Goal: Transaction & Acquisition: Purchase product/service

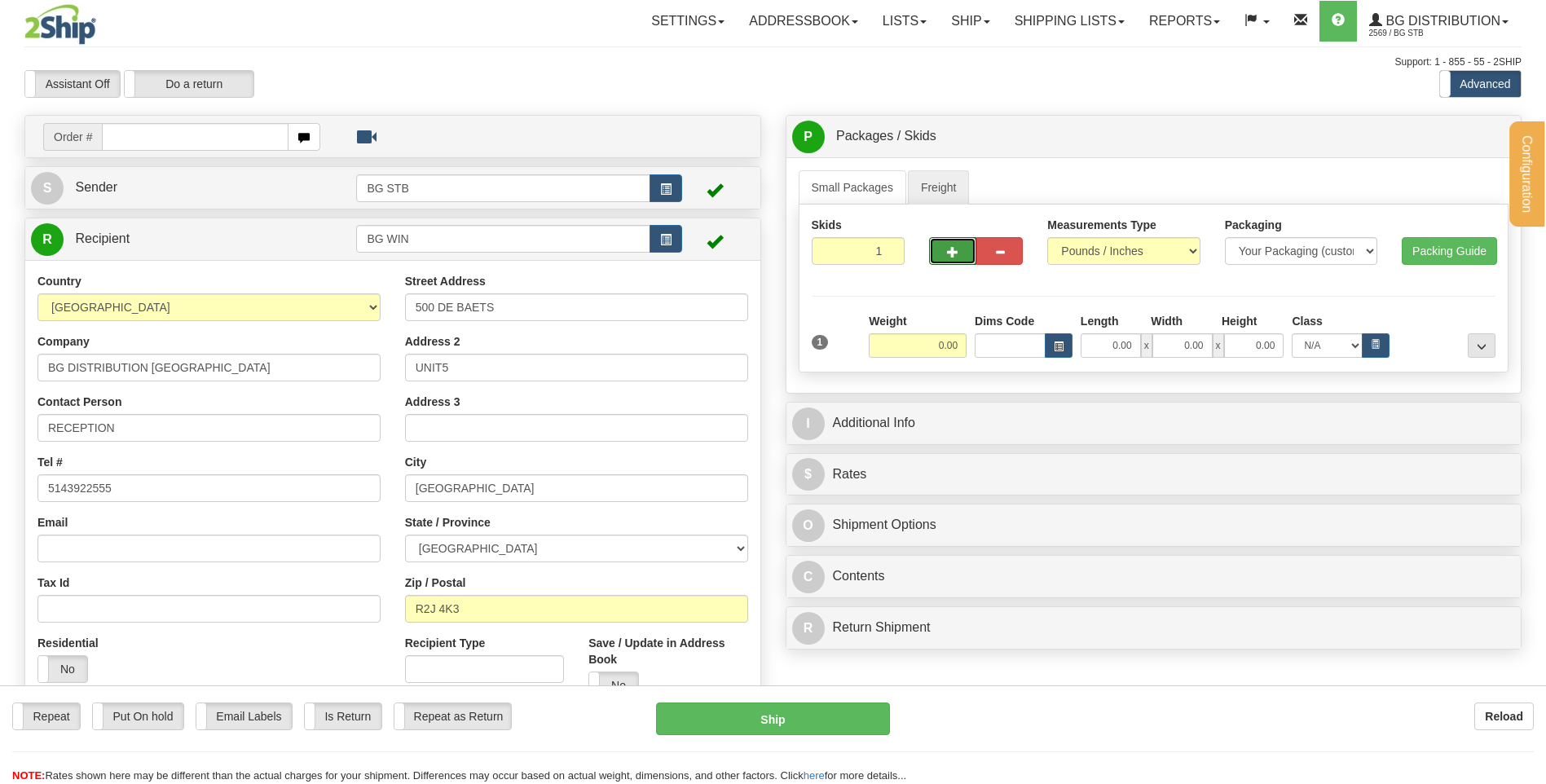
click at [948, 260] on button "button" at bounding box center [952, 251] width 47 height 27
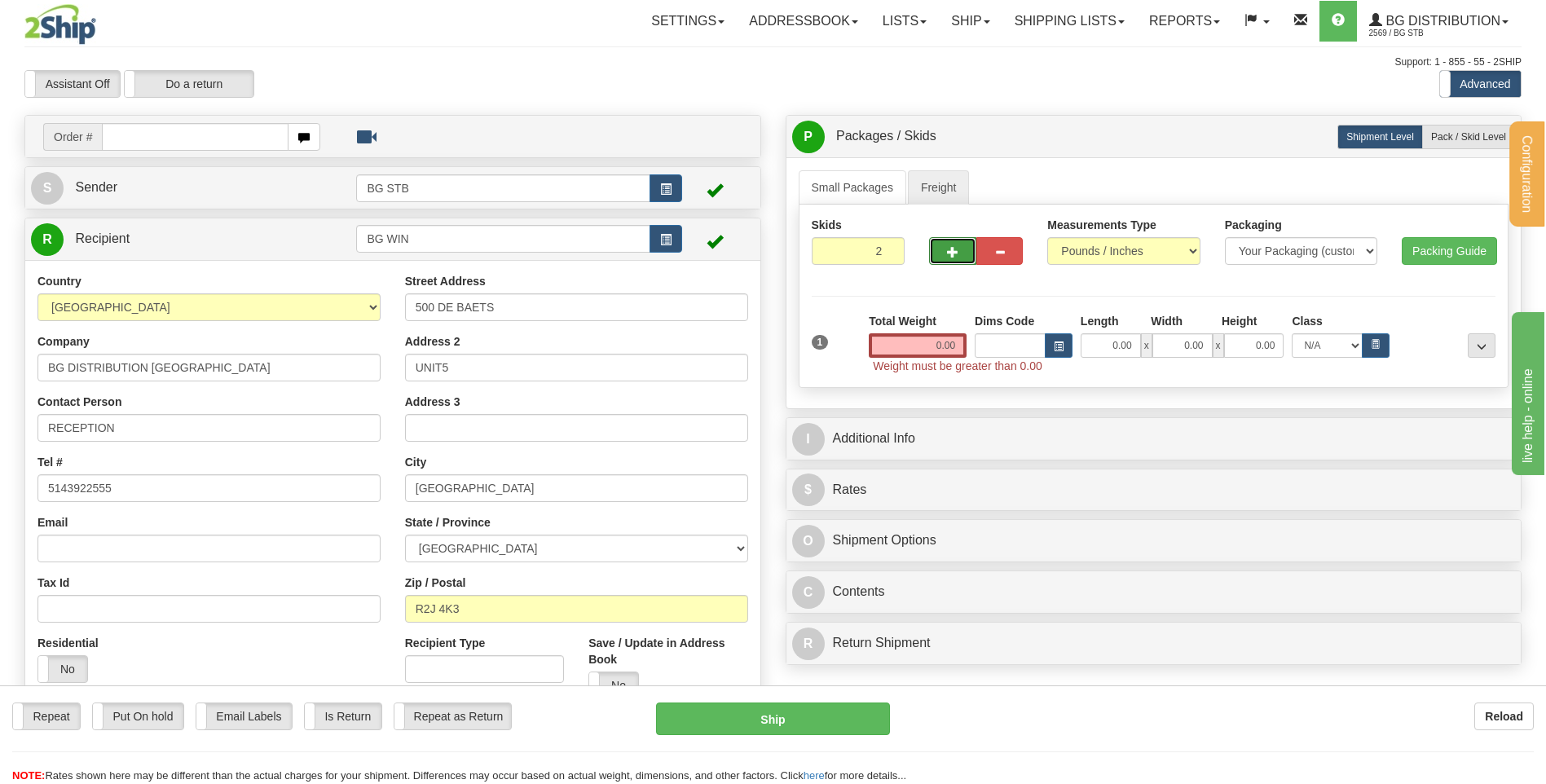
click at [956, 253] on span "button" at bounding box center [953, 253] width 11 height 11
click at [950, 248] on span "button" at bounding box center [953, 253] width 11 height 11
type input "6"
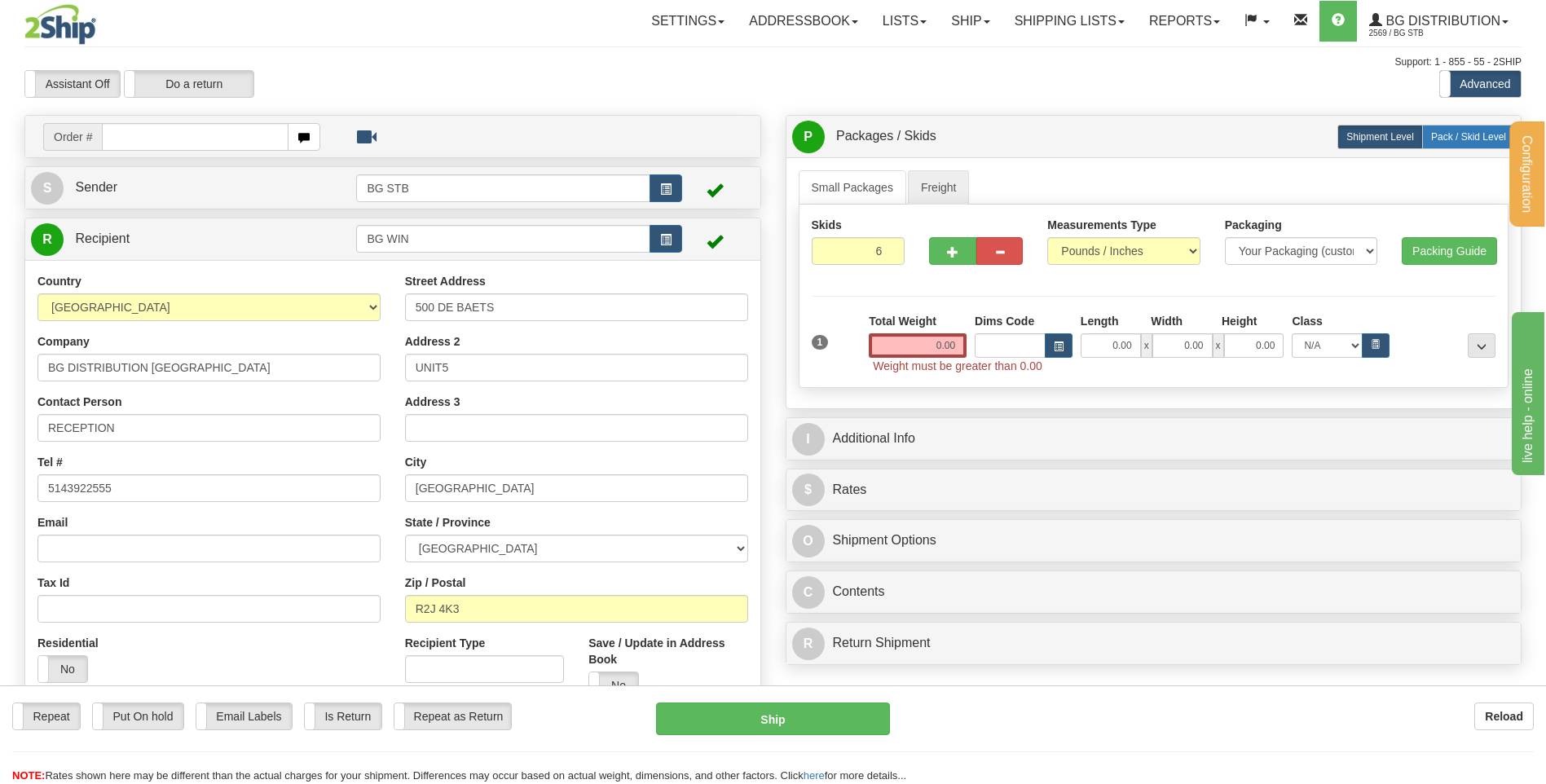
click at [1485, 142] on span "Pack / Skid Level" at bounding box center [1469, 136] width 75 height 11
radio input "true"
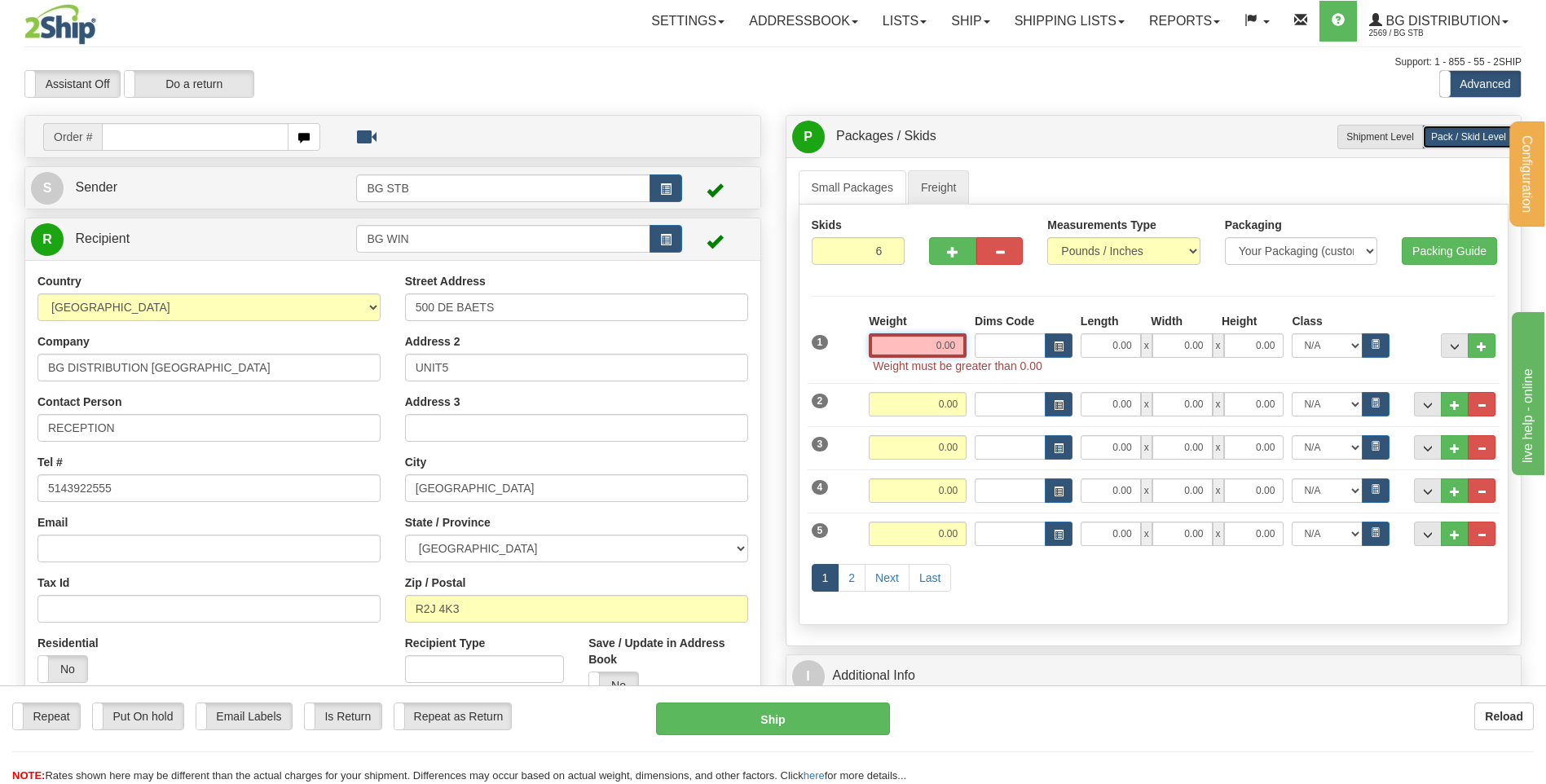
click at [950, 343] on input "0.00" at bounding box center [917, 345] width 98 height 25
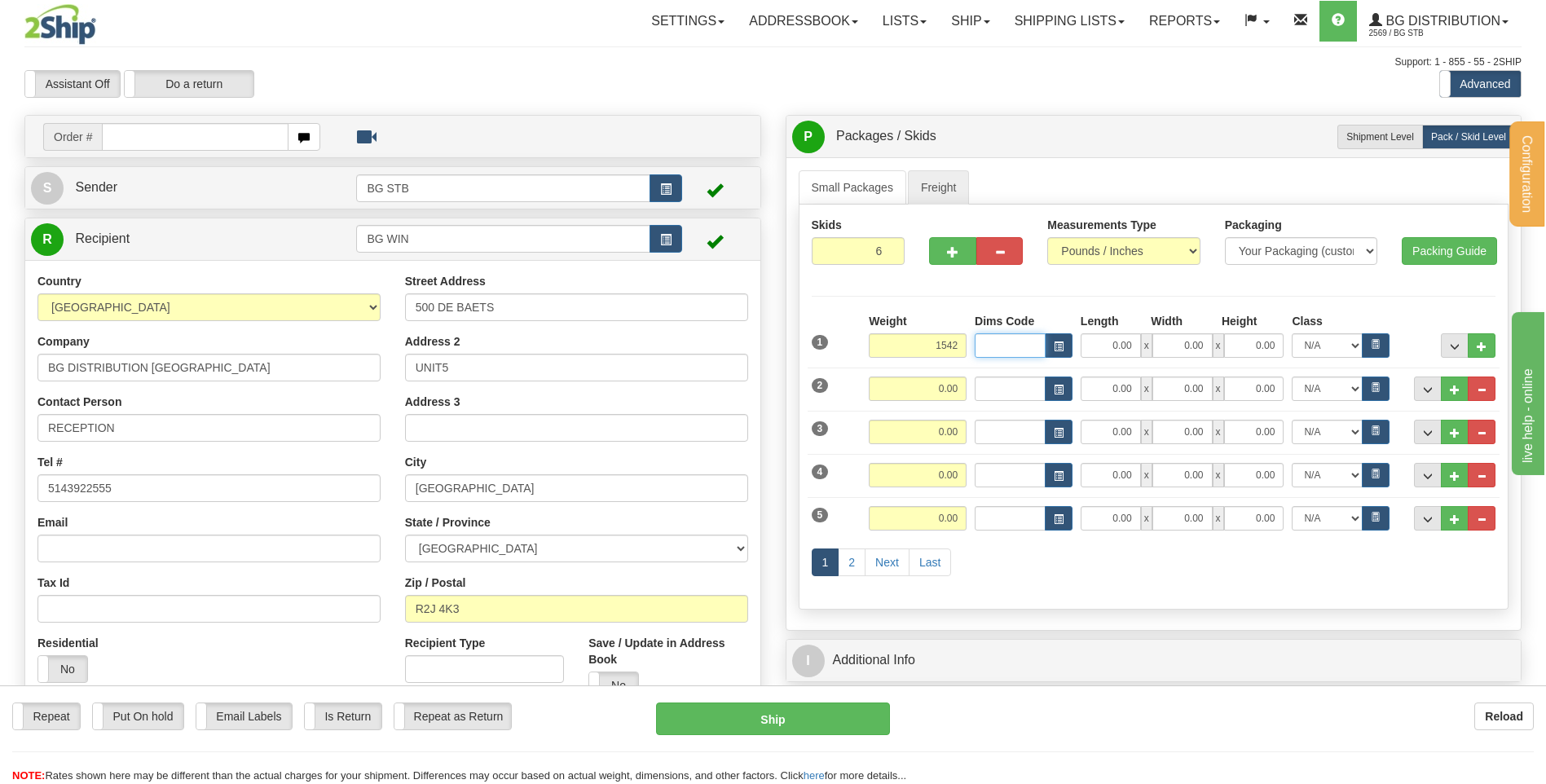
type input "1542.00"
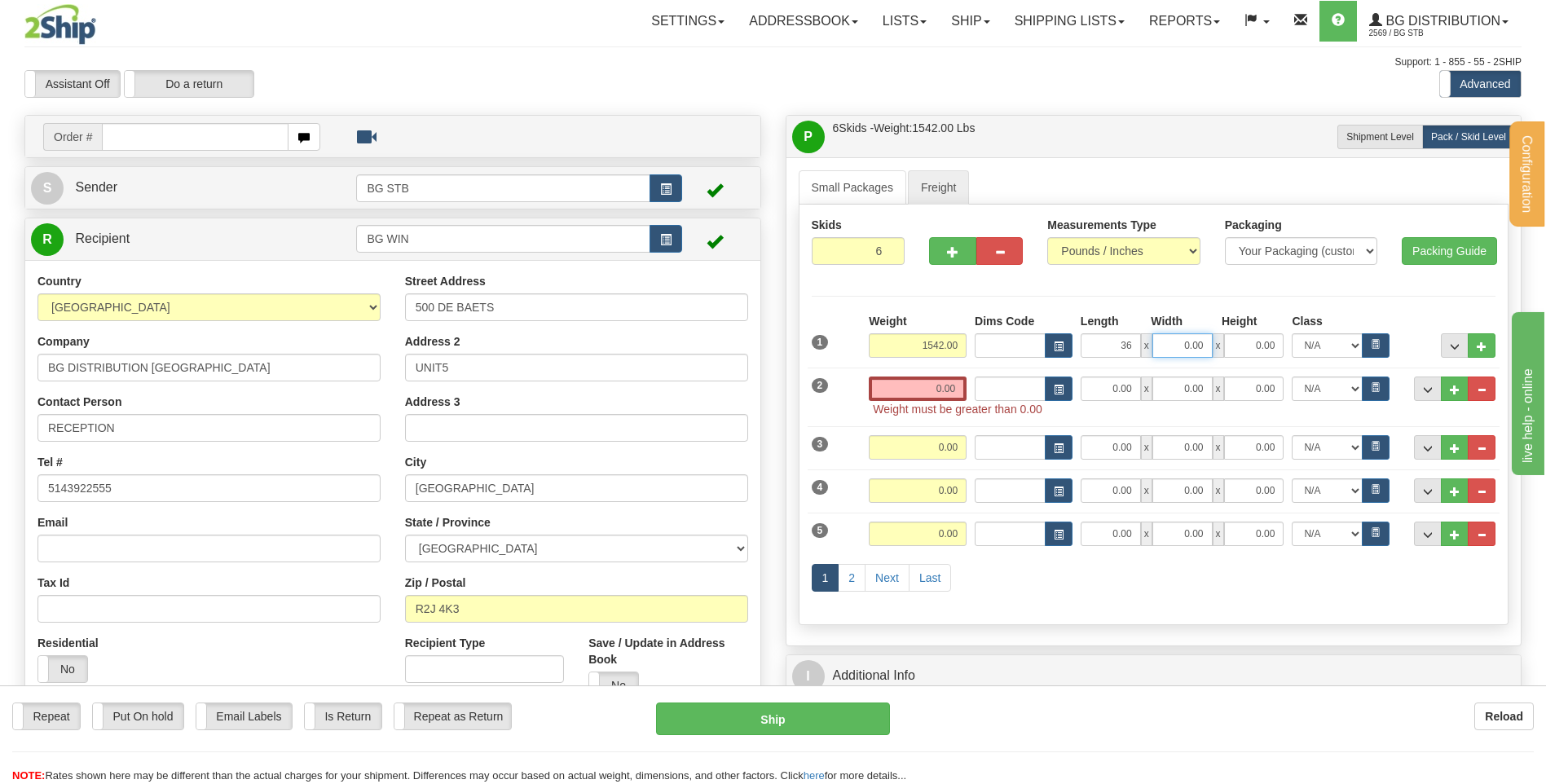
type input "36.00"
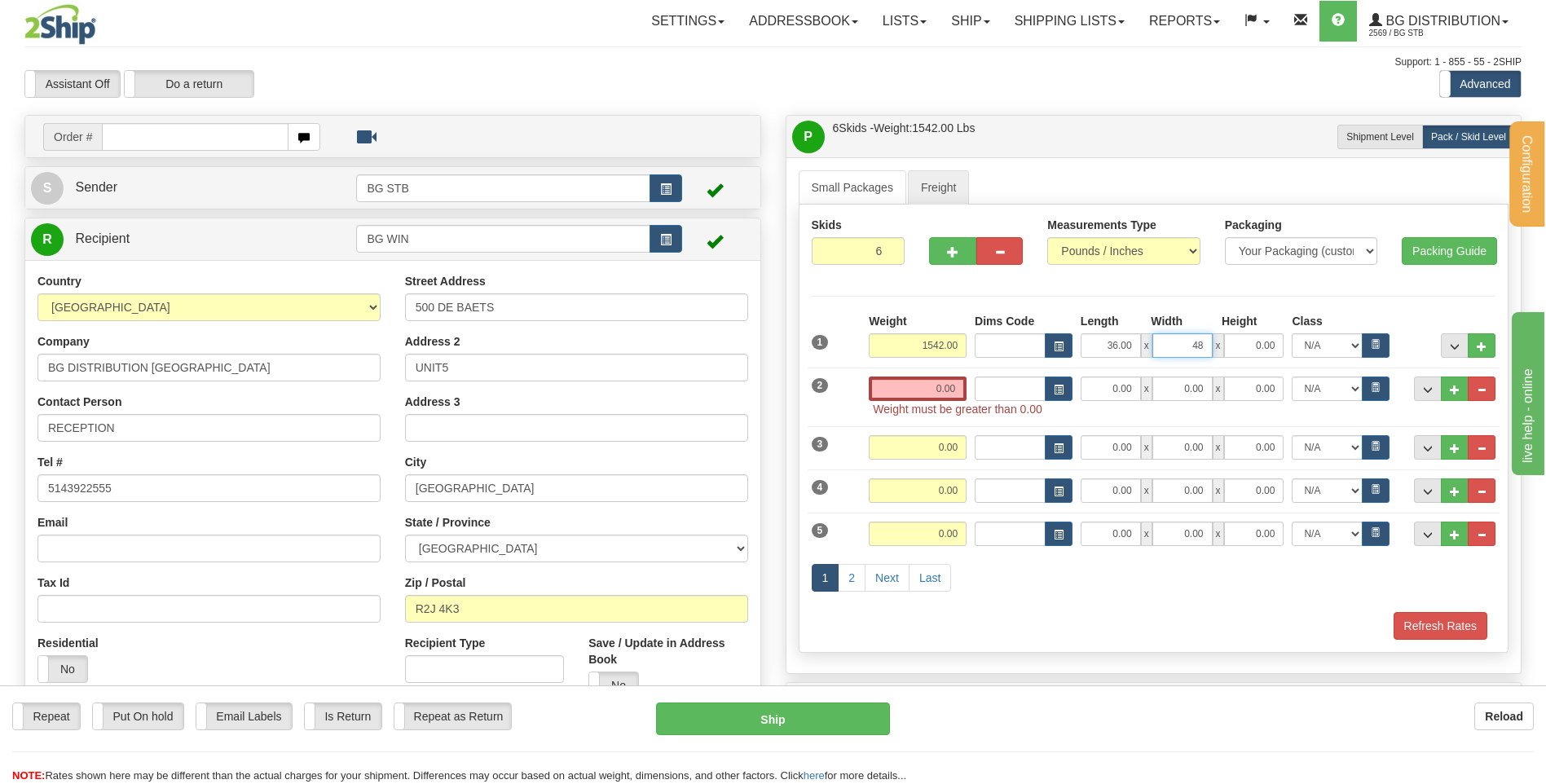
type input "48.00"
type input "52.00"
click at [909, 390] on input "0.00" at bounding box center [917, 388] width 98 height 25
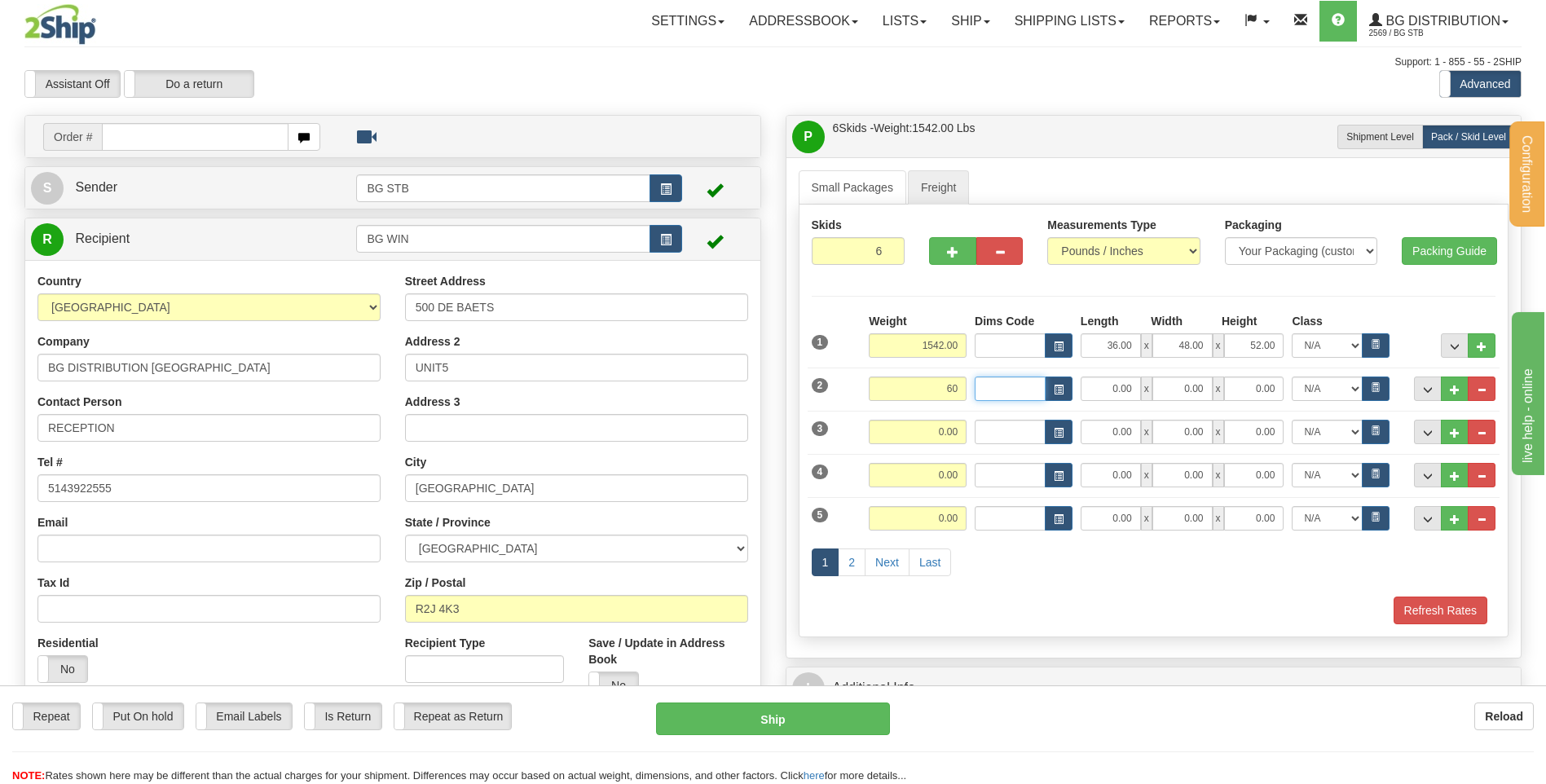
type input "60.00"
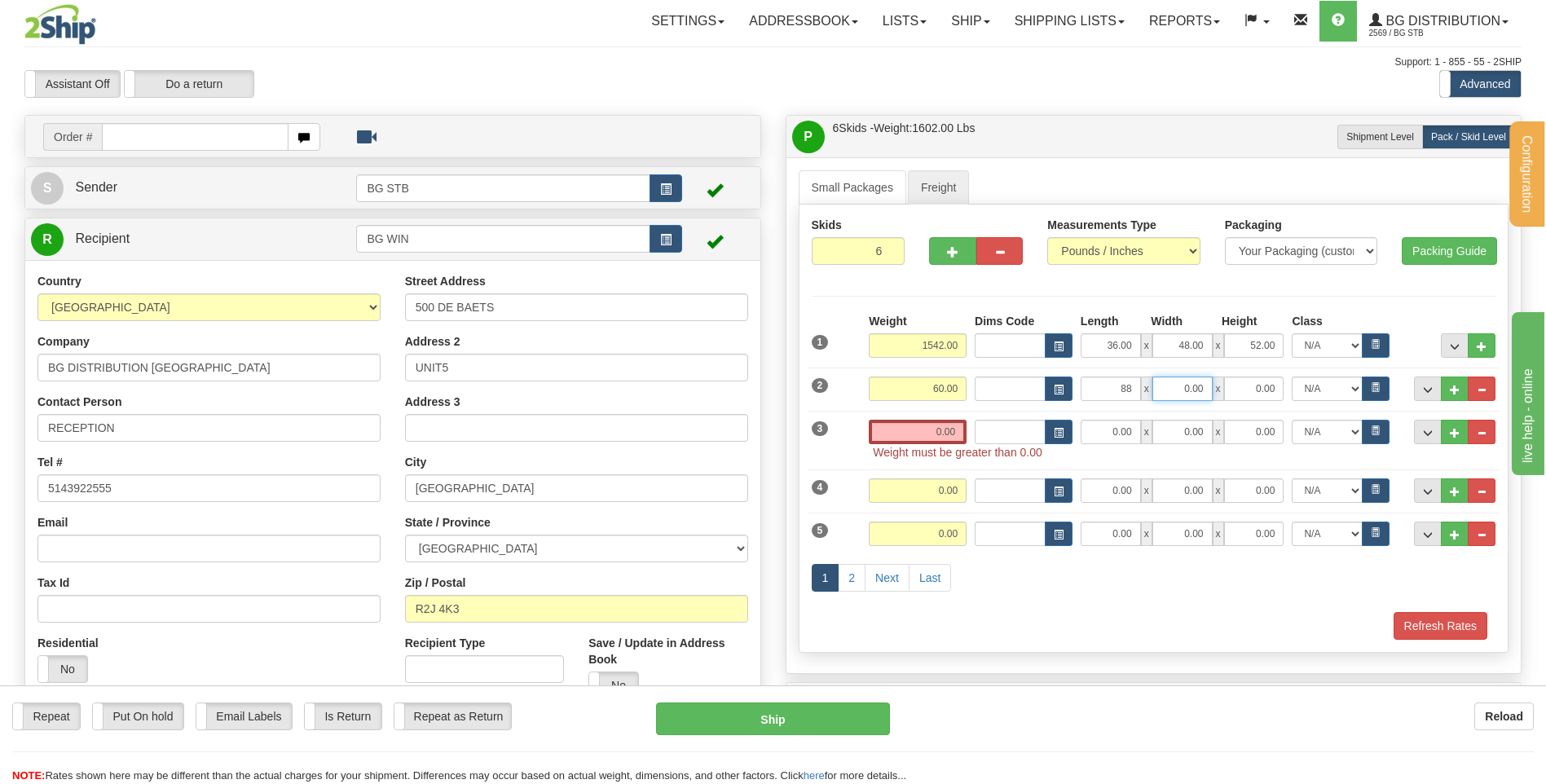
type input "88.00"
type input "8.00"
type input "6.00"
drag, startPoint x: 911, startPoint y: 381, endPoint x: 1110, endPoint y: 390, distance: 199.2
click at [1108, 396] on div "Weight 60.00 Length x" at bounding box center [1182, 388] width 635 height 25
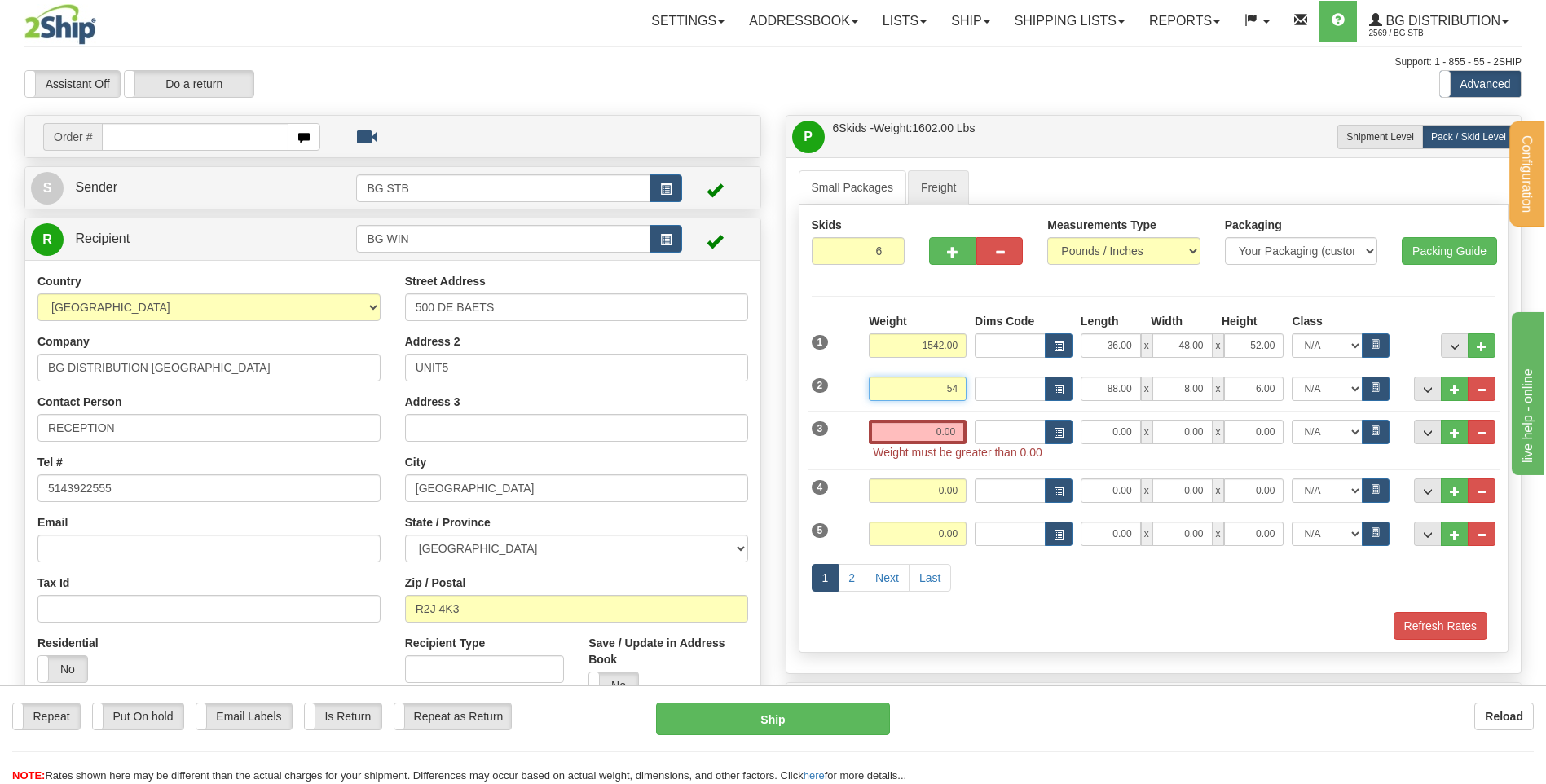
type input "54.00"
click at [924, 439] on input "0.00" at bounding box center [917, 431] width 98 height 25
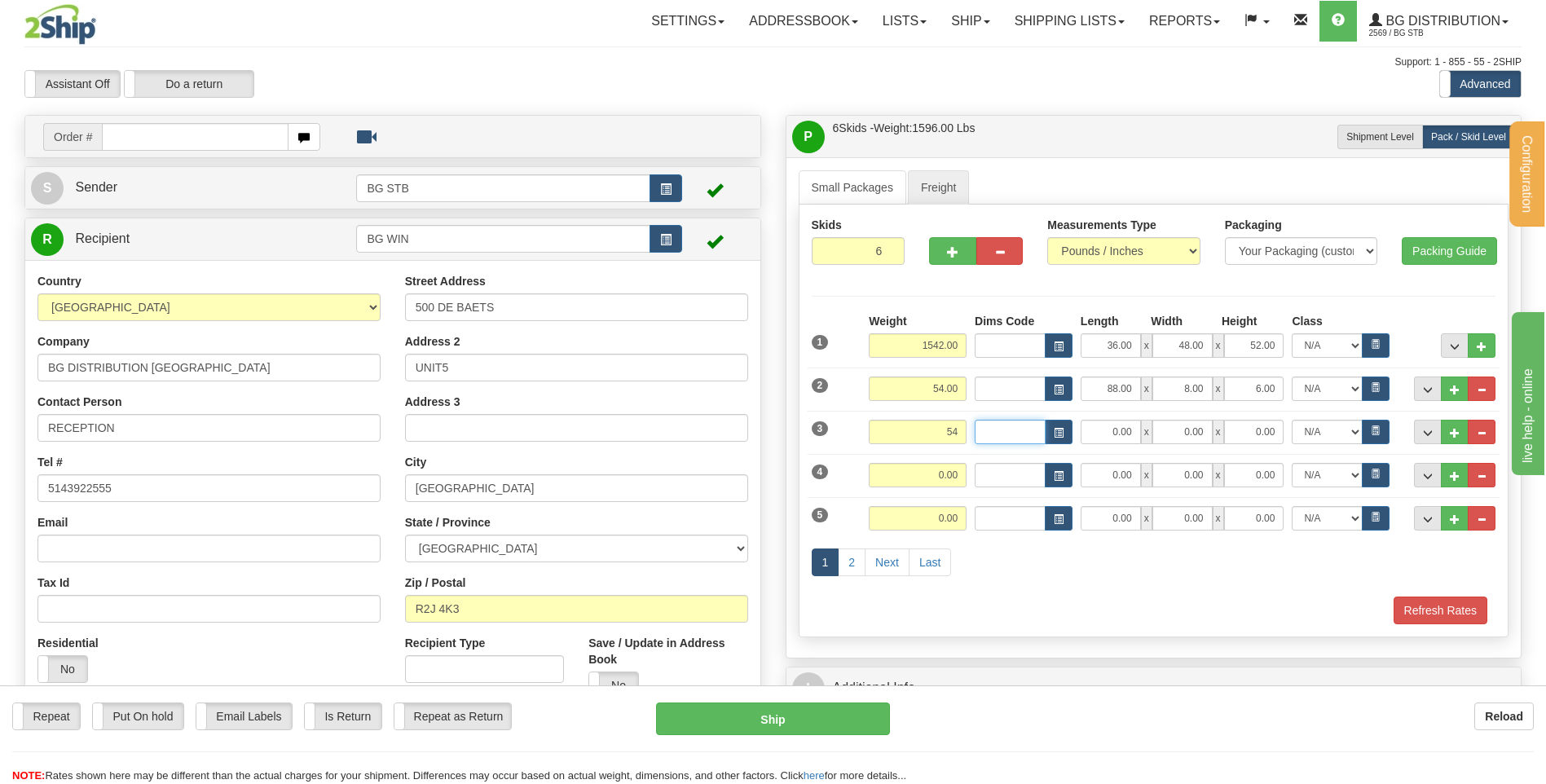
type input "54.00"
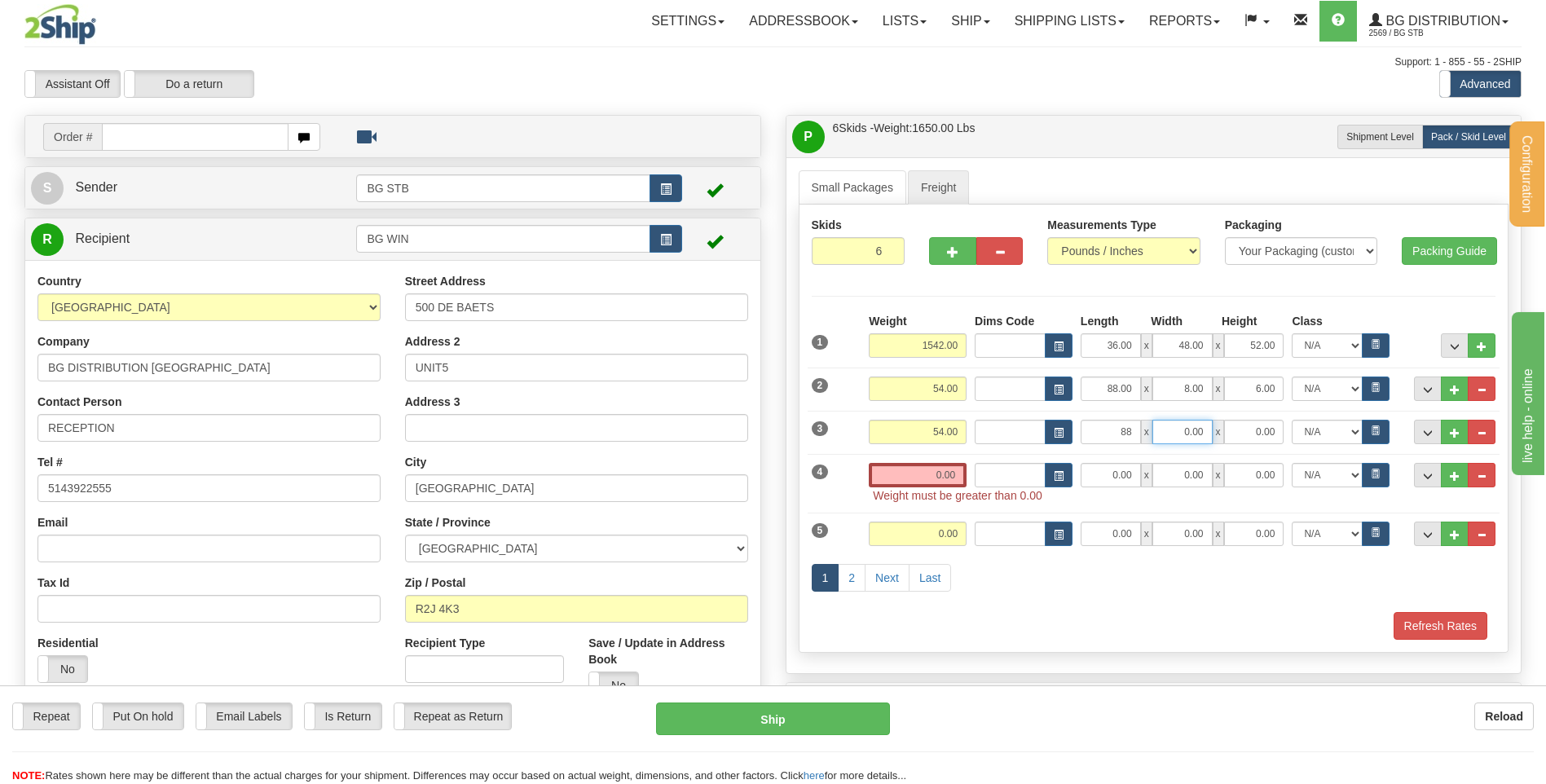
type input "88.00"
type input "8.00"
type input "6.00"
click at [942, 466] on input "0.00" at bounding box center [917, 474] width 98 height 25
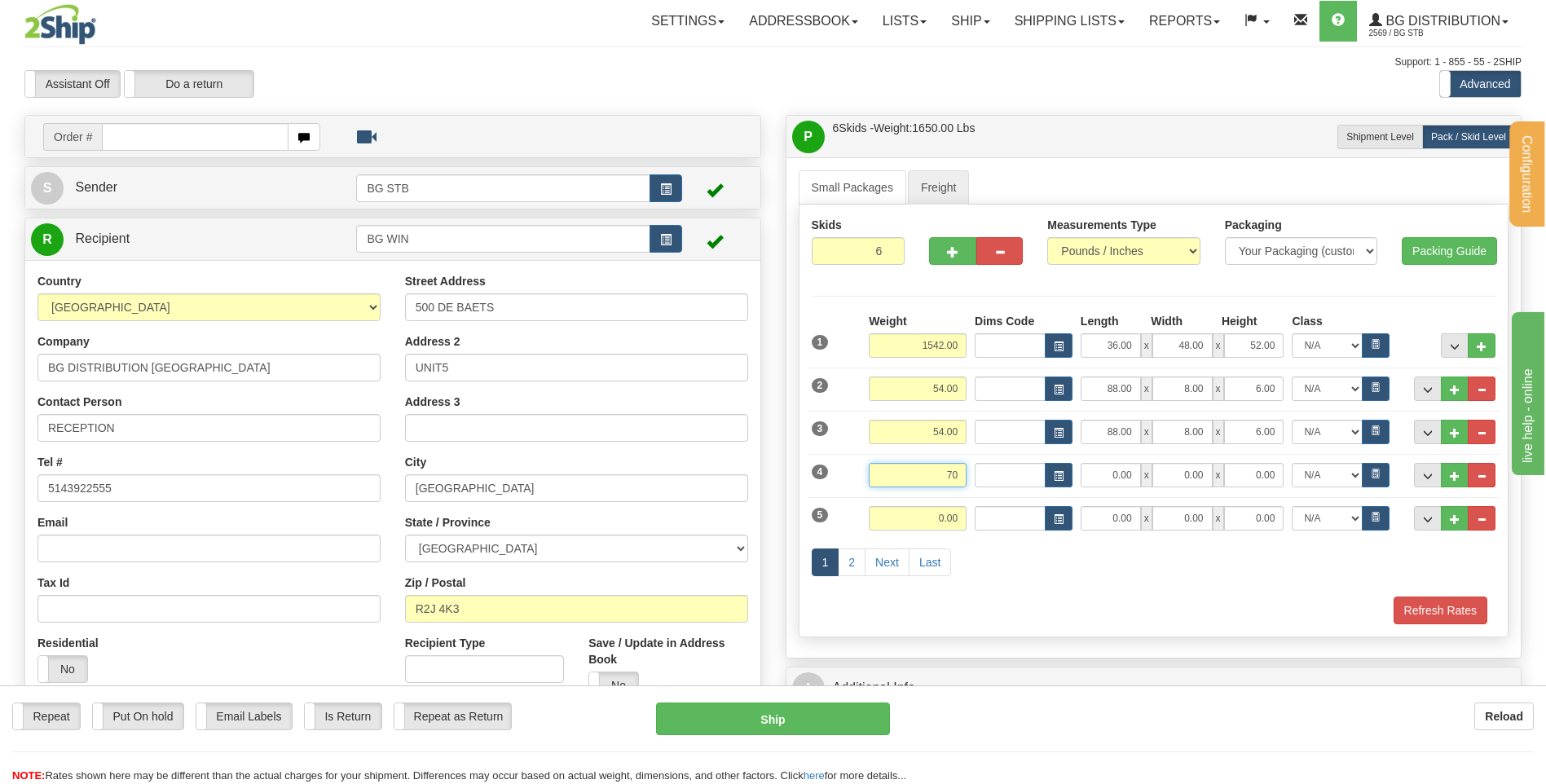
type input "70.00"
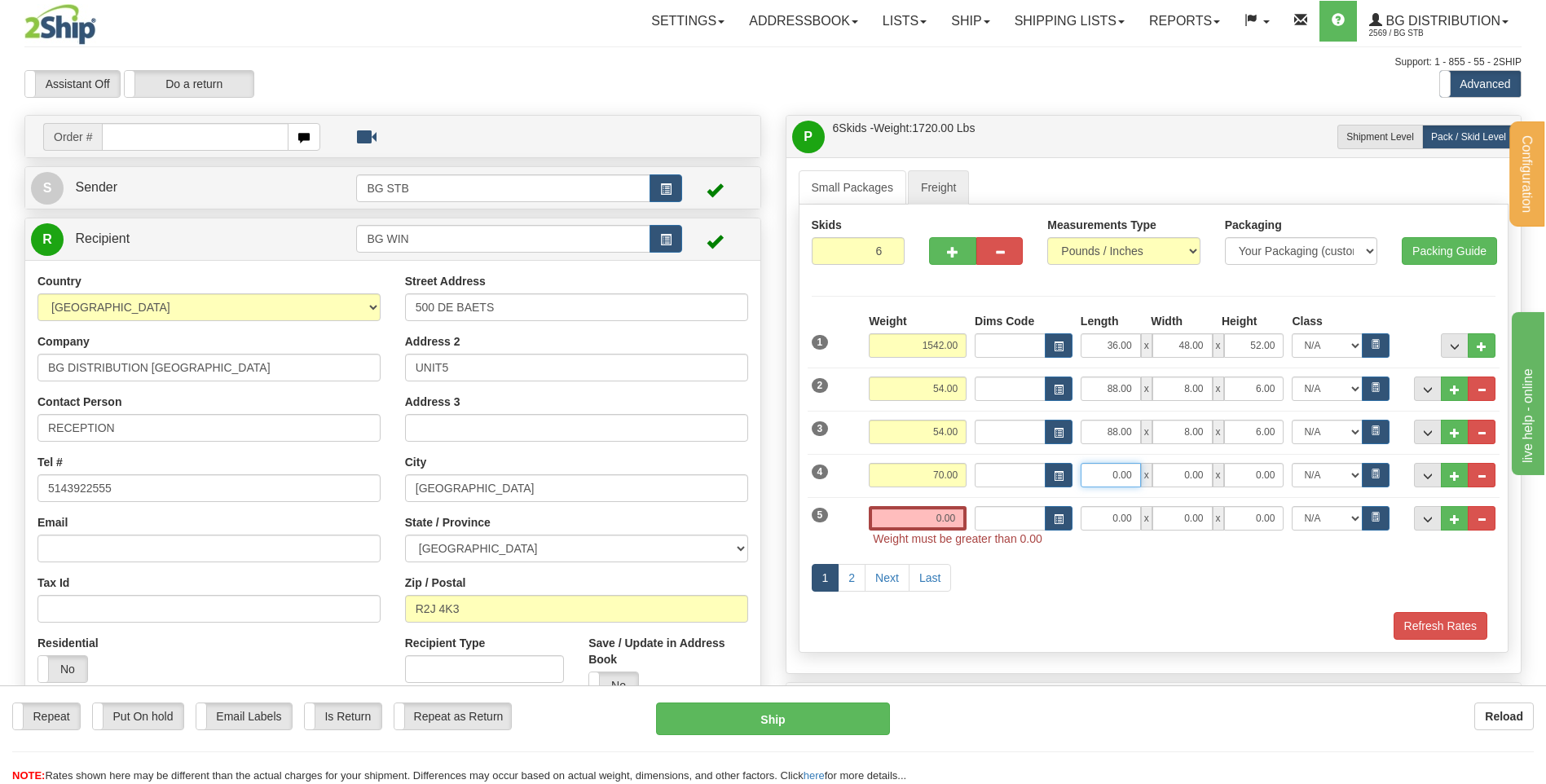
click at [1126, 479] on input "0.00" at bounding box center [1111, 474] width 60 height 25
click at [948, 507] on input "0.00" at bounding box center [917, 517] width 98 height 25
type input "0.00"
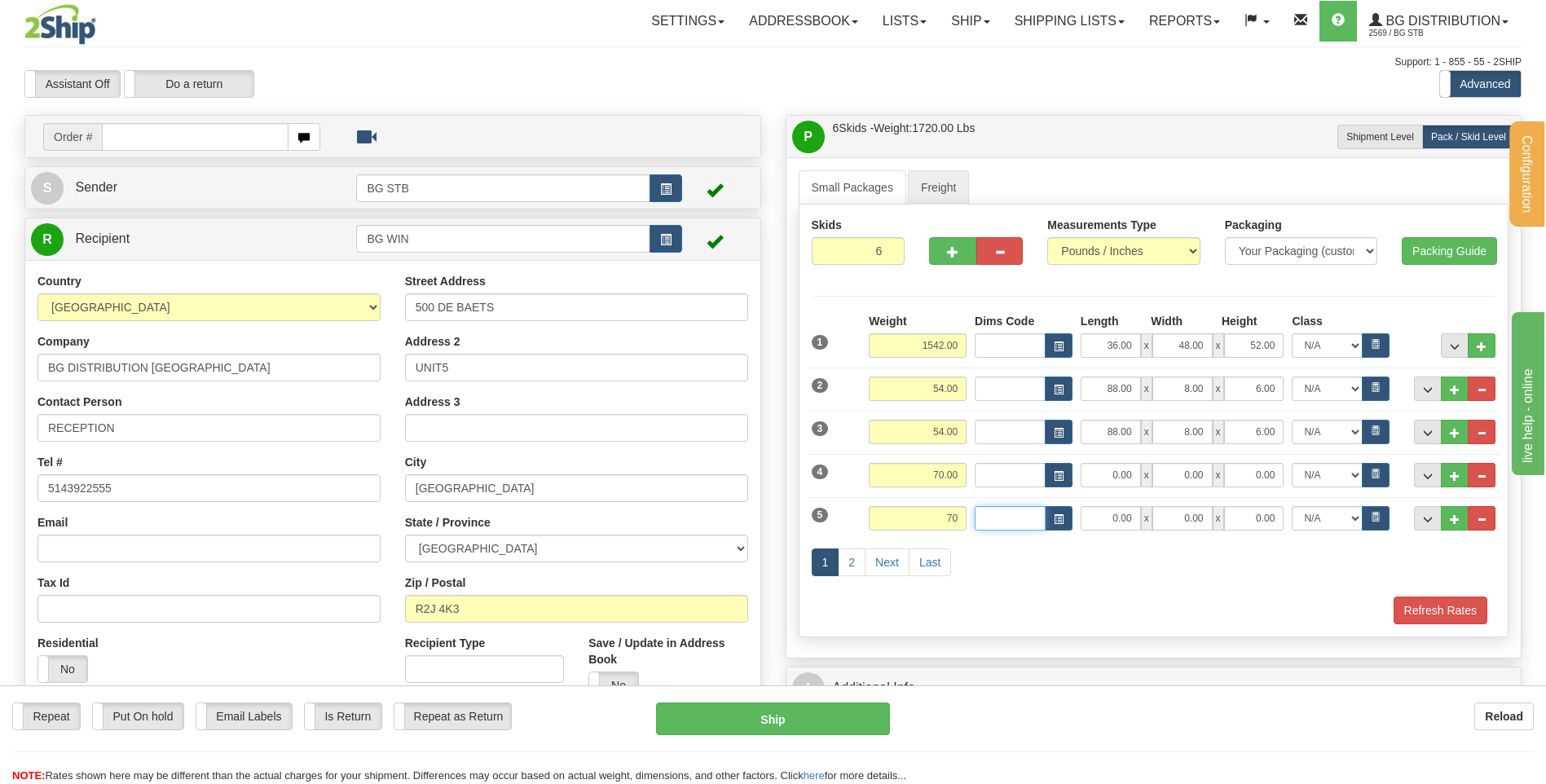
type input "70.00"
click at [1099, 479] on input "0.00" at bounding box center [1111, 474] width 60 height 25
type input "0.00"
click at [1099, 479] on input "0.00" at bounding box center [1111, 474] width 60 height 25
type input "110.00"
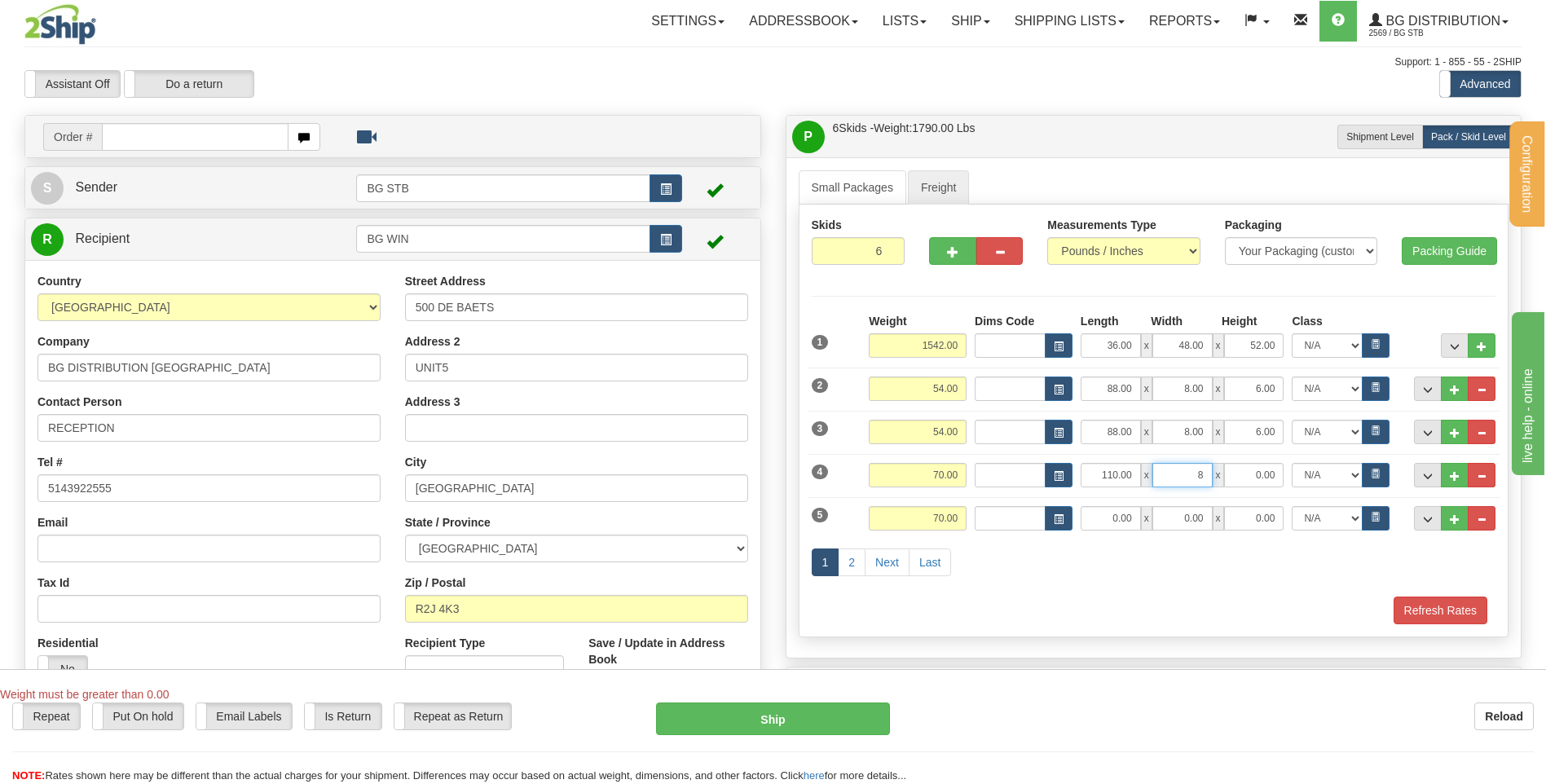
type input "8.00"
type input "6.00"
click at [1105, 509] on input "0.00" at bounding box center [1111, 517] width 60 height 25
type input "11.00"
type input "1"
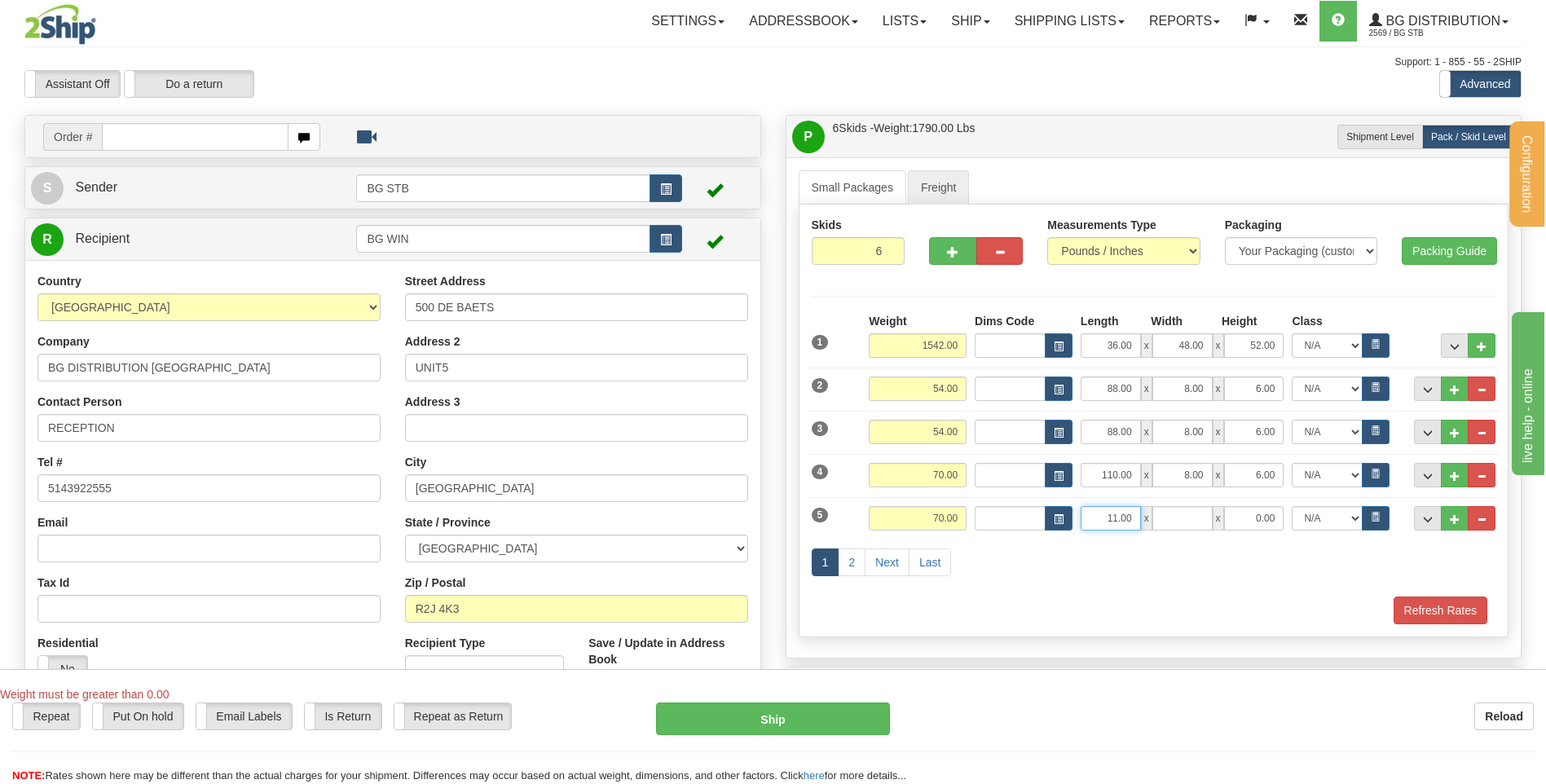
type input "0.00"
drag, startPoint x: 1105, startPoint y: 511, endPoint x: 1257, endPoint y: 527, distance: 152.8
click at [1244, 526] on div "11.00 x 0.00 x 0.00" at bounding box center [1182, 517] width 203 height 25
type input "110.00"
click at [1186, 524] on input "0.00" at bounding box center [1183, 517] width 60 height 25
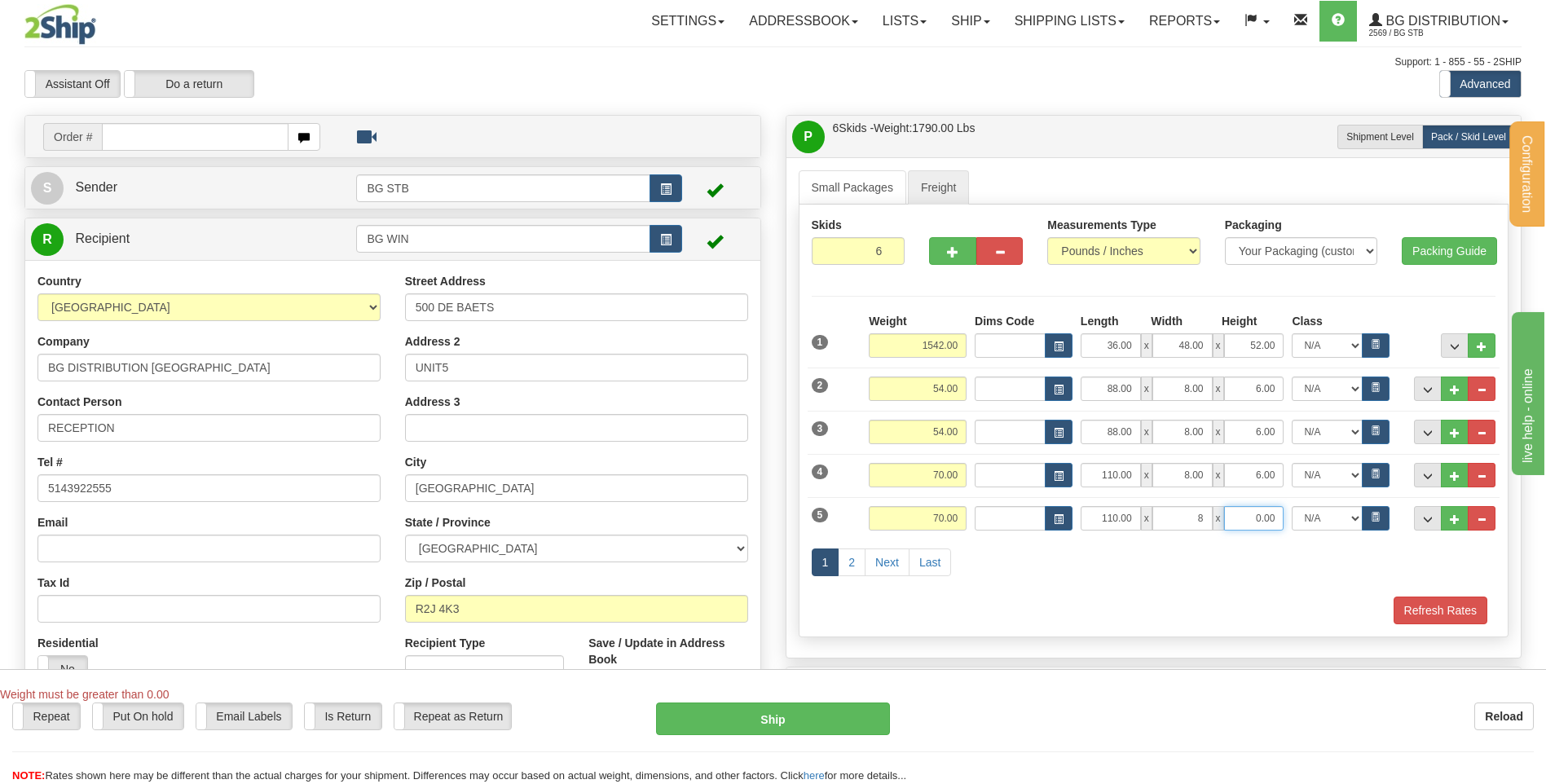
type input "8.00"
type input "6.00"
click at [851, 559] on link "2" at bounding box center [851, 562] width 27 height 27
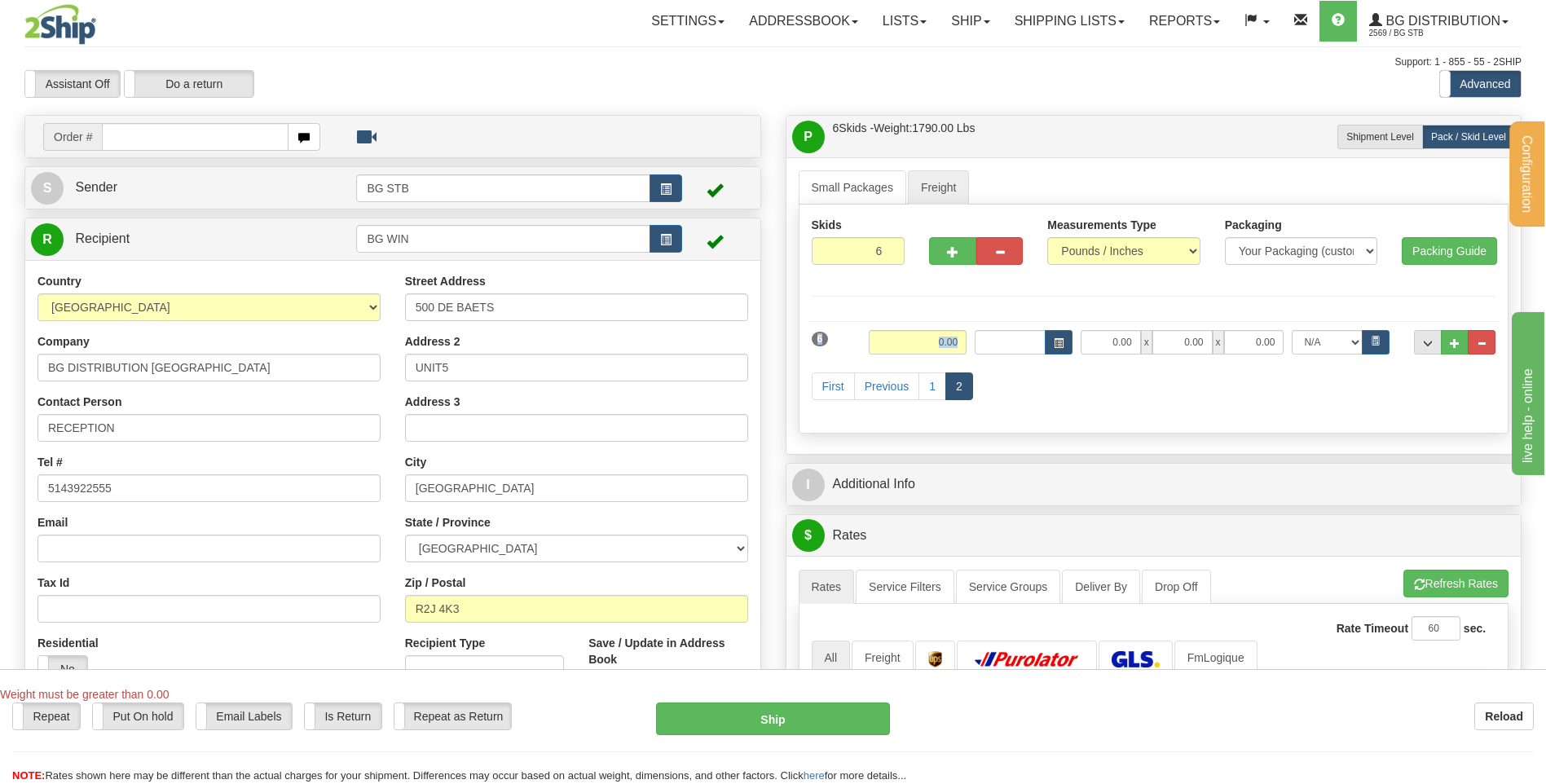
drag, startPoint x: 905, startPoint y: 328, endPoint x: 984, endPoint y: 328, distance: 79.0
click at [984, 328] on div "6 Weight 0.00" at bounding box center [1154, 334] width 693 height 42
drag, startPoint x: 942, startPoint y: 334, endPoint x: 992, endPoint y: 341, distance: 50.5
click at [988, 341] on div "Weight 0.00 Dims Code" at bounding box center [1182, 342] width 635 height 25
click at [936, 338] on input "0.00" at bounding box center [917, 342] width 98 height 25
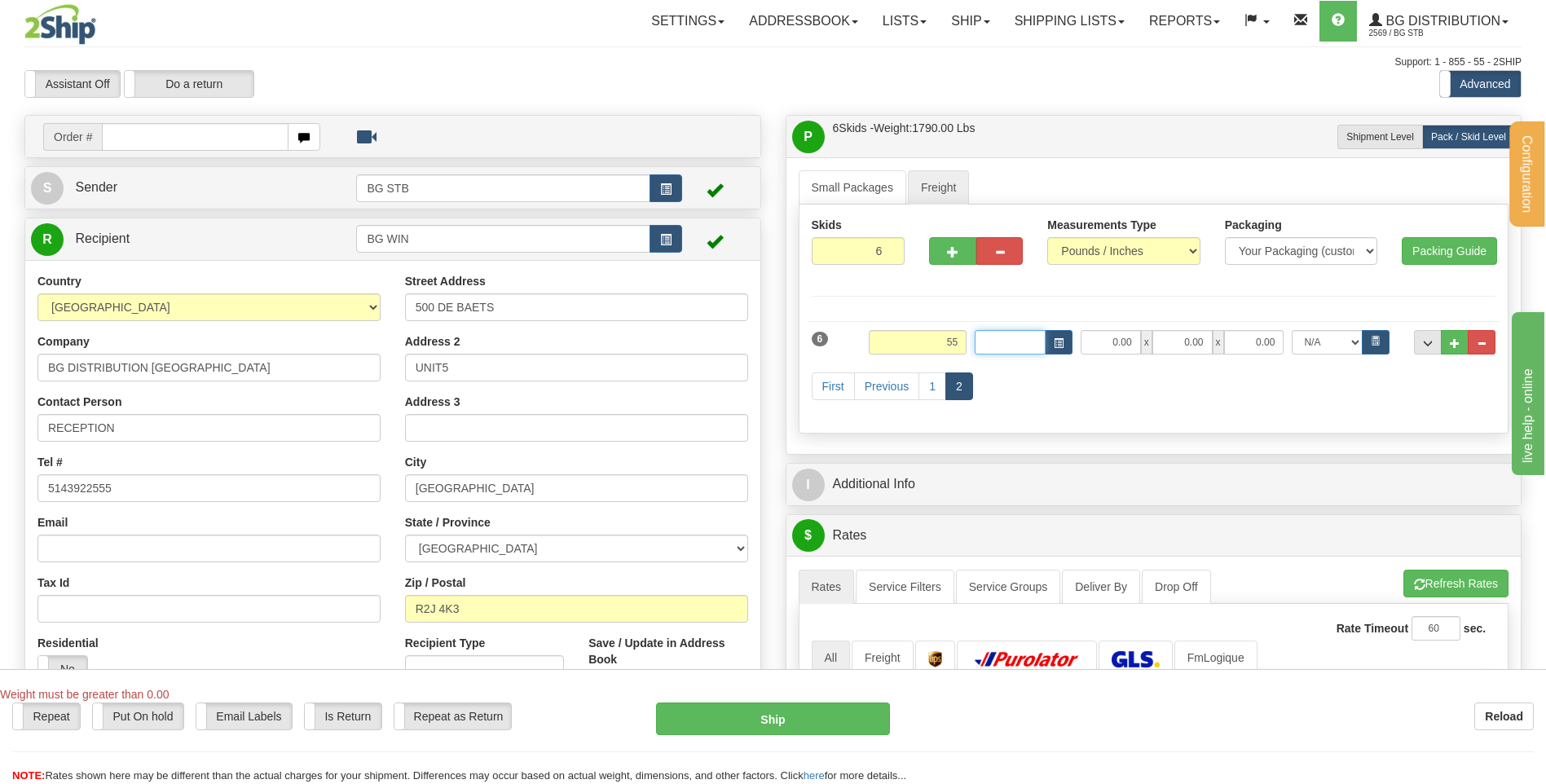
type input "55.00"
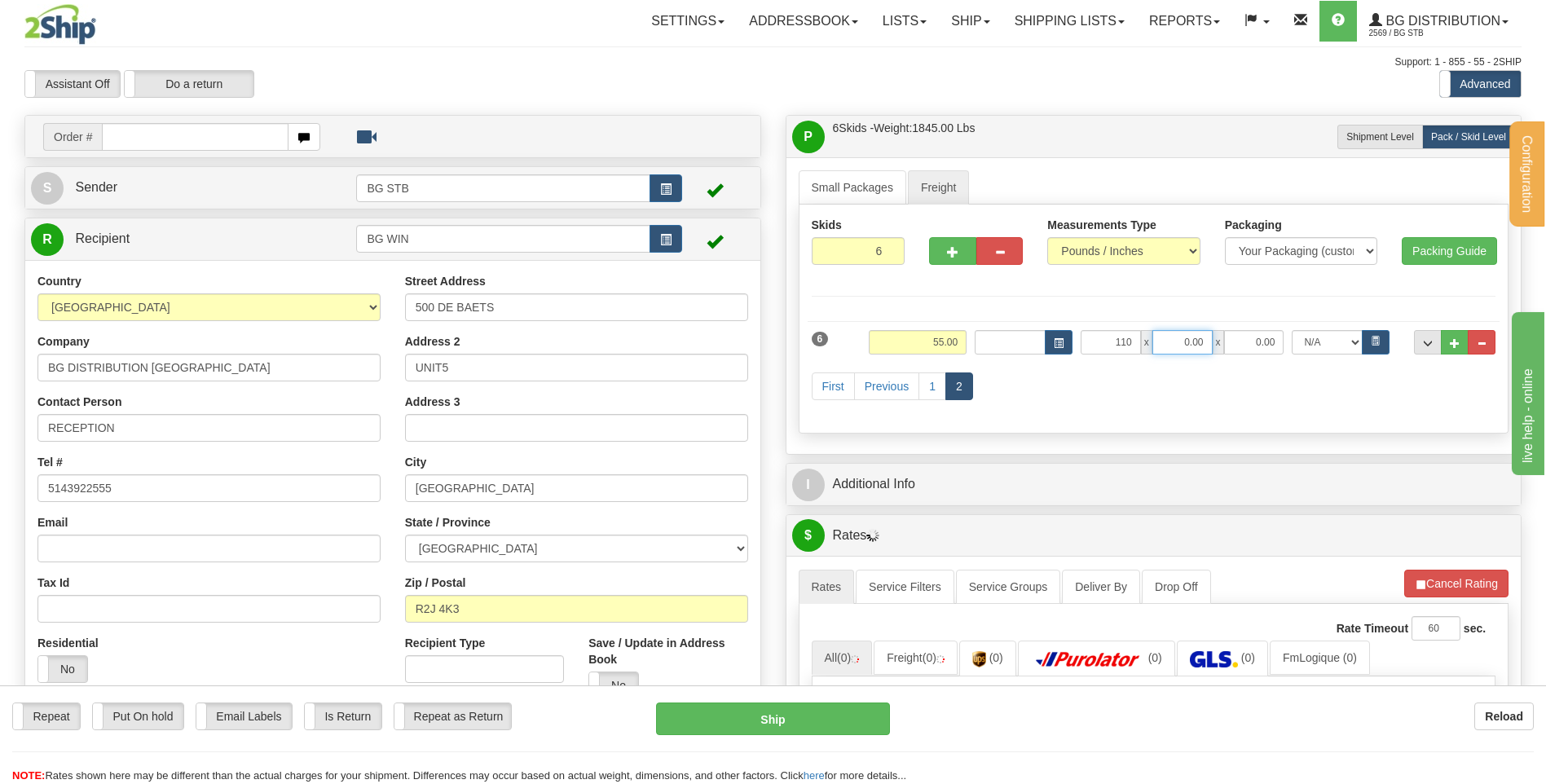
type input "110.00"
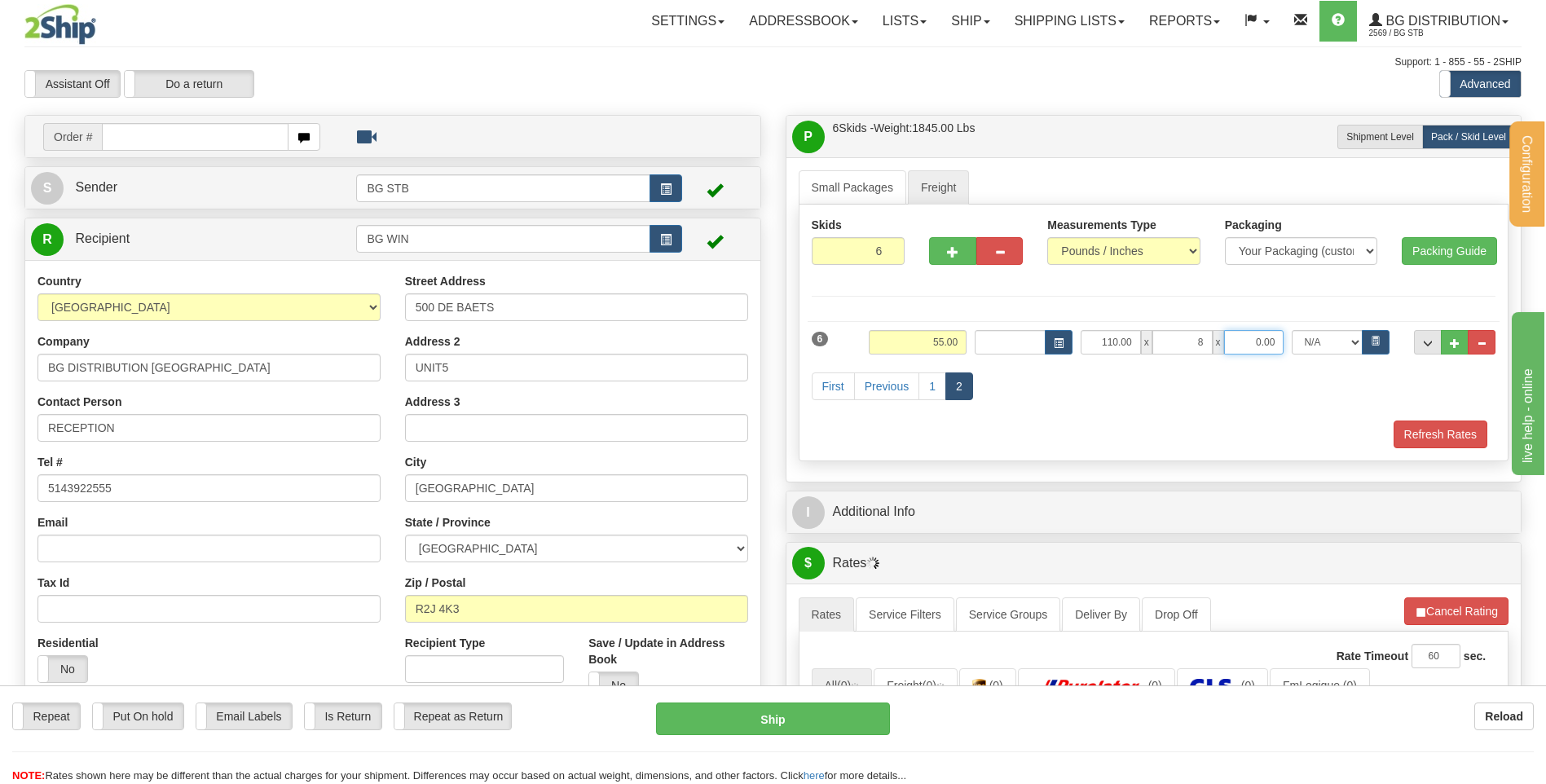
type input "8.00"
type input "6.00"
click at [930, 390] on link "1" at bounding box center [932, 386] width 27 height 27
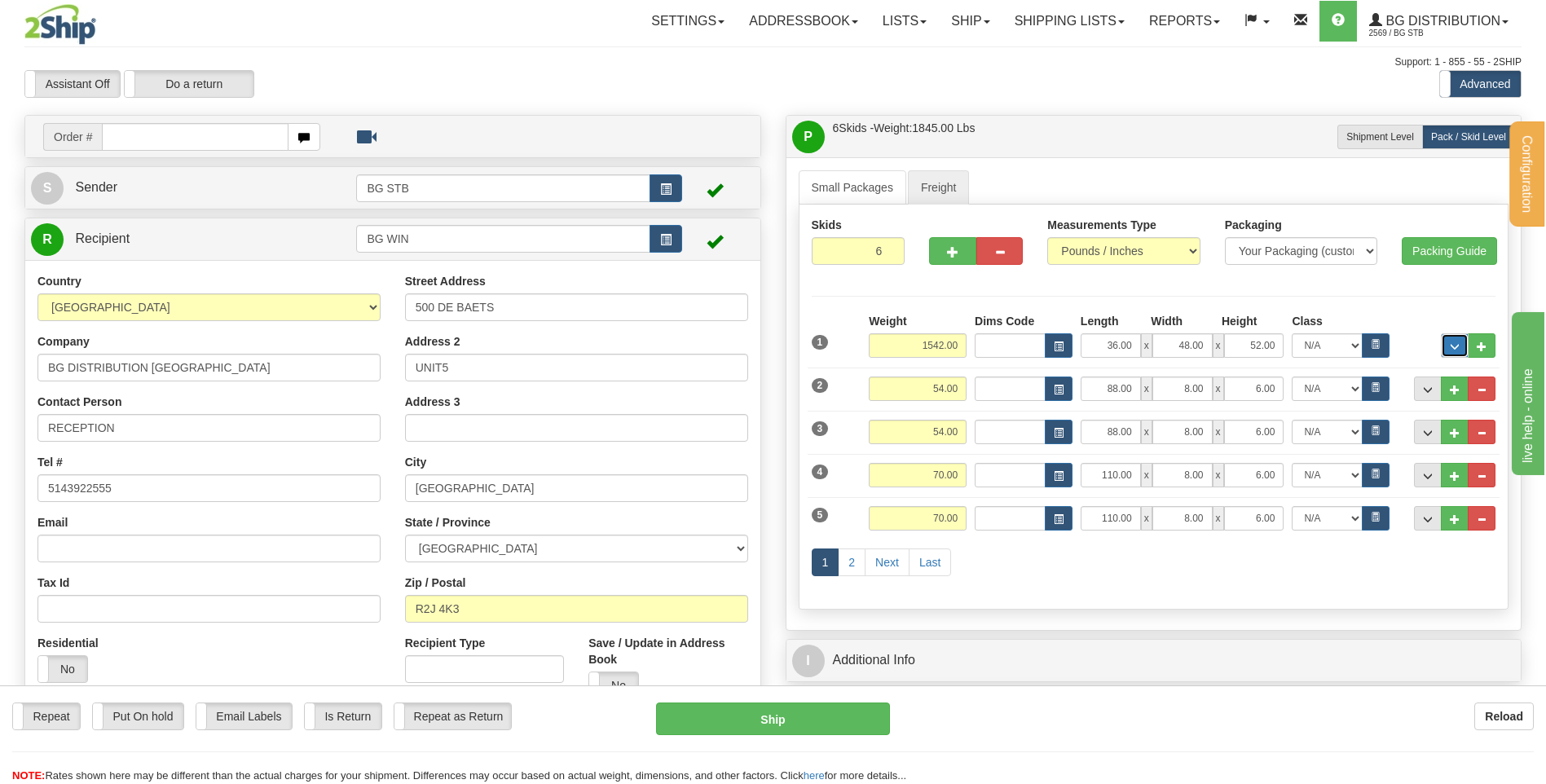
click at [1456, 353] on button "..." at bounding box center [1455, 345] width 27 height 25
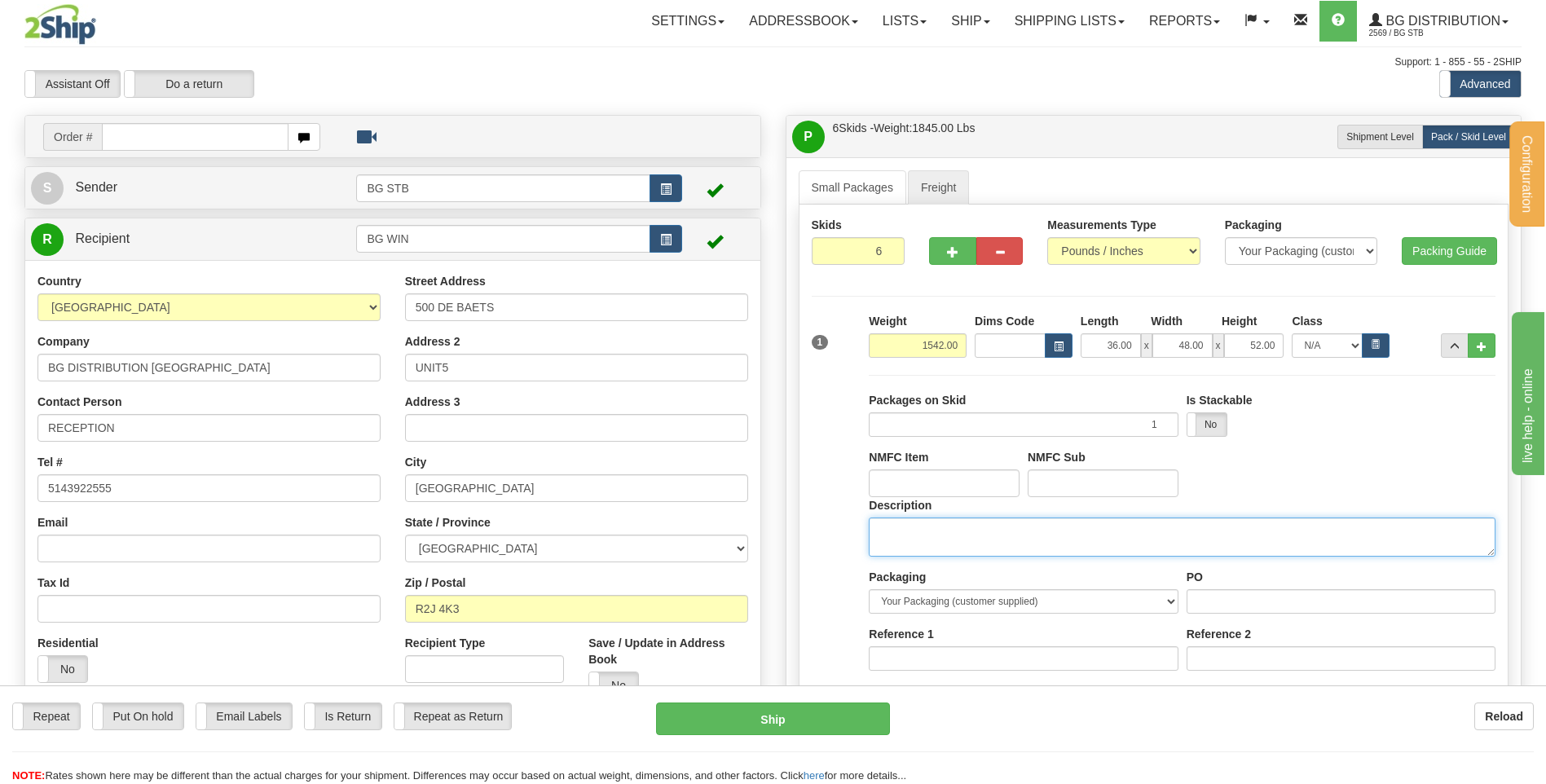
click at [911, 534] on textarea "Description" at bounding box center [1182, 537] width 627 height 39
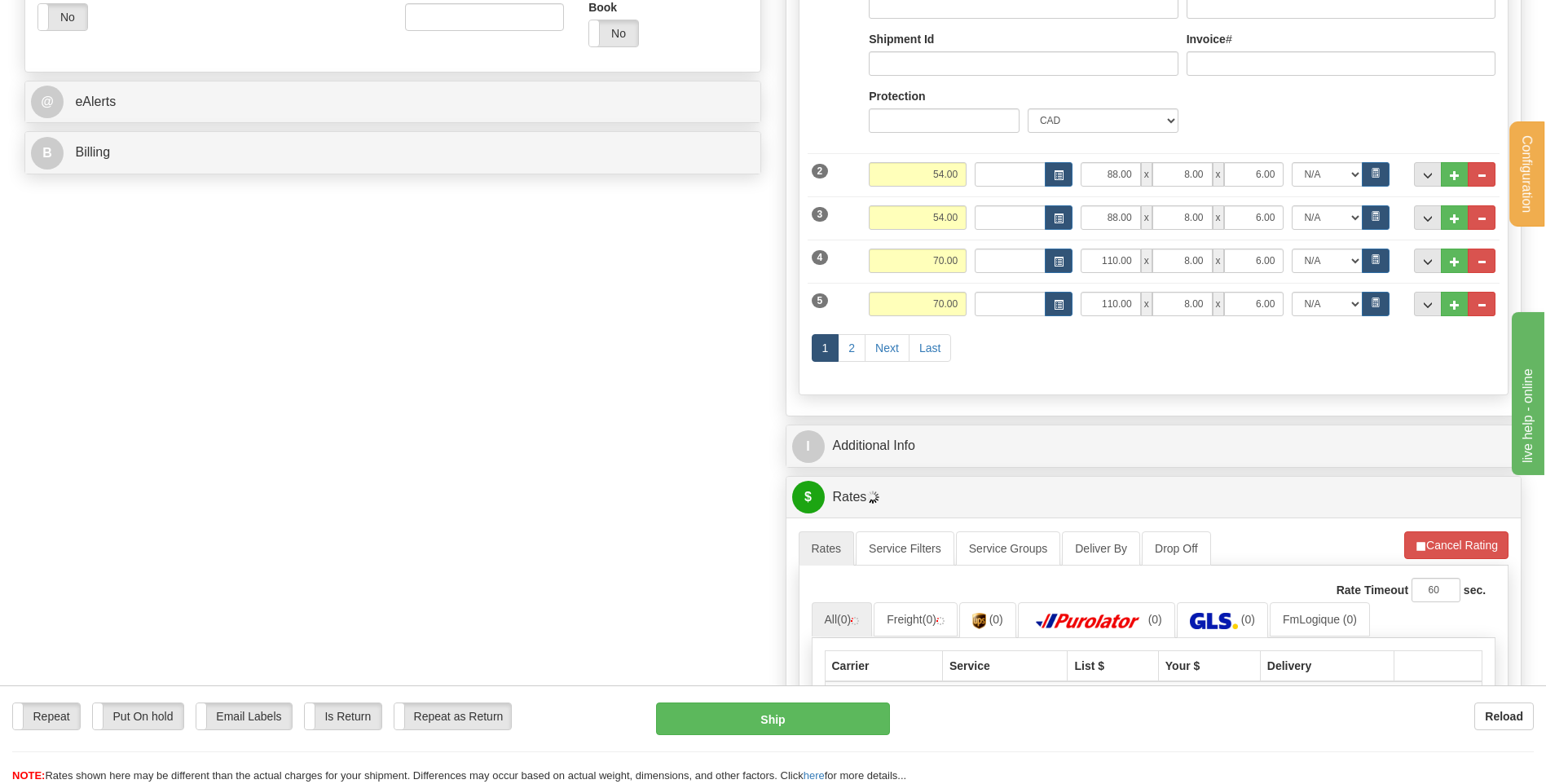
type textarea "1 SKID + 5 PCS"
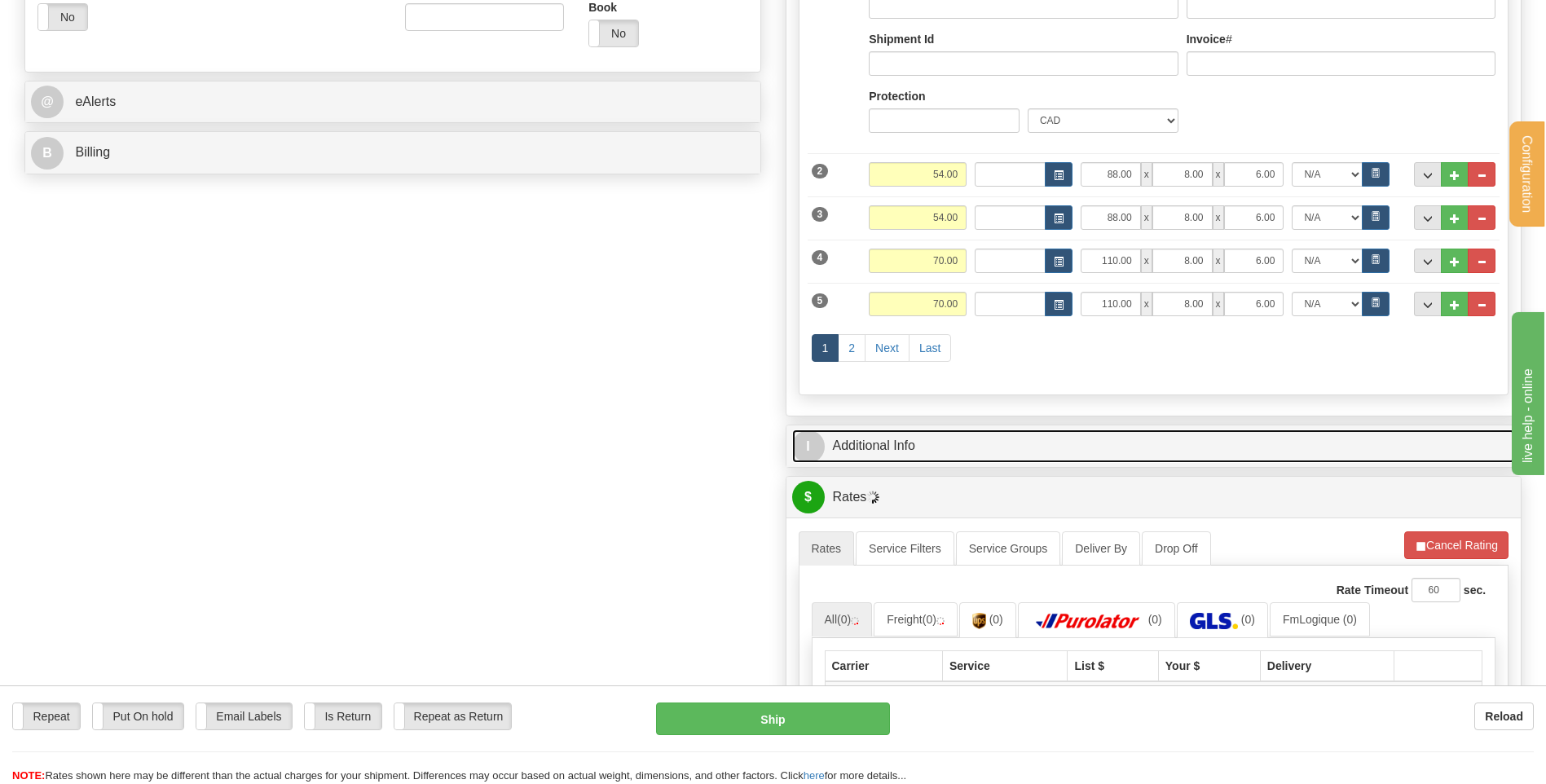
click at [890, 445] on link "I Additional Info" at bounding box center [1155, 446] width 724 height 33
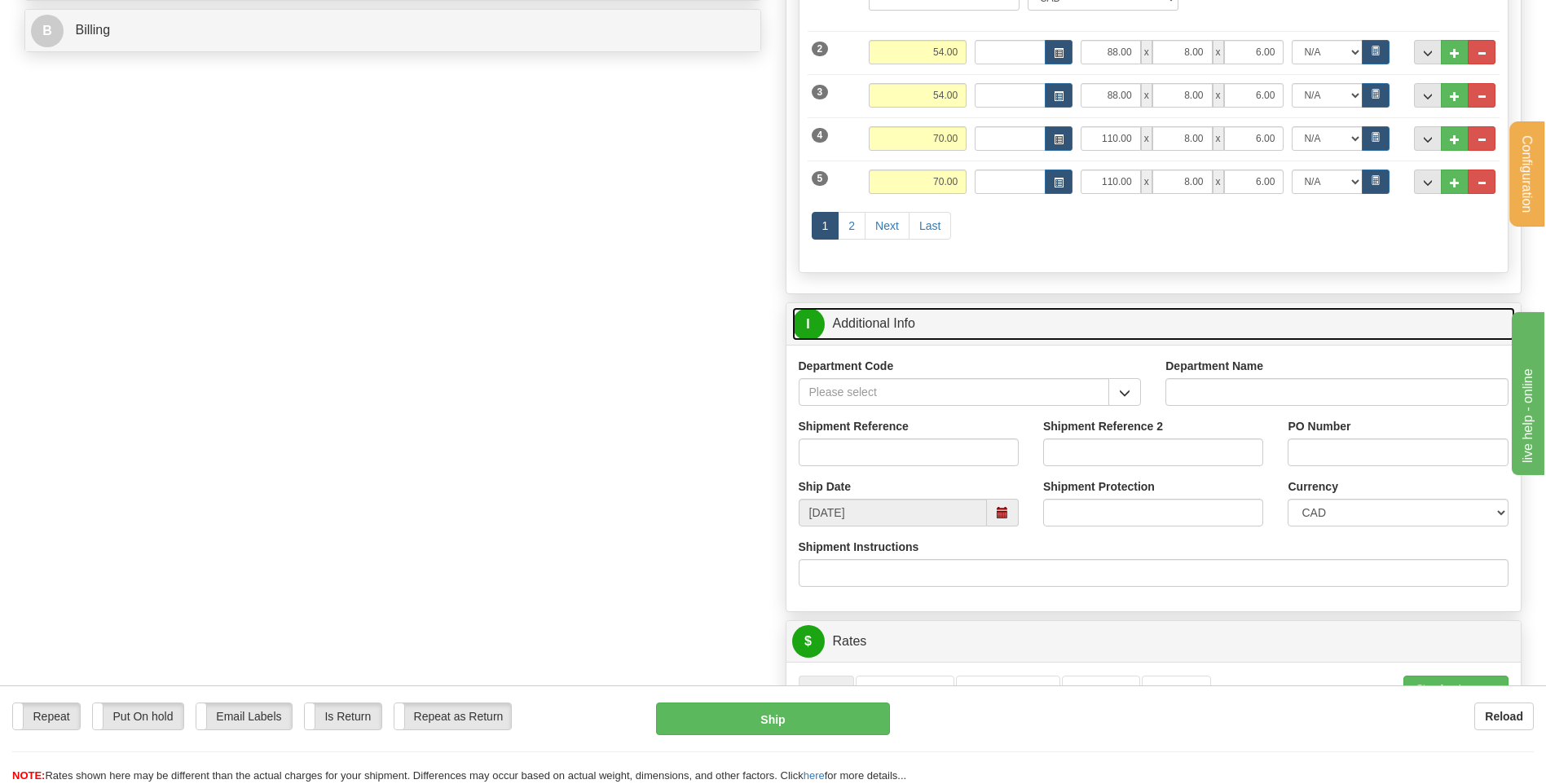
scroll to position [814, 0]
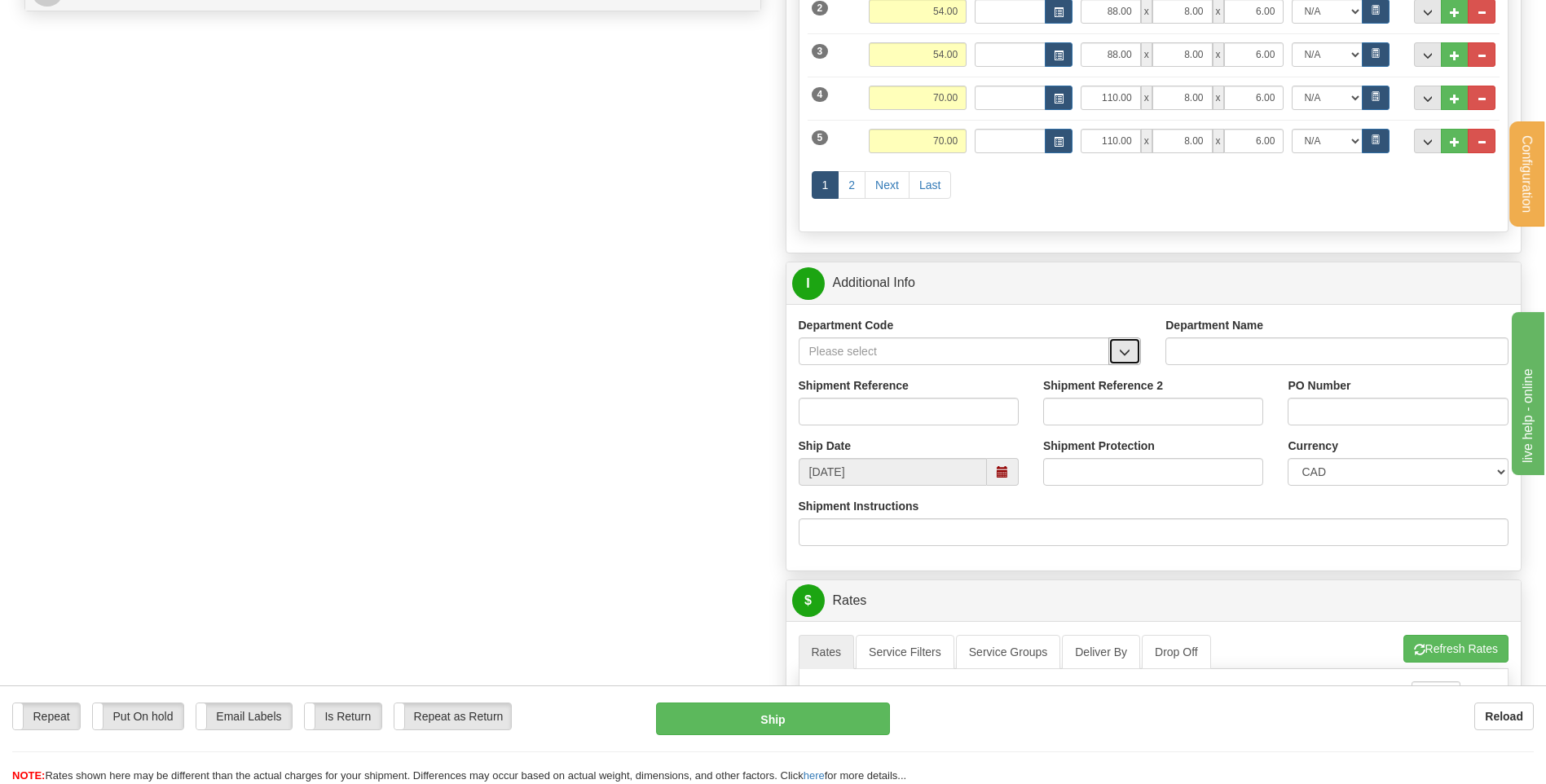
click at [1110, 350] on button "button" at bounding box center [1125, 351] width 33 height 27
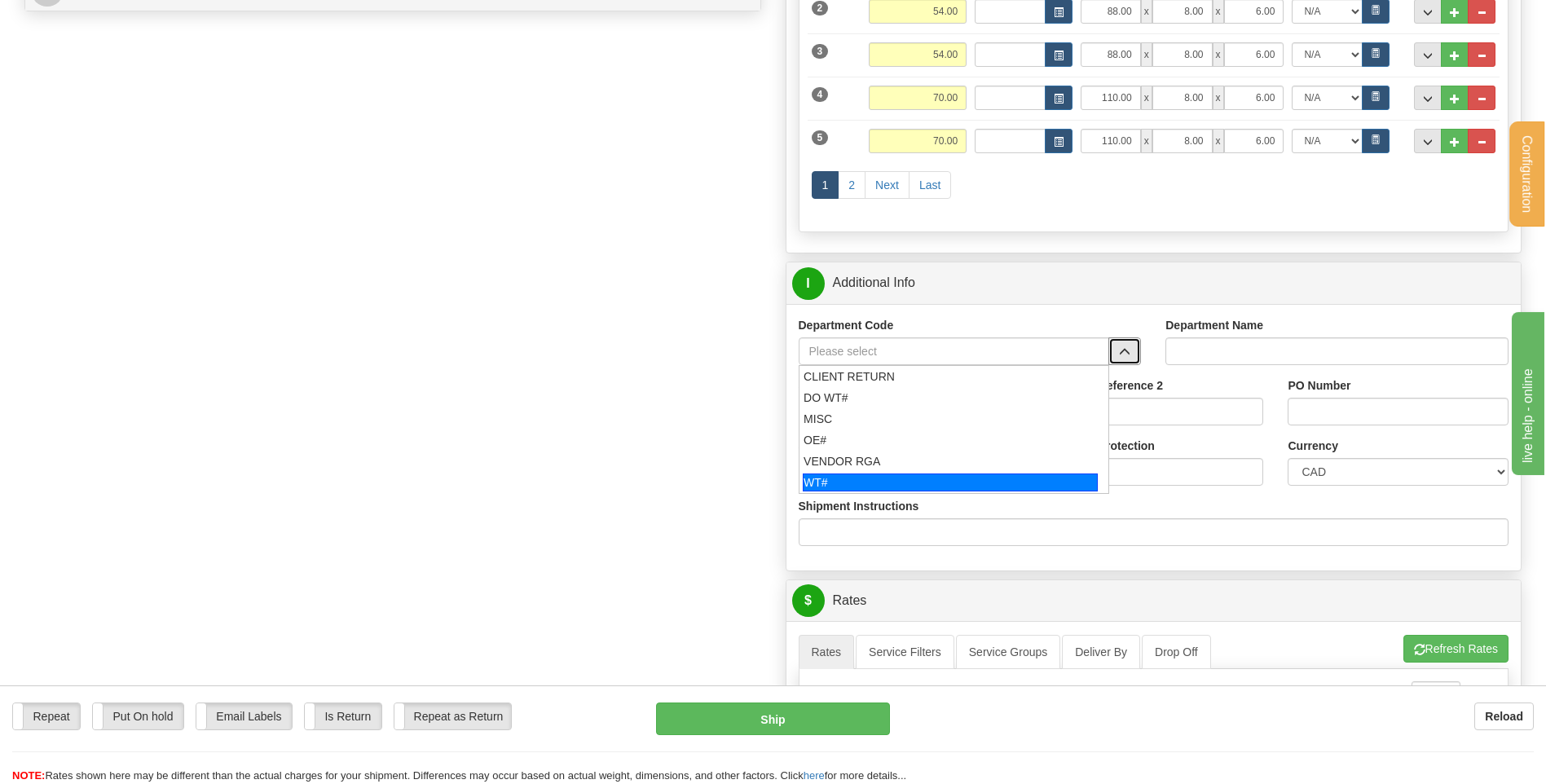
drag, startPoint x: 881, startPoint y: 480, endPoint x: 873, endPoint y: 462, distance: 19.7
click at [881, 480] on div "WT#" at bounding box center [950, 483] width 295 height 18
type input "WT#"
type input "WAREHOUSE TRANSFERS"
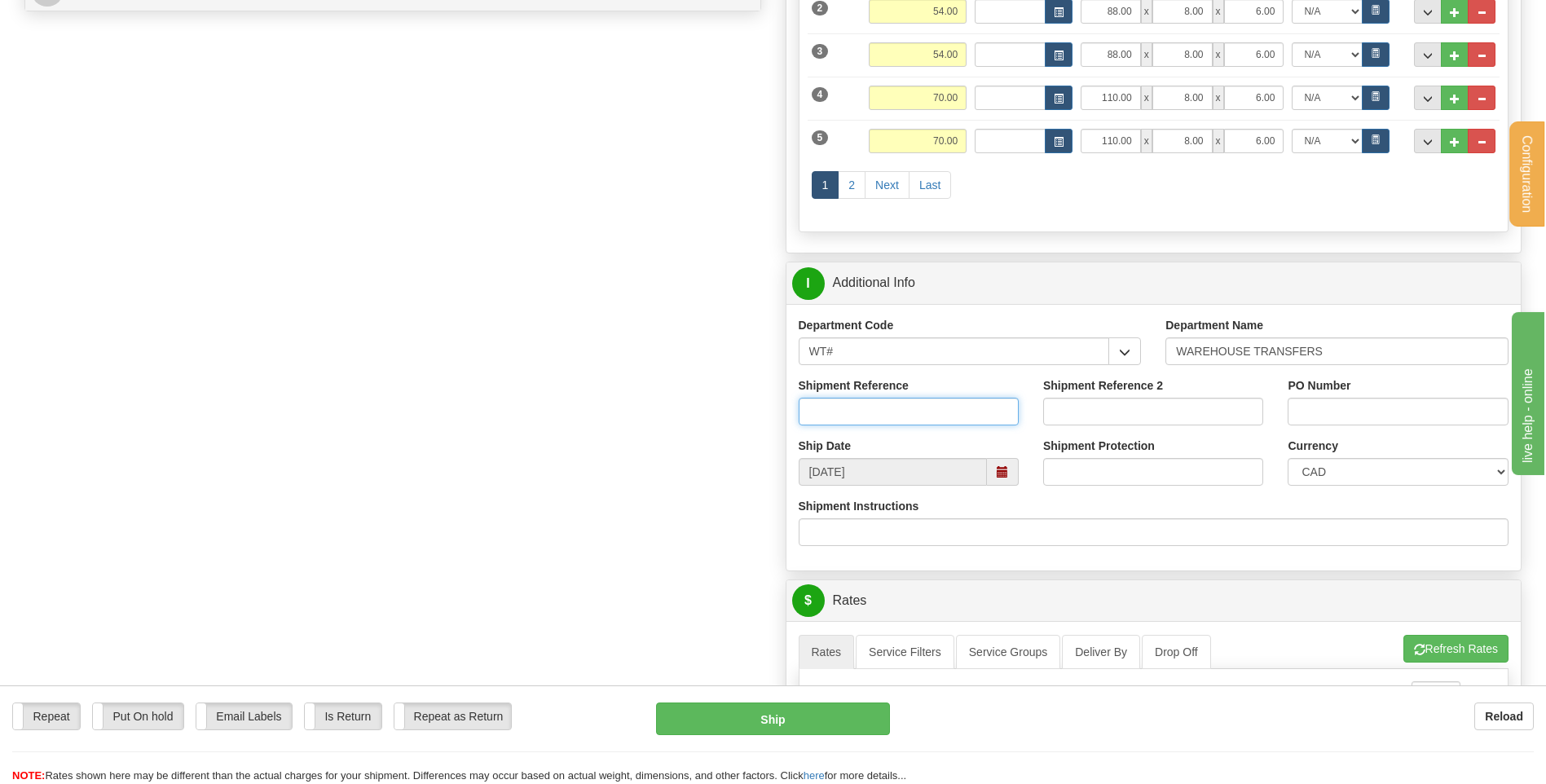
drag, startPoint x: 876, startPoint y: 423, endPoint x: 876, endPoint y: 414, distance: 9.0
click at [876, 423] on input "Shipment Reference" at bounding box center [909, 411] width 220 height 27
type input "TRANSFERT 08"
click at [1325, 400] on input "PO Number" at bounding box center [1398, 411] width 220 height 27
type input "TRANSFERT WINNIPEG"
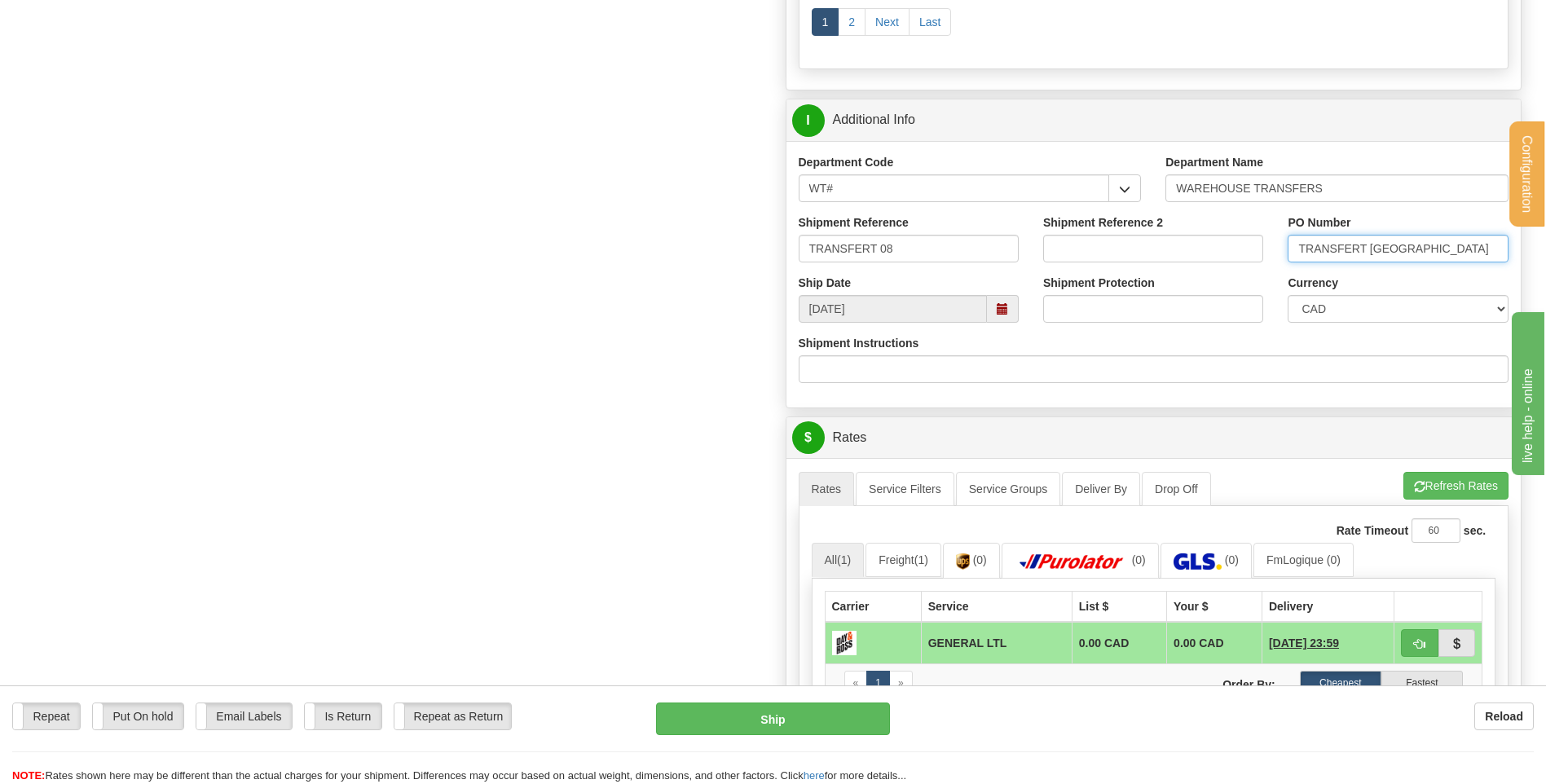
scroll to position [1140, 0]
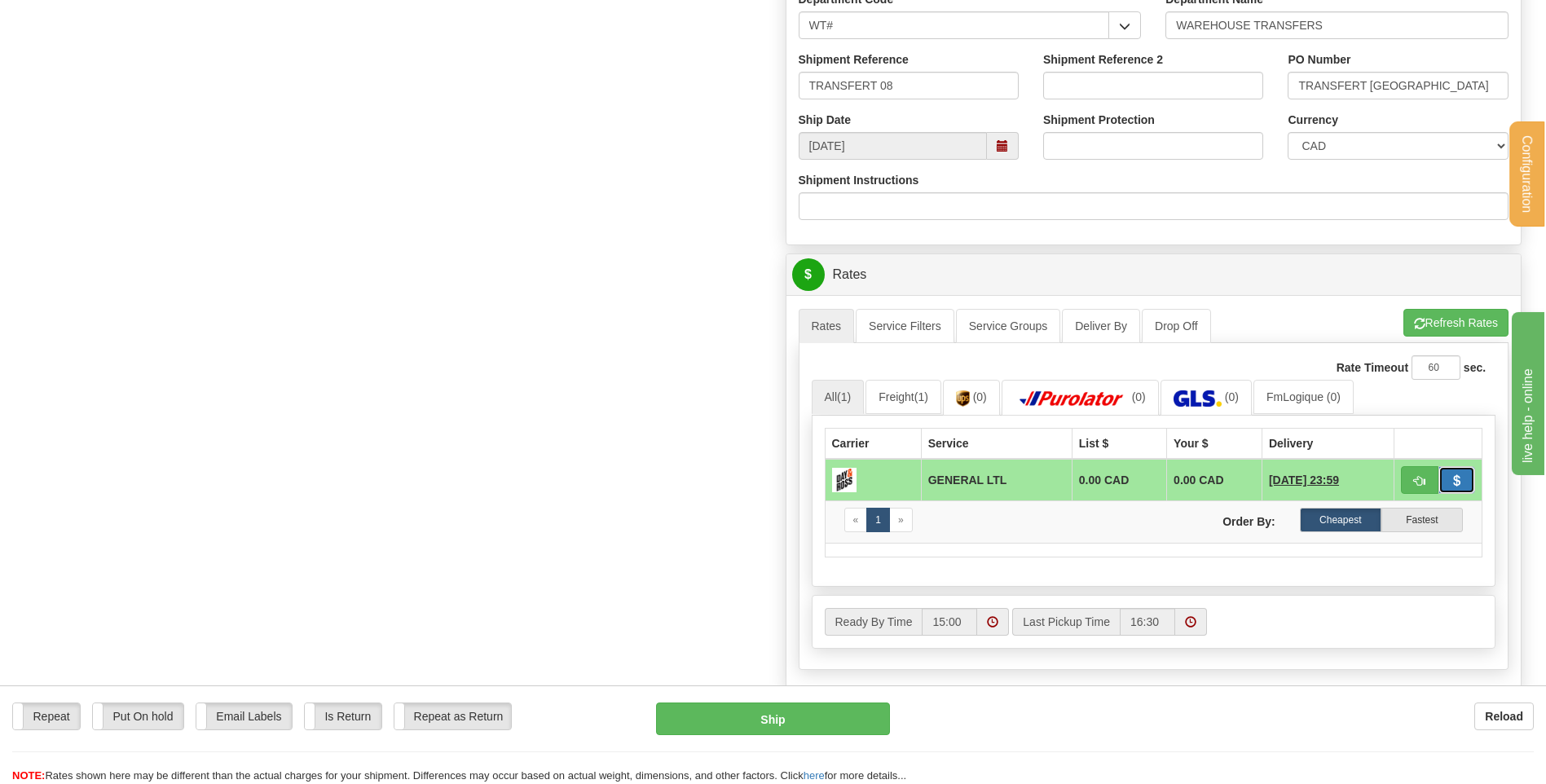
click at [1445, 481] on button "button" at bounding box center [1457, 480] width 38 height 27
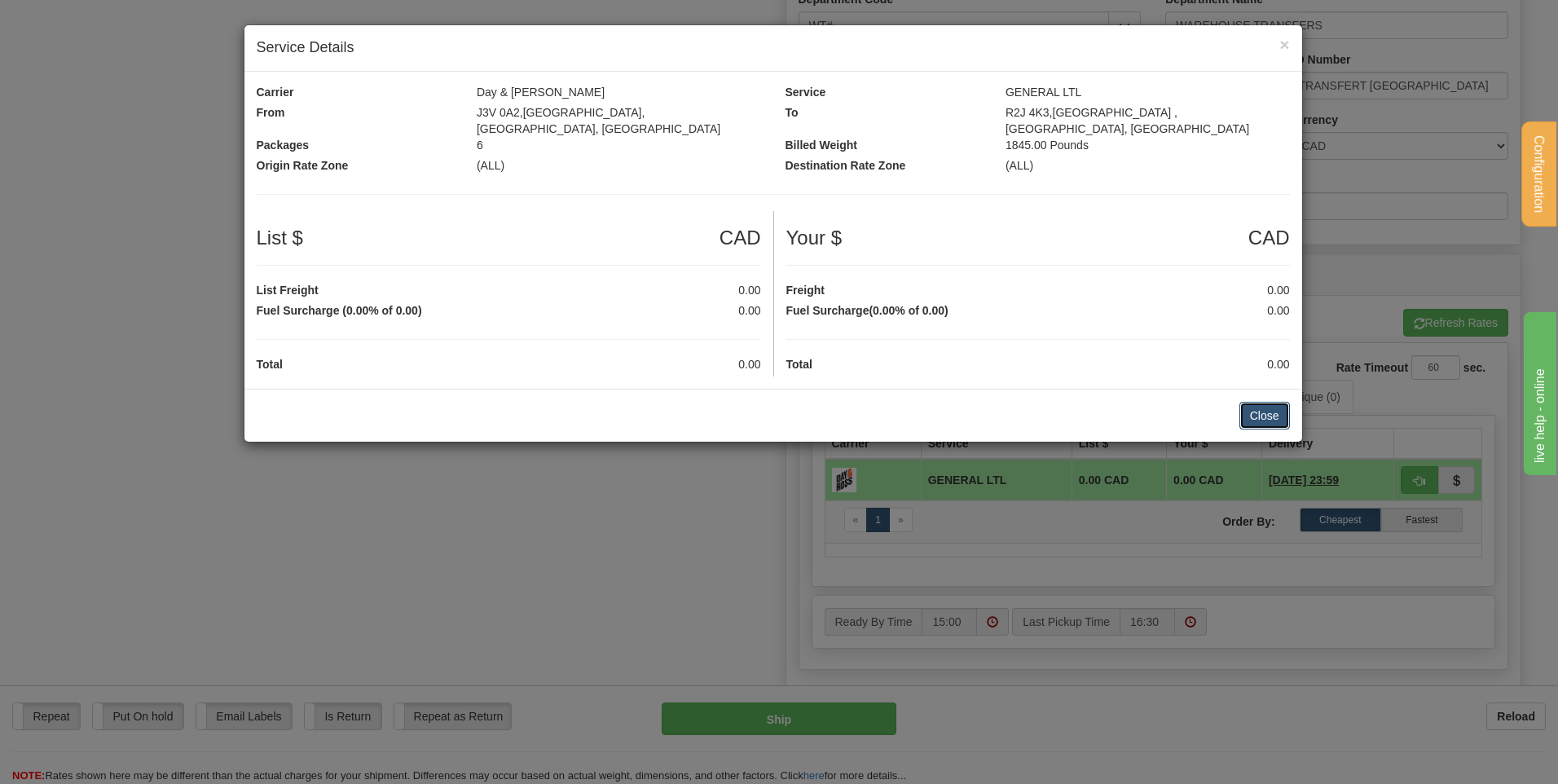
click at [1258, 401] on button "Close" at bounding box center [1264, 415] width 50 height 27
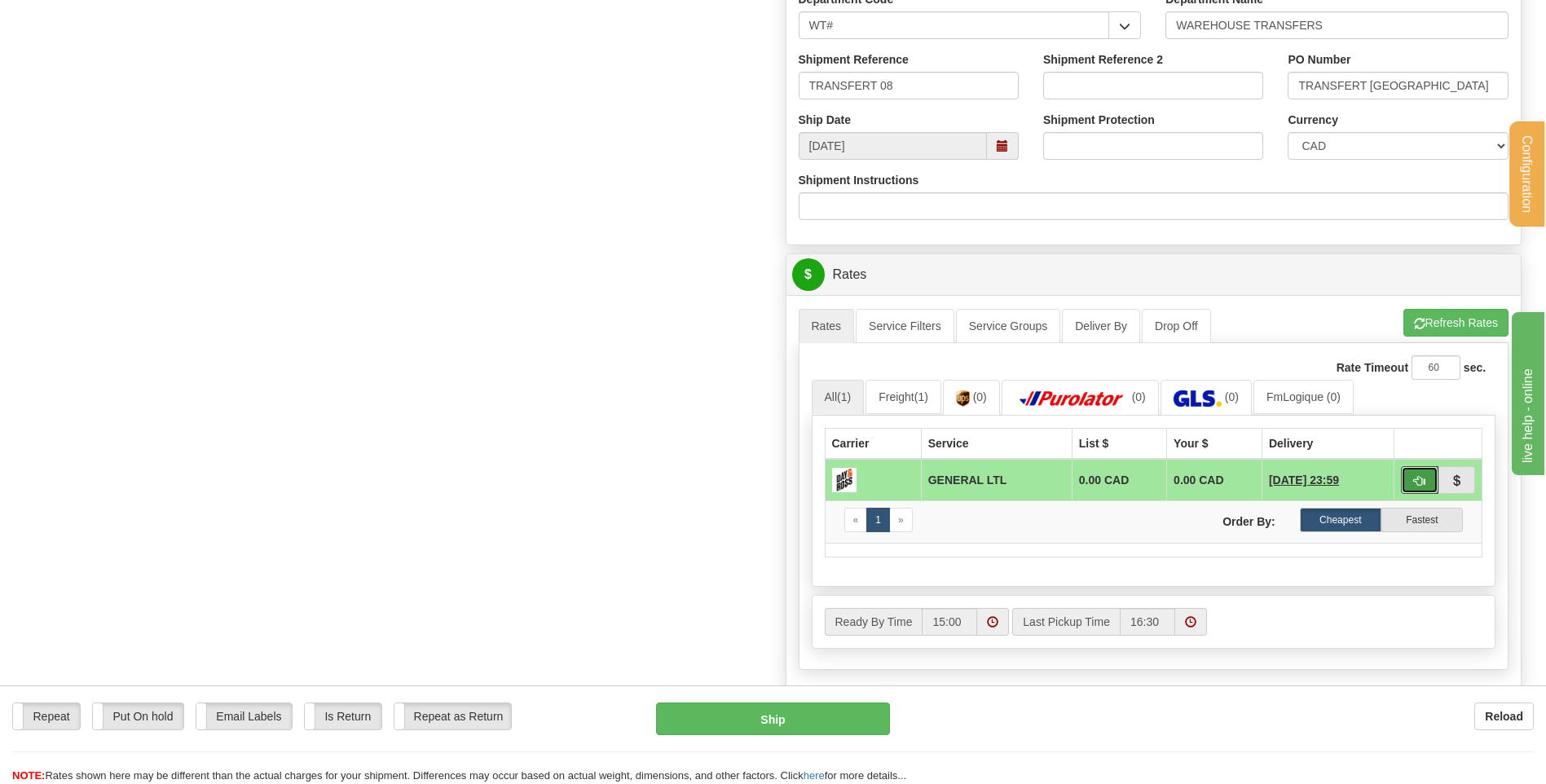
click at [1409, 475] on button "button" at bounding box center [1420, 480] width 38 height 27
type input "GL"
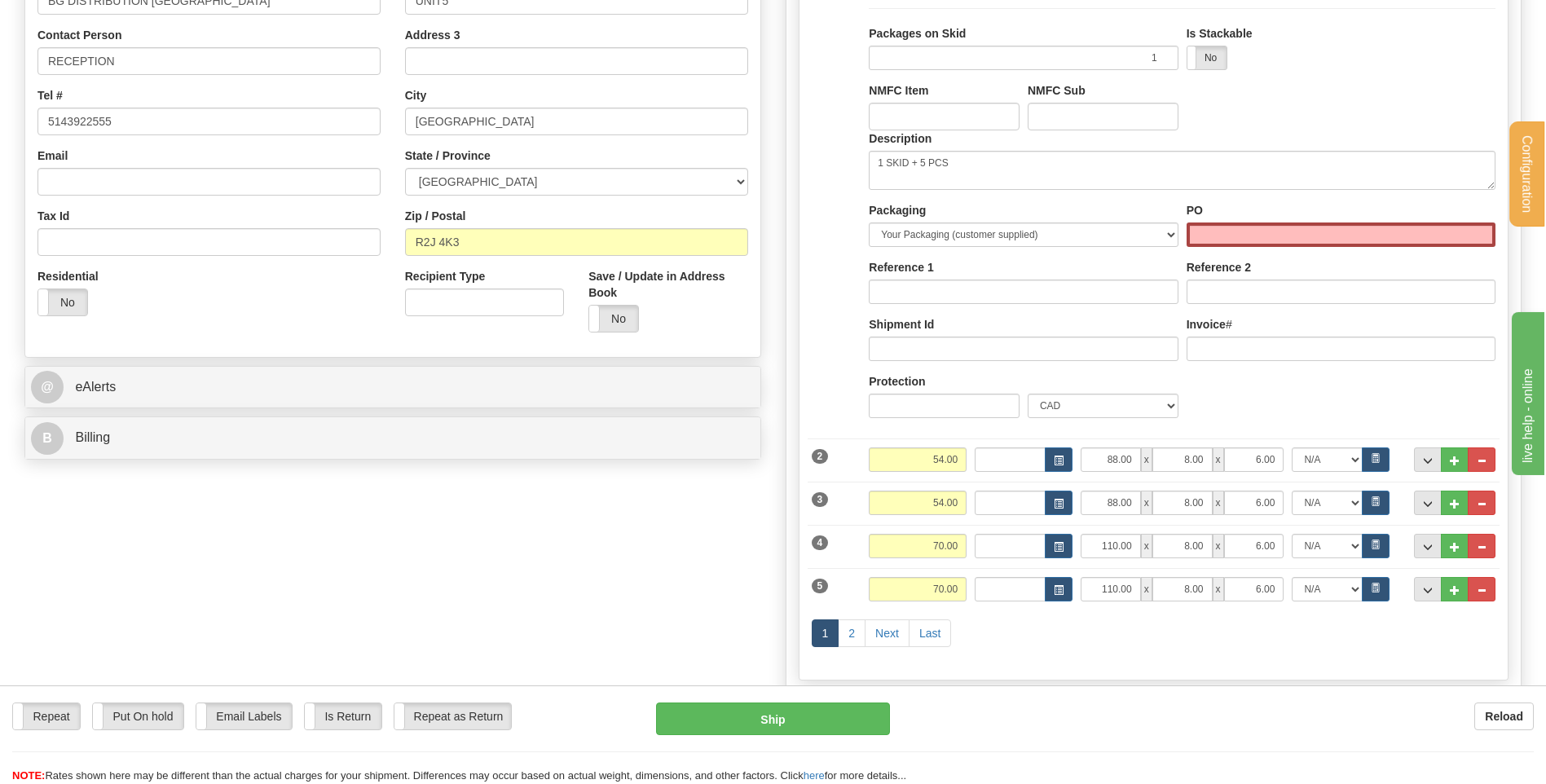
scroll to position [245, 0]
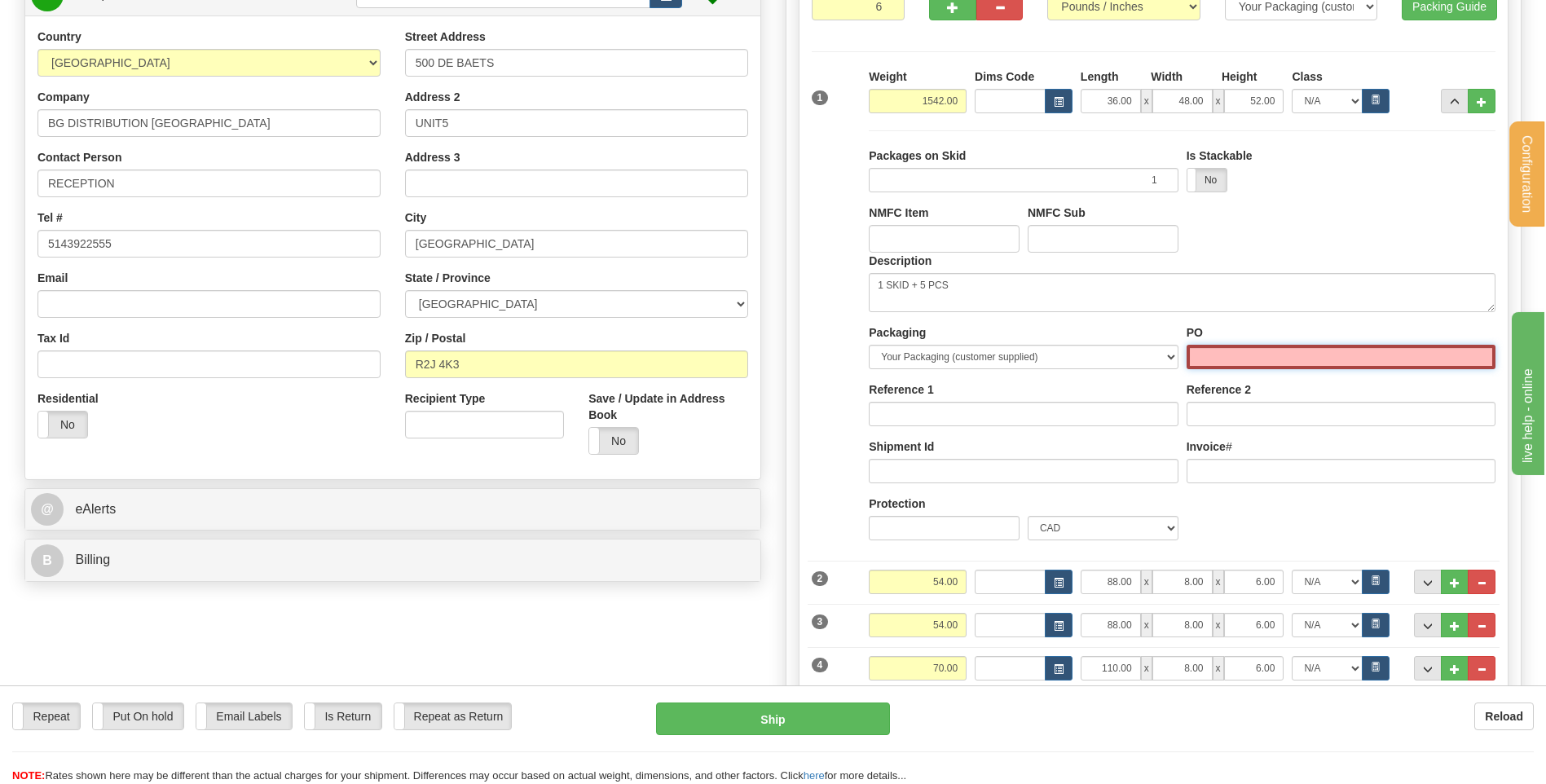
click at [1218, 349] on input "PO" at bounding box center [1341, 356] width 309 height 25
type input "...."
click at [1091, 331] on div "Packaging Your Packaging (customer supplied) Box (carrier supplied) Bundle Euro…" at bounding box center [1023, 346] width 309 height 45
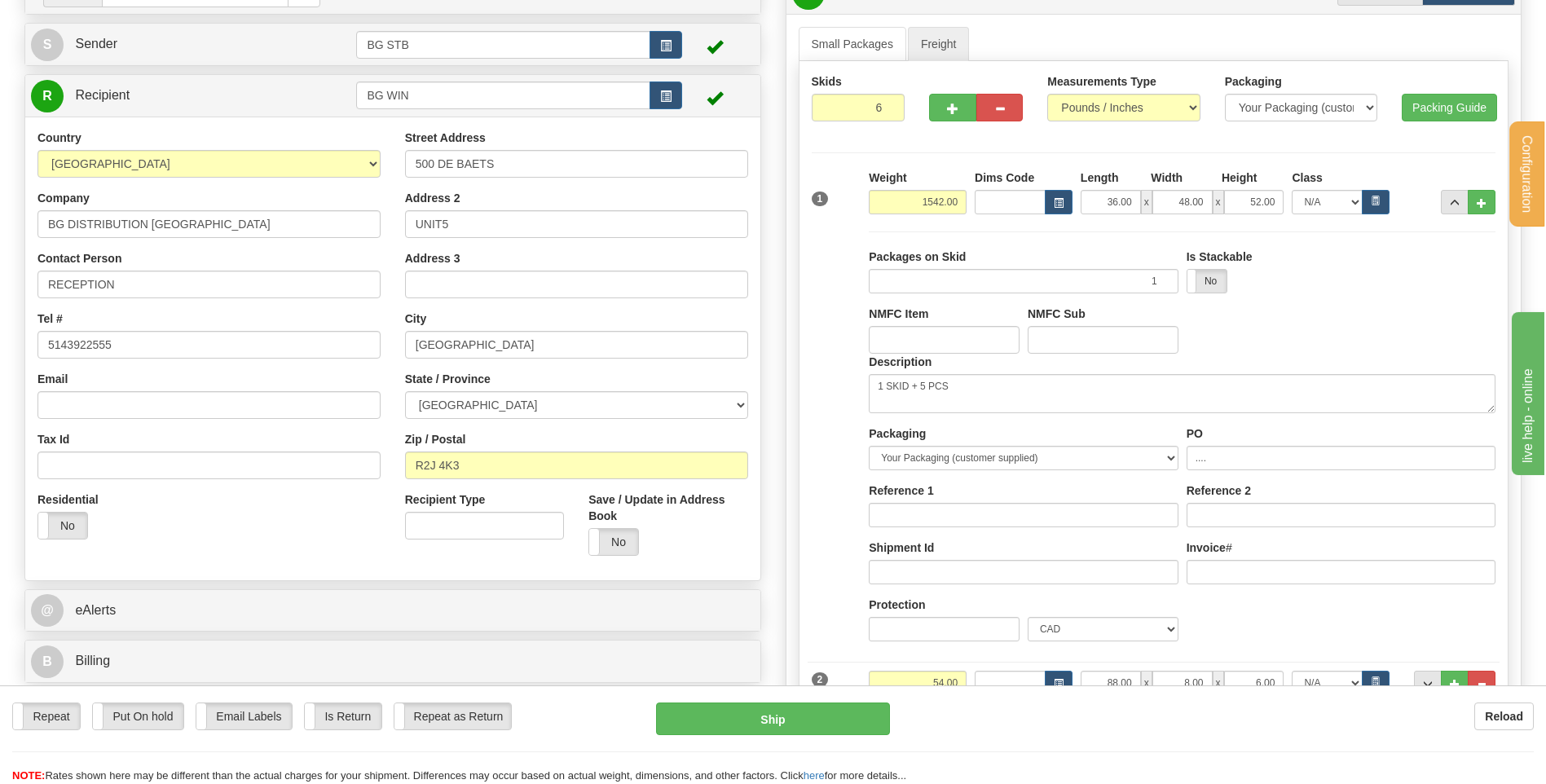
scroll to position [0, 0]
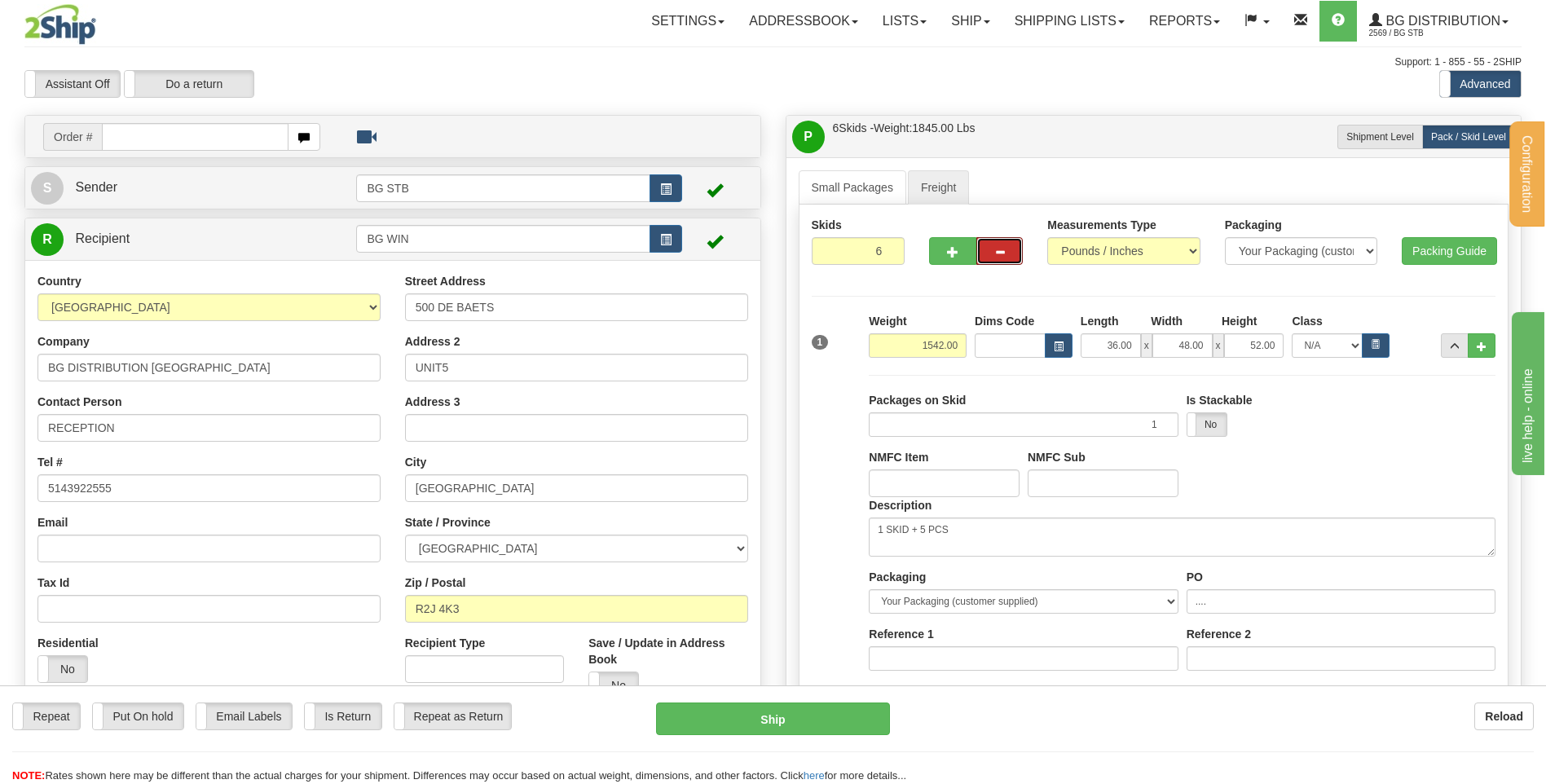
click at [997, 253] on span "button" at bounding box center [1000, 253] width 11 height 11
type input "5"
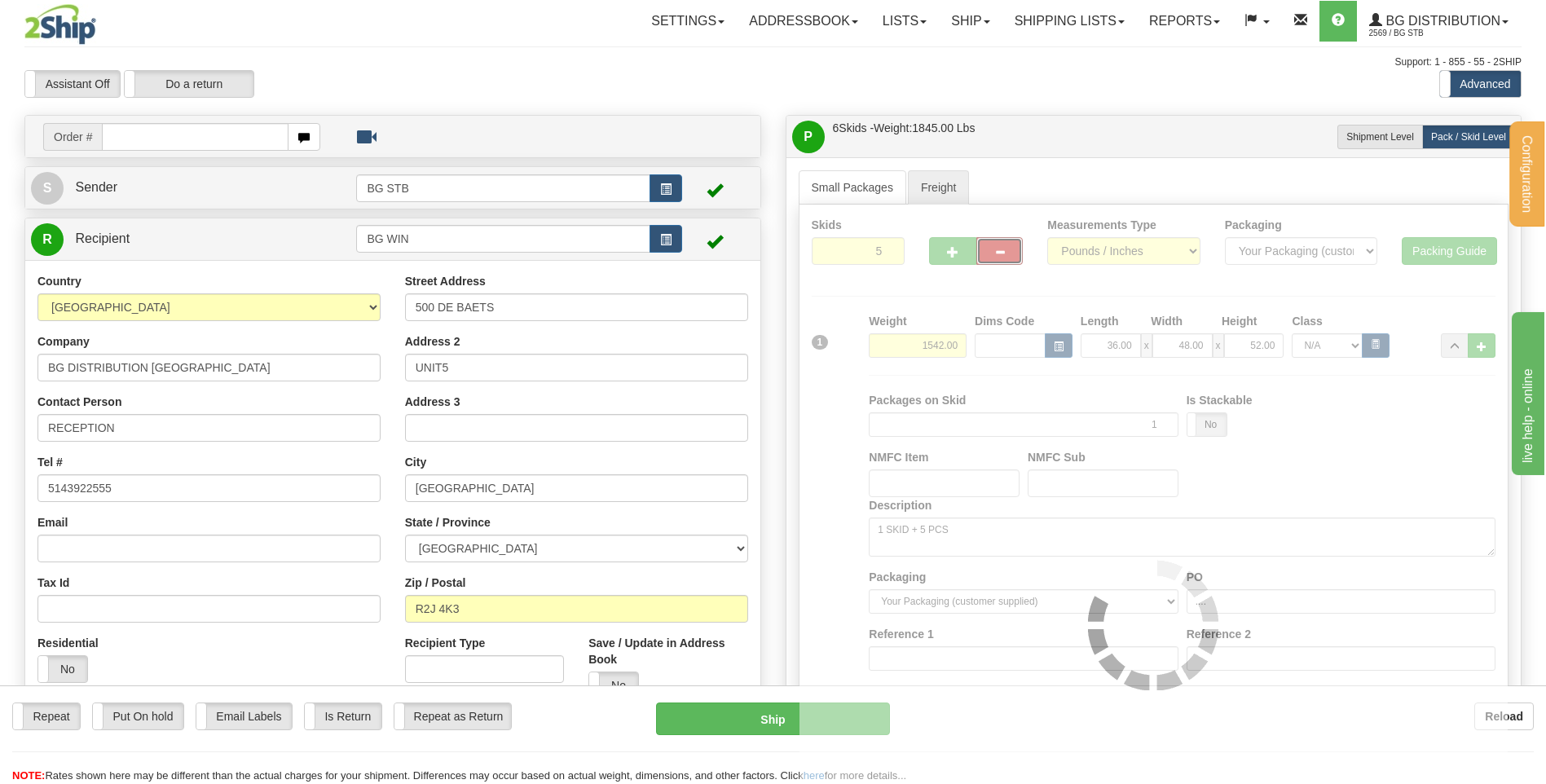
type input "GL"
click at [997, 253] on span "button" at bounding box center [1000, 253] width 11 height 11
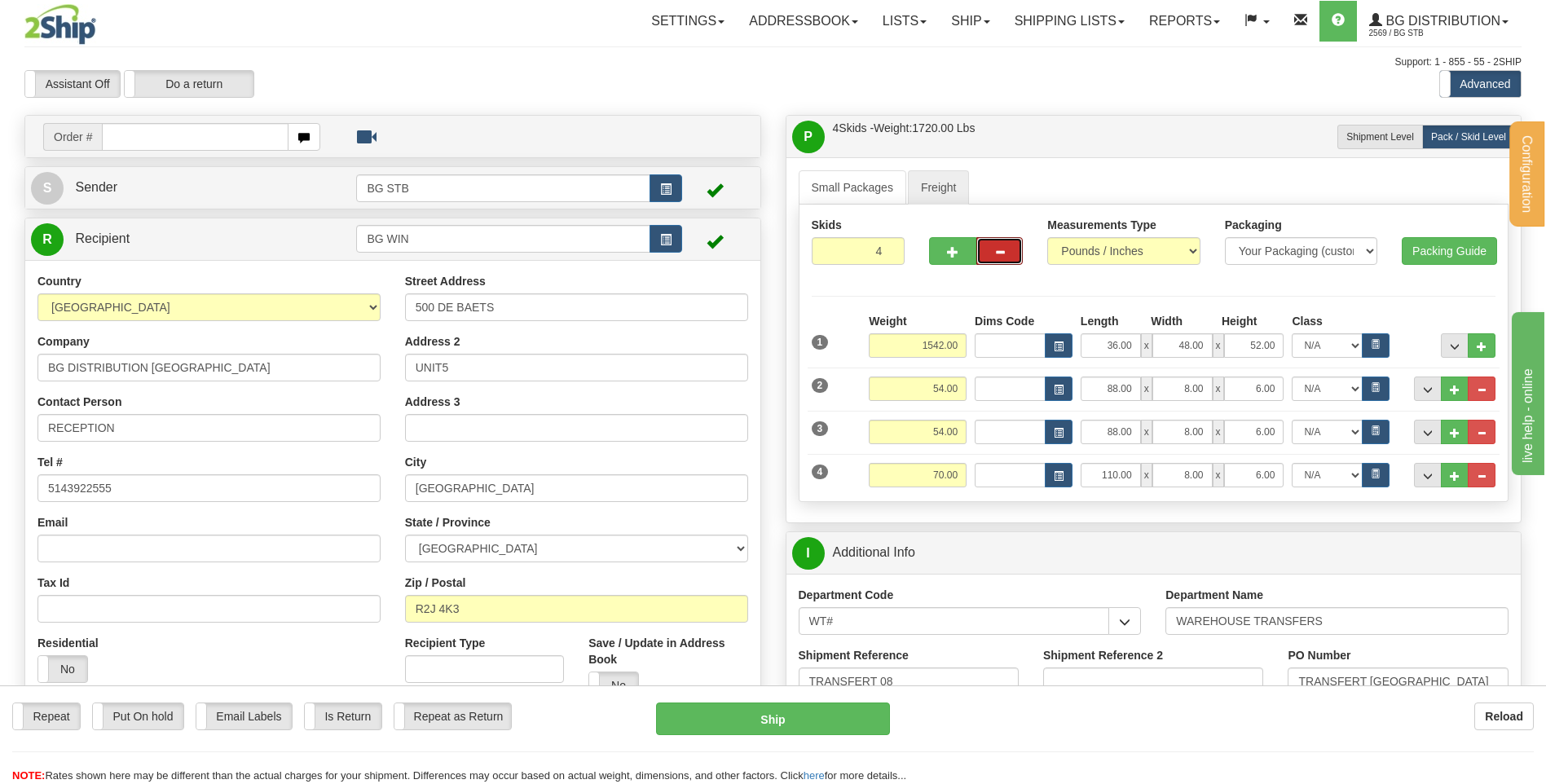
click at [997, 253] on span "button" at bounding box center [1000, 253] width 11 height 11
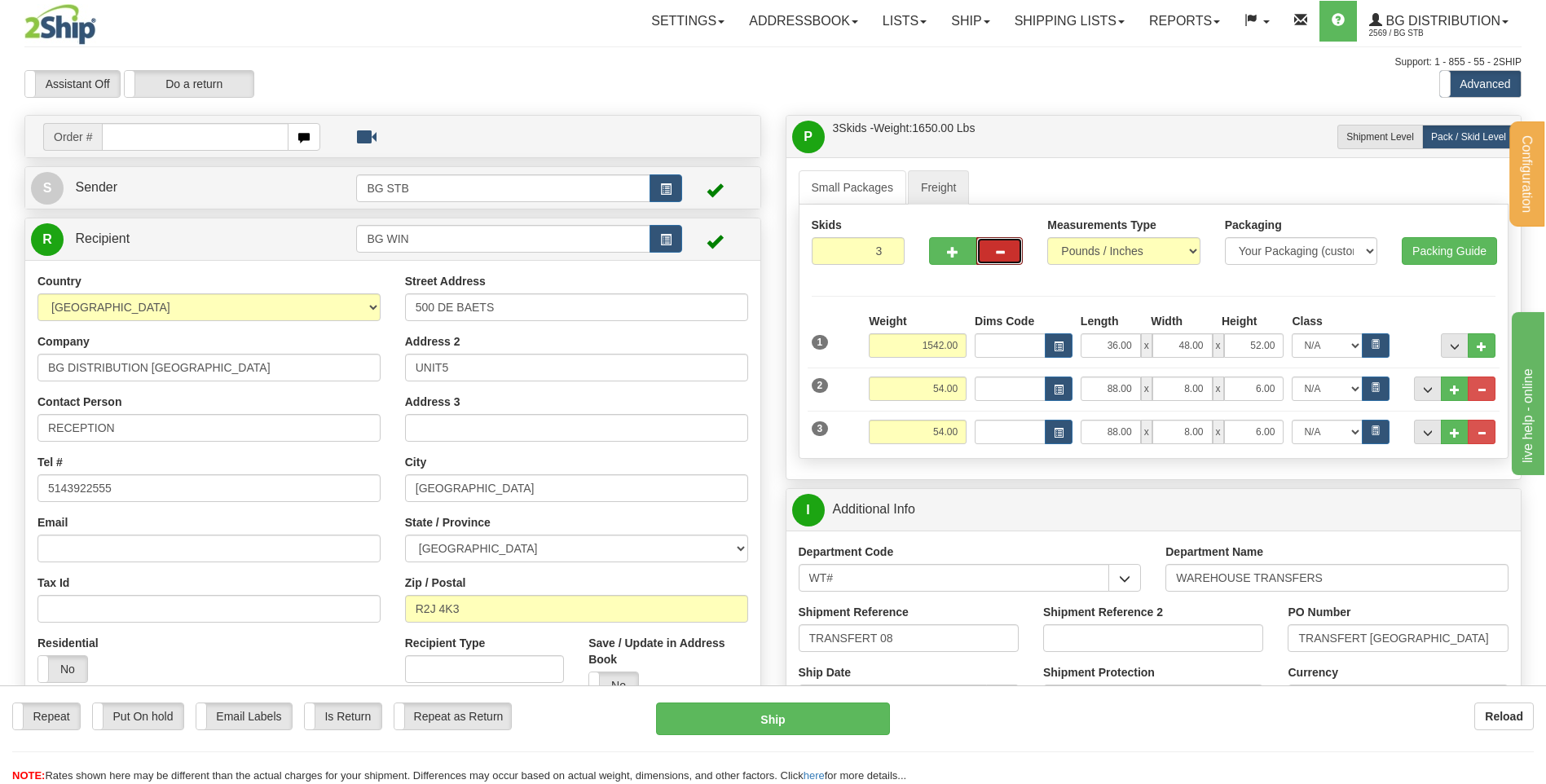
click at [997, 253] on span "button" at bounding box center [1000, 253] width 11 height 11
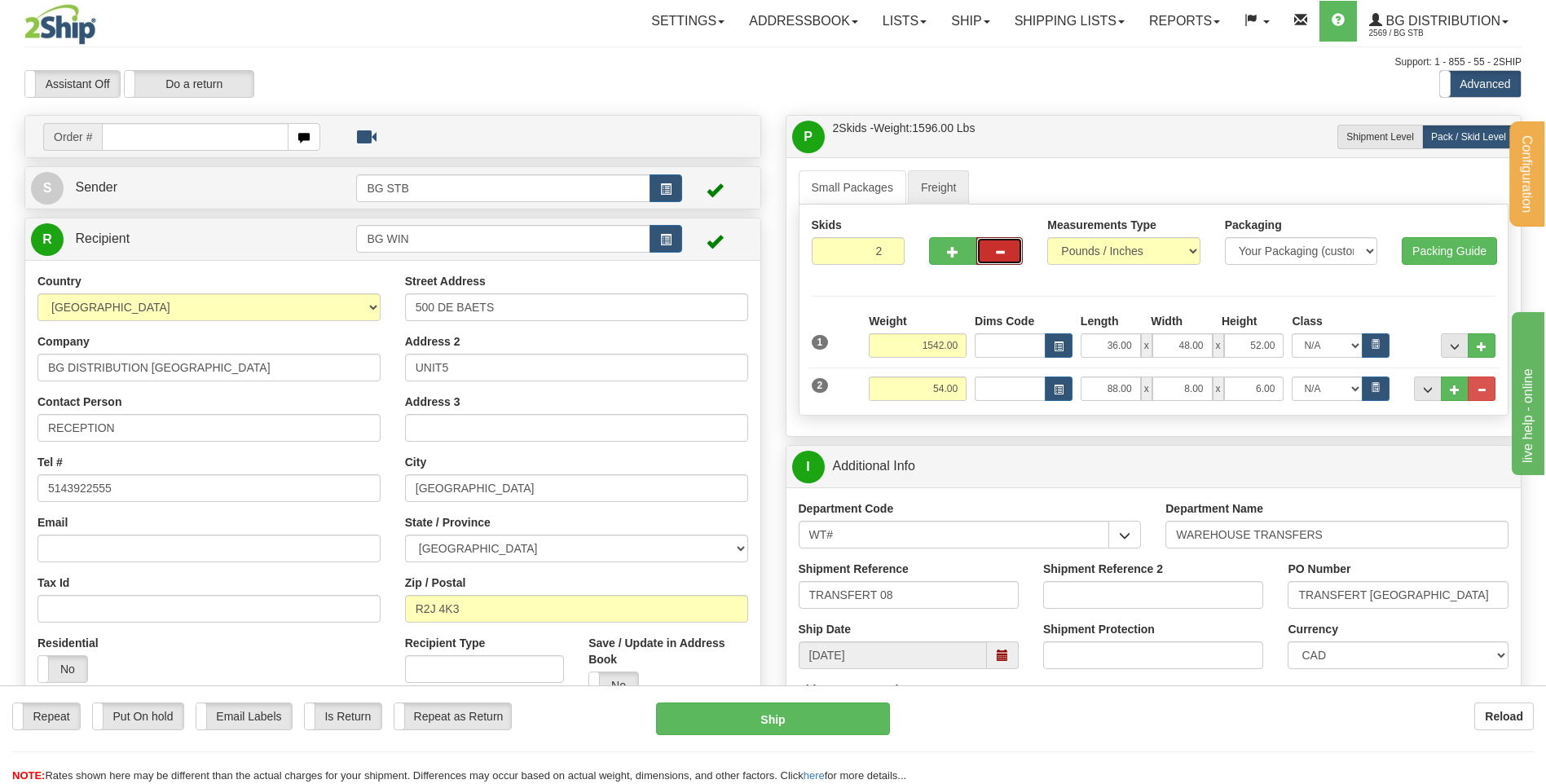
click at [997, 253] on span "button" at bounding box center [1000, 253] width 11 height 11
type input "1"
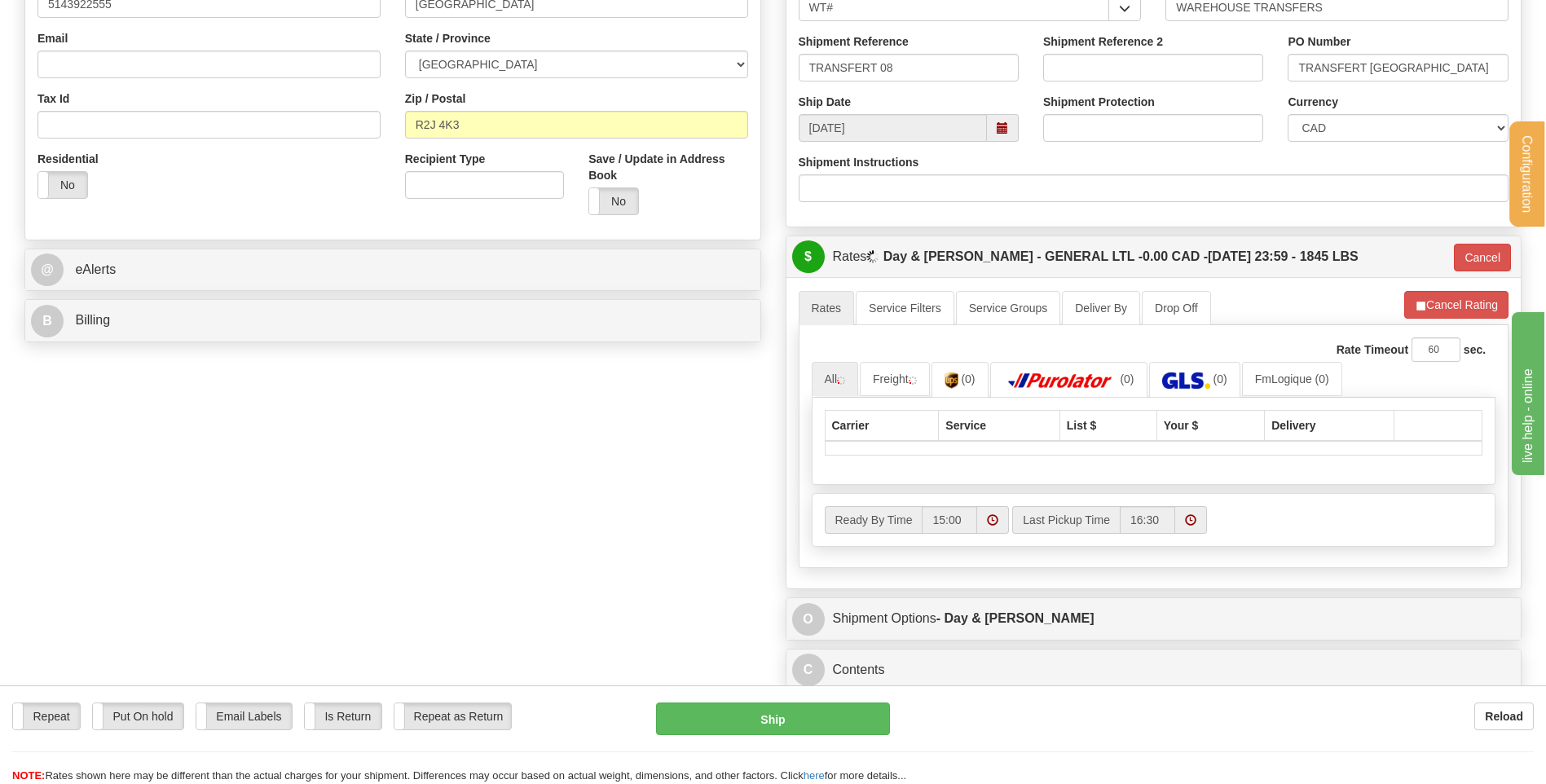
scroll to position [571, 0]
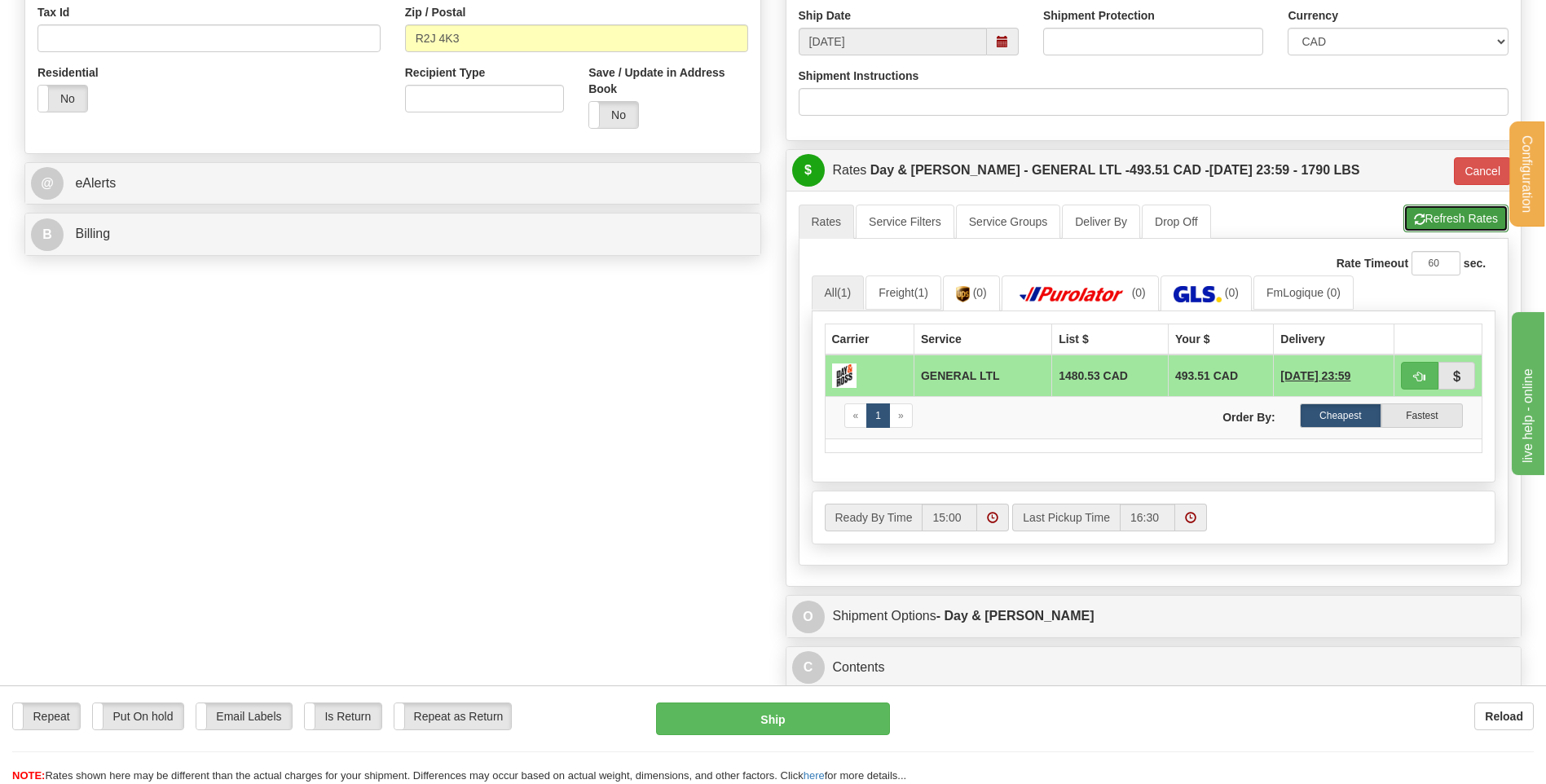
click at [1467, 213] on button "Refresh Rates" at bounding box center [1456, 218] width 105 height 27
type input "GL"
click at [1426, 365] on button "button" at bounding box center [1420, 376] width 38 height 27
click at [1420, 372] on span "button" at bounding box center [1420, 377] width 11 height 11
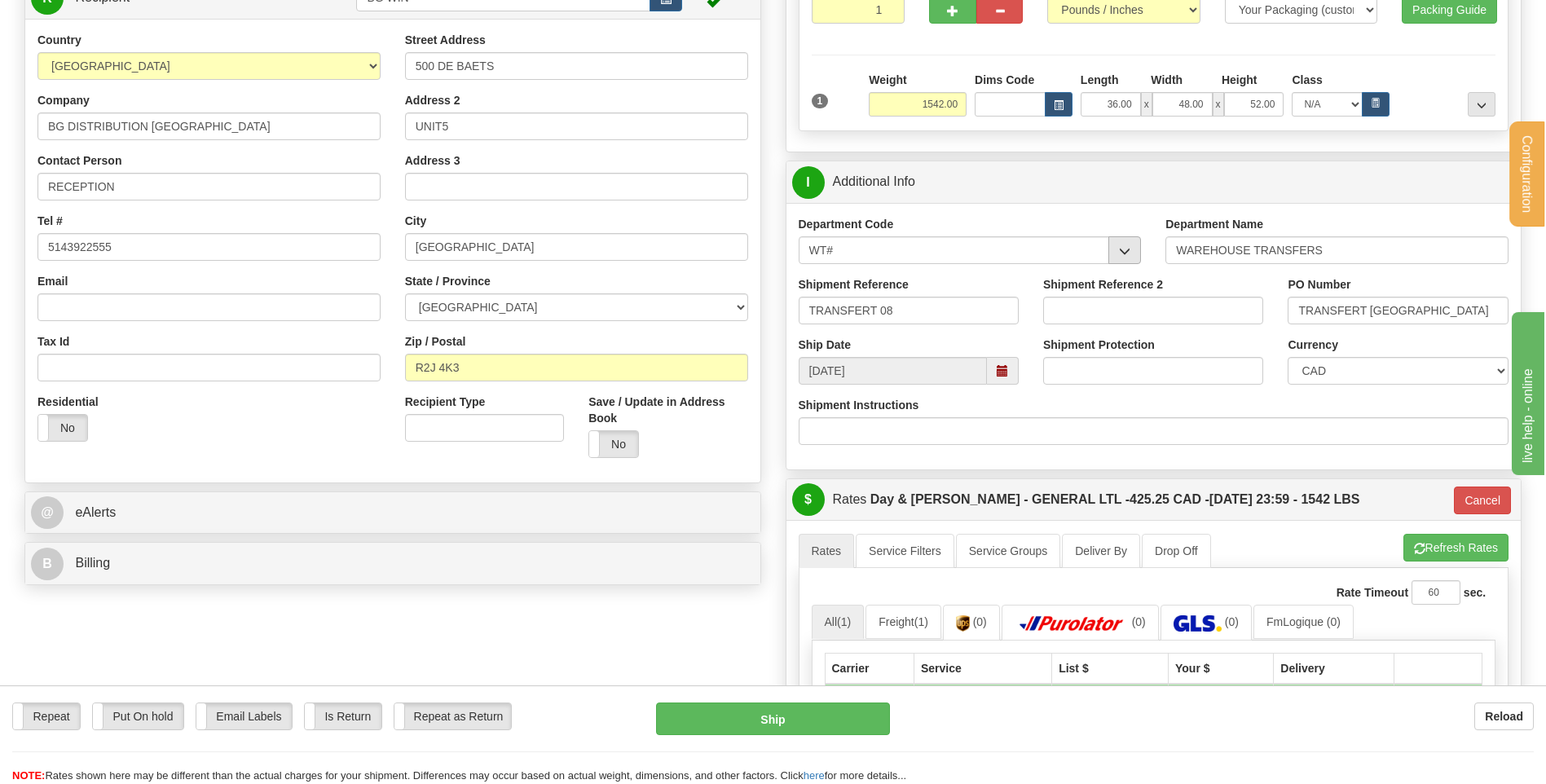
scroll to position [163, 0]
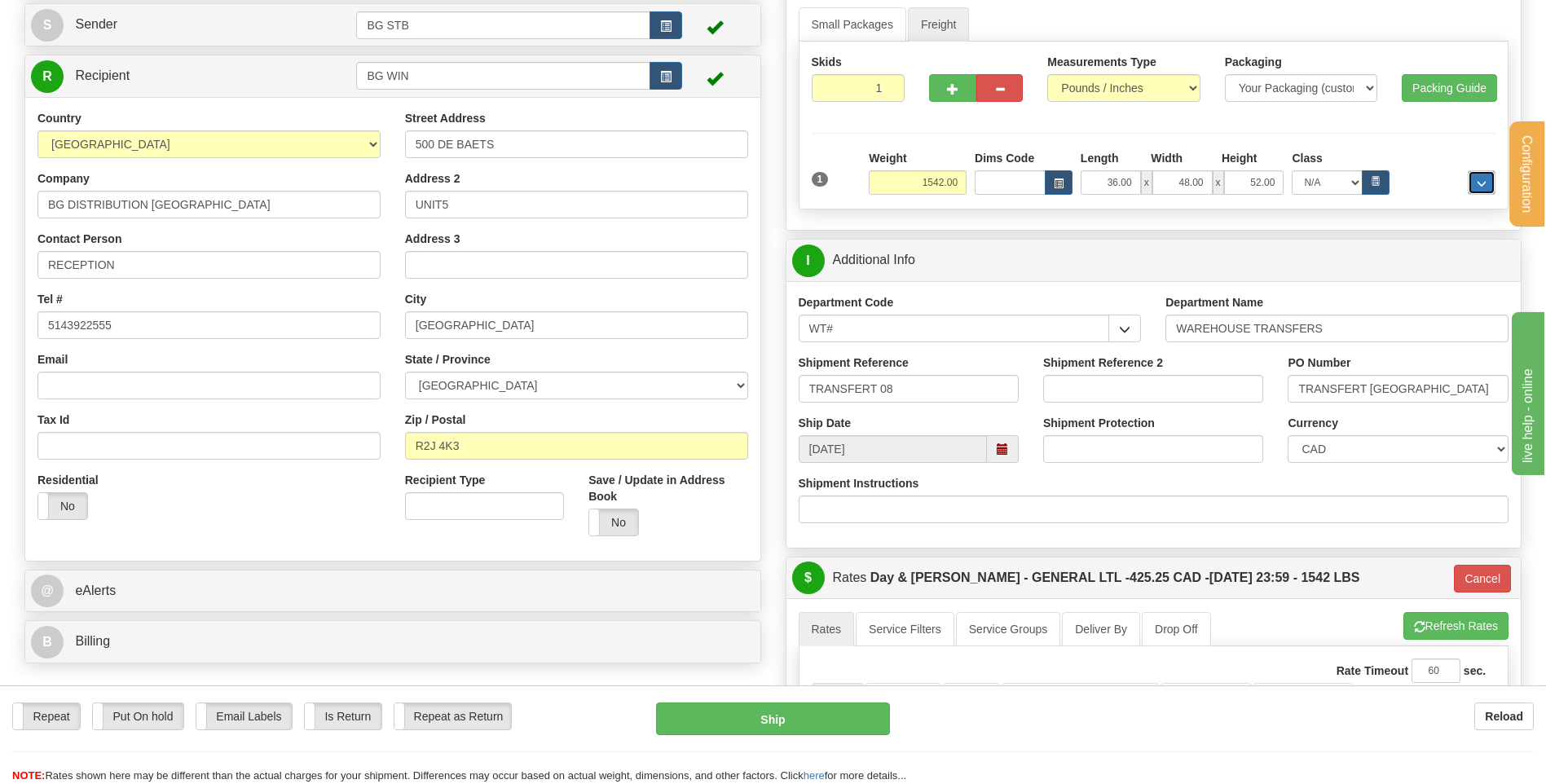
click at [1479, 182] on span "..." at bounding box center [1482, 184] width 10 height 9
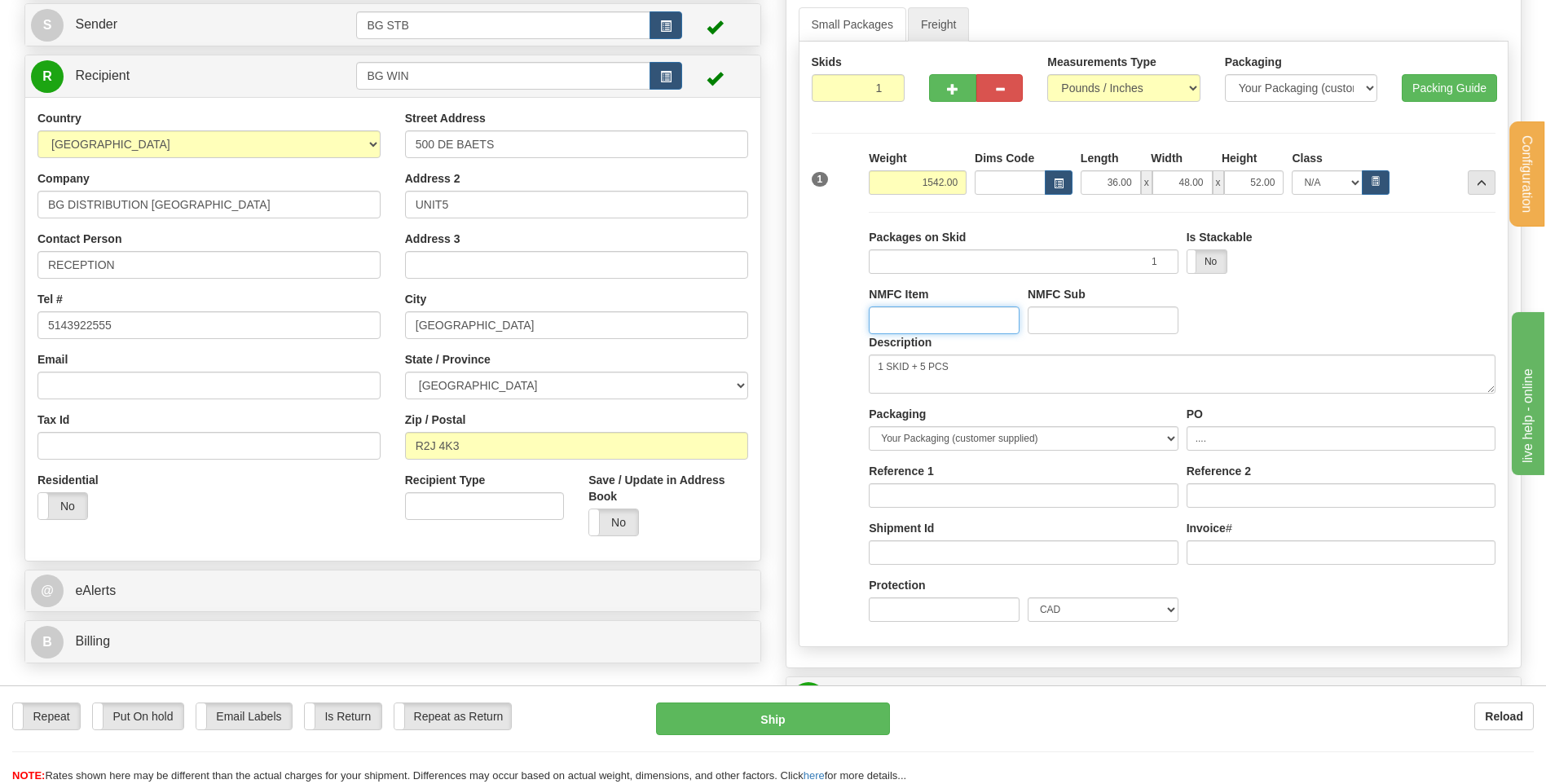
click at [954, 330] on input "NMFC Item" at bounding box center [944, 320] width 151 height 27
click at [957, 376] on textarea "1 SKID + 5 PCS" at bounding box center [1182, 374] width 627 height 39
drag, startPoint x: 958, startPoint y: 374, endPoint x: 912, endPoint y: 371, distance: 46.1
click at [912, 371] on textarea "1 SKID + 5 PCS" at bounding box center [1182, 374] width 627 height 39
type textarea "1 SKID"
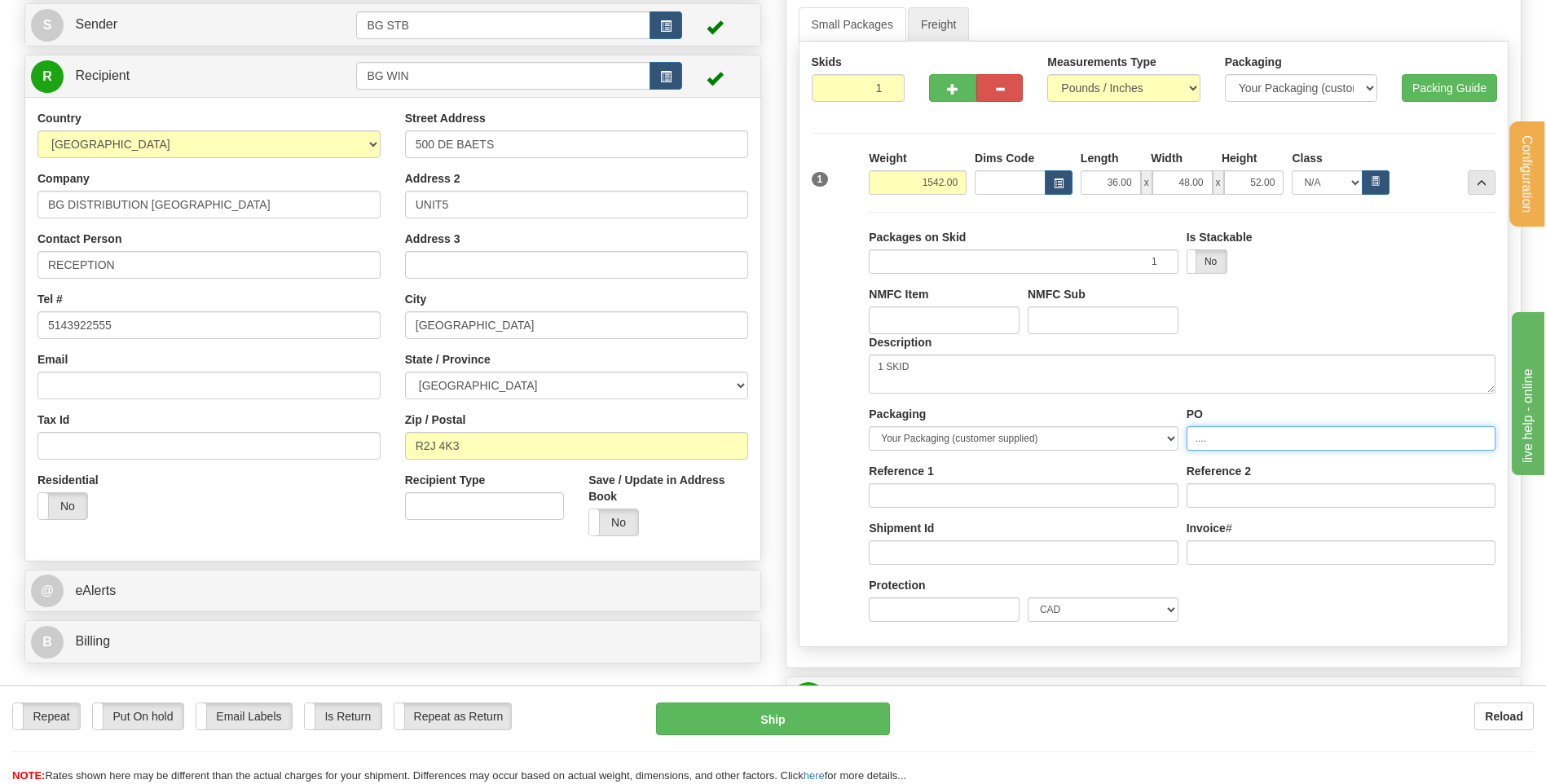
click at [1257, 437] on input "...." at bounding box center [1341, 438] width 309 height 25
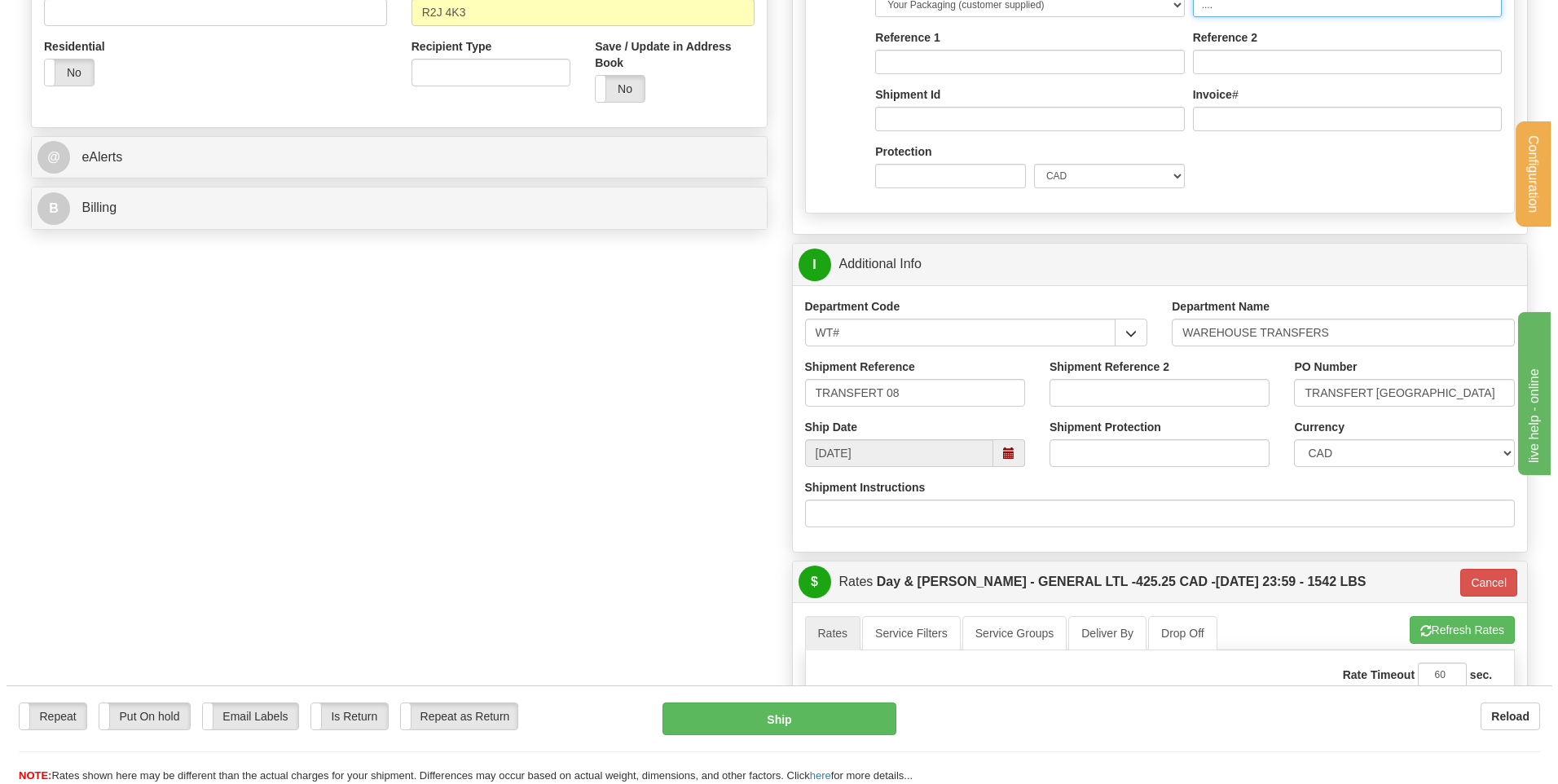
scroll to position [814, 0]
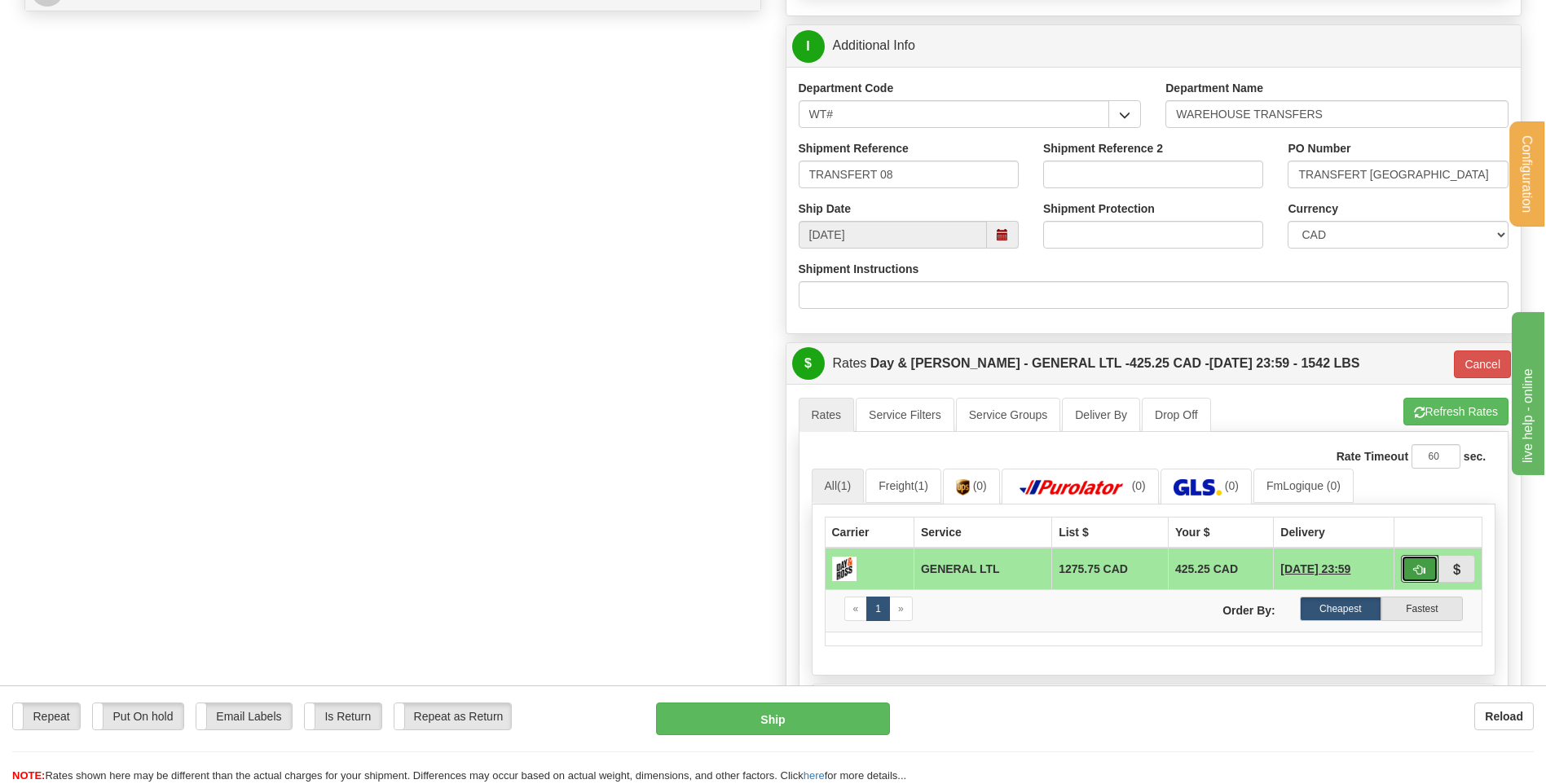
click at [1411, 564] on button "button" at bounding box center [1420, 569] width 38 height 27
click at [778, 717] on button "Ship" at bounding box center [773, 719] width 233 height 33
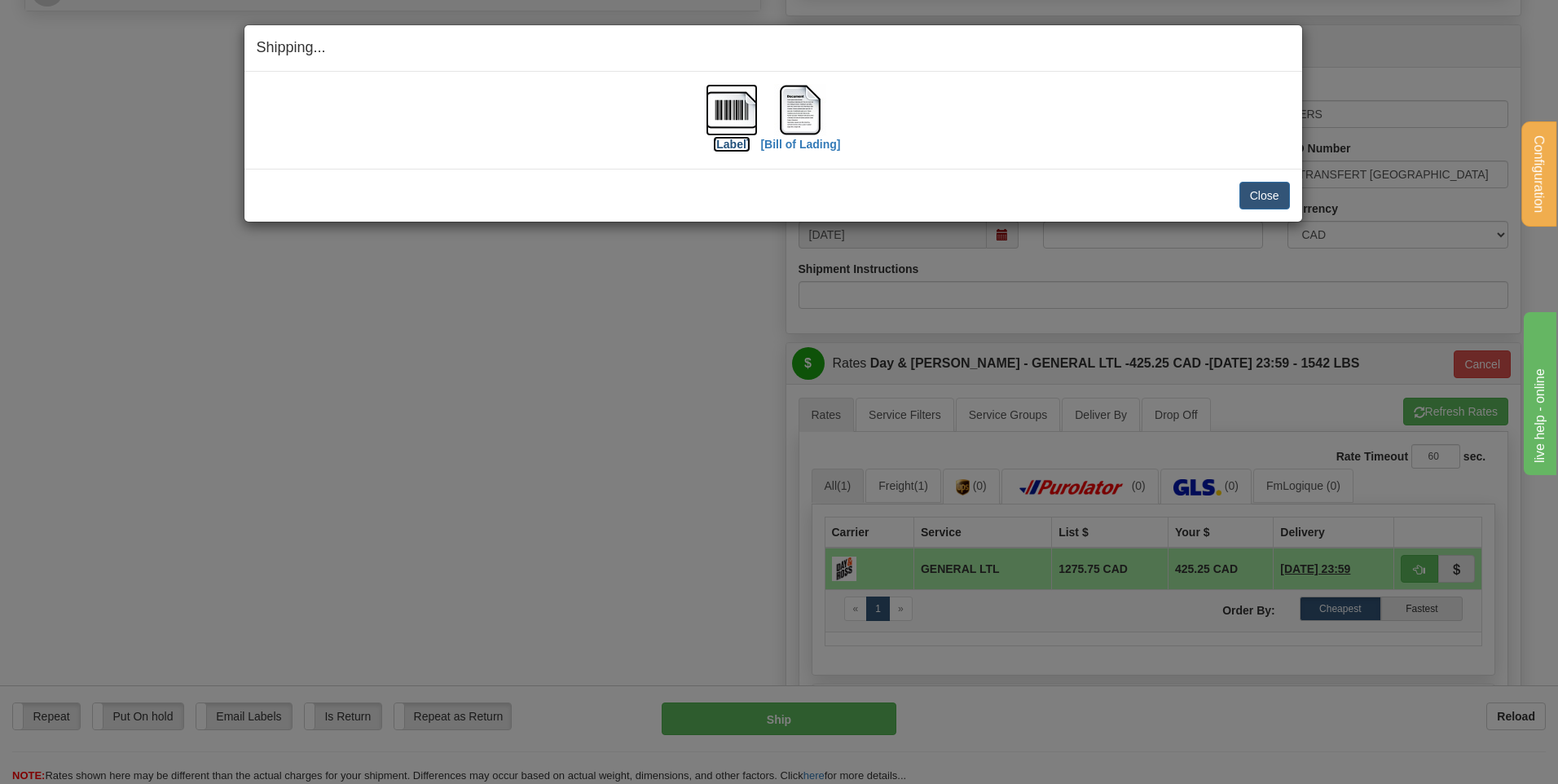
click at [714, 107] on img at bounding box center [731, 110] width 52 height 52
click at [795, 106] on img at bounding box center [800, 110] width 52 height 52
click at [1256, 188] on button "Close" at bounding box center [1264, 195] width 50 height 27
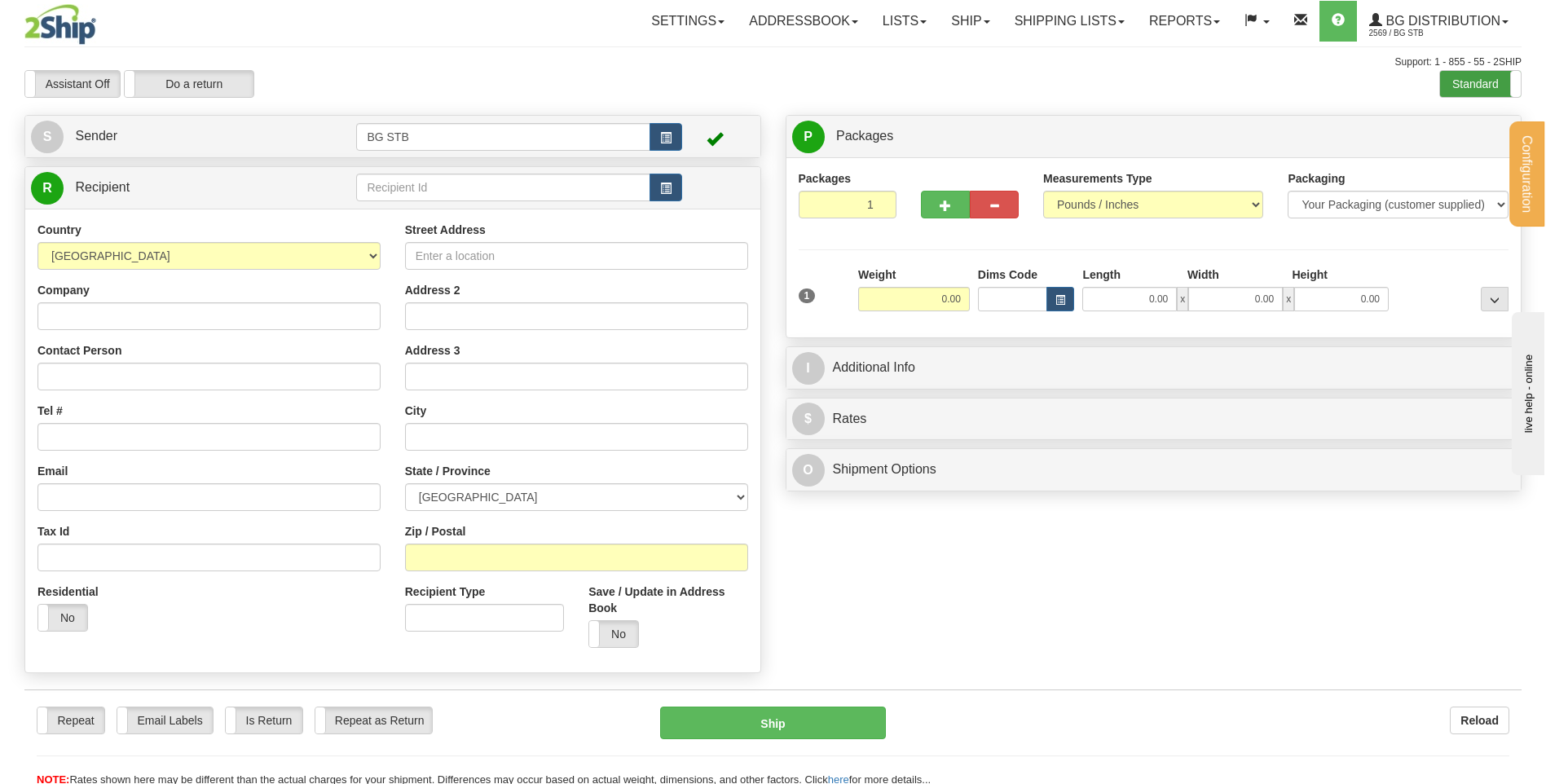
click at [1477, 78] on label "Standard" at bounding box center [1481, 83] width 81 height 26
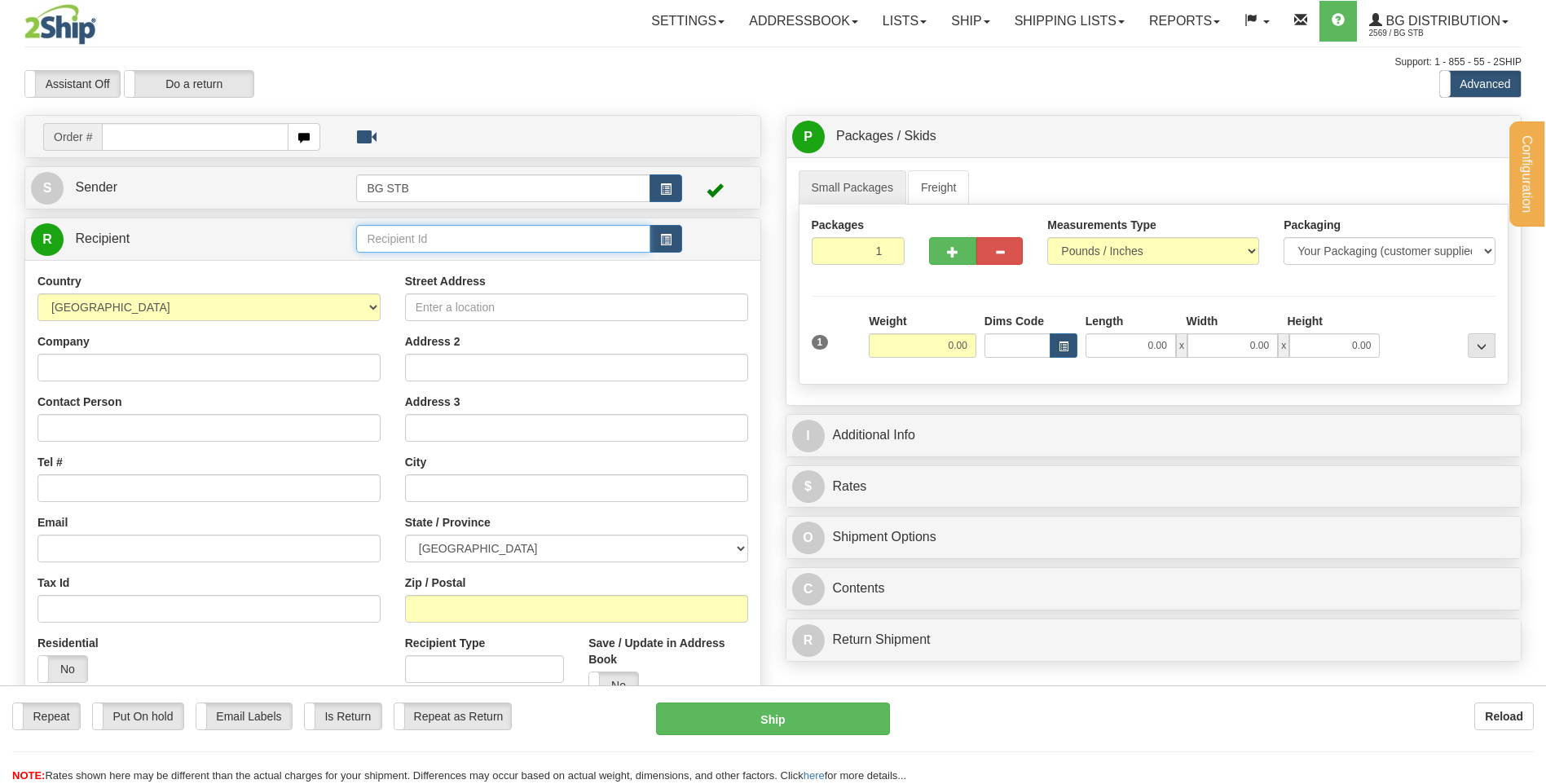
click at [427, 242] on input "text" at bounding box center [503, 238] width 293 height 27
type input "BG WIN"
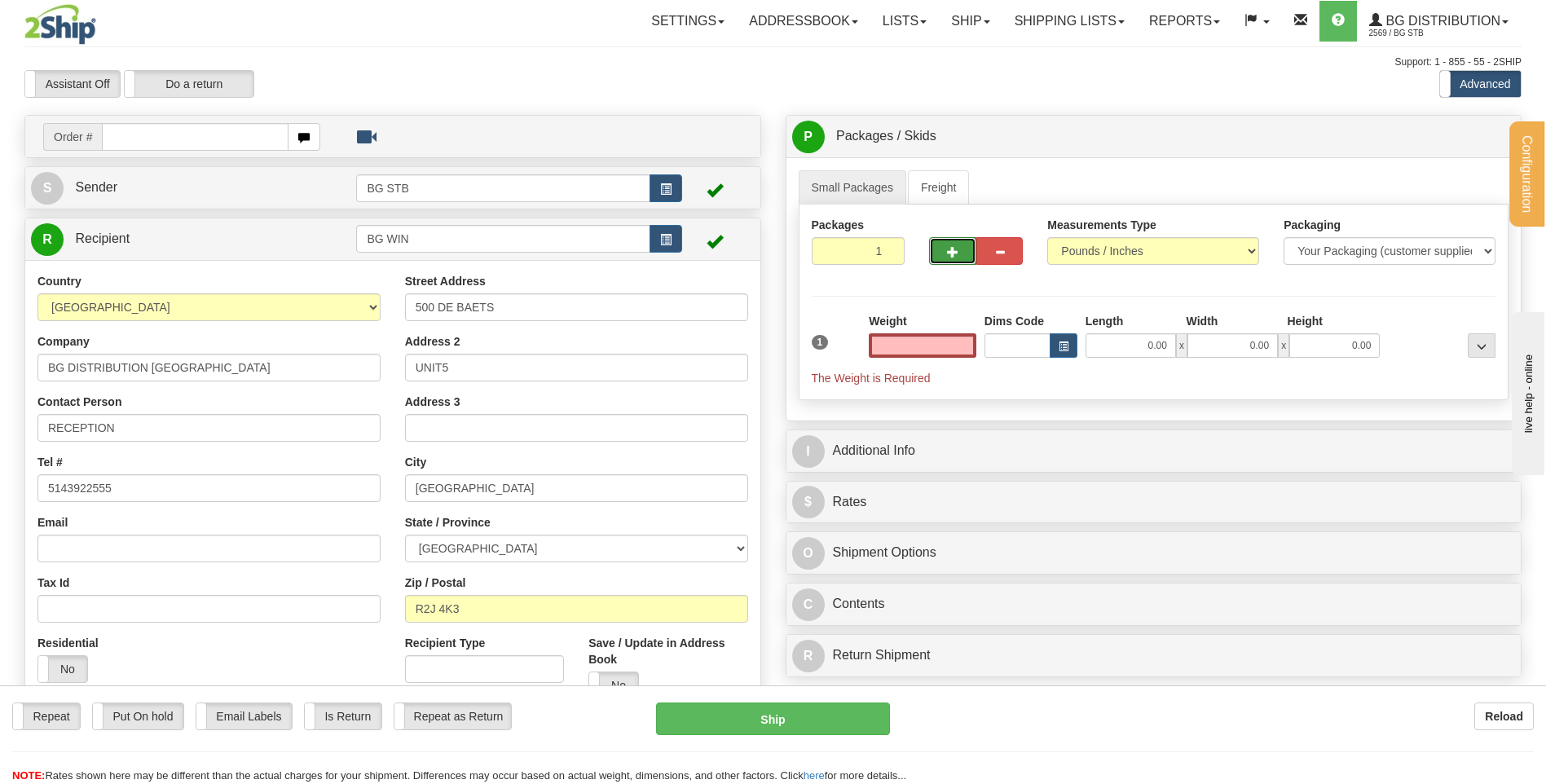
type input "0.00"
click at [948, 247] on span "button" at bounding box center [953, 253] width 11 height 11
click at [950, 253] on span "button" at bounding box center [953, 253] width 11 height 11
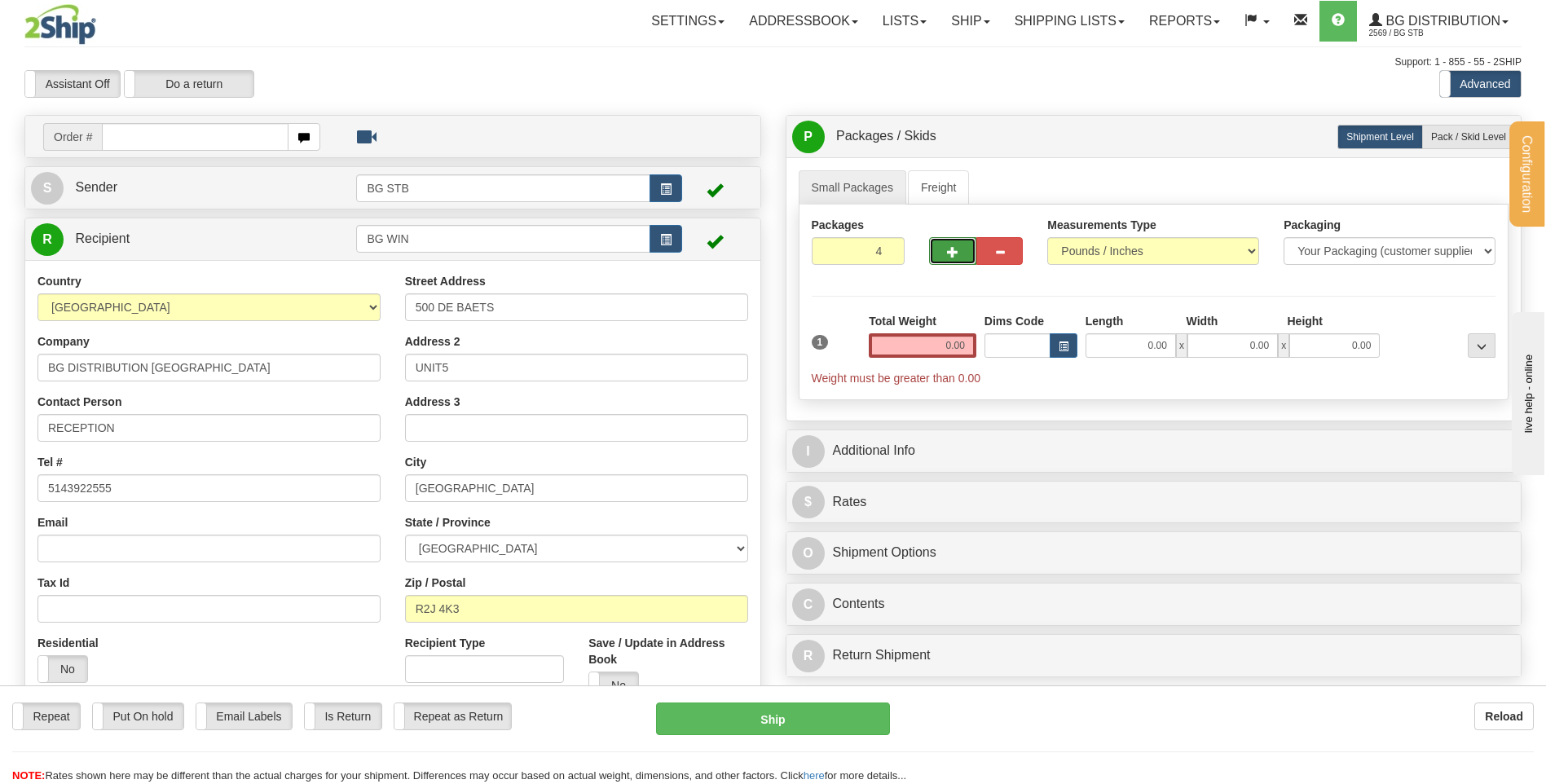
type input "5"
click at [1452, 135] on span "Pack / Skid Level" at bounding box center [1469, 136] width 75 height 11
radio input "true"
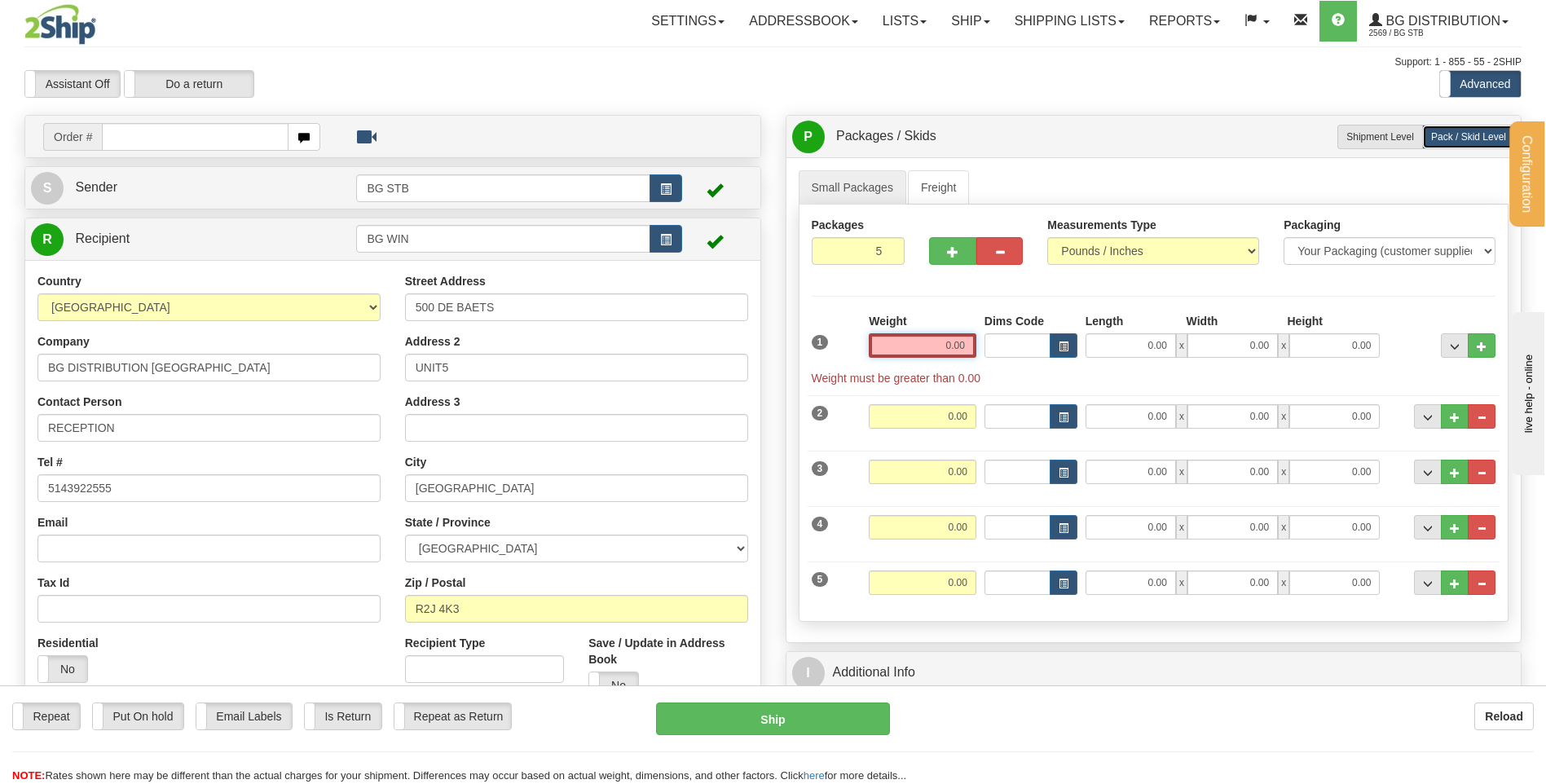
click at [961, 351] on input "0.00" at bounding box center [922, 345] width 107 height 25
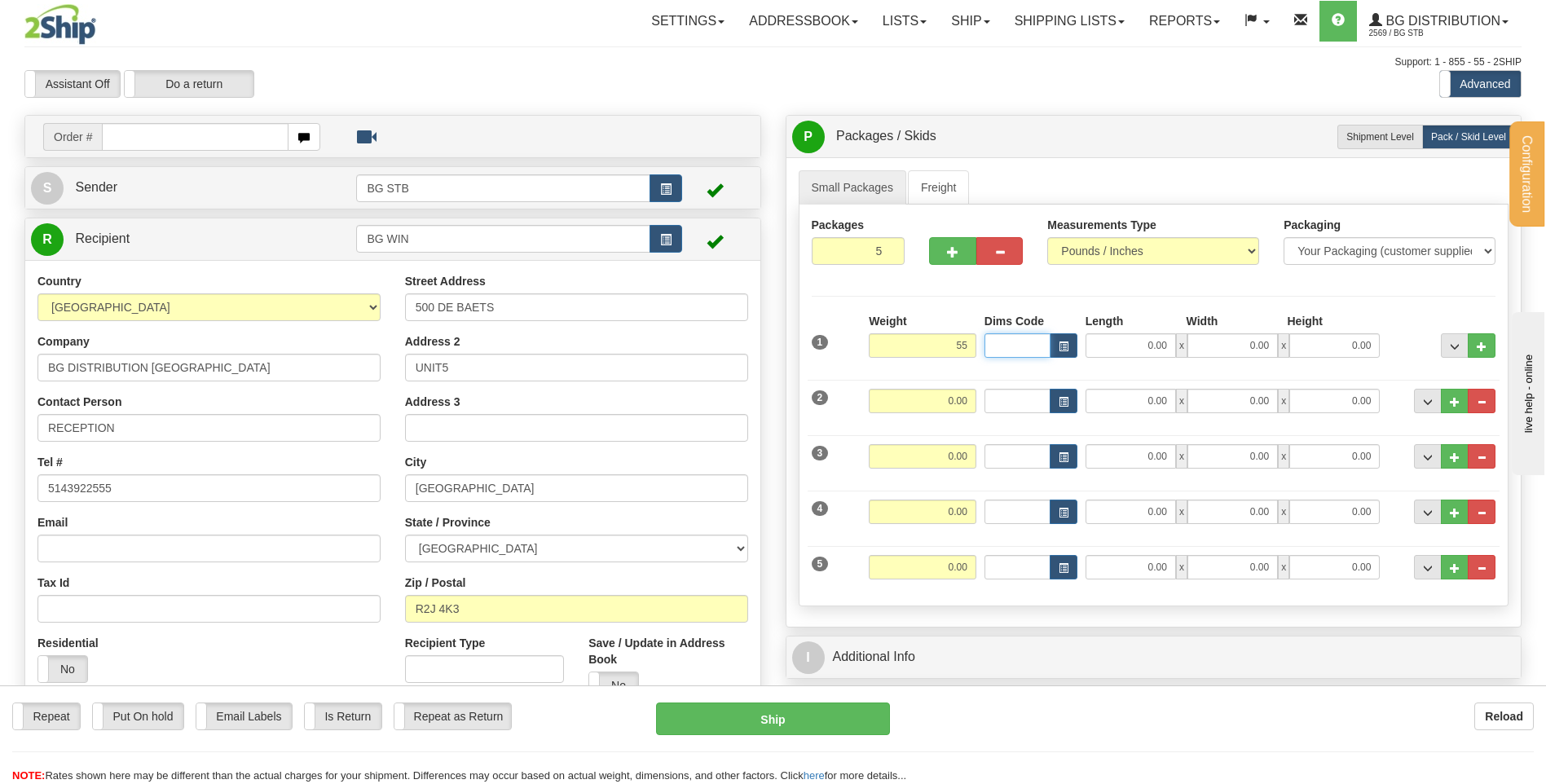
type input "55.00"
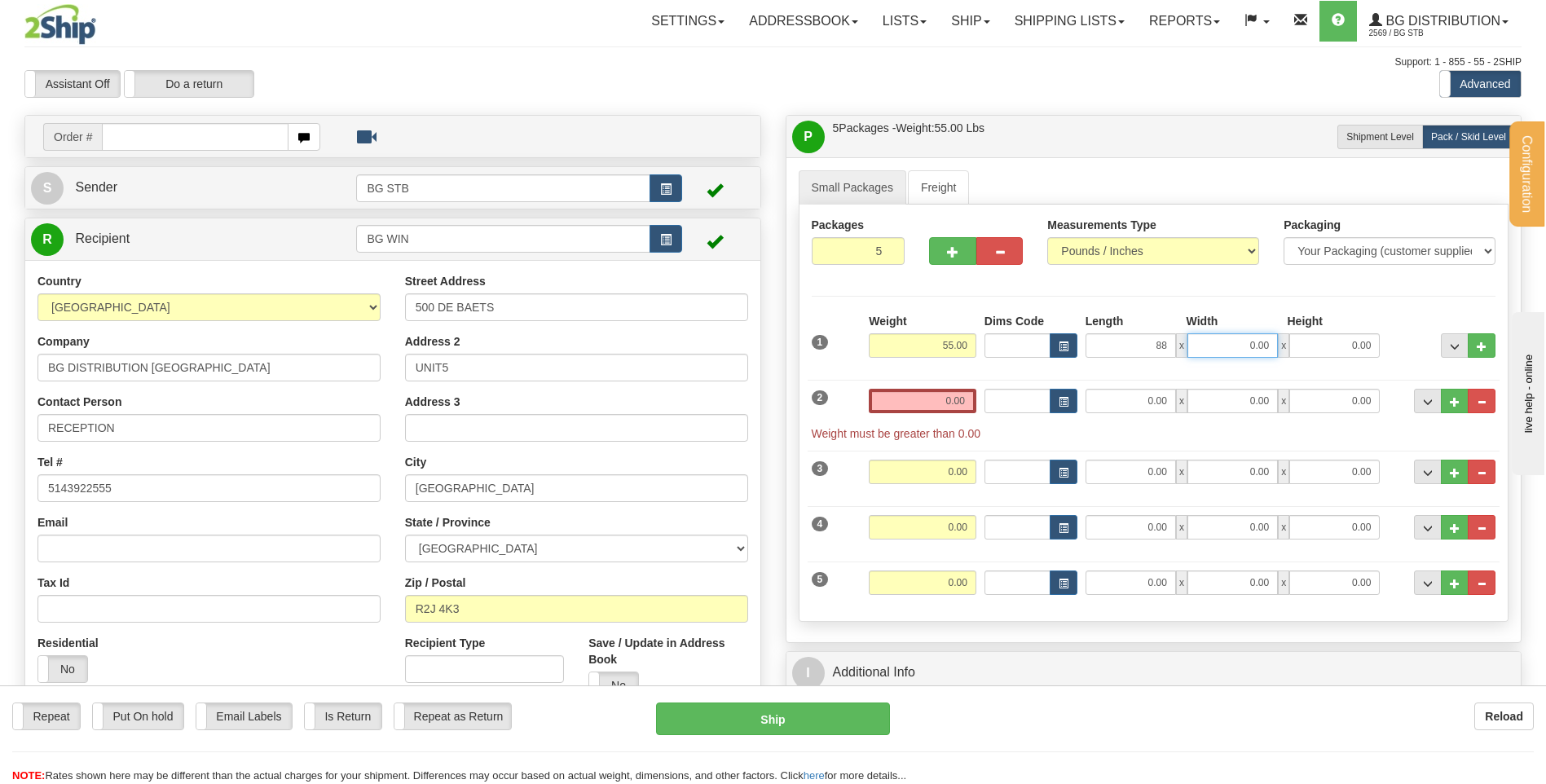
type input "88.00"
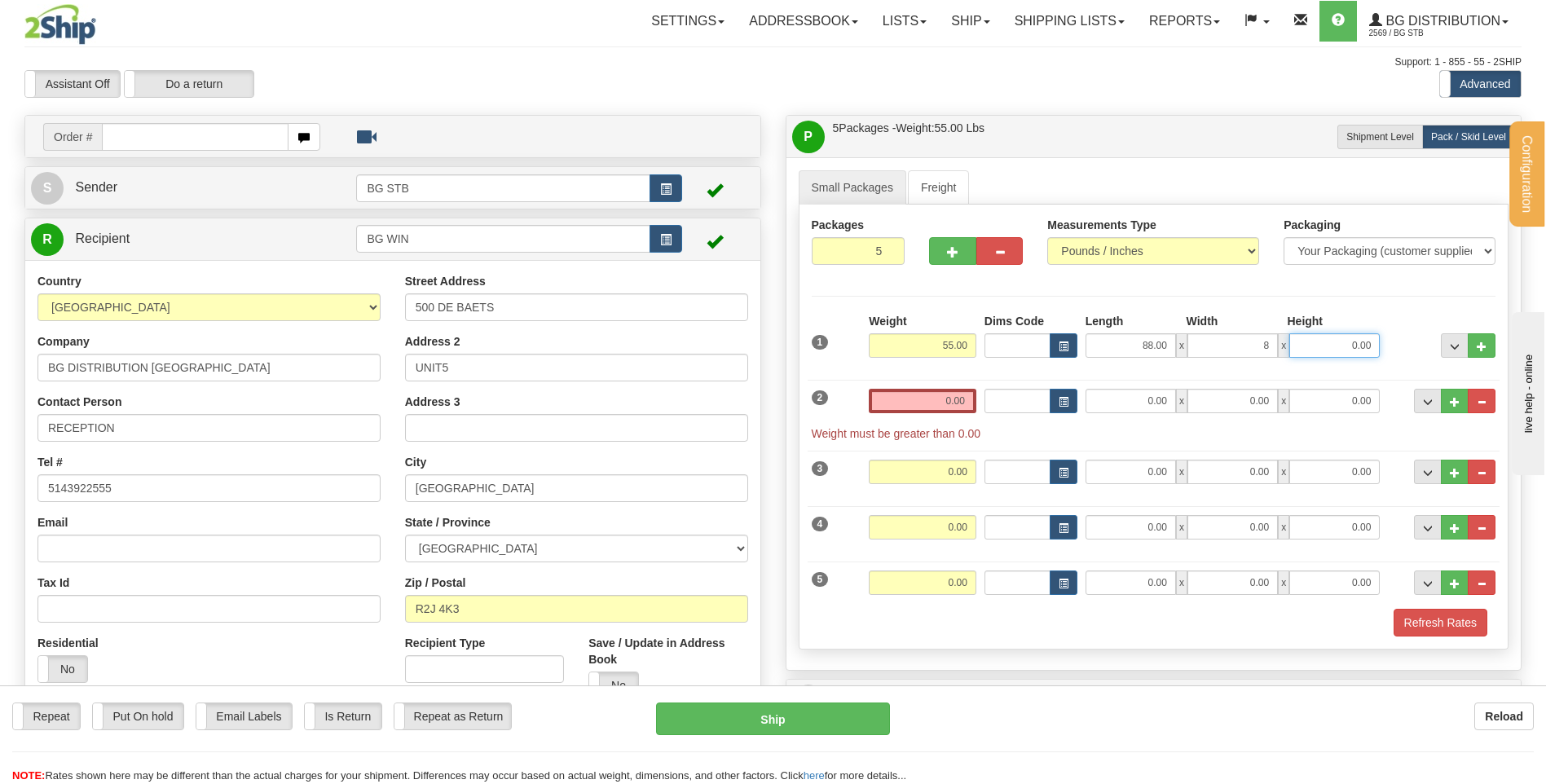
type input "8.00"
type input "6.00"
click at [940, 407] on input "0.00" at bounding box center [922, 400] width 107 height 25
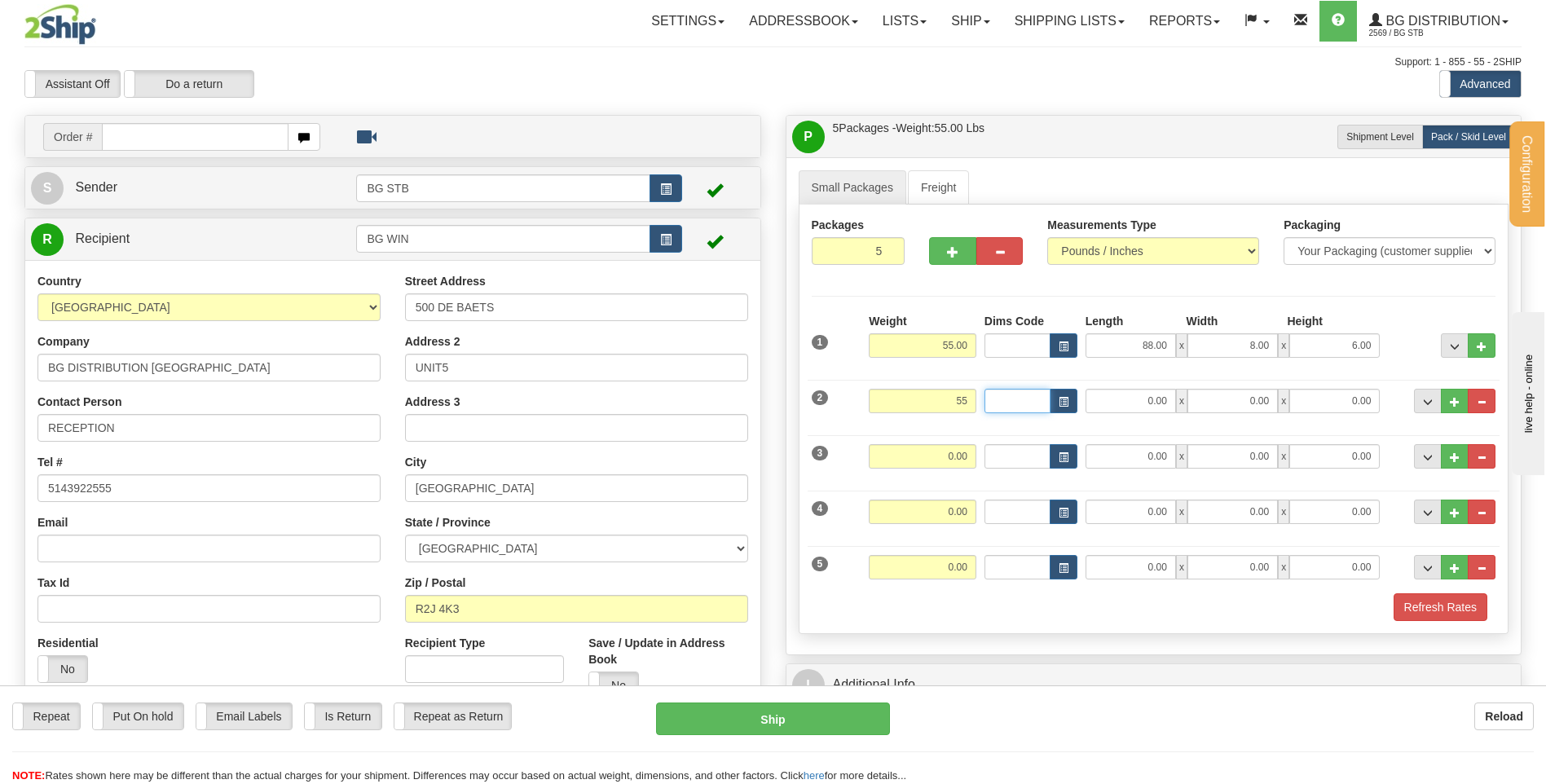
type input "55.00"
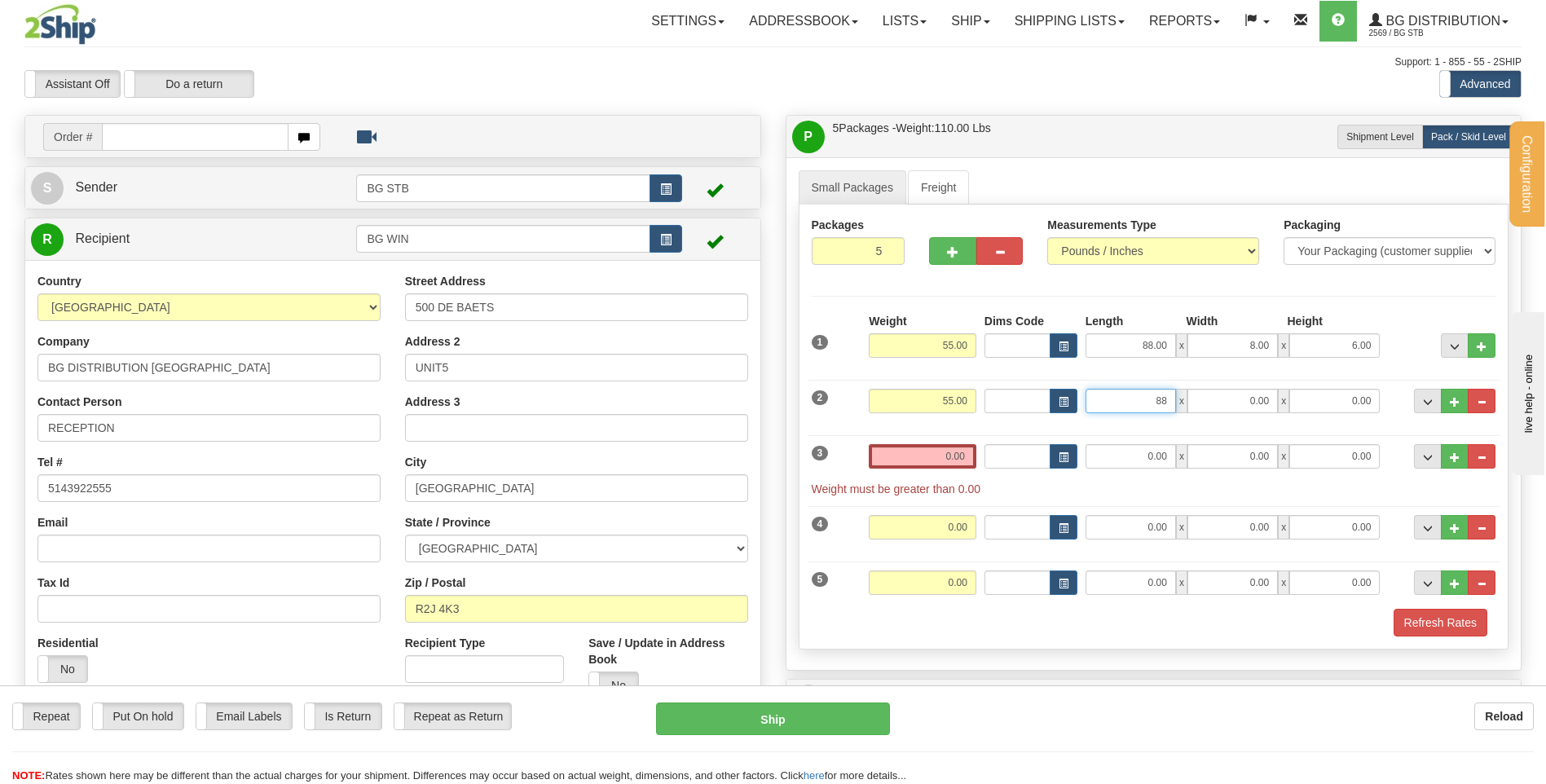
type input "88.00"
type input "8.00"
type input "6.00"
click at [922, 457] on input "0.00" at bounding box center [922, 456] width 107 height 25
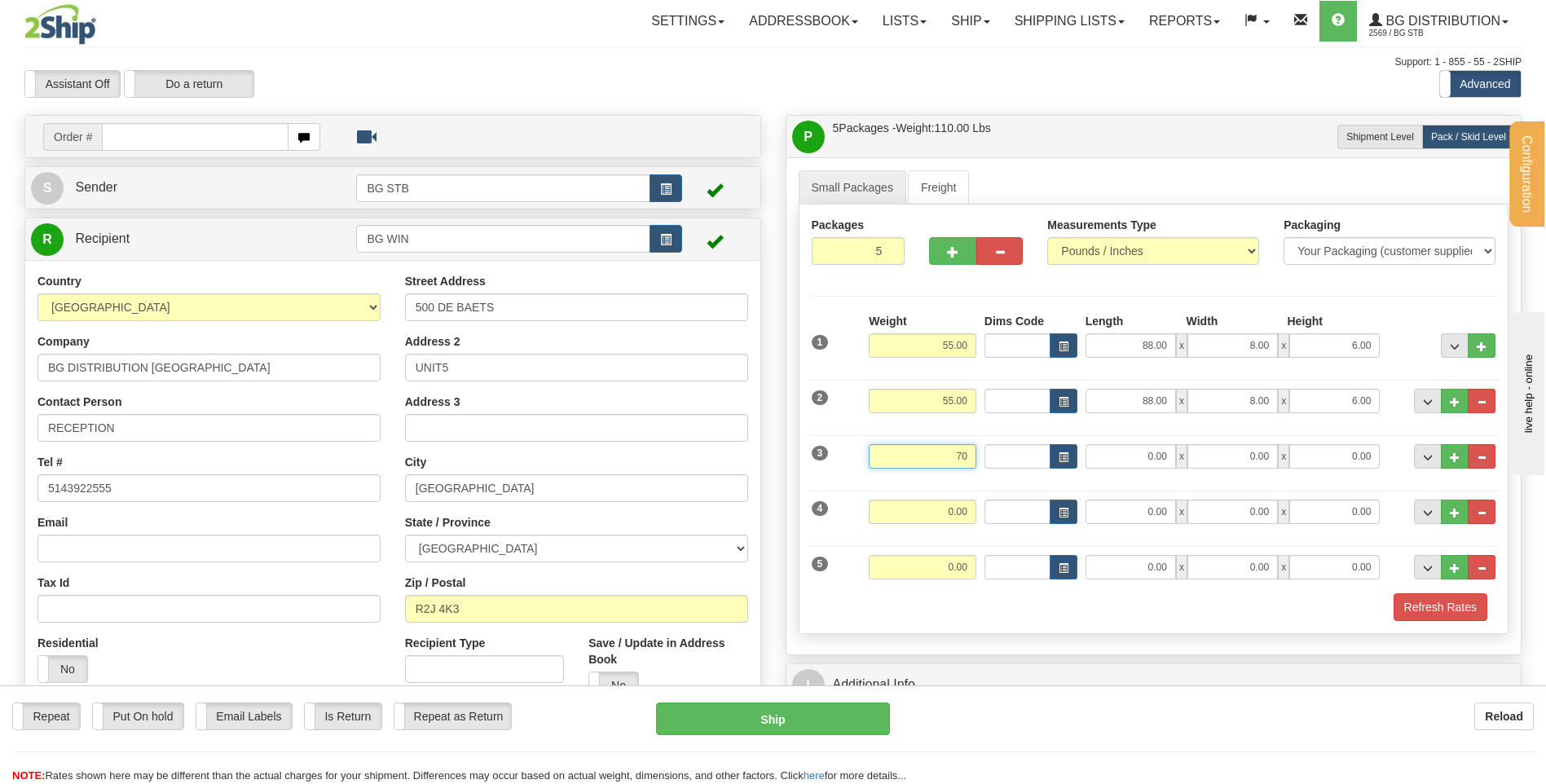
type input "7"
type input "80.00"
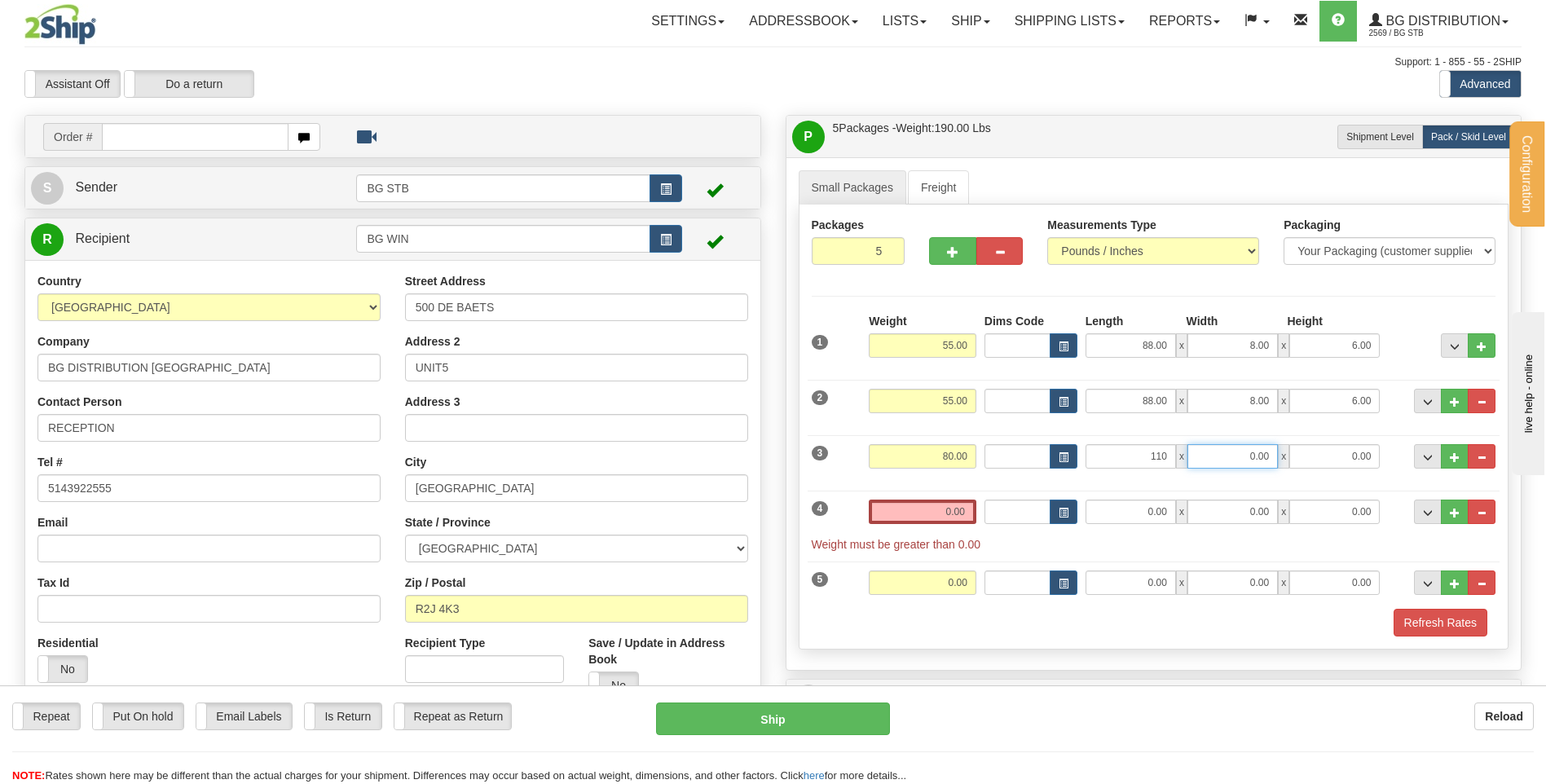
type input "110.00"
type input "8.00"
type input "6.00"
click at [946, 518] on input "0.00" at bounding box center [922, 511] width 107 height 25
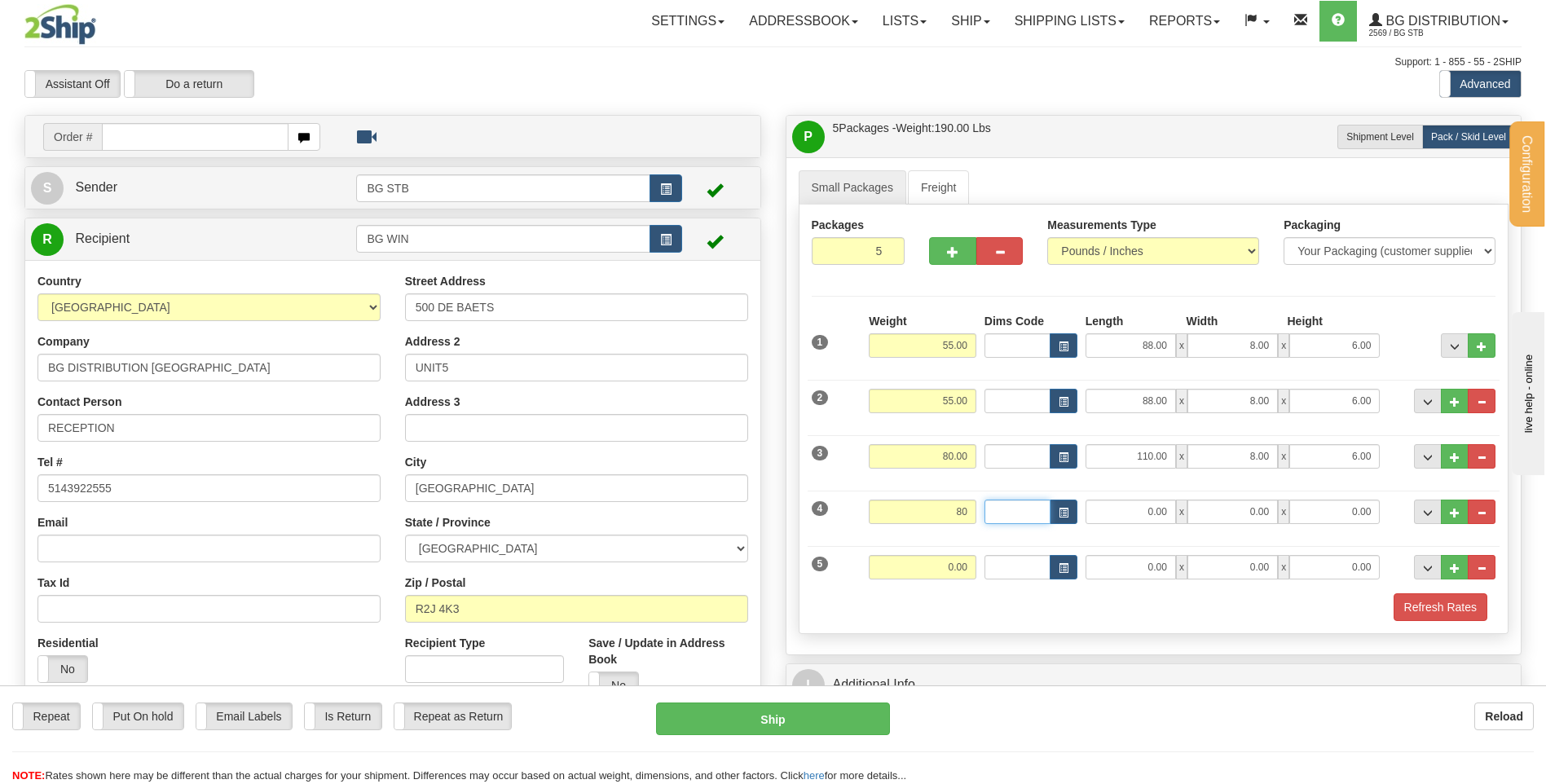
type input "80.00"
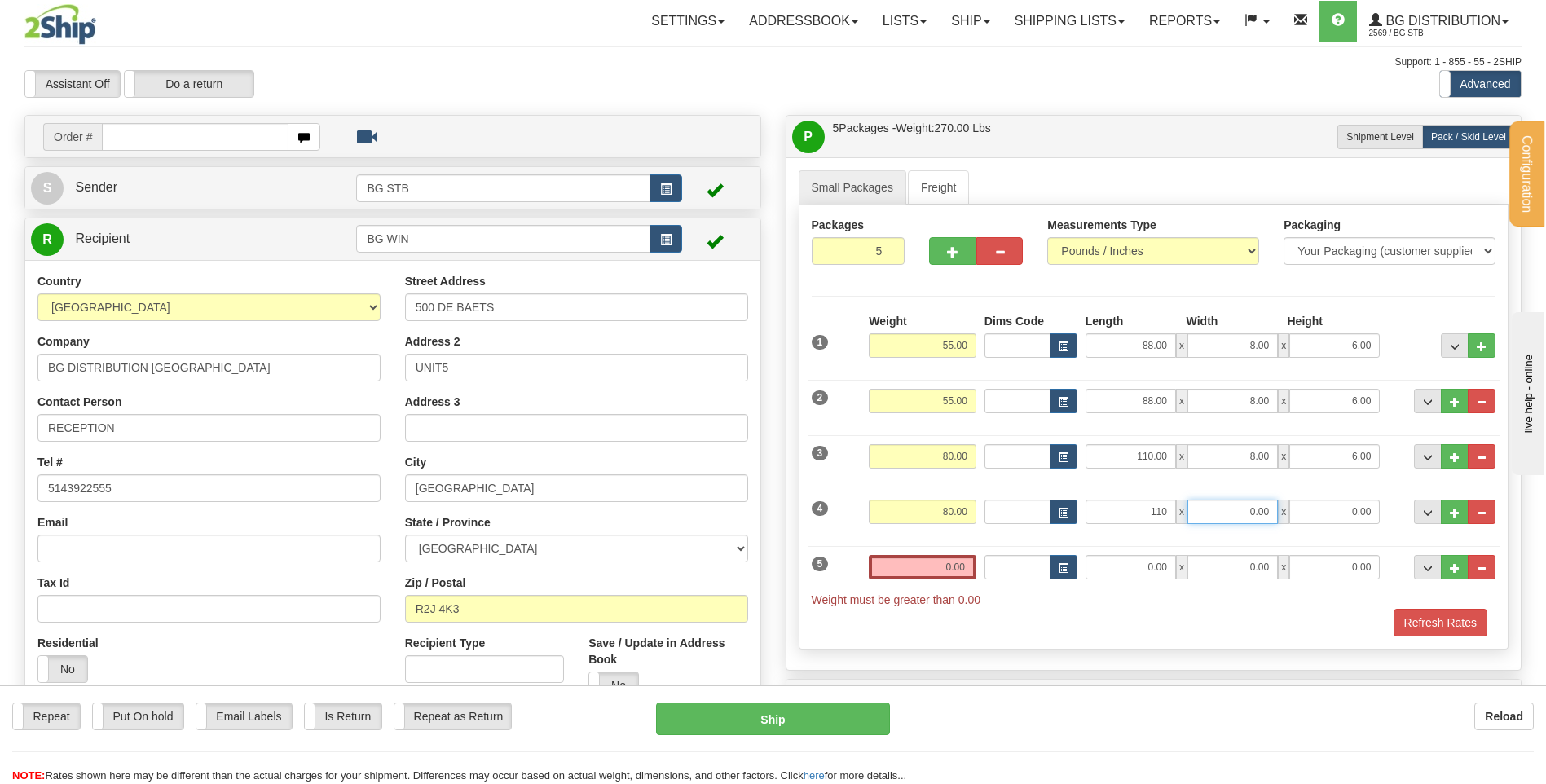
type input "110.00"
type input "8.00"
type input "6.00"
click at [954, 579] on input "0.00" at bounding box center [922, 567] width 107 height 25
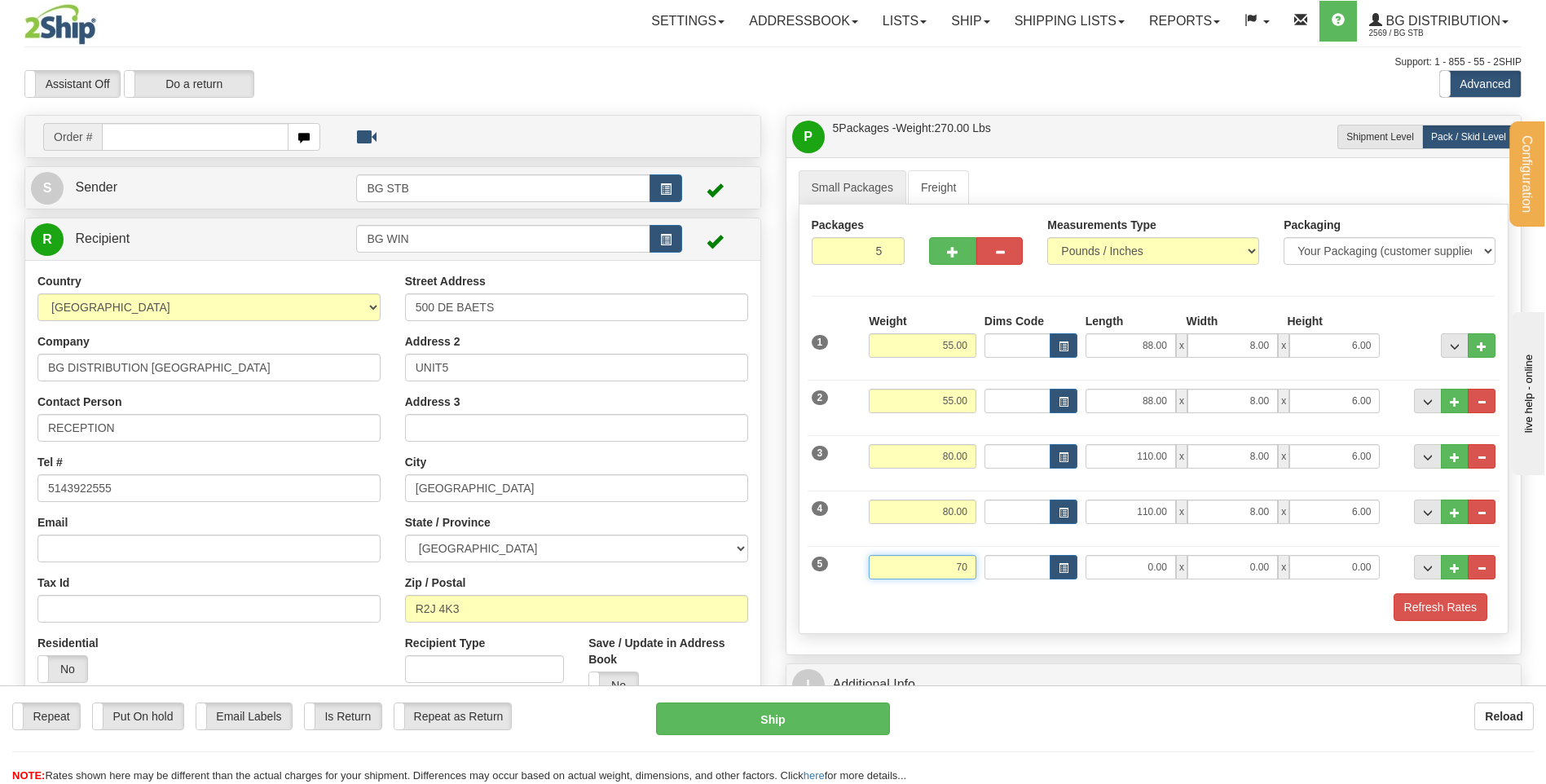
type input "70.00"
type input "110.00"
type input "8.00"
type input "6.00"
drag, startPoint x: 981, startPoint y: 572, endPoint x: 1004, endPoint y: 571, distance: 23.0
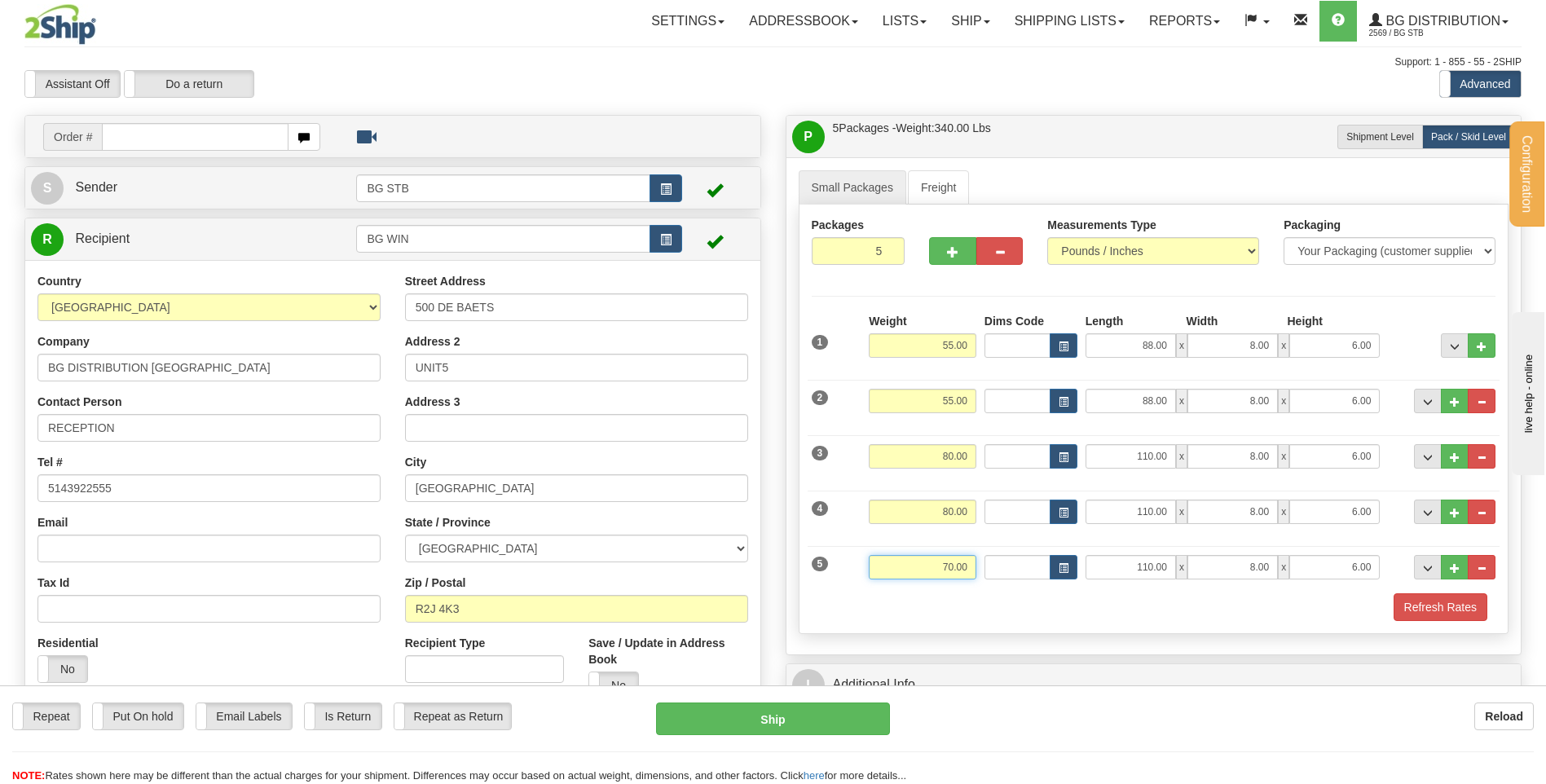
click at [1003, 572] on div "5 Weight 70.00 Dims Code Length Width Height" at bounding box center [1154, 565] width 693 height 55
type input "75.00"
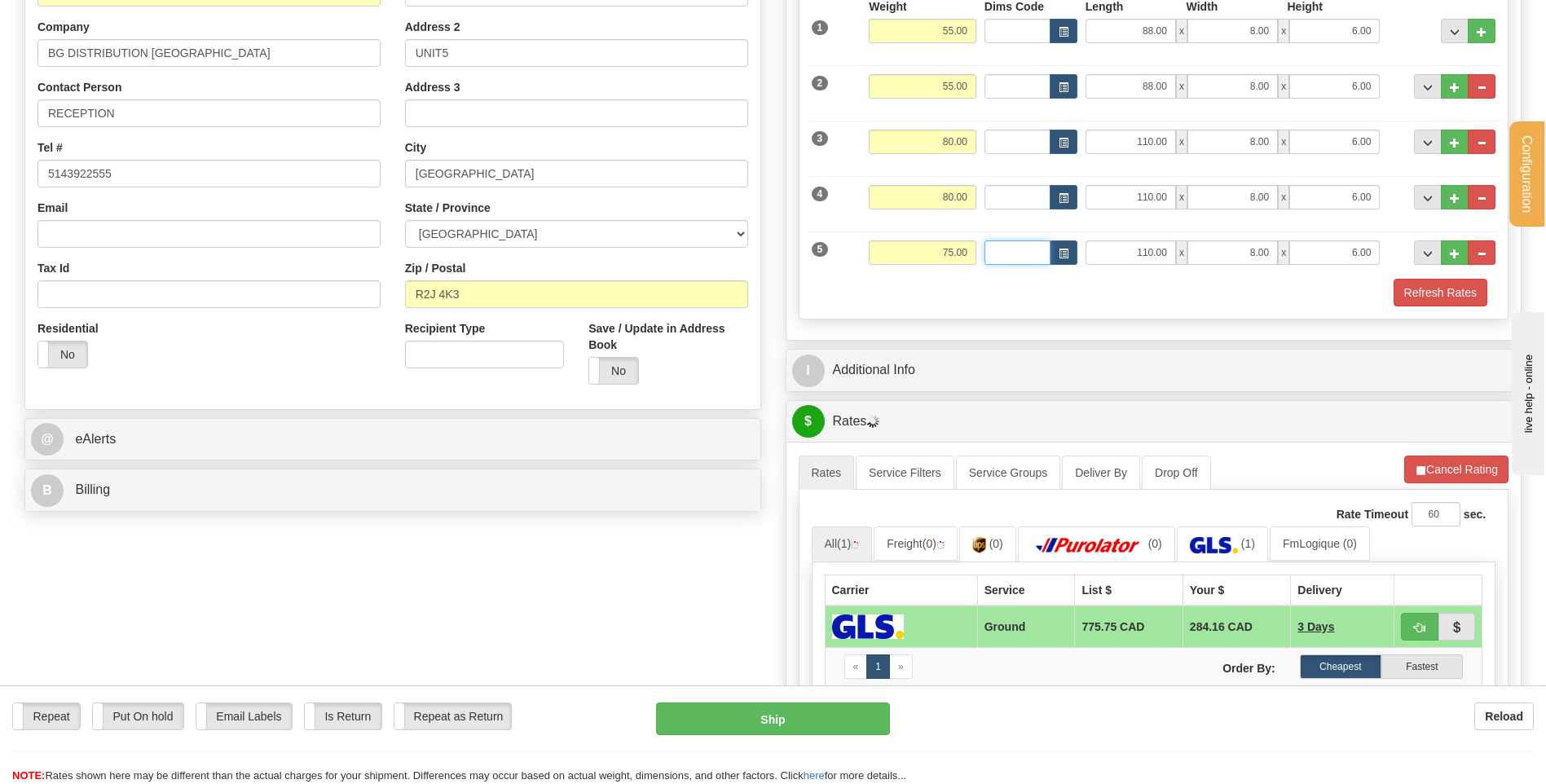
scroll to position [82, 0]
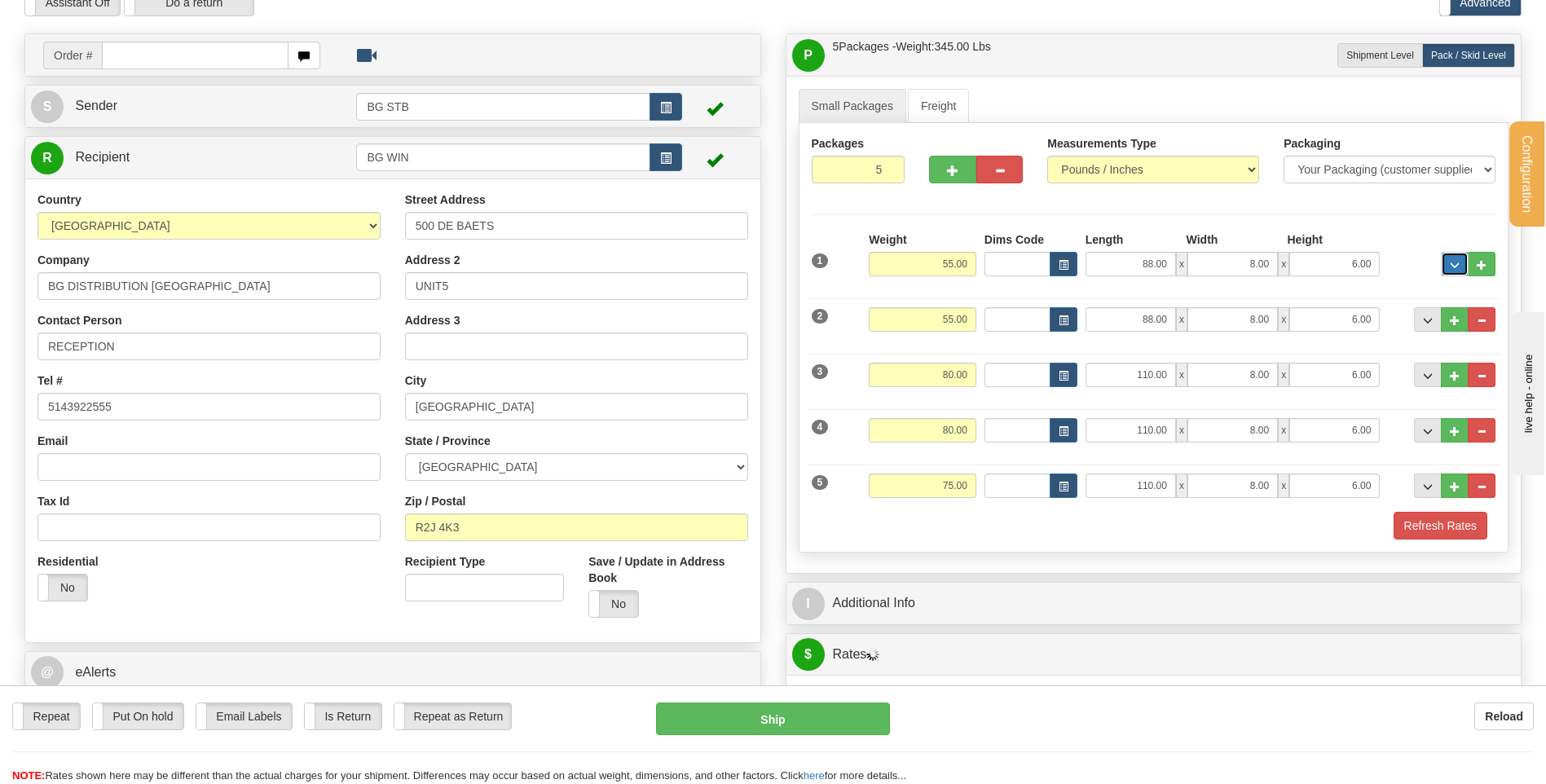
click at [1448, 262] on button "..." at bounding box center [1455, 264] width 27 height 25
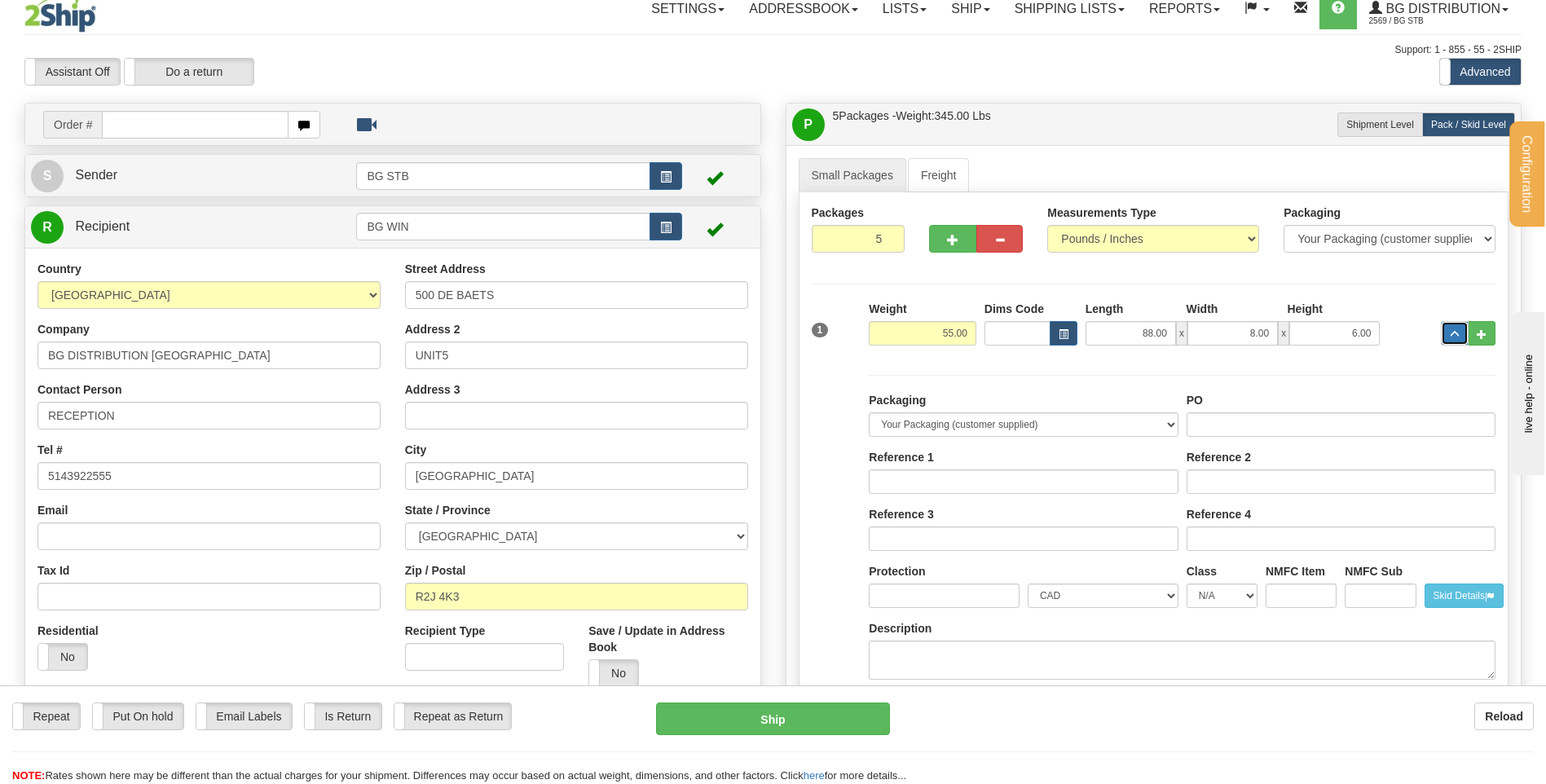
scroll to position [163, 0]
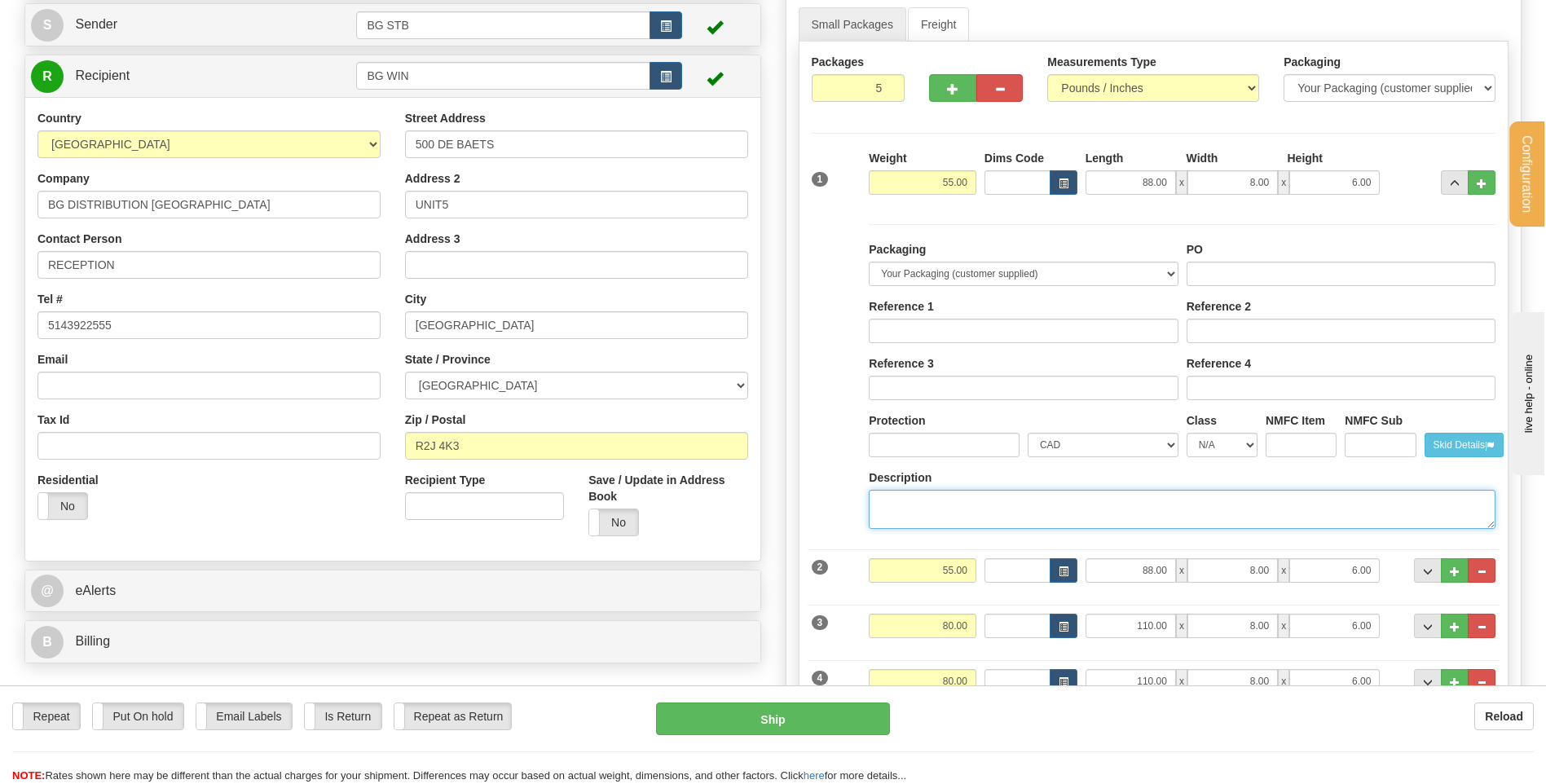
click at [972, 494] on textarea "Description" at bounding box center [1182, 509] width 627 height 39
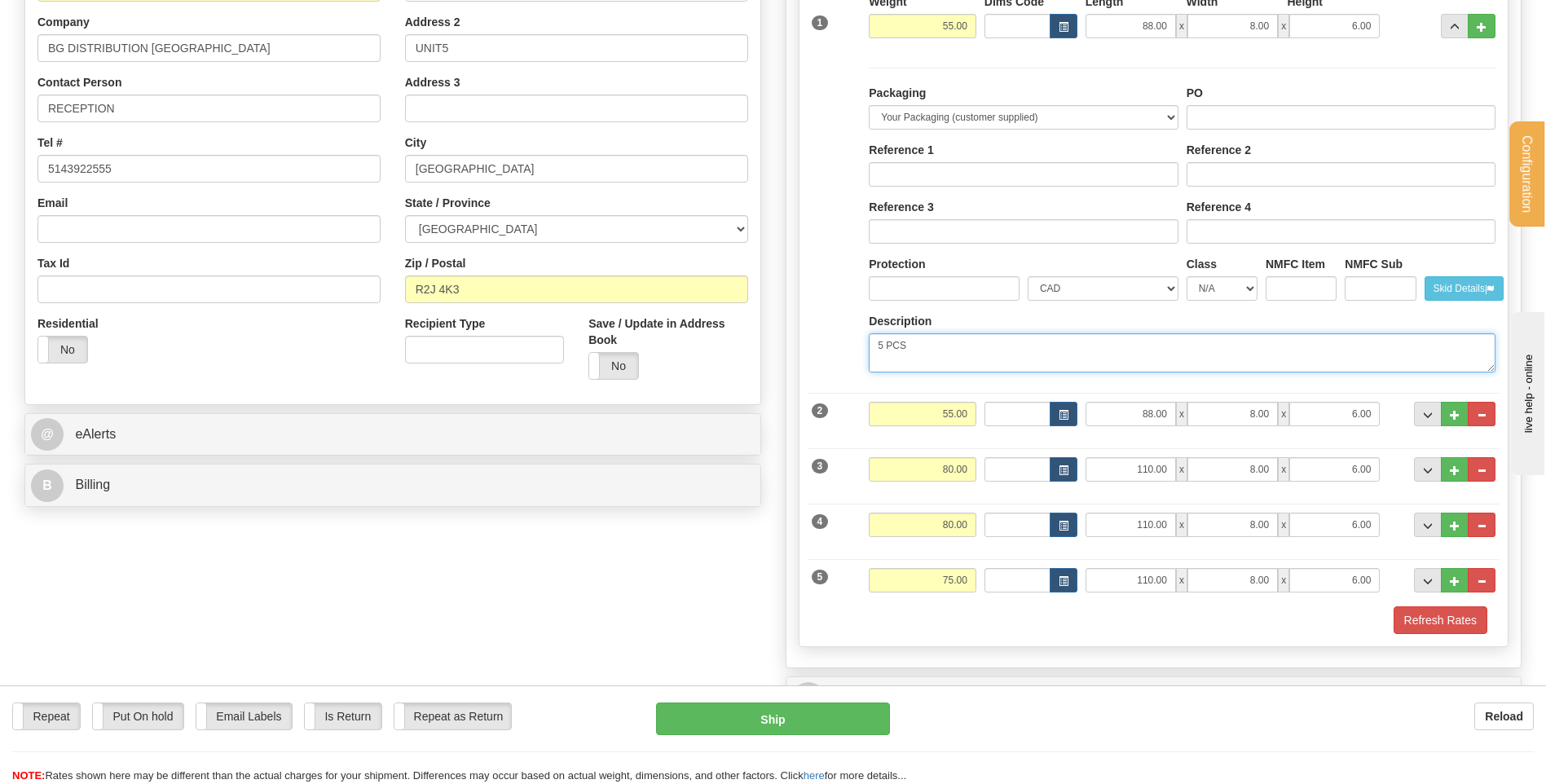
scroll to position [326, 0]
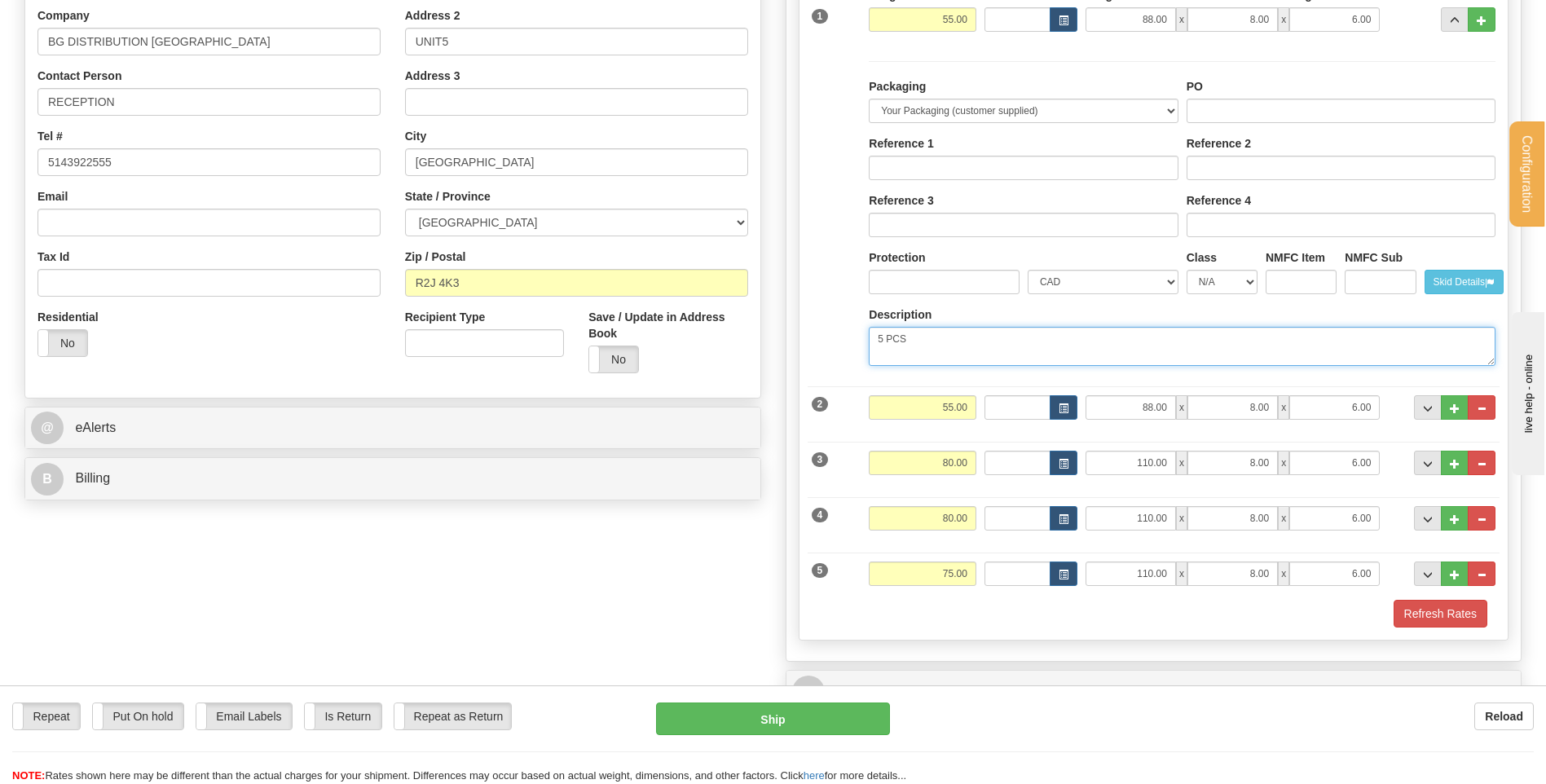
type textarea "5 PCS"
click at [1228, 121] on input "PO" at bounding box center [1341, 111] width 309 height 25
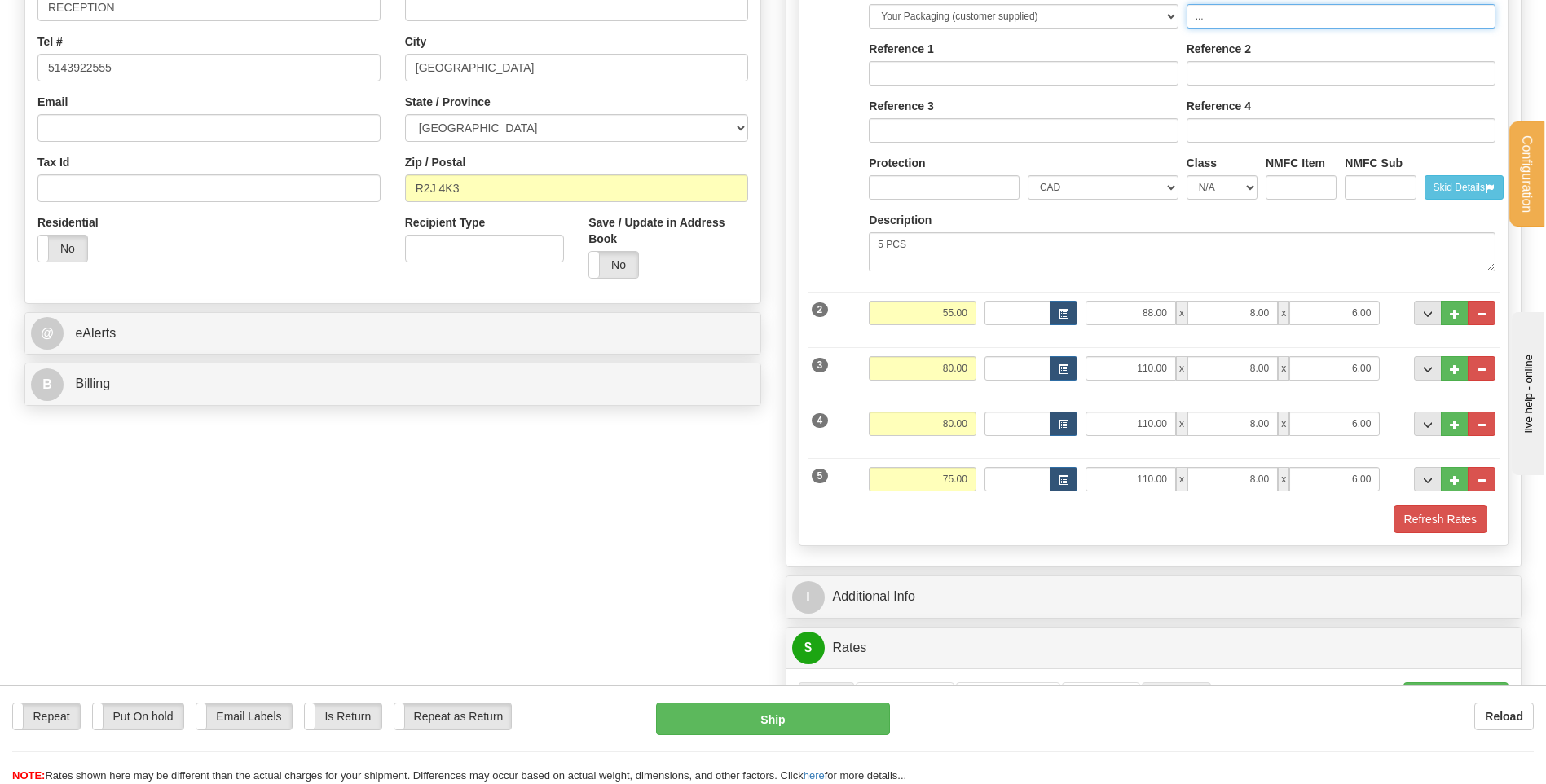
scroll to position [734, 0]
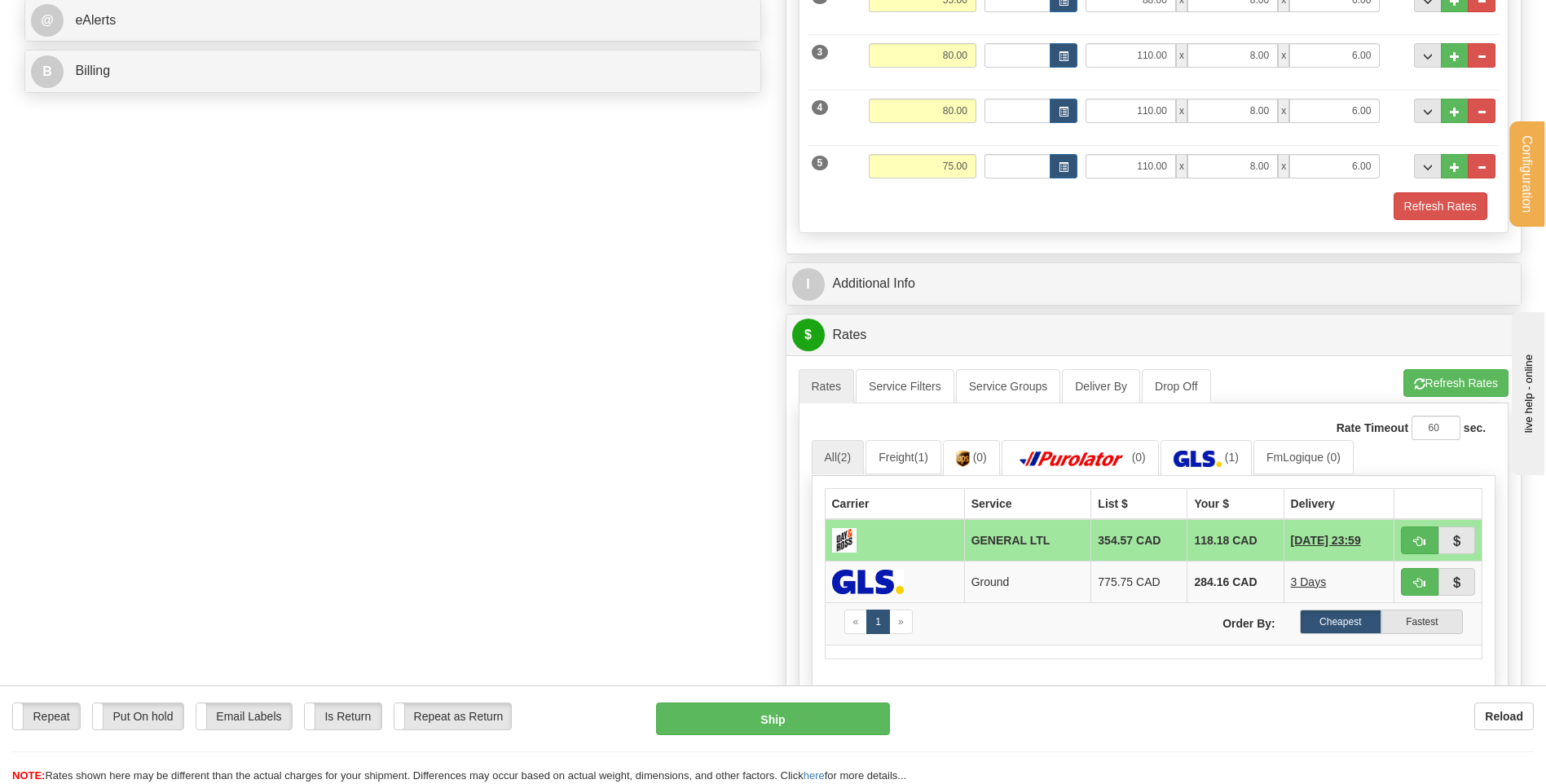
type input "..."
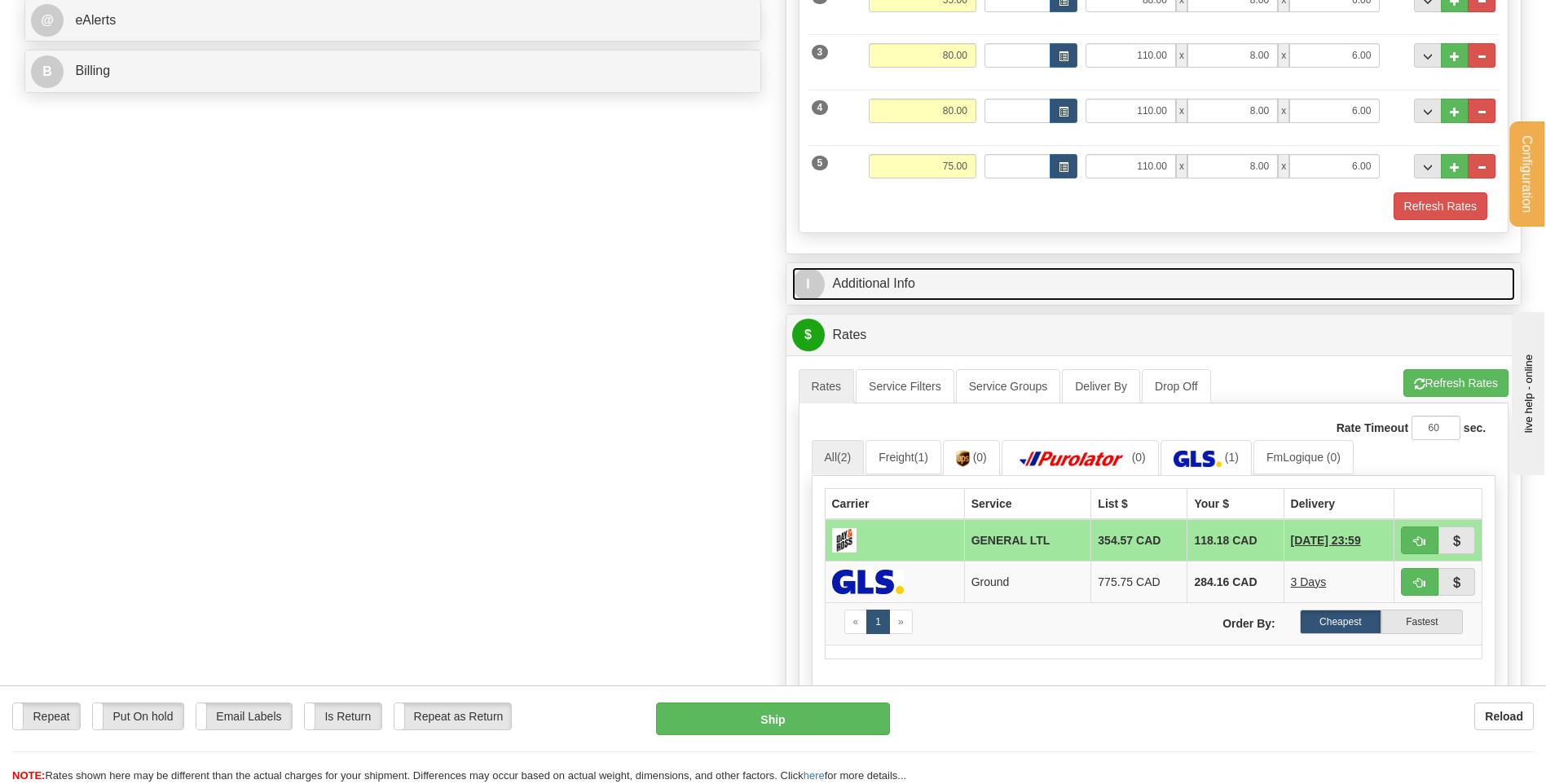
click at [927, 278] on link "I Additional Info" at bounding box center [1155, 284] width 724 height 33
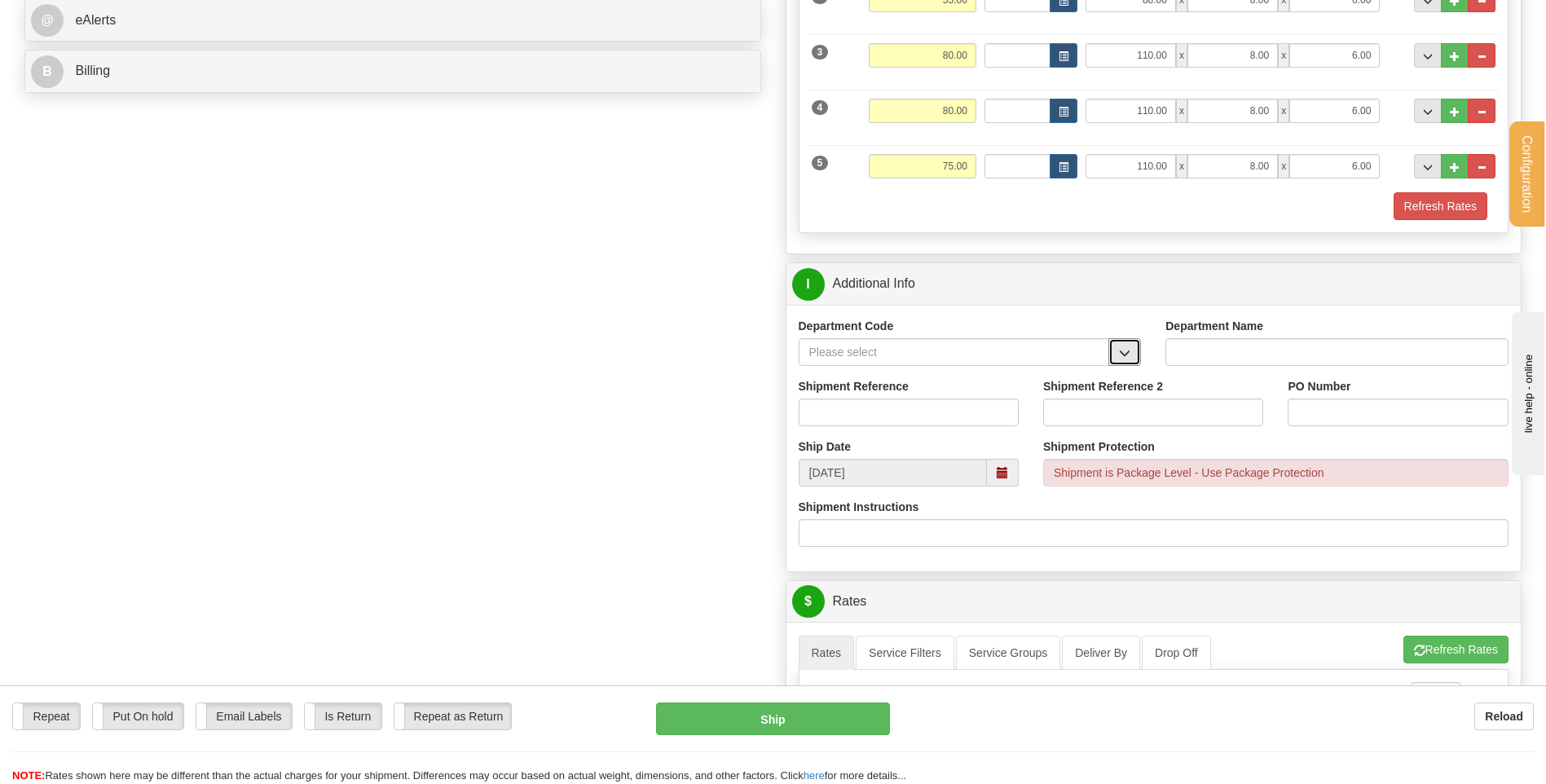
click at [1127, 363] on button "button" at bounding box center [1125, 352] width 33 height 27
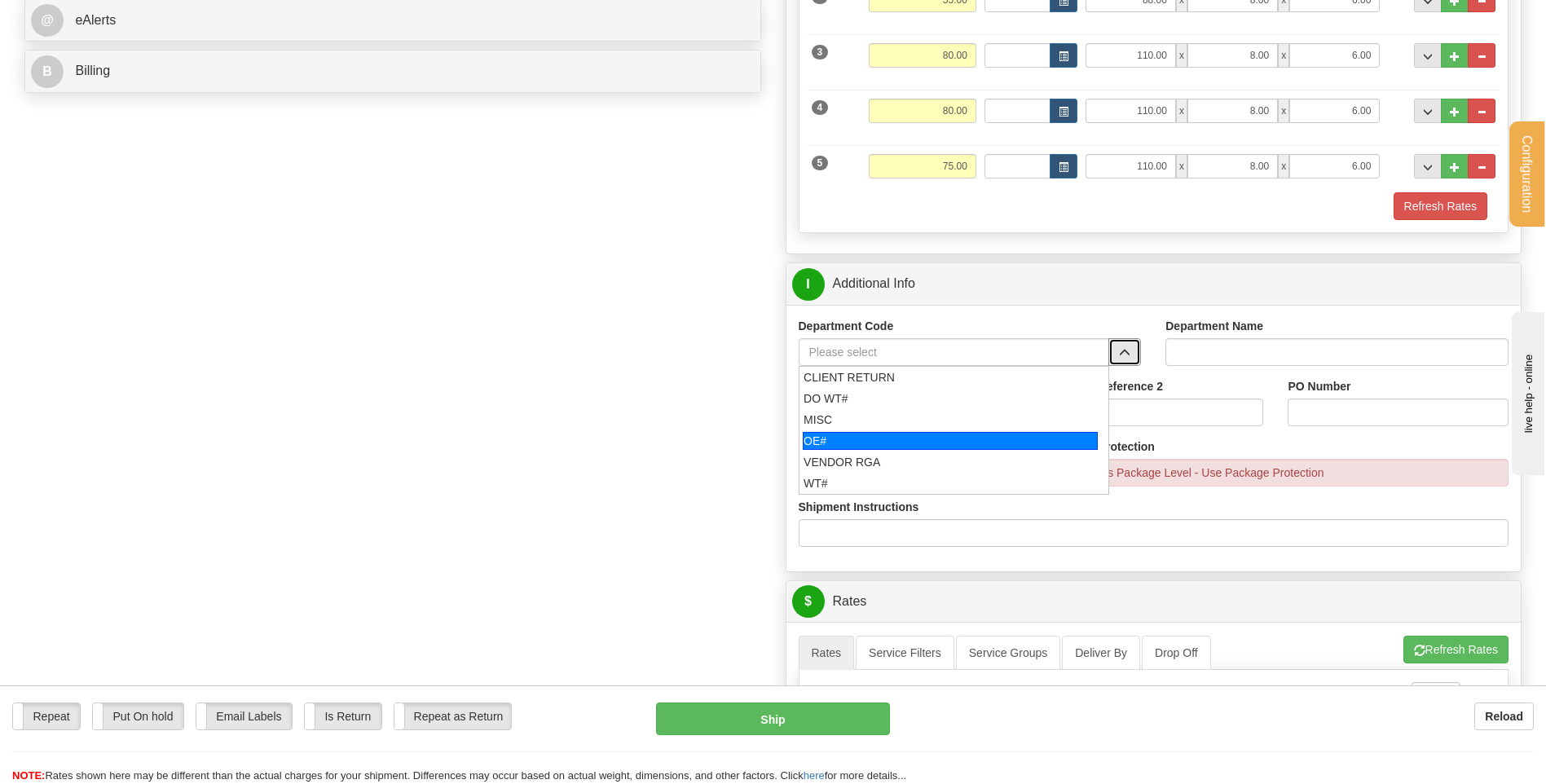
drag, startPoint x: 916, startPoint y: 434, endPoint x: 911, endPoint y: 403, distance: 31.4
click at [916, 433] on div "OE#" at bounding box center [950, 441] width 295 height 18
type input "OE#"
type input "ORDERS"
click at [911, 403] on input "Shipment Reference" at bounding box center [909, 412] width 220 height 27
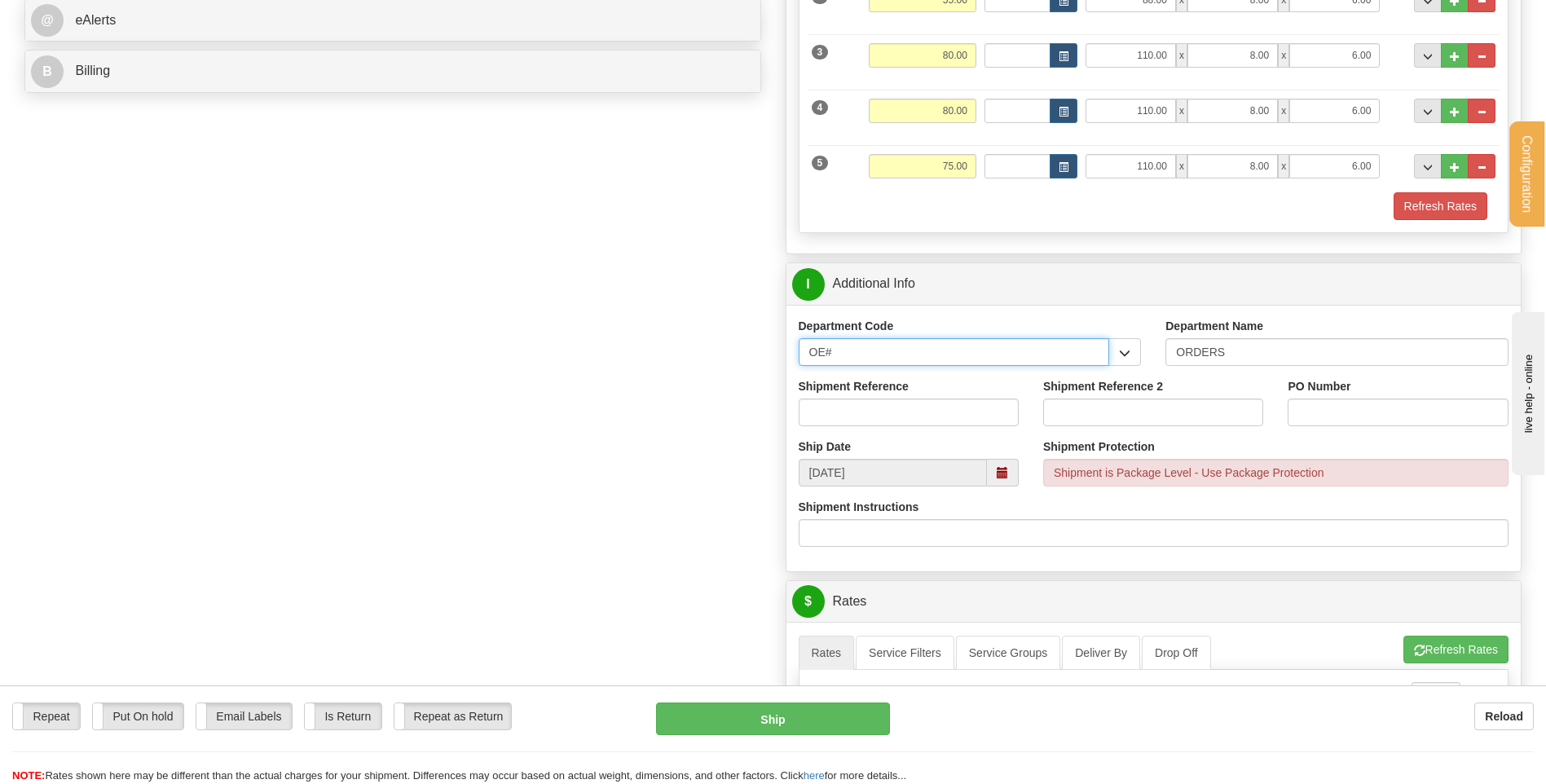
drag, startPoint x: 875, startPoint y: 354, endPoint x: 794, endPoint y: 365, distance: 81.7
click at [794, 365] on div "Department Code OE# CLIENT RETURN DO WT# MISC OE# VENDOR RGA WT#" at bounding box center [970, 348] width 367 height 60
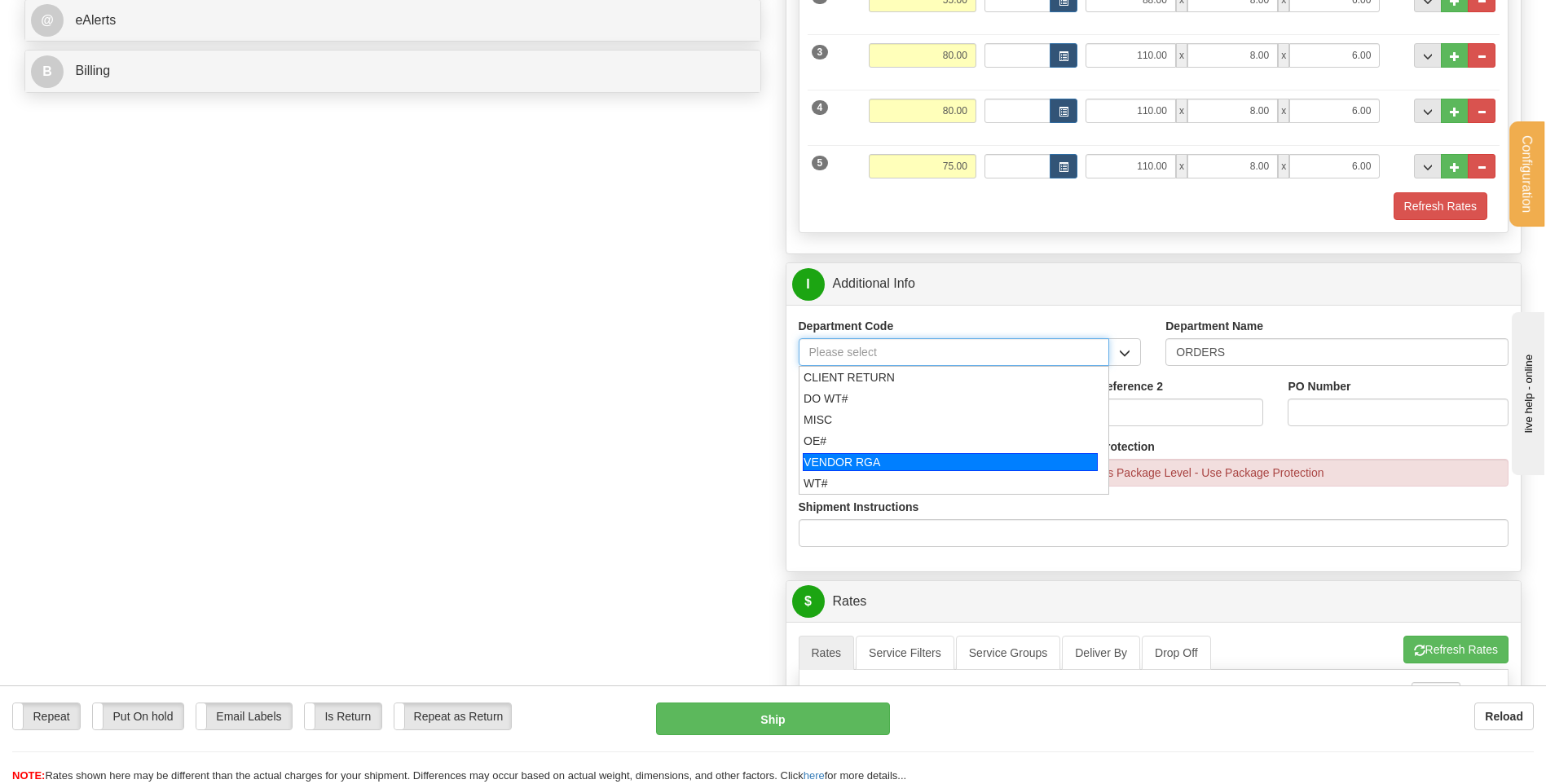
click at [841, 483] on div "WT#" at bounding box center [950, 484] width 293 height 16
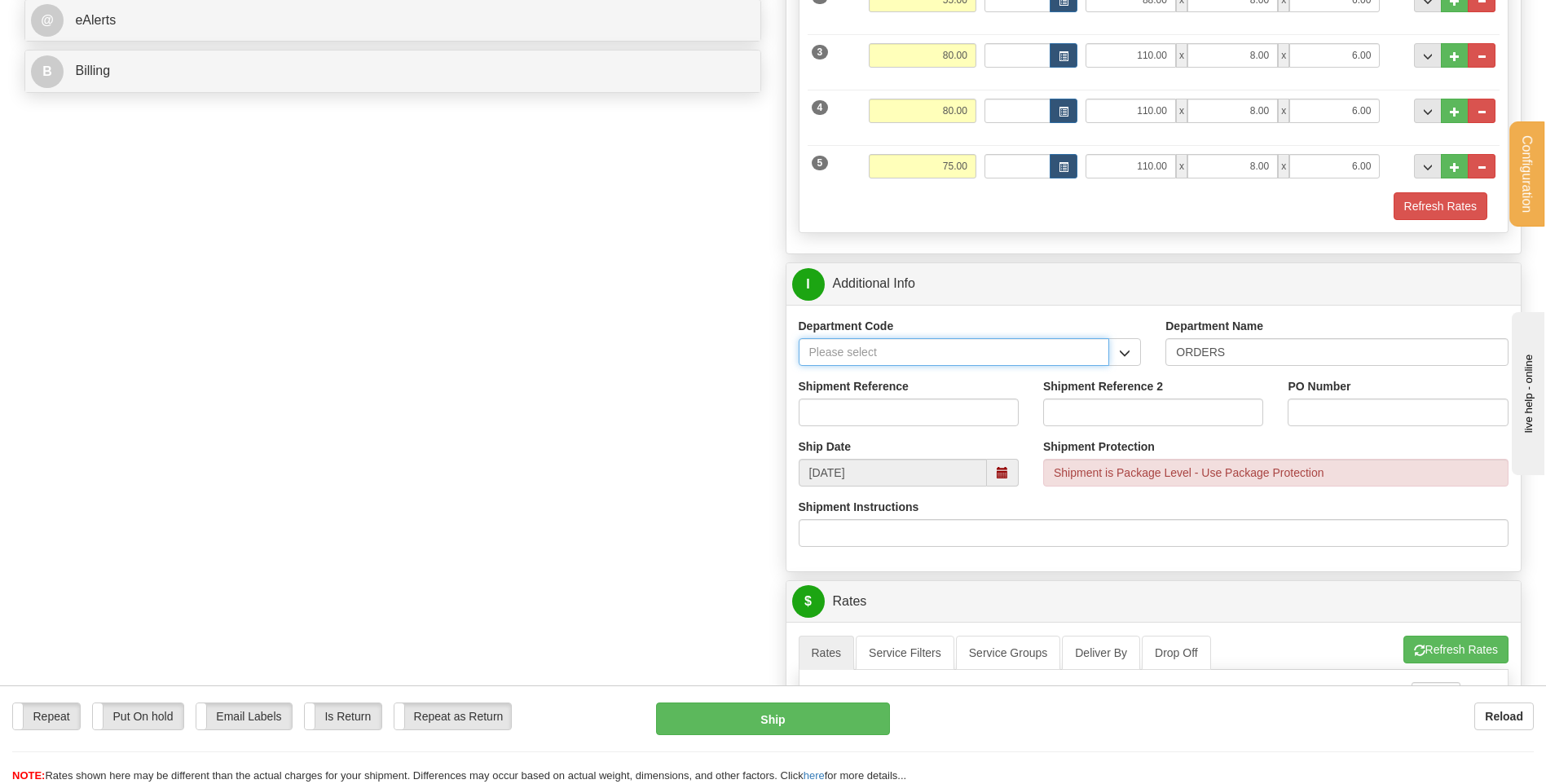
type input "WT#"
type input "WAREHOUSE TRANSFERS"
type input "WT#"
click at [861, 399] on input "Shipment Reference" at bounding box center [909, 412] width 220 height 27
type input "TRANSFERT 08"
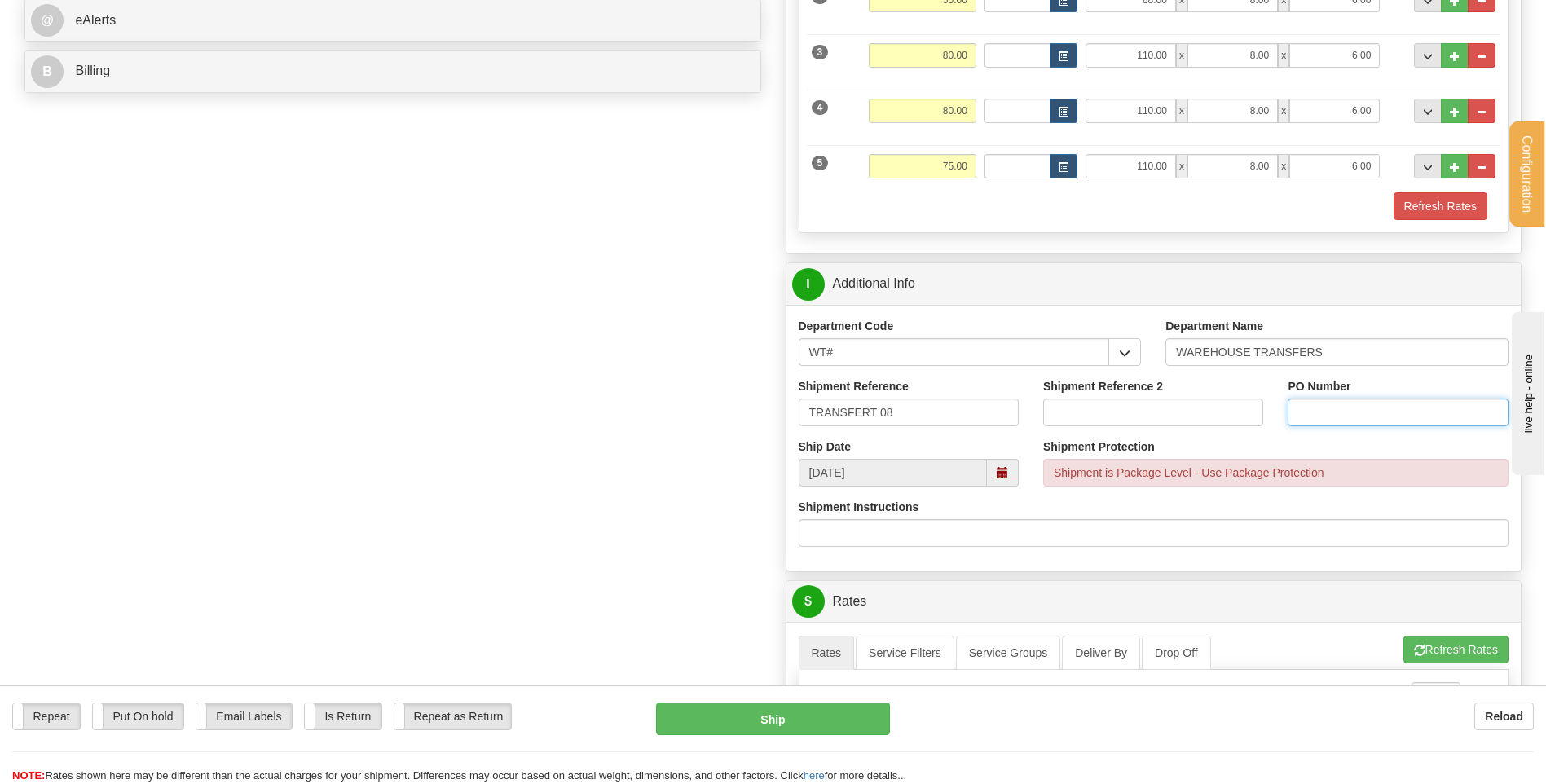
click at [1346, 404] on input "PO Number" at bounding box center [1398, 412] width 220 height 27
type input "TRANSFERT WINNIPEG"
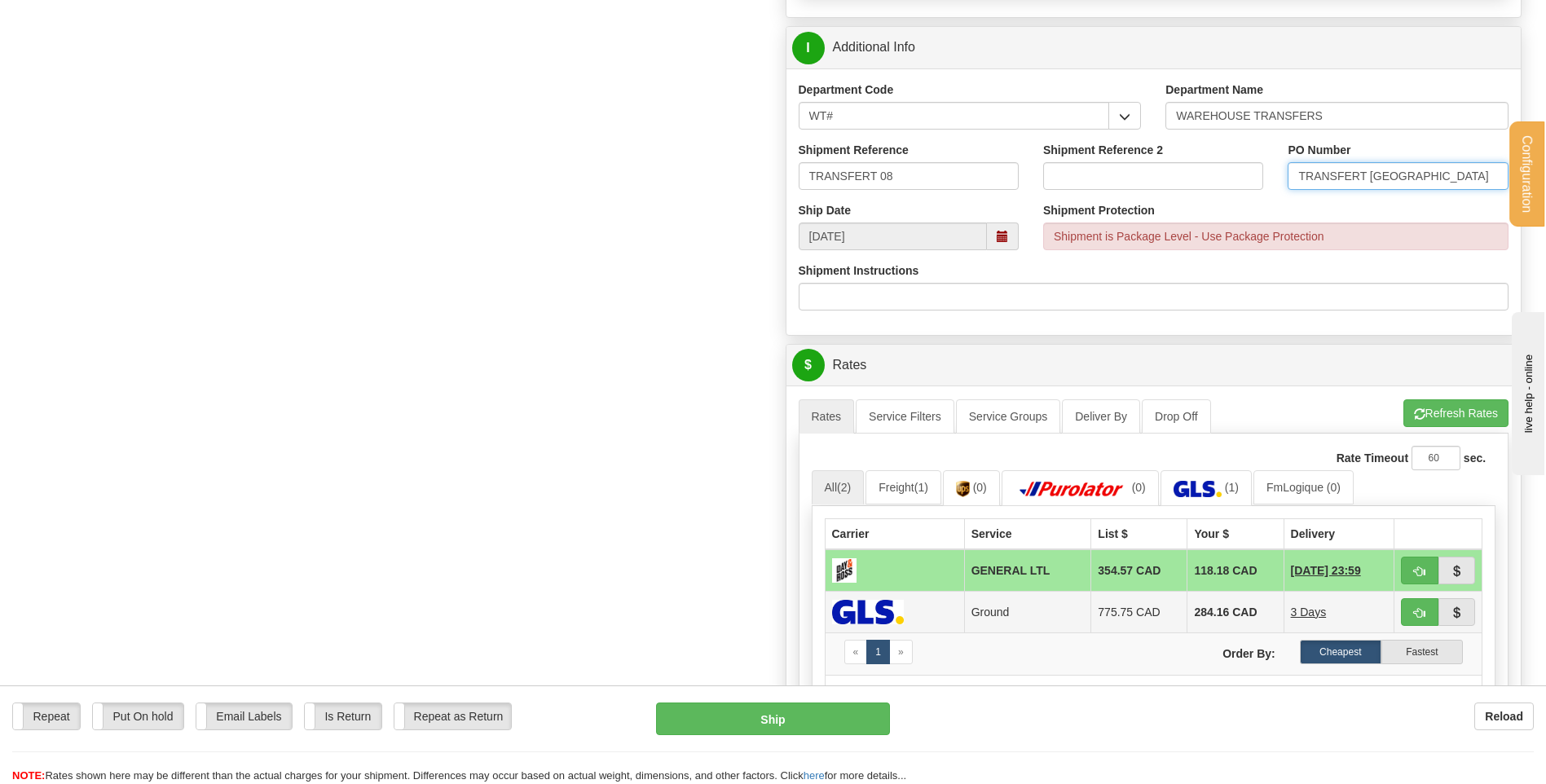
scroll to position [1140, 0]
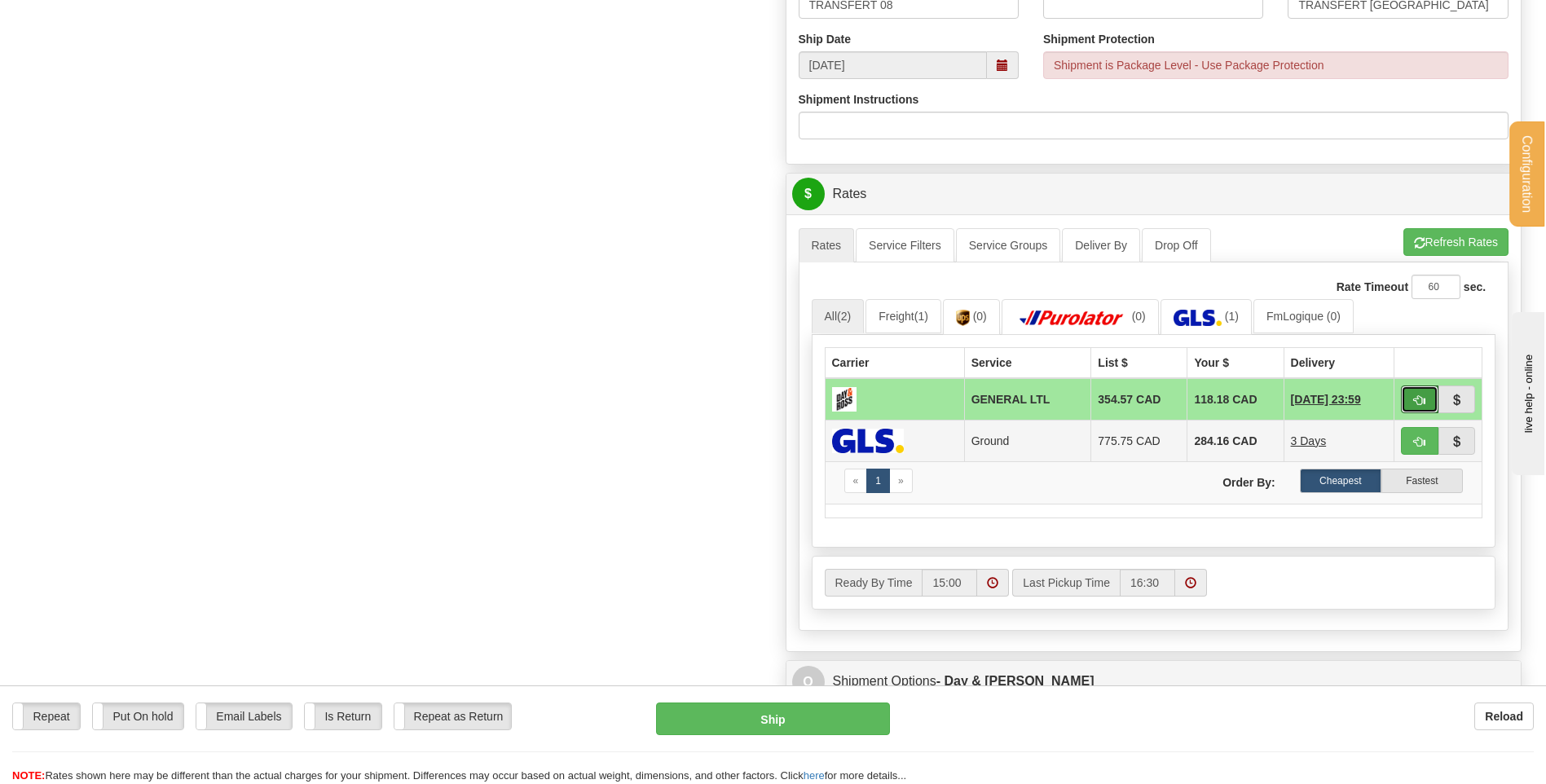
click at [1409, 397] on button "button" at bounding box center [1420, 399] width 38 height 27
type input "GL"
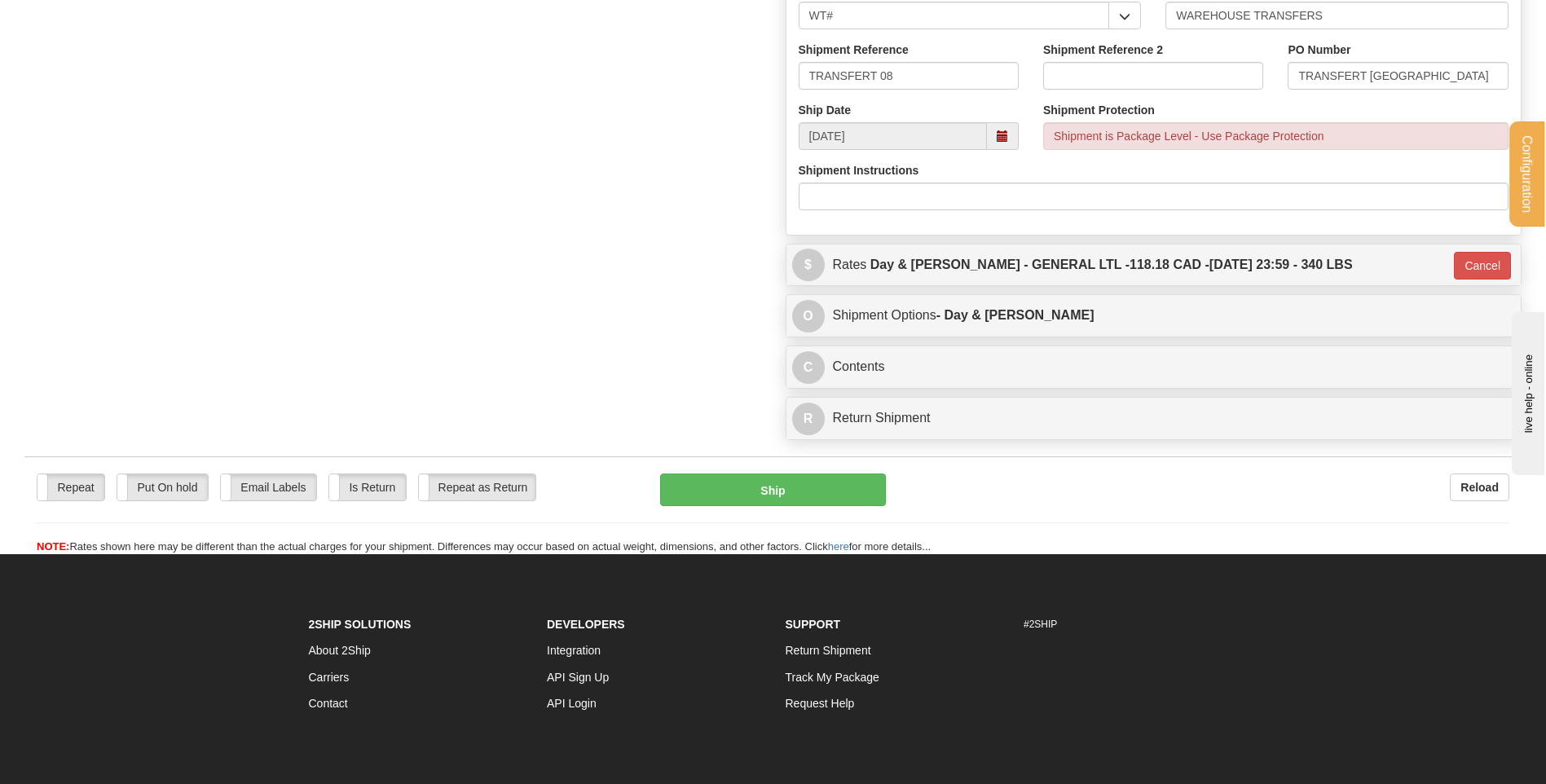
scroll to position [977, 0]
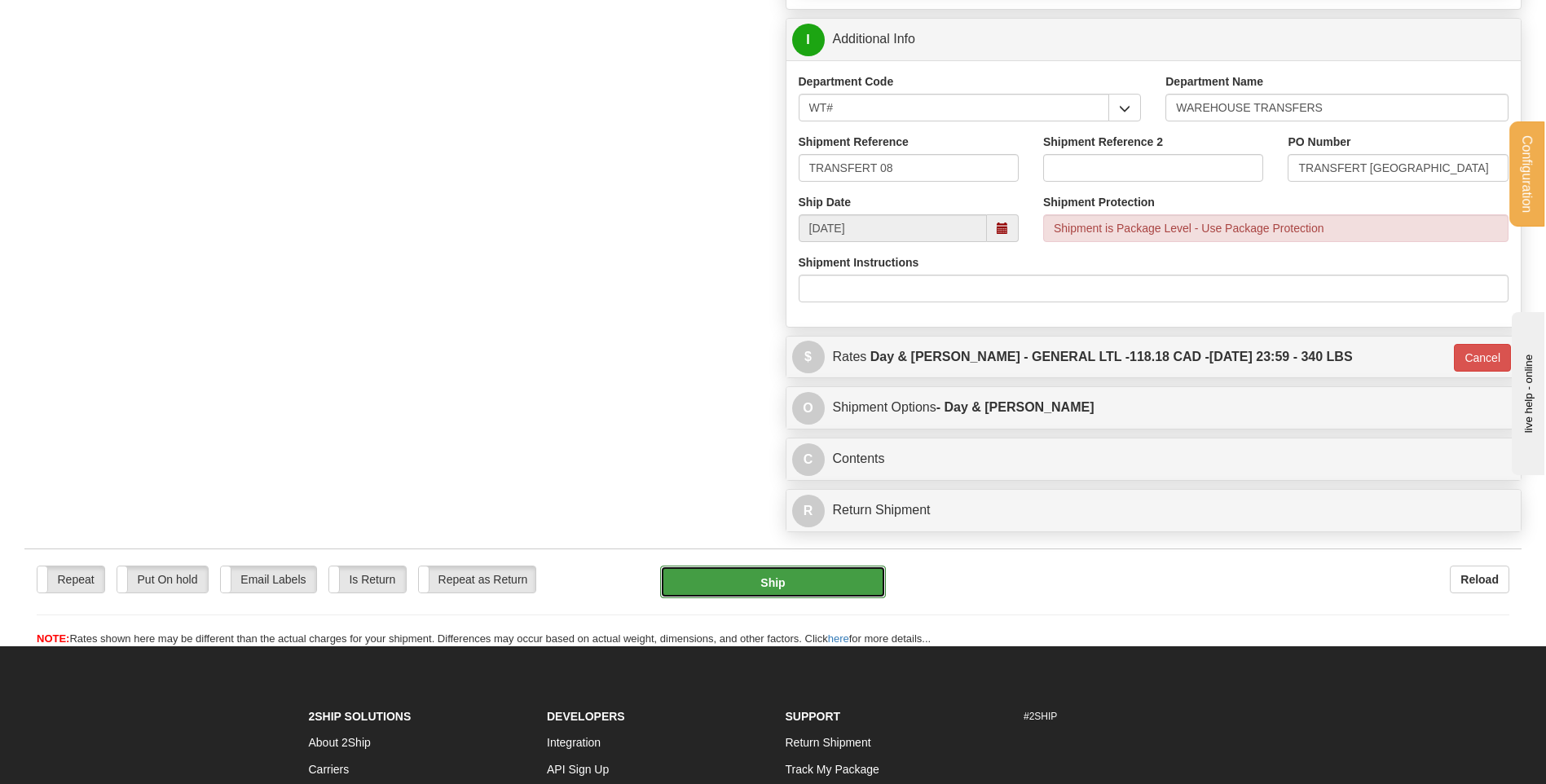
click at [814, 579] on button "Ship" at bounding box center [772, 582] width 225 height 33
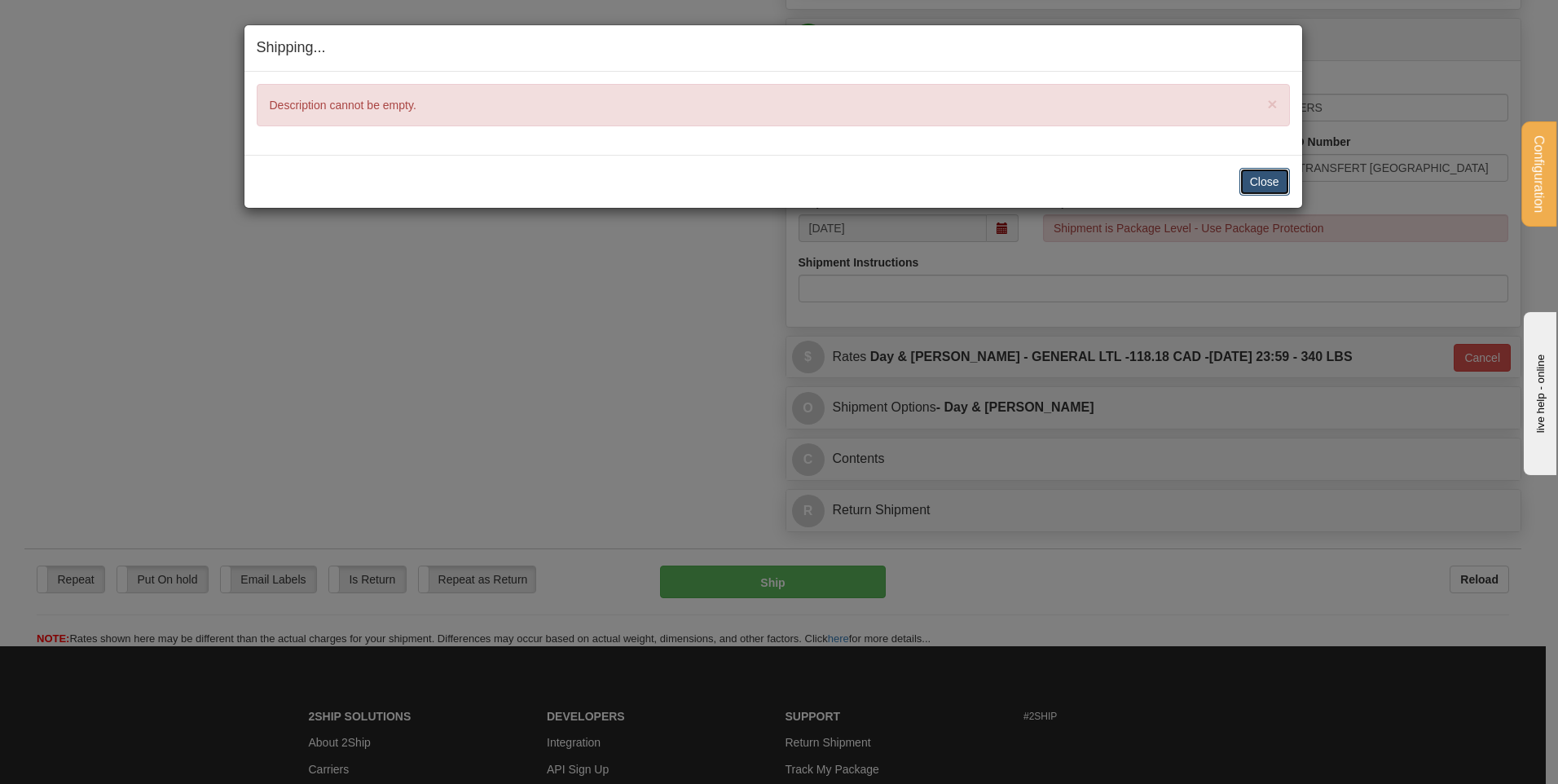
click at [1258, 169] on button "Close" at bounding box center [1264, 181] width 50 height 27
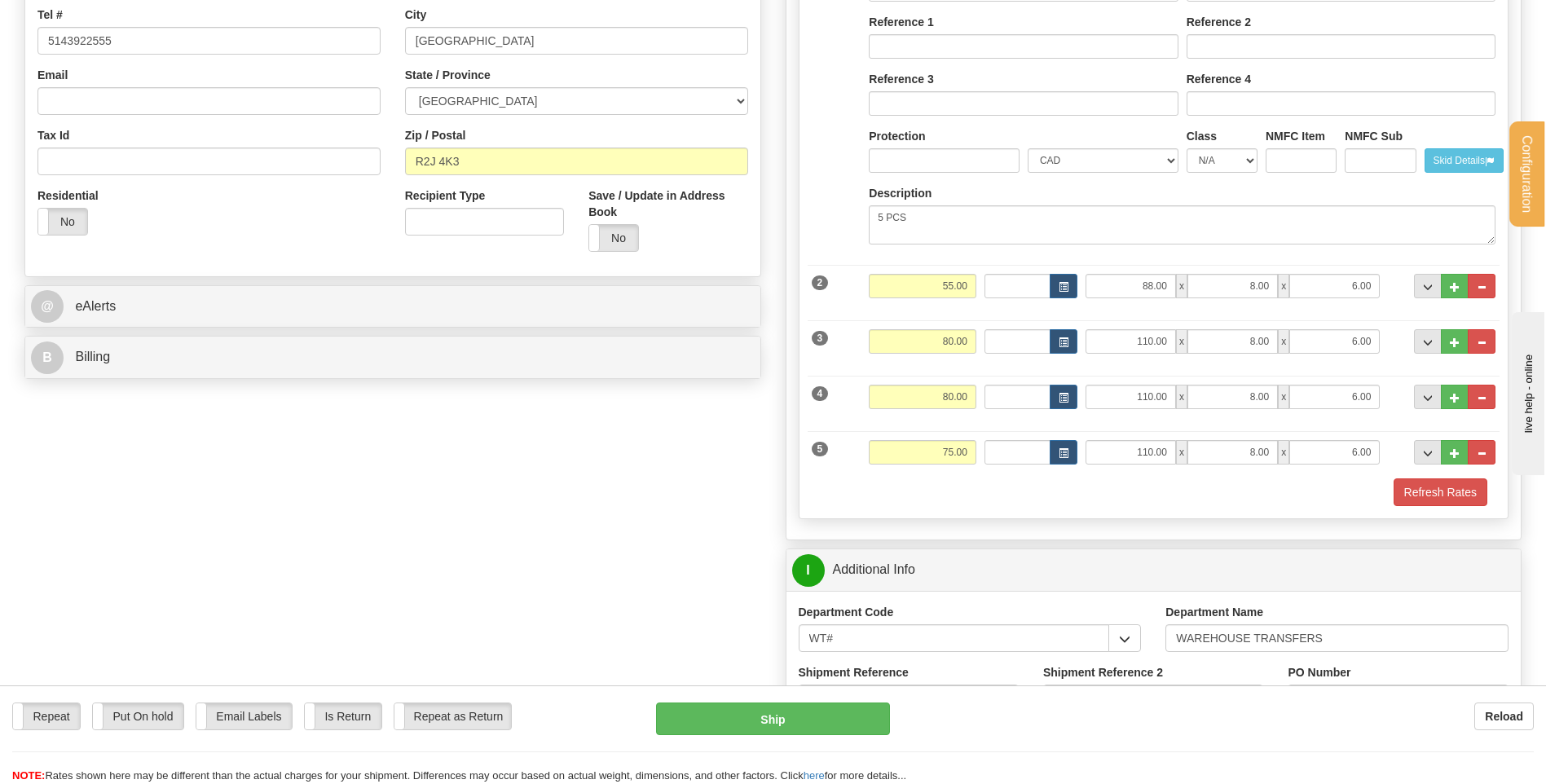
scroll to position [326, 0]
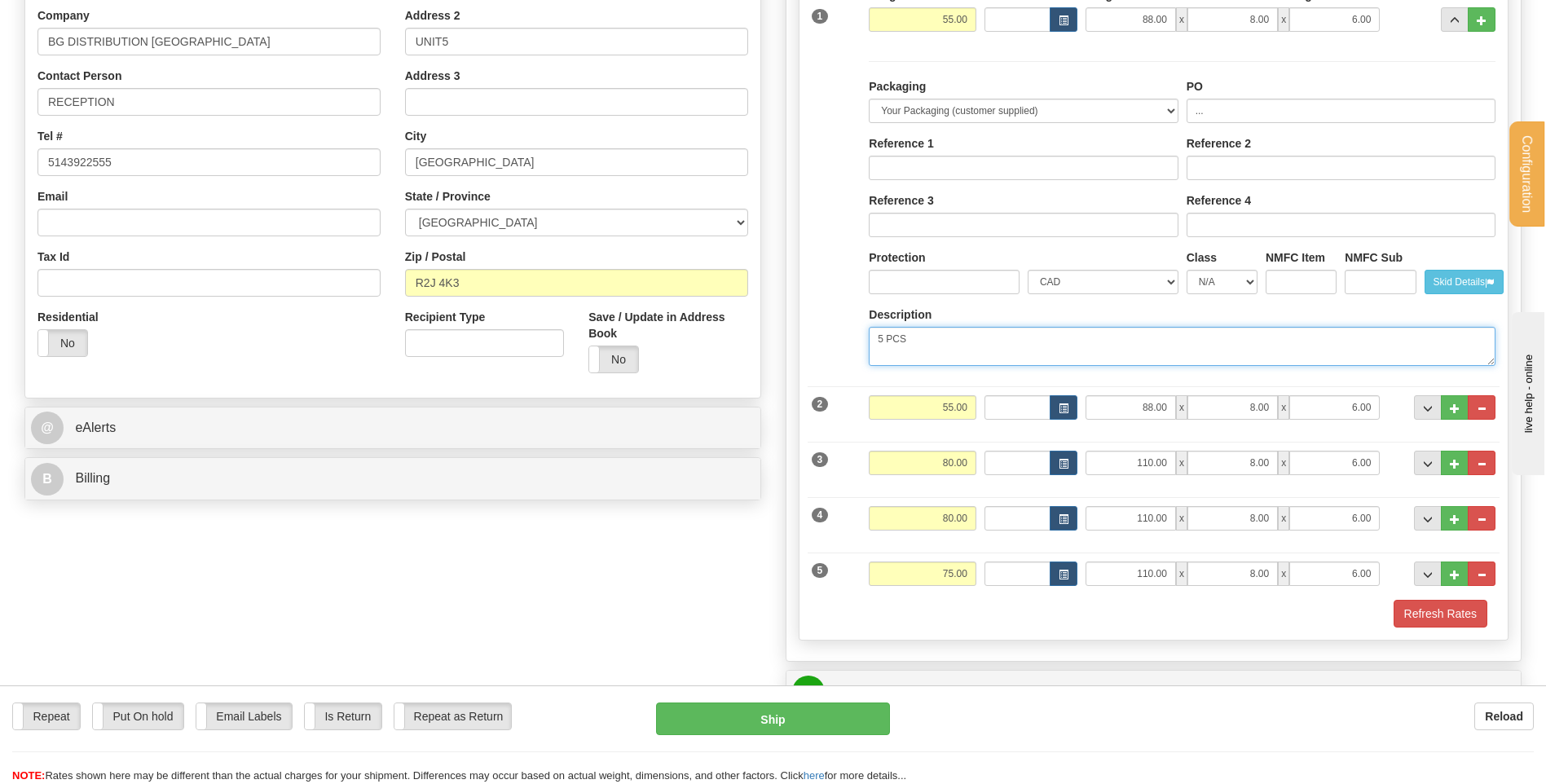
click at [957, 338] on textarea "5 PCS" at bounding box center [1182, 346] width 627 height 39
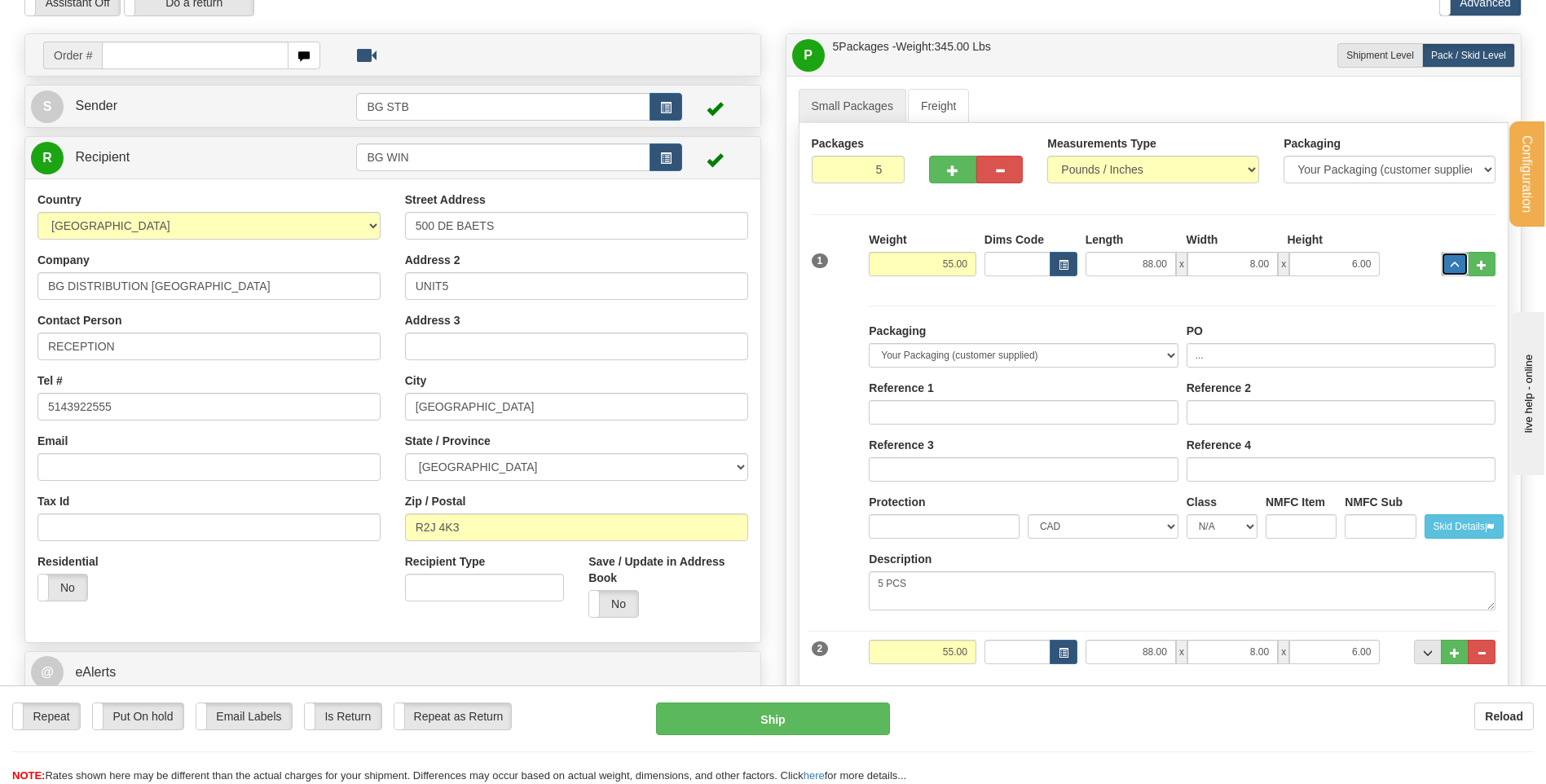
click at [1451, 267] on span "..." at bounding box center [1454, 266] width 10 height 9
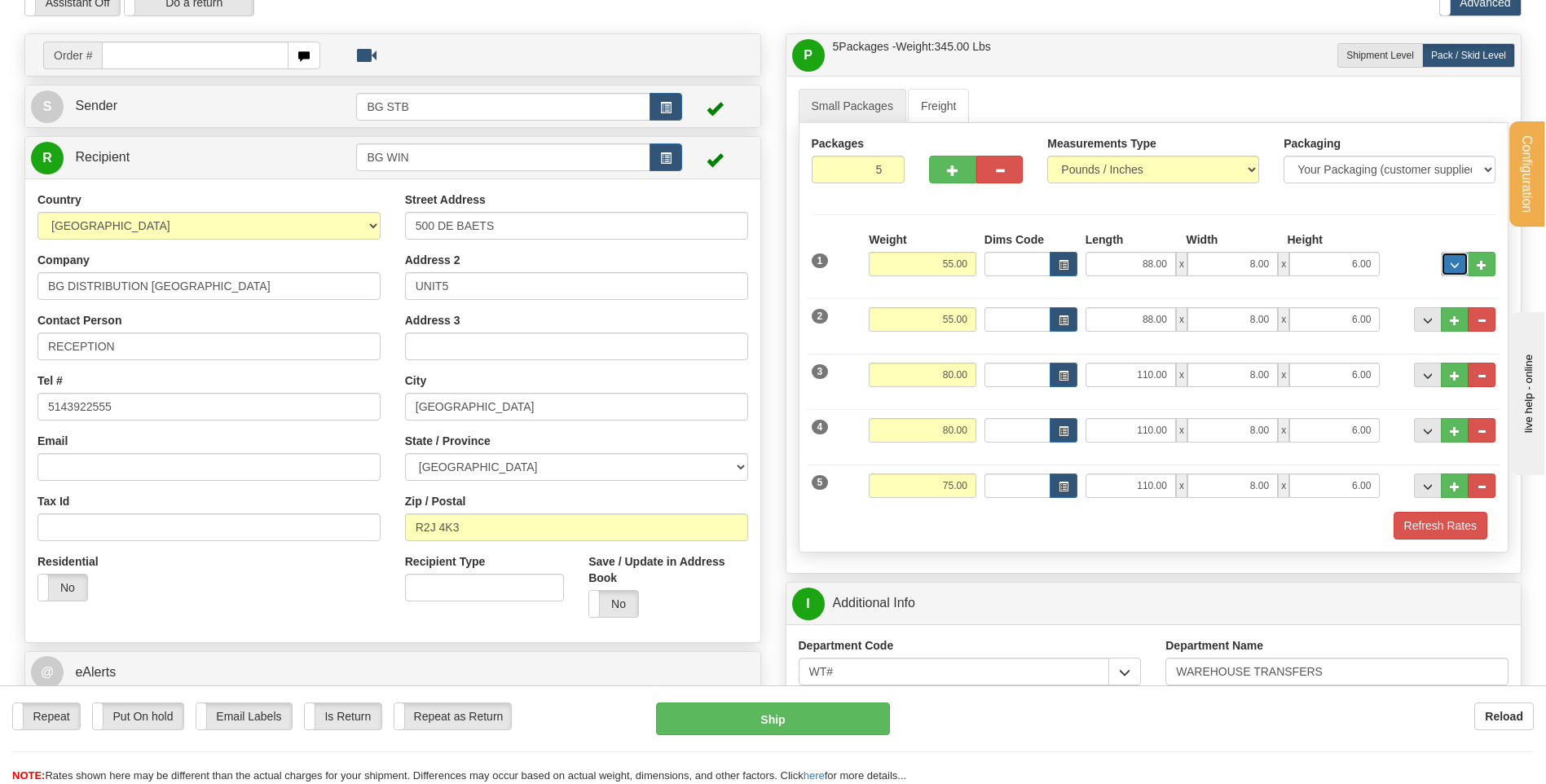
click at [1453, 268] on span "..." at bounding box center [1454, 266] width 10 height 9
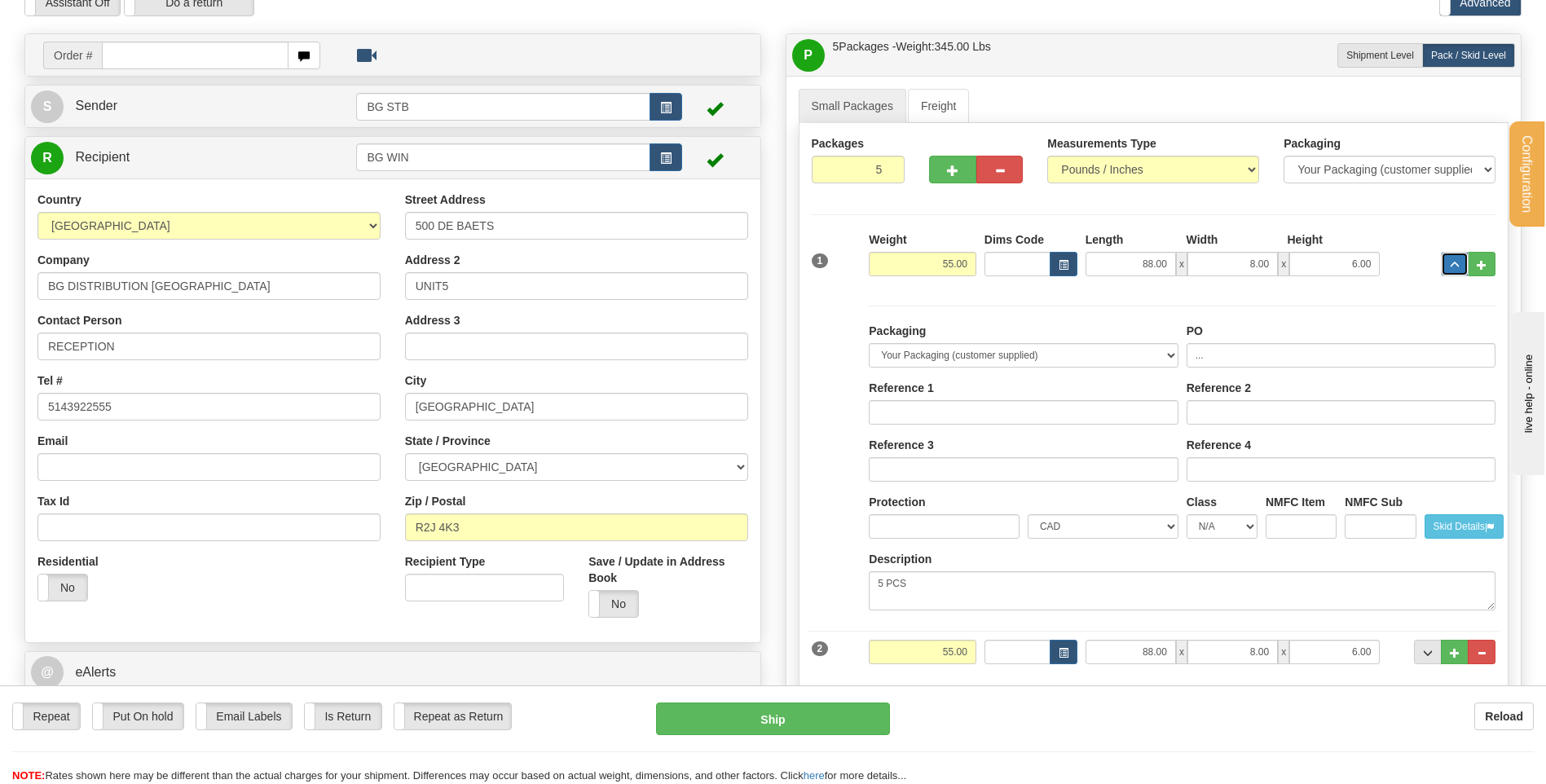
click at [1462, 259] on button "..." at bounding box center [1455, 264] width 27 height 25
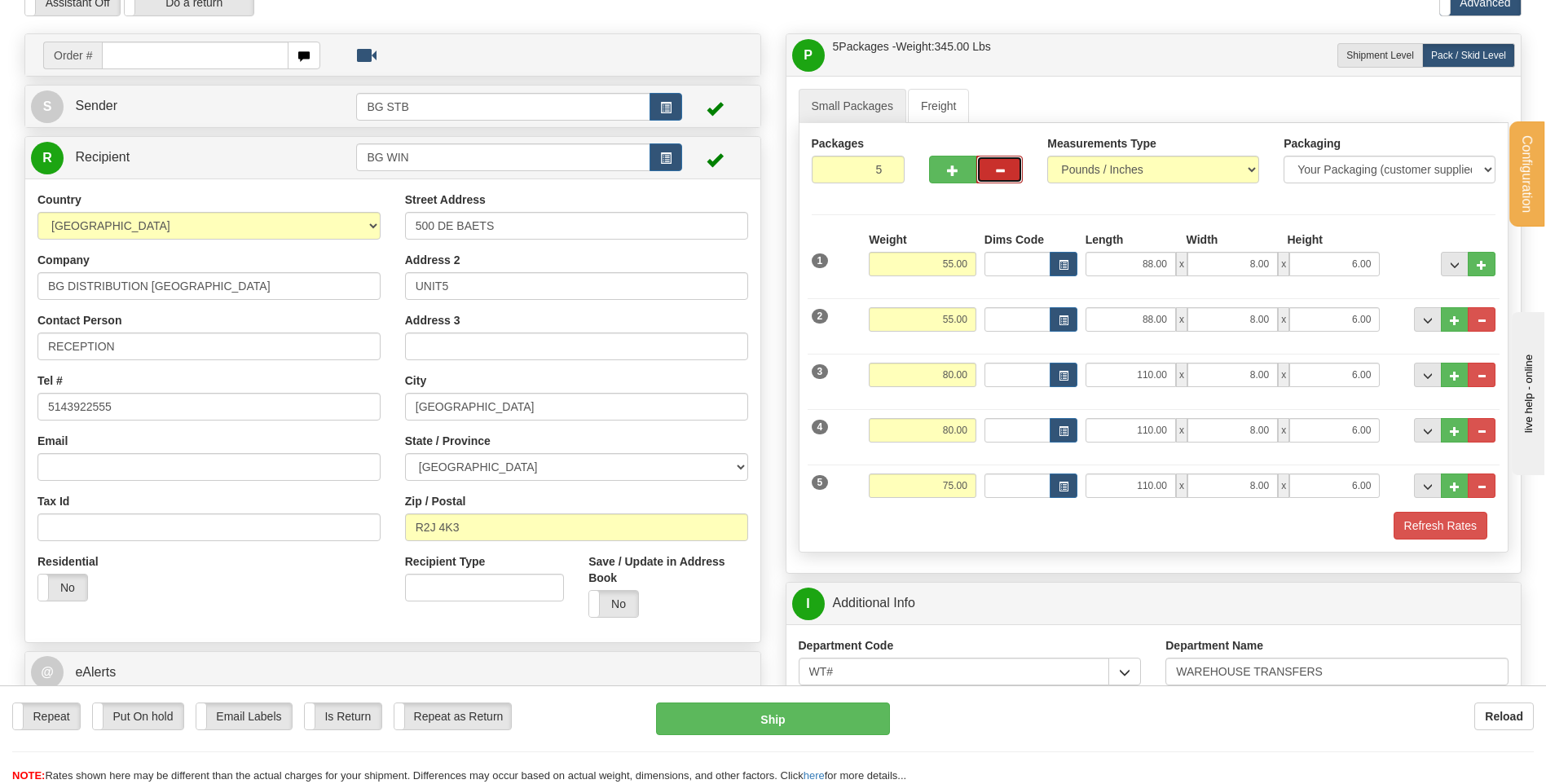
click at [987, 172] on button "button" at bounding box center [1000, 169] width 47 height 27
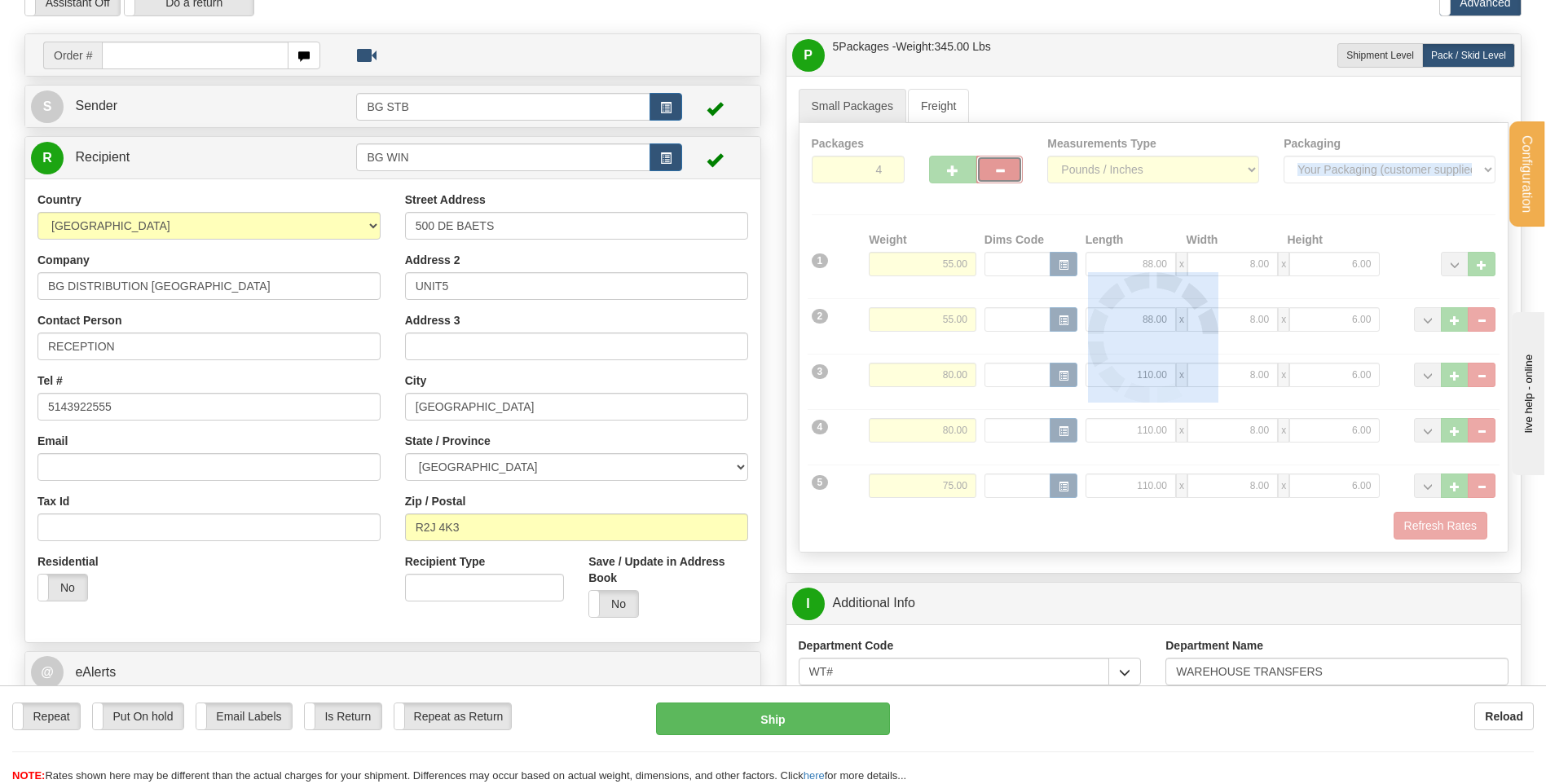
click at [987, 172] on div at bounding box center [1155, 337] width 709 height 429
click at [989, 172] on div at bounding box center [1155, 337] width 709 height 429
click at [990, 172] on button "button" at bounding box center [1000, 169] width 47 height 27
type input "3"
type input "GL"
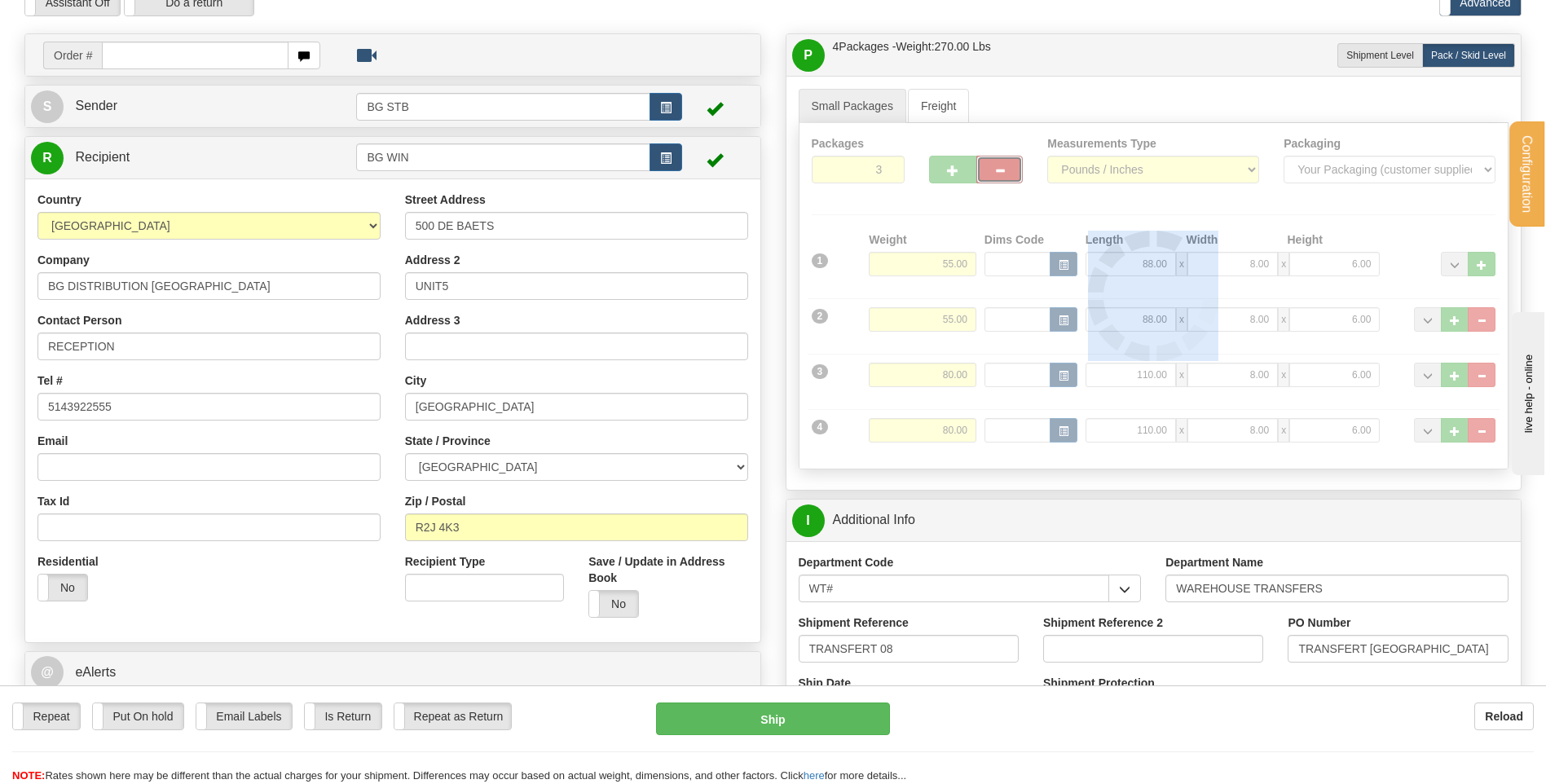
click at [992, 172] on div at bounding box center [1155, 295] width 709 height 345
click at [994, 172] on div "Packages 3 4 Measurements Type" at bounding box center [1155, 296] width 711 height 346
click at [994, 172] on span "button" at bounding box center [1000, 171] width 11 height 11
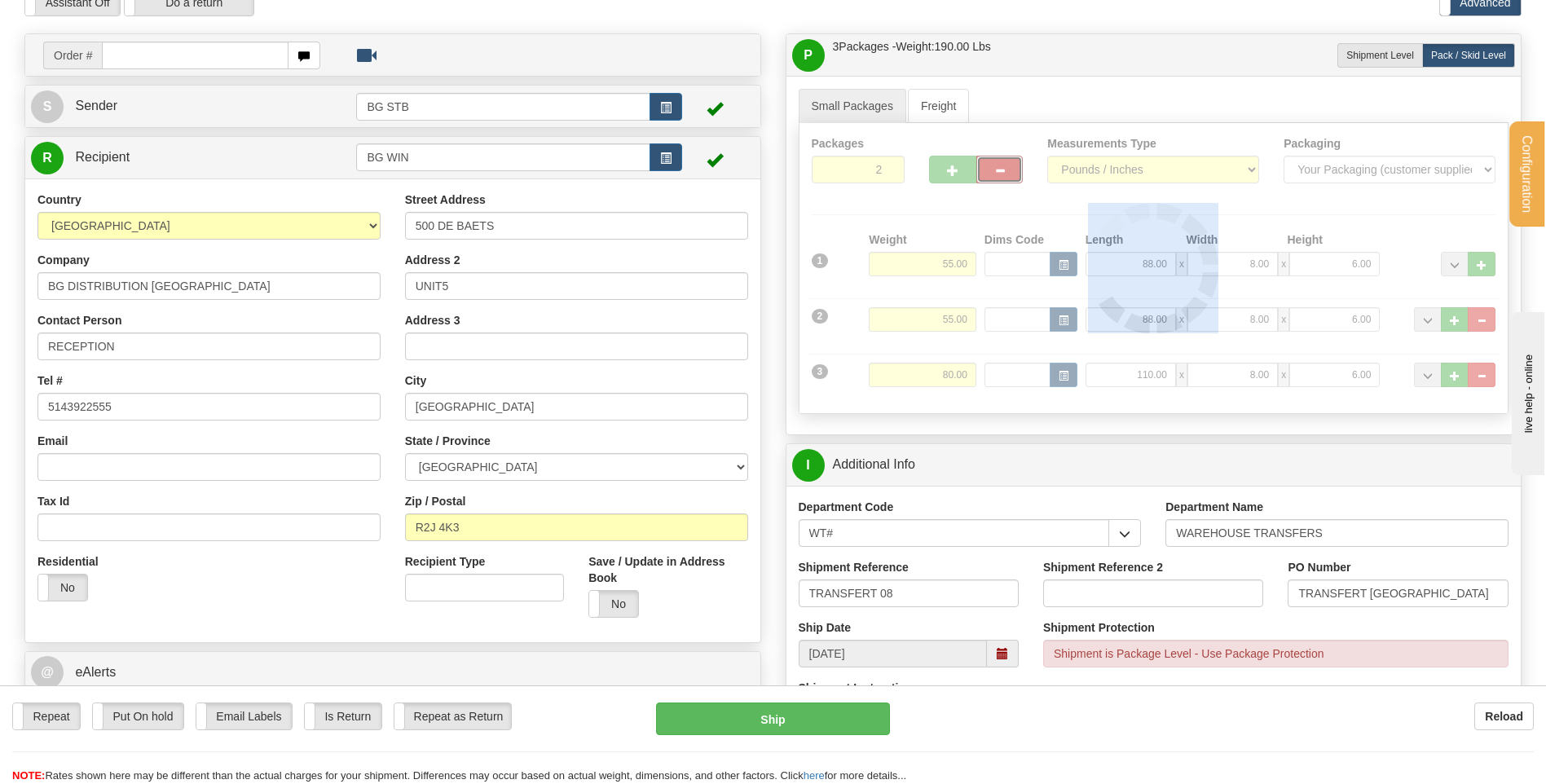
click at [994, 172] on div at bounding box center [1155, 267] width 709 height 290
click at [994, 172] on span "button" at bounding box center [1000, 171] width 11 height 11
type input "1"
click at [994, 172] on div at bounding box center [1155, 267] width 709 height 290
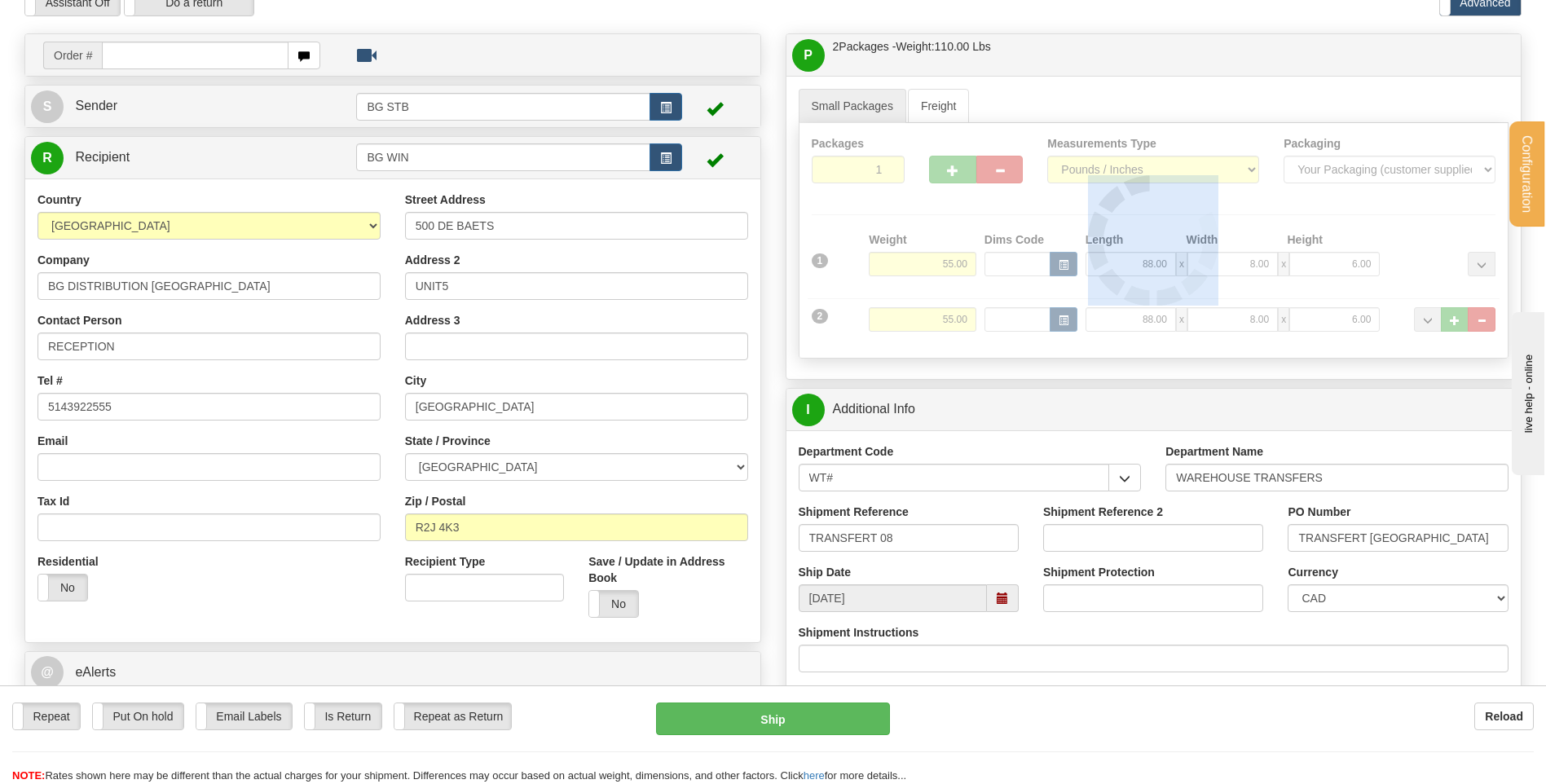
click at [994, 172] on div at bounding box center [1155, 240] width 709 height 234
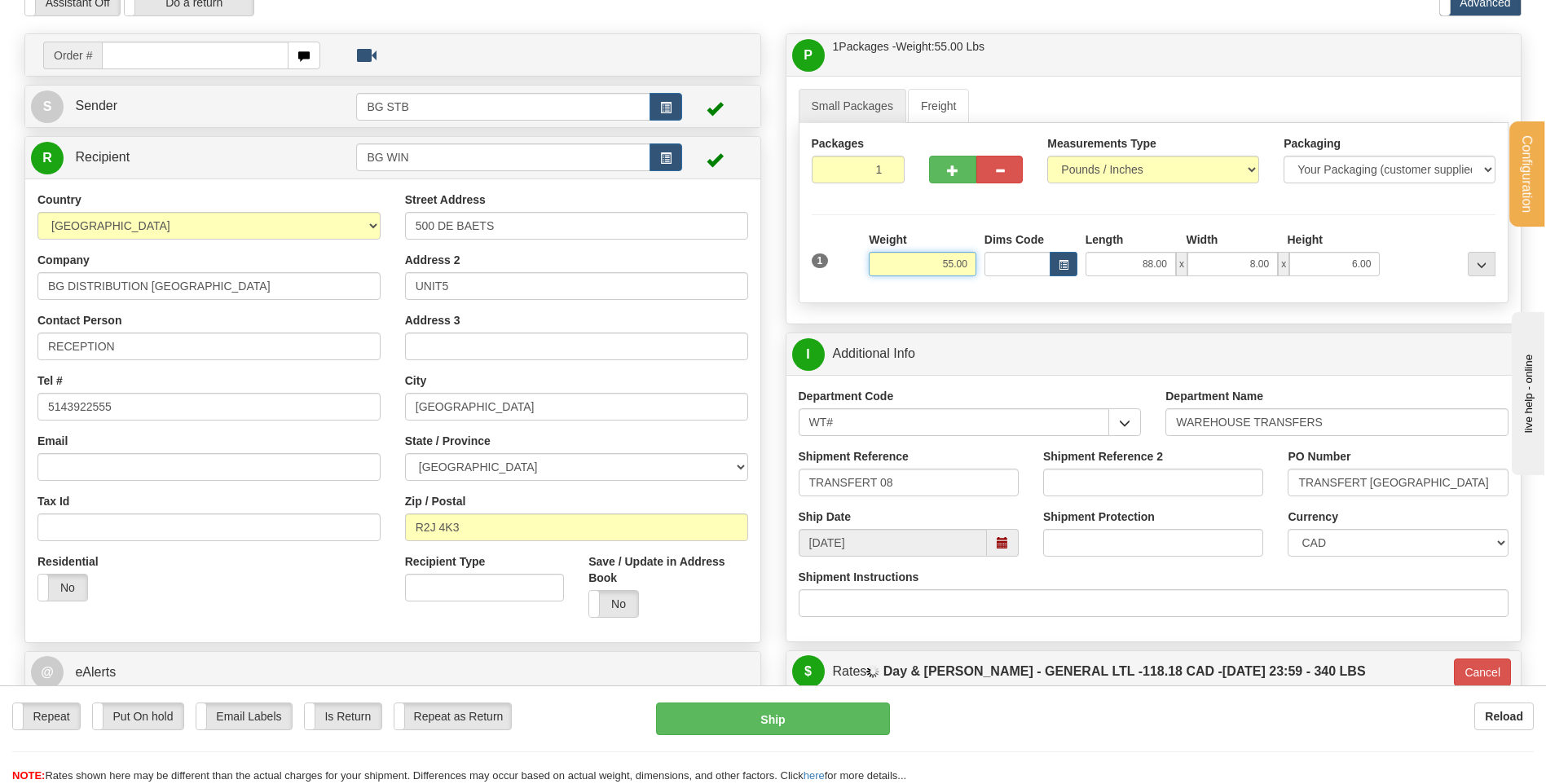
drag, startPoint x: 969, startPoint y: 268, endPoint x: 1089, endPoint y: 265, distance: 120.0
click at [1097, 267] on div "1 Weight 55.00 Dims Code x x" at bounding box center [1154, 260] width 693 height 58
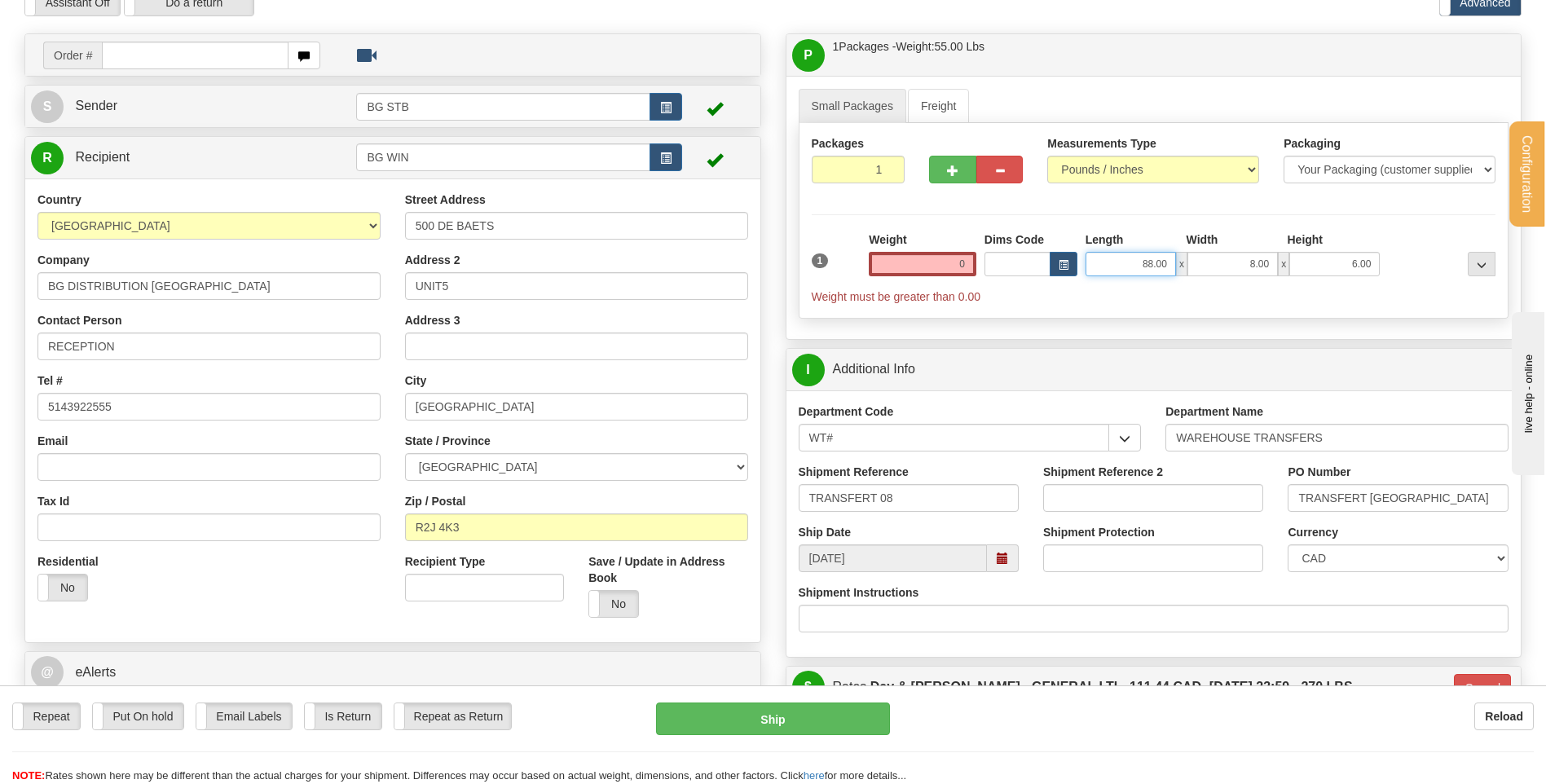
type input "0.00"
drag, startPoint x: 1124, startPoint y: 269, endPoint x: 1265, endPoint y: 267, distance: 141.0
click at [1265, 267] on div "88.00 x 8.00 x 6.00" at bounding box center [1234, 264] width 295 height 25
type input "0.00"
drag, startPoint x: 1240, startPoint y: 267, endPoint x: 1356, endPoint y: 267, distance: 116.0
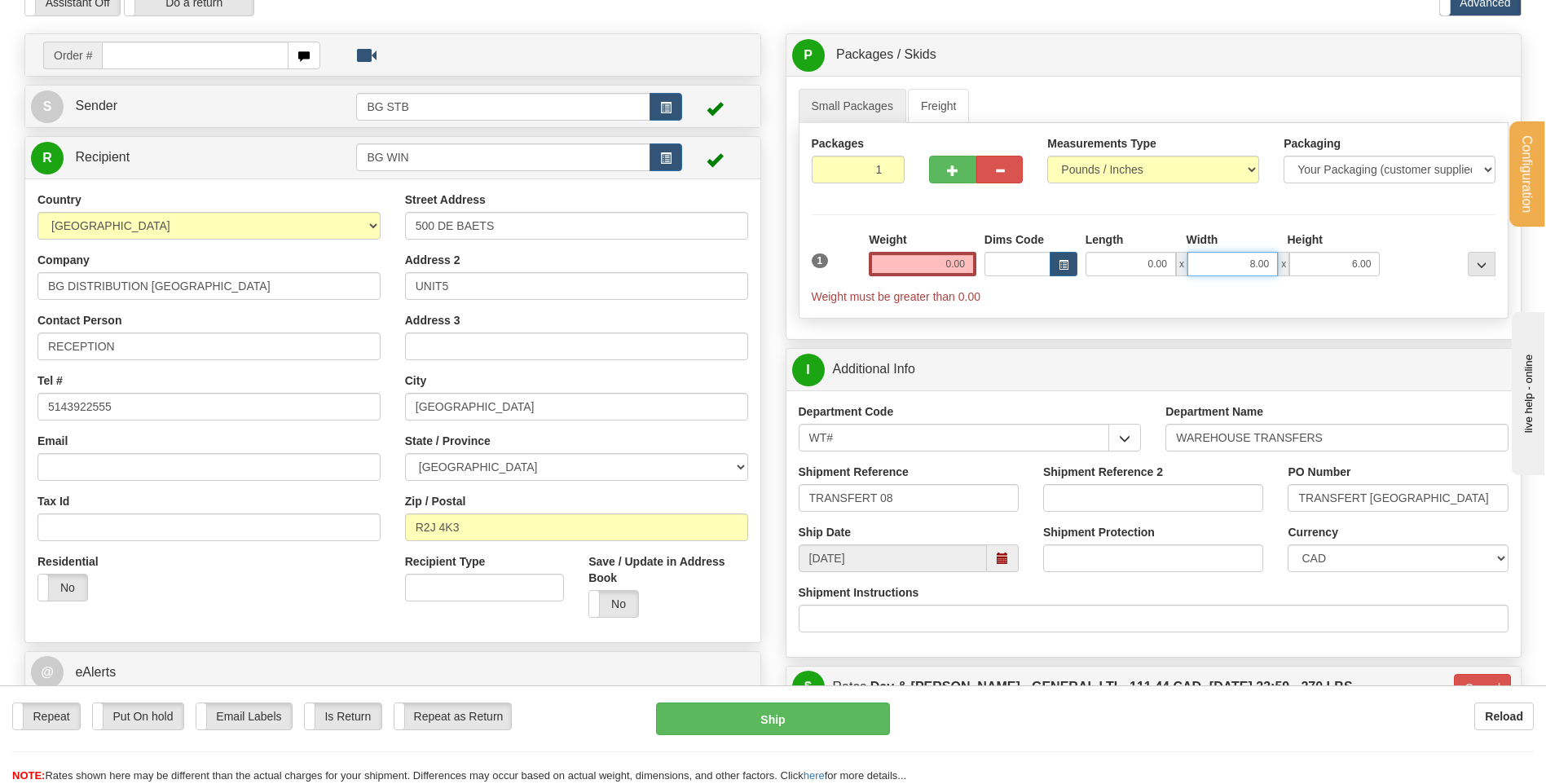
click at [1354, 268] on div "0.00 x 8.00 x 6.00" at bounding box center [1234, 264] width 295 height 25
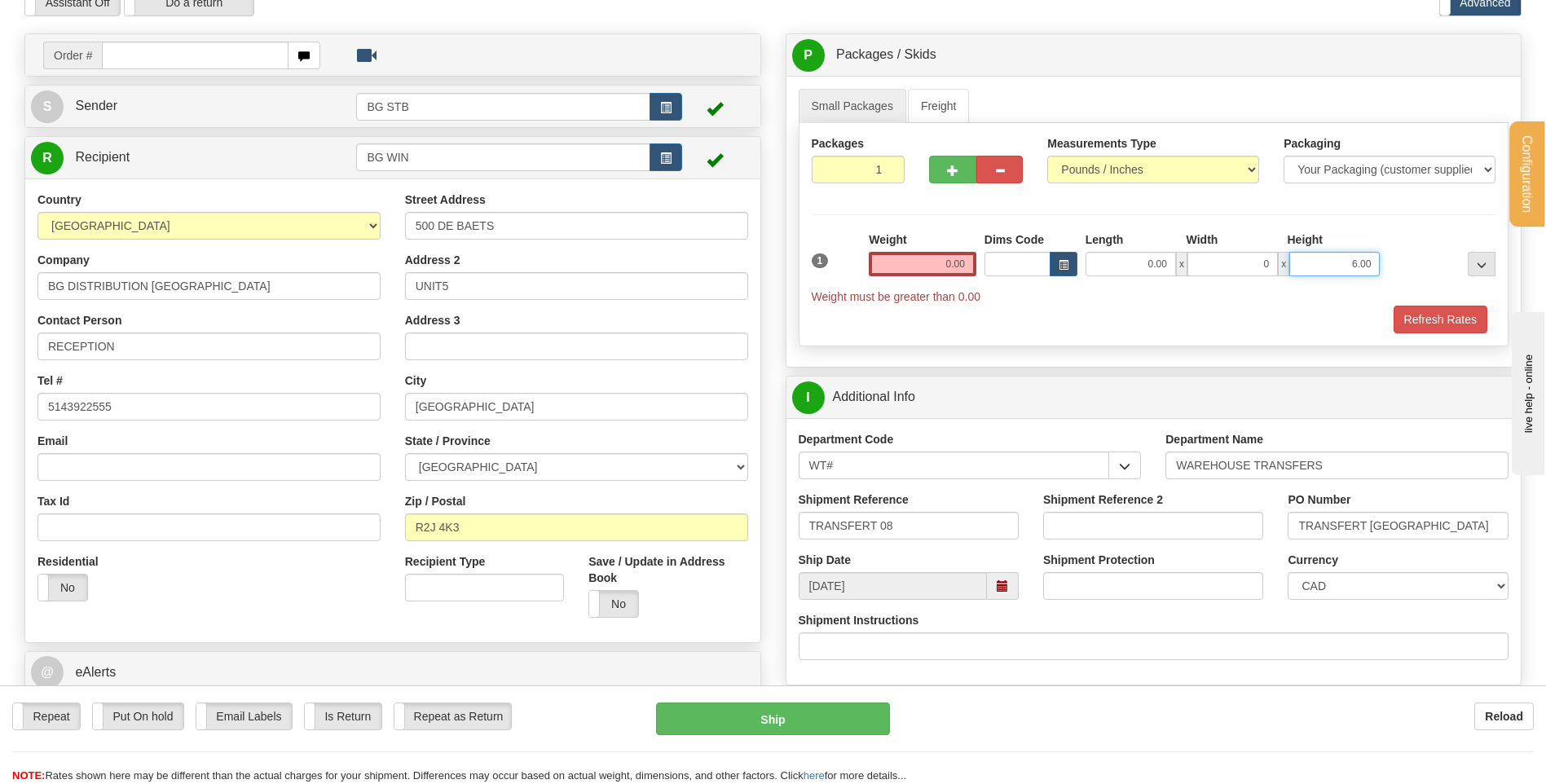
type input "0.00"
drag, startPoint x: 1335, startPoint y: 264, endPoint x: 1403, endPoint y: 254, distance: 68.7
click at [1404, 256] on div "1 Weight 0.00 Dims Code 0.00" at bounding box center [1154, 268] width 693 height 73
type input "0.00"
click at [957, 101] on link "Freight" at bounding box center [939, 105] width 62 height 34
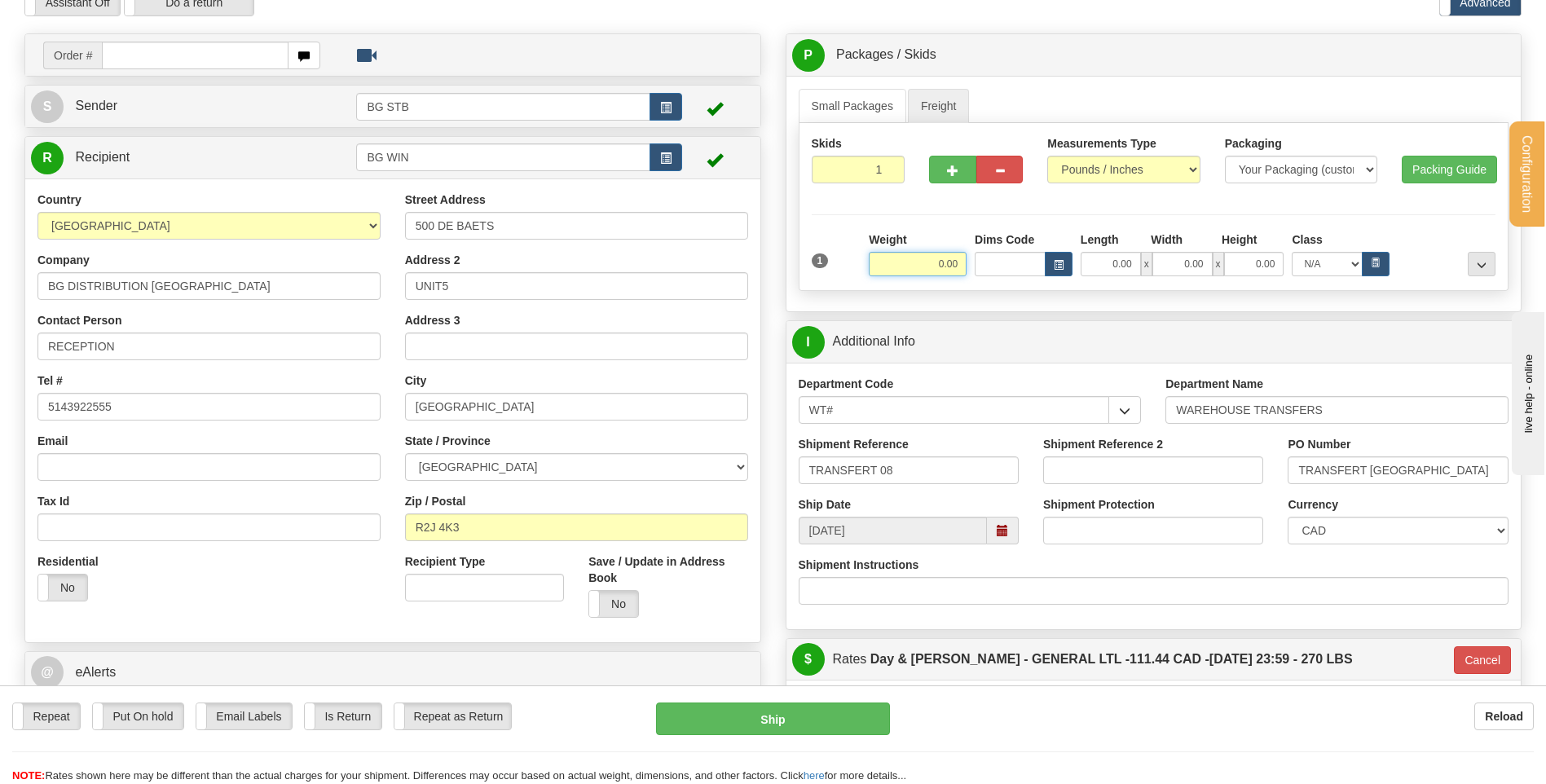
click at [936, 266] on input "0.00" at bounding box center [917, 264] width 98 height 25
type input "551.00"
type input "GL"
drag, startPoint x: 1026, startPoint y: 268, endPoint x: 1157, endPoint y: 261, distance: 131.2
click at [1147, 265] on div "Weight 551.00 Dims Code Length x x" at bounding box center [1182, 254] width 635 height 45
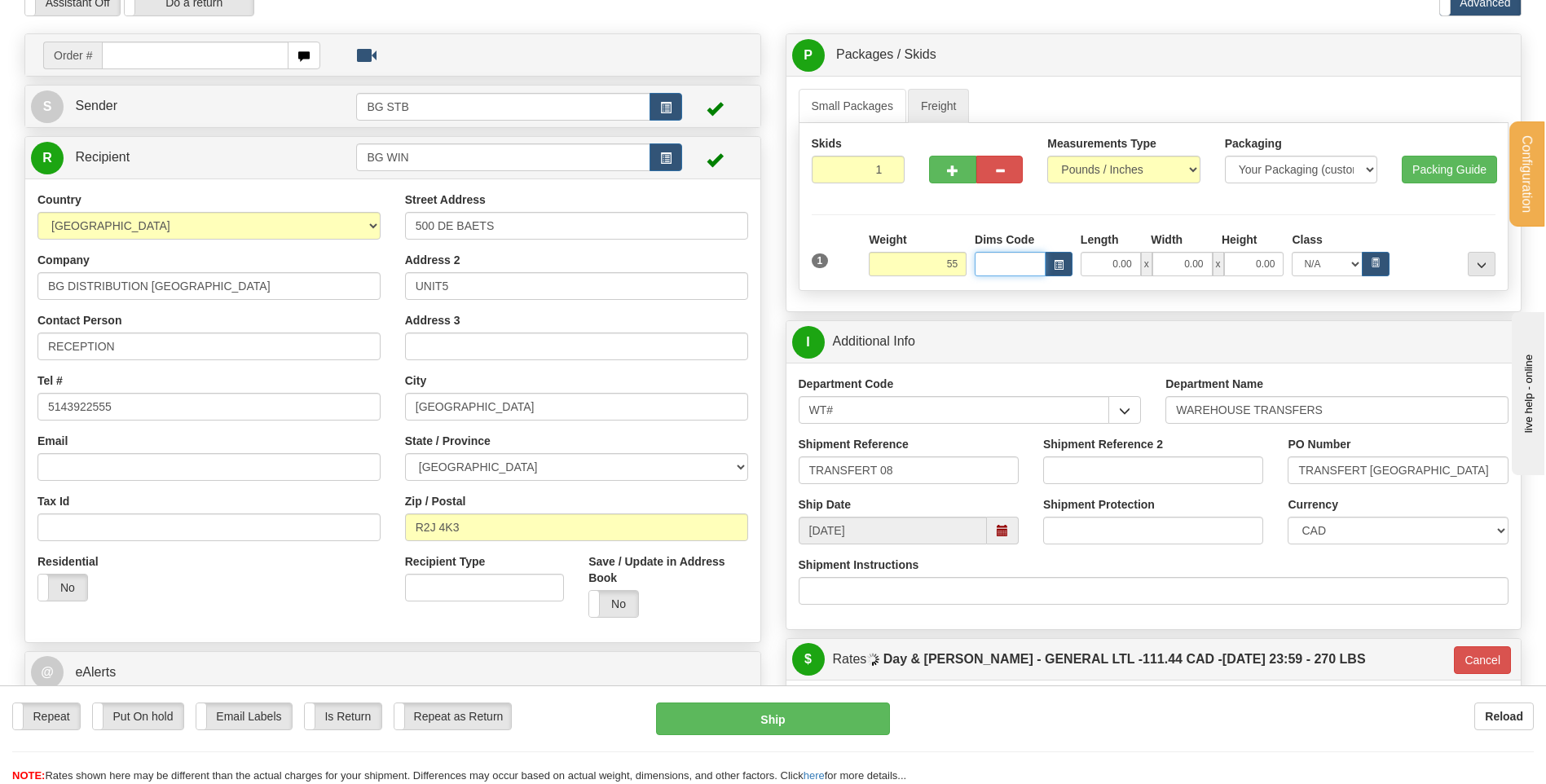
type input "55.00"
type input "88.00"
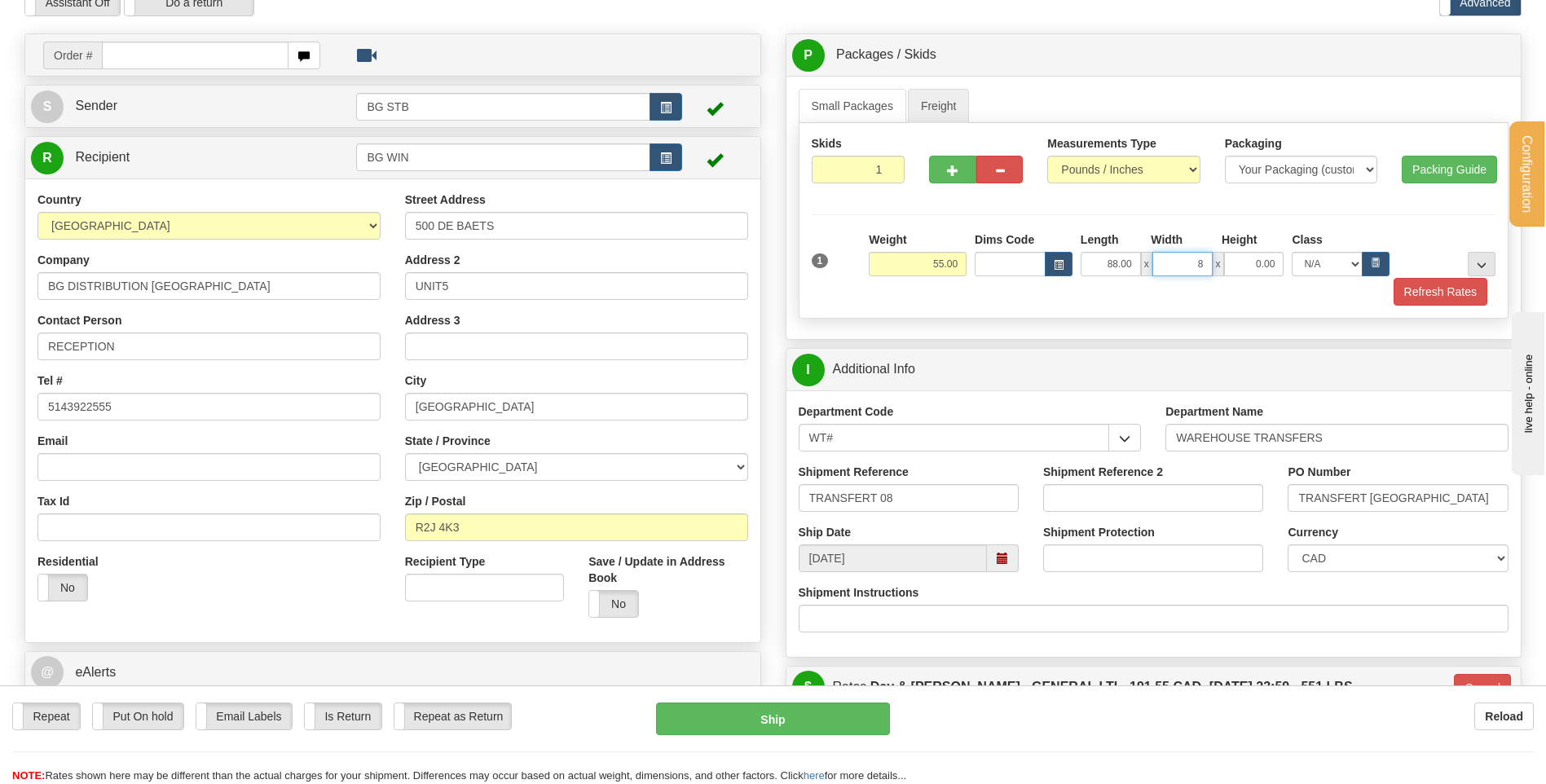
type input "8.00"
type input "6.00"
click at [920, 172] on div at bounding box center [976, 167] width 118 height 62
click at [929, 176] on div at bounding box center [976, 167] width 118 height 62
drag, startPoint x: 933, startPoint y: 177, endPoint x: 945, endPoint y: 178, distance: 12.0
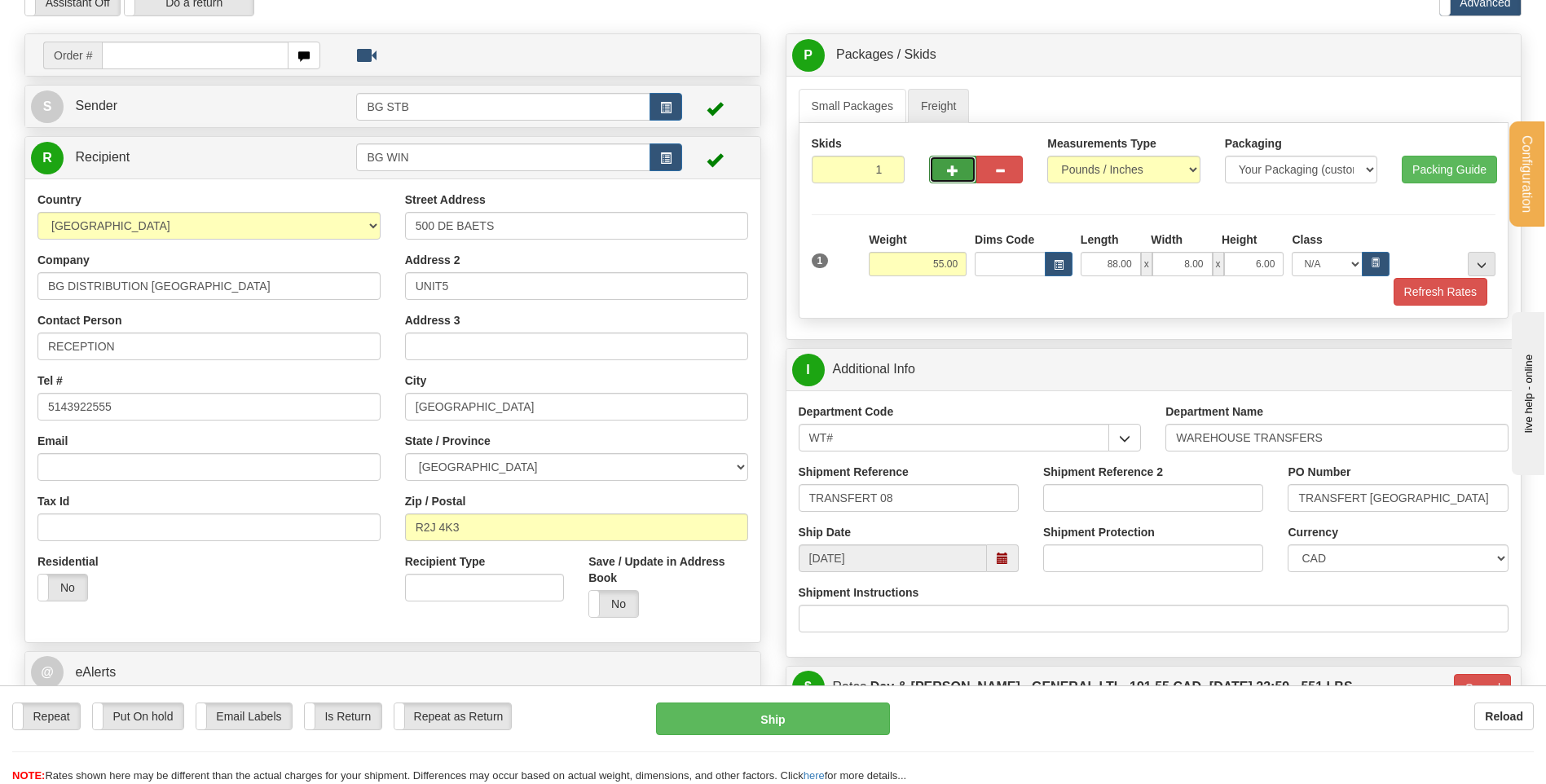
click at [934, 177] on button "button" at bounding box center [952, 169] width 47 height 27
type input "2"
type input "GL"
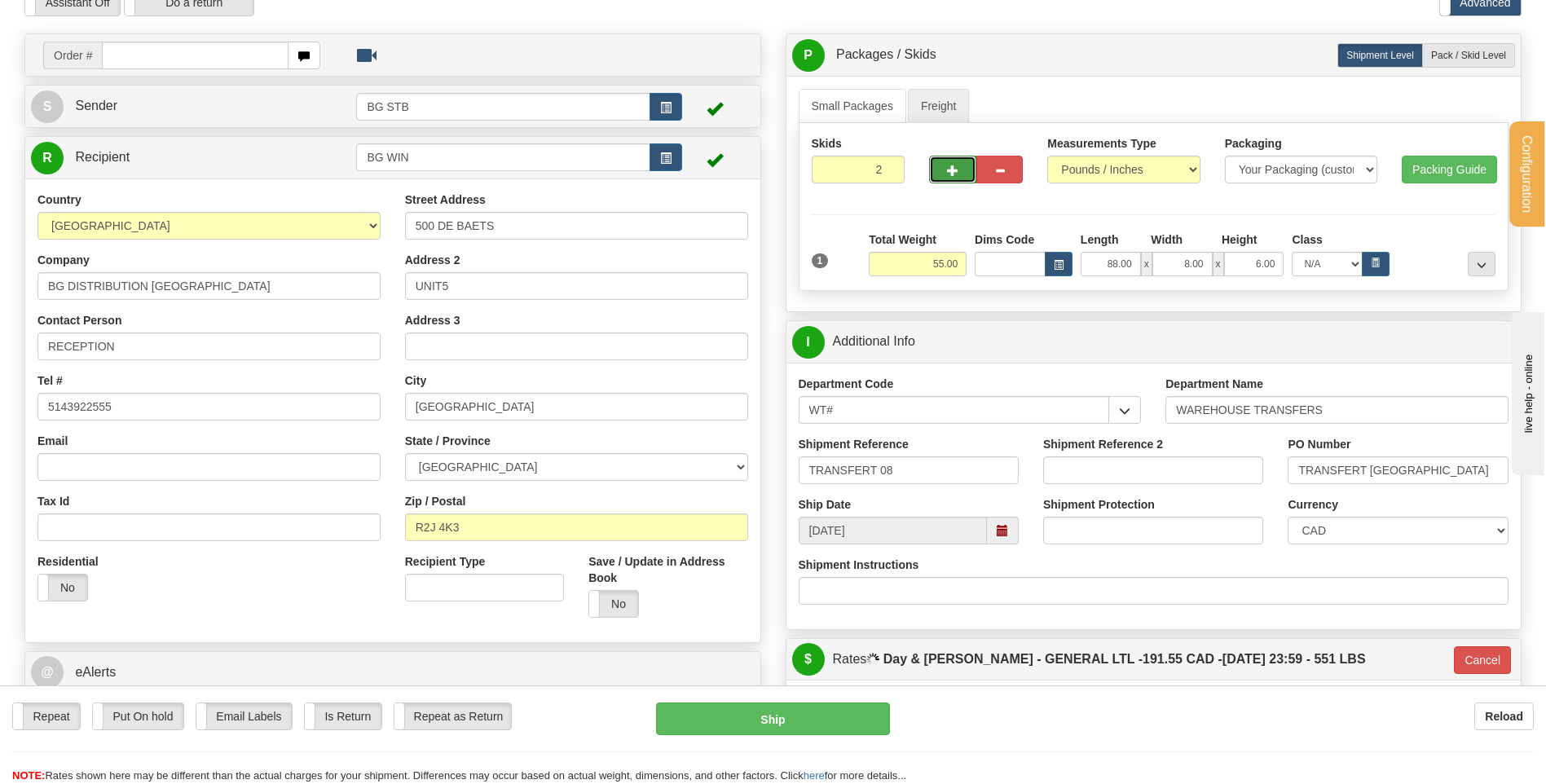
click at [947, 177] on button "button" at bounding box center [952, 169] width 47 height 27
click at [955, 171] on span "button" at bounding box center [953, 171] width 11 height 11
click at [955, 172] on span "button" at bounding box center [953, 171] width 11 height 11
type input "5"
click at [1455, 57] on span "Pack / Skid Level" at bounding box center [1469, 55] width 75 height 11
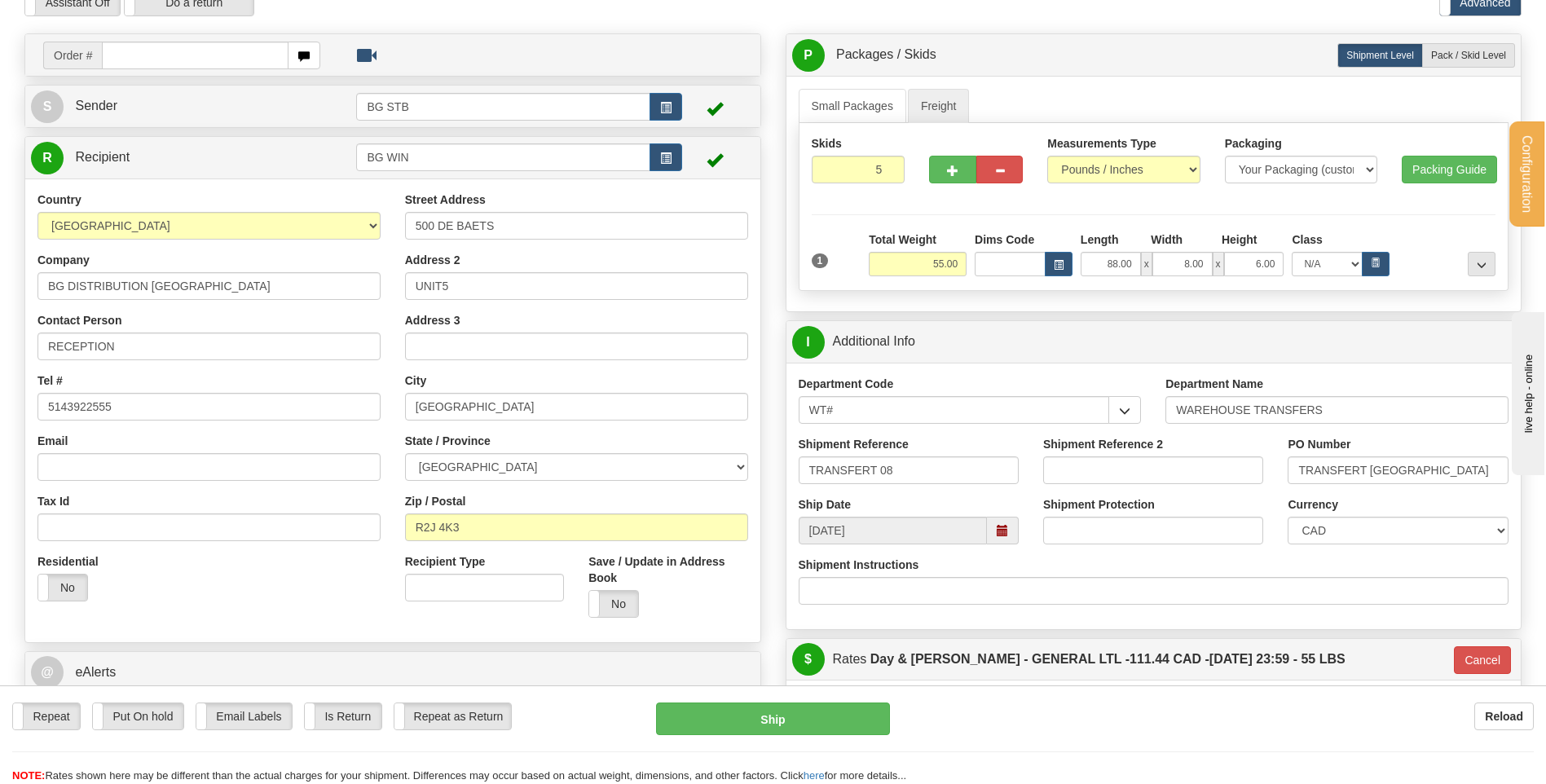
radio input "true"
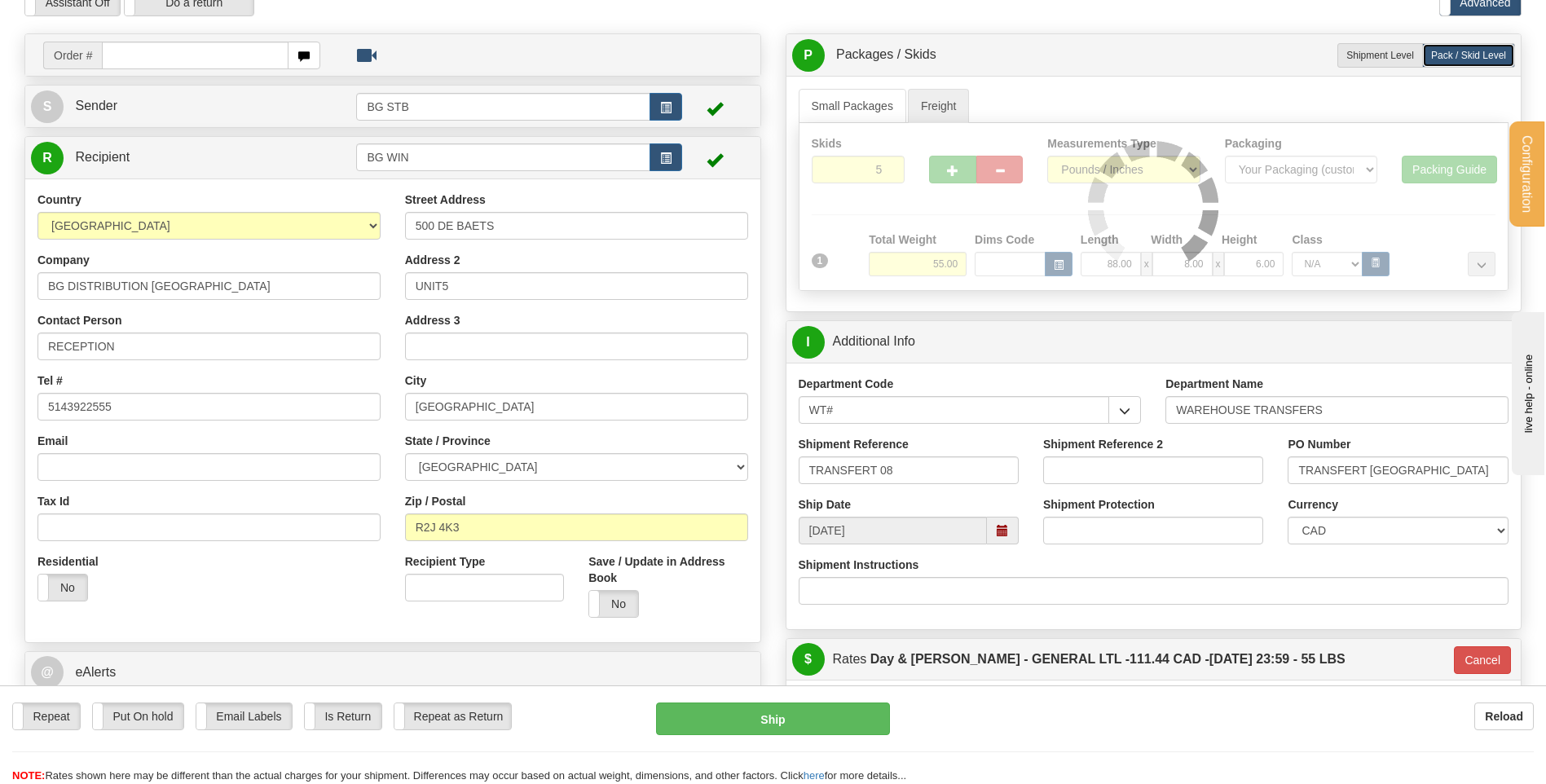
type input "GL"
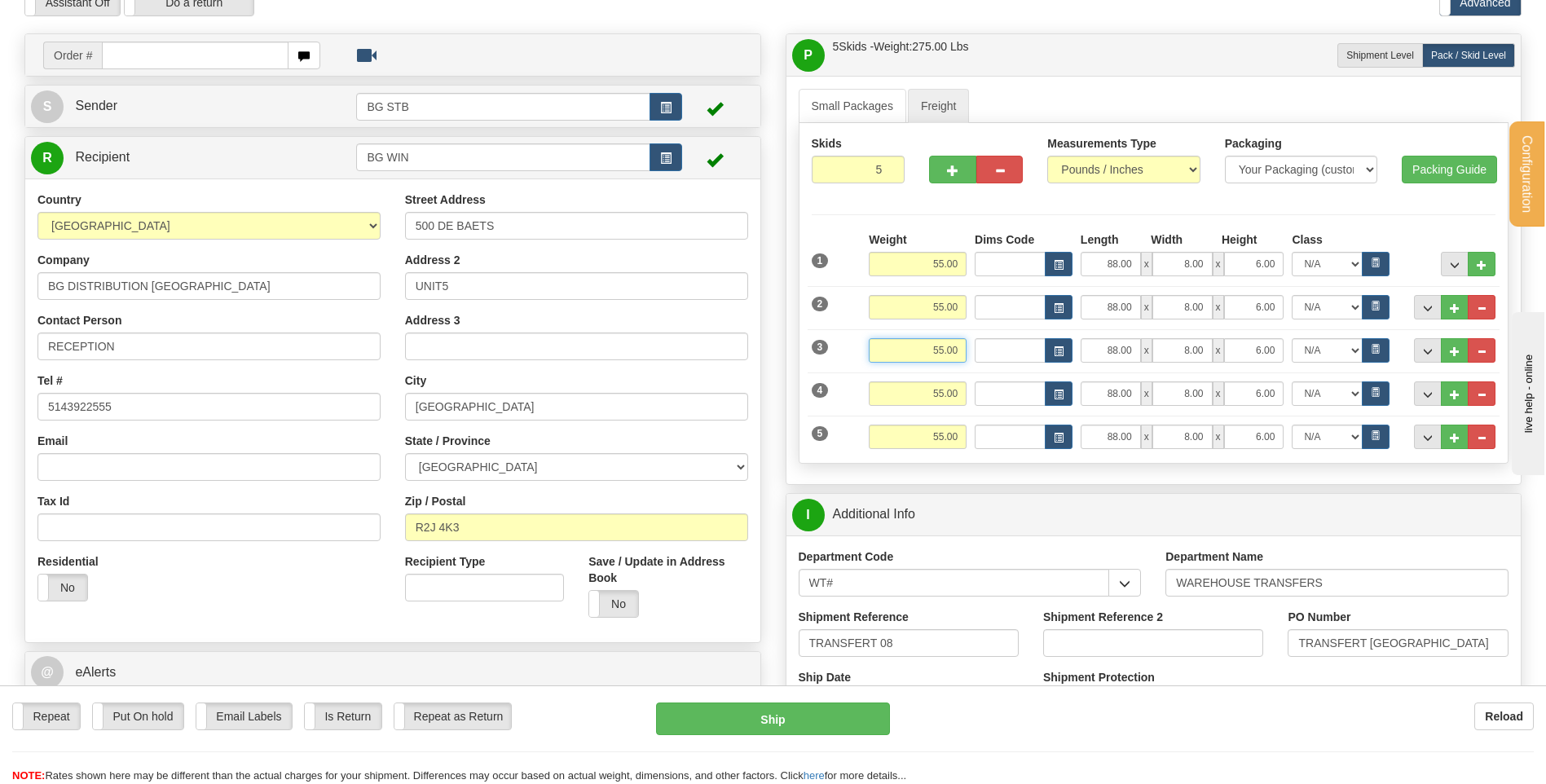
drag, startPoint x: 974, startPoint y: 349, endPoint x: 985, endPoint y: 343, distance: 12.5
click at [985, 349] on div "Weight 55.00 Length x" at bounding box center [1182, 350] width 635 height 25
type input "80"
type input "GL"
type input "80.00"
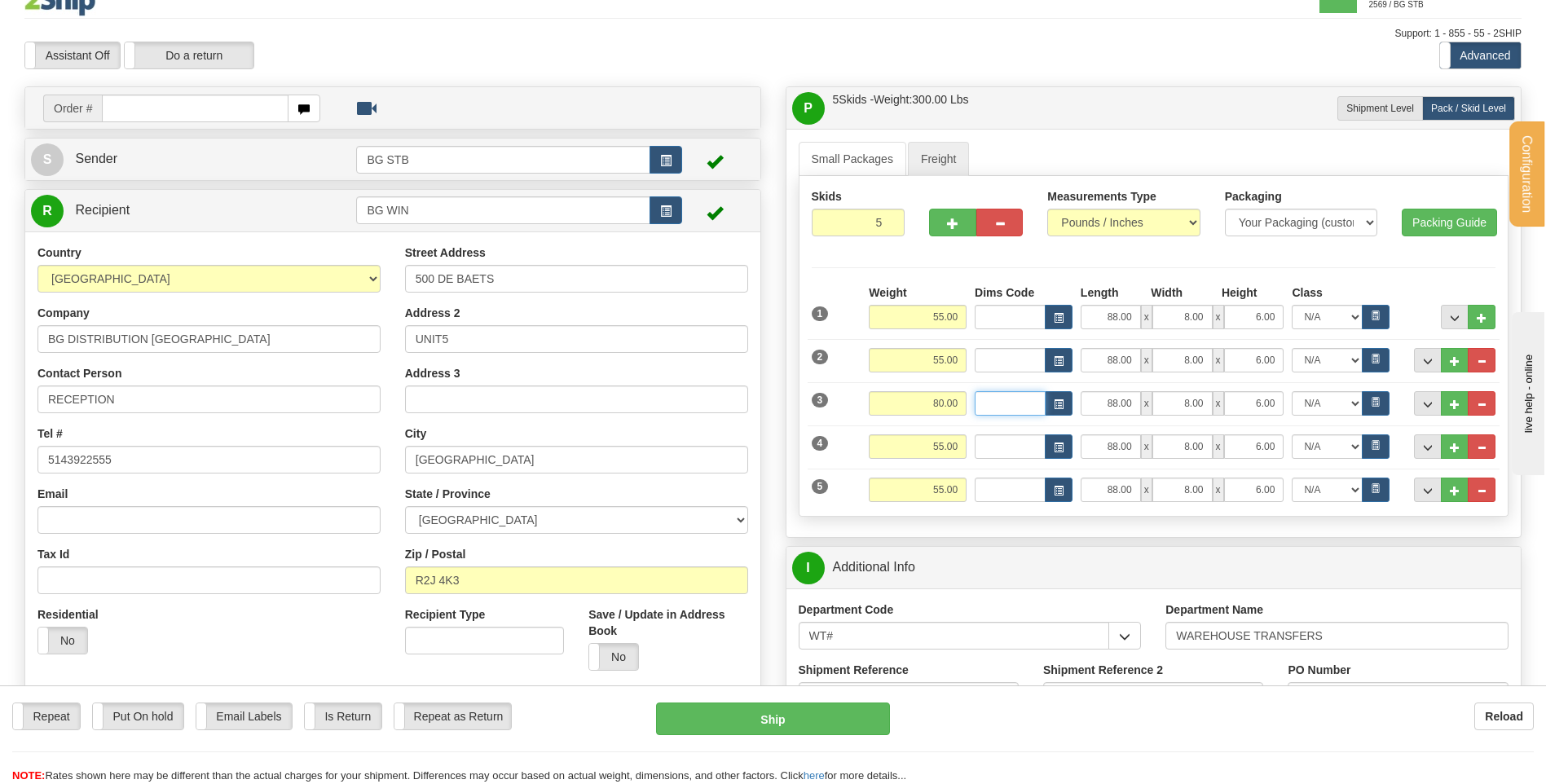
scroll to position [0, 0]
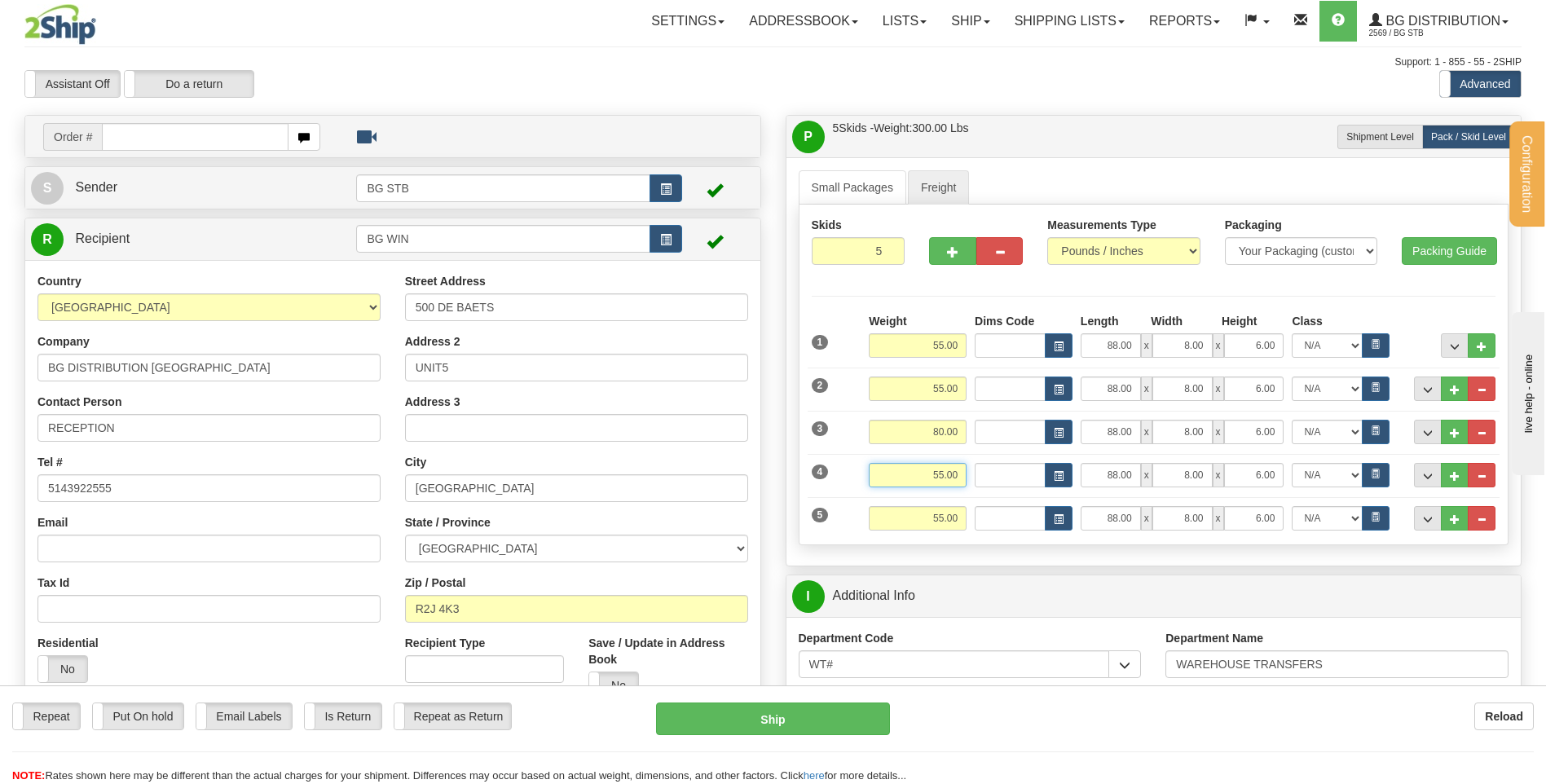
drag, startPoint x: 961, startPoint y: 480, endPoint x: 1021, endPoint y: 480, distance: 60.0
click at [1016, 480] on div "Weight 55.00 Length x" at bounding box center [1182, 474] width 635 height 25
type input "80.00"
drag, startPoint x: 909, startPoint y: 506, endPoint x: 1049, endPoint y: 525, distance: 141.3
click at [1017, 517] on div "Weight 55.00 Length x" at bounding box center [1182, 517] width 635 height 25
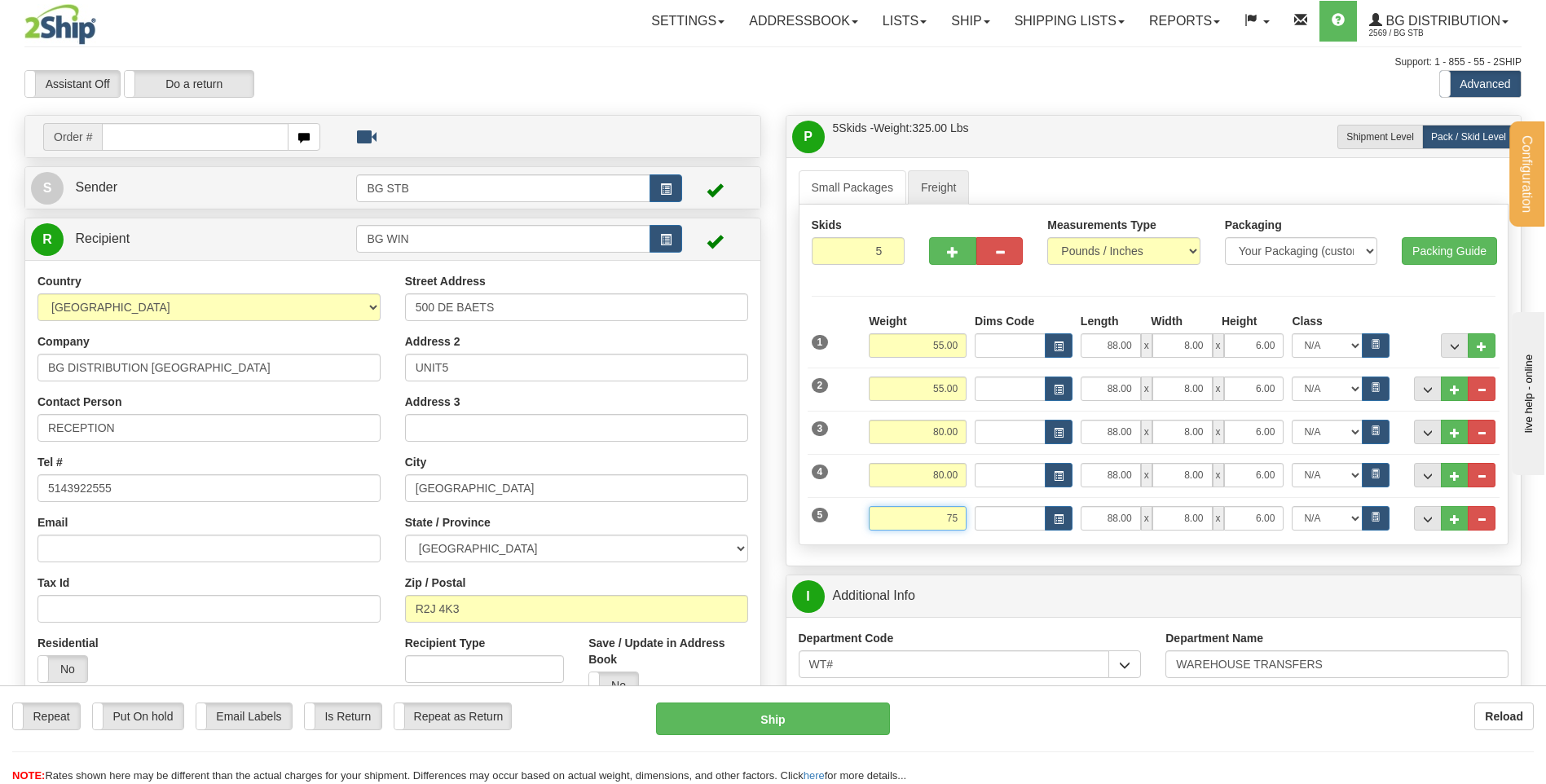
type input "75"
type input "GL"
type input "75.00"
drag, startPoint x: 1104, startPoint y: 431, endPoint x: 1154, endPoint y: 424, distance: 50.5
click at [1146, 425] on div "88.00 x 8.00 x 6.00" at bounding box center [1182, 431] width 203 height 25
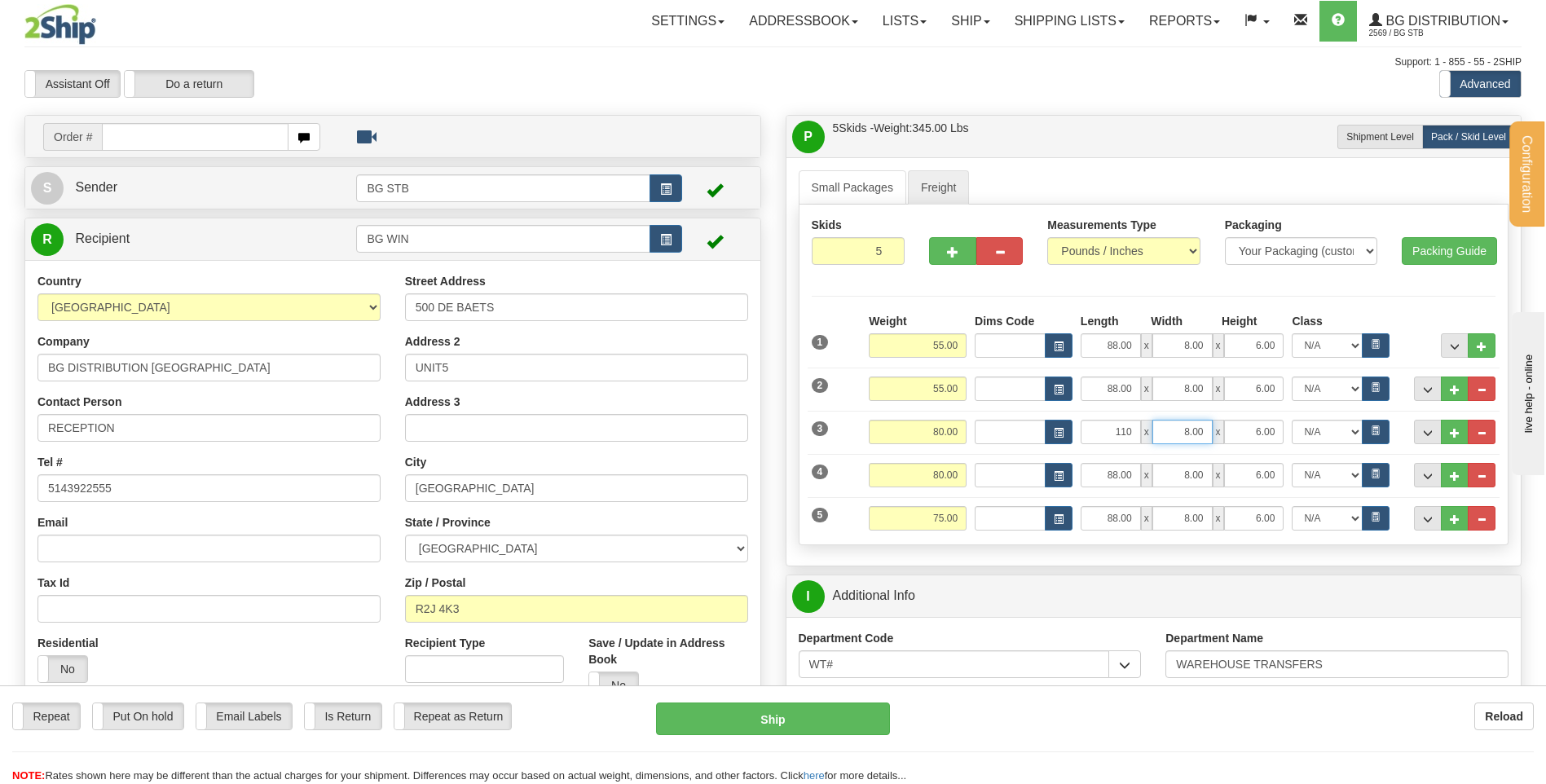
type input "110.00"
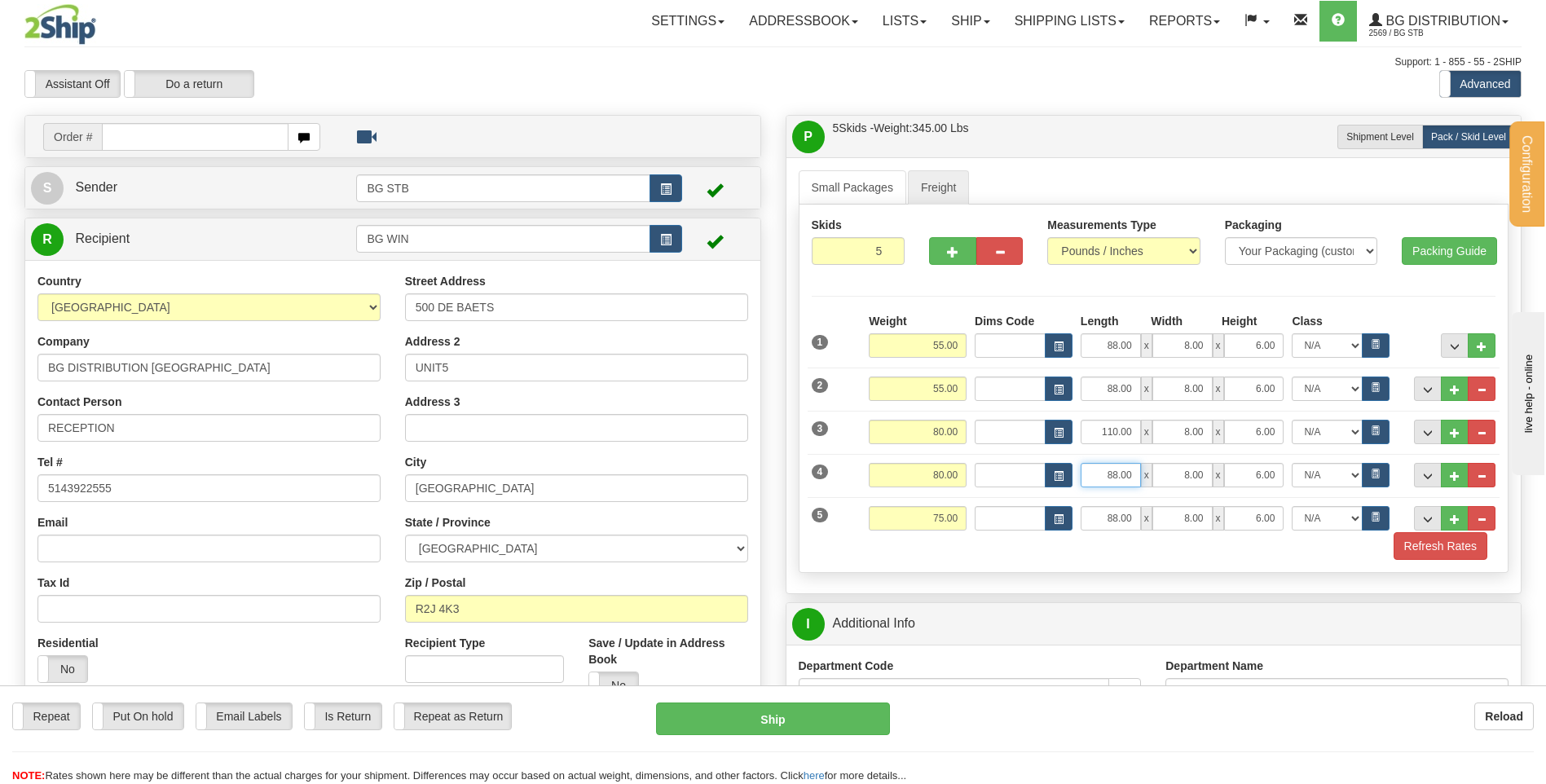
click at [1243, 479] on div "88.00 x 8.00 x 6.00" at bounding box center [1182, 474] width 203 height 25
type input "110.00"
drag, startPoint x: 1097, startPoint y: 522, endPoint x: 1193, endPoint y: 523, distance: 96.0
click at [1193, 523] on div "88.00 x 8.00 x 6.00" at bounding box center [1182, 517] width 203 height 25
type input "110.00"
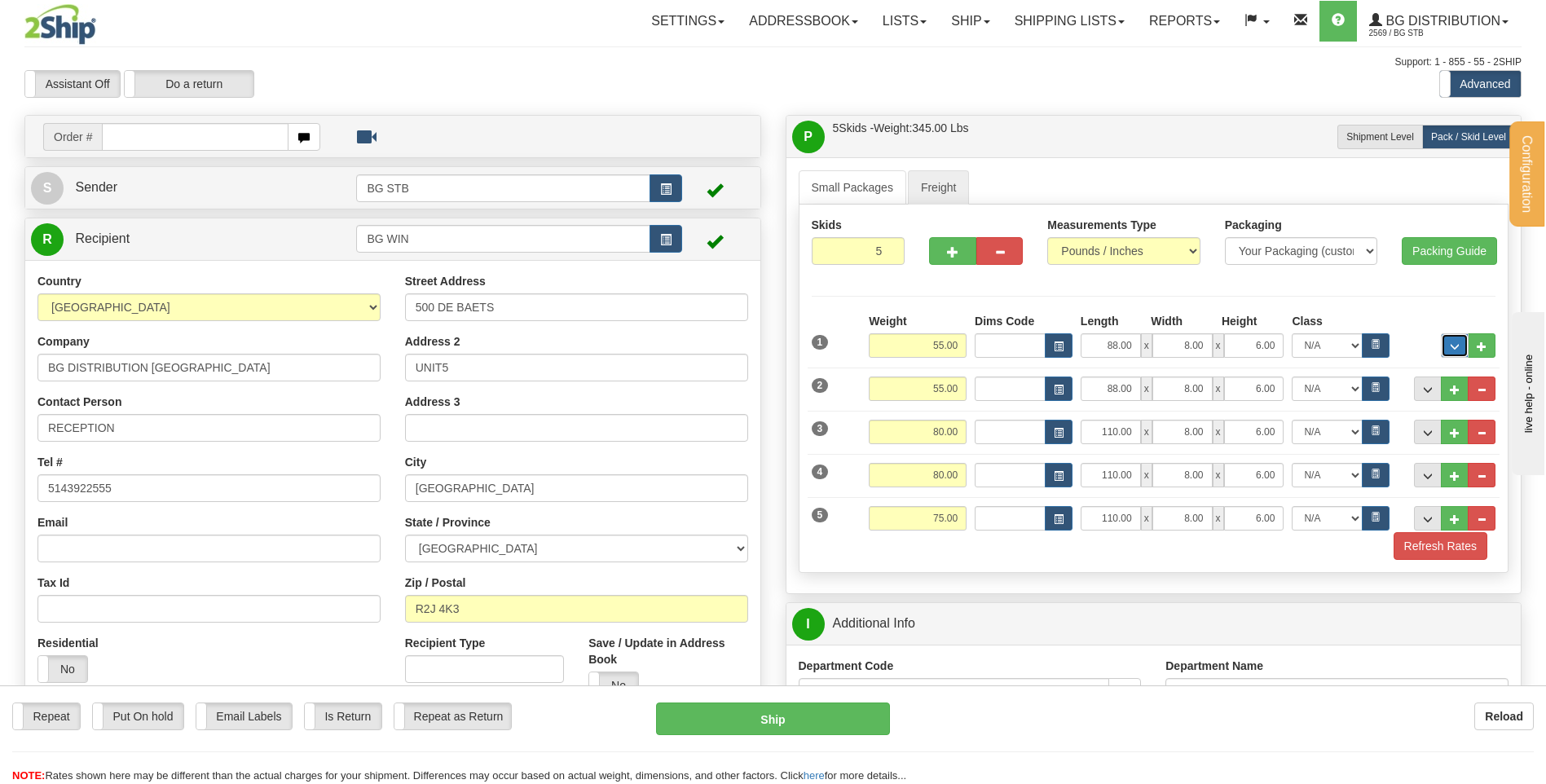
click at [1447, 345] on button "..." at bounding box center [1455, 345] width 27 height 25
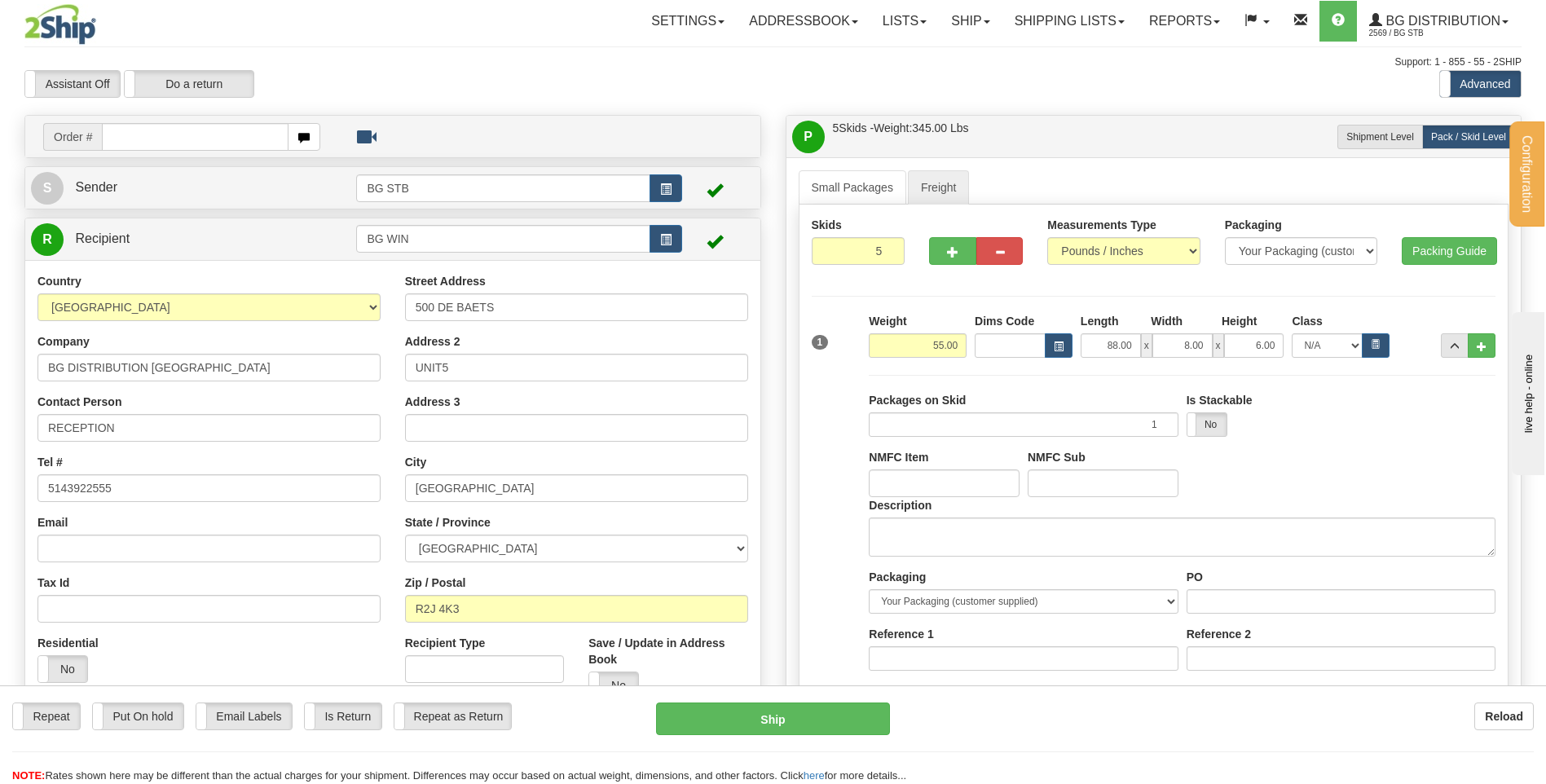
click at [938, 517] on div "Description" at bounding box center [1182, 527] width 627 height 60
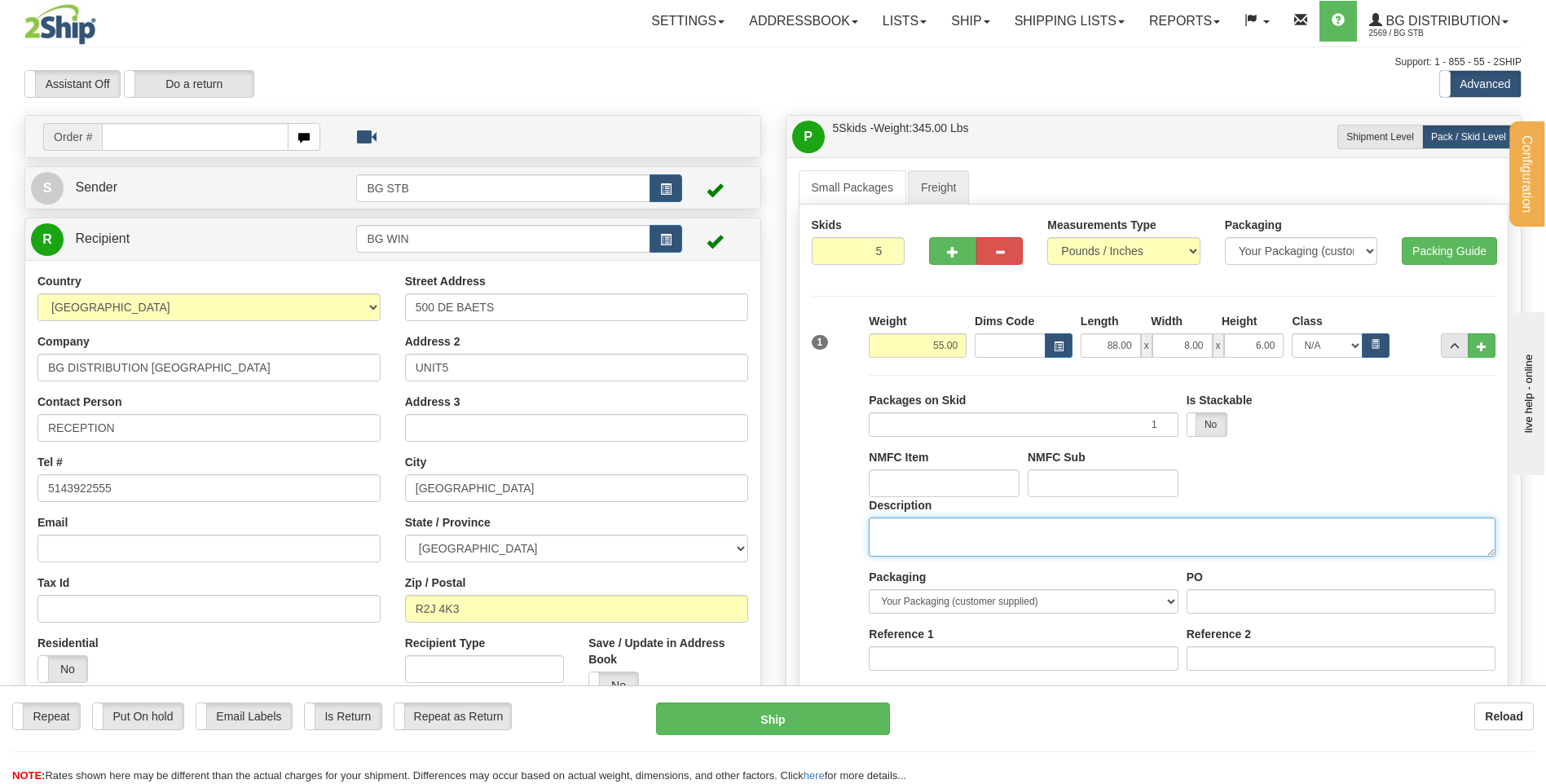
click at [948, 534] on textarea "Description" at bounding box center [1182, 537] width 627 height 39
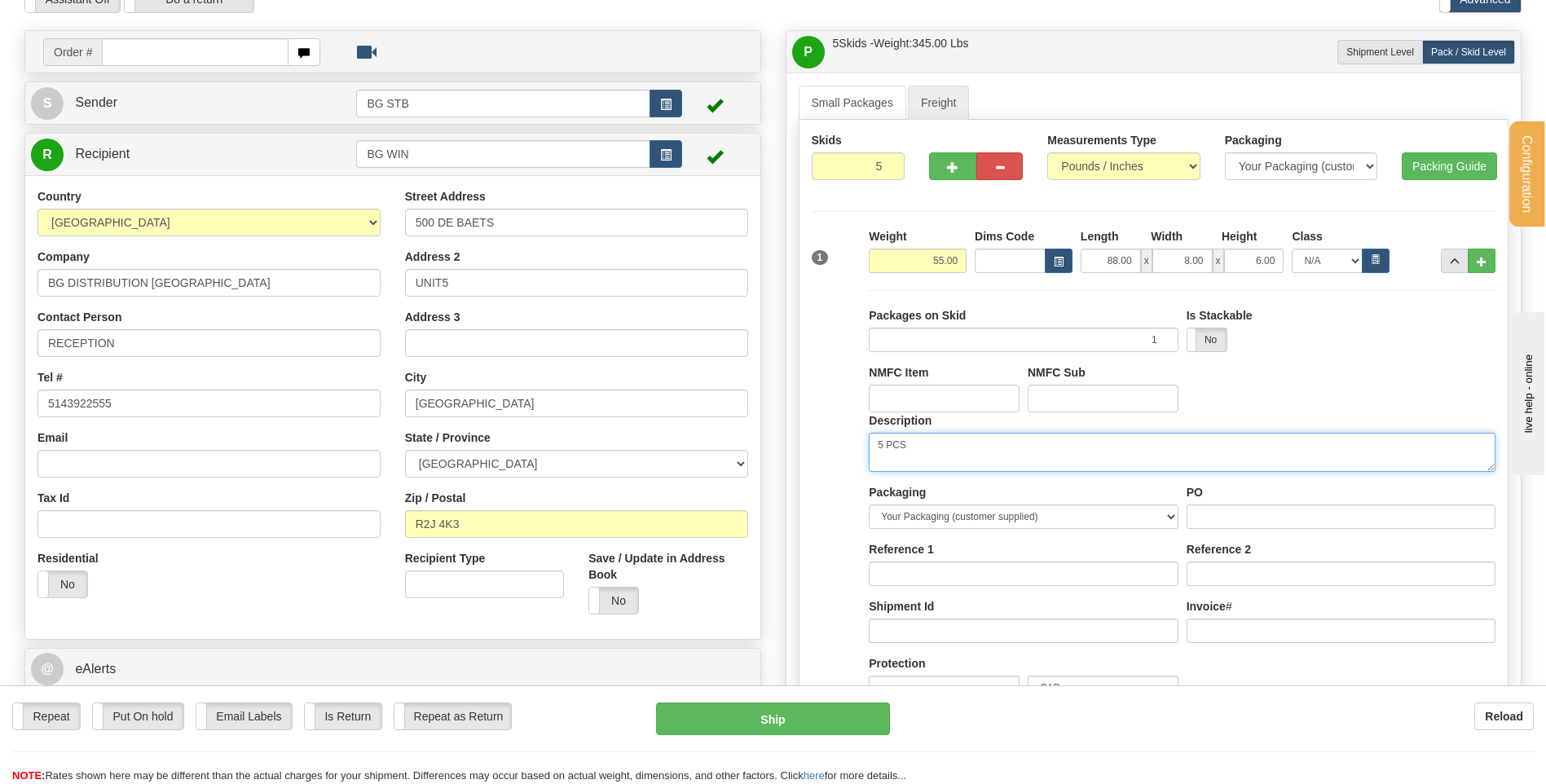
scroll to position [245, 0]
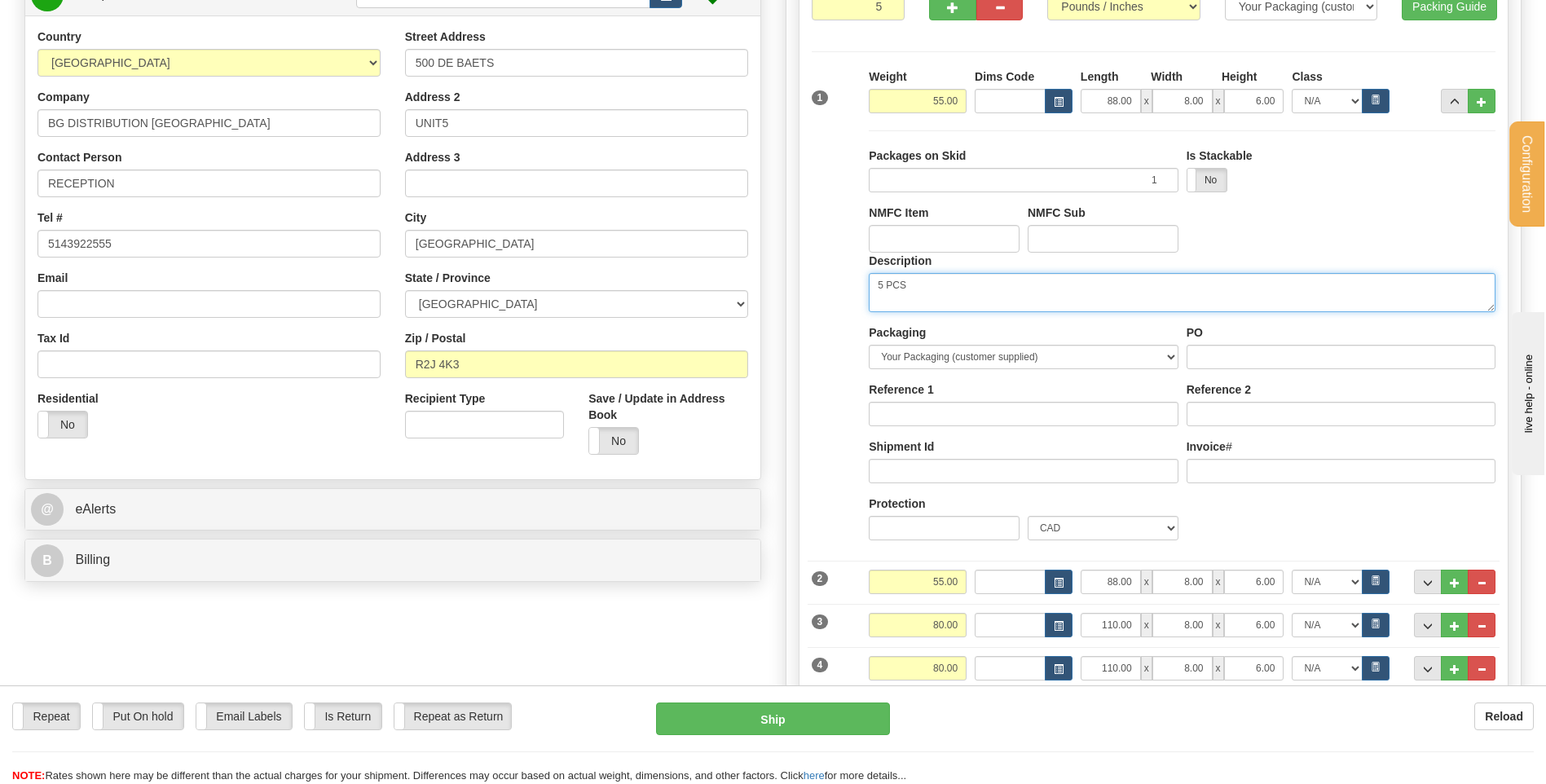
type textarea "5 PCS"
click at [1282, 344] on input "PO" at bounding box center [1341, 356] width 309 height 25
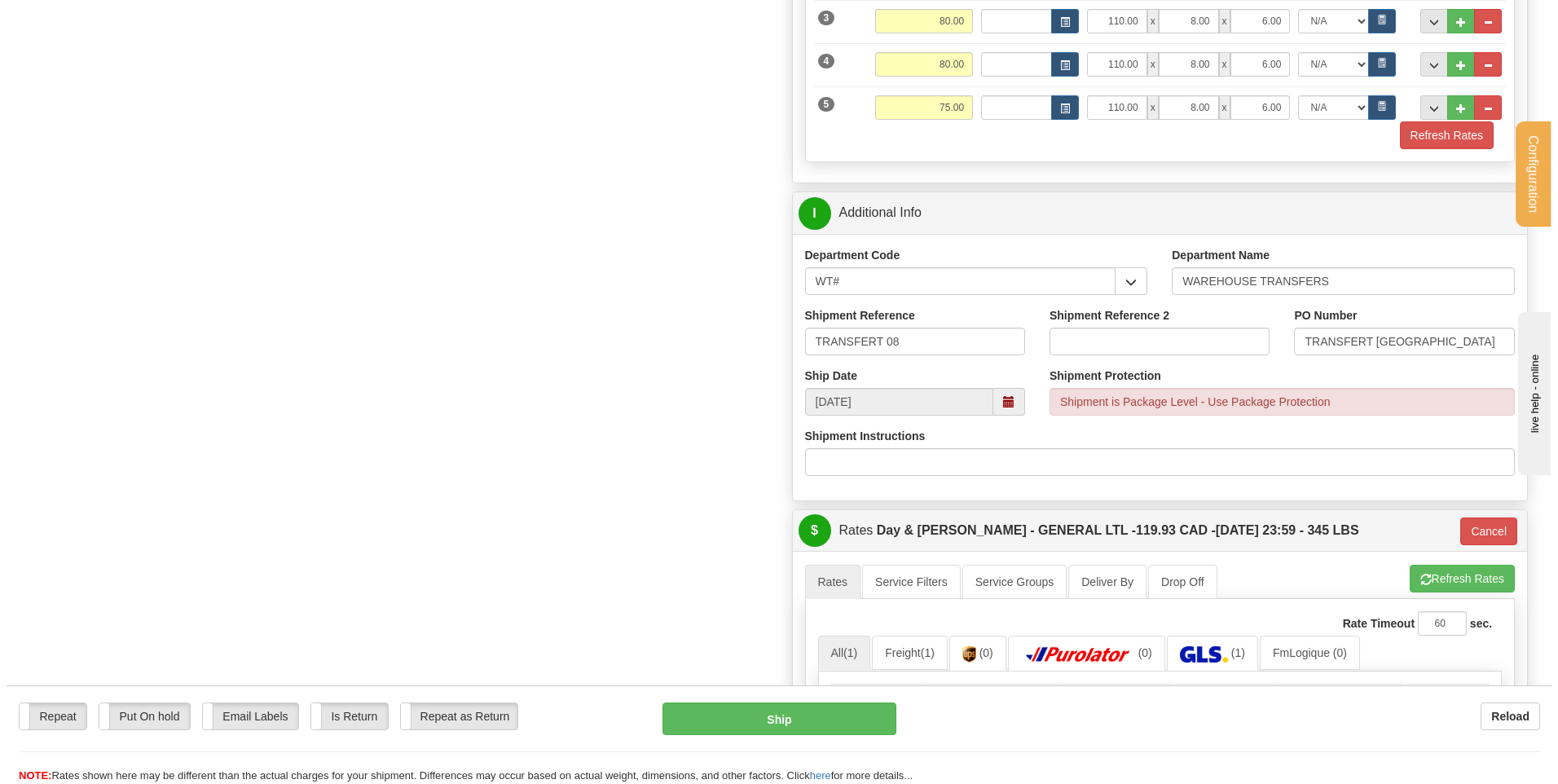
scroll to position [977, 0]
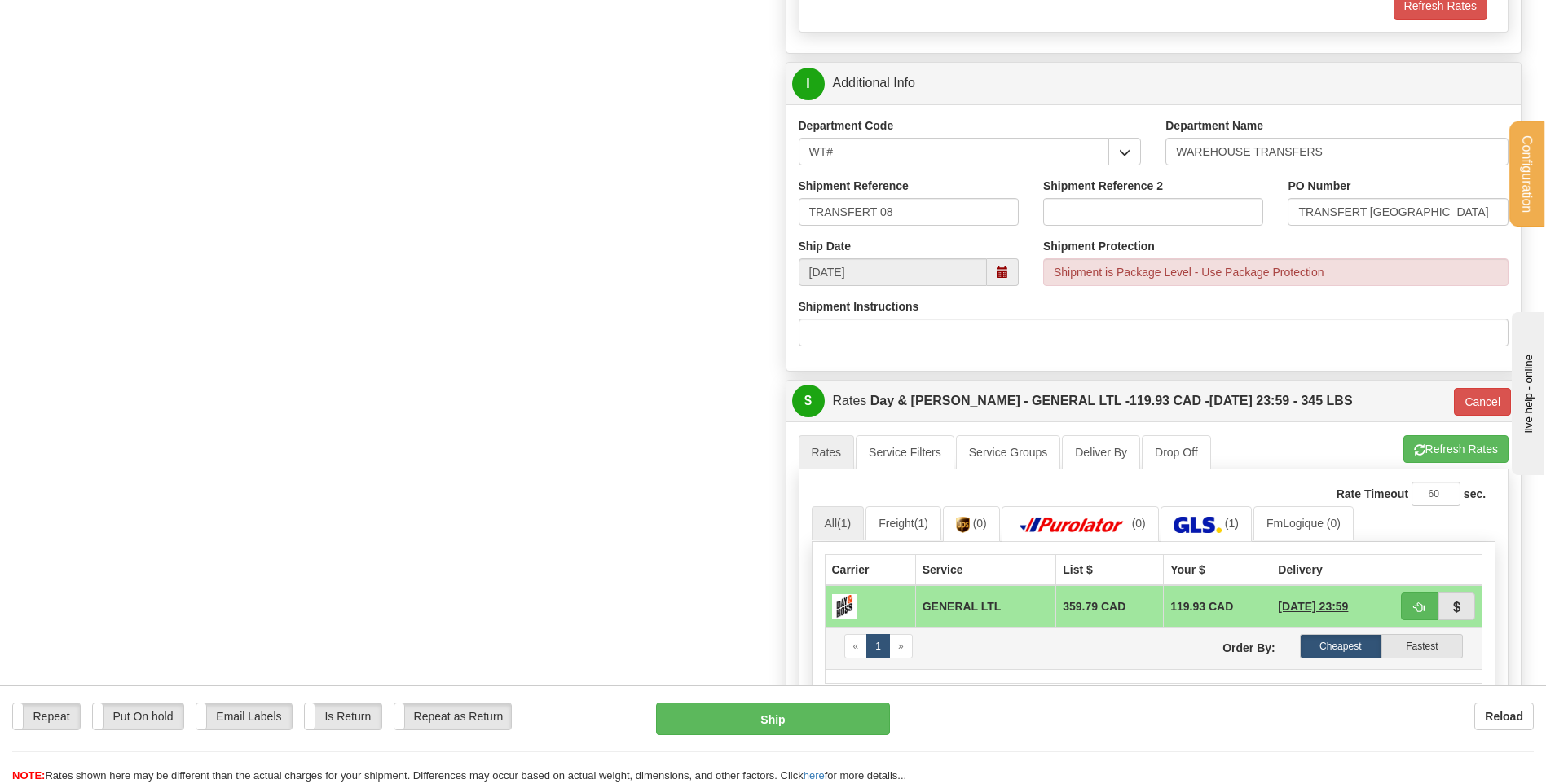
type input "..."
click at [1411, 604] on button "button" at bounding box center [1420, 606] width 38 height 27
click at [803, 724] on button "Ship" at bounding box center [773, 719] width 233 height 33
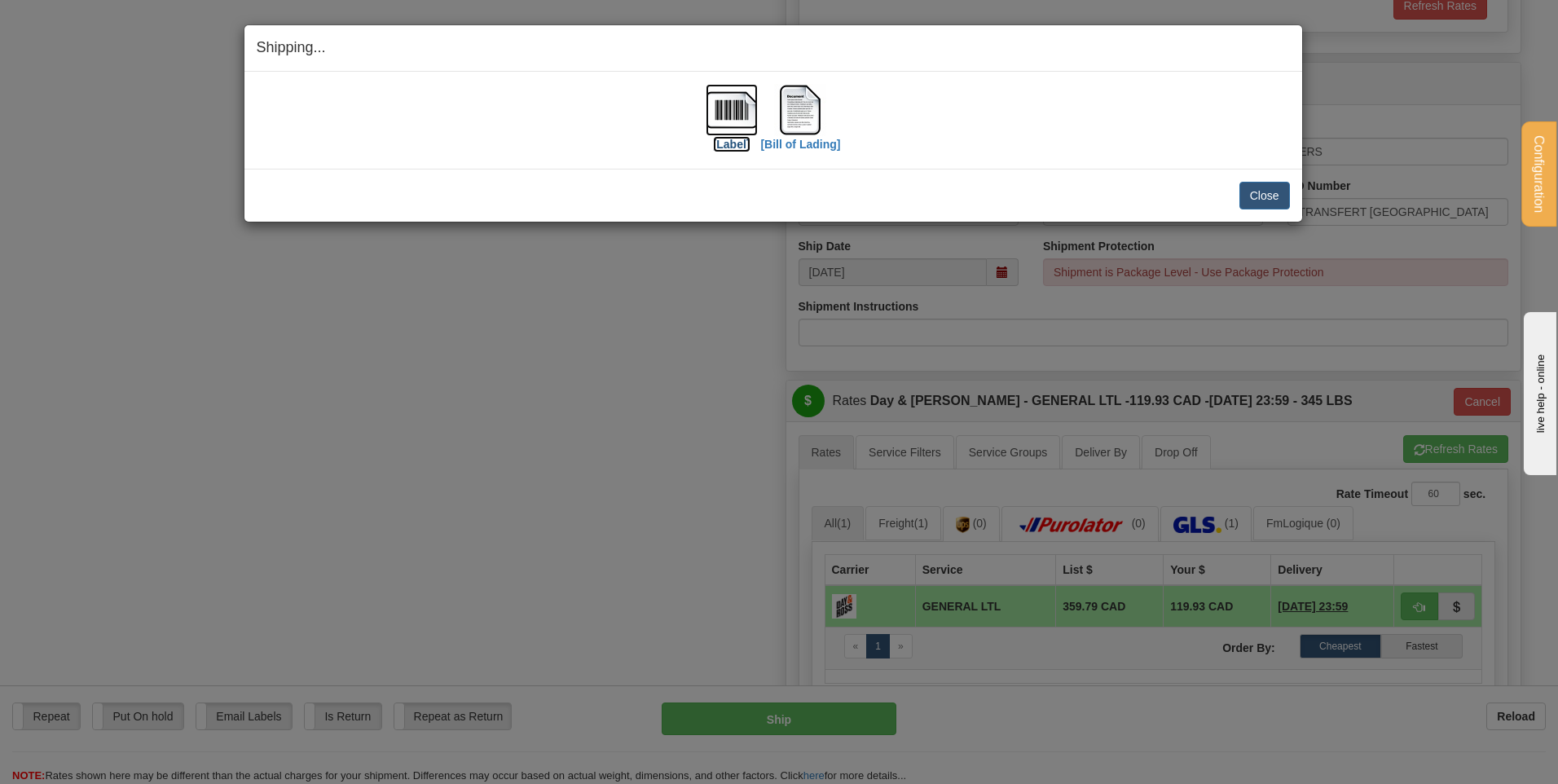
click at [722, 106] on img at bounding box center [731, 110] width 52 height 52
click at [792, 94] on img at bounding box center [800, 110] width 52 height 52
click at [1255, 195] on button "Close" at bounding box center [1264, 195] width 50 height 27
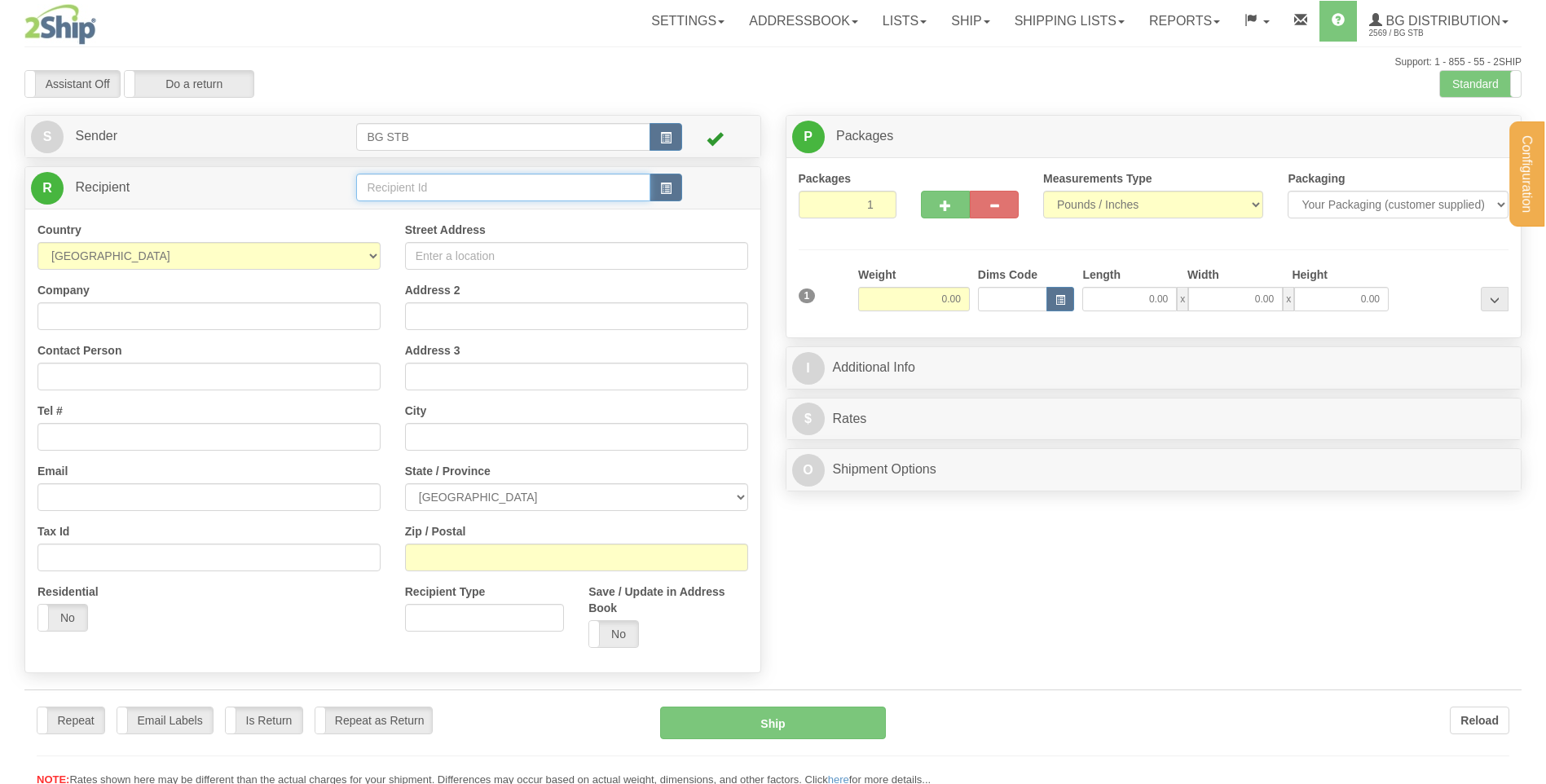
click at [408, 185] on input "text" at bounding box center [503, 187] width 293 height 27
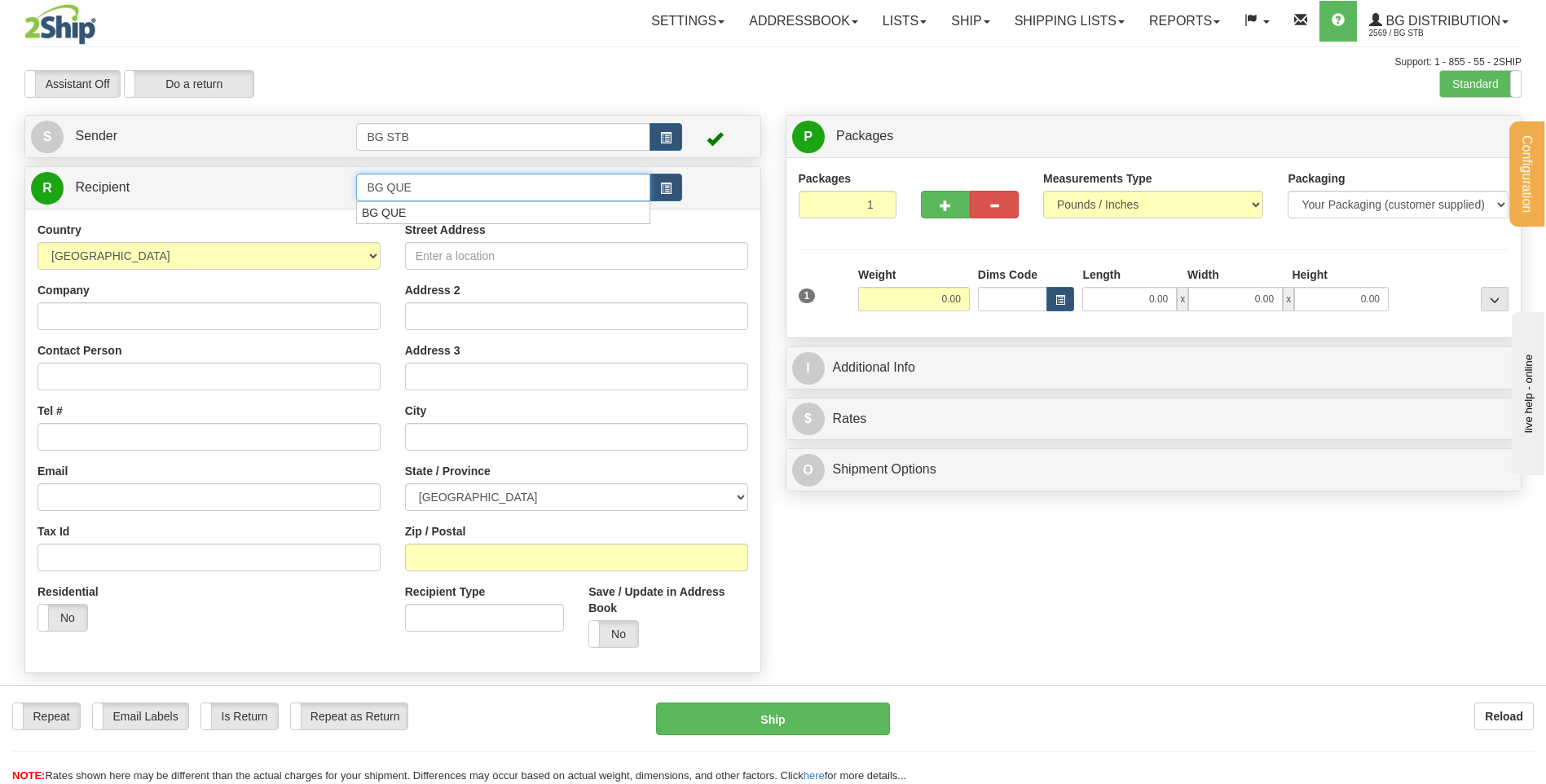
type input "BG QUE"
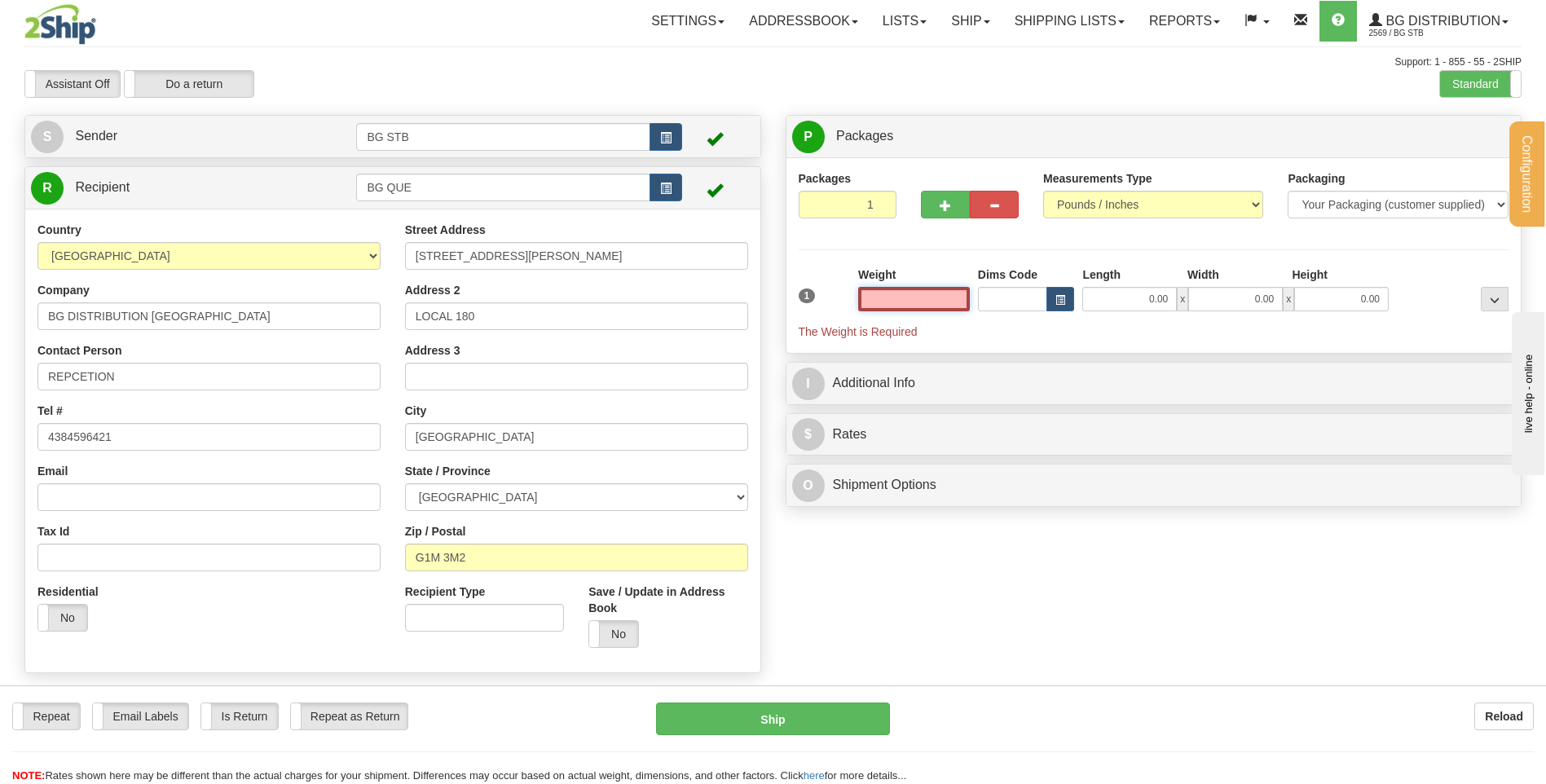
type input "2"
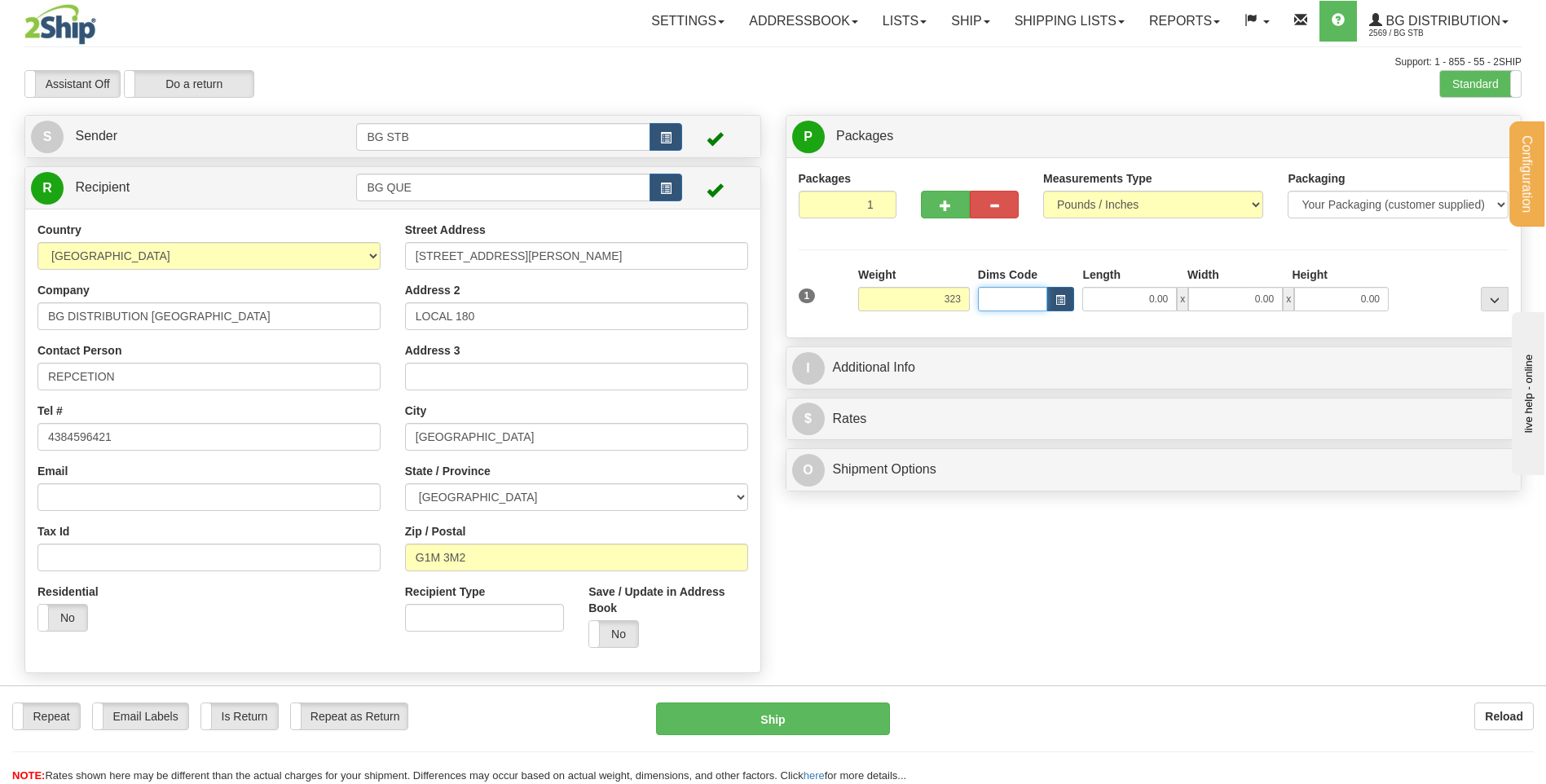
type input "323.00"
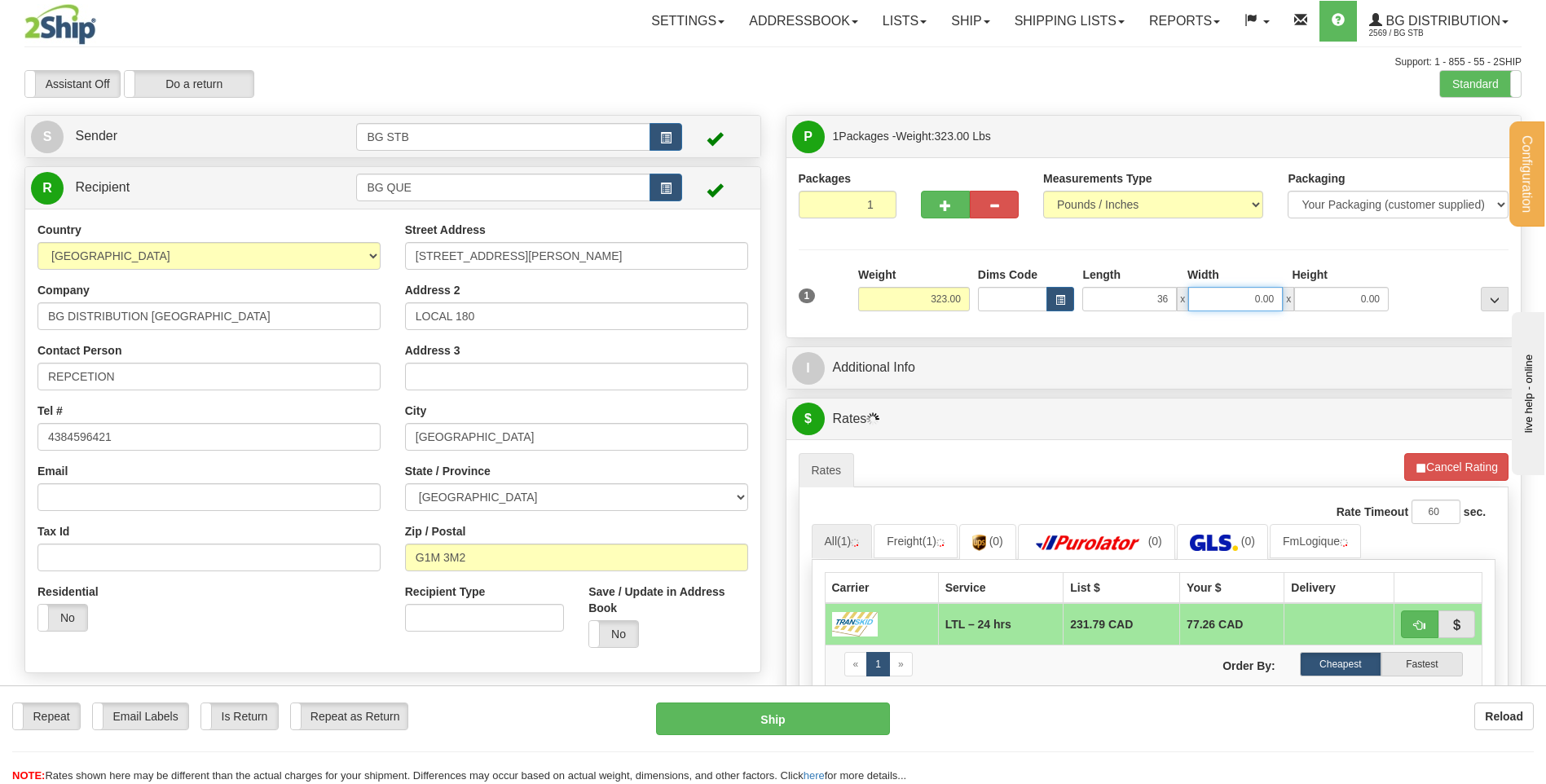
type input "36.00"
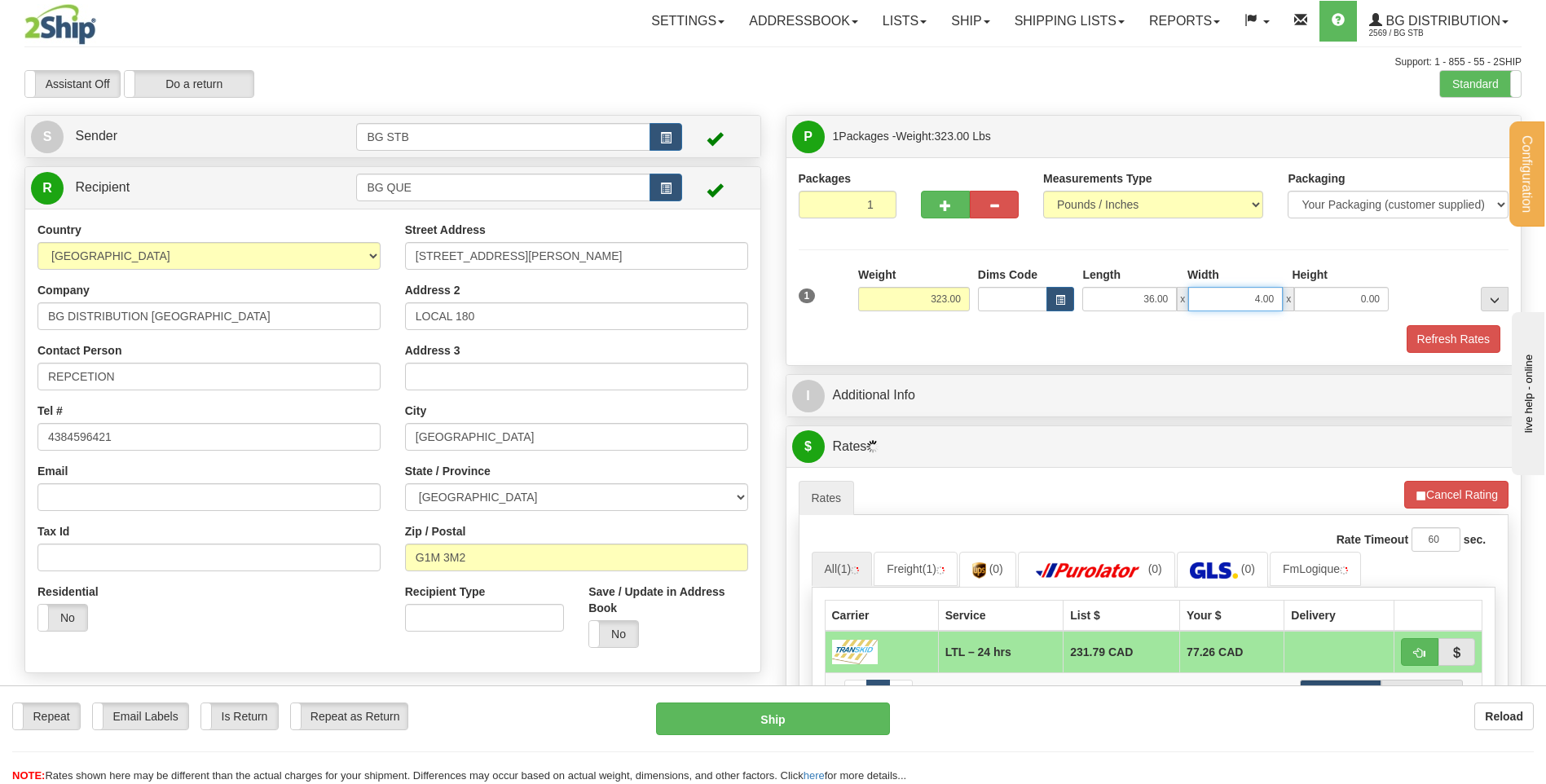
drag, startPoint x: 1228, startPoint y: 297, endPoint x: 1403, endPoint y: 287, distance: 175.3
click at [1367, 285] on div "Length Width Height 36.00 x 4.00 x 0.00" at bounding box center [1235, 289] width 314 height 45
type input "48.00"
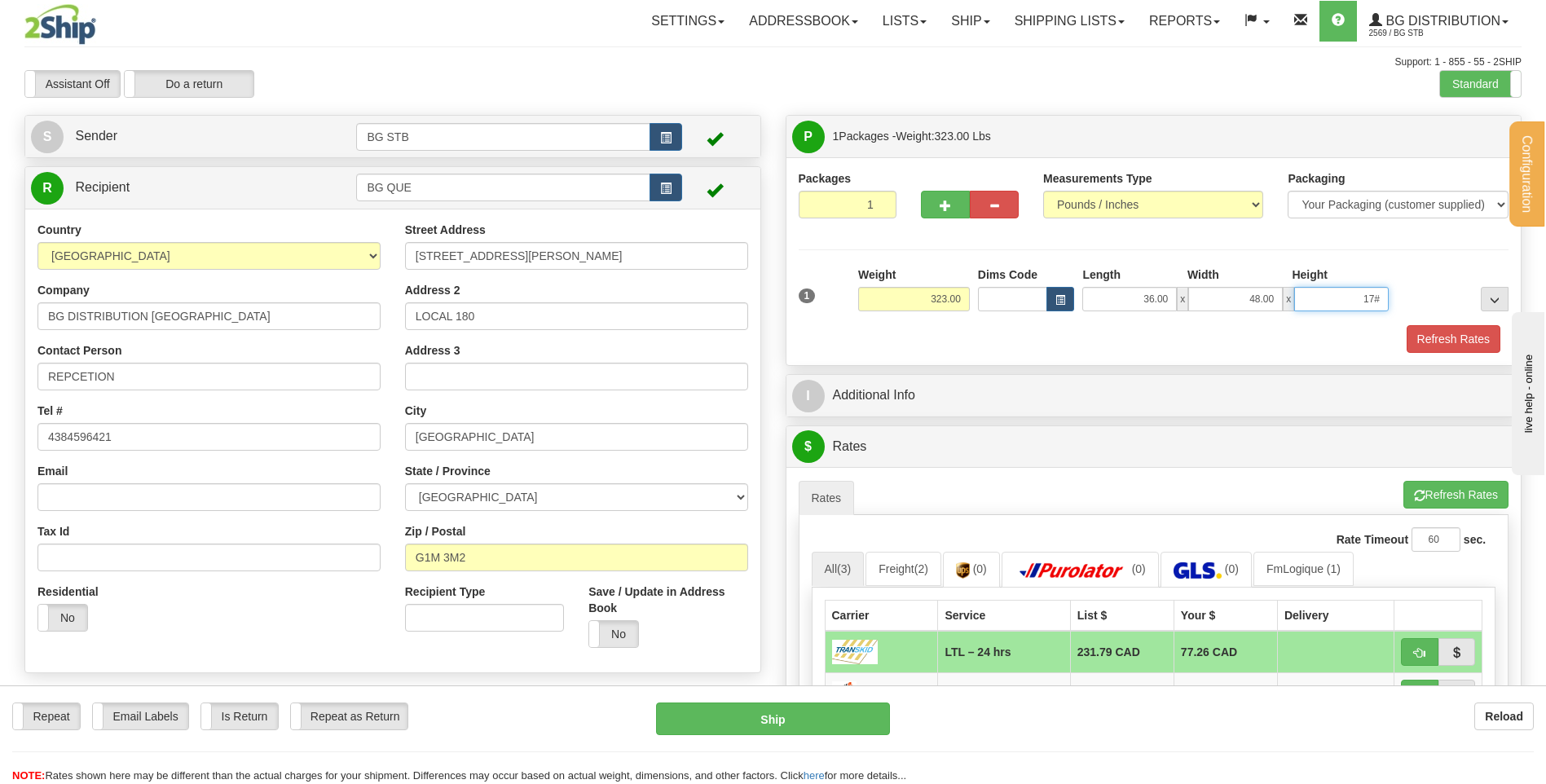
type input "17#"
type input "0.00"
click at [1376, 291] on input "0.00" at bounding box center [1341, 299] width 94 height 25
type input "4"
type input "17.00"
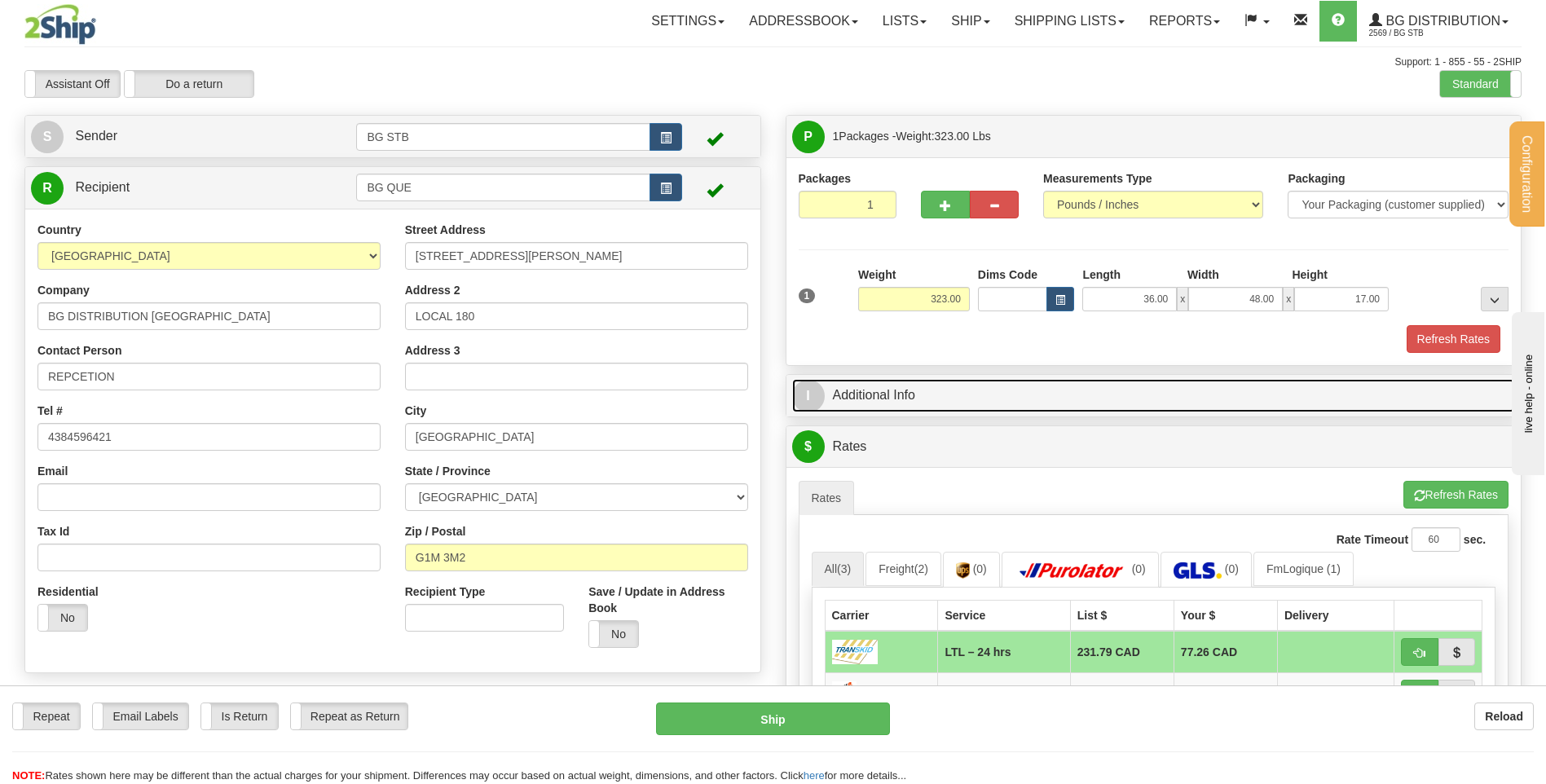
click at [1034, 383] on link "I Additional Info" at bounding box center [1155, 396] width 724 height 33
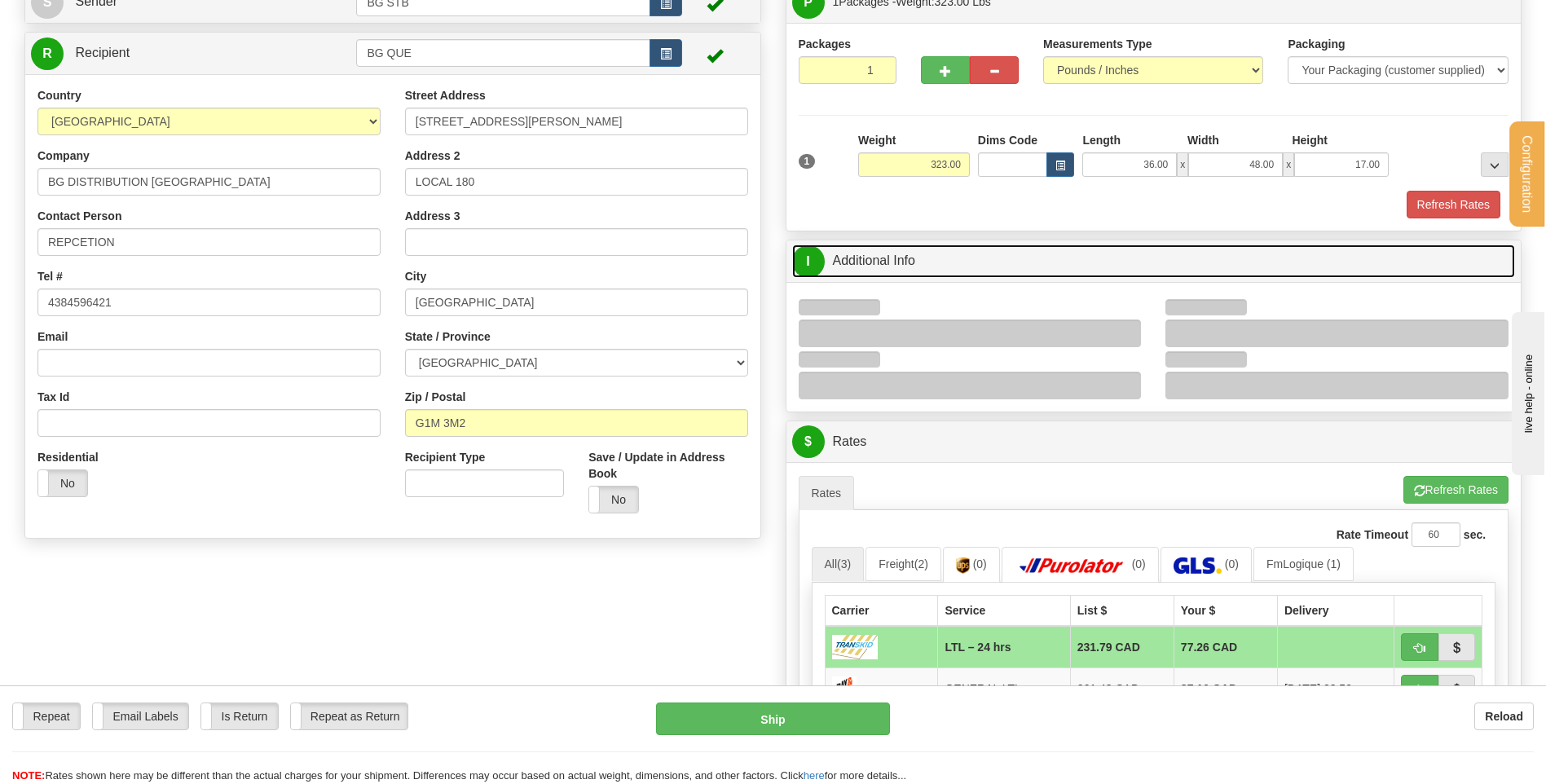
scroll to position [326, 0]
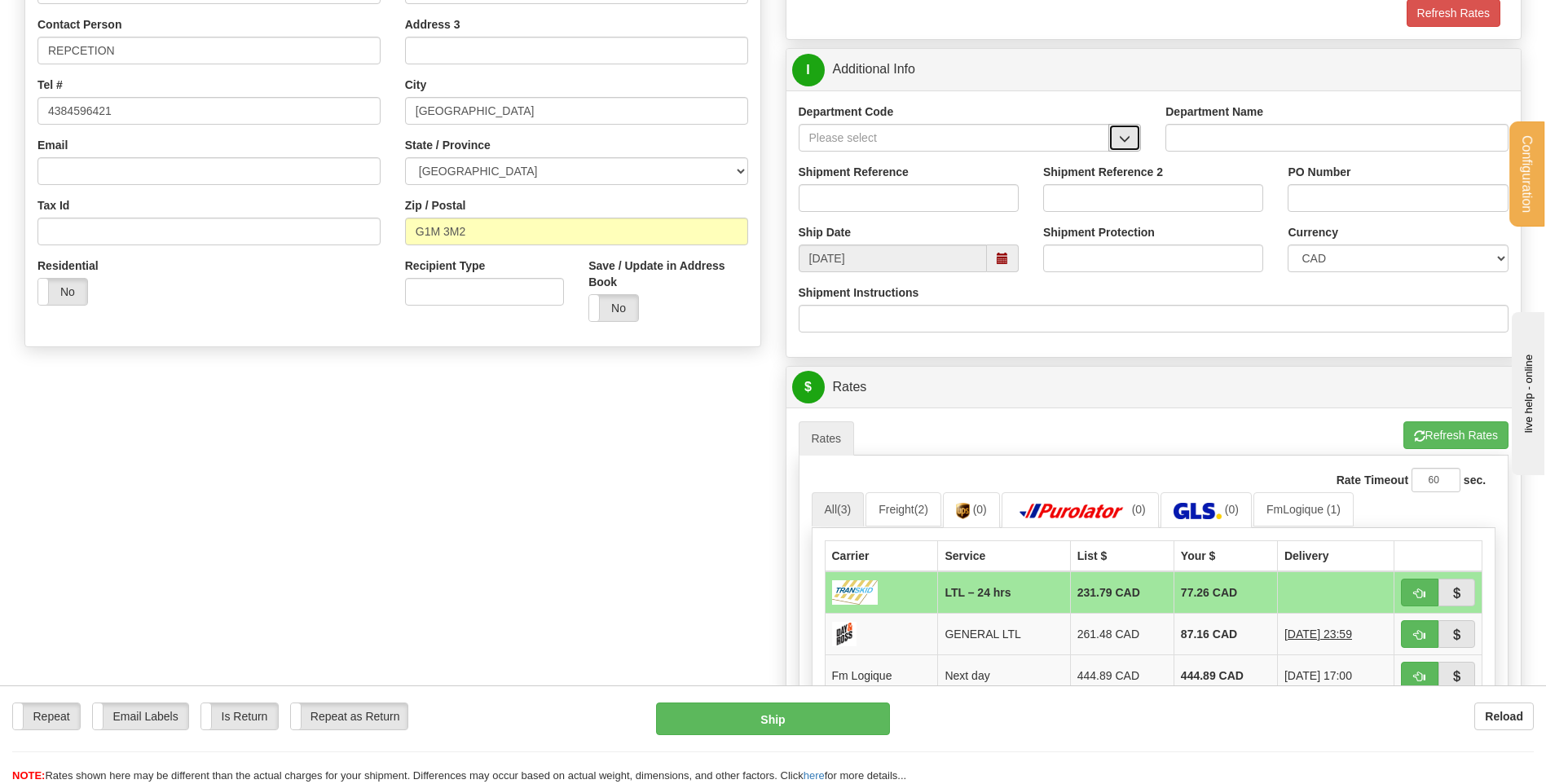
click at [1128, 138] on span "button" at bounding box center [1124, 139] width 11 height 11
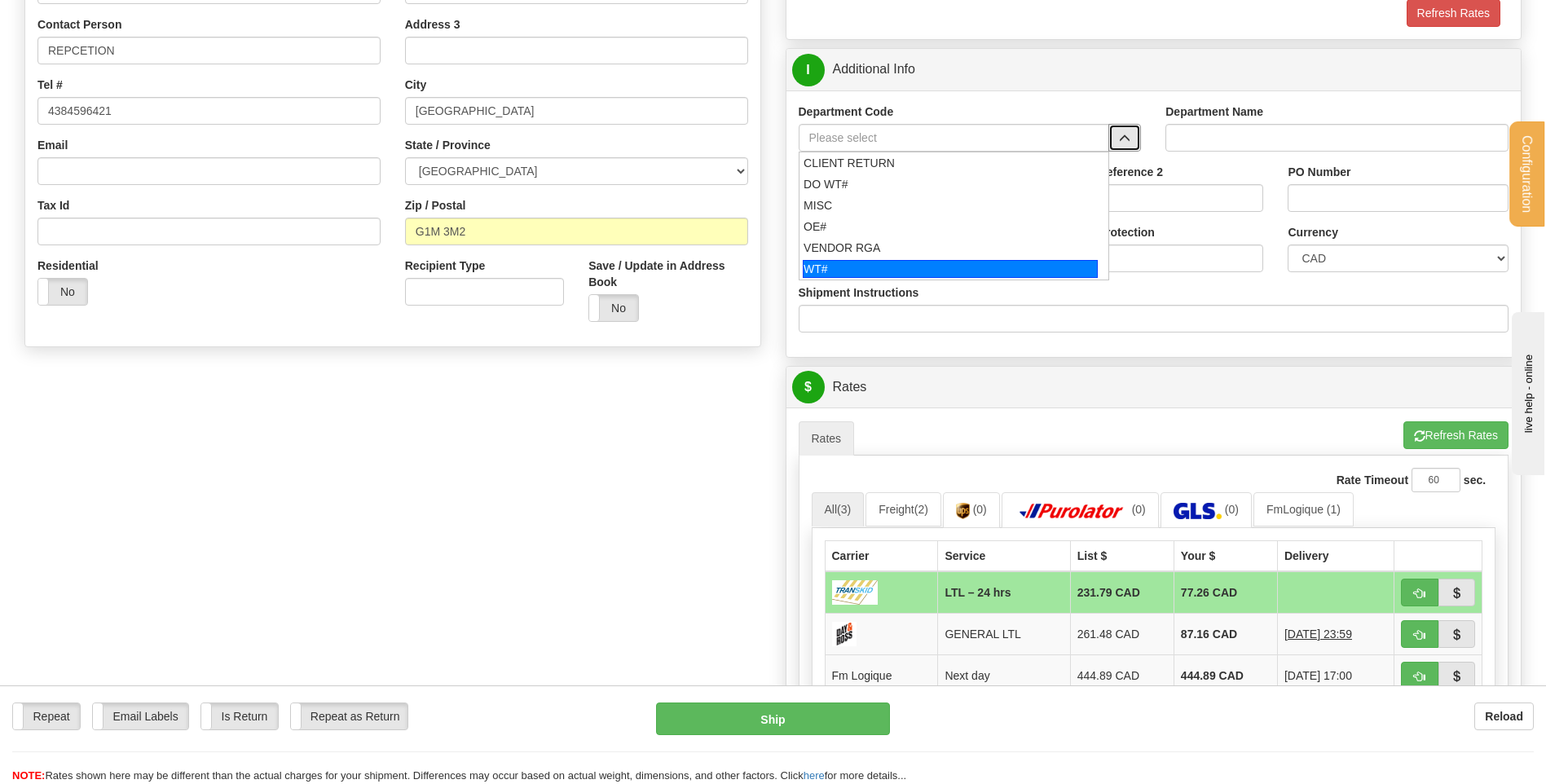
click at [863, 263] on div "WT#" at bounding box center [950, 269] width 295 height 18
type input "WT#"
type input "WAREHOUSE TRANSFERS"
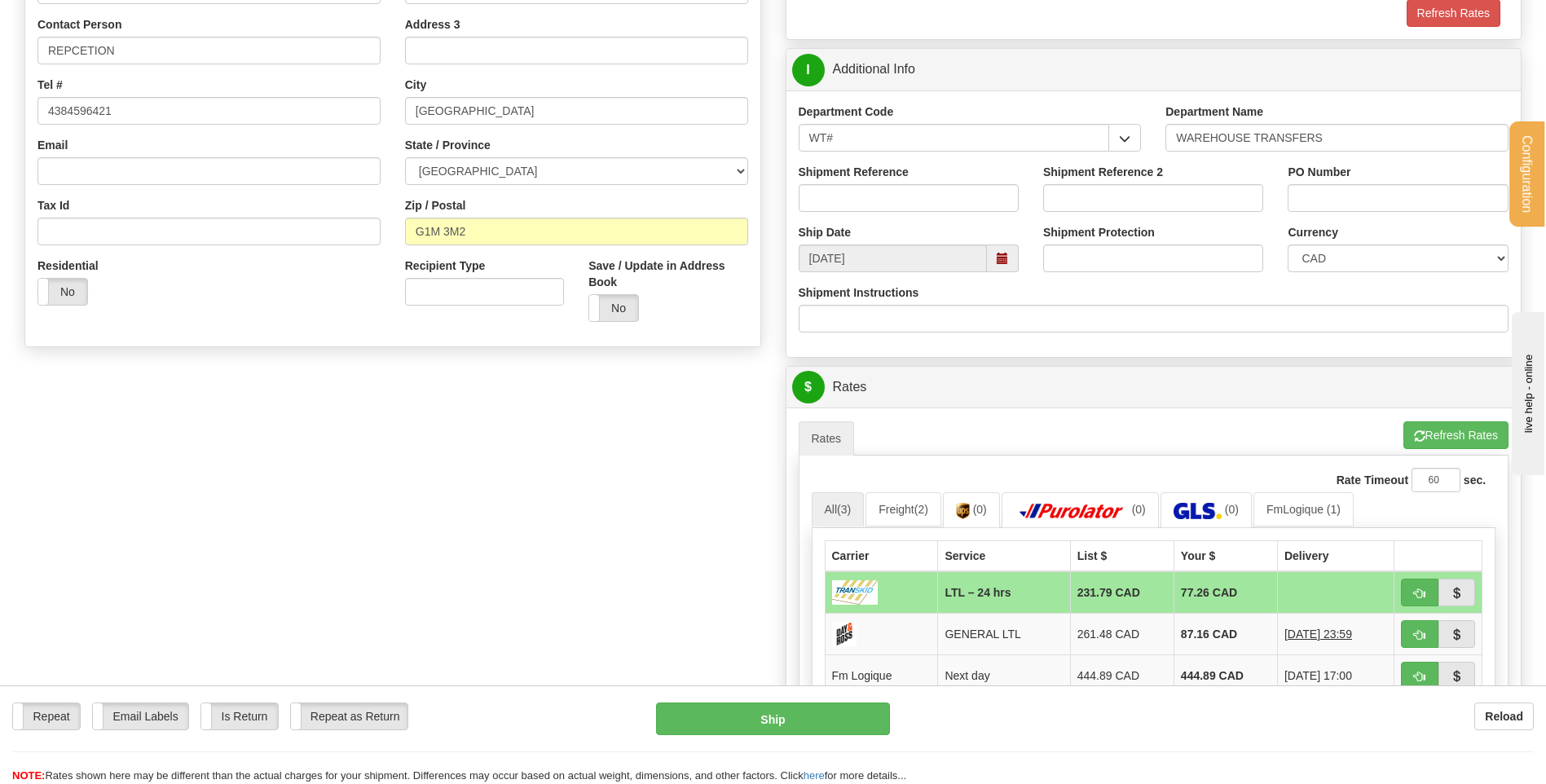
click at [854, 213] on div "Shipment Reference" at bounding box center [908, 194] width 245 height 60
click at [860, 203] on input "Shipment Reference" at bounding box center [909, 198] width 220 height 27
type input "TRANSFERT 08"
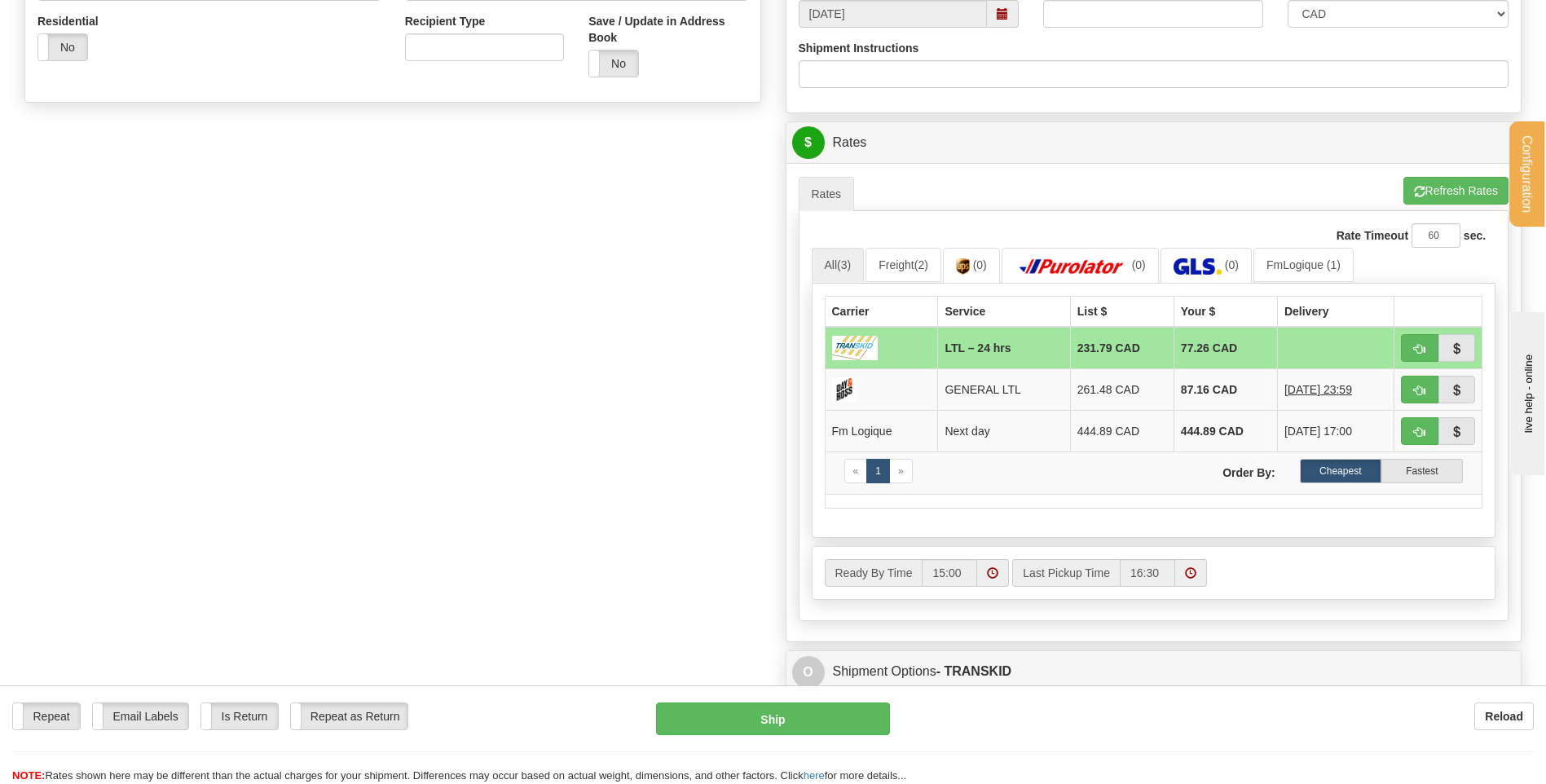
type input "TRANSFERT QUEBEC"
click at [1412, 348] on button "button" at bounding box center [1420, 348] width 38 height 27
type input "24 hrs"
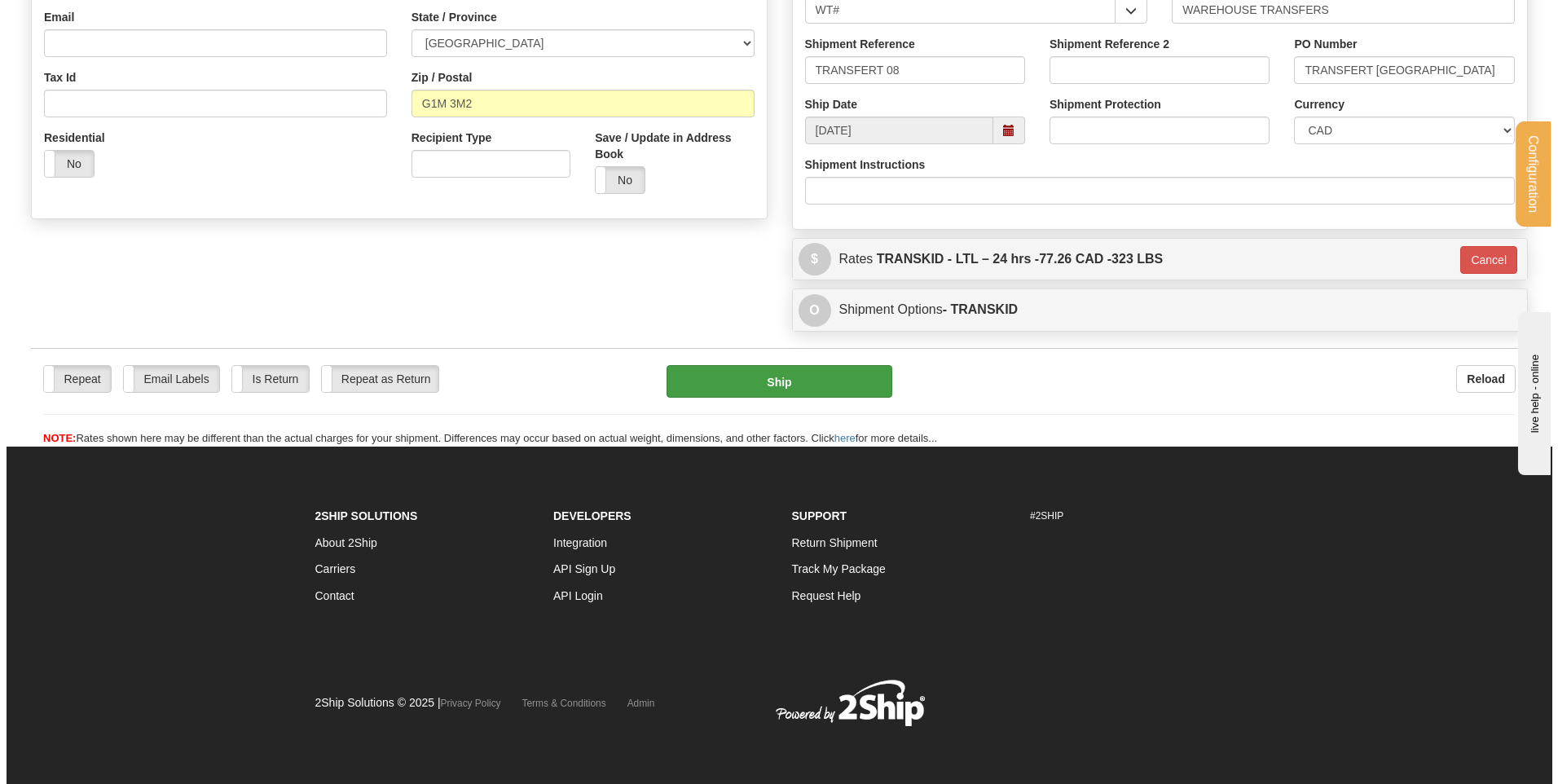
scroll to position [454, 0]
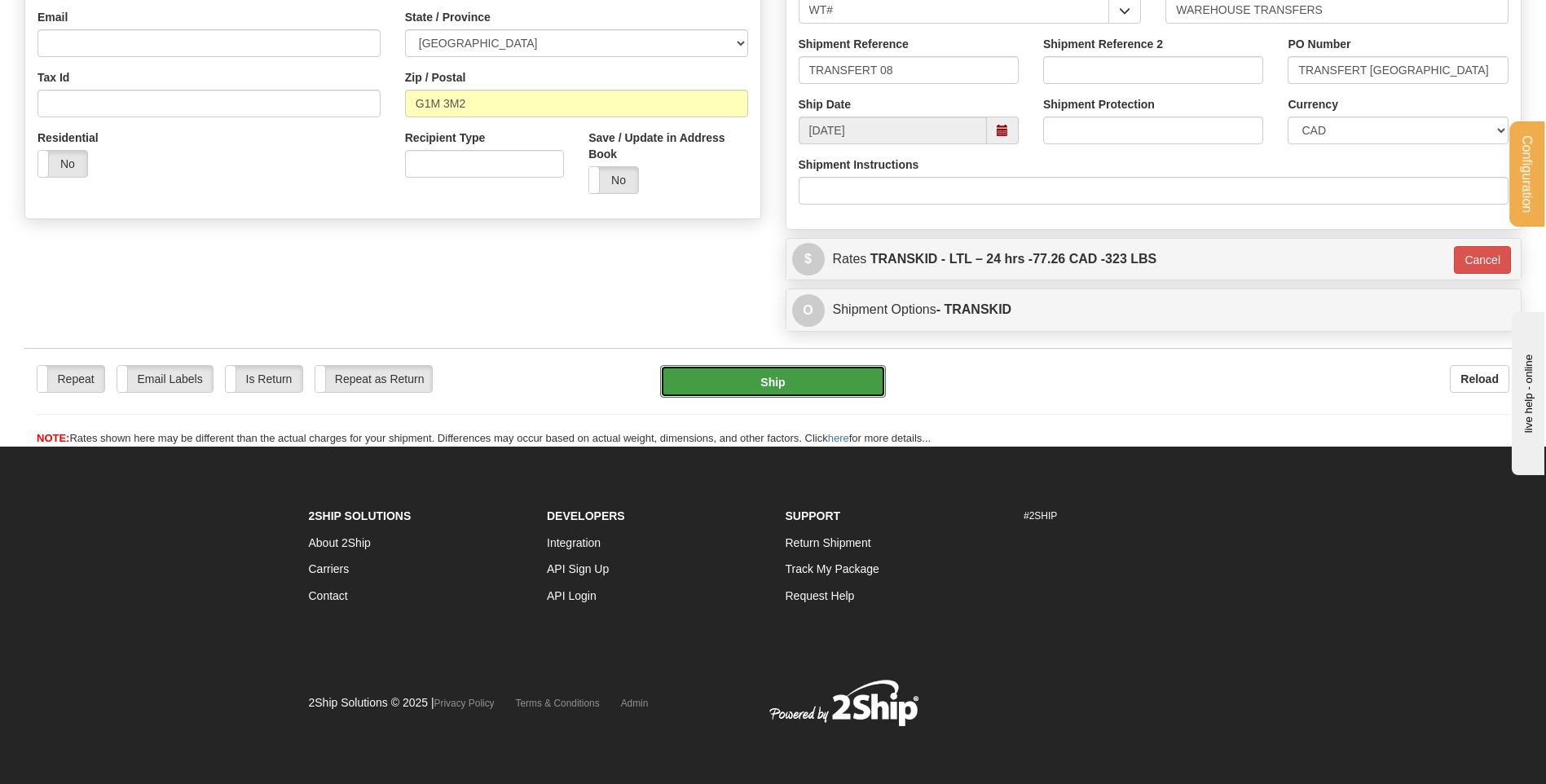
click at [756, 376] on button "Ship" at bounding box center [772, 381] width 225 height 33
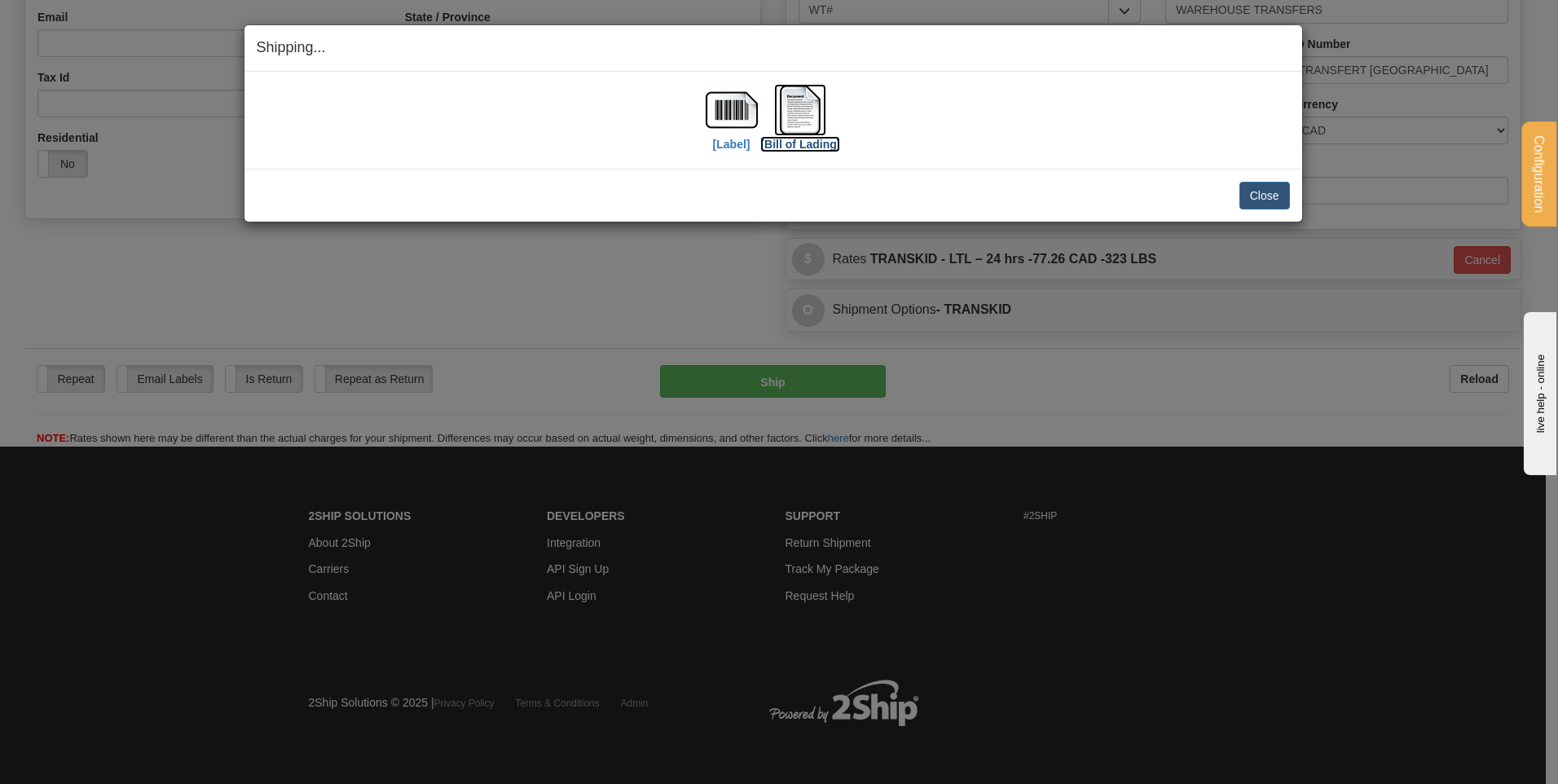
click at [823, 103] on img at bounding box center [800, 110] width 52 height 52
click at [1267, 193] on button "Close" at bounding box center [1264, 195] width 50 height 27
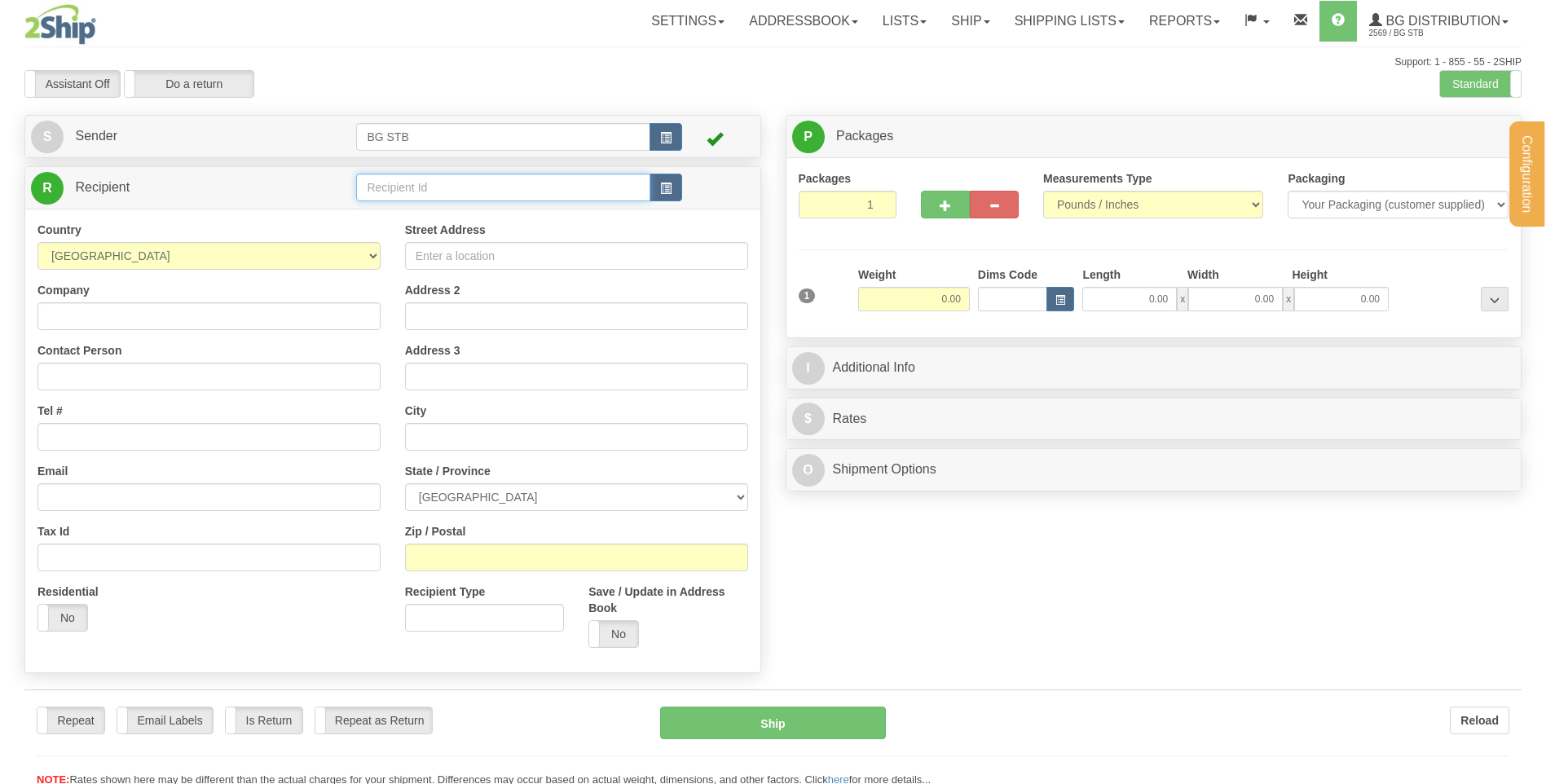
click at [391, 187] on input "text" at bounding box center [503, 187] width 293 height 27
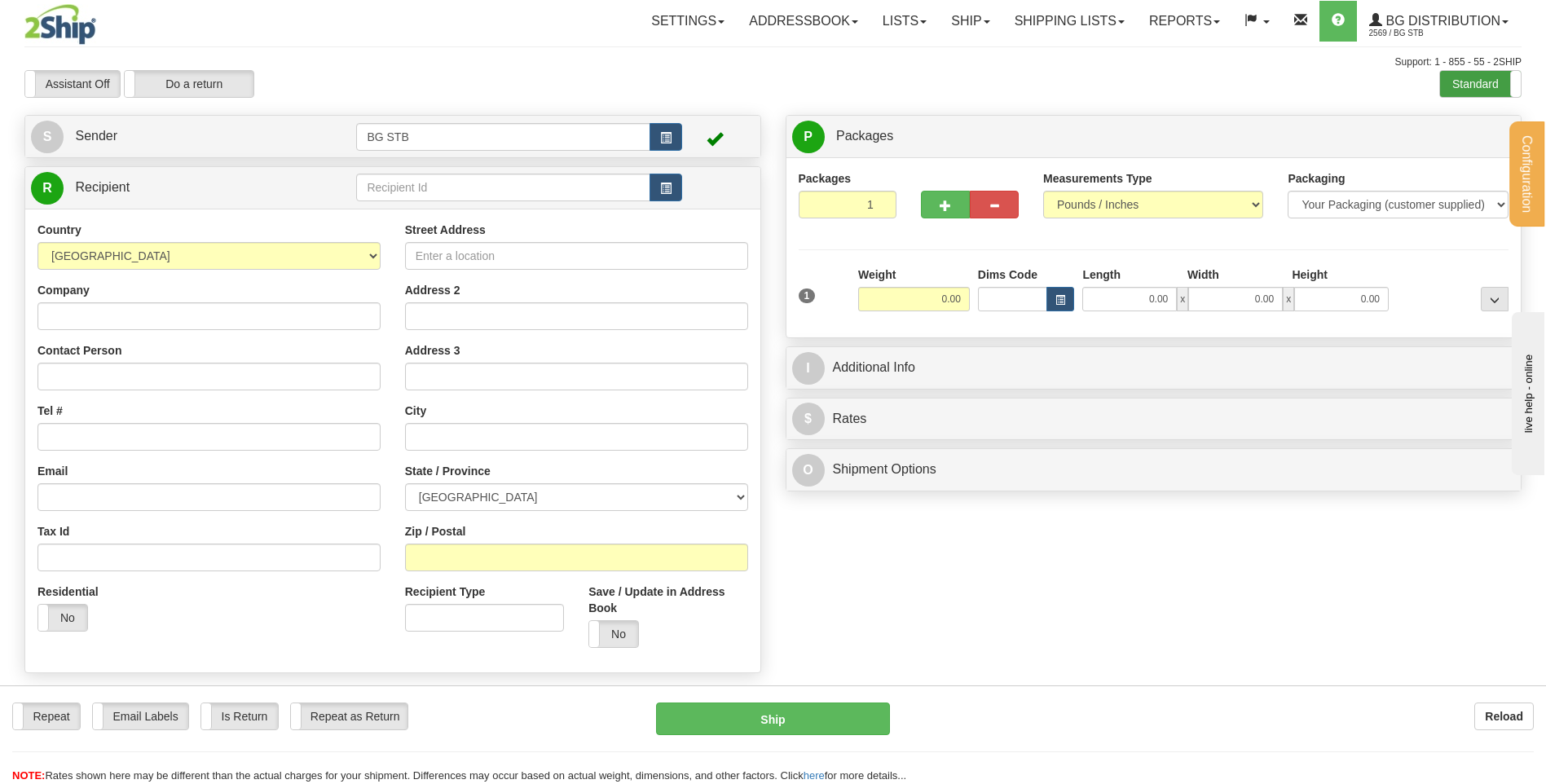
click at [1469, 82] on label "Standard" at bounding box center [1481, 83] width 81 height 26
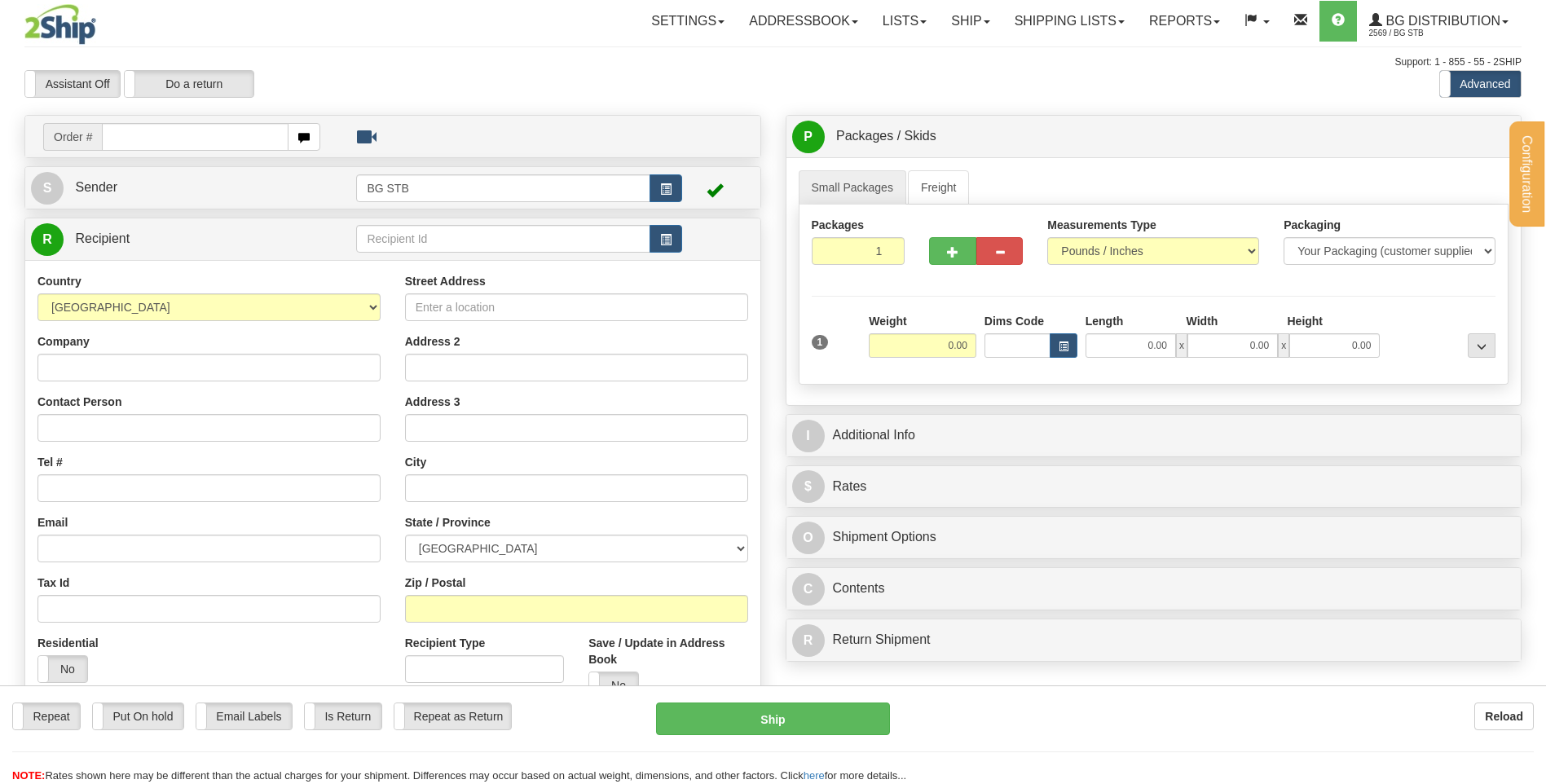
click at [423, 240] on div "Configuration My Configuration Panel Close Configure My Carriers" at bounding box center [773, 459] width 1546 height 918
click at [423, 240] on input "text" at bounding box center [503, 238] width 293 height 27
type input "V"
type input "BG TOR"
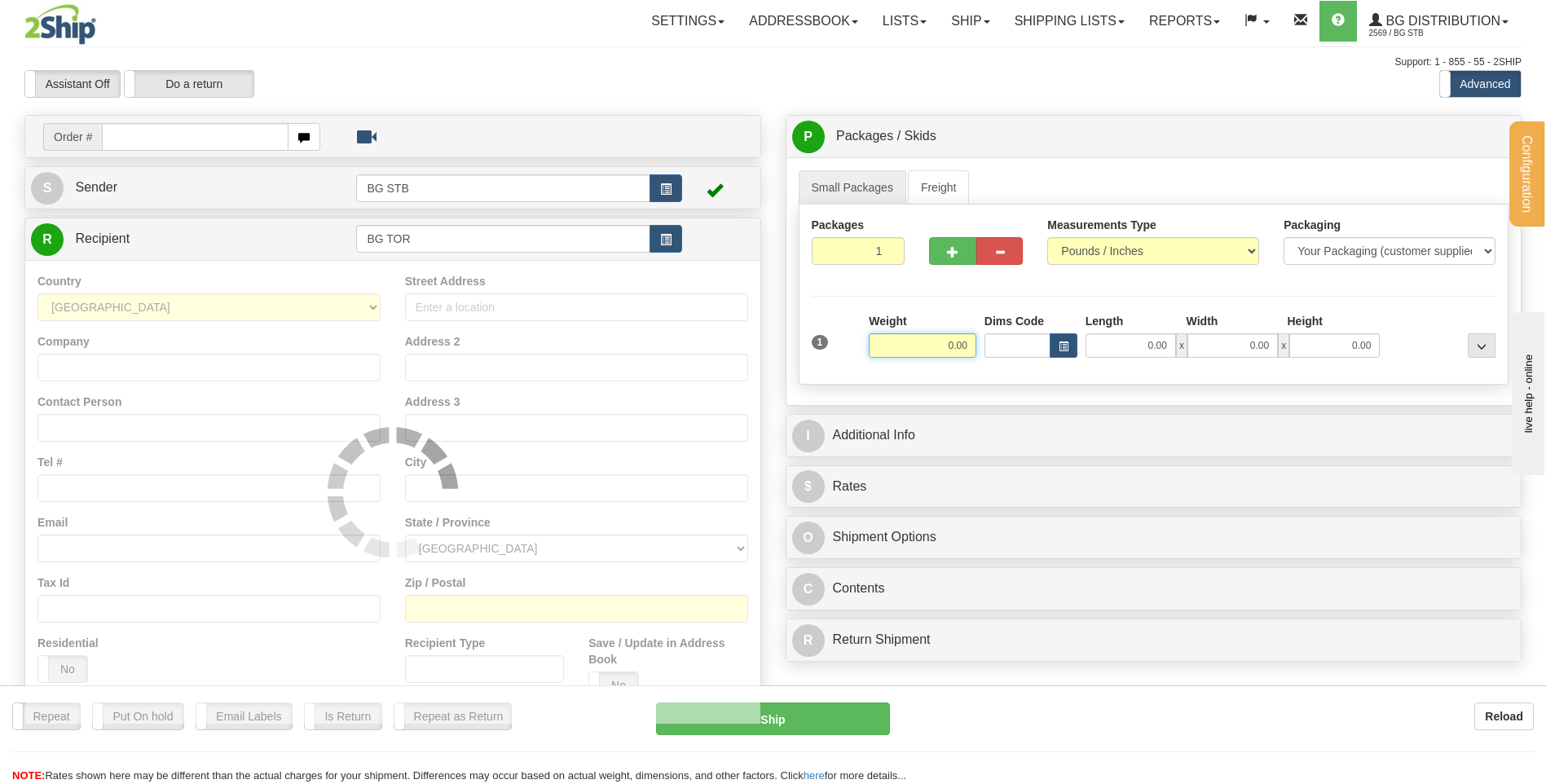
click at [926, 347] on input "0.00" at bounding box center [922, 345] width 107 height 25
type input "0.00"
drag, startPoint x: 927, startPoint y: 173, endPoint x: 934, endPoint y: 189, distance: 17.5
click at [927, 173] on link "Freight" at bounding box center [939, 187] width 62 height 34
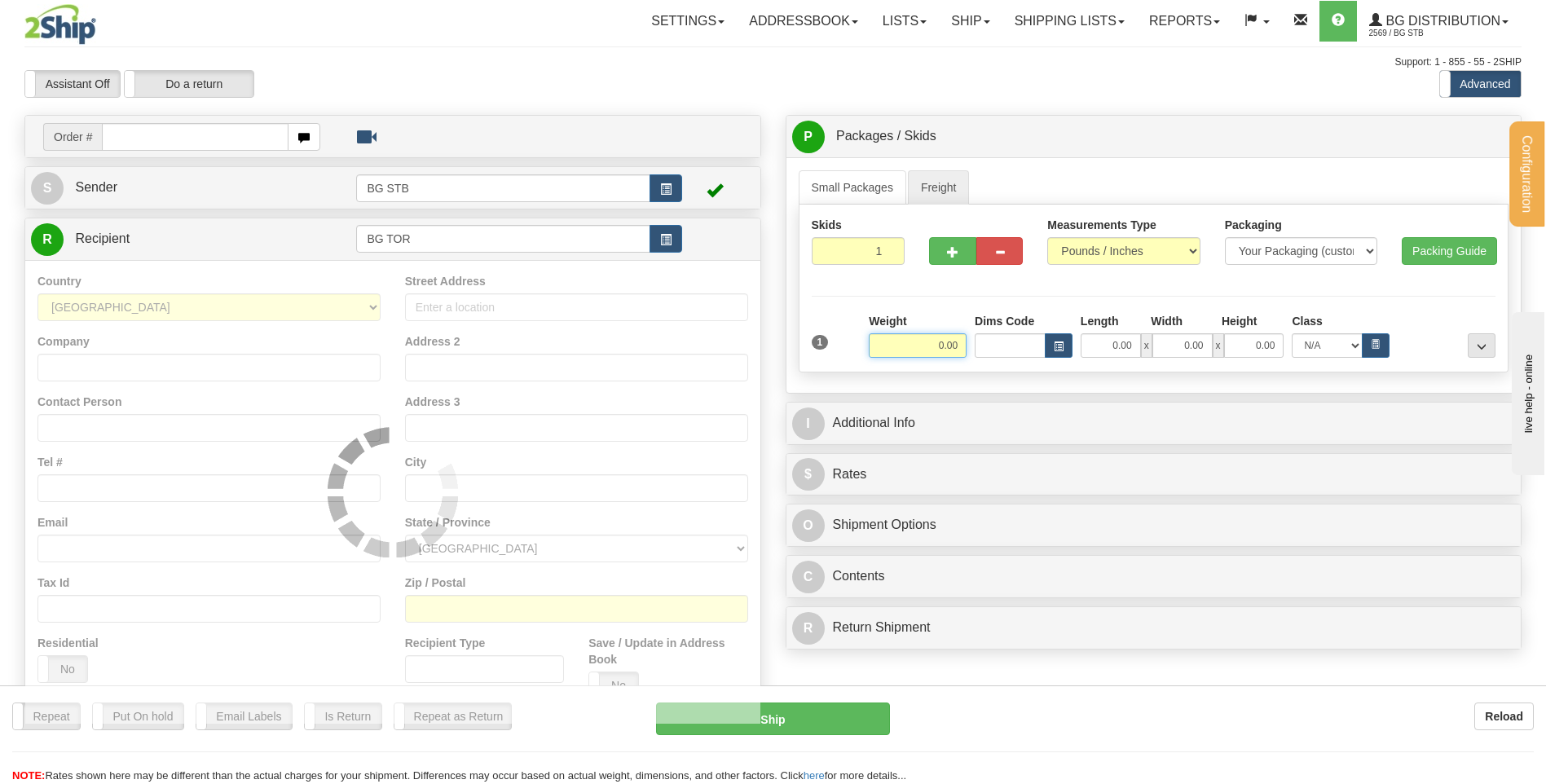
click at [934, 342] on input "0.00" at bounding box center [917, 345] width 98 height 25
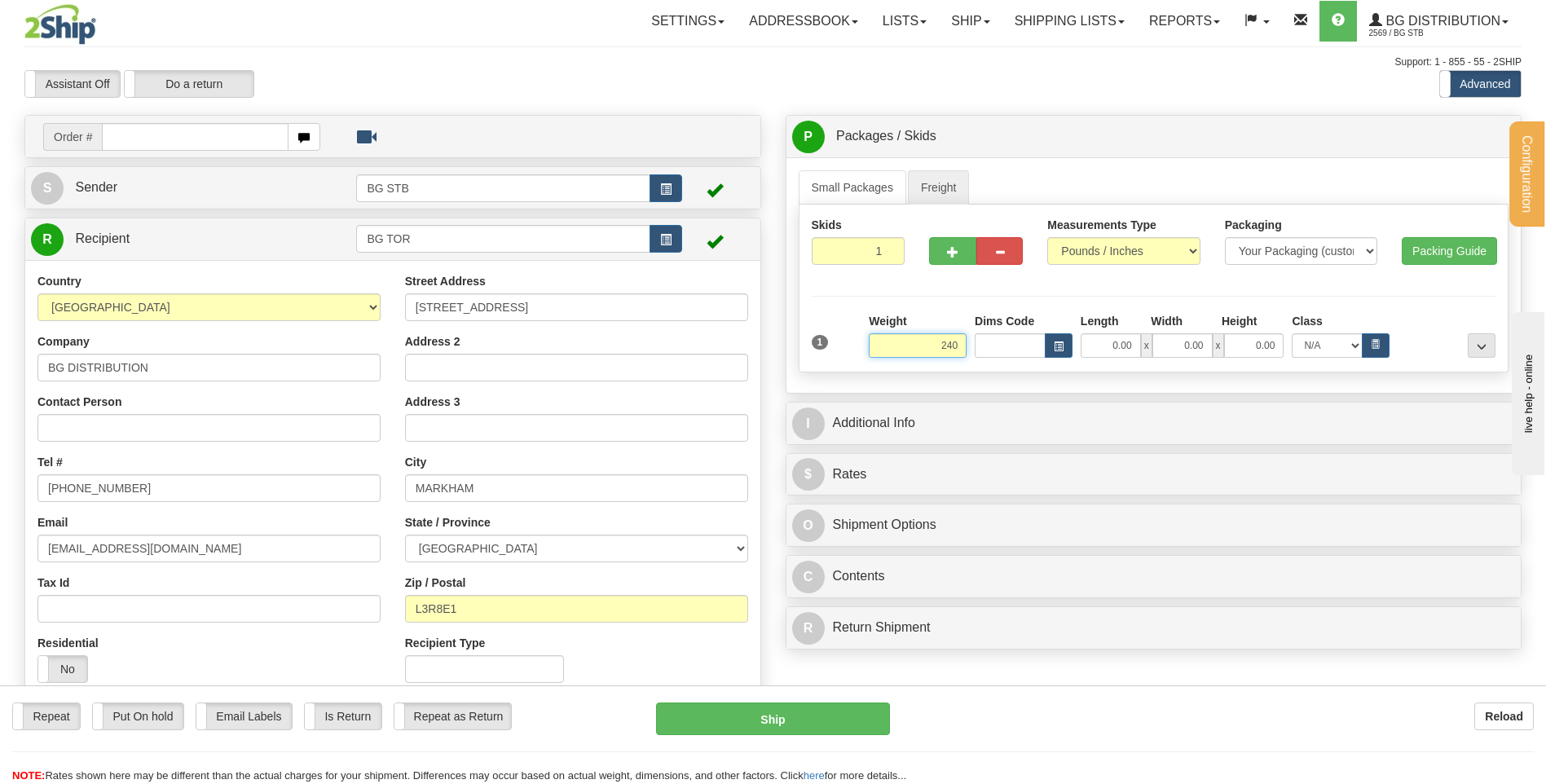
type input "240.00"
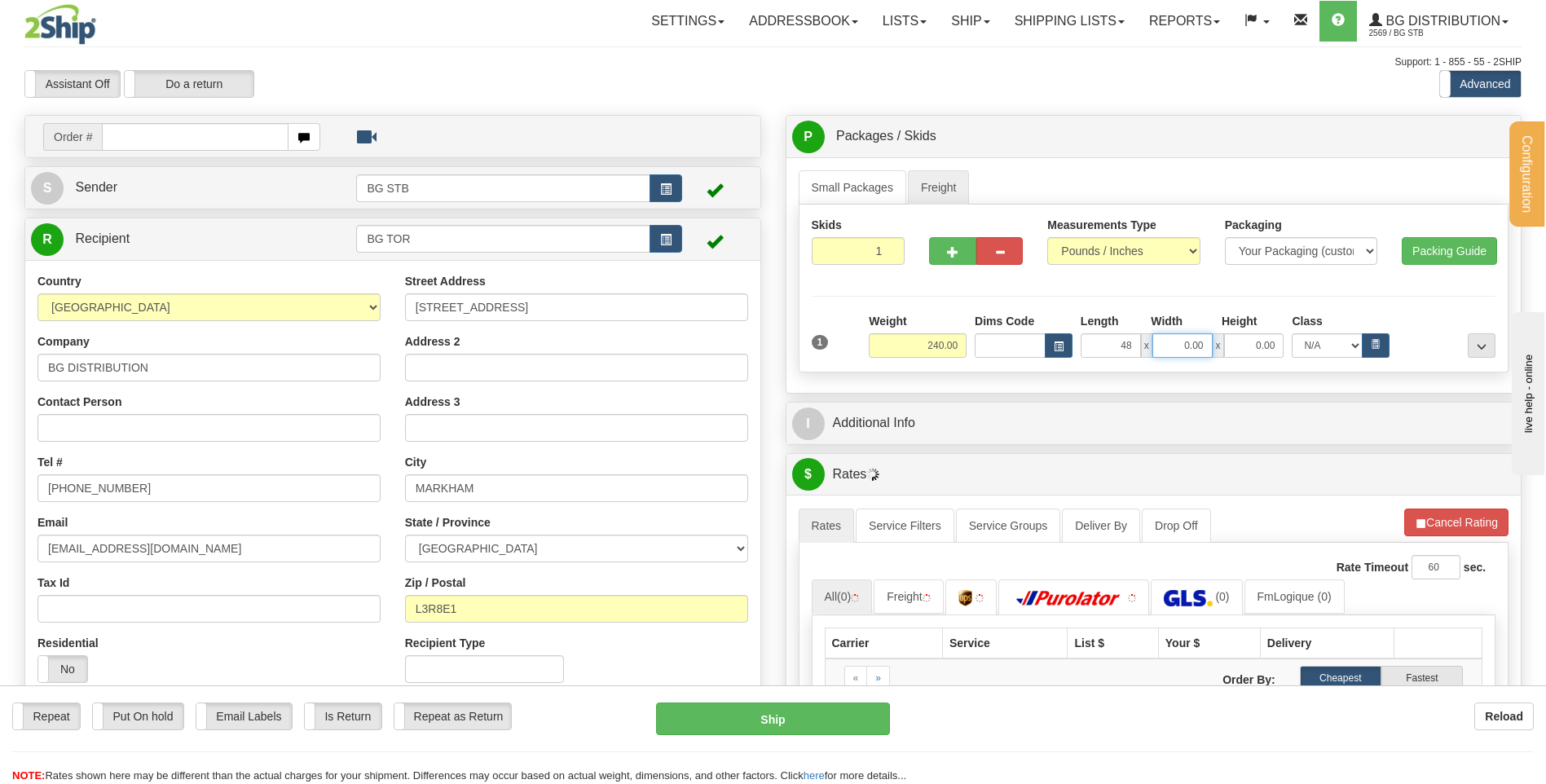
type input "48.00"
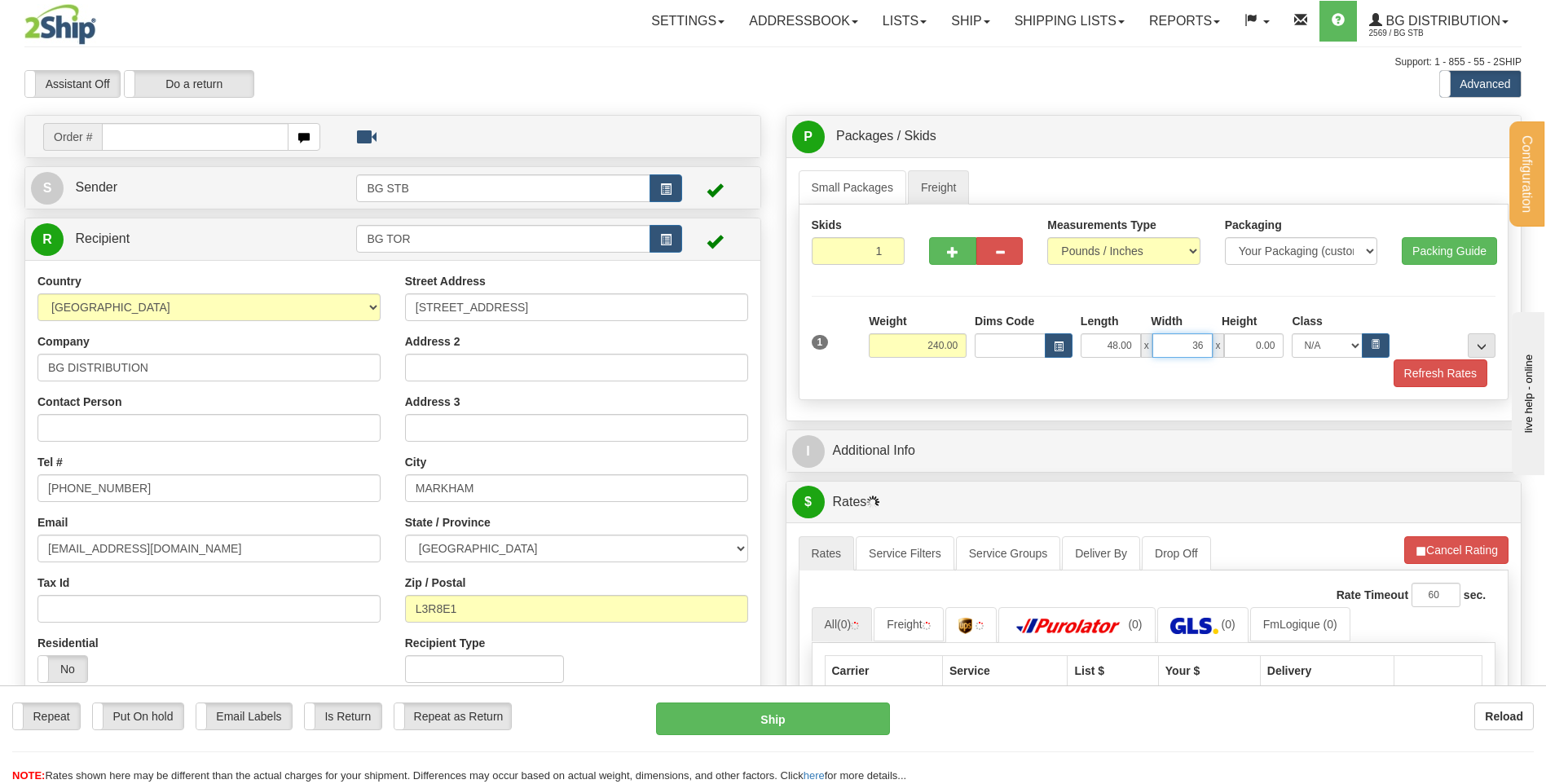
type input "36.00"
drag, startPoint x: 1270, startPoint y: 339, endPoint x: 1345, endPoint y: 340, distance: 75.0
click at [1309, 340] on div "48.00 x 36.00 x 363.00 N/A 50.0 55.0 60.0 65.0 70.0 85.0 92.5 100.0 125.0 175.0…" at bounding box center [1235, 345] width 317 height 25
type input "36.00"
click at [954, 243] on button "button" at bounding box center [952, 251] width 47 height 27
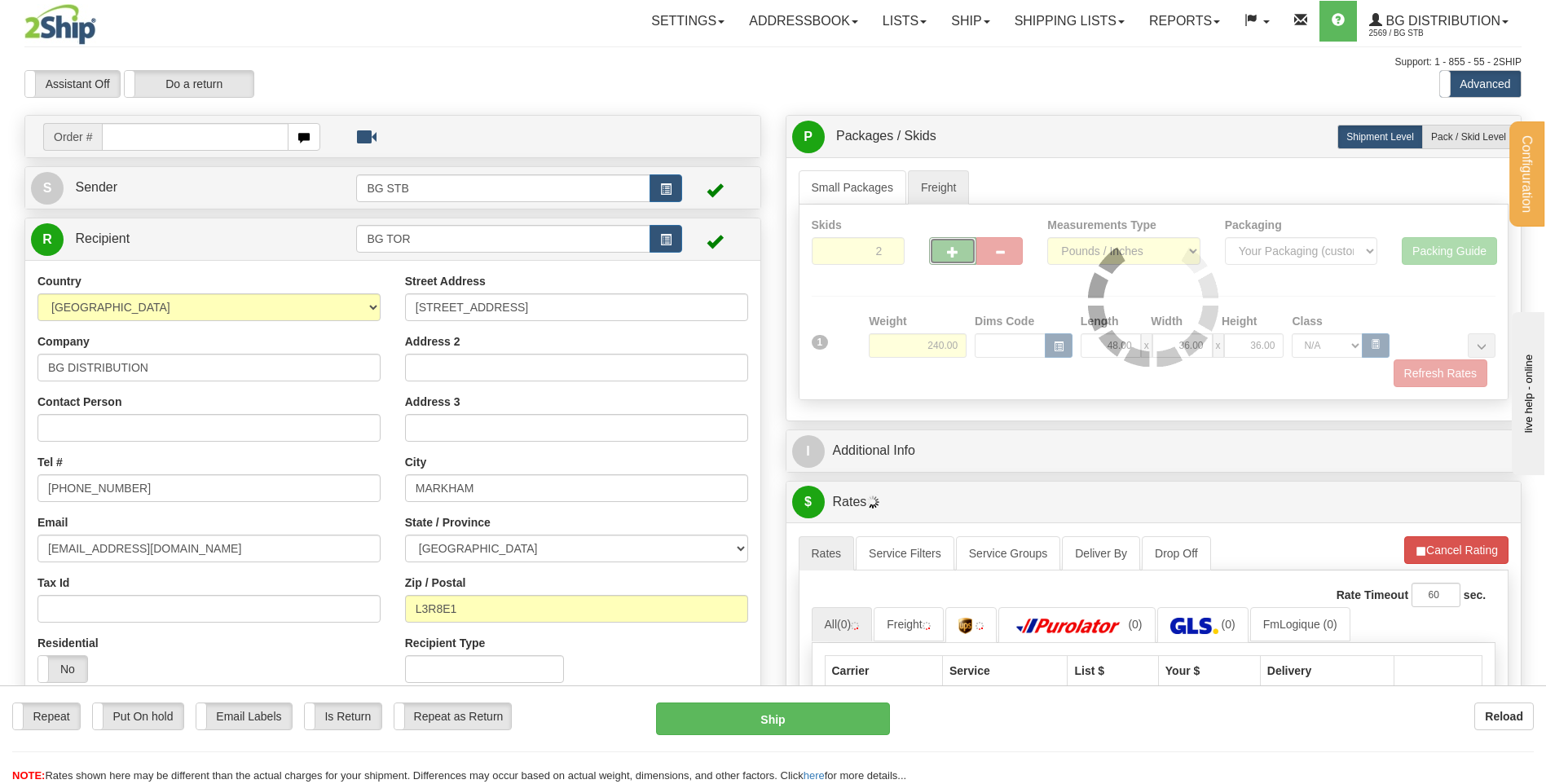
click at [949, 249] on div at bounding box center [1155, 301] width 709 height 195
click at [945, 255] on div at bounding box center [1155, 301] width 709 height 195
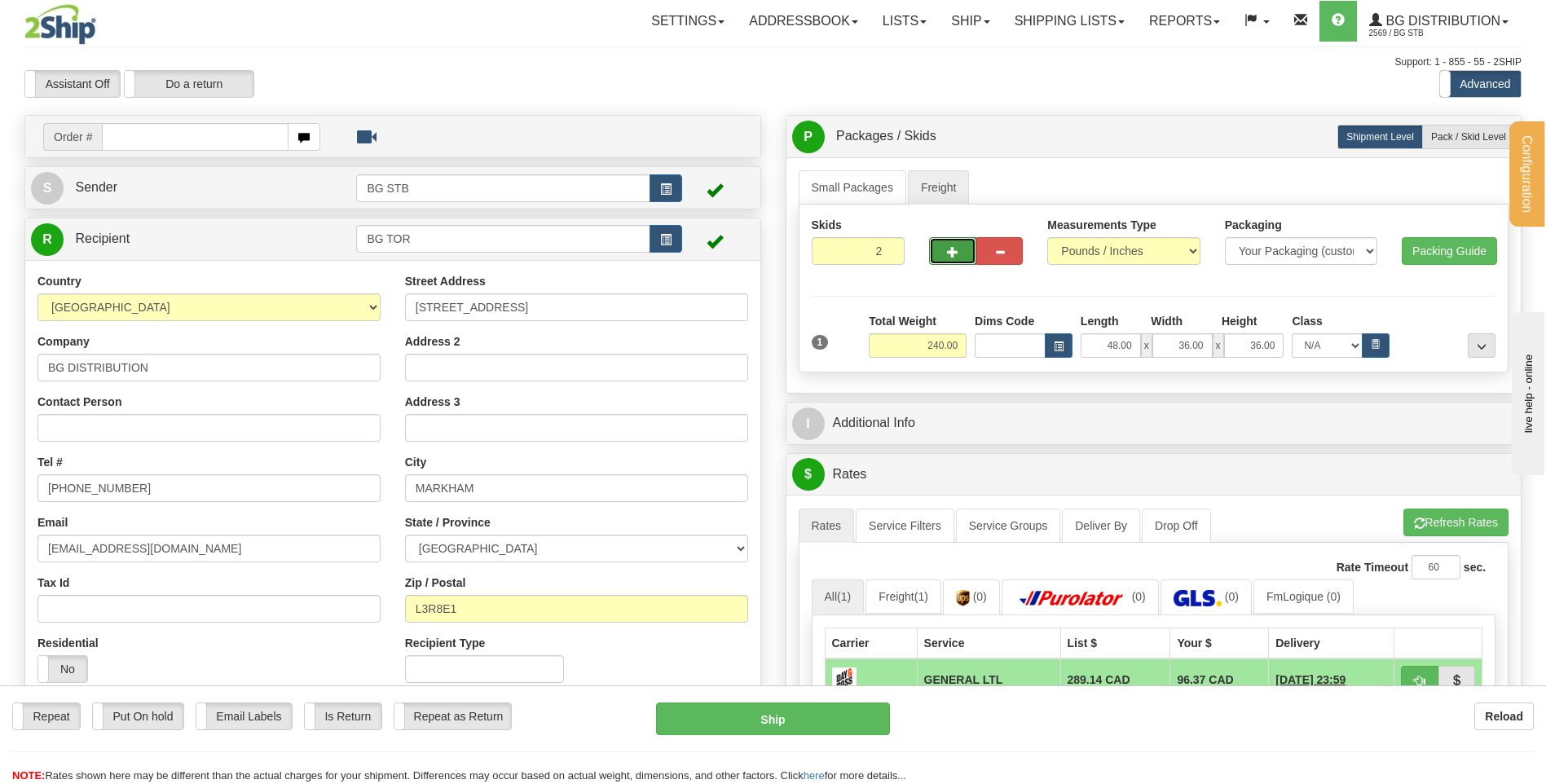
click at [953, 254] on span "button" at bounding box center [953, 253] width 11 height 11
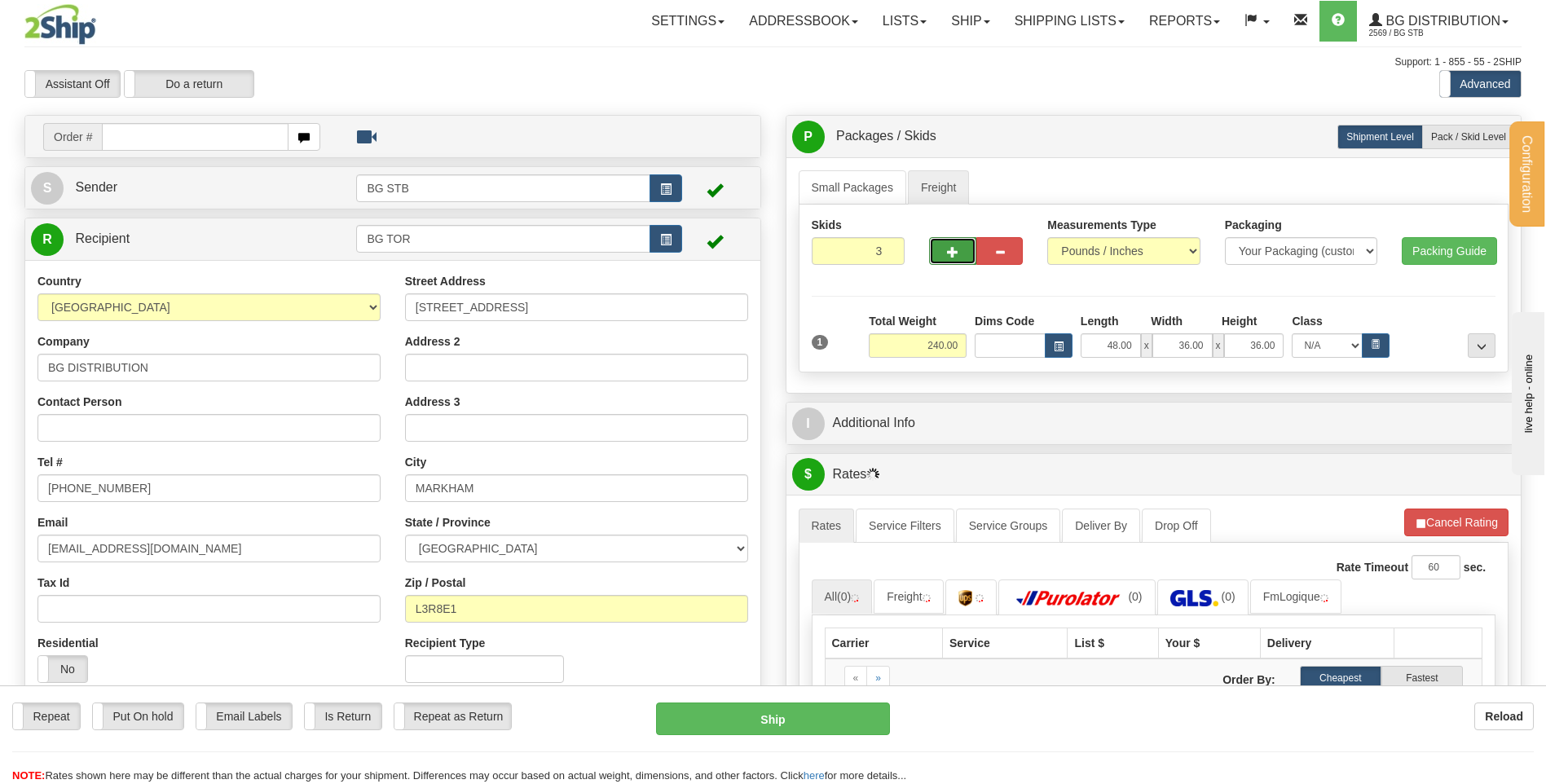
click at [942, 250] on button "button" at bounding box center [952, 251] width 47 height 27
click at [955, 255] on span "button" at bounding box center [953, 253] width 11 height 11
type input "5"
click at [1438, 138] on span "Pack / Skid Level" at bounding box center [1469, 136] width 75 height 11
radio input "true"
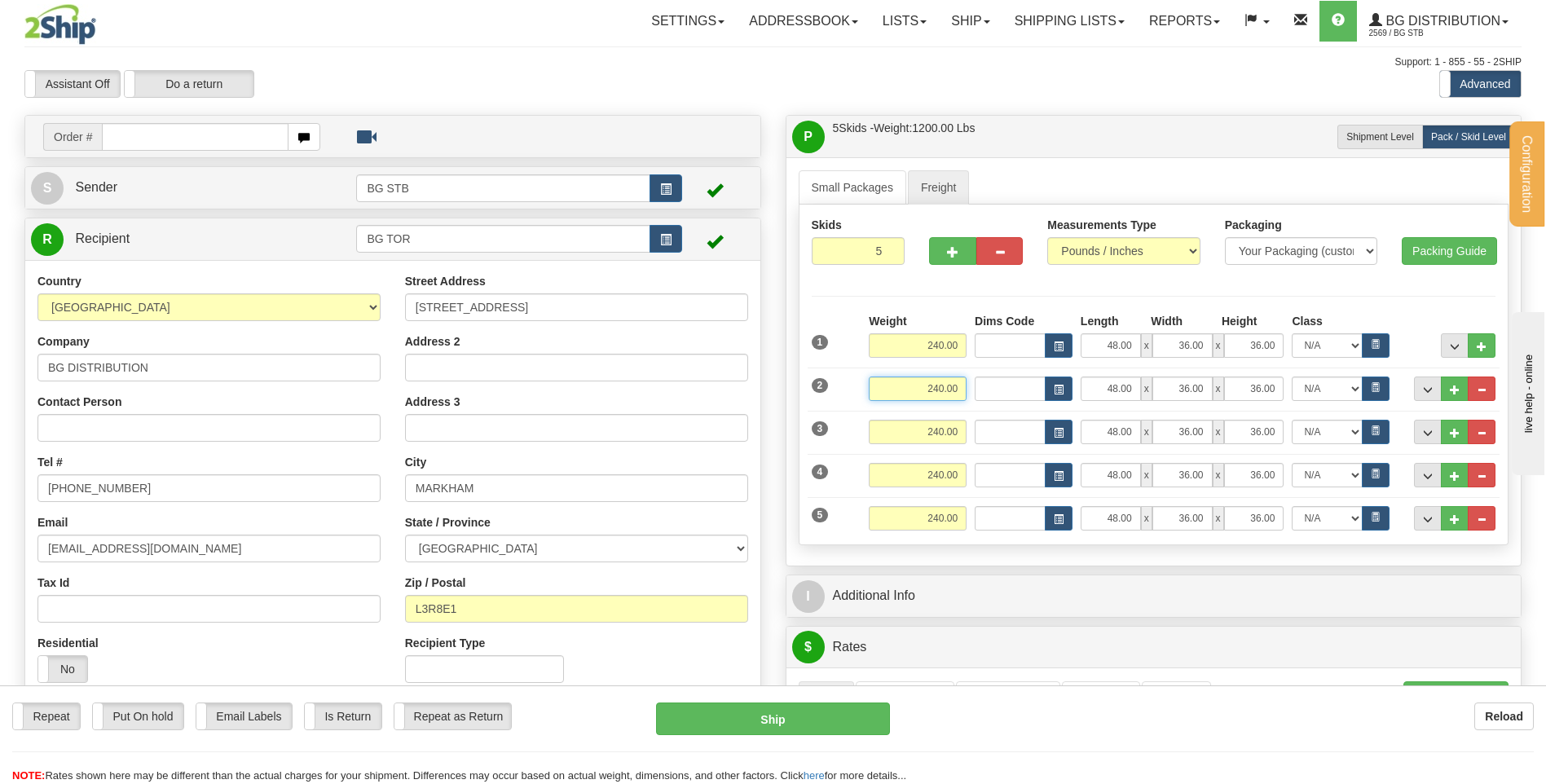
drag, startPoint x: 918, startPoint y: 386, endPoint x: 1051, endPoint y: 372, distance: 133.7
click at [1051, 372] on div "2 Weight 240.00" at bounding box center [1154, 380] width 693 height 42
type input "60.00"
type input "88.00"
type input "8.00"
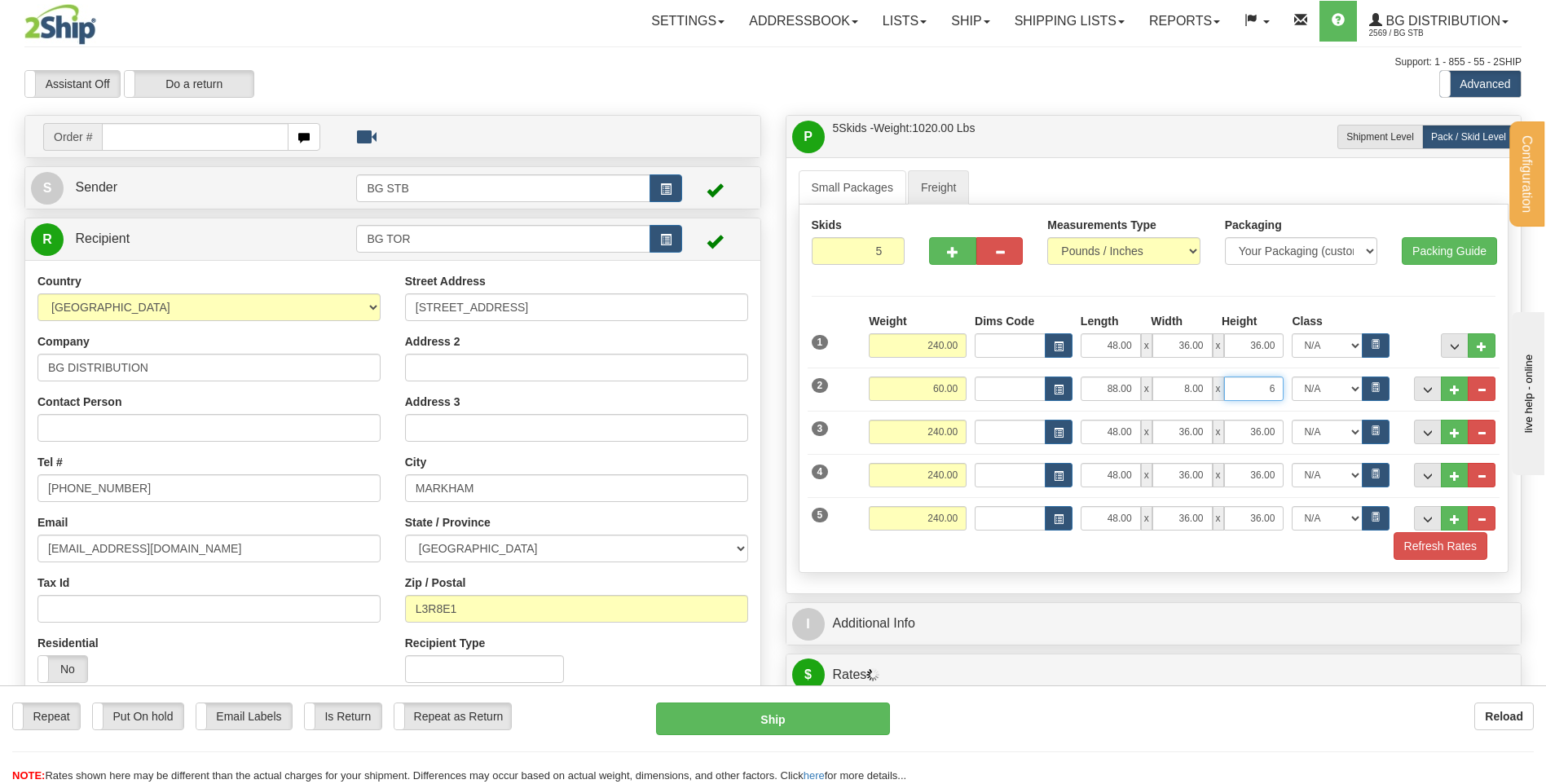
type input "6.00"
click at [980, 259] on button "button" at bounding box center [1000, 251] width 47 height 27
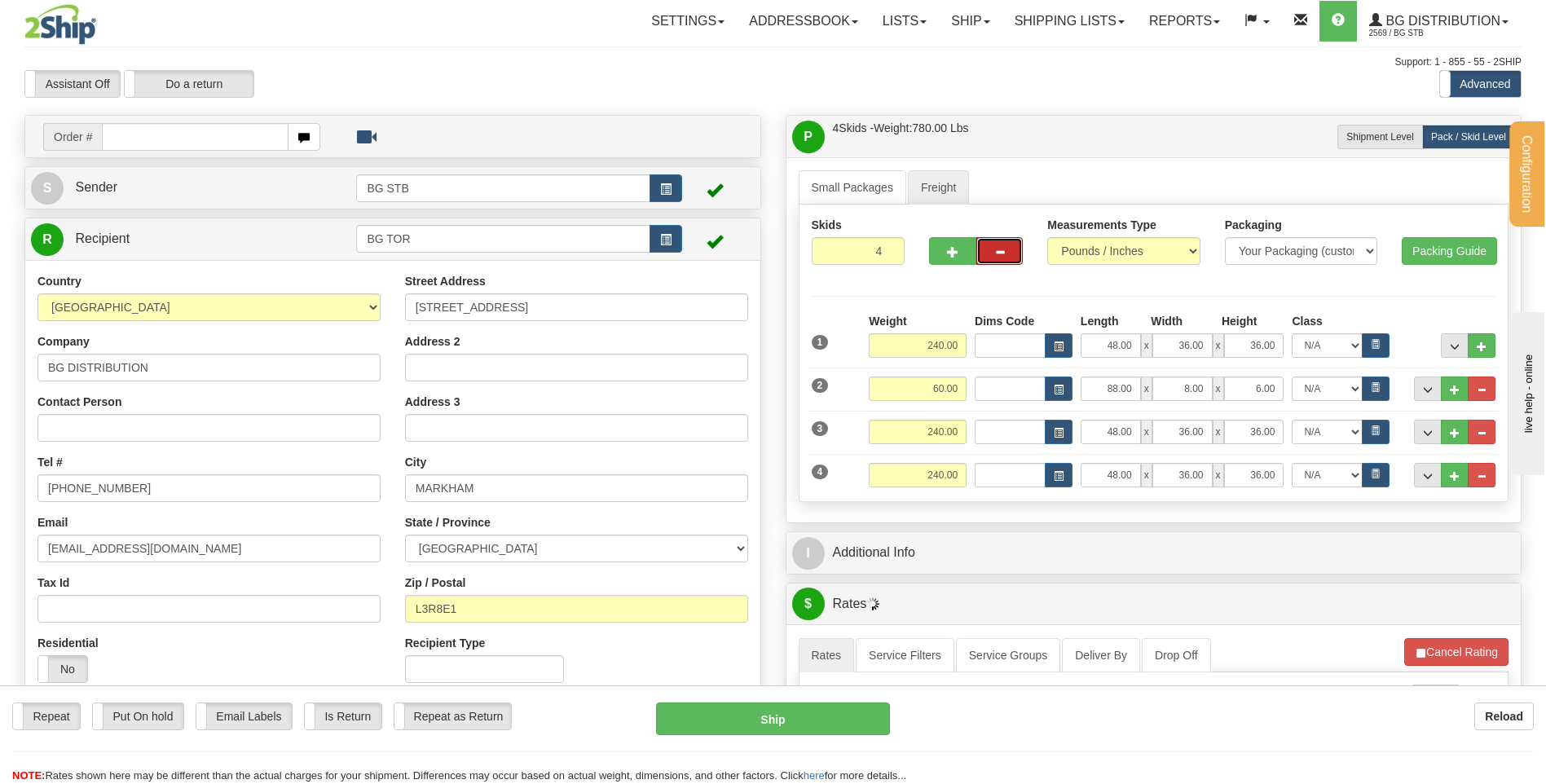
click at [986, 253] on button "button" at bounding box center [1000, 251] width 47 height 27
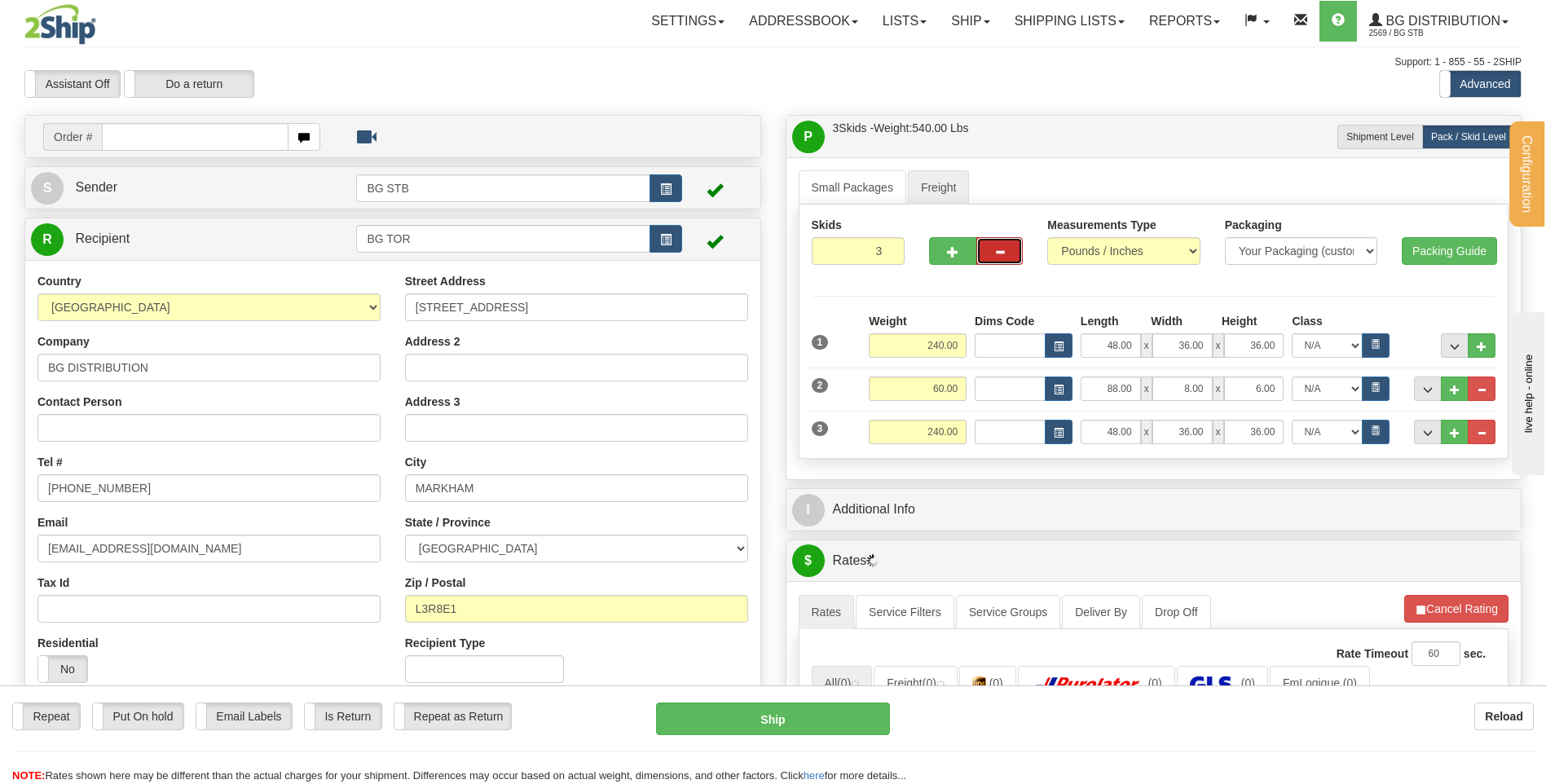
click at [990, 256] on button "button" at bounding box center [1000, 251] width 47 height 27
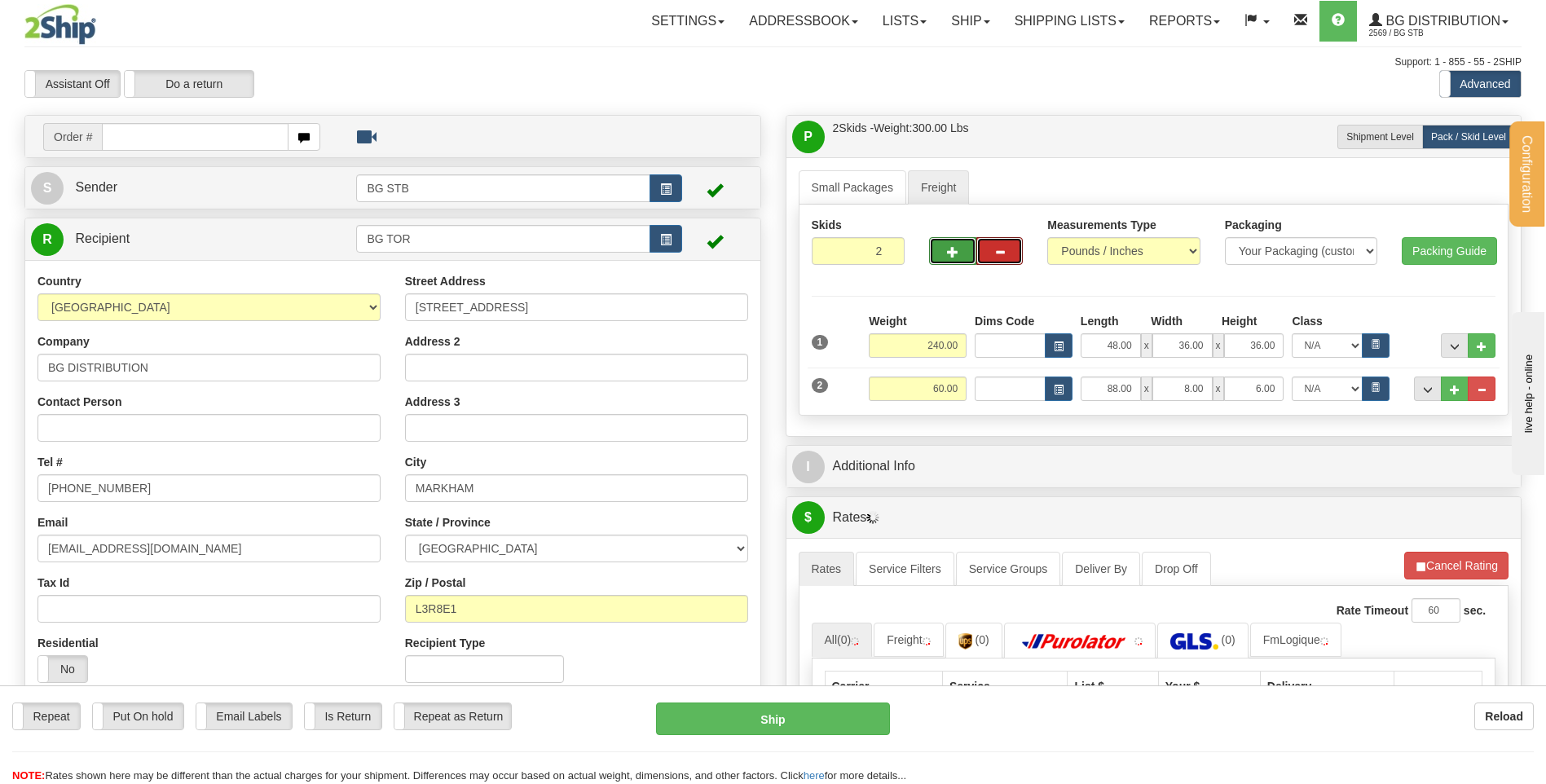
click at [955, 256] on span "button" at bounding box center [953, 253] width 11 height 11
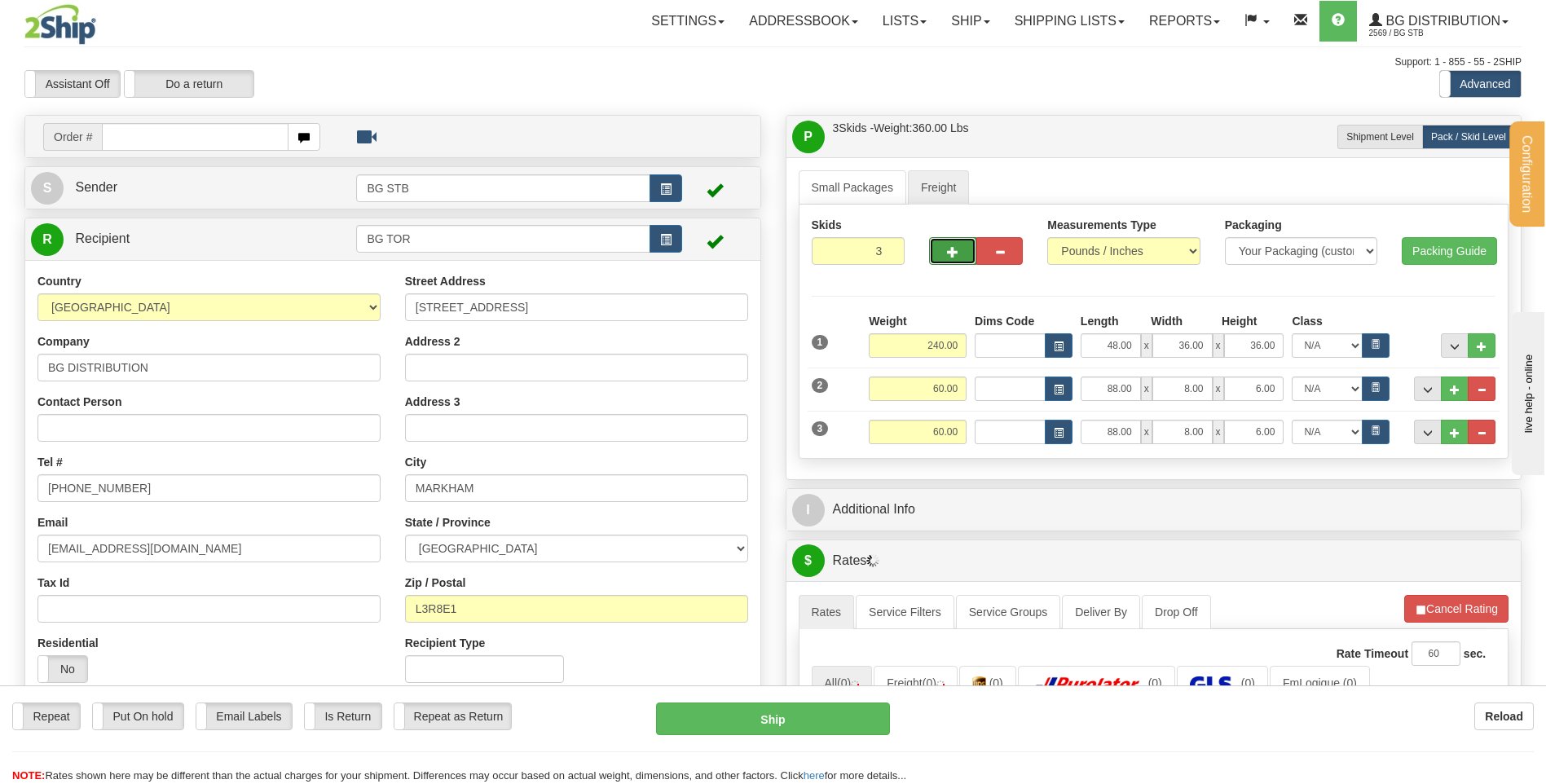
click at [952, 252] on span "button" at bounding box center [953, 253] width 11 height 11
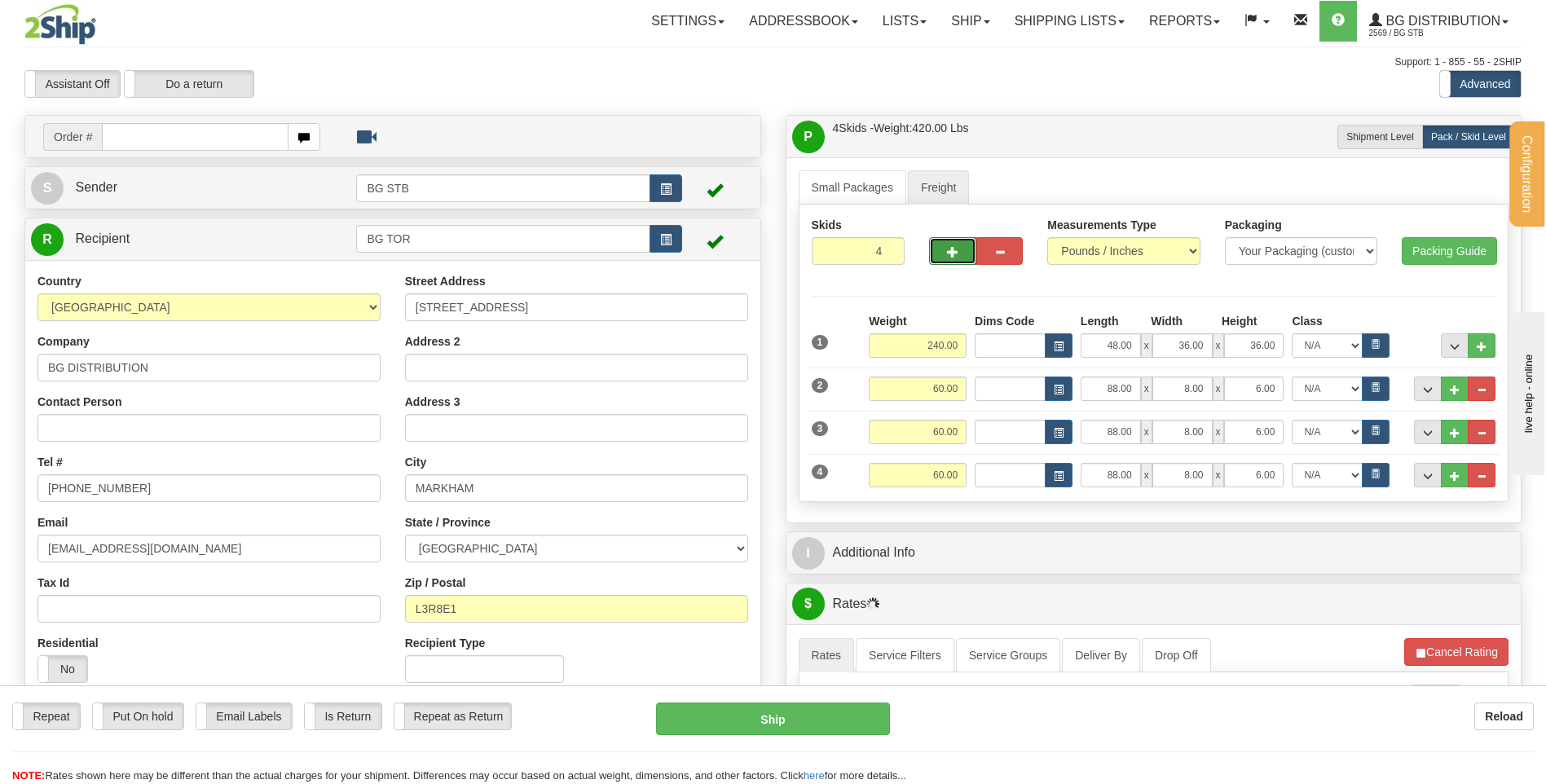
click at [952, 252] on span "button" at bounding box center [953, 253] width 11 height 11
type input "5"
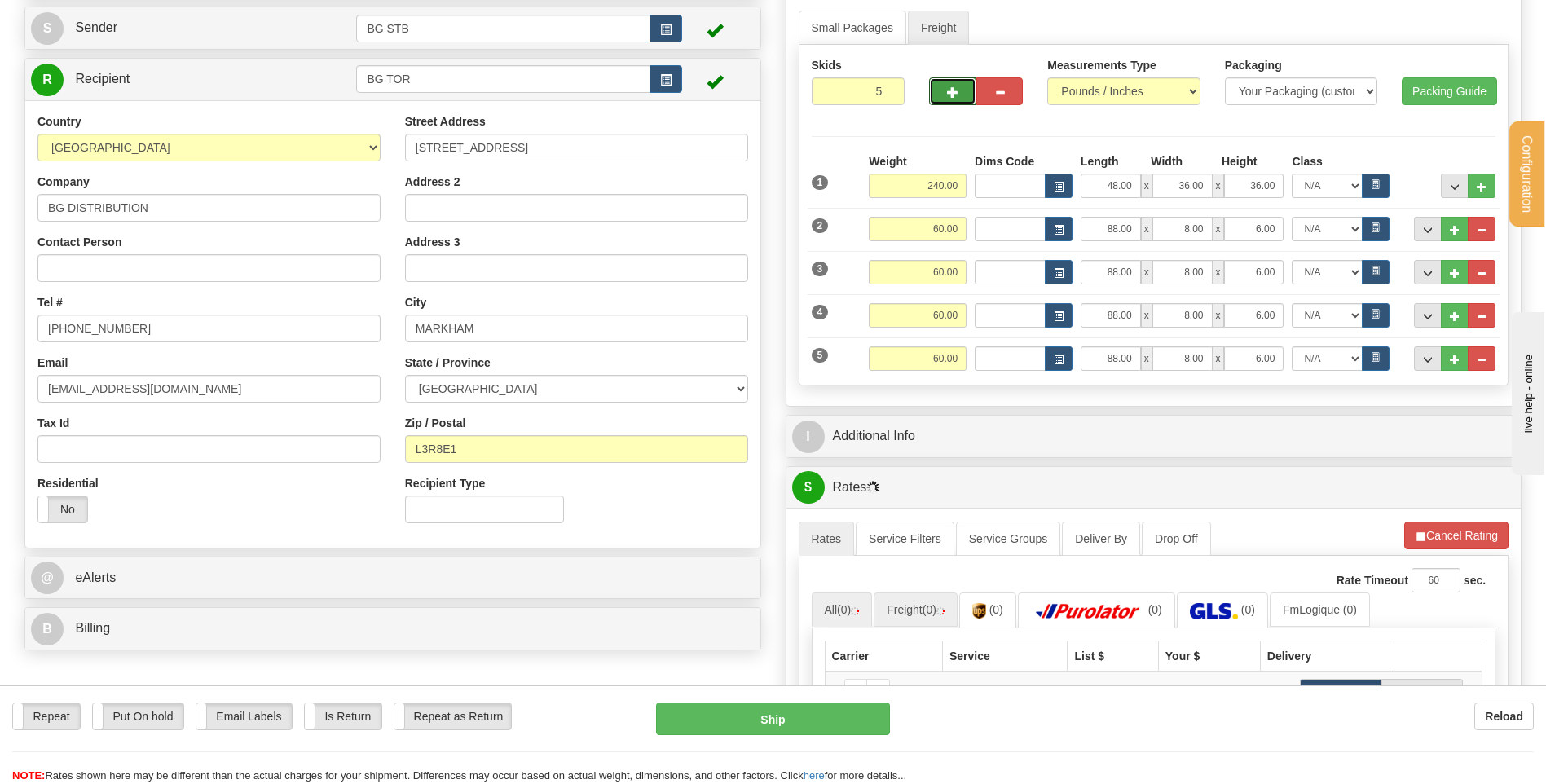
scroll to position [326, 0]
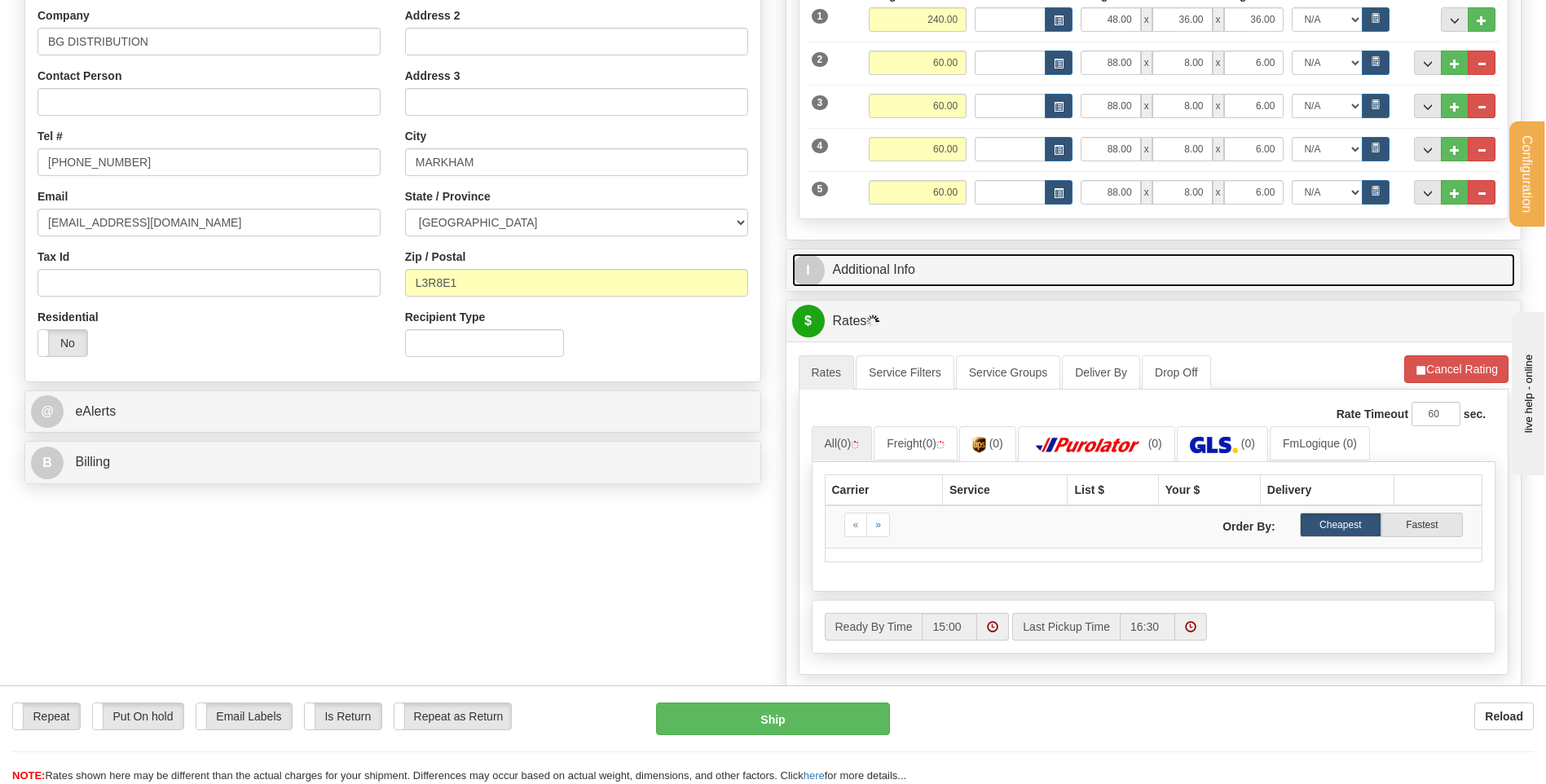
click at [949, 263] on link "I Additional Info" at bounding box center [1155, 270] width 724 height 33
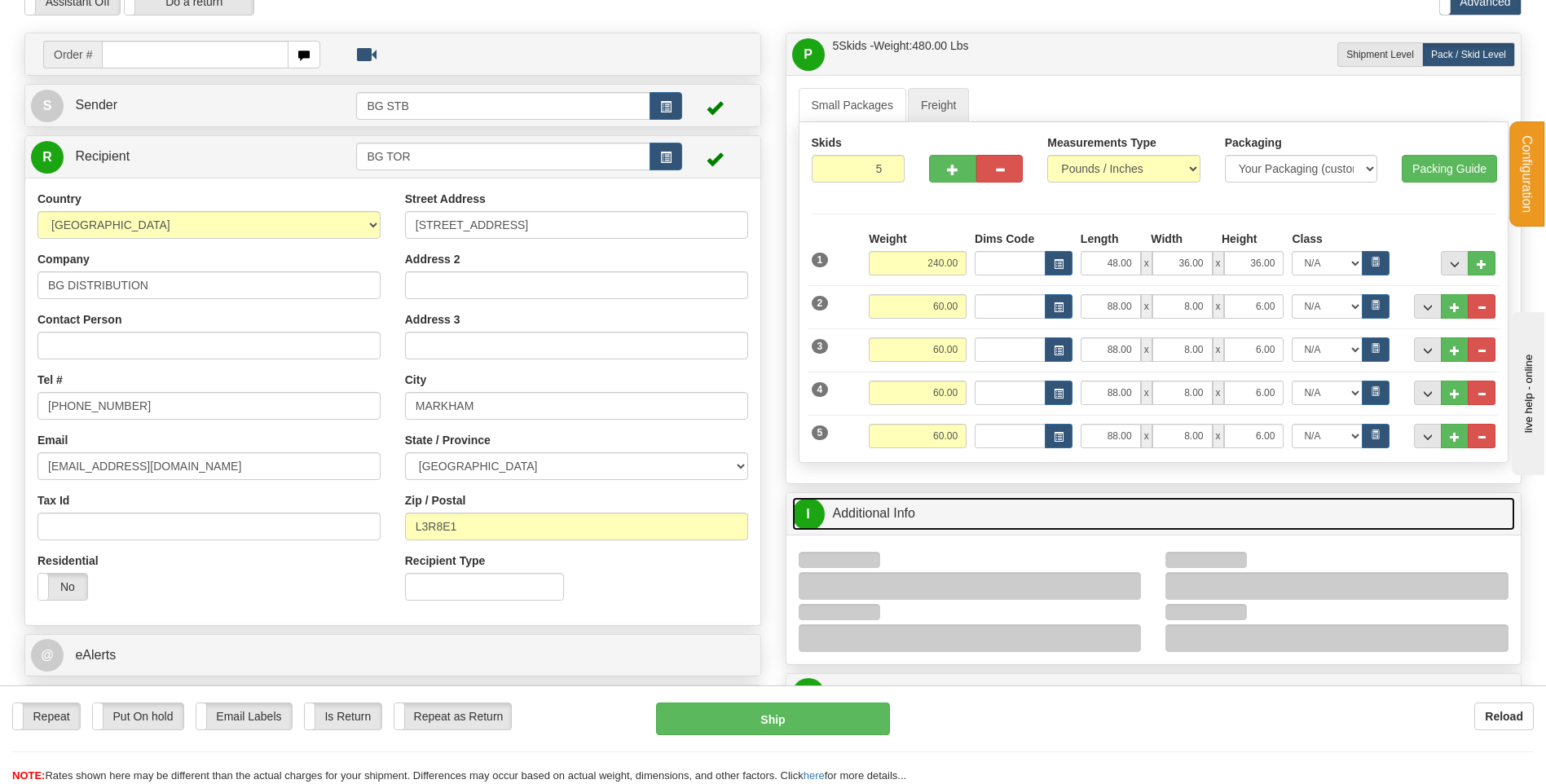
scroll to position [82, 0]
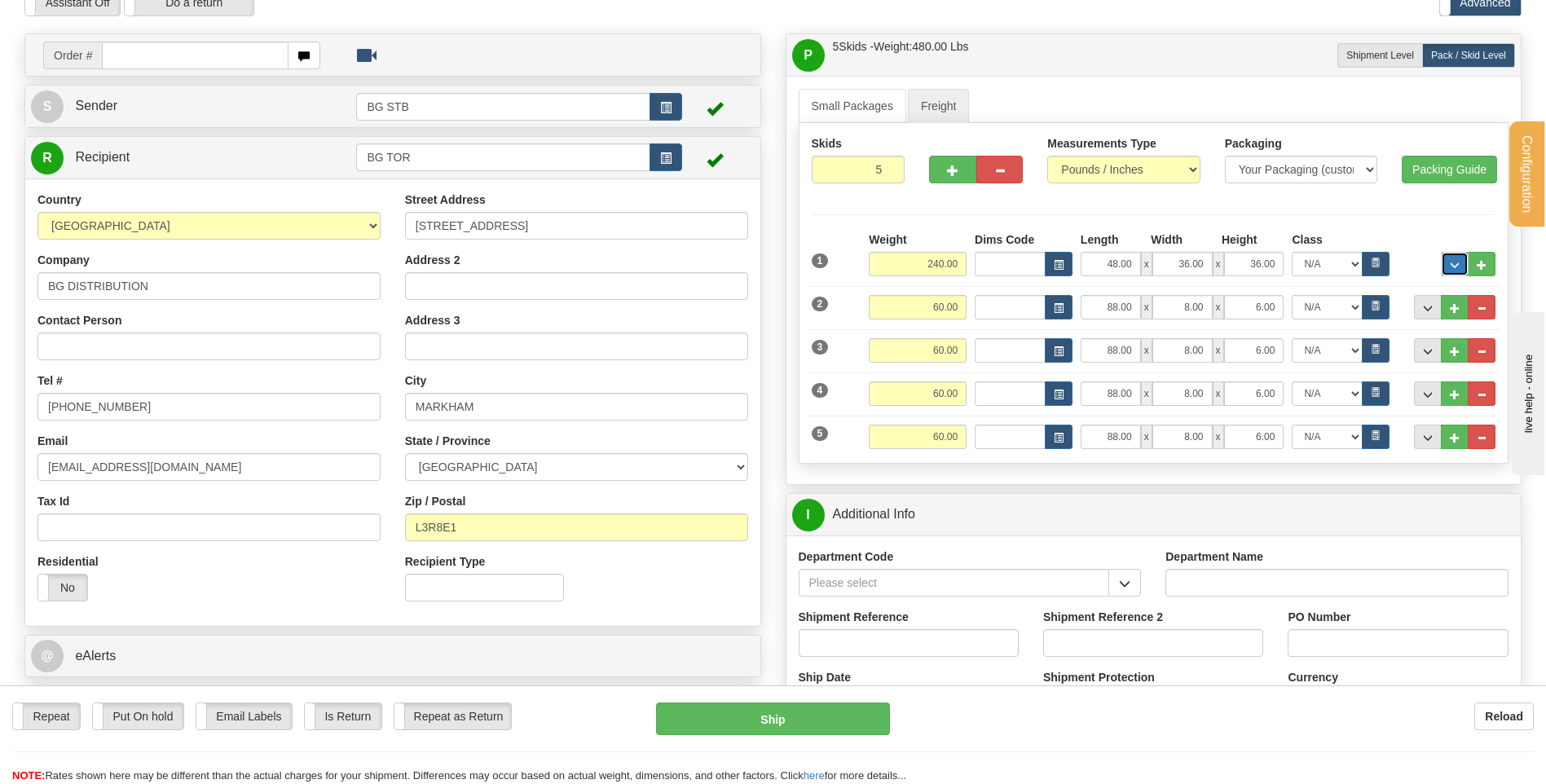
click at [1454, 261] on span "..." at bounding box center [1454, 266] width 10 height 9
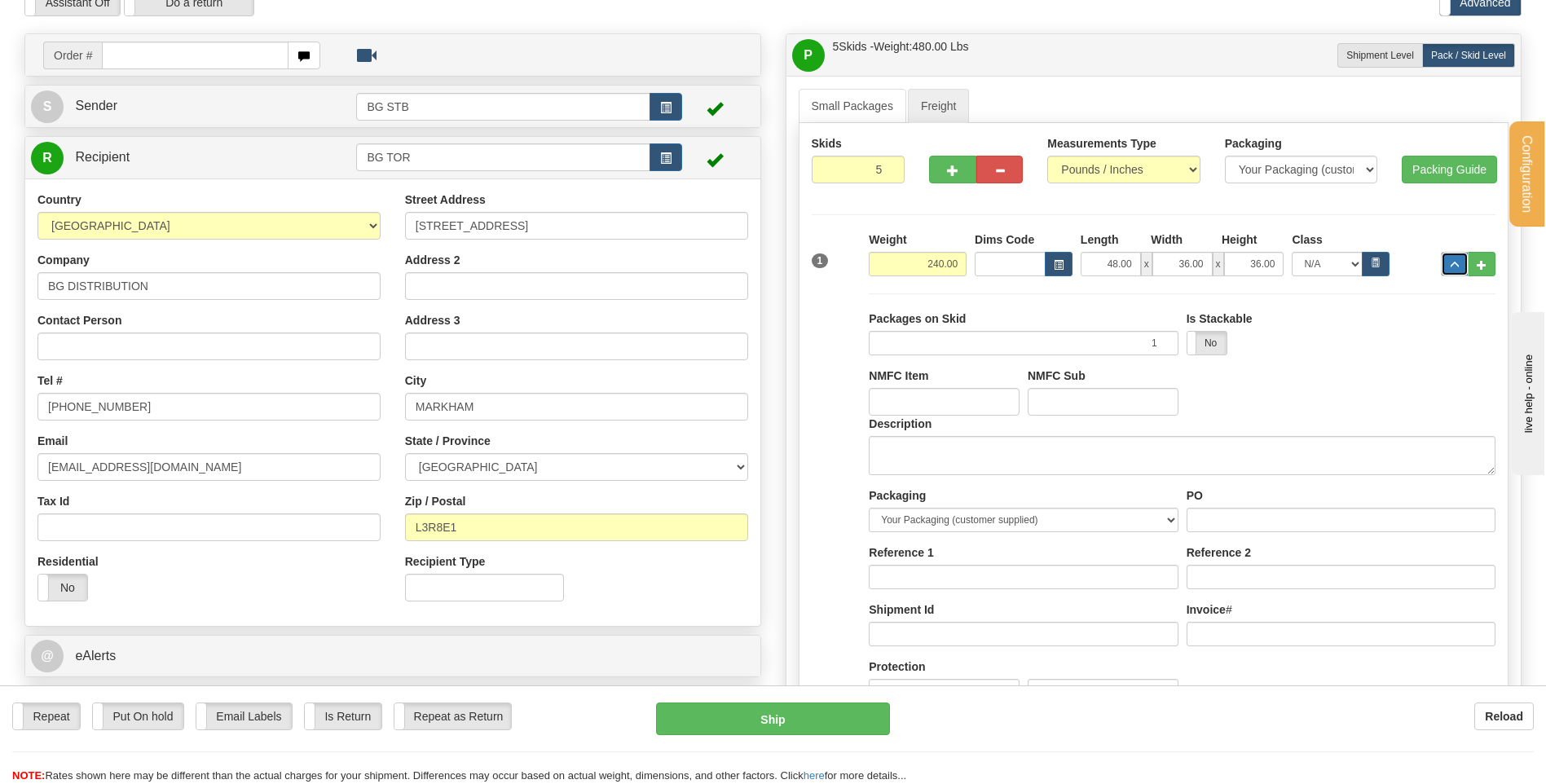
scroll to position [408, 0]
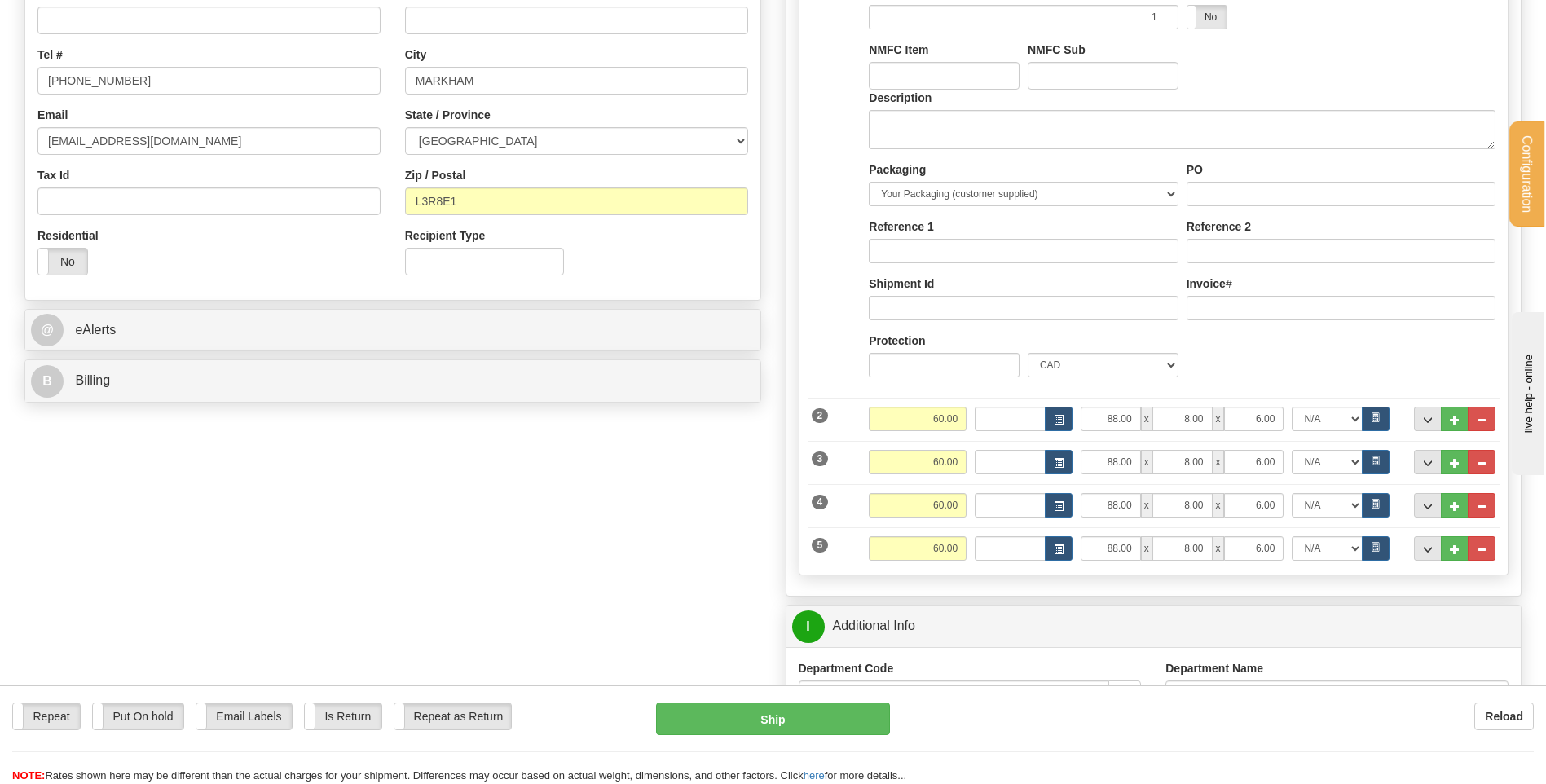
click at [902, 105] on label "Description" at bounding box center [900, 98] width 62 height 16
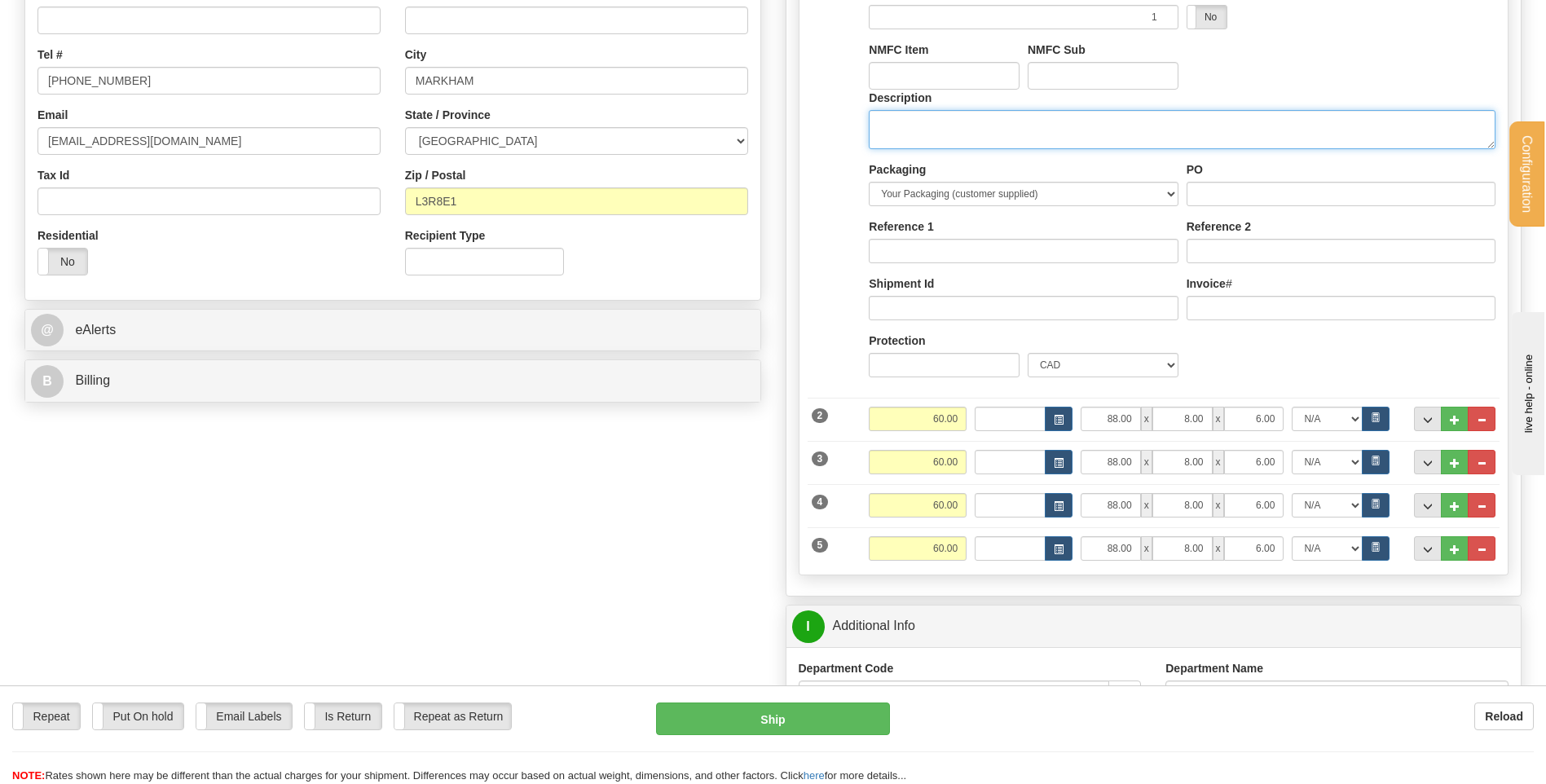
click at [902, 110] on textarea "Description" at bounding box center [1182, 129] width 627 height 39
click at [907, 136] on textarea "Description" at bounding box center [1182, 129] width 627 height 39
type textarea "1 SKID + 4 PCS"
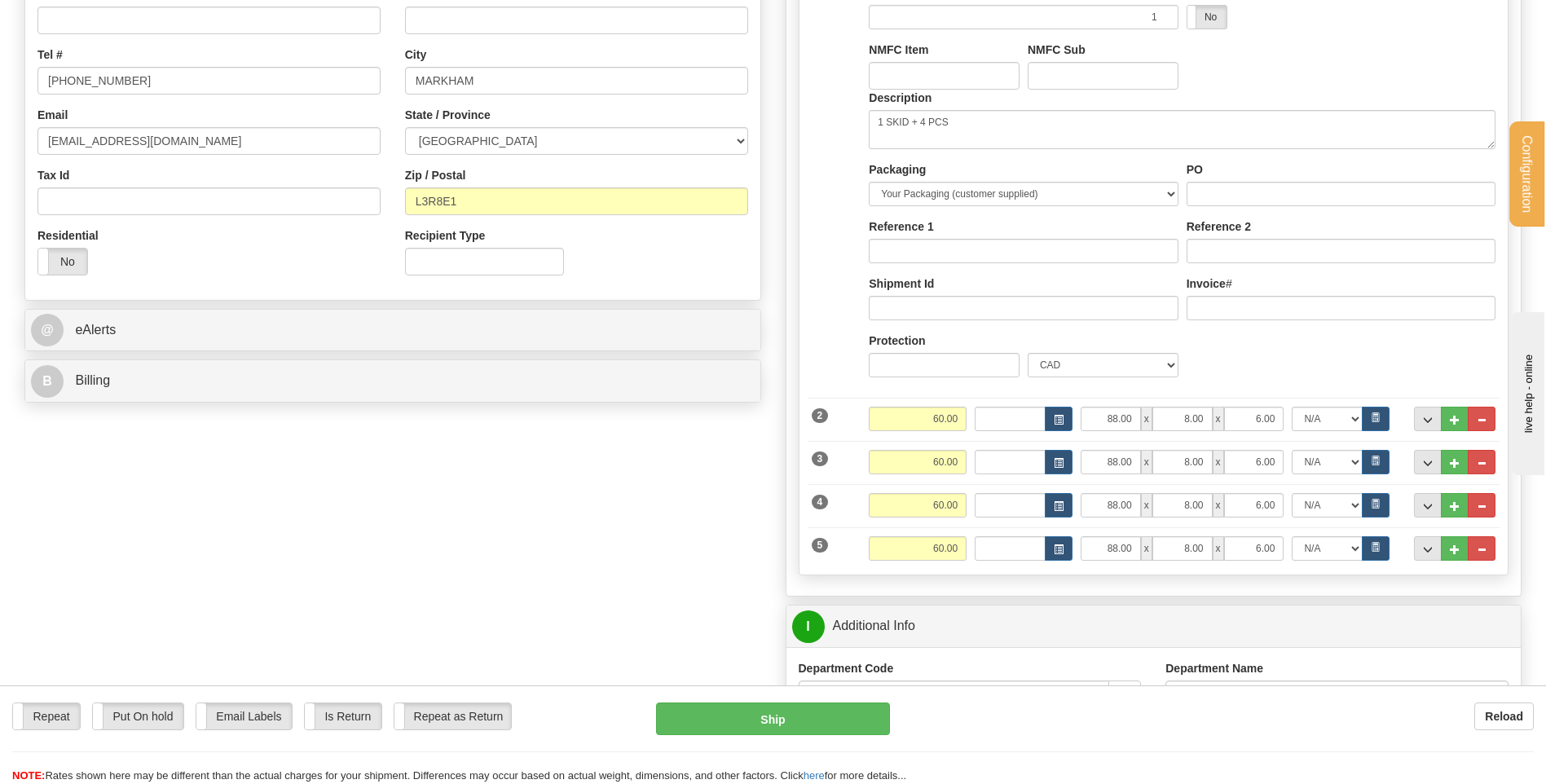
click at [1222, 169] on div "PO" at bounding box center [1341, 183] width 309 height 45
click at [1223, 183] on input "PO" at bounding box center [1341, 193] width 309 height 25
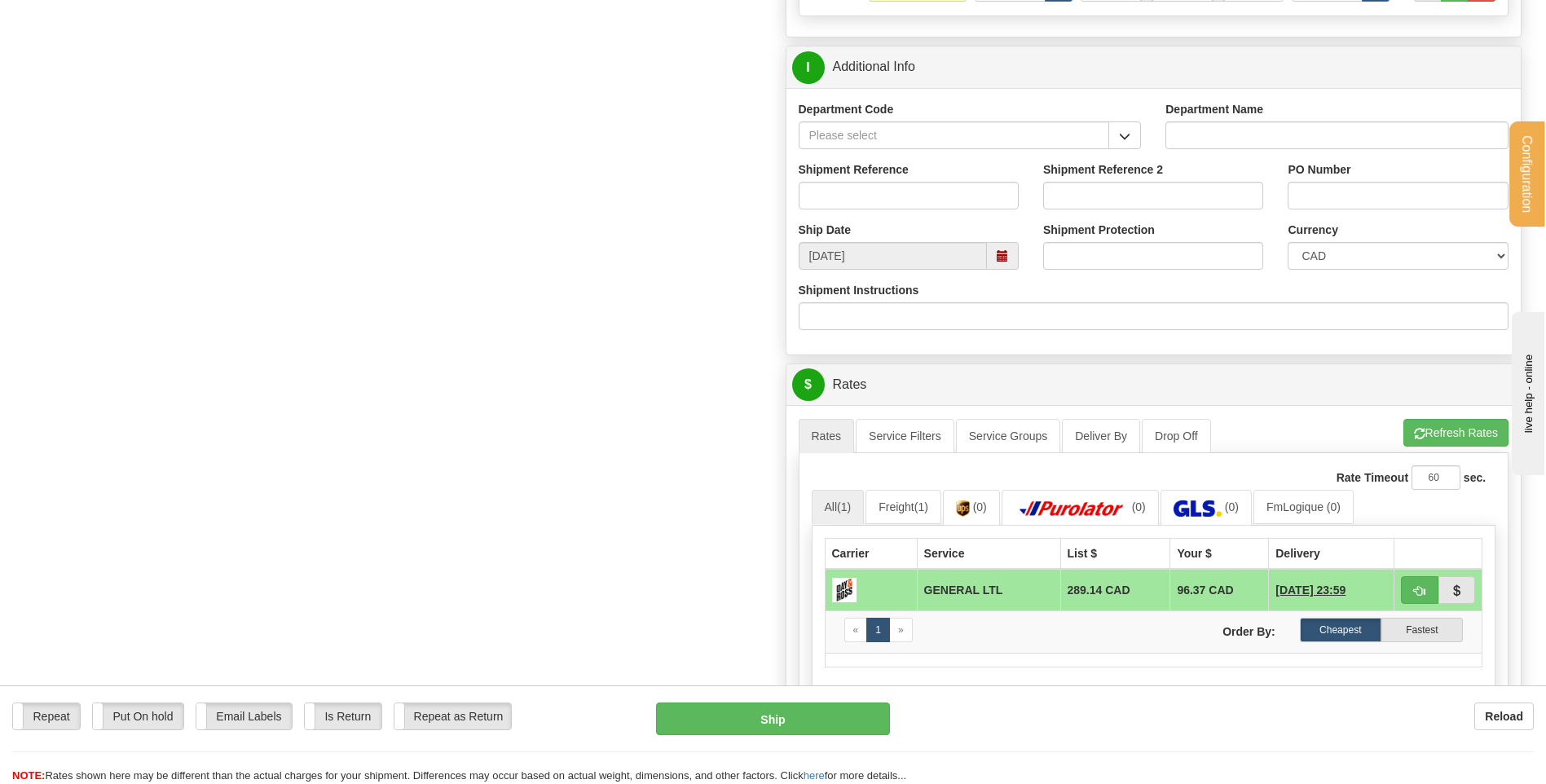
scroll to position [1059, 0]
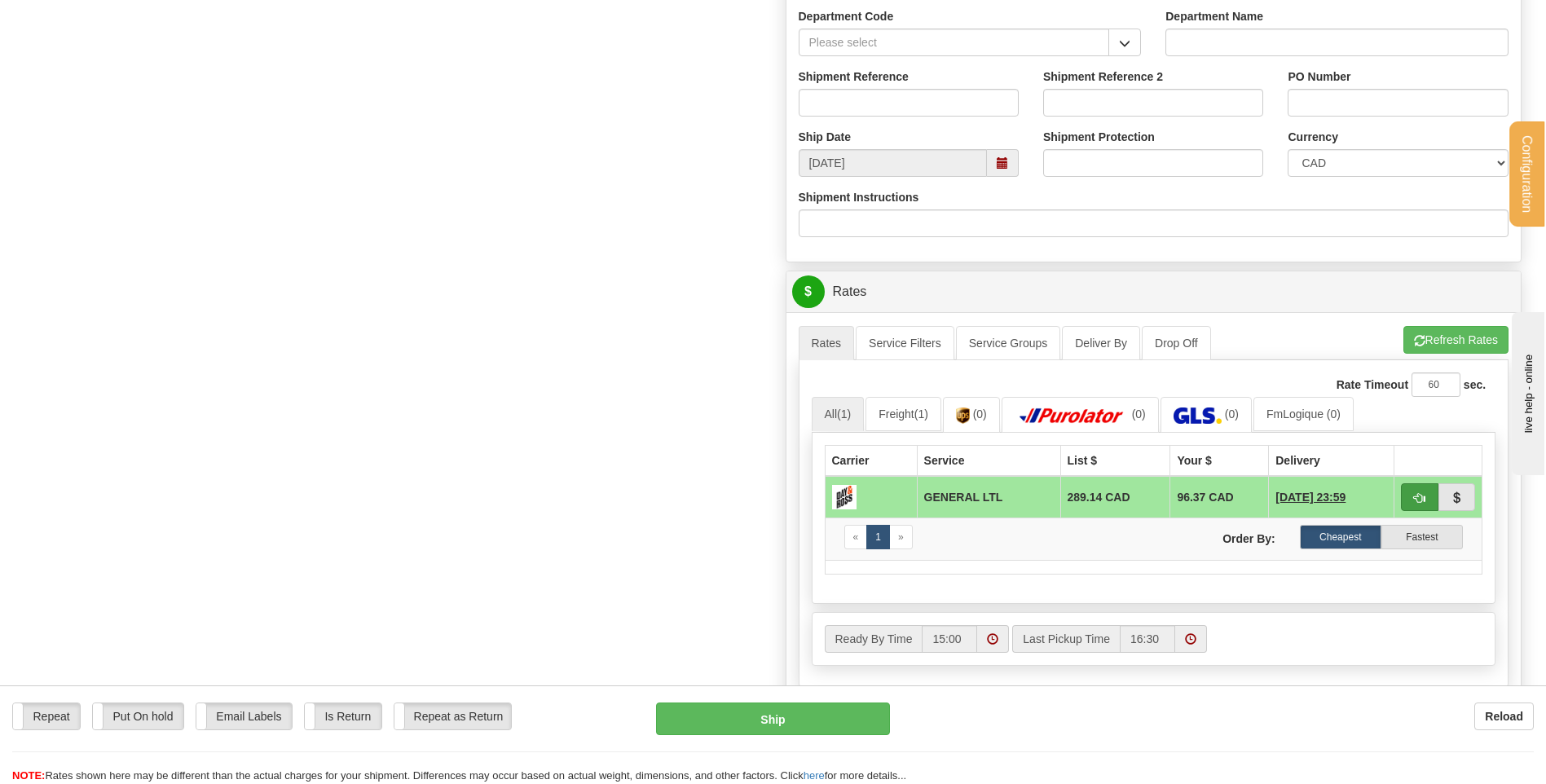
type input "..."
click at [1418, 497] on span "button" at bounding box center [1420, 498] width 11 height 11
type input "GL"
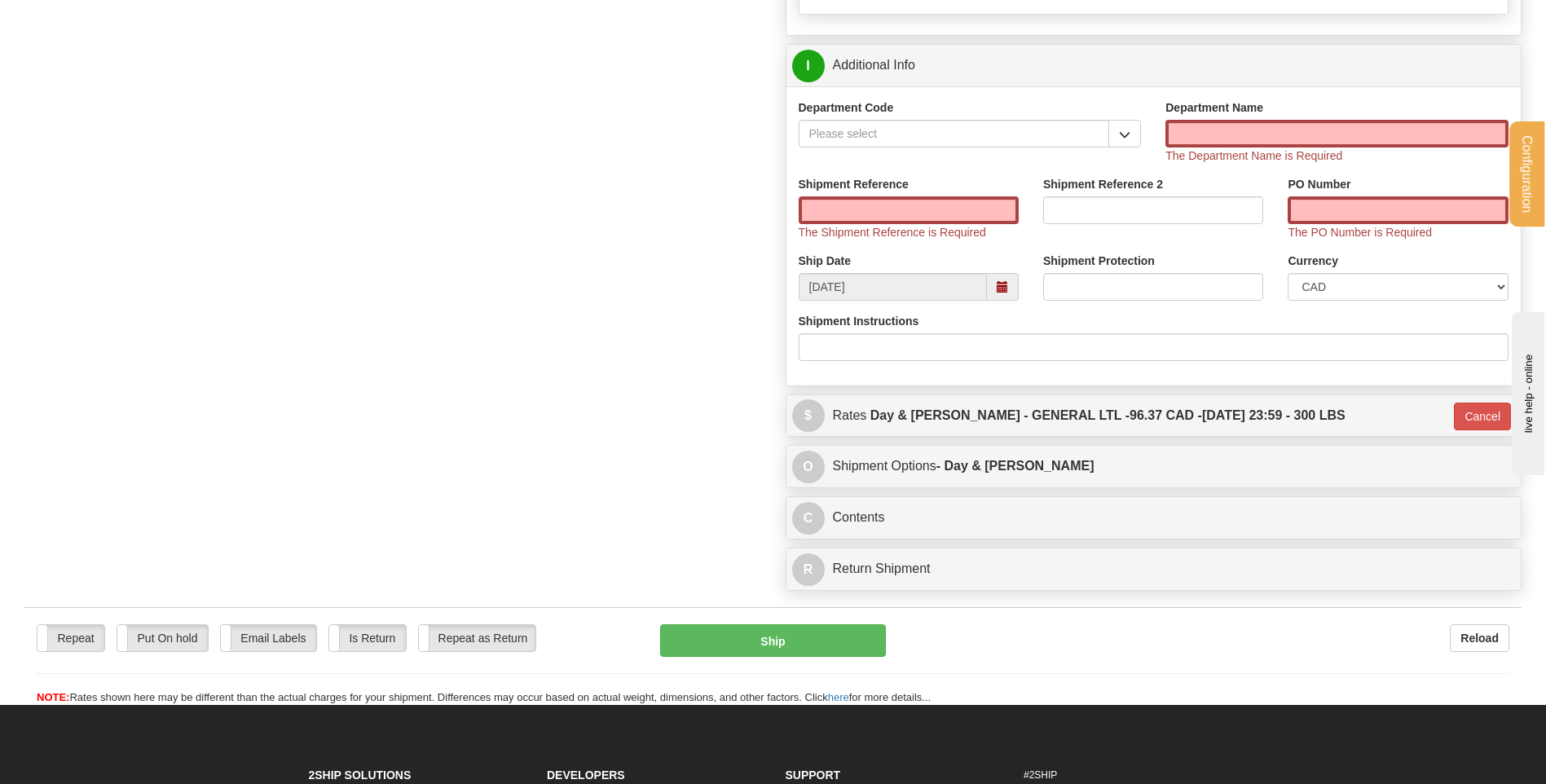
scroll to position [814, 0]
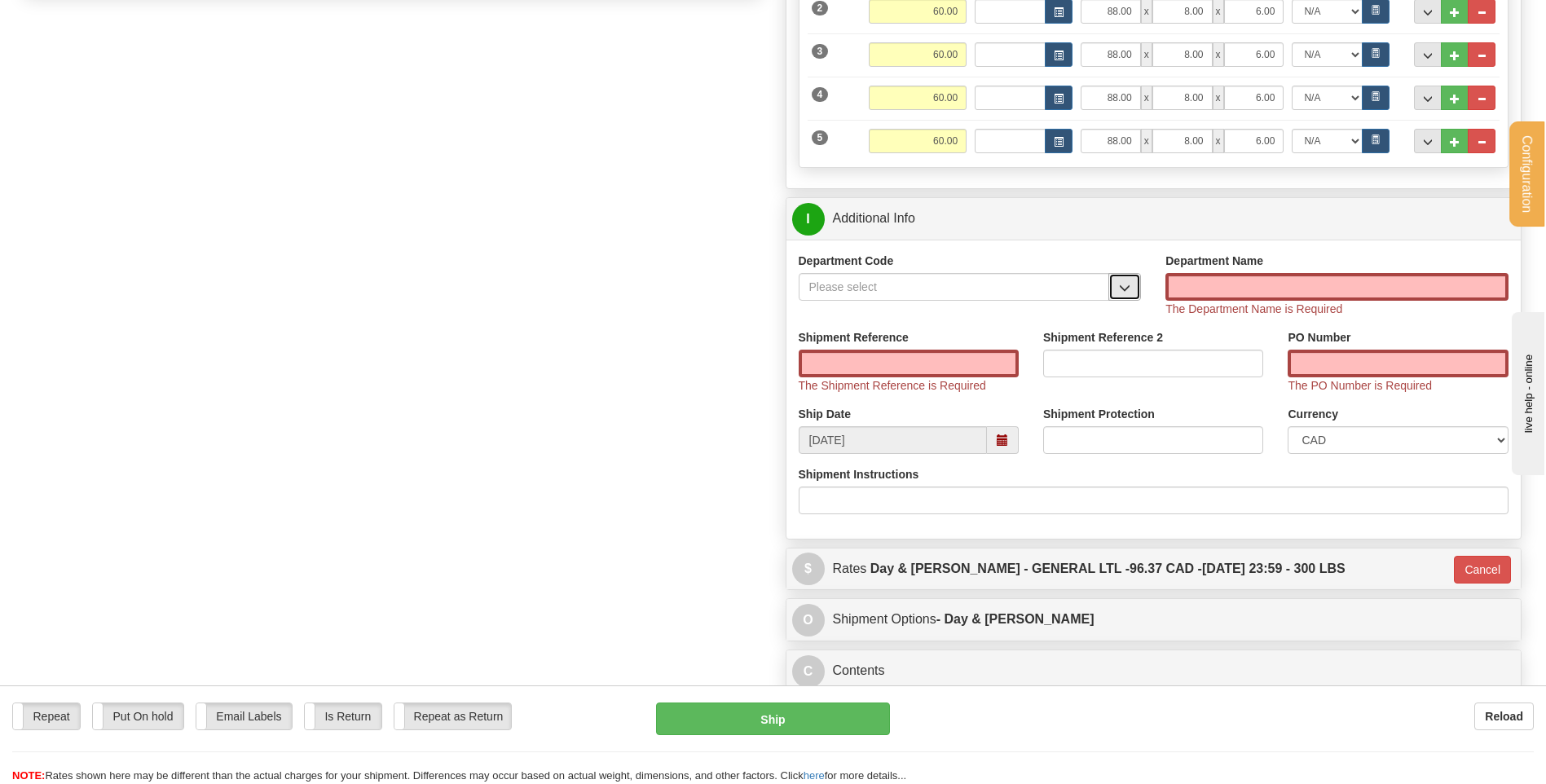
click at [1129, 278] on button "button" at bounding box center [1125, 287] width 33 height 27
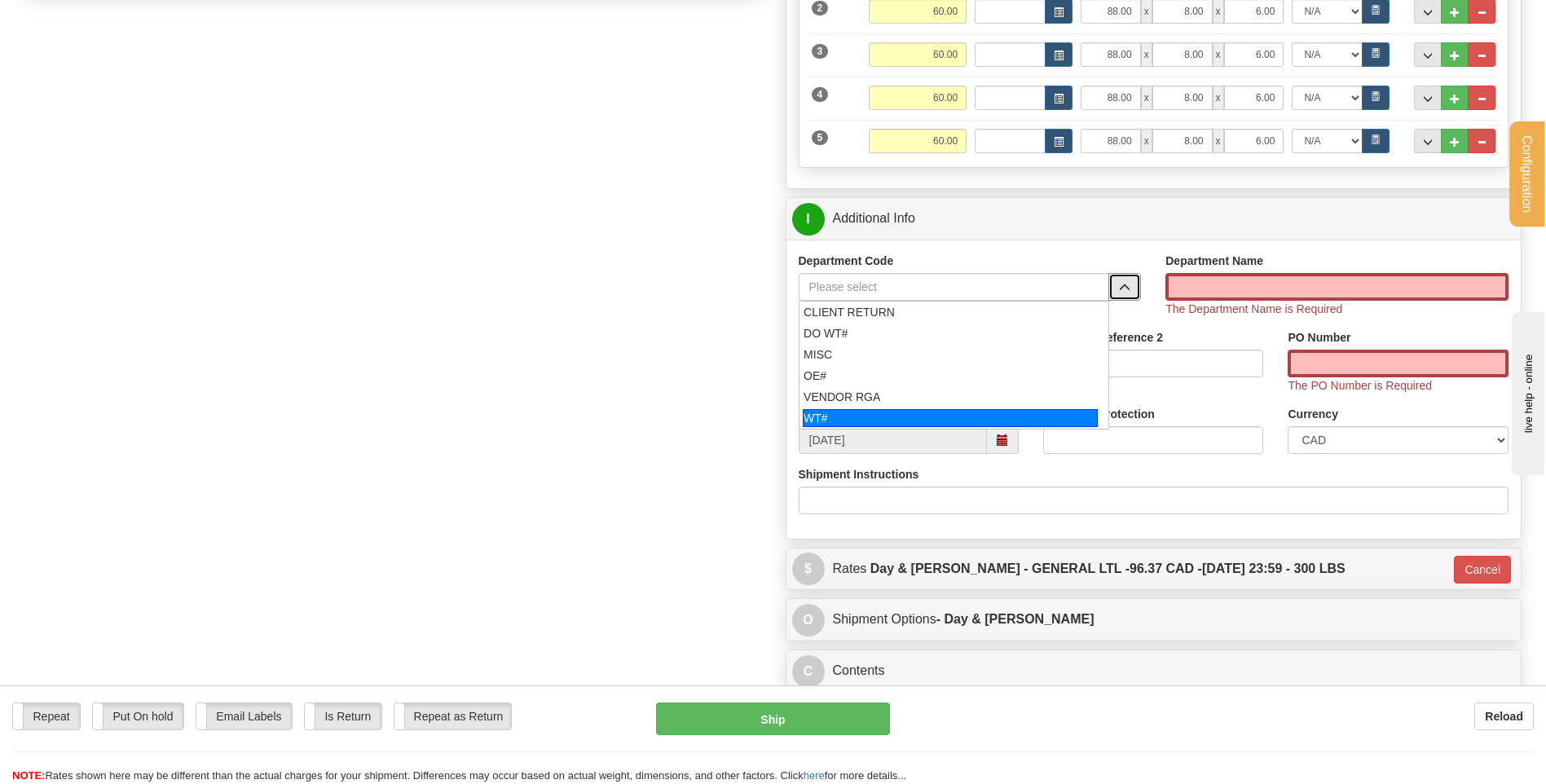
click at [911, 419] on div "WT#" at bounding box center [950, 419] width 295 height 18
type input "WT#"
type input "WAREHOUSE TRANSFERS"
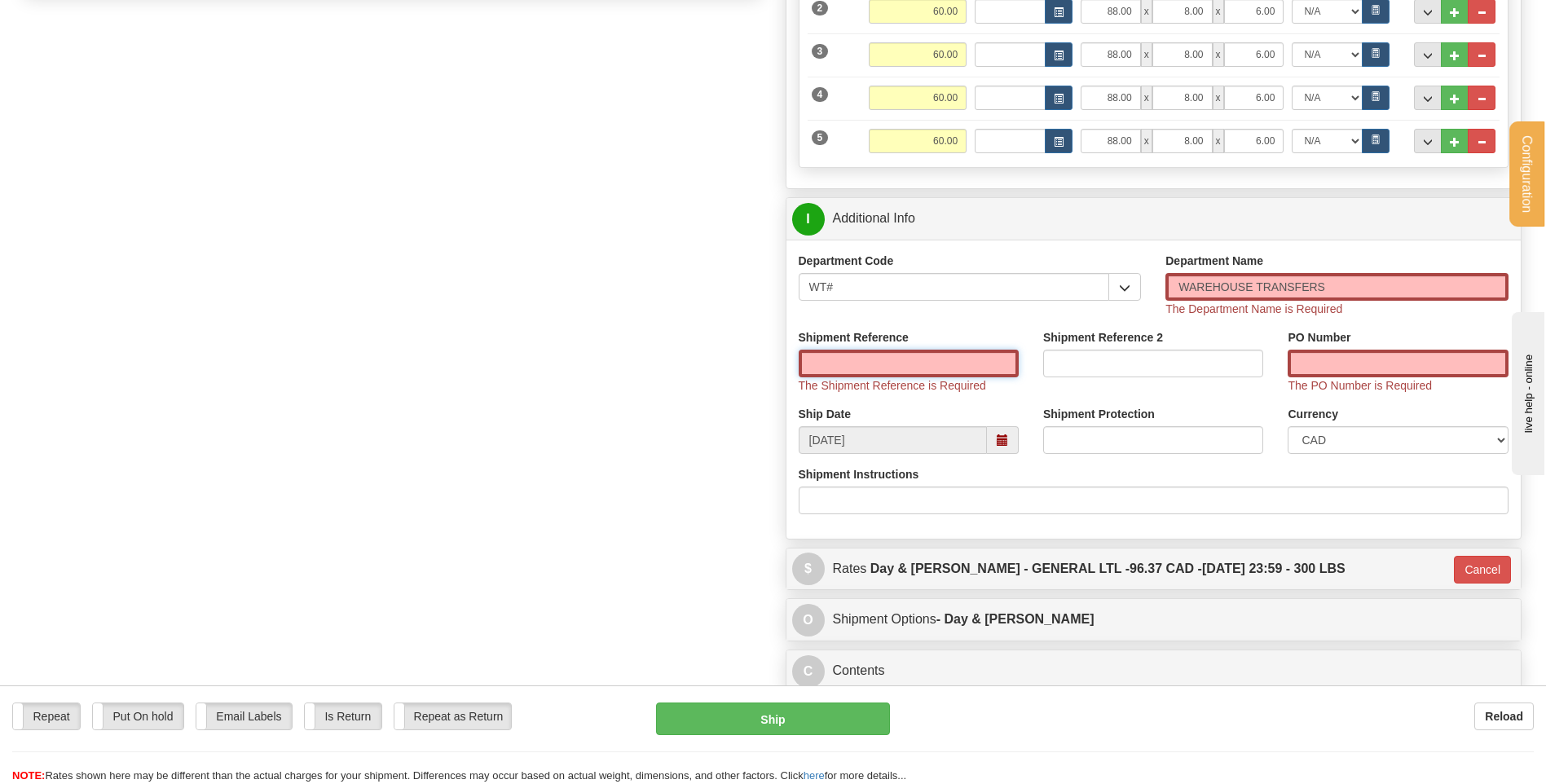
click at [918, 355] on input "Shipment Reference" at bounding box center [909, 364] width 220 height 27
type input "TRANSFERT 08"
click at [1321, 379] on span "The PO Number is Required" at bounding box center [1359, 386] width 144 height 13
click at [1329, 369] on input "PO Number" at bounding box center [1398, 364] width 220 height 27
type input "TRANSFERT TORONTO"
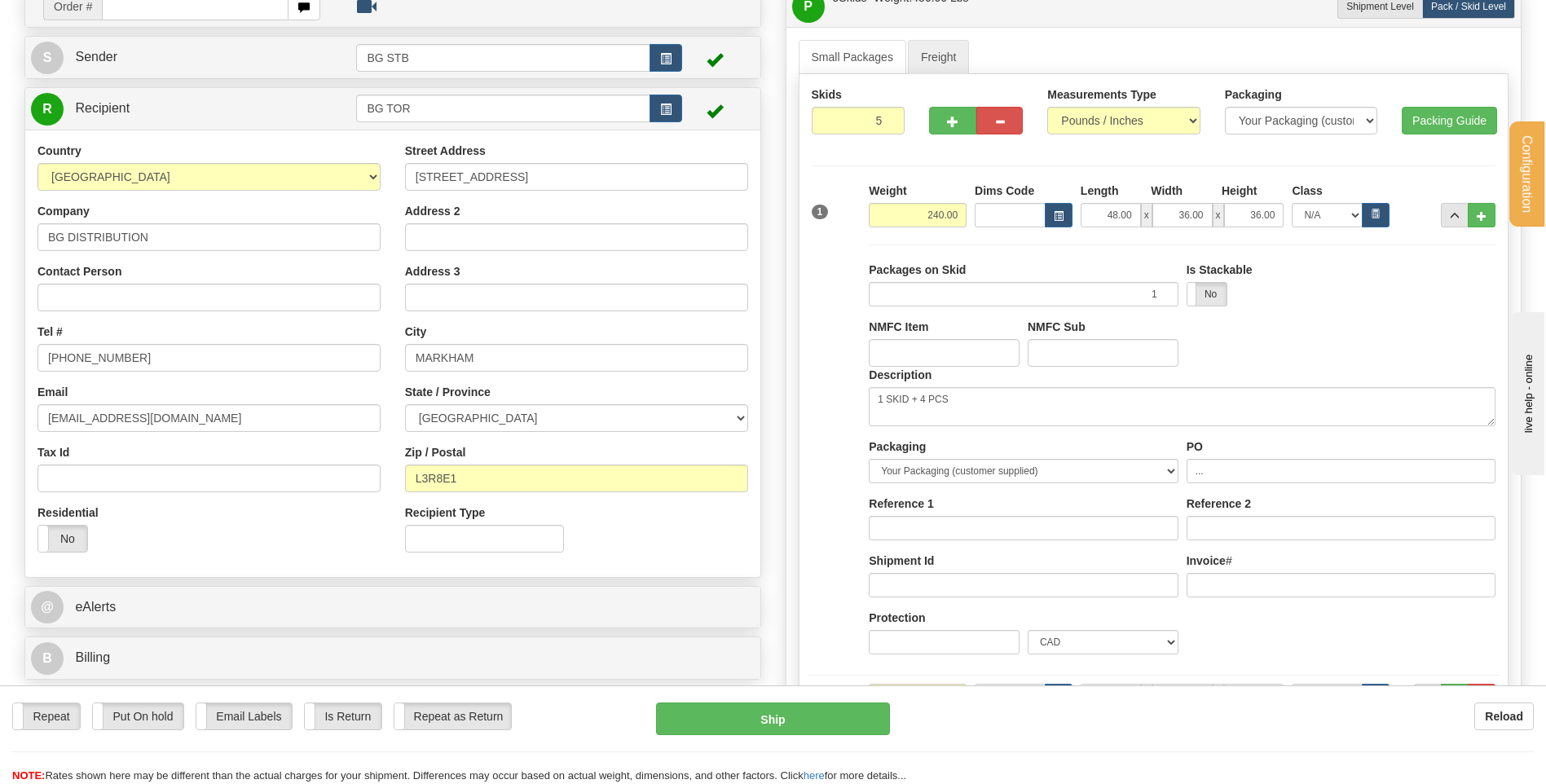
scroll to position [0, 0]
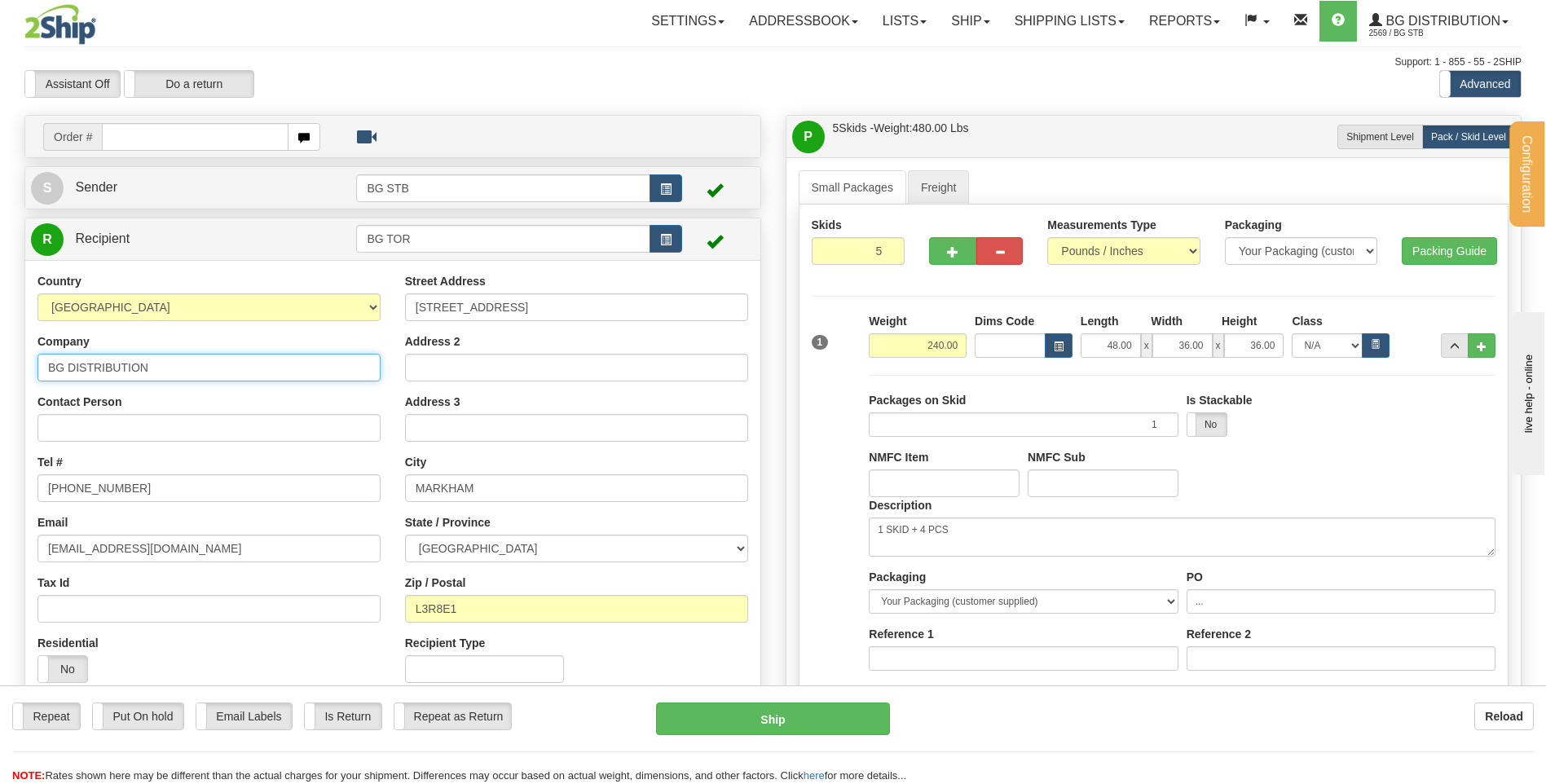
click at [151, 376] on input "BG DISTRIBUTION" at bounding box center [209, 367] width 343 height 27
type input "BG DISTRIBUTION TORONTO"
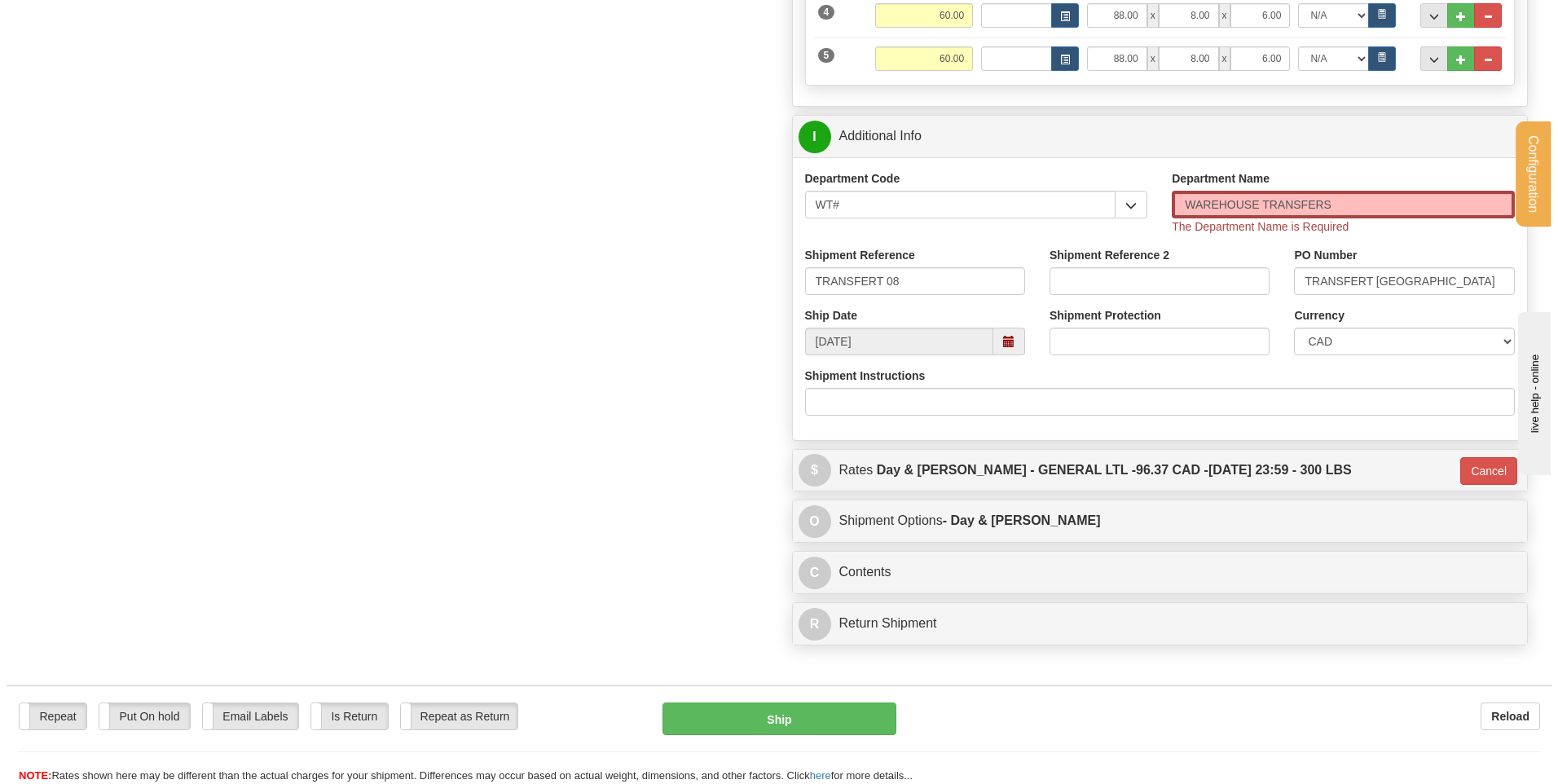
scroll to position [1059, 0]
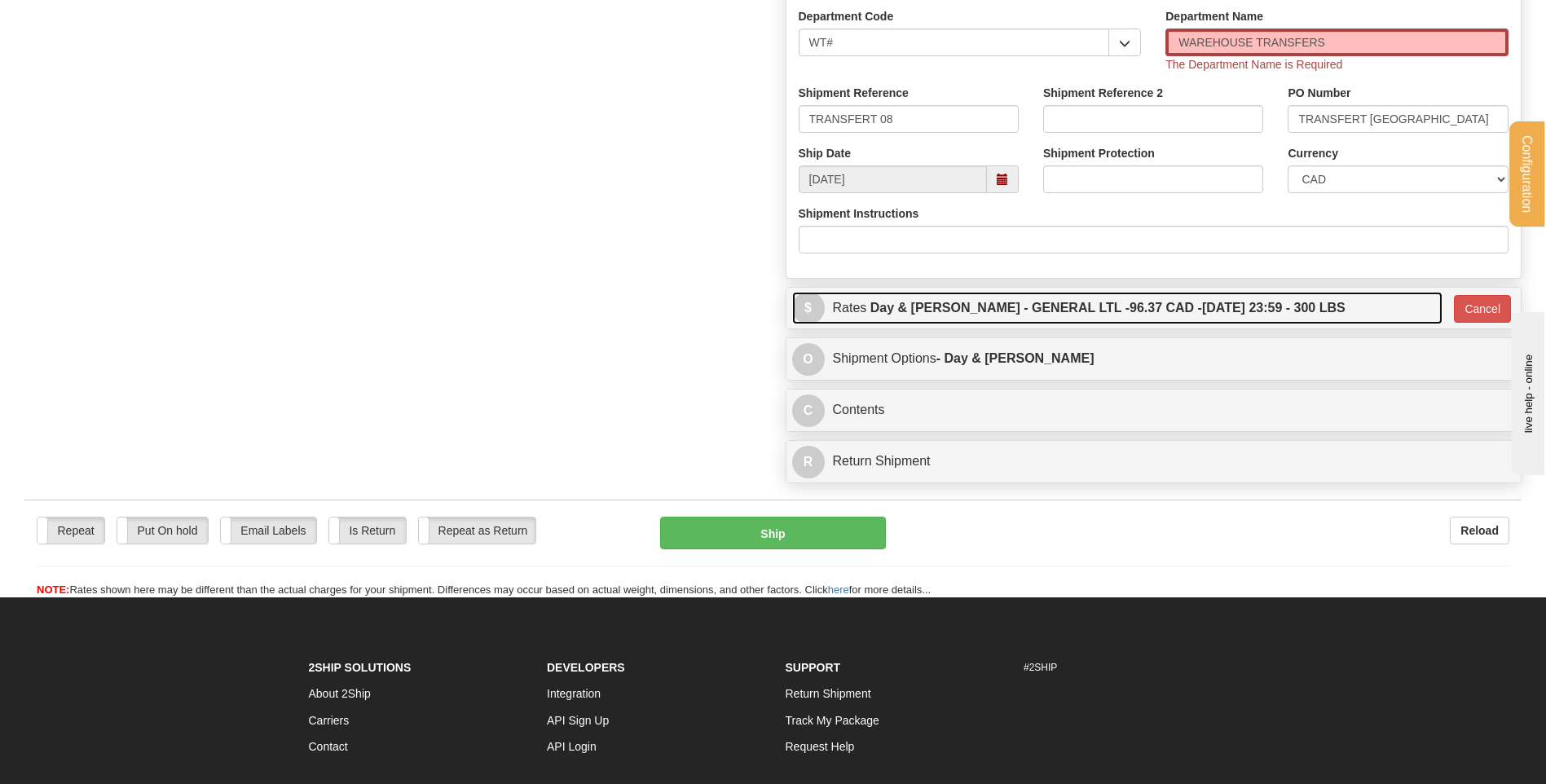
click at [1190, 317] on label "Day & Ross - GENERAL LTL - 96.37 CAD - 08/29/2025 23:59 - 300 LBS" at bounding box center [1108, 308] width 476 height 33
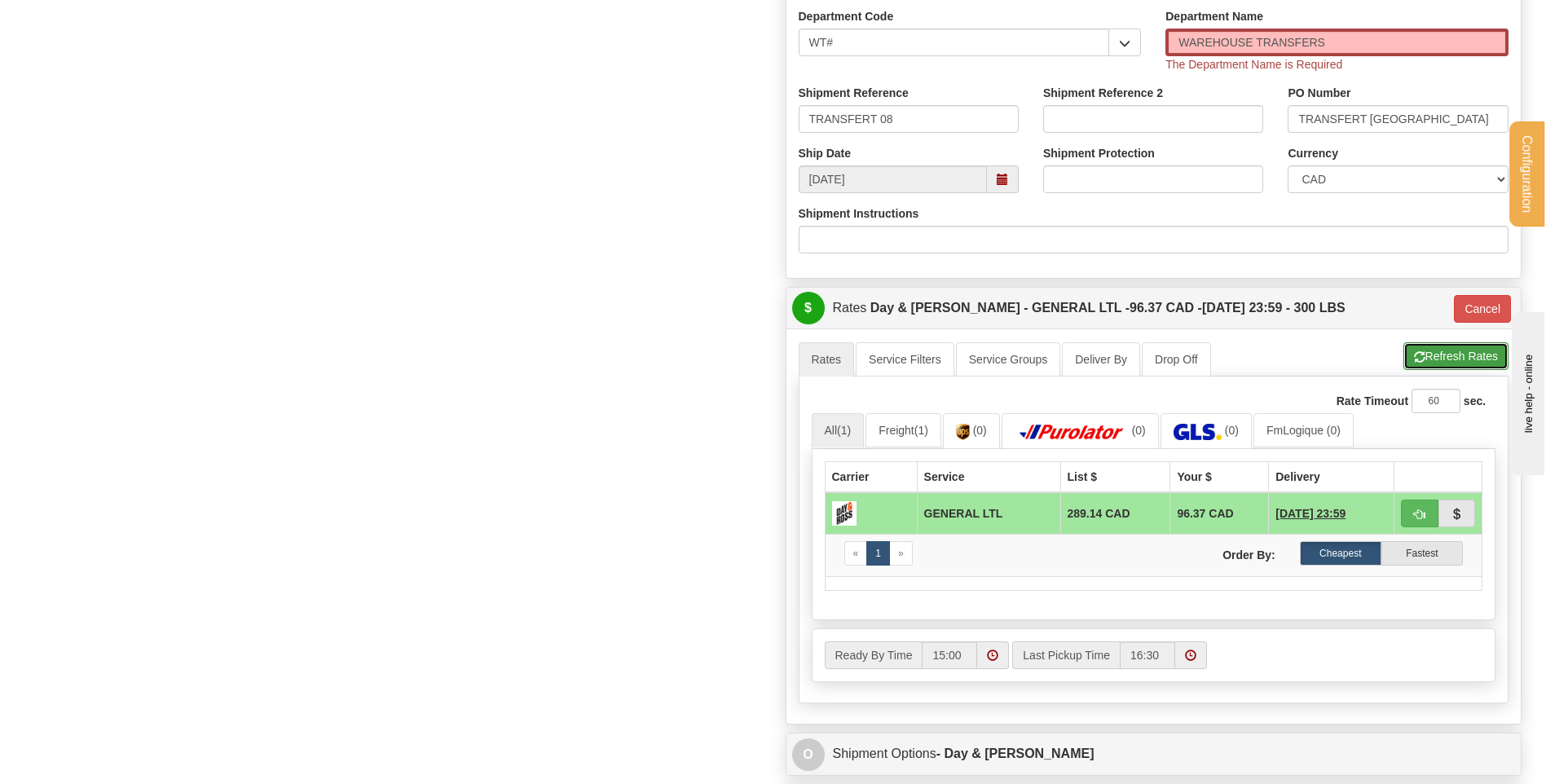
click at [1437, 349] on button "Refresh Rates" at bounding box center [1456, 356] width 105 height 27
type input "GL"
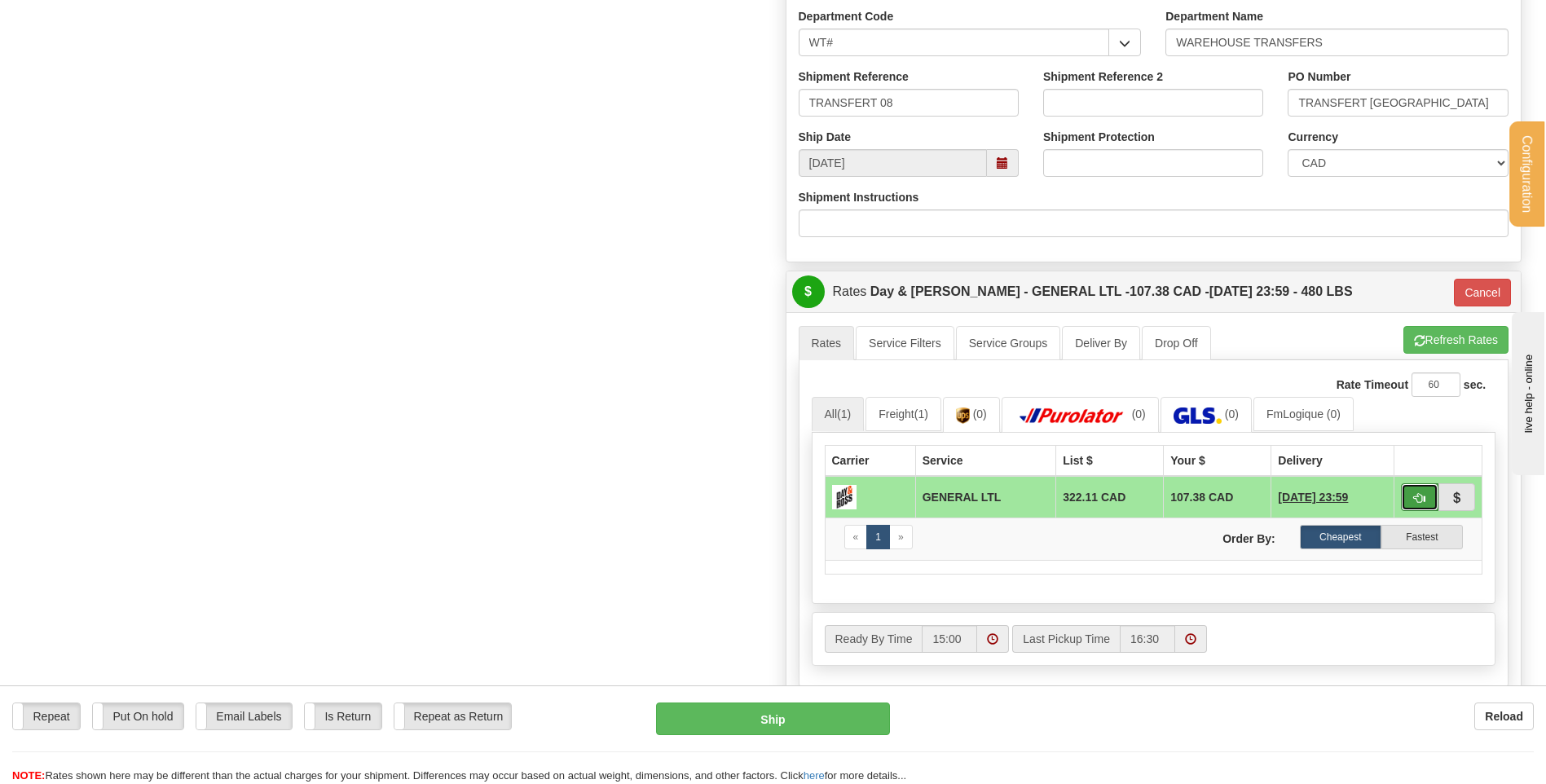
click at [1414, 495] on span "button" at bounding box center [1420, 498] width 11 height 11
click at [1428, 497] on button "button" at bounding box center [1420, 496] width 38 height 27
drag, startPoint x: 1413, startPoint y: 491, endPoint x: 979, endPoint y: 593, distance: 445.8
click at [1414, 491] on button "button" at bounding box center [1420, 496] width 38 height 27
click at [800, 725] on button "Ship" at bounding box center [773, 719] width 233 height 33
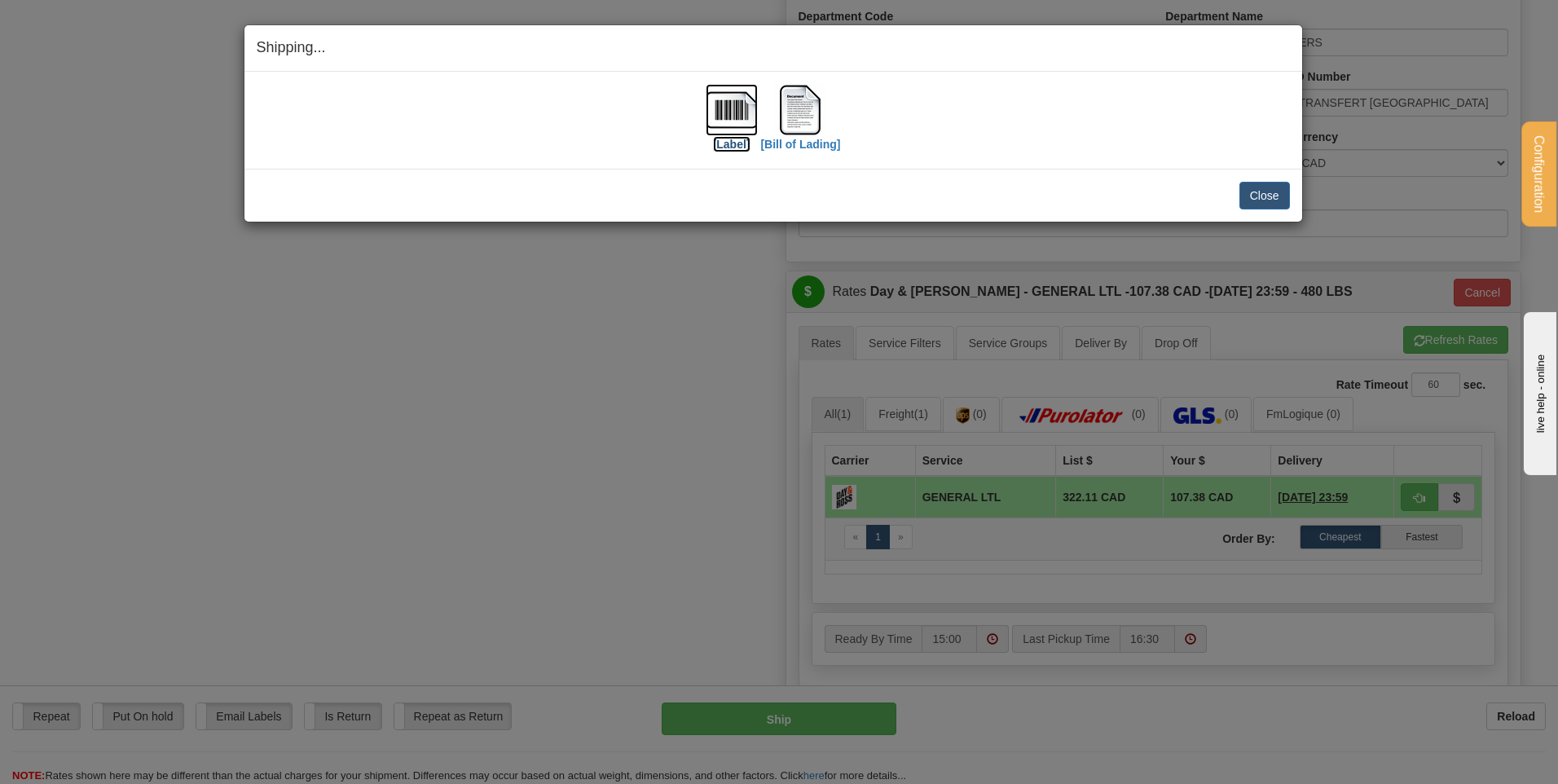
click at [741, 114] on img at bounding box center [731, 110] width 52 height 52
click at [814, 119] on img at bounding box center [800, 110] width 52 height 52
click at [1258, 192] on button "Close" at bounding box center [1264, 195] width 50 height 27
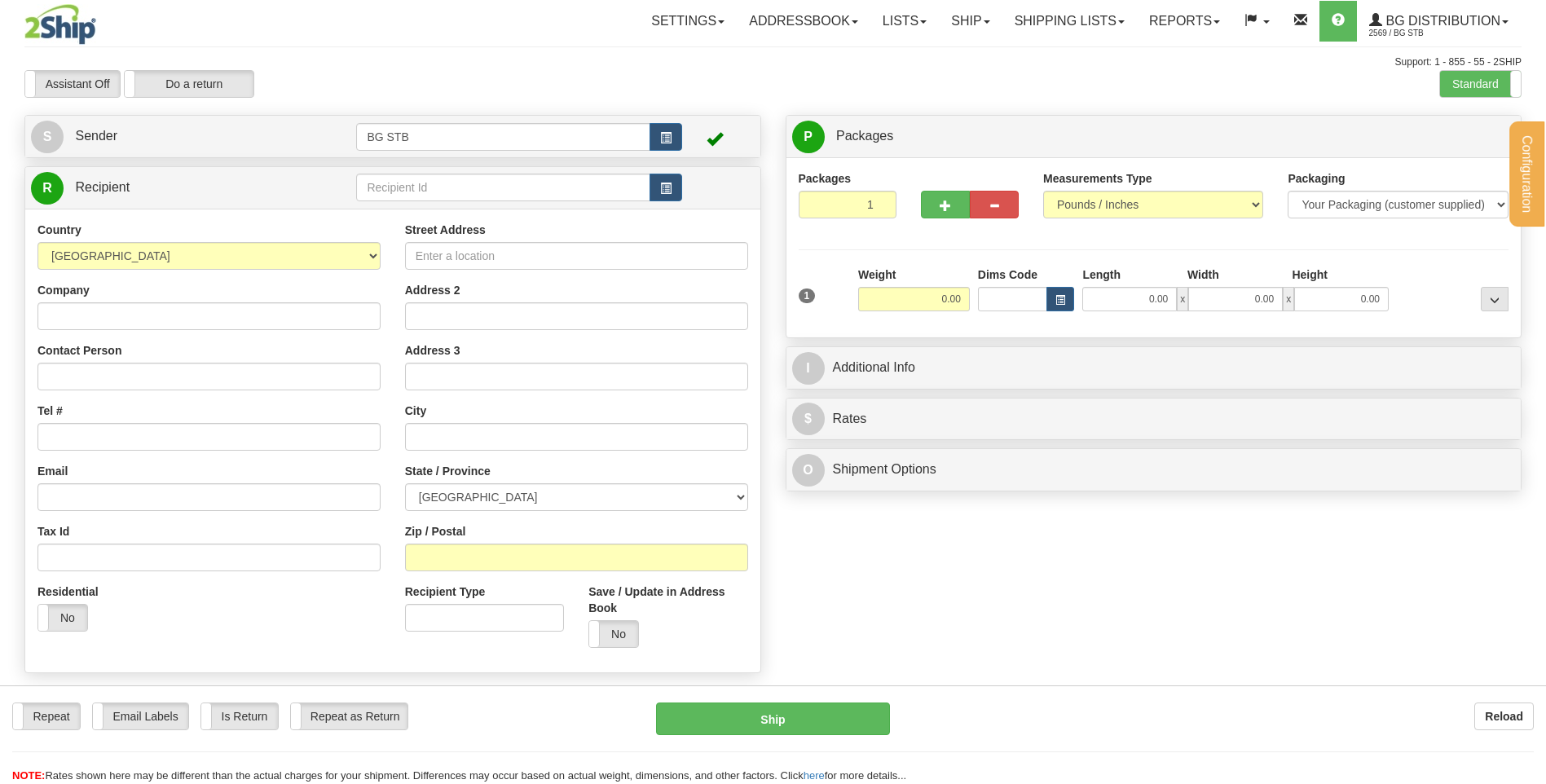
click at [448, 191] on input "text" at bounding box center [503, 187] width 293 height 27
type input "5910"
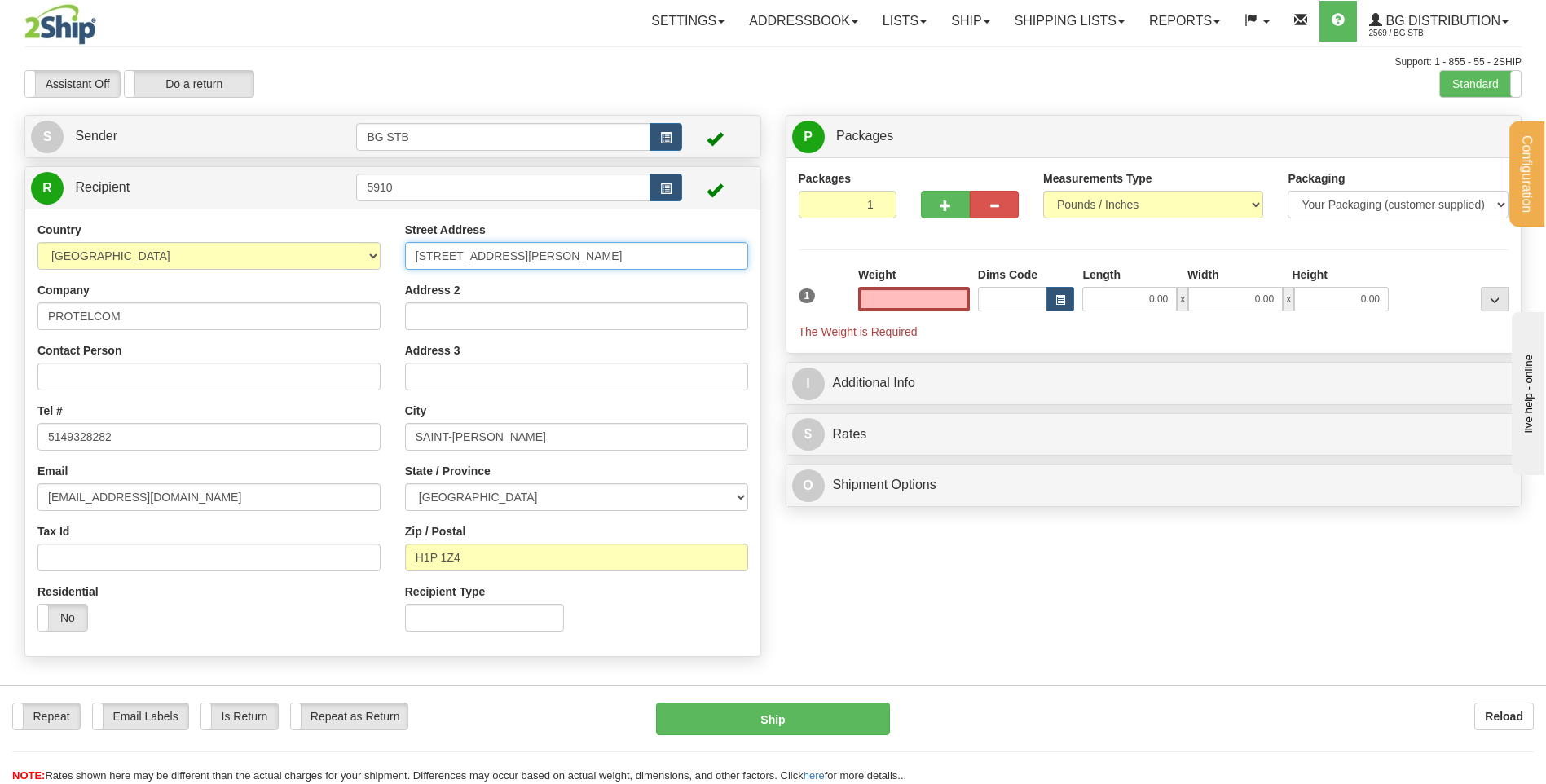
type input "0.00"
drag, startPoint x: 672, startPoint y: 245, endPoint x: 231, endPoint y: 255, distance: 441.1
click at [231, 255] on div "Country [GEOGRAPHIC_DATA] [GEOGRAPHIC_DATA] [GEOGRAPHIC_DATA] [GEOGRAPHIC_DATA]…" at bounding box center [393, 432] width 735 height 422
type input "[STREET_ADDRESS][PERSON_NAME]"
drag, startPoint x: 512, startPoint y: 437, endPoint x: 374, endPoint y: 451, distance: 138.7
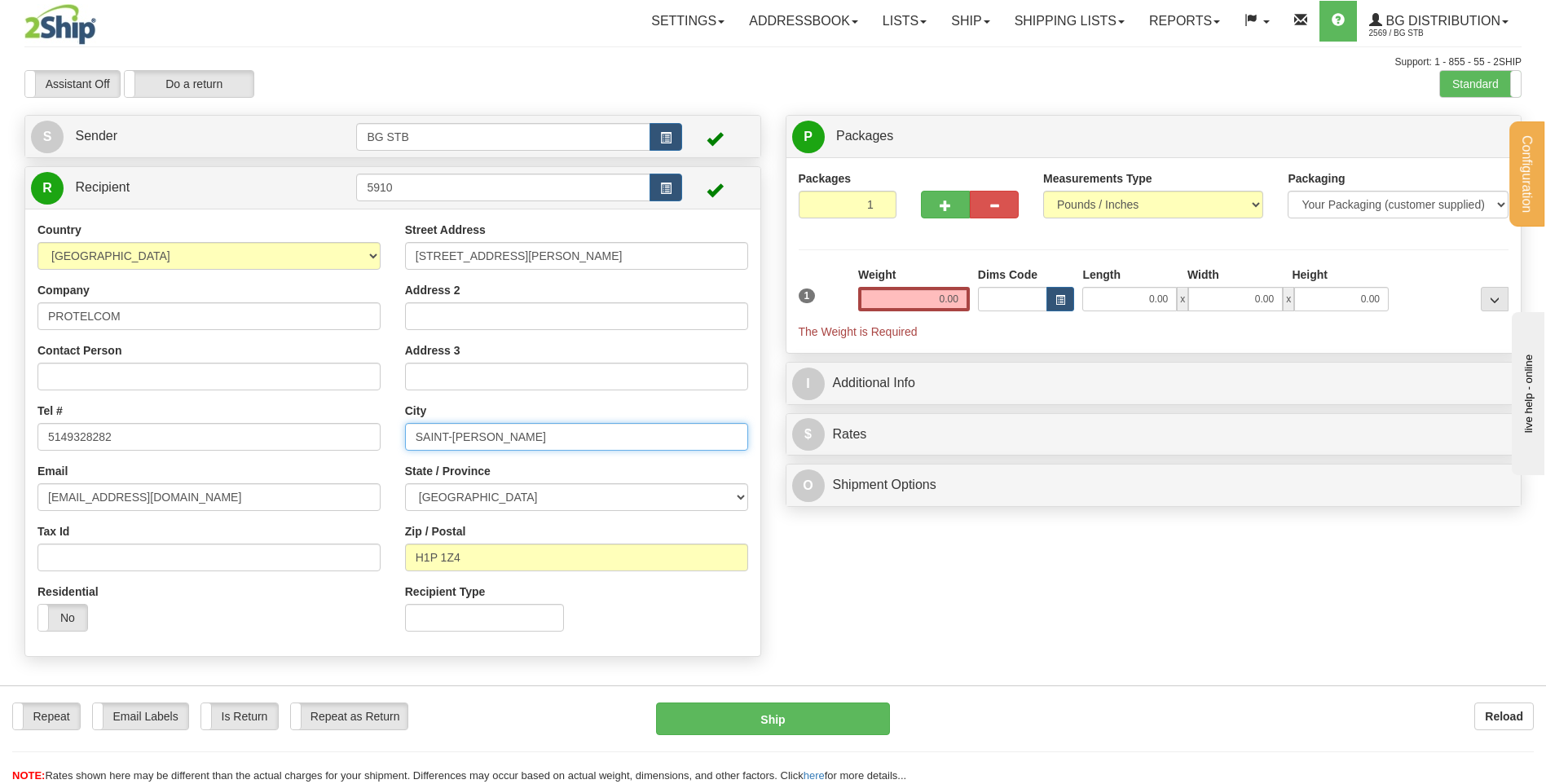
click at [374, 451] on div "Country [GEOGRAPHIC_DATA] [GEOGRAPHIC_DATA] [GEOGRAPHIC_DATA] [GEOGRAPHIC_DATA]…" at bounding box center [393, 432] width 735 height 422
type input "BROSSARD"
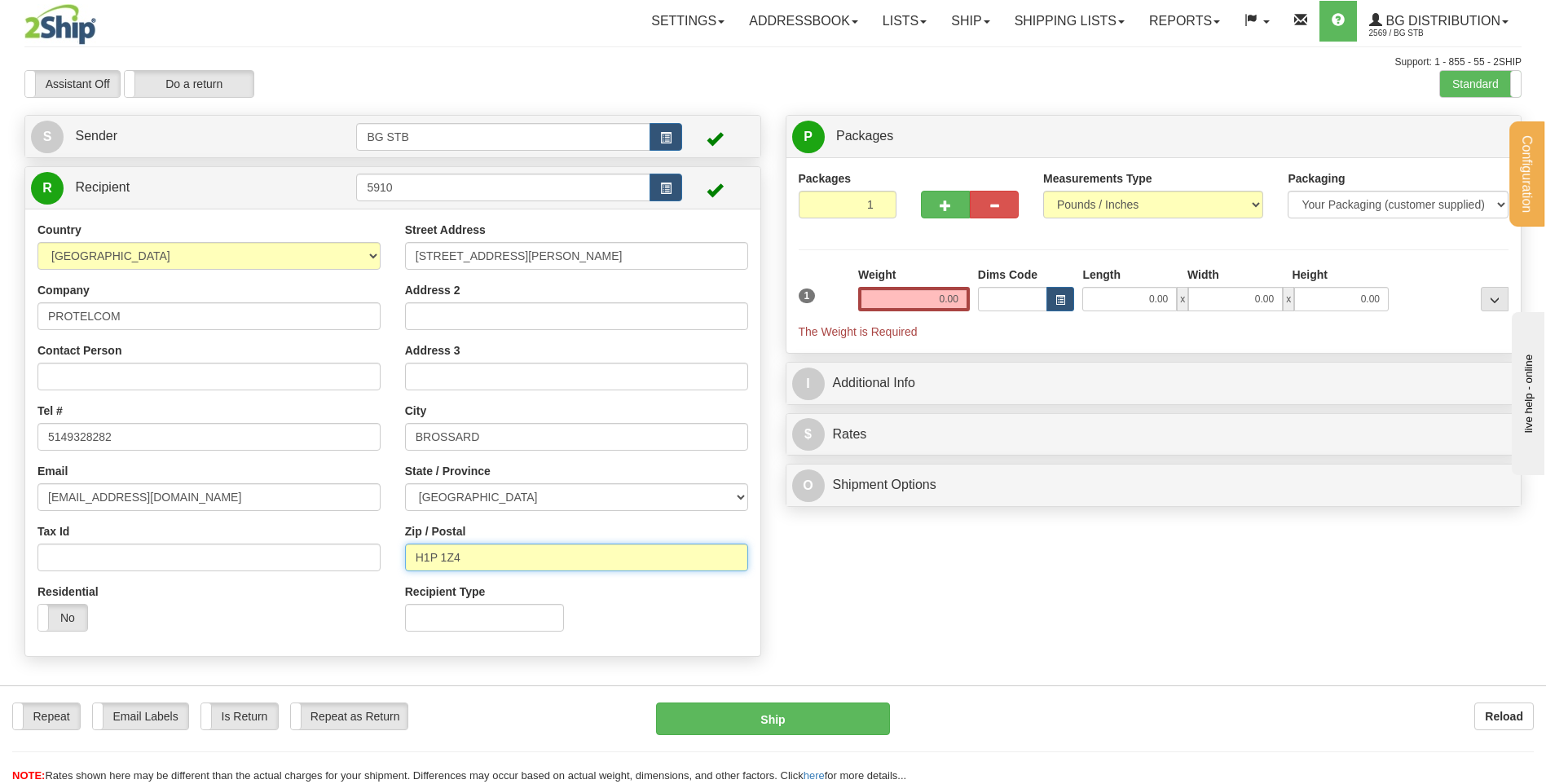
drag, startPoint x: 476, startPoint y: 558, endPoint x: 394, endPoint y: 557, distance: 82.0
click at [394, 557] on div "Street Address [STREET_ADDRESS][PERSON_NAME] Address 2 Address 3 City BROSSARD …" at bounding box center [576, 432] width 367 height 422
type input "J4Y 2R4"
click at [906, 287] on input "0.00" at bounding box center [915, 299] width 112 height 25
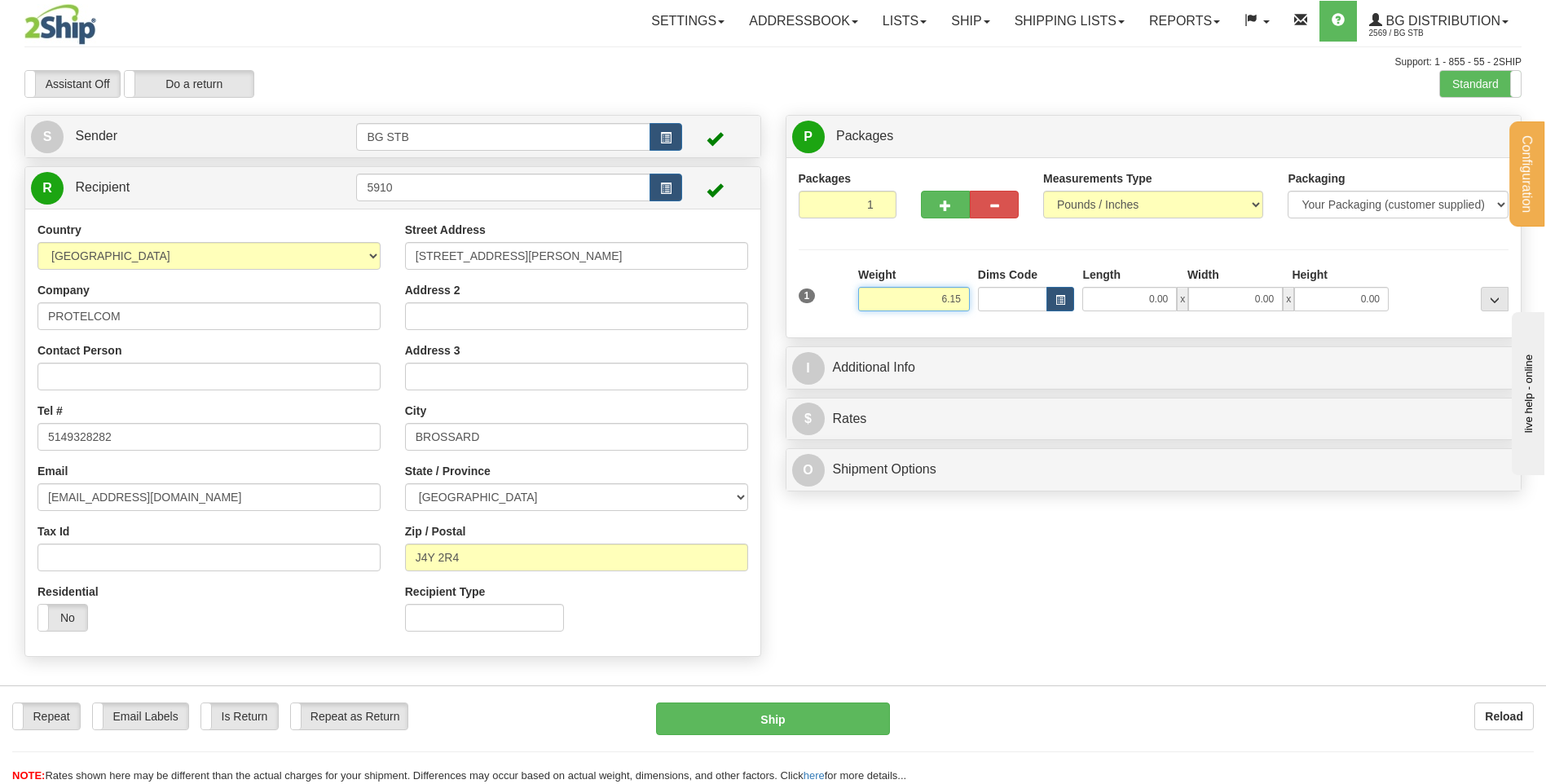
type input "6.15"
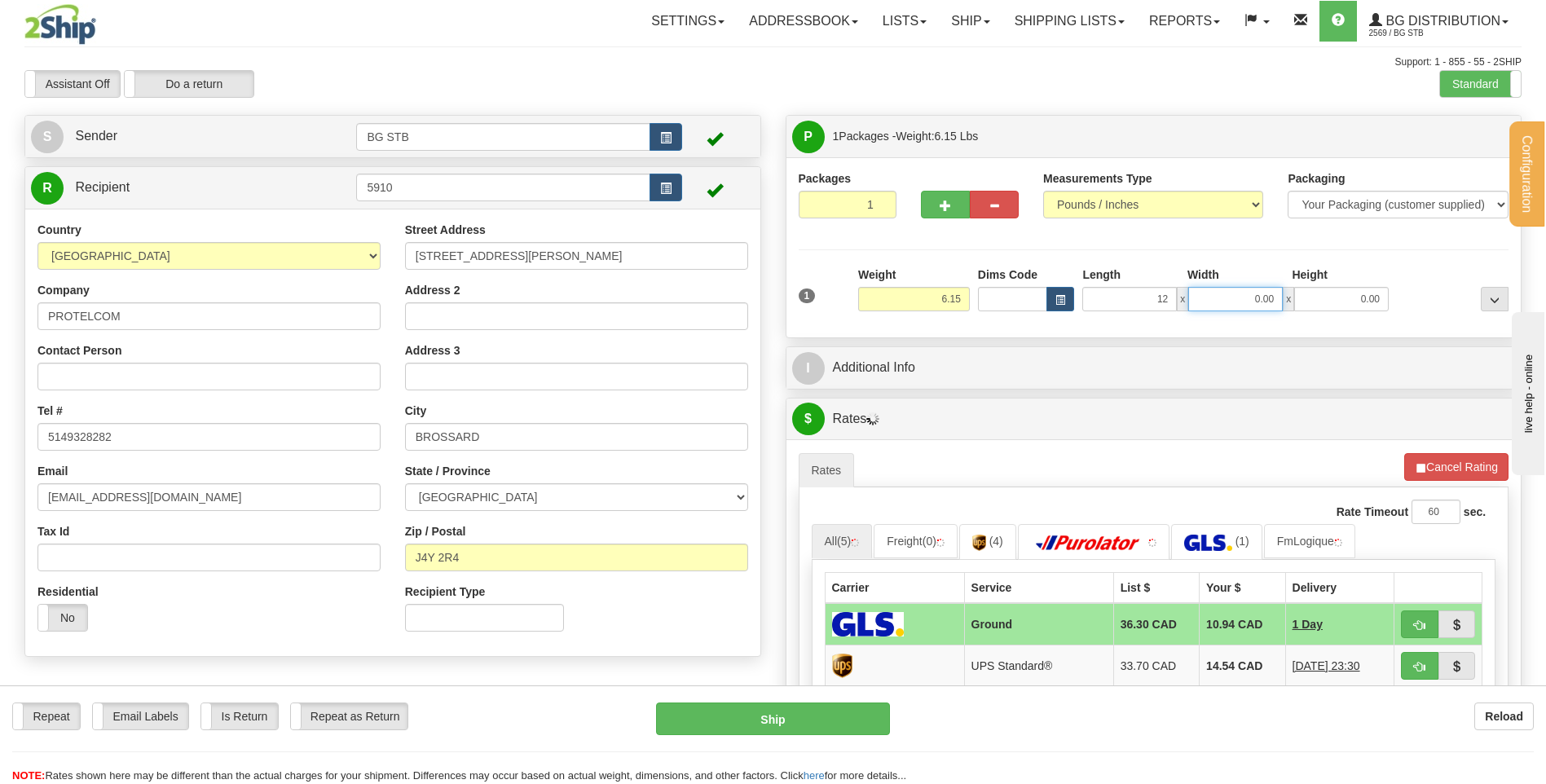
type input "12.00"
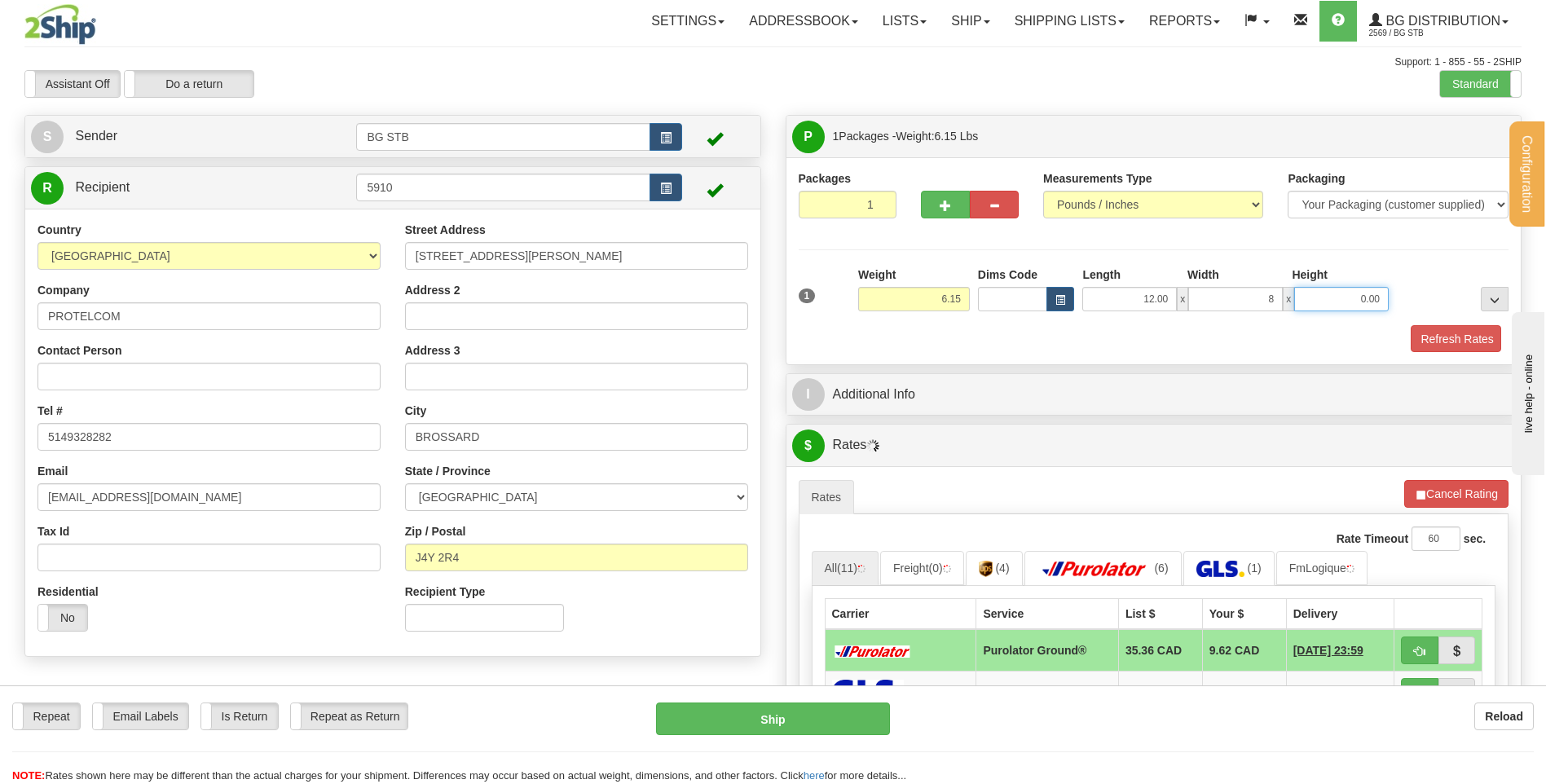
type input "8.00"
type input "6.00"
click at [940, 376] on div "I Additional Info" at bounding box center [1154, 395] width 735 height 41
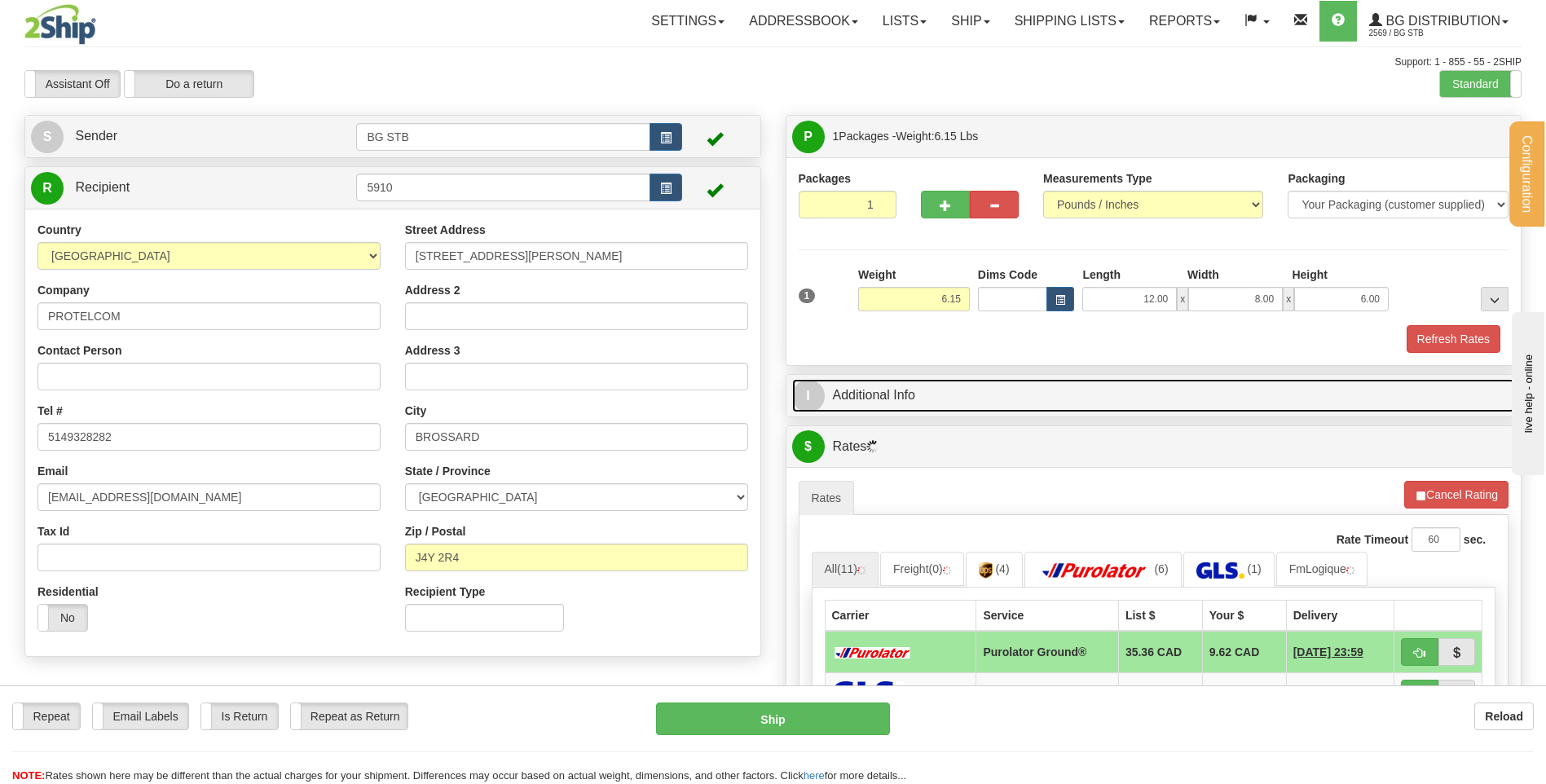
click at [950, 388] on link "I Additional Info" at bounding box center [1155, 396] width 724 height 33
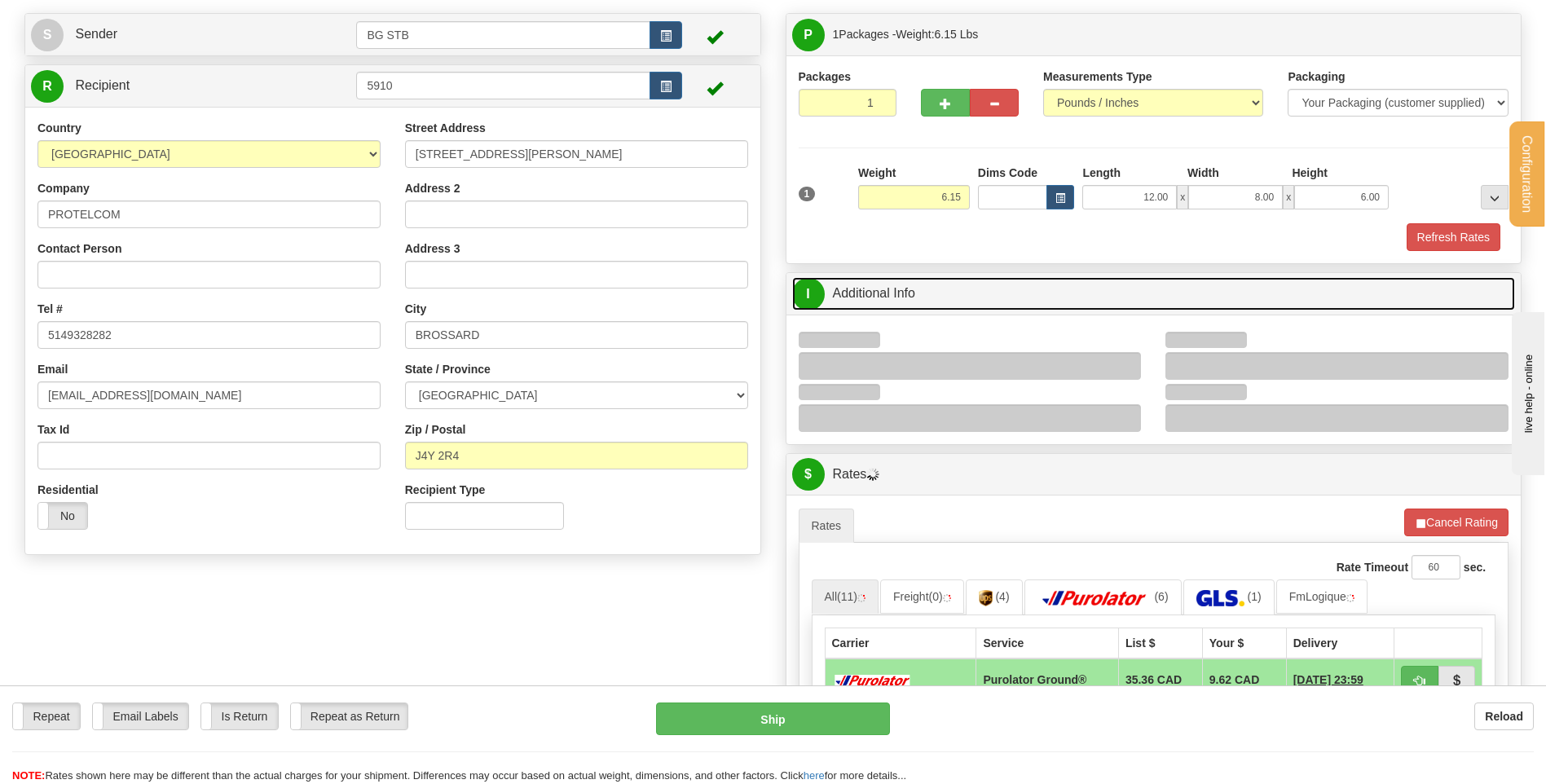
scroll to position [245, 0]
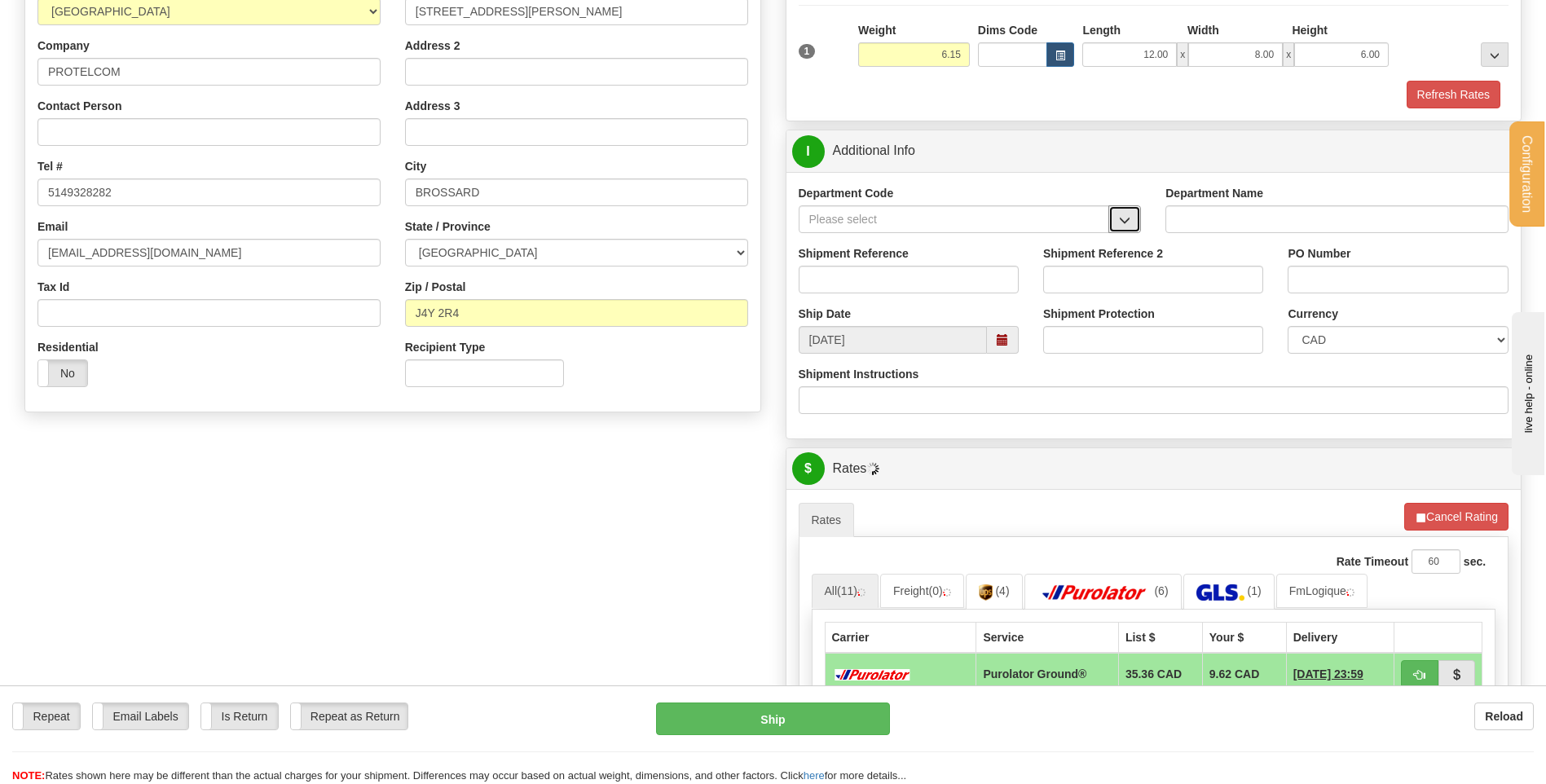
click at [1123, 217] on span "button" at bounding box center [1124, 221] width 11 height 11
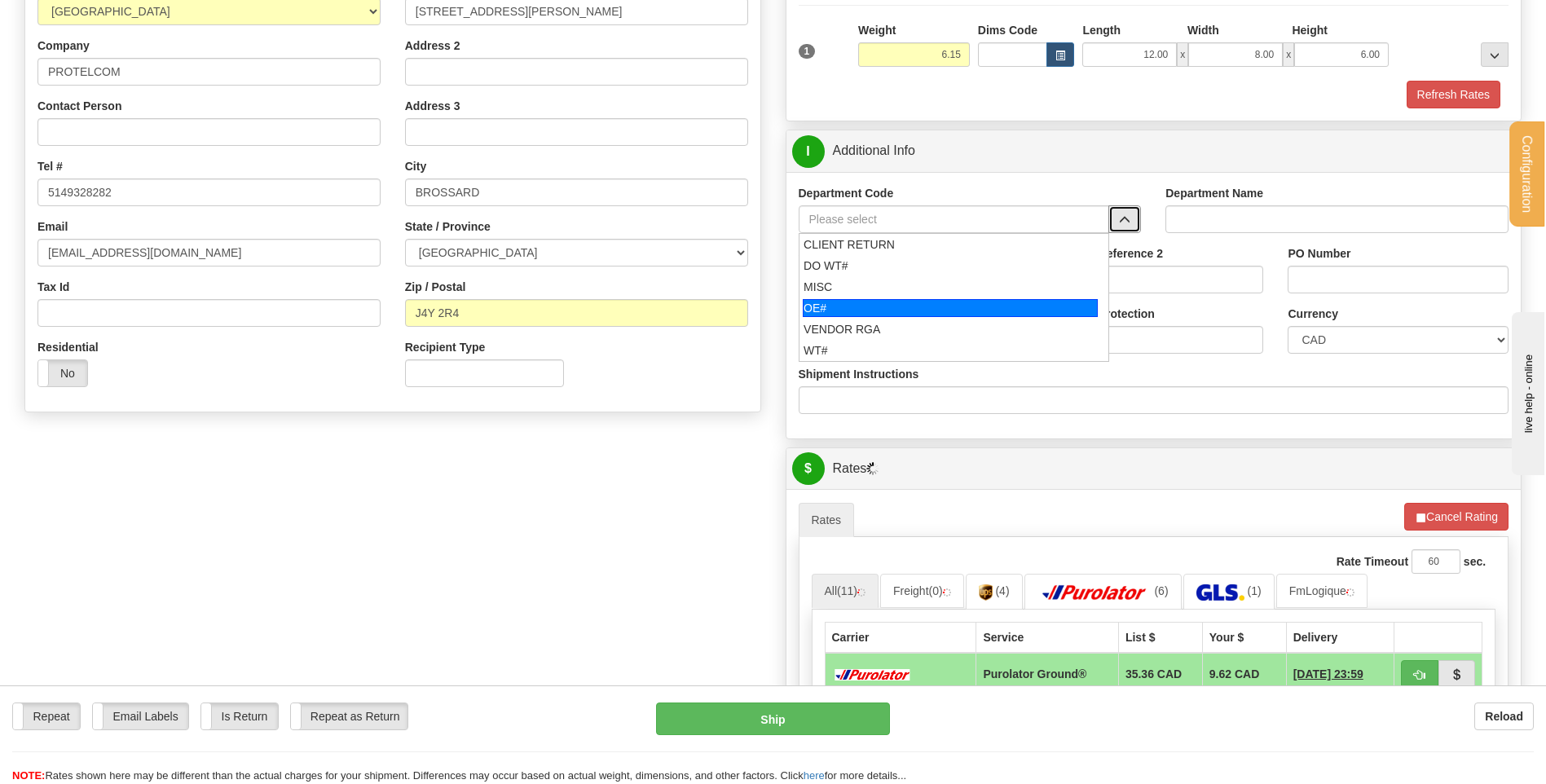
click at [948, 302] on div "OE#" at bounding box center [950, 308] width 295 height 18
type input "OE#"
type input "ORDERS"
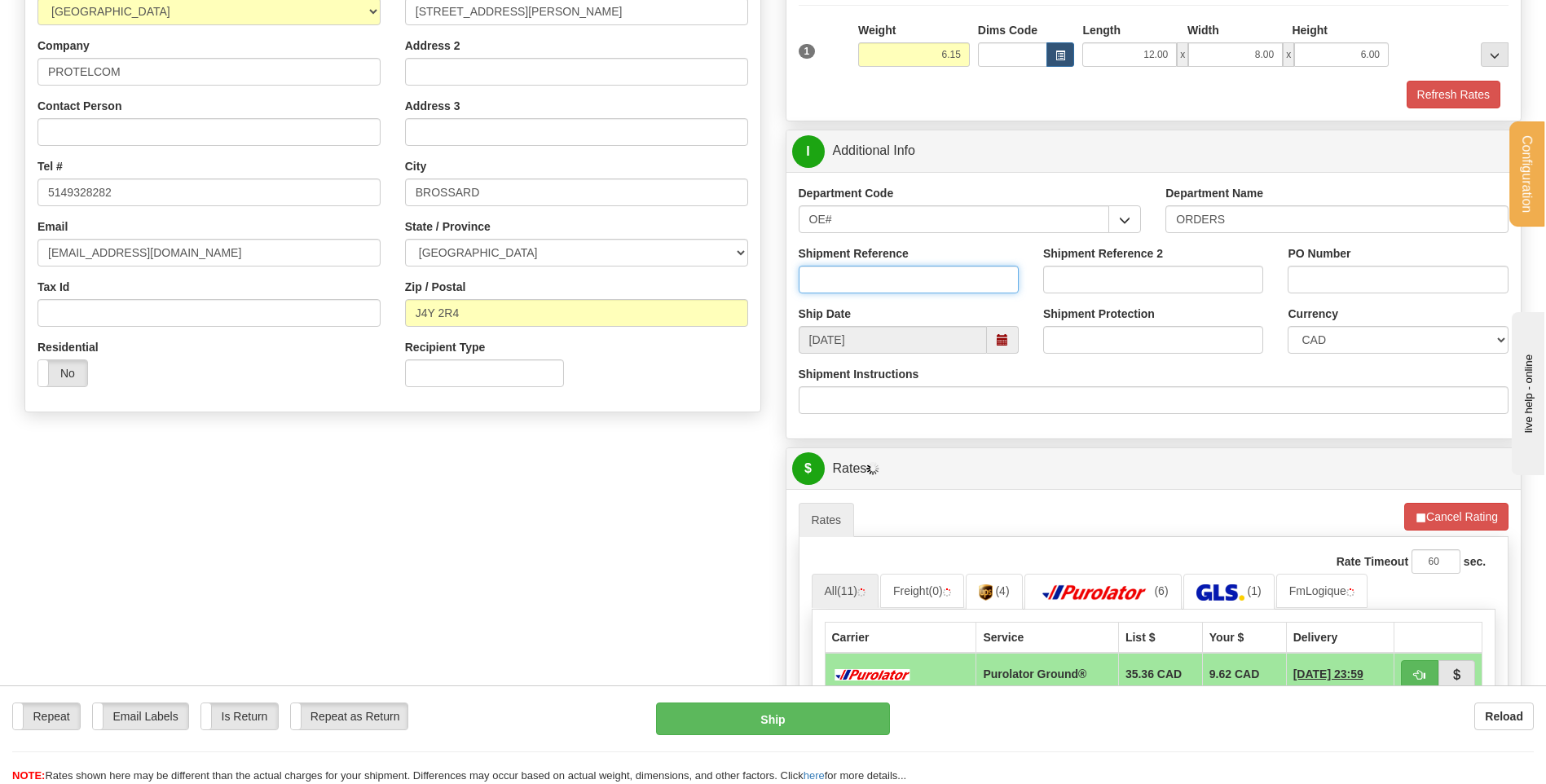
click at [946, 290] on input "Shipment Reference" at bounding box center [909, 279] width 220 height 27
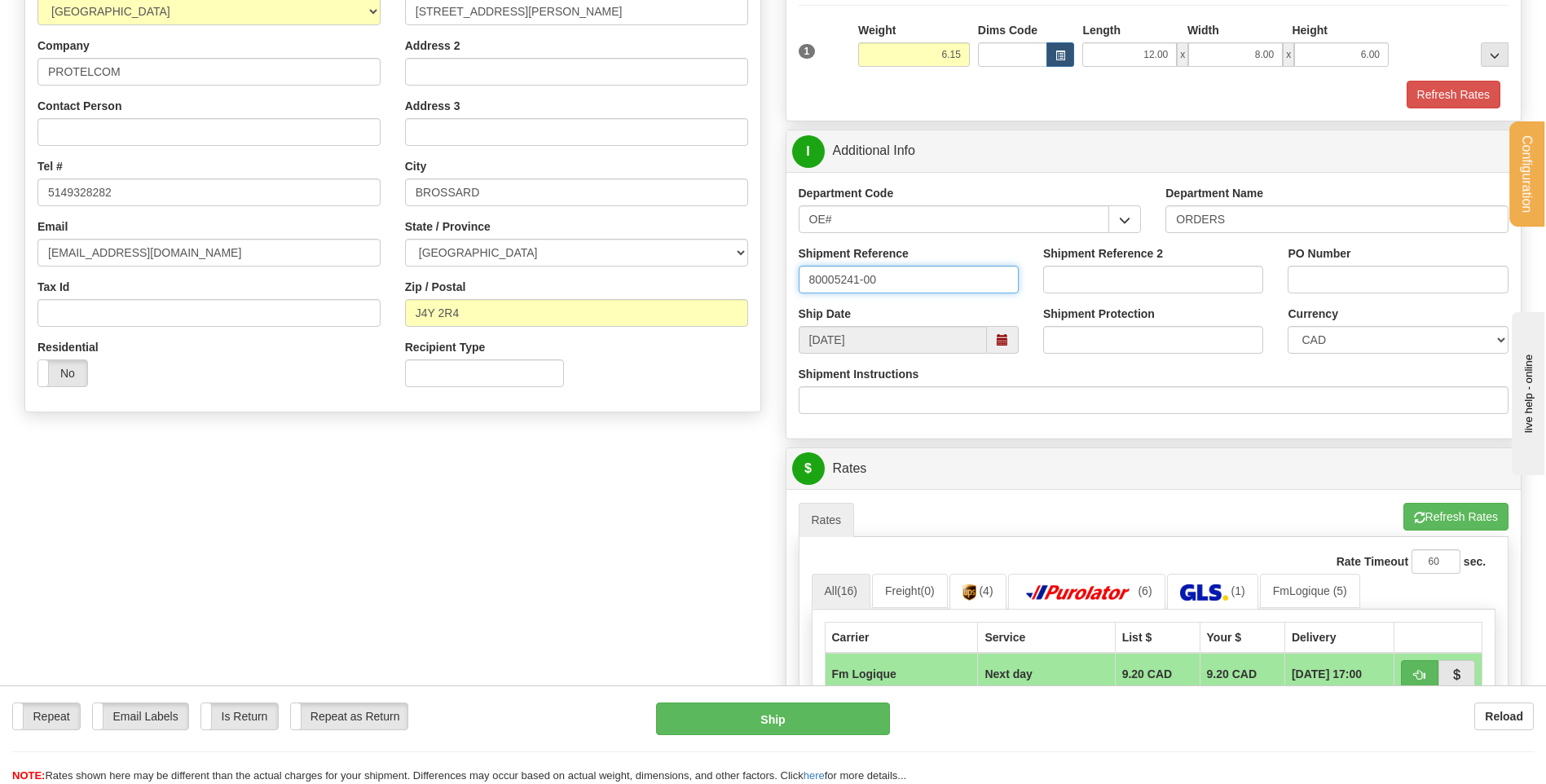
type input "80005241-00"
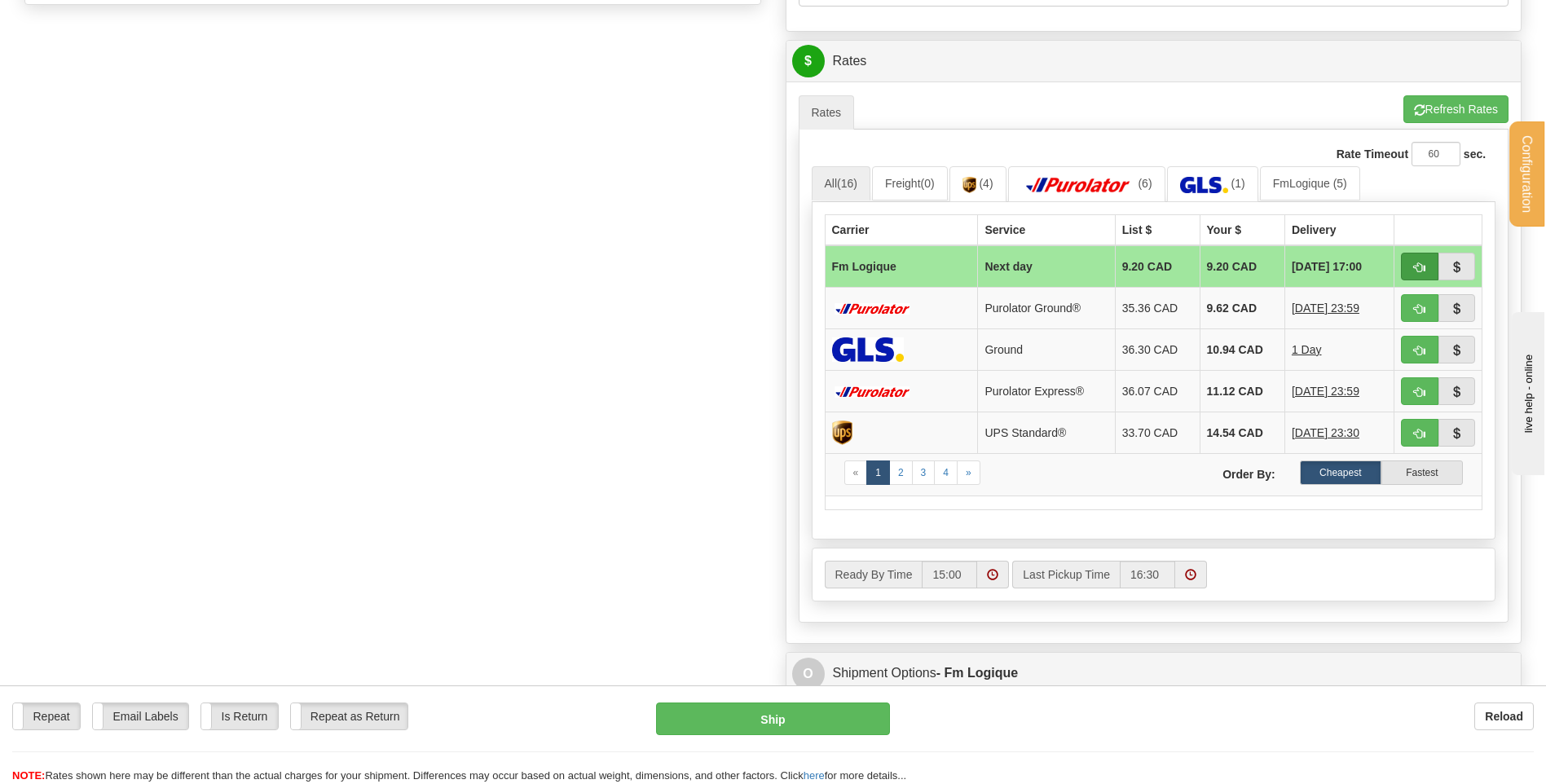
type input "11325"
click at [1425, 264] on span "button" at bounding box center [1420, 267] width 11 height 11
type input "jour"
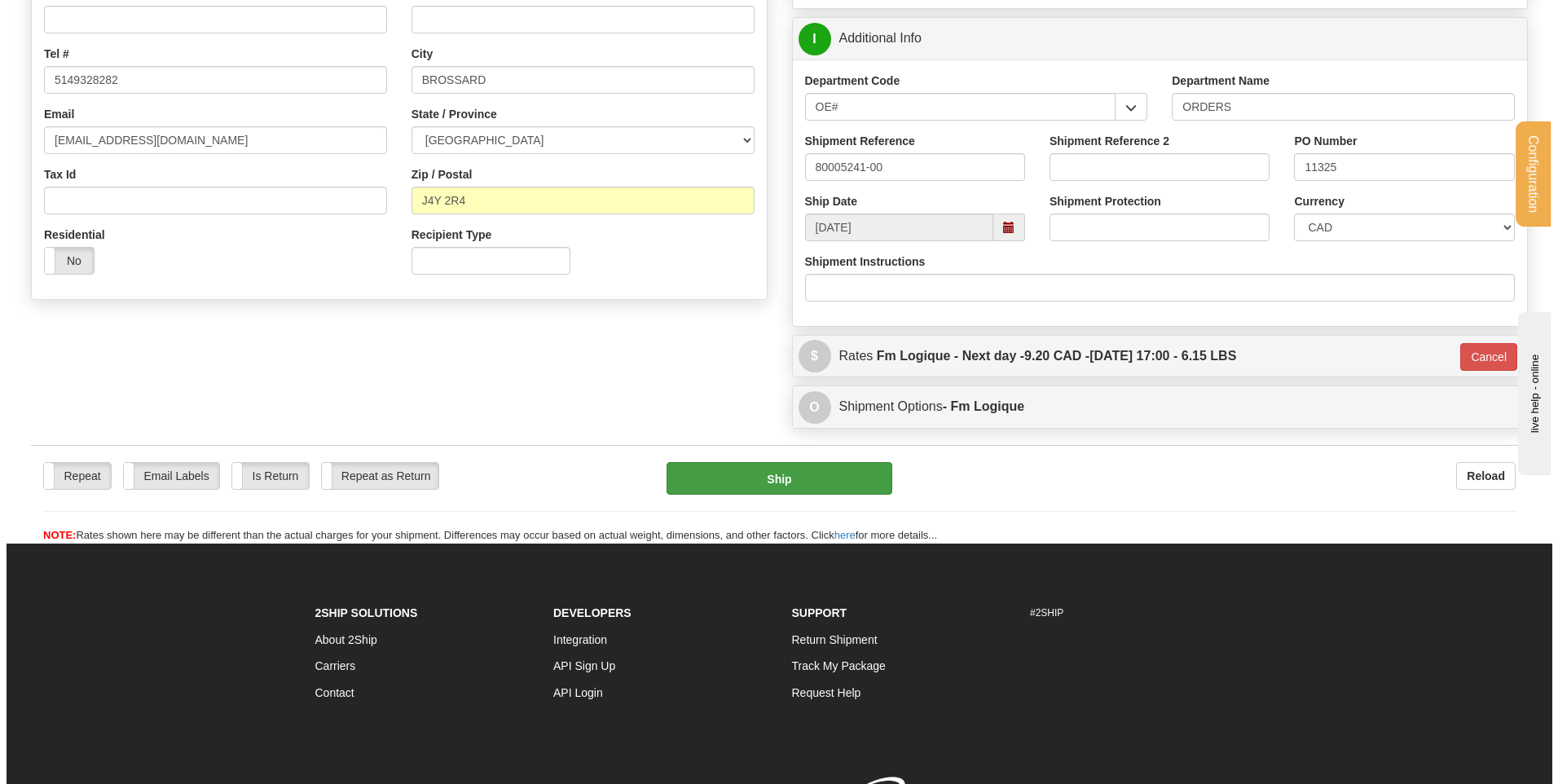
scroll to position [349, 0]
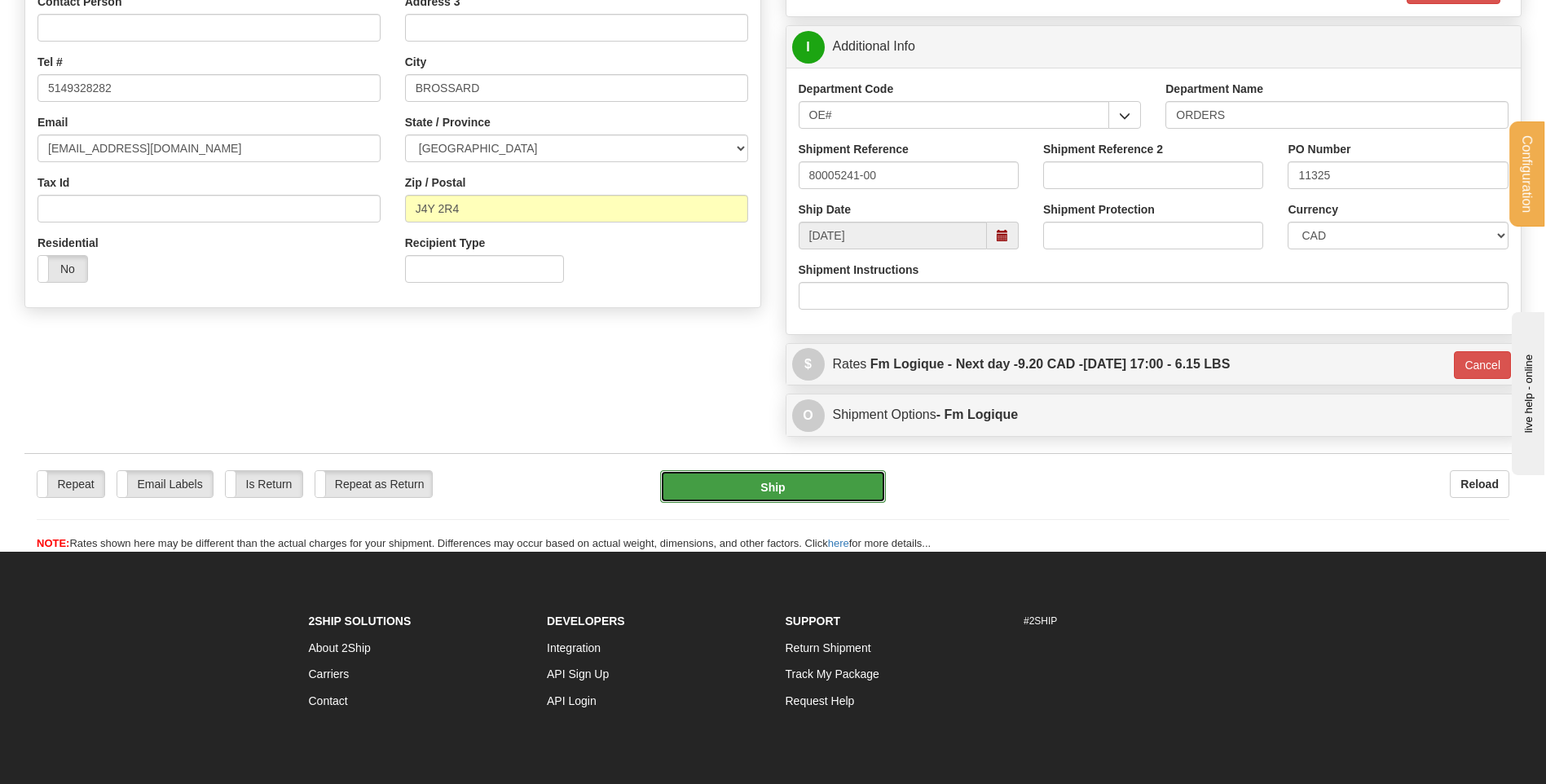
click at [755, 495] on button "Ship" at bounding box center [772, 486] width 225 height 33
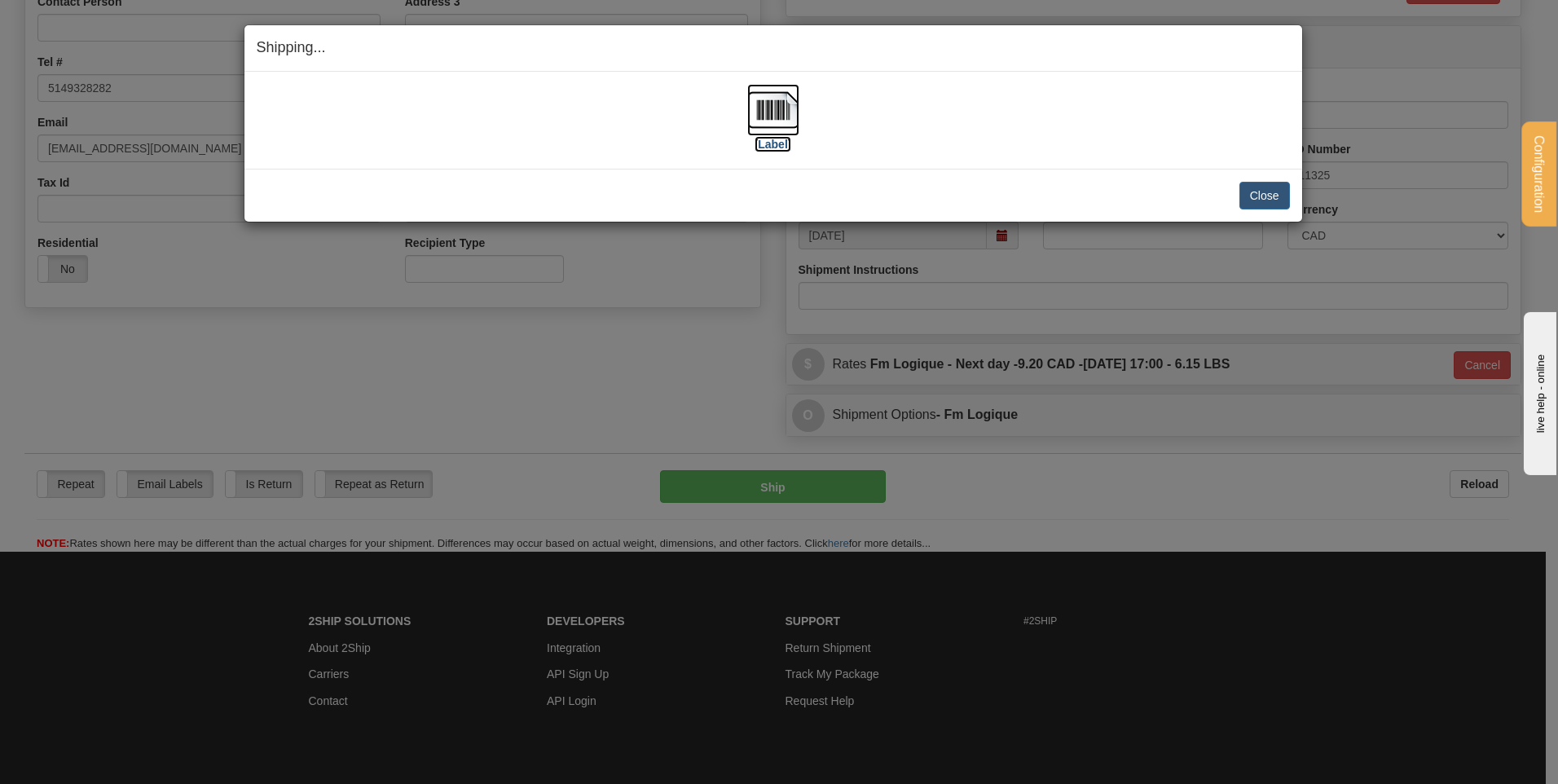
click at [785, 107] on img at bounding box center [773, 110] width 52 height 52
click at [801, 108] on div "[Label]" at bounding box center [773, 120] width 1033 height 72
click at [1248, 187] on button "Close" at bounding box center [1264, 195] width 50 height 27
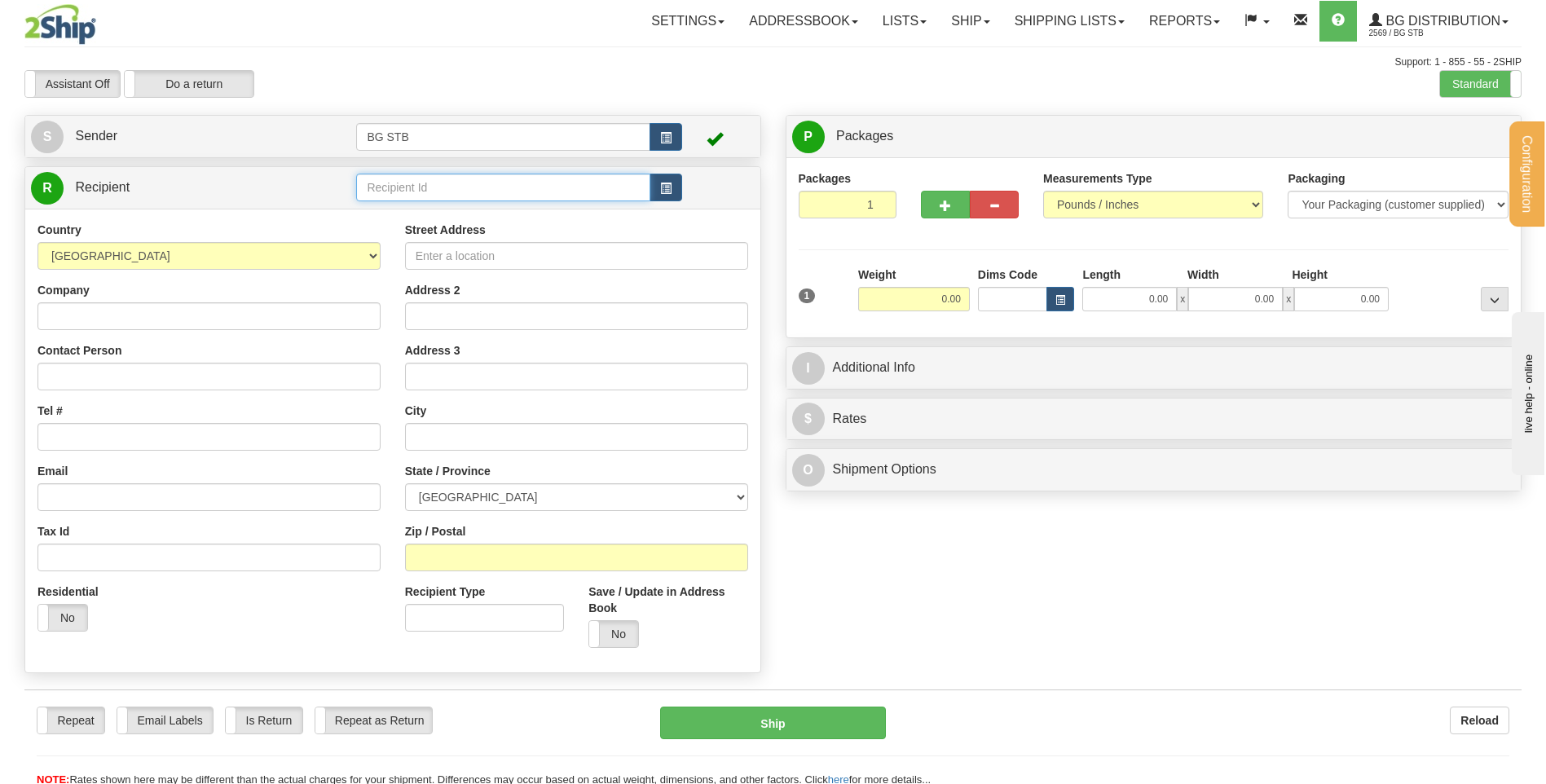
click at [415, 183] on input "text" at bounding box center [503, 187] width 293 height 27
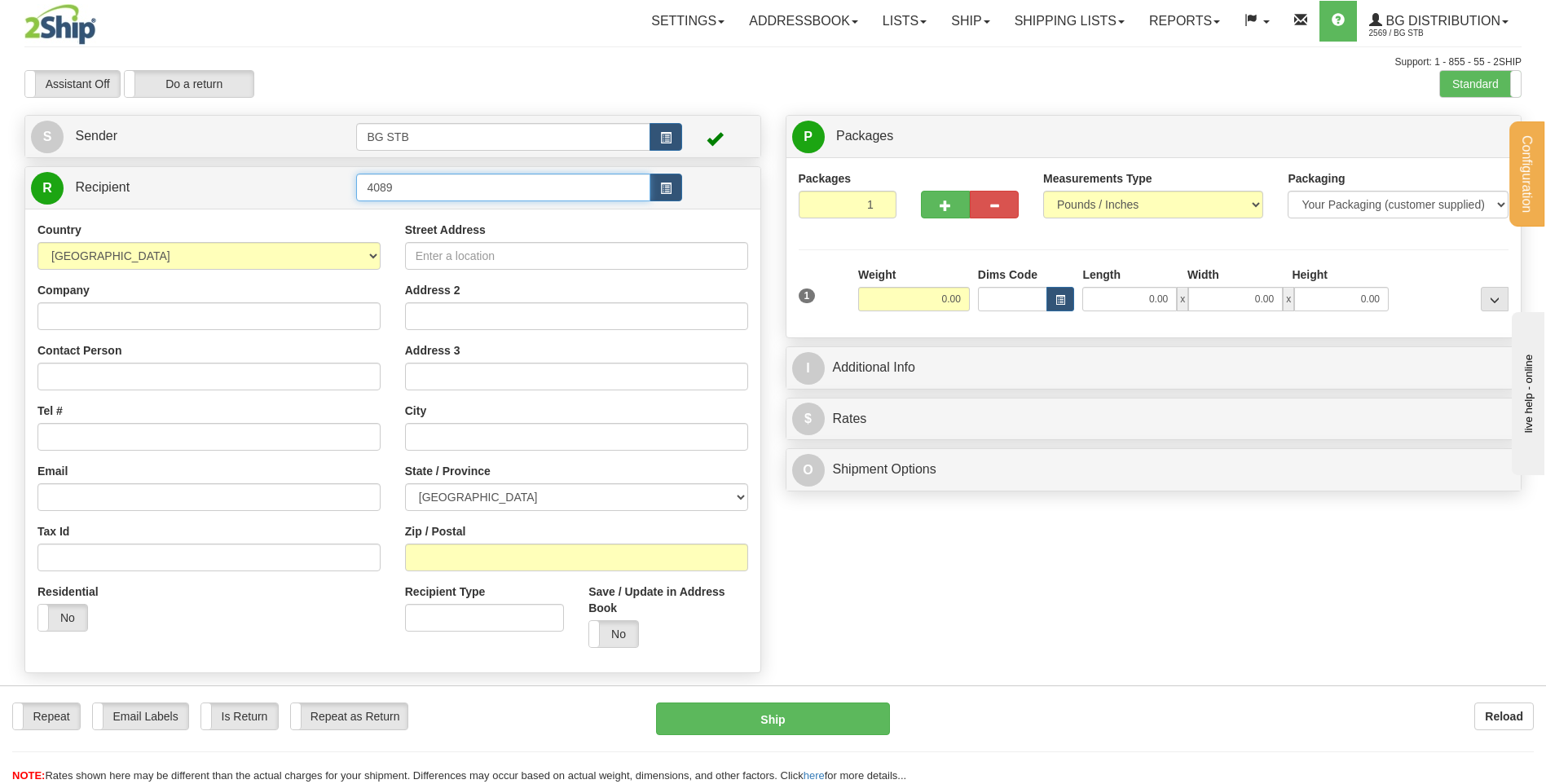
type input "4089"
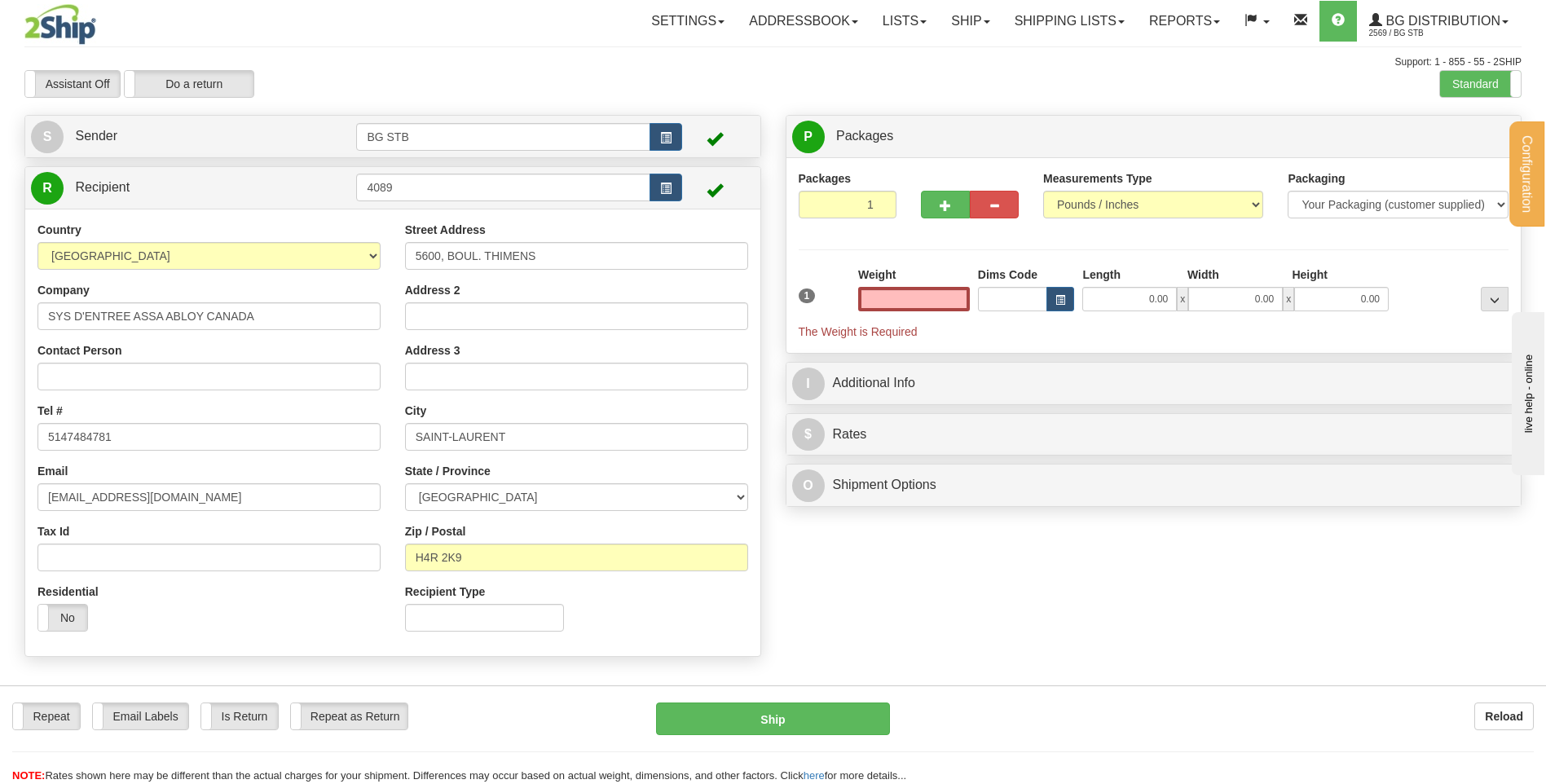
type input "0.00"
drag, startPoint x: 1416, startPoint y: 82, endPoint x: 1430, endPoint y: 81, distance: 14.0
click at [1420, 82] on div "Assistant On Assistant Off Do a return Do a return Previous Next Standard Advan…" at bounding box center [773, 83] width 1522 height 27
drag, startPoint x: 1430, startPoint y: 81, endPoint x: 1464, endPoint y: 80, distance: 34.0
click at [1456, 81] on div "Assistant On Assistant Off Do a return Do a return Previous Next Standard Advan…" at bounding box center [773, 83] width 1522 height 27
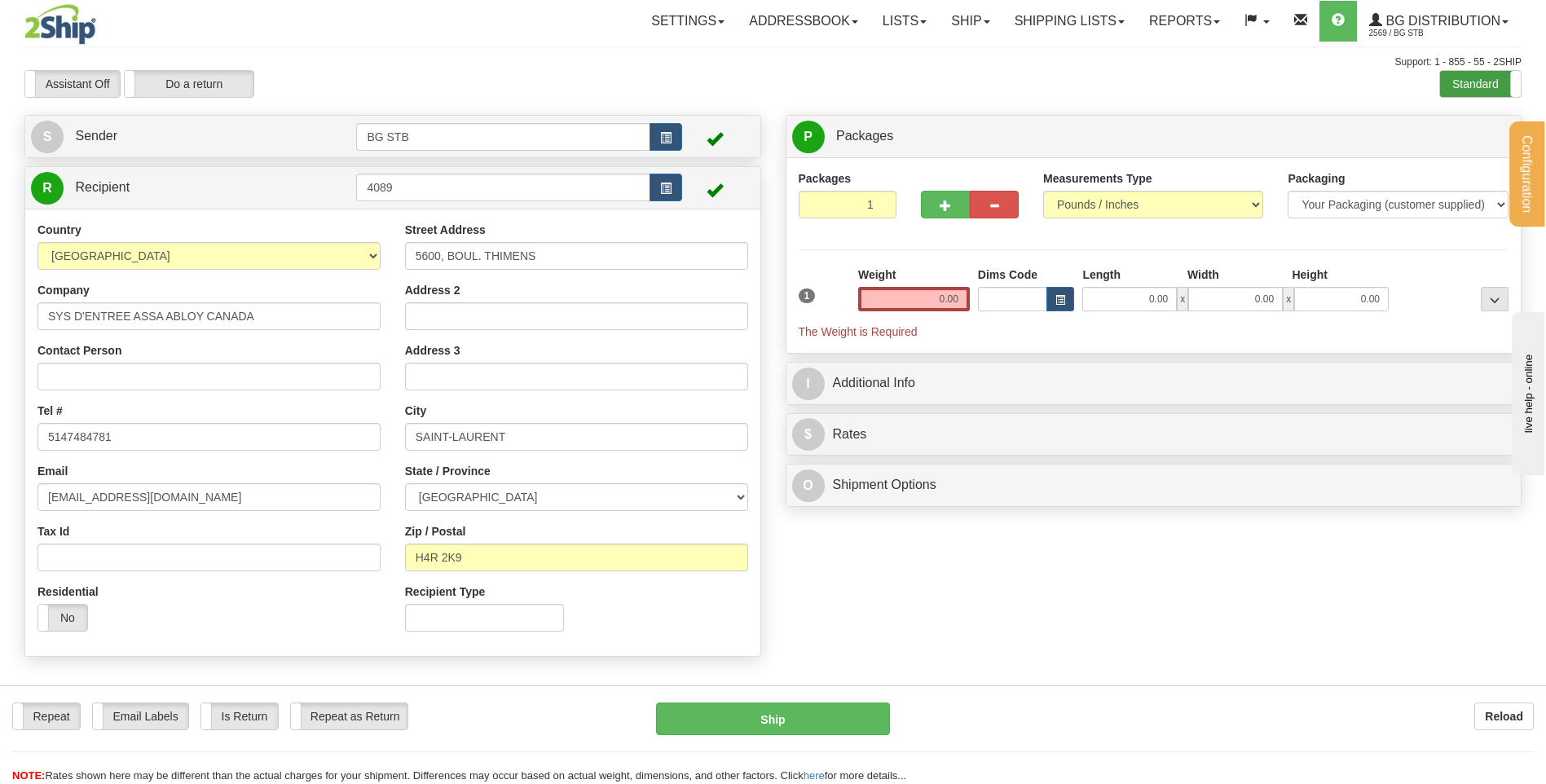
click at [1464, 80] on label "Standard" at bounding box center [1481, 83] width 81 height 26
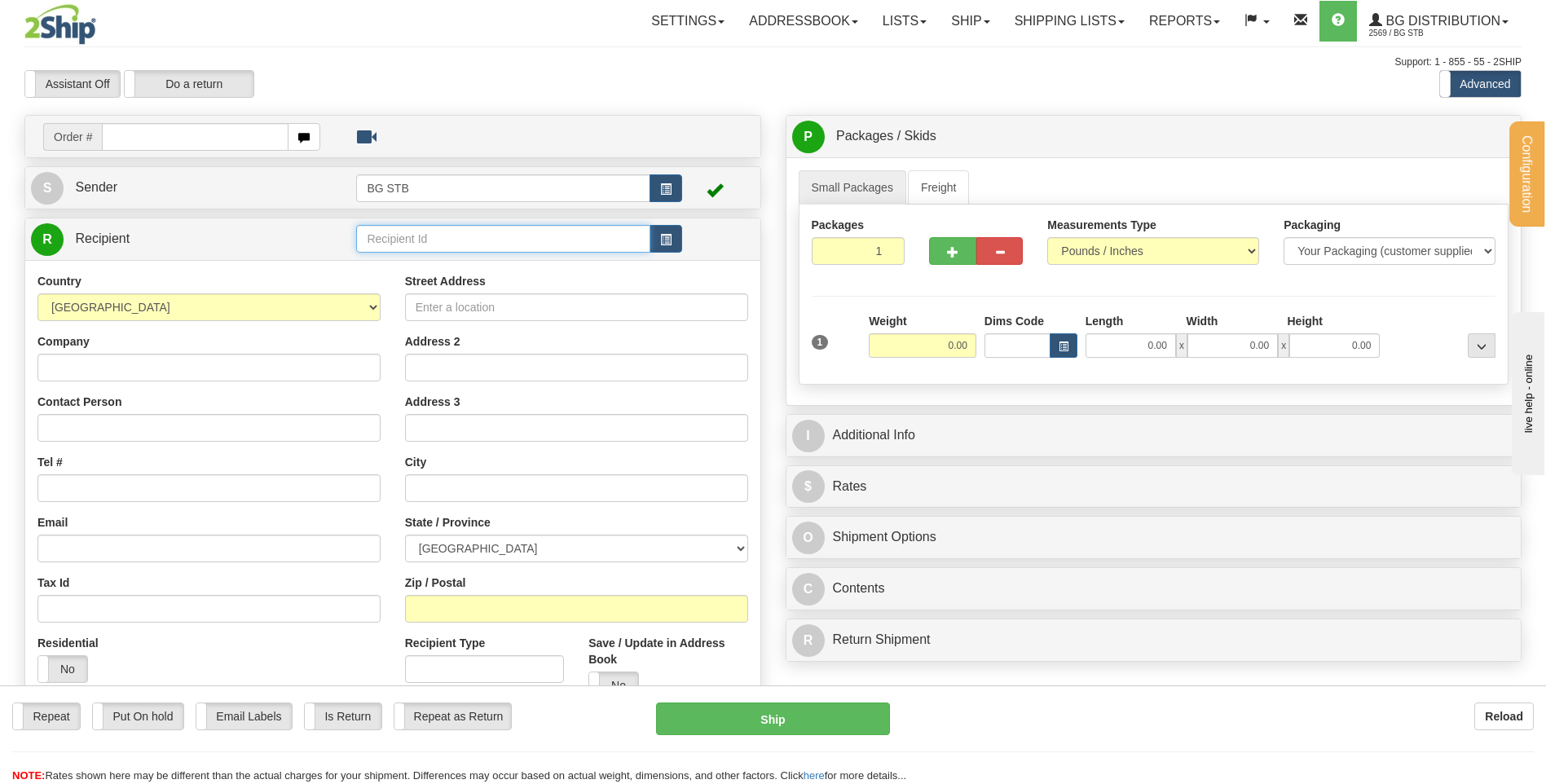
click at [565, 230] on input "text" at bounding box center [503, 238] width 293 height 27
type input "4089"
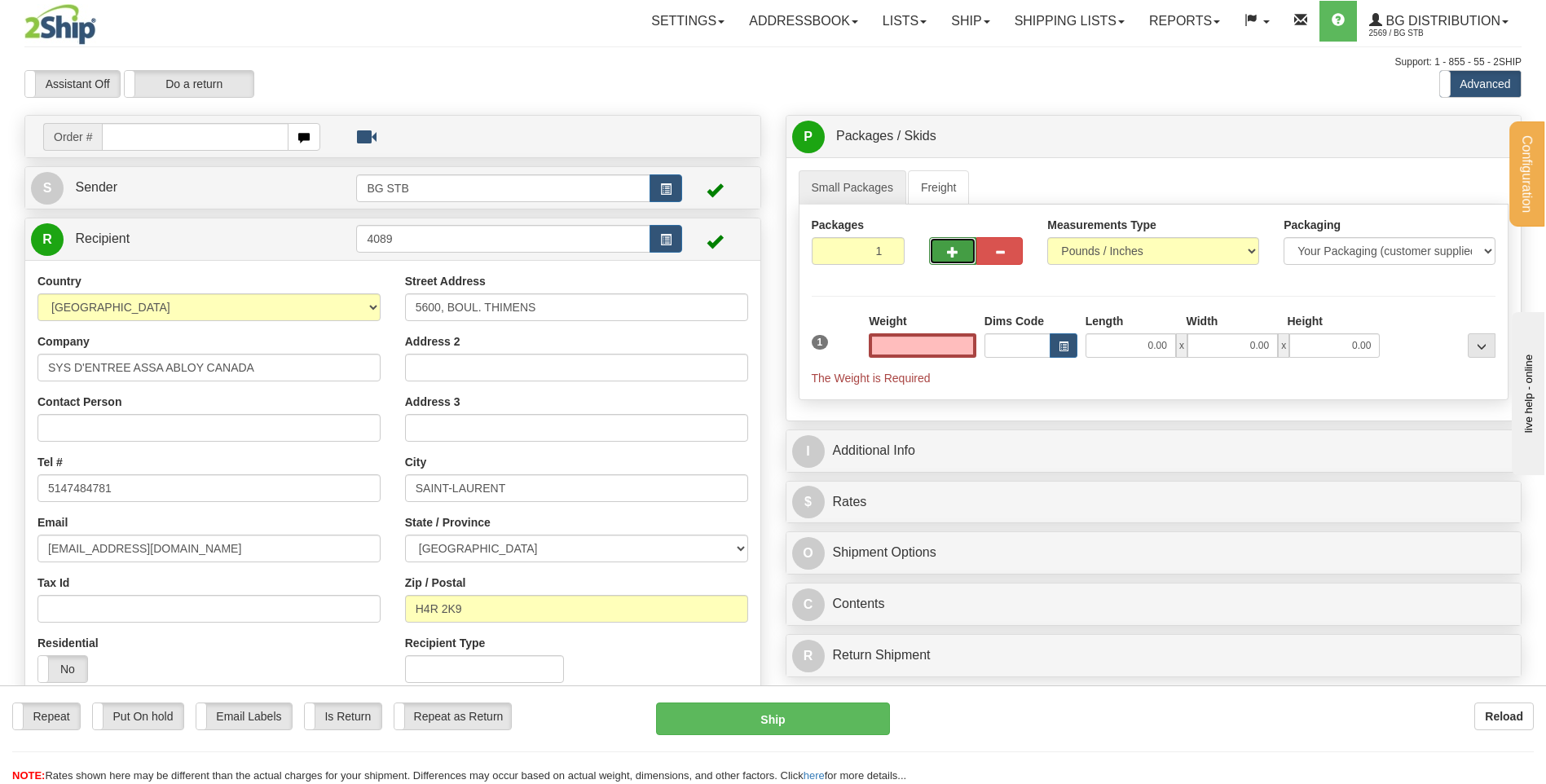
type input "0.00"
click at [968, 249] on button "button" at bounding box center [952, 251] width 47 height 27
type input "2"
click at [1442, 139] on span "Pack / Skid Level" at bounding box center [1469, 136] width 75 height 11
radio input "true"
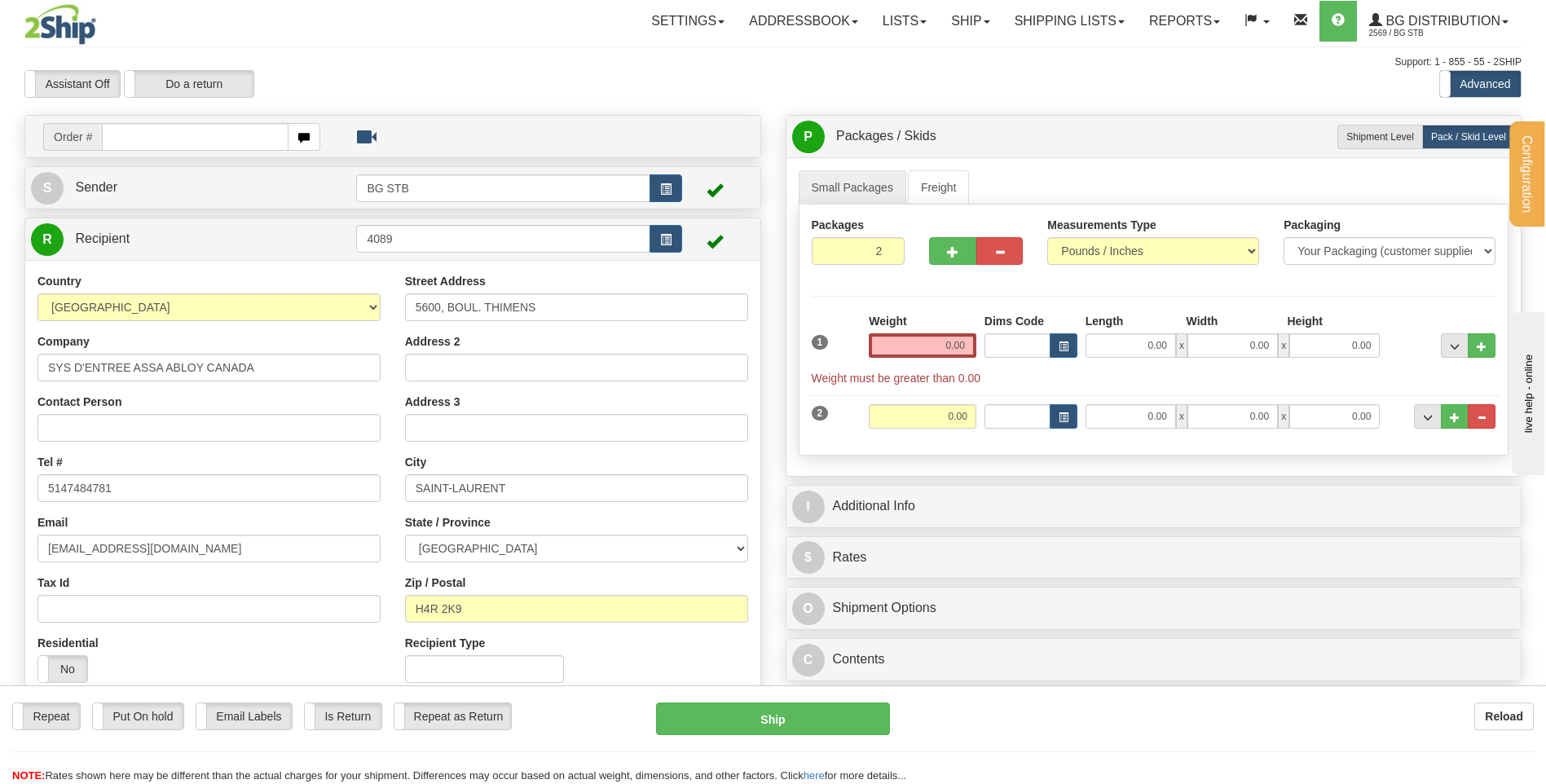
click at [933, 349] on input "0.00" at bounding box center [922, 345] width 107 height 25
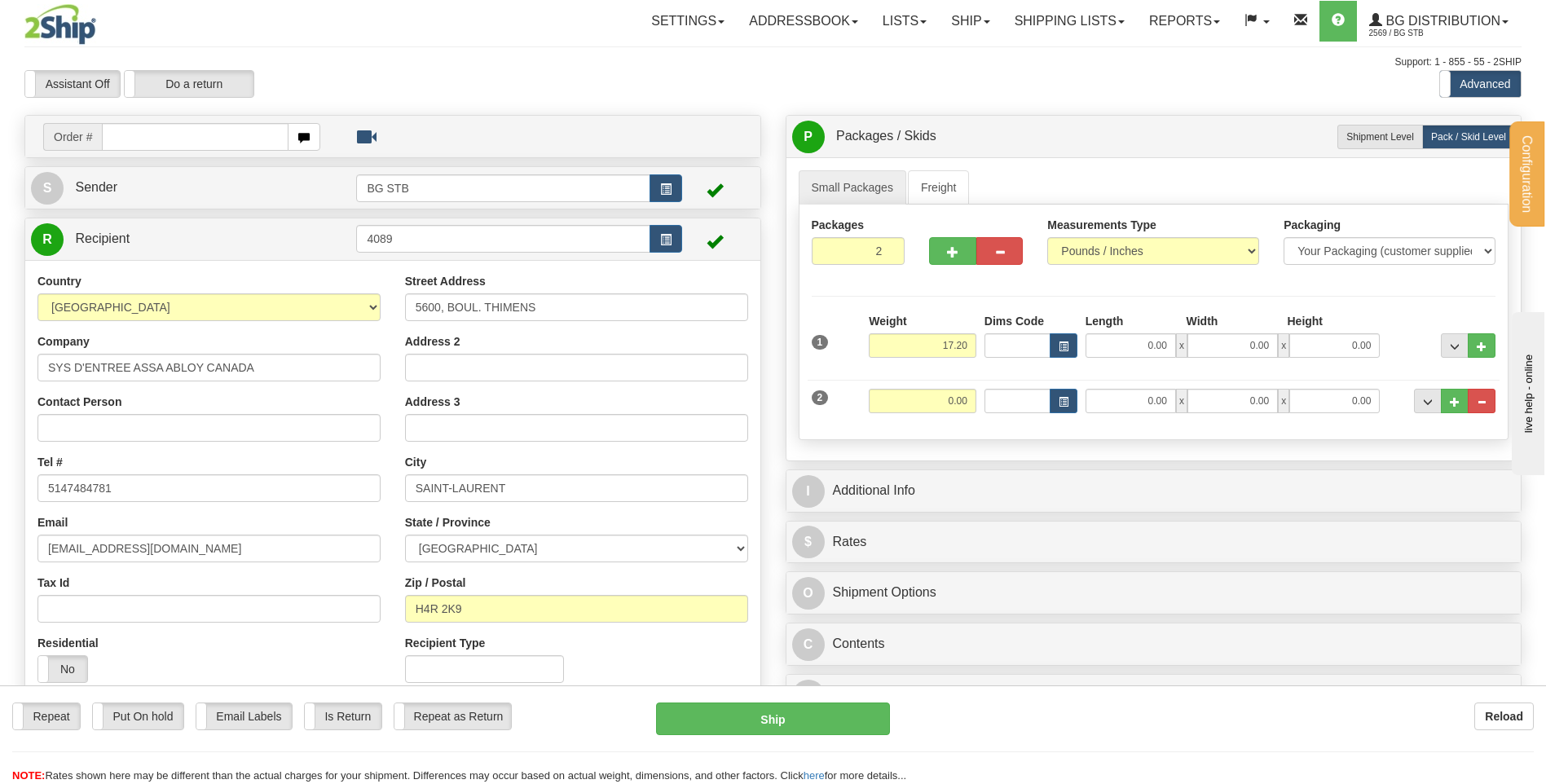
type input "17.20"
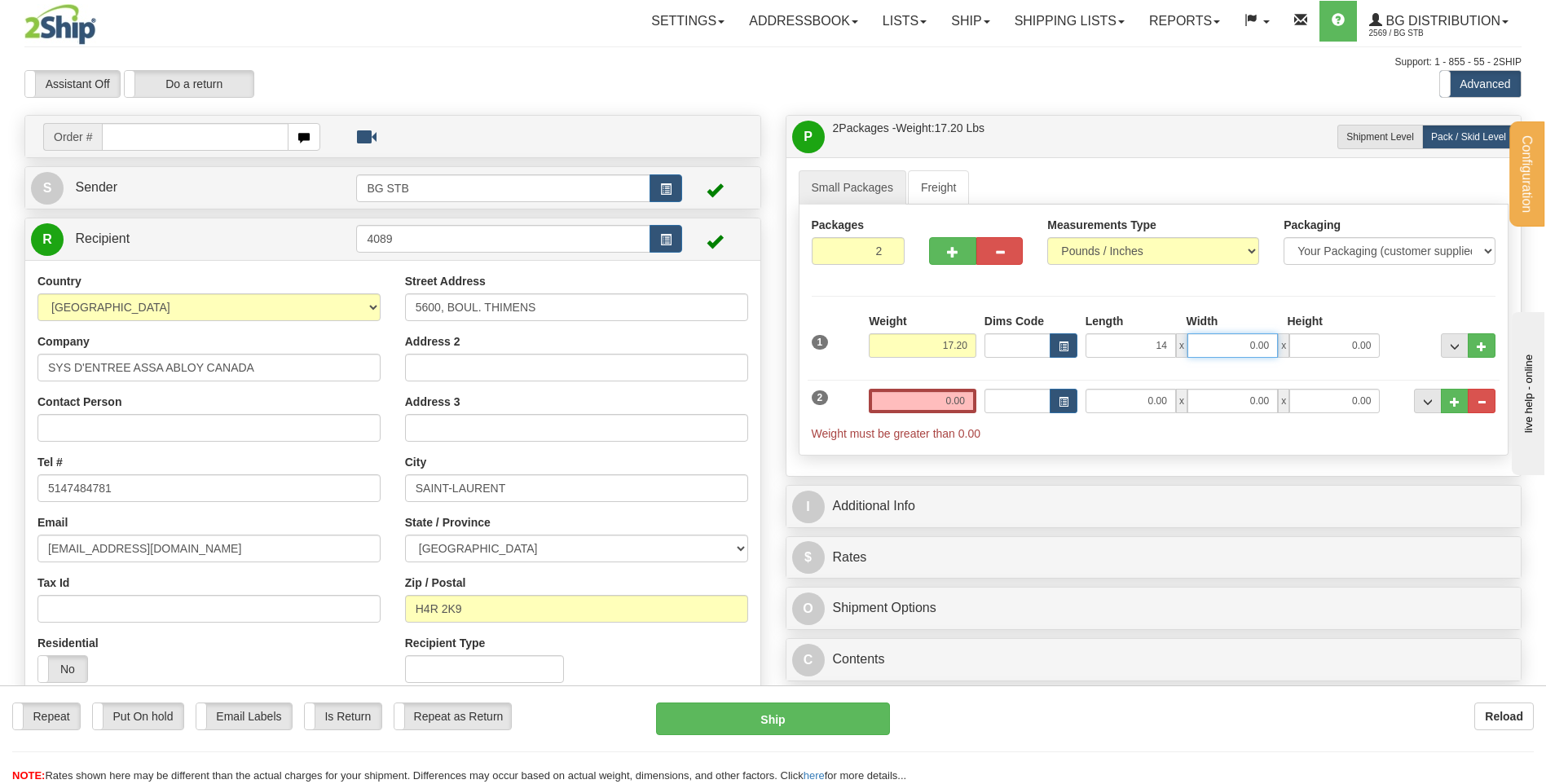
type input "14.00"
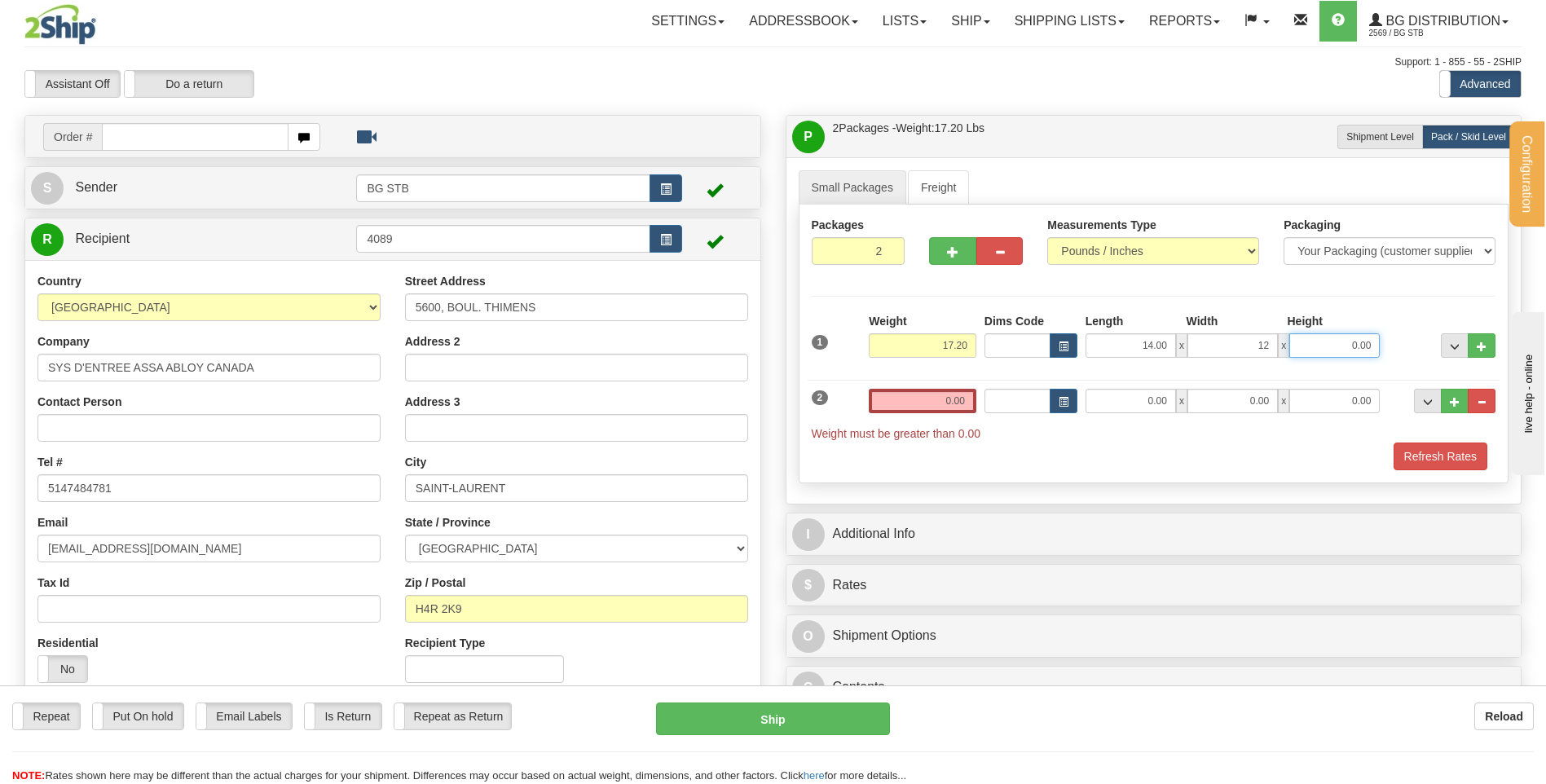
type input "12.00"
type input "7.00"
click at [968, 410] on input "0.00" at bounding box center [922, 400] width 107 height 25
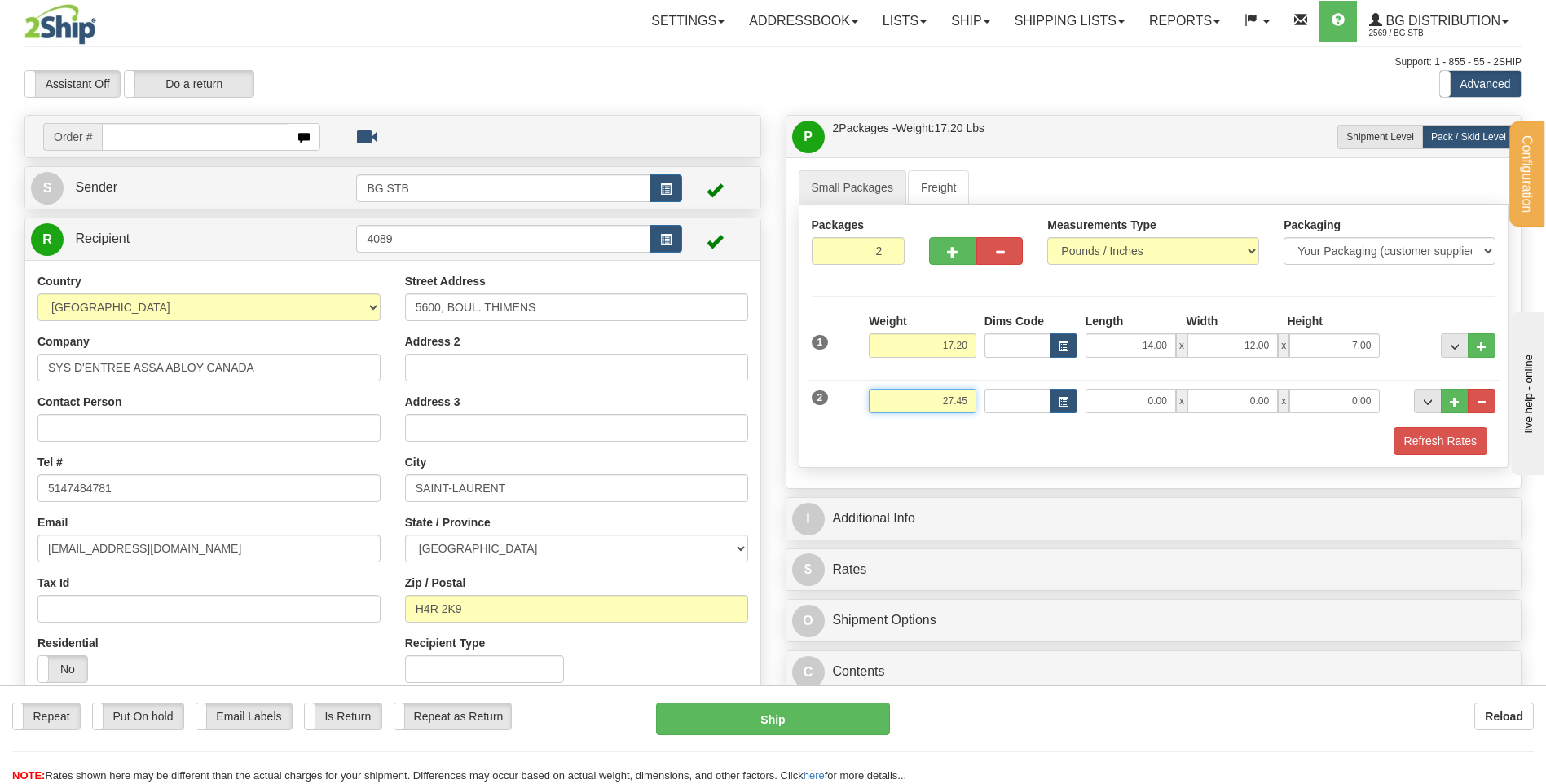
type input "27.45"
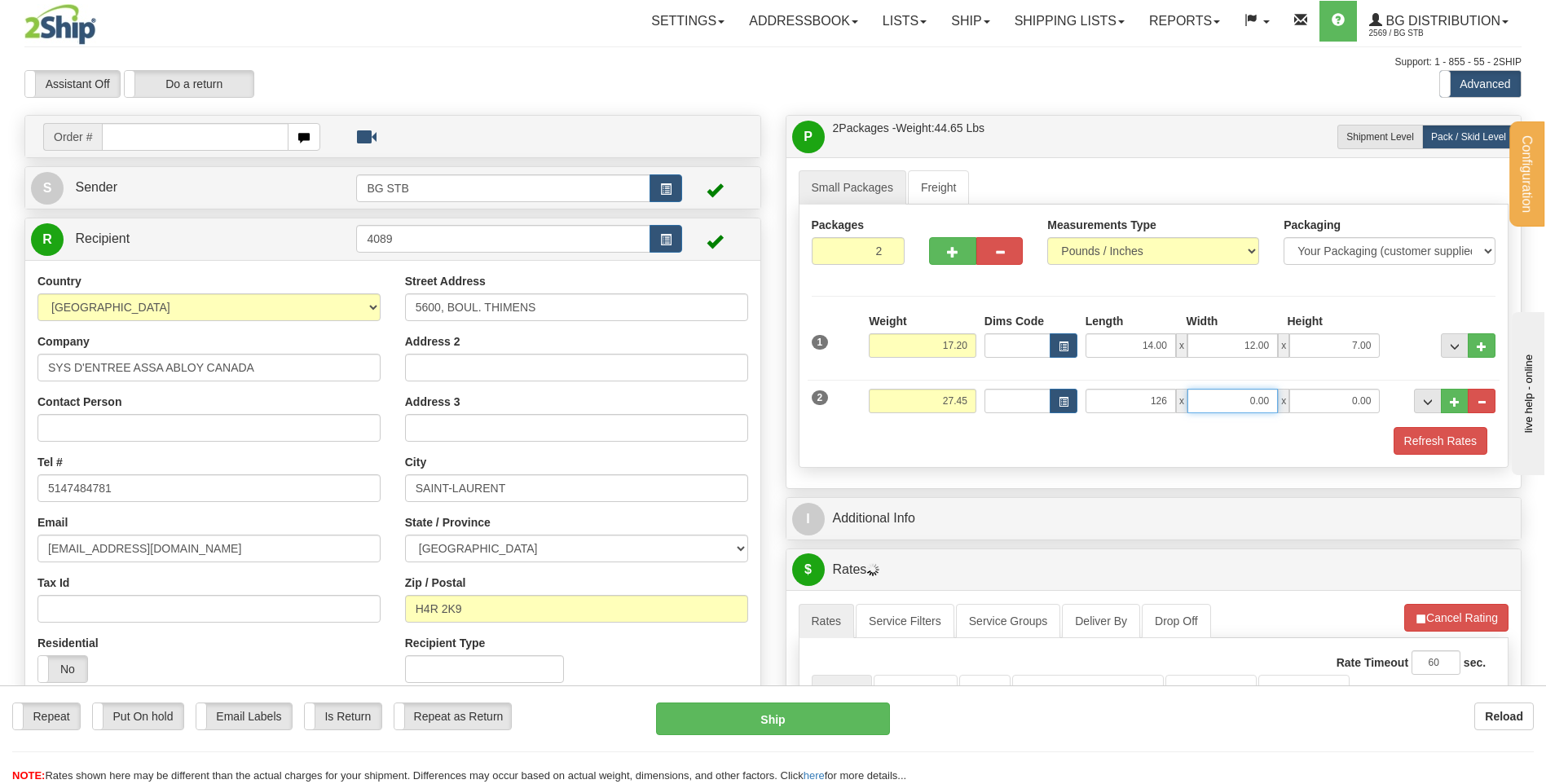
type input "126.00"
type input "12.00"
type input "11.00"
drag, startPoint x: 1136, startPoint y: 395, endPoint x: 1259, endPoint y: 386, distance: 123.3
click at [1223, 390] on div "126.00 x 12.00 x 11.00" at bounding box center [1234, 400] width 295 height 25
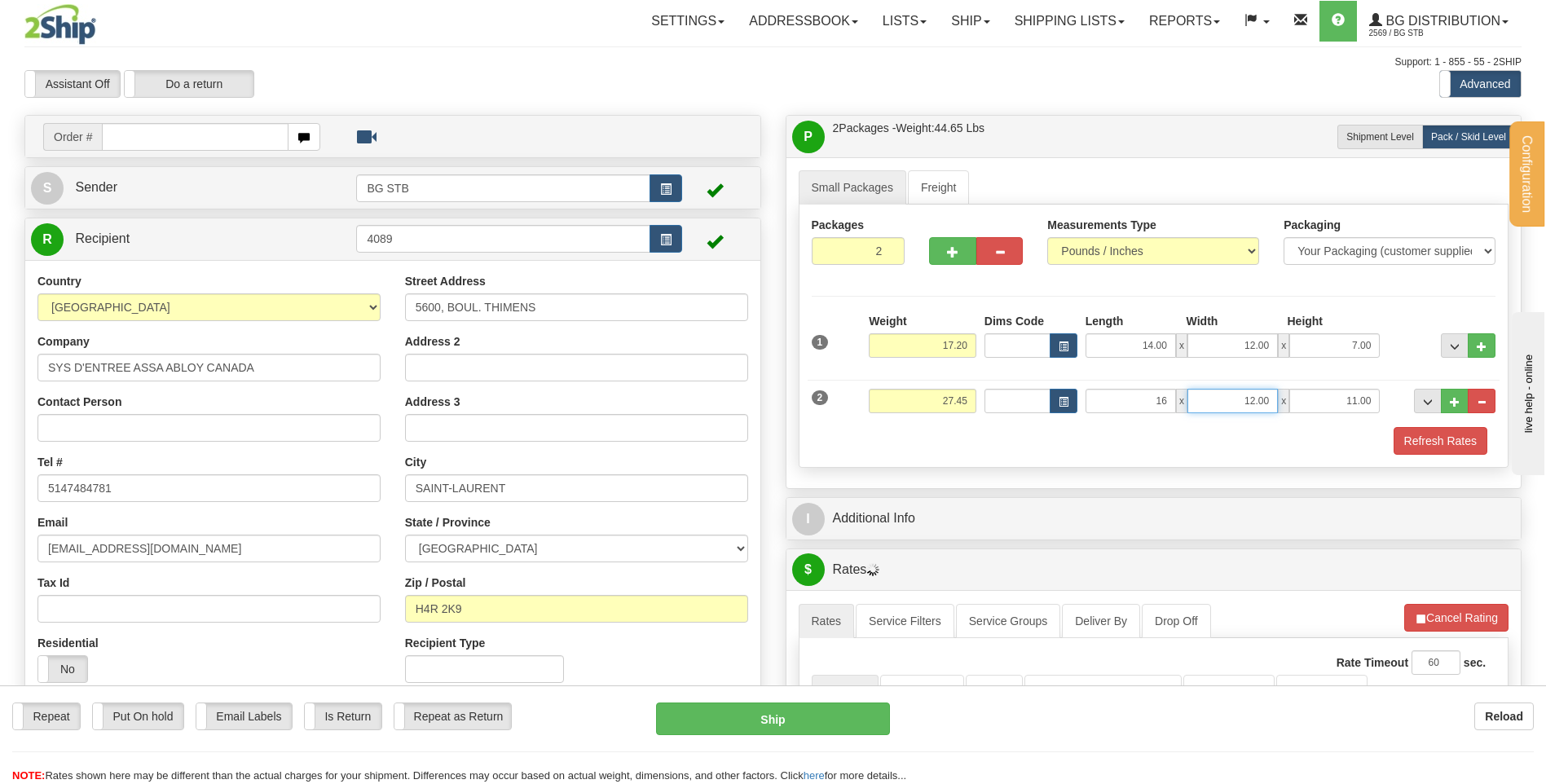
type input "16.00"
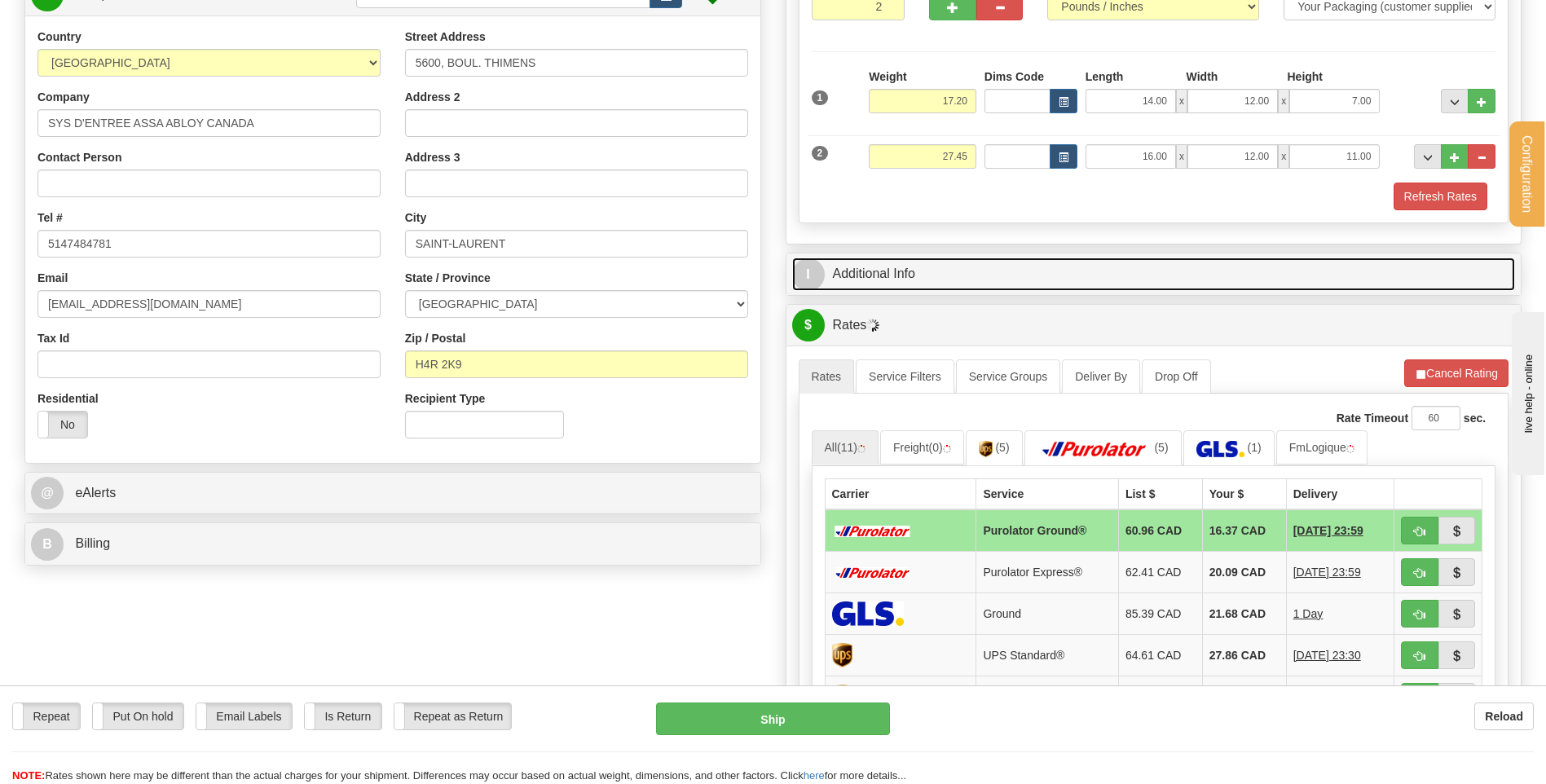
click at [873, 264] on link "I Additional Info" at bounding box center [1155, 274] width 724 height 33
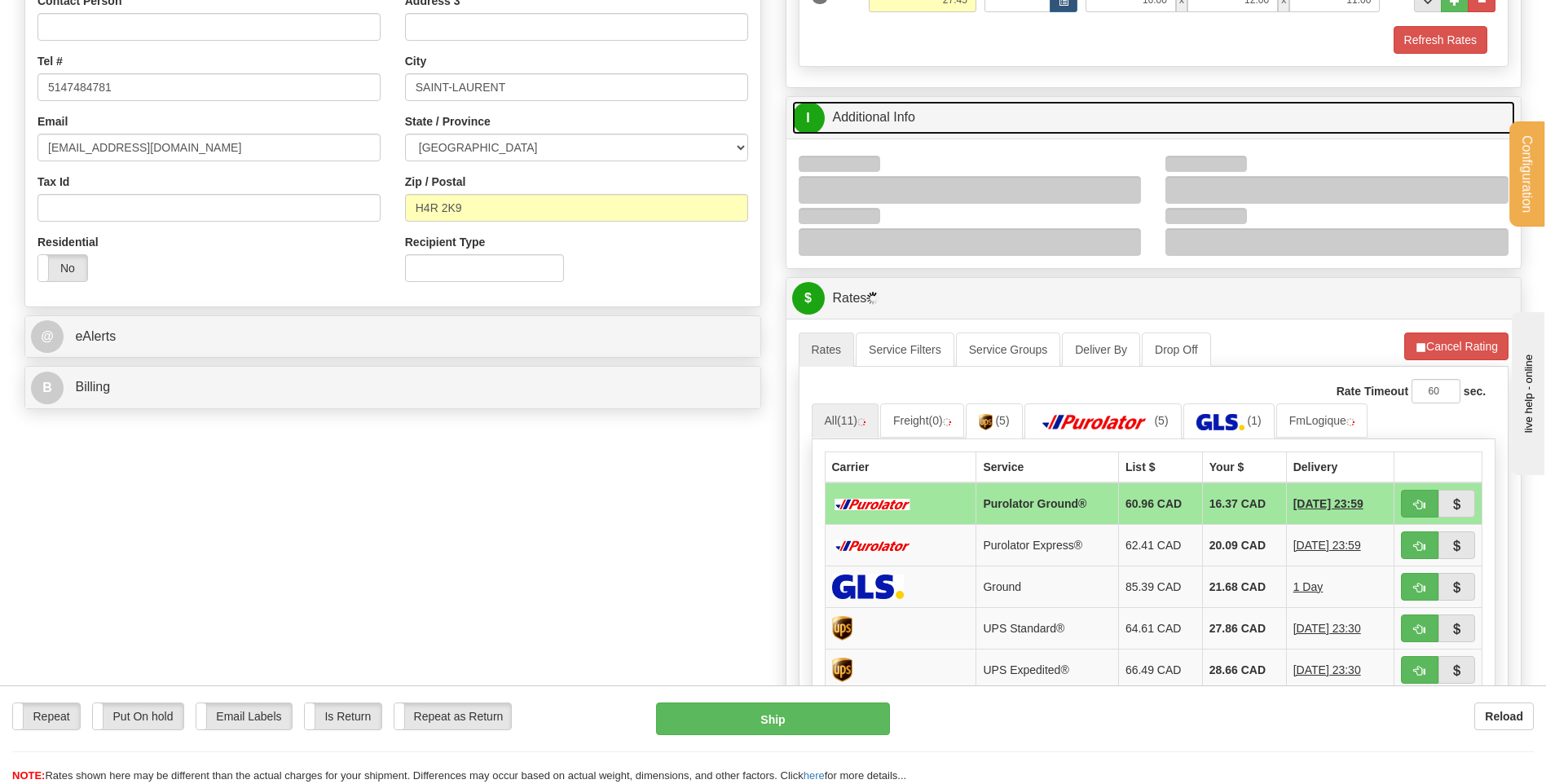
scroll to position [408, 0]
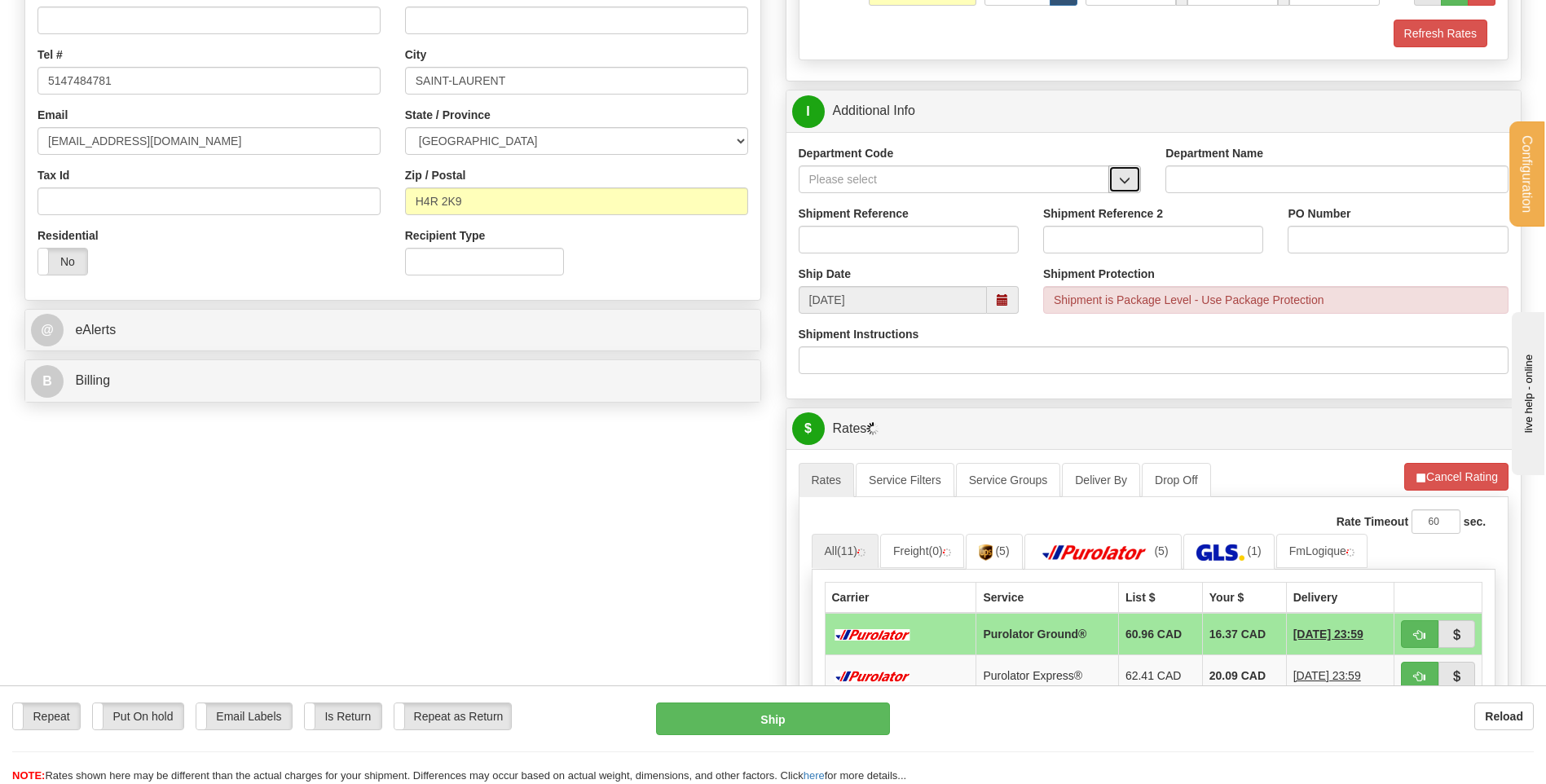
click at [1122, 177] on span "button" at bounding box center [1124, 180] width 11 height 11
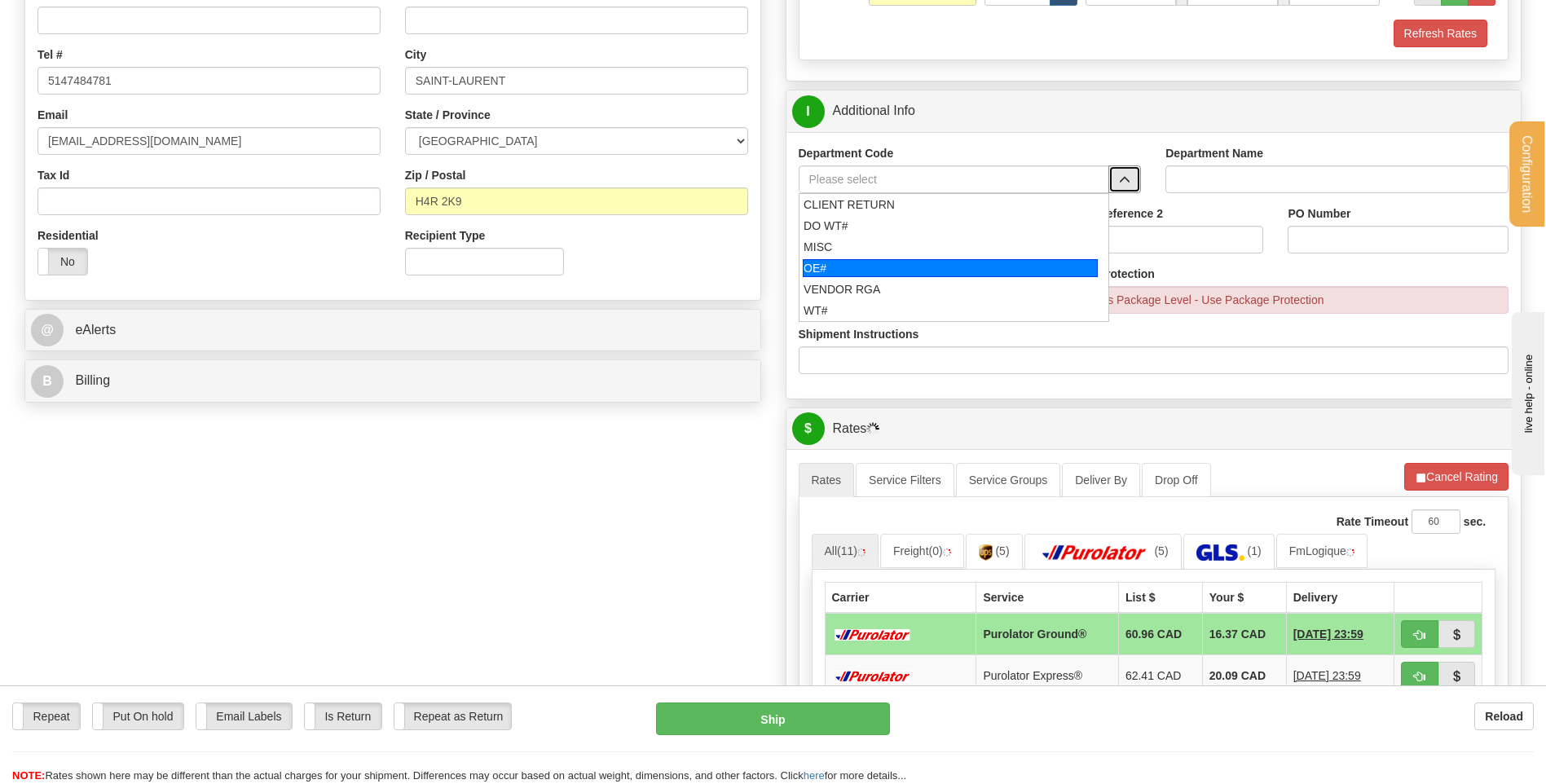
click at [919, 269] on div "OE#" at bounding box center [950, 268] width 295 height 18
type input "OE#"
type input "ORDERS"
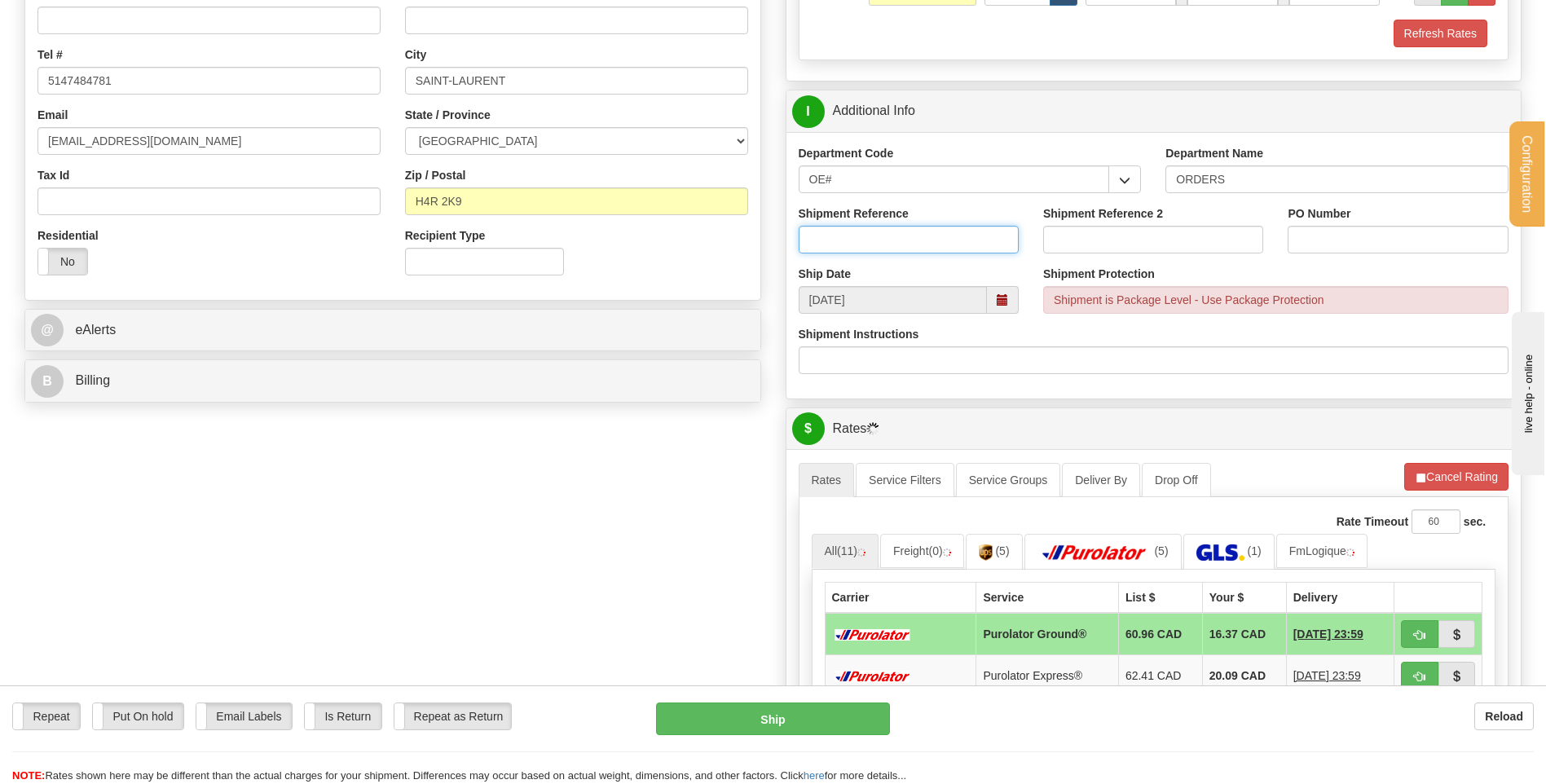
click at [916, 245] on input "Shipment Reference" at bounding box center [909, 239] width 220 height 27
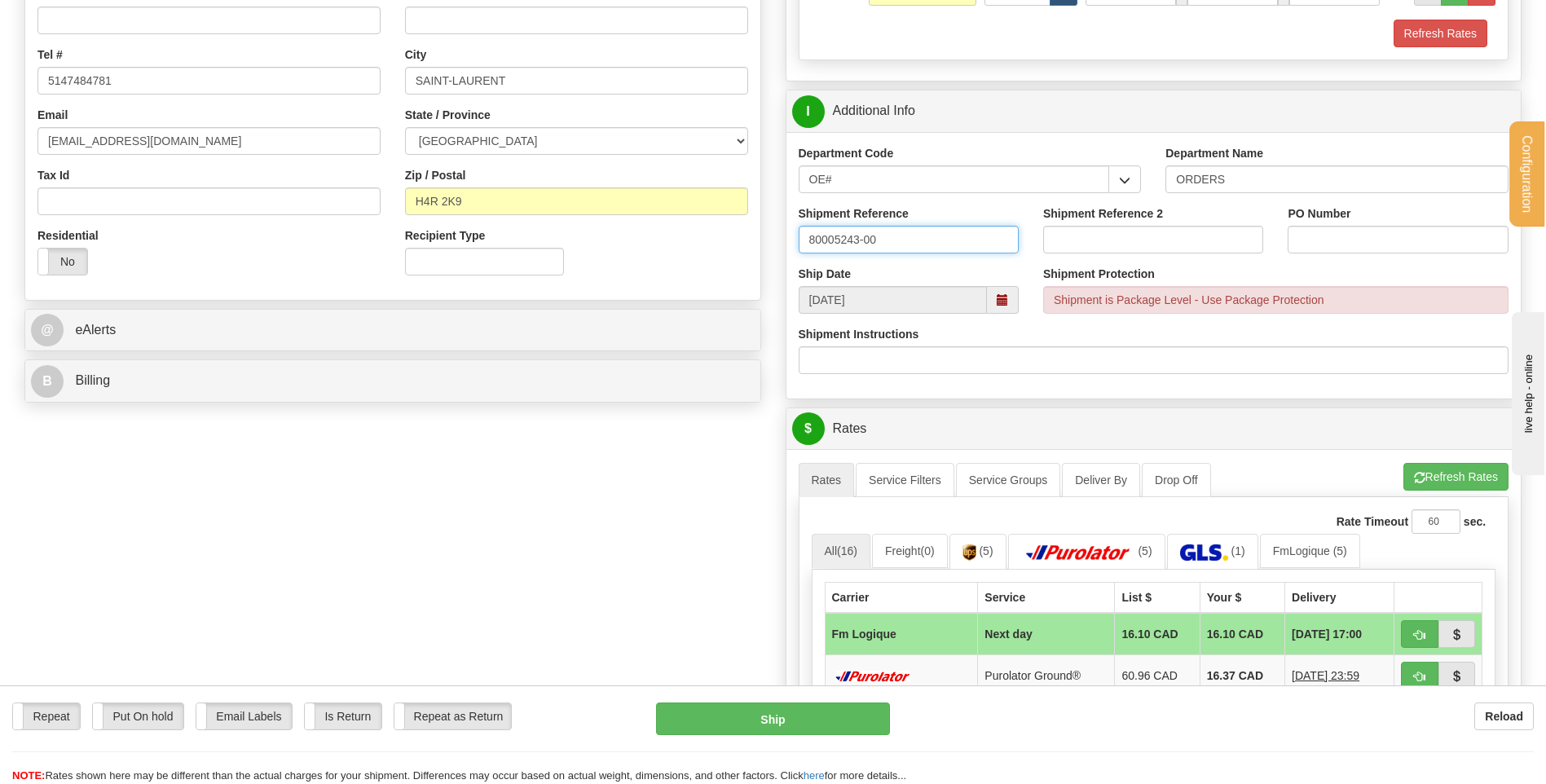
type input "80005243-00"
type input "7101552"
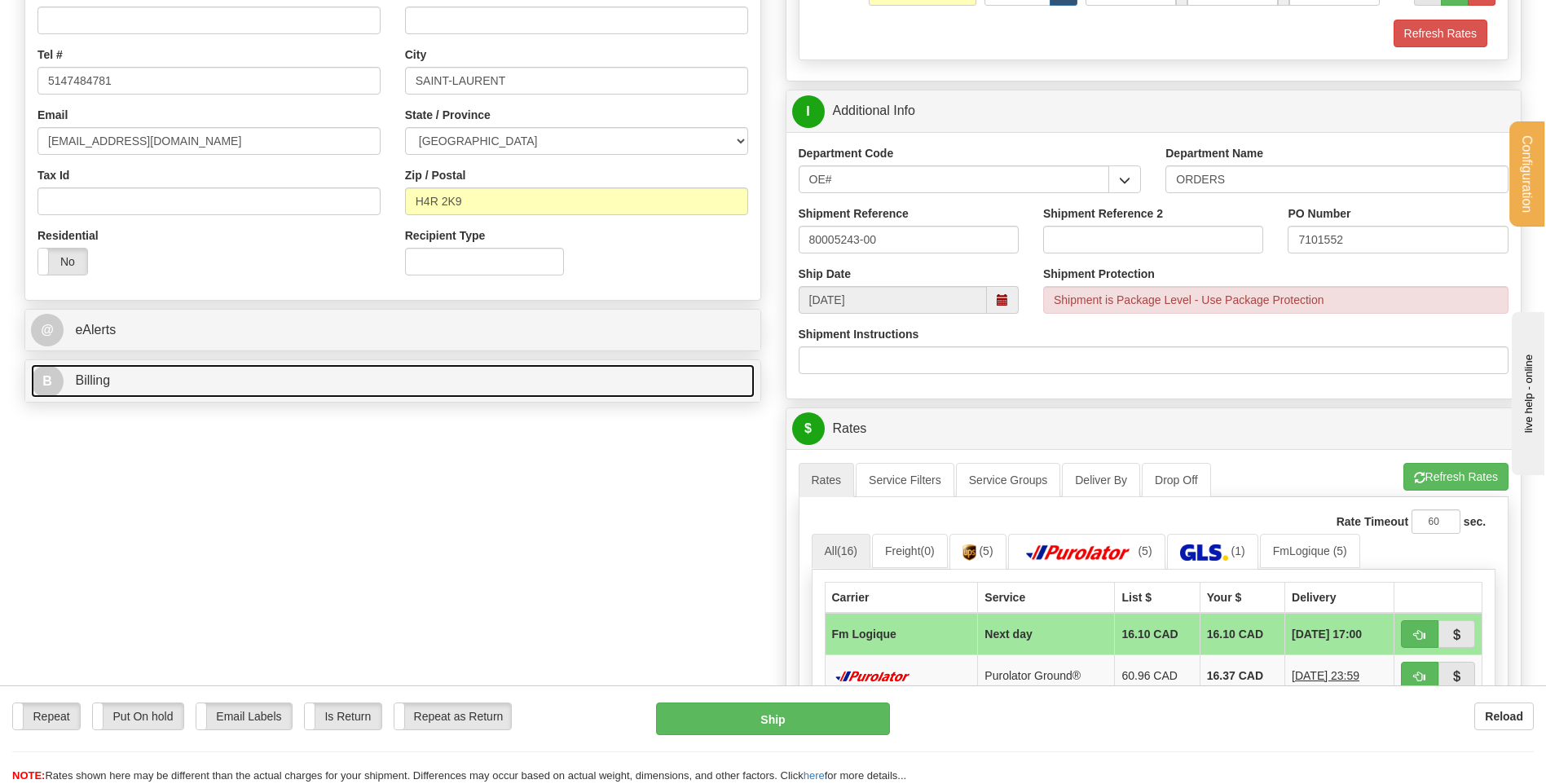
click at [406, 368] on link "B Billing" at bounding box center [393, 381] width 724 height 33
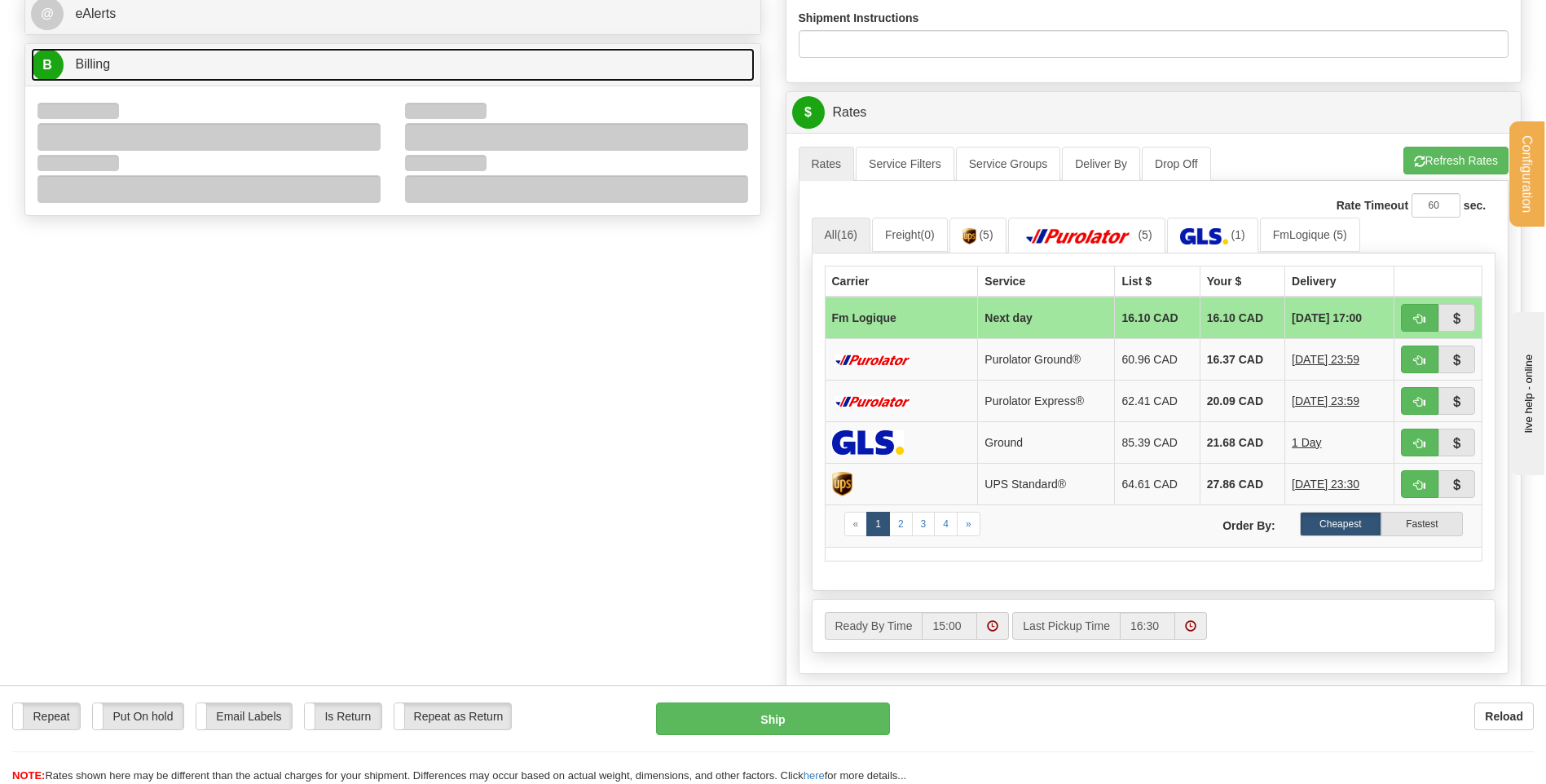
scroll to position [734, 0]
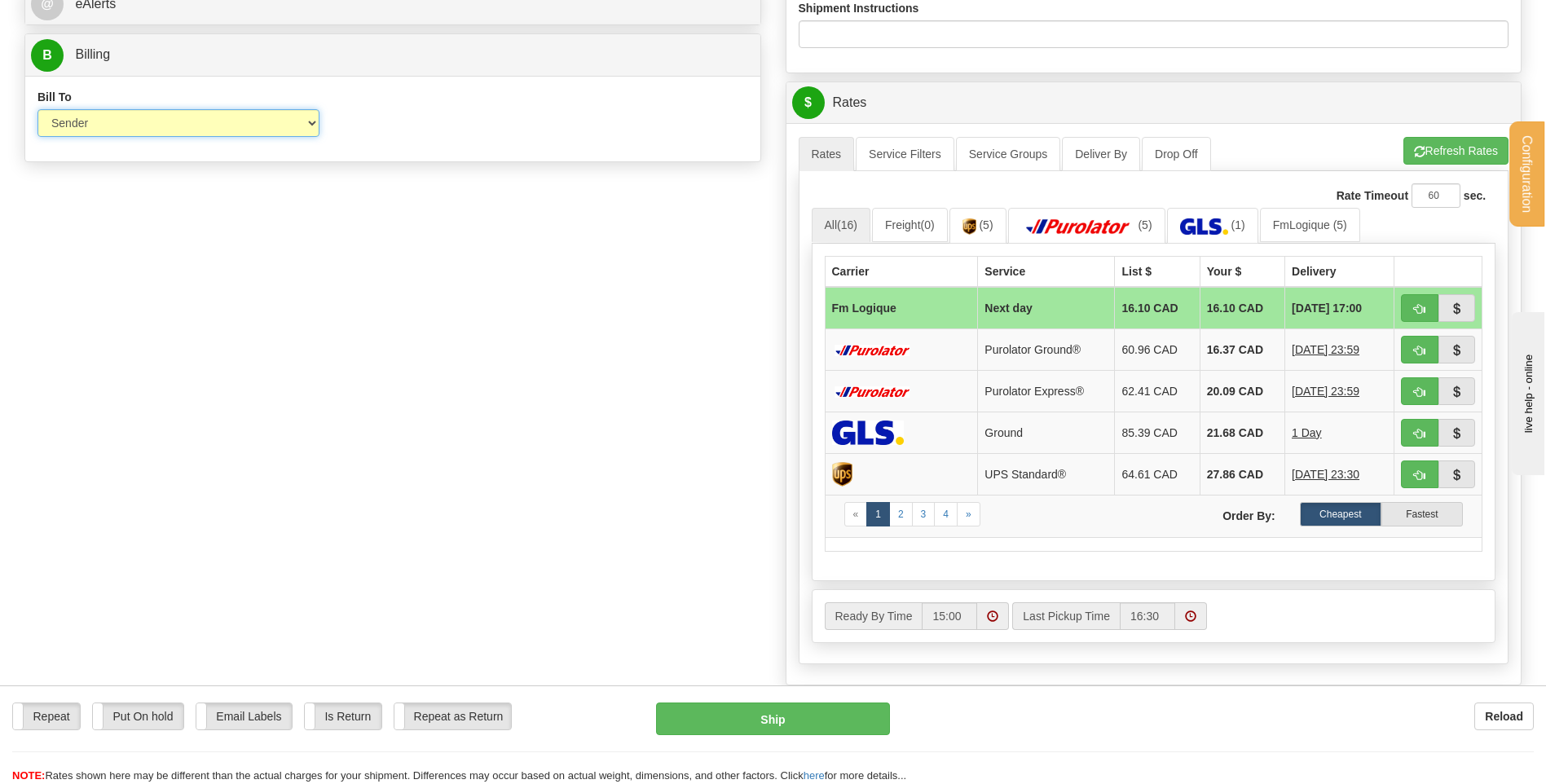
click at [313, 122] on select "Sender Recipient Third Party Collect" at bounding box center [179, 123] width 282 height 27
select select "2"
click at [38, 109] on select "Sender Recipient Third Party Collect" at bounding box center [179, 123] width 282 height 27
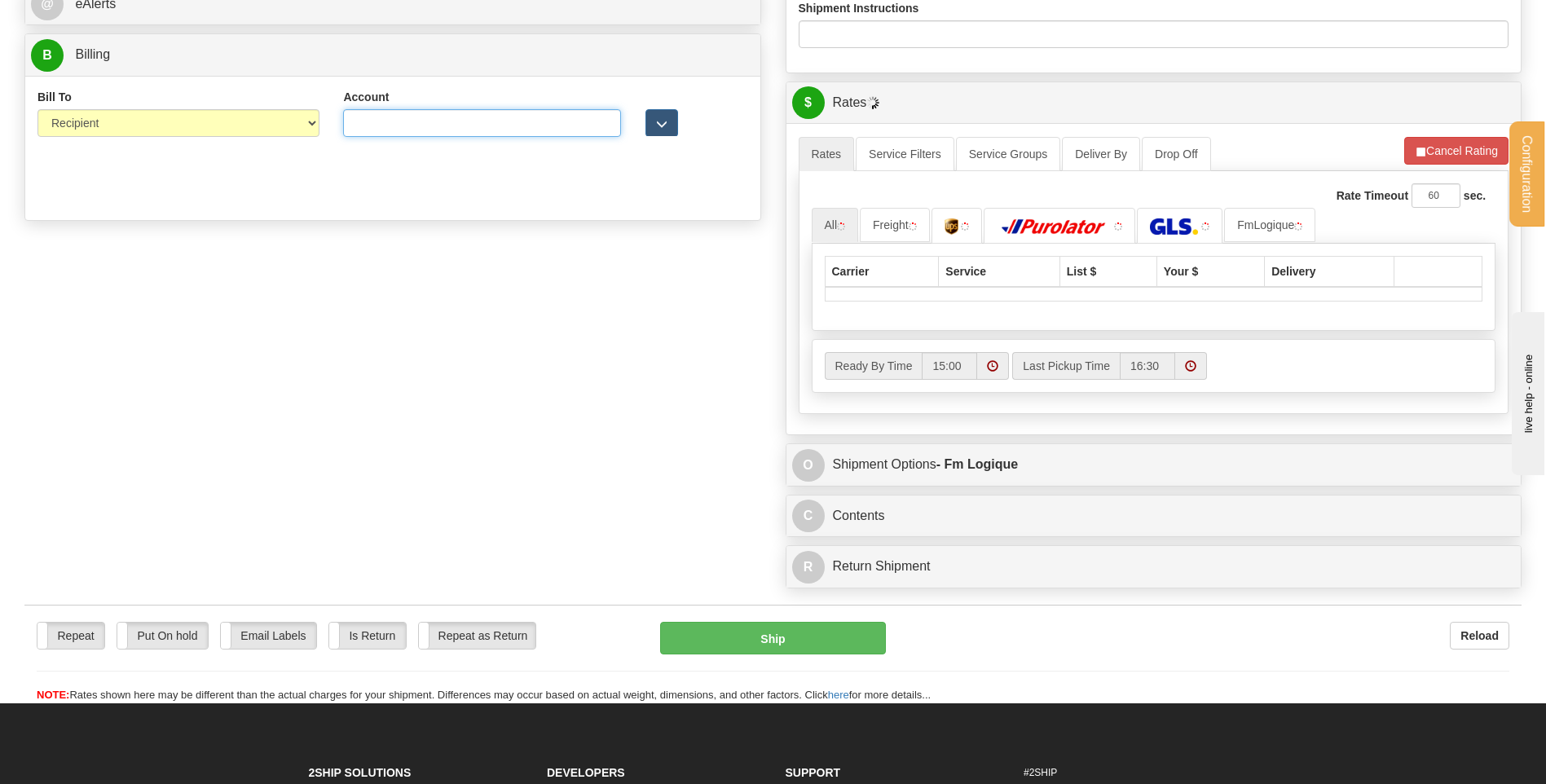
click at [392, 120] on input "Account" at bounding box center [481, 123] width 278 height 27
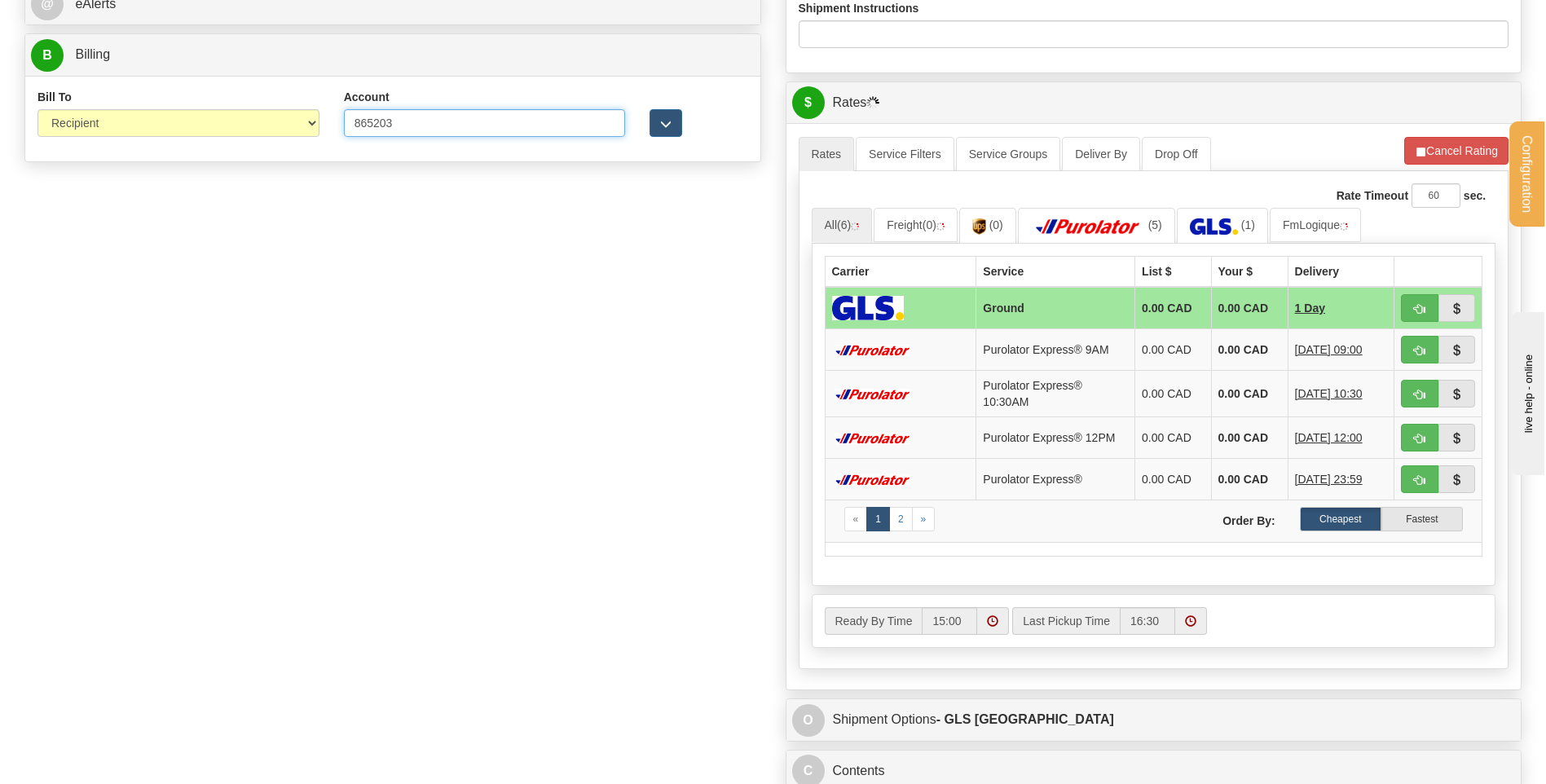
type input "865203"
drag, startPoint x: 686, startPoint y: 136, endPoint x: 663, endPoint y: 126, distance: 25.1
click at [682, 136] on div at bounding box center [698, 113] width 122 height 48
click at [663, 126] on span "button" at bounding box center [665, 125] width 11 height 11
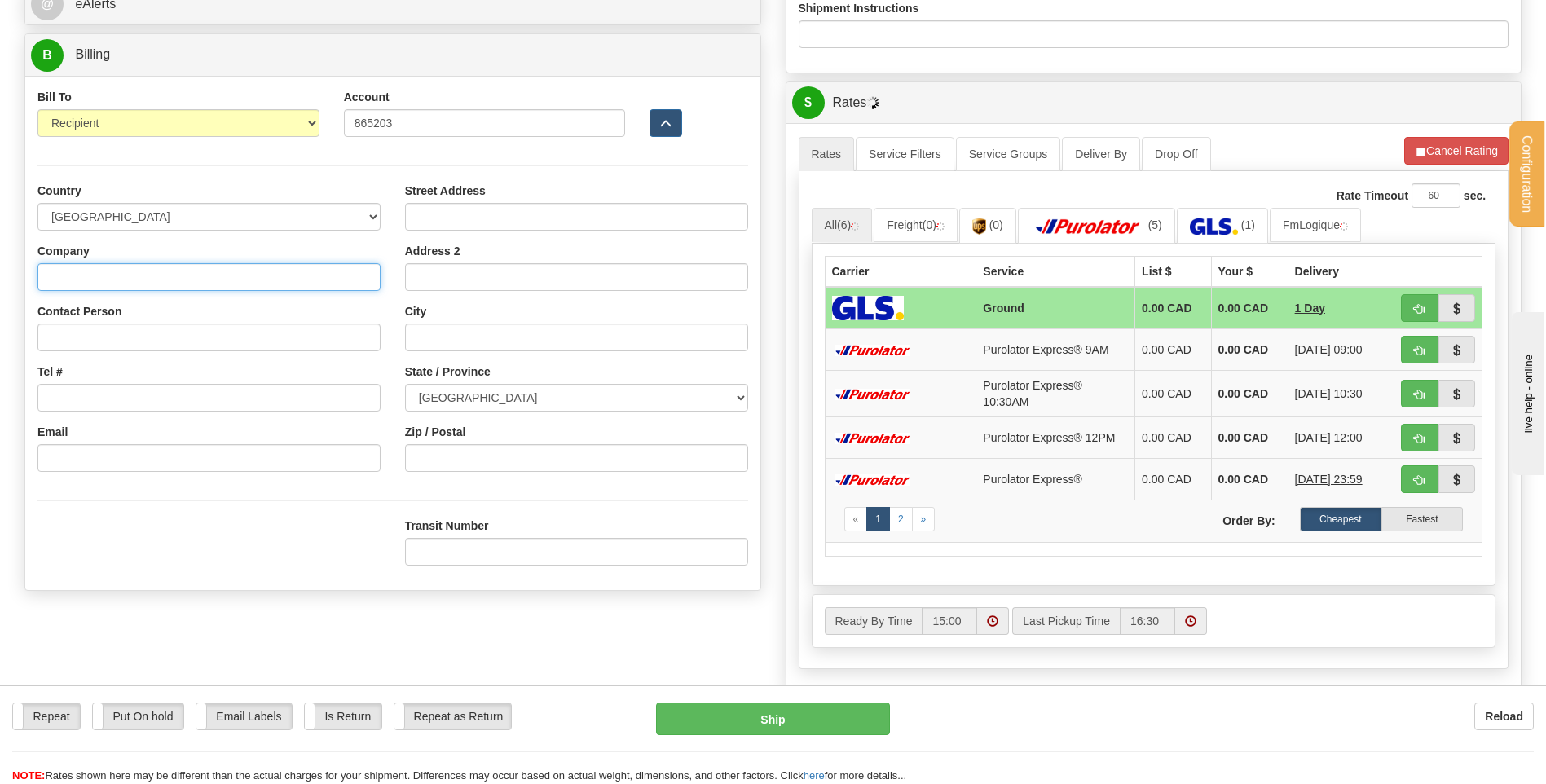
click at [173, 269] on input "Company" at bounding box center [209, 277] width 343 height 27
type input "SYS D'ENTREE ASSA ABLOY CANADA"
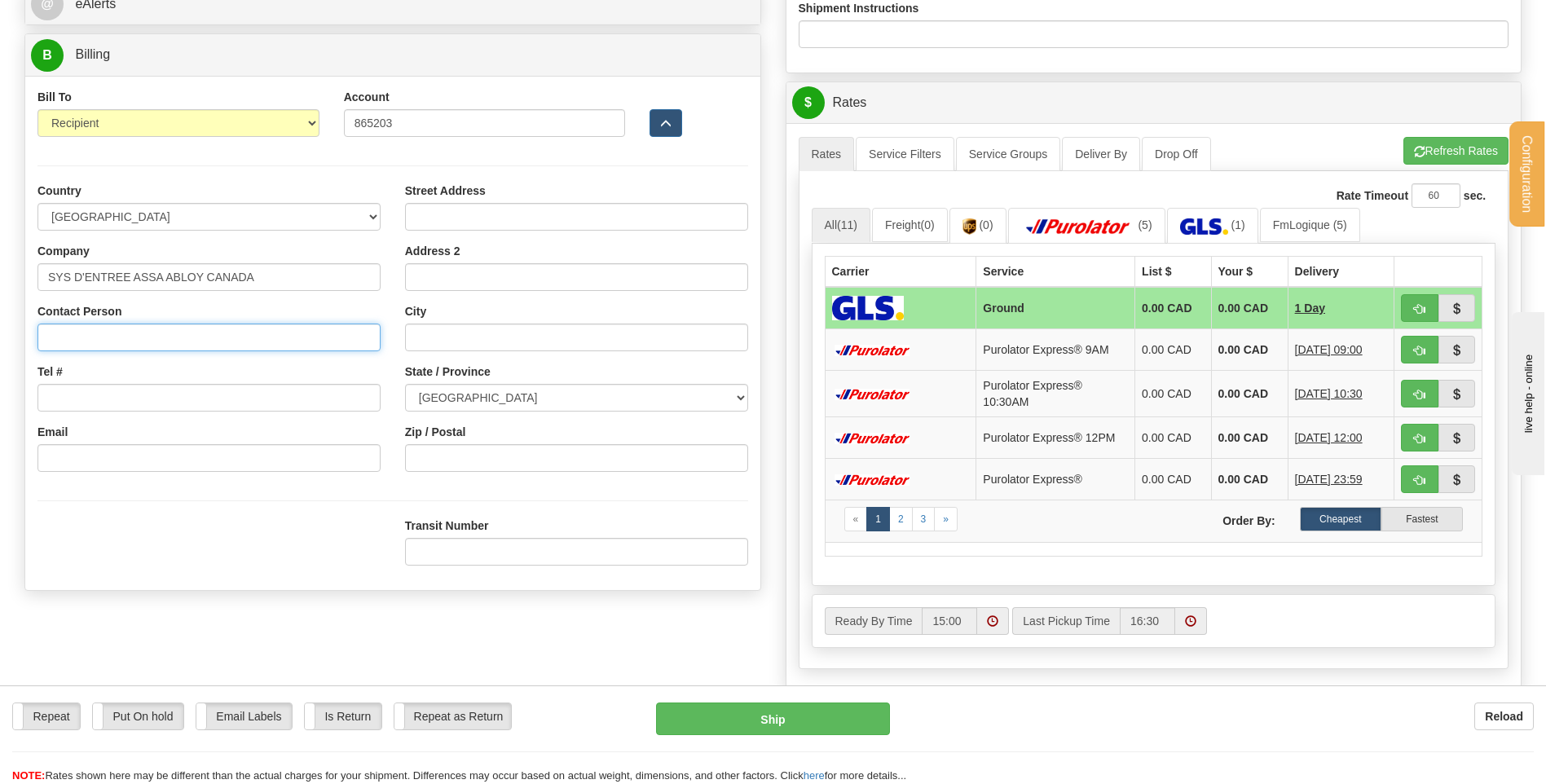
type input "RECEPTION"
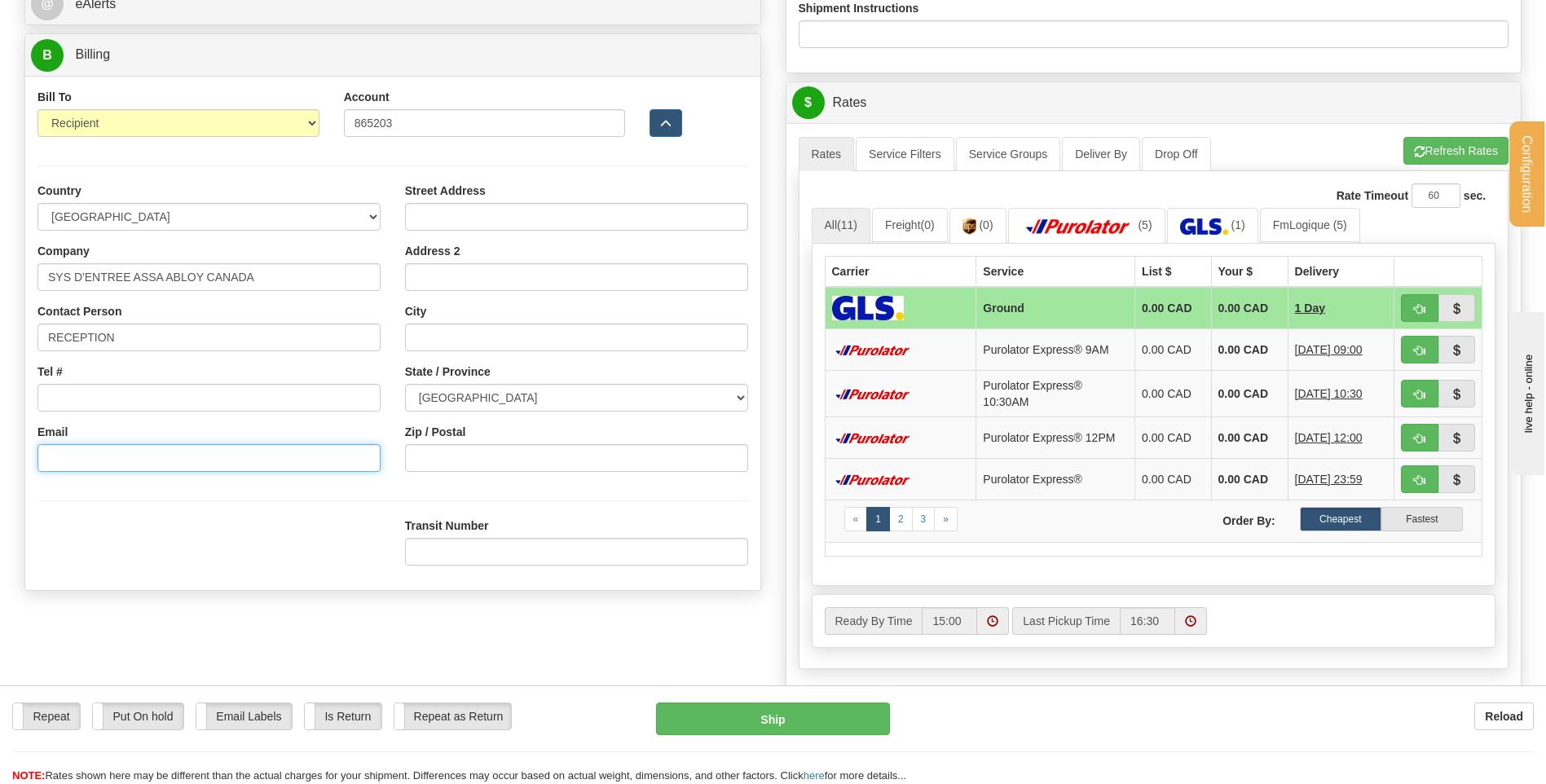
type input "elie.el-alam@assaabloy.com"
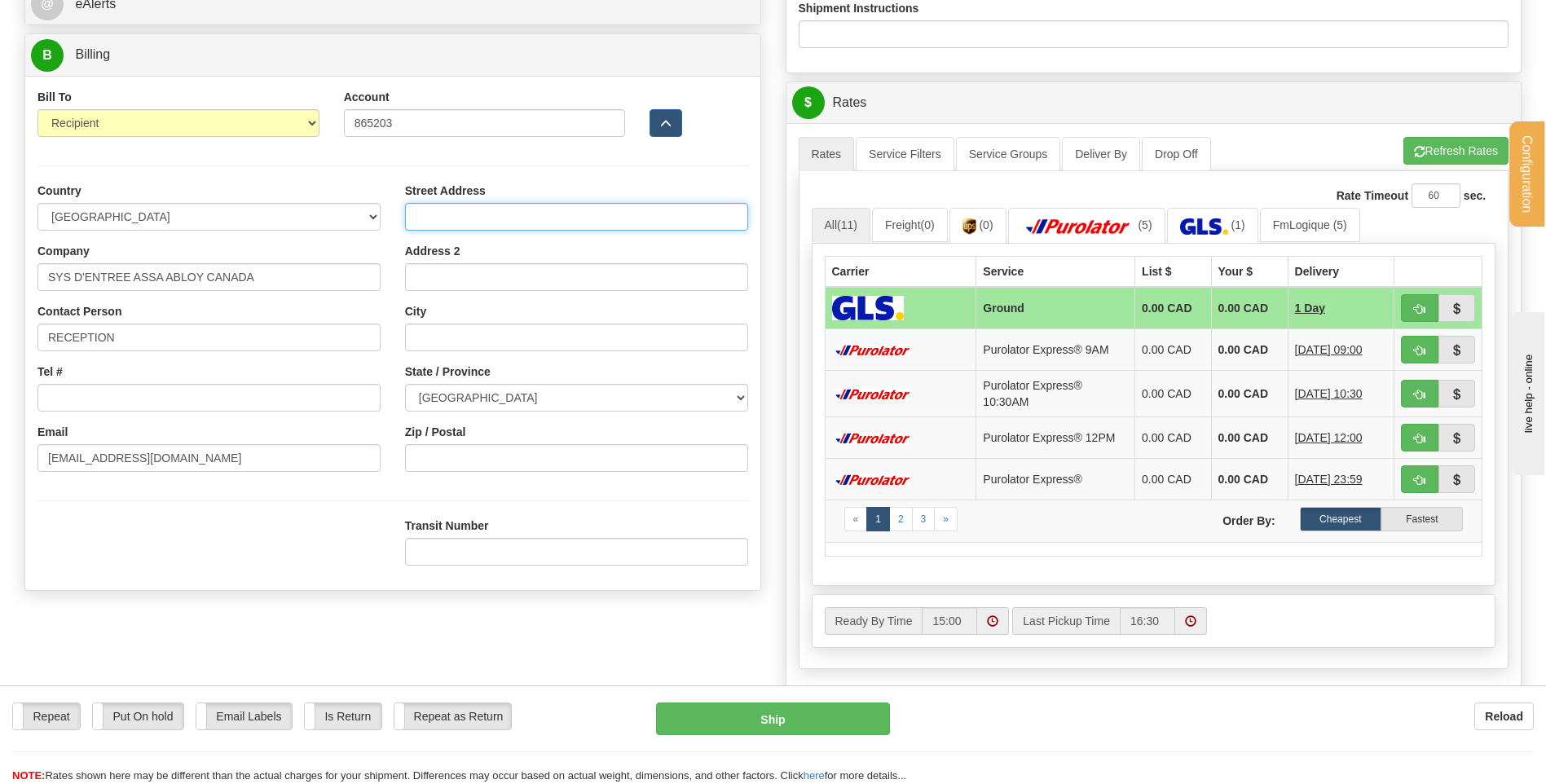
type input "5600, BOUL. THIMENS"
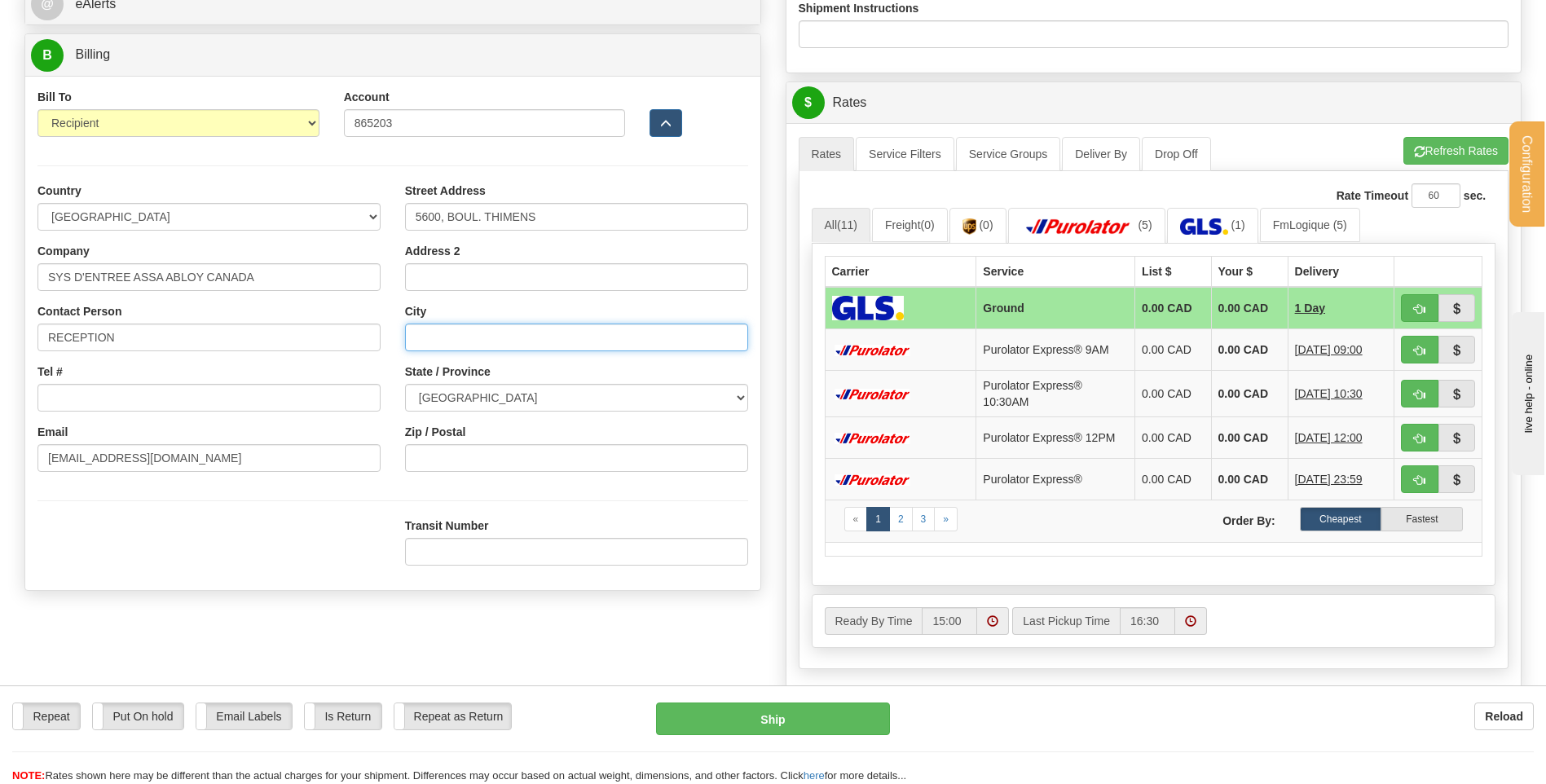
type input "SAINT-LAURENT"
select select "QC"
type input "H4R 2K9"
click at [1417, 313] on span "button" at bounding box center [1420, 310] width 11 height 11
type input "1"
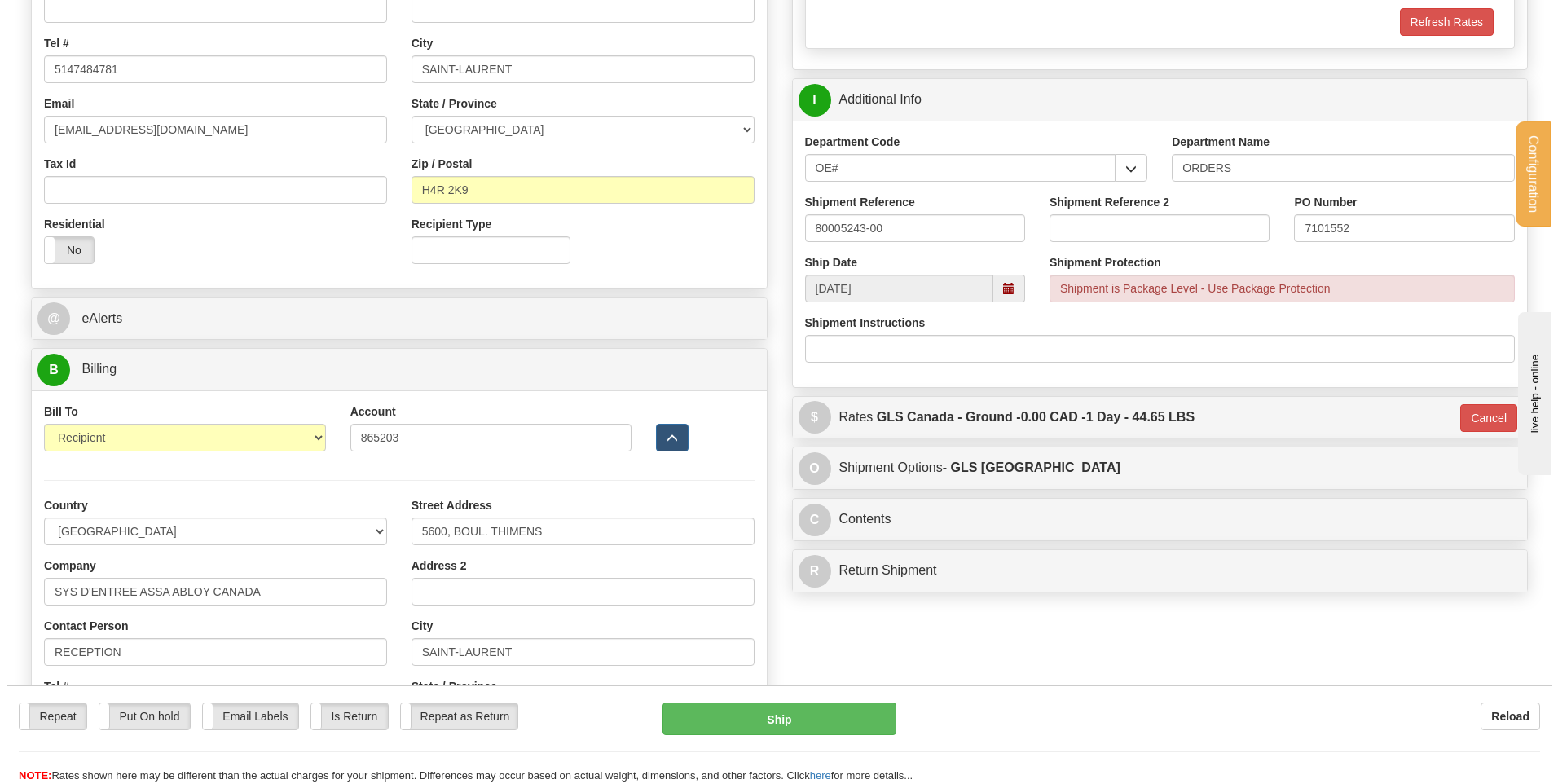
scroll to position [408, 0]
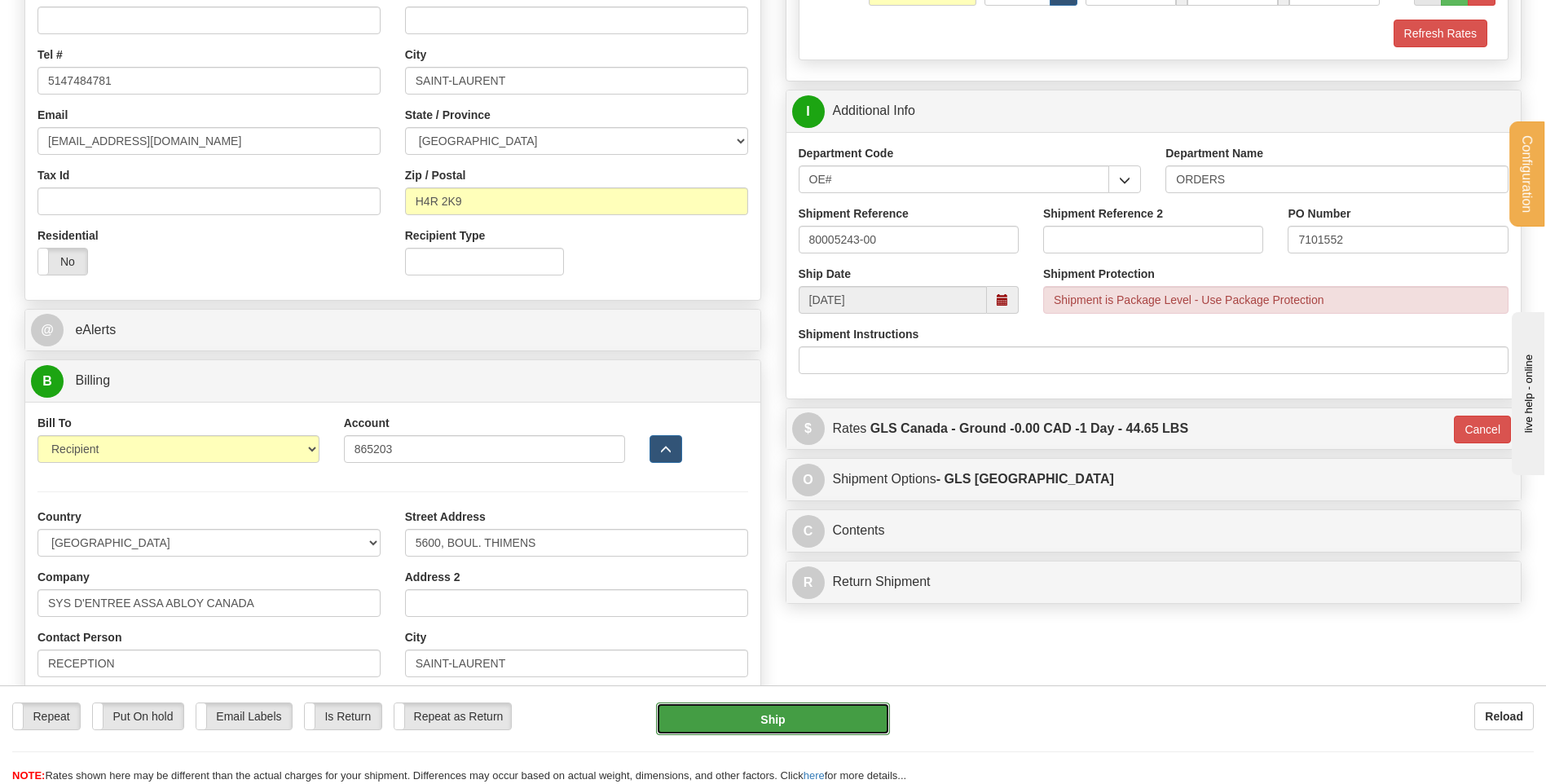
click at [832, 722] on button "Ship" at bounding box center [773, 719] width 233 height 33
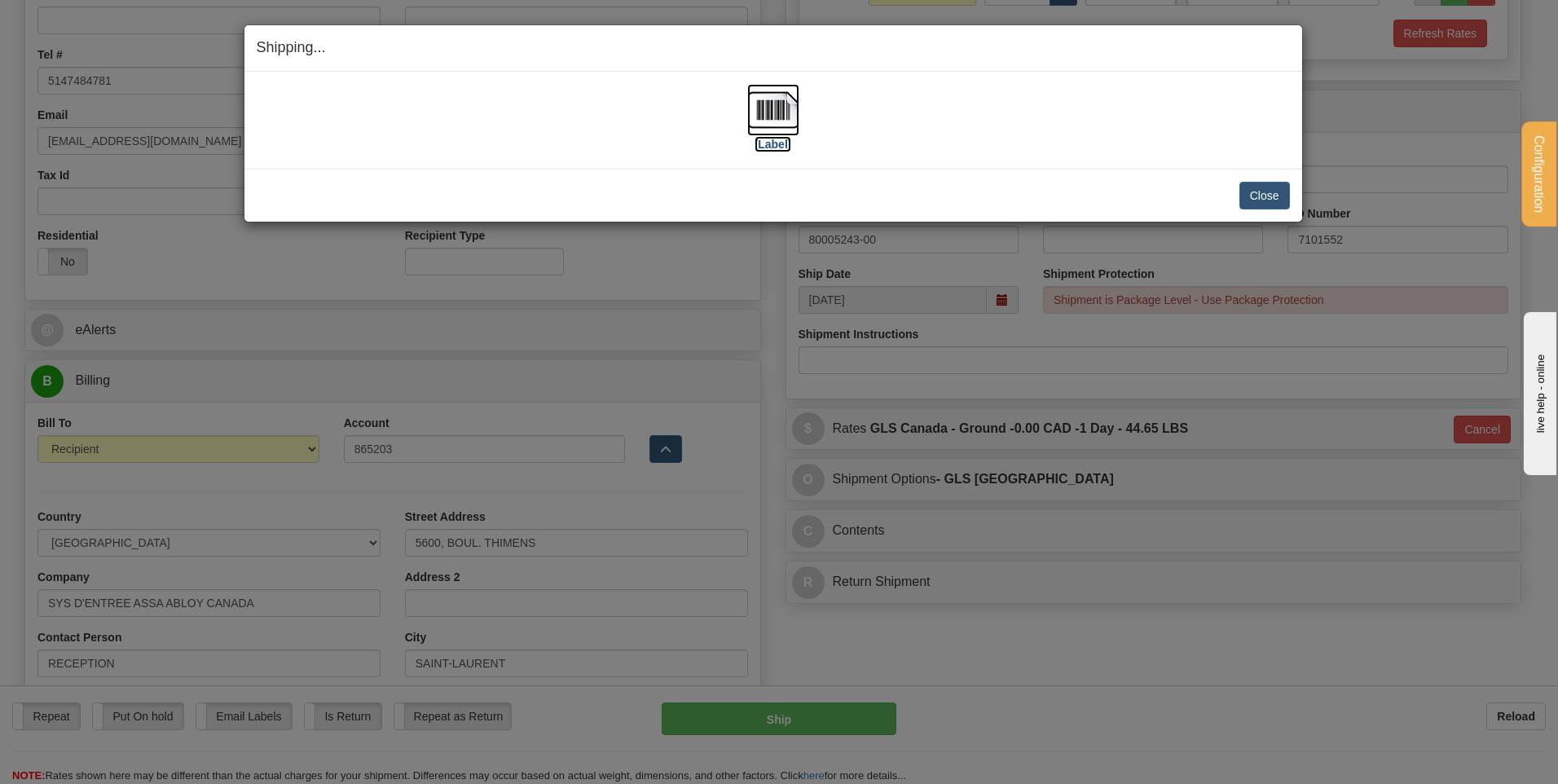
click at [786, 108] on img at bounding box center [773, 110] width 52 height 52
click at [1247, 191] on button "Close" at bounding box center [1264, 195] width 50 height 27
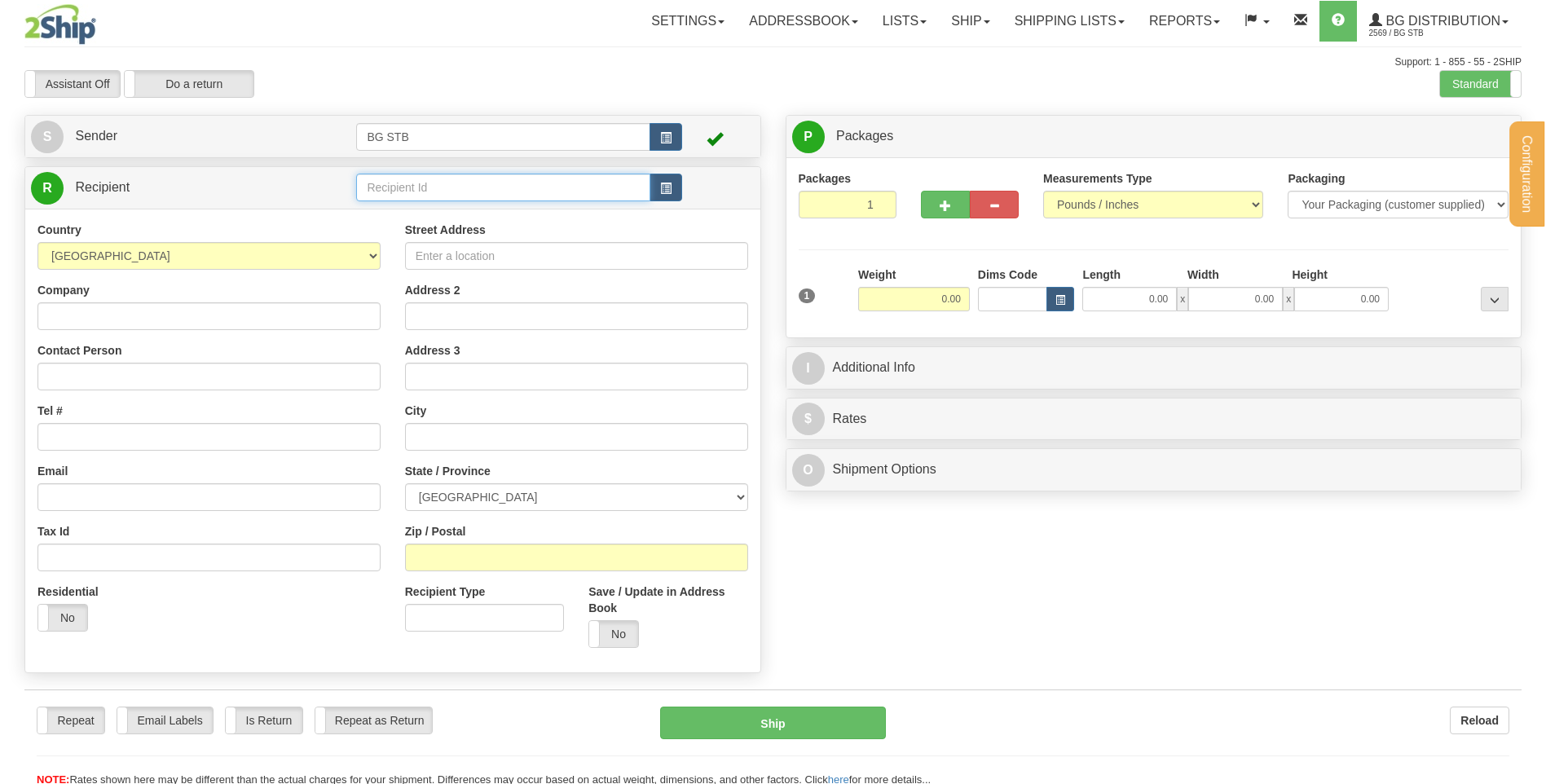
click at [414, 180] on input "text" at bounding box center [503, 187] width 293 height 27
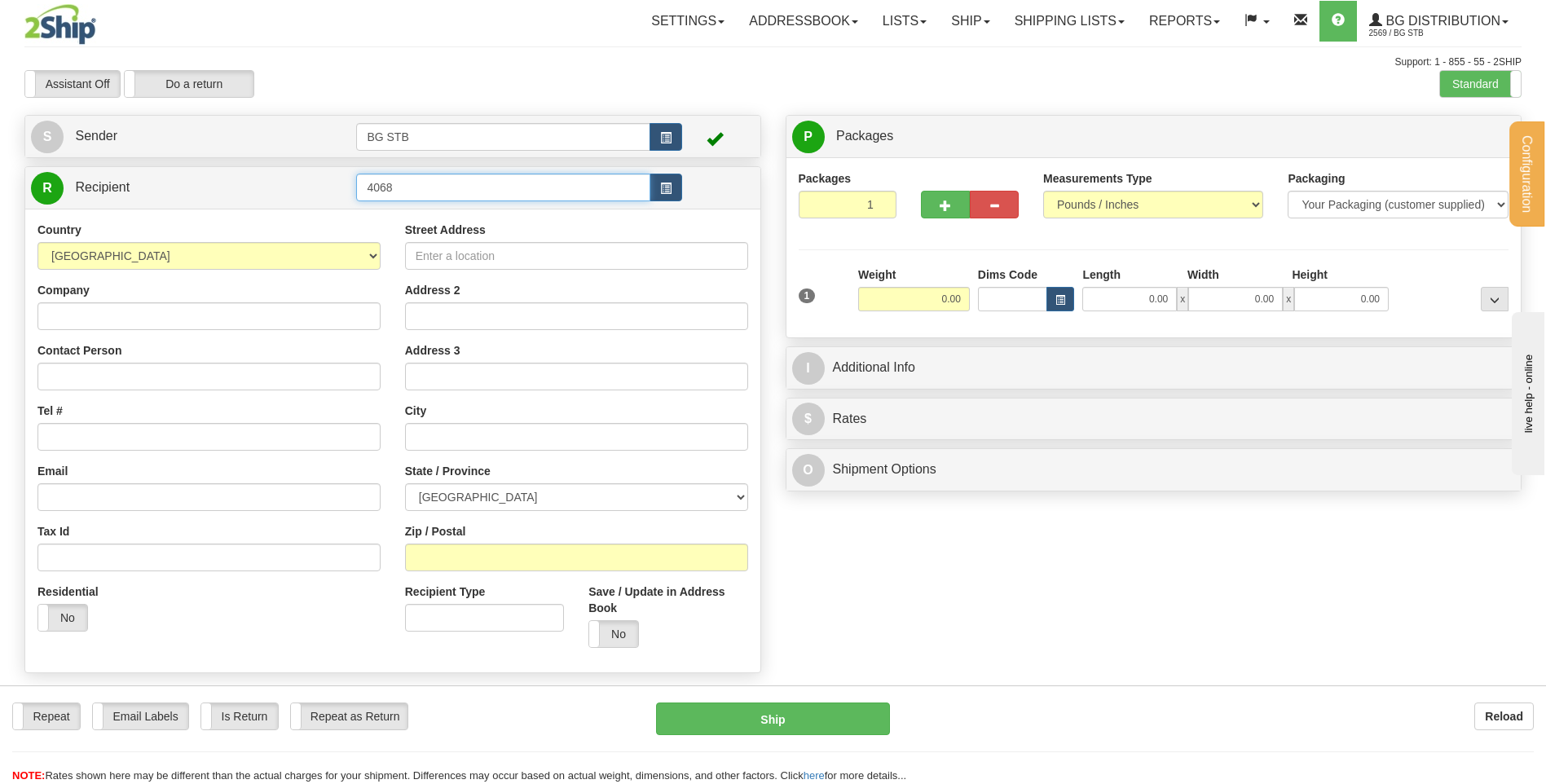
type input "4068"
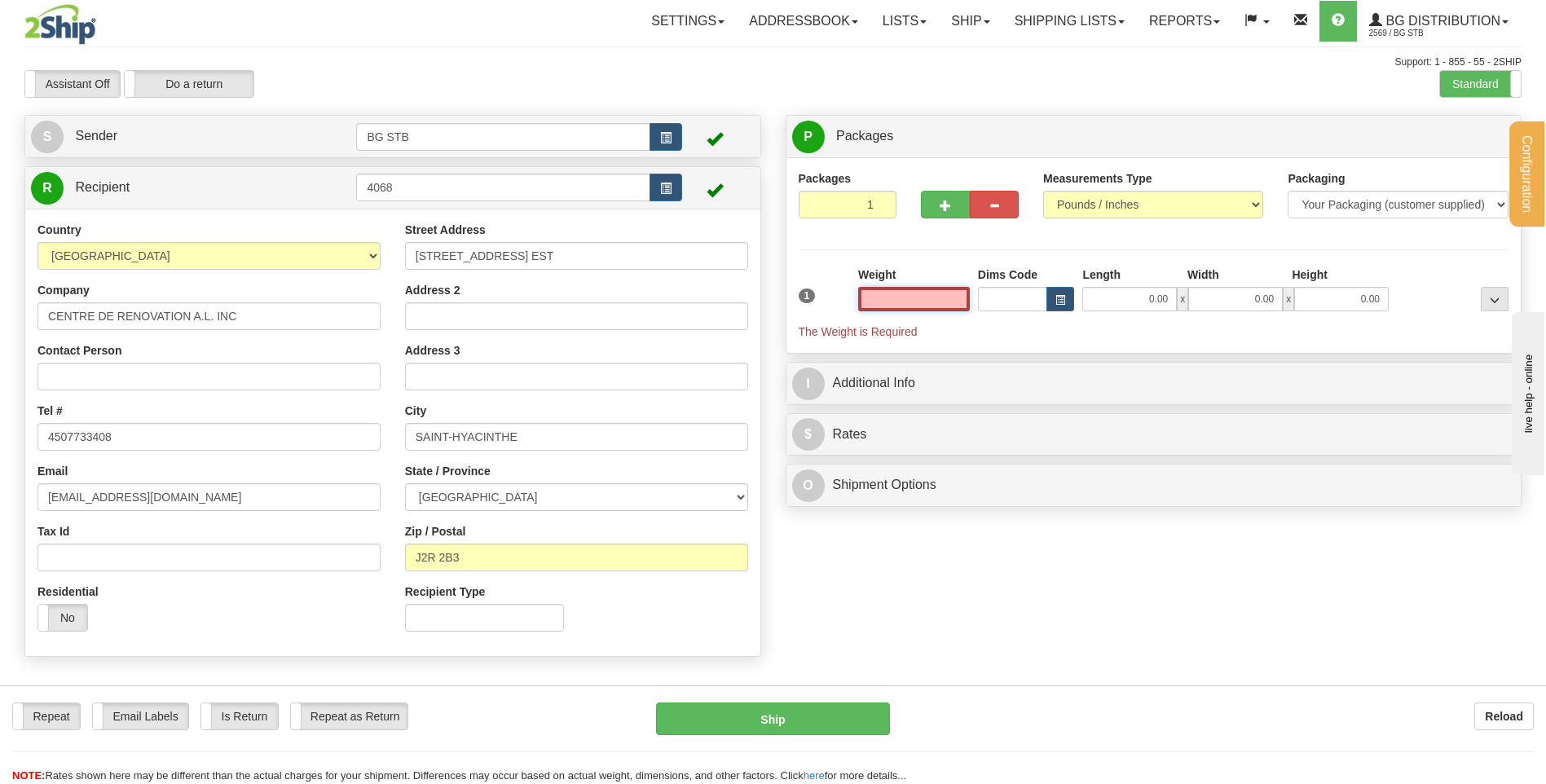
click at [914, 294] on input "text" at bounding box center [915, 299] width 112 height 25
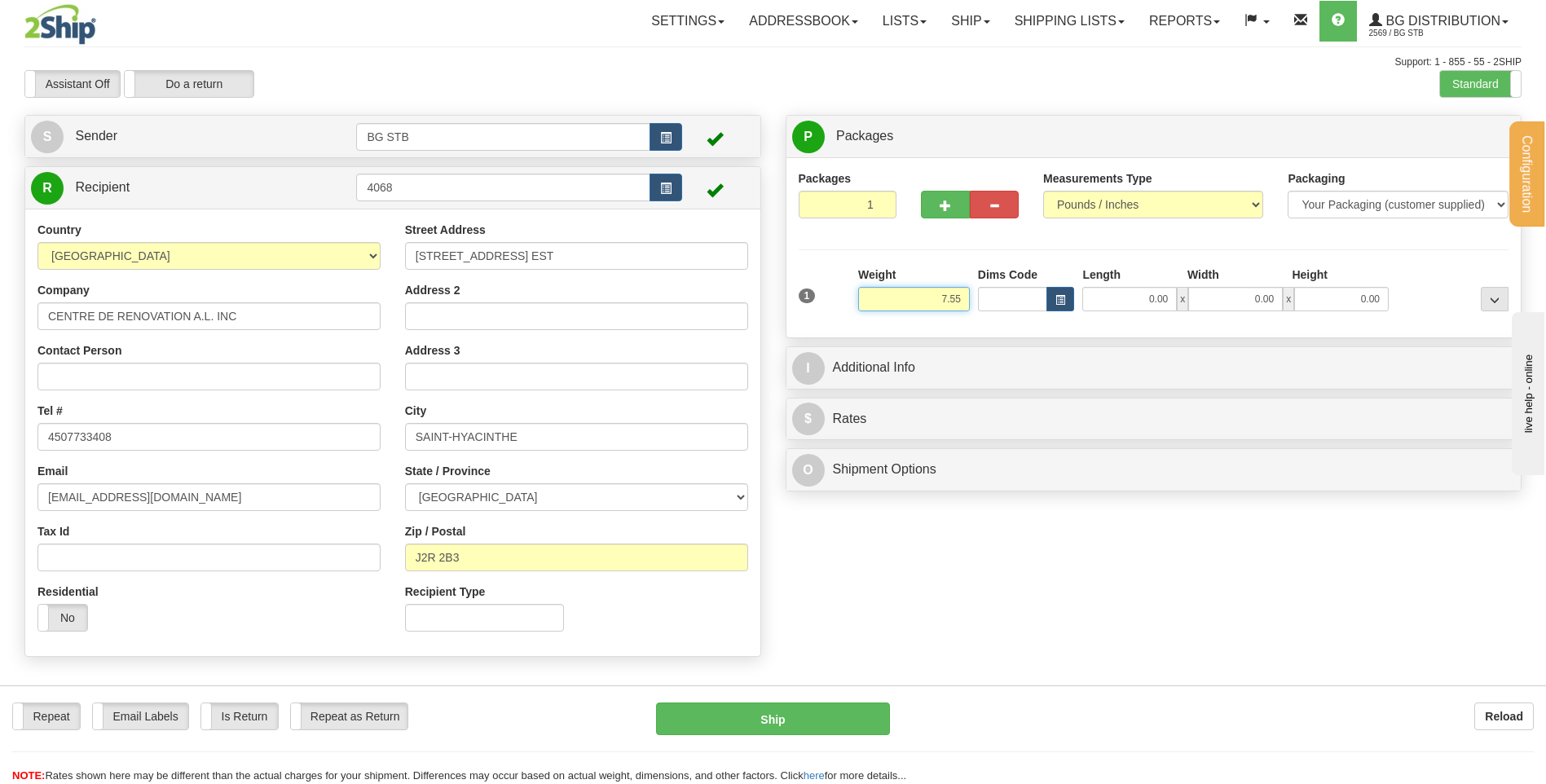
type input "7.55"
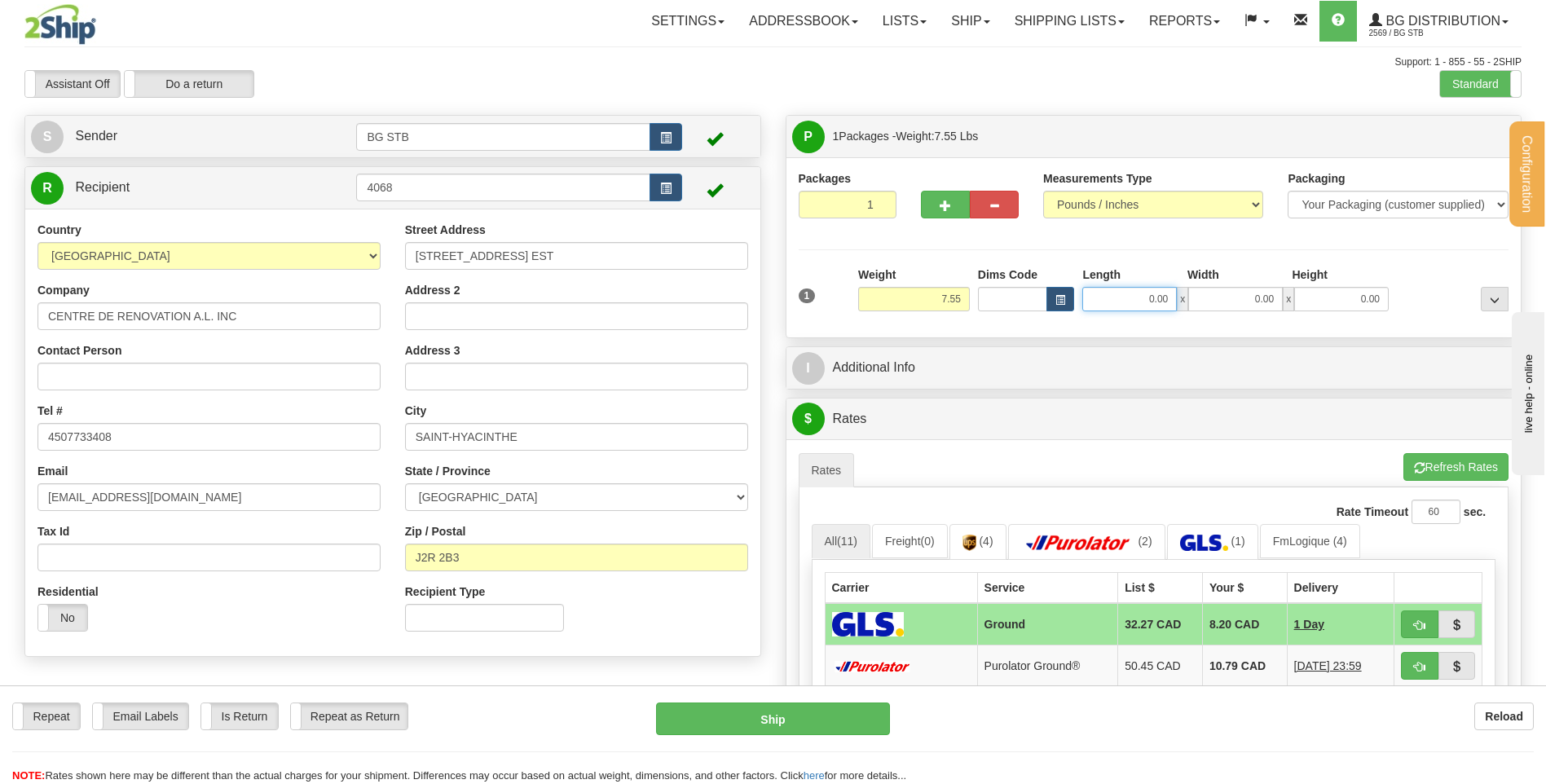
click at [1138, 306] on input "0.00" at bounding box center [1129, 299] width 94 height 25
type input "12.00"
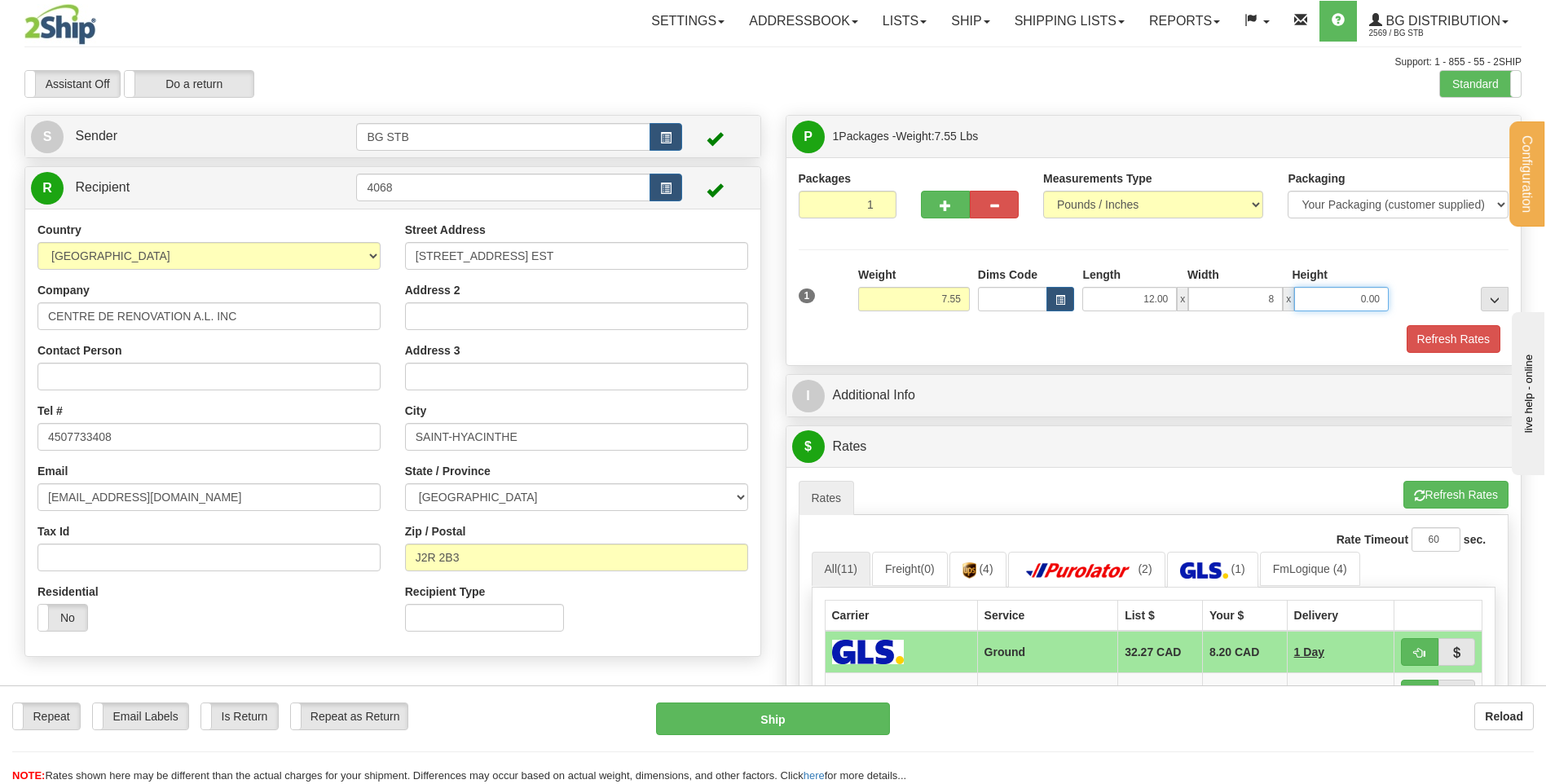
type input "8.00"
type input "6.00"
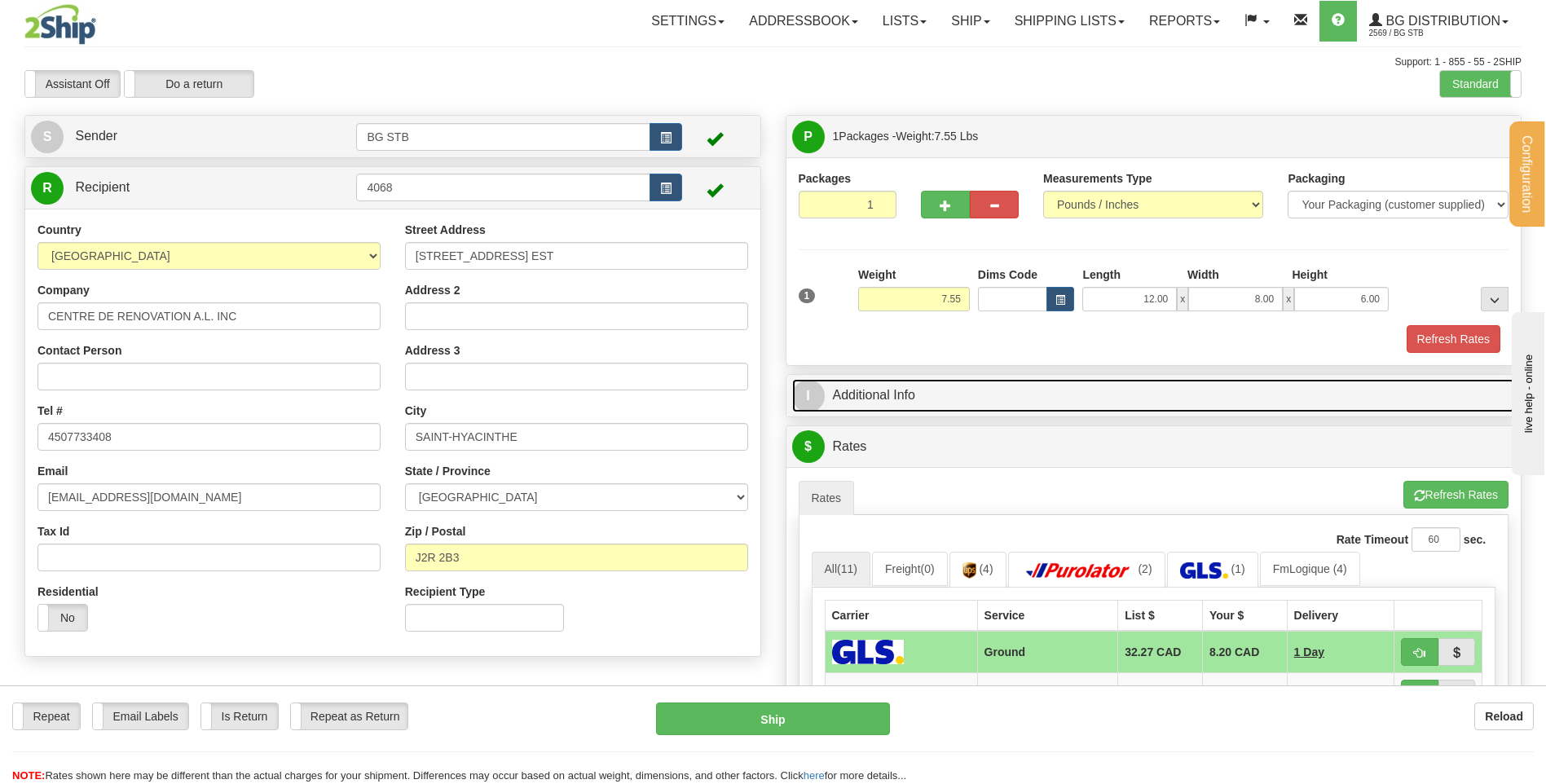
click at [1099, 397] on link "I Additional Info" at bounding box center [1155, 396] width 724 height 33
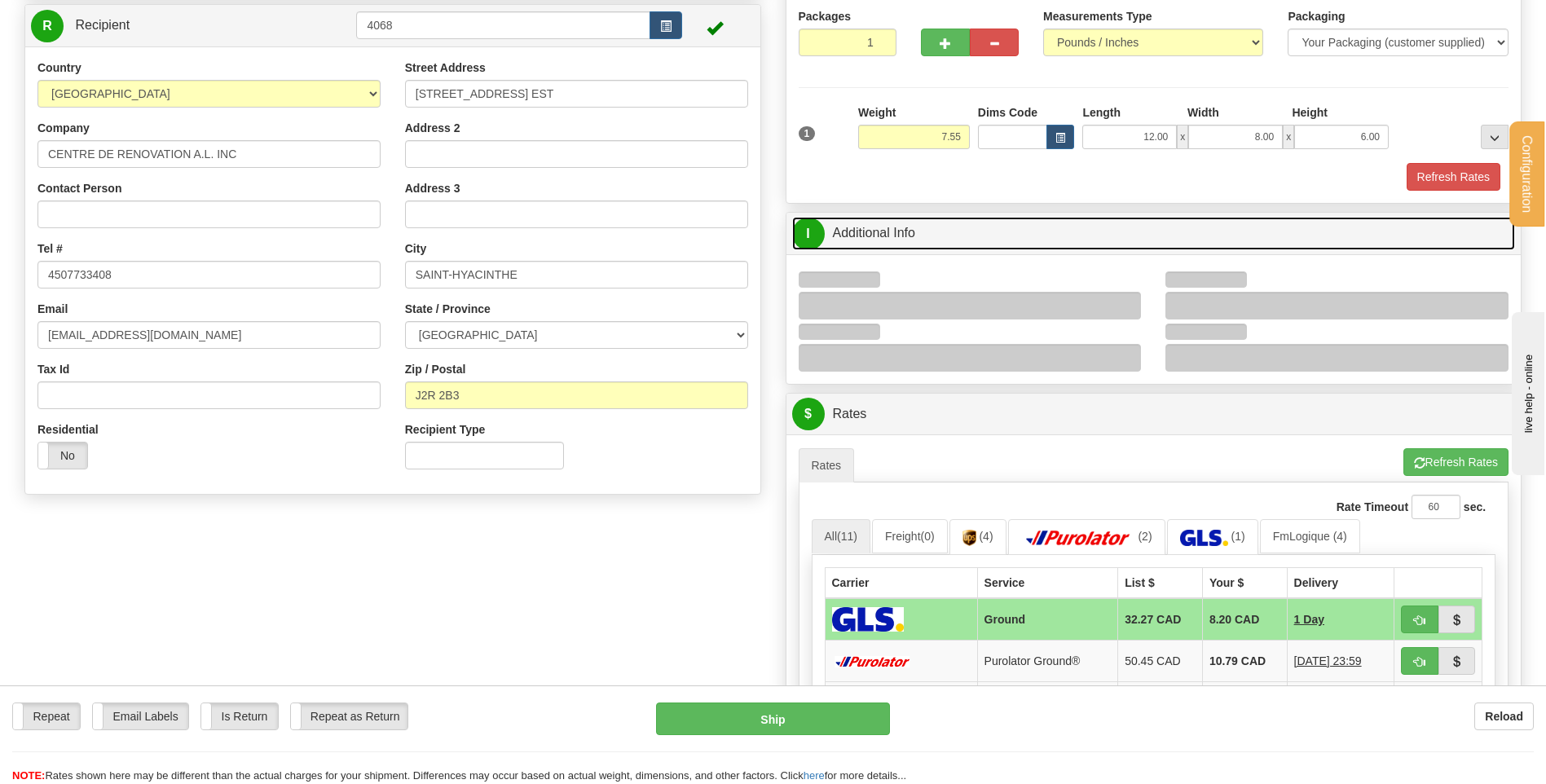
scroll to position [245, 0]
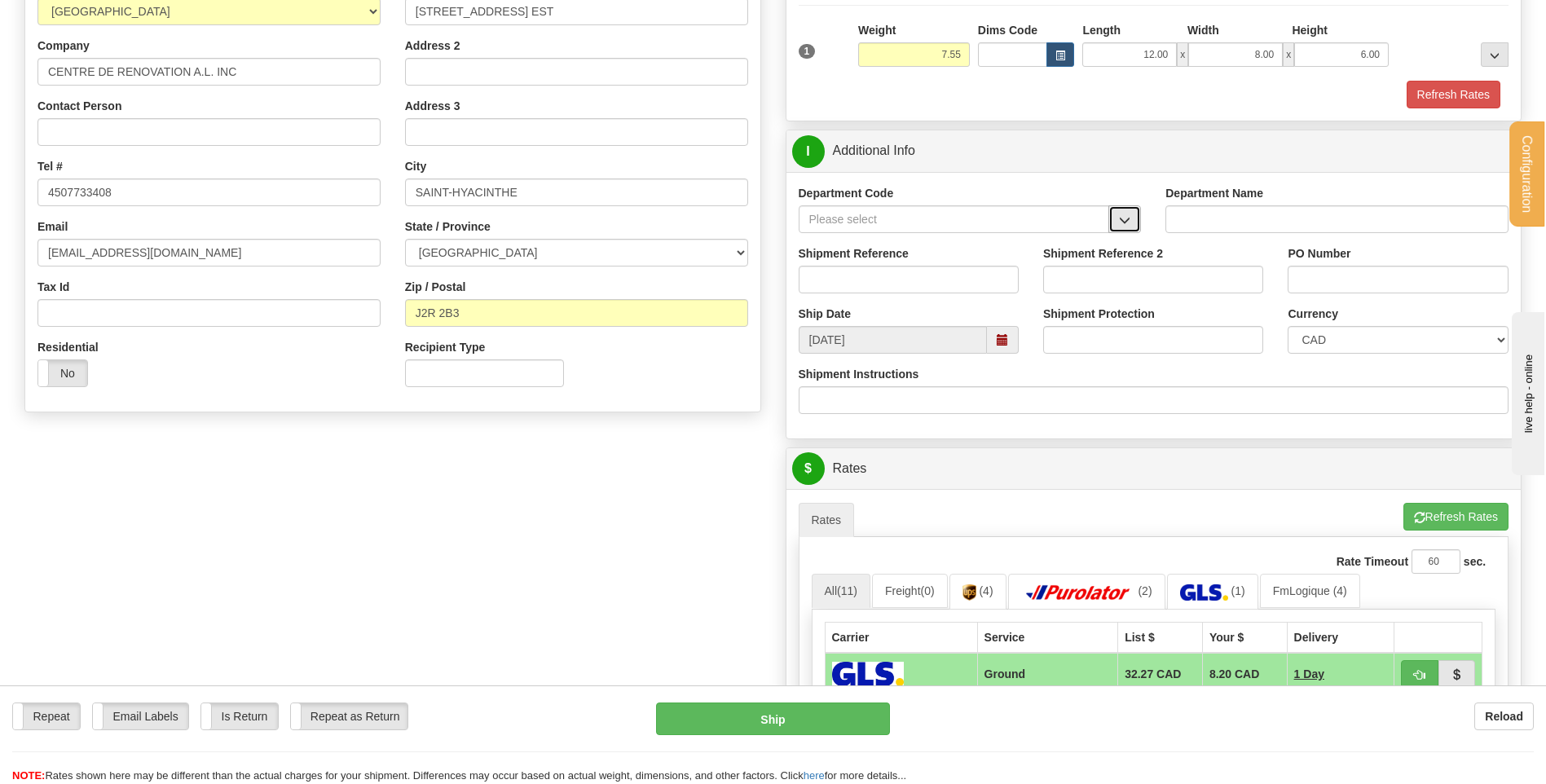
click at [1121, 212] on button "button" at bounding box center [1125, 219] width 33 height 27
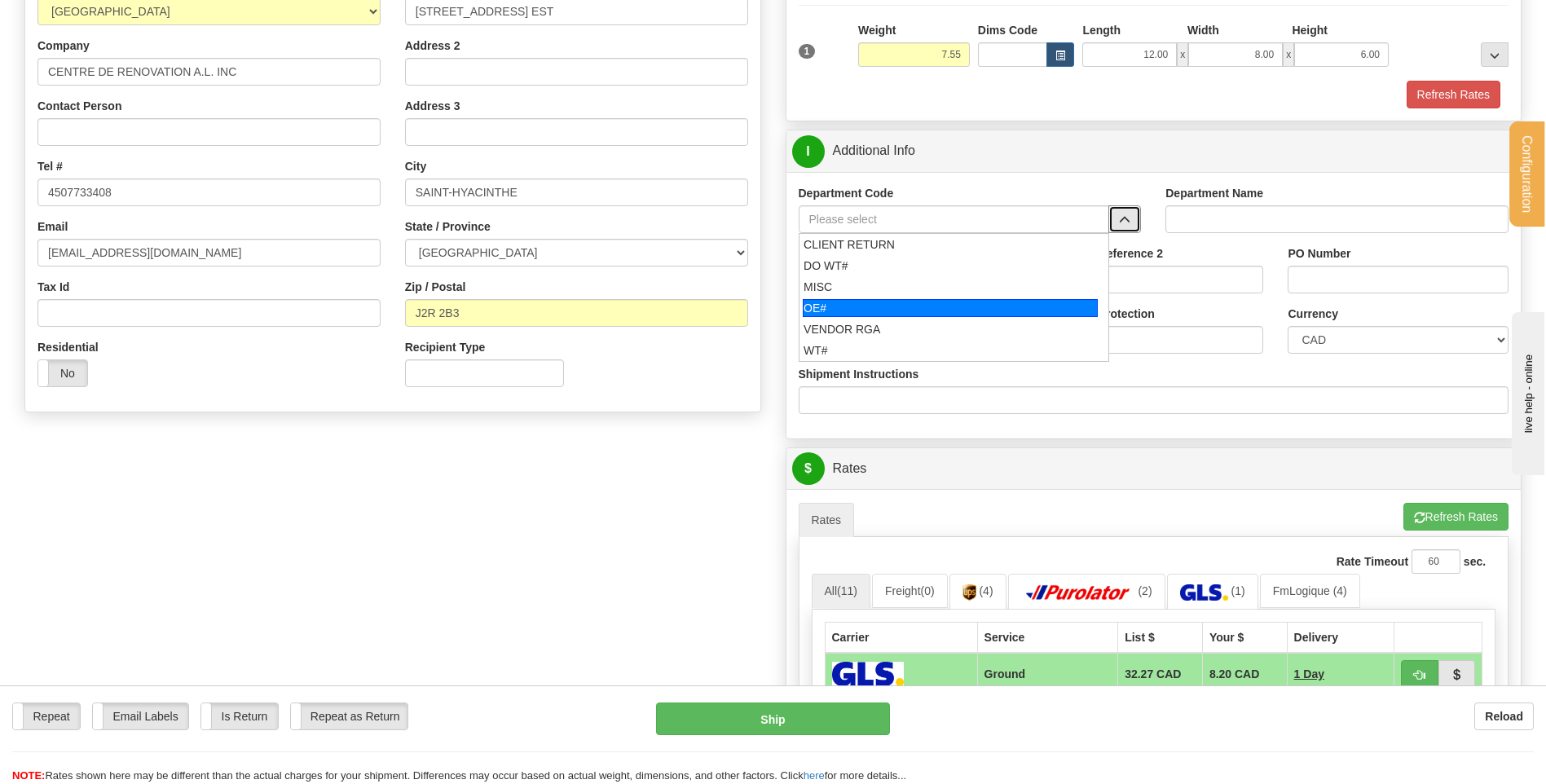
click at [871, 299] on div "OE#" at bounding box center [950, 308] width 295 height 18
type input "OE#"
type input "ORDERS"
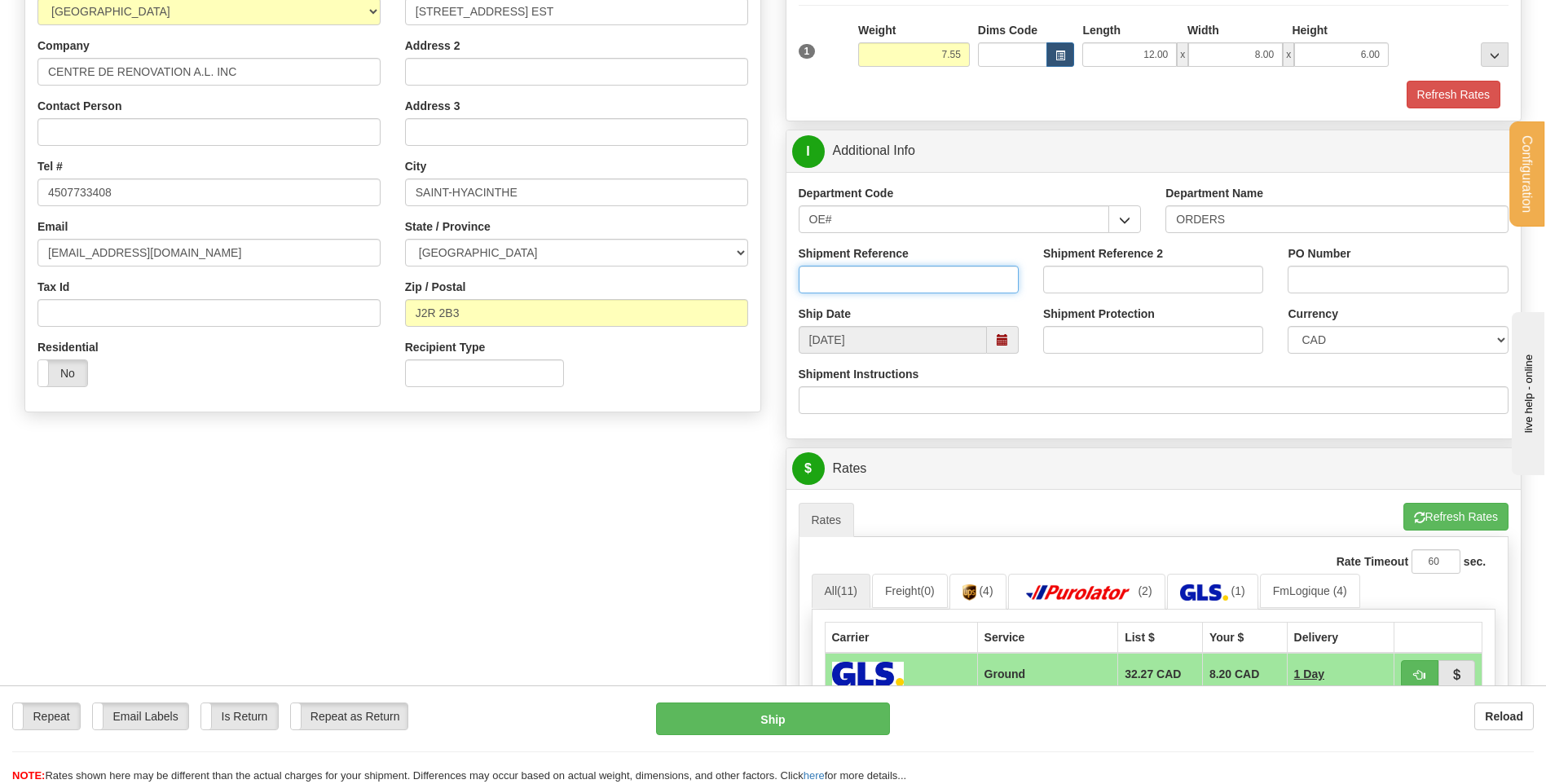
click at [876, 284] on input "Shipment Reference" at bounding box center [909, 279] width 220 height 27
type input "80004464-01#"
click at [1361, 289] on input "PO Number" at bounding box center [1398, 279] width 220 height 27
type input "h"
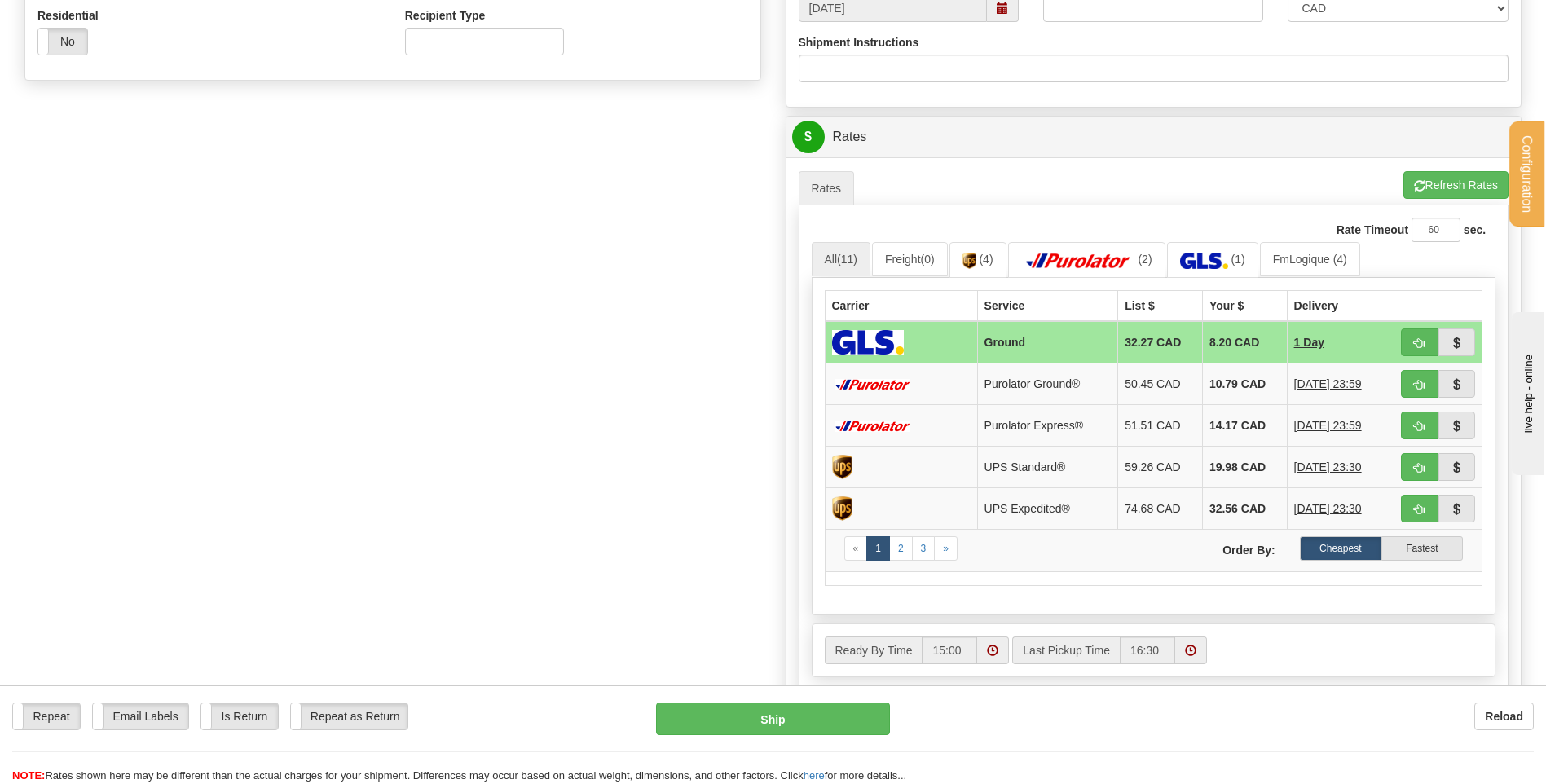
scroll to position [652, 0]
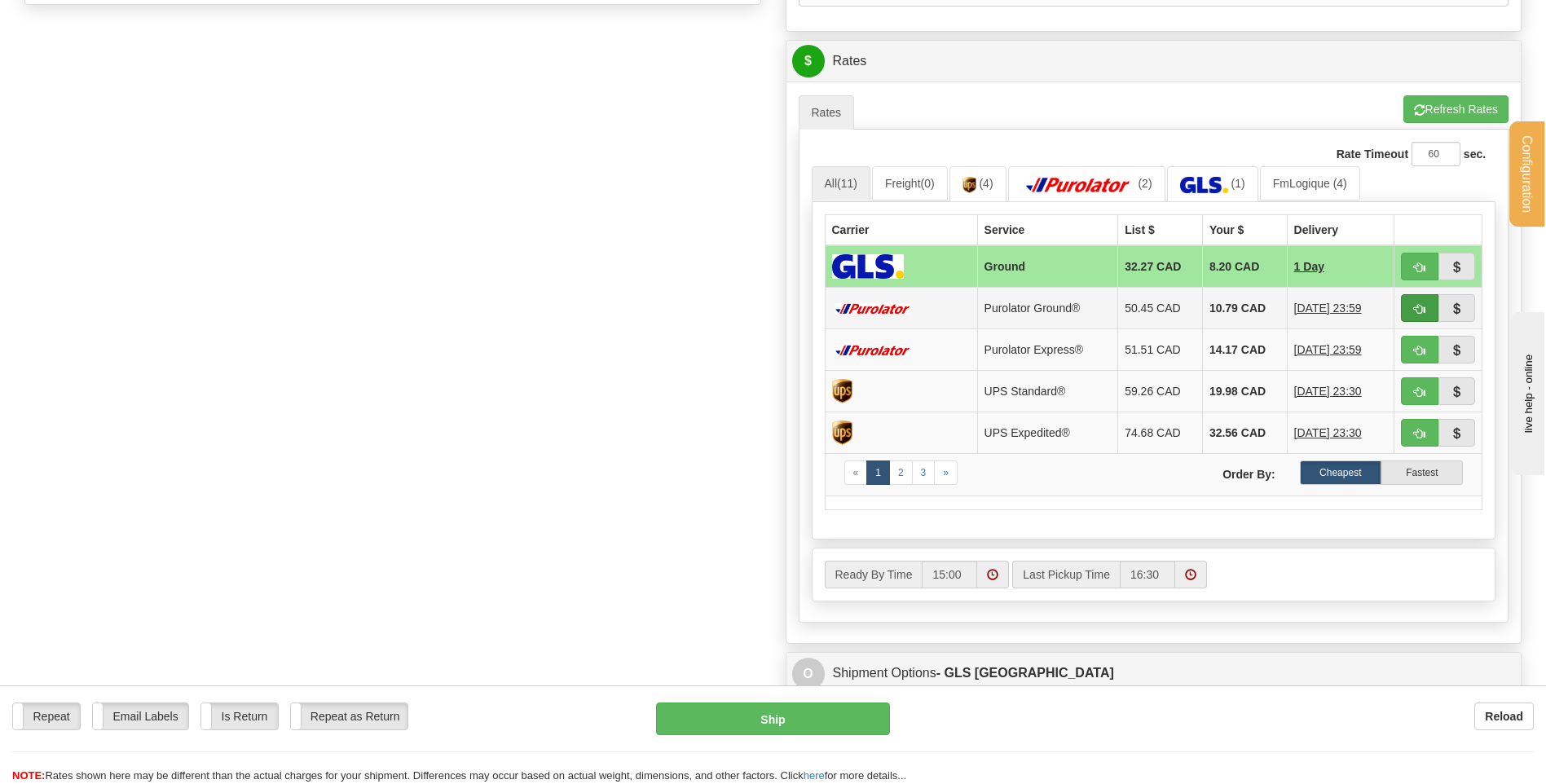
type input "JESSY 11/08/25"
drag, startPoint x: 1416, startPoint y: 306, endPoint x: 1365, endPoint y: 317, distance: 52.2
click at [1416, 306] on span "button" at bounding box center [1420, 310] width 11 height 11
type input "260"
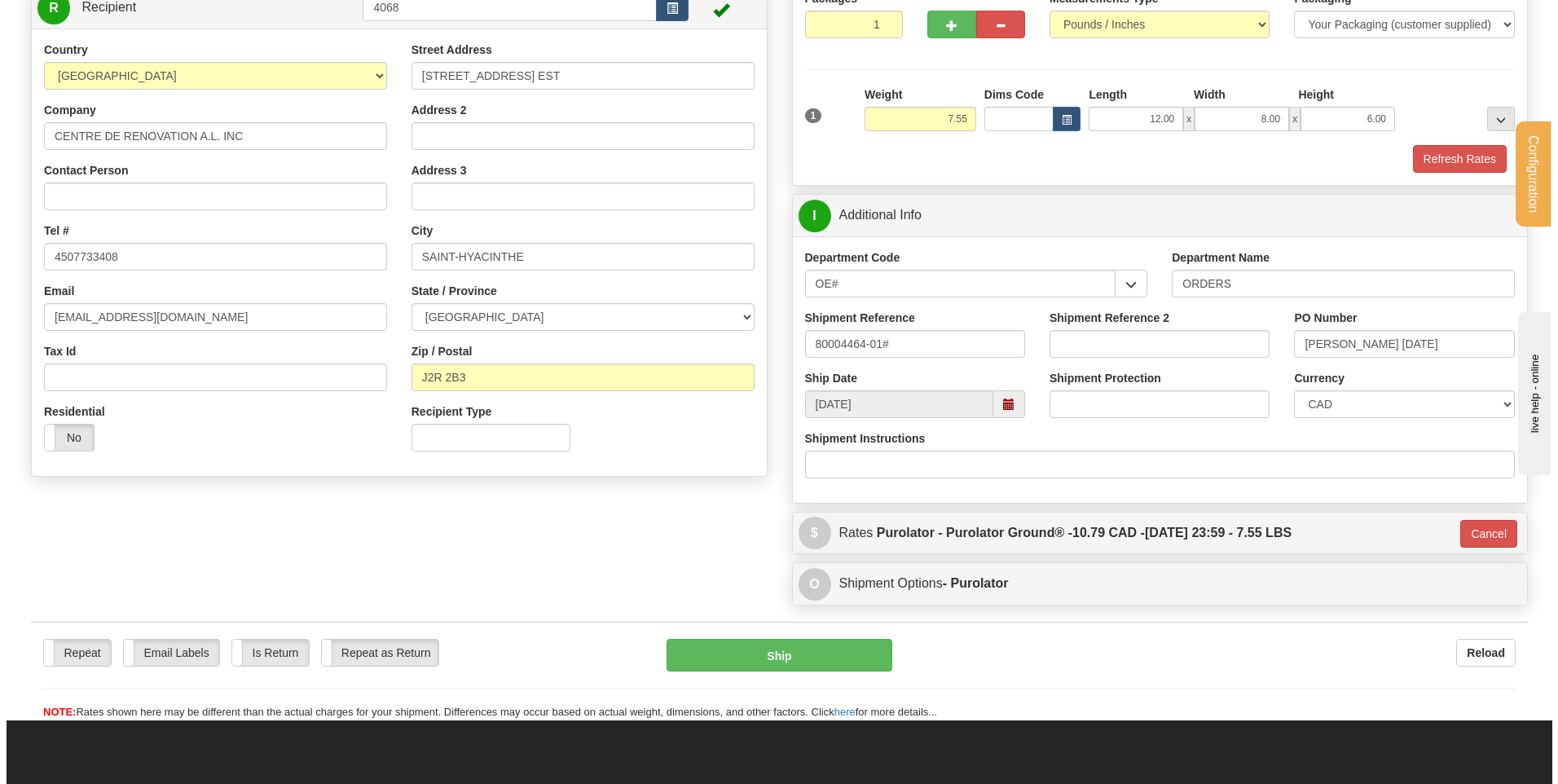
scroll to position [134, 0]
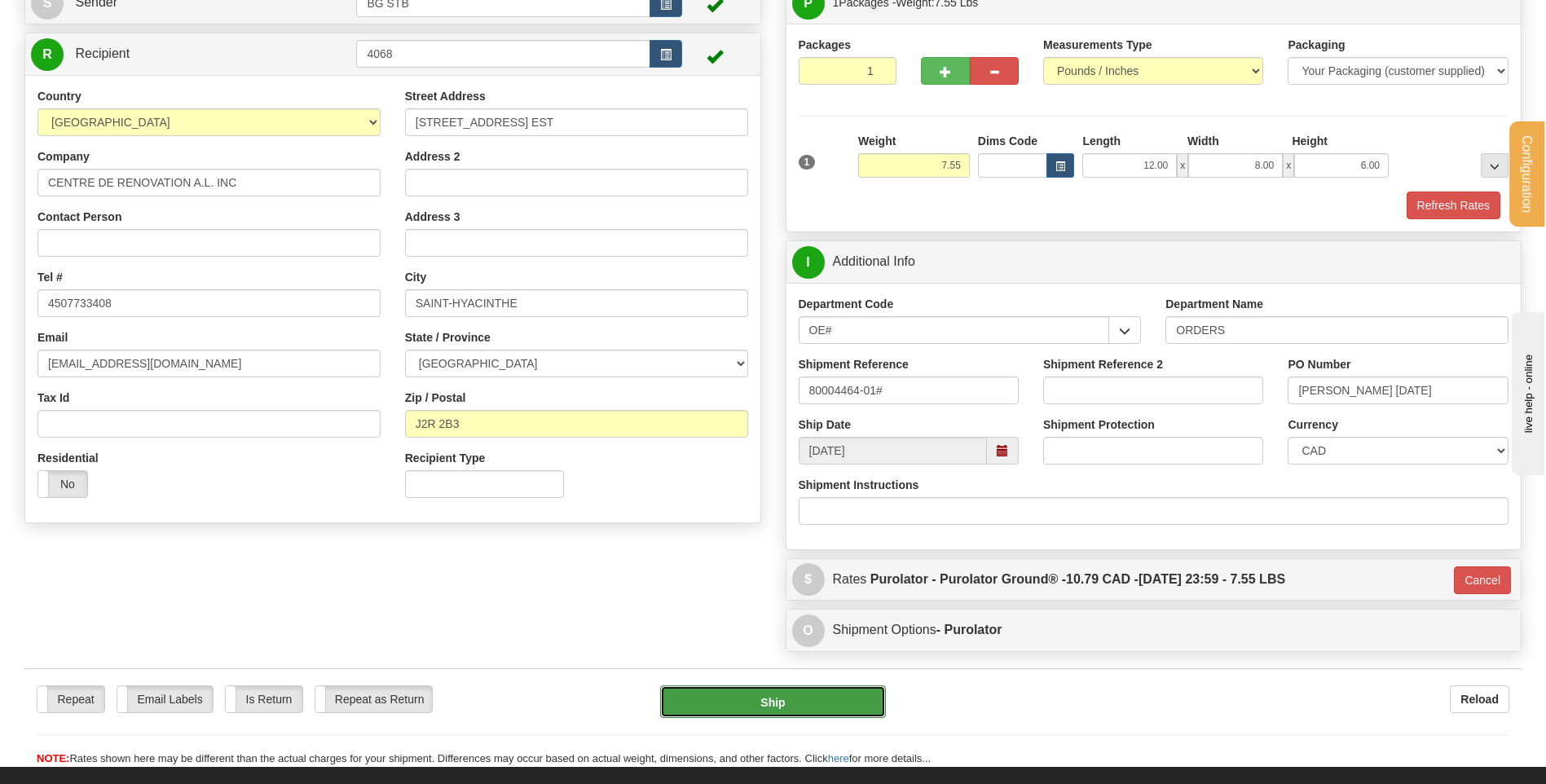
click at [736, 705] on button "Ship" at bounding box center [772, 702] width 225 height 33
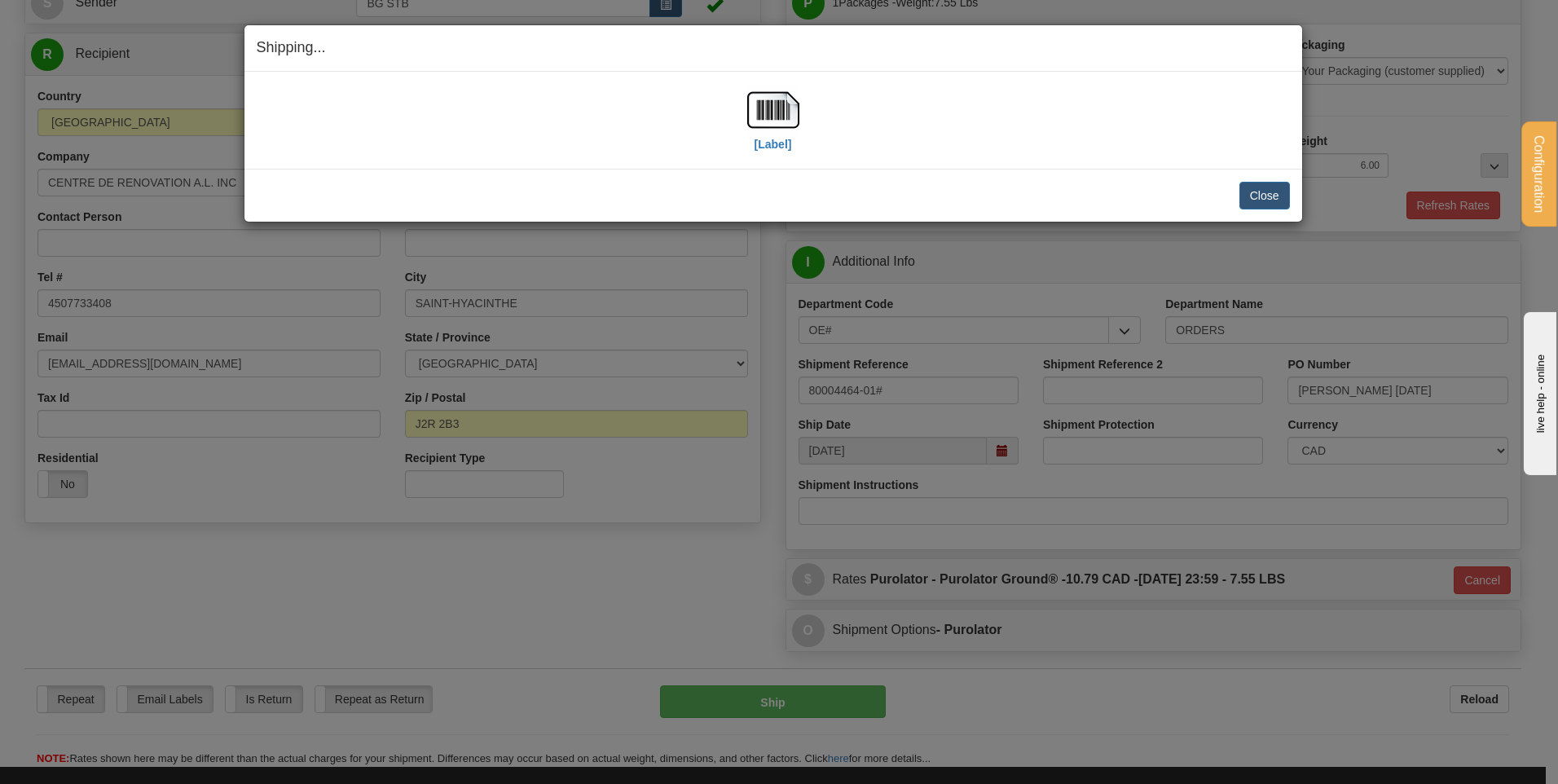
click at [725, 113] on div "[Label]" at bounding box center [773, 120] width 1033 height 72
click at [762, 114] on img at bounding box center [773, 110] width 52 height 52
click at [1264, 192] on button "Close" at bounding box center [1264, 195] width 50 height 27
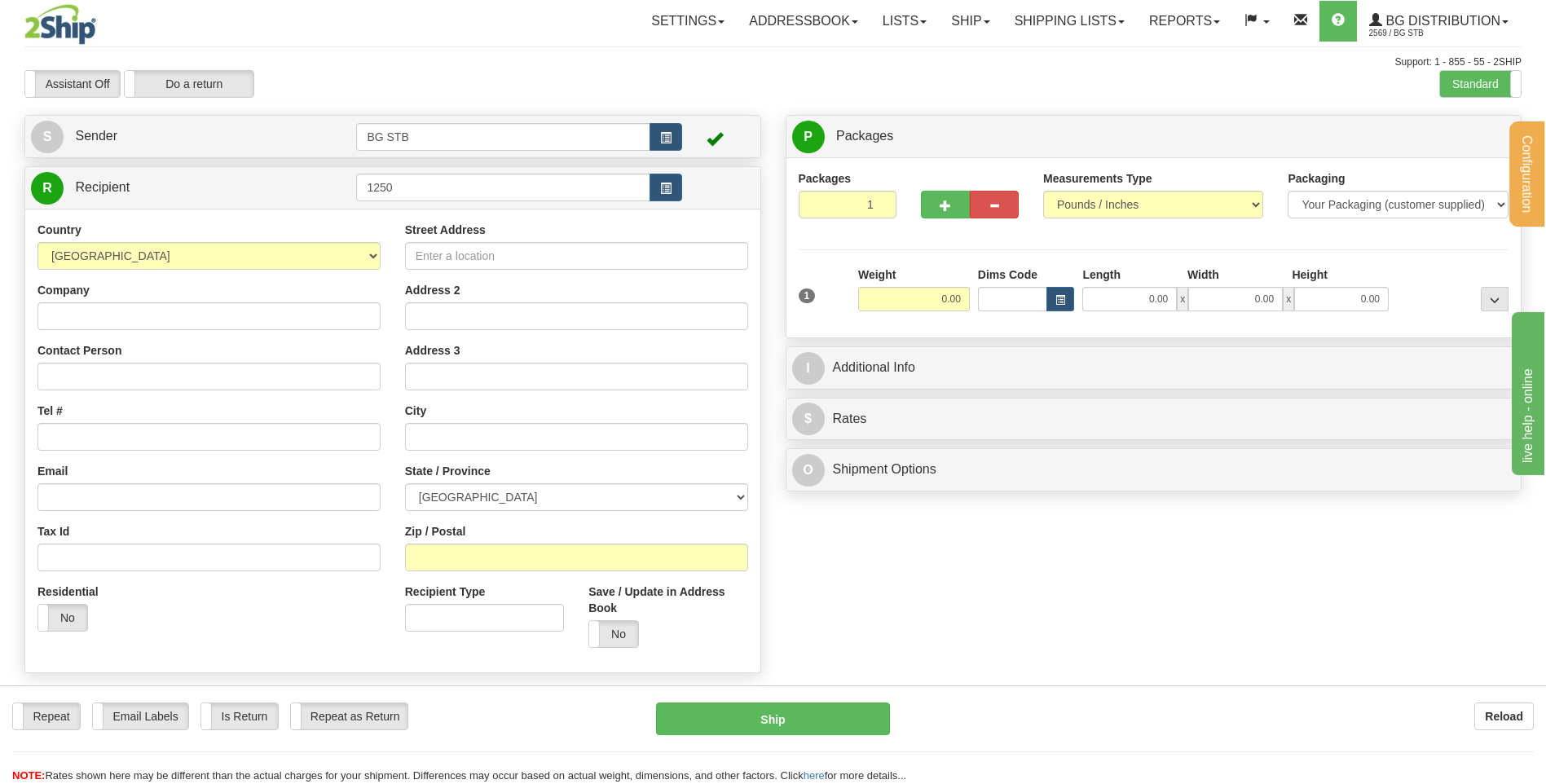
type input "1250"
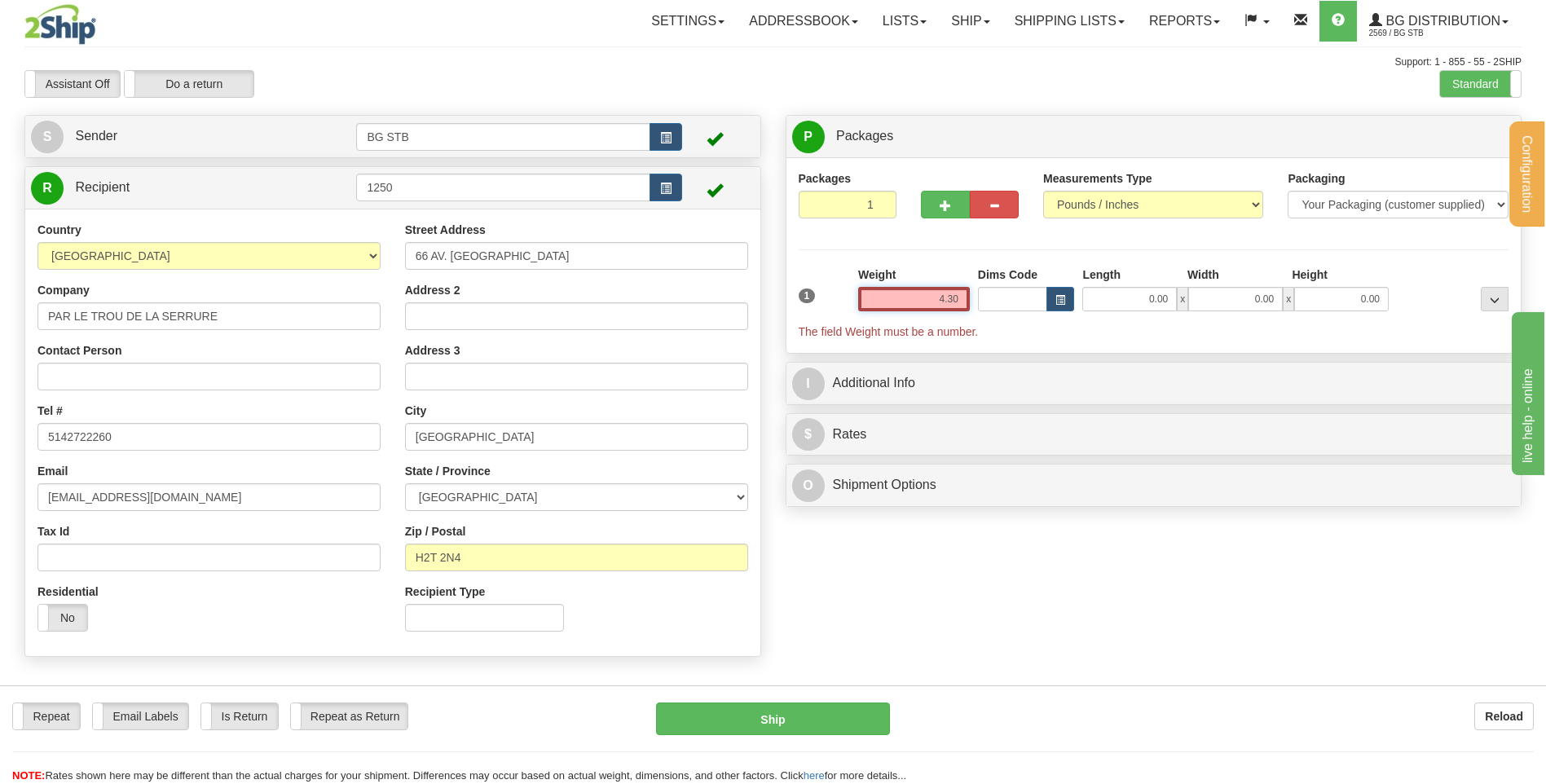
type input "4.30"
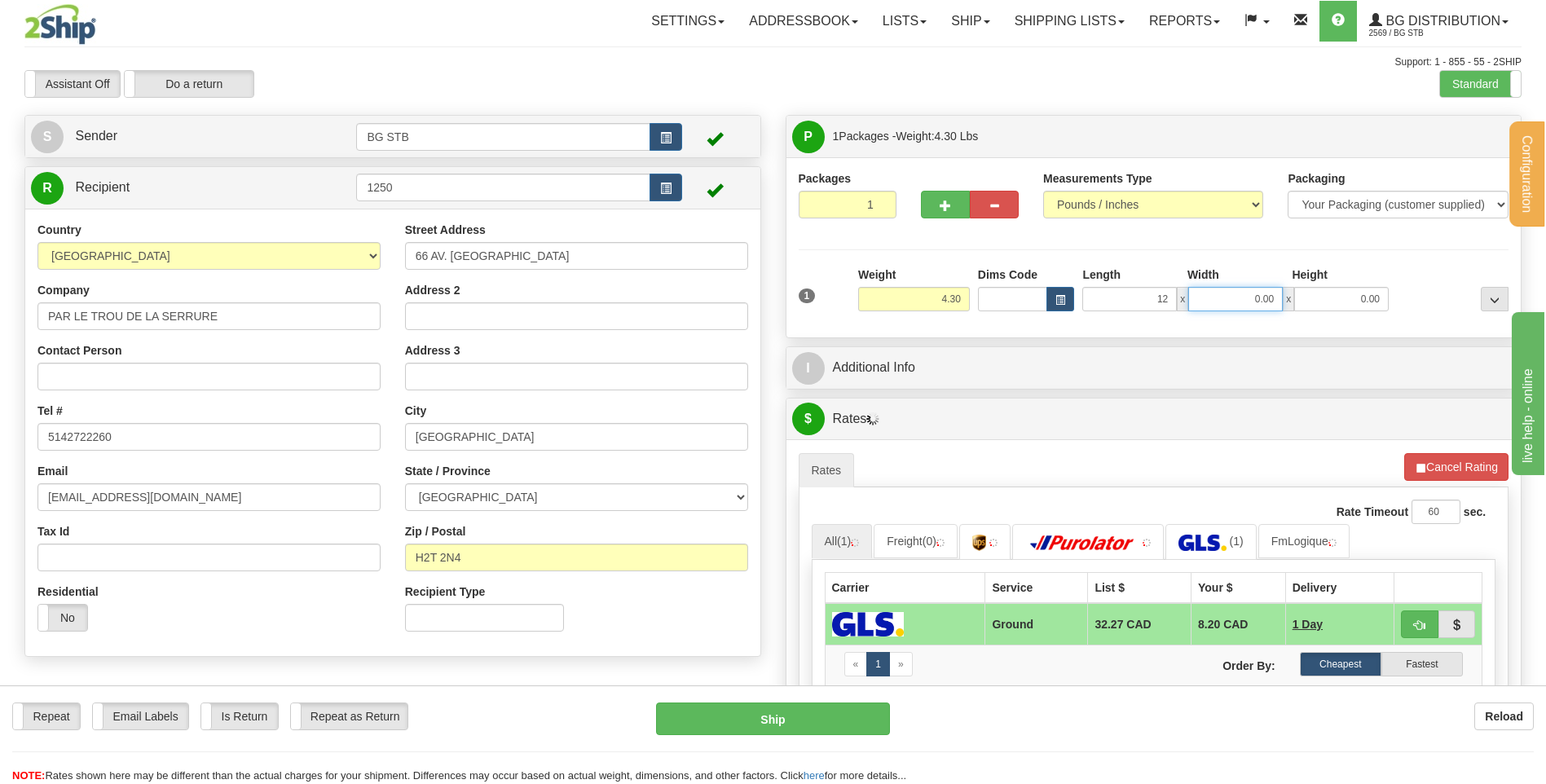
type input "12.00"
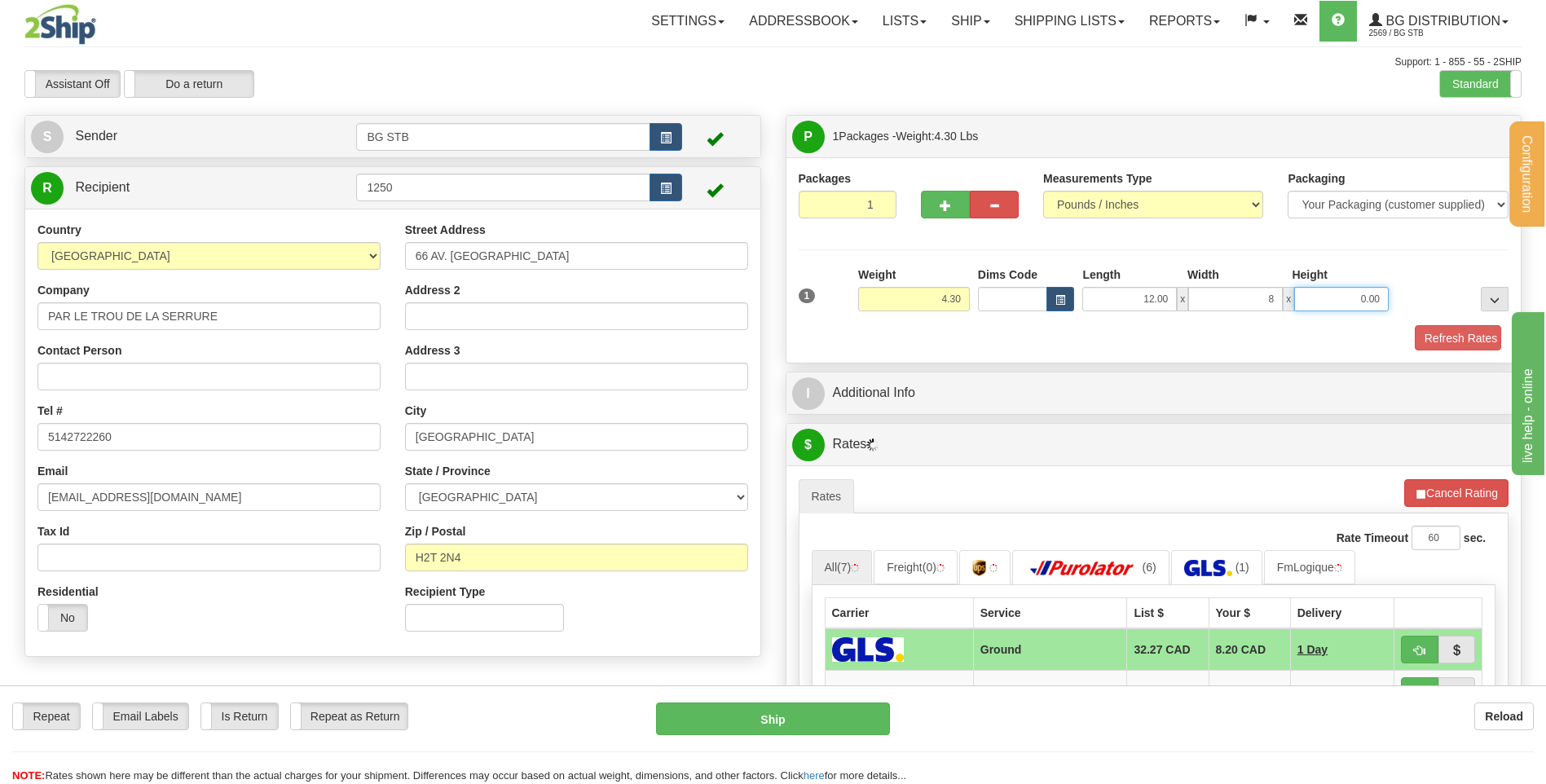
type input "8.00"
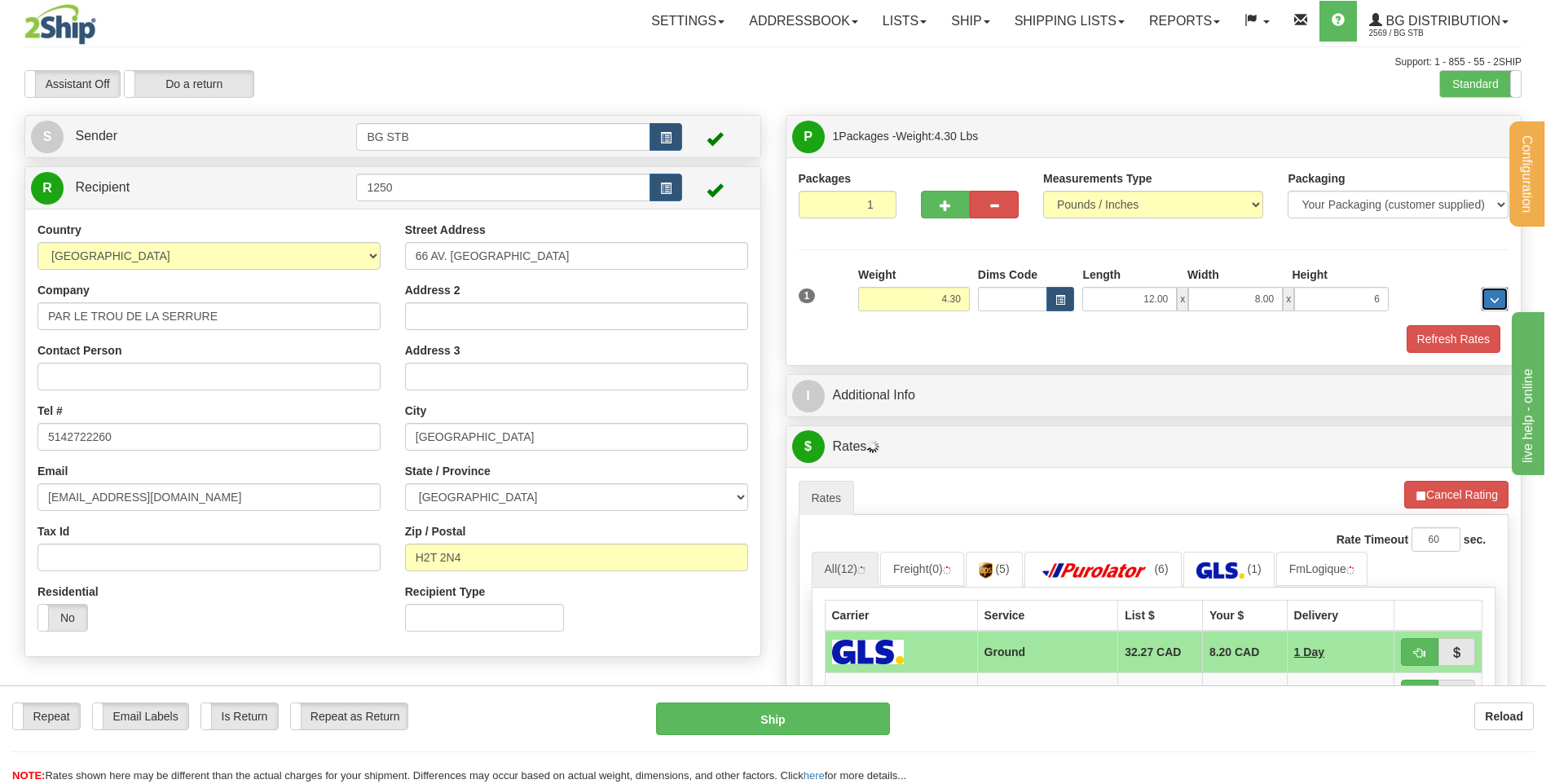
type input "6.00"
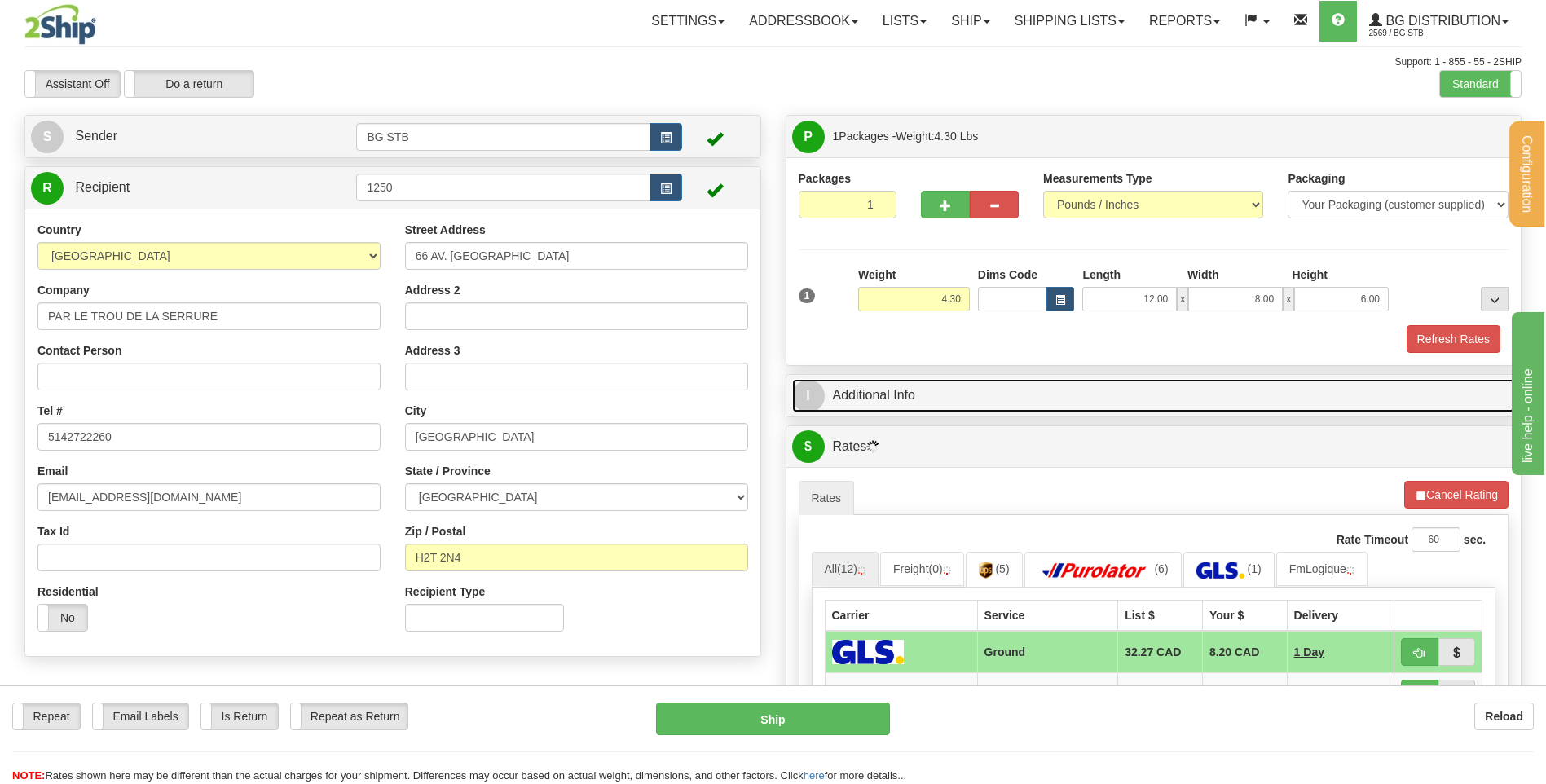
click at [977, 383] on link "I Additional Info" at bounding box center [1155, 396] width 724 height 33
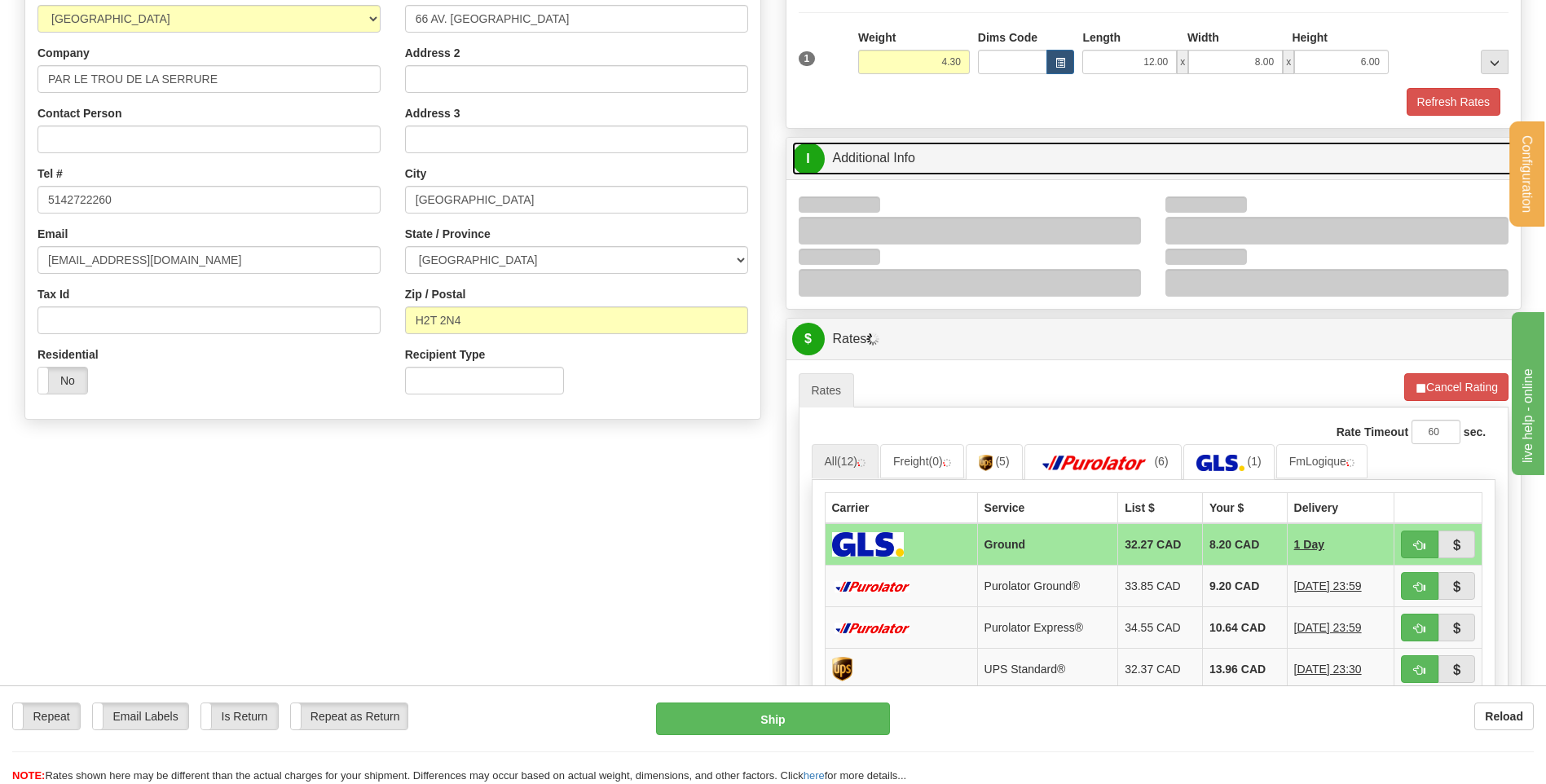
scroll to position [245, 0]
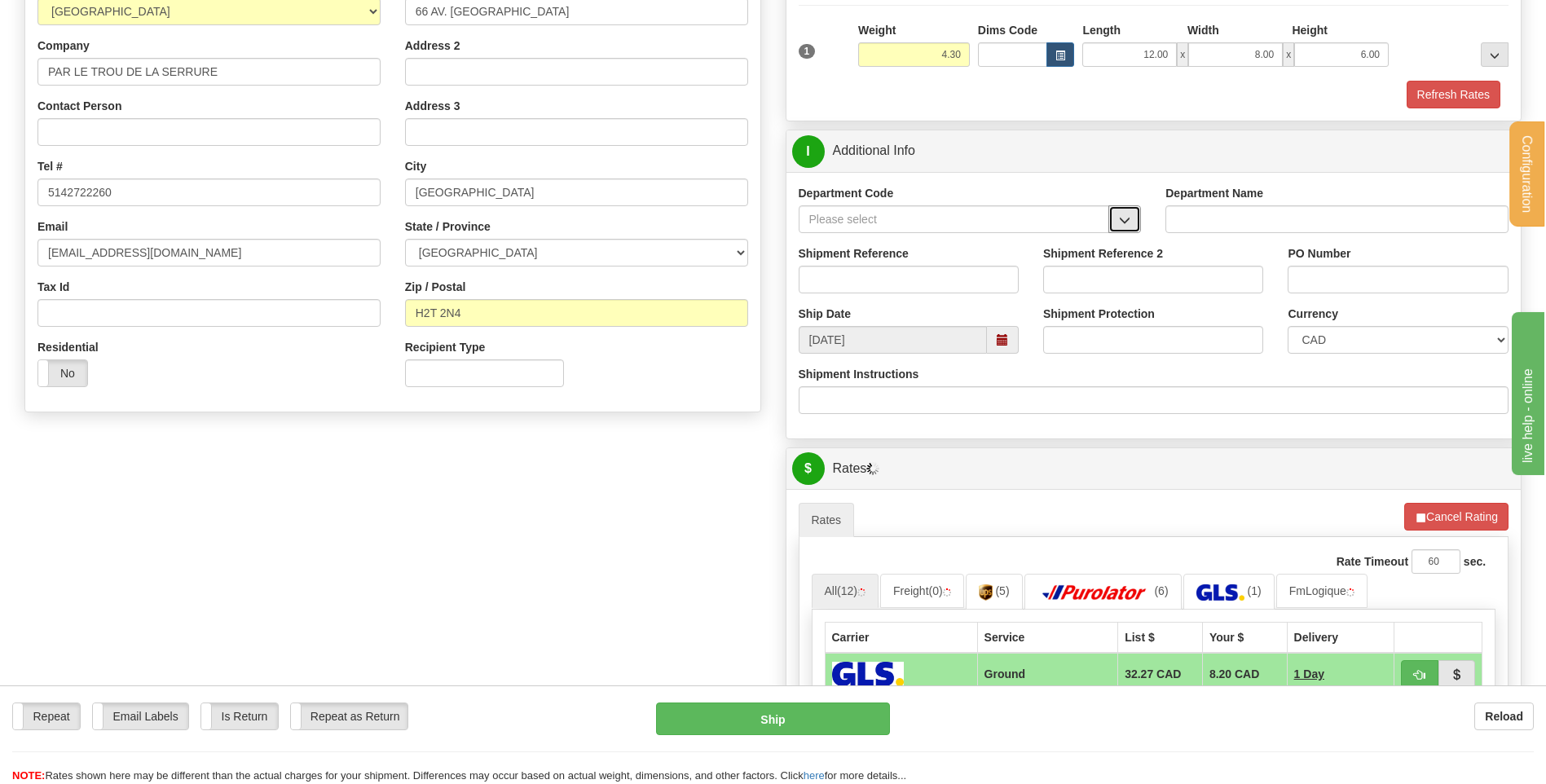
click at [1125, 220] on span "button" at bounding box center [1124, 221] width 11 height 11
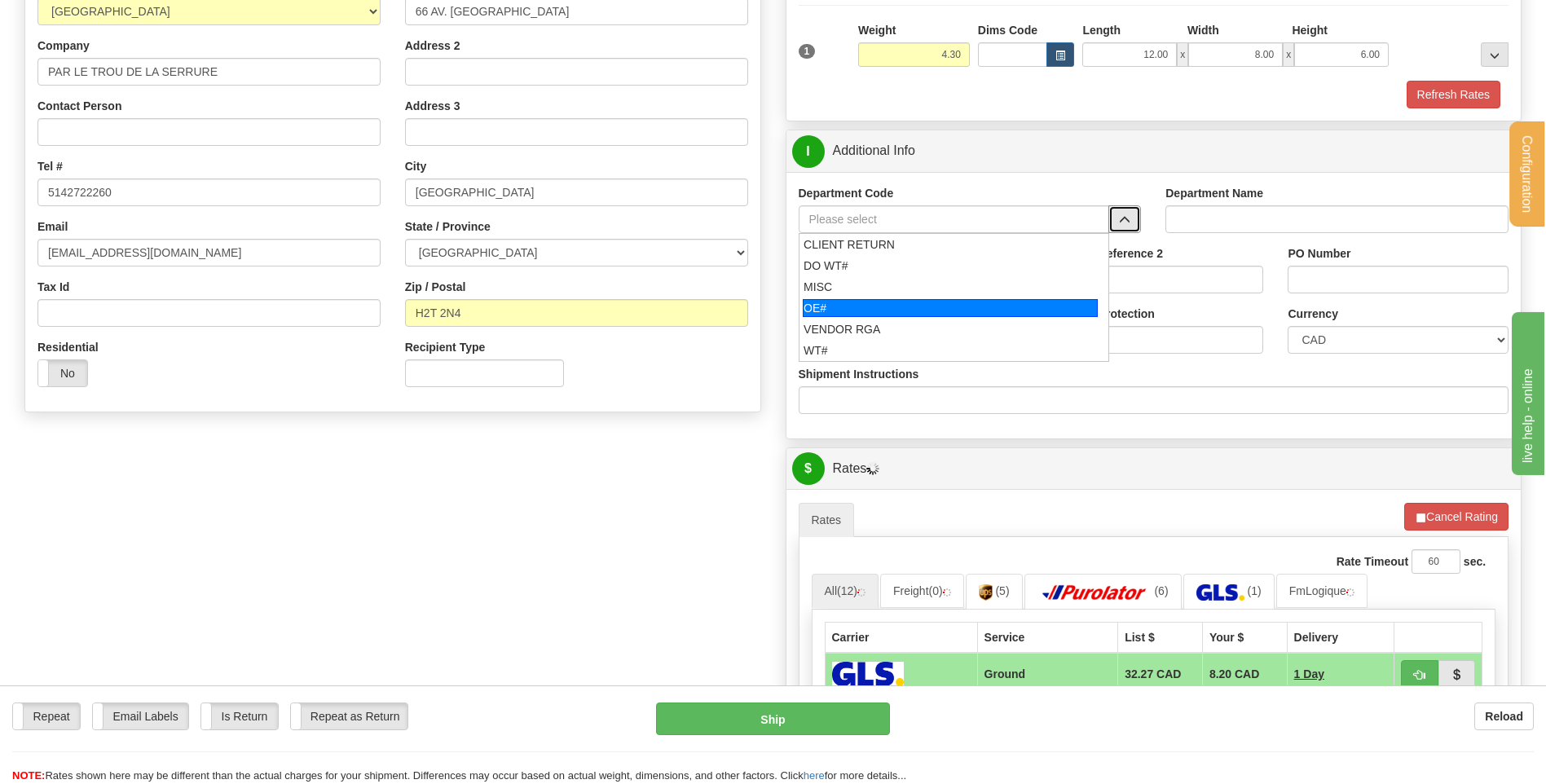
click at [933, 315] on div "OE#" at bounding box center [950, 308] width 295 height 18
type input "OE#"
type input "ORDERS"
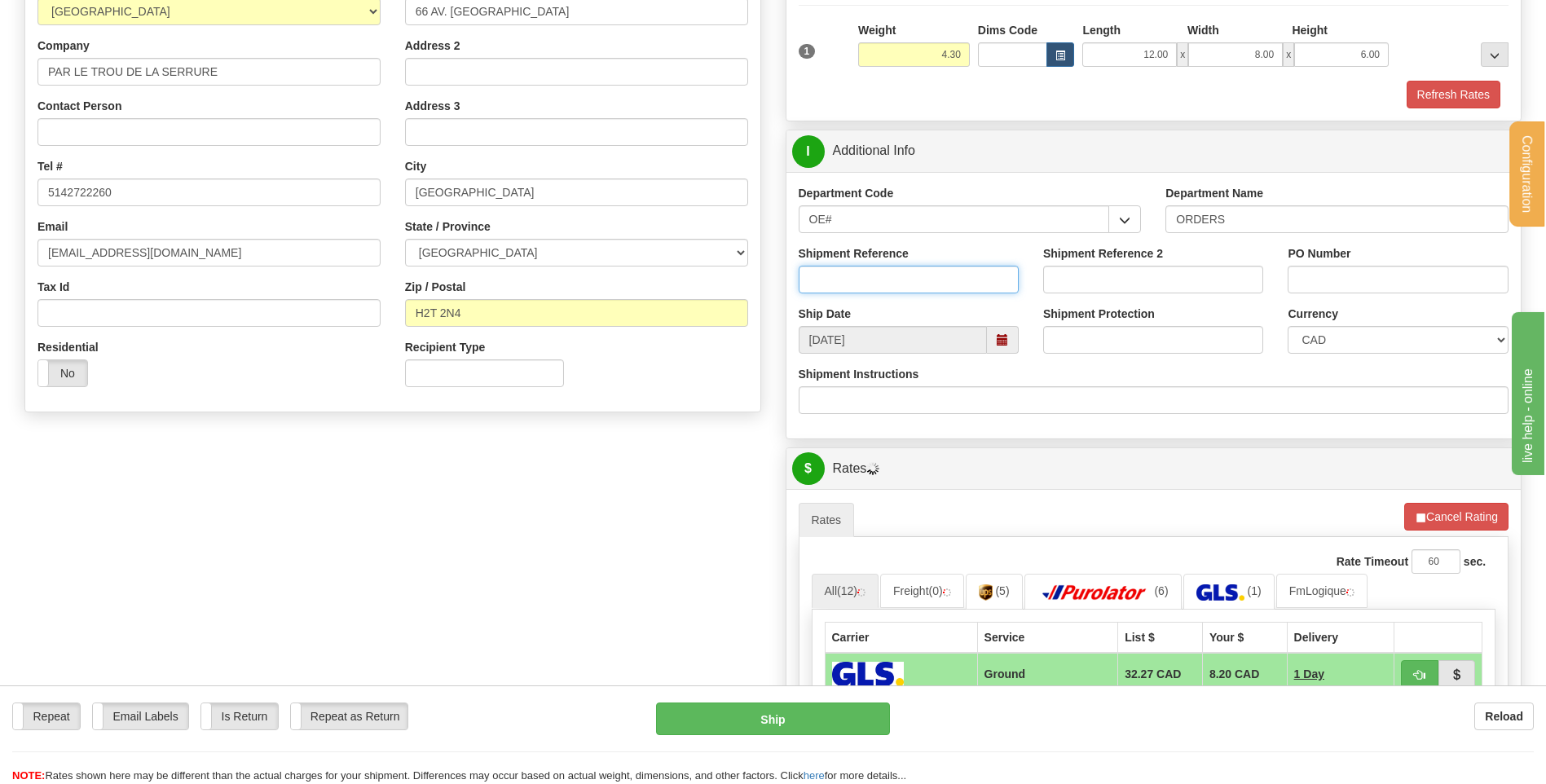
click at [918, 278] on input "Shipment Reference" at bounding box center [909, 279] width 220 height 27
type input "80005215-00"
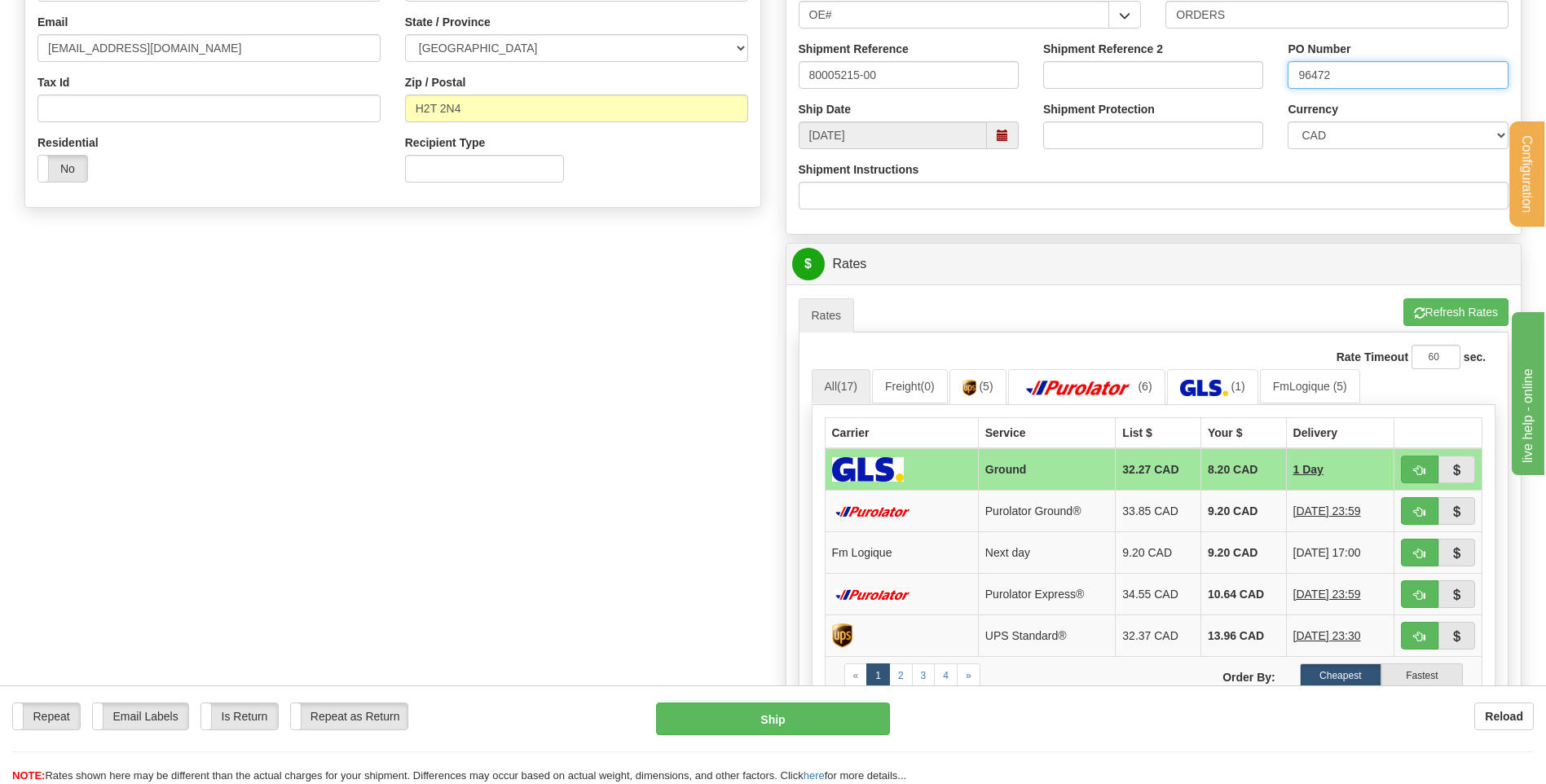
scroll to position [571, 0]
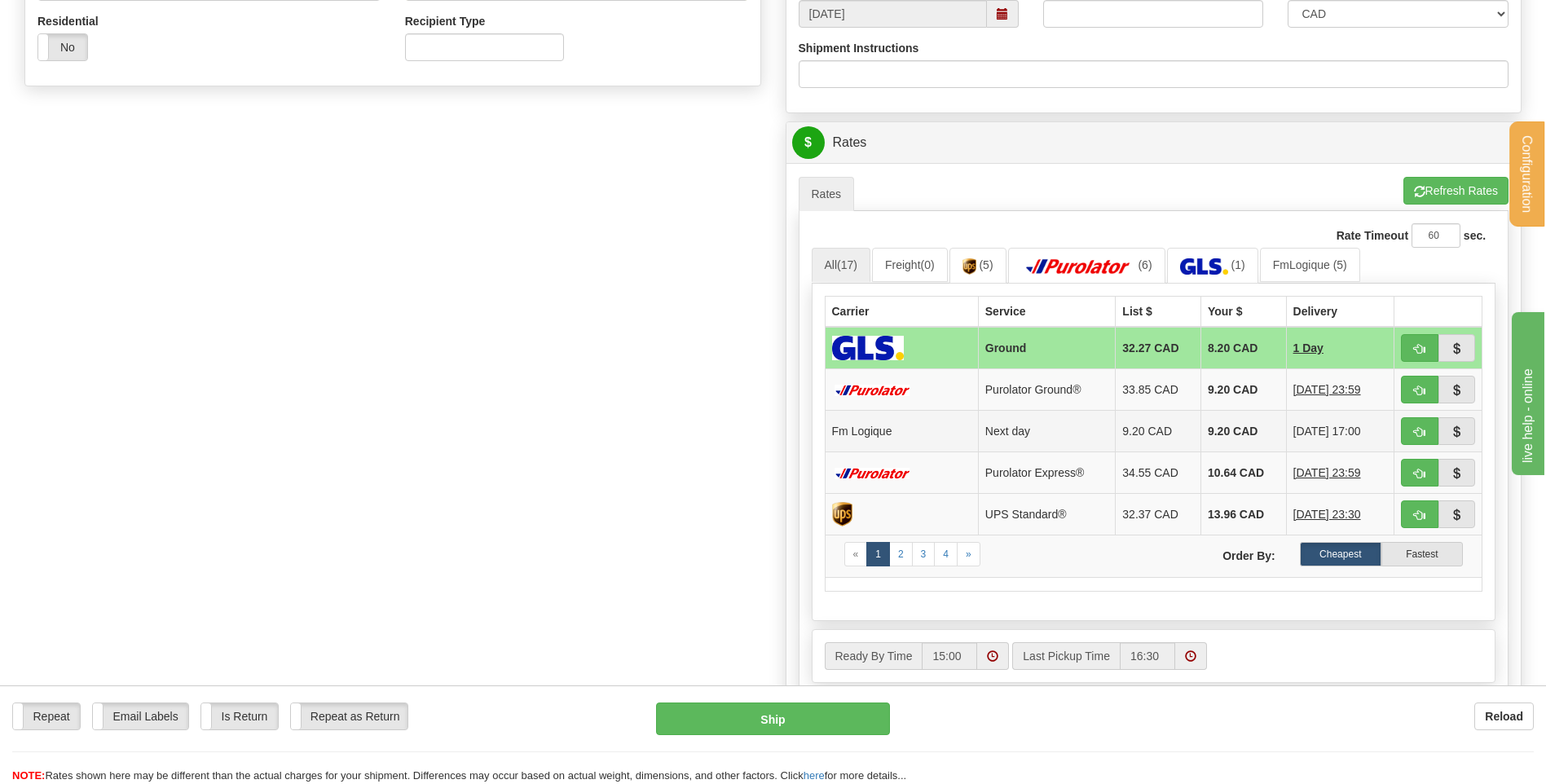
type input "96472"
click at [1407, 424] on button "button" at bounding box center [1420, 430] width 38 height 27
type input "jour"
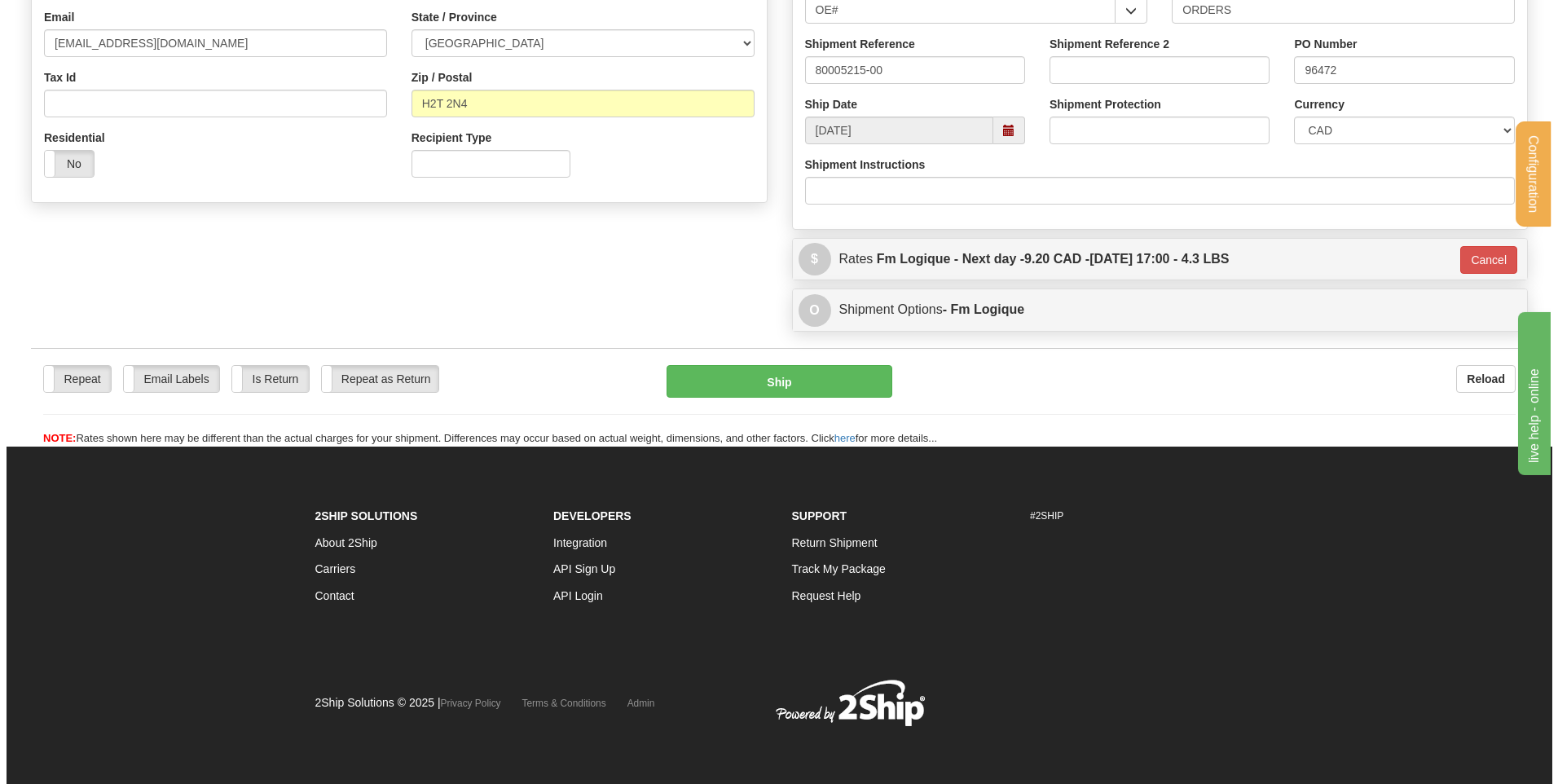
scroll to position [454, 0]
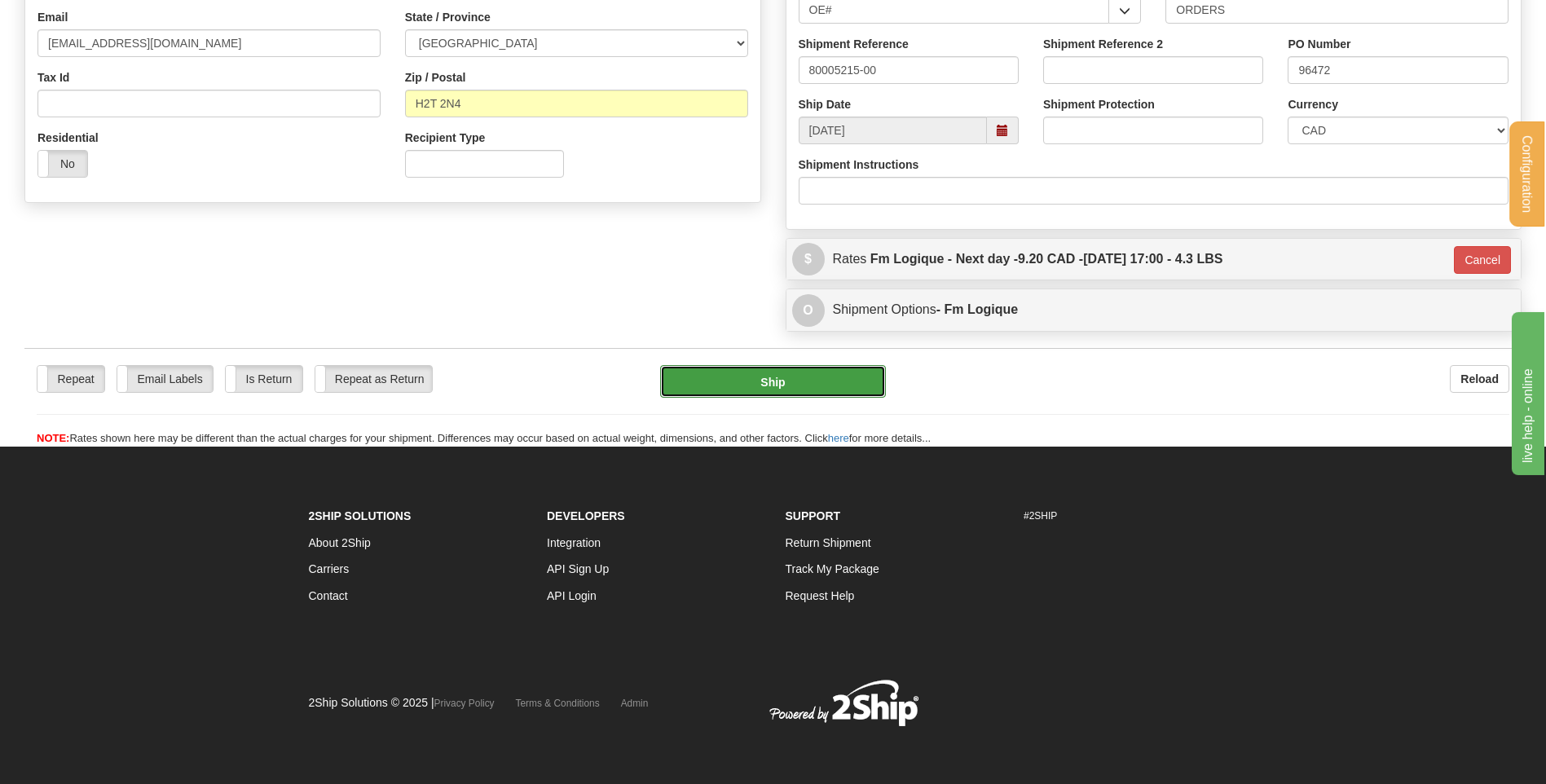
click at [814, 378] on button "Ship" at bounding box center [772, 381] width 225 height 33
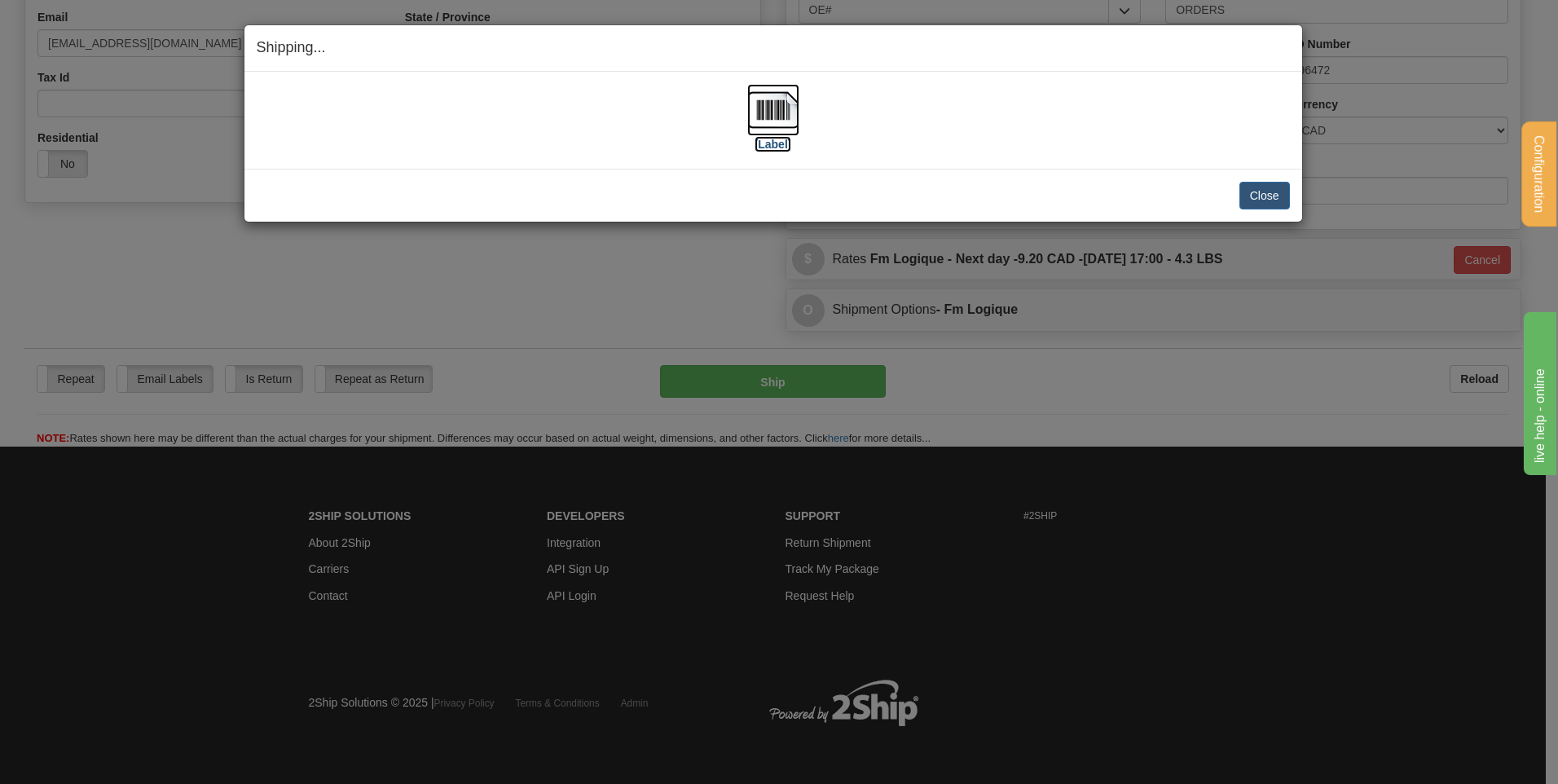
click at [753, 117] on img at bounding box center [773, 110] width 52 height 52
click at [1267, 197] on button "Close" at bounding box center [1264, 195] width 50 height 27
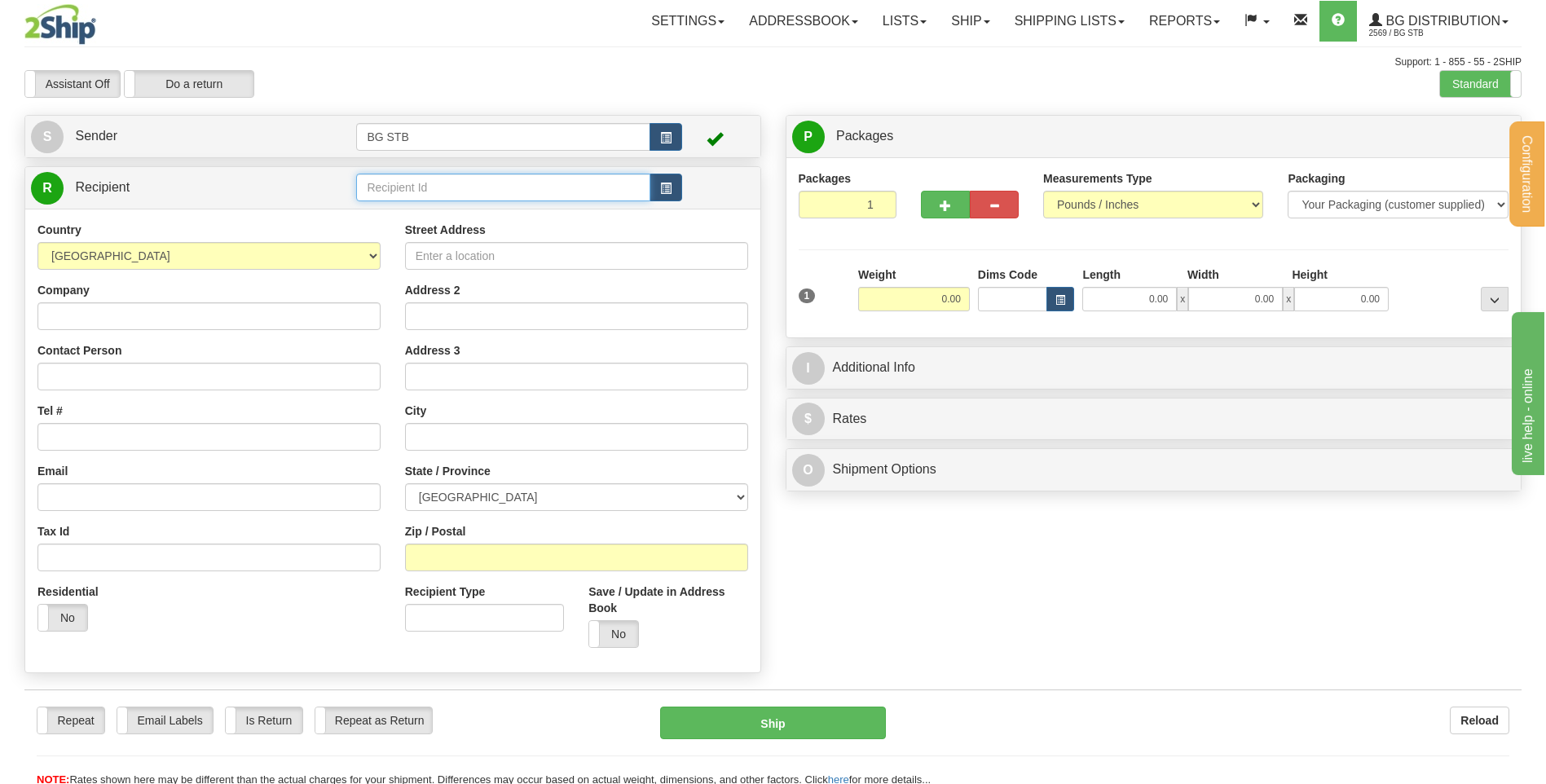
click at [513, 195] on input "text" at bounding box center [503, 187] width 293 height 27
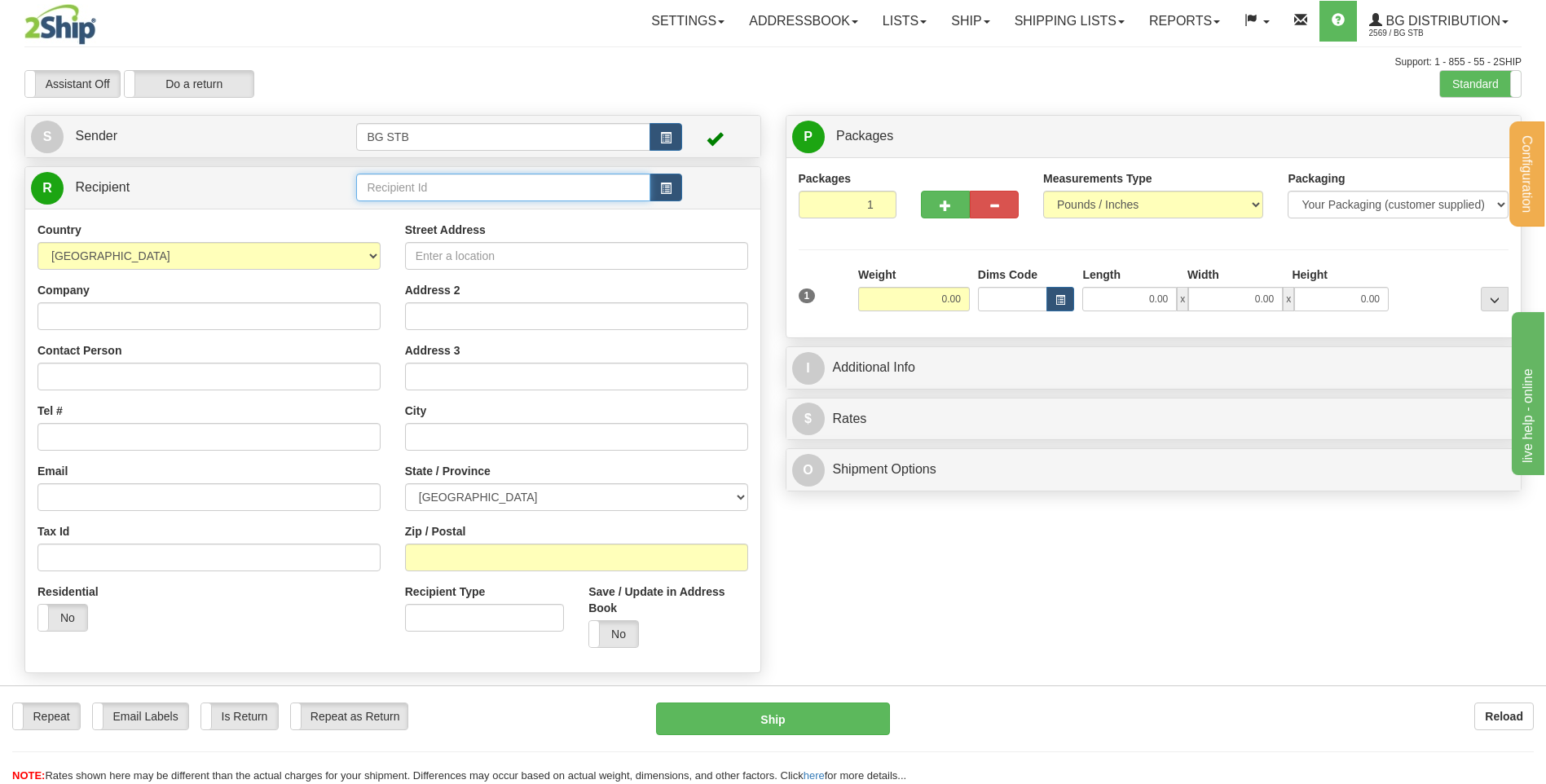
click at [451, 193] on input "text" at bounding box center [503, 187] width 293 height 27
type input "1035"
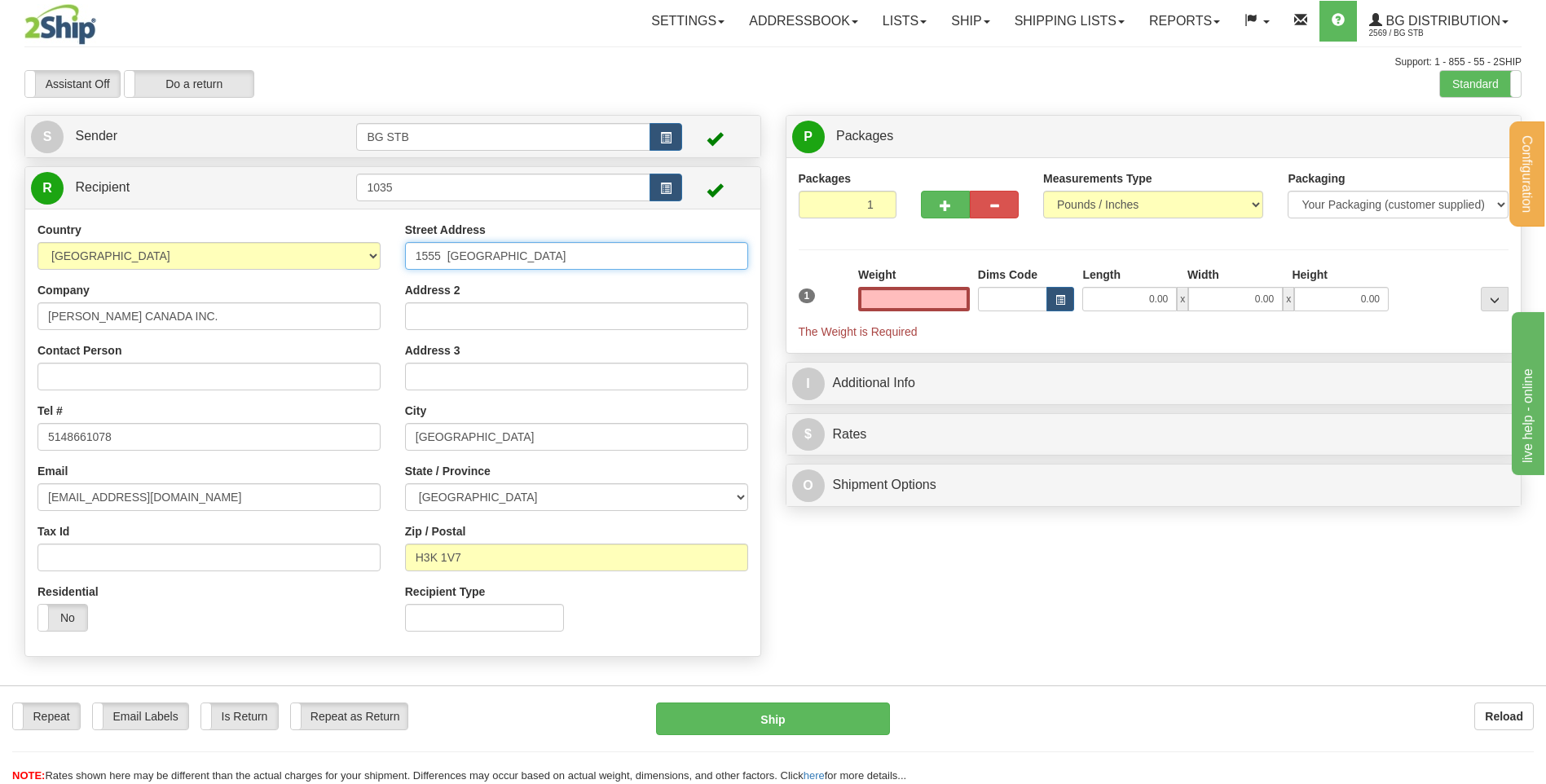
type input "0.00"
click at [583, 244] on input "1555 [GEOGRAPHIC_DATA]" at bounding box center [576, 256] width 343 height 27
click at [600, 285] on div "Address 2" at bounding box center [576, 306] width 343 height 48
click at [913, 297] on input "0.00" at bounding box center [915, 299] width 112 height 25
type input "0.00"
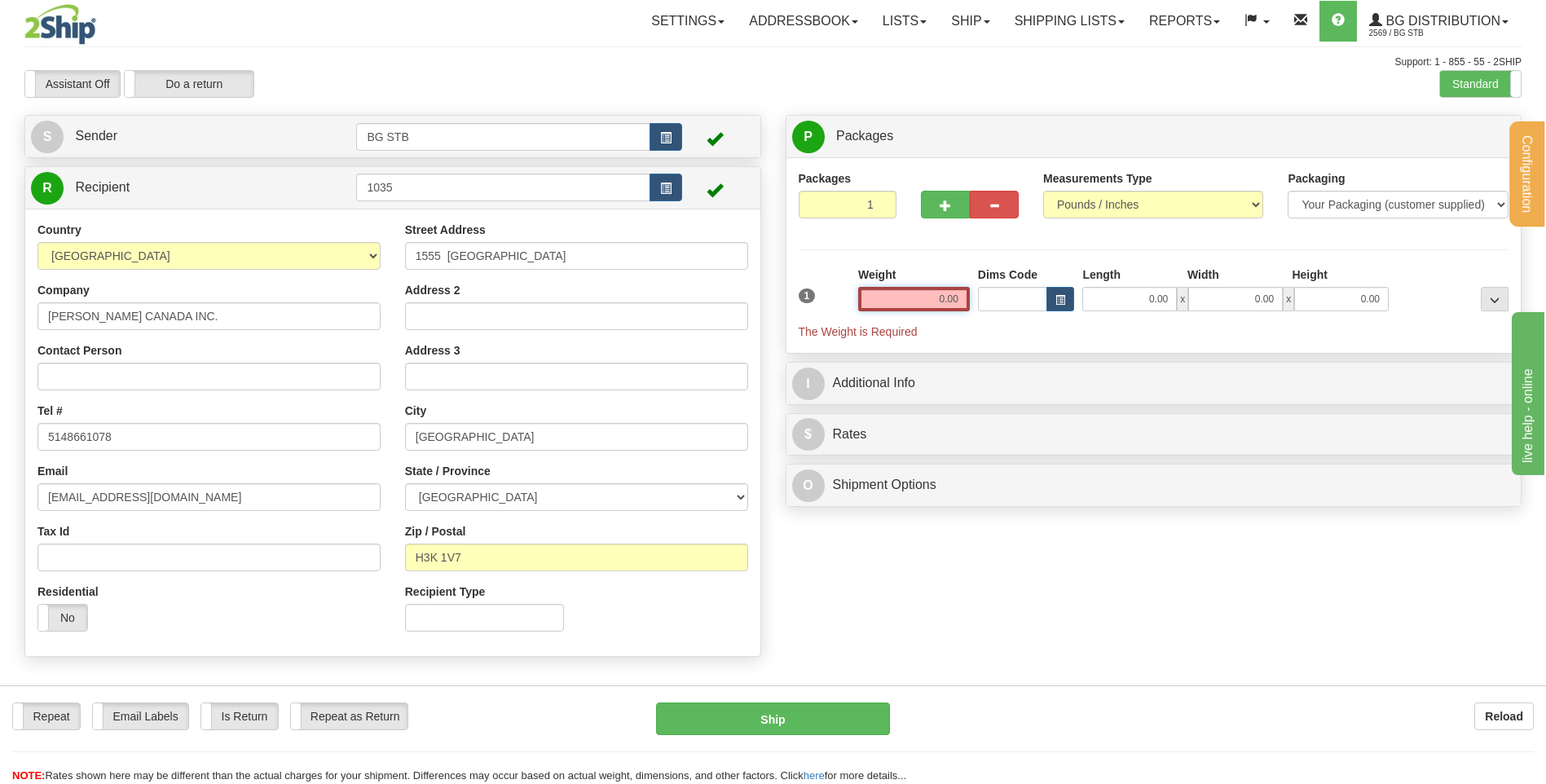
click at [956, 296] on input "0.00" at bounding box center [915, 299] width 112 height 25
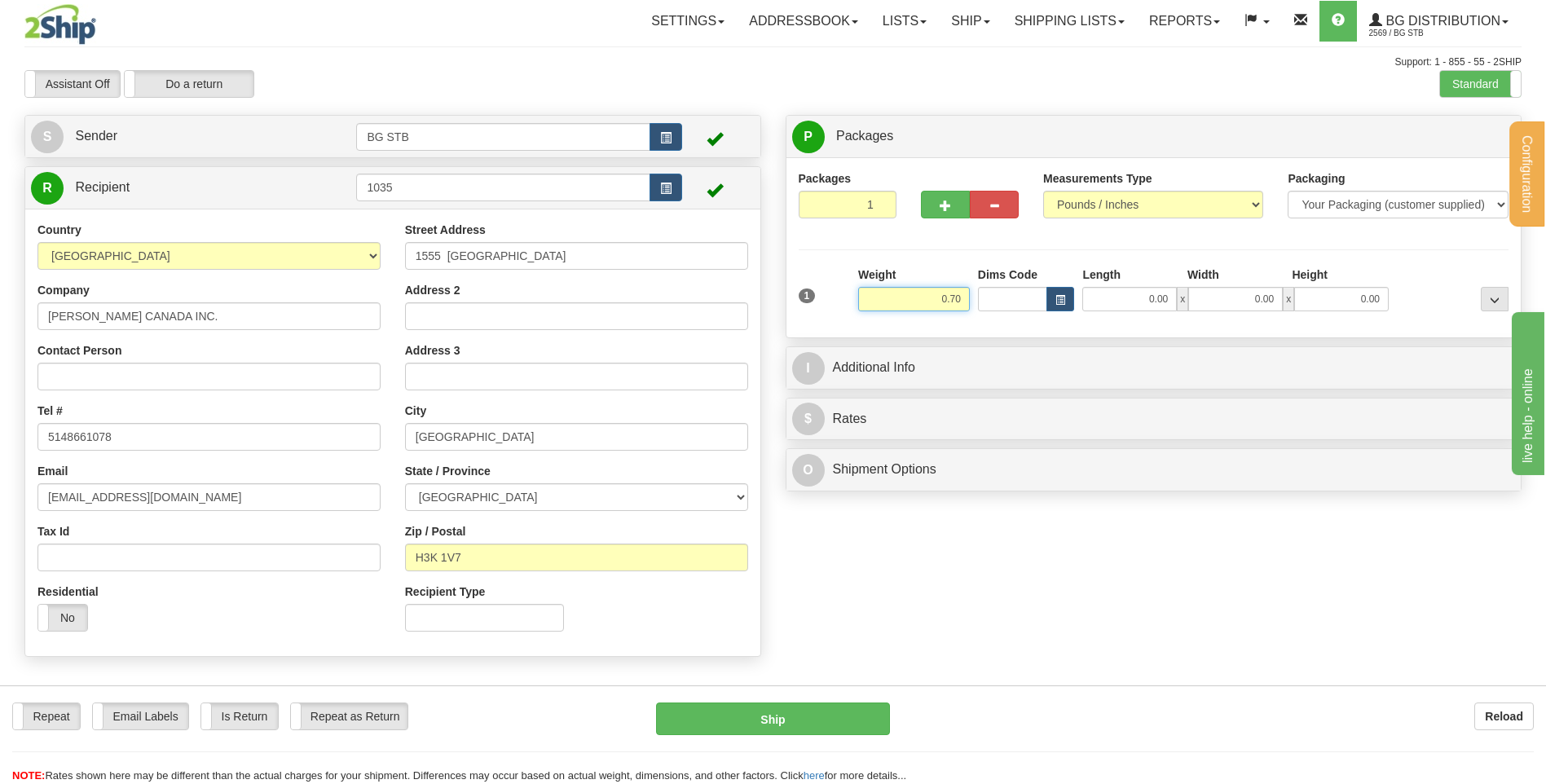
type input "0.70"
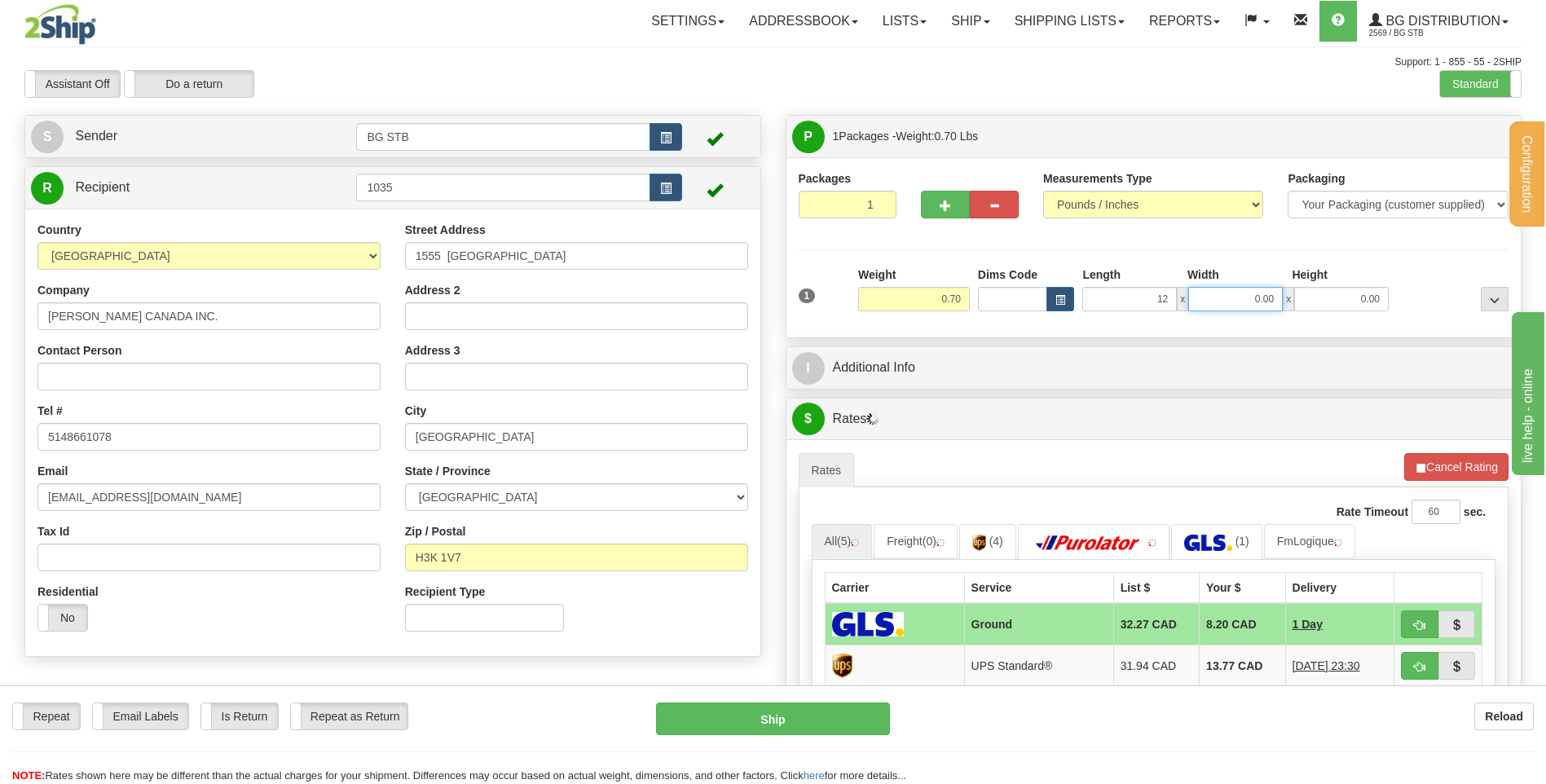
type input "12.00"
type input "8.00"
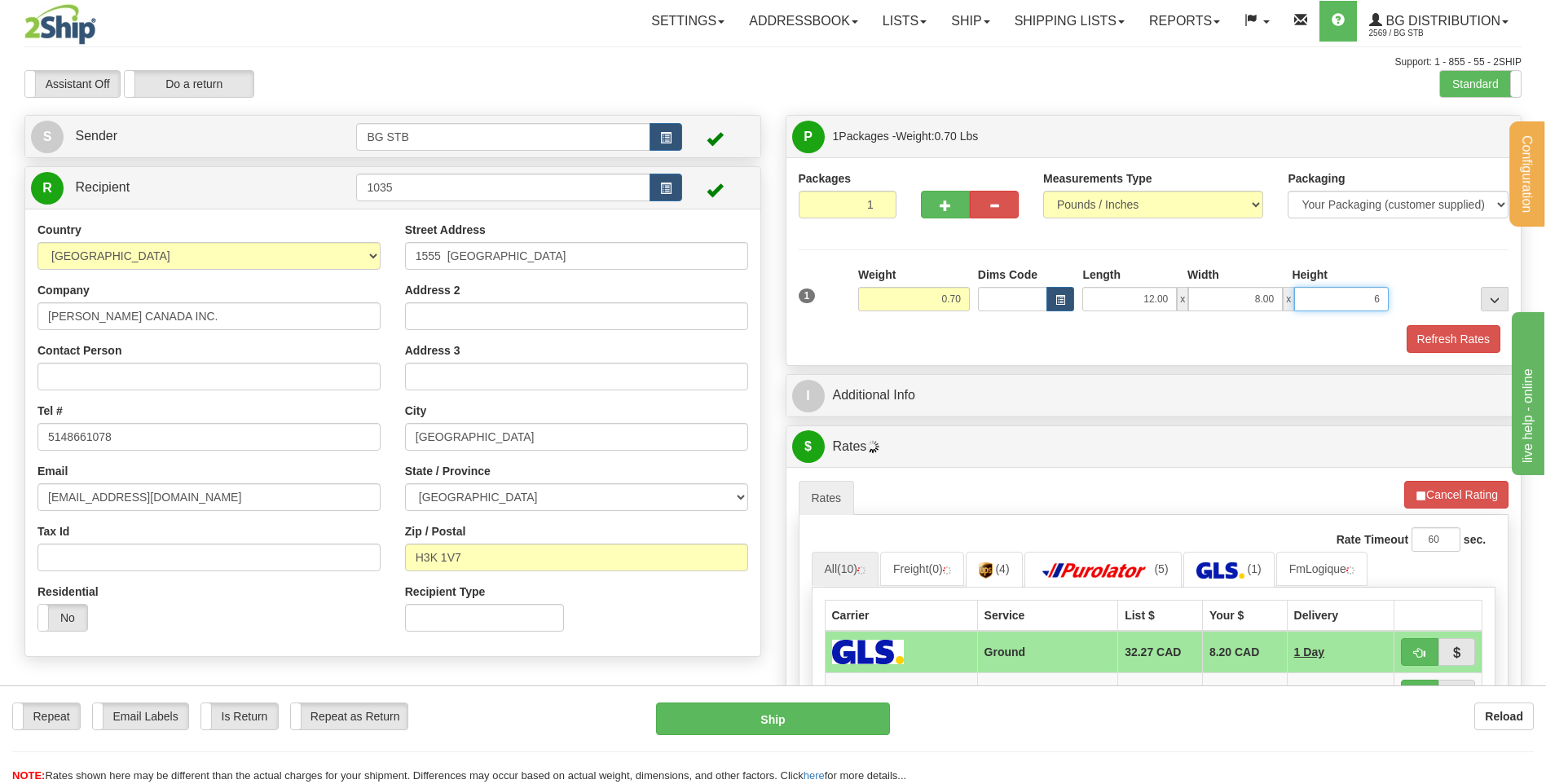
type input "6"
type input "6.00"
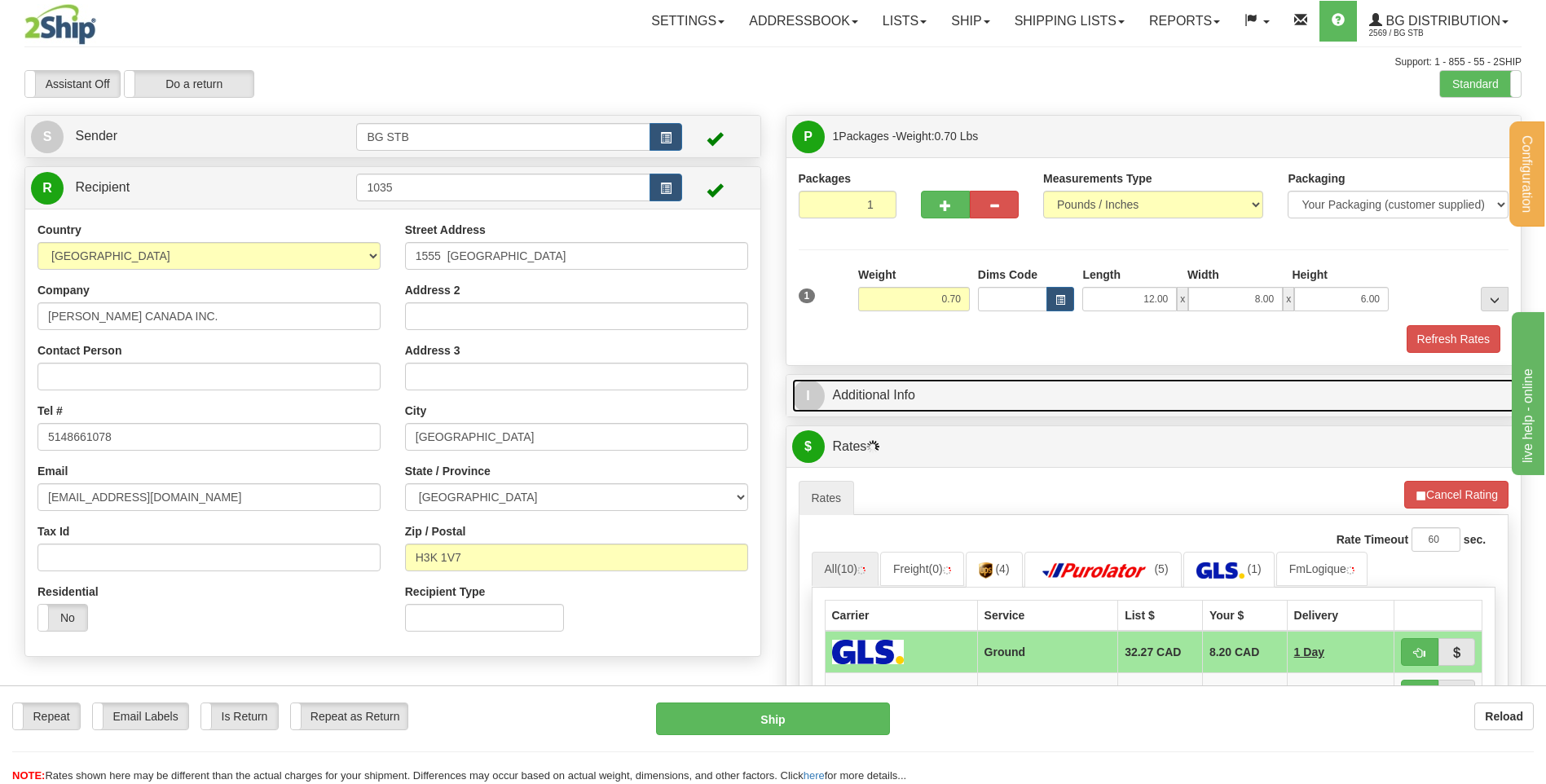
click at [939, 398] on link "I Additional Info" at bounding box center [1155, 396] width 724 height 33
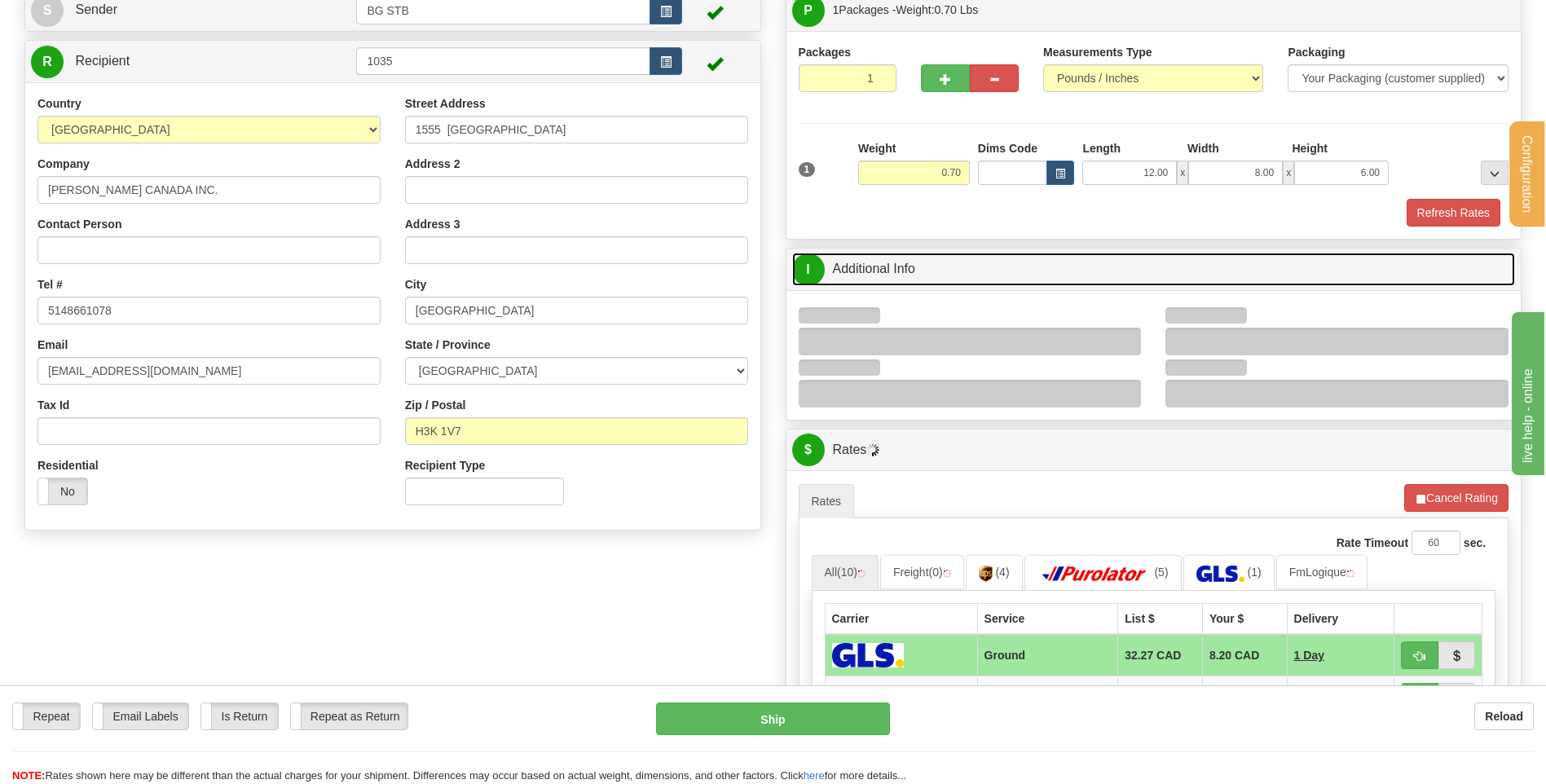
scroll to position [245, 0]
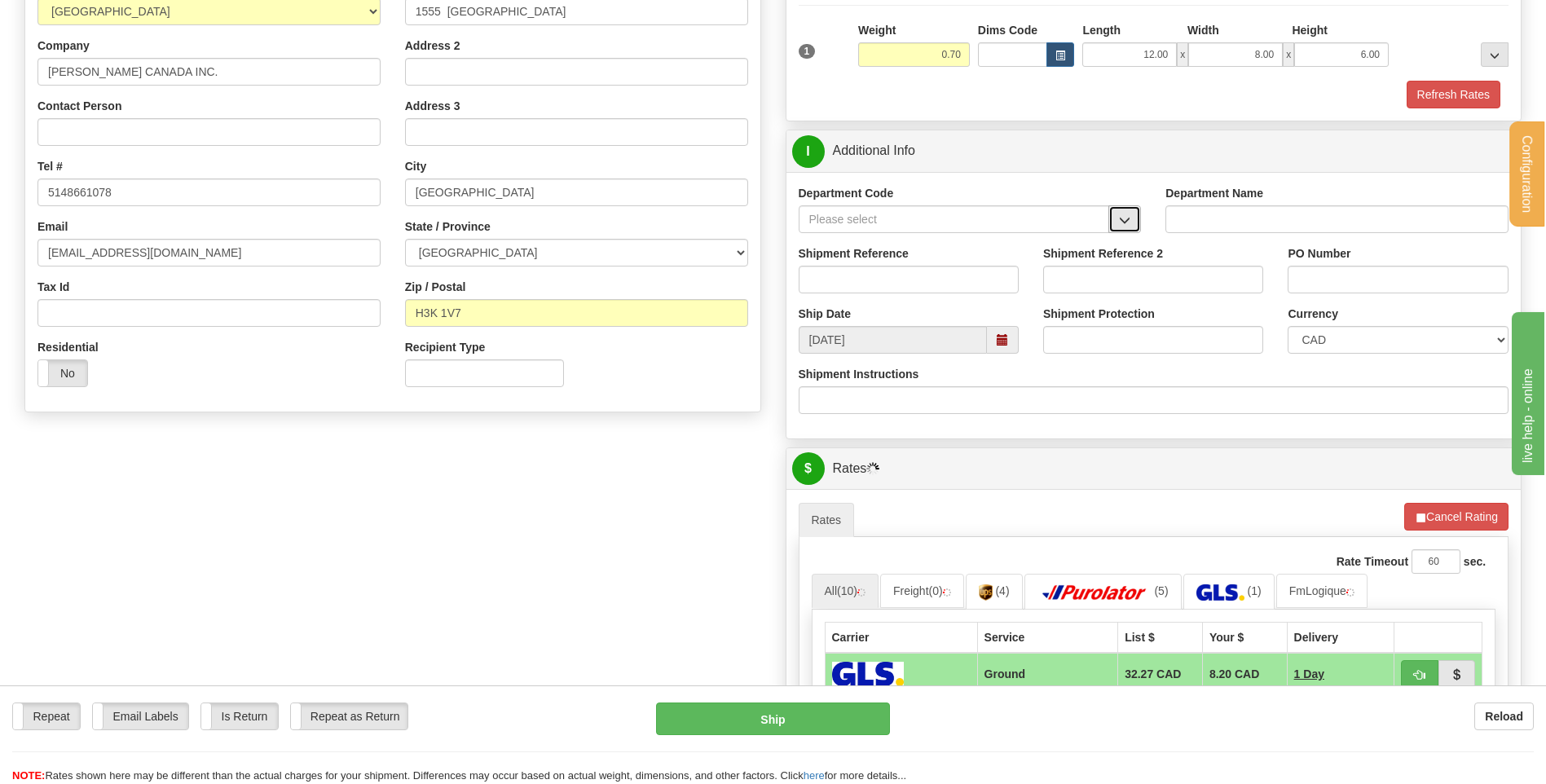
click at [1126, 223] on span "button" at bounding box center [1124, 221] width 11 height 11
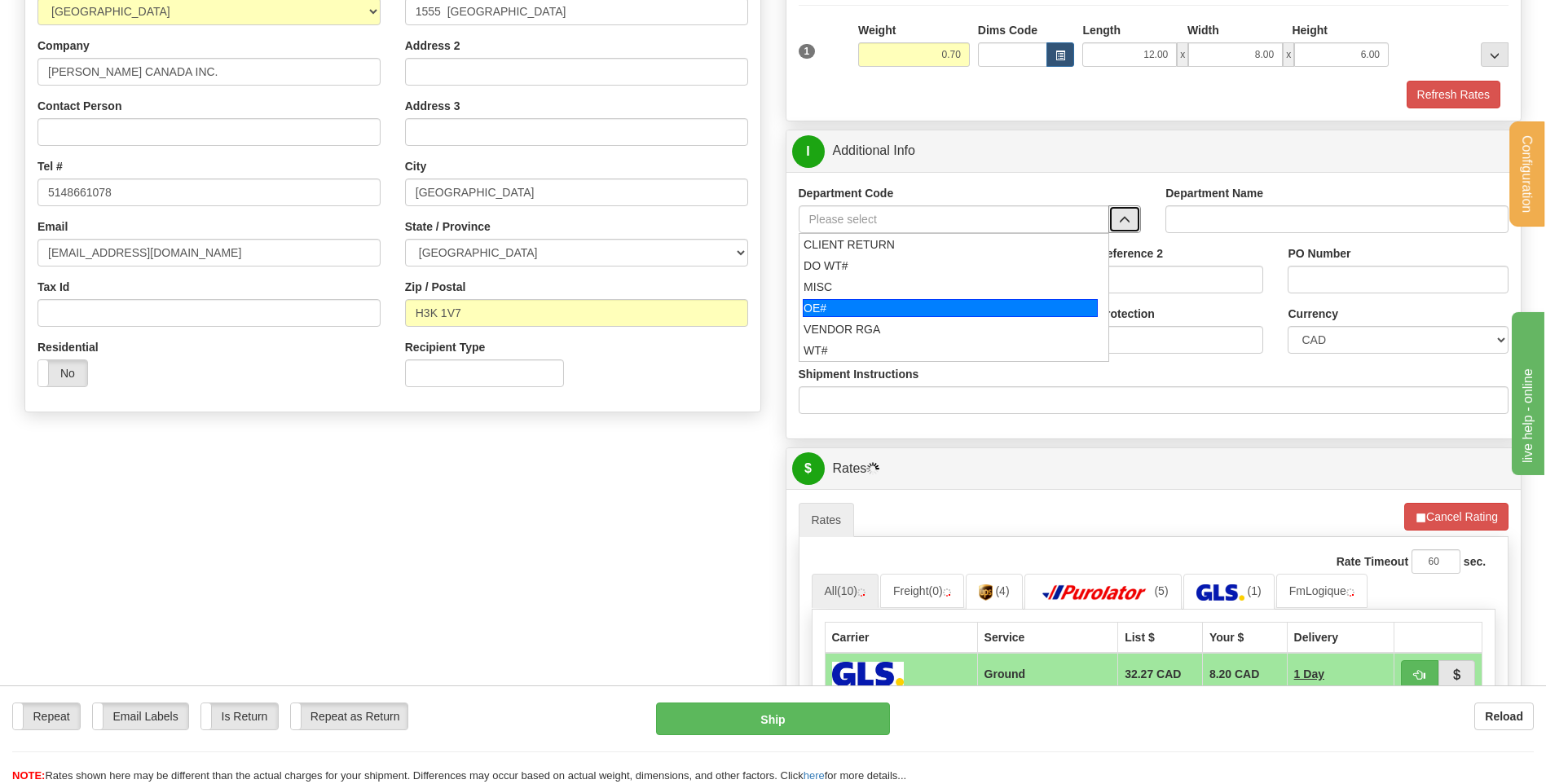
click at [907, 301] on div "OE#" at bounding box center [950, 308] width 295 height 18
type input "OE#"
type input "ORDERS"
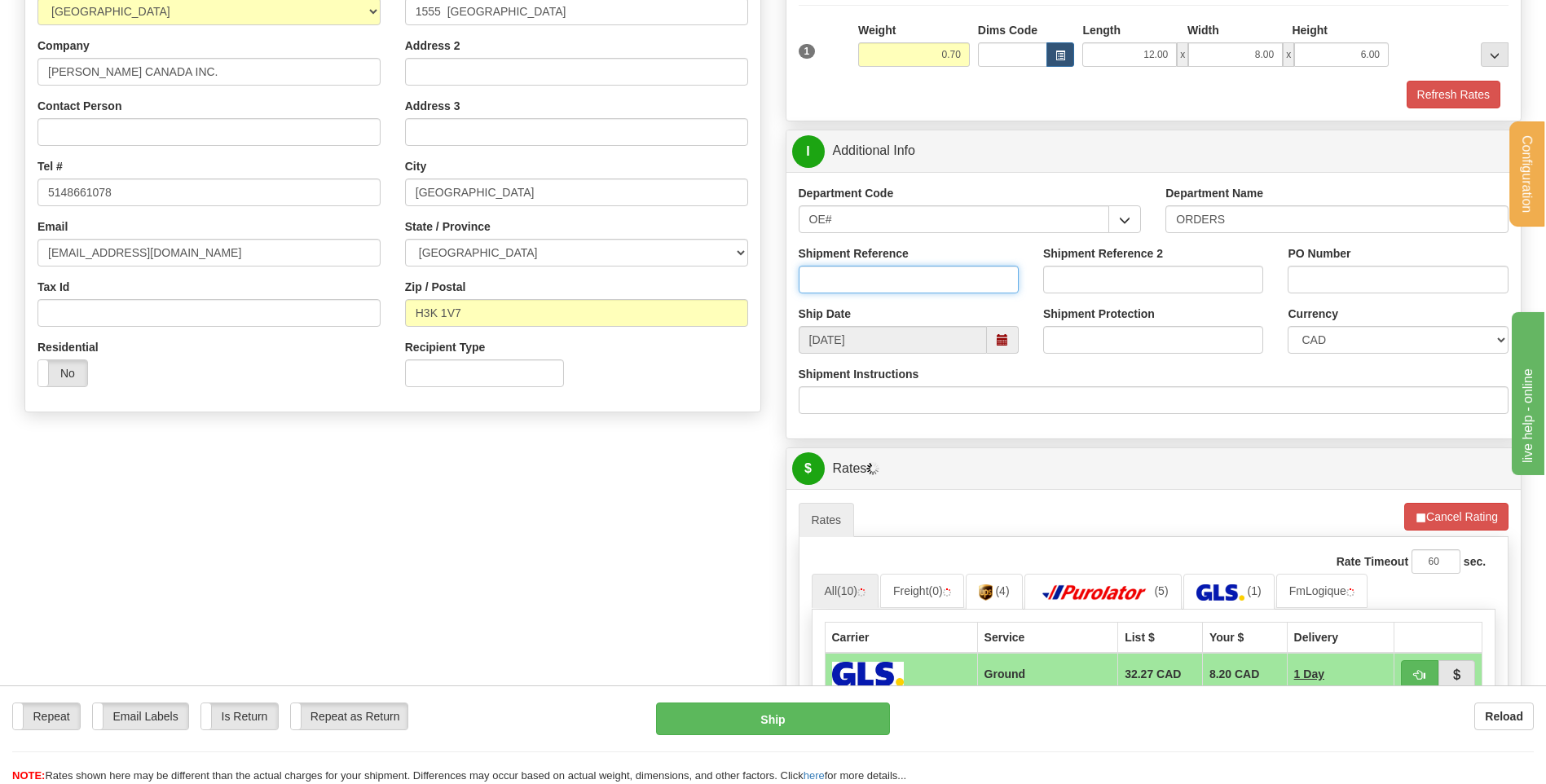
click at [903, 280] on input "Shipment Reference" at bounding box center [909, 279] width 220 height 27
type input "80005114-01"
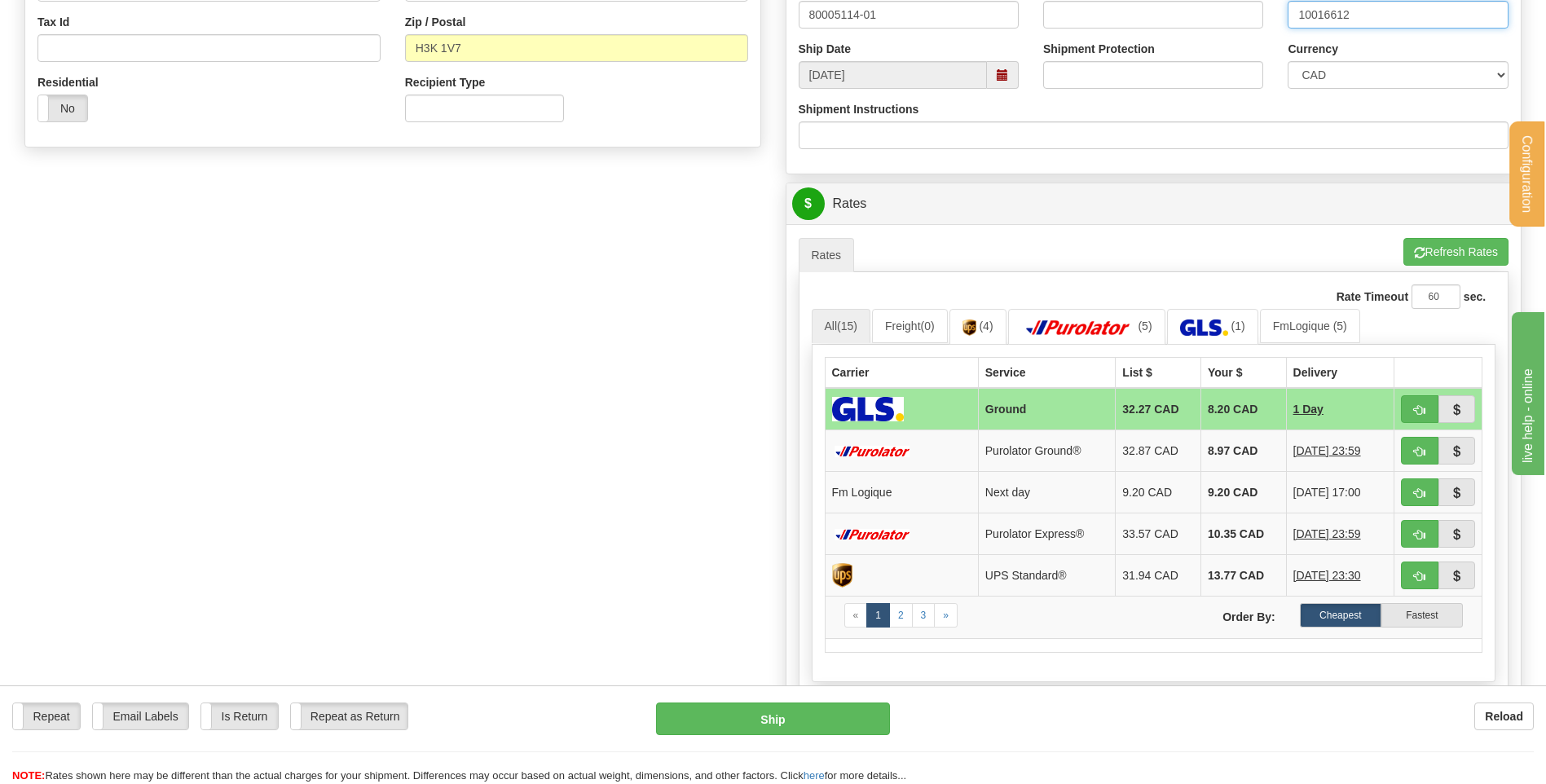
scroll to position [571, 0]
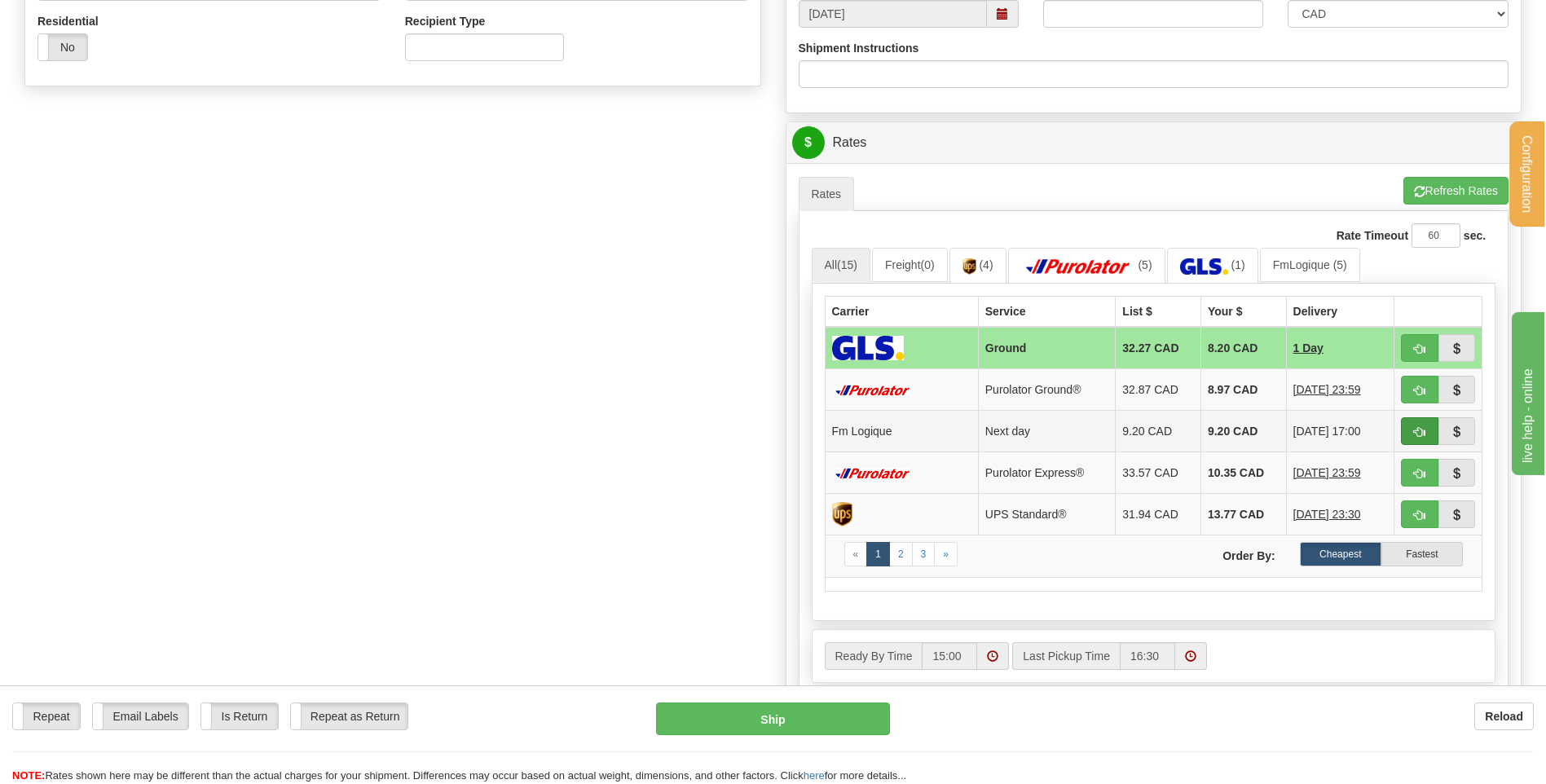
type input "10016612"
drag, startPoint x: 1424, startPoint y: 431, endPoint x: 1295, endPoint y: 441, distance: 129.4
click at [1423, 430] on span "button" at bounding box center [1420, 432] width 11 height 11
type input "jour"
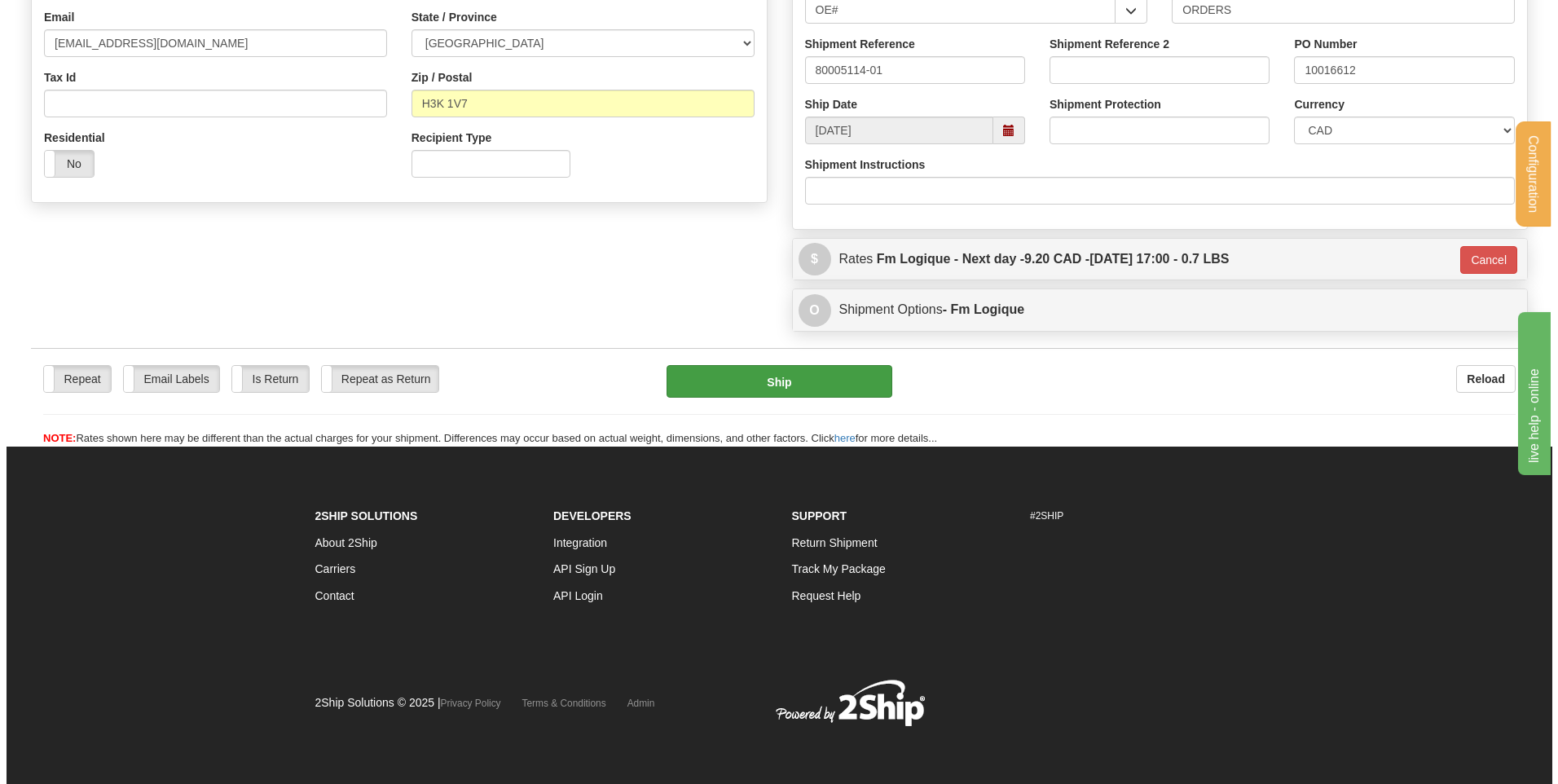
scroll to position [454, 0]
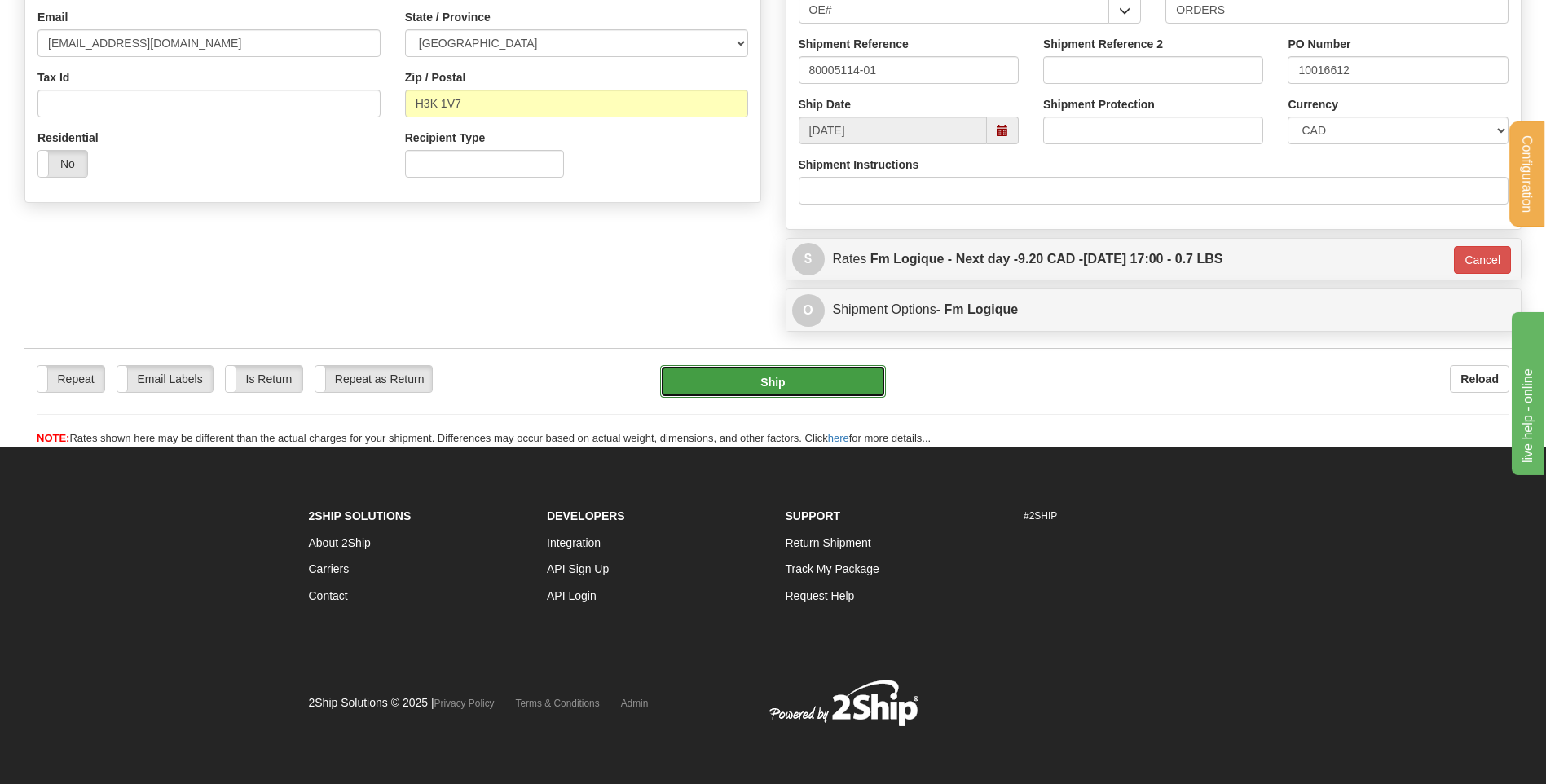
click at [777, 373] on button "Ship" at bounding box center [772, 381] width 225 height 33
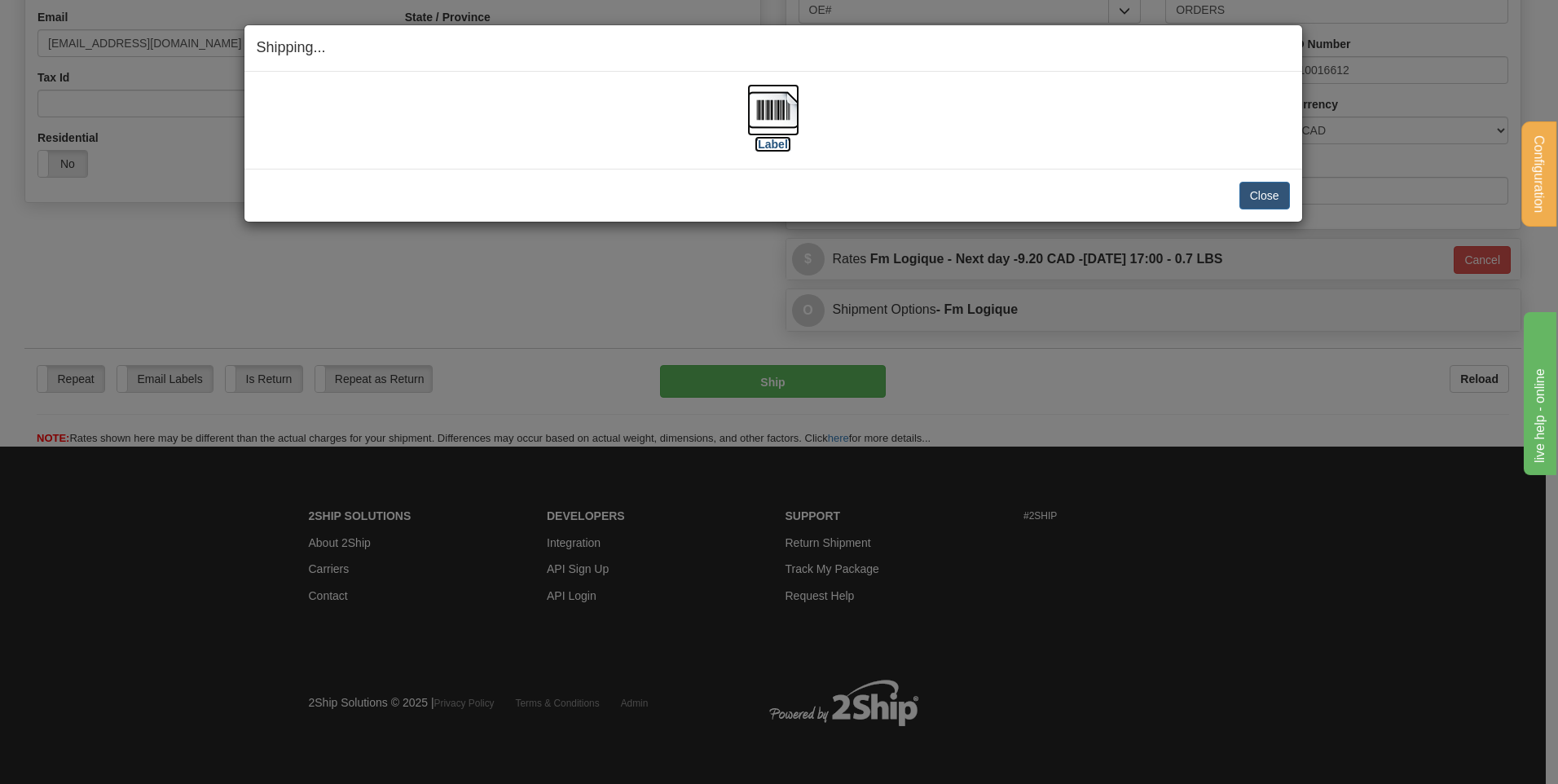
click at [779, 112] on img at bounding box center [773, 110] width 52 height 52
click at [1279, 191] on button "Close" at bounding box center [1264, 195] width 50 height 27
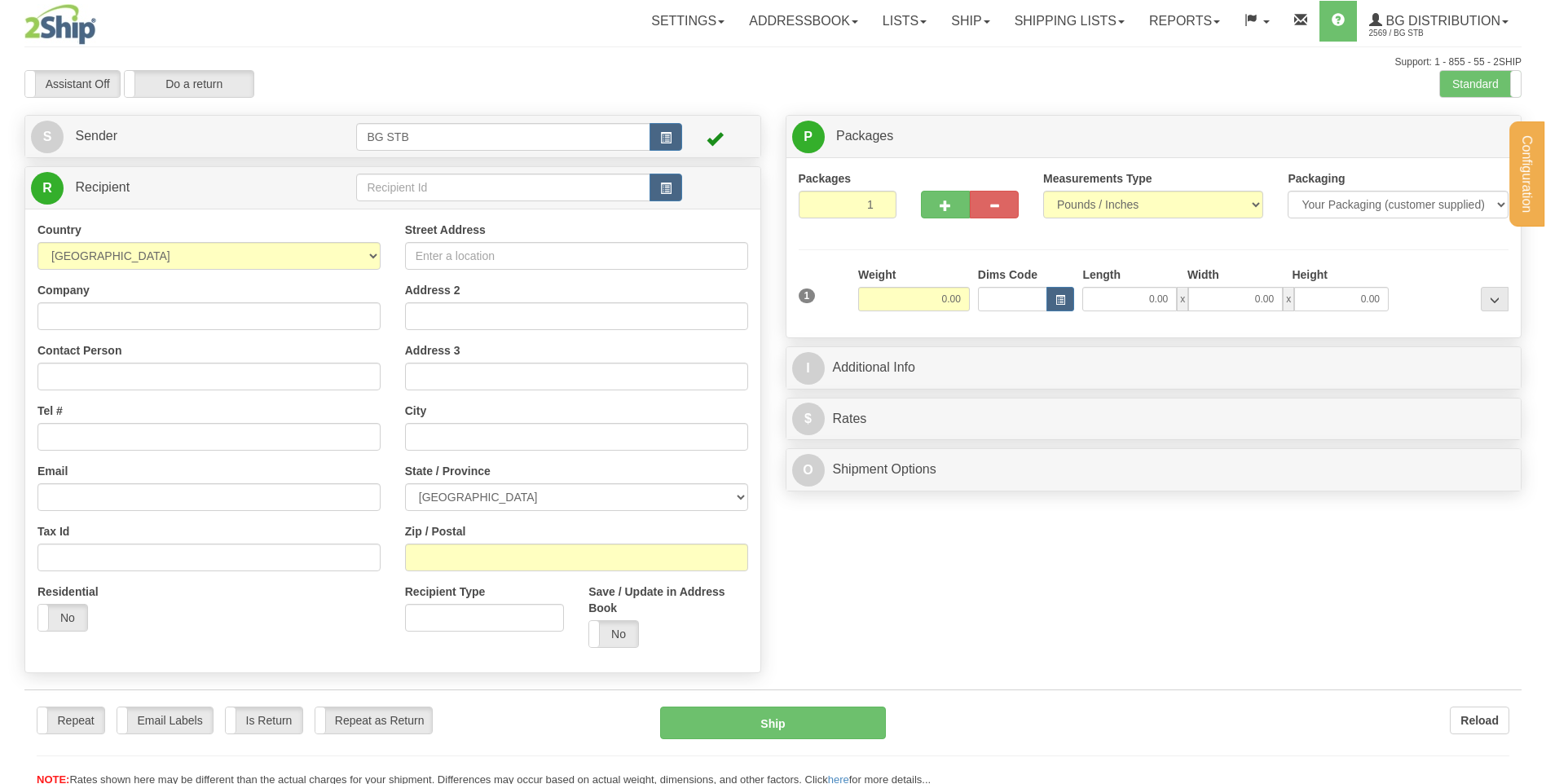
click at [475, 184] on div "Configuration My Configuration Panel Close Configure My Carriers" at bounding box center [773, 393] width 1546 height 787
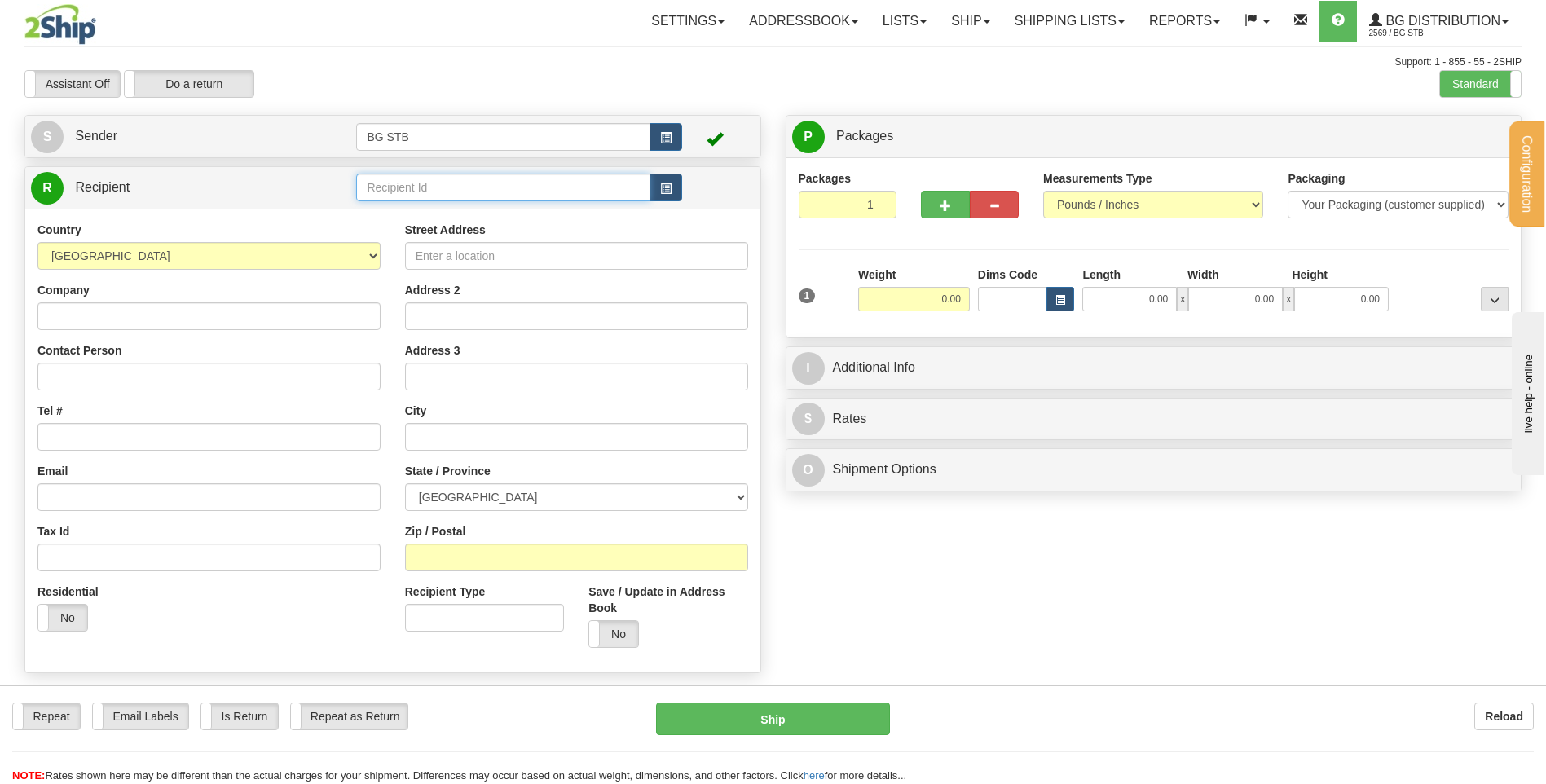
click at [472, 184] on input "text" at bounding box center [503, 187] width 293 height 27
type input "1224"
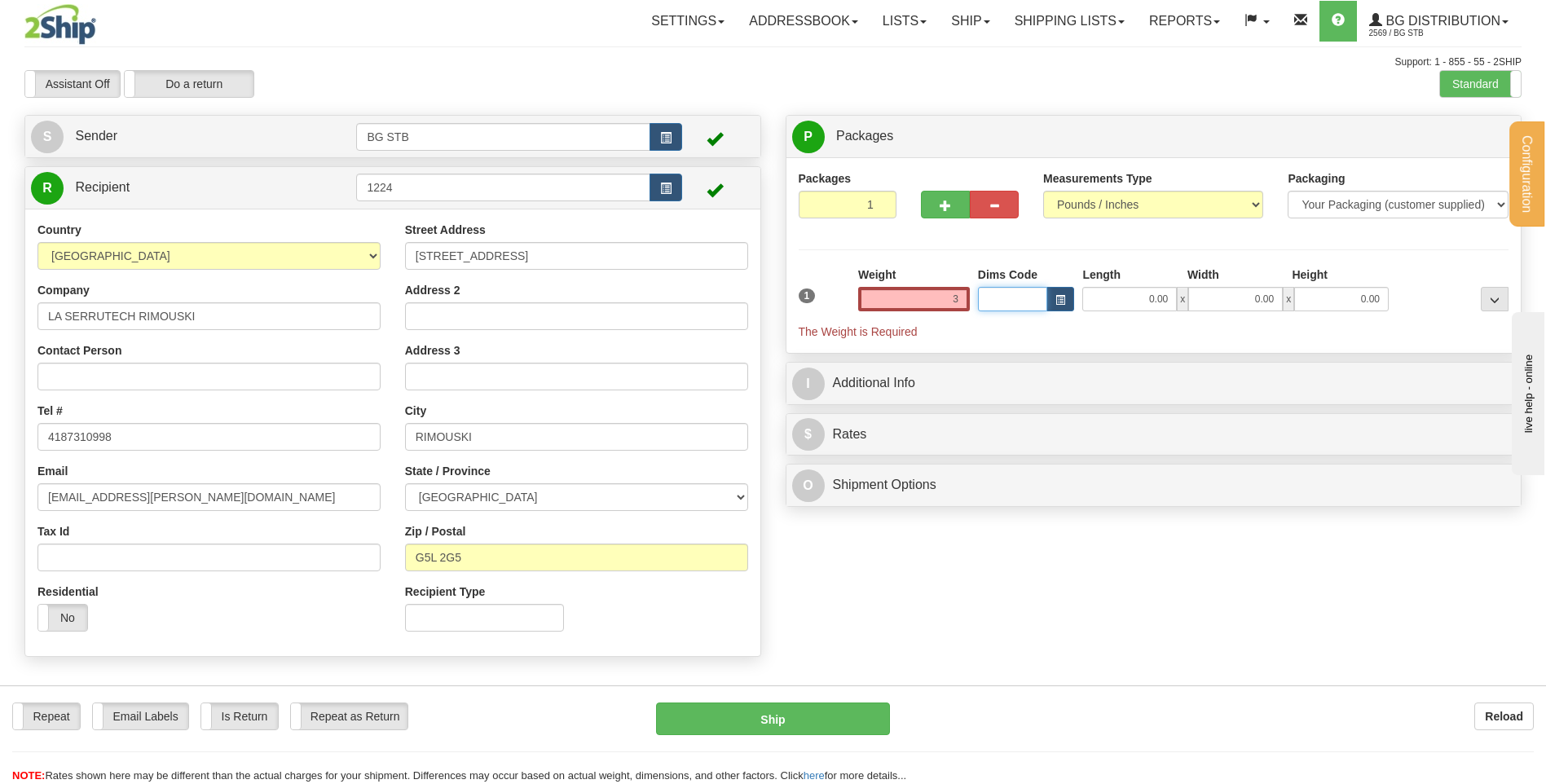
type input "3.00"
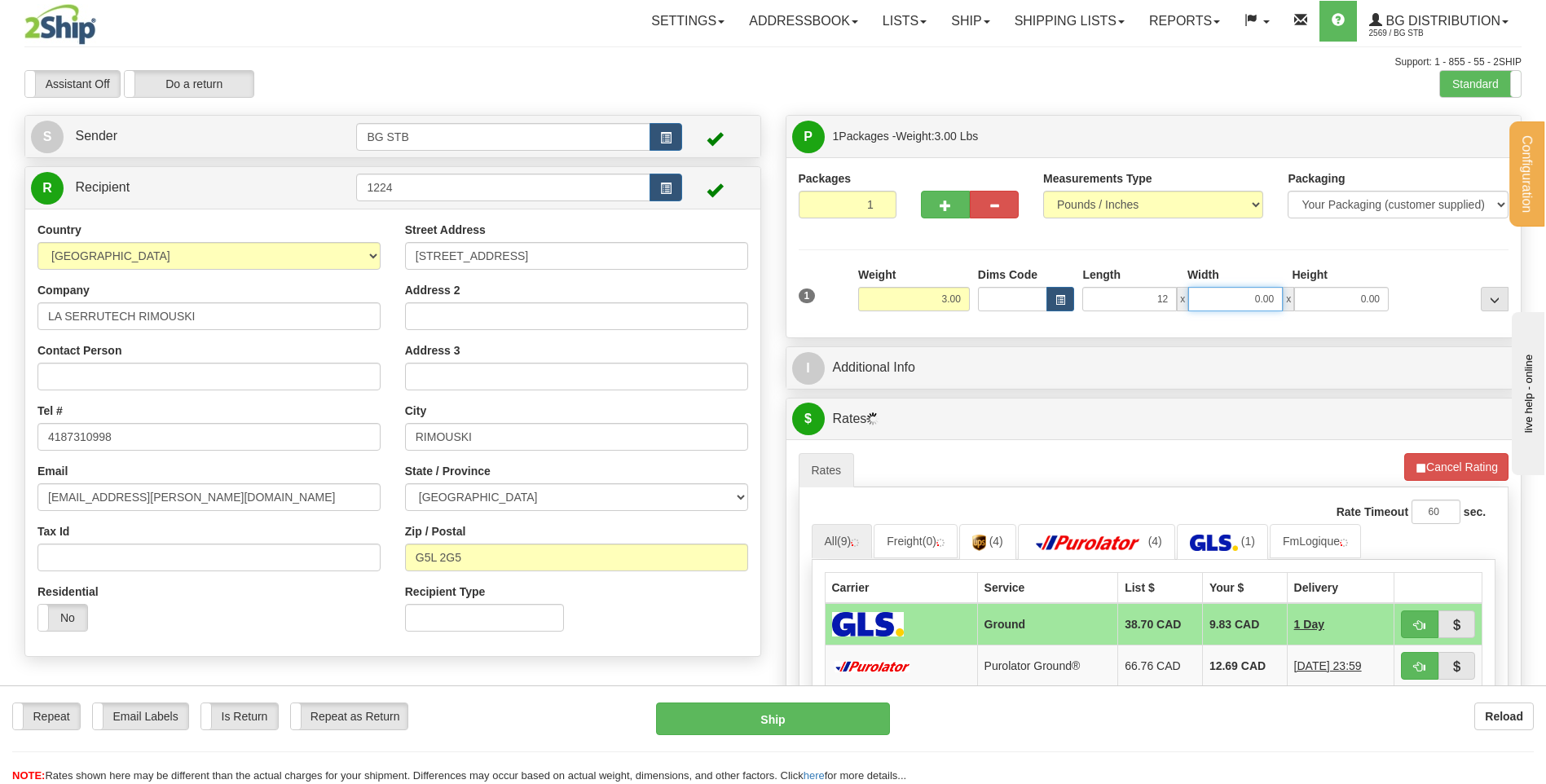
type input "12.00"
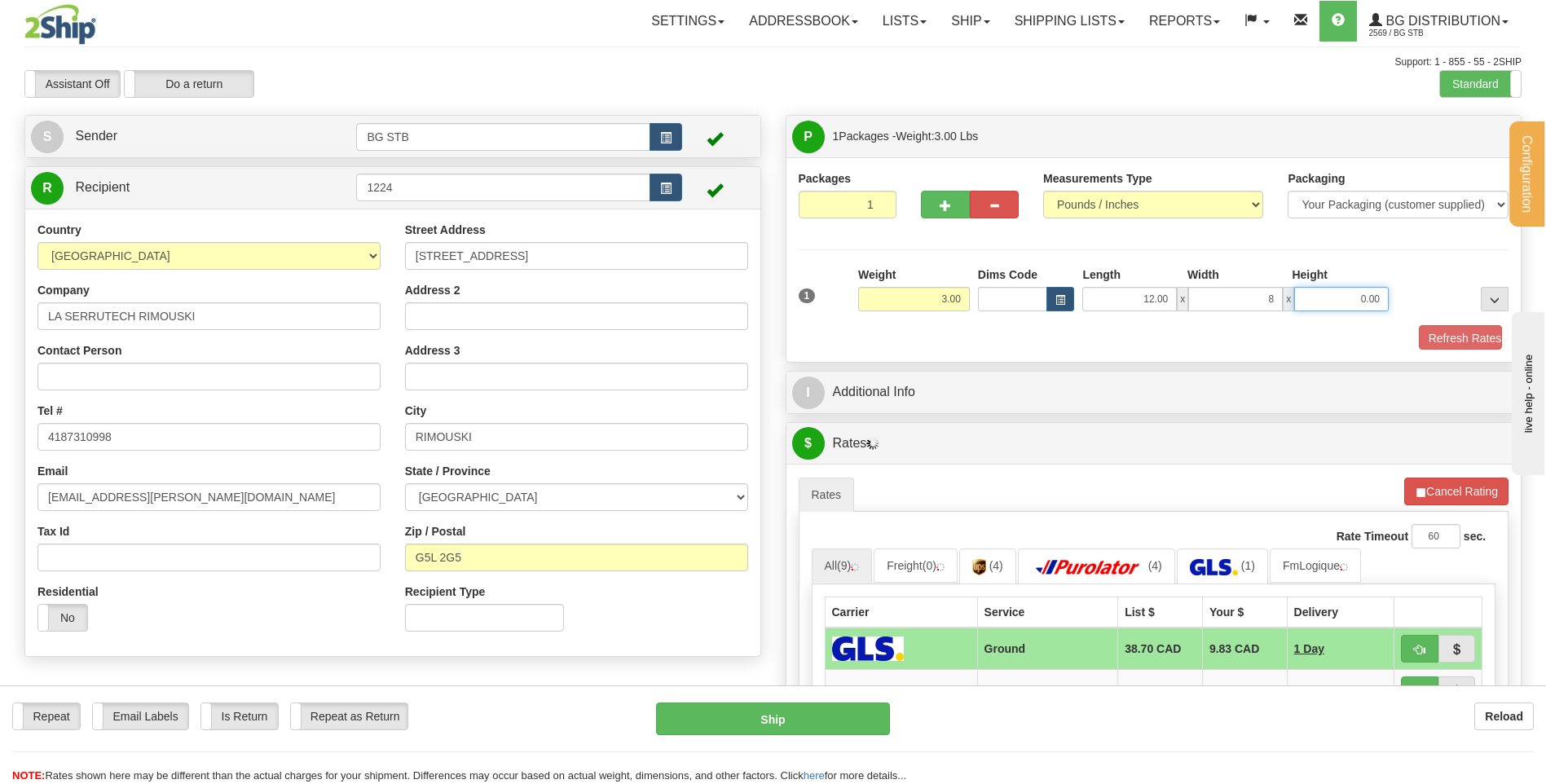
type input "8.00"
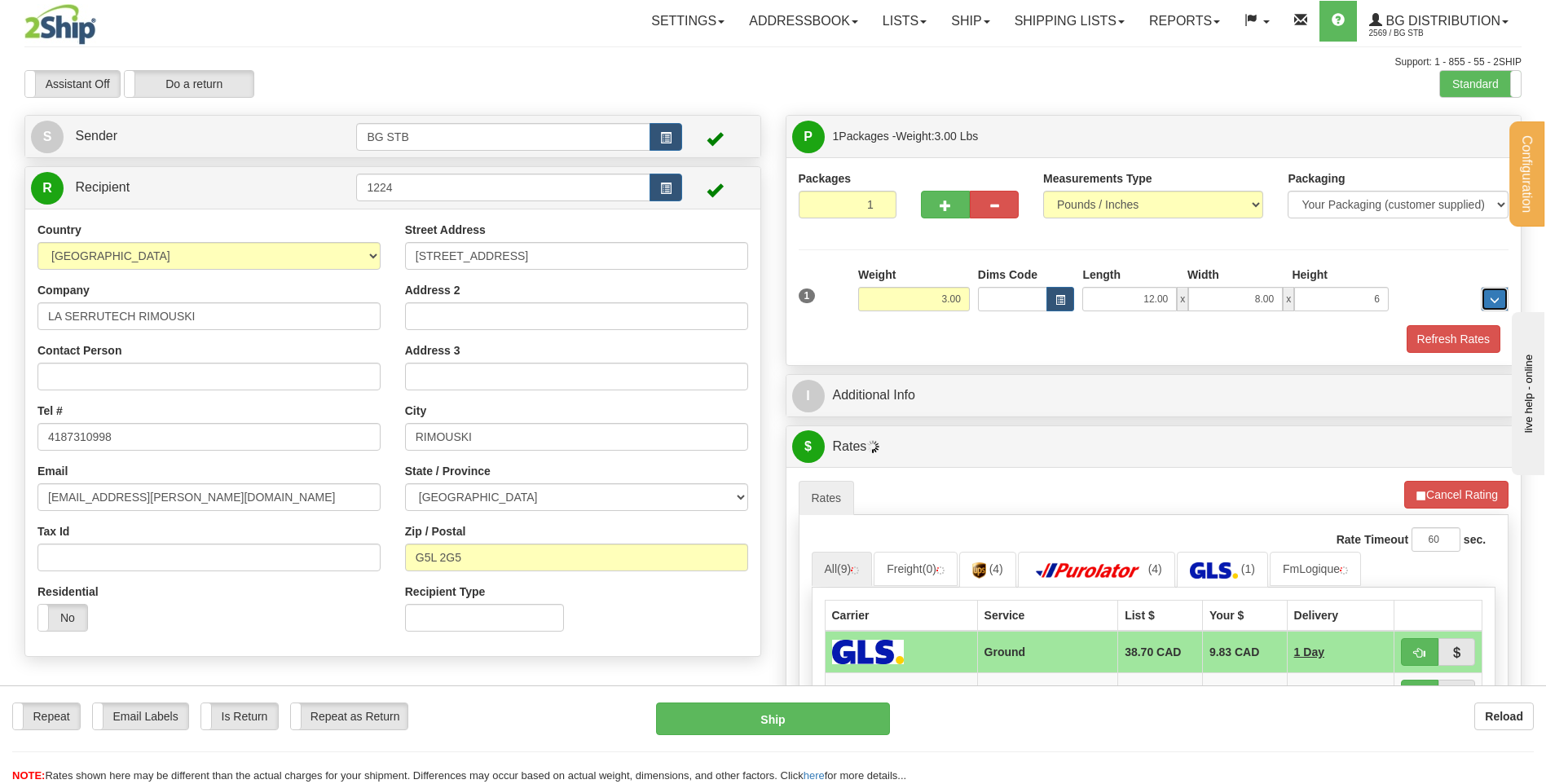
type input "6.00"
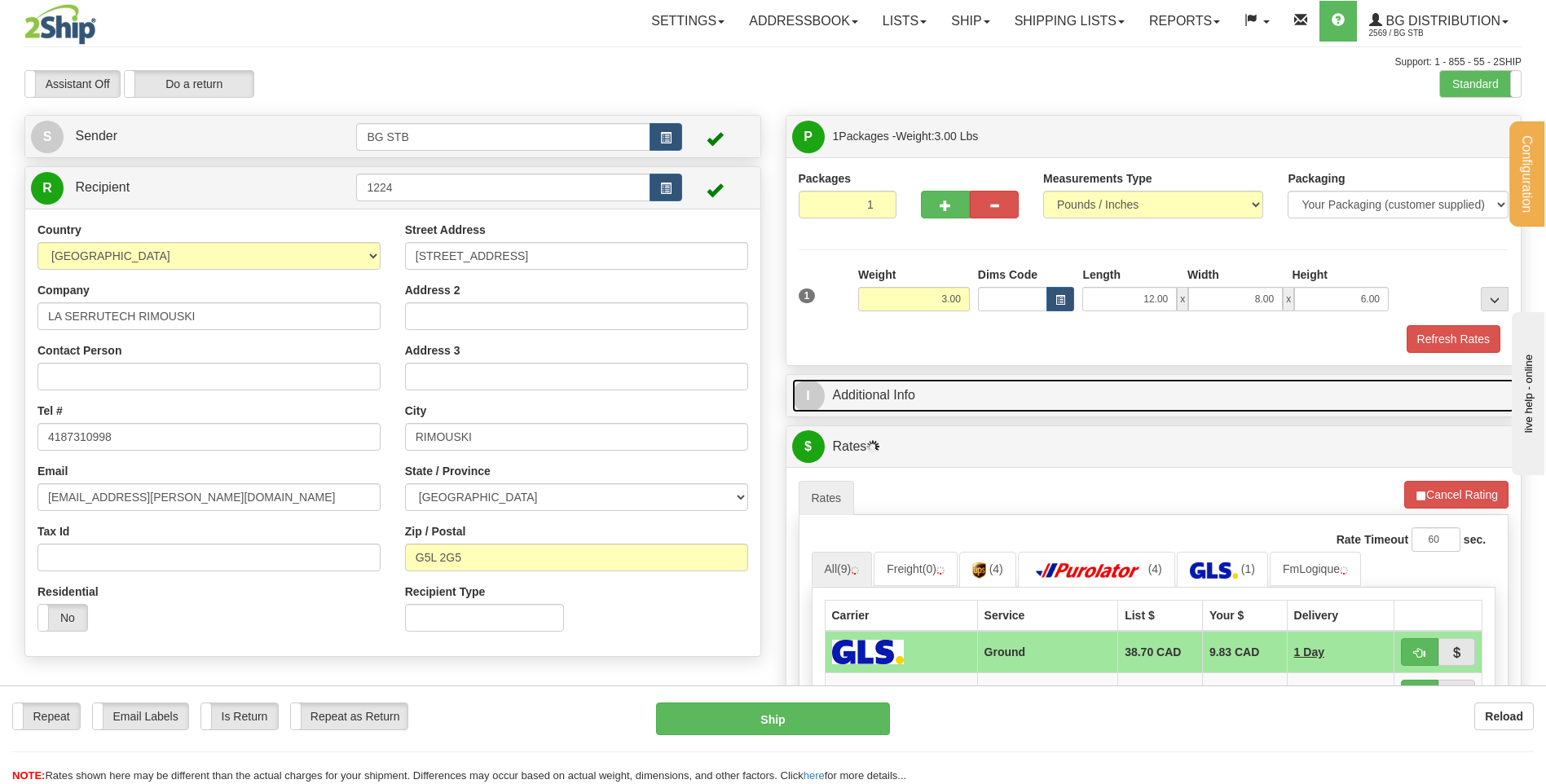
click at [937, 389] on link "I Additional Info" at bounding box center [1155, 396] width 724 height 33
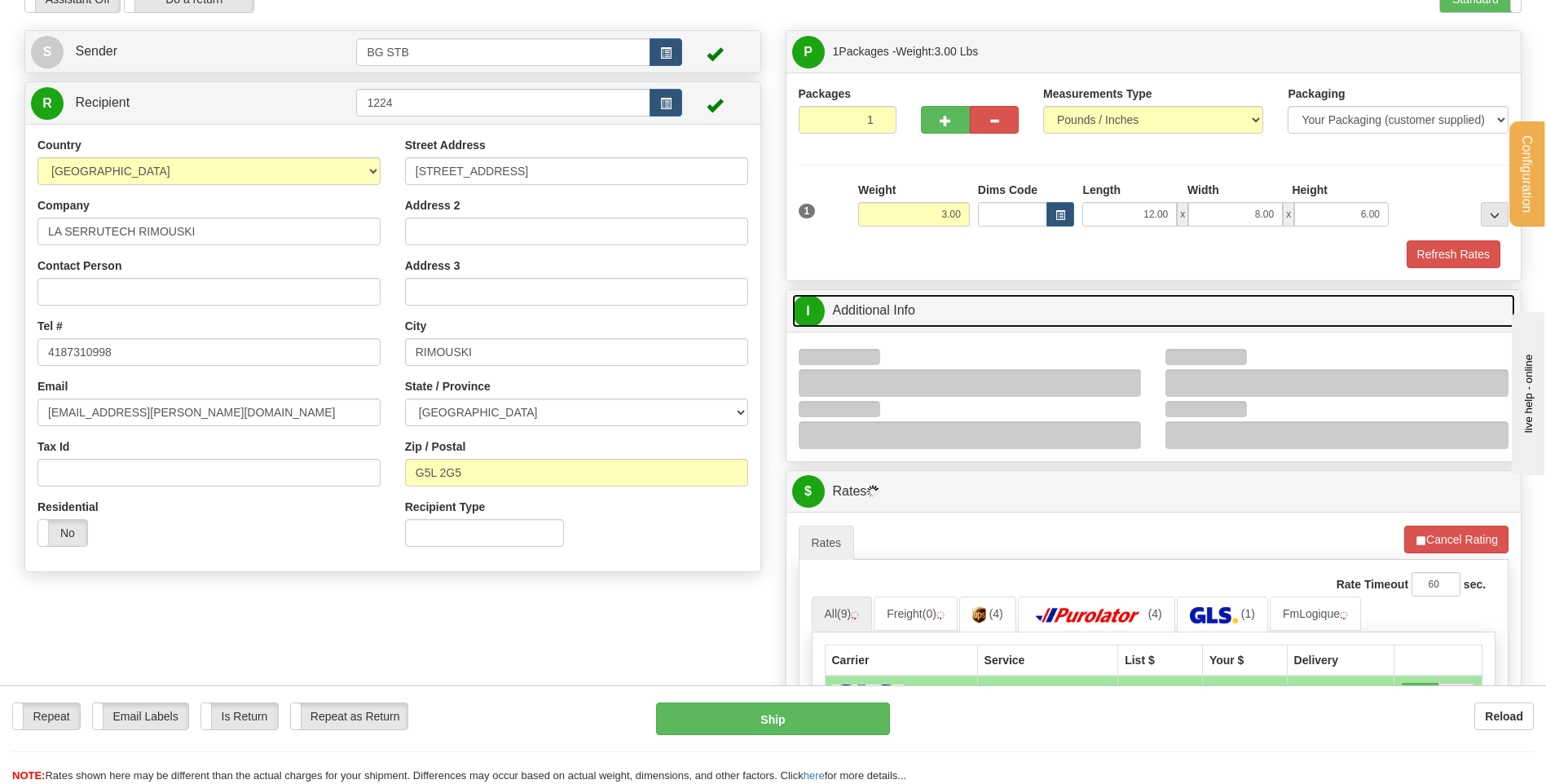
scroll to position [163, 0]
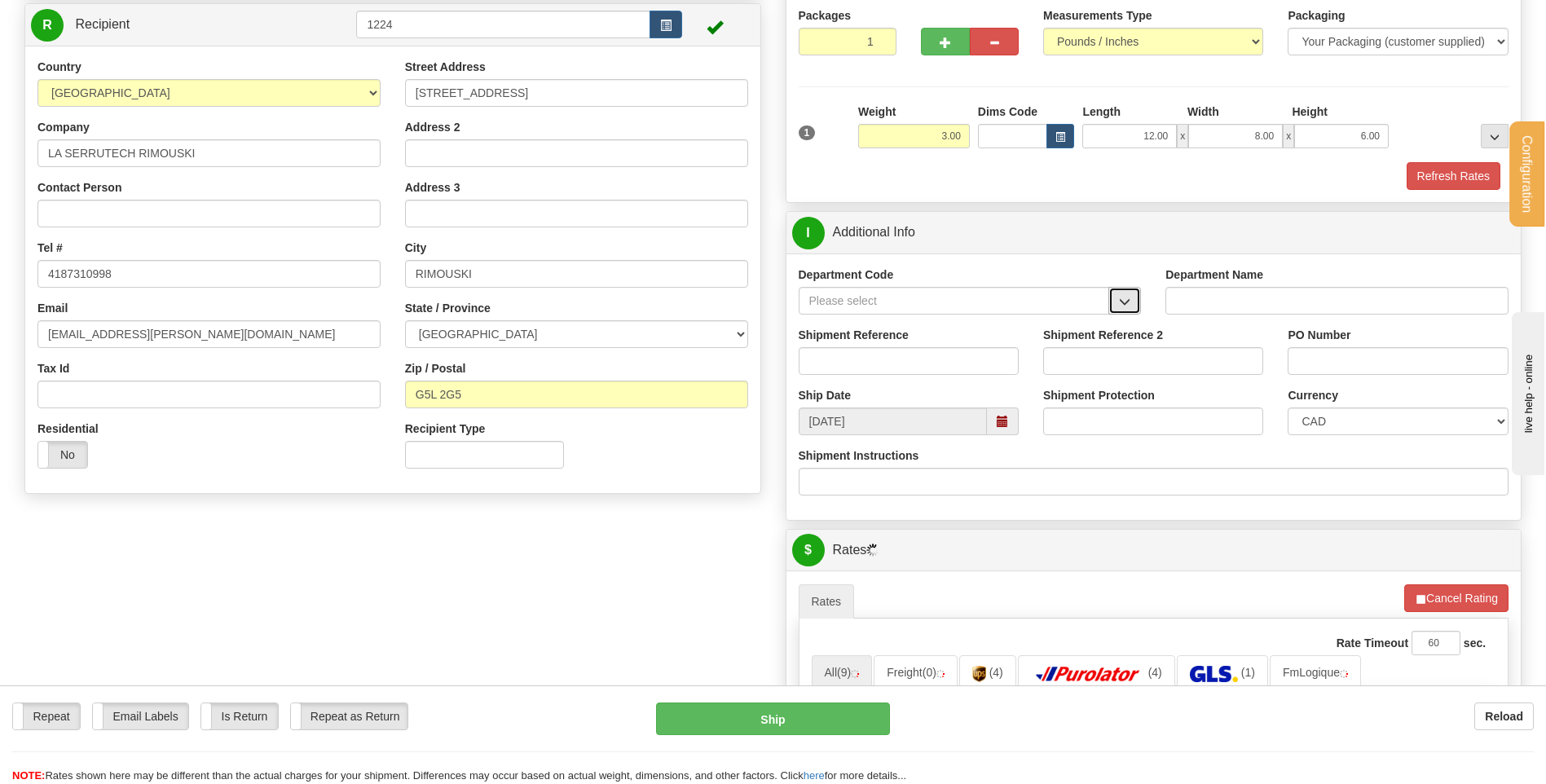
click at [1121, 299] on span "button" at bounding box center [1124, 302] width 11 height 11
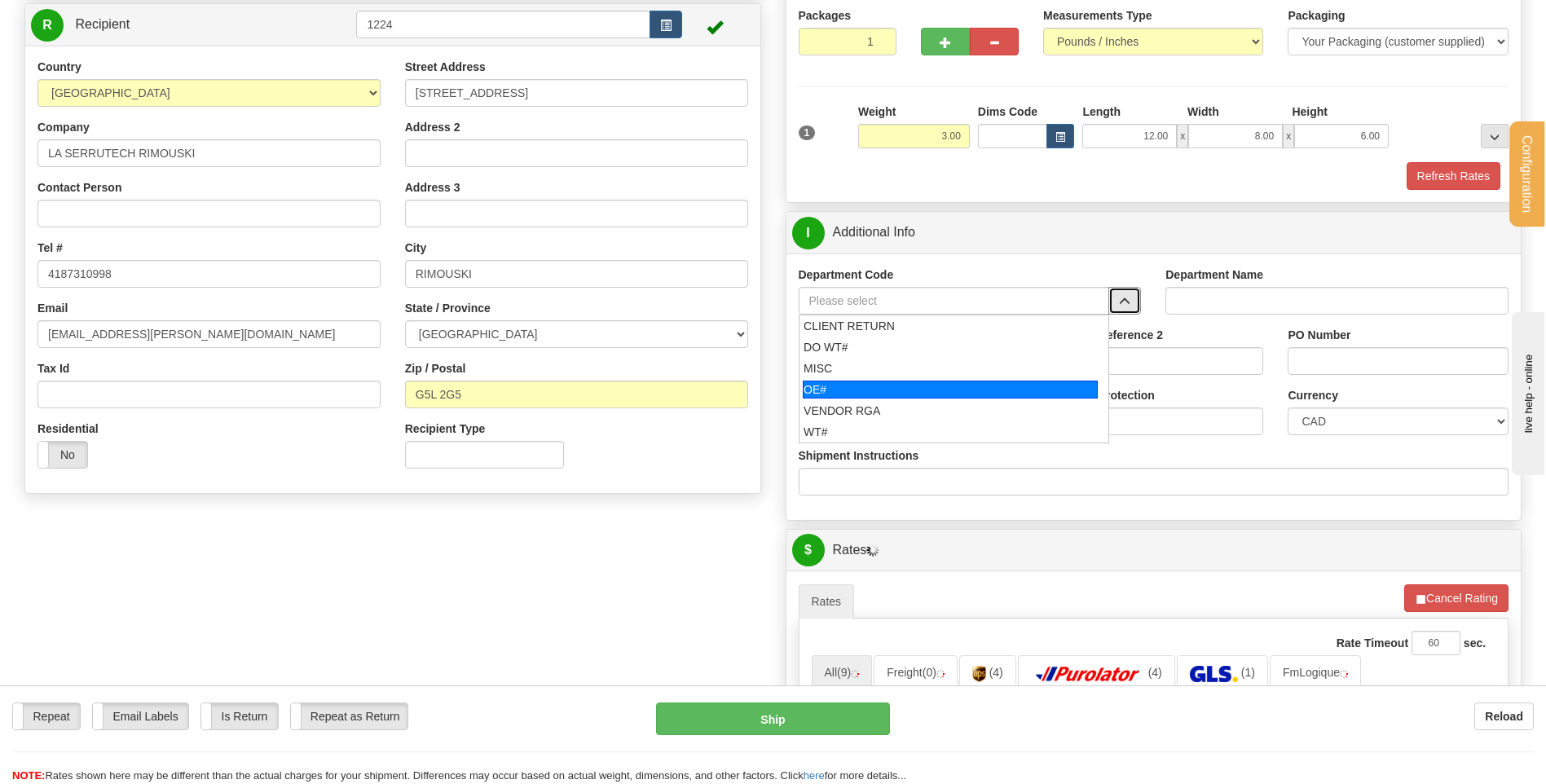
click at [912, 380] on div "OE#" at bounding box center [950, 389] width 295 height 18
type input "OE#"
type input "ORDERS"
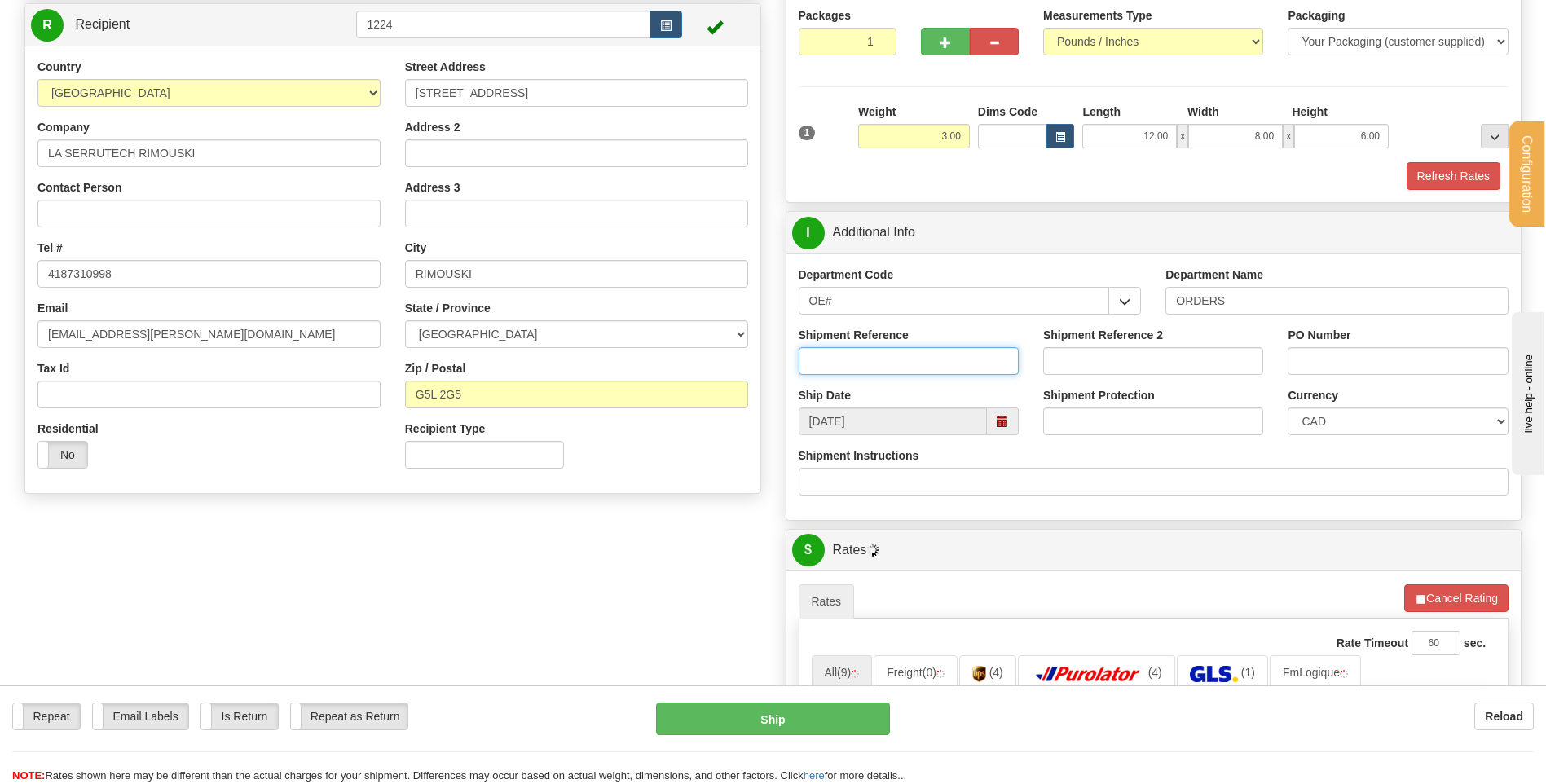
click at [910, 361] on input "Shipment Reference" at bounding box center [909, 361] width 220 height 27
click at [982, 350] on input "80005223-00" at bounding box center [909, 361] width 220 height 27
type input "80005223-00 // 80005090-01"
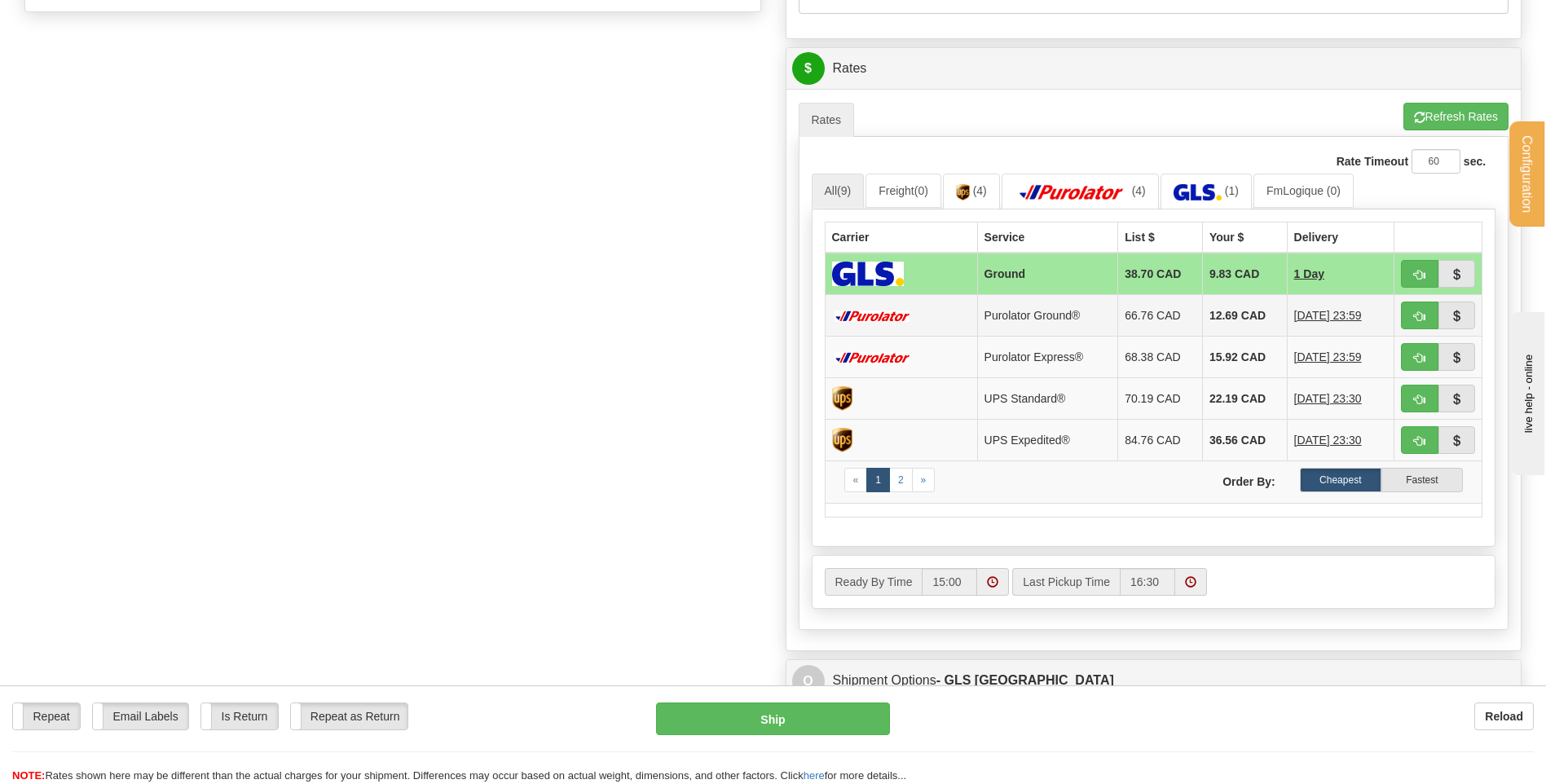
scroll to position [652, 0]
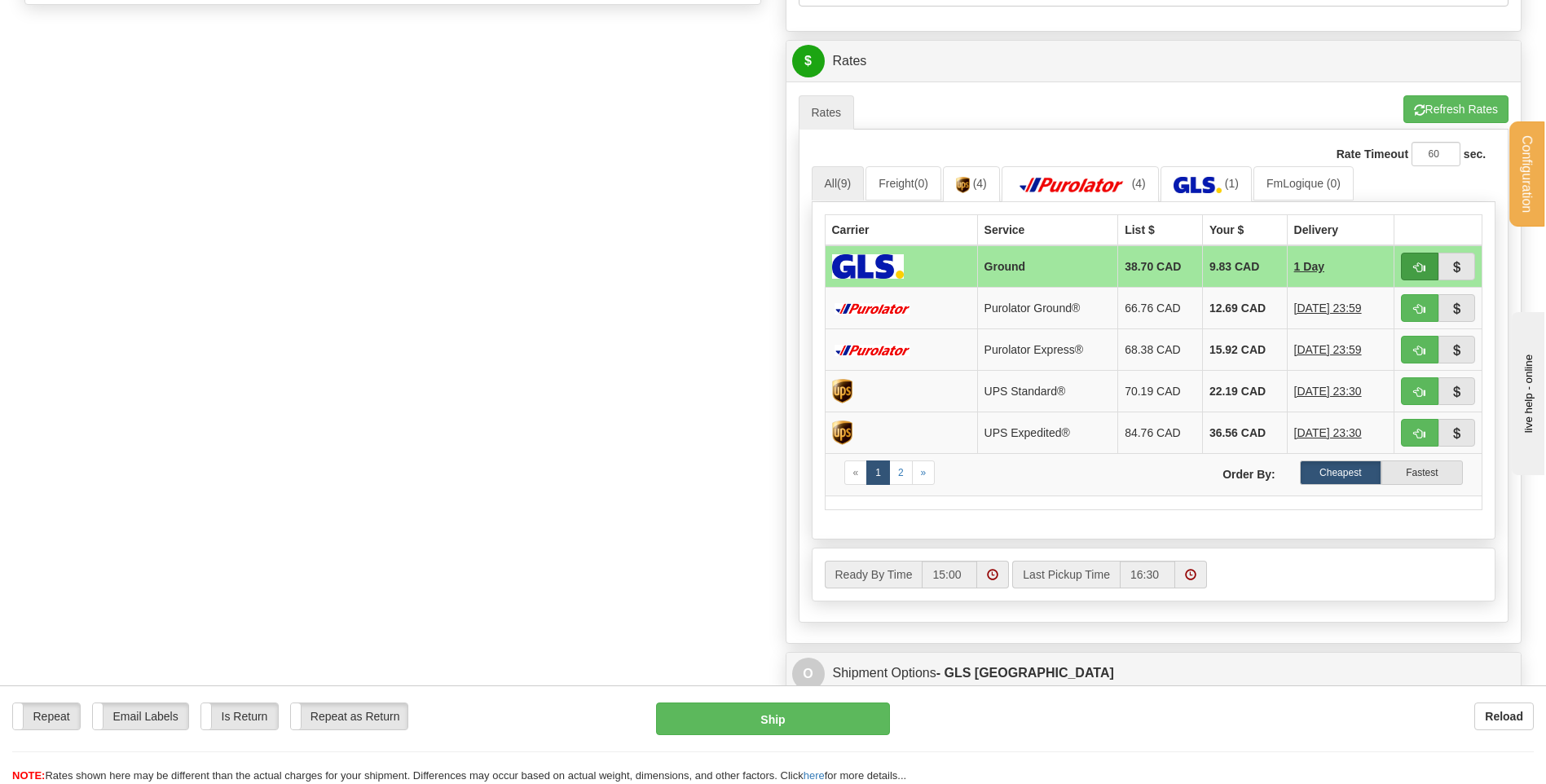
type input "GUY 28/08/25 // 26/08/25"
click at [1413, 256] on button "button" at bounding box center [1420, 267] width 38 height 27
type input "1"
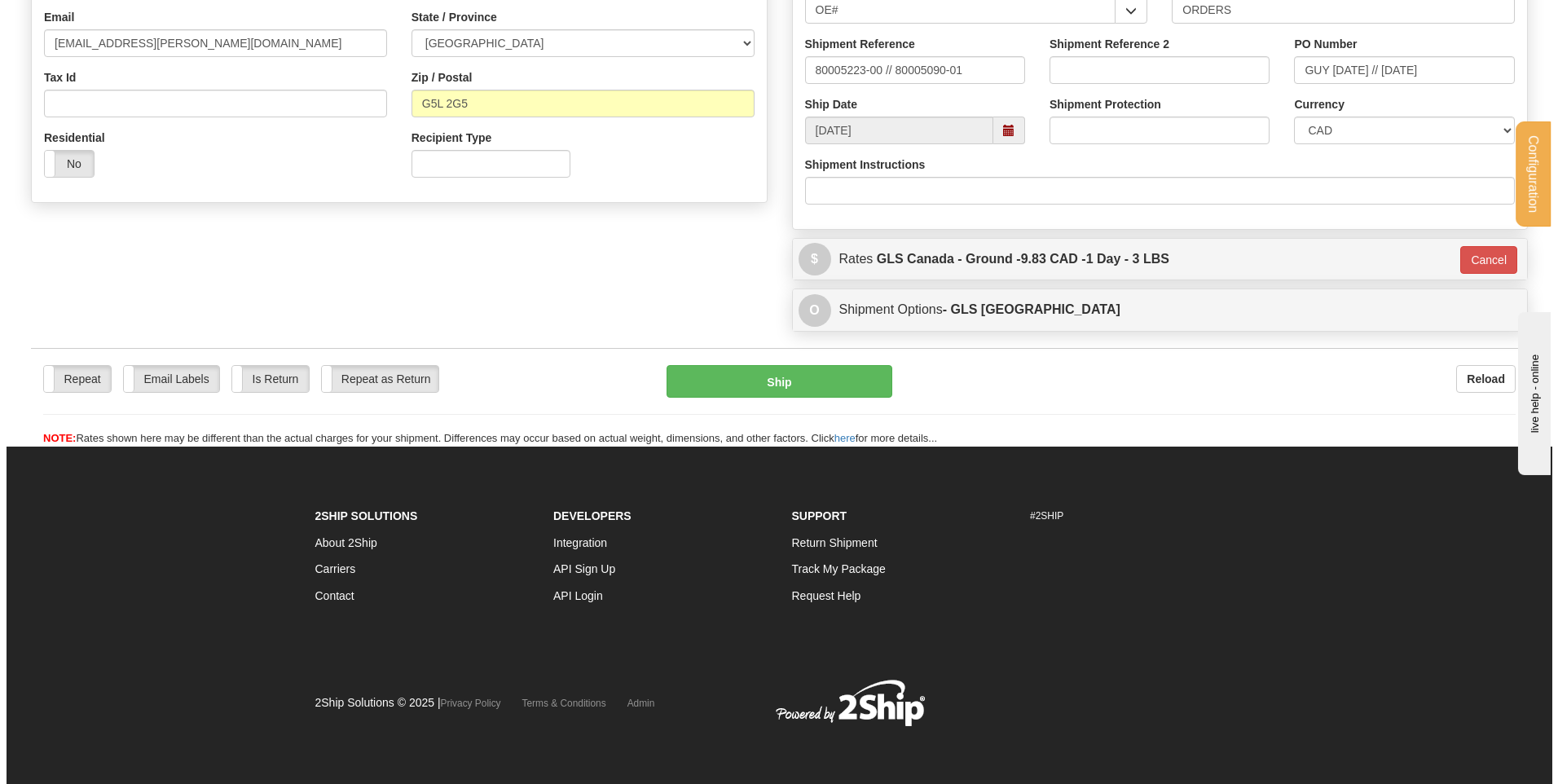
scroll to position [454, 0]
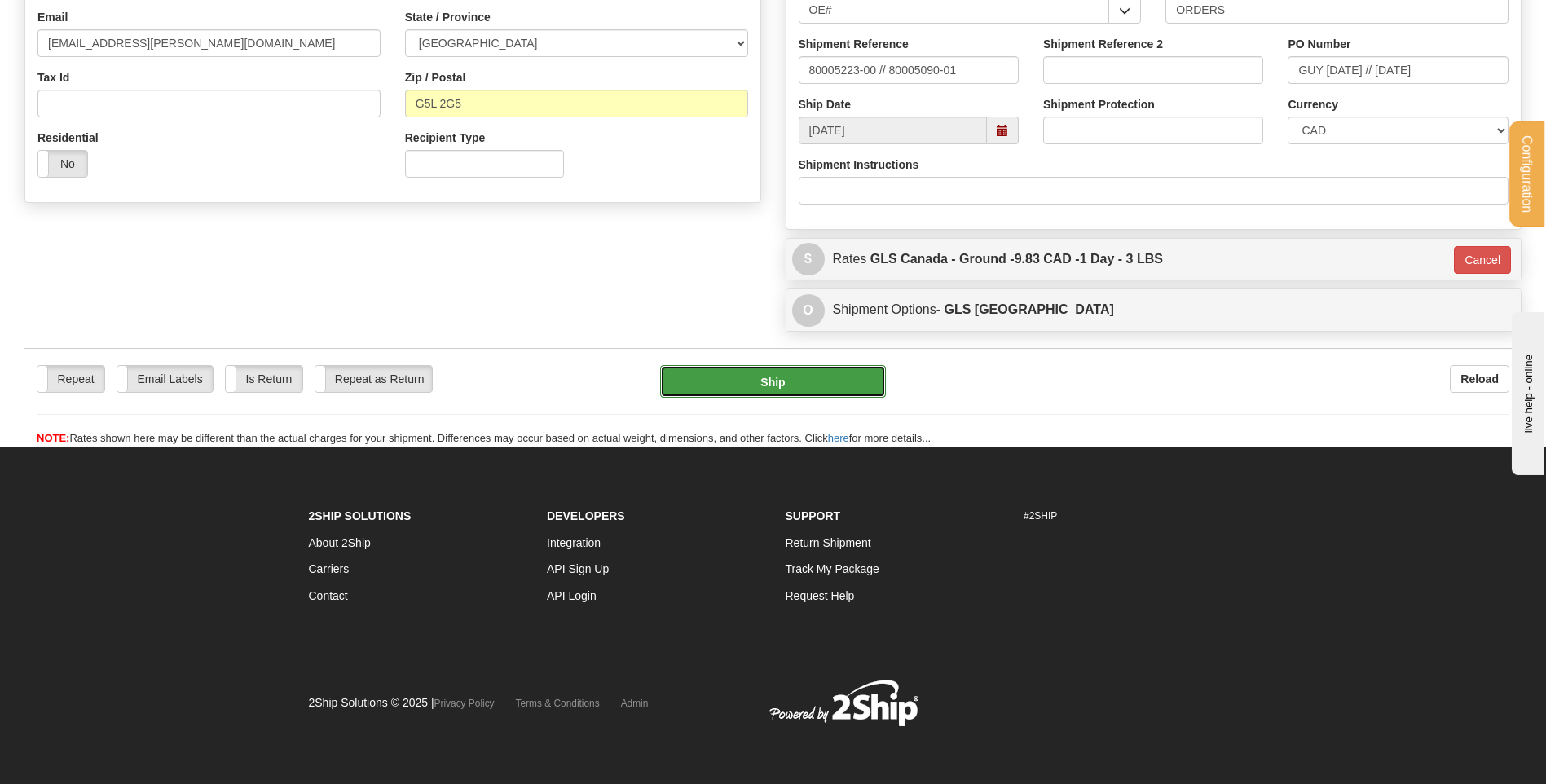
click at [807, 384] on button "Ship" at bounding box center [772, 381] width 225 height 33
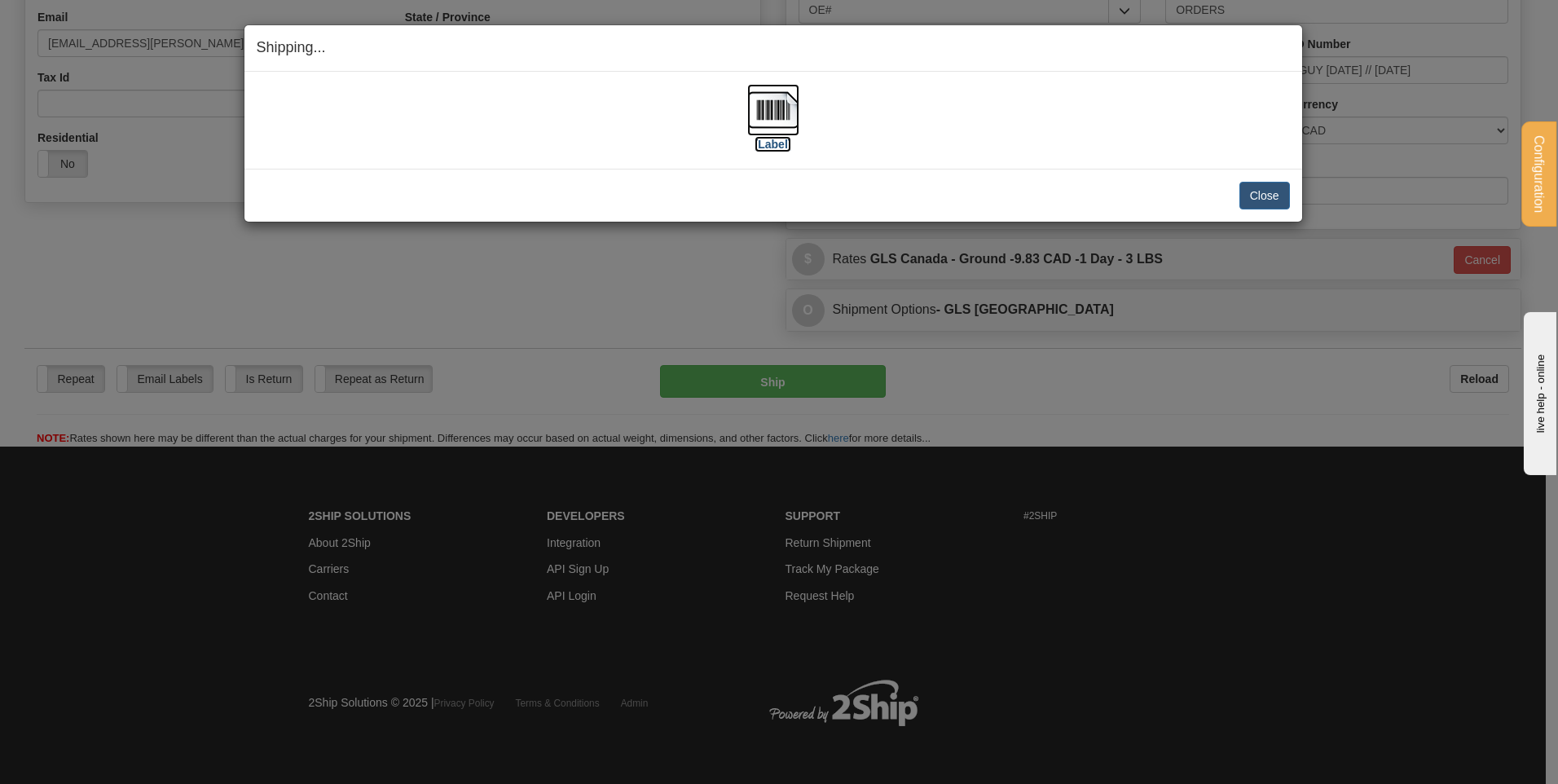
click at [761, 109] on img at bounding box center [773, 110] width 52 height 52
drag, startPoint x: 1264, startPoint y: 196, endPoint x: 1270, endPoint y: 187, distance: 10.8
click at [1264, 195] on button "Close" at bounding box center [1264, 195] width 50 height 27
click at [1274, 197] on button "Close" at bounding box center [1264, 195] width 50 height 27
drag, startPoint x: 1272, startPoint y: 195, endPoint x: 1142, endPoint y: 195, distance: 130.0
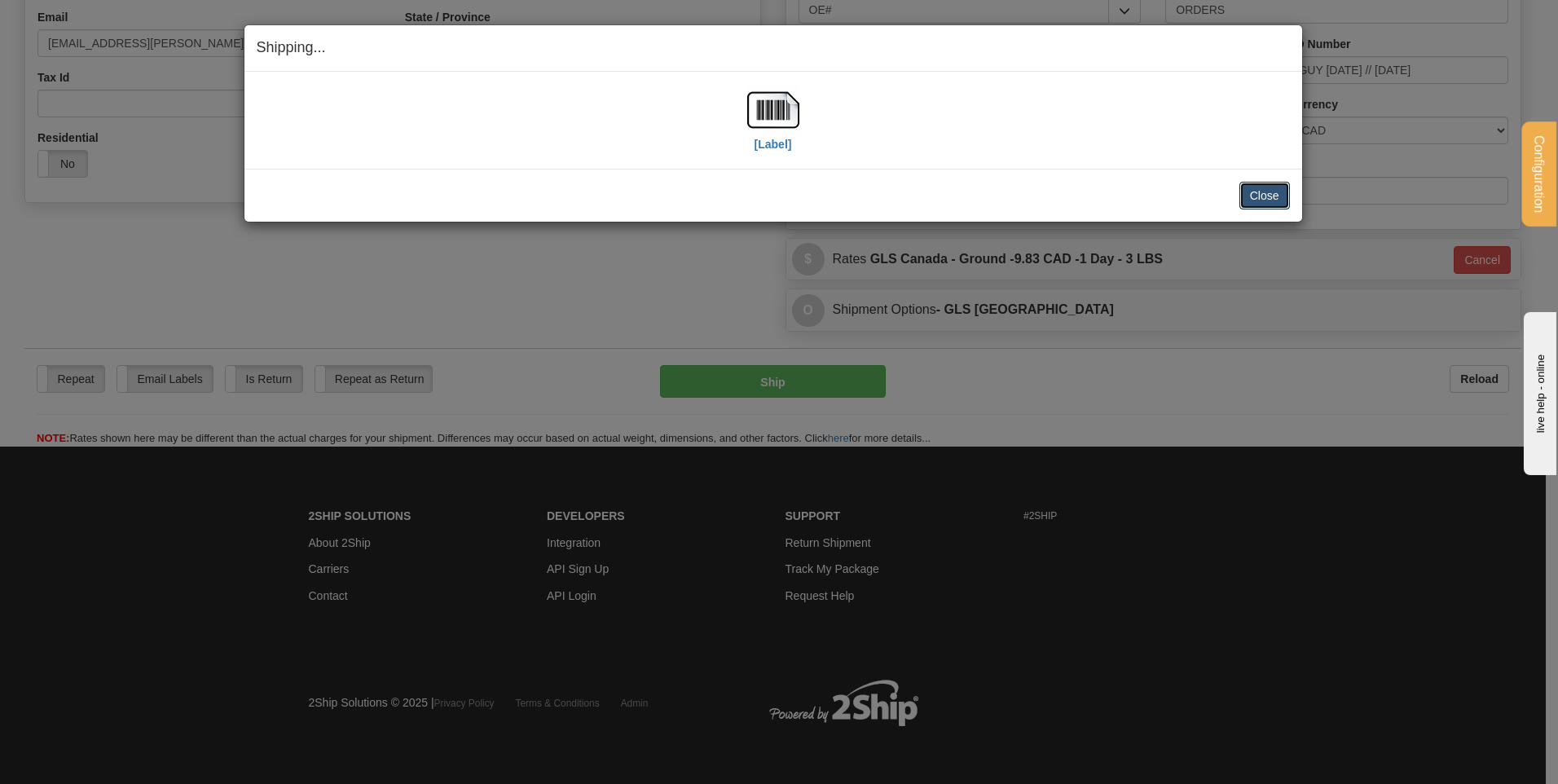
click at [1272, 195] on button "Close" at bounding box center [1264, 195] width 50 height 27
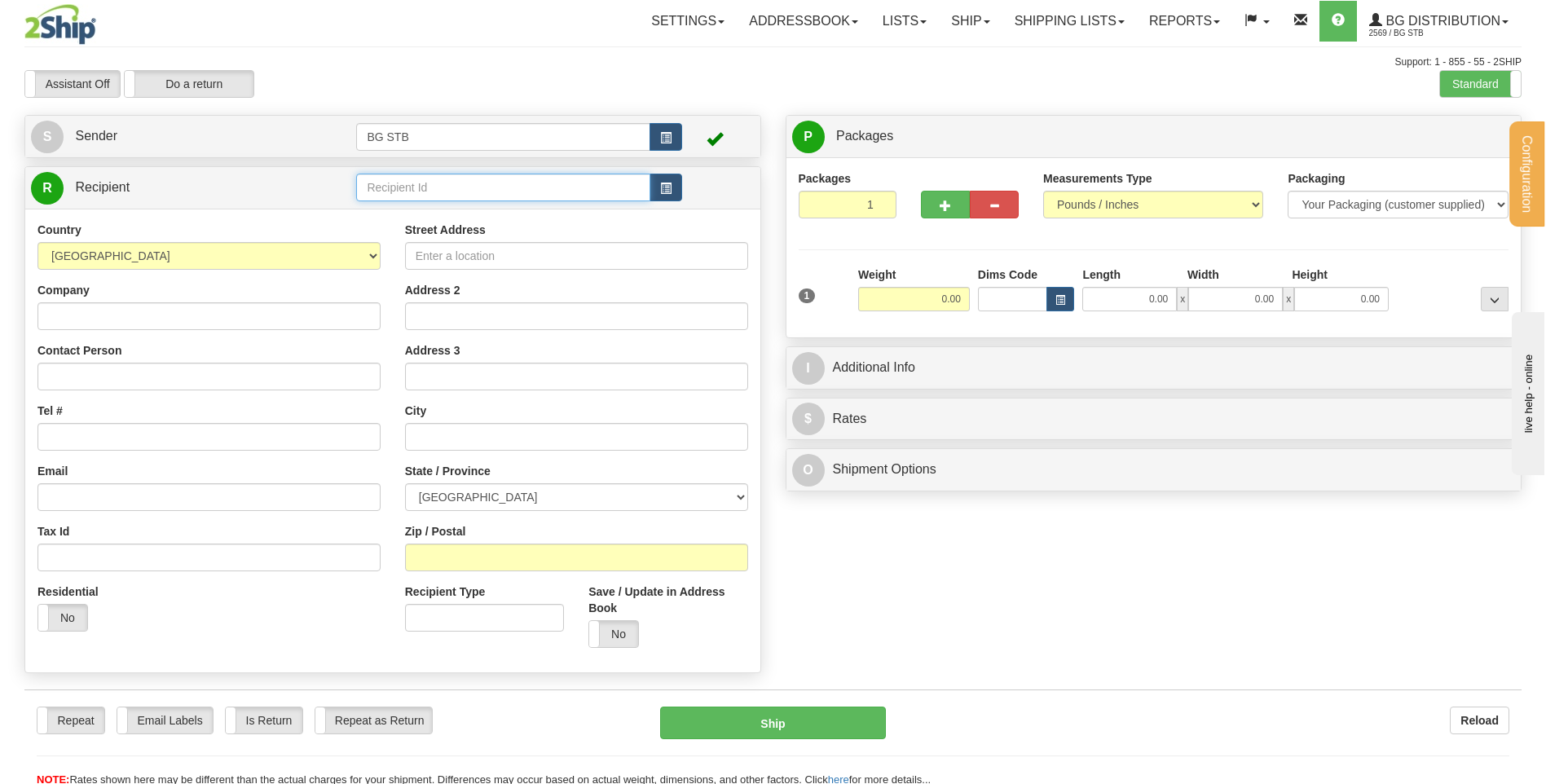
click at [481, 195] on input "text" at bounding box center [503, 187] width 293 height 27
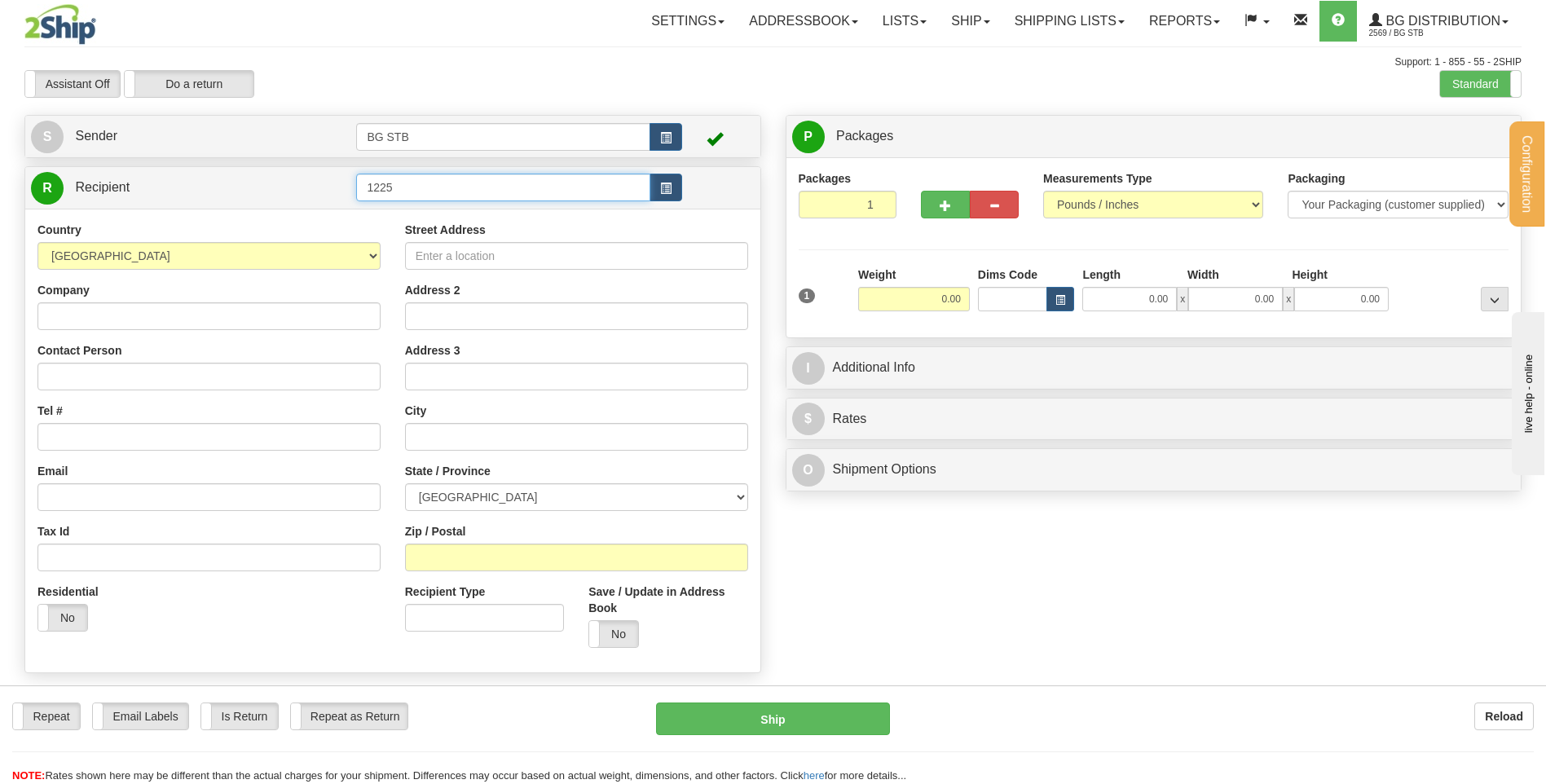
type input "1225"
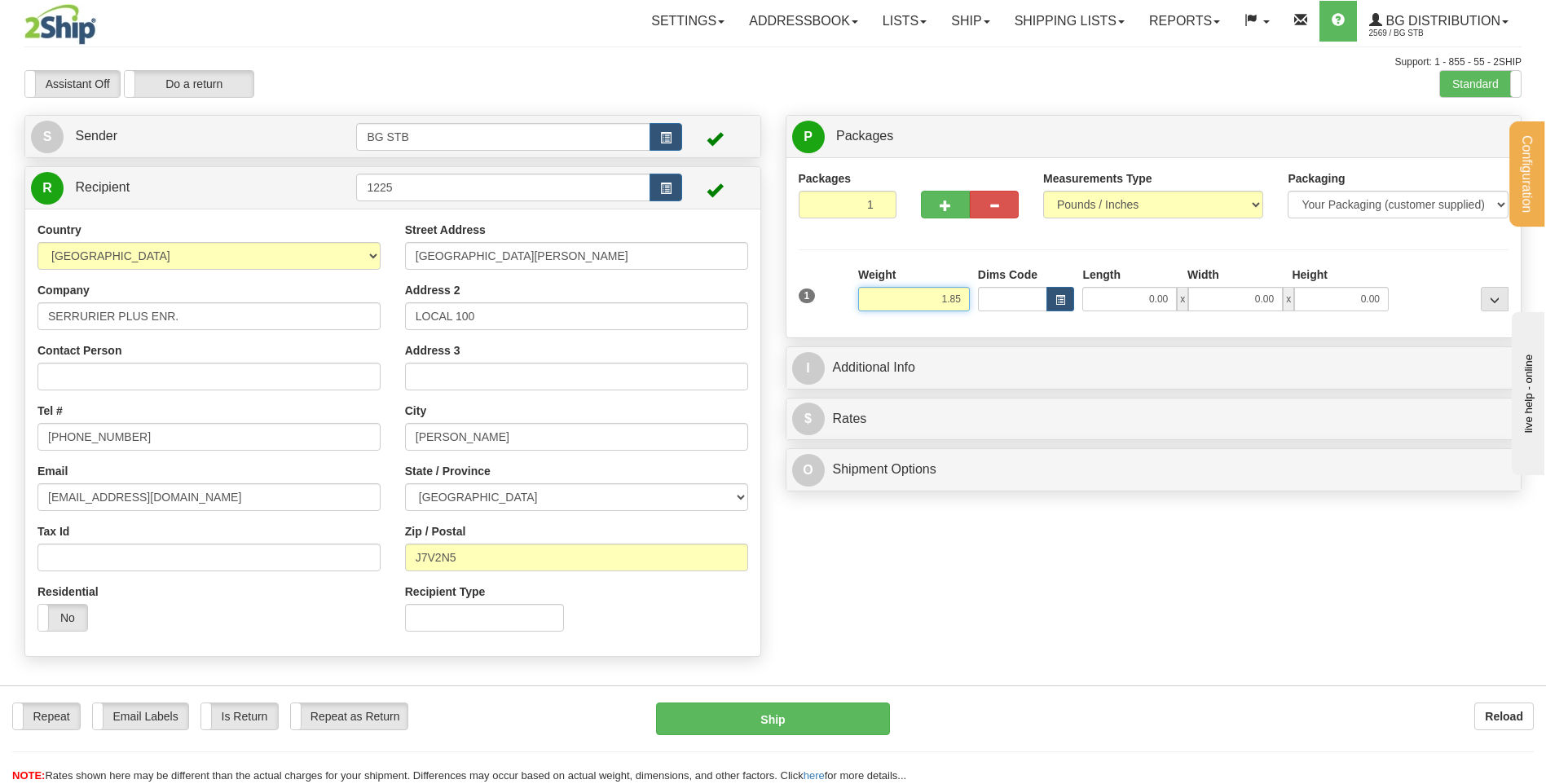
type input "1.85"
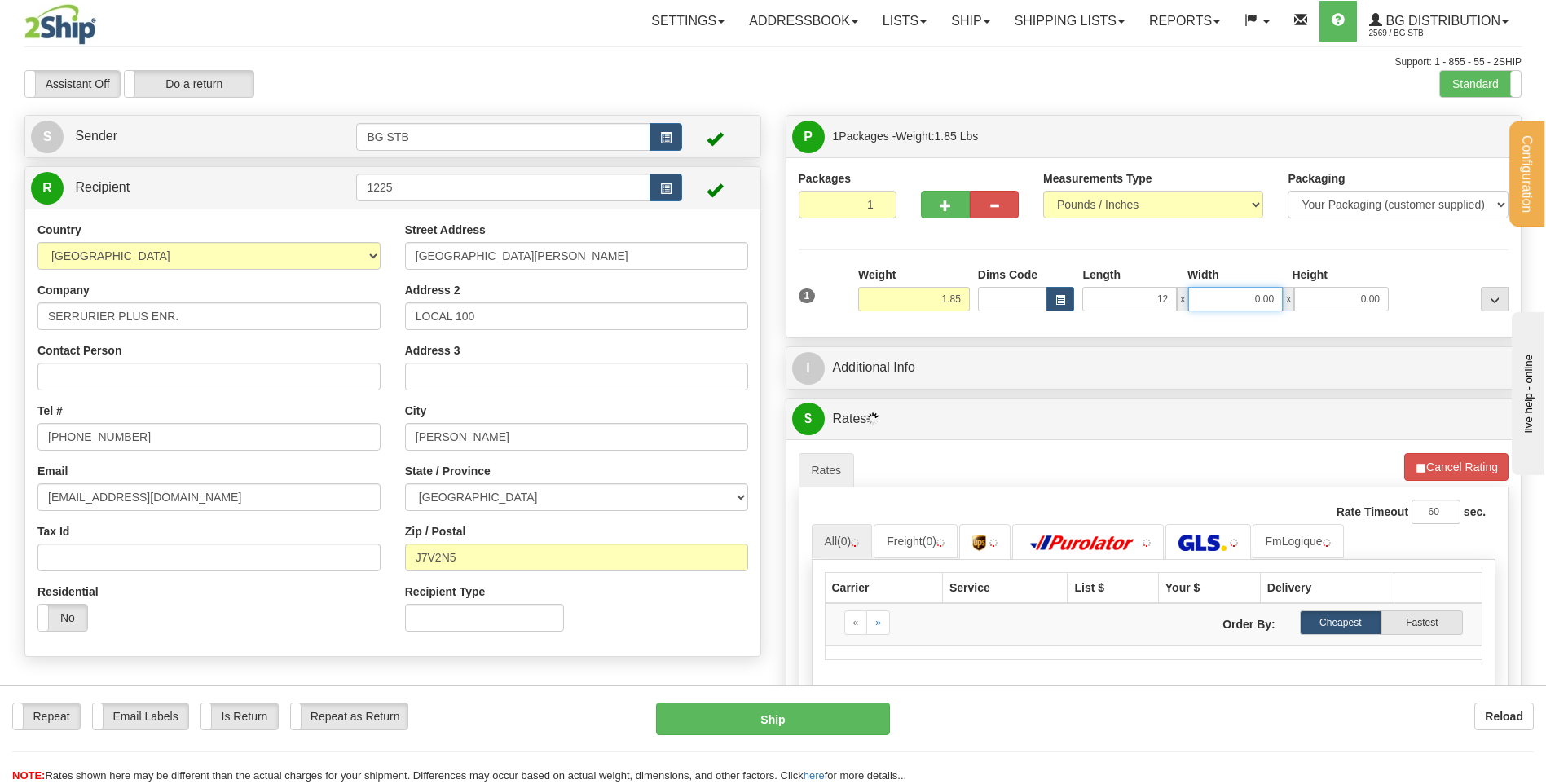
type input "12.00"
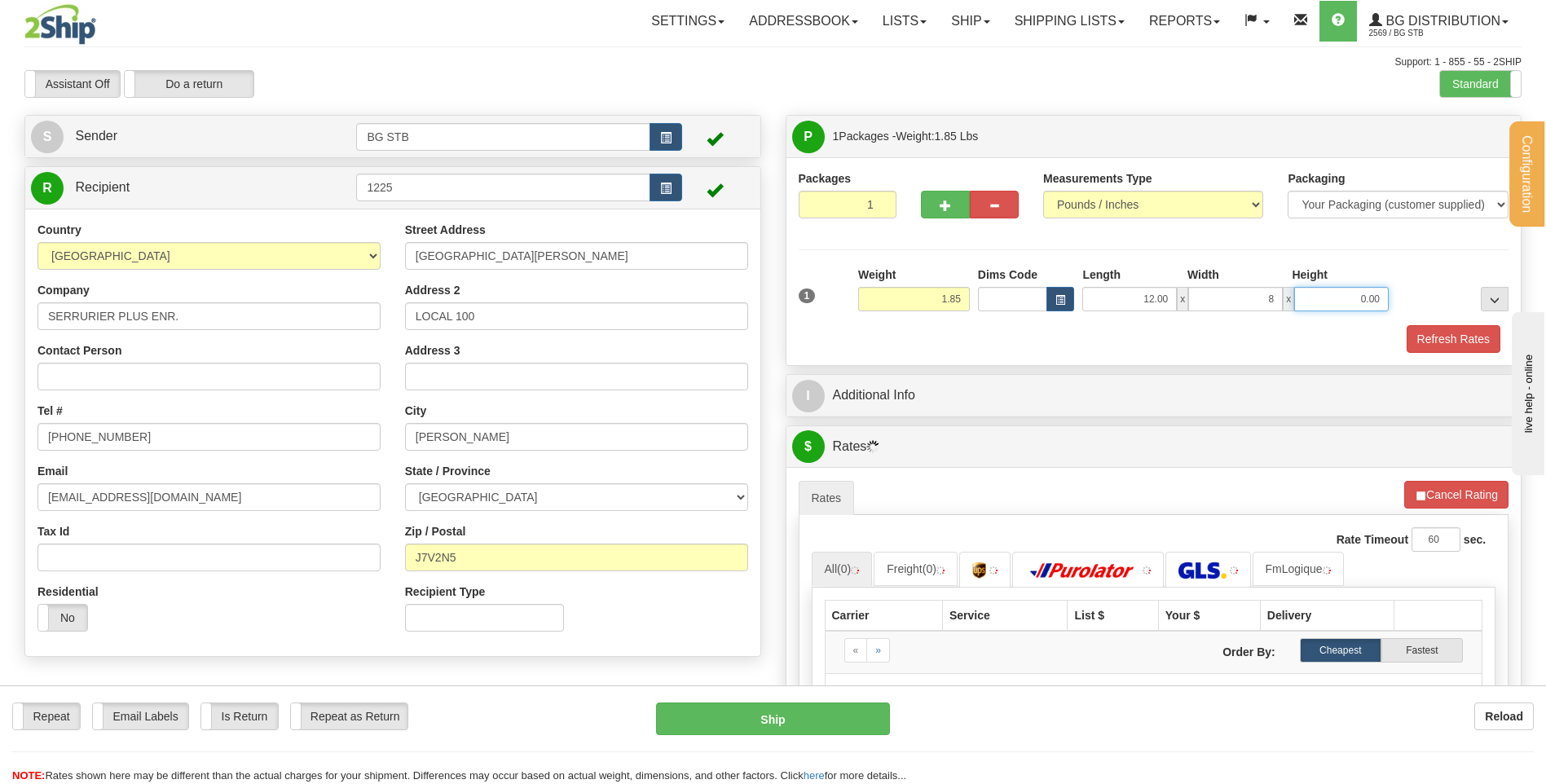
type input "8.00"
type input "6.00"
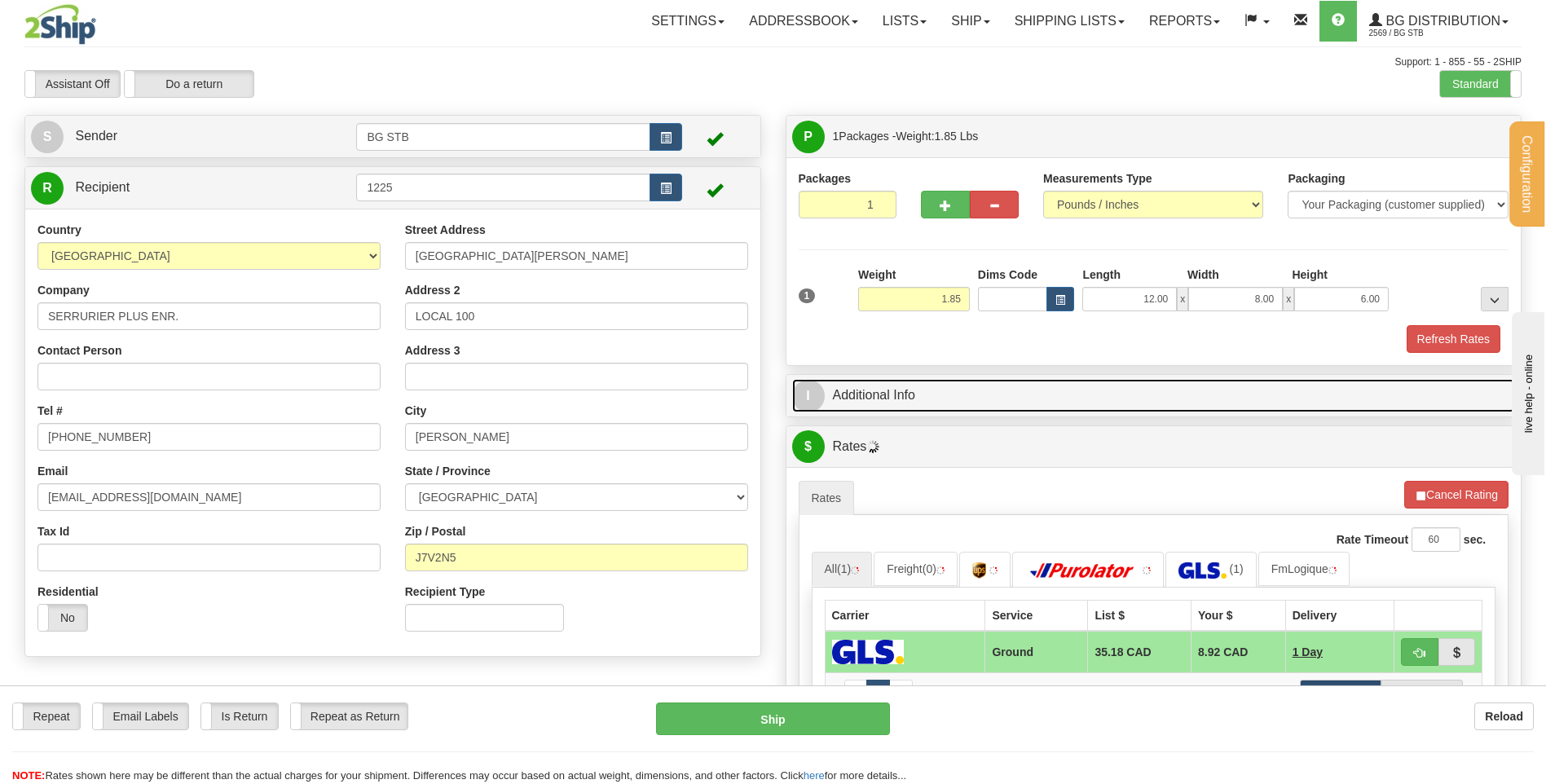
click at [916, 409] on link "I Additional Info" at bounding box center [1155, 396] width 724 height 33
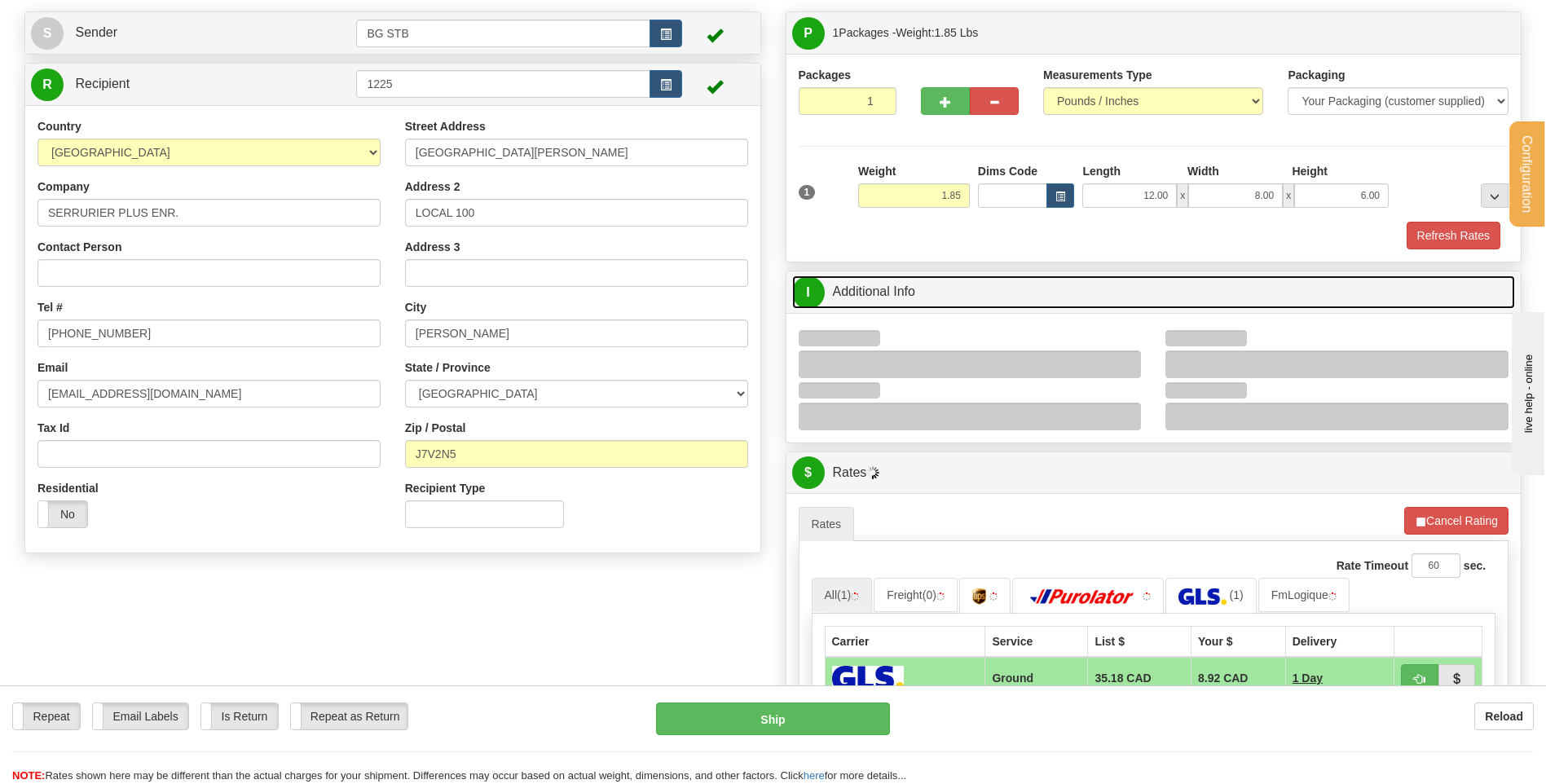
scroll to position [163, 0]
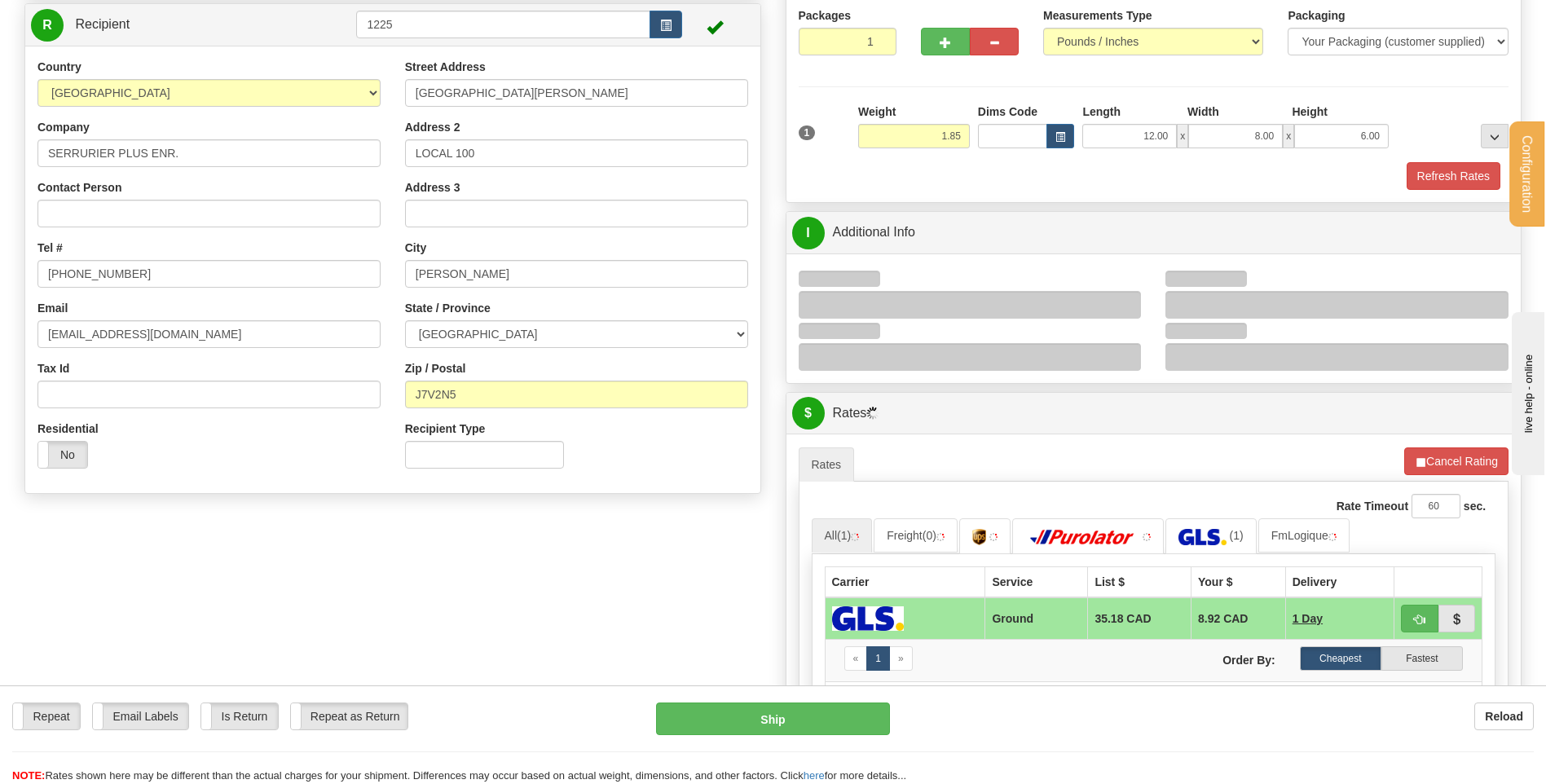
click at [1117, 300] on div at bounding box center [970, 305] width 343 height 27
click at [1124, 306] on div at bounding box center [970, 305] width 343 height 27
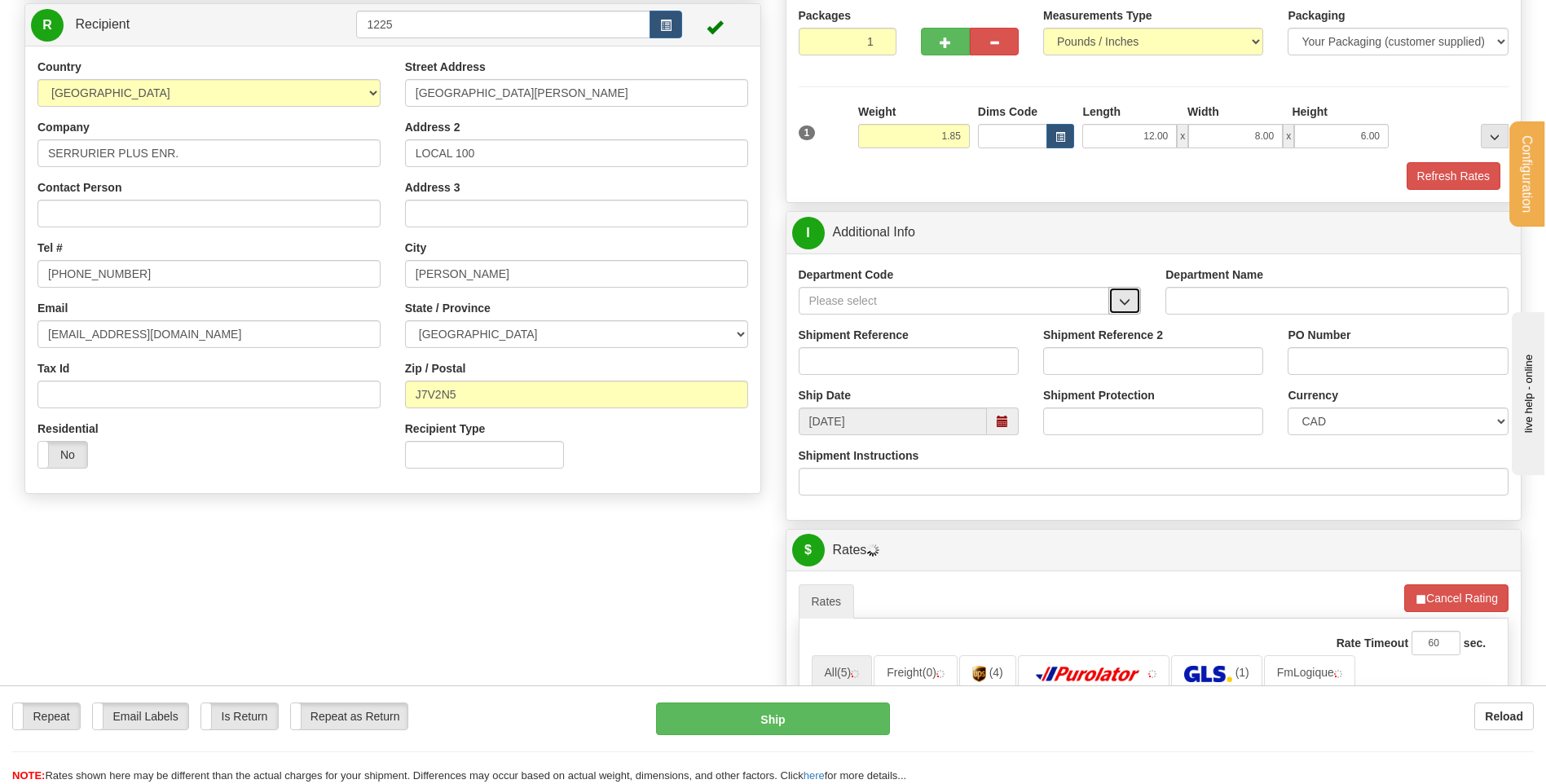
click at [1124, 301] on span "button" at bounding box center [1124, 302] width 11 height 11
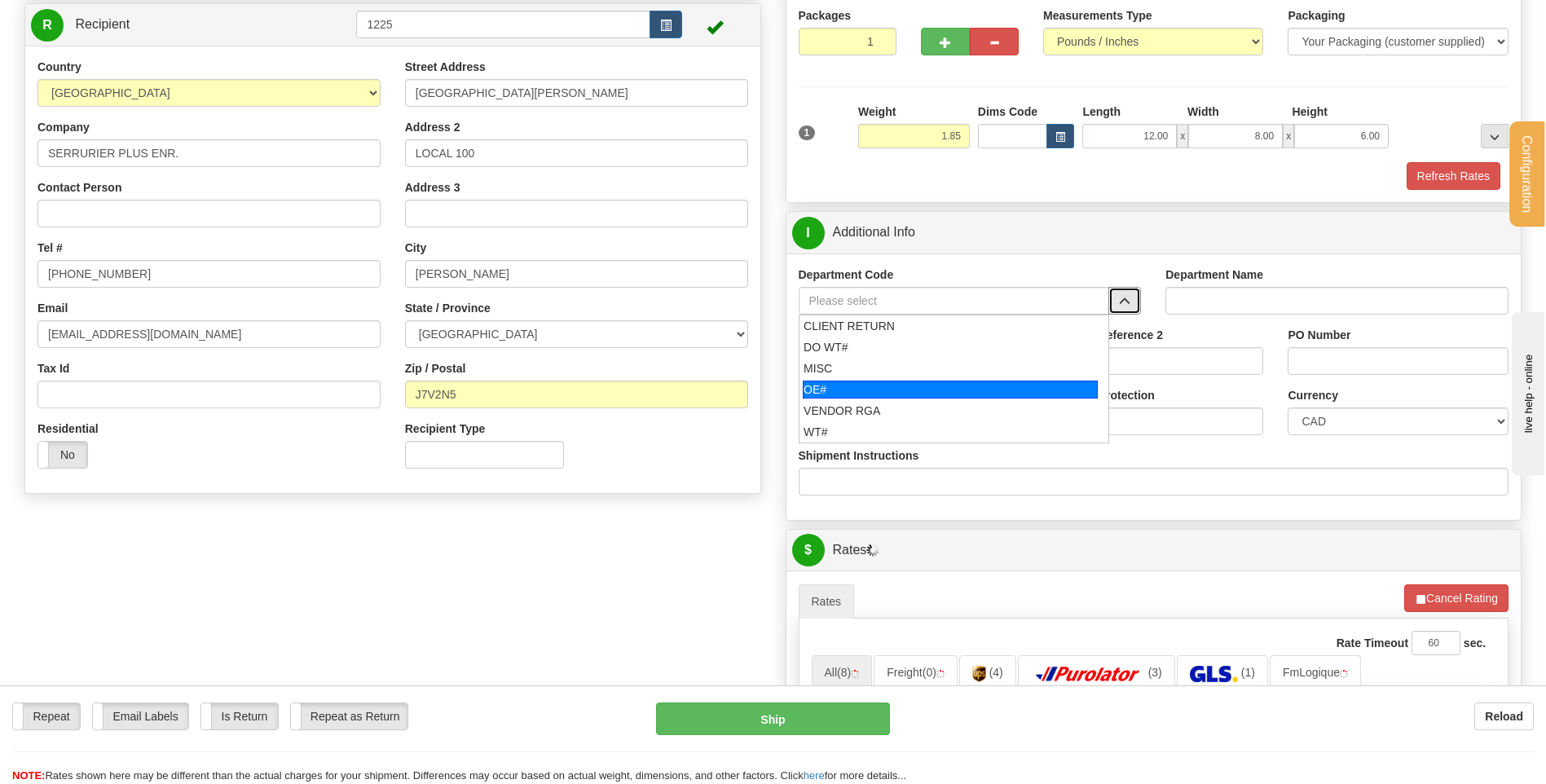
click at [965, 391] on div "OE#" at bounding box center [950, 389] width 295 height 18
type input "OE#"
type input "ORDERS"
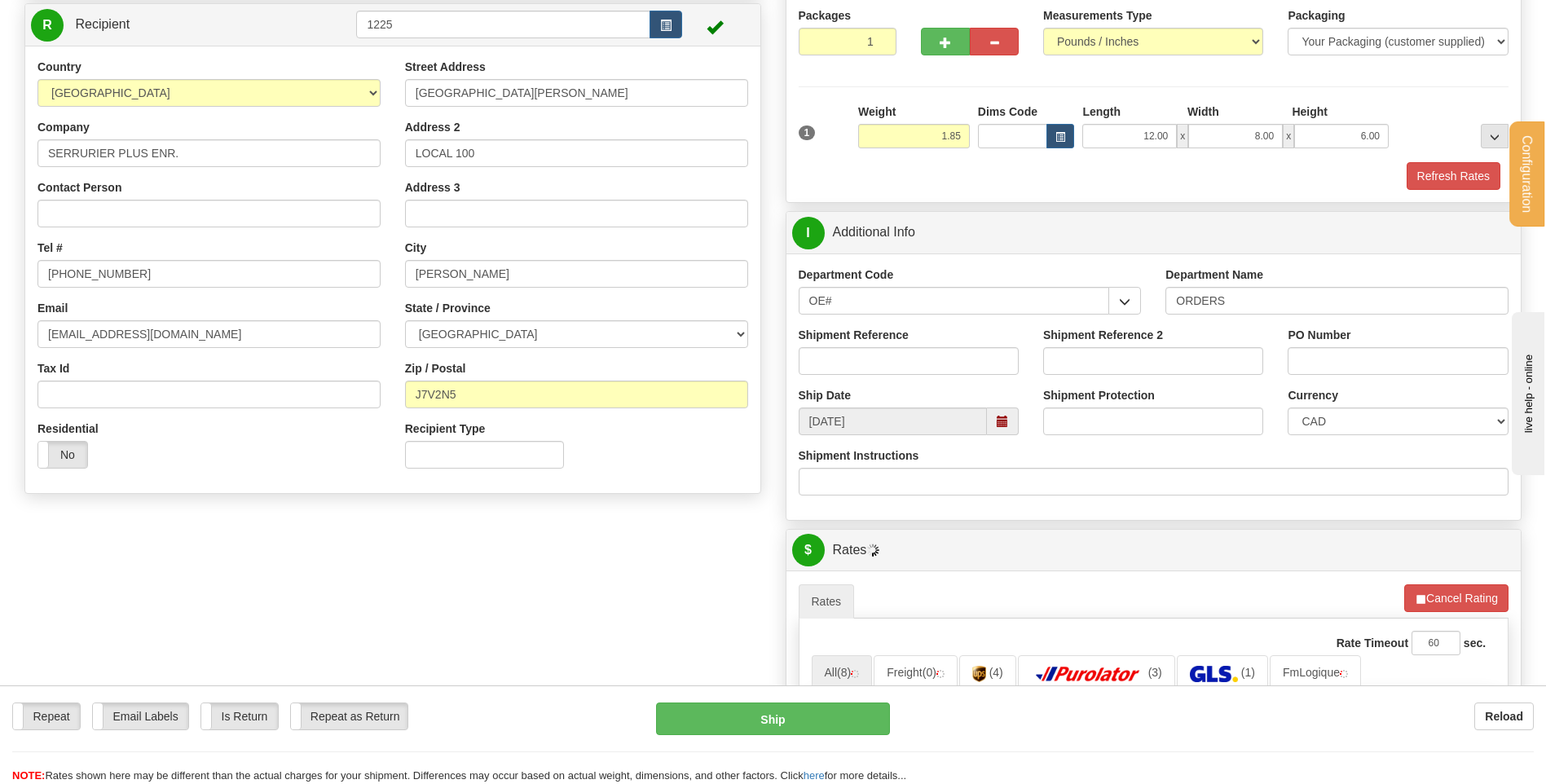
click at [956, 375] on div "Shipment Reference" at bounding box center [908, 357] width 245 height 60
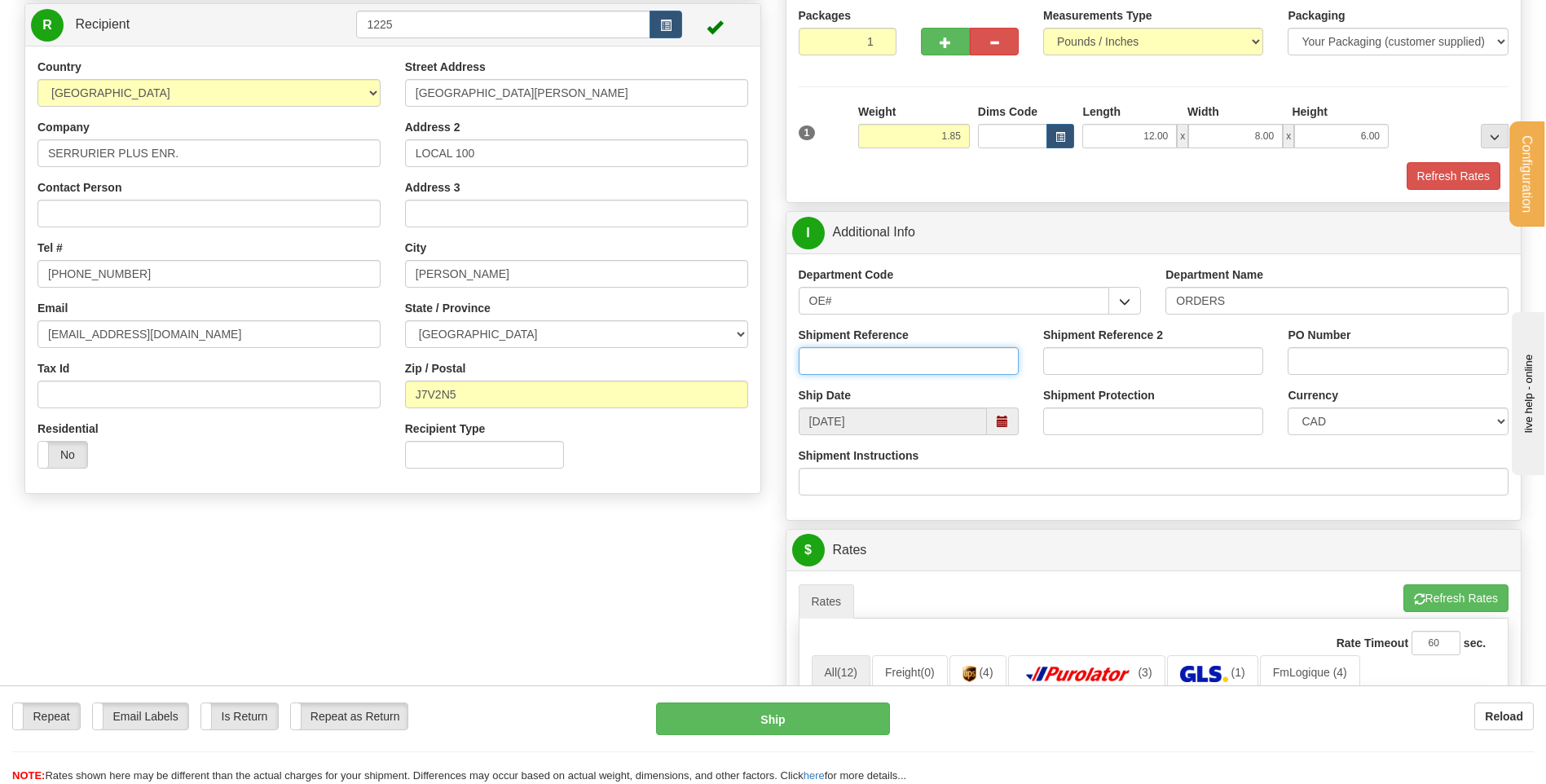
click at [942, 361] on input "Shipment Reference" at bounding box center [909, 361] width 220 height 27
type input "80005218-00"
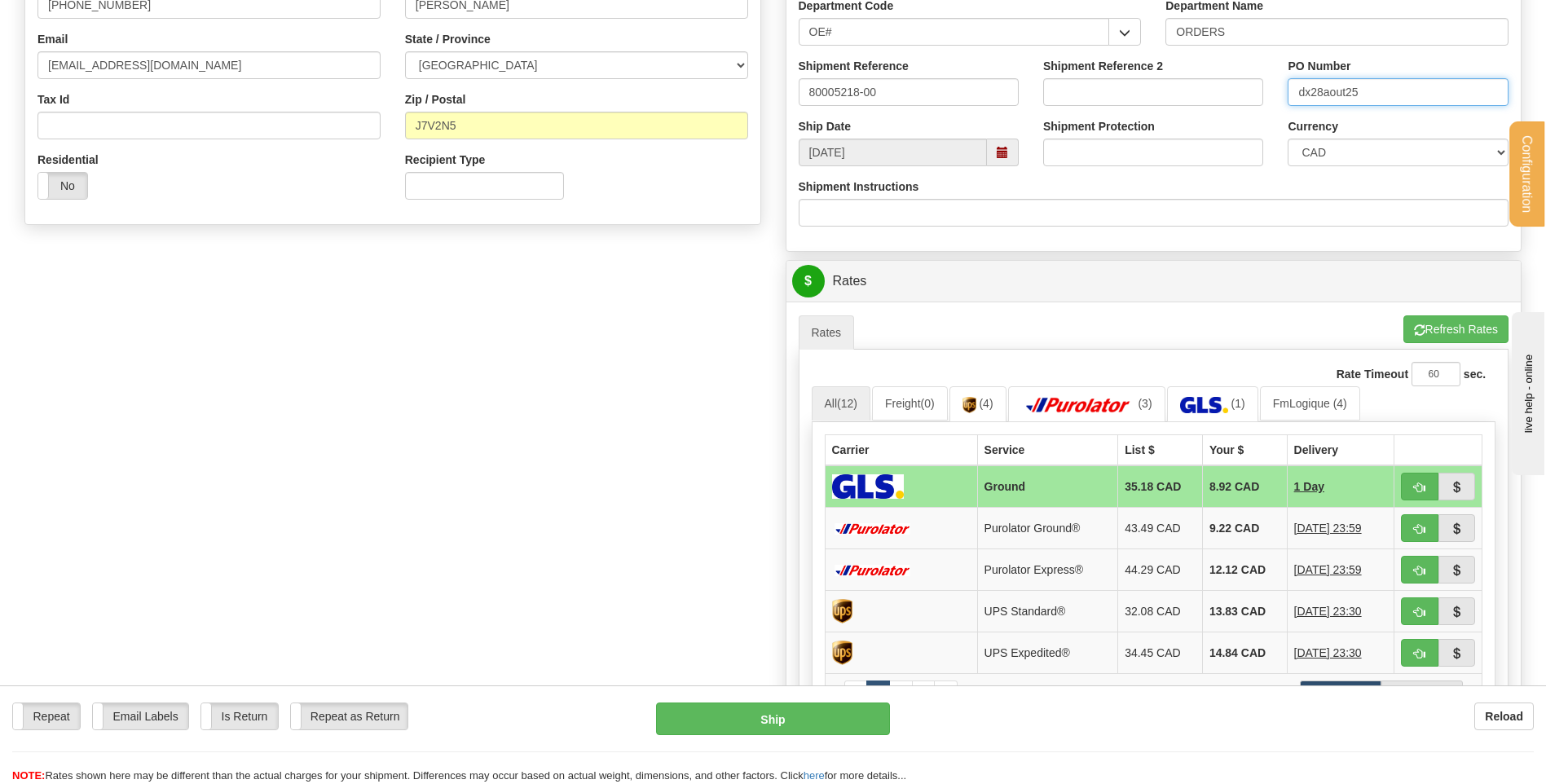
scroll to position [571, 0]
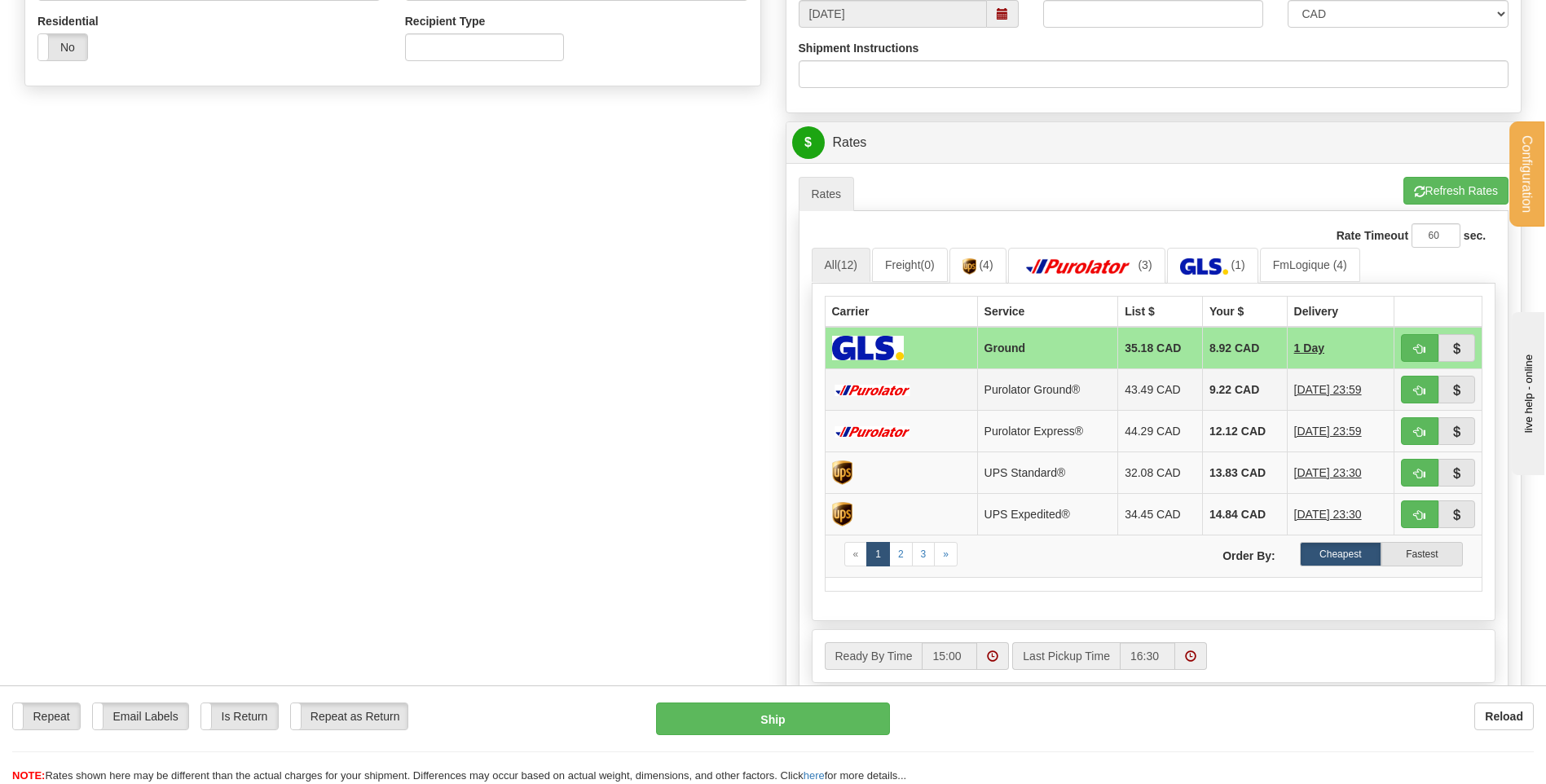
type input "dx28aout25"
click at [1427, 389] on button "button" at bounding box center [1420, 389] width 38 height 27
type input "260"
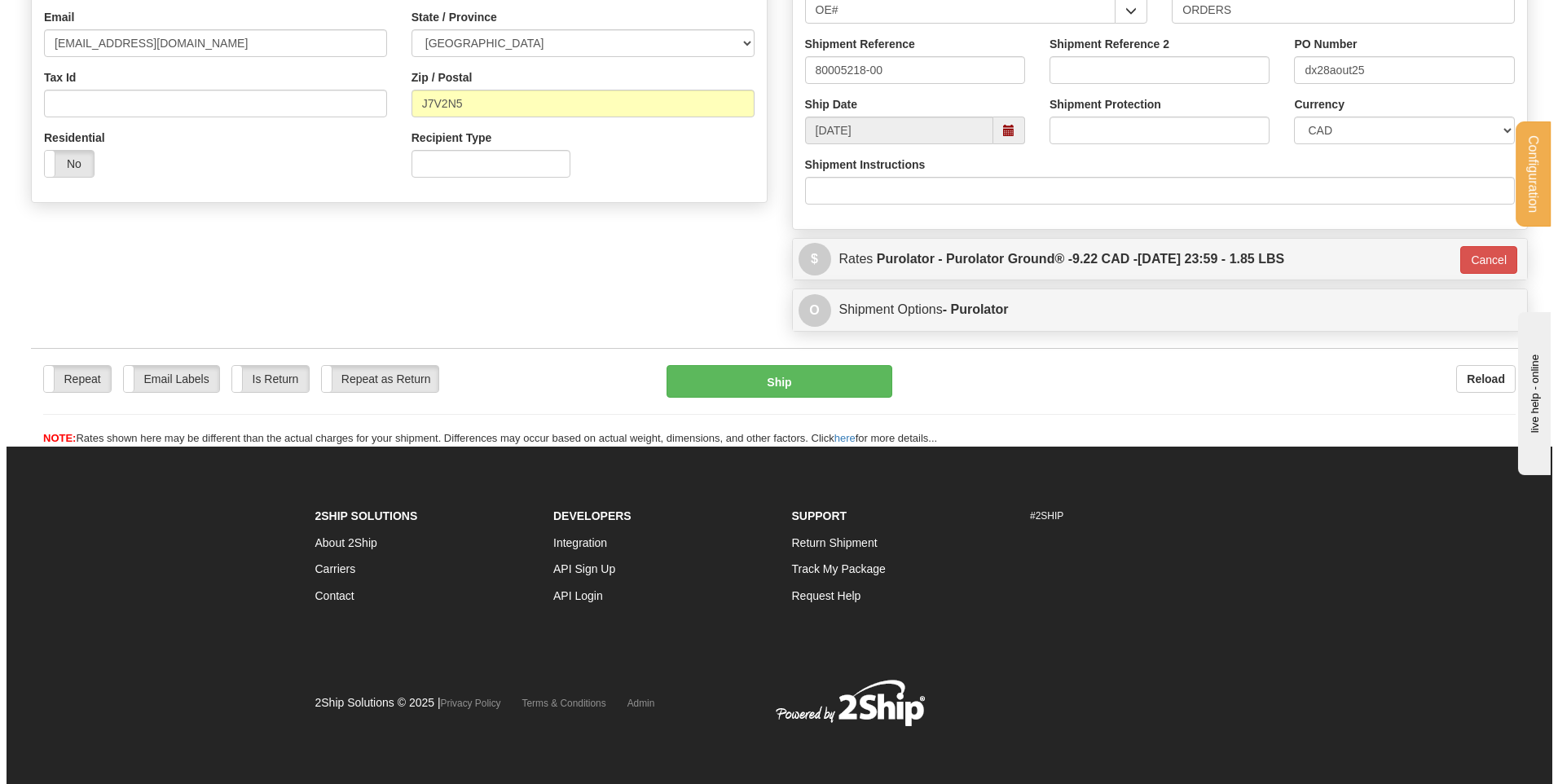
scroll to position [454, 0]
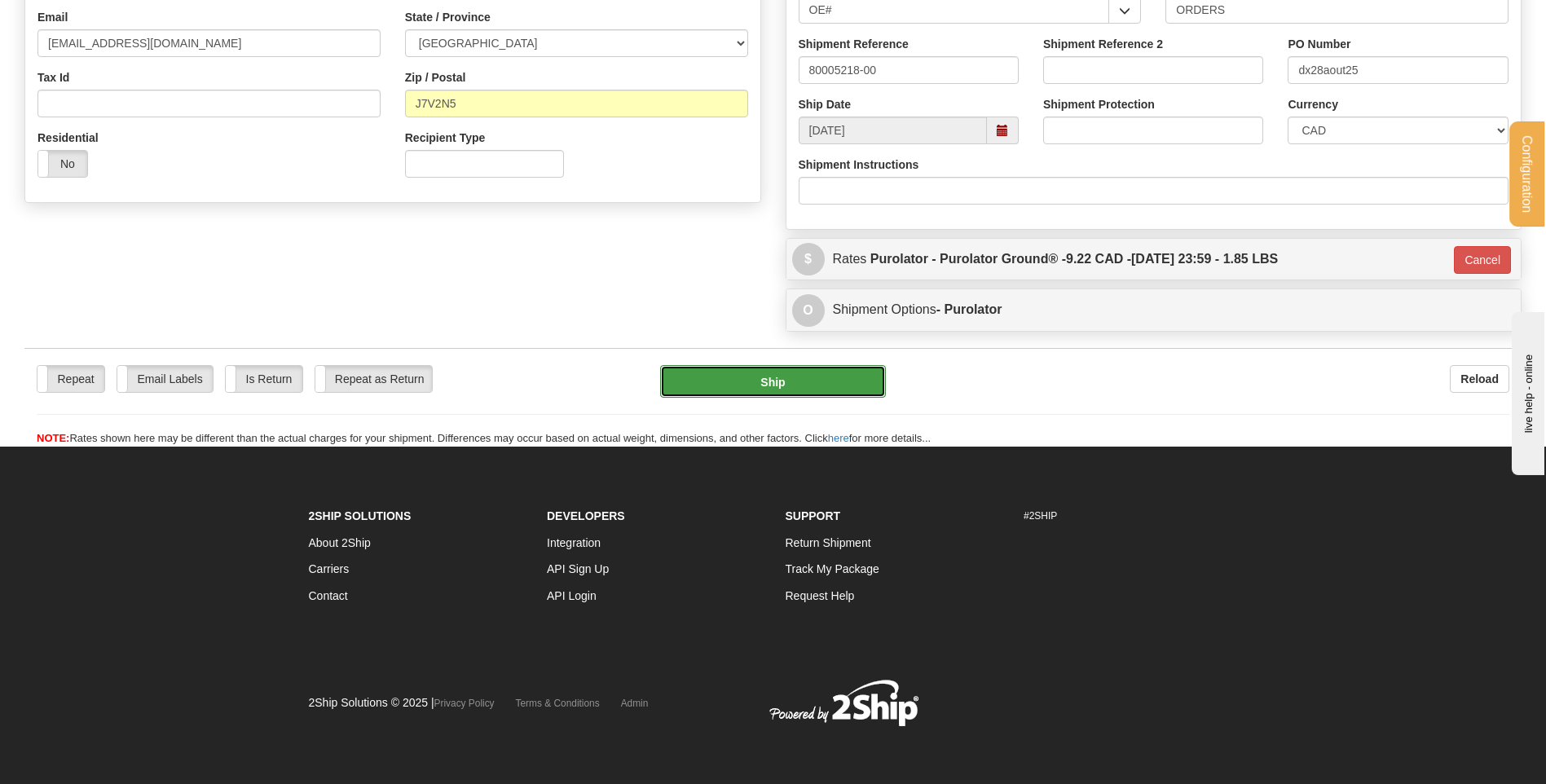
click at [793, 376] on button "Ship" at bounding box center [772, 381] width 225 height 33
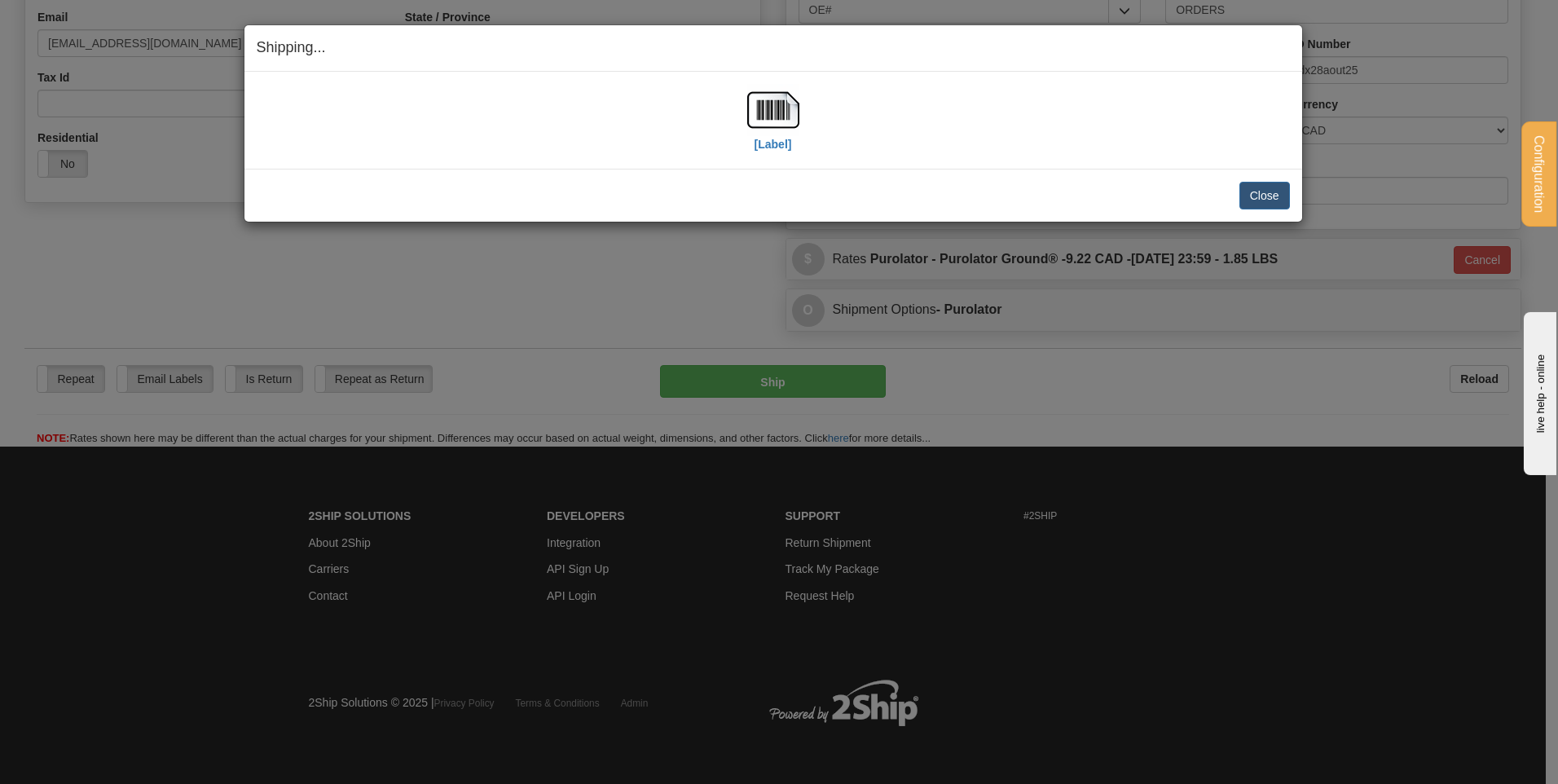
click at [730, 103] on div "[Label]" at bounding box center [773, 120] width 1033 height 72
click at [755, 107] on img at bounding box center [773, 110] width 52 height 52
drag, startPoint x: 1271, startPoint y: 190, endPoint x: 79, endPoint y: 235, distance: 1192.8
click at [1264, 190] on button "Close" at bounding box center [1264, 195] width 50 height 27
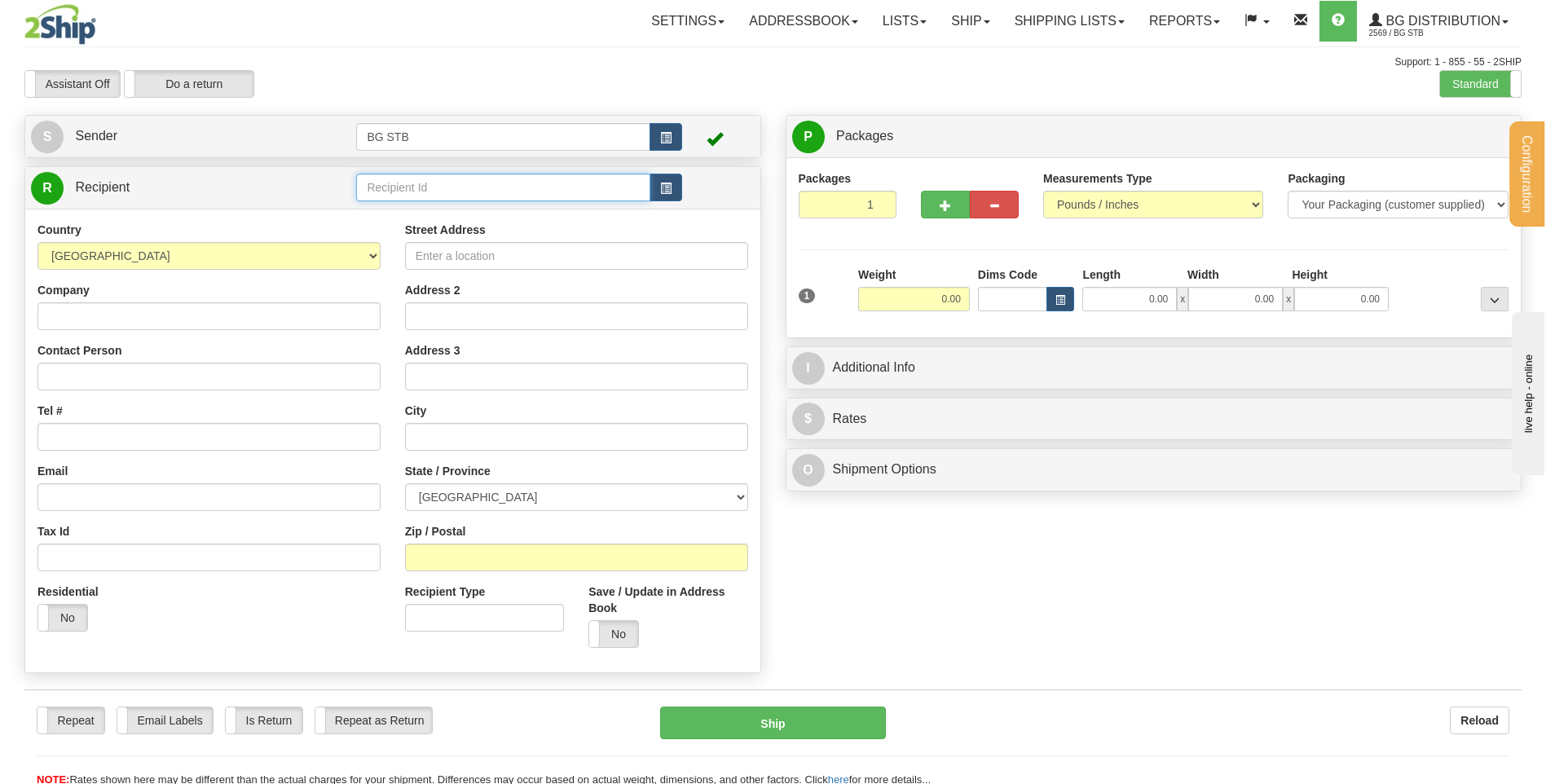
click at [419, 180] on input "text" at bounding box center [503, 187] width 293 height 27
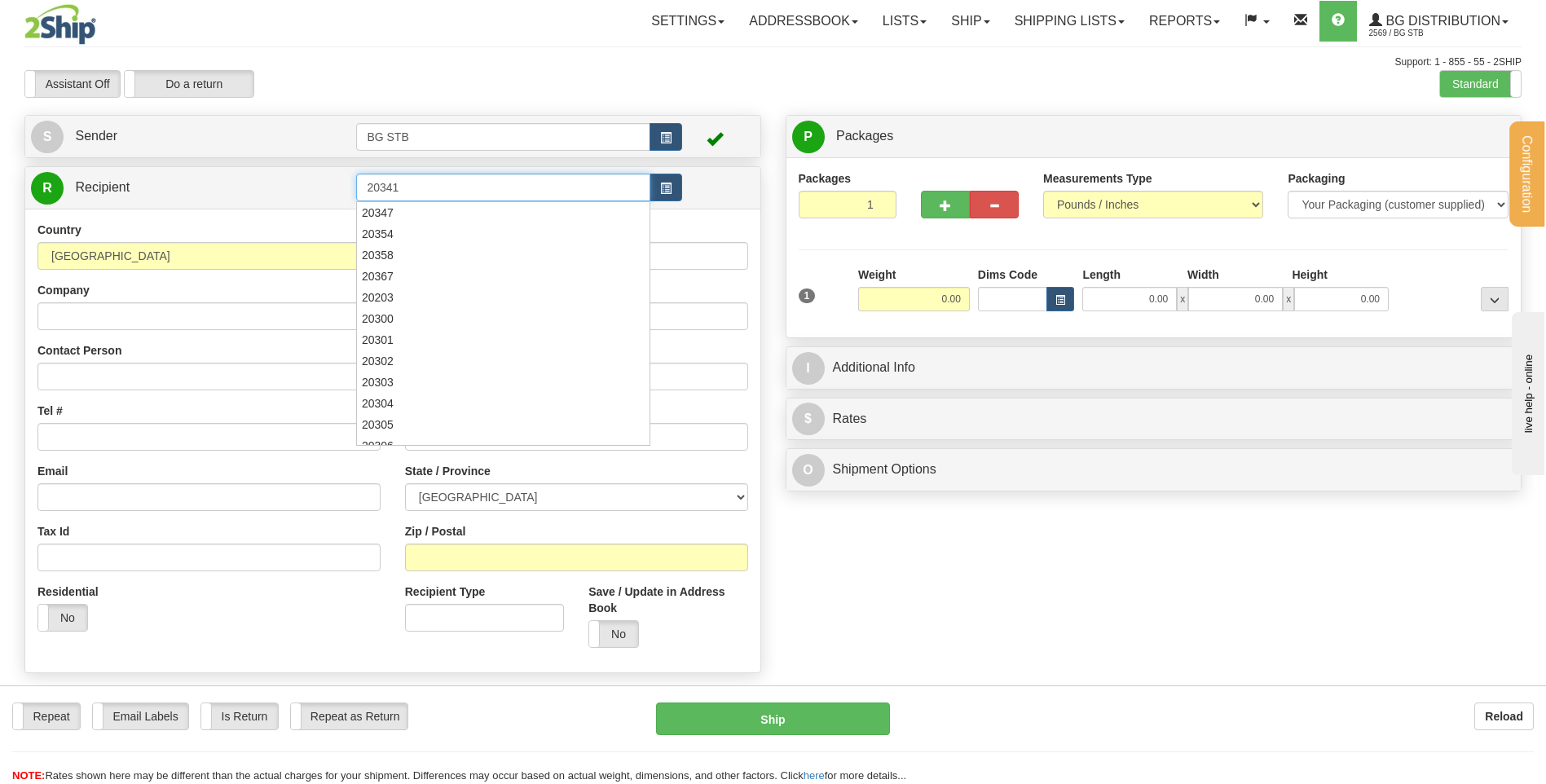
type input "20341"
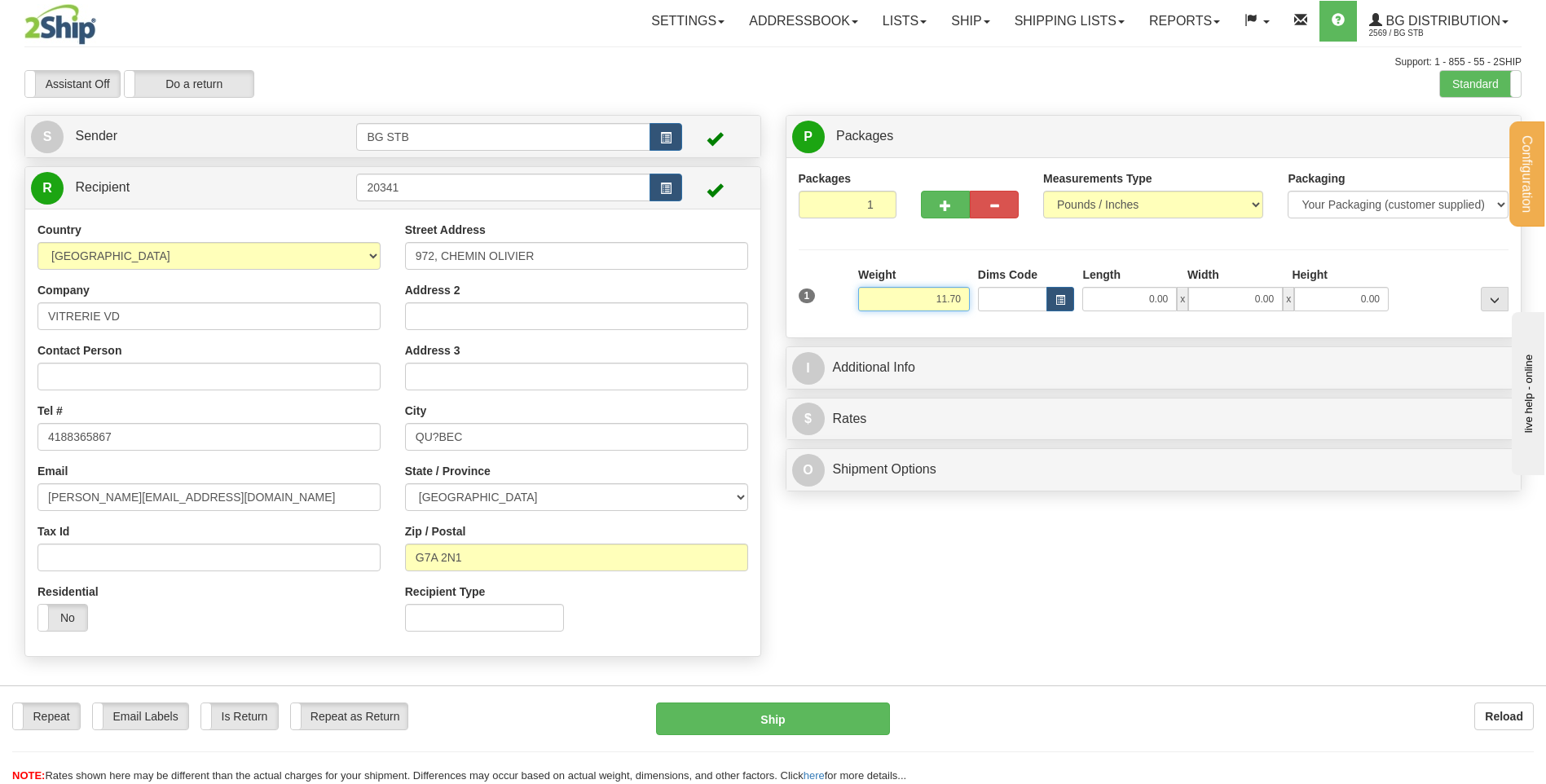
type input "11.70"
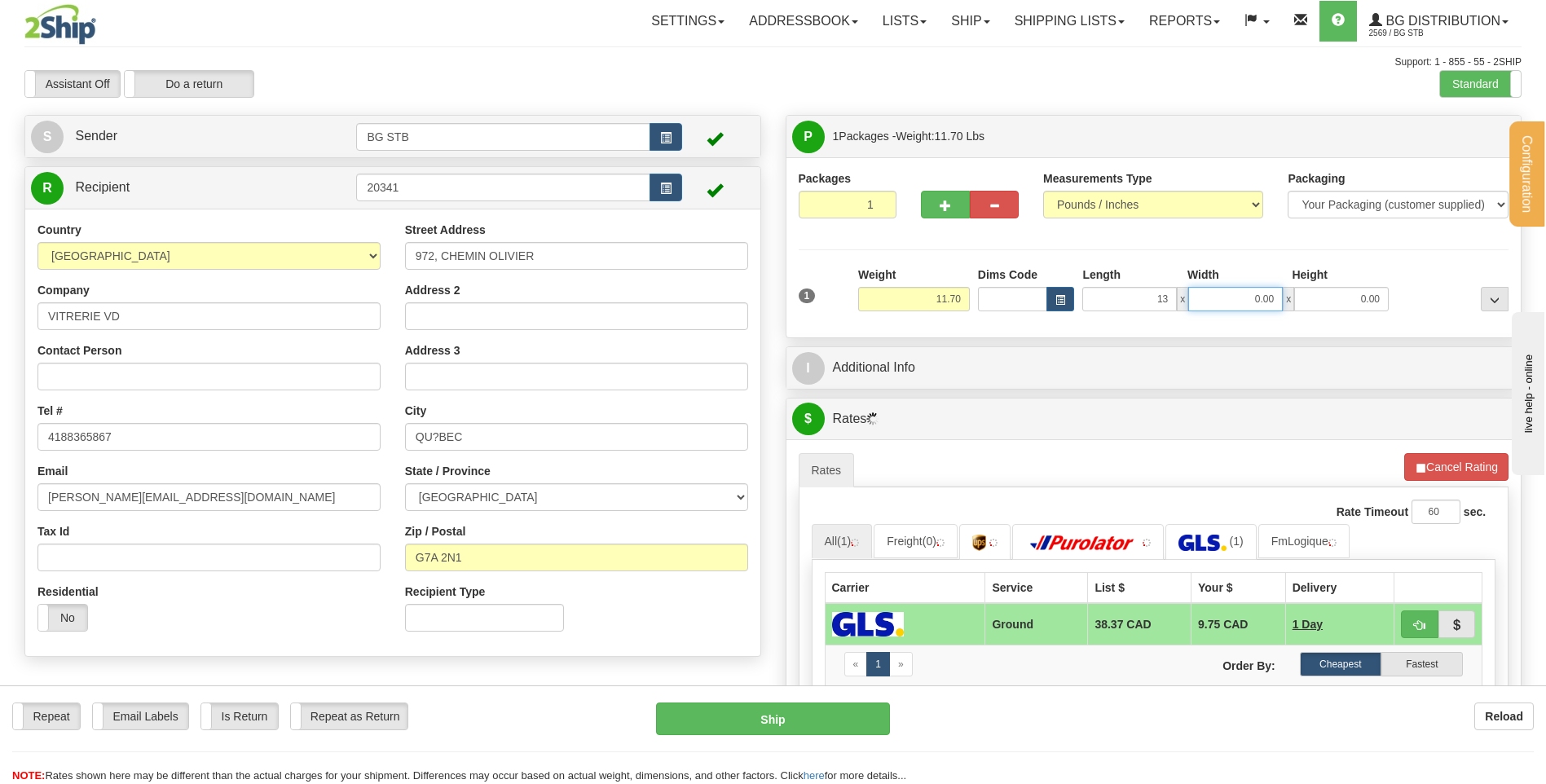
type input "13.00"
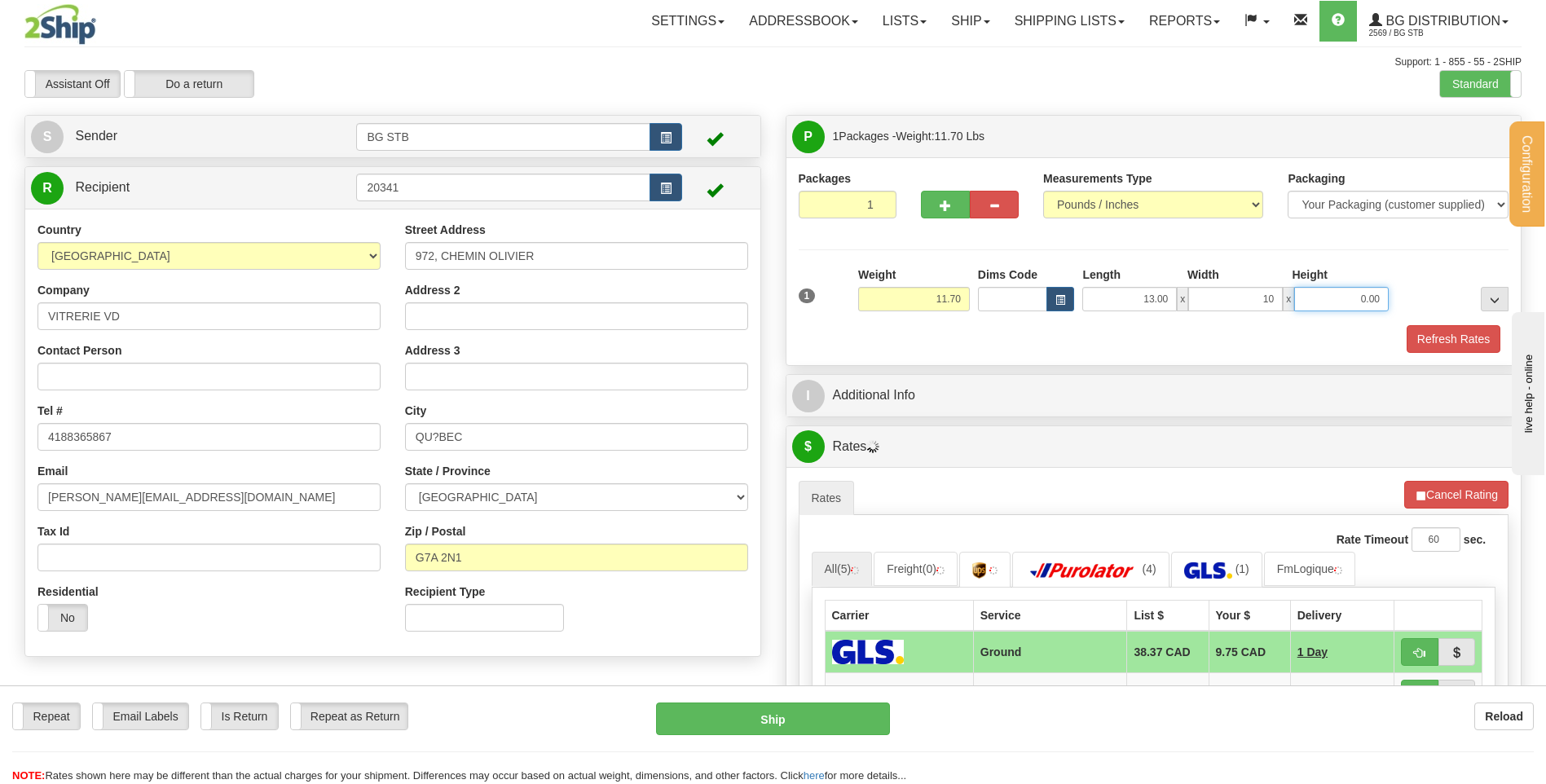
type input "10.00"
type input "13.00"
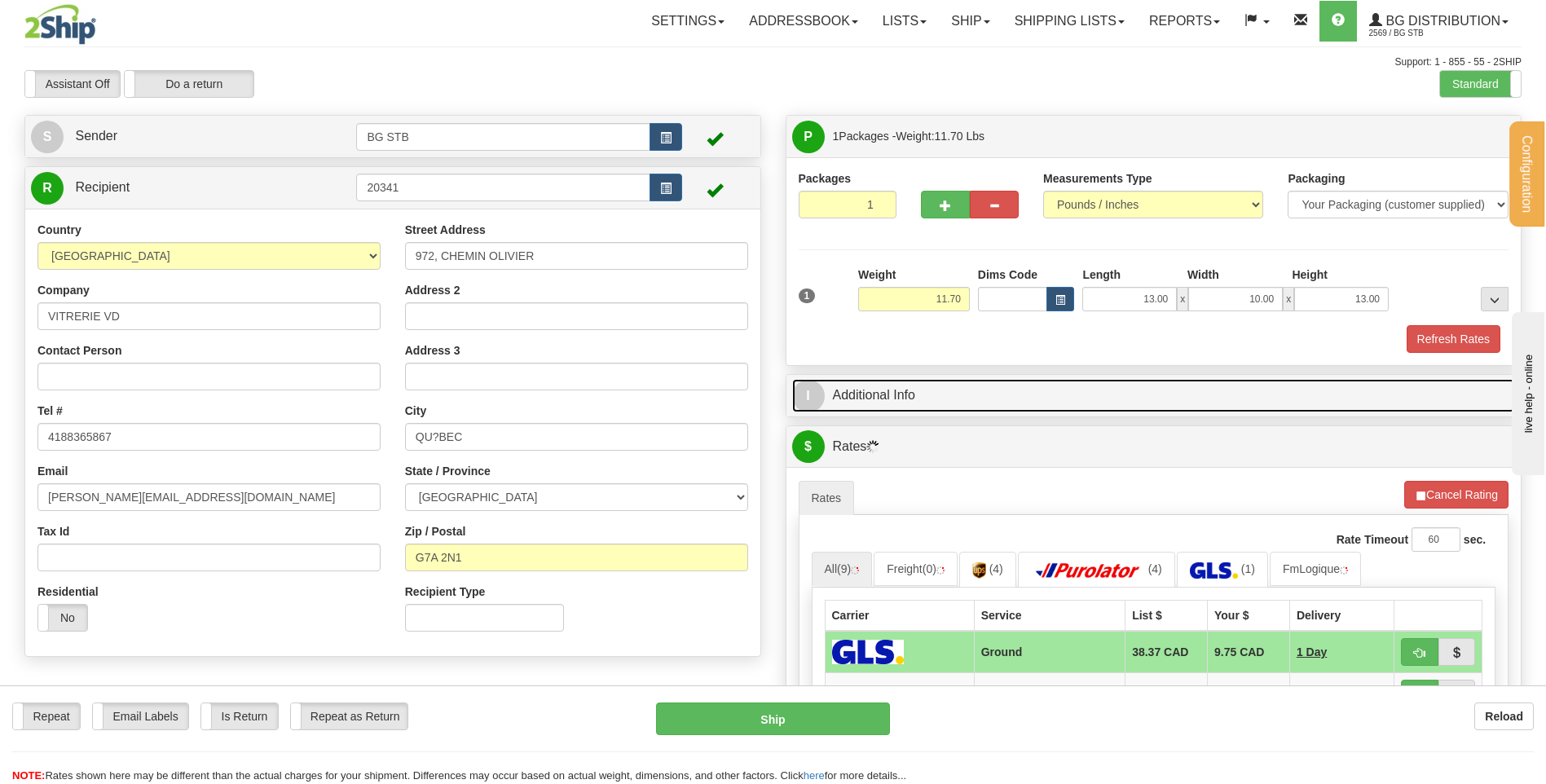
click at [1044, 395] on link "I Additional Info" at bounding box center [1155, 396] width 724 height 33
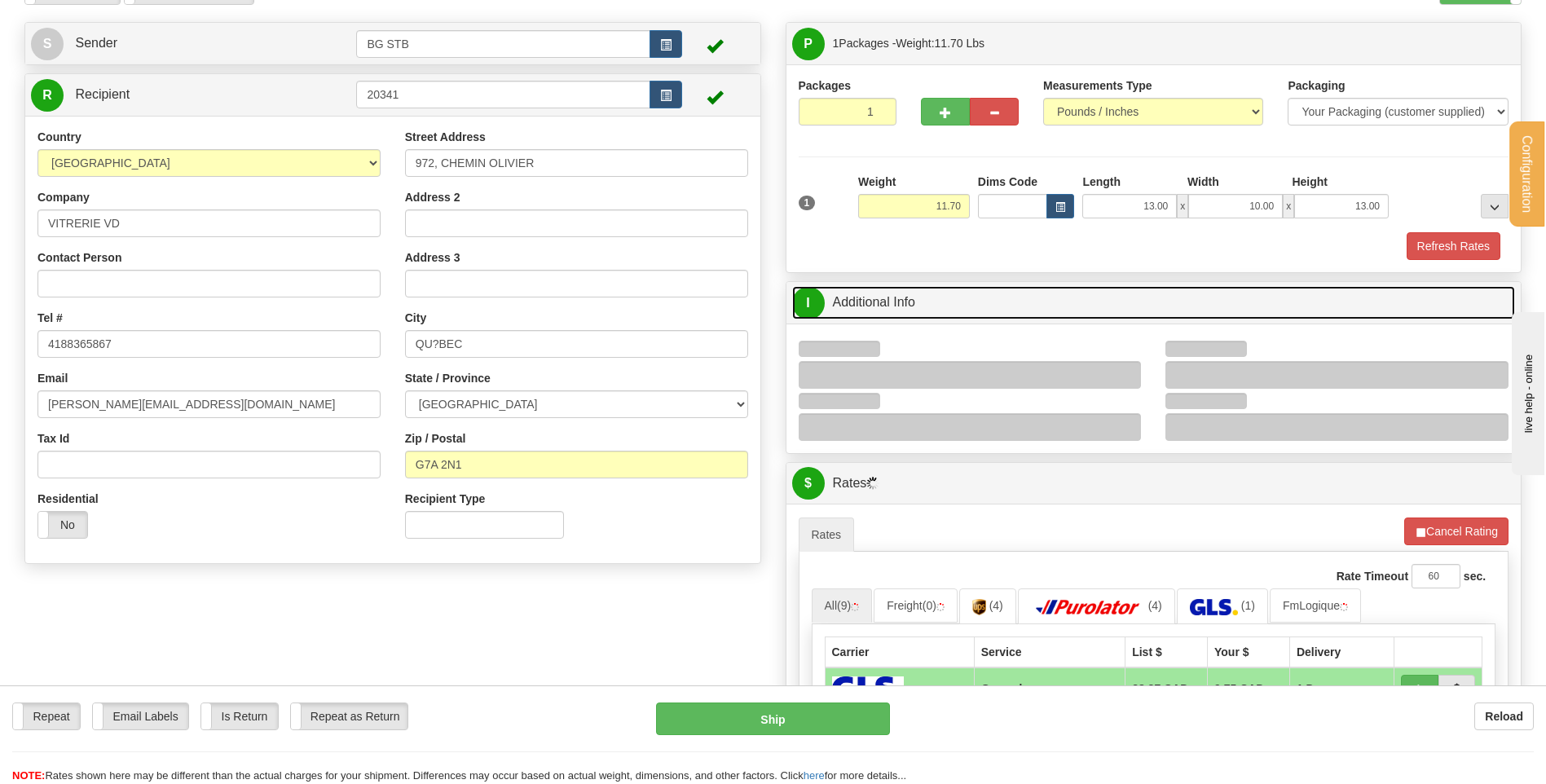
scroll to position [163, 0]
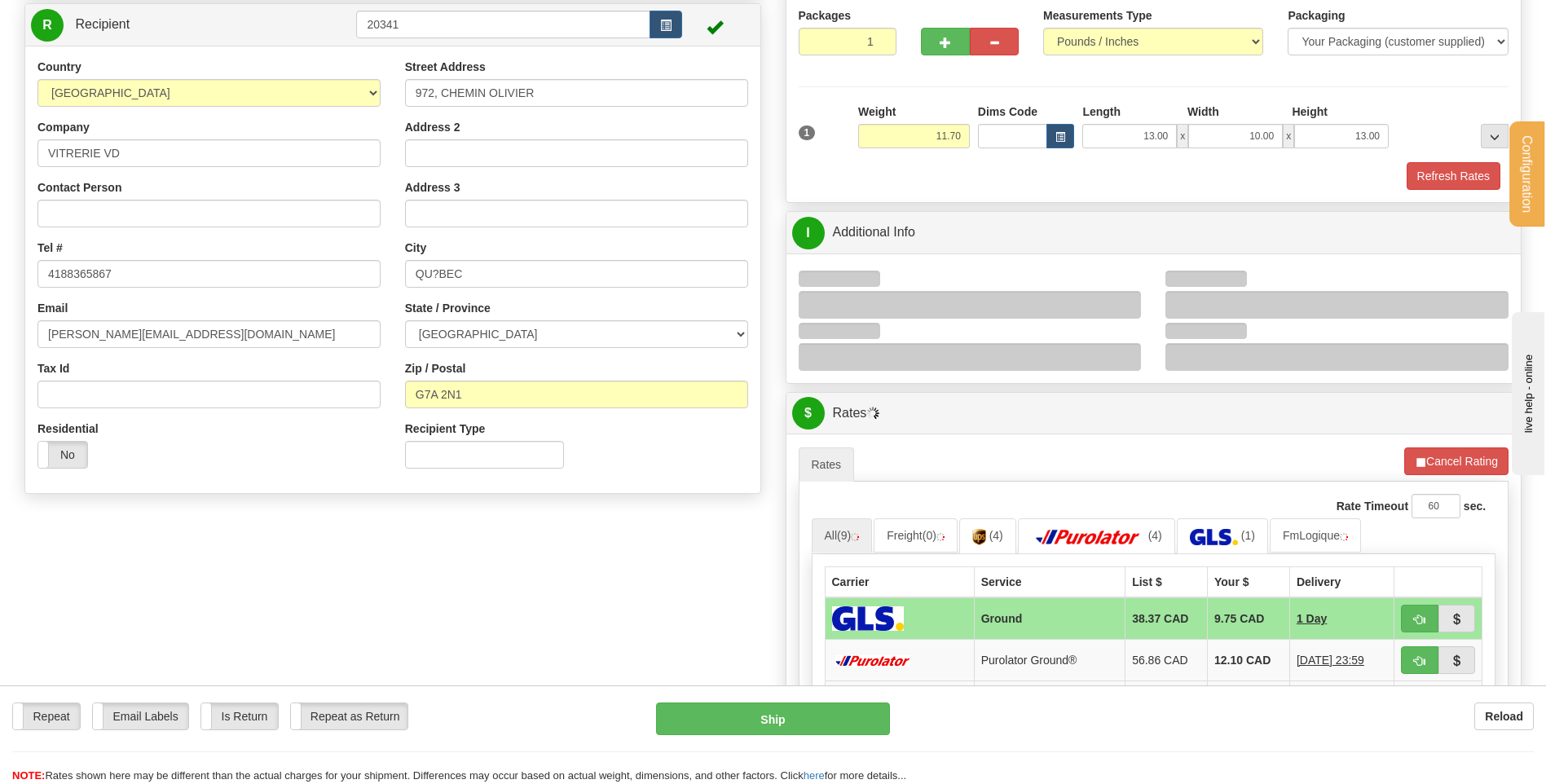
click at [1128, 304] on div at bounding box center [970, 305] width 343 height 27
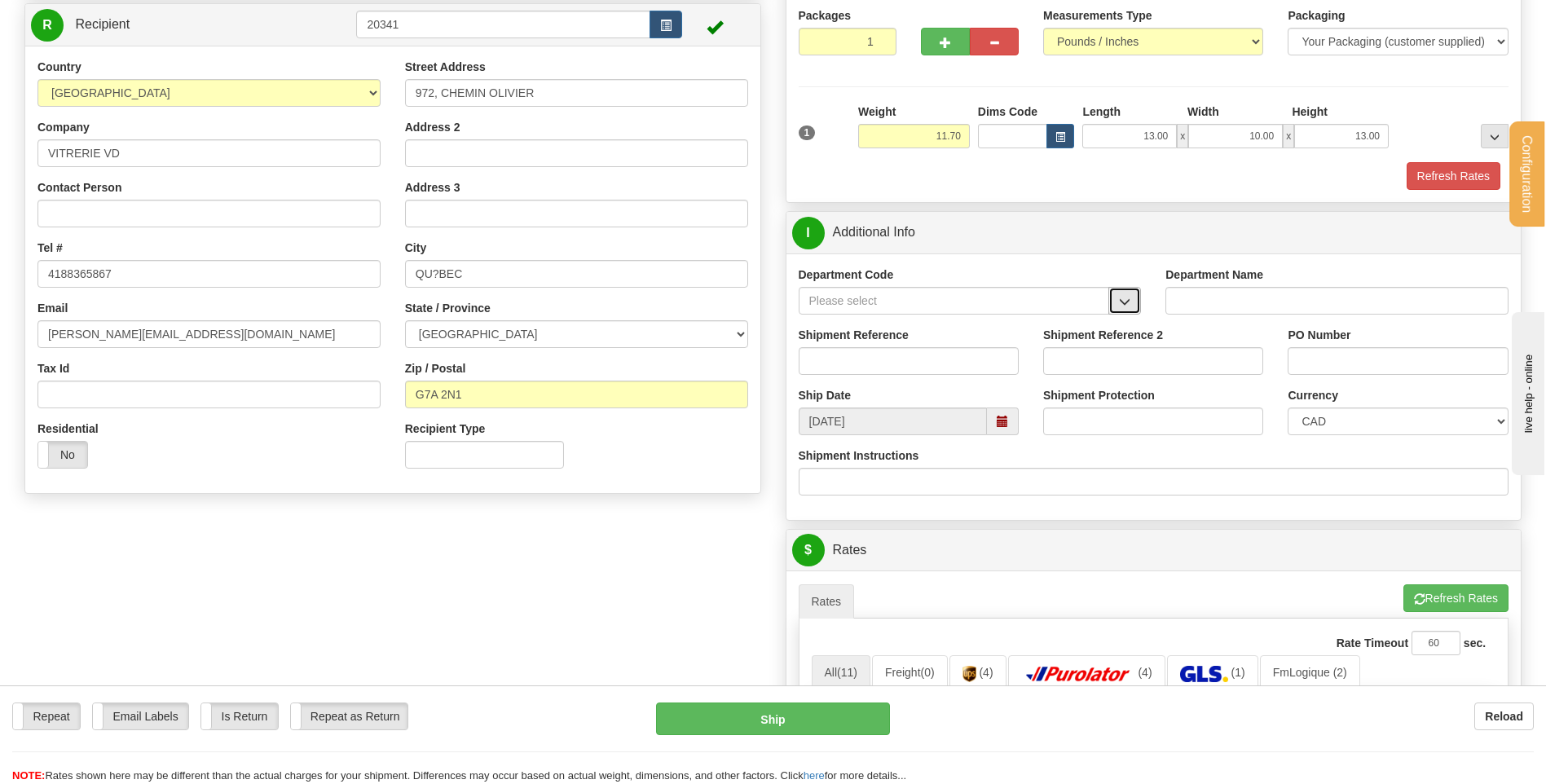
click at [1135, 296] on button "button" at bounding box center [1125, 300] width 33 height 27
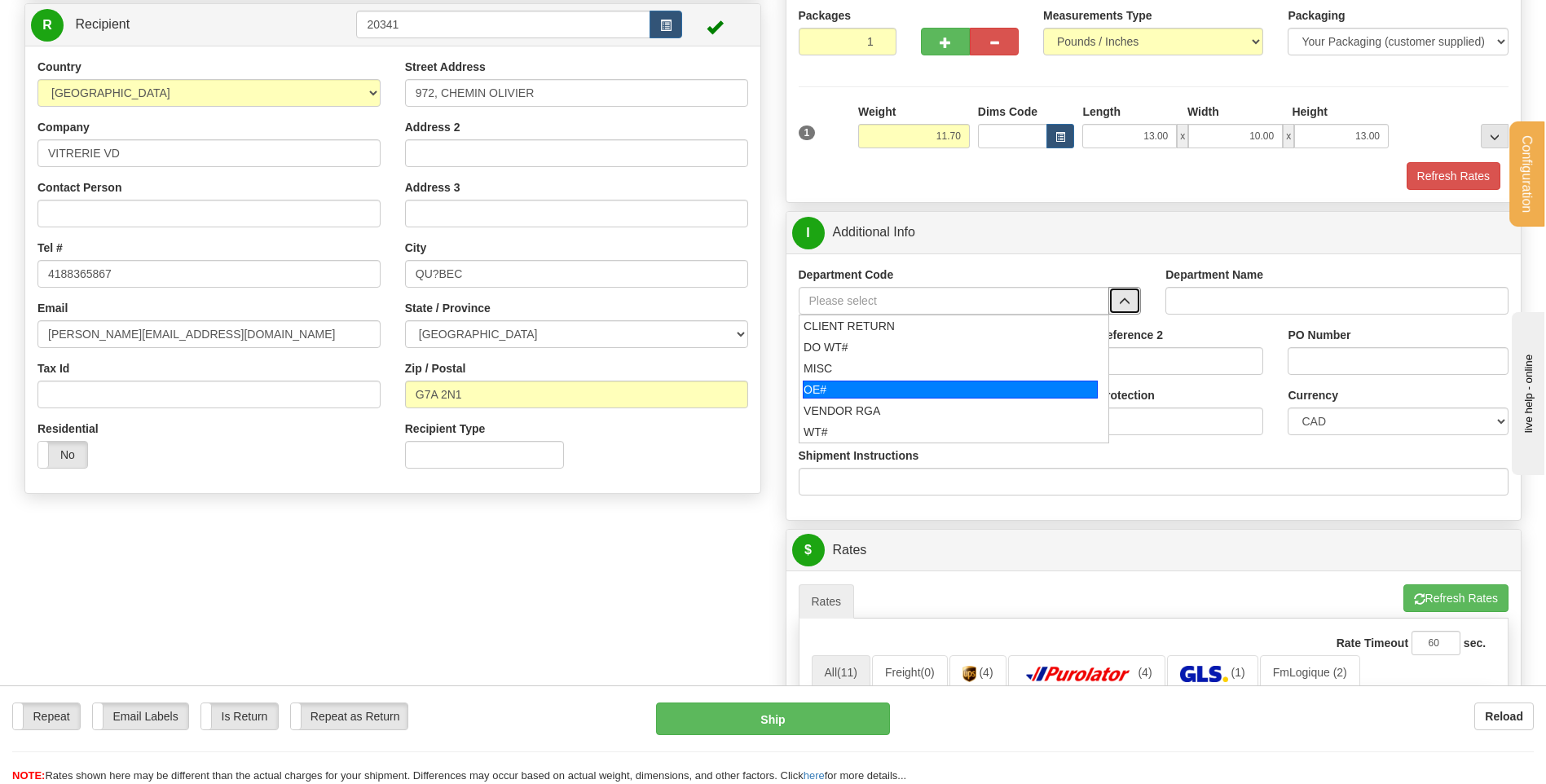
click at [906, 385] on div "OE#" at bounding box center [950, 389] width 295 height 18
type input "OE#"
type input "ORDERS"
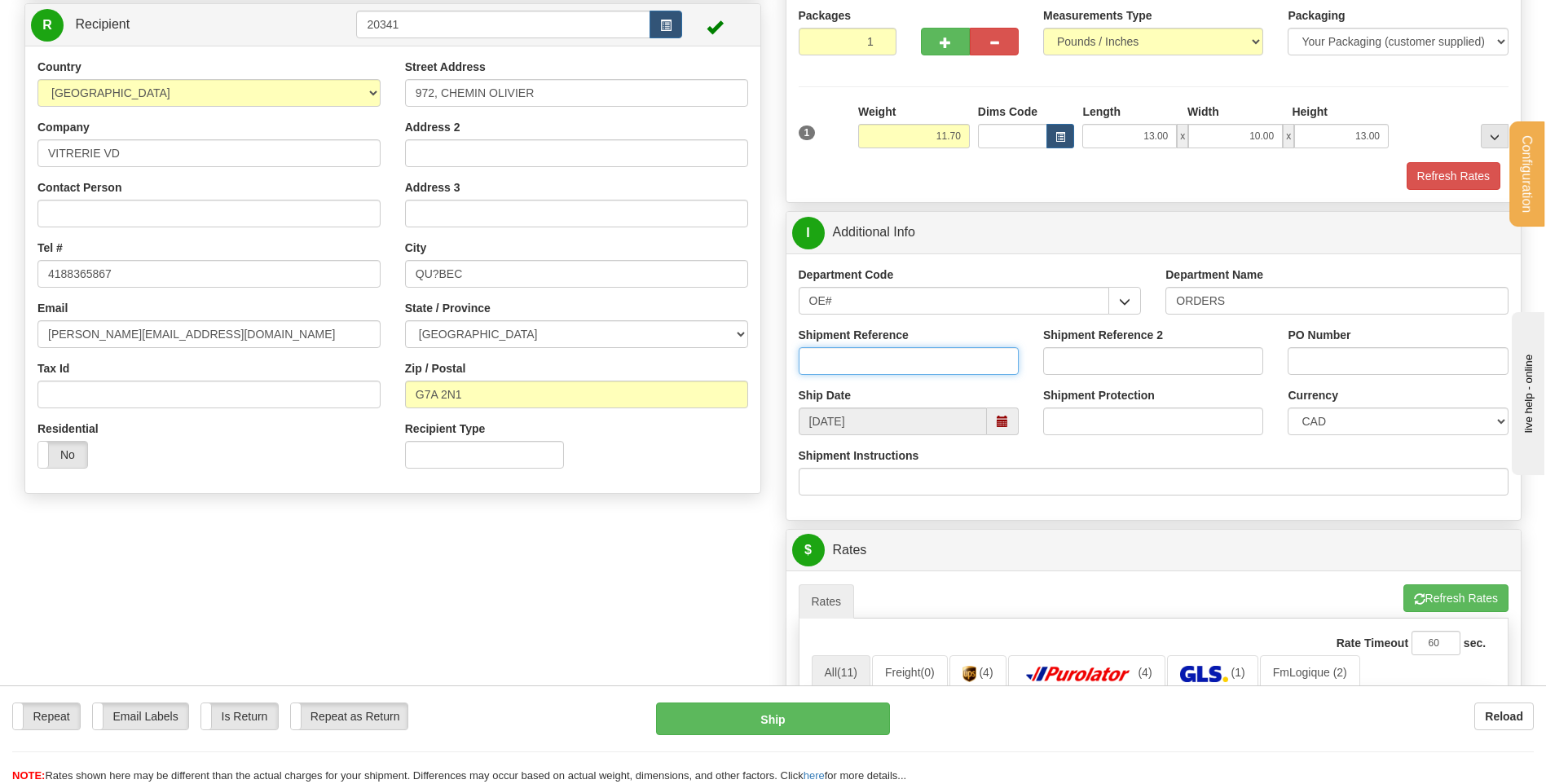
click at [905, 356] on input "Shipment Reference" at bounding box center [909, 361] width 220 height 27
type input "80005237-00"
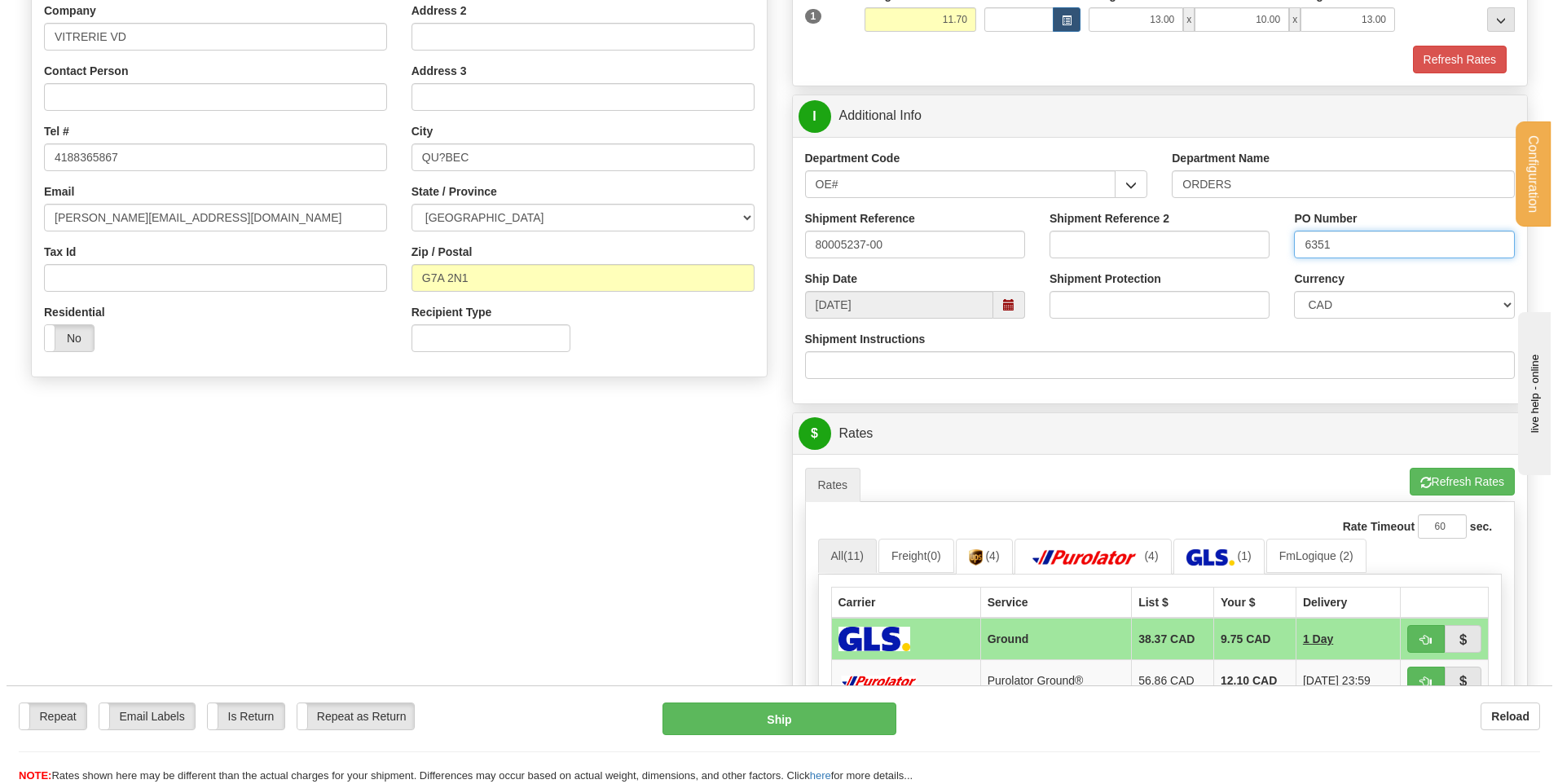
scroll to position [408, 0]
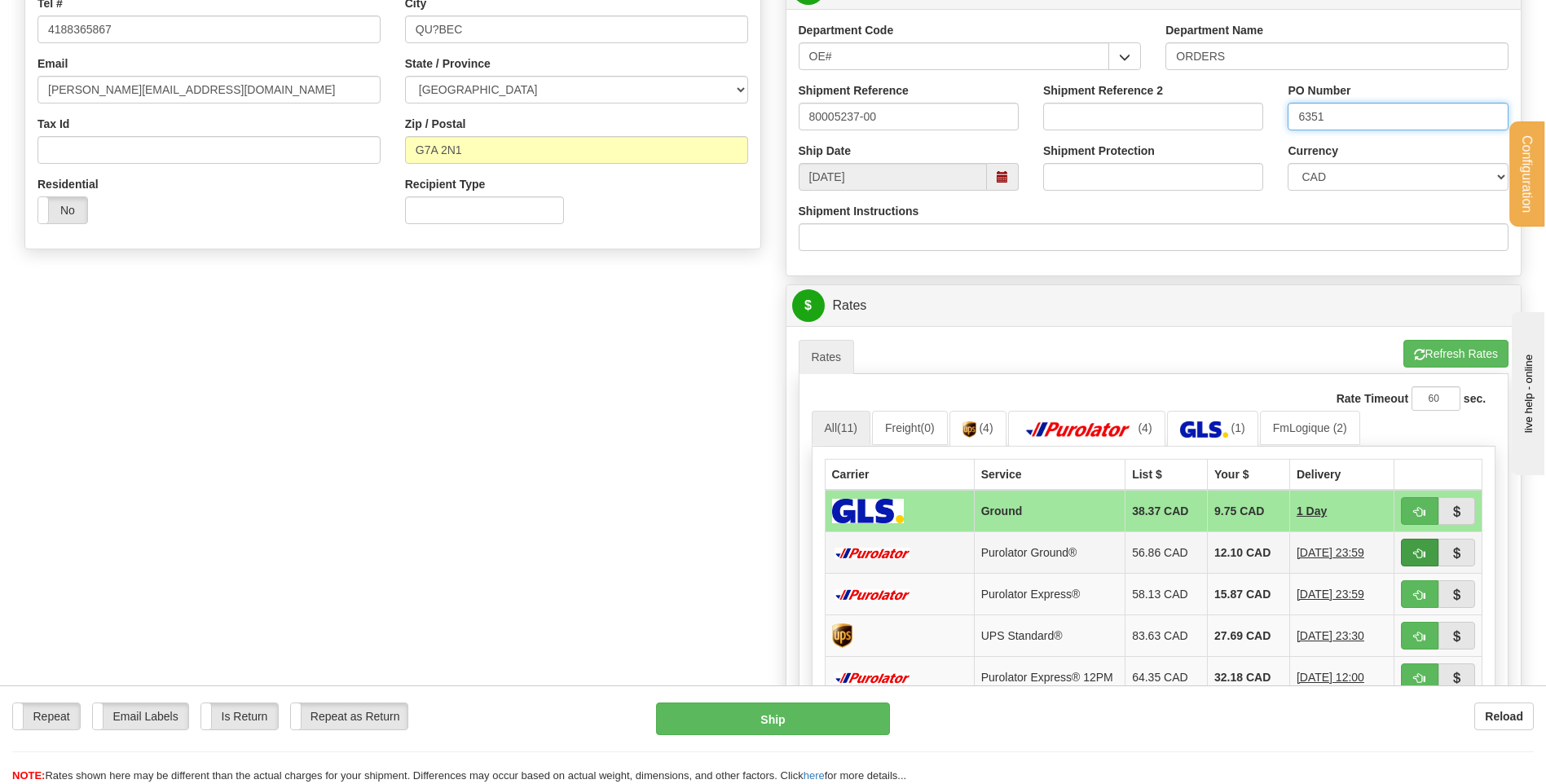
type input "6351"
drag, startPoint x: 1415, startPoint y: 549, endPoint x: 1353, endPoint y: 549, distance: 62.0
click at [1415, 549] on span "button" at bounding box center [1420, 554] width 11 height 11
type input "260"
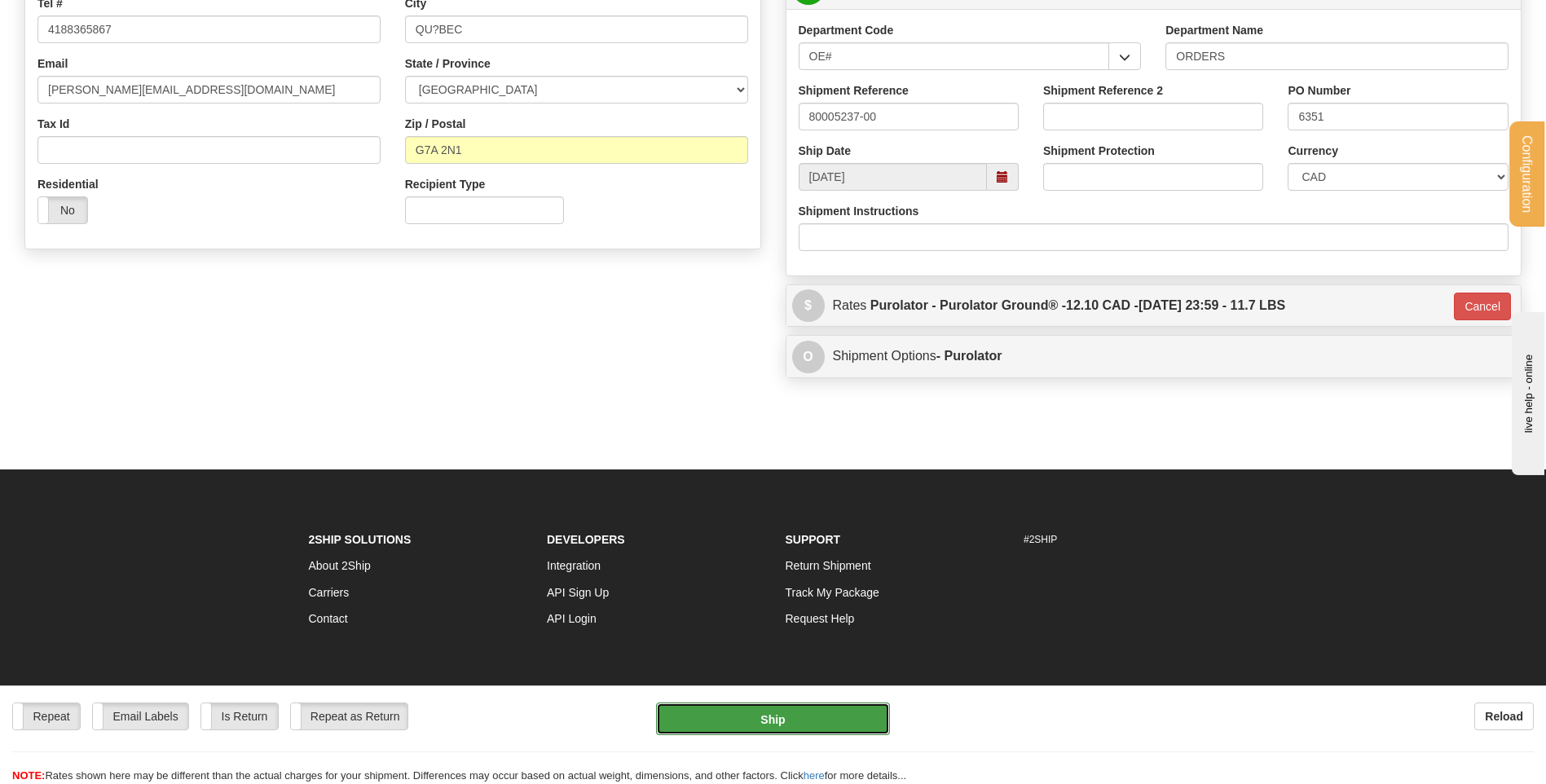
click at [753, 723] on button "Ship" at bounding box center [773, 719] width 233 height 33
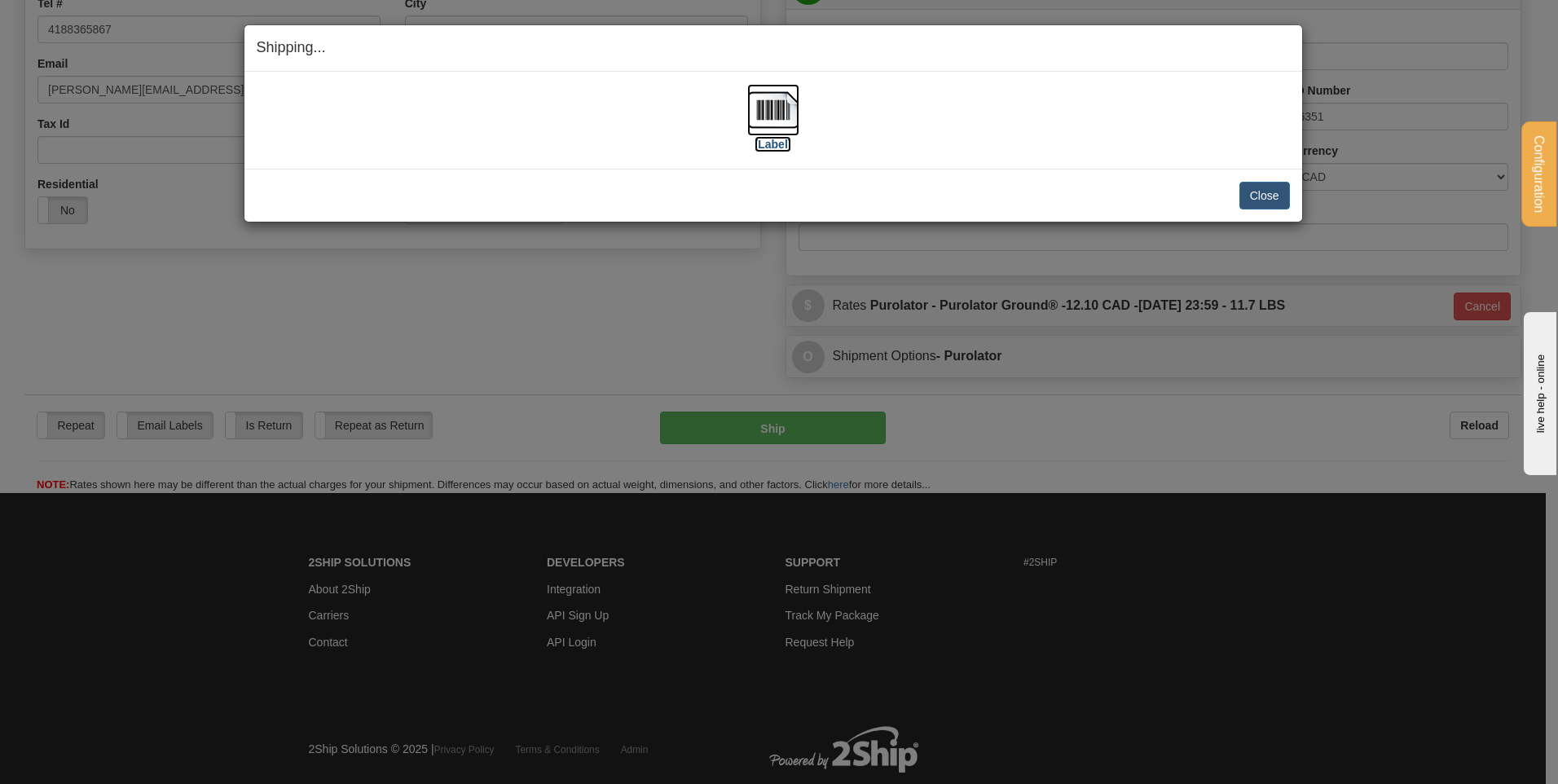
click at [766, 114] on img at bounding box center [773, 110] width 52 height 52
click at [1237, 183] on div "Close Cancel" at bounding box center [773, 195] width 1033 height 27
click at [1249, 193] on button "Close" at bounding box center [1264, 195] width 50 height 27
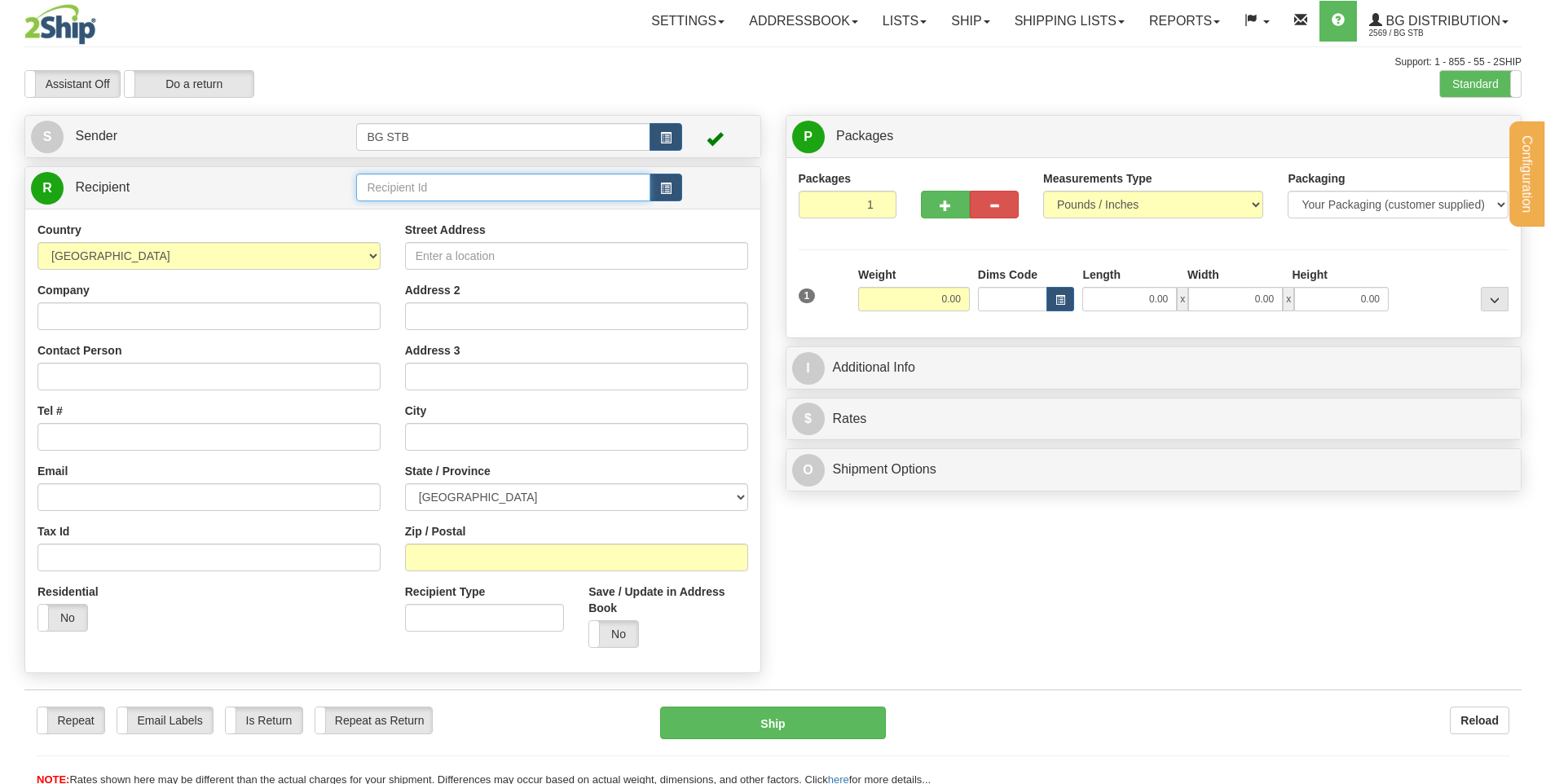
click at [425, 186] on input "text" at bounding box center [503, 187] width 293 height 27
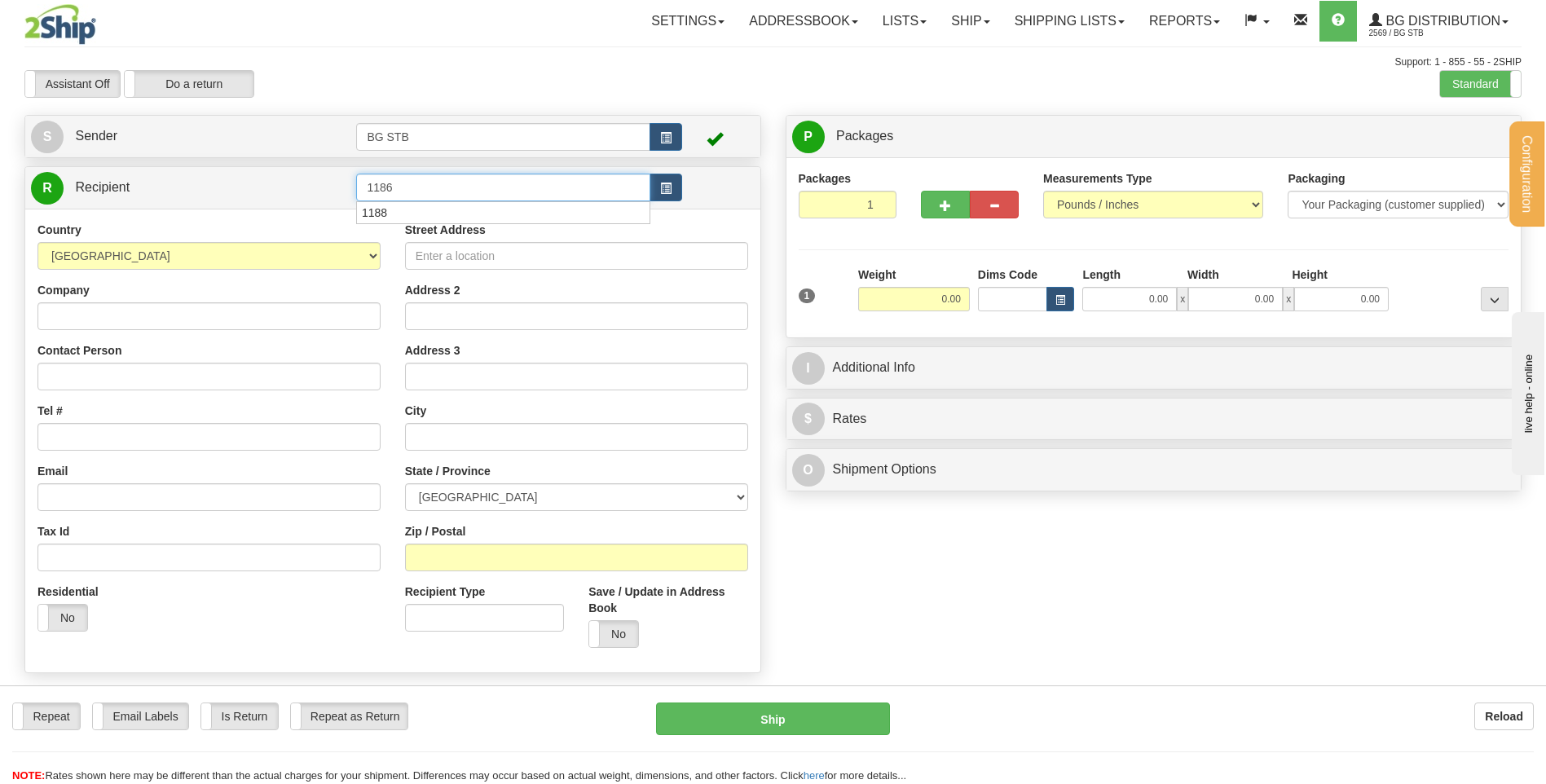
type input "1186"
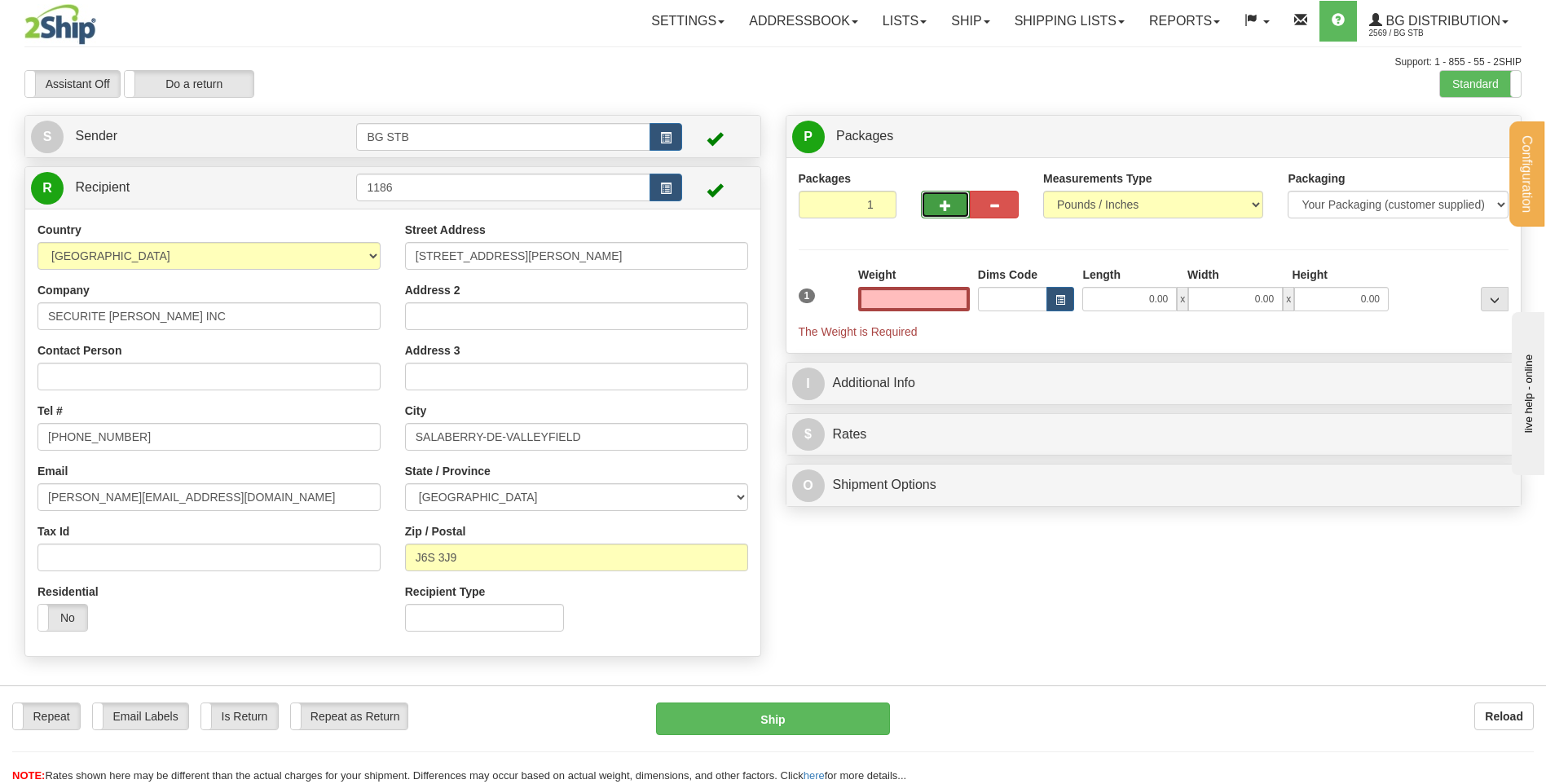
type input "0.00"
click at [943, 197] on button "button" at bounding box center [945, 204] width 49 height 27
type input "2"
click at [1478, 129] on label "Package Level Pack.." at bounding box center [1475, 136] width 82 height 25
radio input "true"
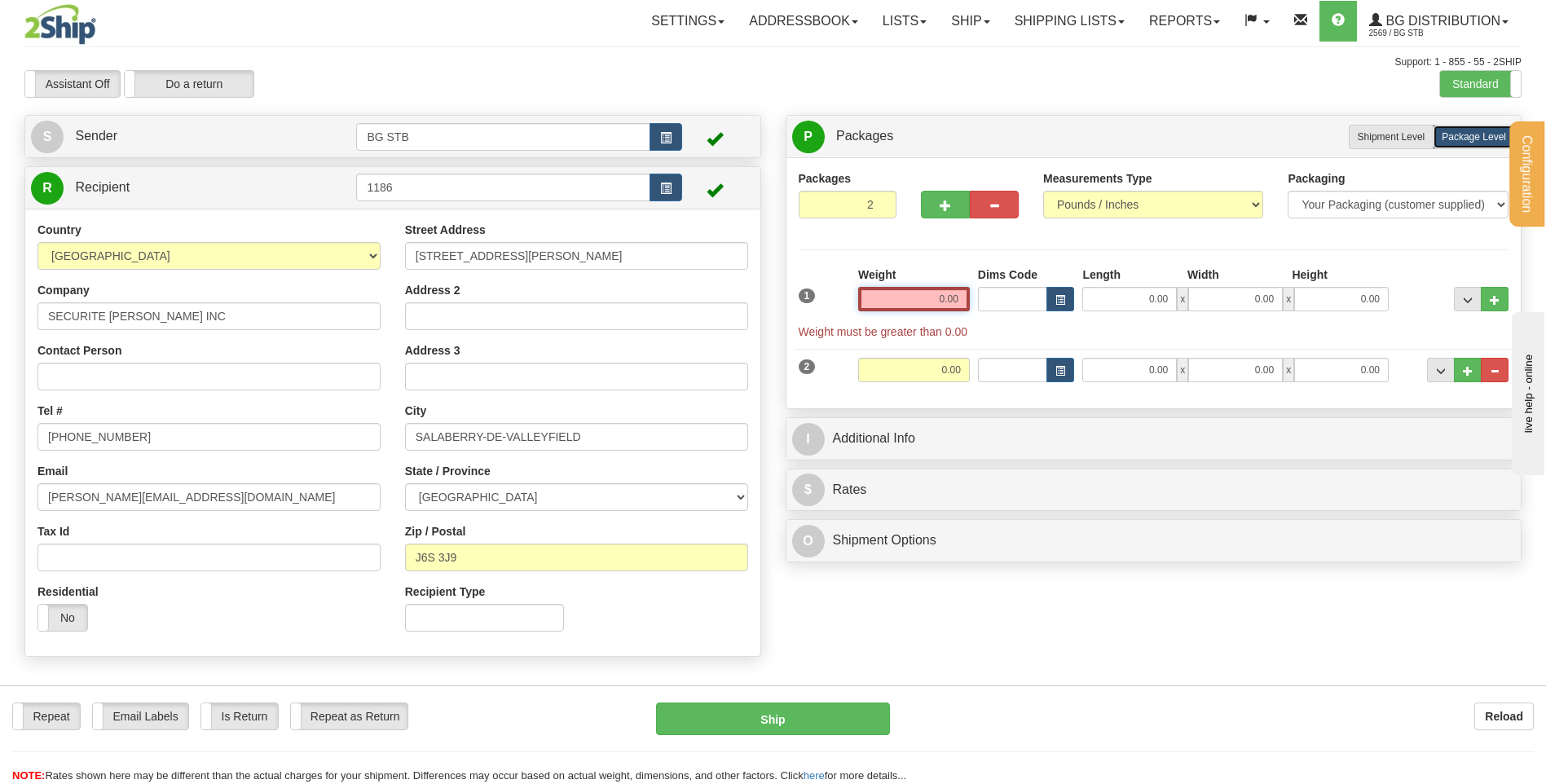
click at [907, 305] on input "0.00" at bounding box center [915, 299] width 112 height 25
type input "43.00"
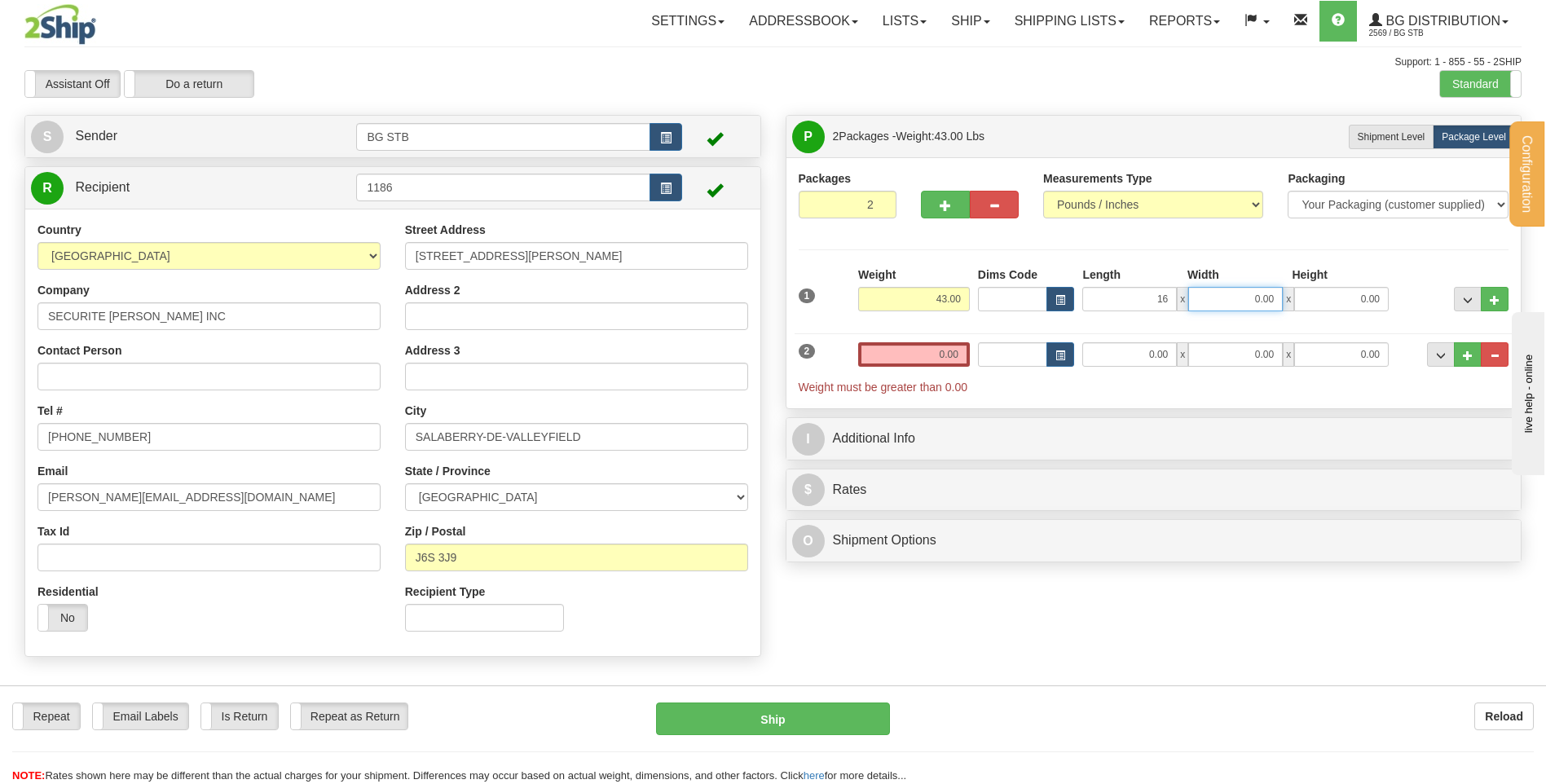
type input "16.00"
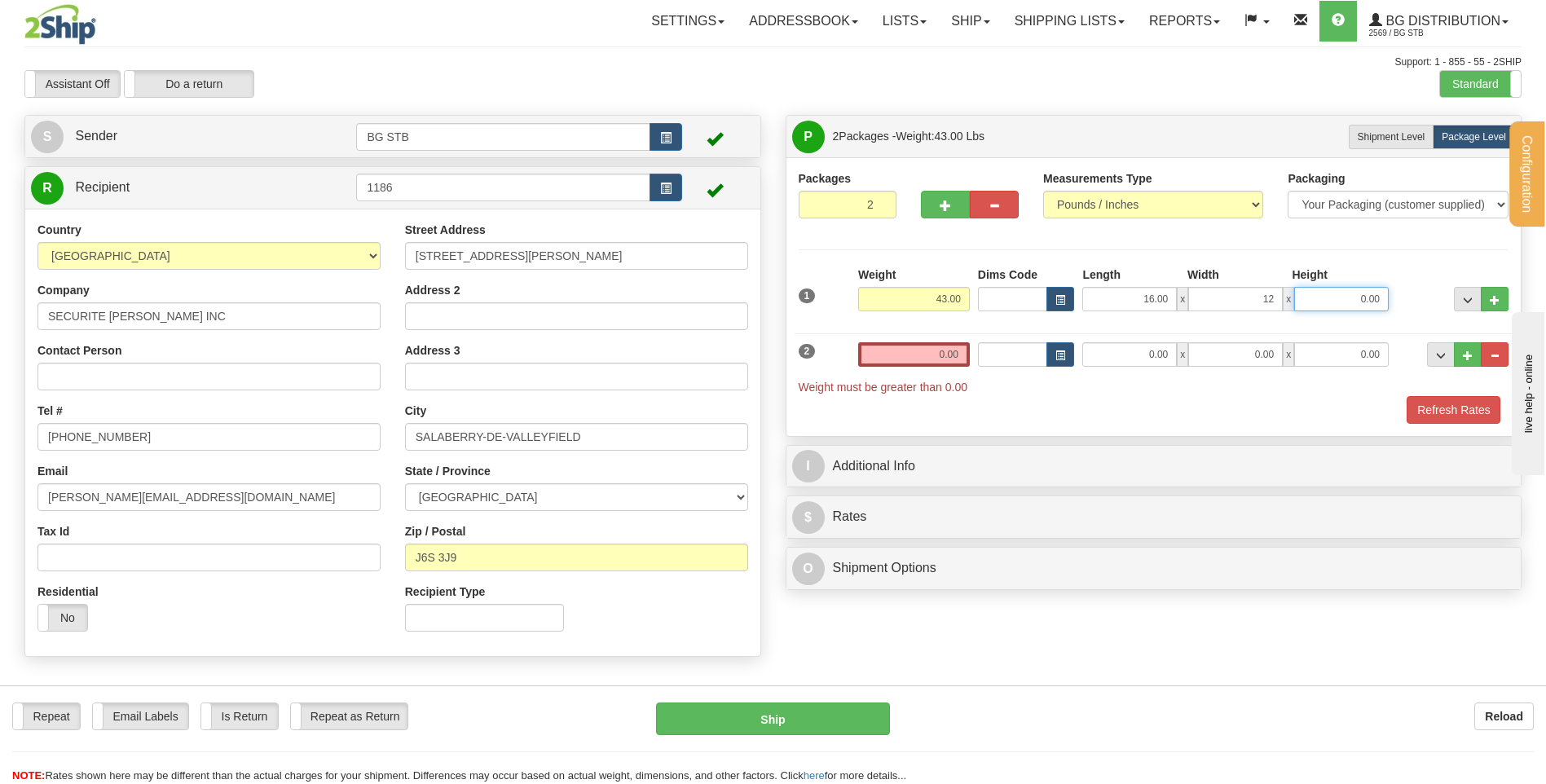
type input "12.00"
type input "11.00"
click at [940, 350] on input "0.00" at bounding box center [915, 354] width 112 height 25
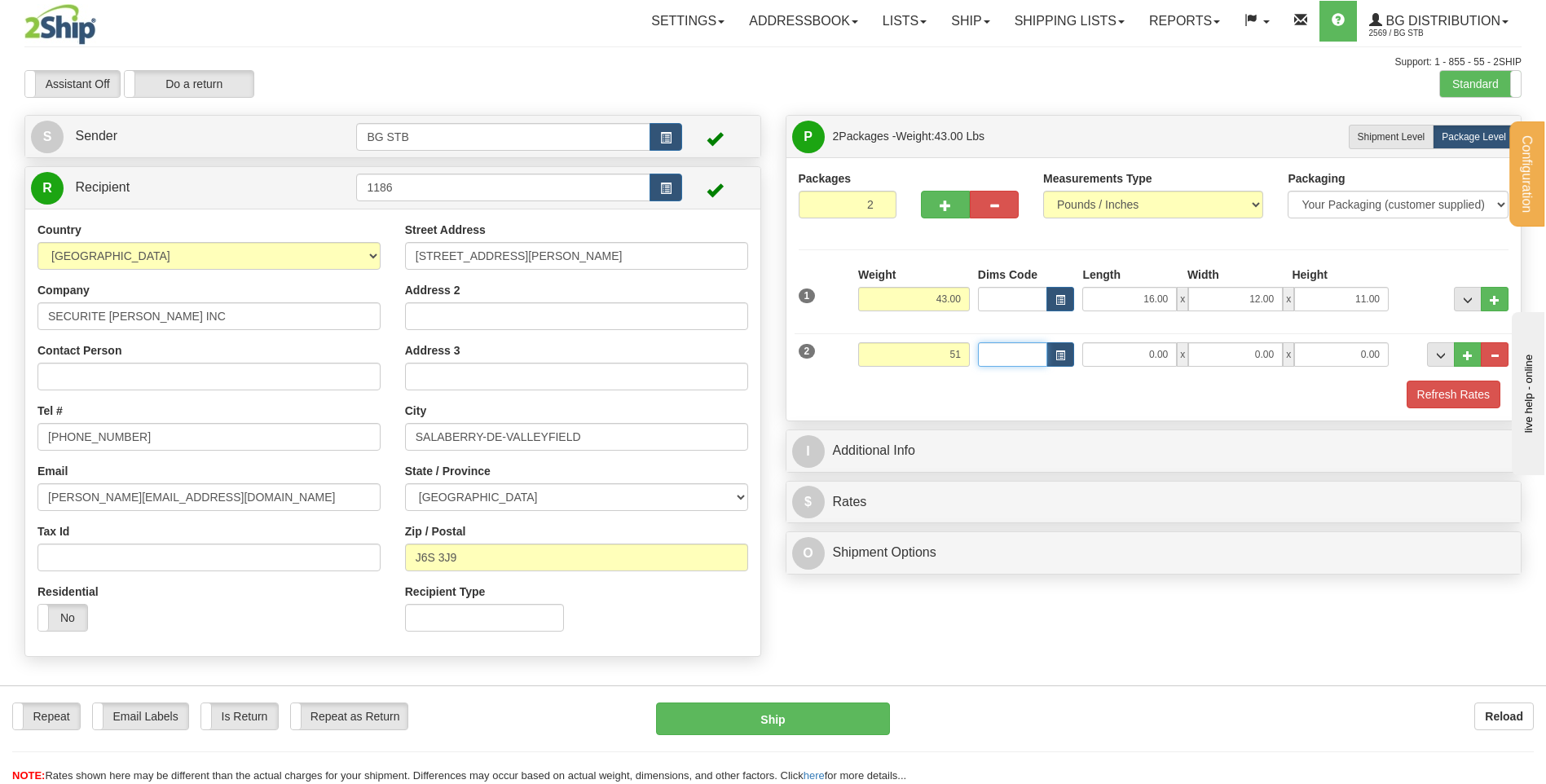
type input "51.00"
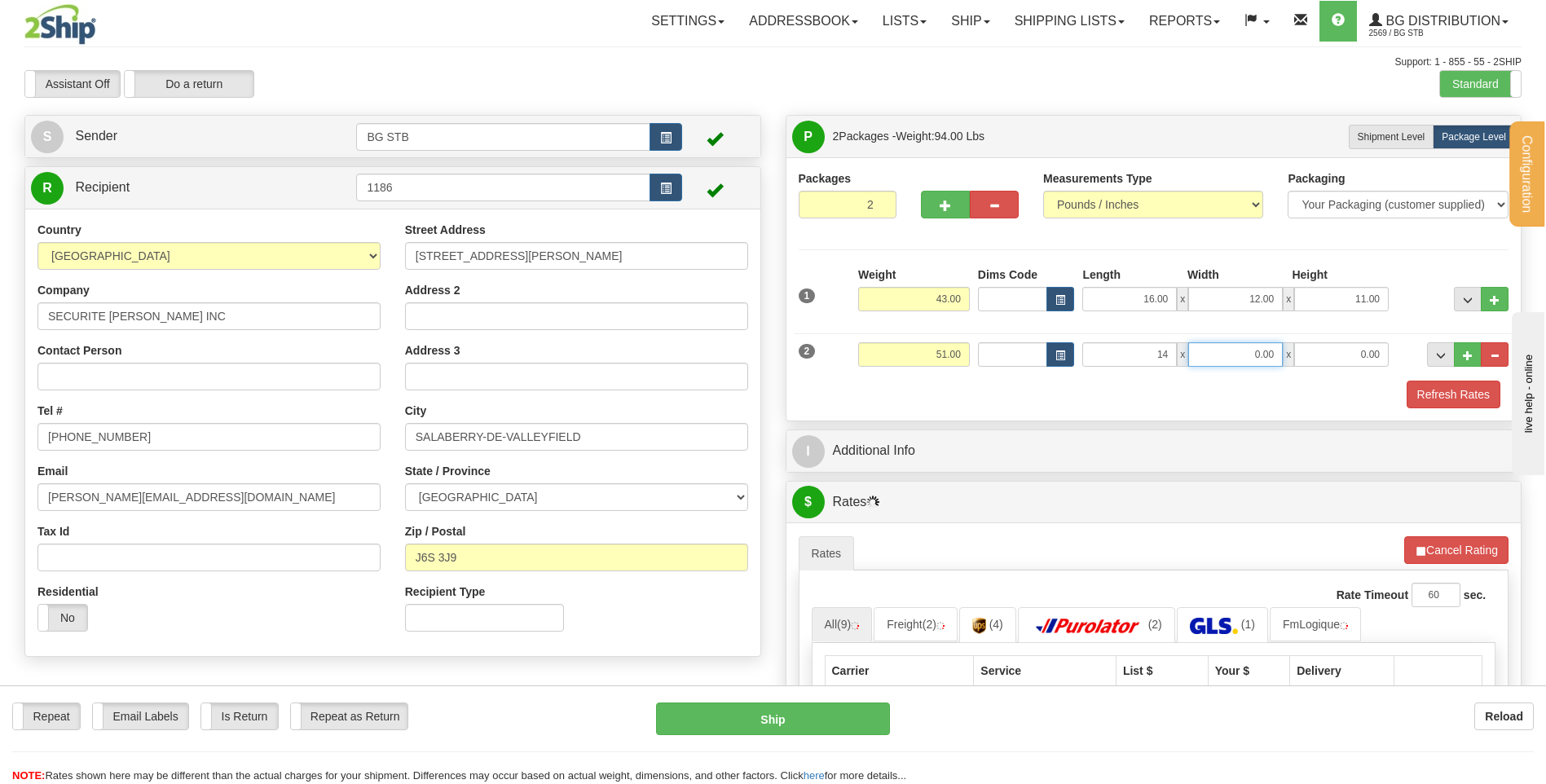
type input "14.00"
type input "10.00"
type input "9.00"
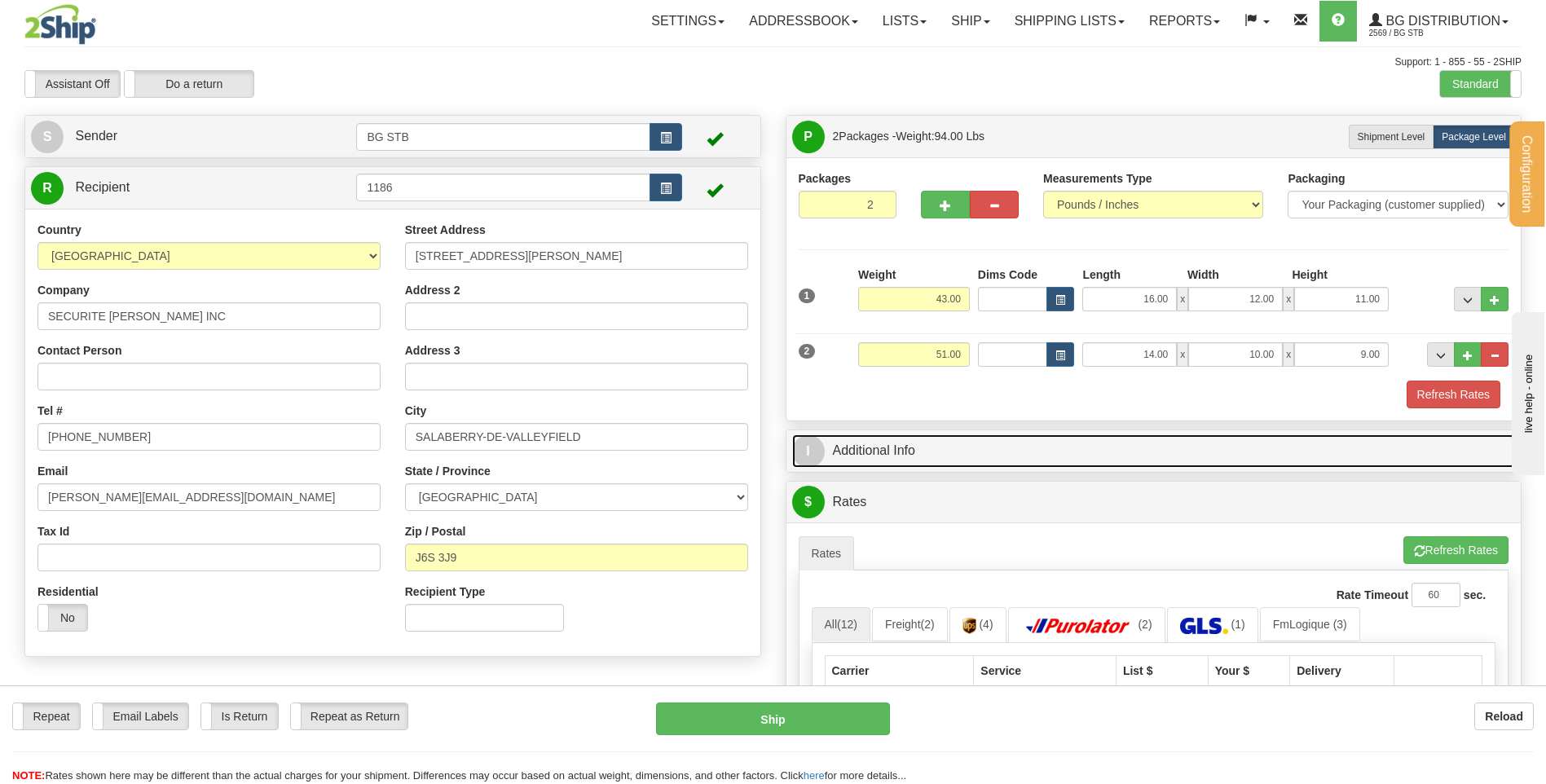
click at [984, 439] on link "I Additional Info" at bounding box center [1155, 451] width 724 height 33
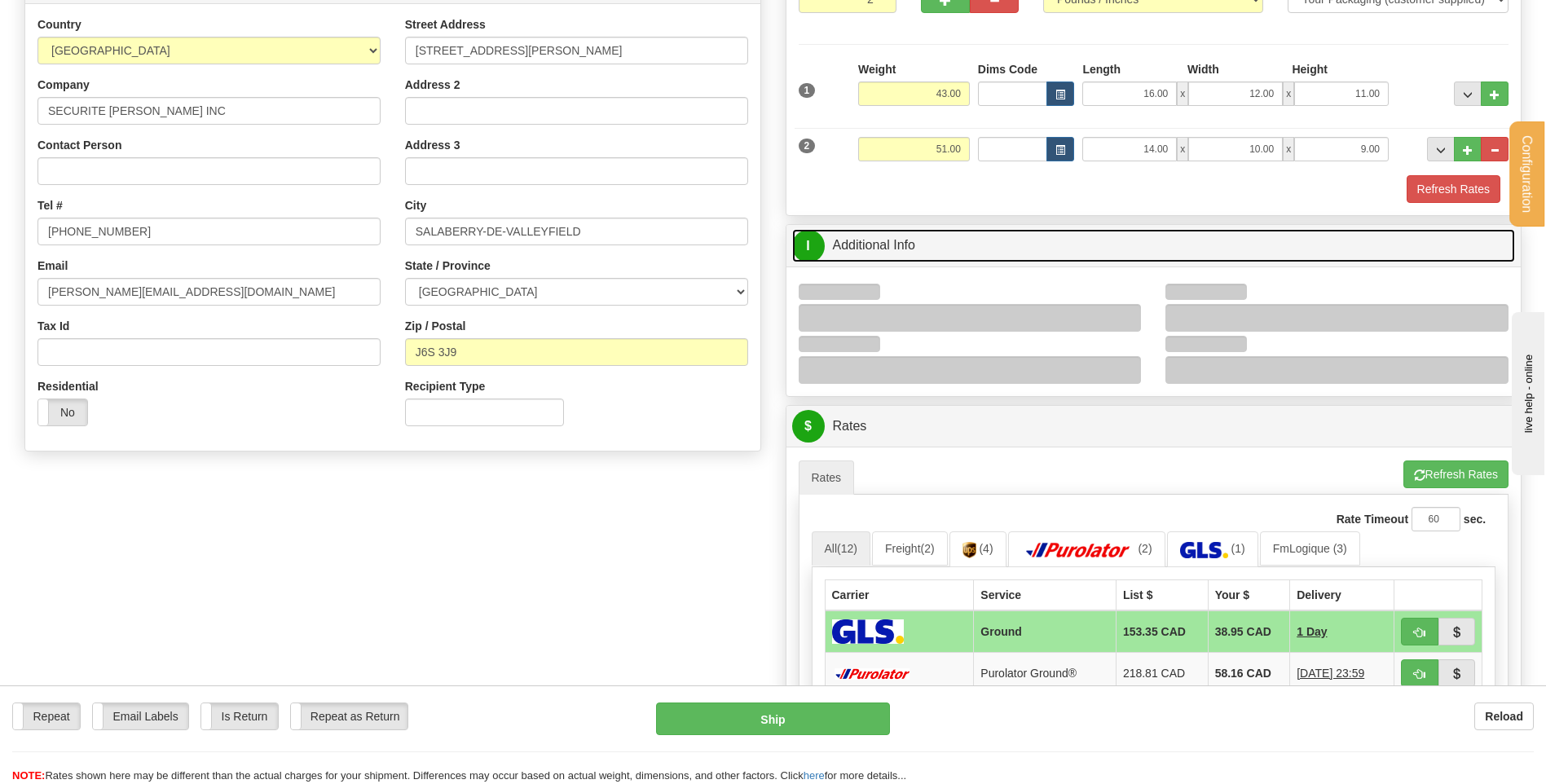
scroll to position [326, 0]
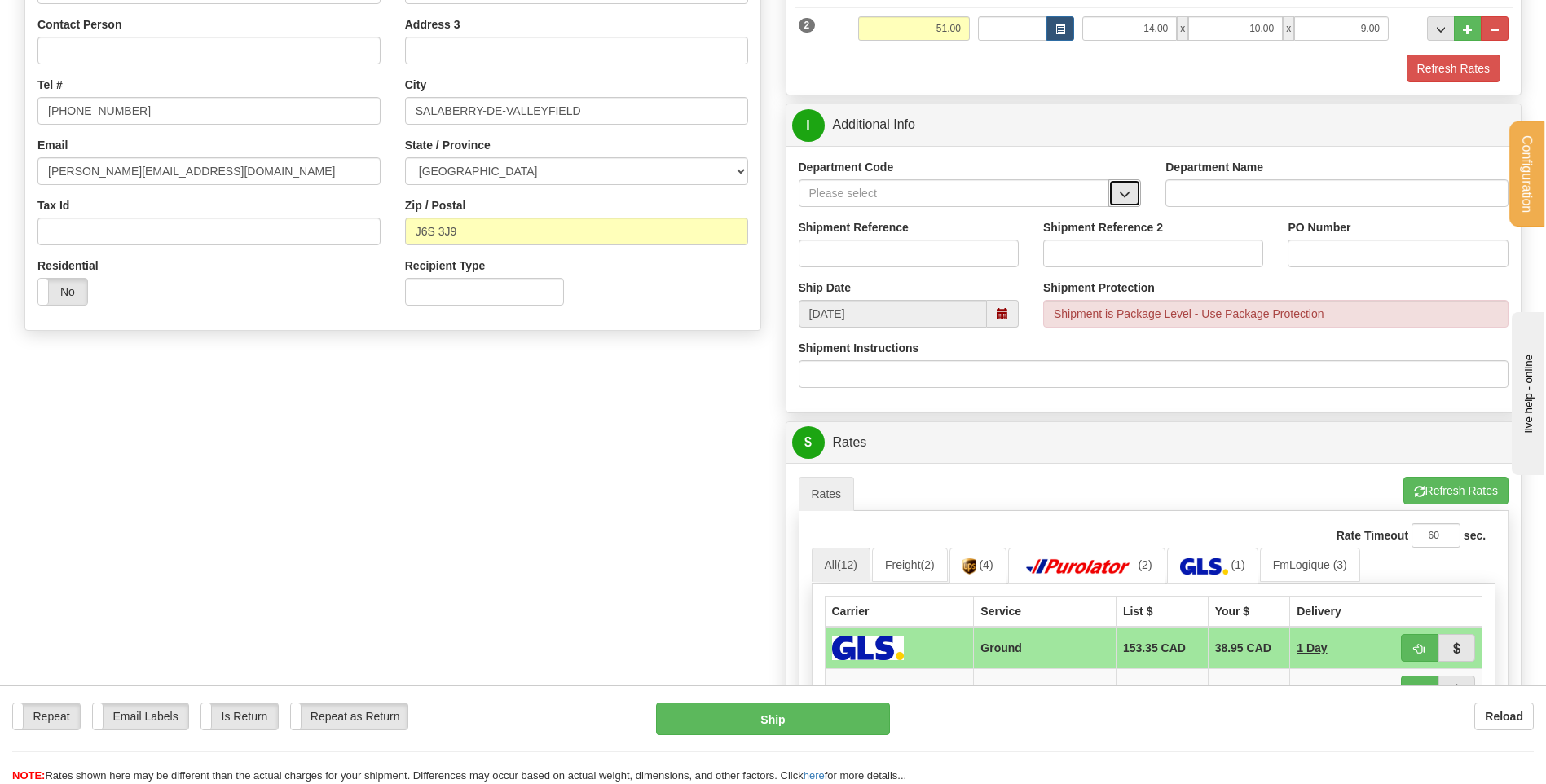
click at [1134, 194] on button "button" at bounding box center [1125, 193] width 33 height 27
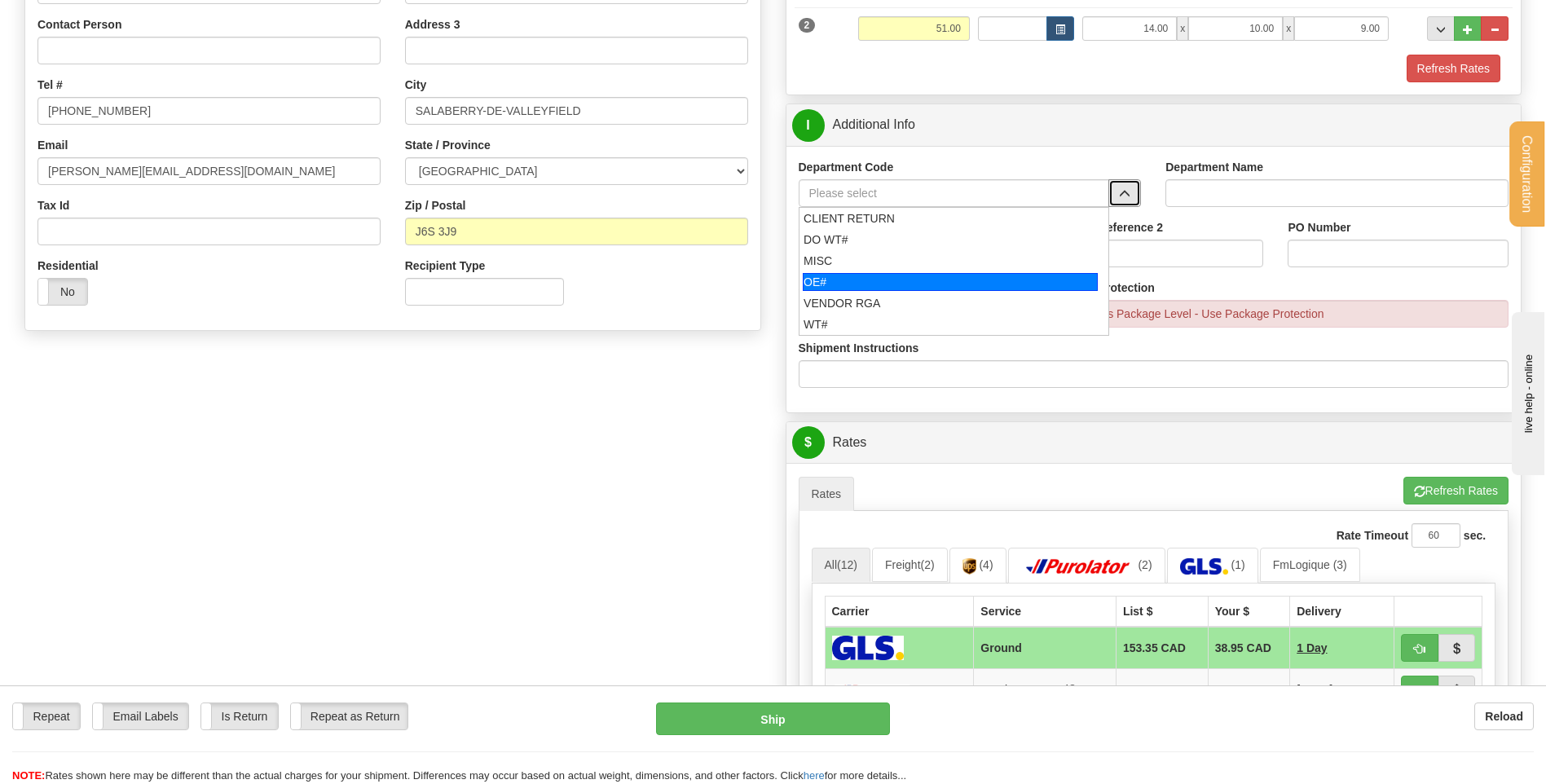
drag, startPoint x: 941, startPoint y: 274, endPoint x: 933, endPoint y: 250, distance: 25.3
click at [939, 271] on li "OE#" at bounding box center [955, 281] width 310 height 21
type input "OE#"
type input "ORDERS"
click at [933, 244] on input "Shipment Reference" at bounding box center [909, 253] width 220 height 27
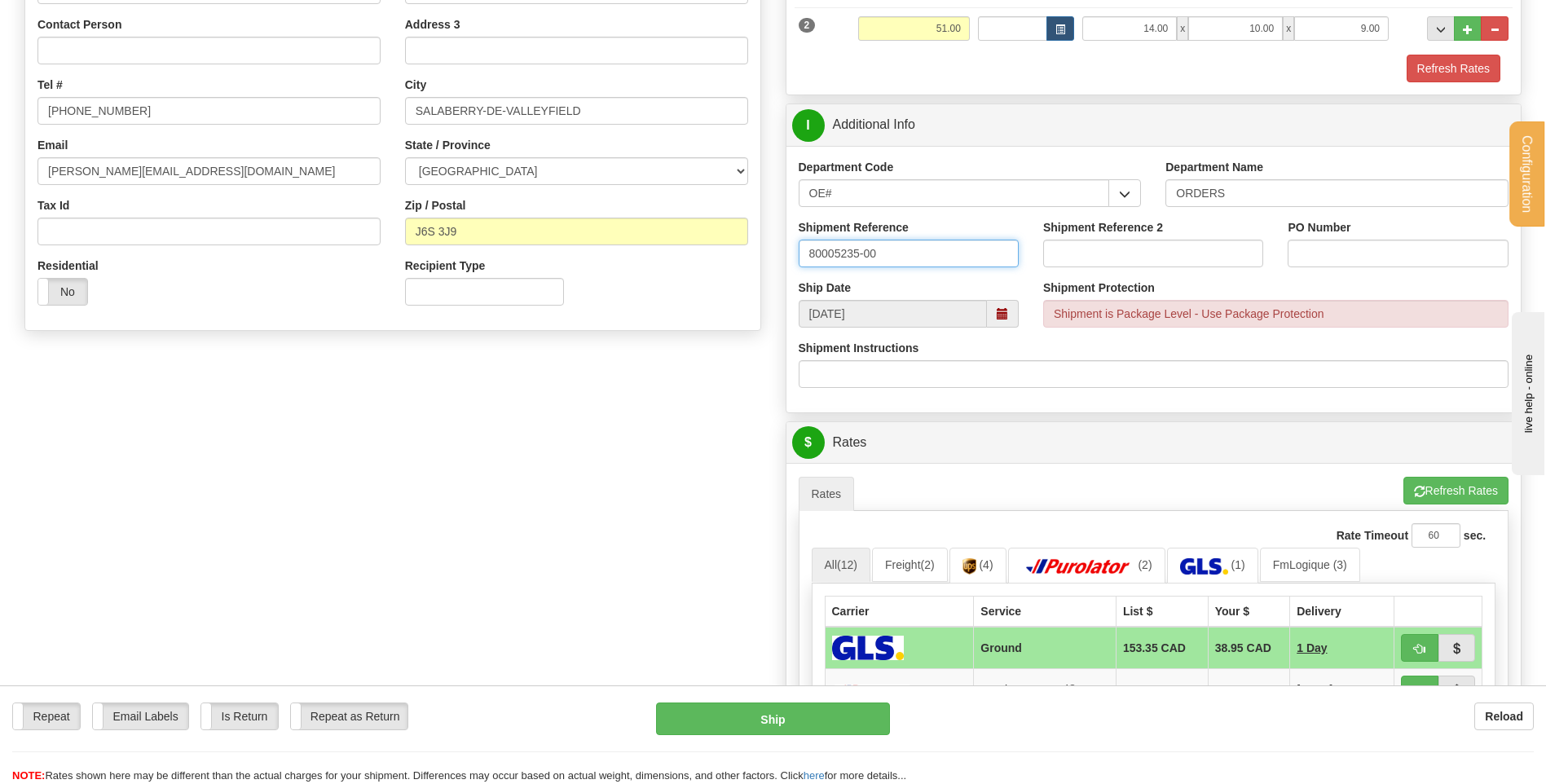
type input "80005235-00"
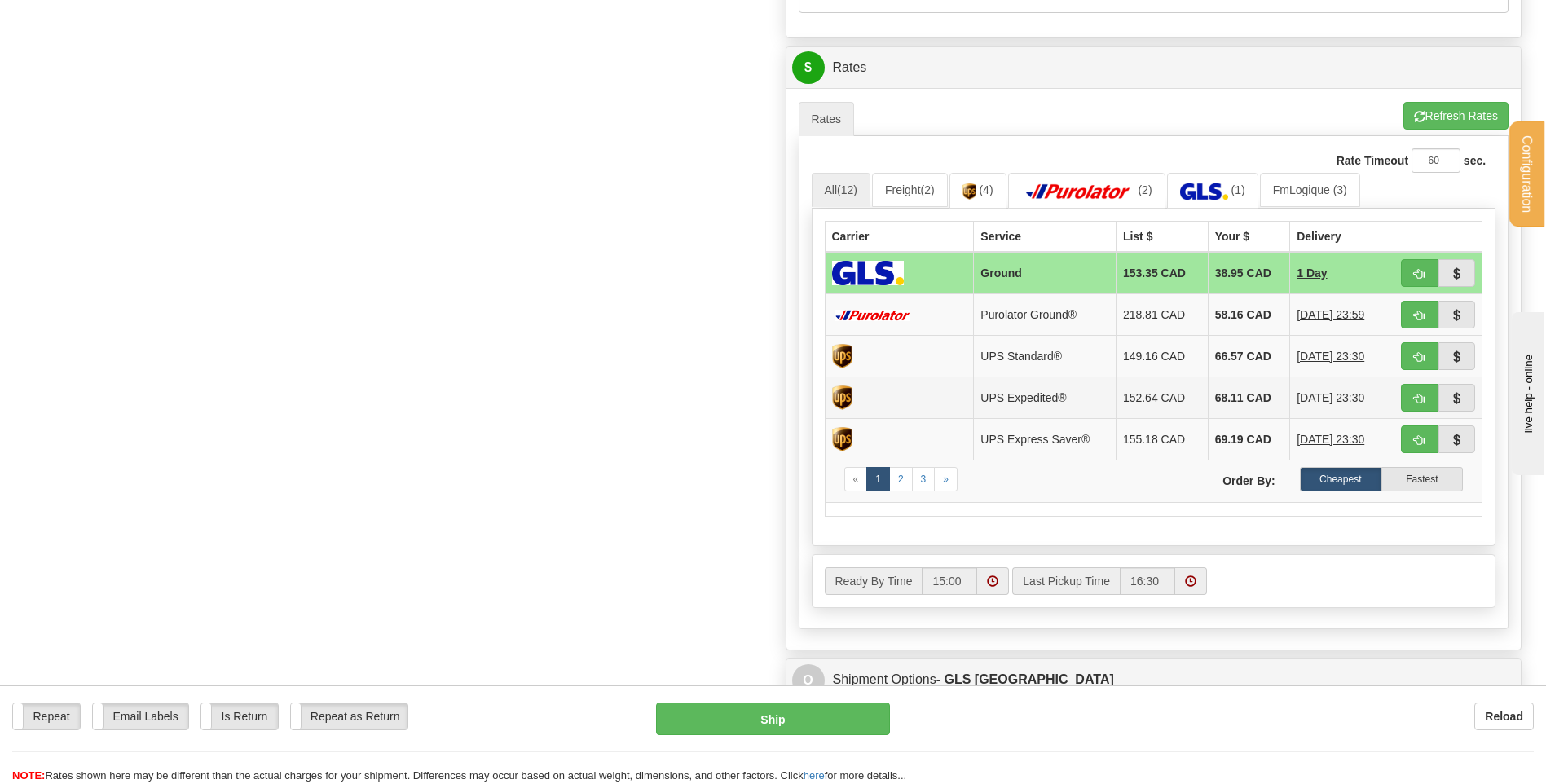
scroll to position [734, 0]
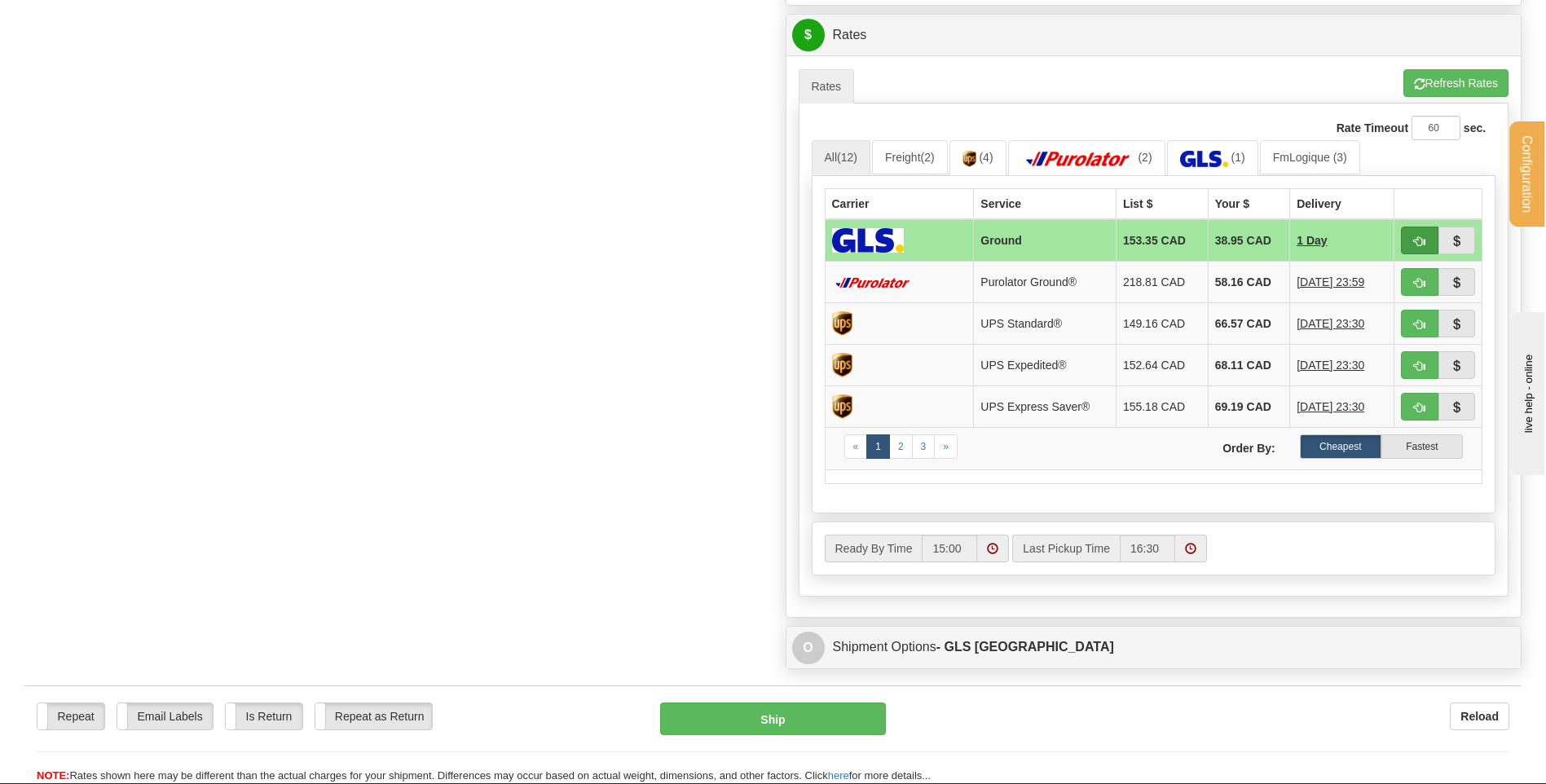
type input "dm2508281107"
drag, startPoint x: 1402, startPoint y: 239, endPoint x: 1392, endPoint y: 245, distance: 11.7
click at [1404, 239] on button "button" at bounding box center [1420, 240] width 38 height 27
type input "1"
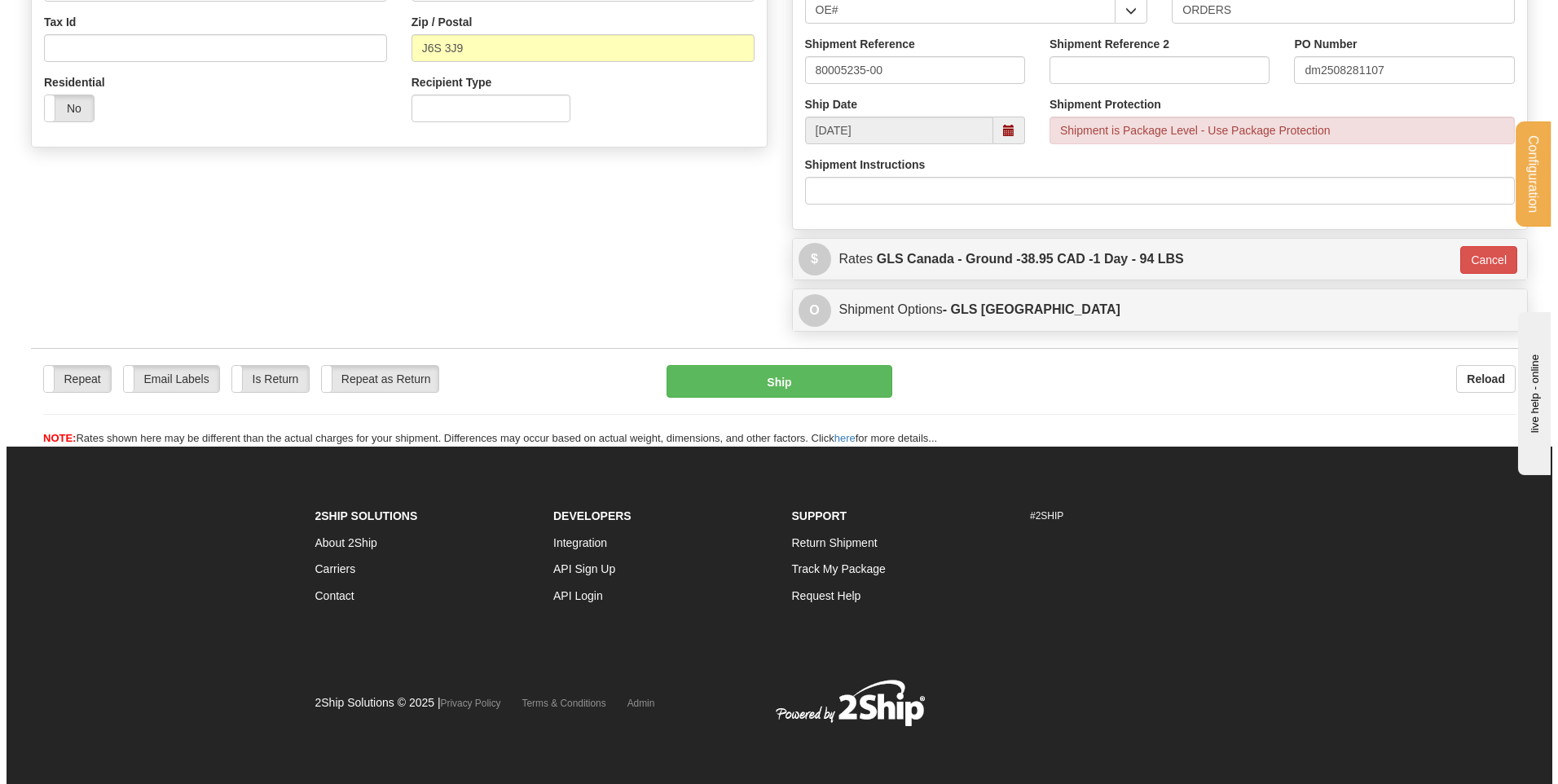
scroll to position [510, 0]
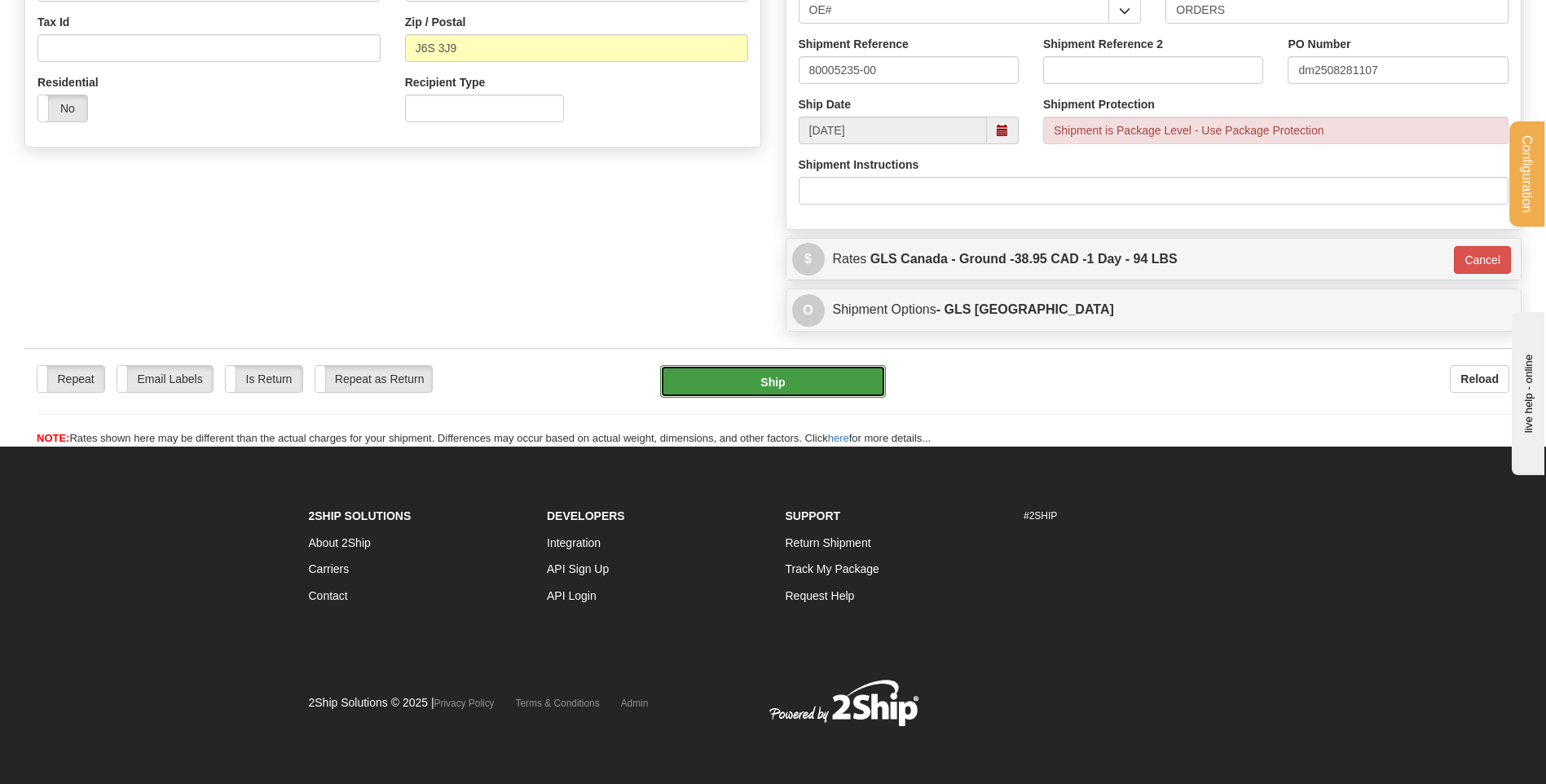
click at [760, 381] on button "Ship" at bounding box center [772, 381] width 225 height 33
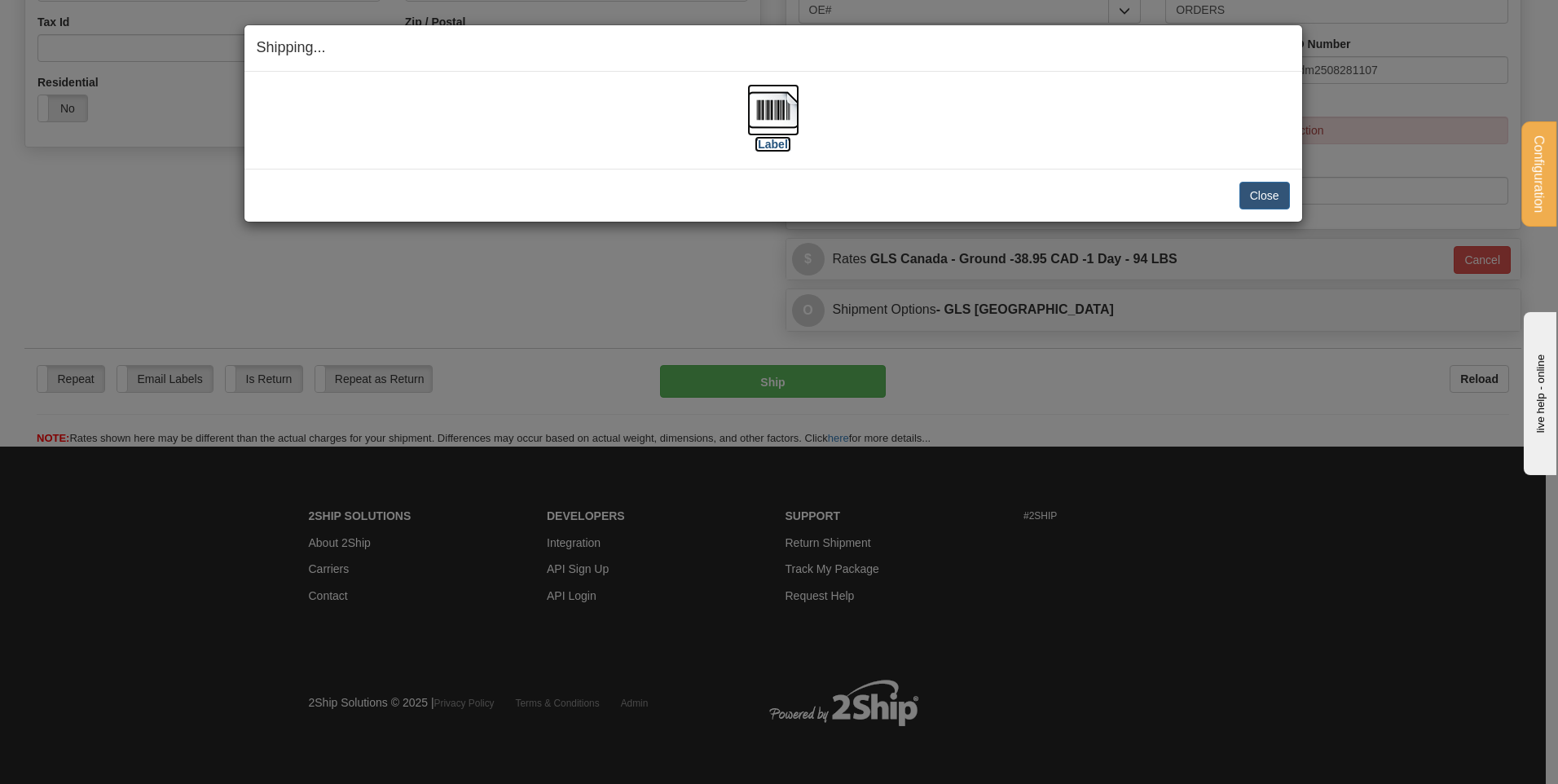
click at [773, 87] on img at bounding box center [773, 110] width 52 height 52
click at [1251, 192] on button "Close" at bounding box center [1264, 195] width 50 height 27
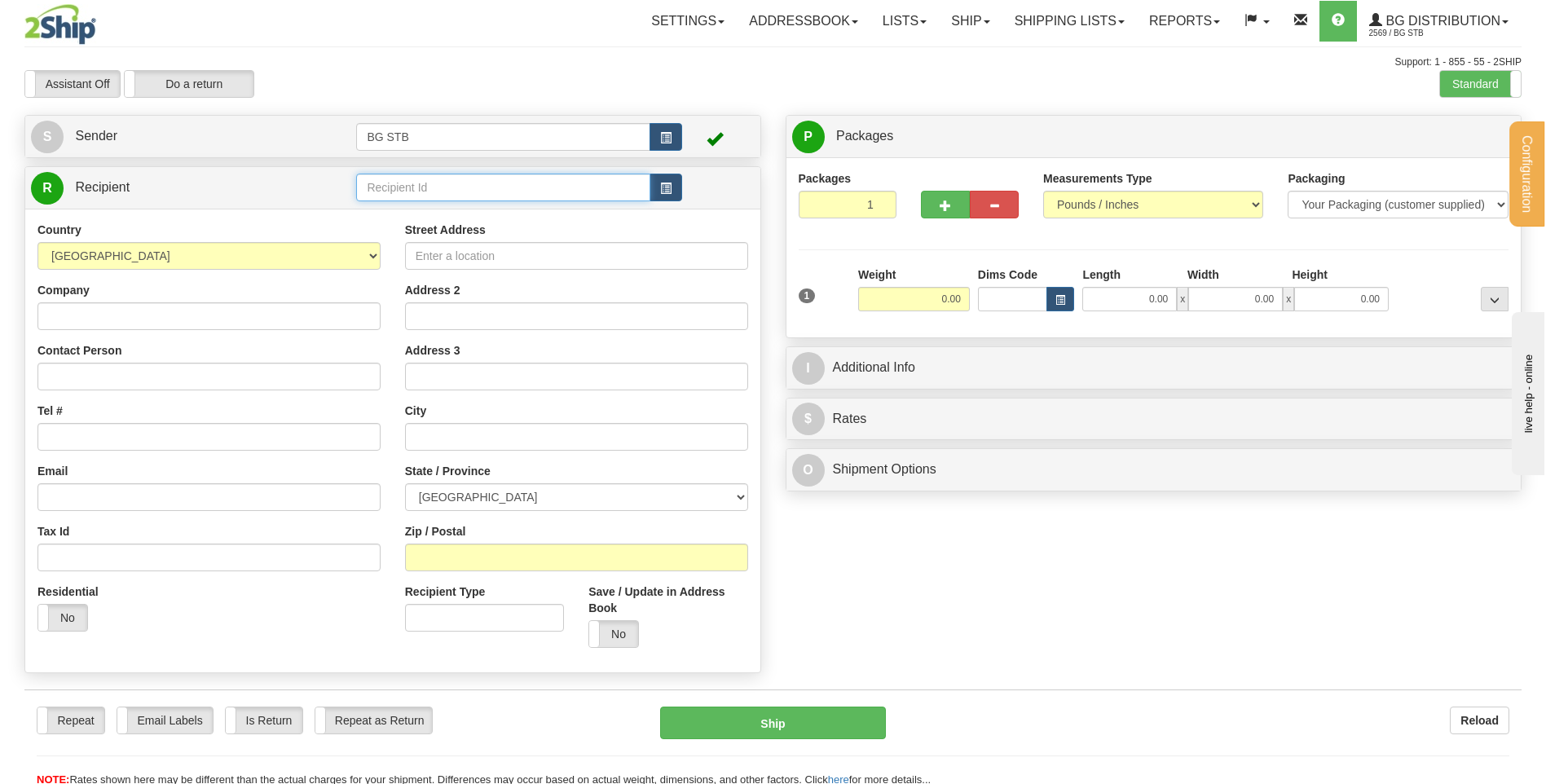
click at [445, 201] on input "text" at bounding box center [503, 187] width 293 height 27
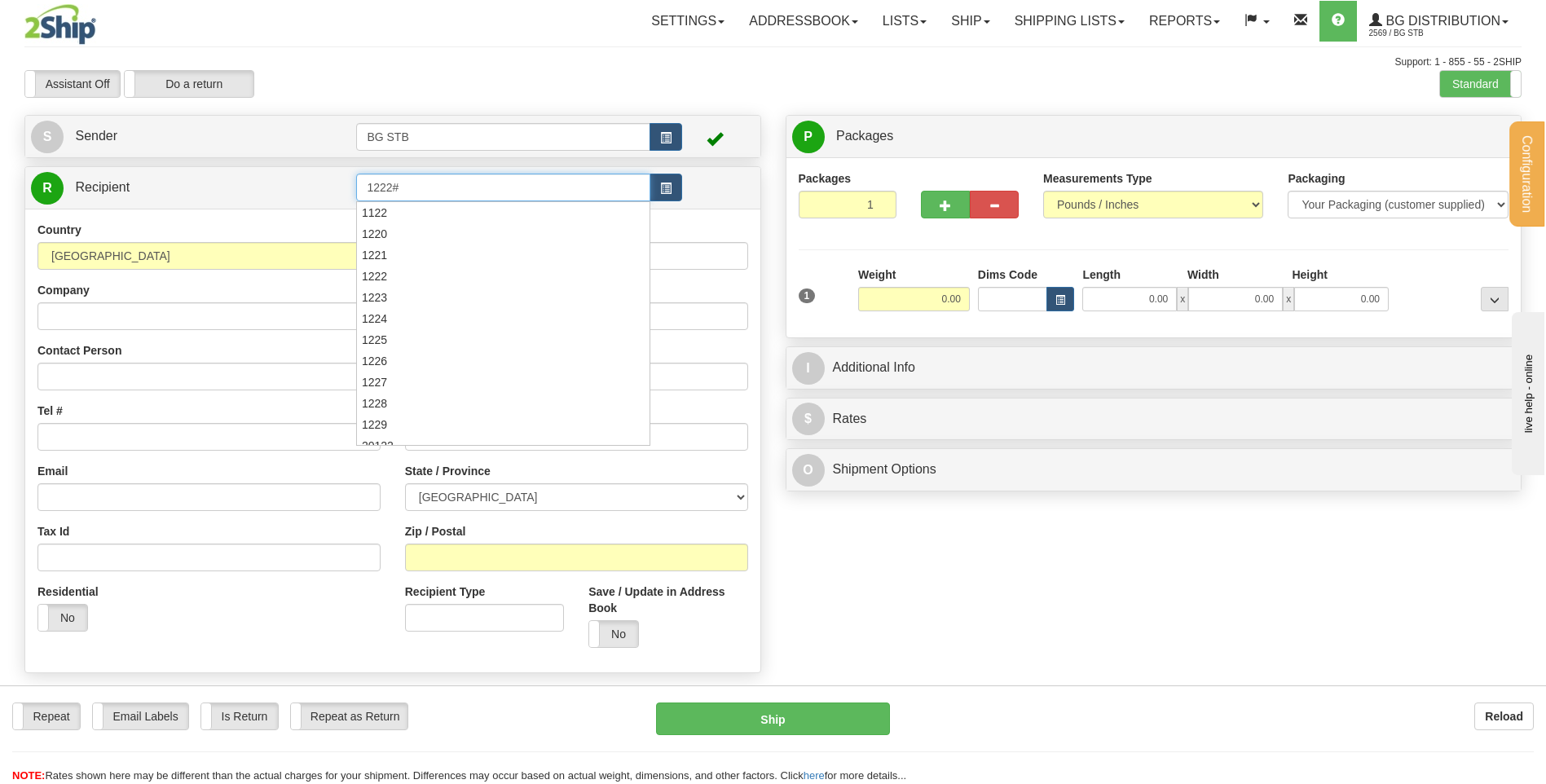
type input "1222#"
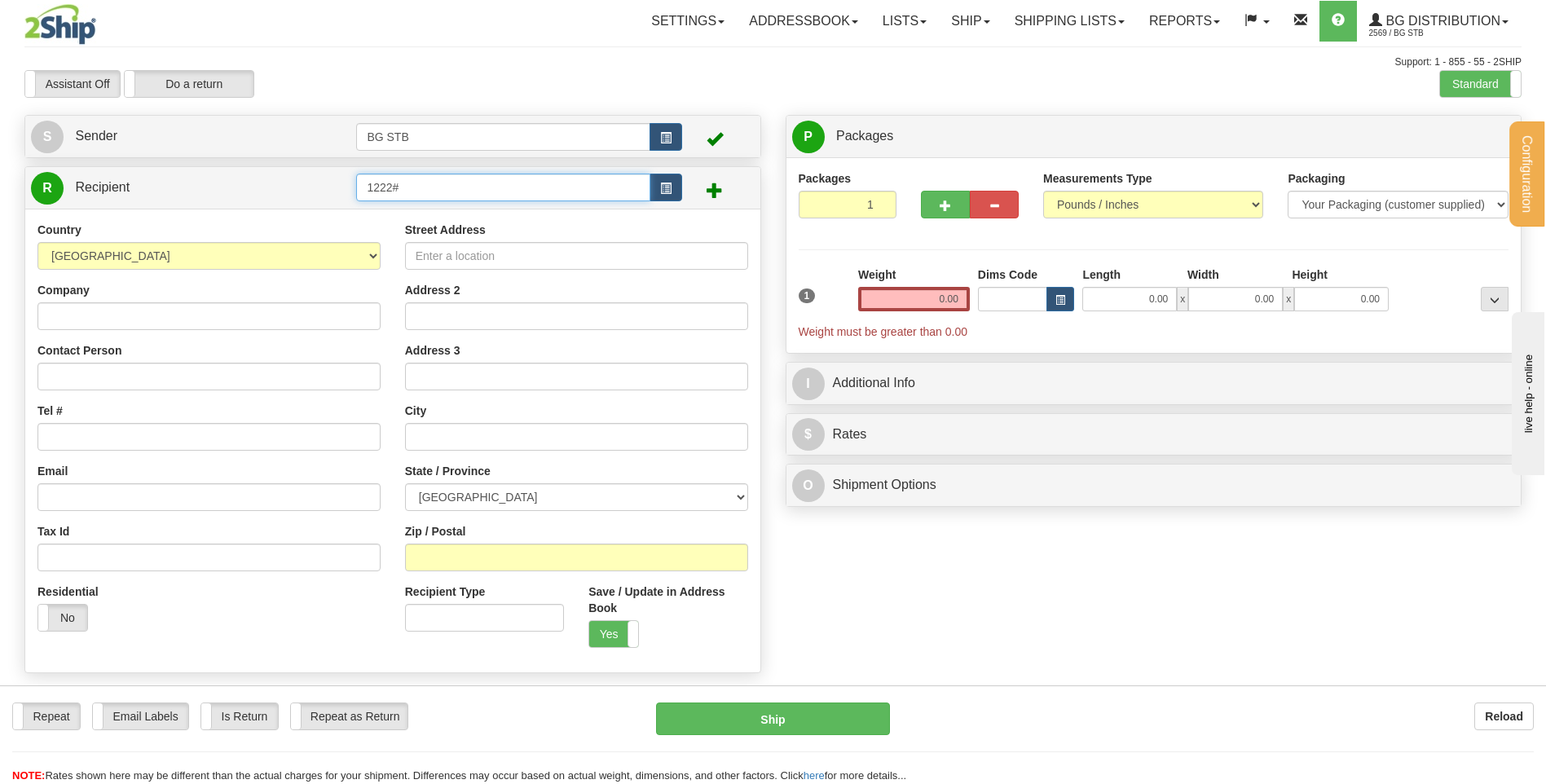
click at [431, 188] on input "1222#" at bounding box center [503, 187] width 293 height 27
type input "1222"
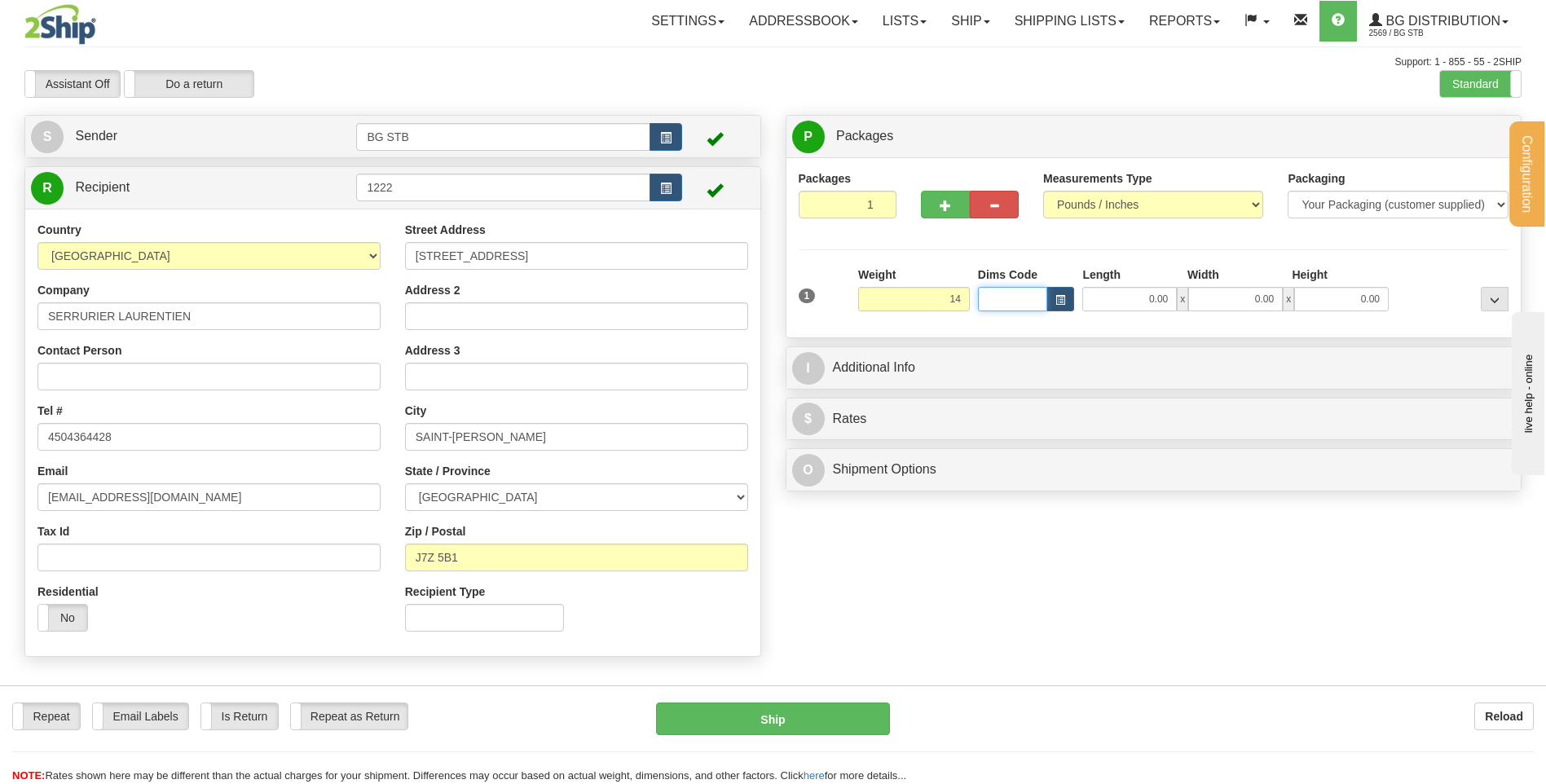
type input "14.00"
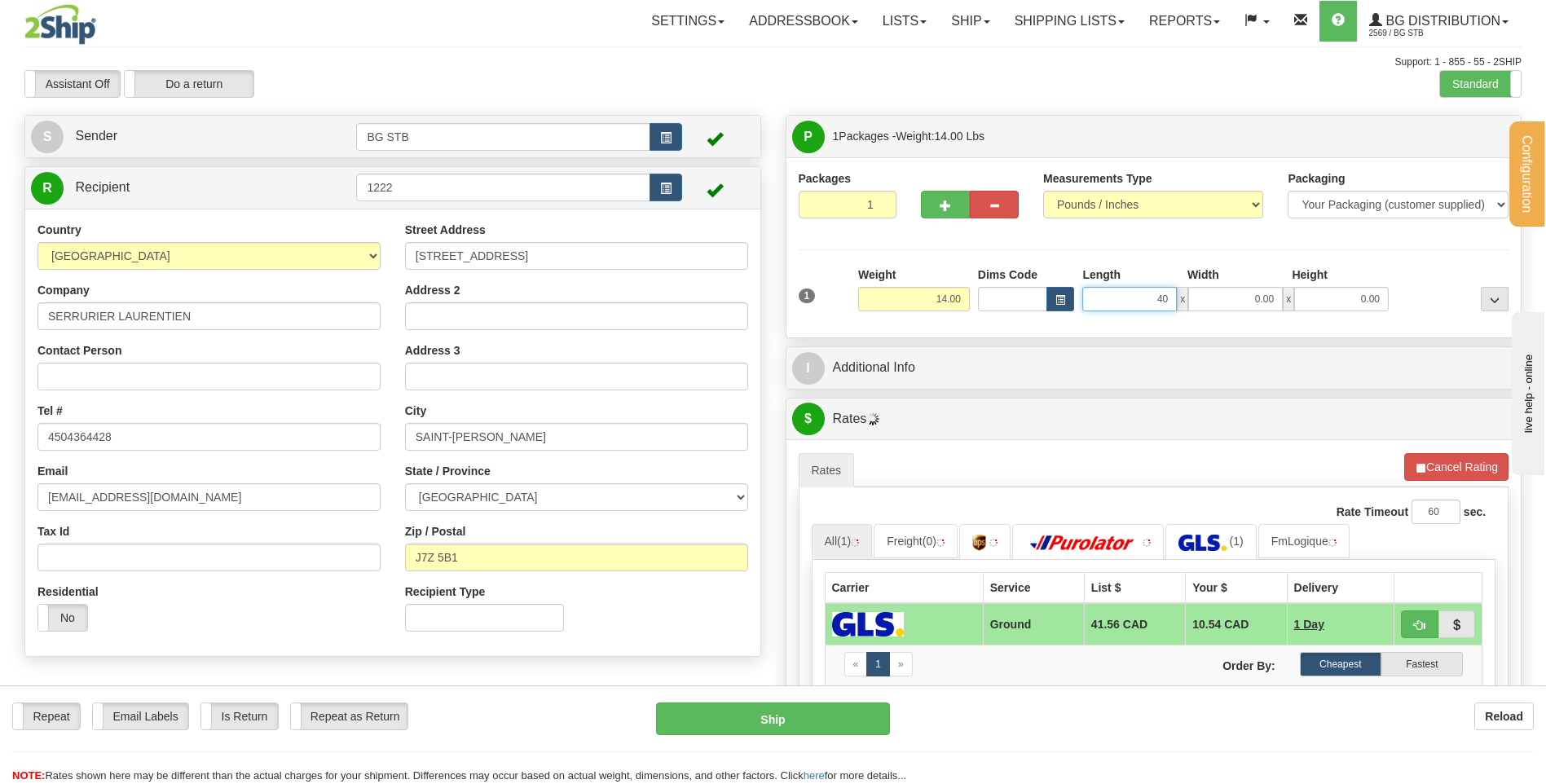
type input "40.00"
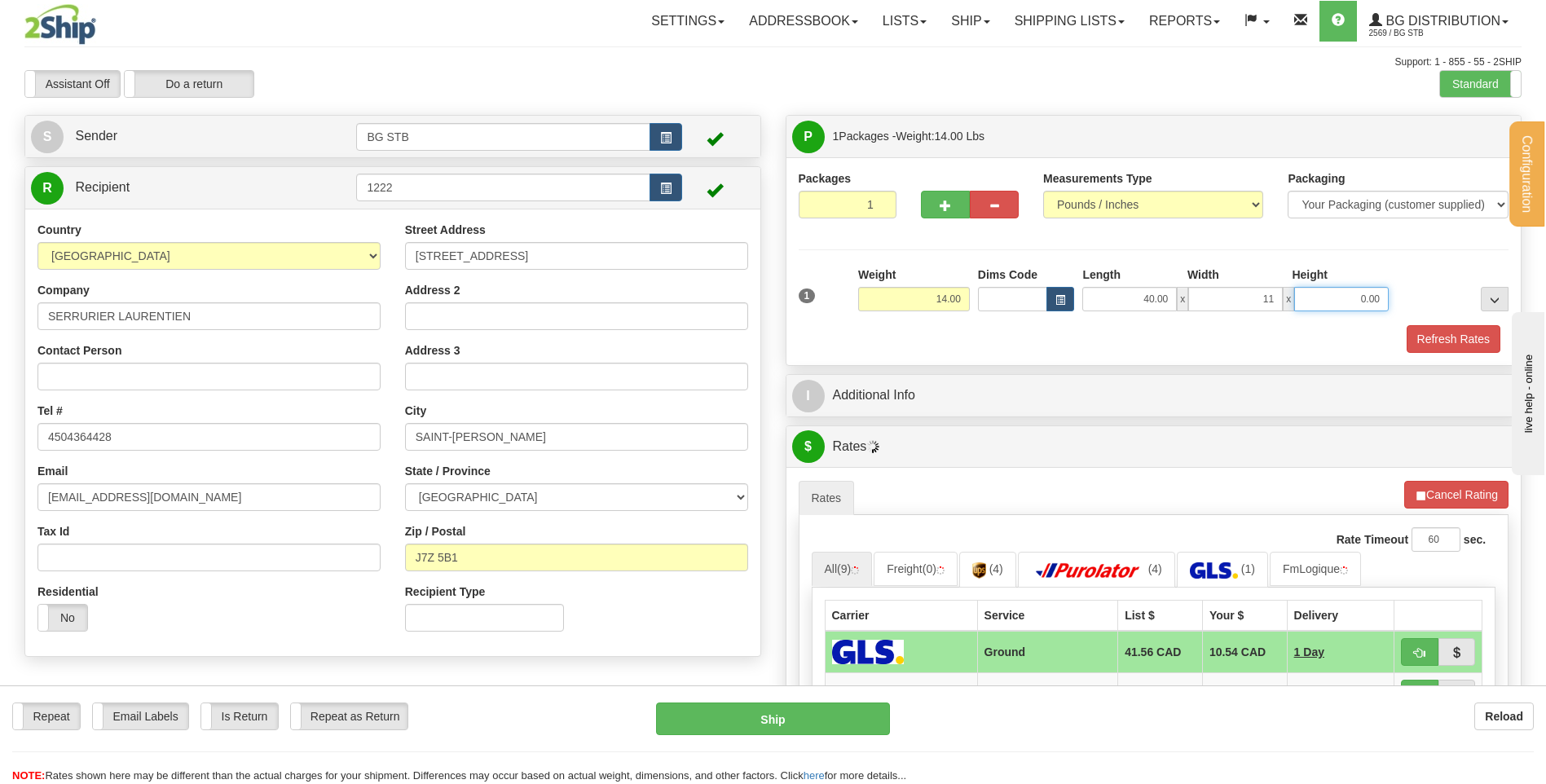
type input "11.00"
type input "6.00"
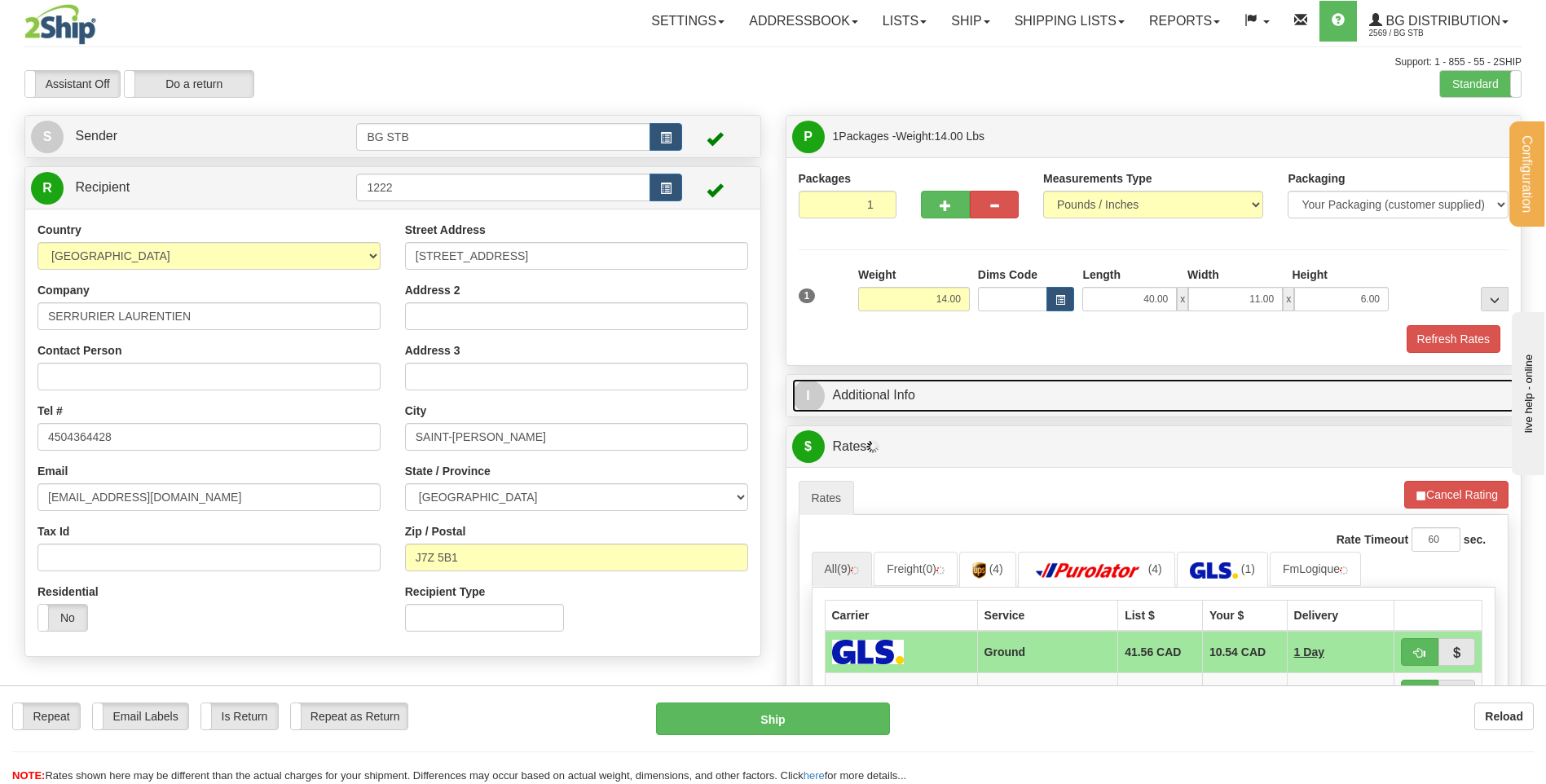
click at [889, 408] on link "I Additional Info" at bounding box center [1155, 396] width 724 height 33
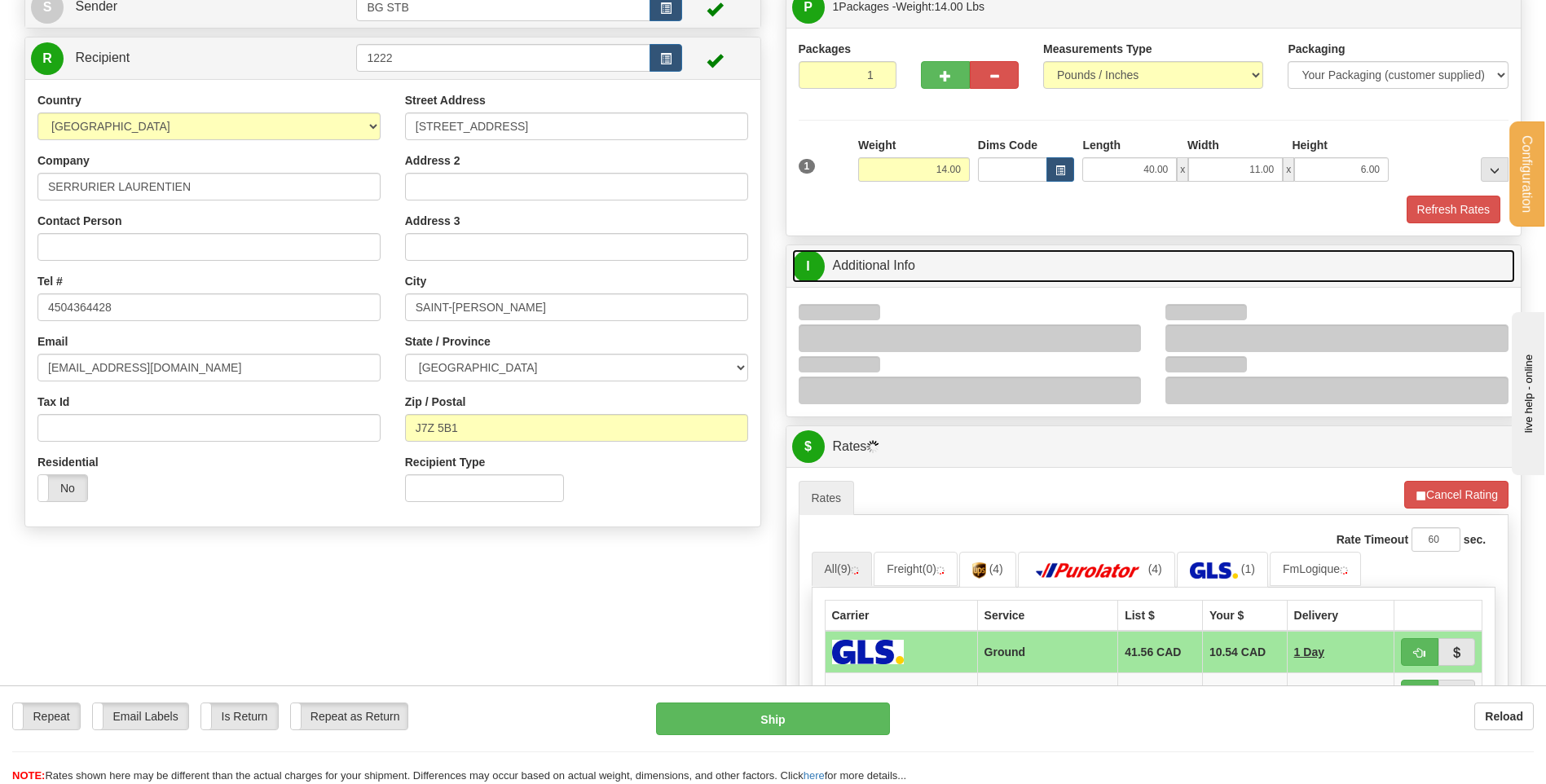
scroll to position [245, 0]
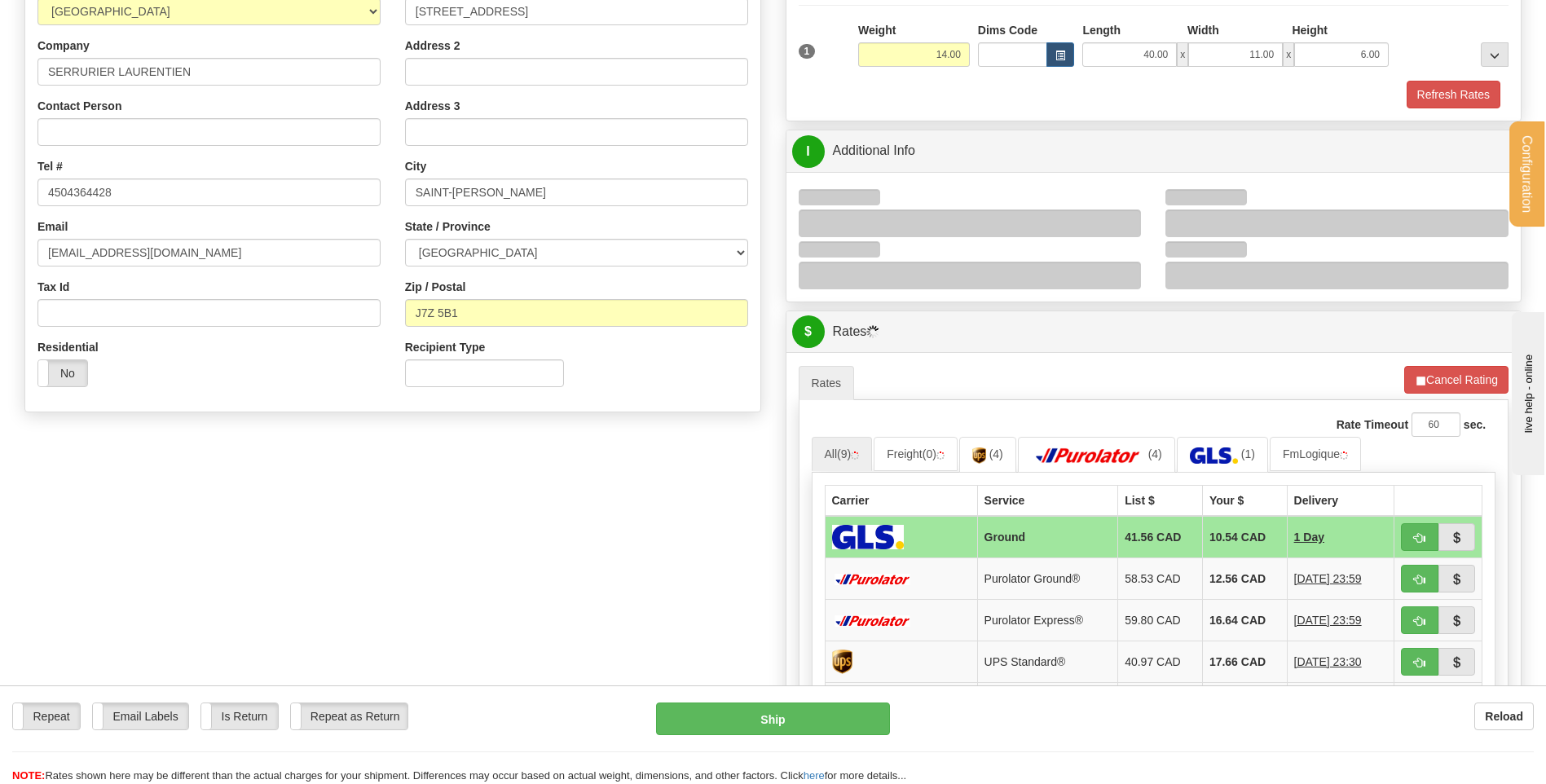
click at [1120, 222] on div at bounding box center [970, 223] width 343 height 27
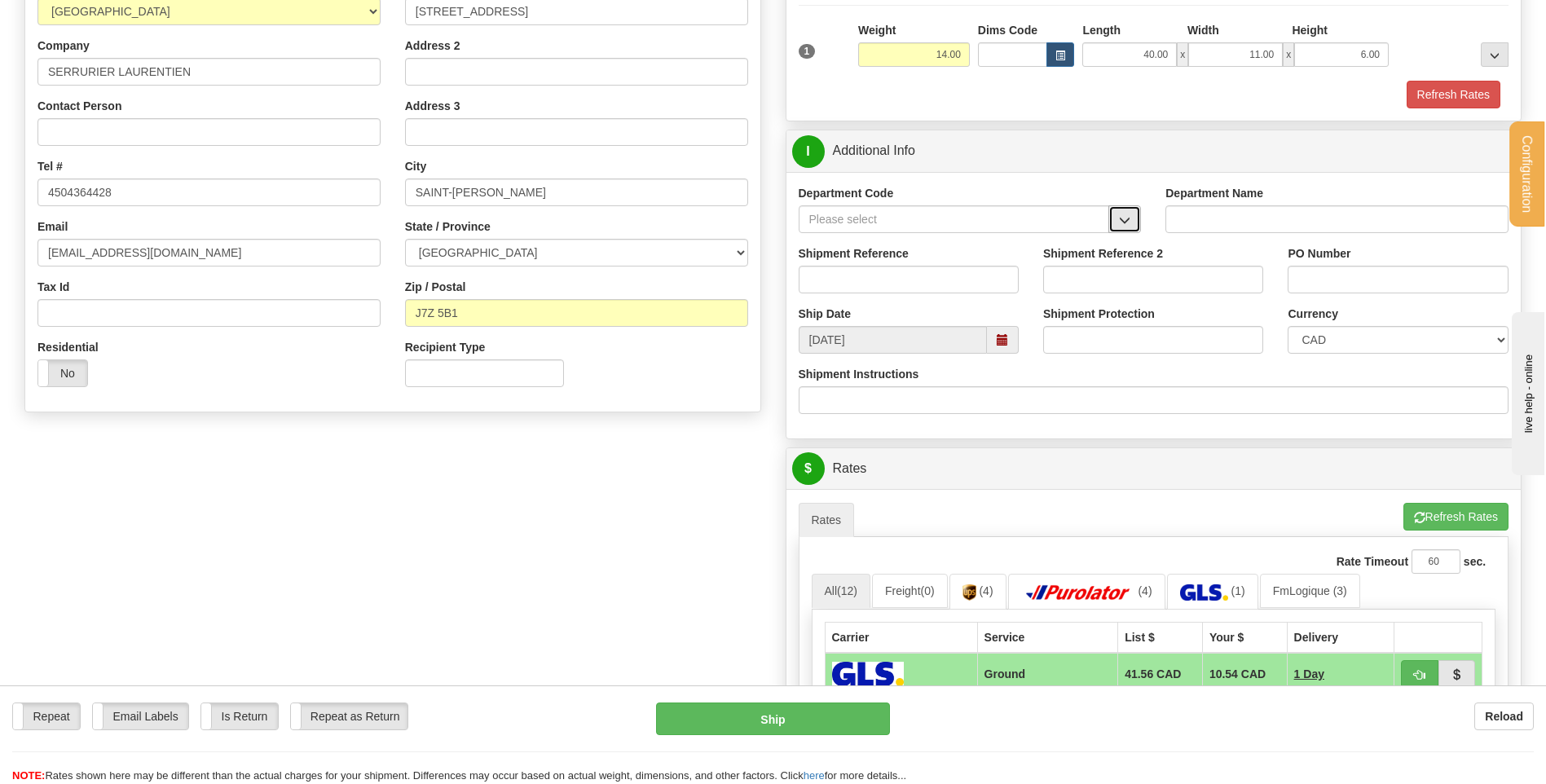
click at [1119, 220] on span "button" at bounding box center [1124, 221] width 11 height 11
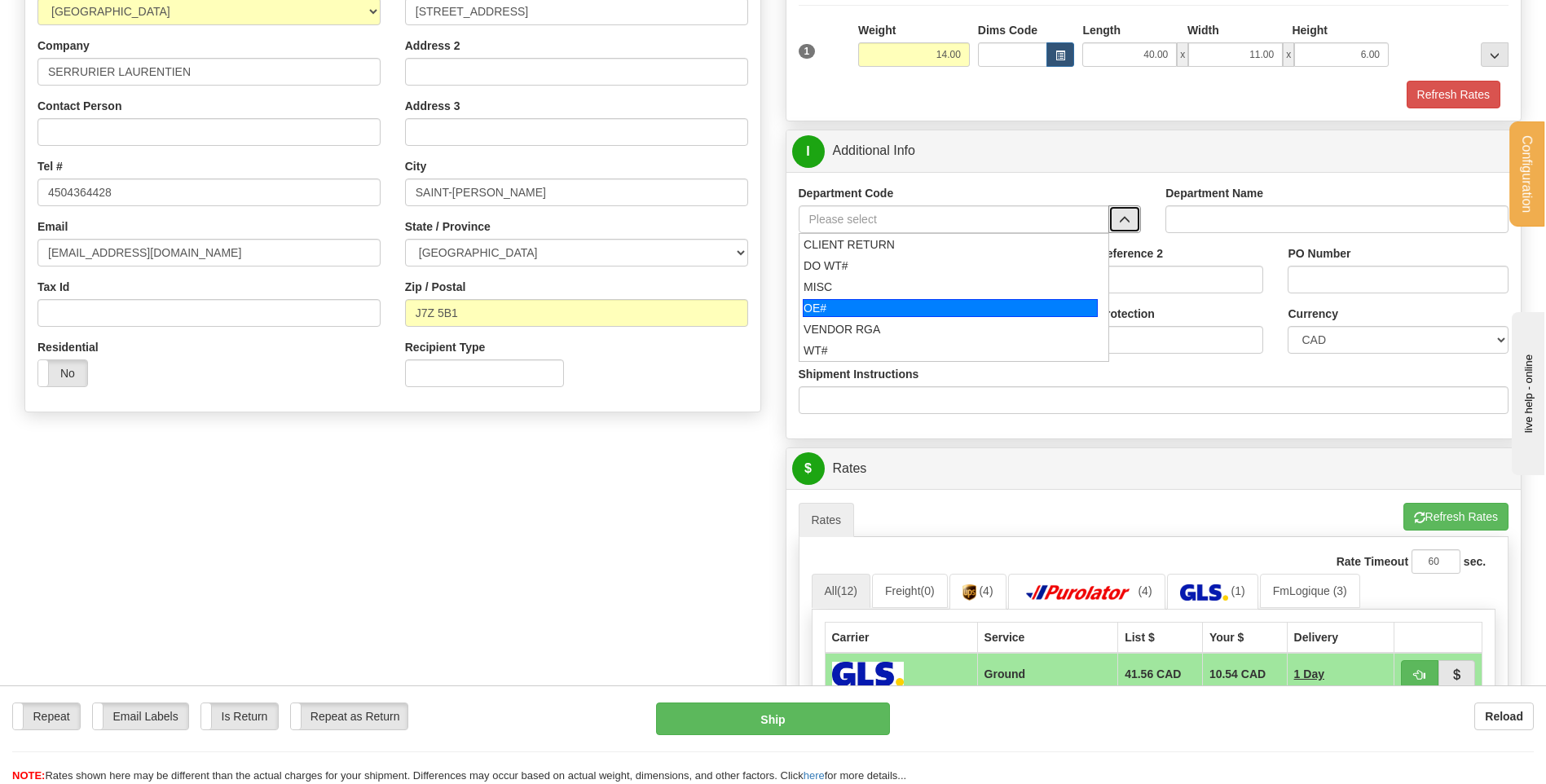
drag, startPoint x: 902, startPoint y: 304, endPoint x: 897, endPoint y: 285, distance: 19.6
click at [902, 305] on div "OE#" at bounding box center [950, 308] width 295 height 18
type input "OE#"
type input "ORDERS"
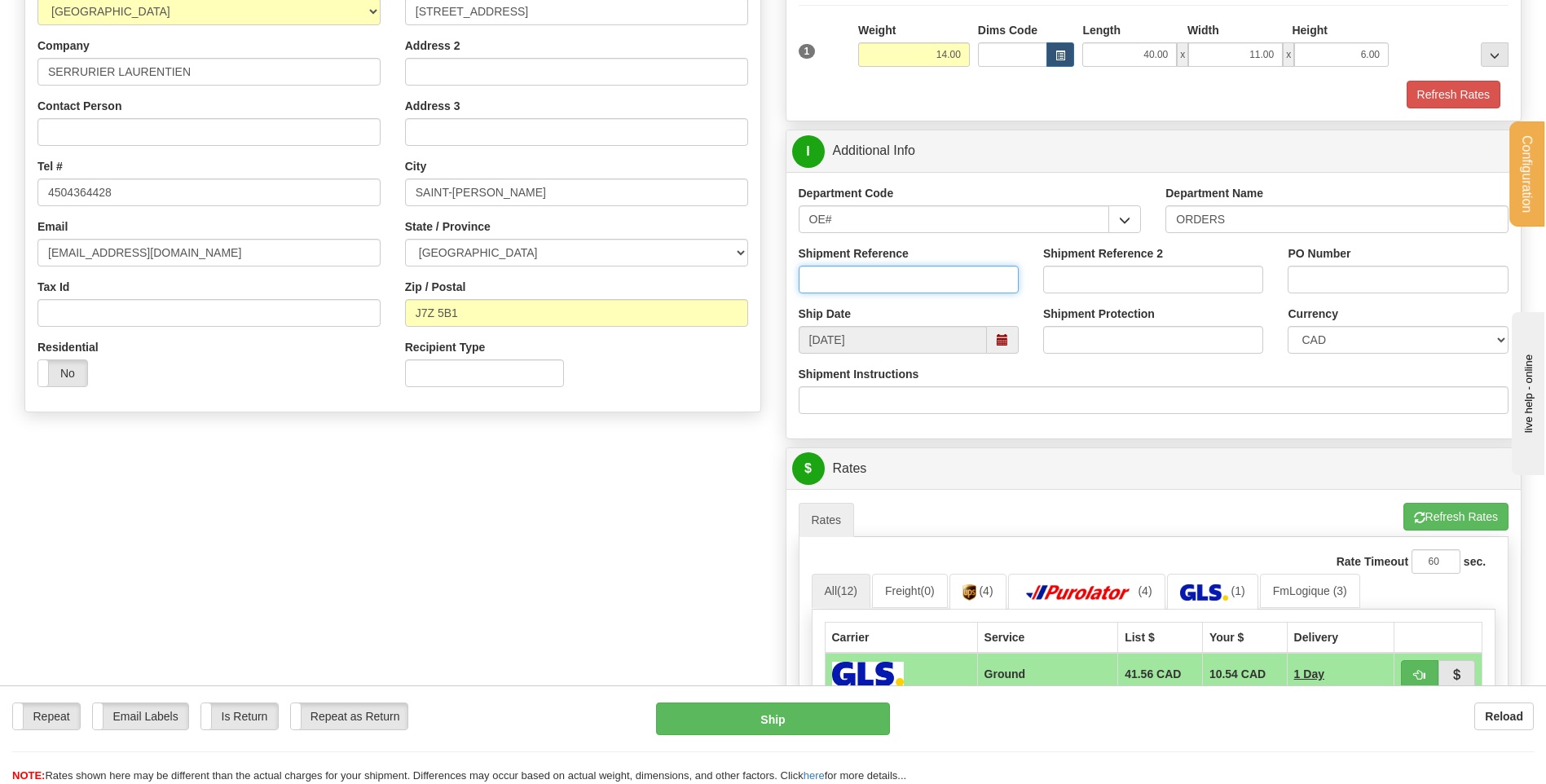
click at [897, 280] on input "Shipment Reference" at bounding box center [909, 279] width 220 height 27
type input "80005249-00"
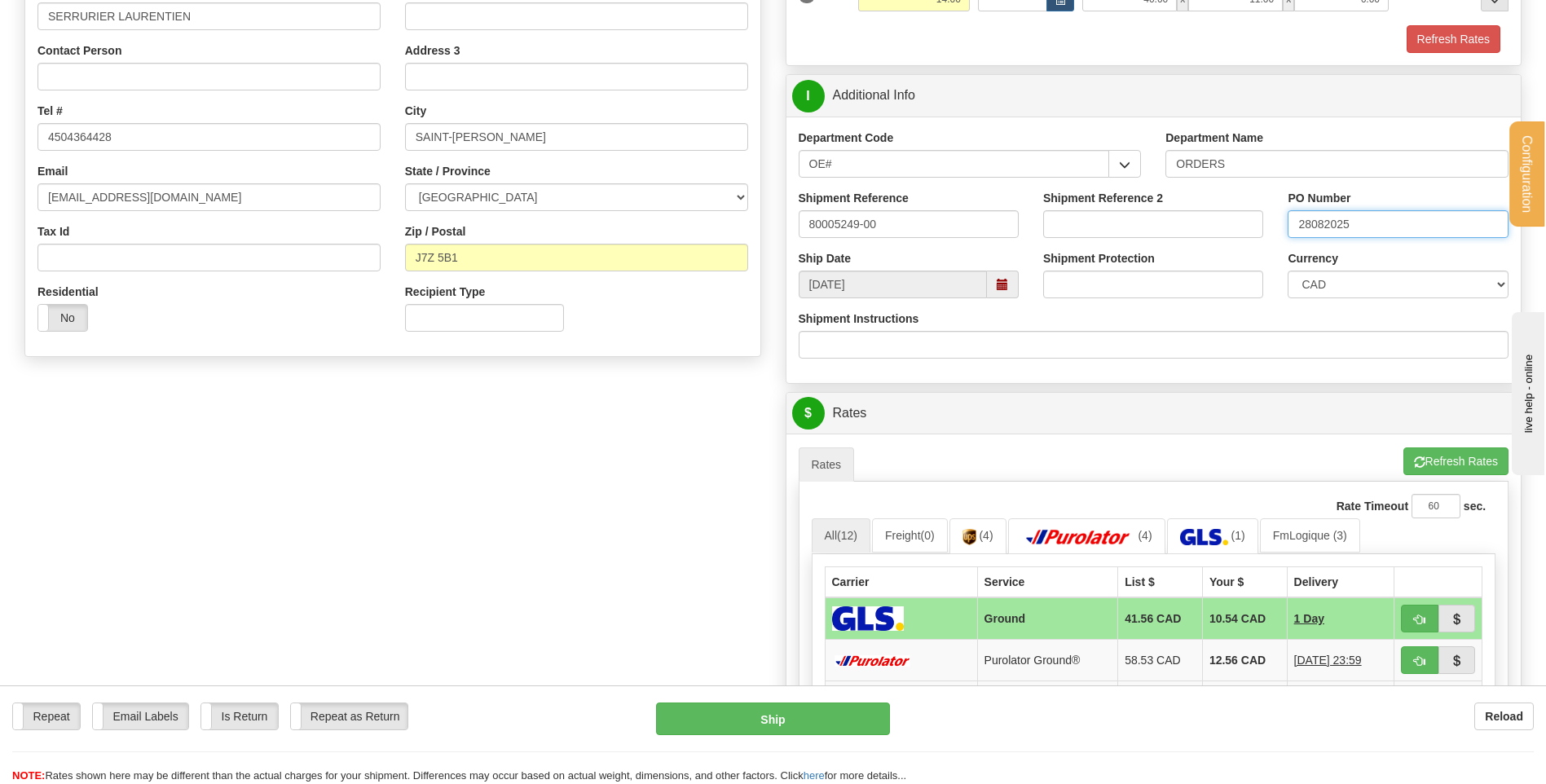
scroll to position [571, 0]
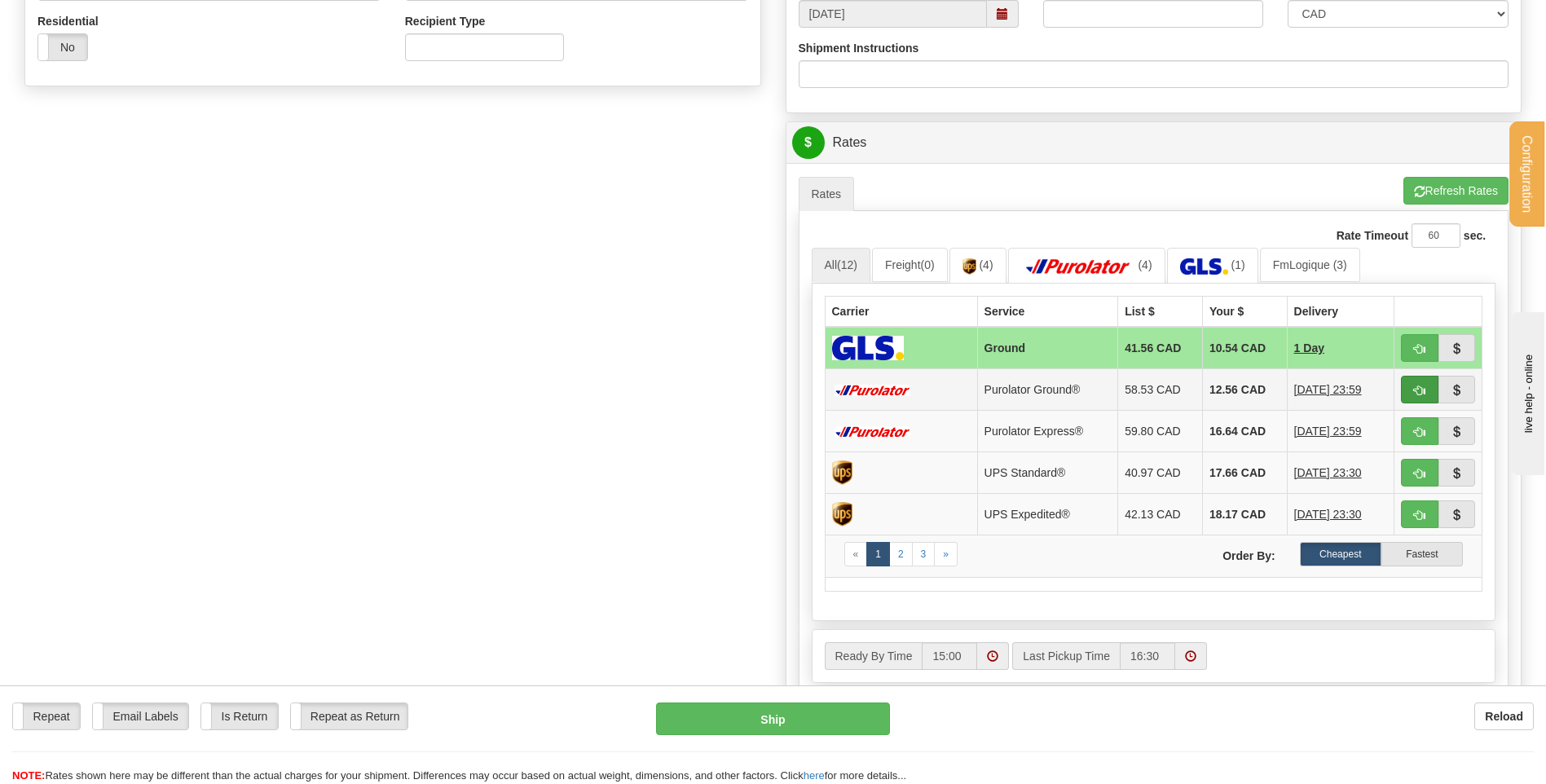
type input "28082025"
click at [1412, 393] on button "button" at bounding box center [1420, 389] width 38 height 27
type input "260"
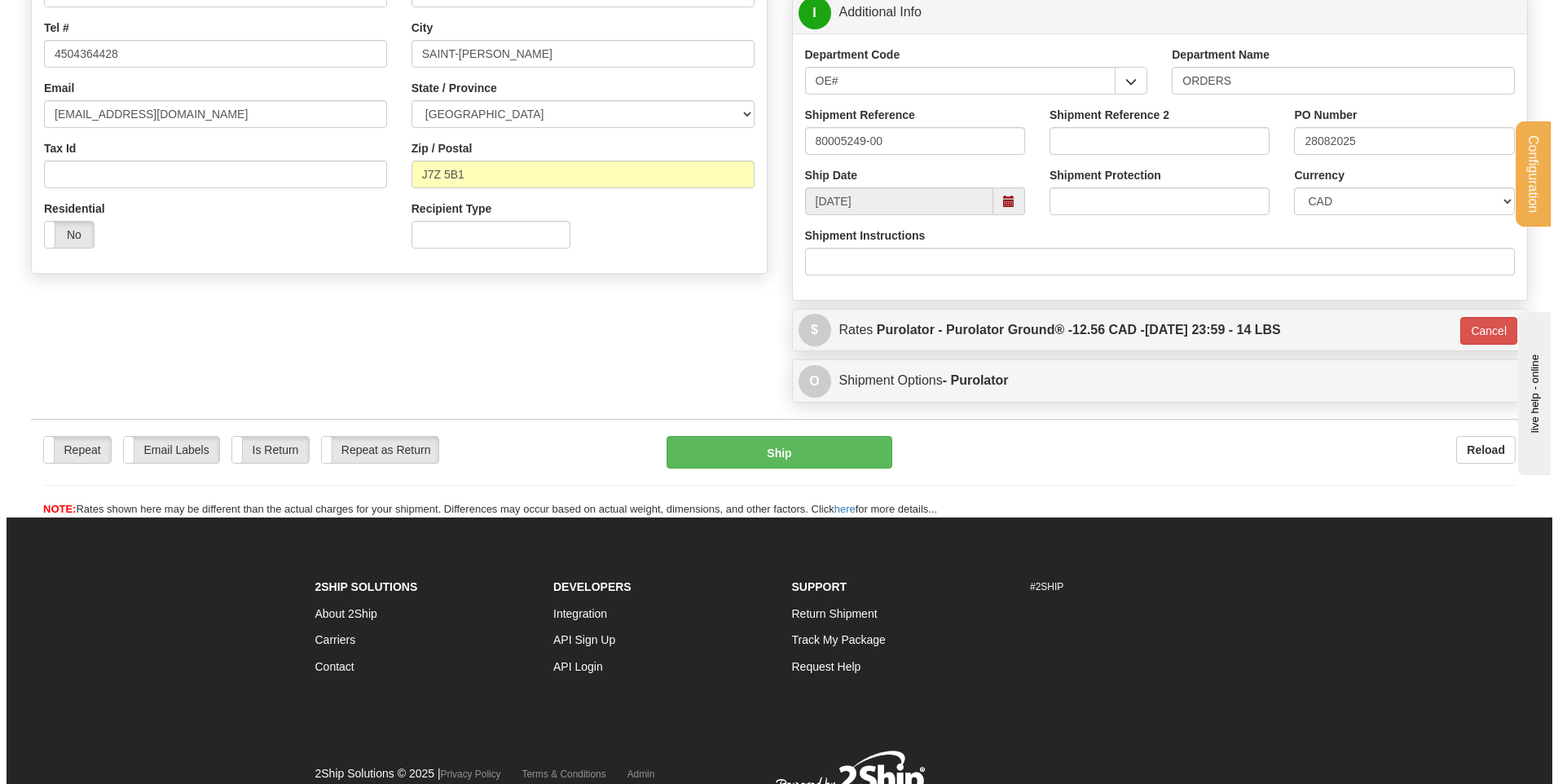
scroll to position [373, 0]
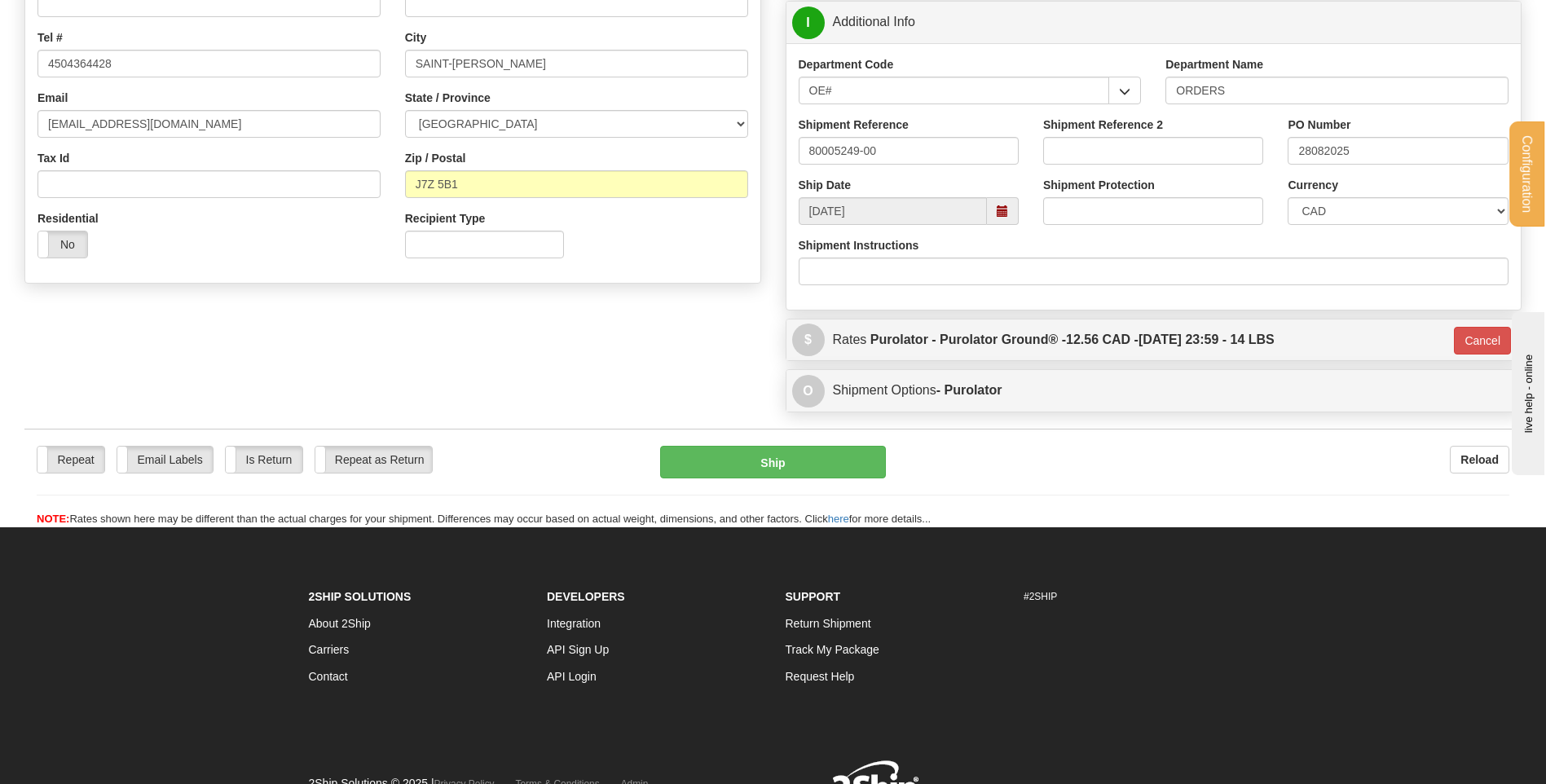
click at [756, 431] on div "Repeat Repeat Email Labels Email Labels Edit Is Return Is Return Repeat as Retu…" at bounding box center [773, 478] width 1497 height 99
click at [778, 455] on button "Ship" at bounding box center [772, 463] width 225 height 33
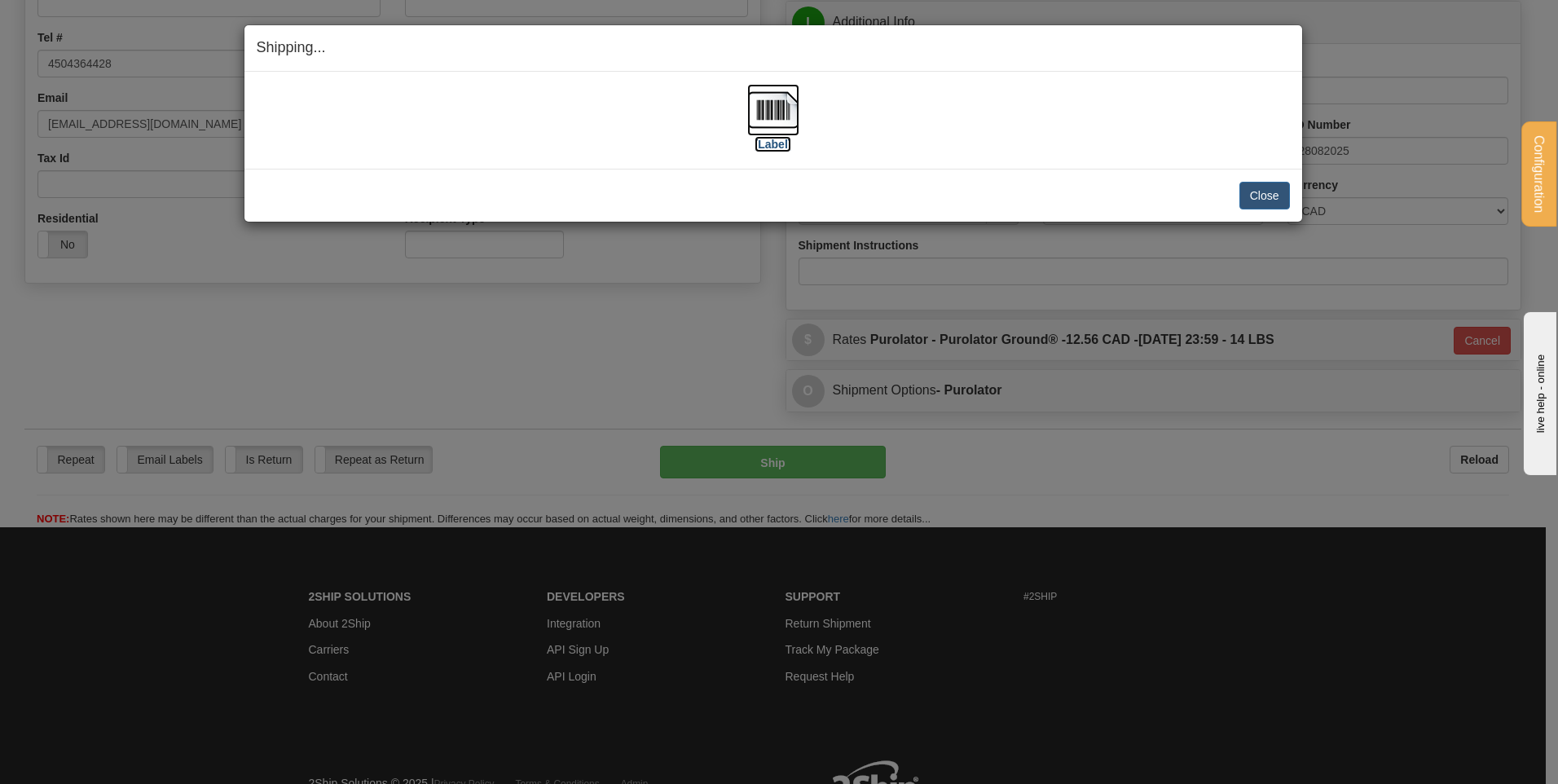
click at [763, 100] on img at bounding box center [773, 110] width 52 height 52
click at [1278, 195] on button "Close" at bounding box center [1264, 195] width 50 height 27
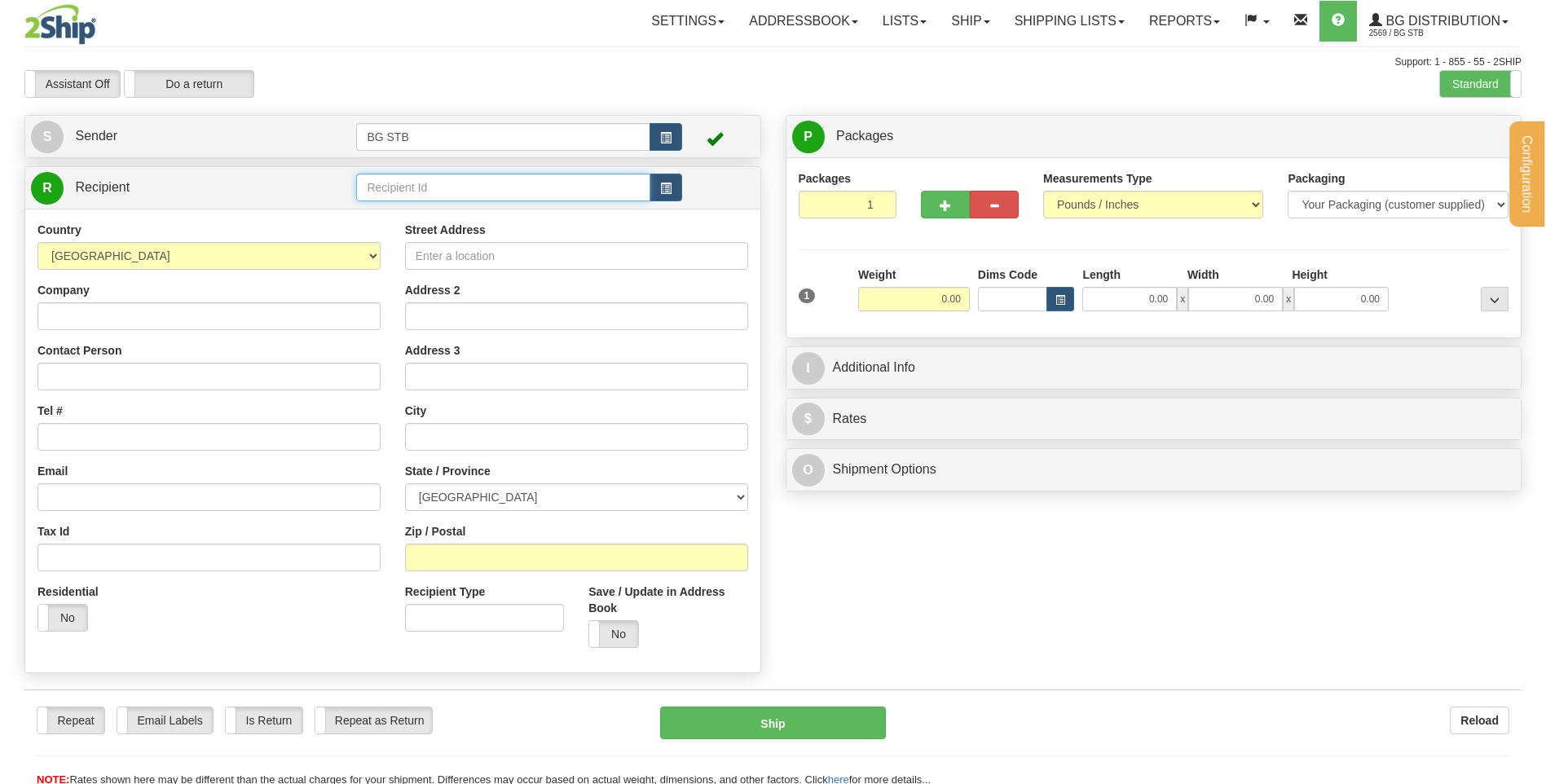
click at [481, 180] on input "text" at bounding box center [503, 187] width 293 height 27
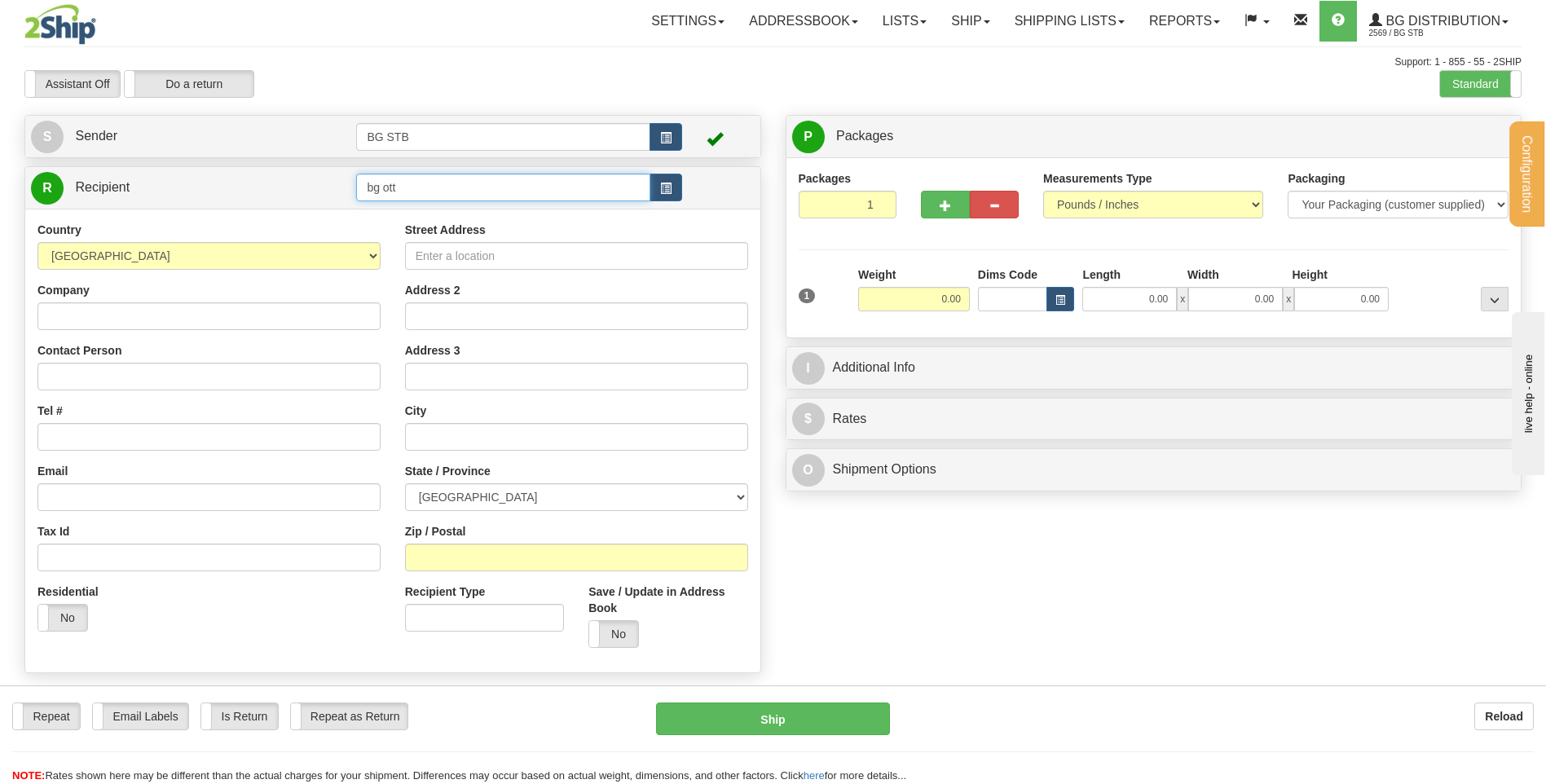
type input "bg ott"
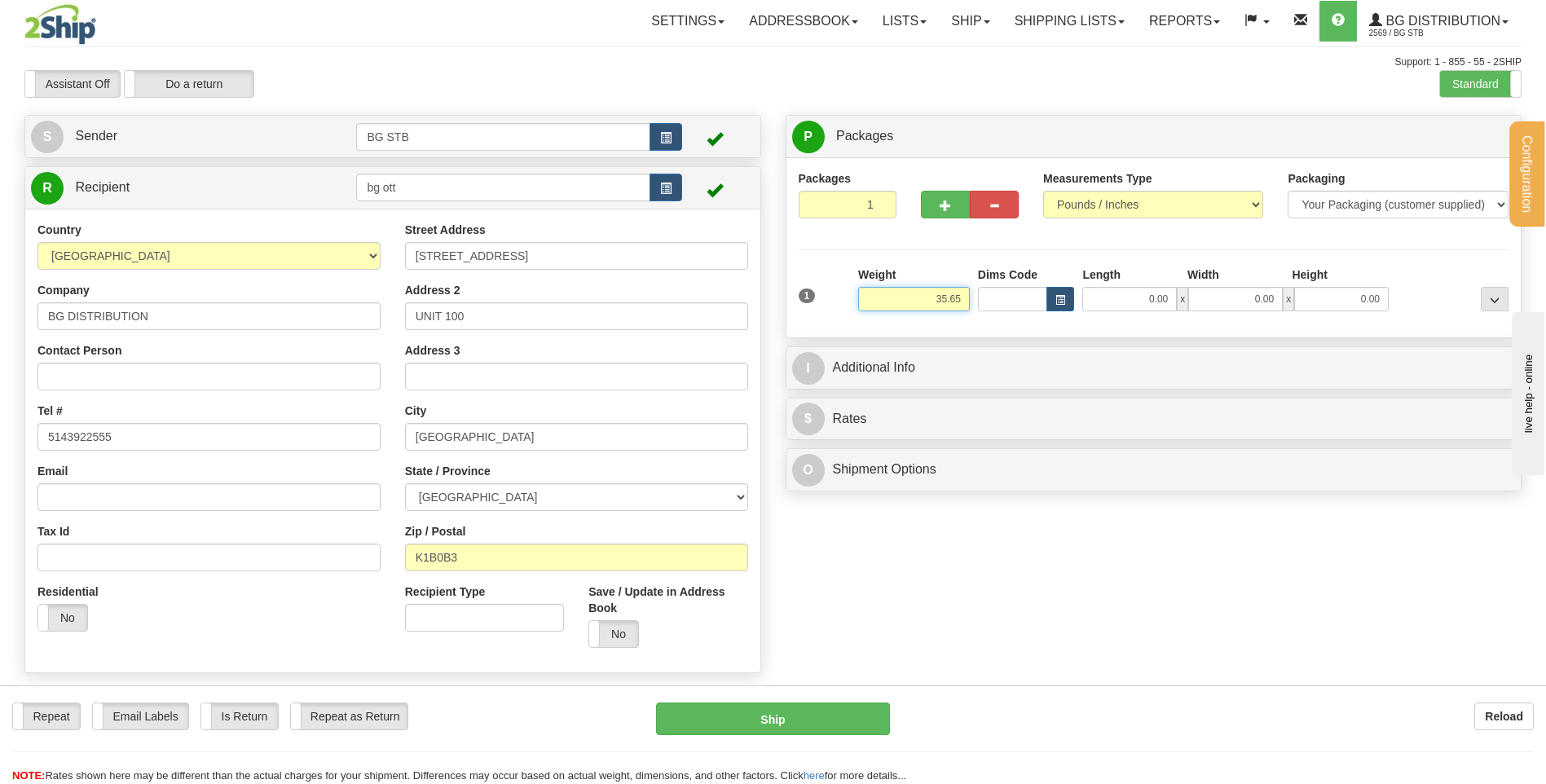
type input "35.65"
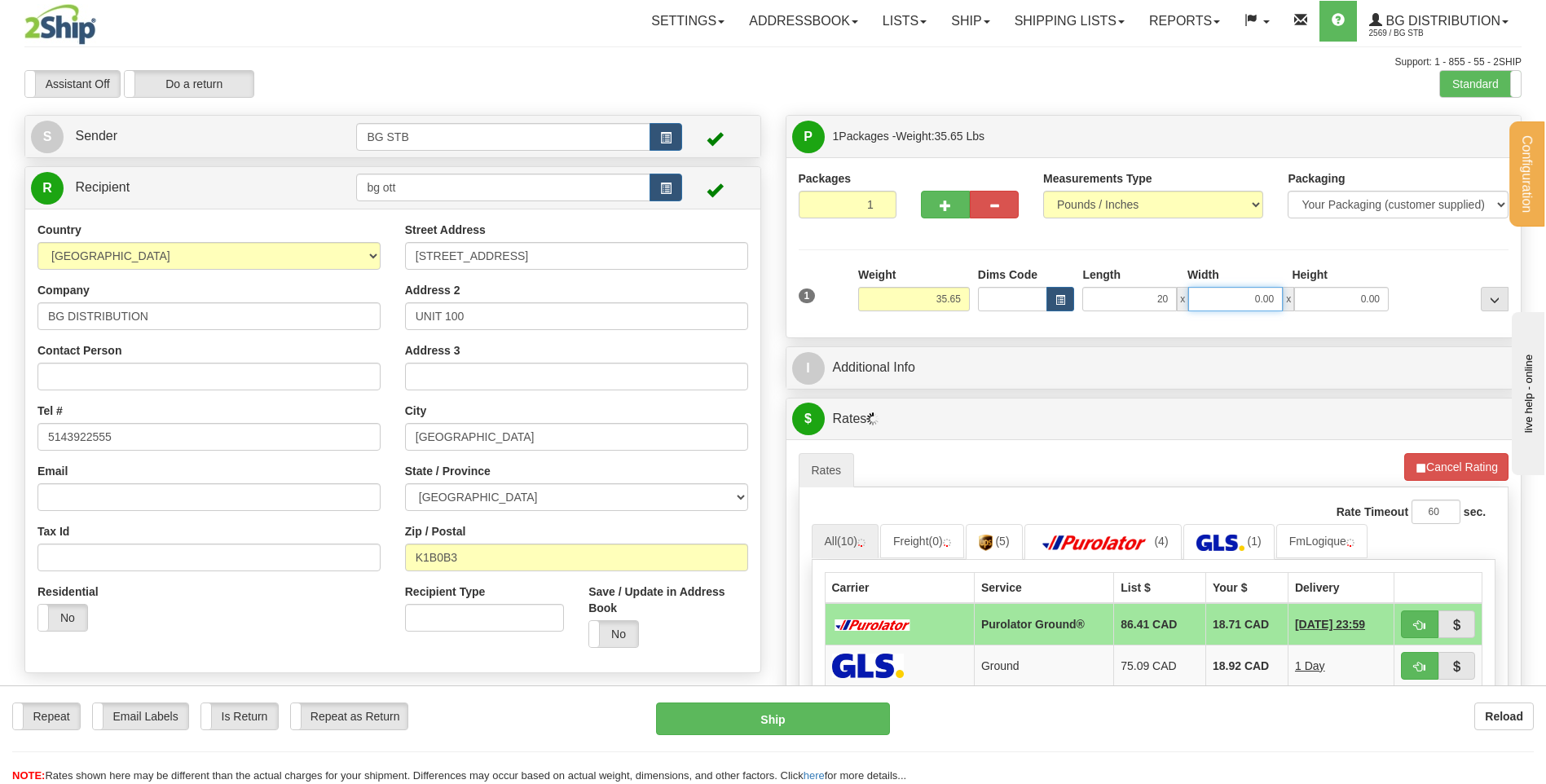
type input "20.00"
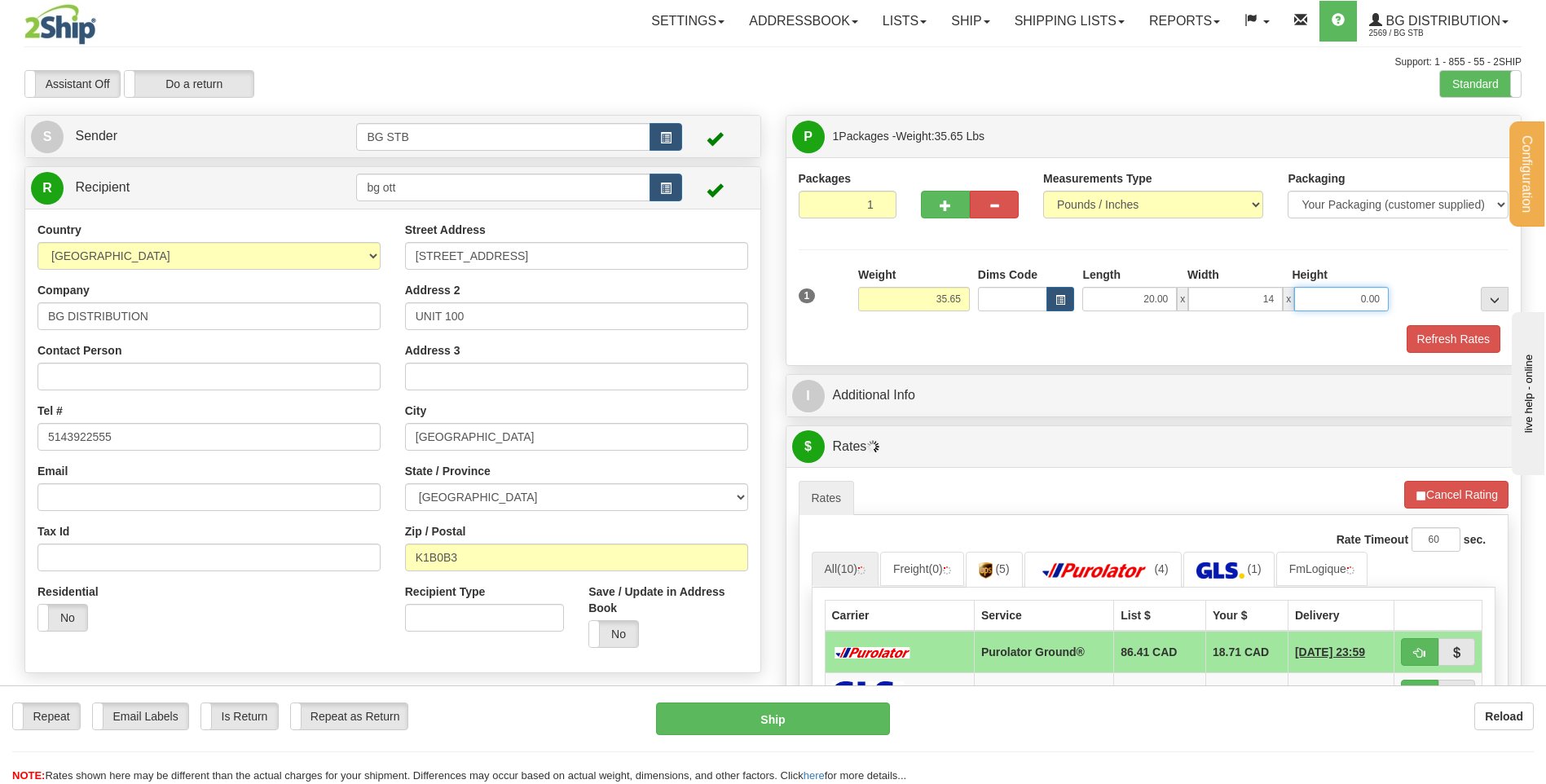
type input "14.00"
type input "8.00"
click at [948, 210] on span "button" at bounding box center [946, 206] width 11 height 11
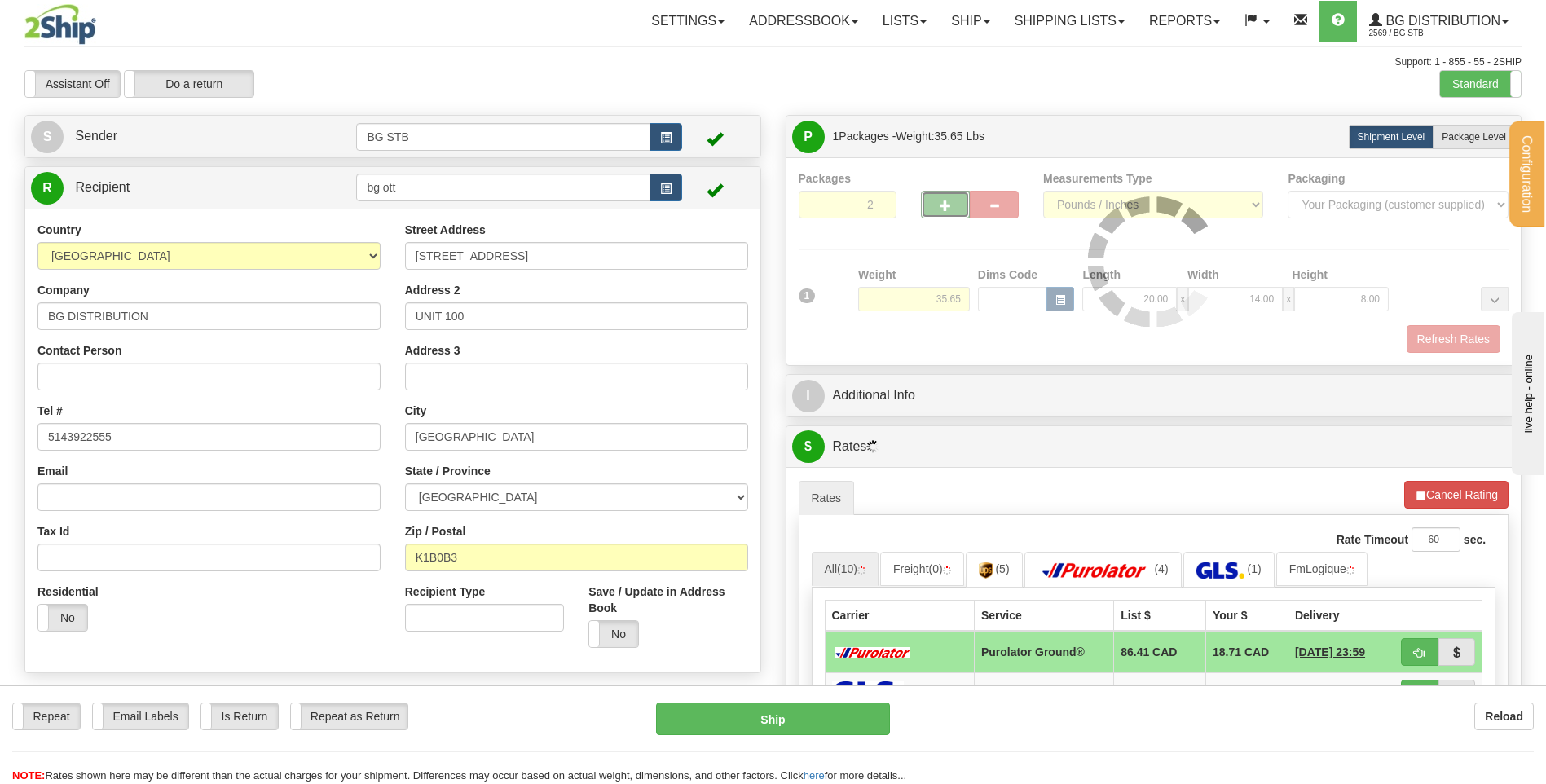
click at [946, 204] on div at bounding box center [1155, 261] width 711 height 182
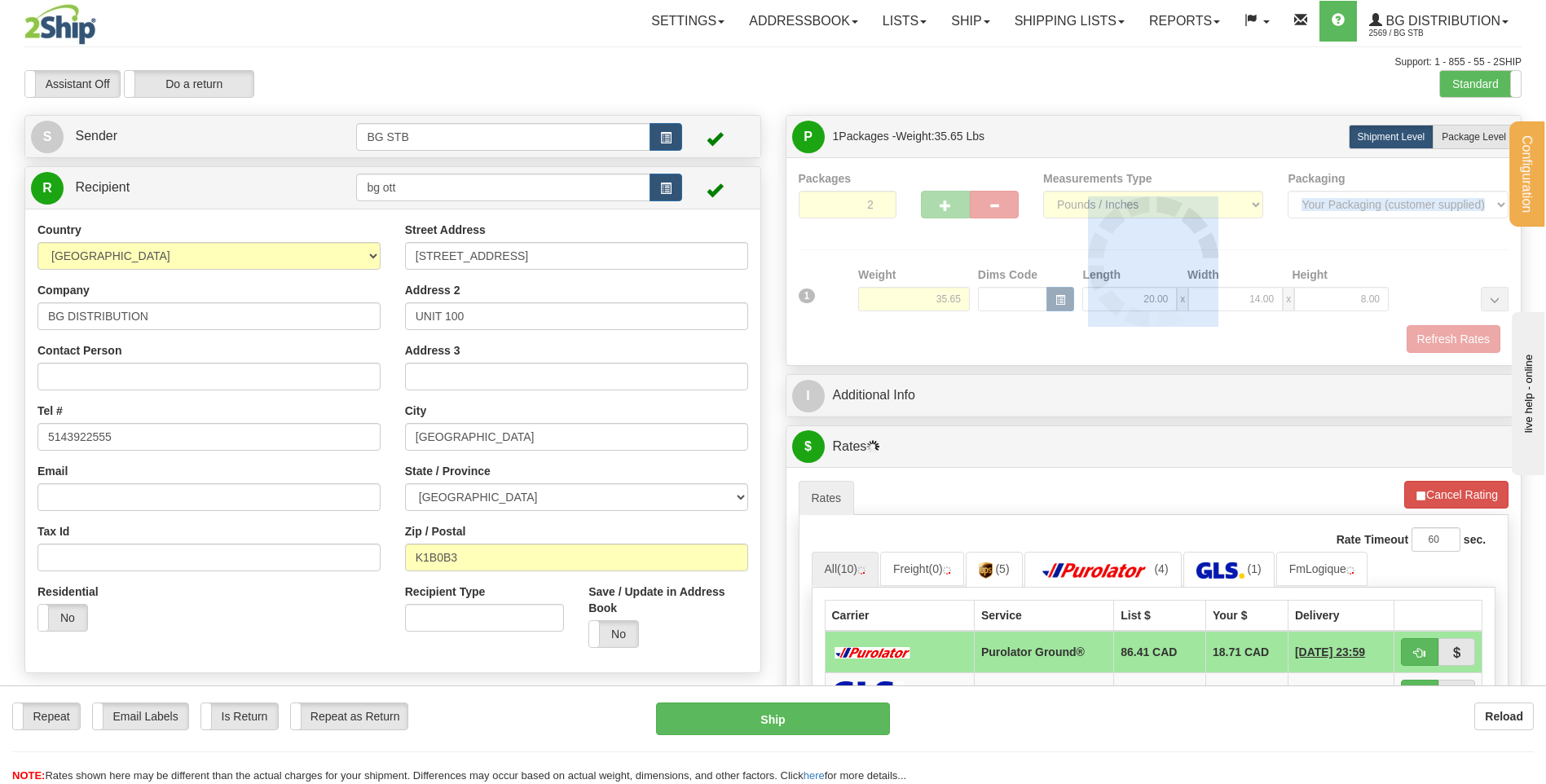
click at [946, 206] on div at bounding box center [1155, 261] width 711 height 182
click at [944, 205] on div at bounding box center [1155, 261] width 711 height 182
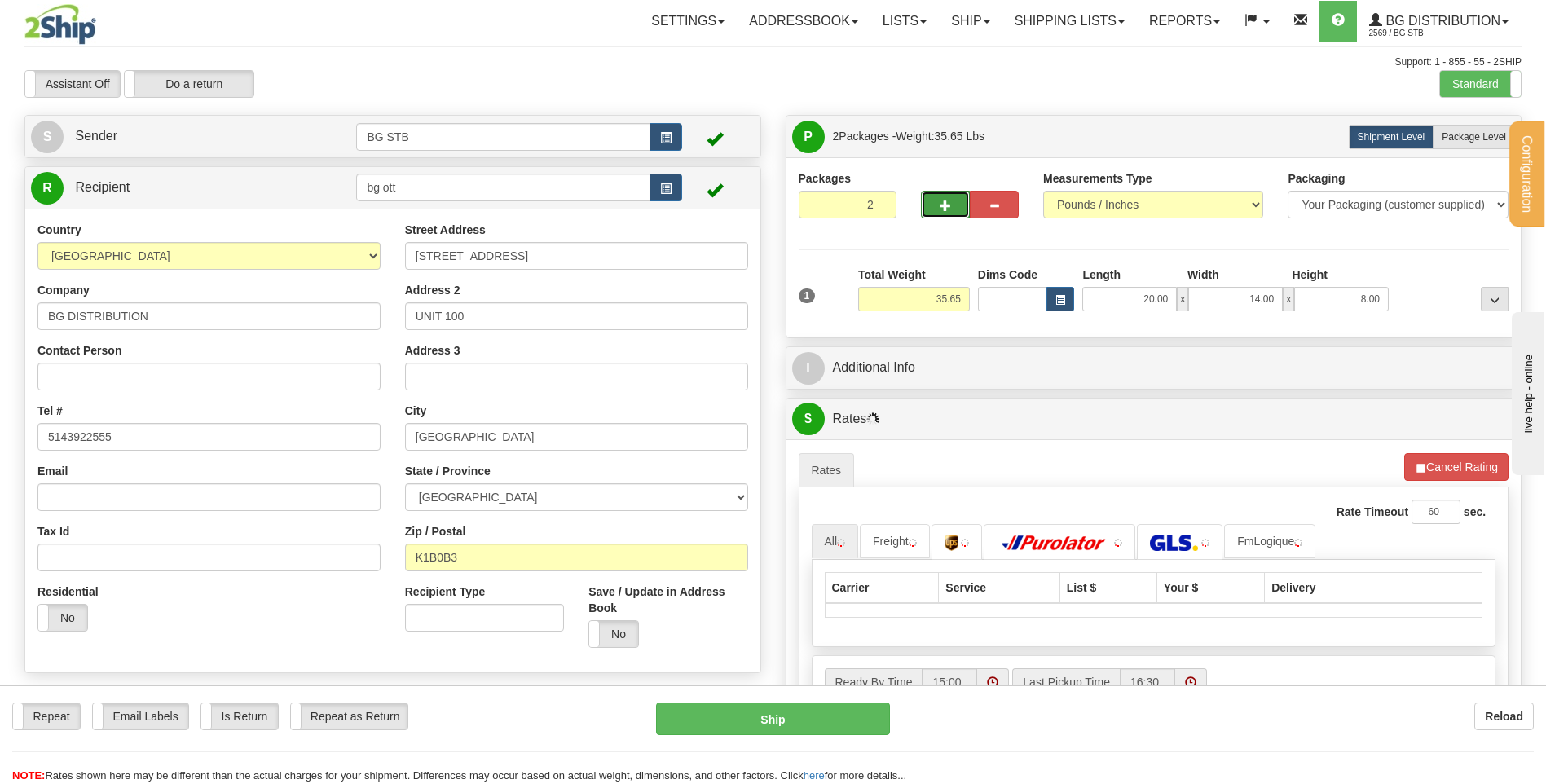
click at [931, 195] on button "button" at bounding box center [945, 204] width 49 height 27
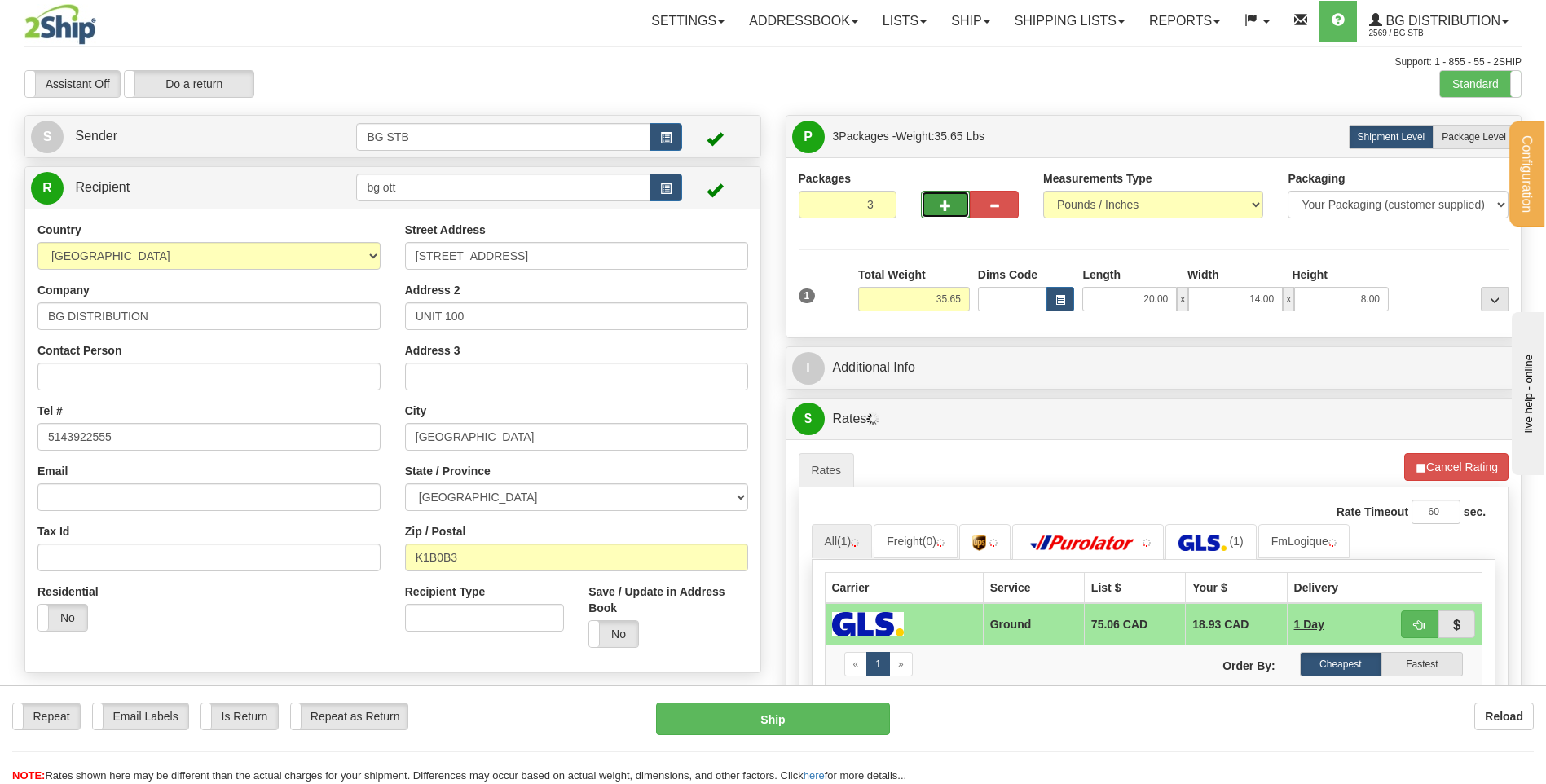
click at [948, 202] on span "button" at bounding box center [946, 206] width 11 height 11
type input "4"
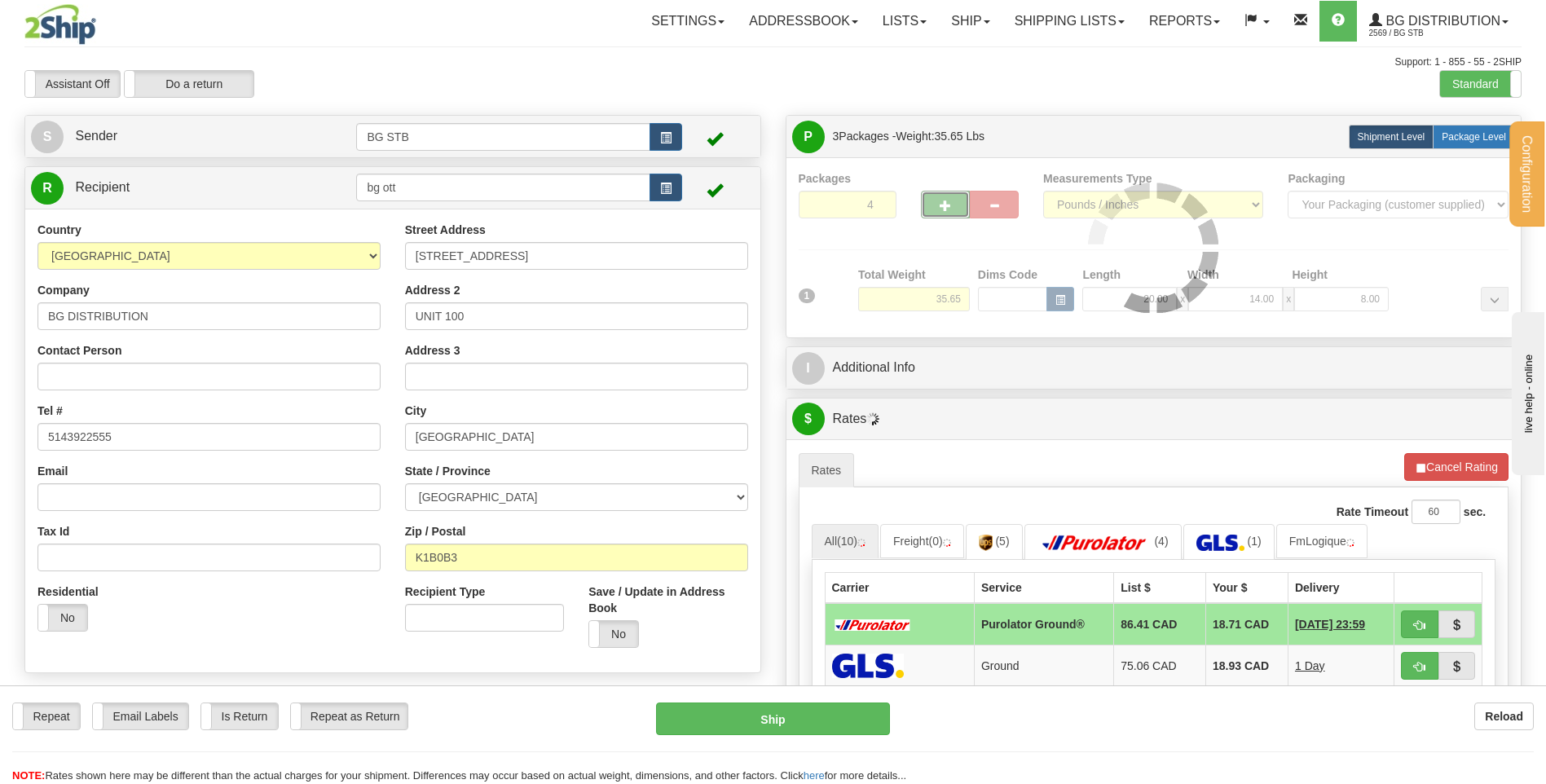
click at [1471, 126] on label "Package Level Pack.." at bounding box center [1475, 136] width 82 height 25
radio input "true"
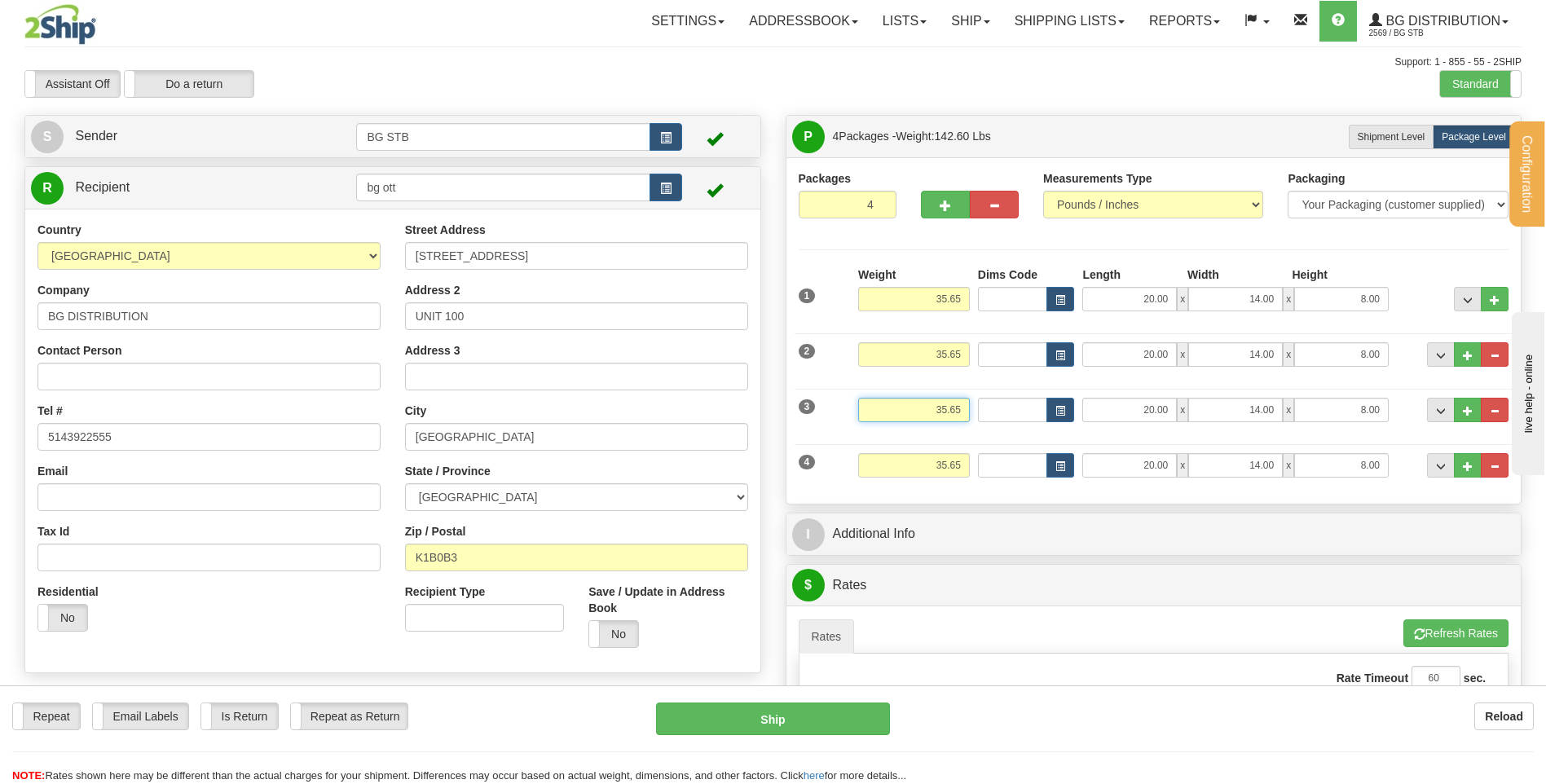
drag, startPoint x: 941, startPoint y: 408, endPoint x: 1145, endPoint y: 361, distance: 209.3
click at [1048, 389] on div "3 Weight 35.65 Dims Code Length Width Height" at bounding box center [1154, 408] width 718 height 55
type input "40.15"
click at [1154, 411] on input "20.00" at bounding box center [1129, 409] width 94 height 25
drag, startPoint x: 1132, startPoint y: 408, endPoint x: 1365, endPoint y: 398, distance: 233.2
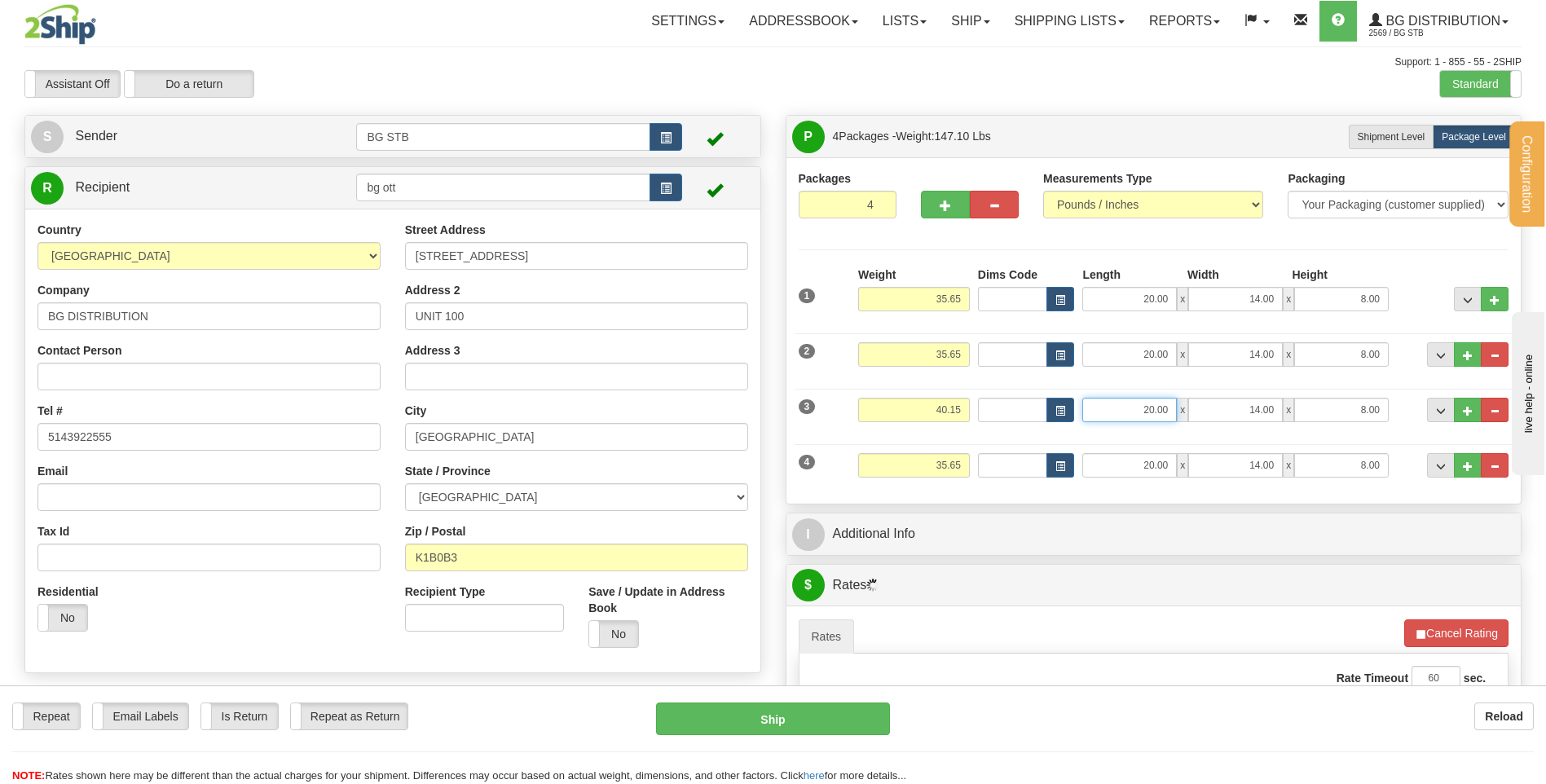
click at [1365, 398] on div "20.00 x 14.00 x 8.00" at bounding box center [1235, 409] width 306 height 25
type input "16.00"
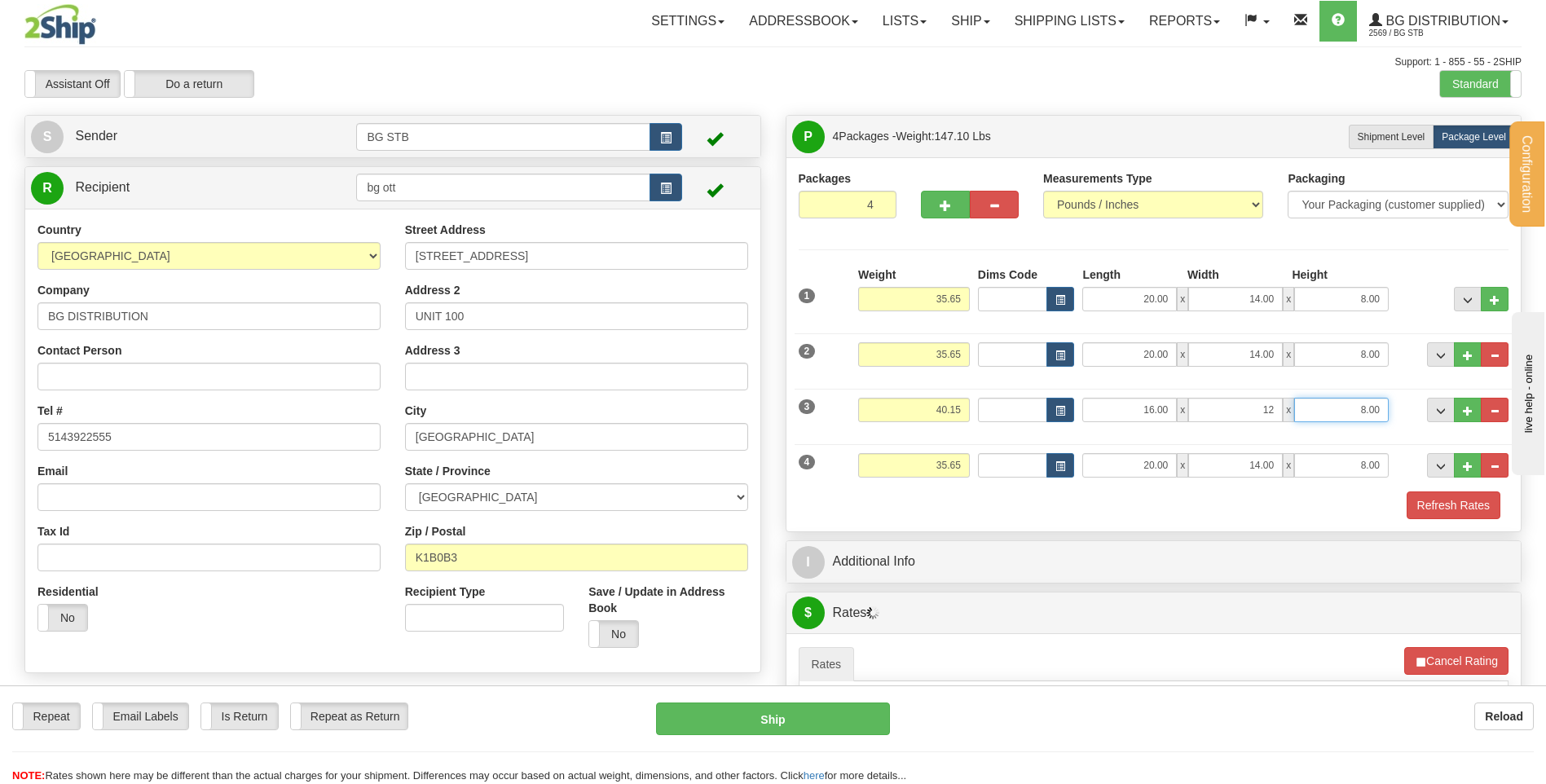
type input "12.00"
type input "11.00"
drag, startPoint x: 1225, startPoint y: 464, endPoint x: 1269, endPoint y: 449, distance: 46.5
click at [1265, 453] on div "20.00 x 14.00 x 8.00" at bounding box center [1235, 465] width 306 height 25
type input "16.00"
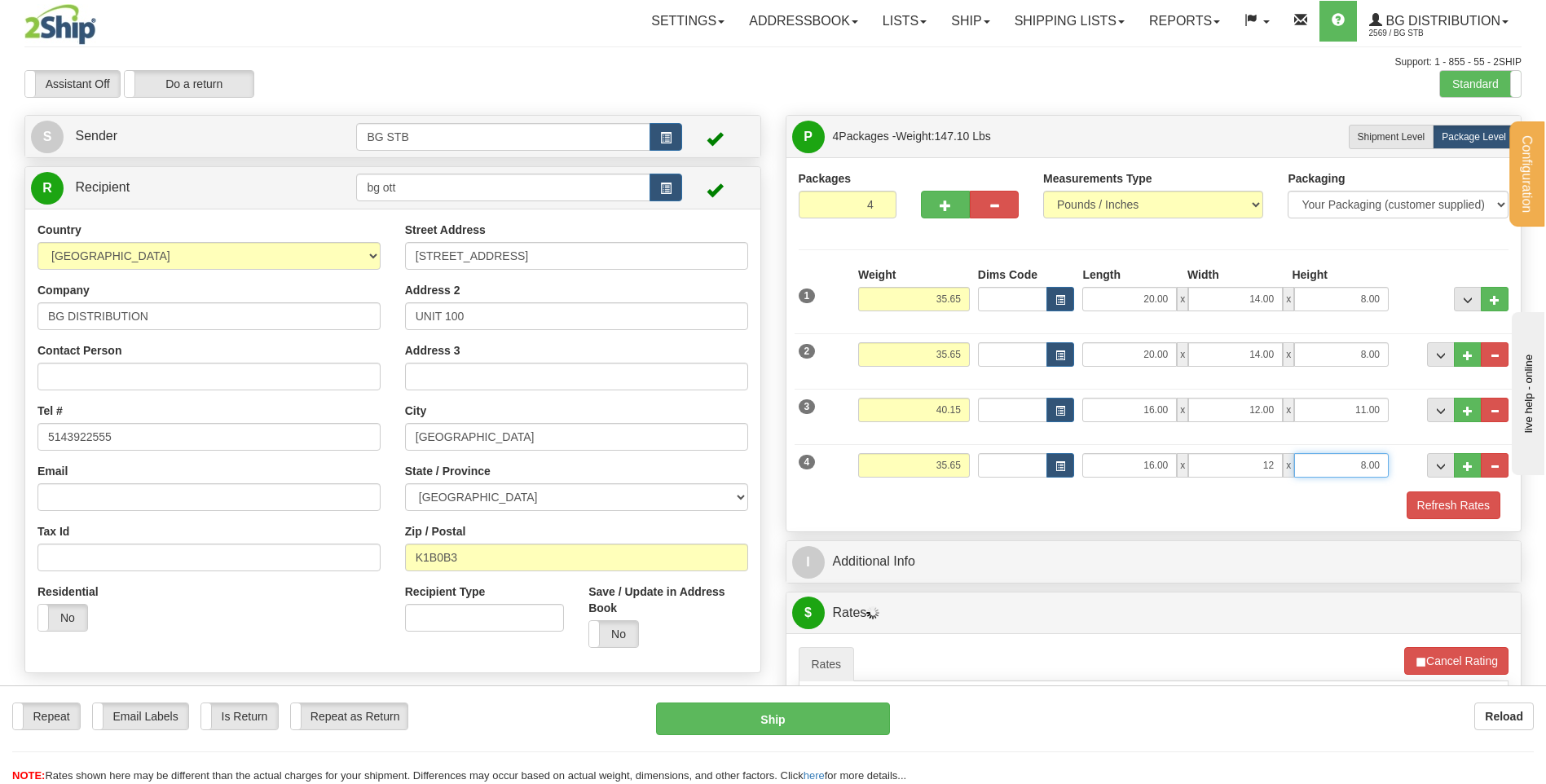
type input "12.00"
type input "11.00"
drag, startPoint x: 948, startPoint y: 465, endPoint x: 1001, endPoint y: 452, distance: 54.6
click at [1001, 452] on div "4 Weight 35.65 Dims Code Length Width Height" at bounding box center [1154, 463] width 718 height 55
type input "19.00"
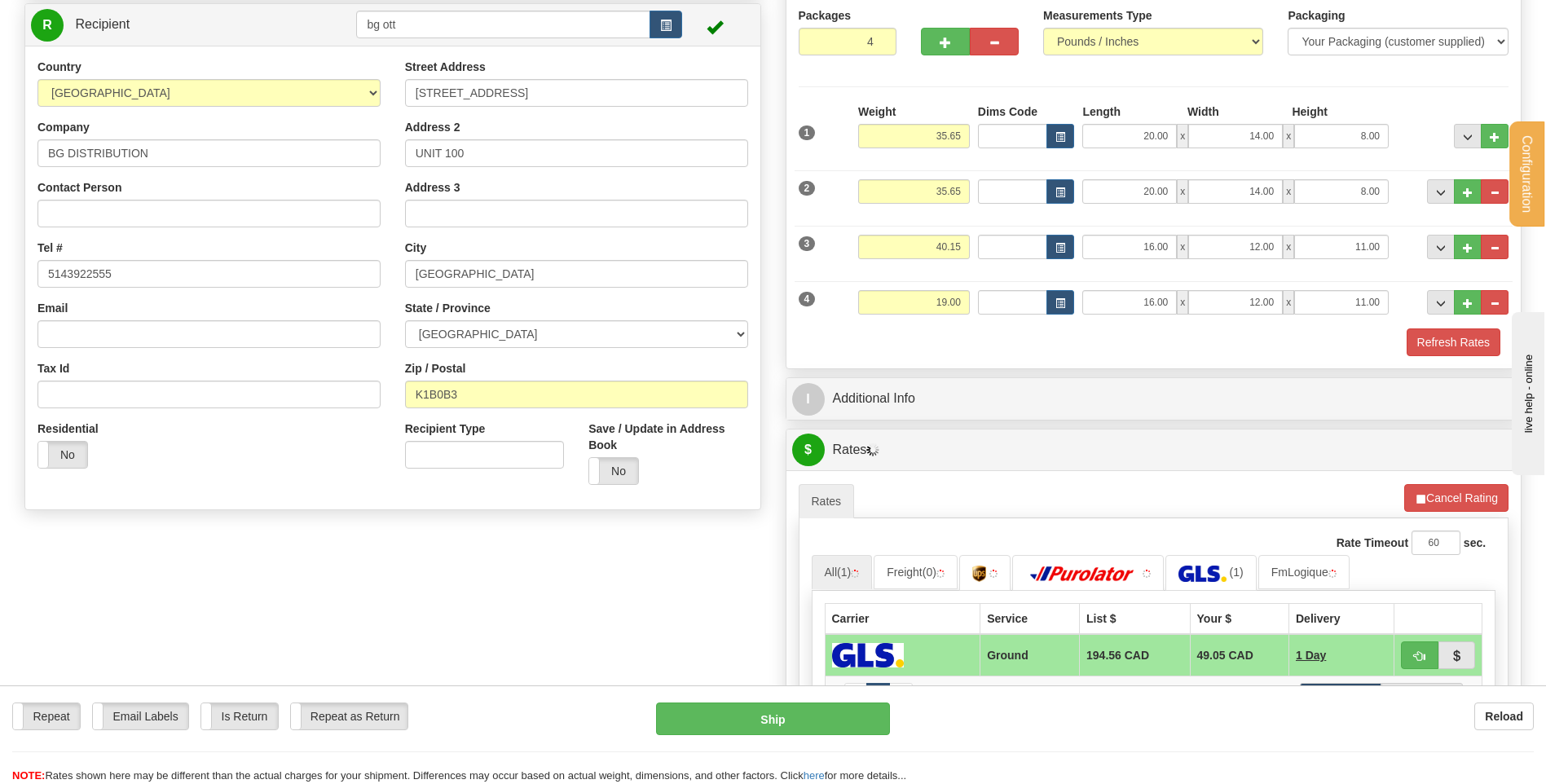
click at [849, 368] on div "P Packages 4 Packages - Weight: 130.45 Lbs Shipment Level Shipm. Package Level …" at bounding box center [1154, 160] width 737 height 417
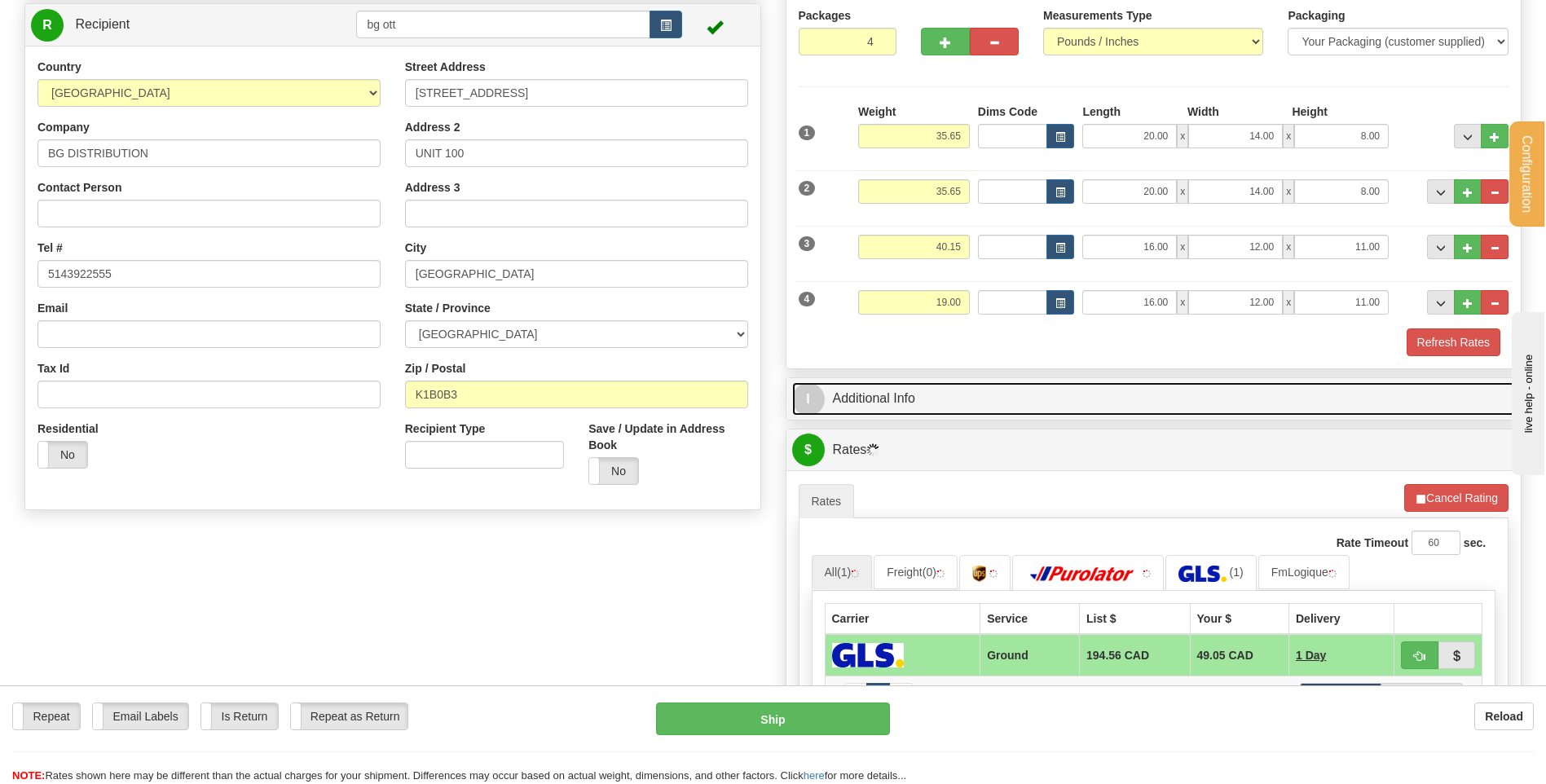
click at [867, 400] on link "I Additional Info" at bounding box center [1155, 398] width 724 height 33
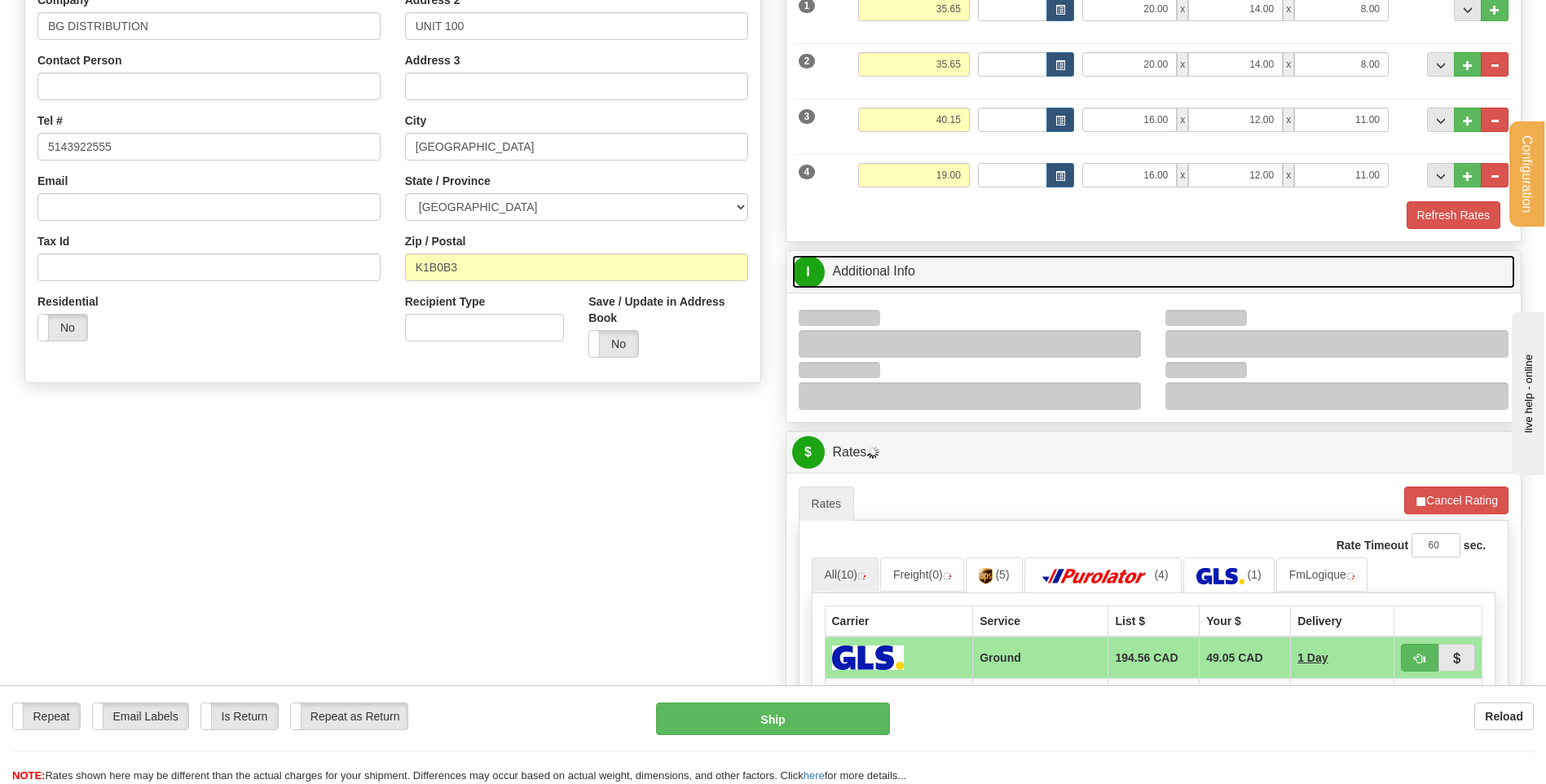
scroll to position [408, 0]
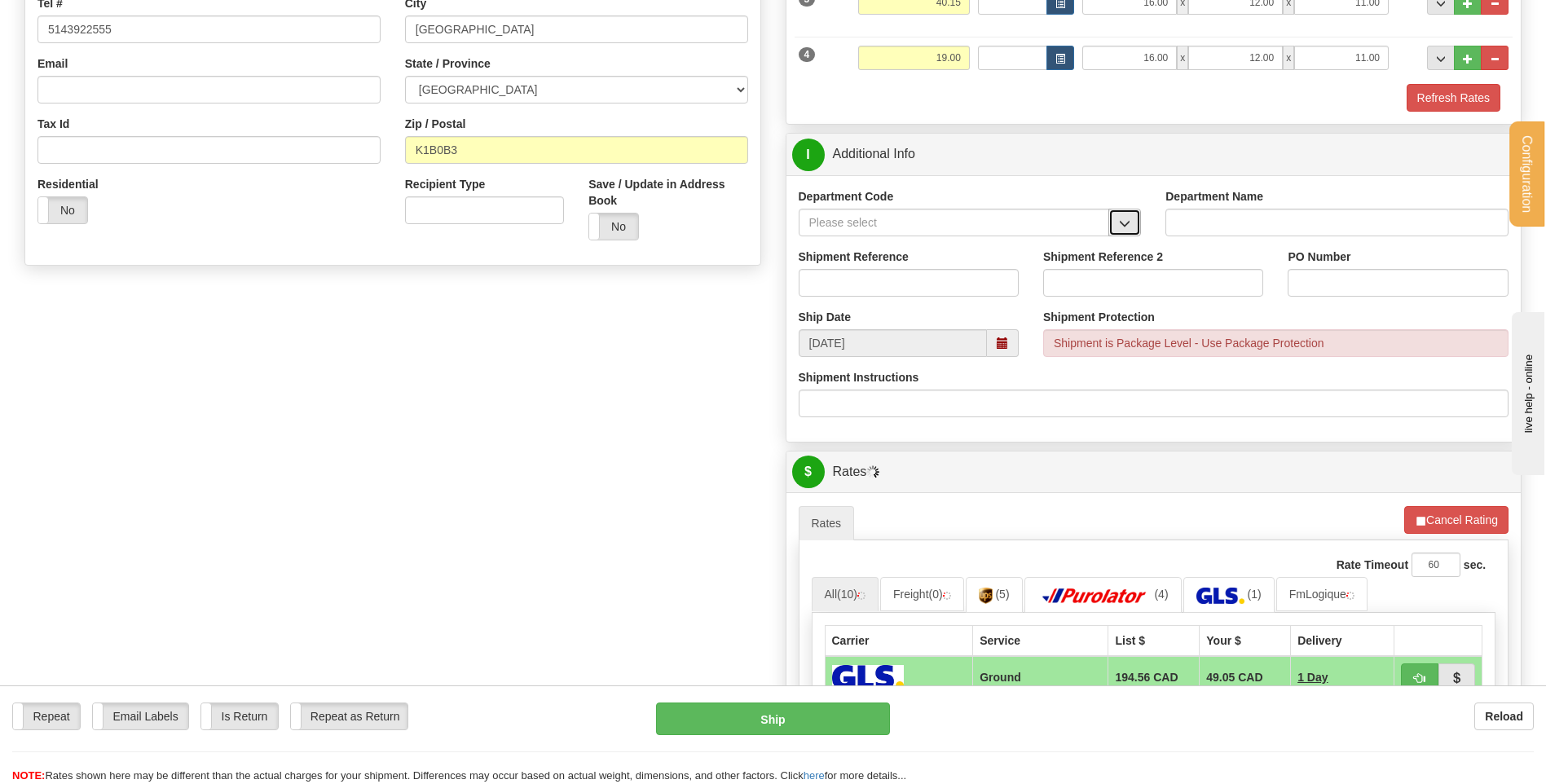
click at [1133, 223] on button "button" at bounding box center [1125, 223] width 33 height 27
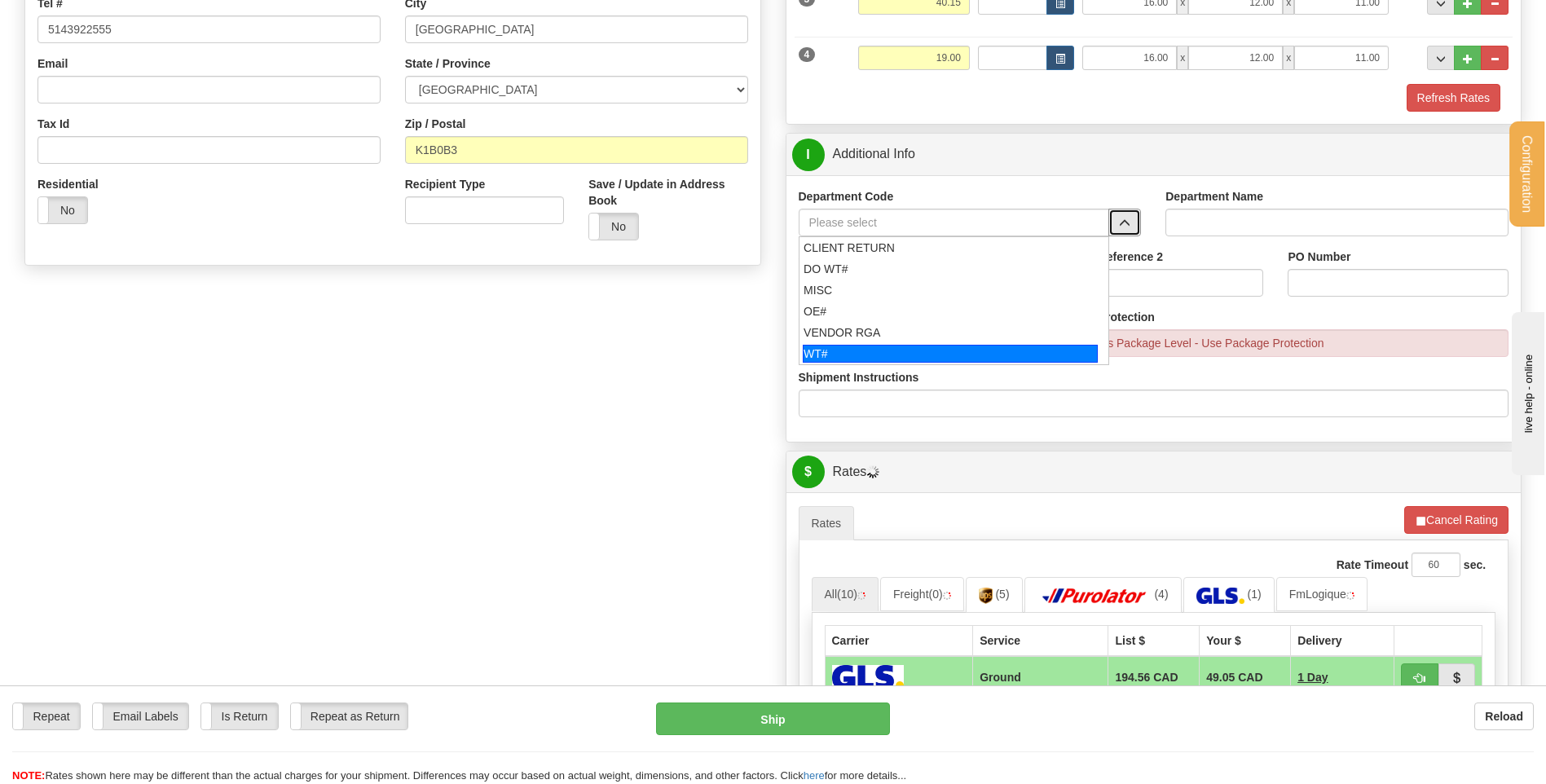
click at [824, 350] on div "WT#" at bounding box center [950, 354] width 295 height 18
type input "WT#"
type input "WAREHOUSE TRANSFERS"
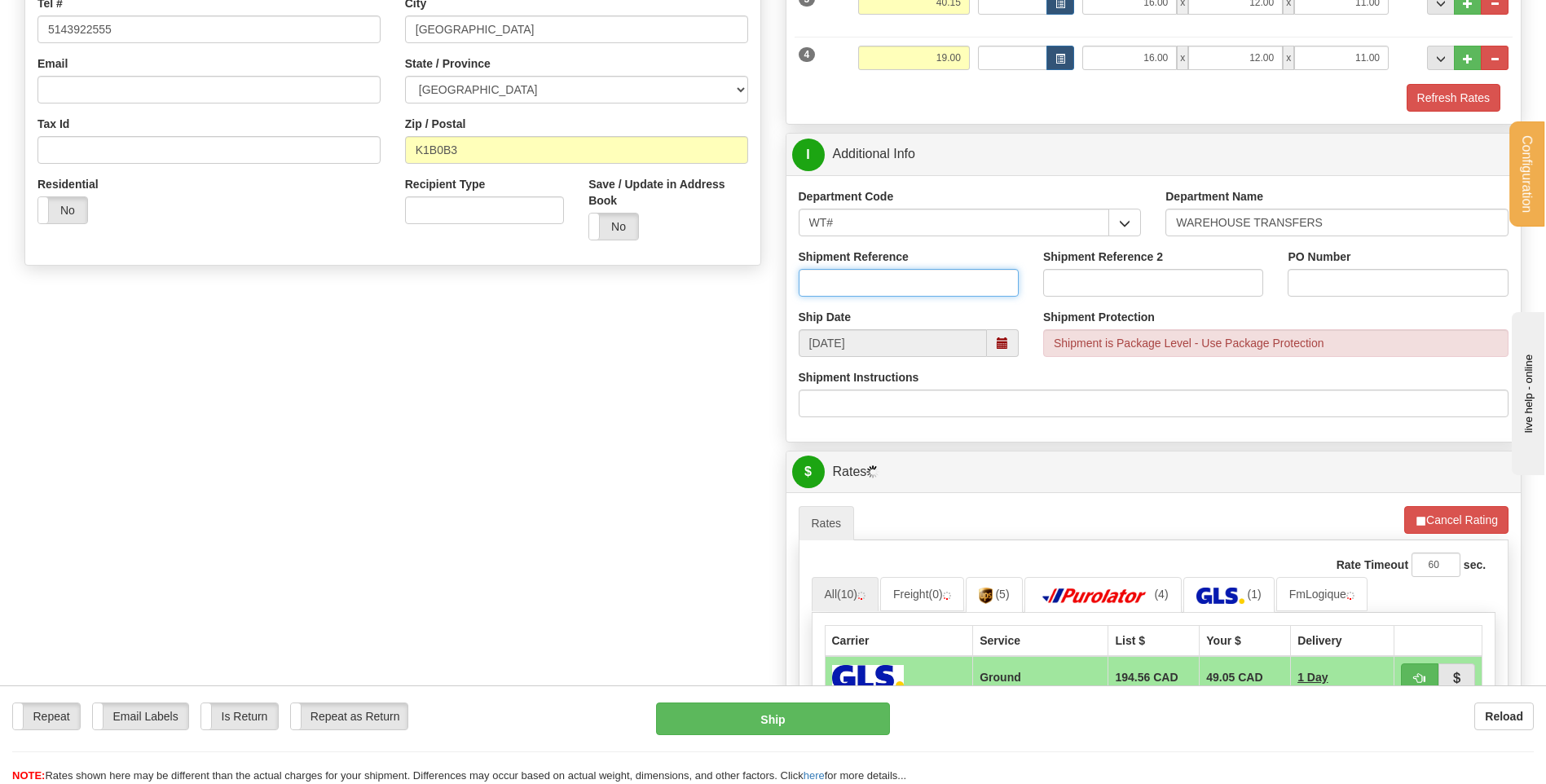
click at [842, 279] on input "Shipment Reference" at bounding box center [909, 283] width 220 height 27
type input "TRANSFERT 08"
click at [1312, 278] on input "PO Number" at bounding box center [1398, 283] width 220 height 27
type input "TRANSFERT OTTAWA"
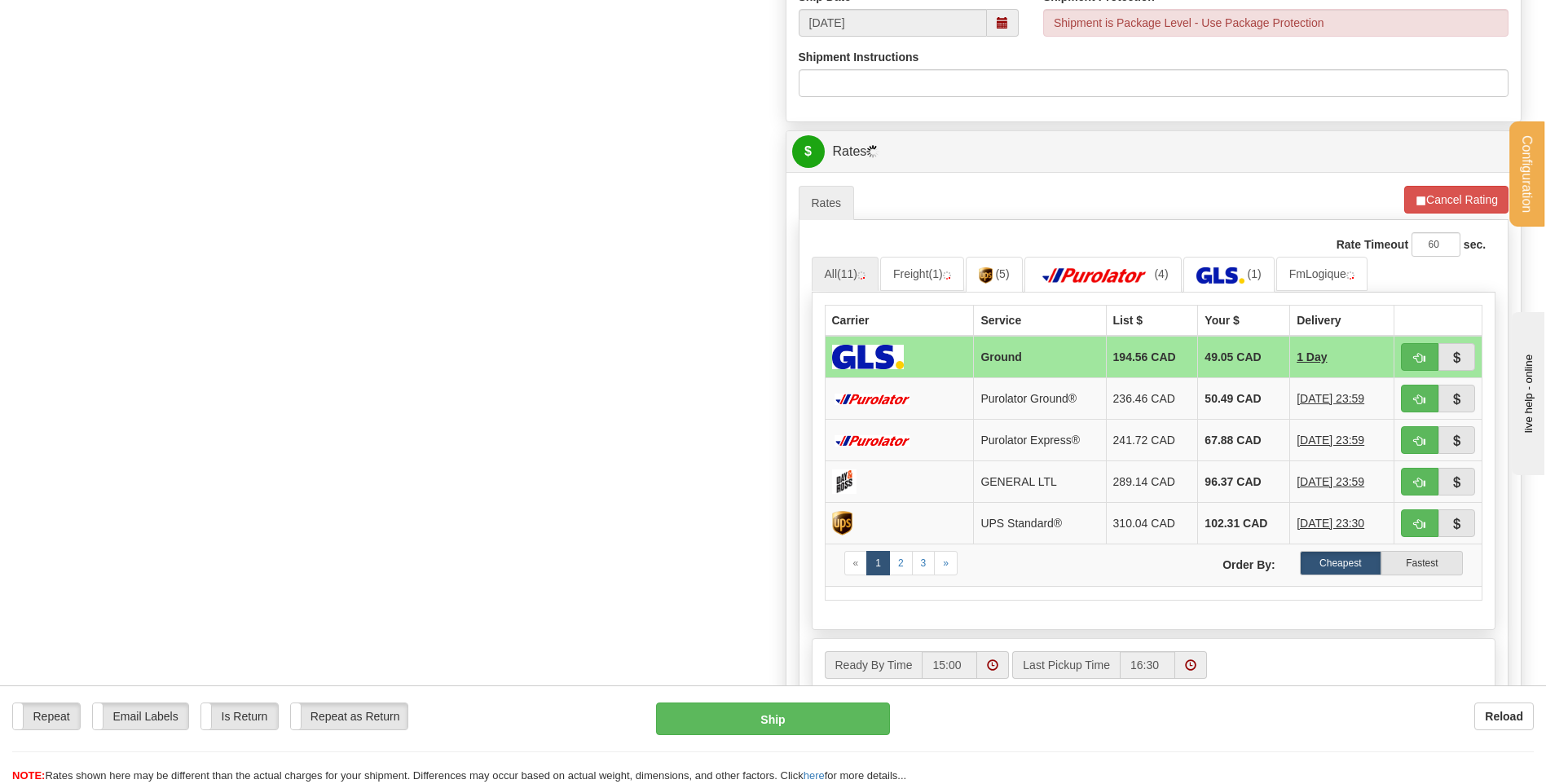
scroll to position [734, 0]
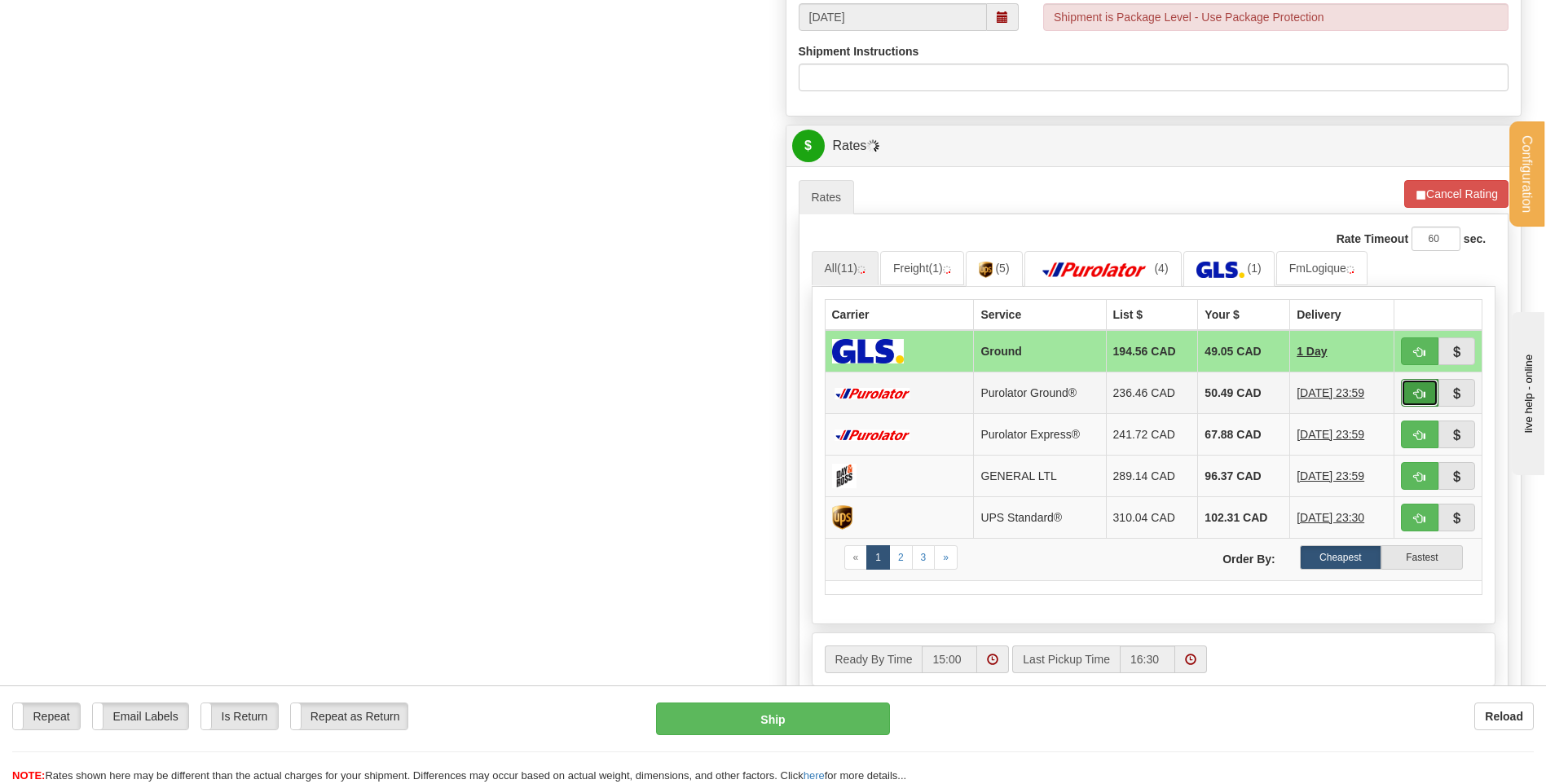
click at [1418, 394] on span "button" at bounding box center [1420, 394] width 11 height 11
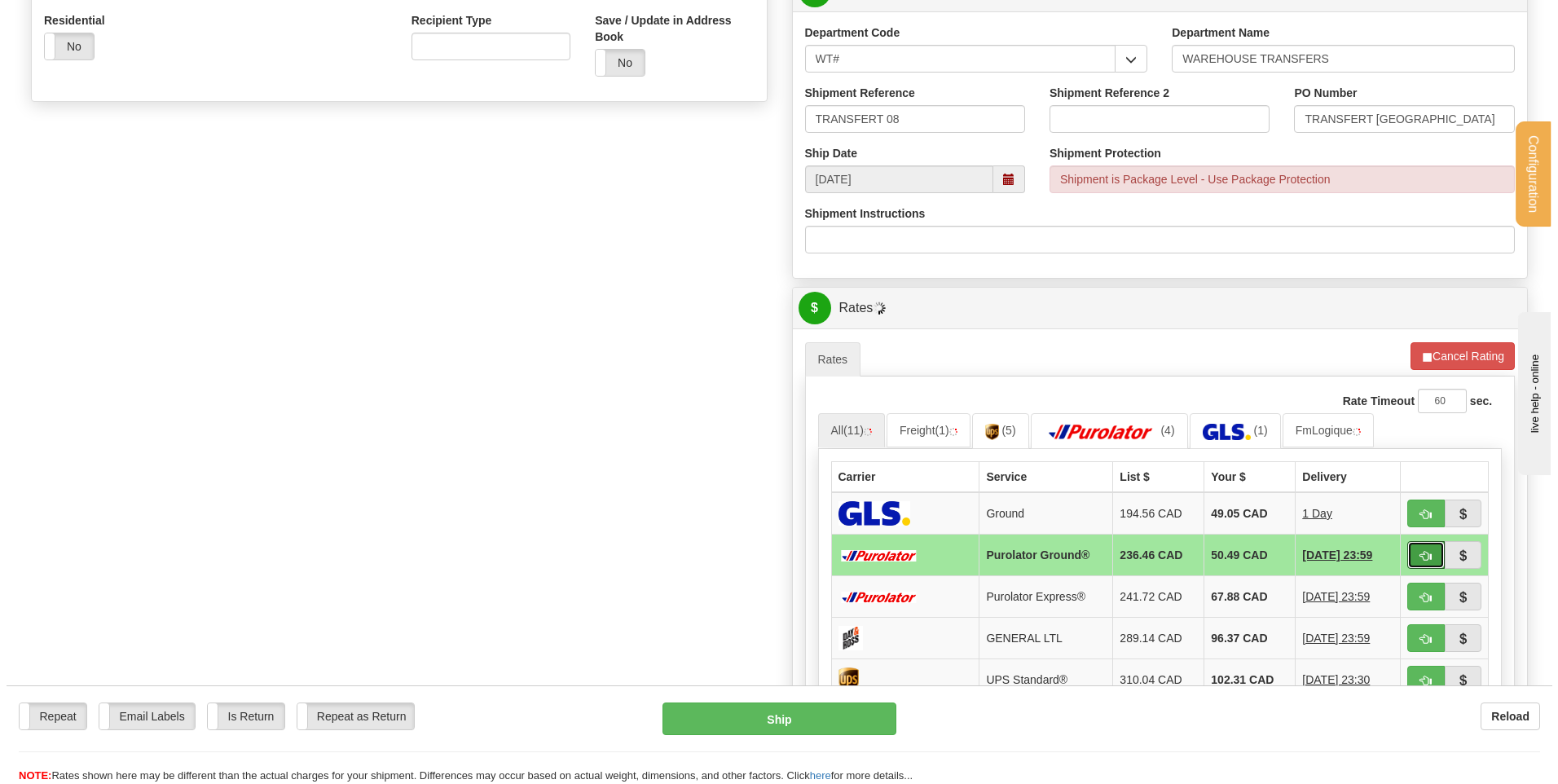
scroll to position [571, 0]
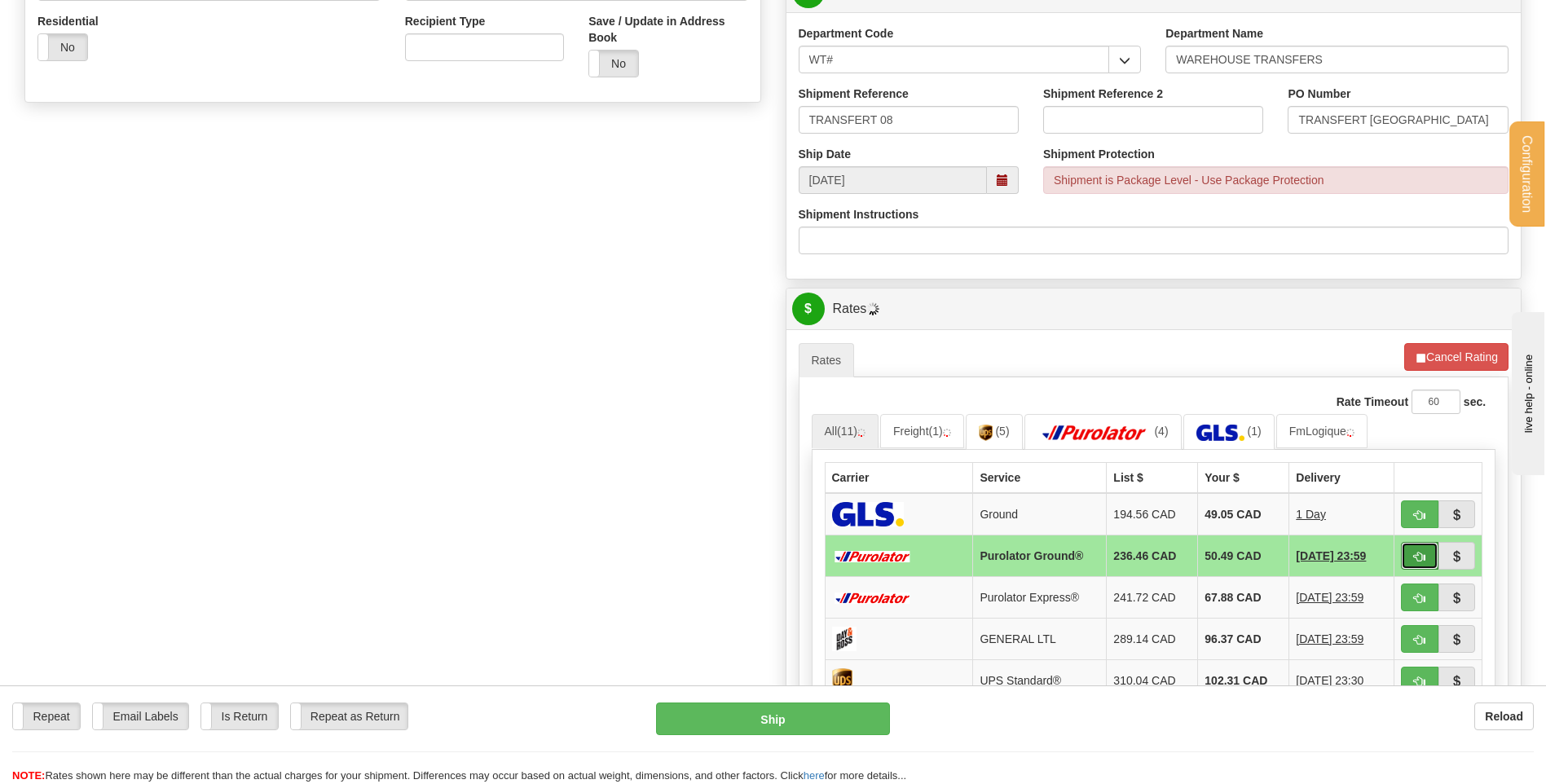
click at [1421, 558] on span "button" at bounding box center [1420, 557] width 11 height 11
click at [767, 717] on button "Ship" at bounding box center [773, 719] width 233 height 33
type input "260"
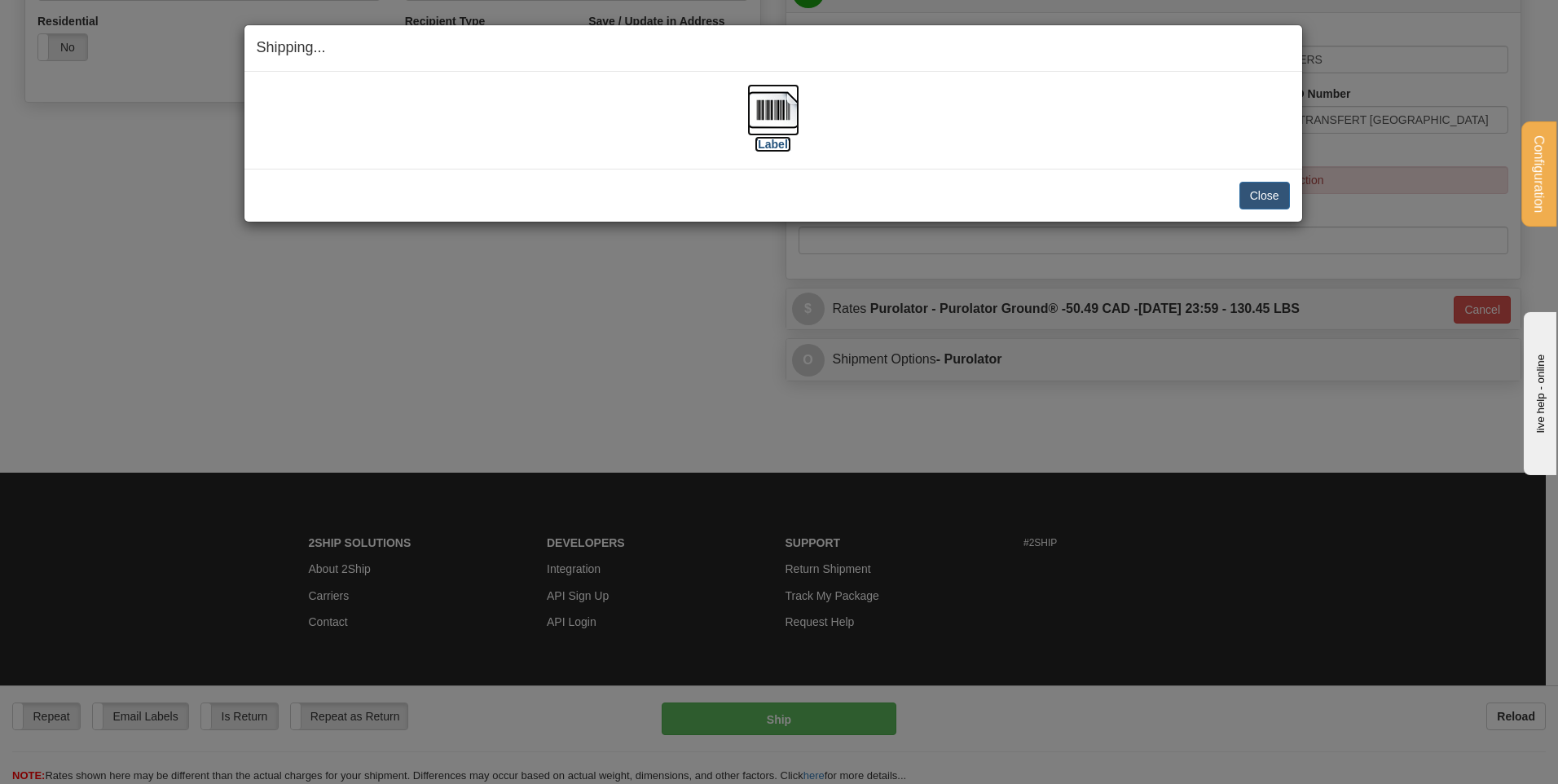
click at [769, 129] on img at bounding box center [773, 110] width 52 height 52
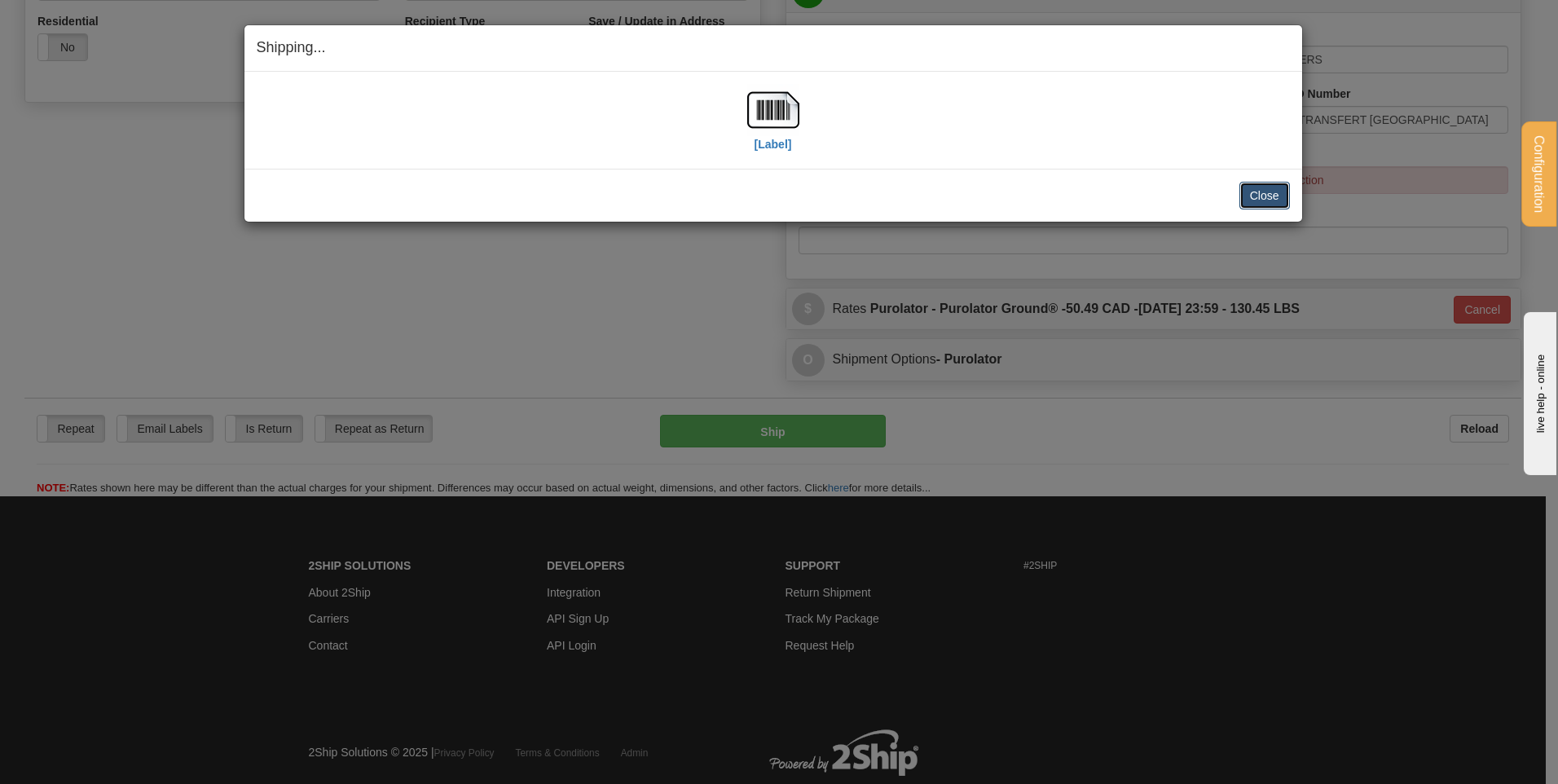
click at [1255, 196] on button "Close" at bounding box center [1264, 195] width 50 height 27
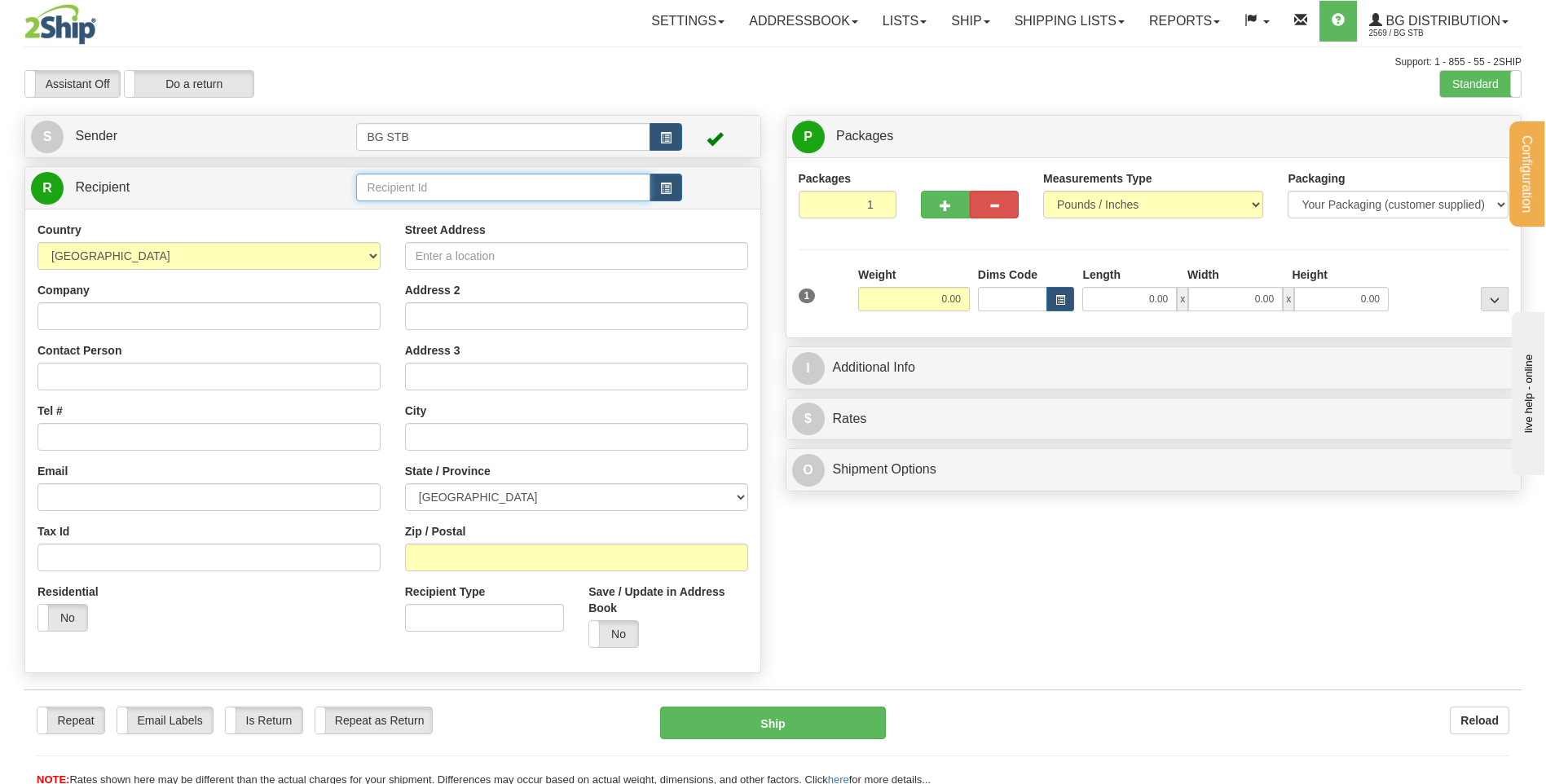
click at [496, 183] on input "text" at bounding box center [503, 187] width 293 height 27
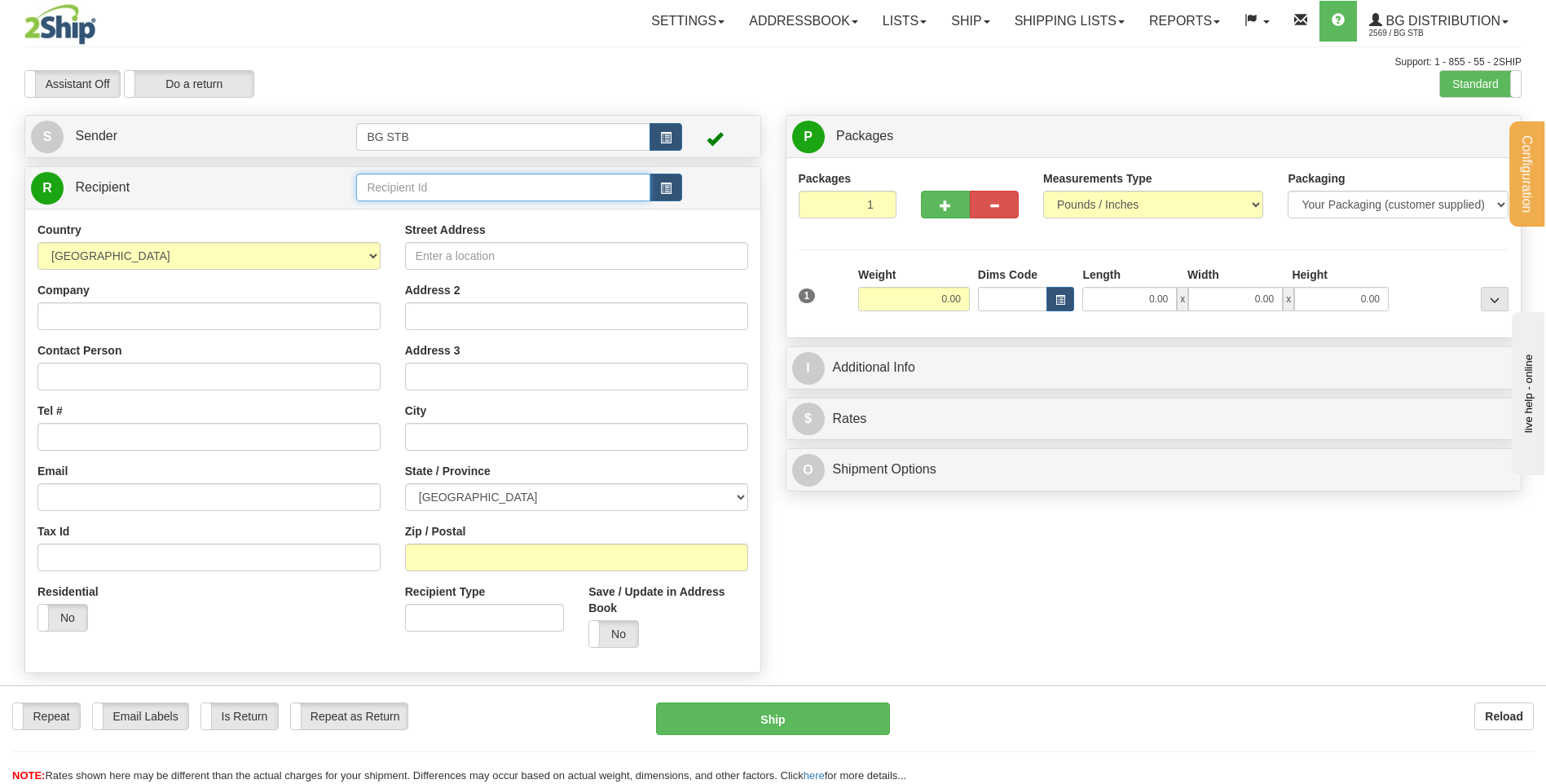
type input "G"
type input "BG VAN"
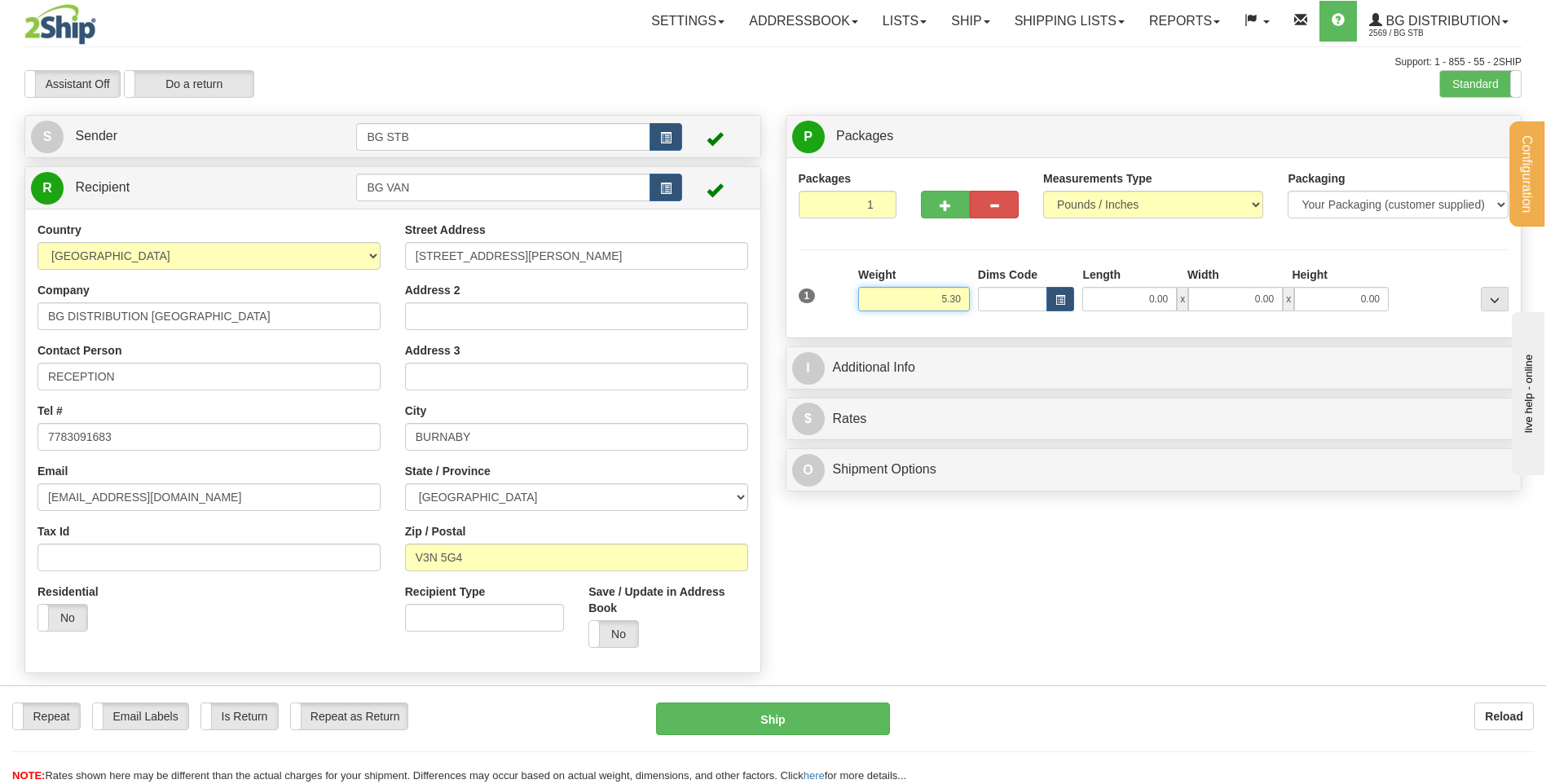
type input "5.30"
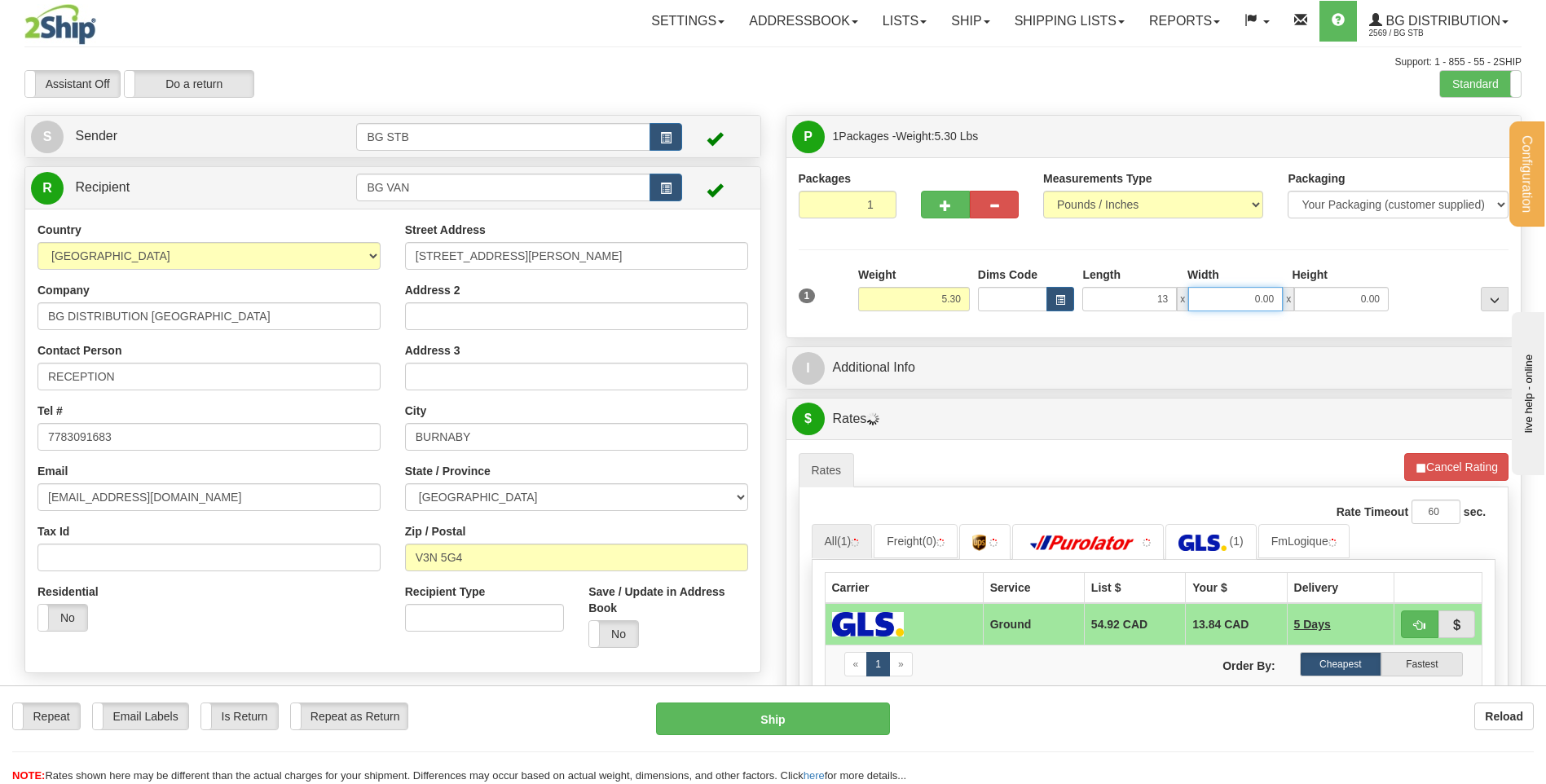
type input "13.00"
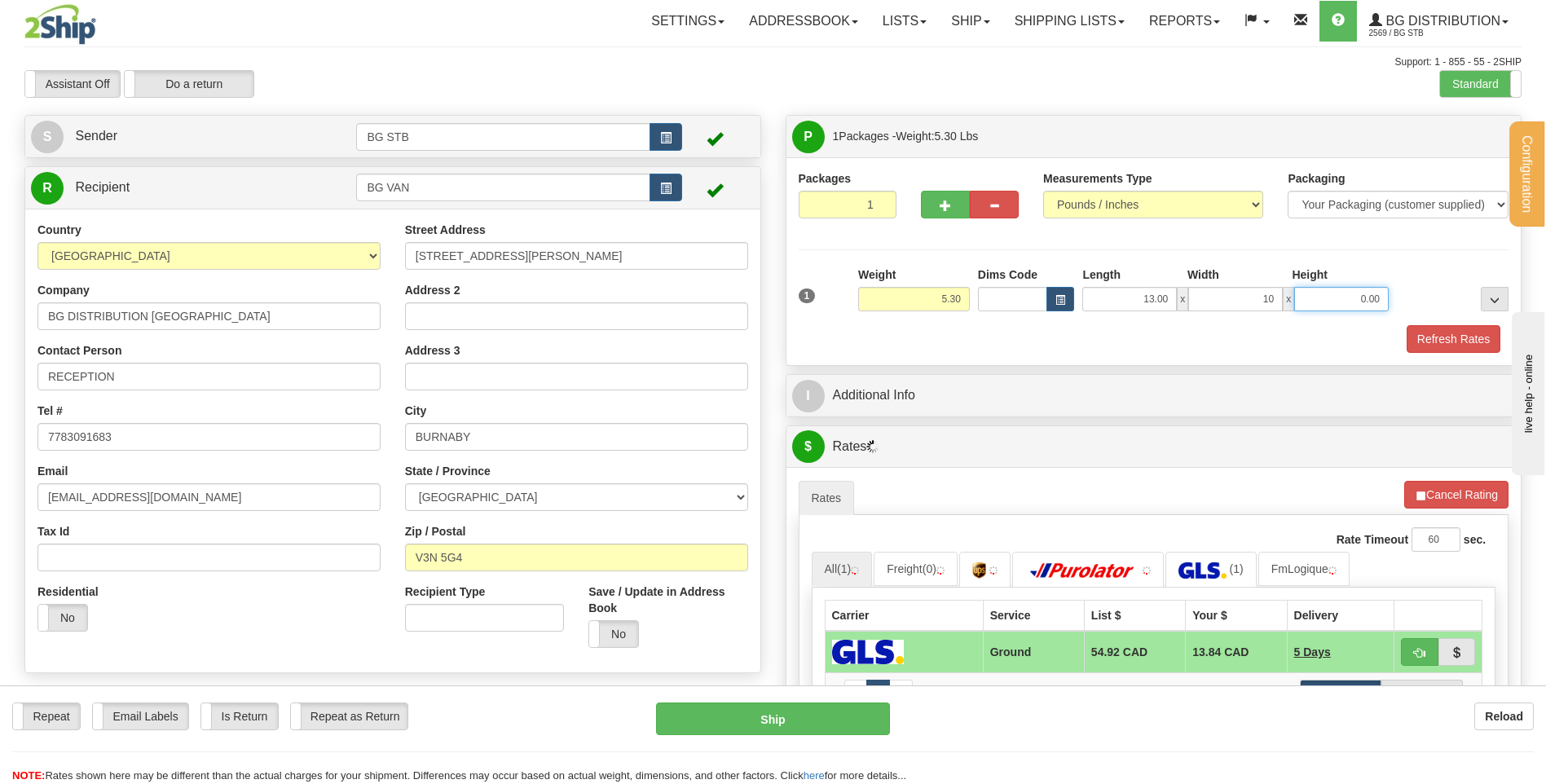
type input "10.00"
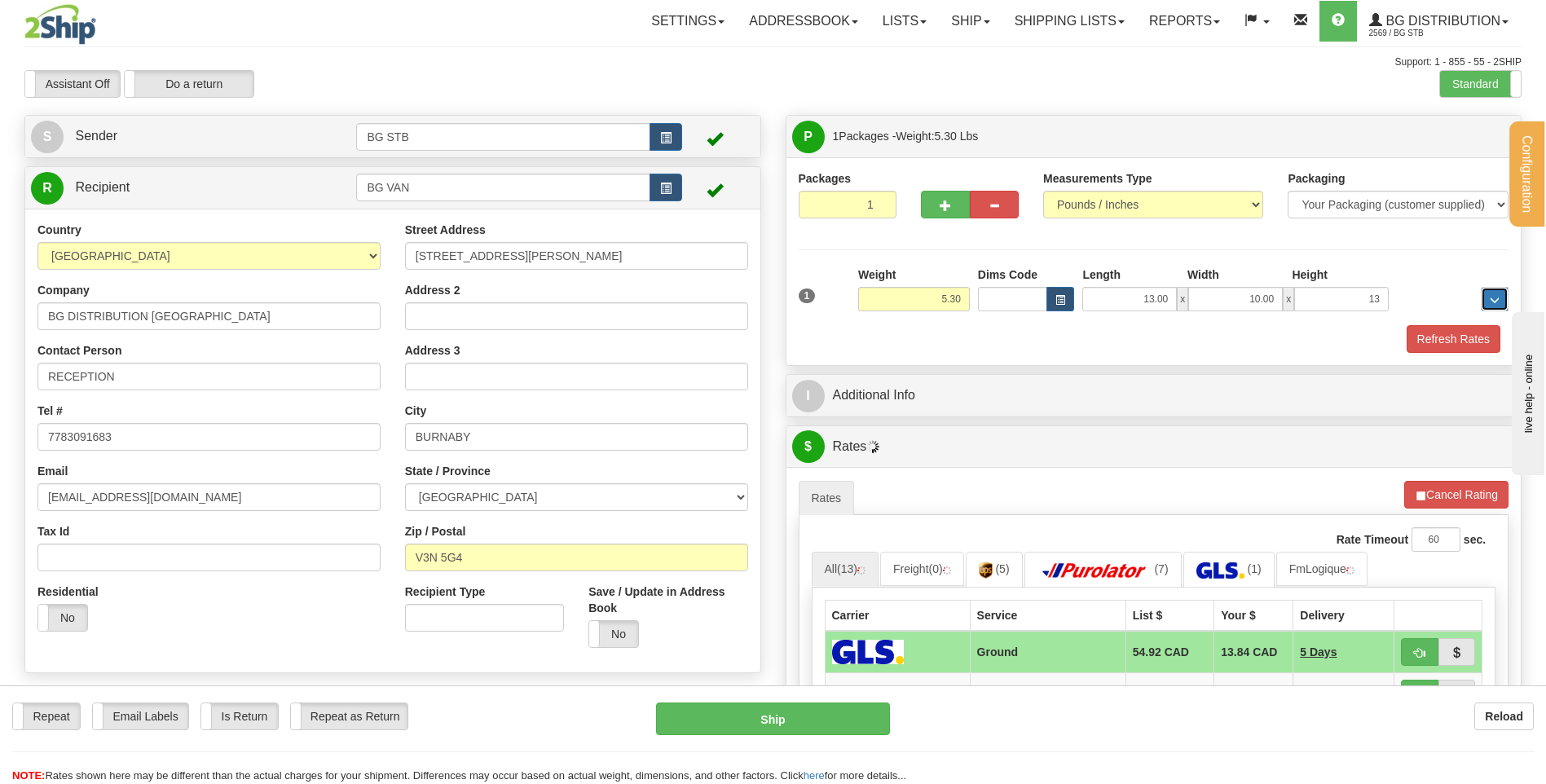
type input "13.00"
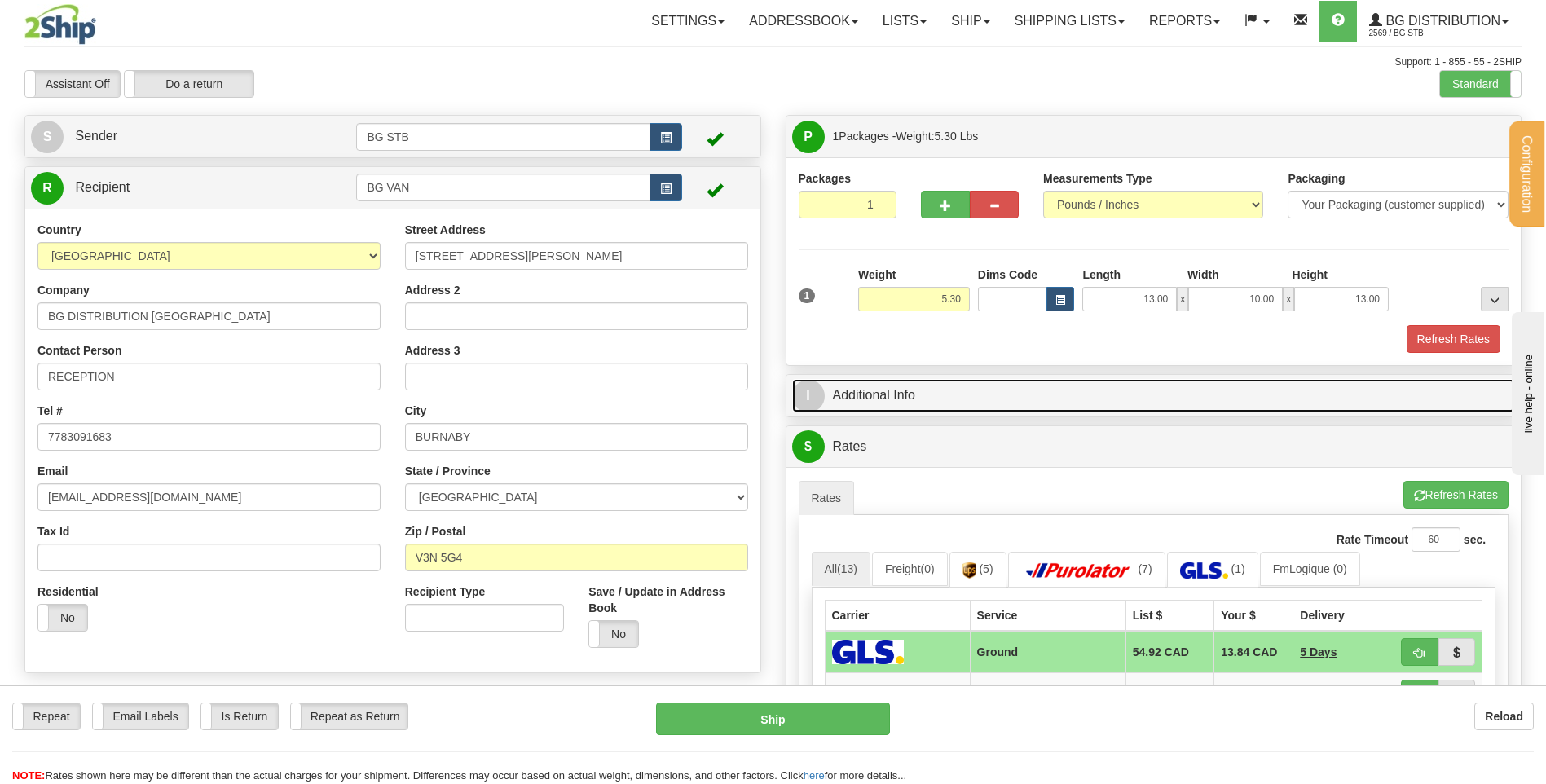
click at [941, 392] on link "I Additional Info" at bounding box center [1155, 396] width 724 height 33
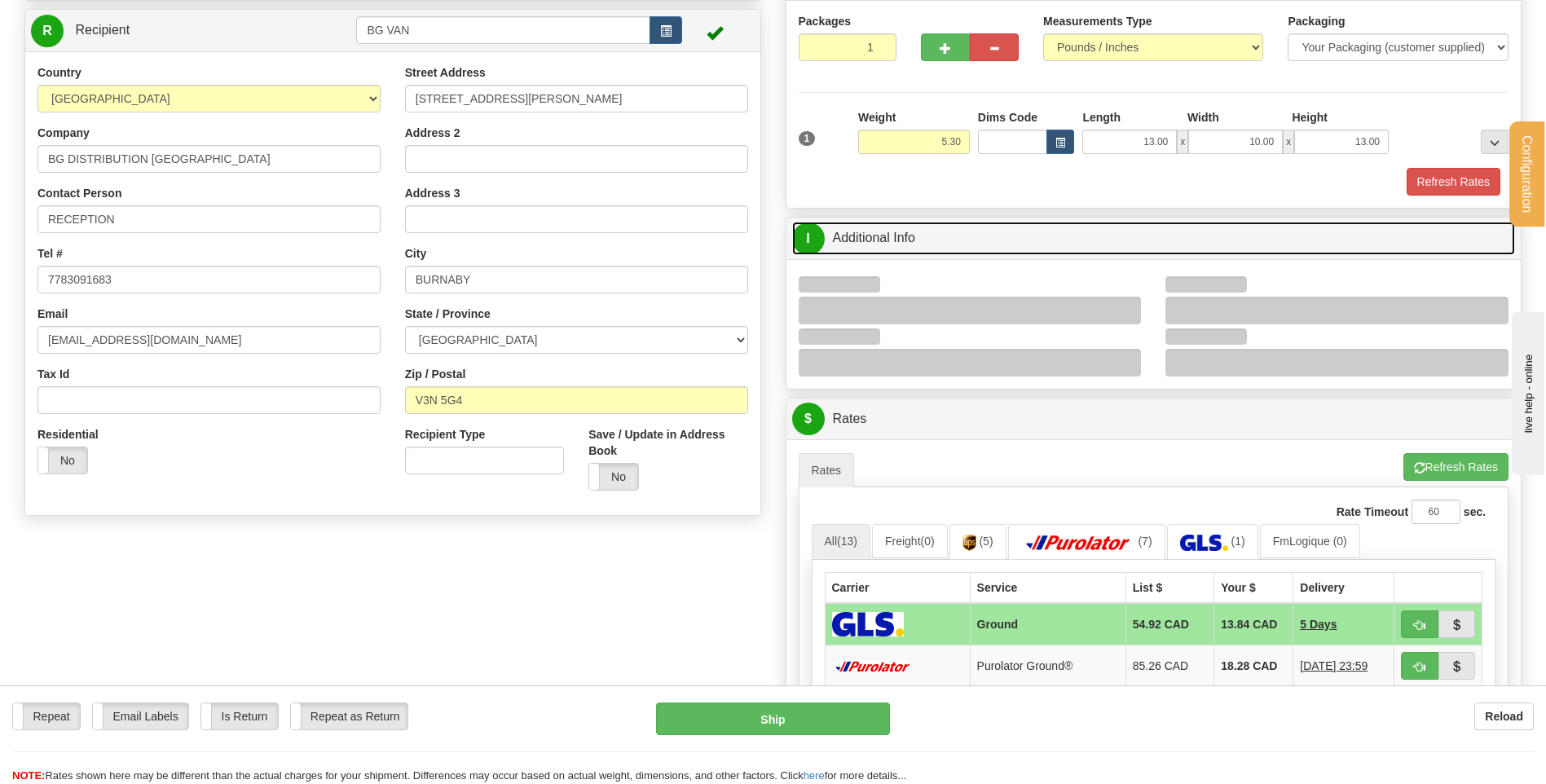
scroll to position [245, 0]
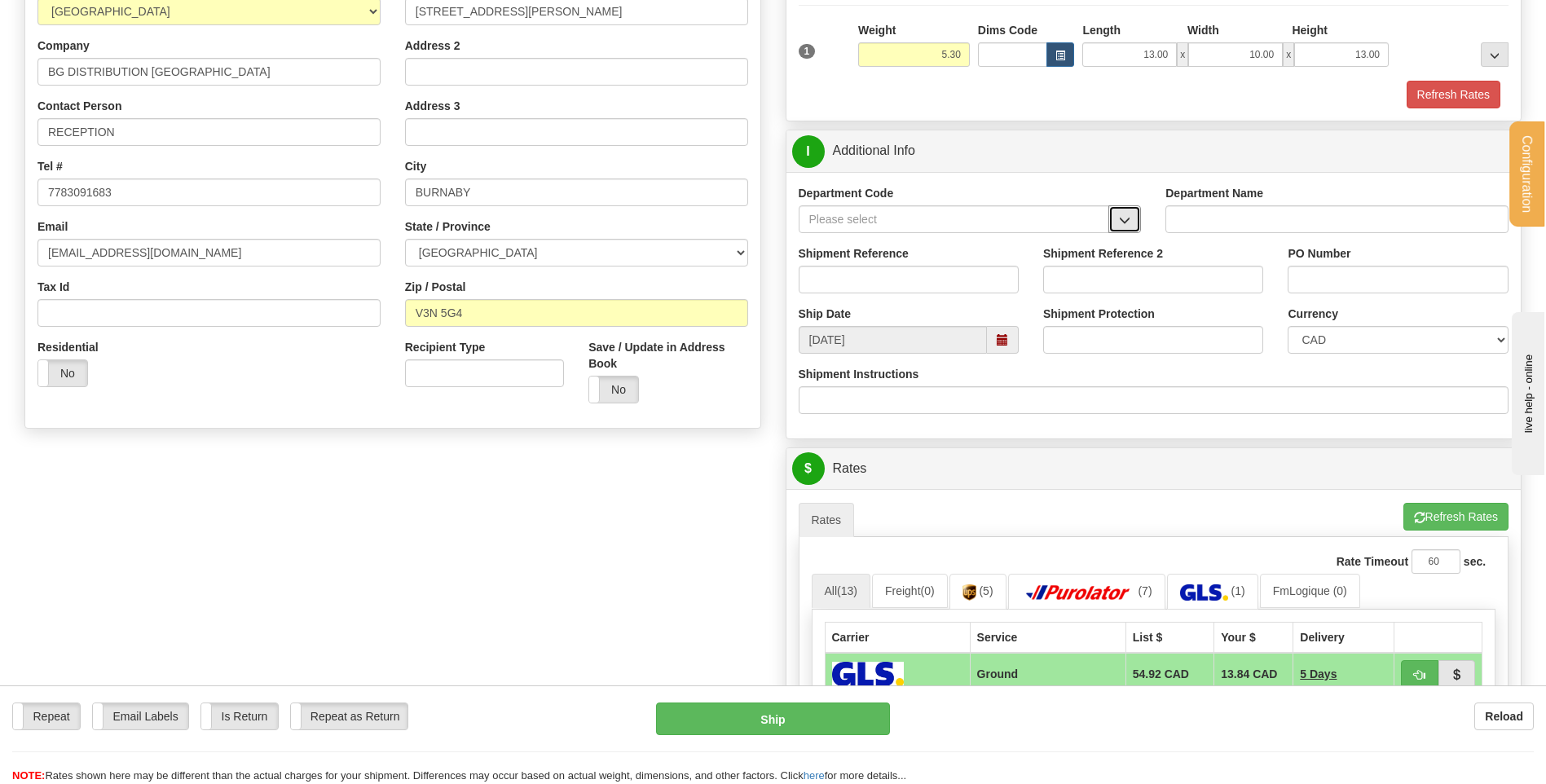
click at [1115, 223] on button "button" at bounding box center [1125, 219] width 33 height 27
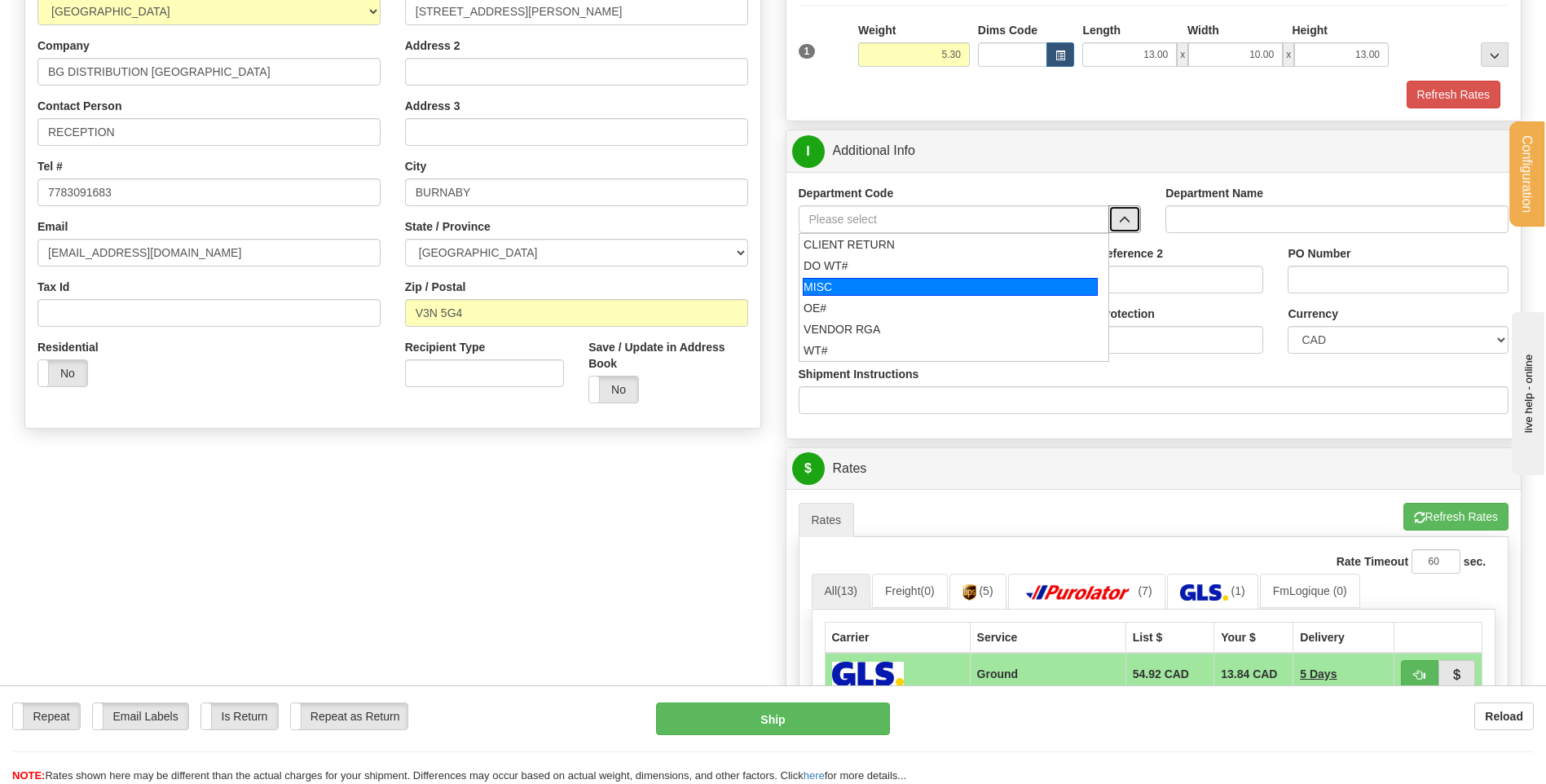
click at [872, 294] on div "MISC" at bounding box center [950, 287] width 295 height 18
type input "MISC"
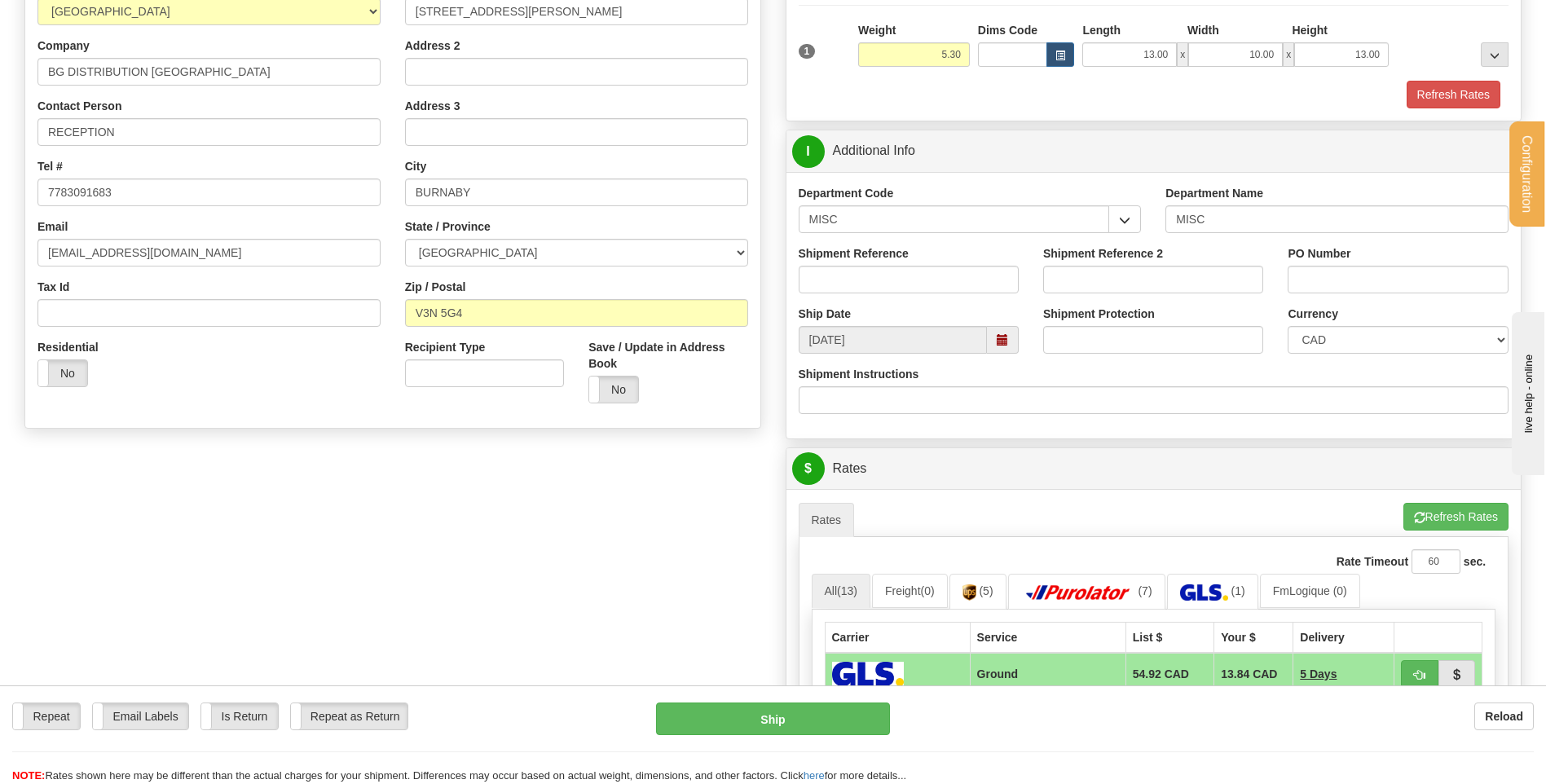
drag, startPoint x: 872, startPoint y: 236, endPoint x: 856, endPoint y: 229, distance: 17.5
click at [863, 233] on div "Department Code MISC CLIENT RETURN DO WT# MISC OE# VENDOR RGA WT#" at bounding box center [970, 215] width 367 height 60
drag, startPoint x: 844, startPoint y: 225, endPoint x: 746, endPoint y: 224, distance: 98.0
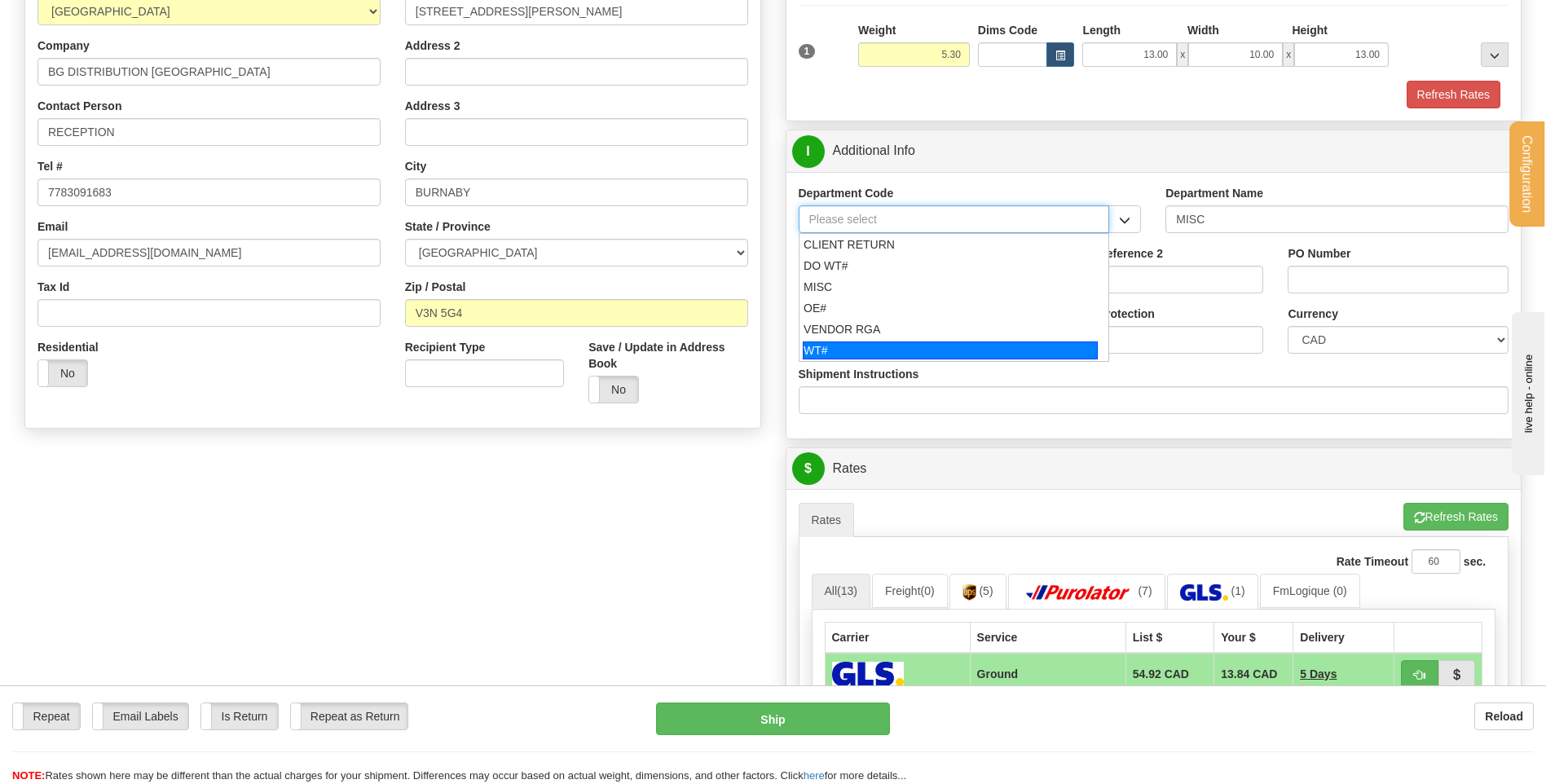
click at [914, 343] on div "WT#" at bounding box center [950, 351] width 295 height 18
type input "WT#"
type input "WAREHOUSE TRANSFERS"
type input "WT#"
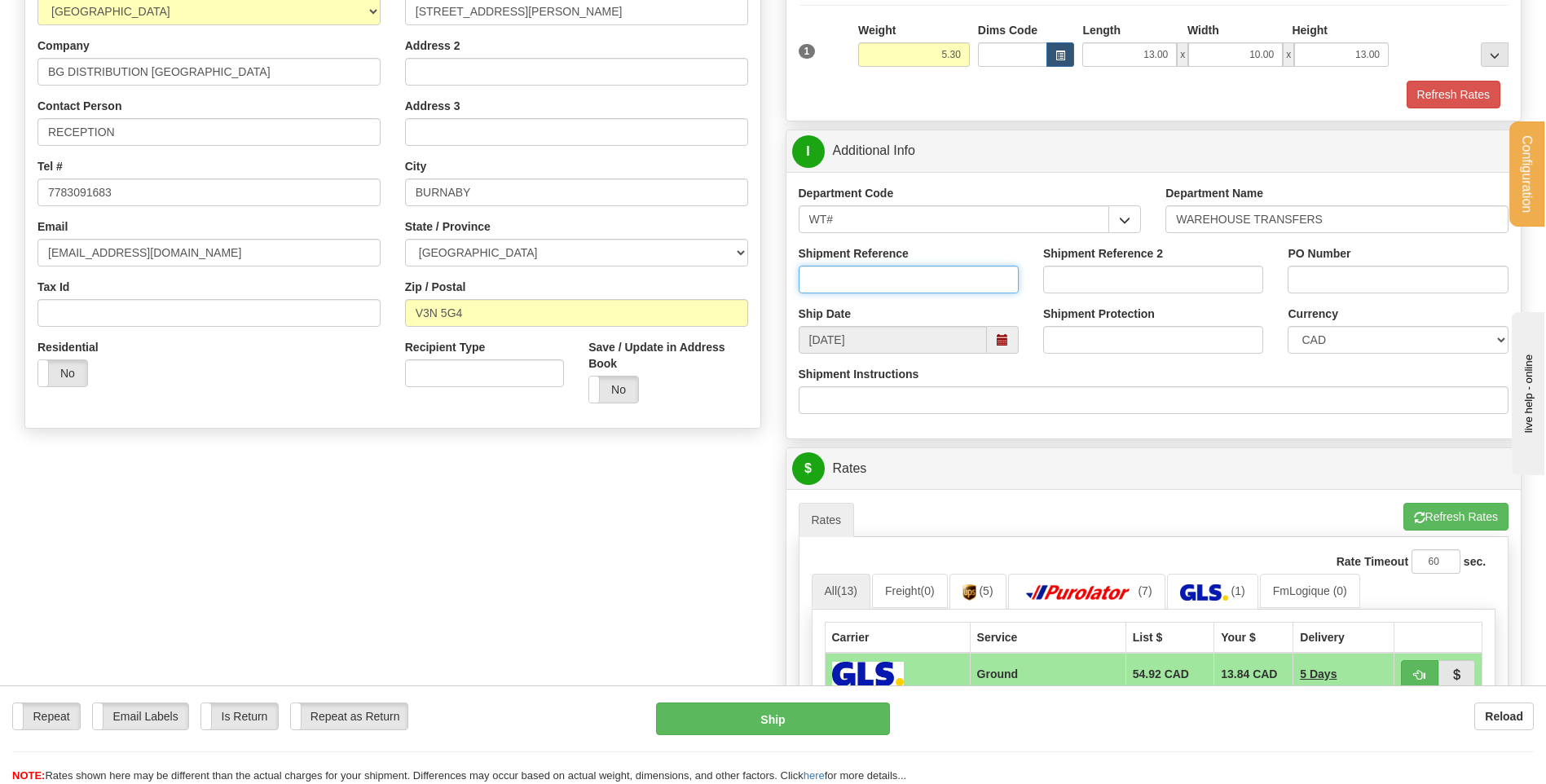
click at [896, 279] on input "Shipment Reference" at bounding box center [909, 279] width 220 height 27
type input "TRANSFERT 08"
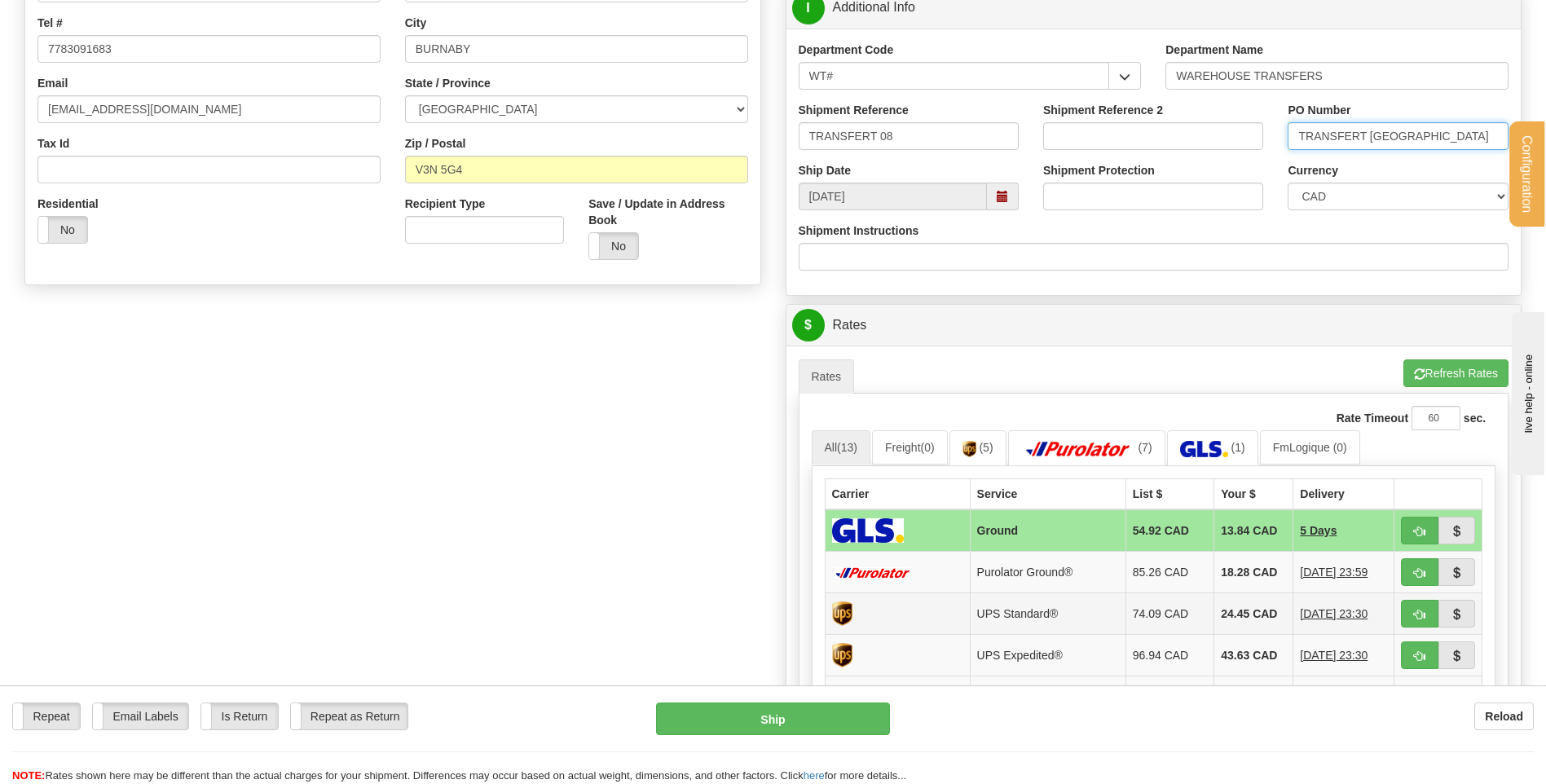
scroll to position [571, 0]
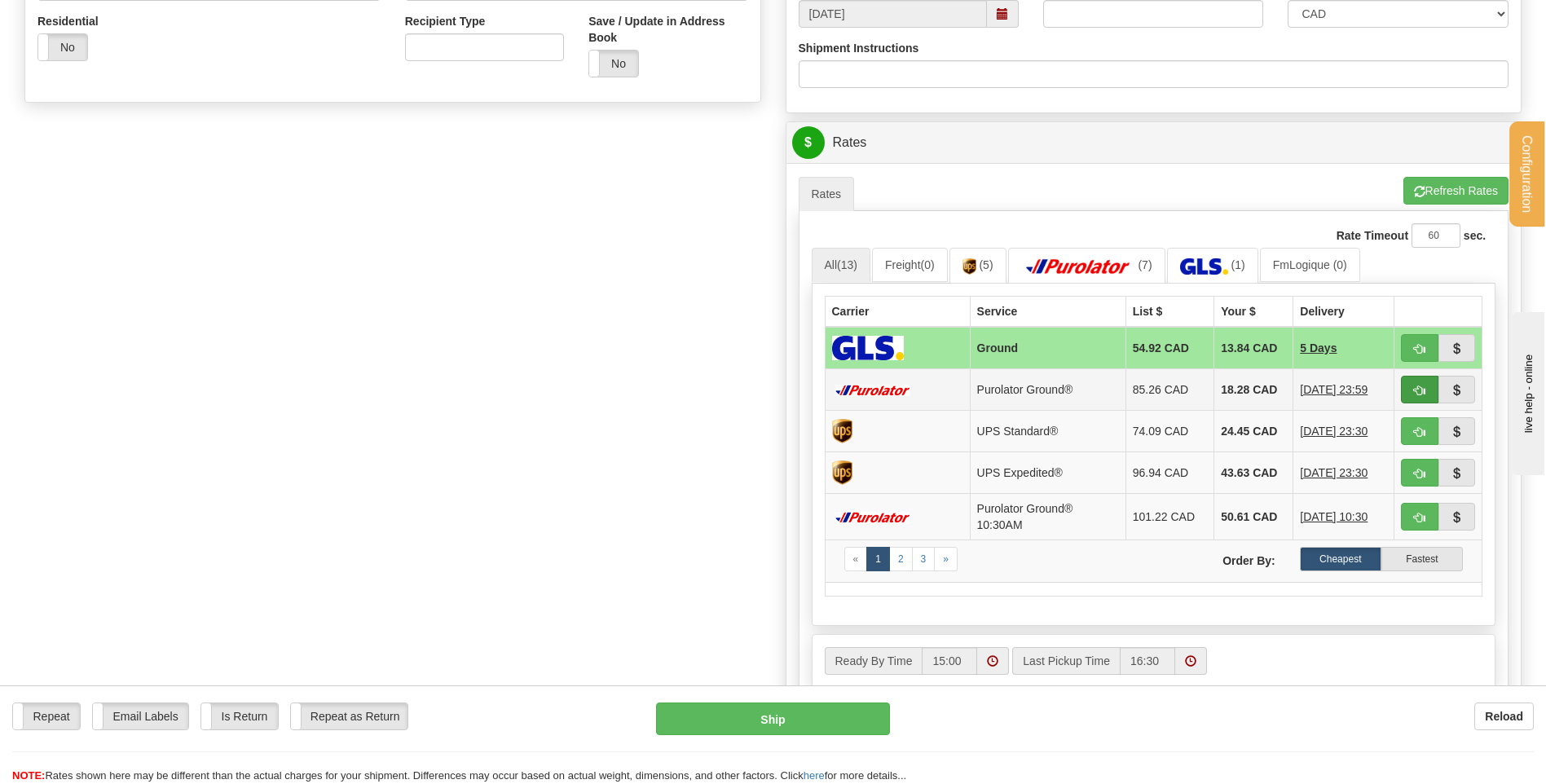
type input "TRANSFERT VANCOUVER"
click at [1419, 387] on span "button" at bounding box center [1420, 391] width 11 height 11
type input "260"
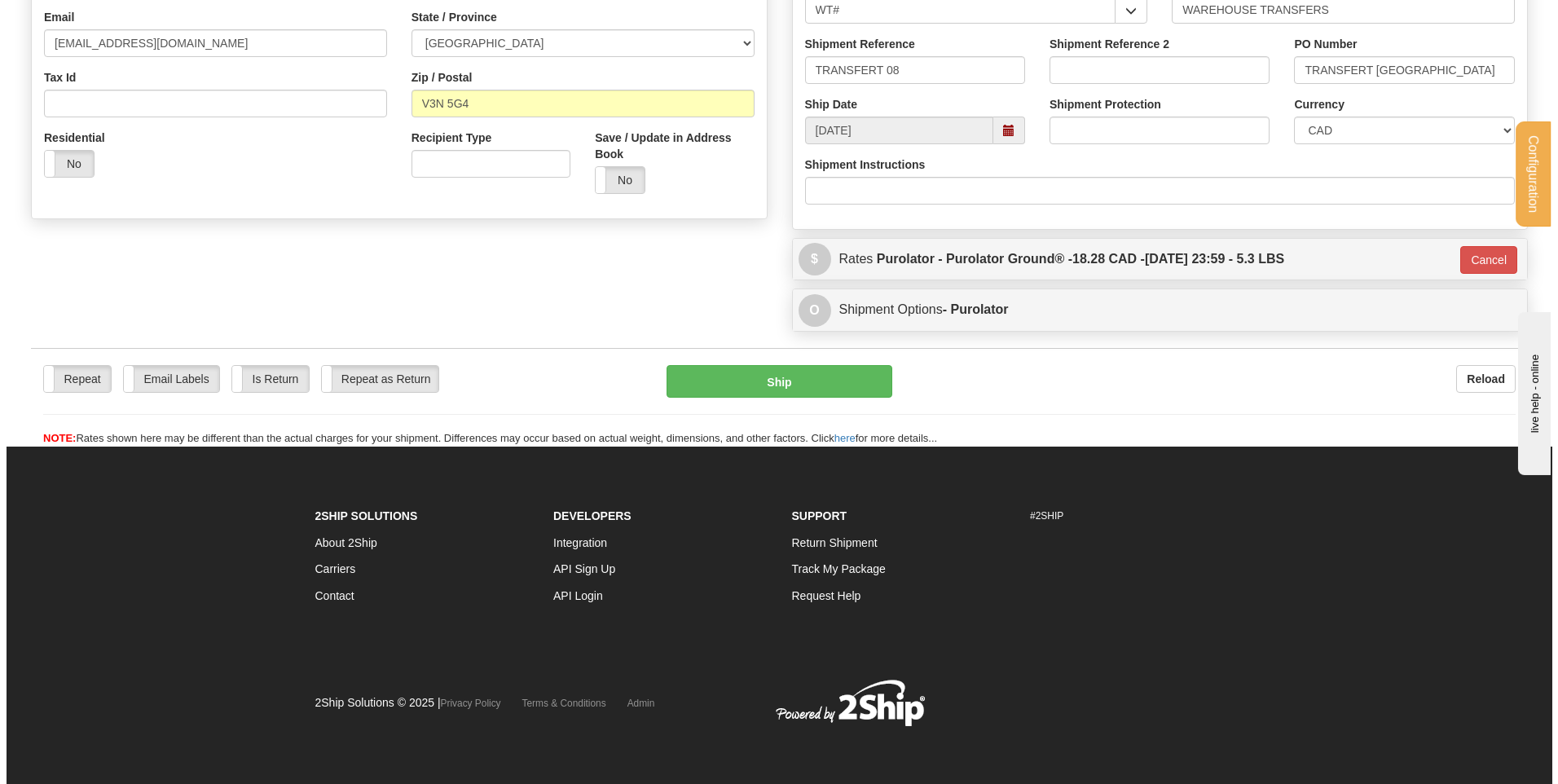
scroll to position [454, 0]
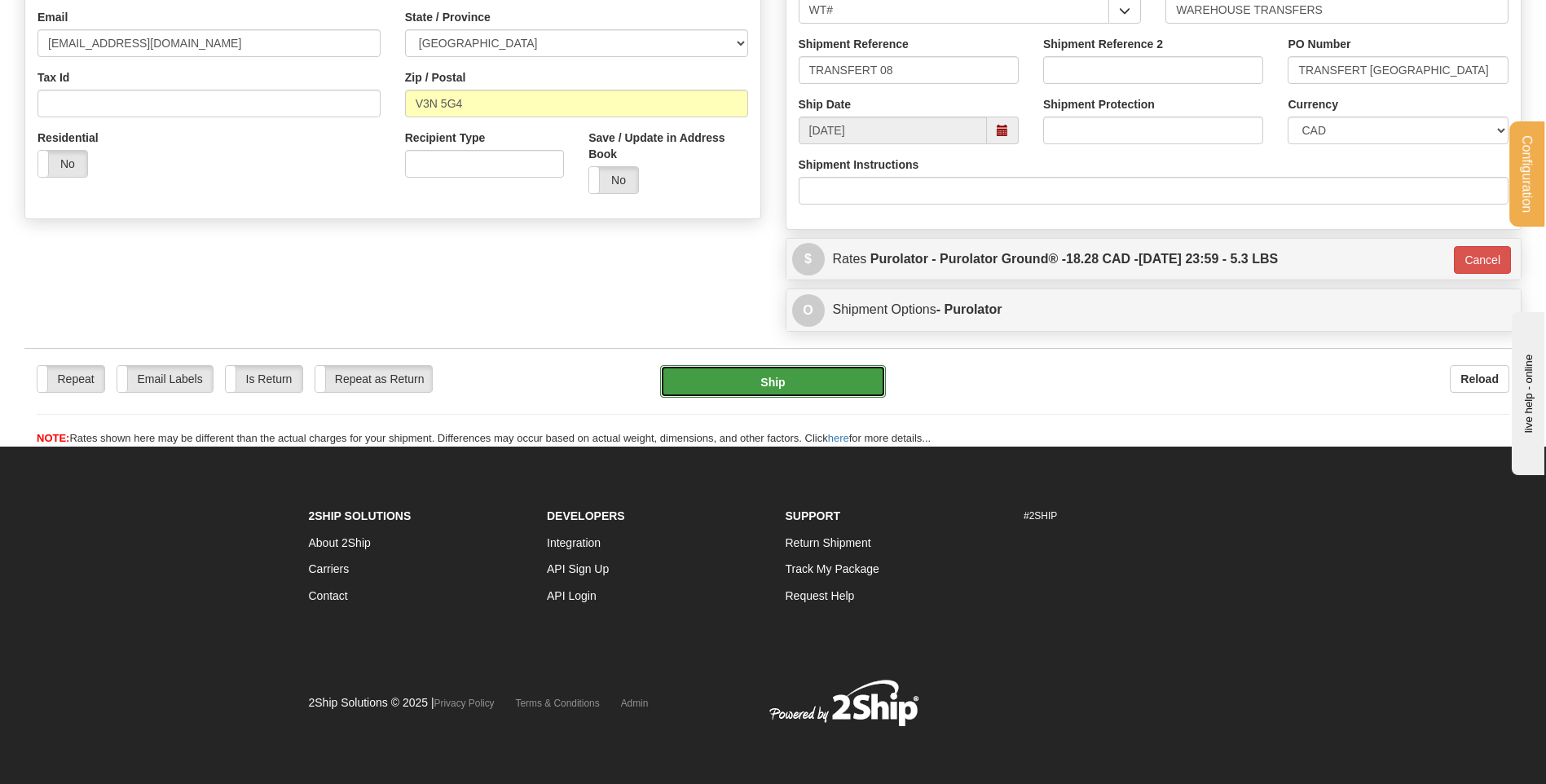
click at [791, 382] on button "Ship" at bounding box center [772, 381] width 225 height 33
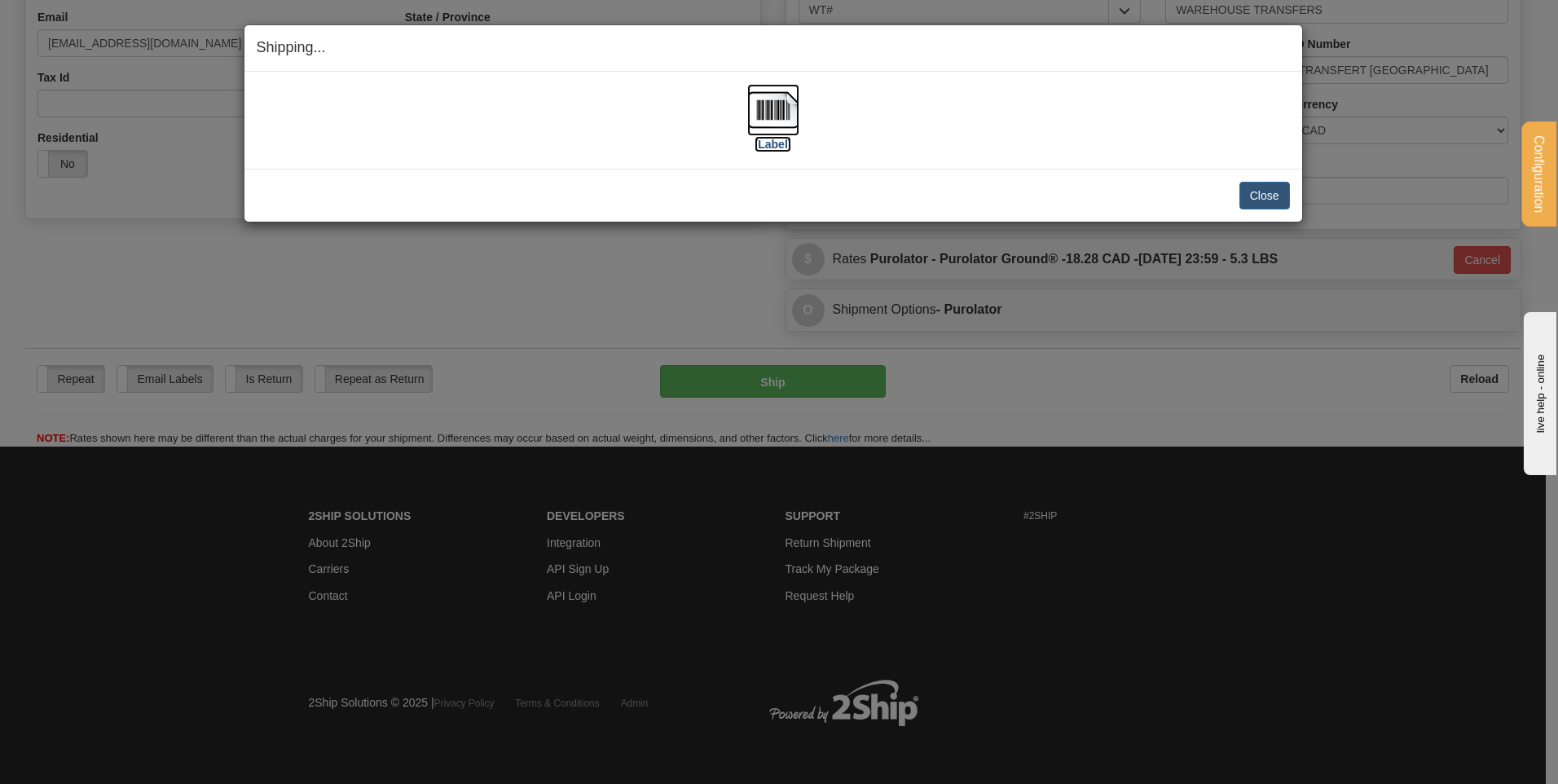
click at [791, 91] on img at bounding box center [773, 110] width 52 height 52
click at [1260, 191] on button "Close" at bounding box center [1264, 195] width 50 height 27
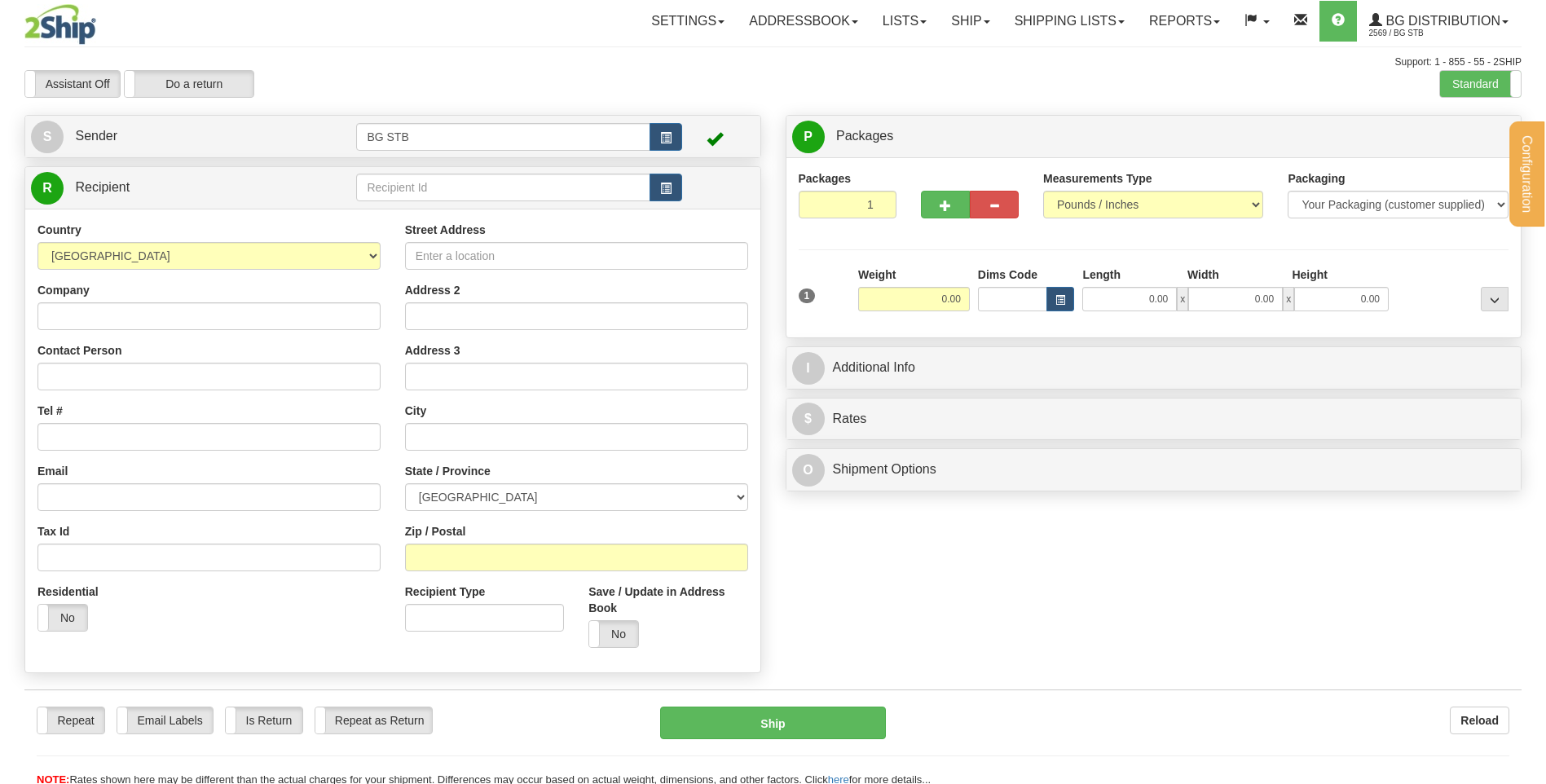
click at [392, 187] on input "text" at bounding box center [503, 187] width 293 height 27
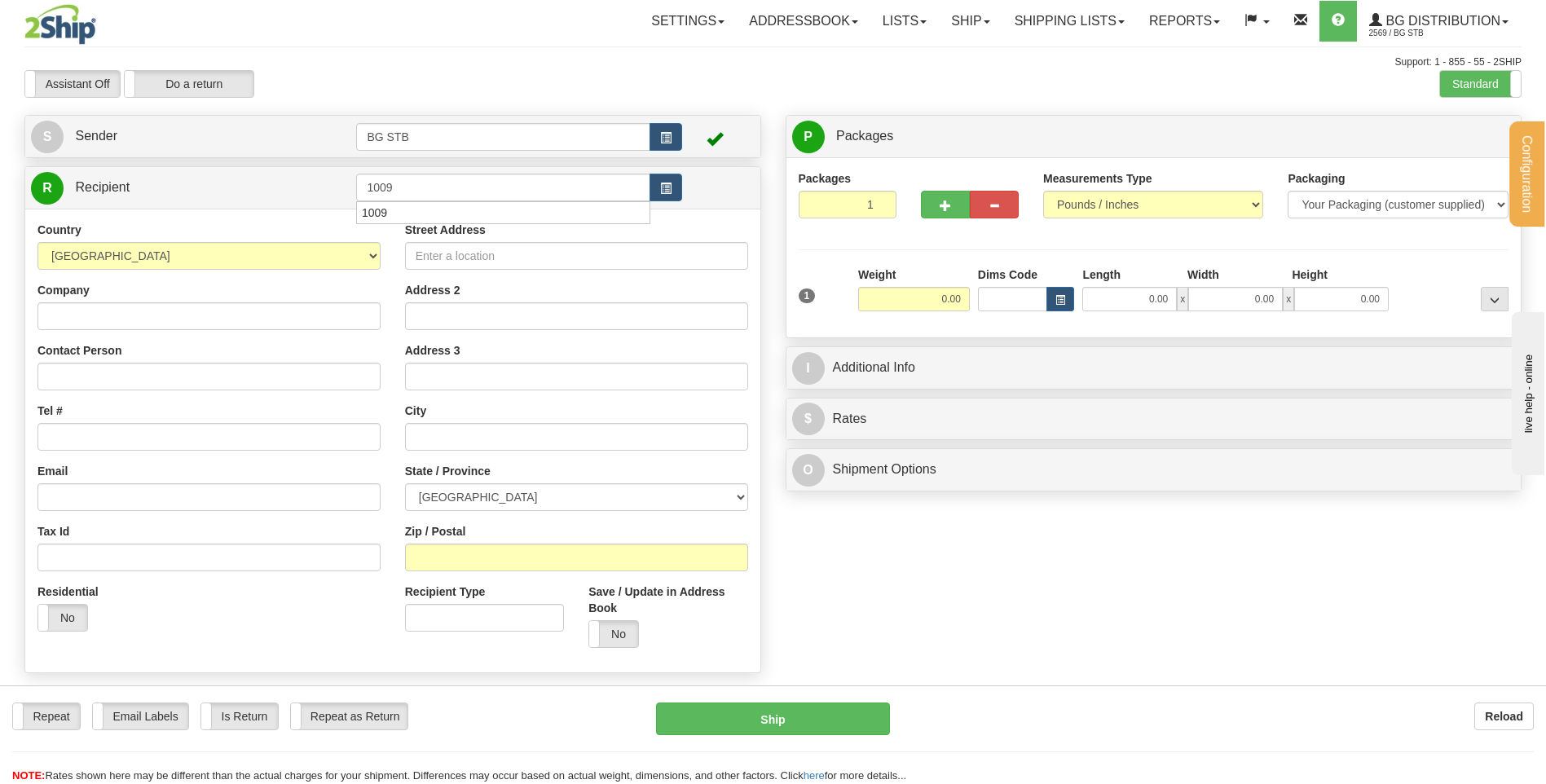
type input "1009"
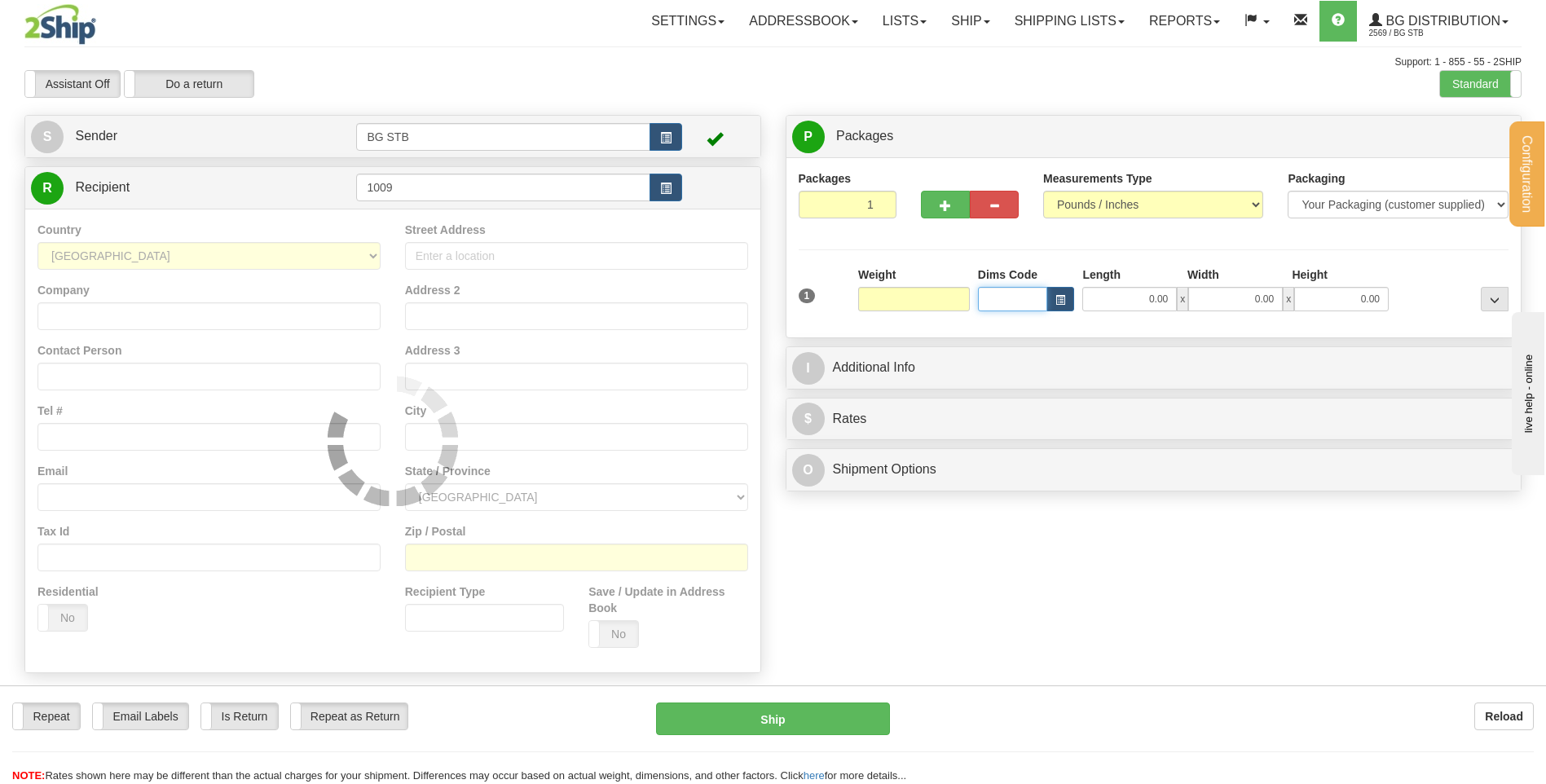
type input "0.00"
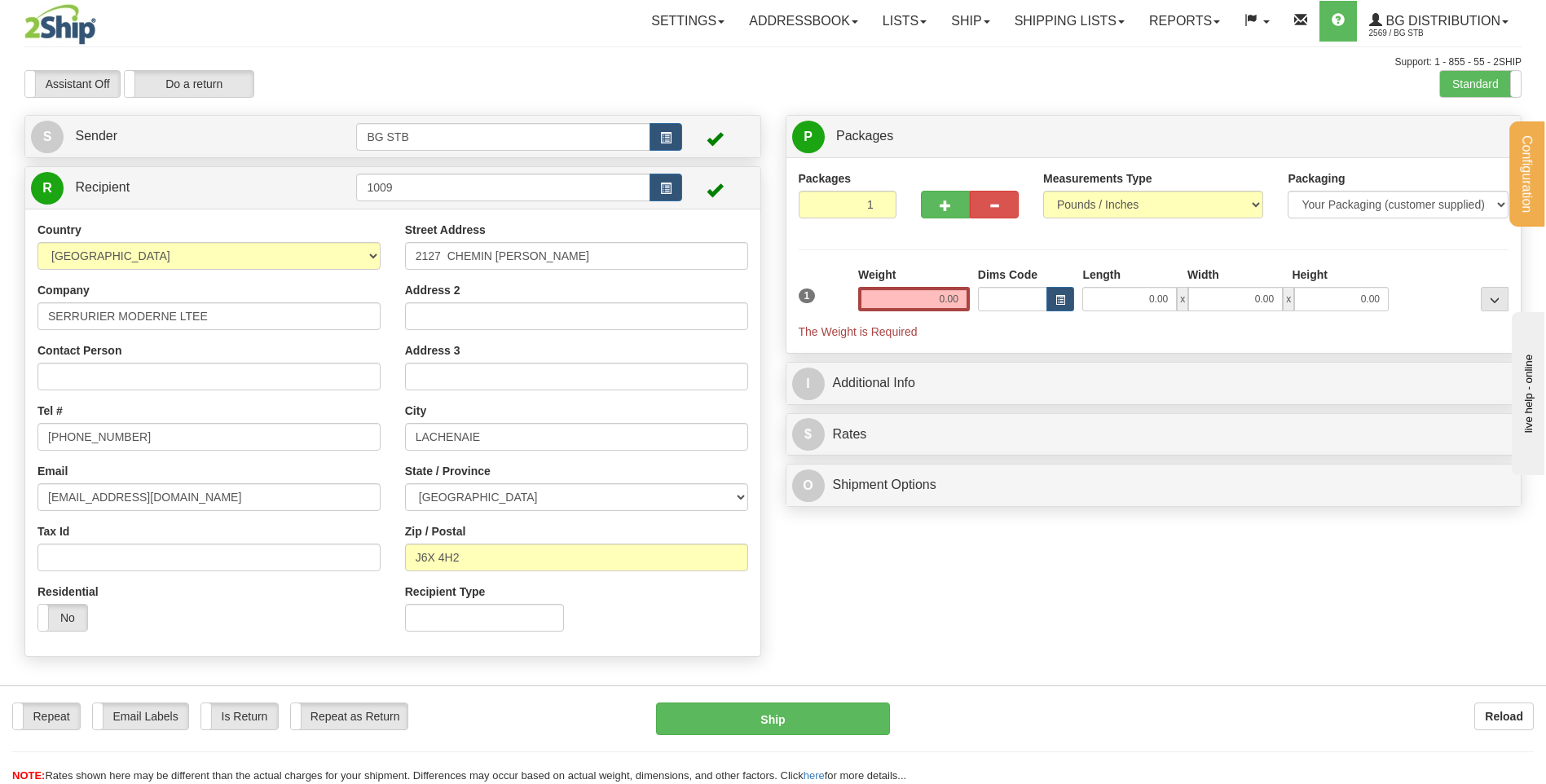
drag, startPoint x: 933, startPoint y: 313, endPoint x: 932, endPoint y: 302, distance: 11.0
click at [933, 313] on div "Weight 0.00" at bounding box center [914, 295] width 120 height 57
click at [932, 301] on input "0.00" at bounding box center [915, 299] width 112 height 25
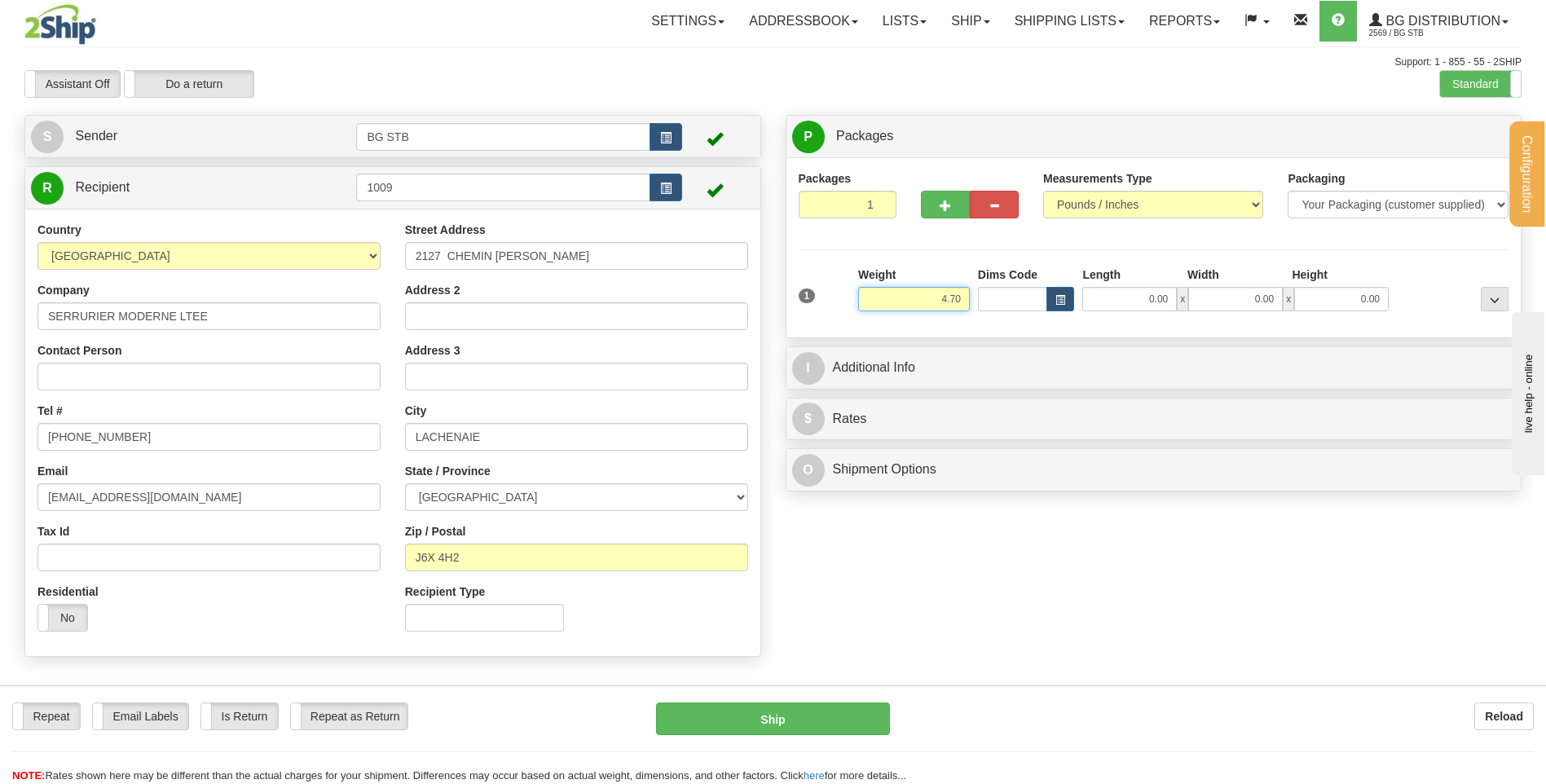
type input "4.70"
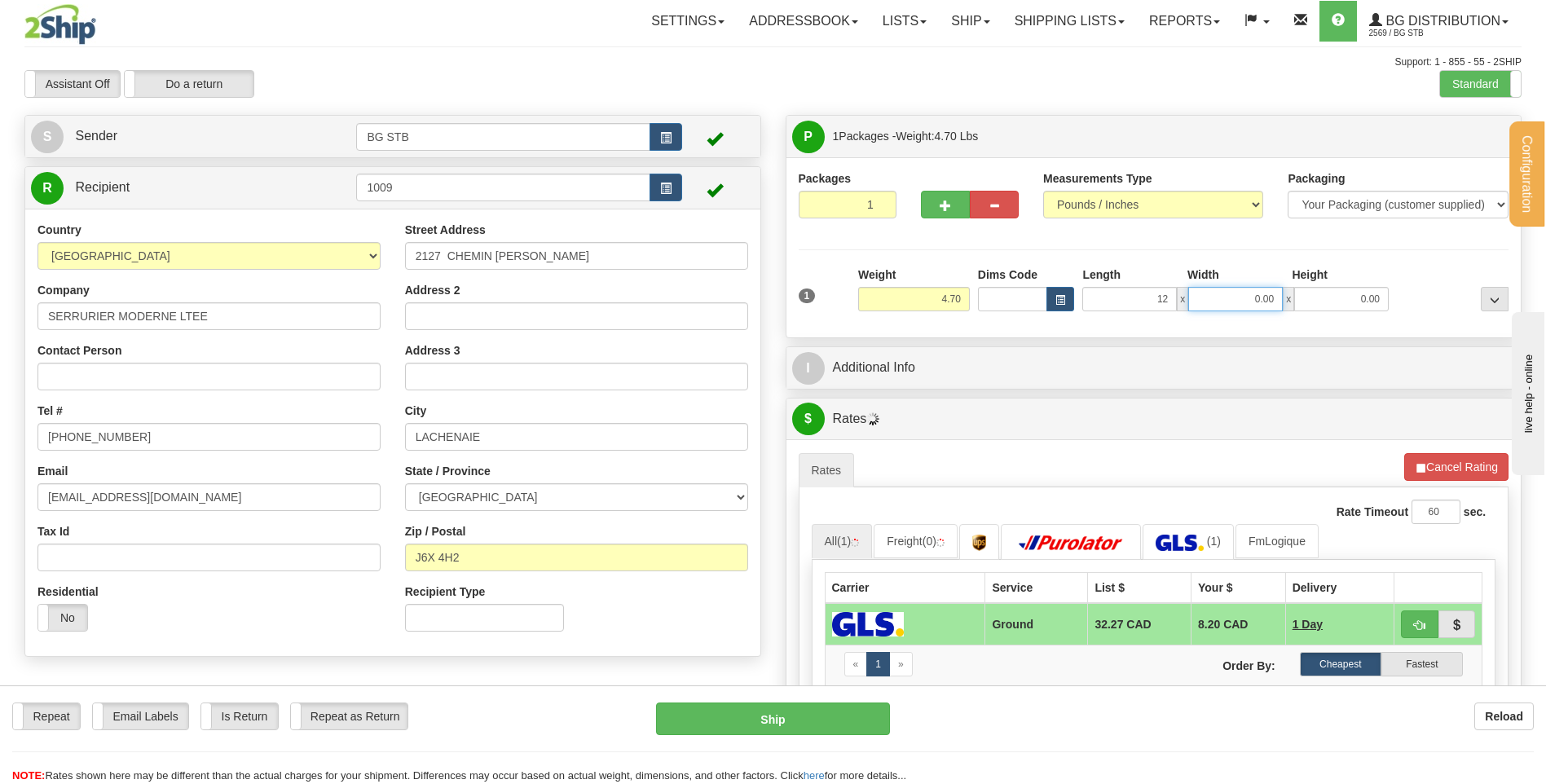
type input "12.00"
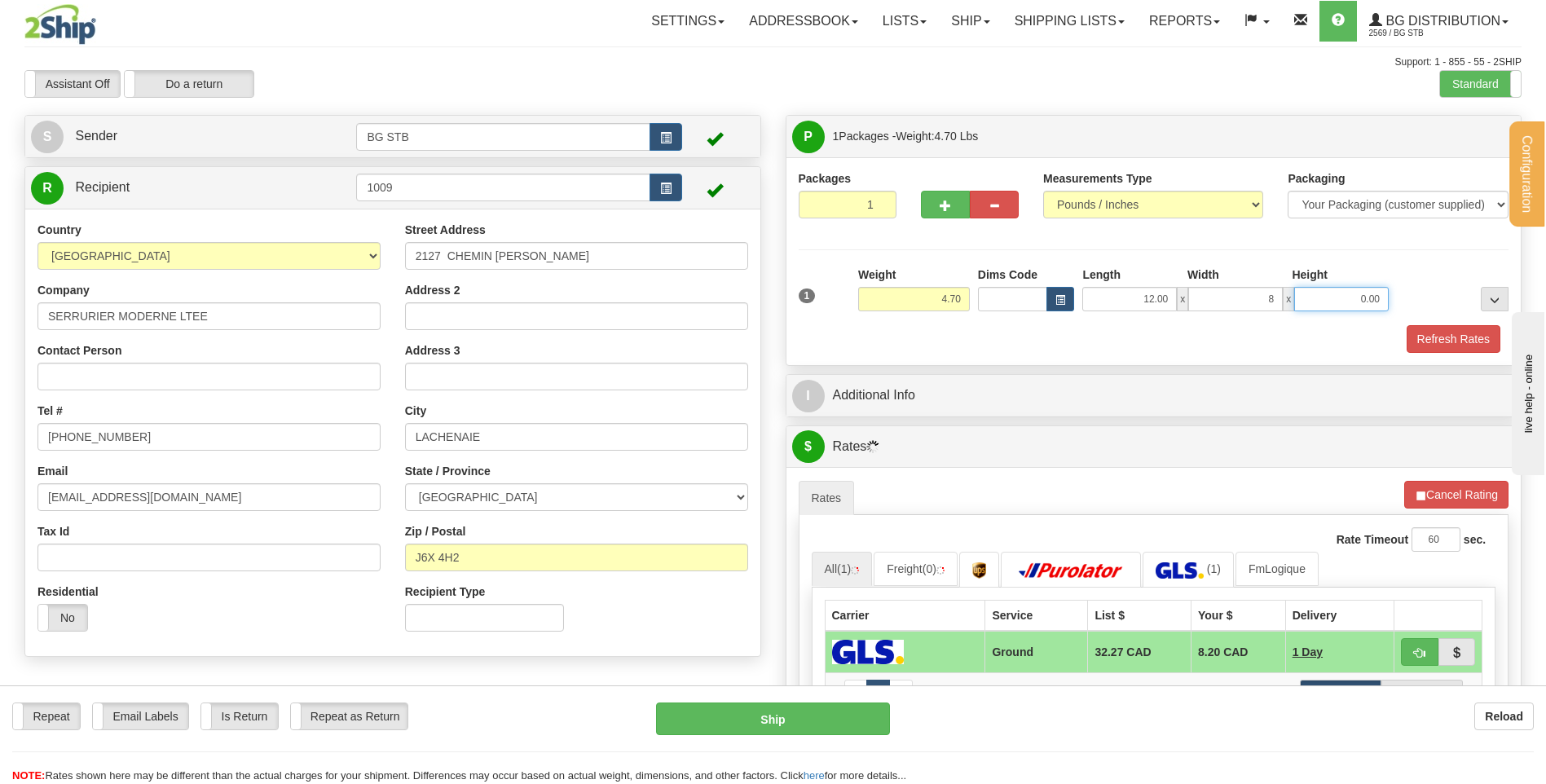
type input "8.00"
type input "6.00"
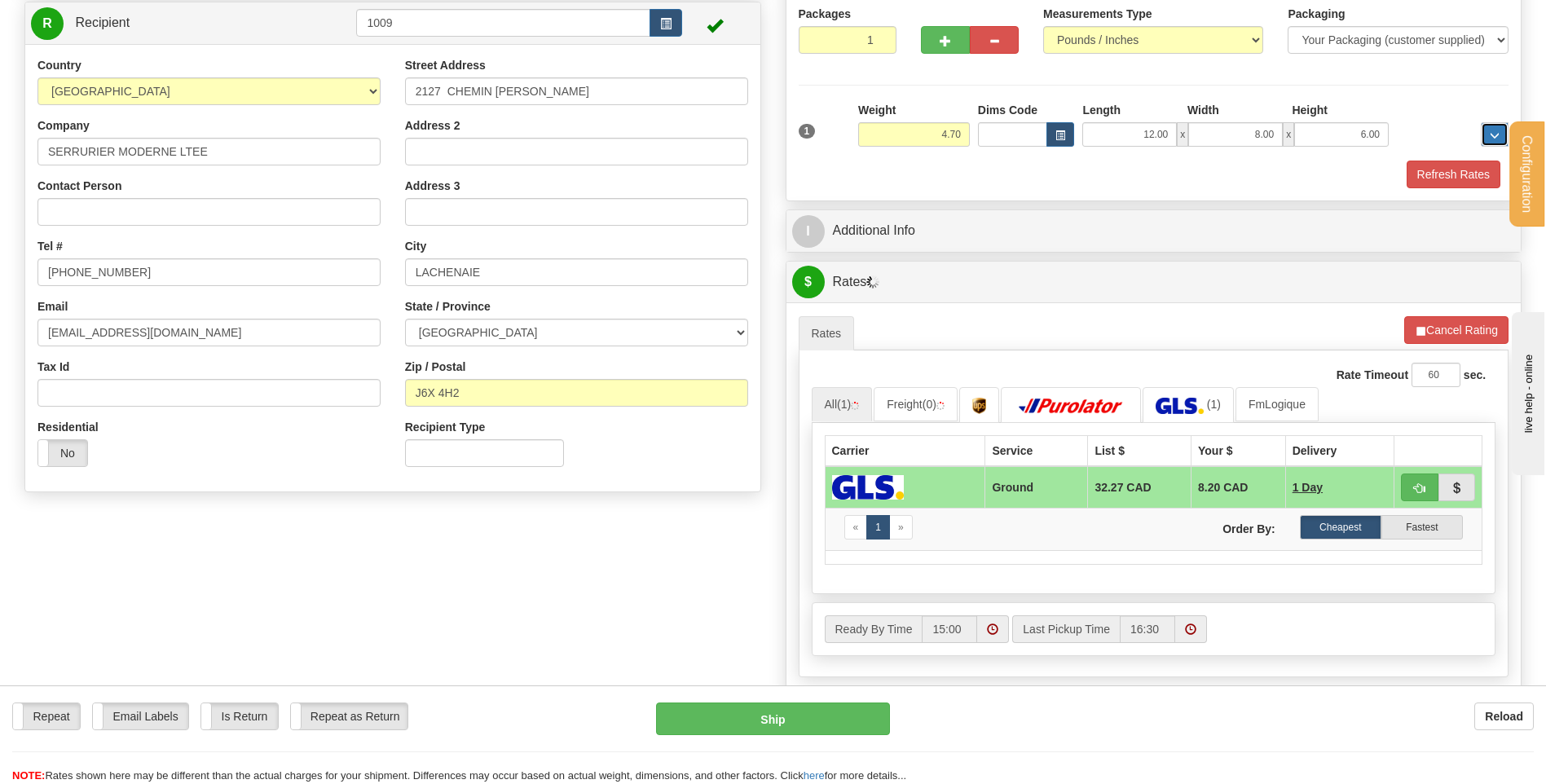
scroll to position [82, 0]
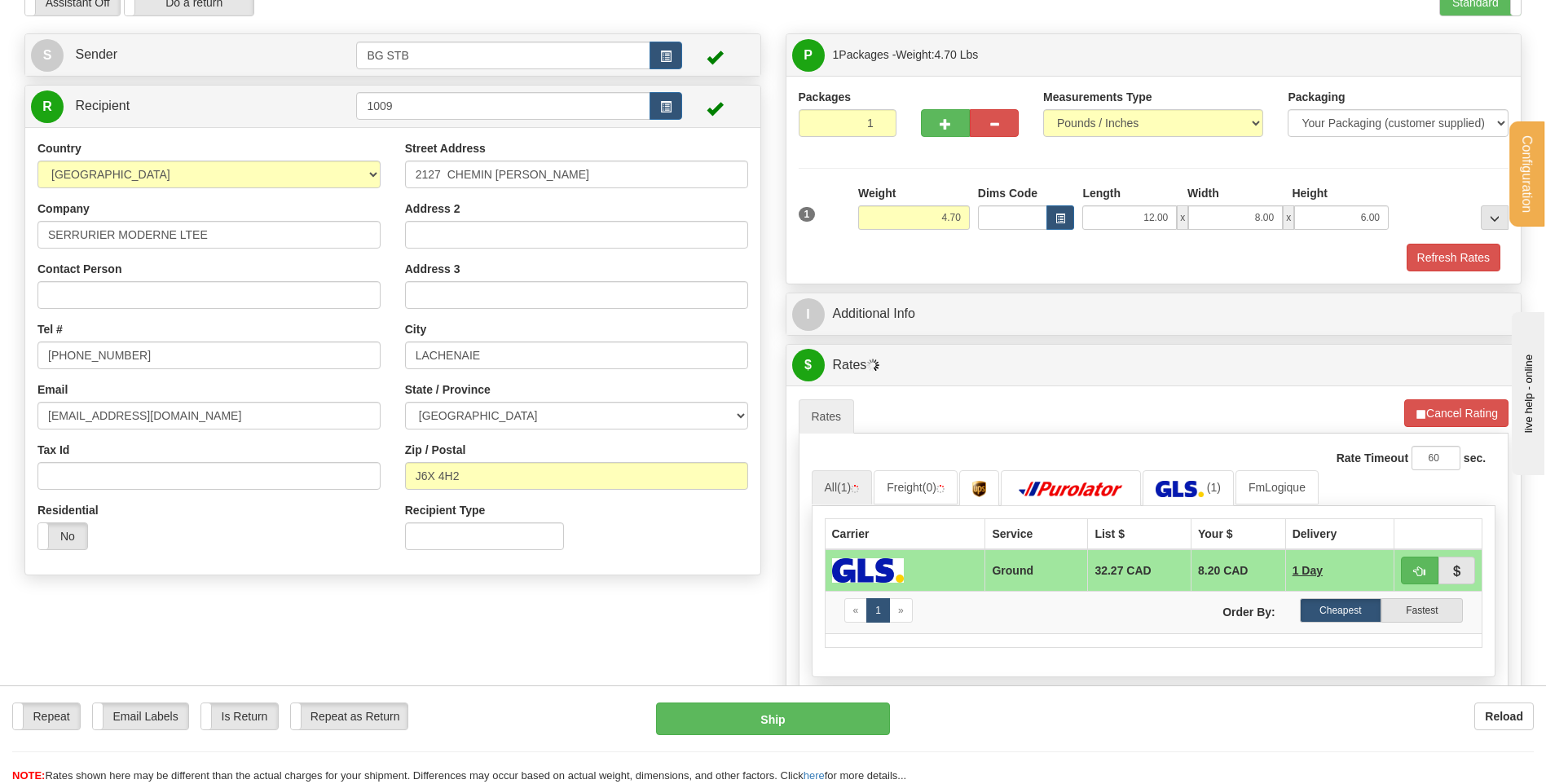
click at [910, 337] on div "P Packages 1 Packages - Weight: 4.70 Lbs Shipment Level Shipm. Package Level Pa…" at bounding box center [1154, 436] width 762 height 807
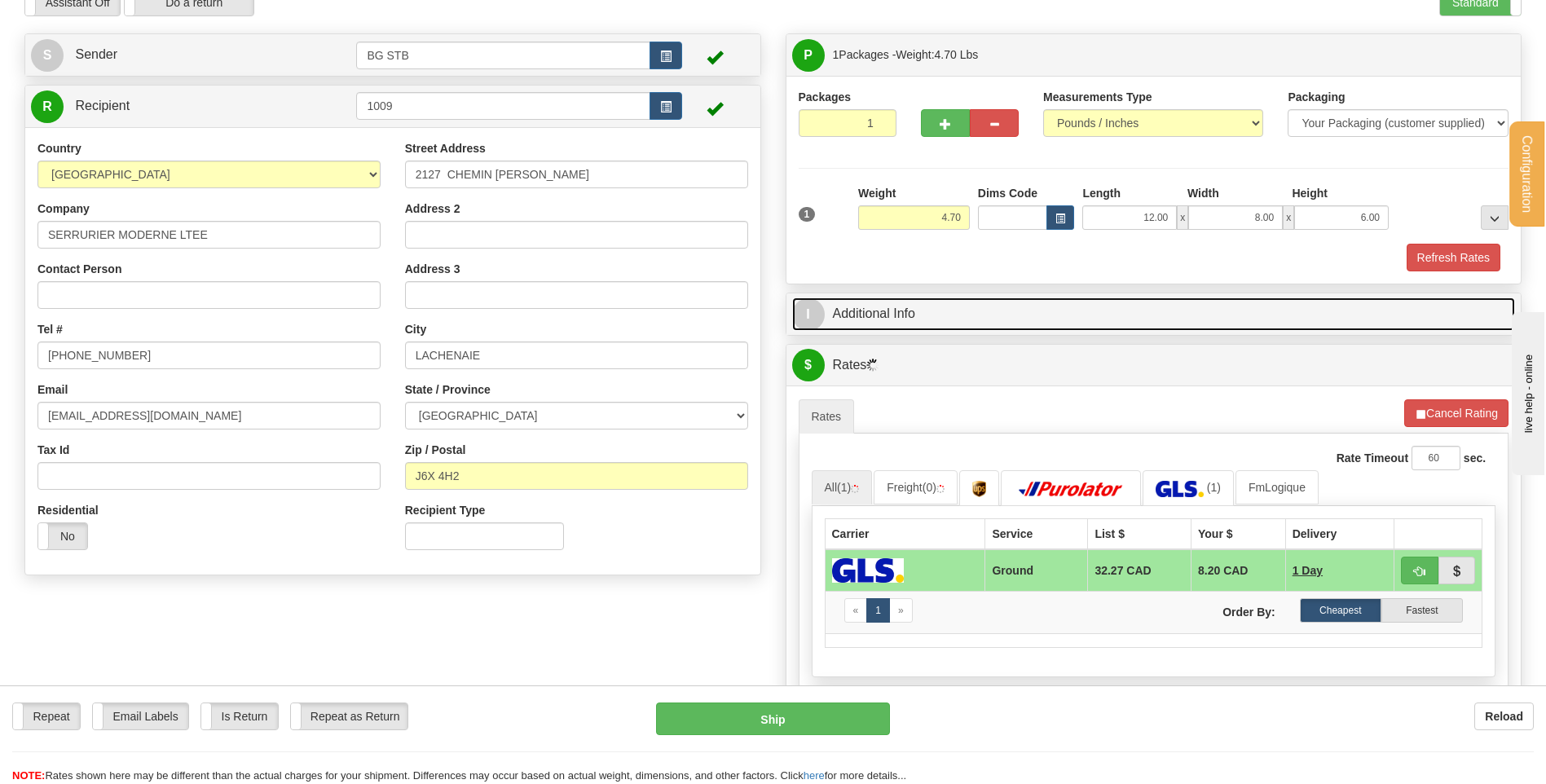
click at [910, 317] on link "I Additional Info" at bounding box center [1155, 314] width 724 height 33
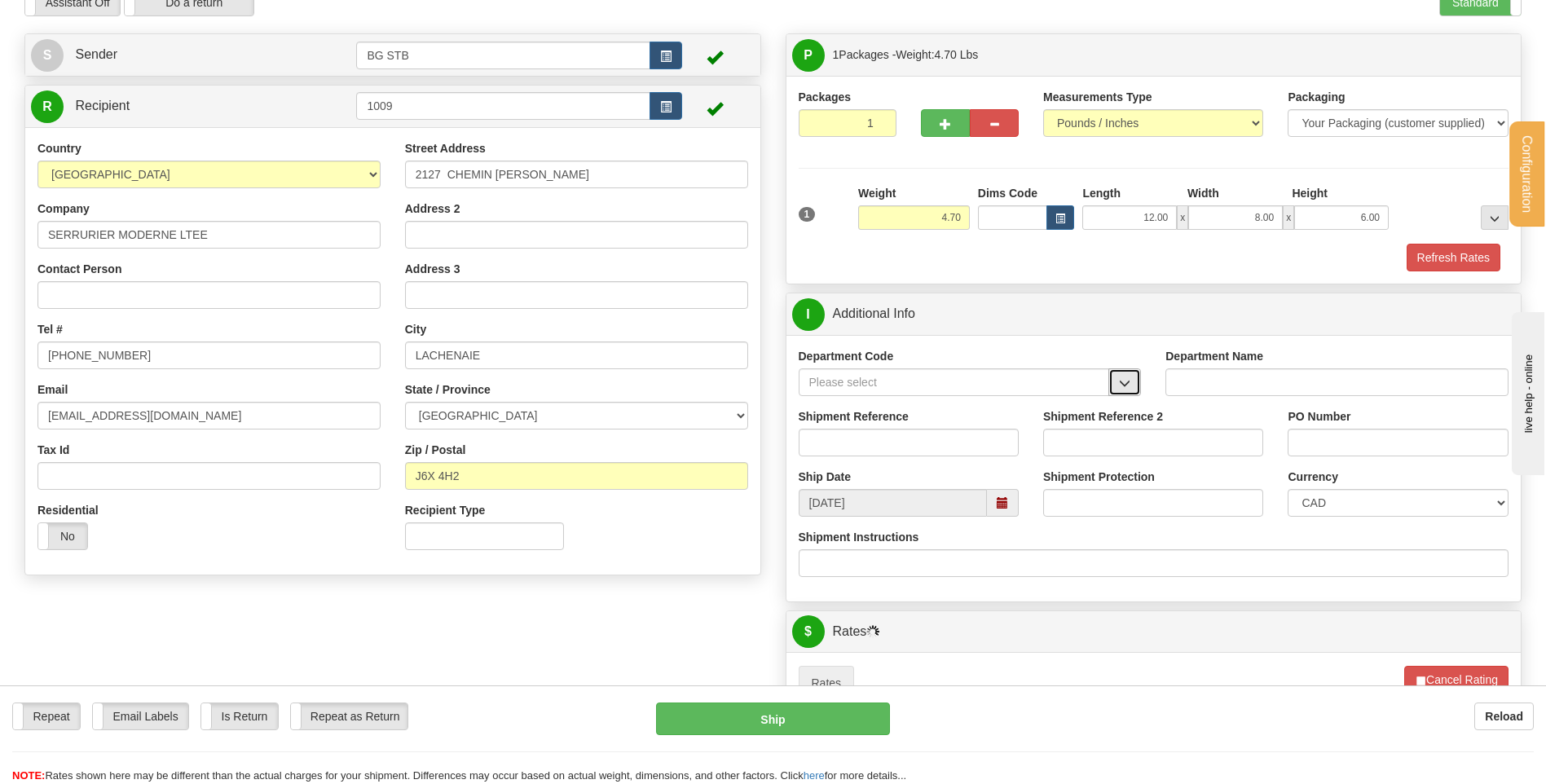
click at [1119, 387] on span "button" at bounding box center [1124, 384] width 11 height 11
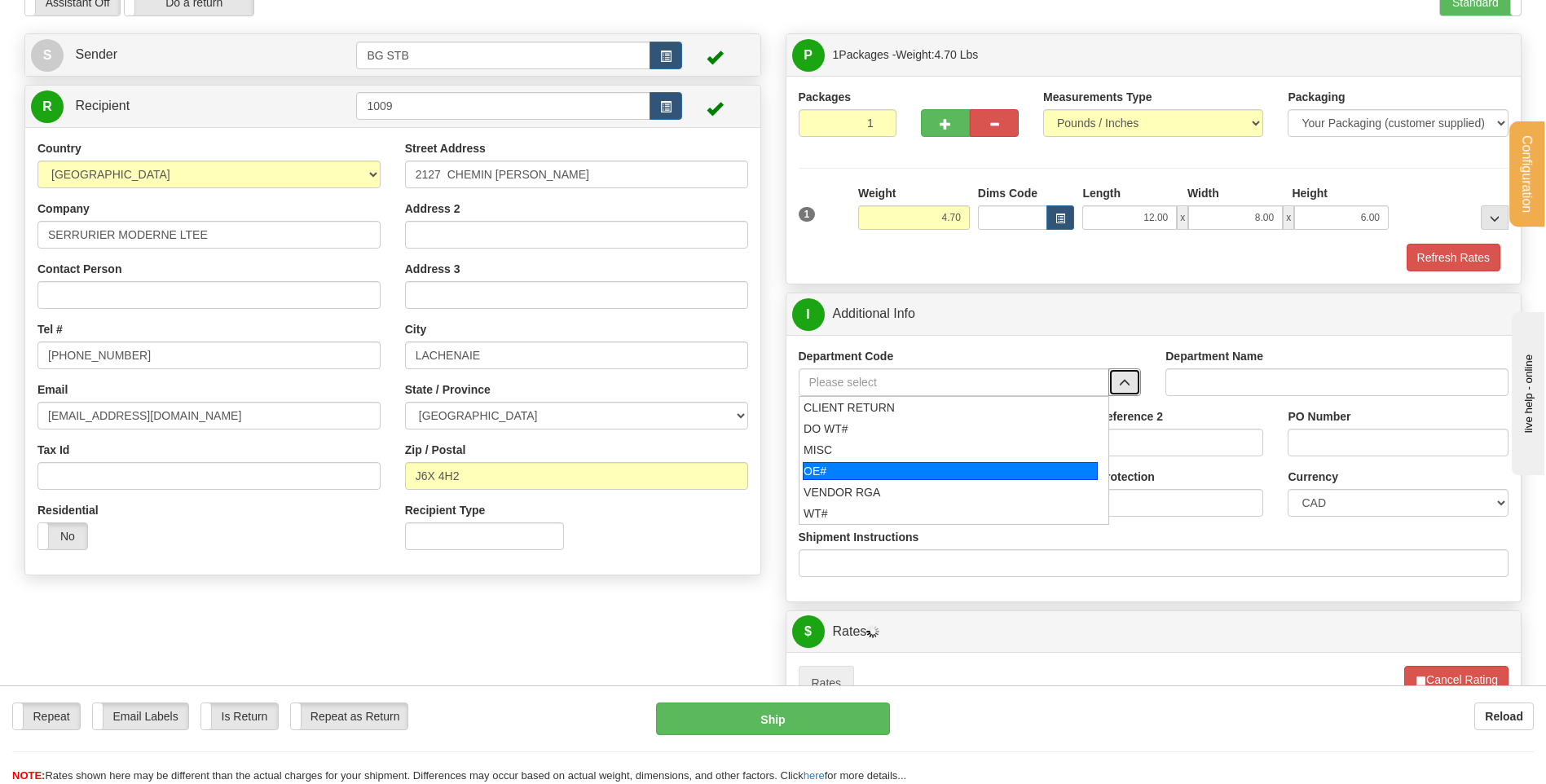
click at [896, 465] on div "OE#" at bounding box center [950, 471] width 295 height 18
type input "OE#"
type input "ORDERS"
click at [892, 446] on input "Shipment Reference" at bounding box center [909, 442] width 220 height 27
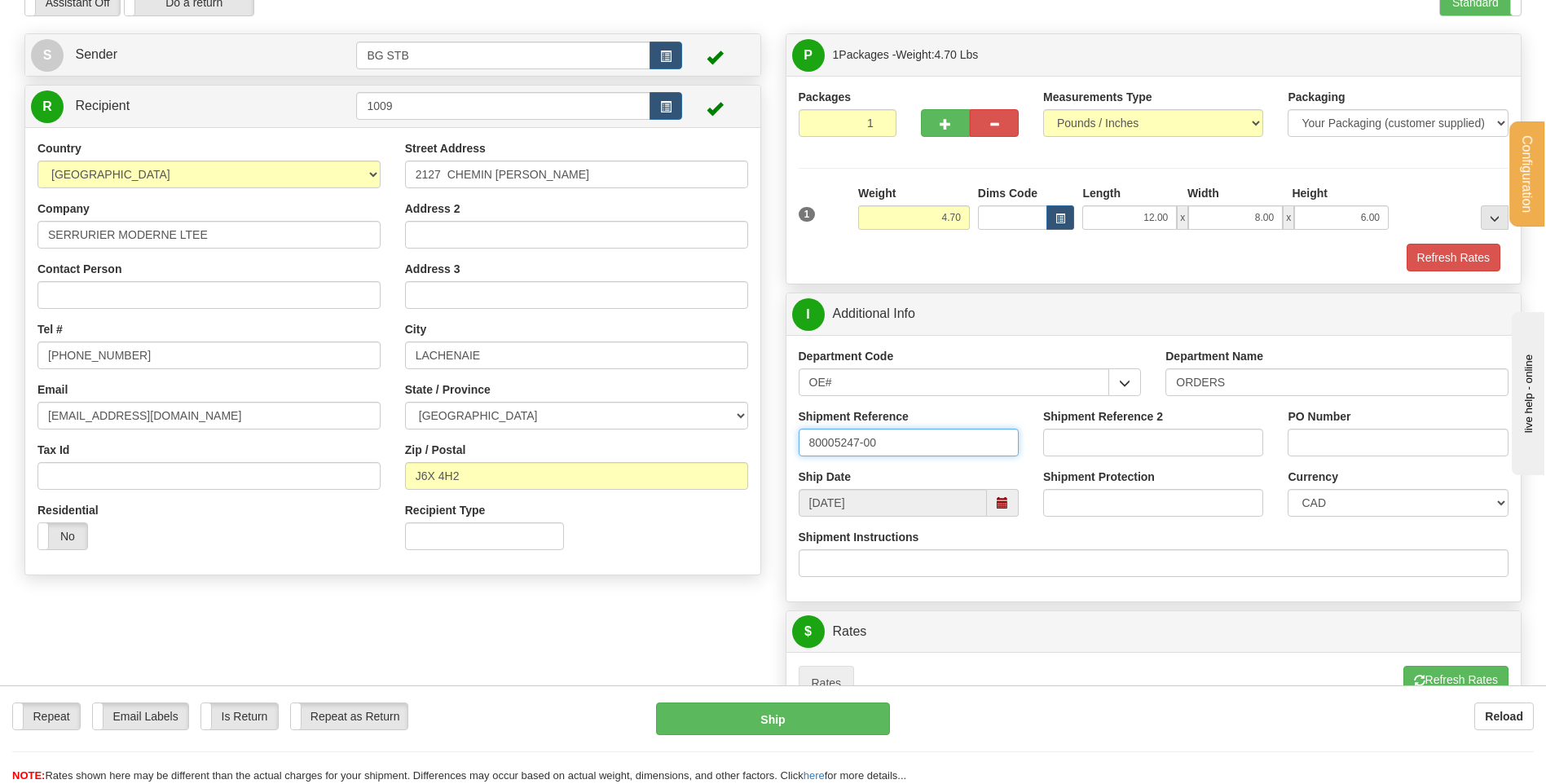
type input "80005247-00"
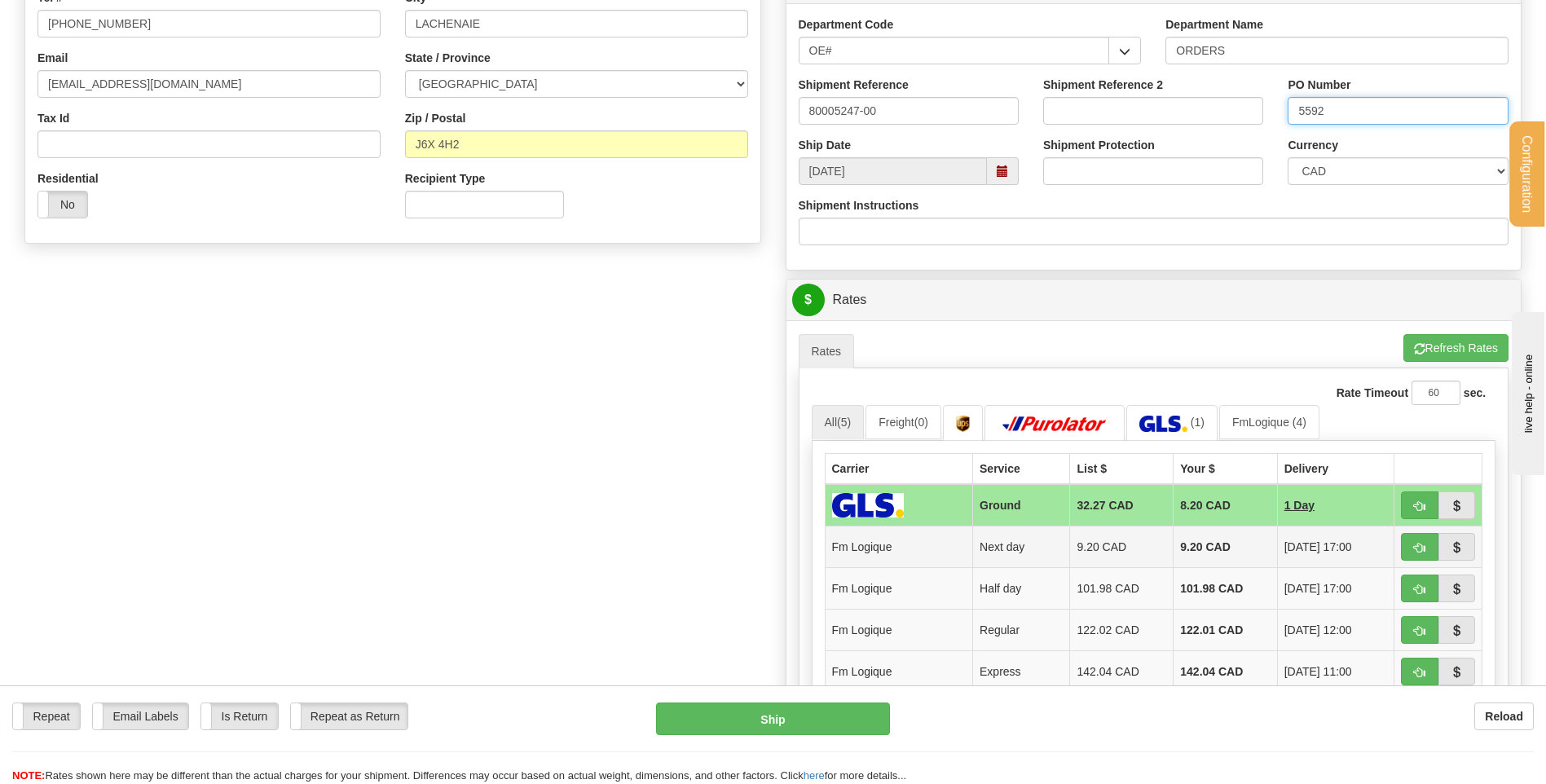
scroll to position [489, 0]
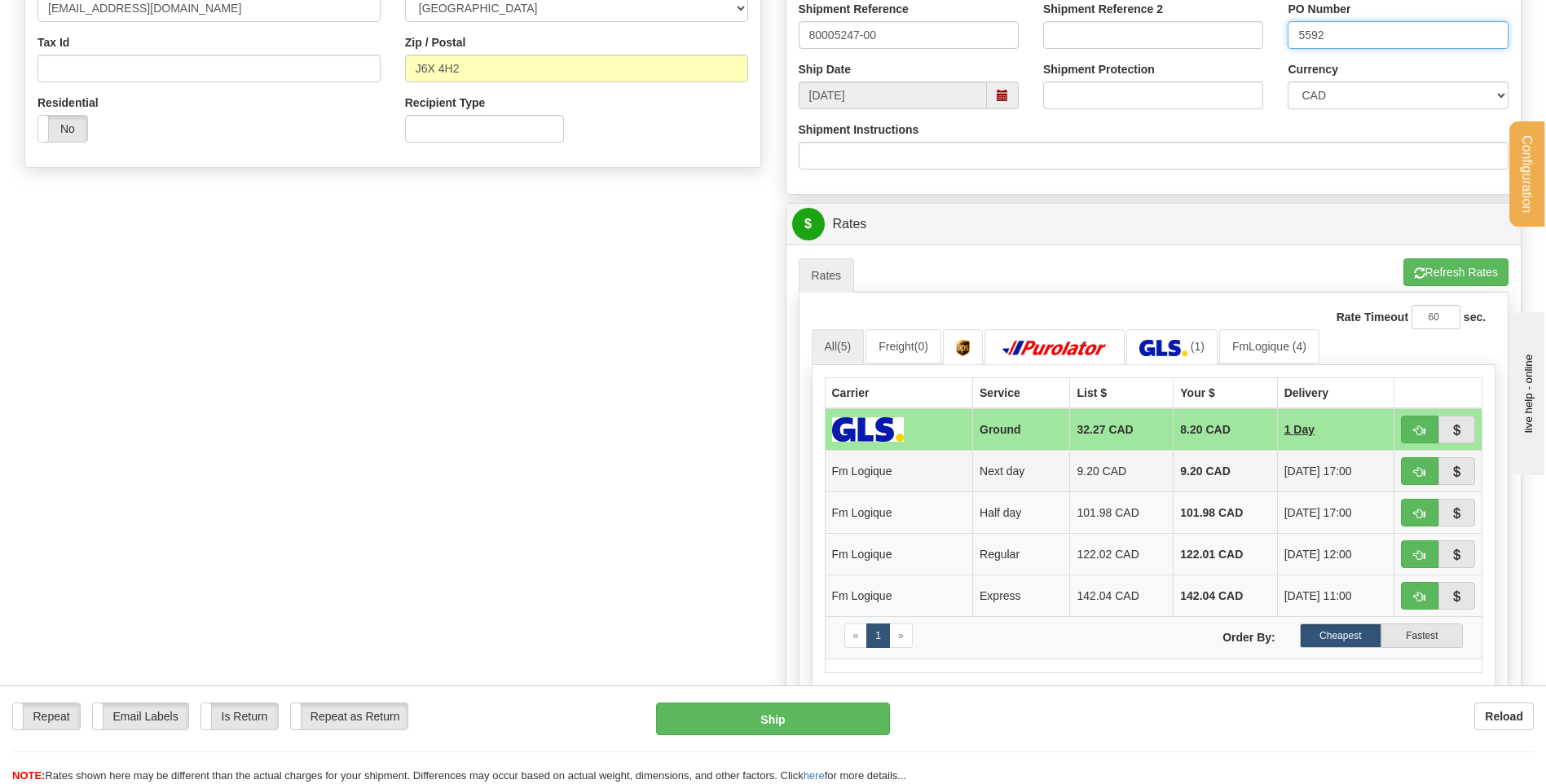
type input "5592"
click at [1412, 462] on button "button" at bounding box center [1420, 471] width 38 height 27
type input "jour"
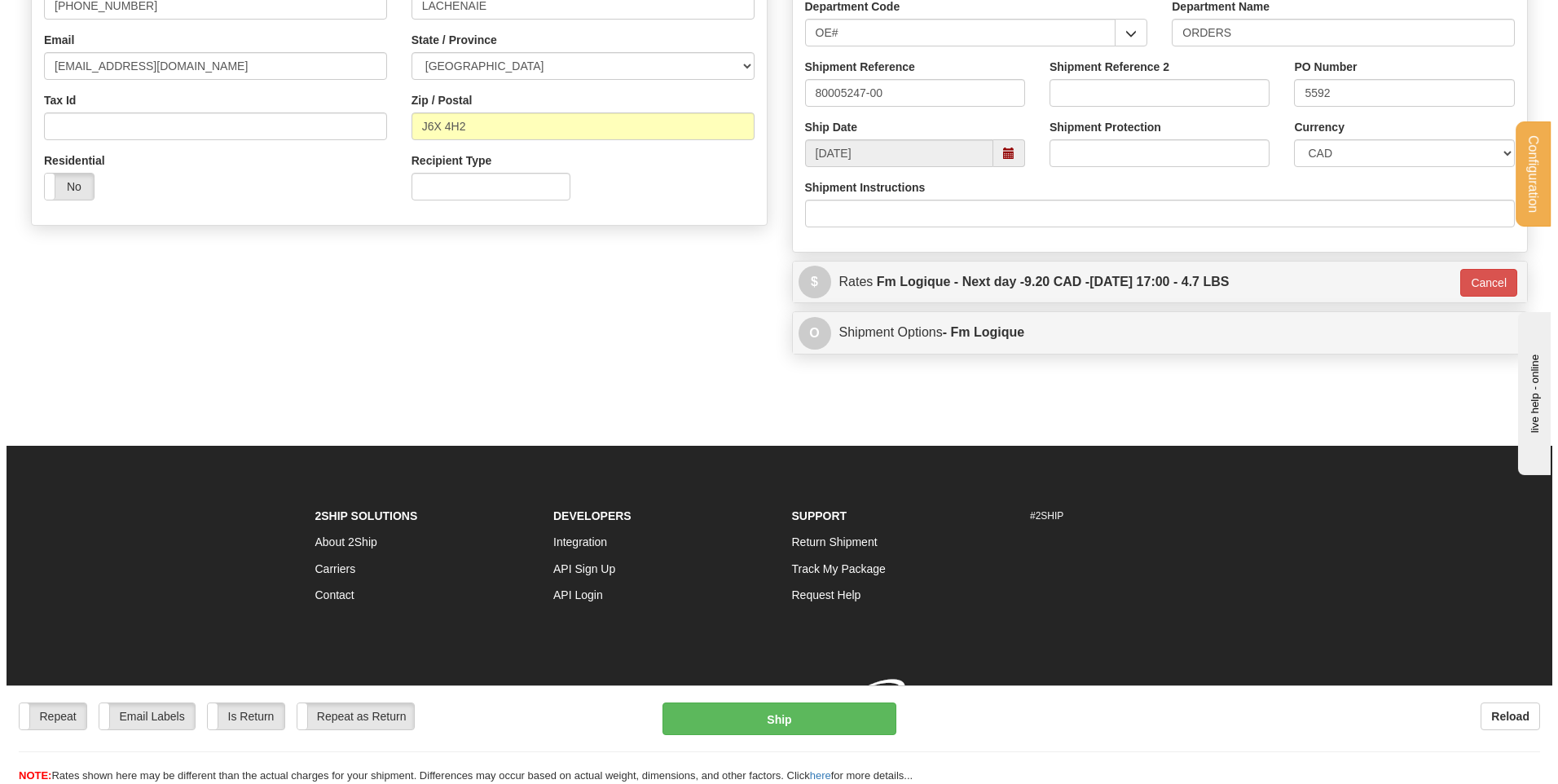
scroll to position [454, 0]
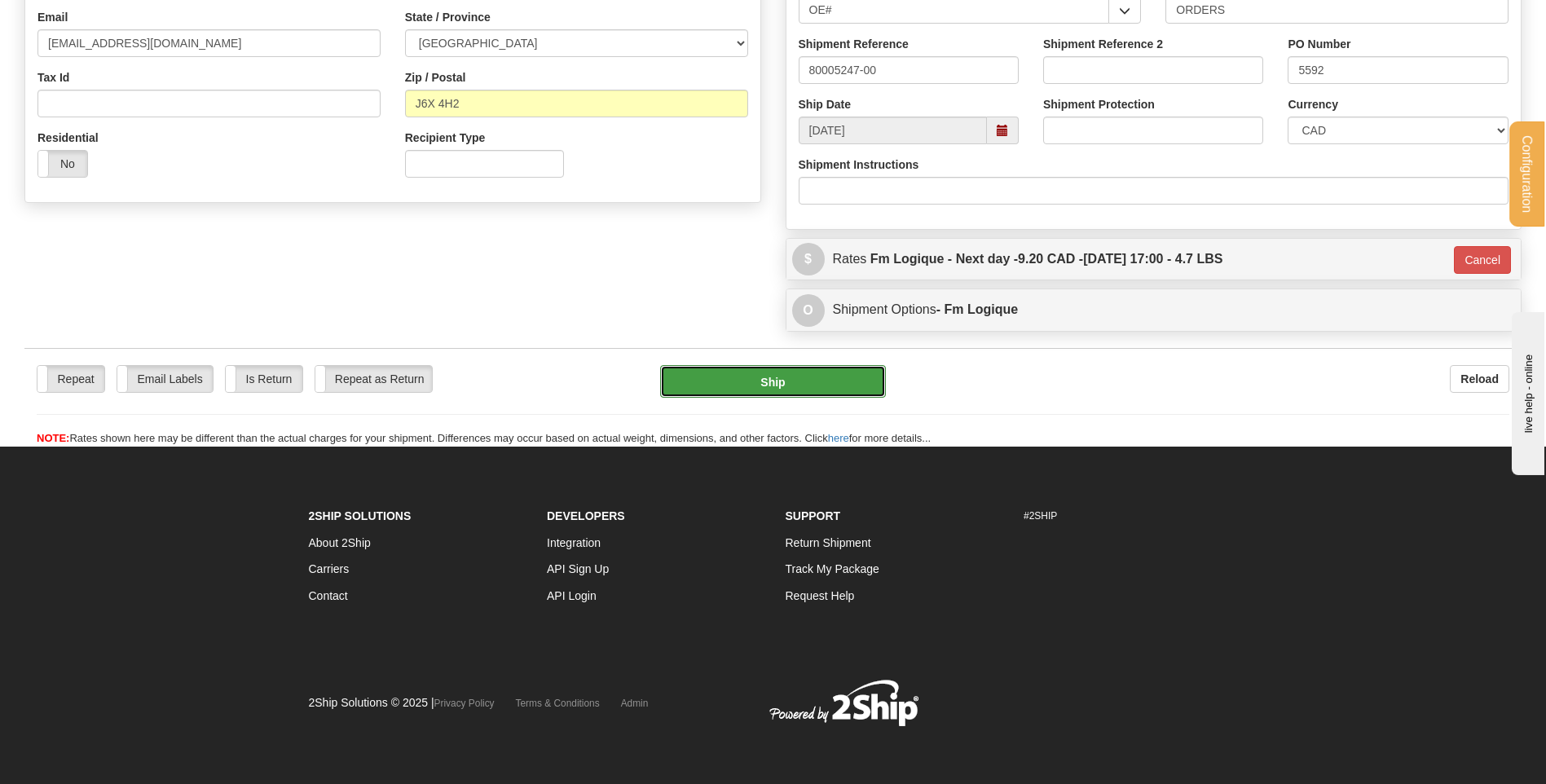
click at [807, 386] on button "Ship" at bounding box center [772, 381] width 225 height 33
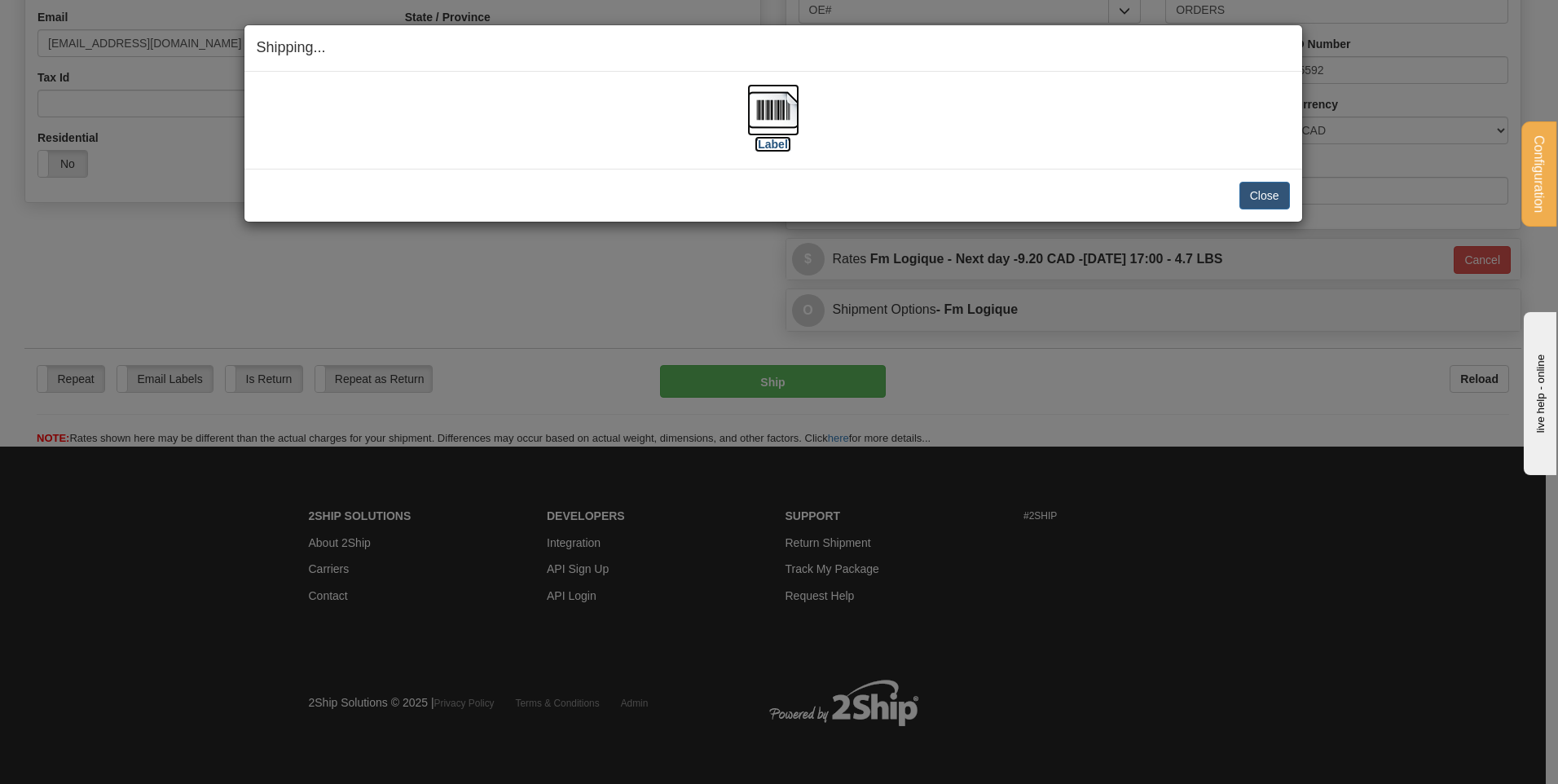
click at [779, 105] on img at bounding box center [773, 110] width 52 height 52
click at [1251, 188] on button "Close" at bounding box center [1264, 195] width 50 height 27
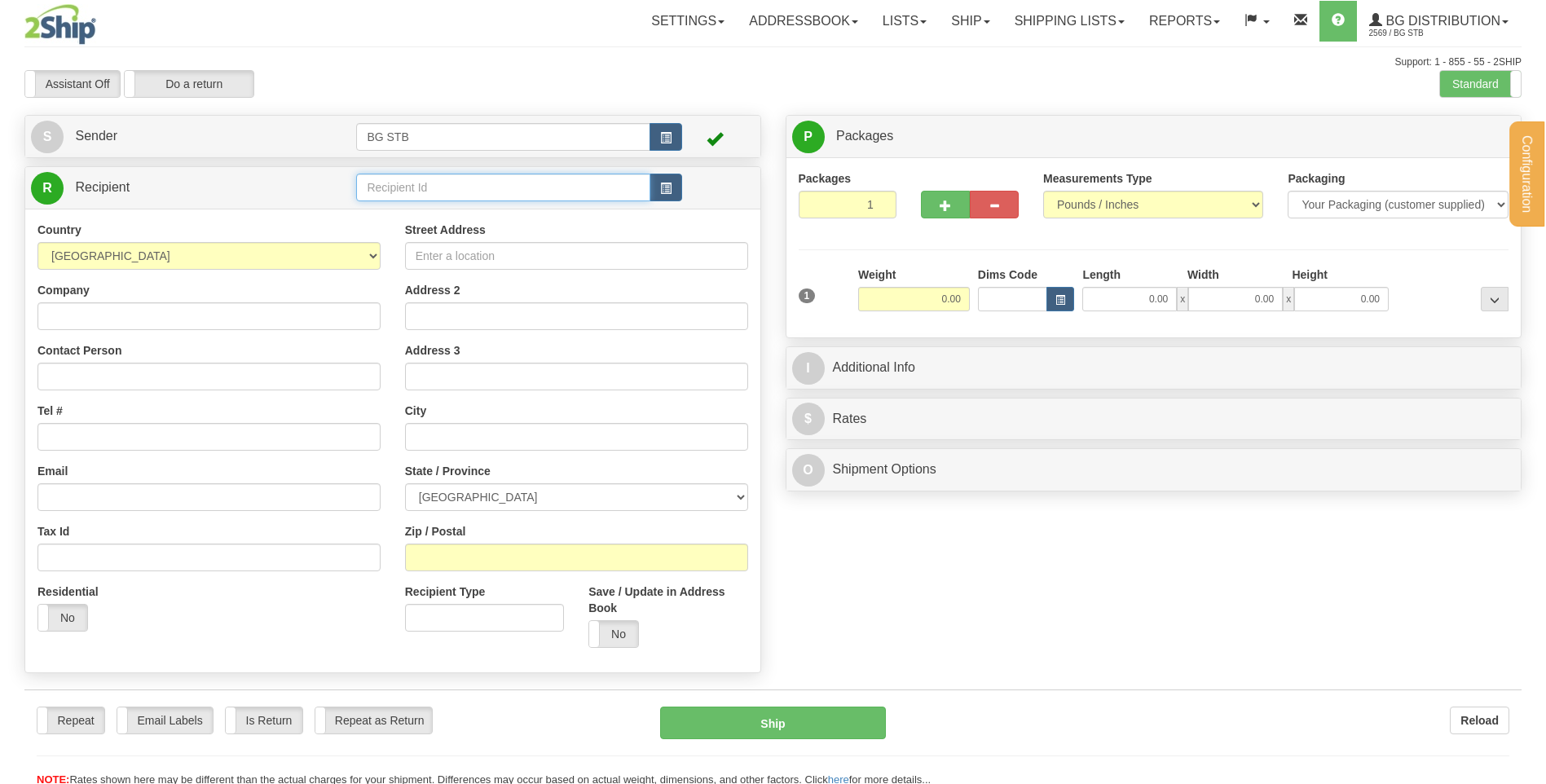
click at [424, 178] on input "text" at bounding box center [503, 187] width 293 height 27
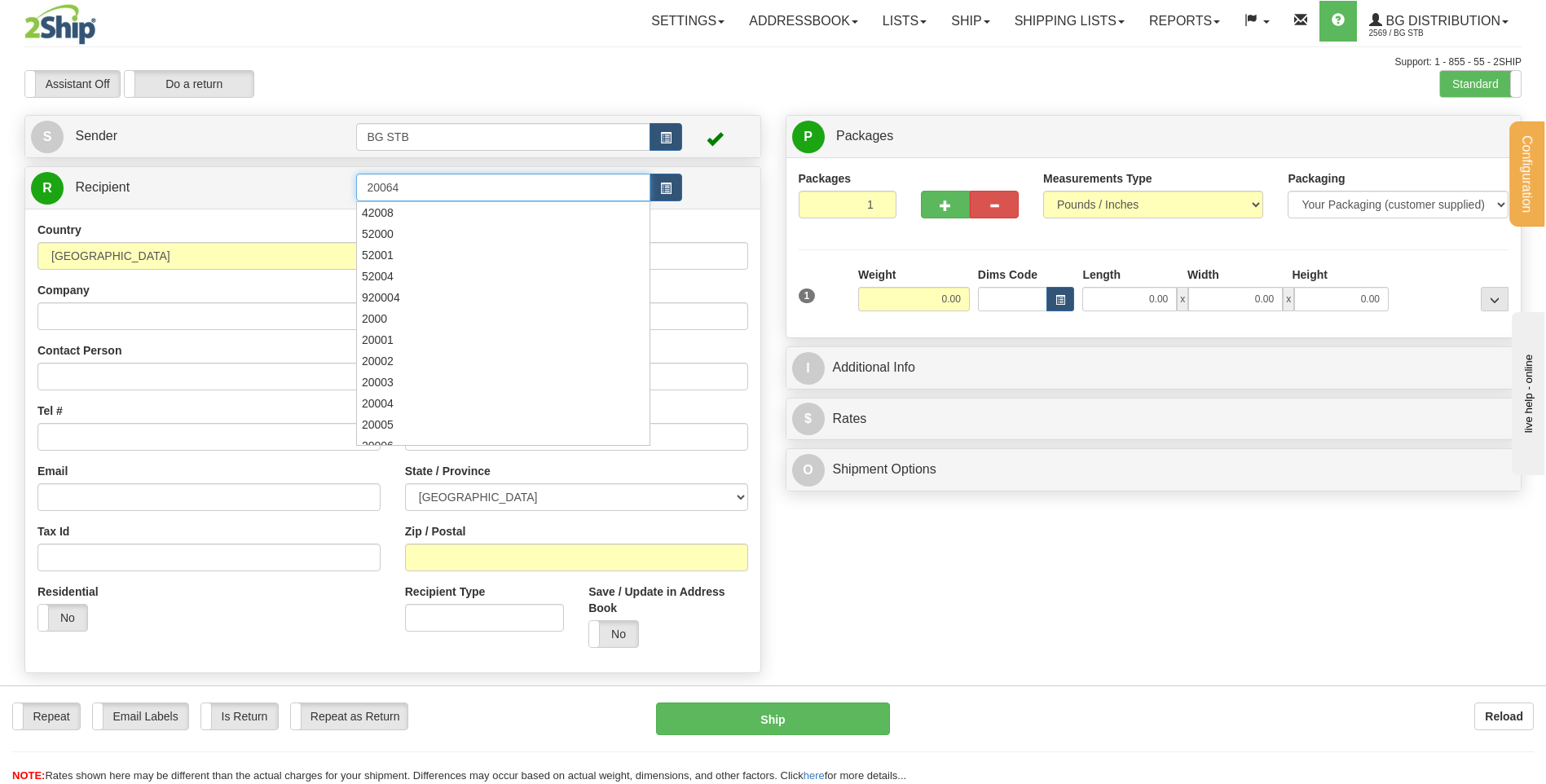
type input "20064"
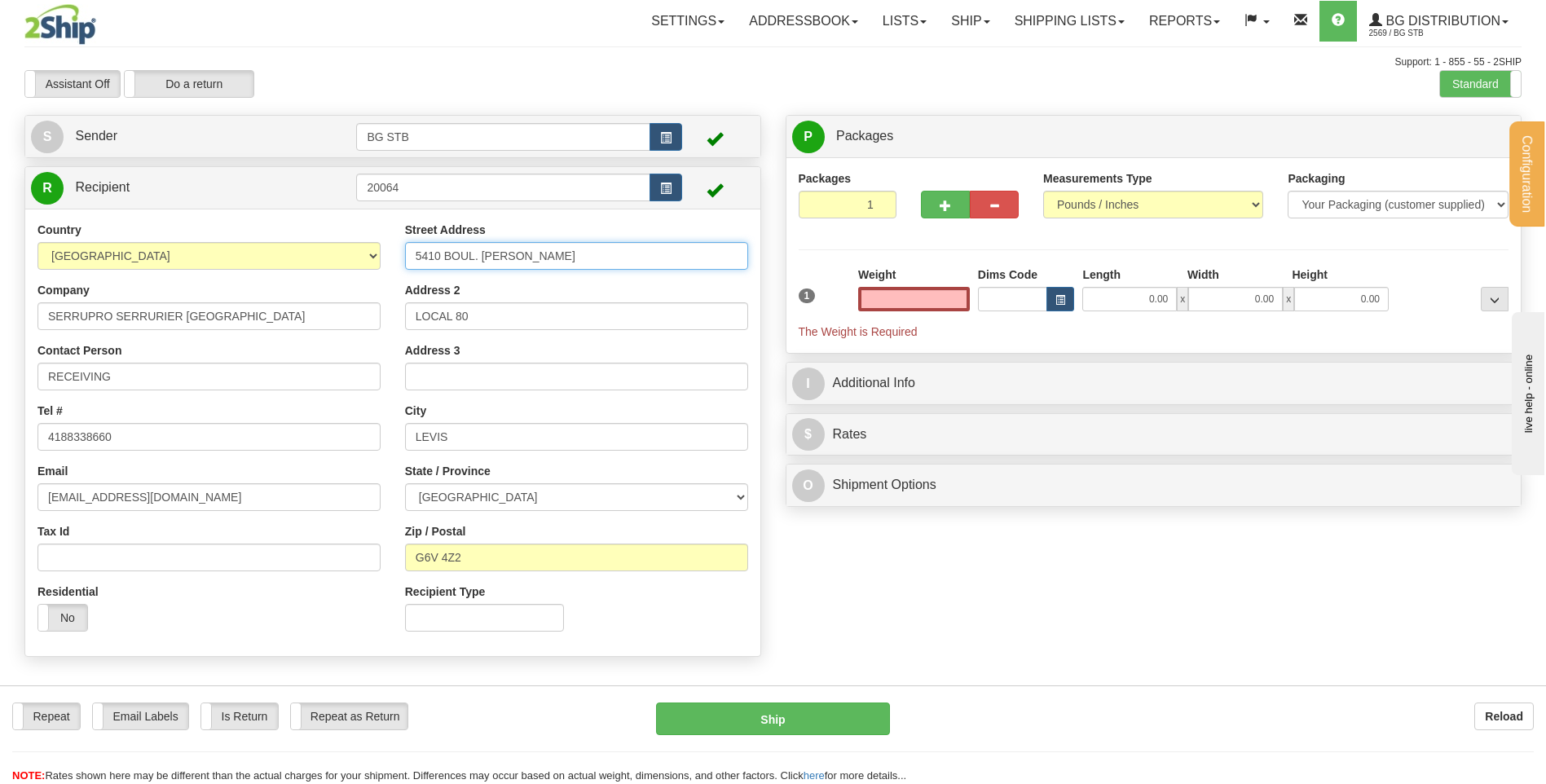
type input "0.00"
drag, startPoint x: 594, startPoint y: 251, endPoint x: 331, endPoint y: 259, distance: 263.1
click at [331, 259] on div "Country [GEOGRAPHIC_DATA] [GEOGRAPHIC_DATA] [GEOGRAPHIC_DATA] [GEOGRAPHIC_DATA]…" at bounding box center [393, 432] width 735 height 422
type input "1378 KING OUEST"
drag, startPoint x: 481, startPoint y: 305, endPoint x: 359, endPoint y: 323, distance: 123.3
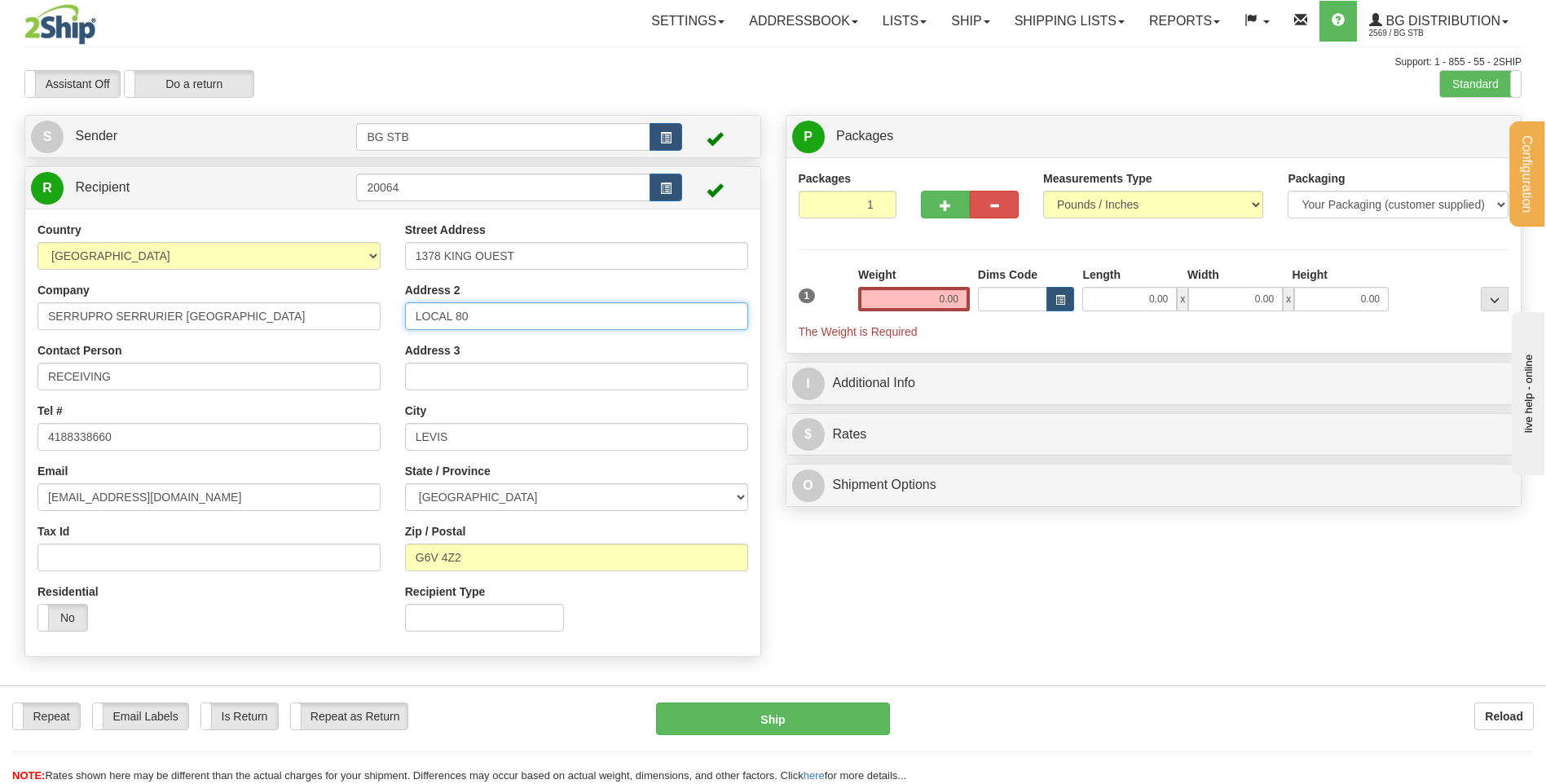
click at [365, 321] on div "Country [GEOGRAPHIC_DATA] [GEOGRAPHIC_DATA] [GEOGRAPHIC_DATA] [GEOGRAPHIC_DATA]…" at bounding box center [393, 432] width 735 height 422
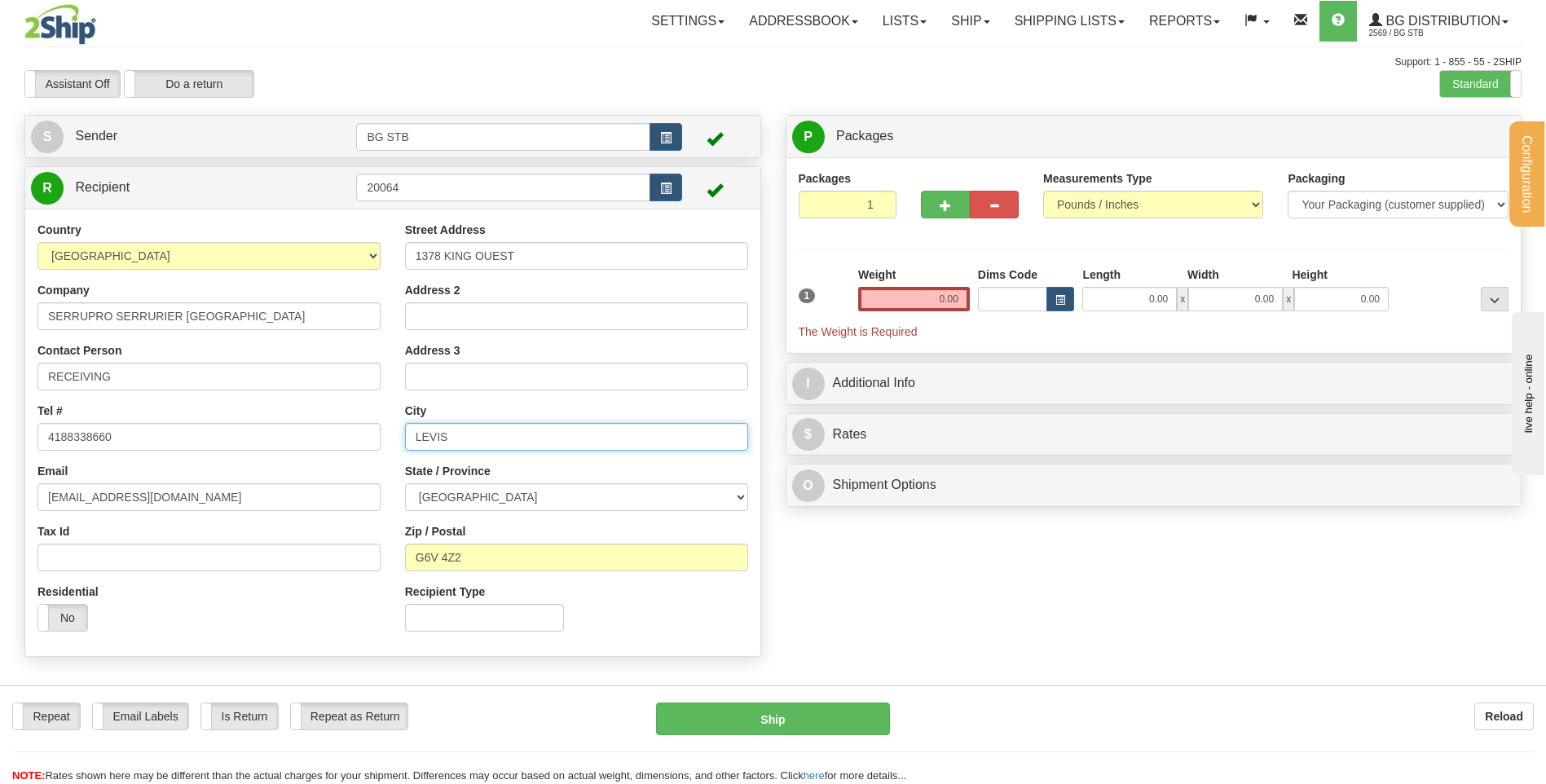
click at [266, 432] on div "Country [GEOGRAPHIC_DATA] [GEOGRAPHIC_DATA] [GEOGRAPHIC_DATA] [GEOGRAPHIC_DATA]…" at bounding box center [393, 432] width 735 height 422
type input "SHERBROOKE"
drag, startPoint x: 511, startPoint y: 562, endPoint x: 352, endPoint y: 564, distance: 159.0
click at [352, 564] on div "Country [GEOGRAPHIC_DATA] [GEOGRAPHIC_DATA] [GEOGRAPHIC_DATA] [GEOGRAPHIC_DATA]…" at bounding box center [393, 432] width 735 height 422
type input "J1J 2B6"
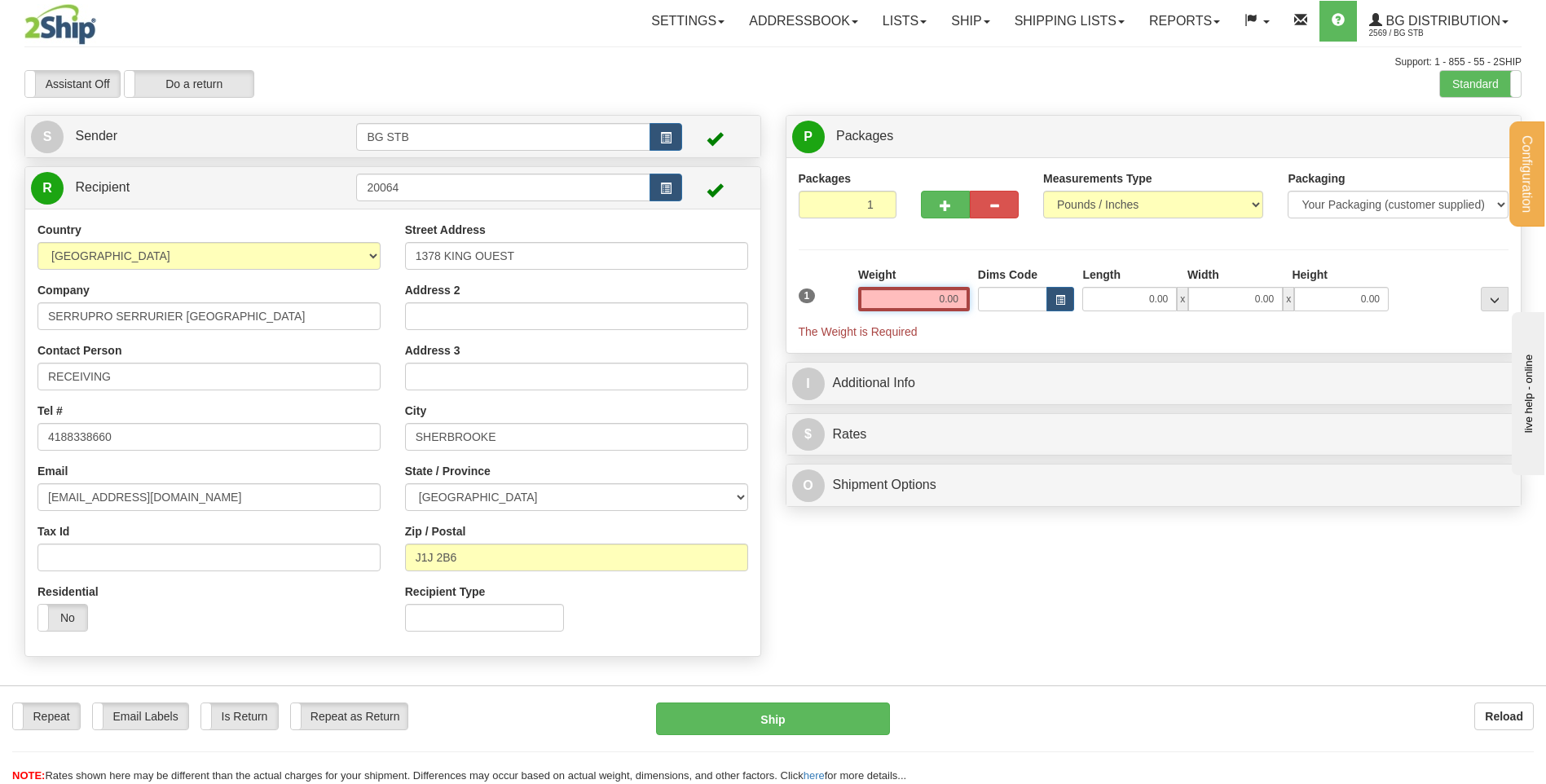
click at [918, 290] on input "0.00" at bounding box center [915, 299] width 112 height 25
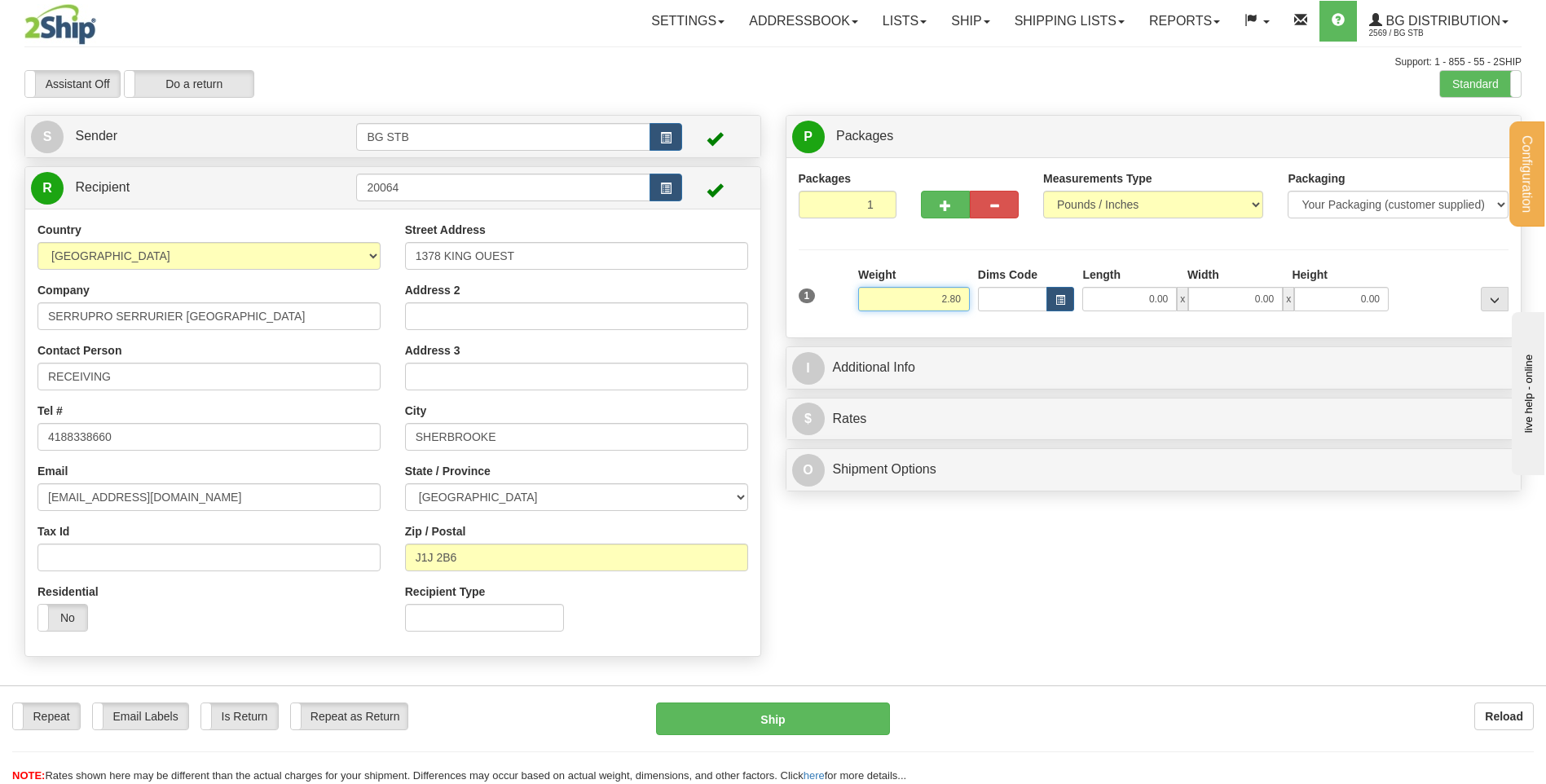
type input "2.80"
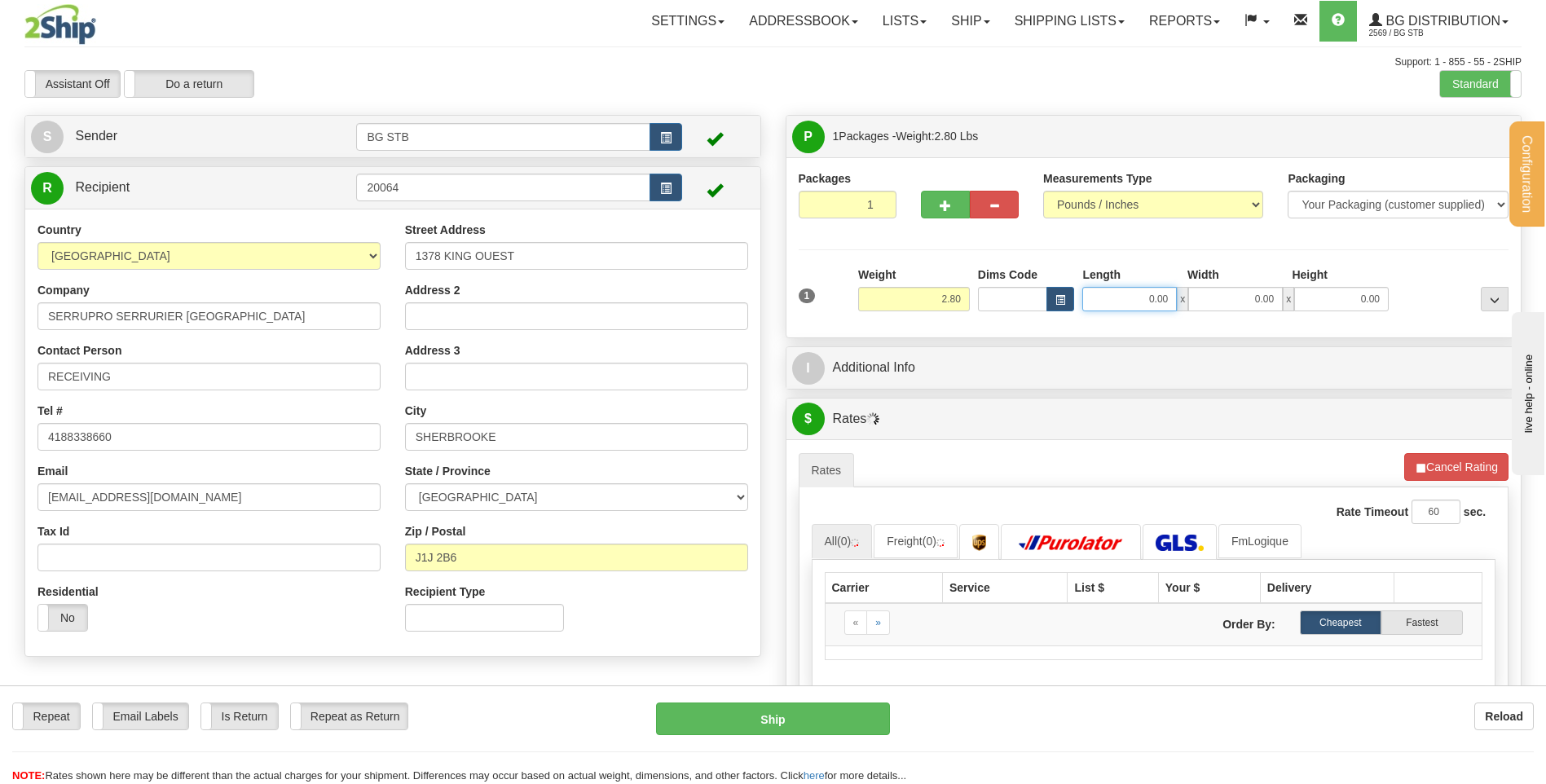
click button "Delete" at bounding box center [0, 0] width 0 height 0
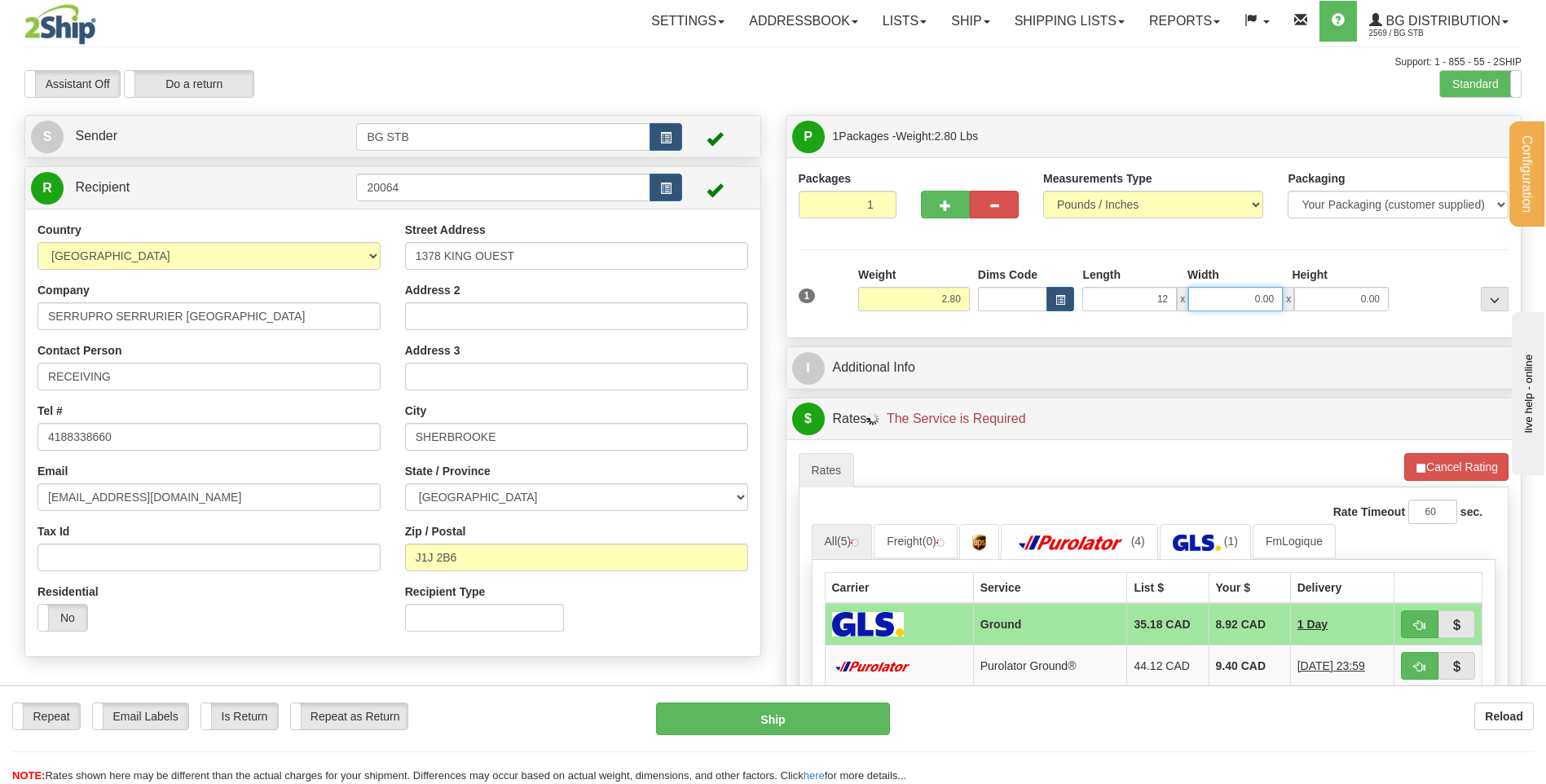
type input "12.00"
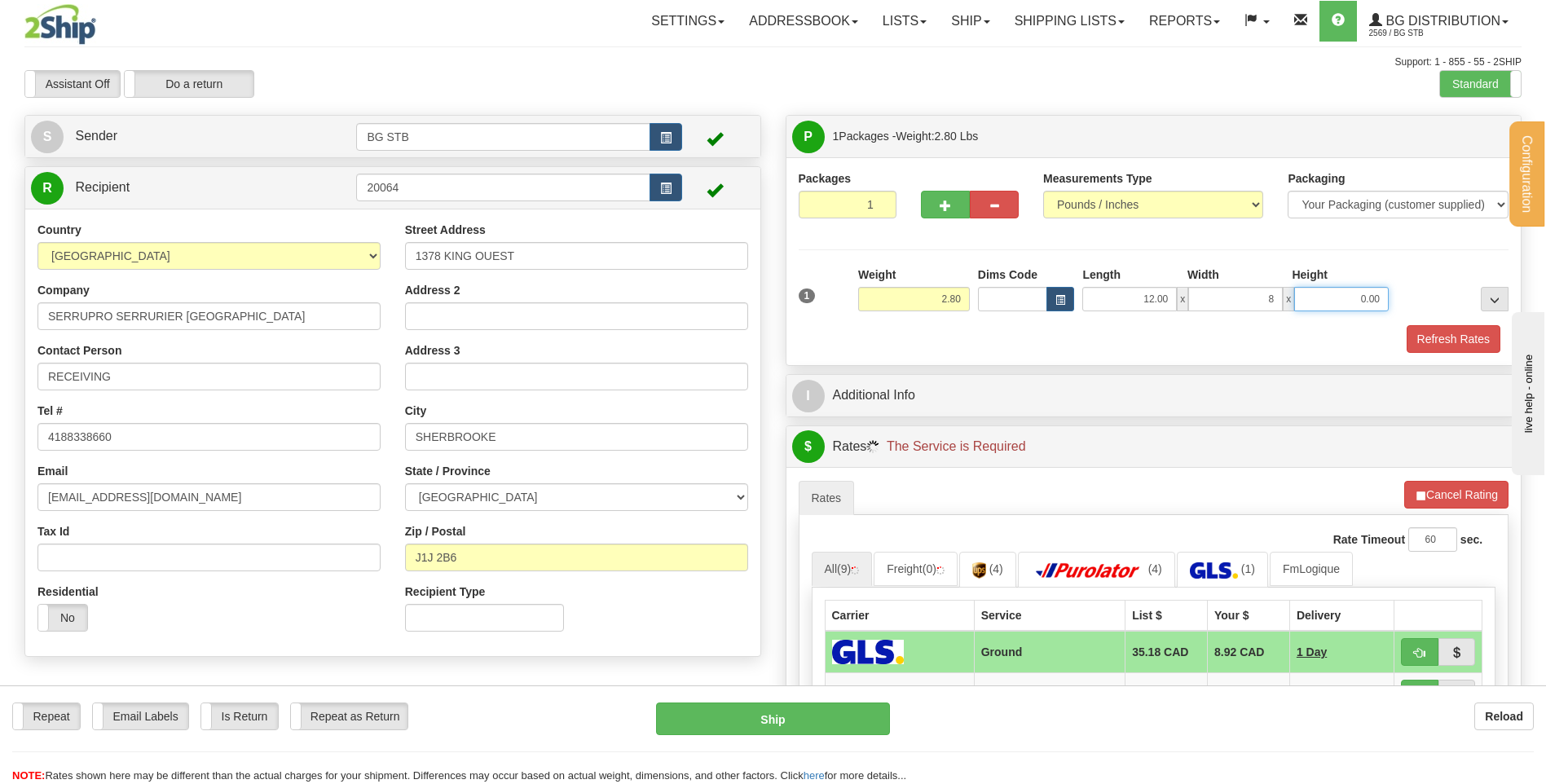
type input "8.00"
type input "6.00"
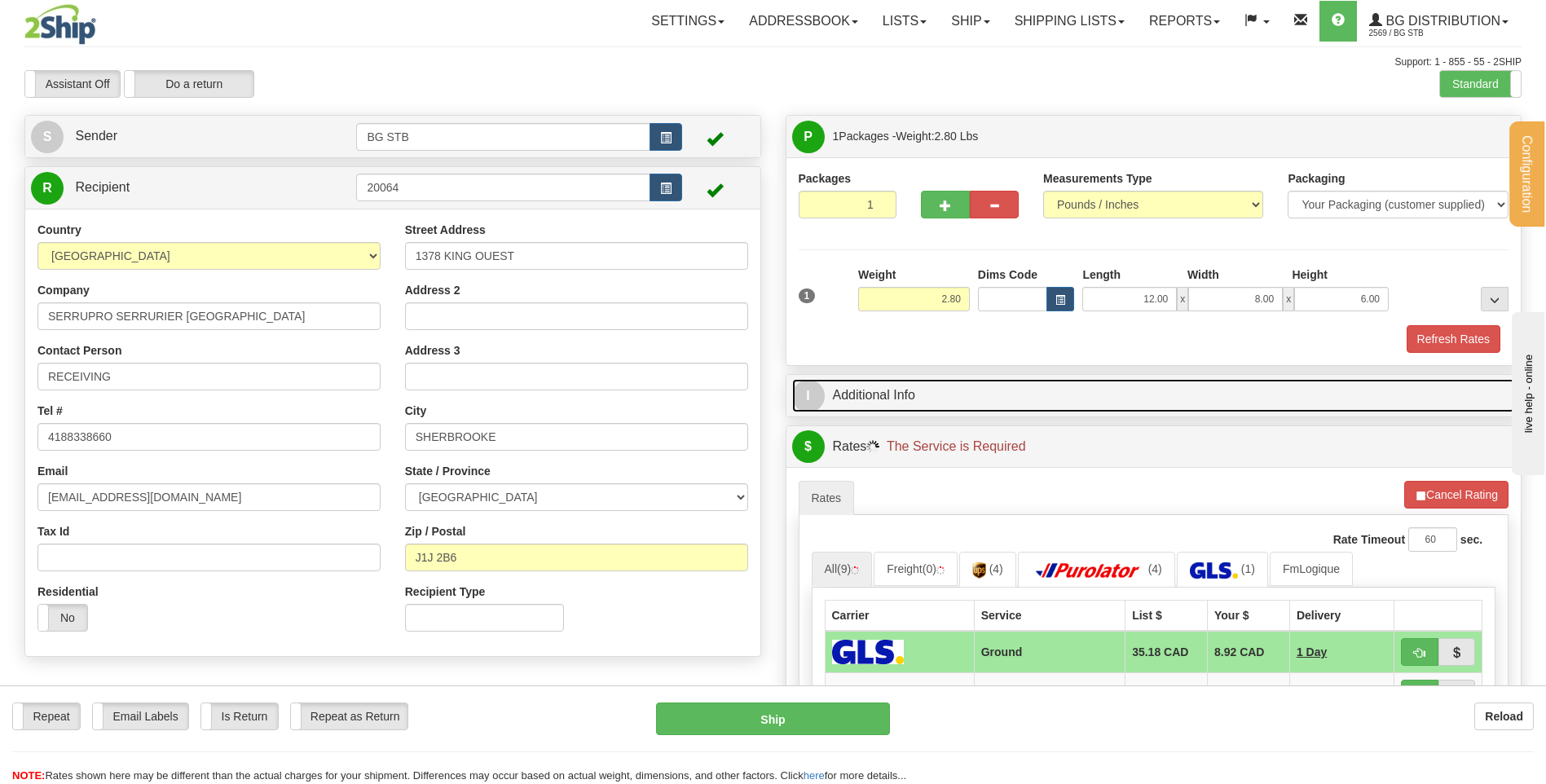
click at [971, 397] on link "I Additional Info" at bounding box center [1155, 396] width 724 height 33
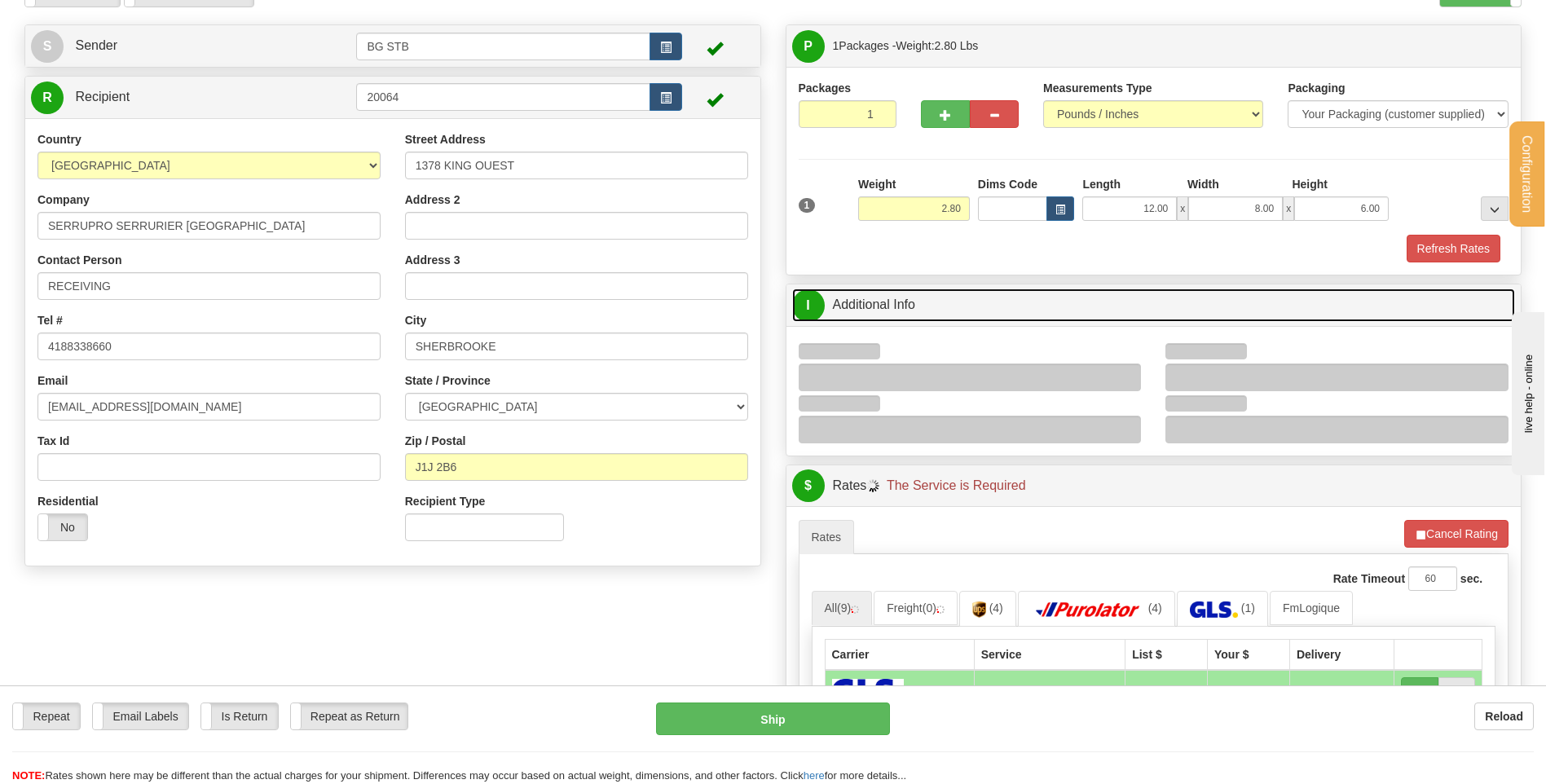
scroll to position [245, 0]
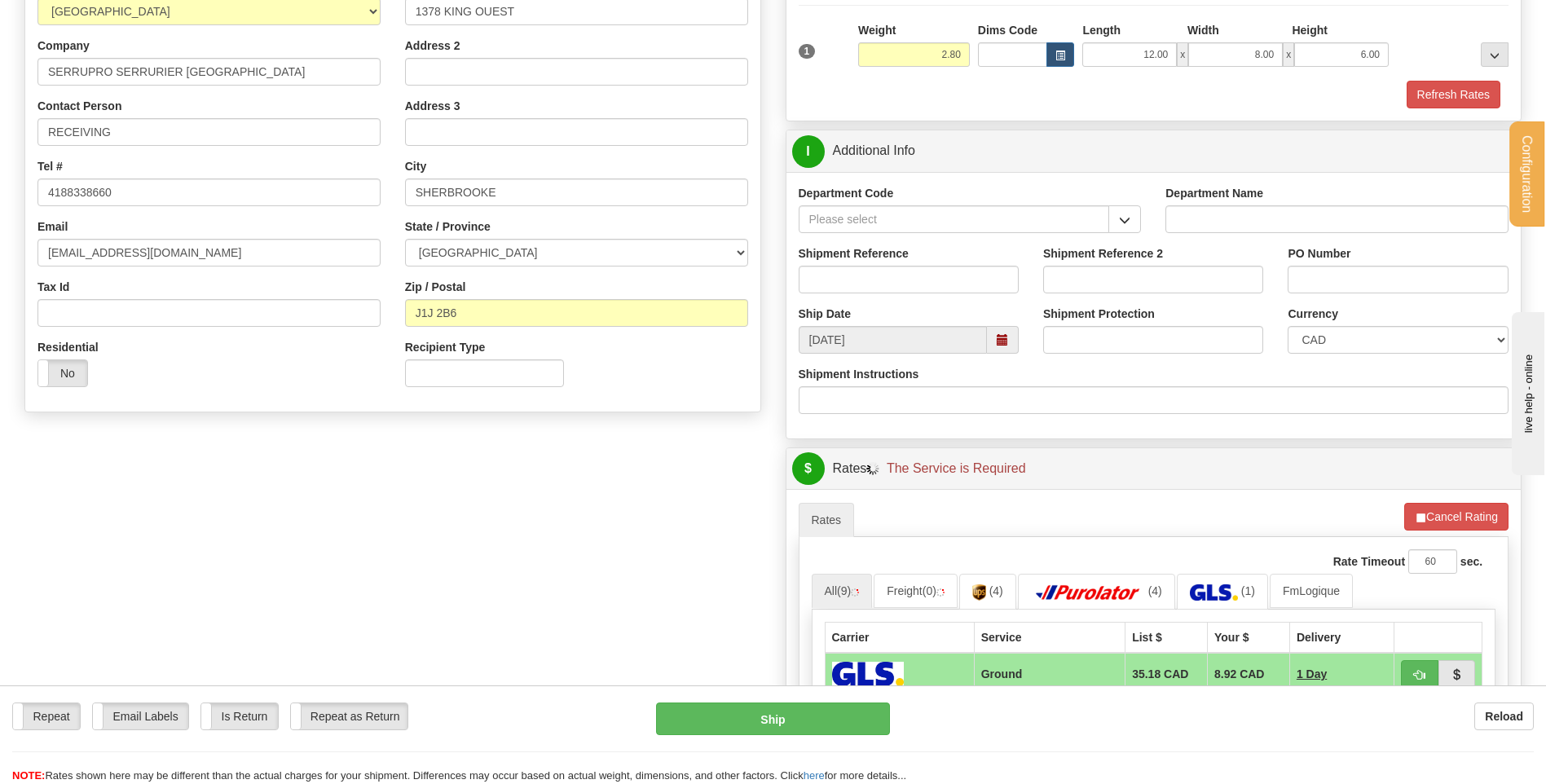
click at [1127, 227] on button "button" at bounding box center [1125, 219] width 33 height 27
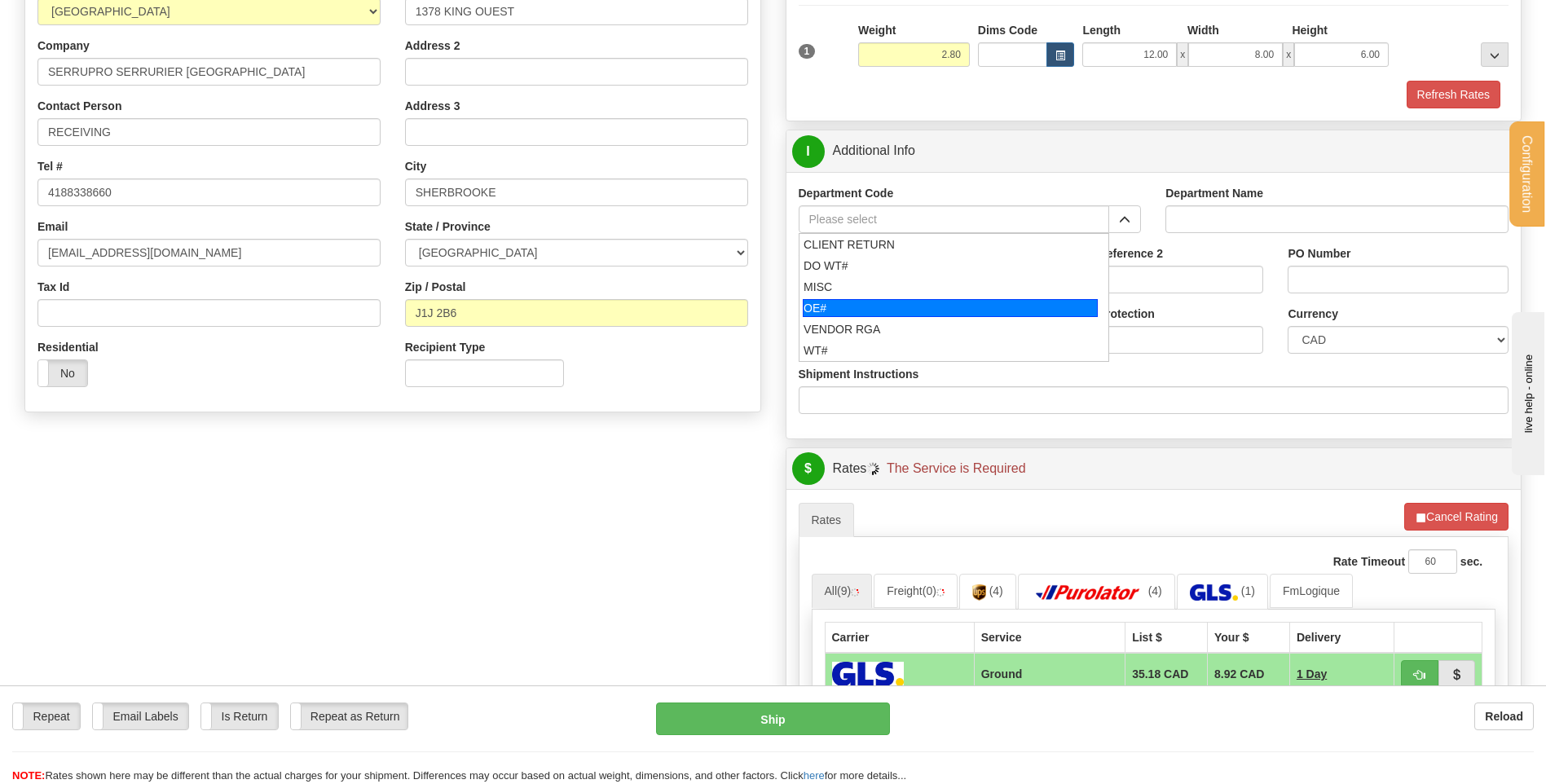
click at [873, 299] on div "OE#" at bounding box center [950, 308] width 295 height 18
type input "OE#"
type input "ORDERS"
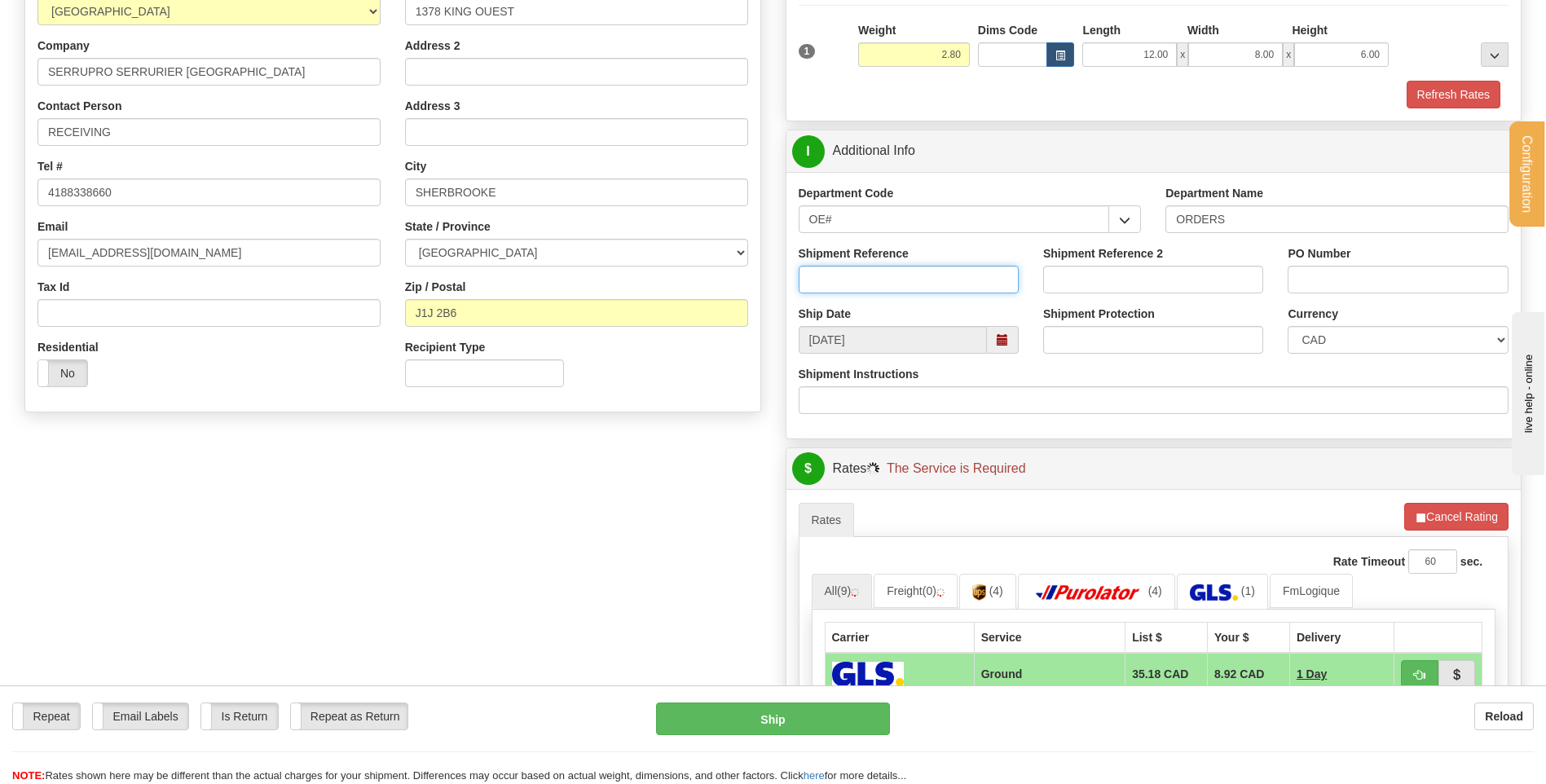
click at [873, 282] on input "Shipment Reference" at bounding box center [909, 279] width 220 height 27
type input "80004993-02"
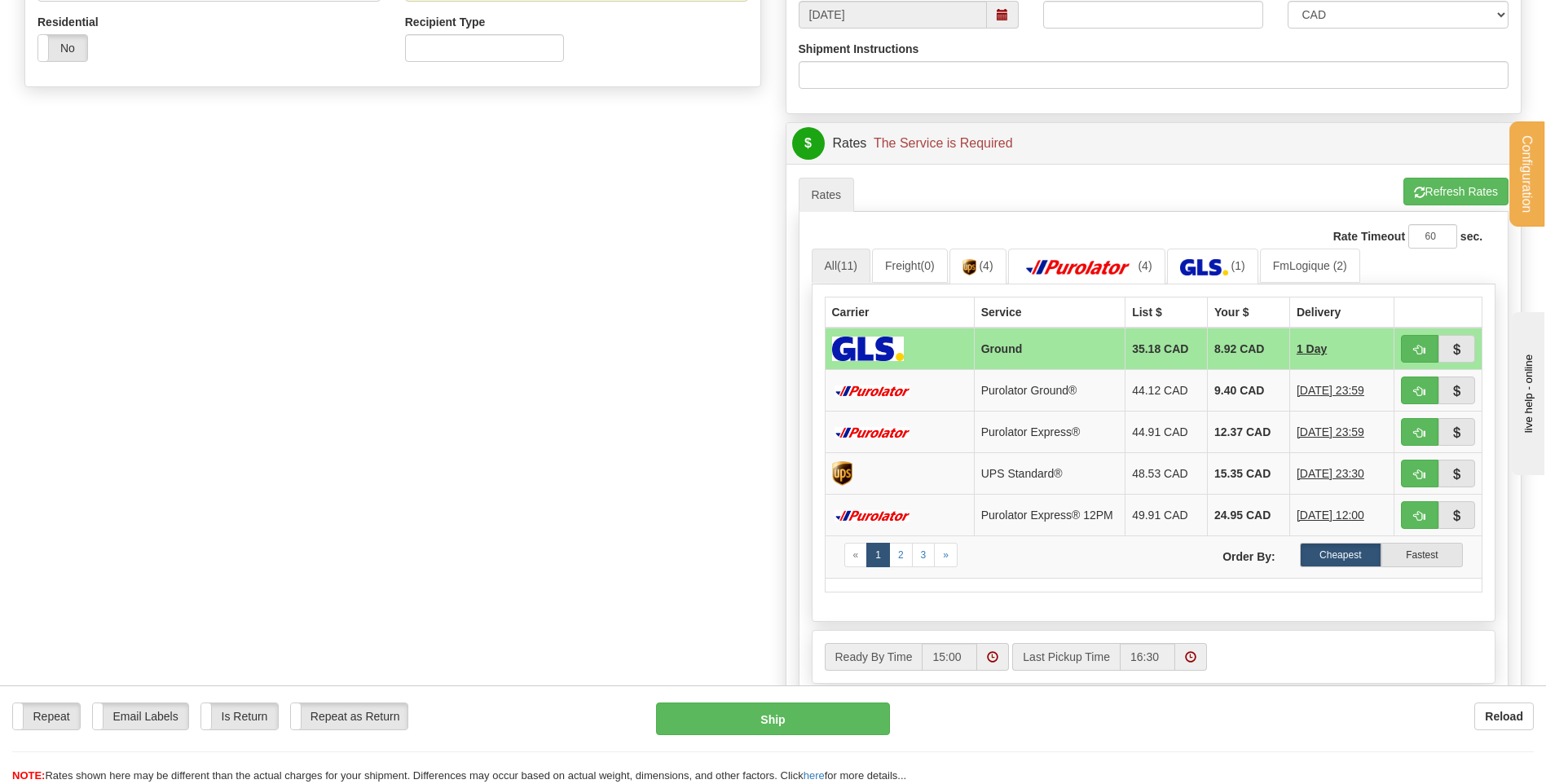
scroll to position [571, 0]
type input "421438"
click at [1407, 192] on button "Refresh Rates" at bounding box center [1456, 191] width 105 height 27
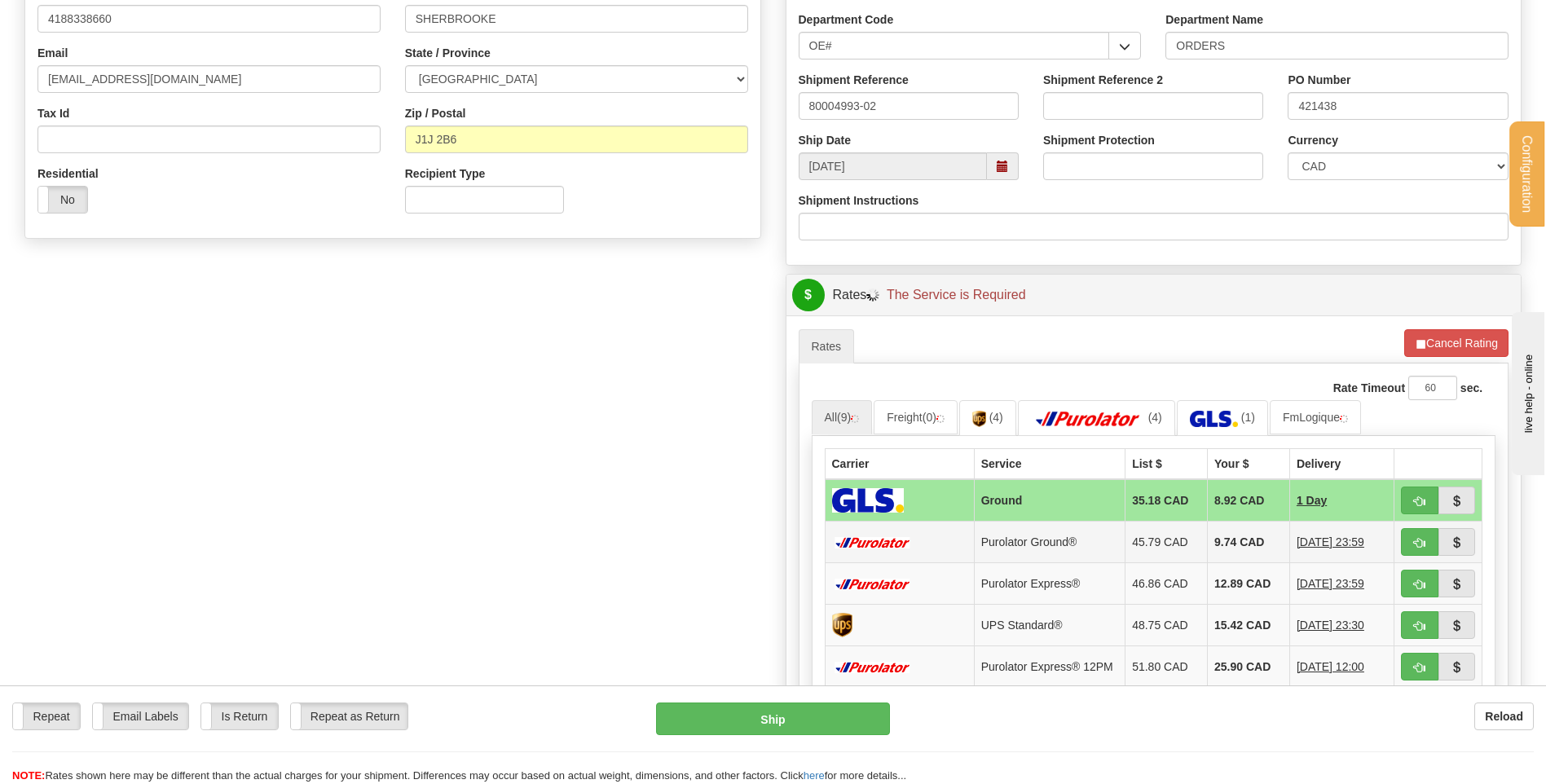
scroll to position [489, 0]
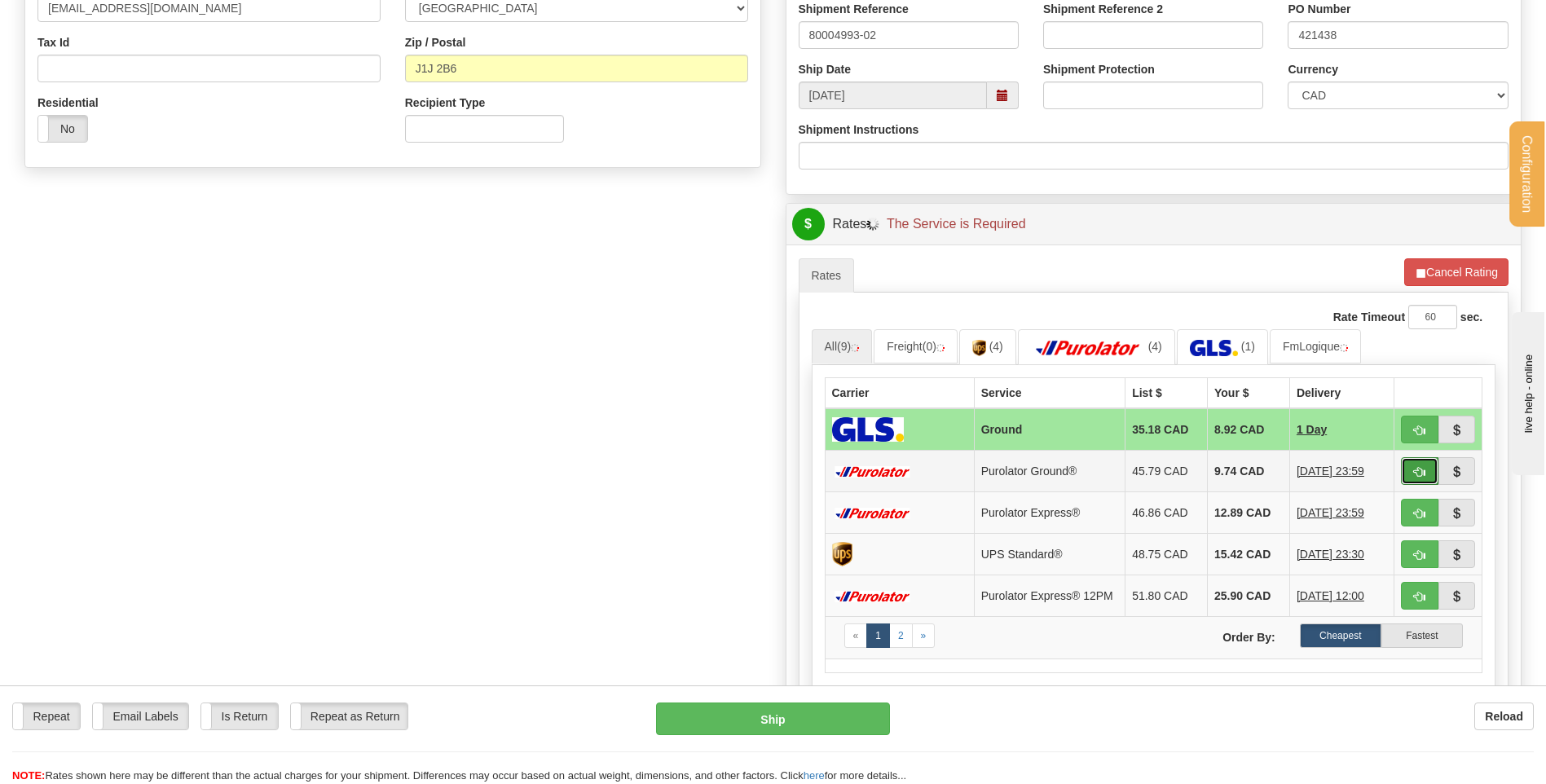
click at [1418, 468] on span "button" at bounding box center [1420, 473] width 11 height 11
click at [1411, 427] on button "button" at bounding box center [1420, 430] width 38 height 27
type input "1"
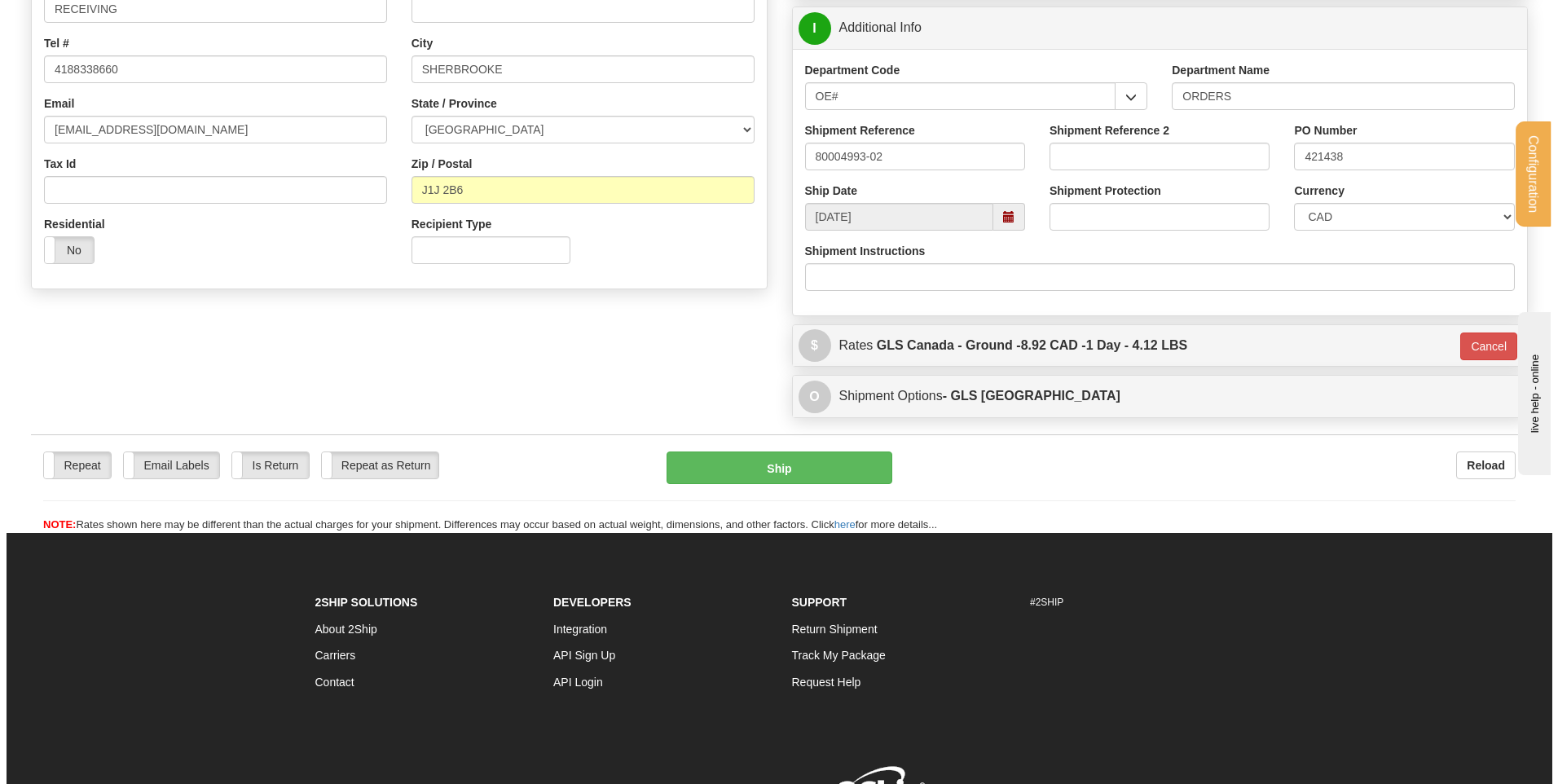
scroll to position [291, 0]
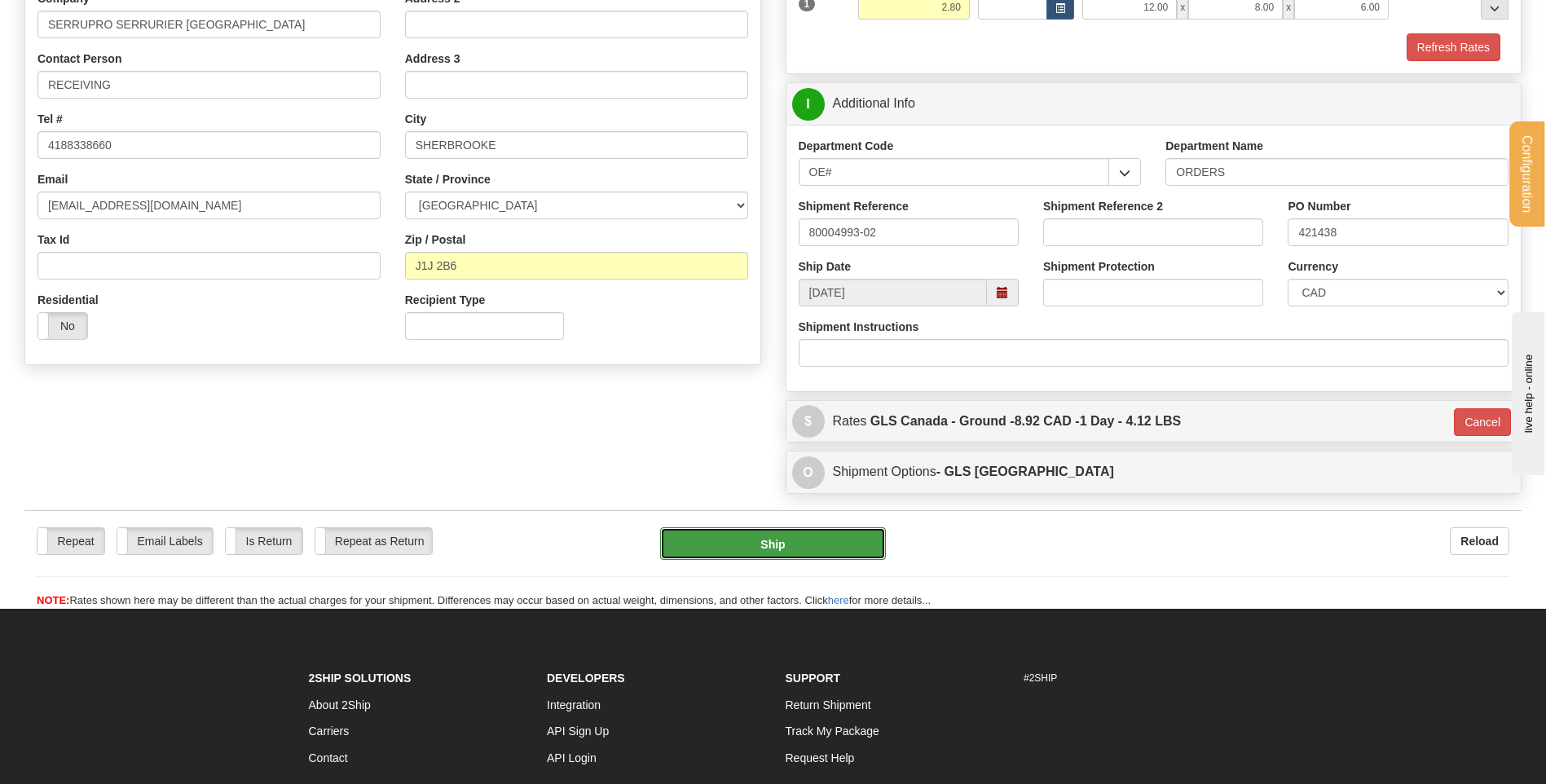
click at [752, 539] on button "Ship" at bounding box center [772, 543] width 225 height 33
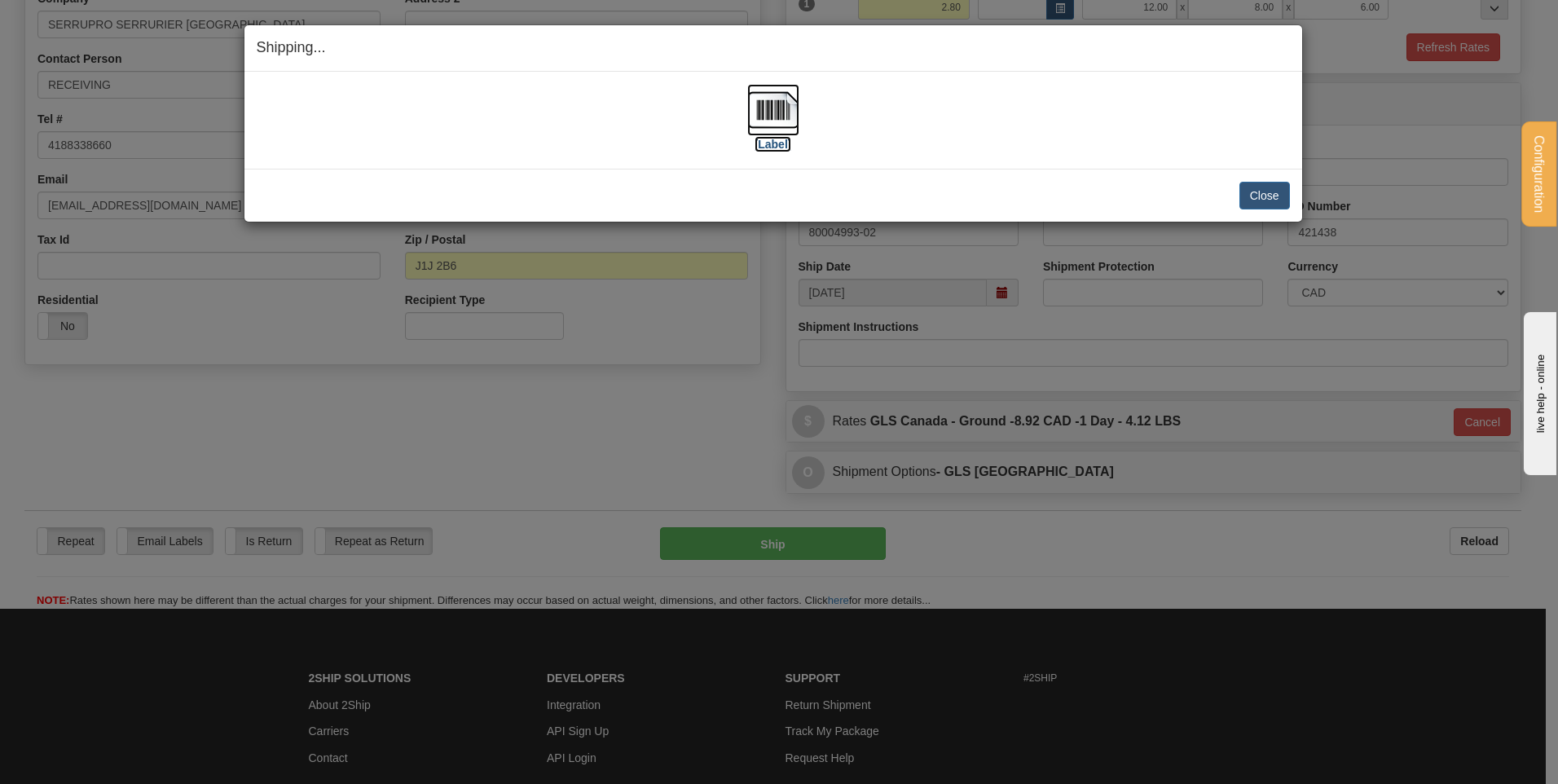
click at [787, 114] on img at bounding box center [773, 110] width 52 height 52
click at [1254, 176] on div "Close Cancel Cancel Shipment and Quit Pickup Quit Pickup ONLY" at bounding box center [773, 195] width 1058 height 53
click at [1253, 191] on button "Close" at bounding box center [1264, 195] width 50 height 27
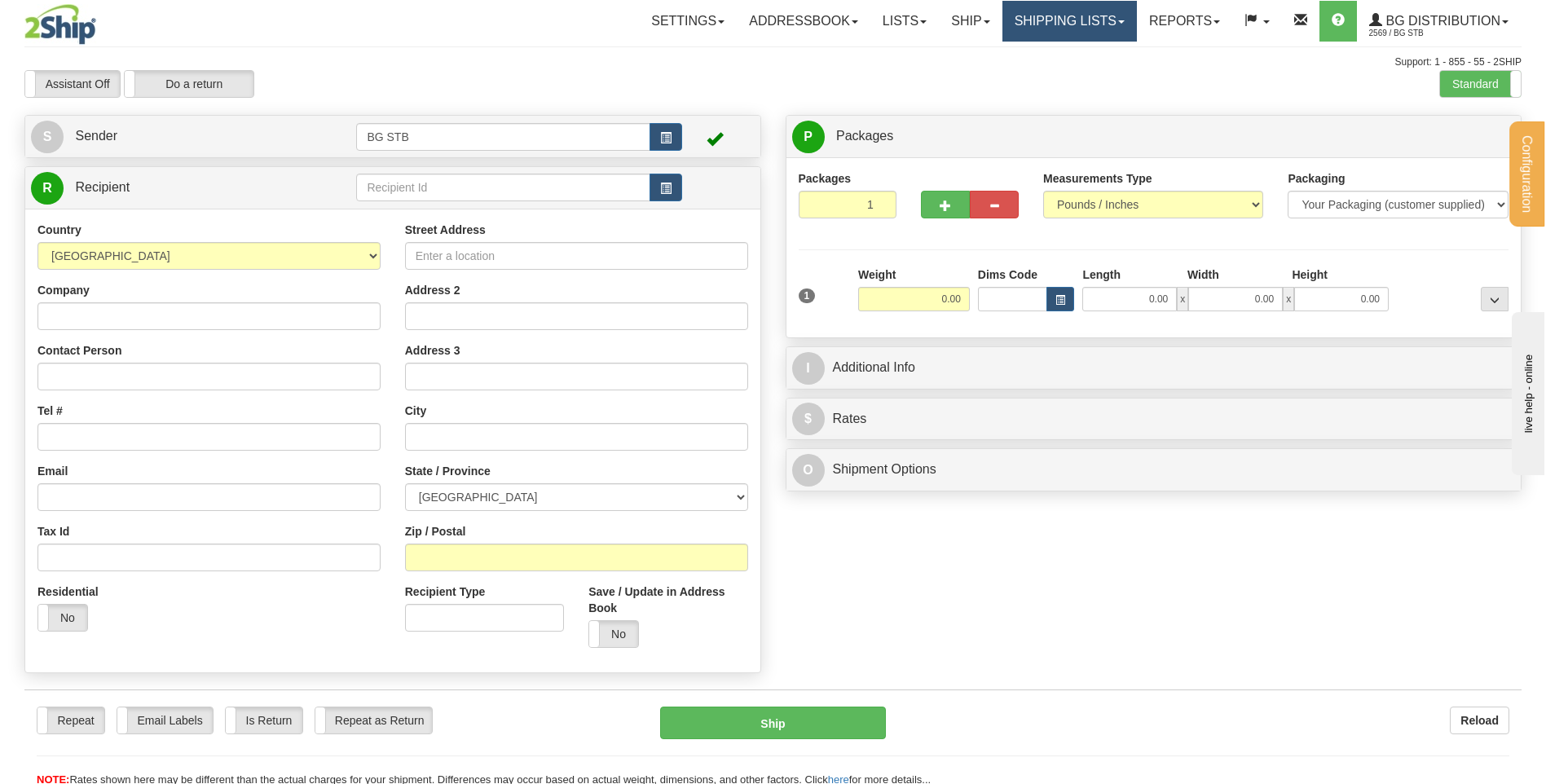
click at [1027, 25] on link "Shipping lists" at bounding box center [1069, 21] width 135 height 40
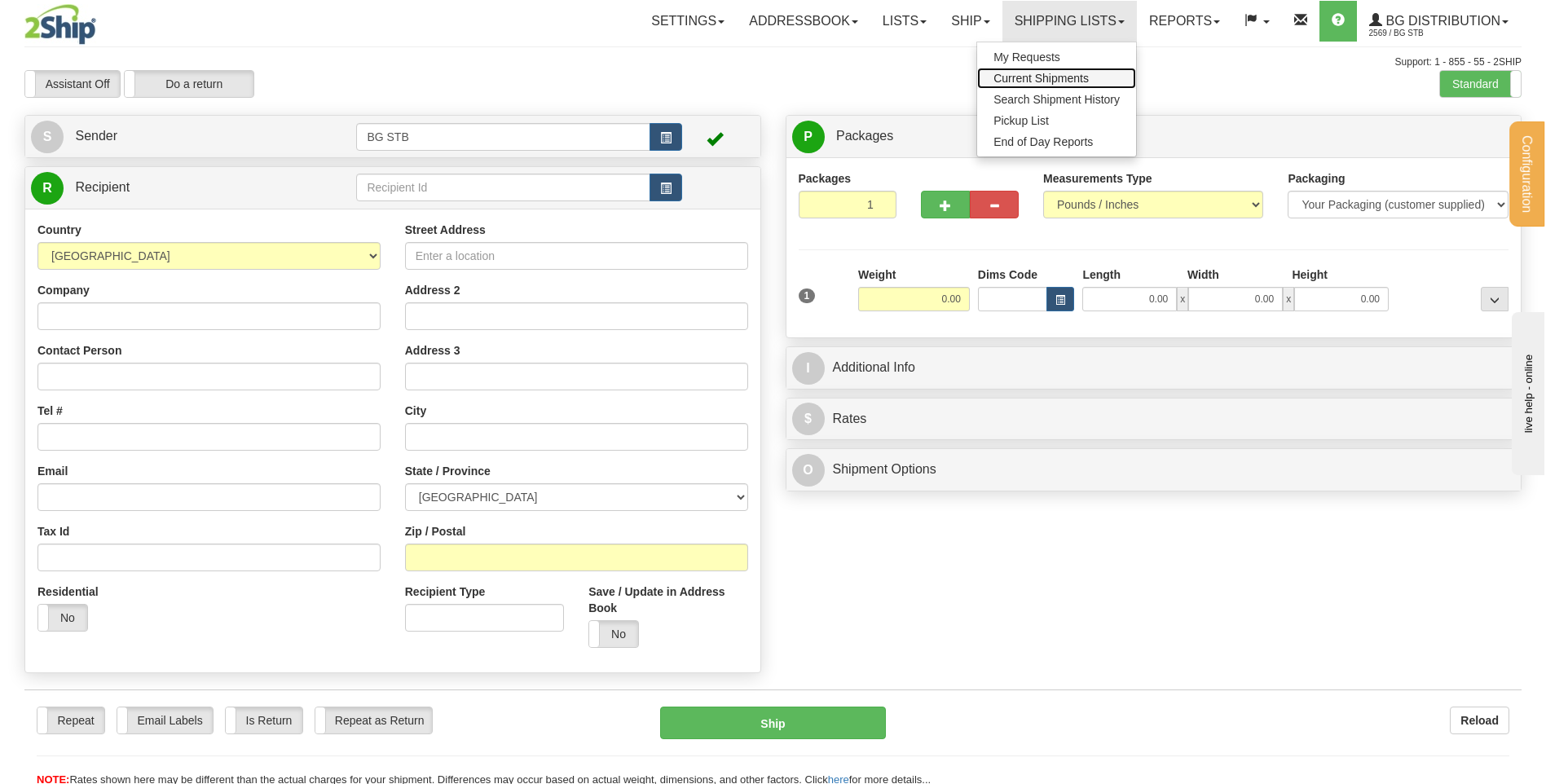
click at [1035, 78] on span "Current Shipments" at bounding box center [1041, 78] width 95 height 13
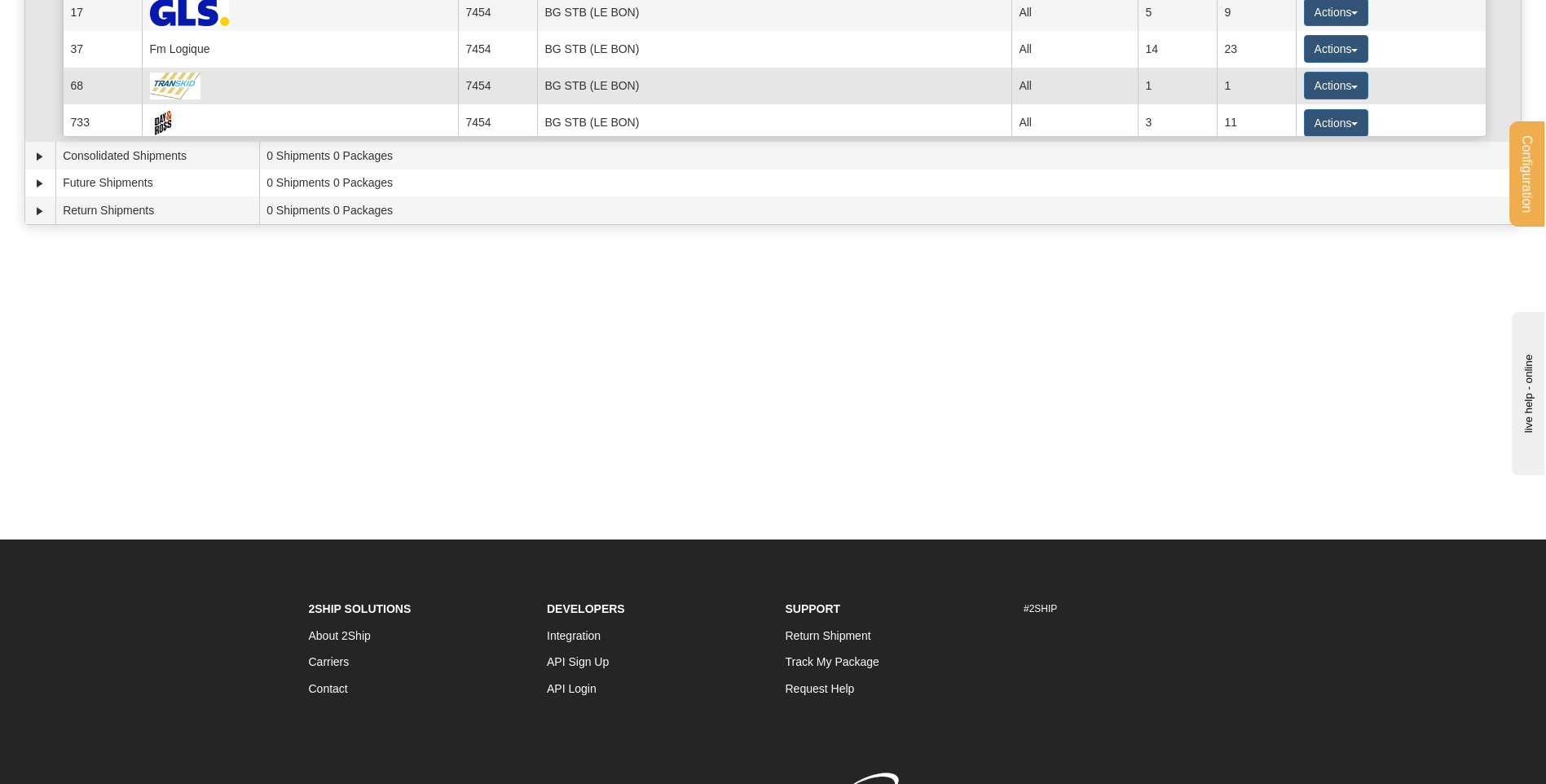
scroll to position [21, 0]
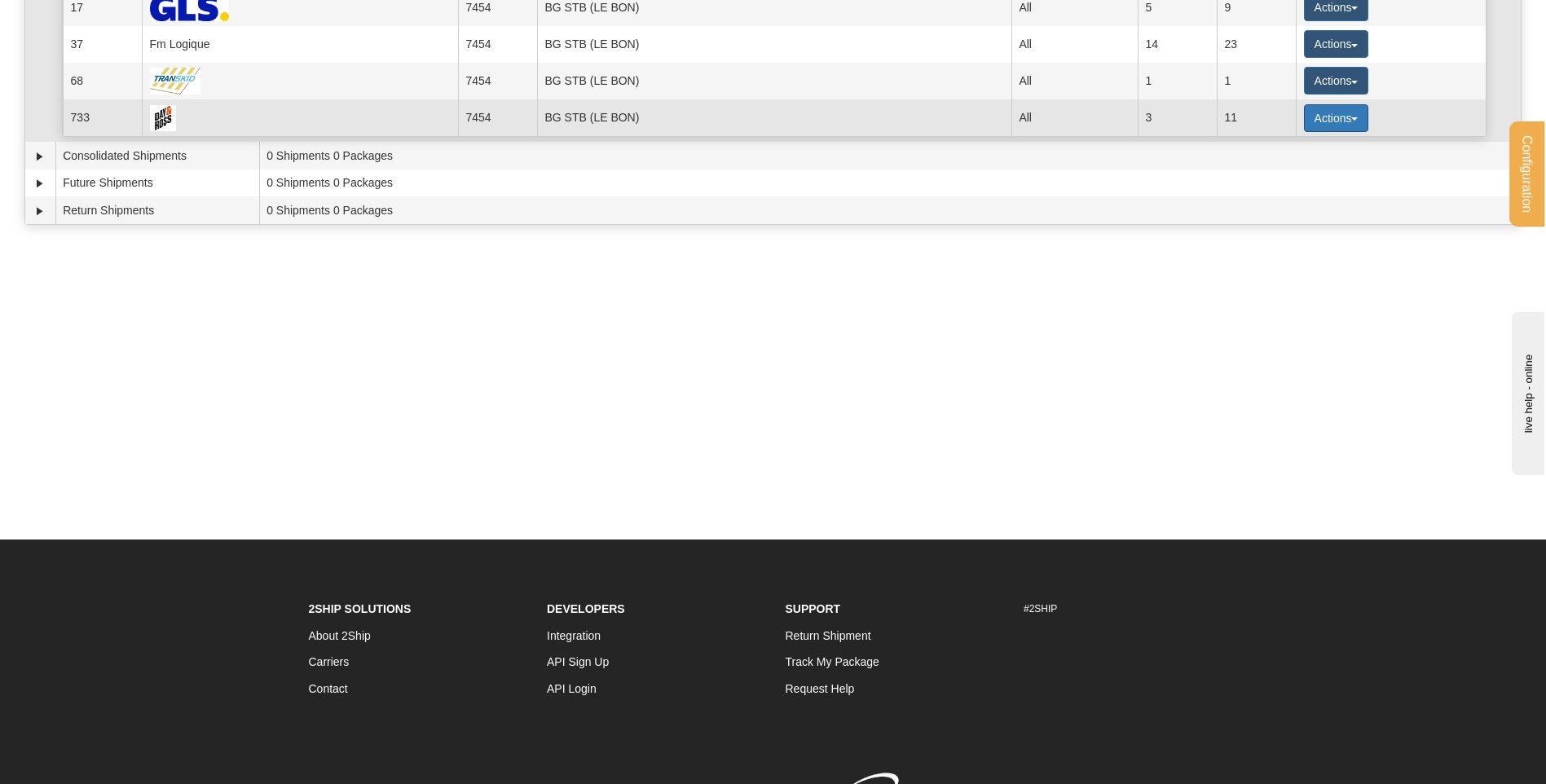
click at [1327, 119] on button "Actions" at bounding box center [1336, 118] width 65 height 27
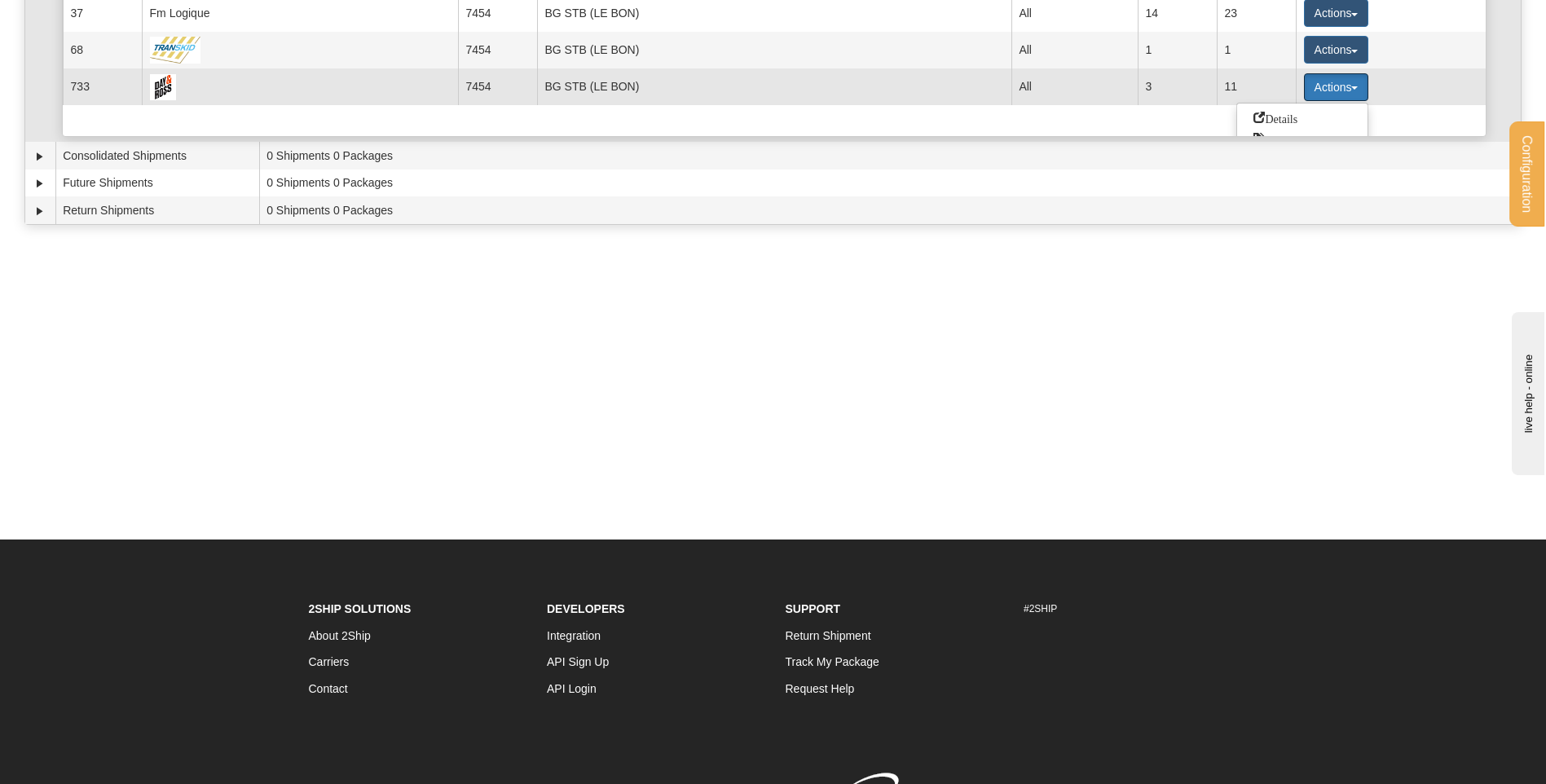
scroll to position [103, 0]
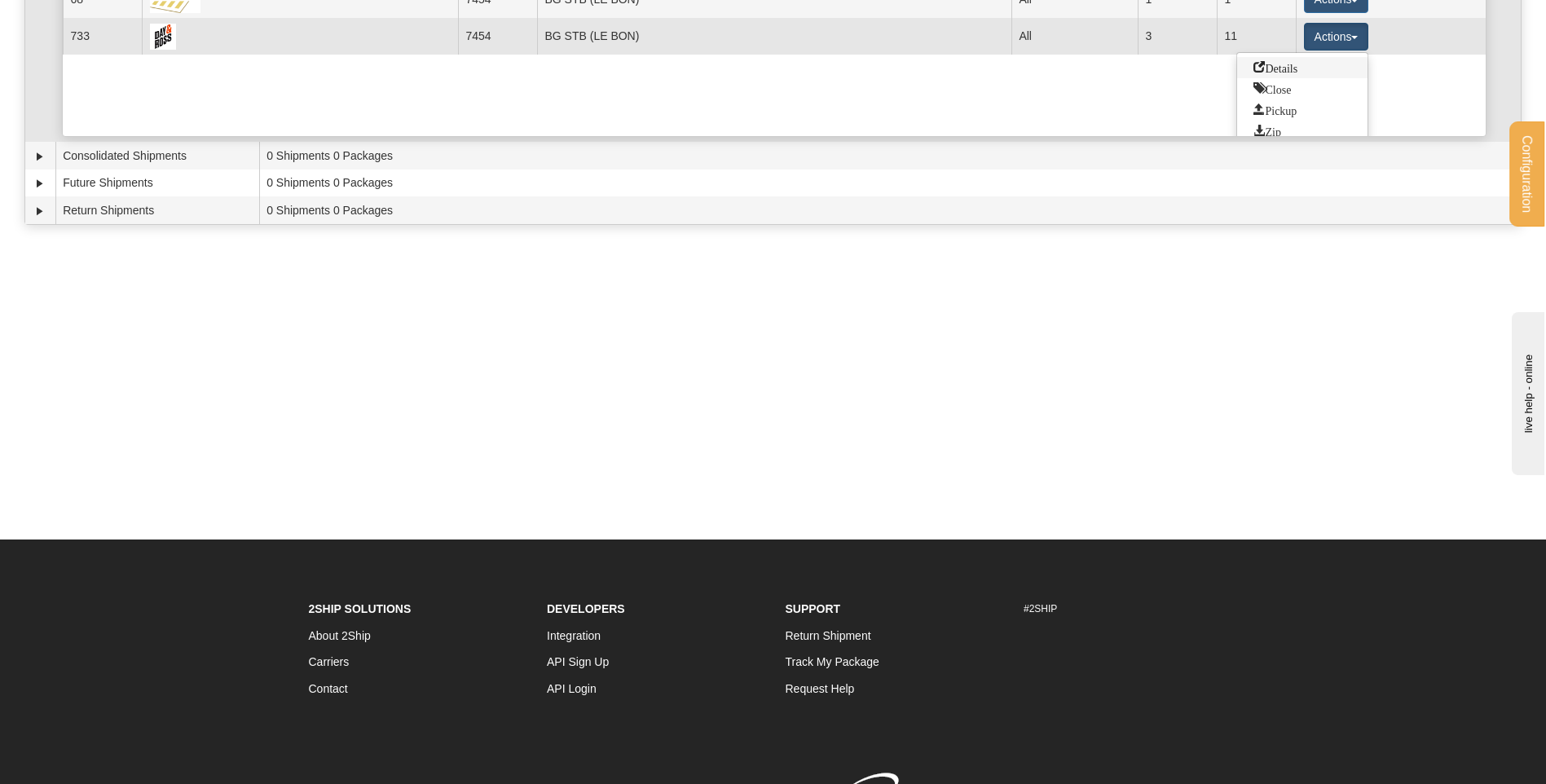
click at [1309, 66] on link "Details" at bounding box center [1302, 67] width 130 height 21
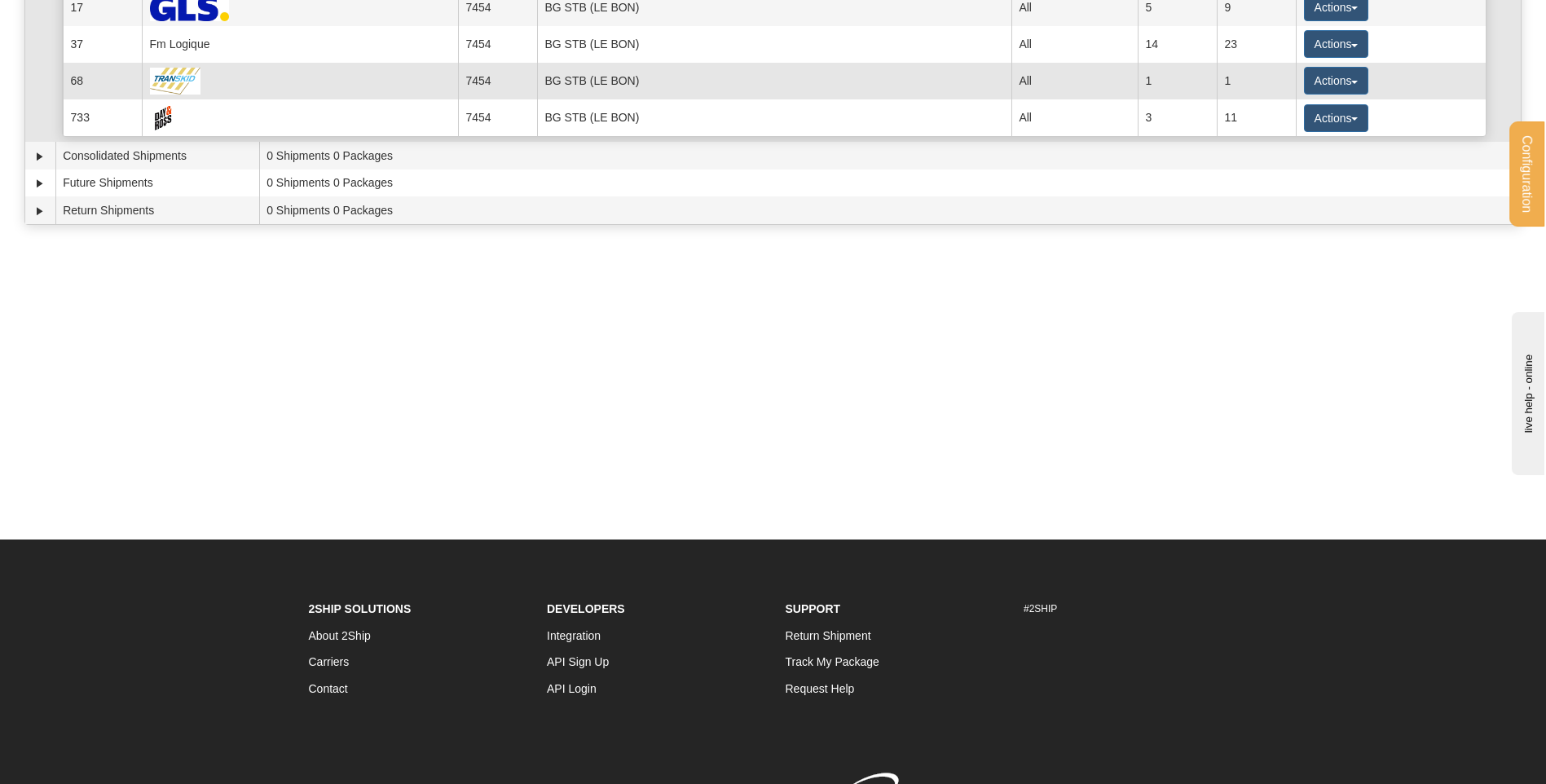
scroll to position [21, 0]
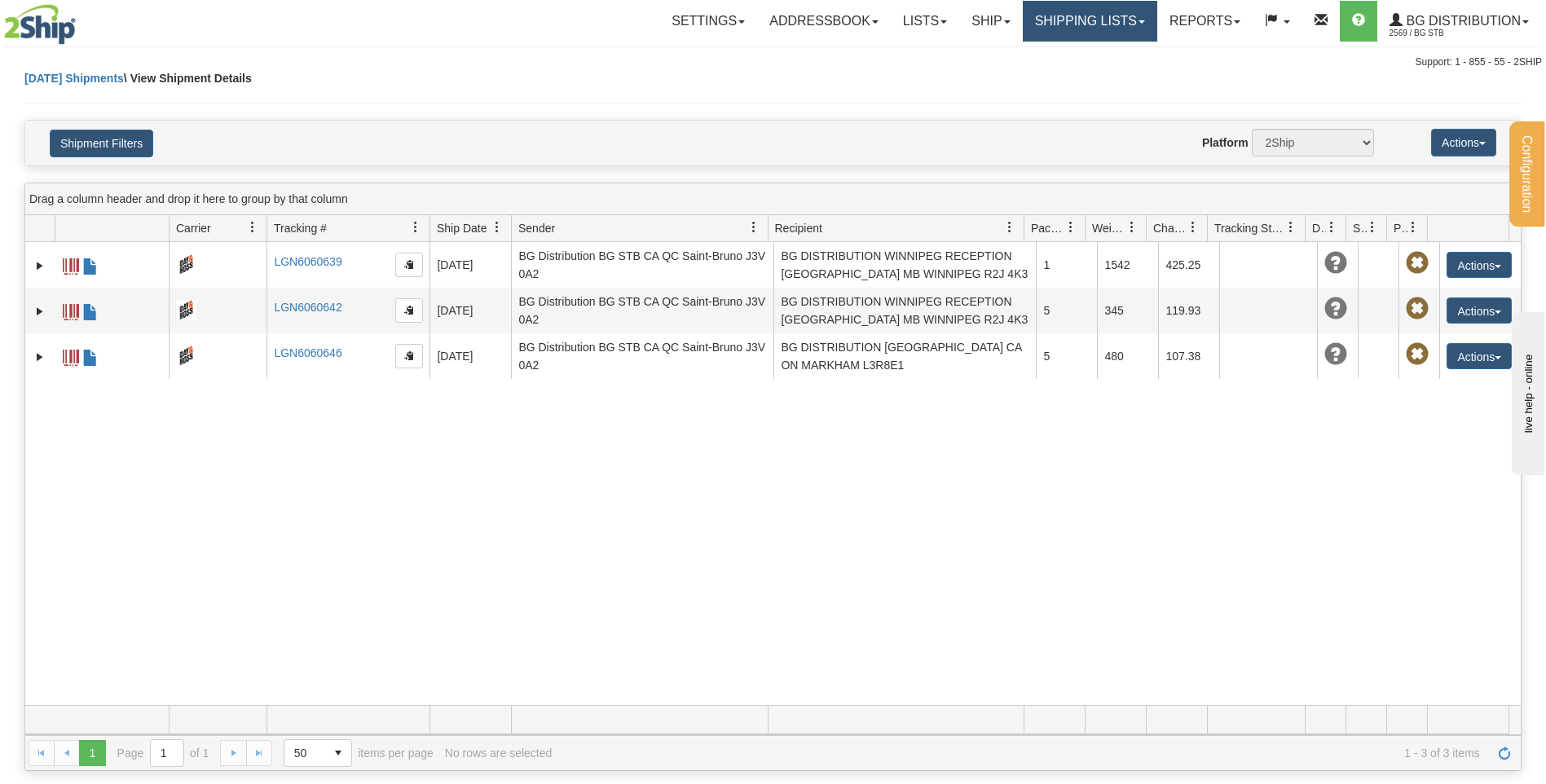
click at [1054, 18] on link "Shipping lists" at bounding box center [1090, 21] width 135 height 40
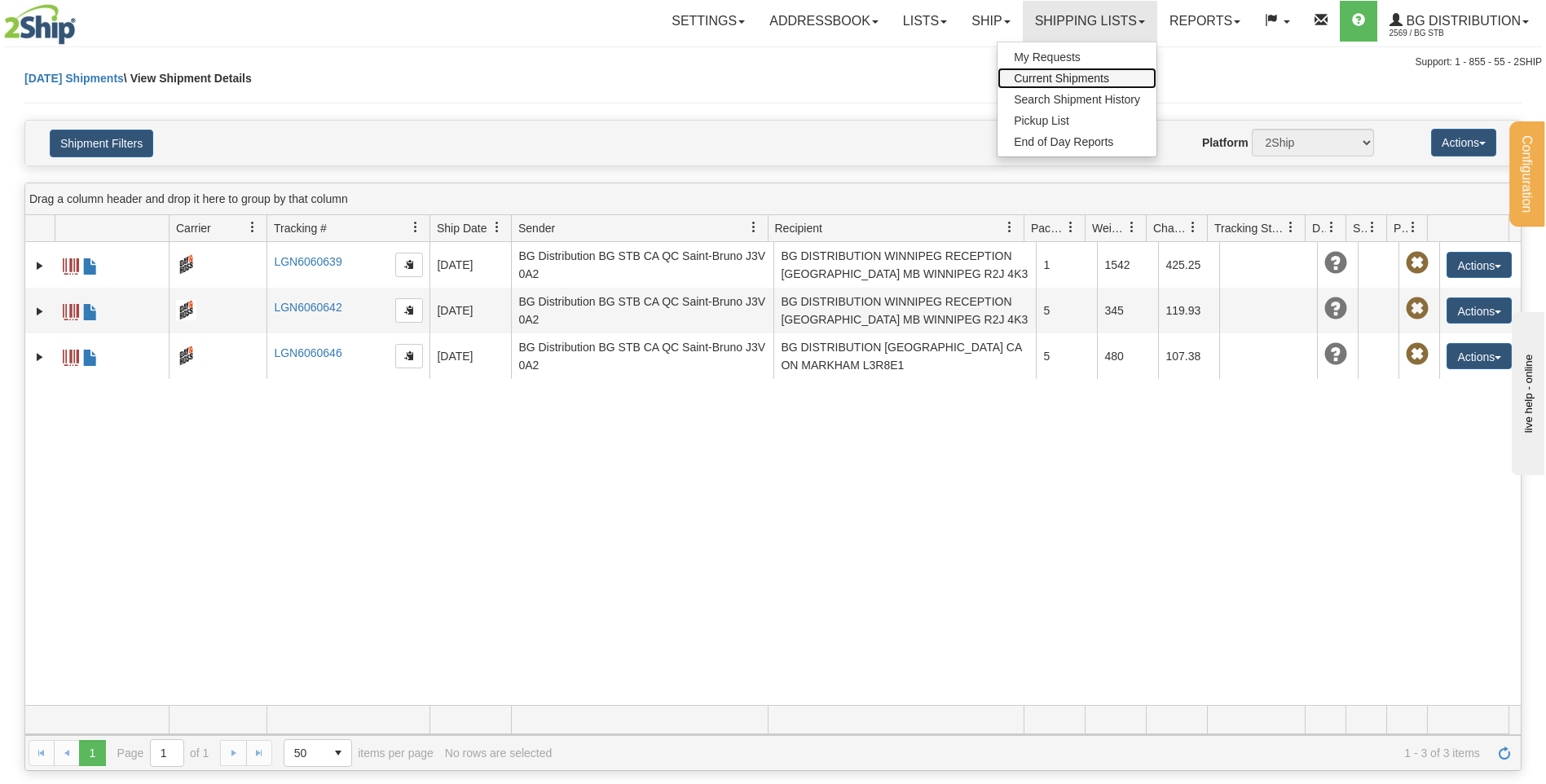
click at [1058, 76] on span "Current Shipments" at bounding box center [1061, 78] width 95 height 13
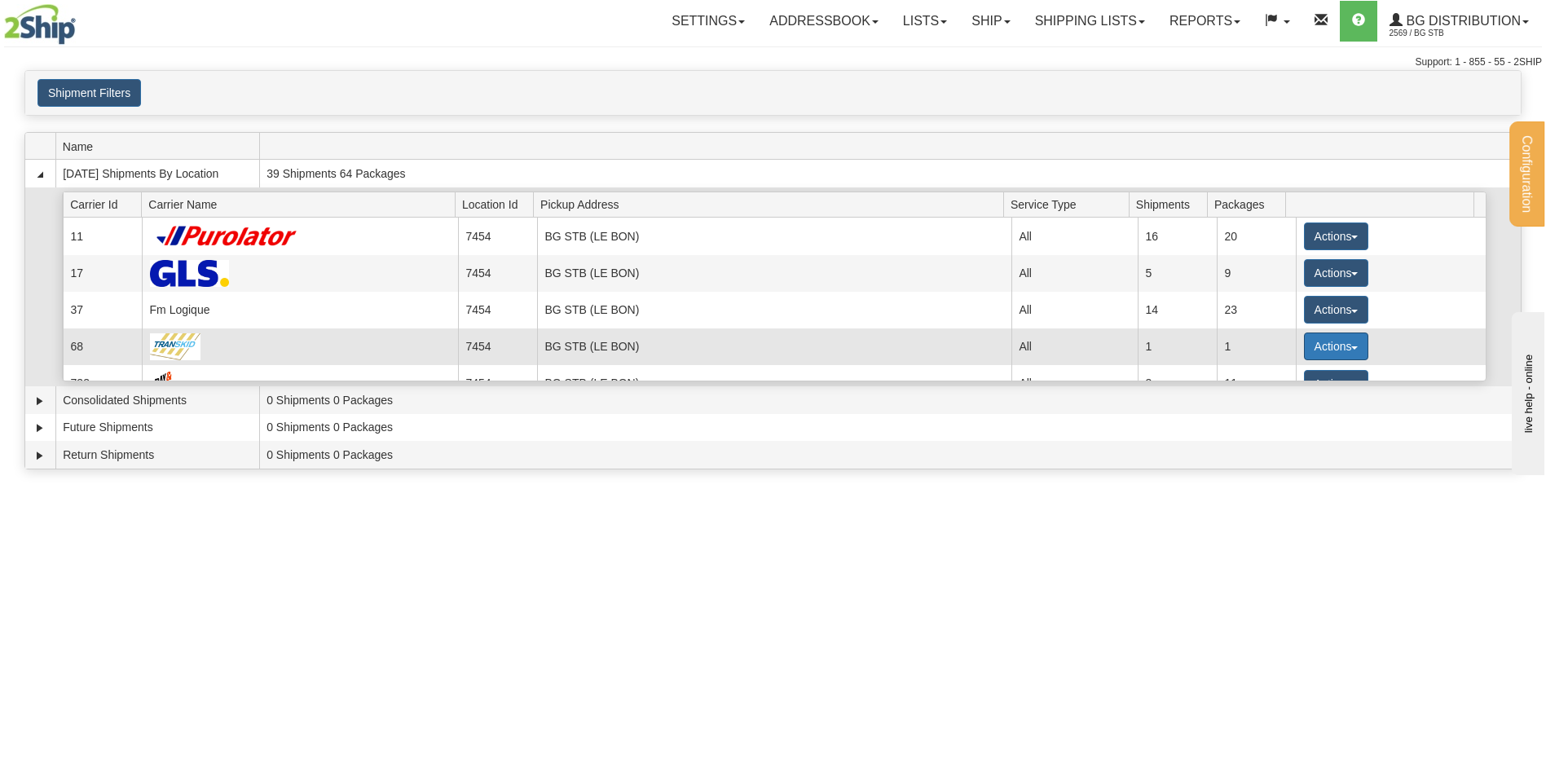
click at [1354, 340] on button "Actions" at bounding box center [1336, 346] width 65 height 27
click at [1293, 372] on span "Details" at bounding box center [1276, 376] width 44 height 11
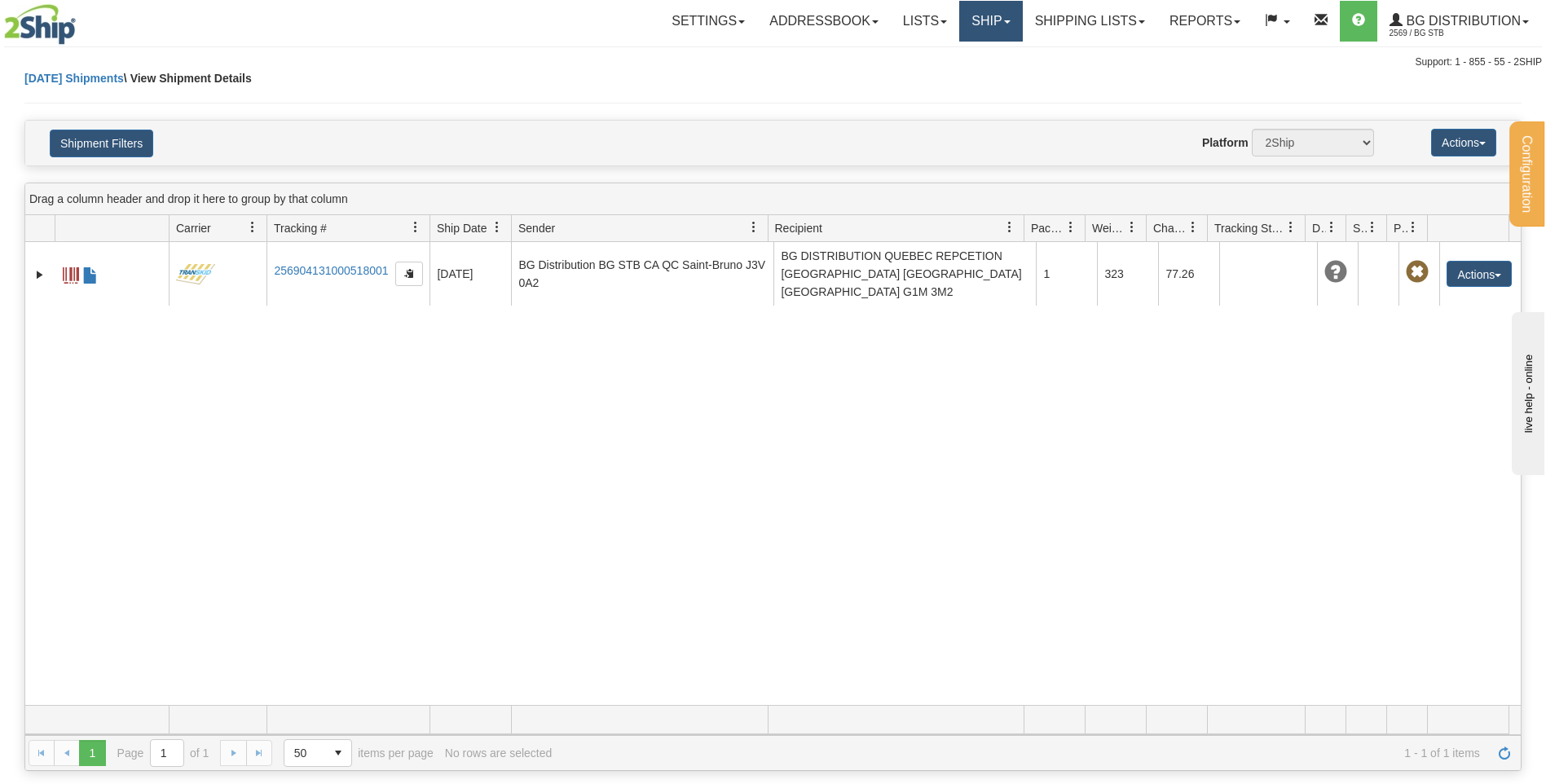
click at [1004, 21] on span at bounding box center [1007, 22] width 6 height 4
click at [975, 61] on link "Ship Screen" at bounding box center [958, 57] width 129 height 21
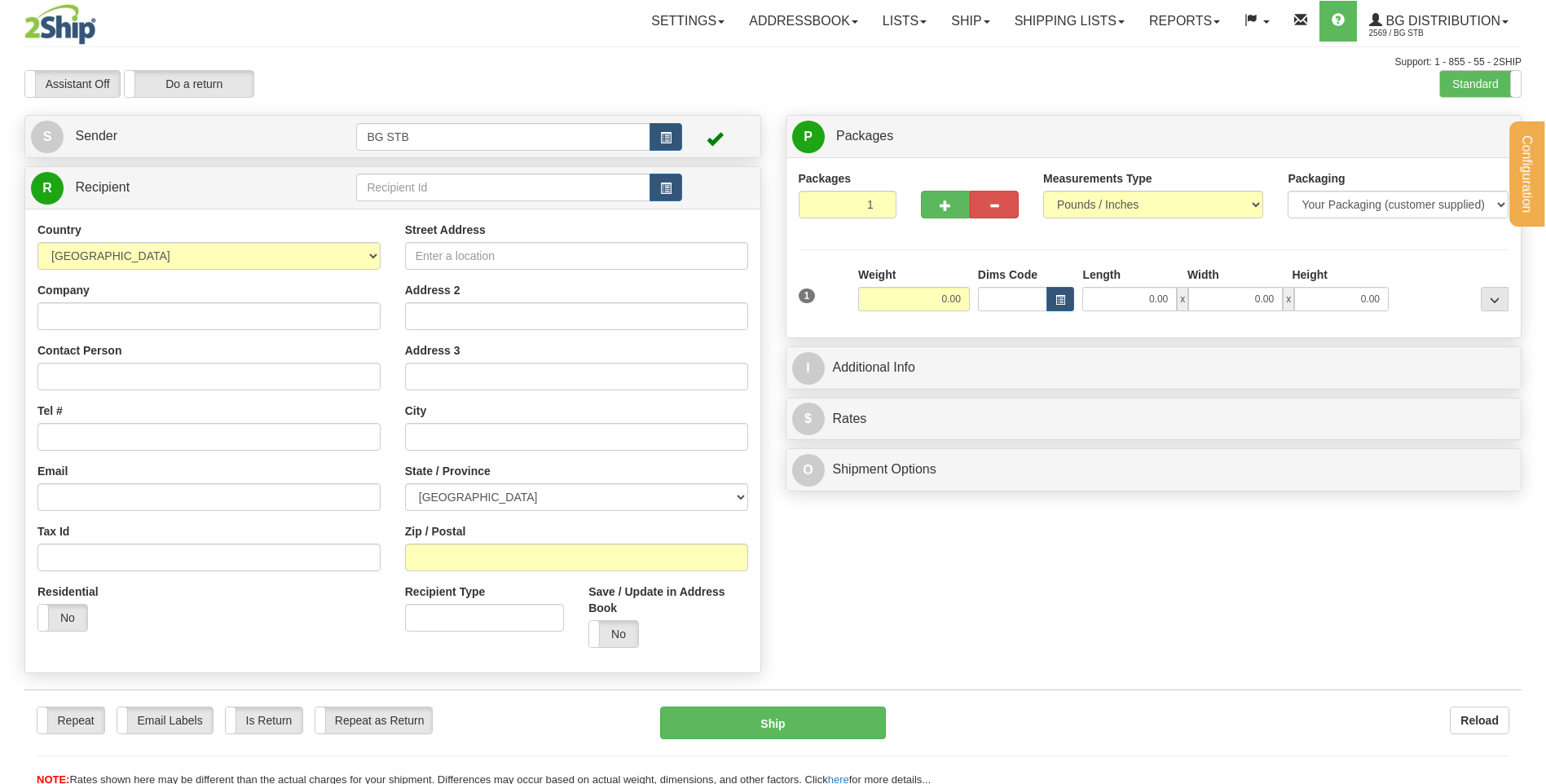
click at [502, 188] on div "Configuration My Configuration Panel Close Configure My Carriers" at bounding box center [773, 393] width 1546 height 787
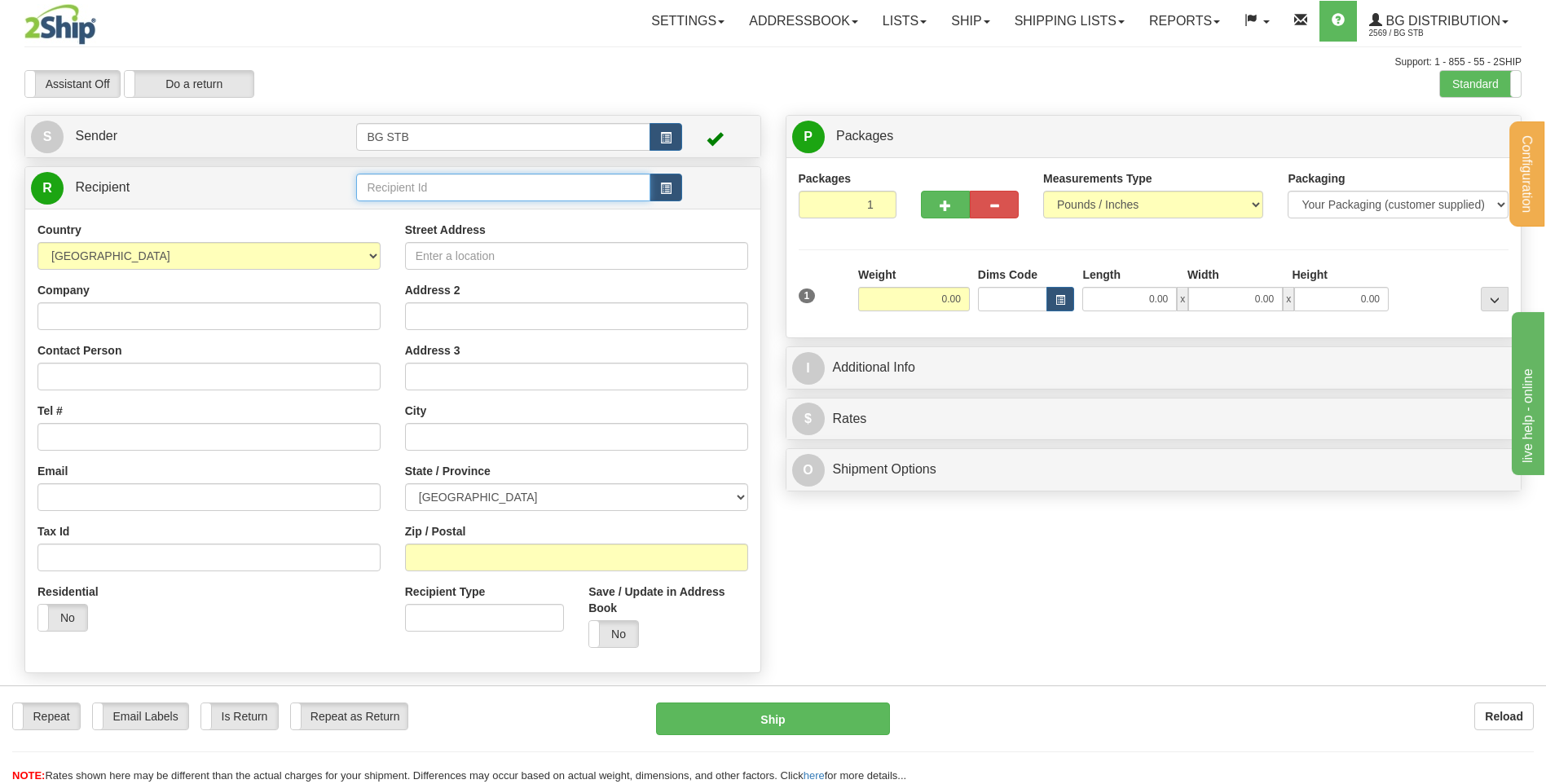
click at [502, 188] on input "text" at bounding box center [503, 187] width 293 height 27
type input "1243"
click button "Delete" at bounding box center [0, 0] width 0 height 0
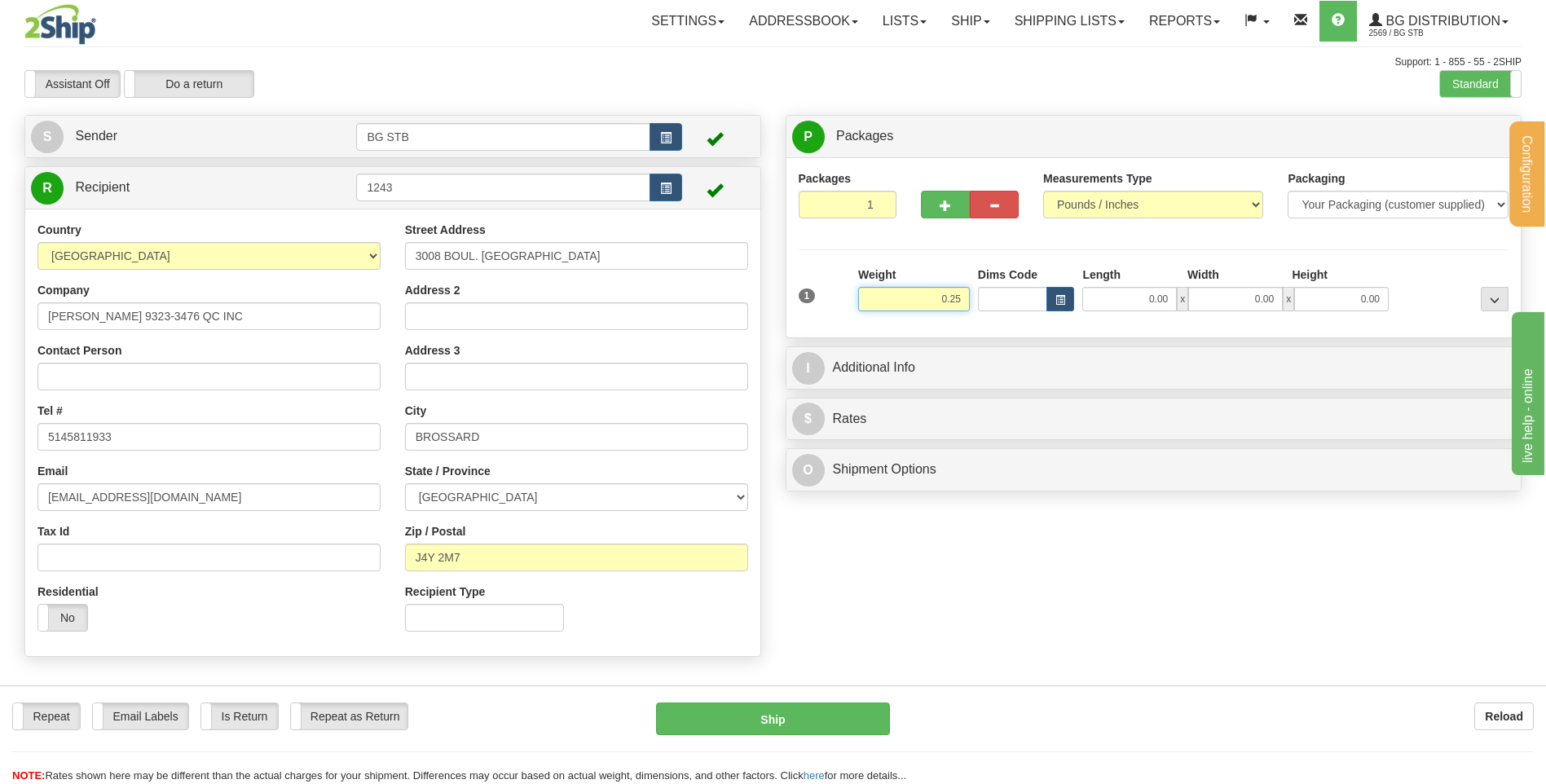
type input "0.25"
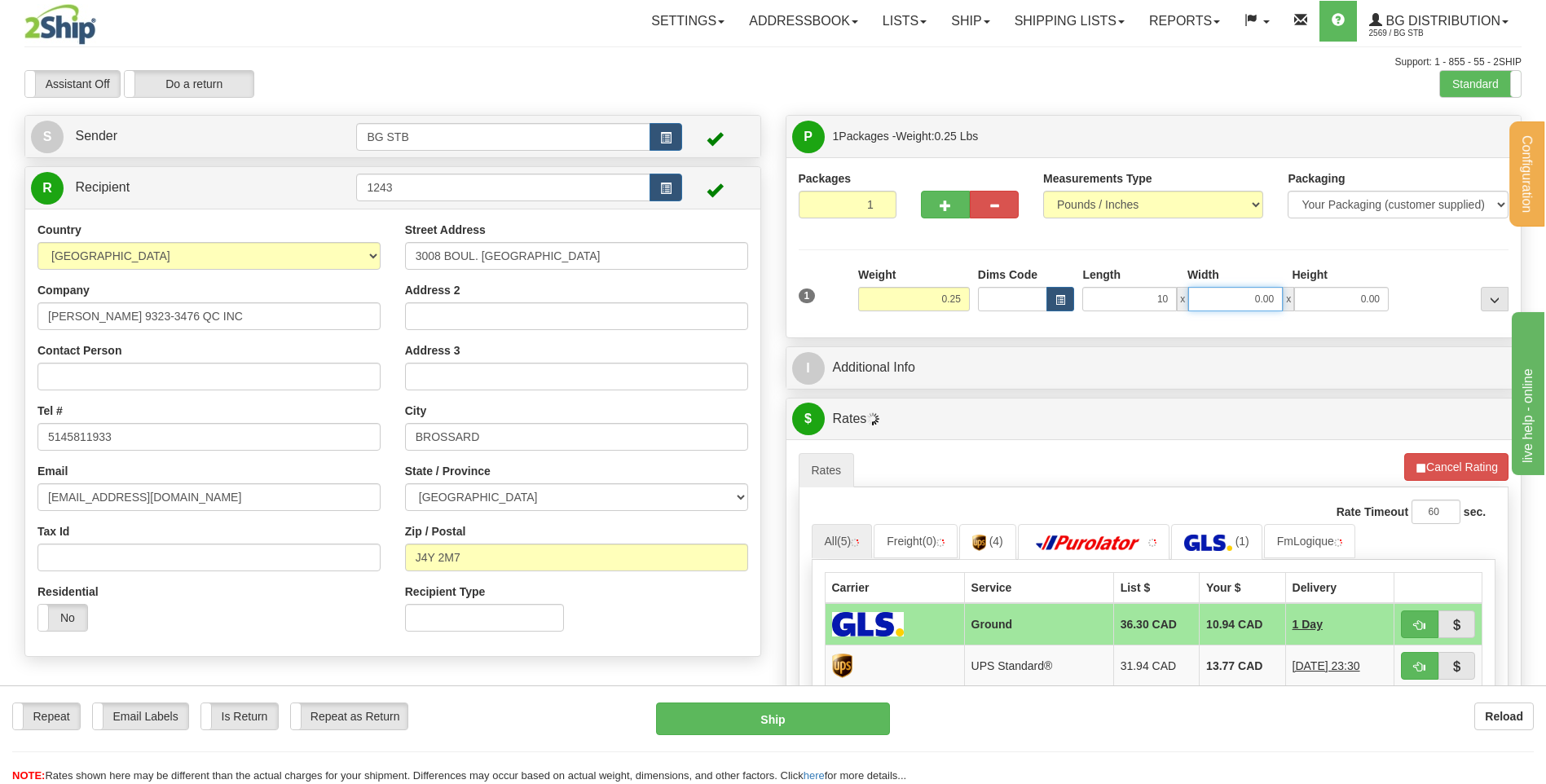
type input "10.00"
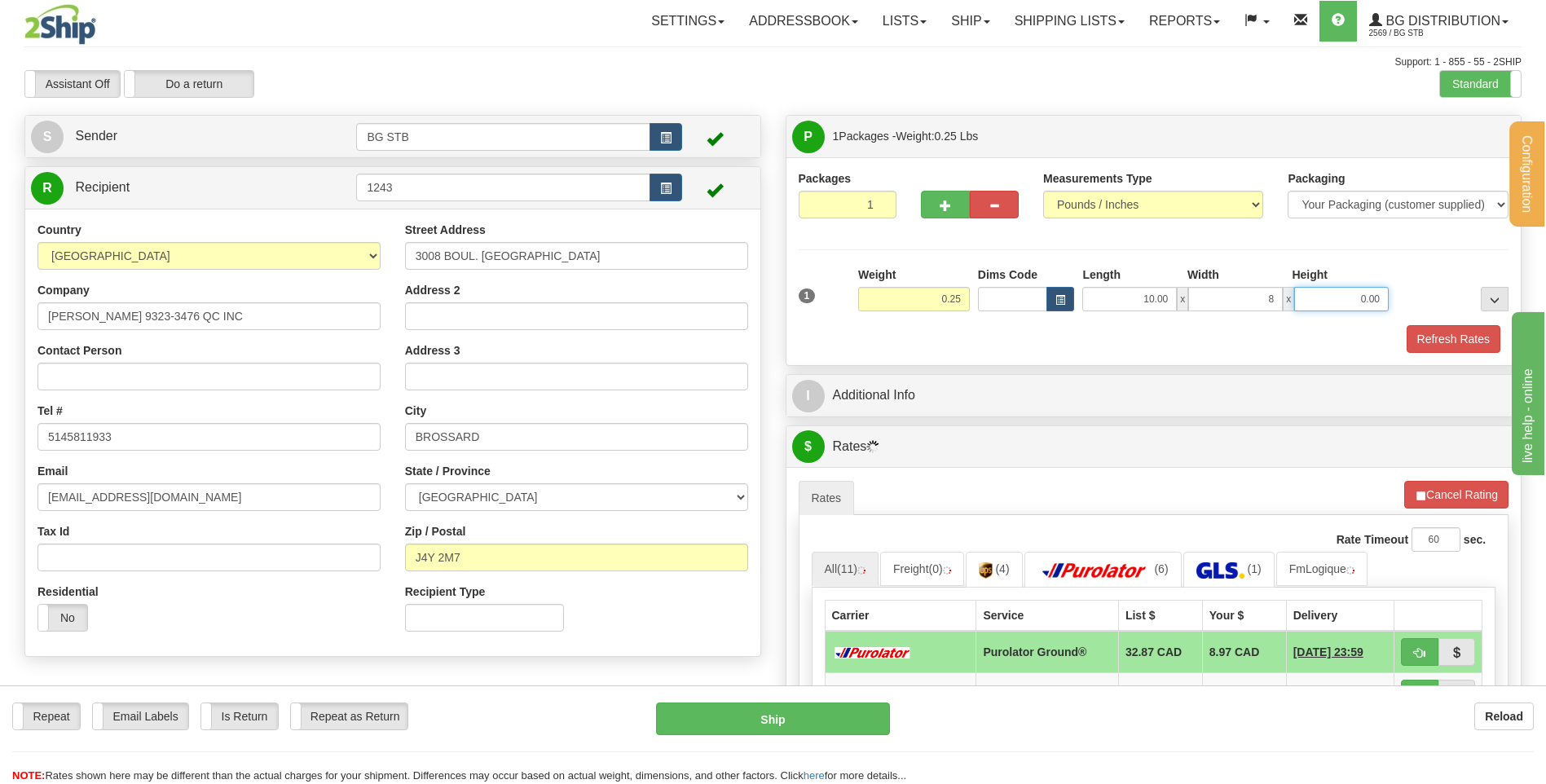
type input "8.00"
type input "2.00"
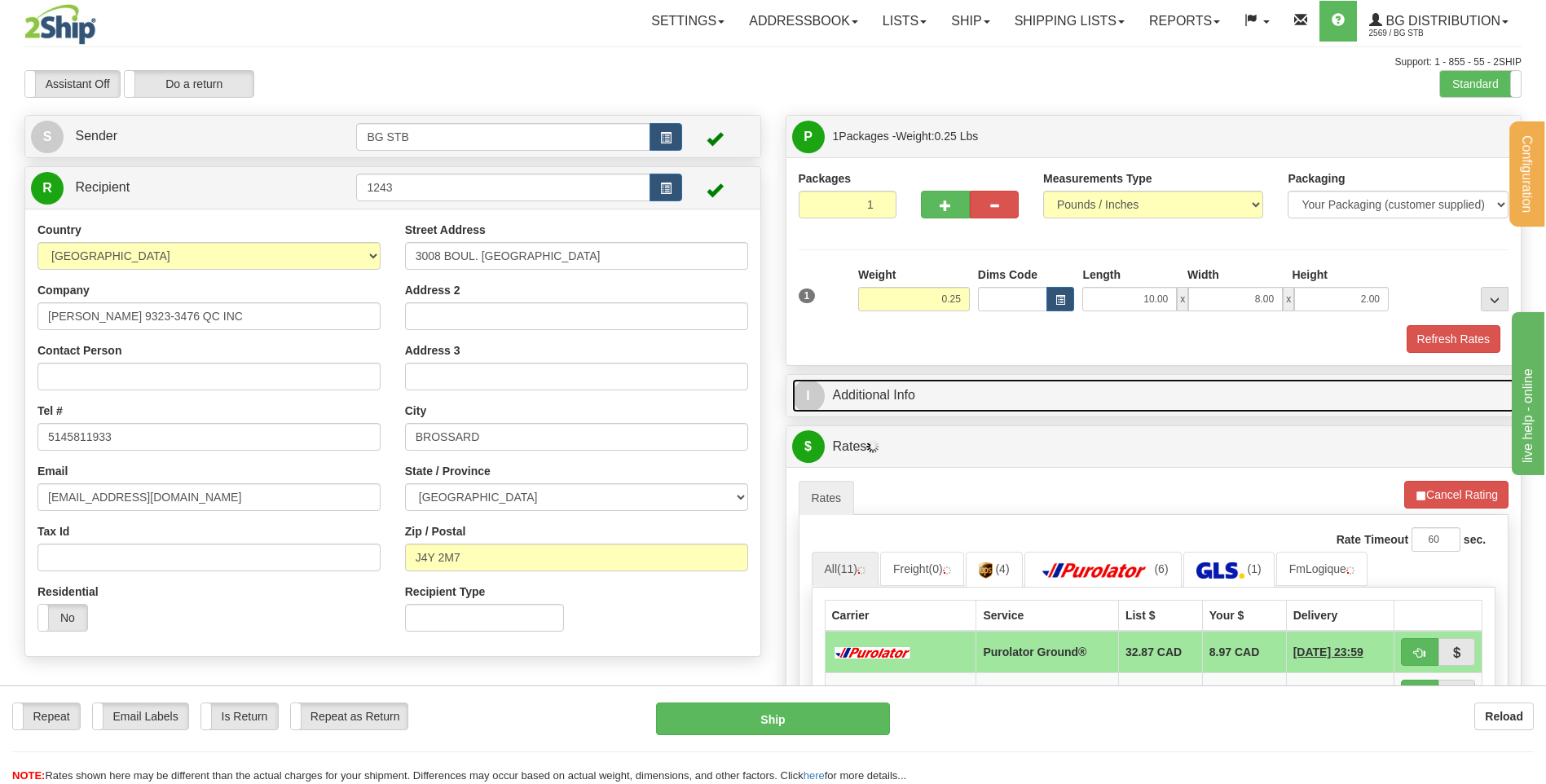
click at [920, 410] on link "I Additional Info" at bounding box center [1155, 396] width 724 height 33
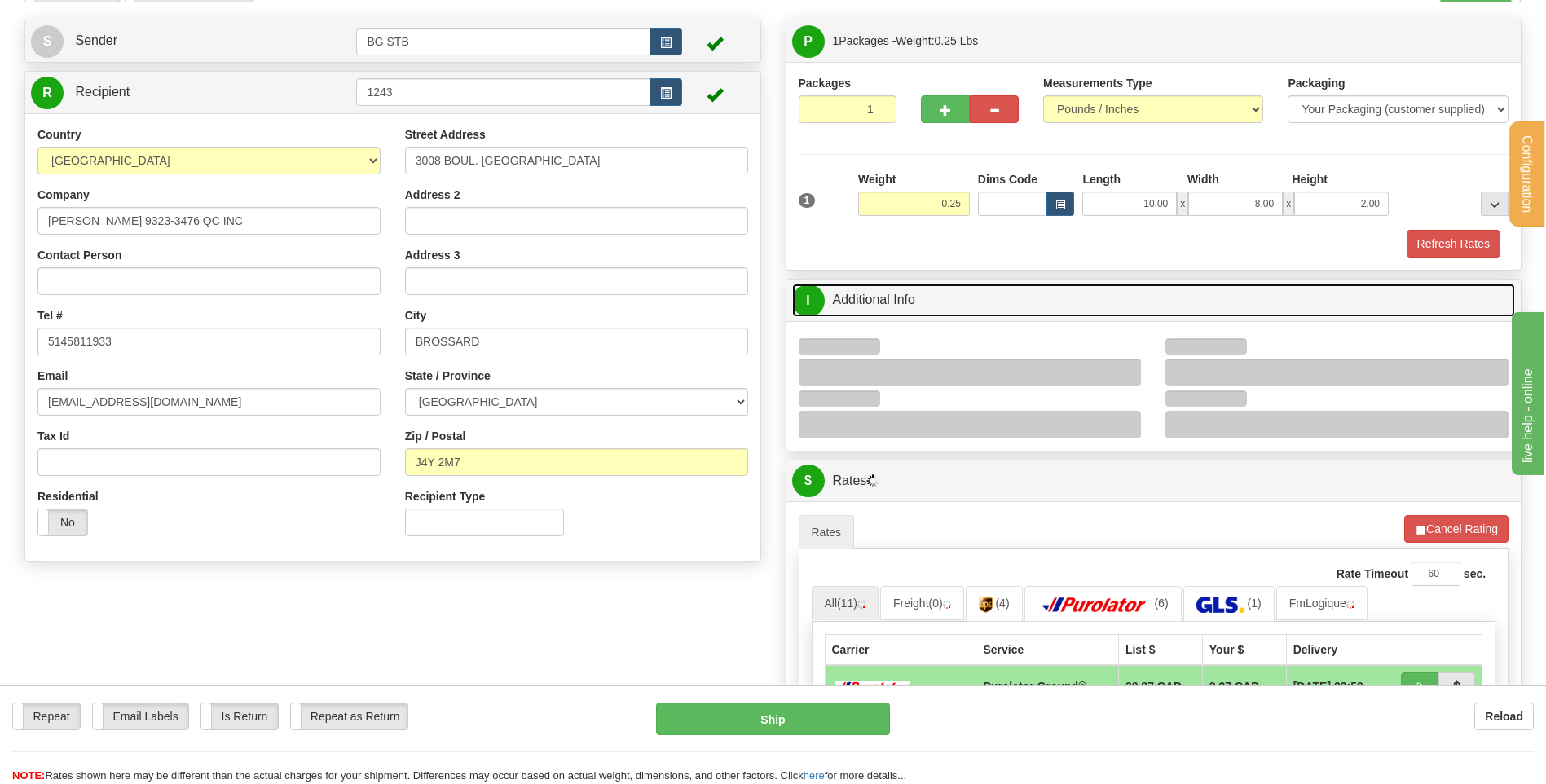
scroll to position [245, 0]
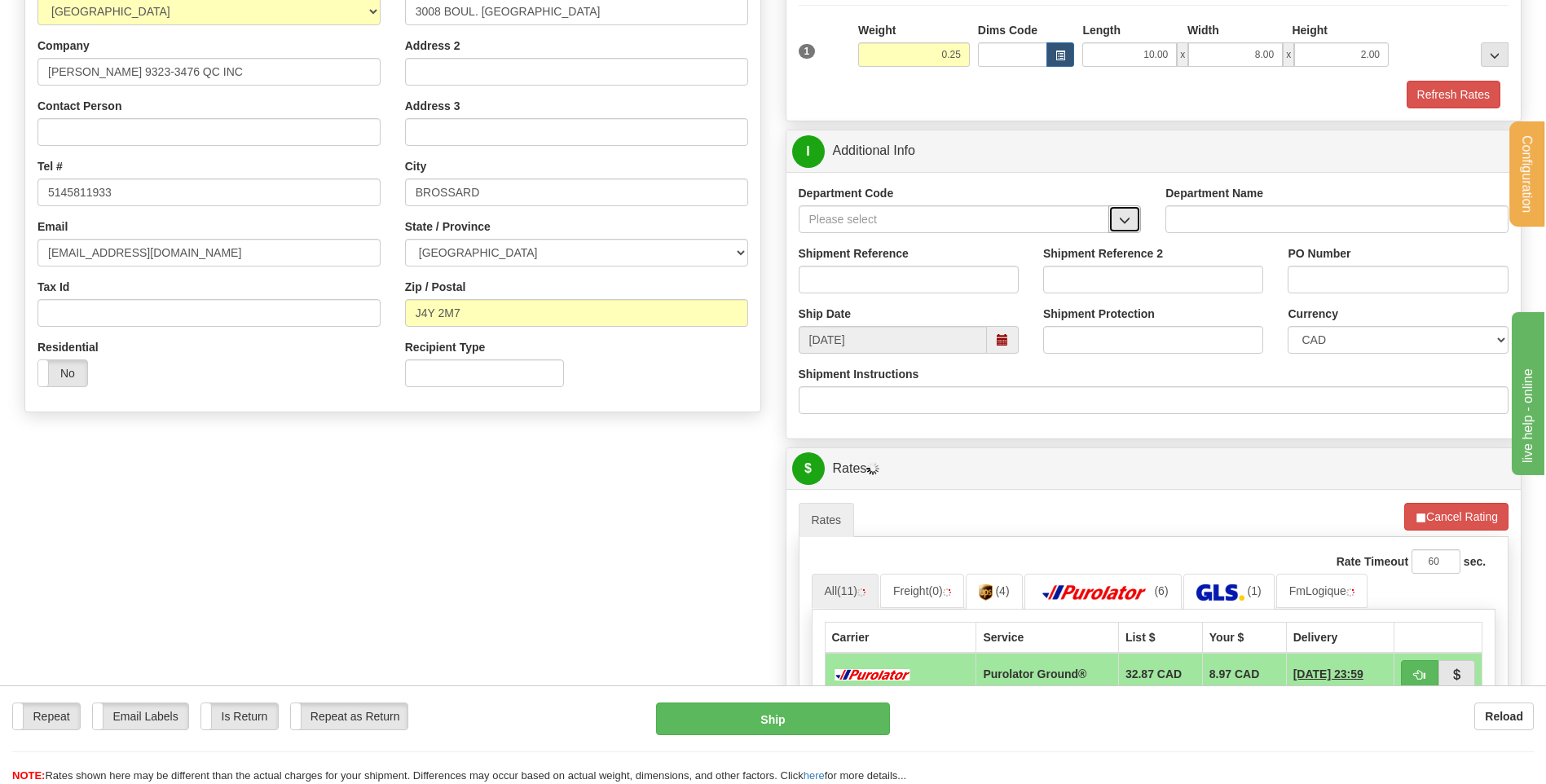
click at [1117, 228] on button "button" at bounding box center [1125, 219] width 33 height 27
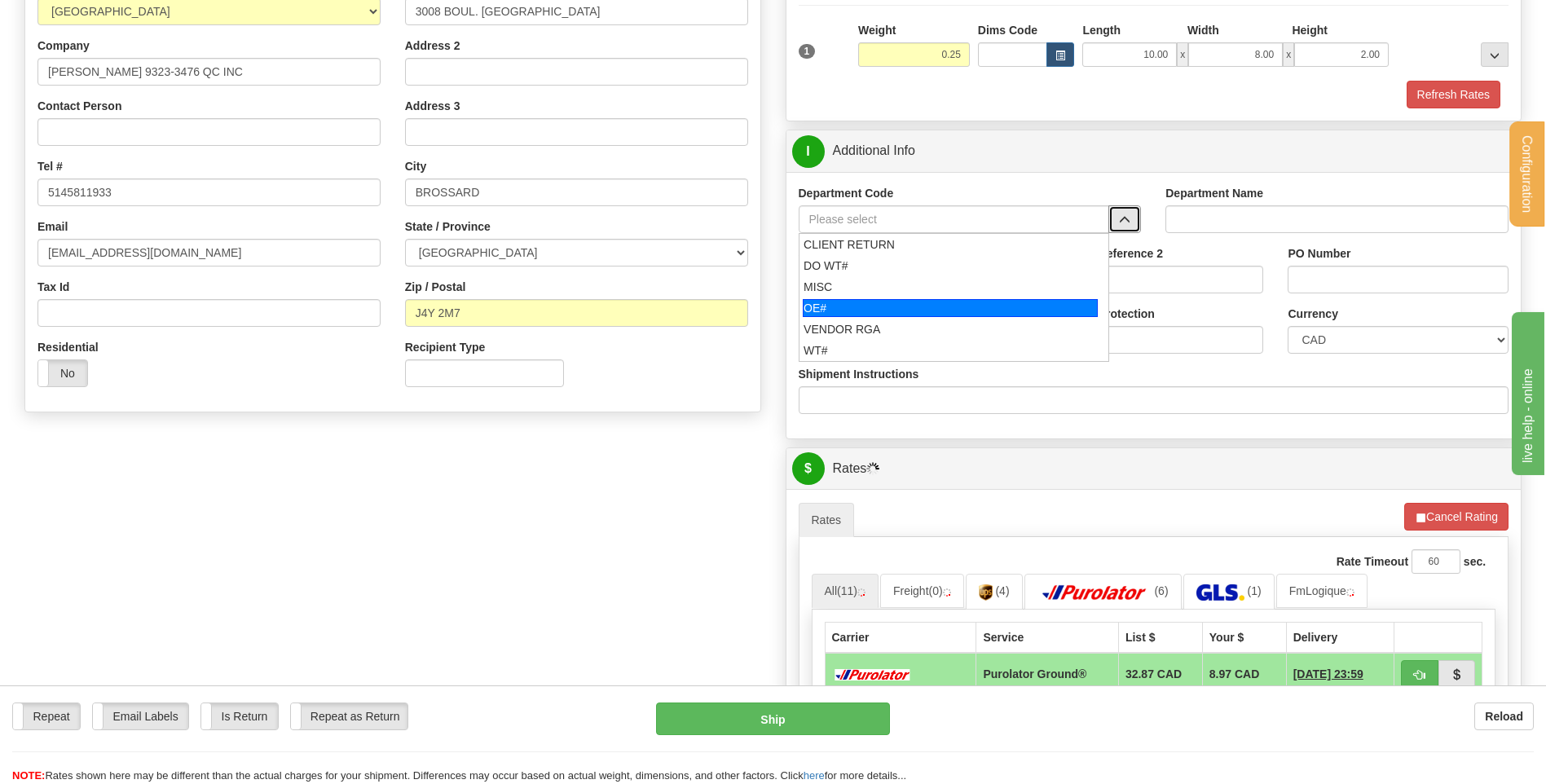
drag, startPoint x: 924, startPoint y: 300, endPoint x: 915, endPoint y: 275, distance: 26.6
click at [922, 298] on li "OE#" at bounding box center [955, 308] width 310 height 21
type input "OE#"
type input "ORDERS"
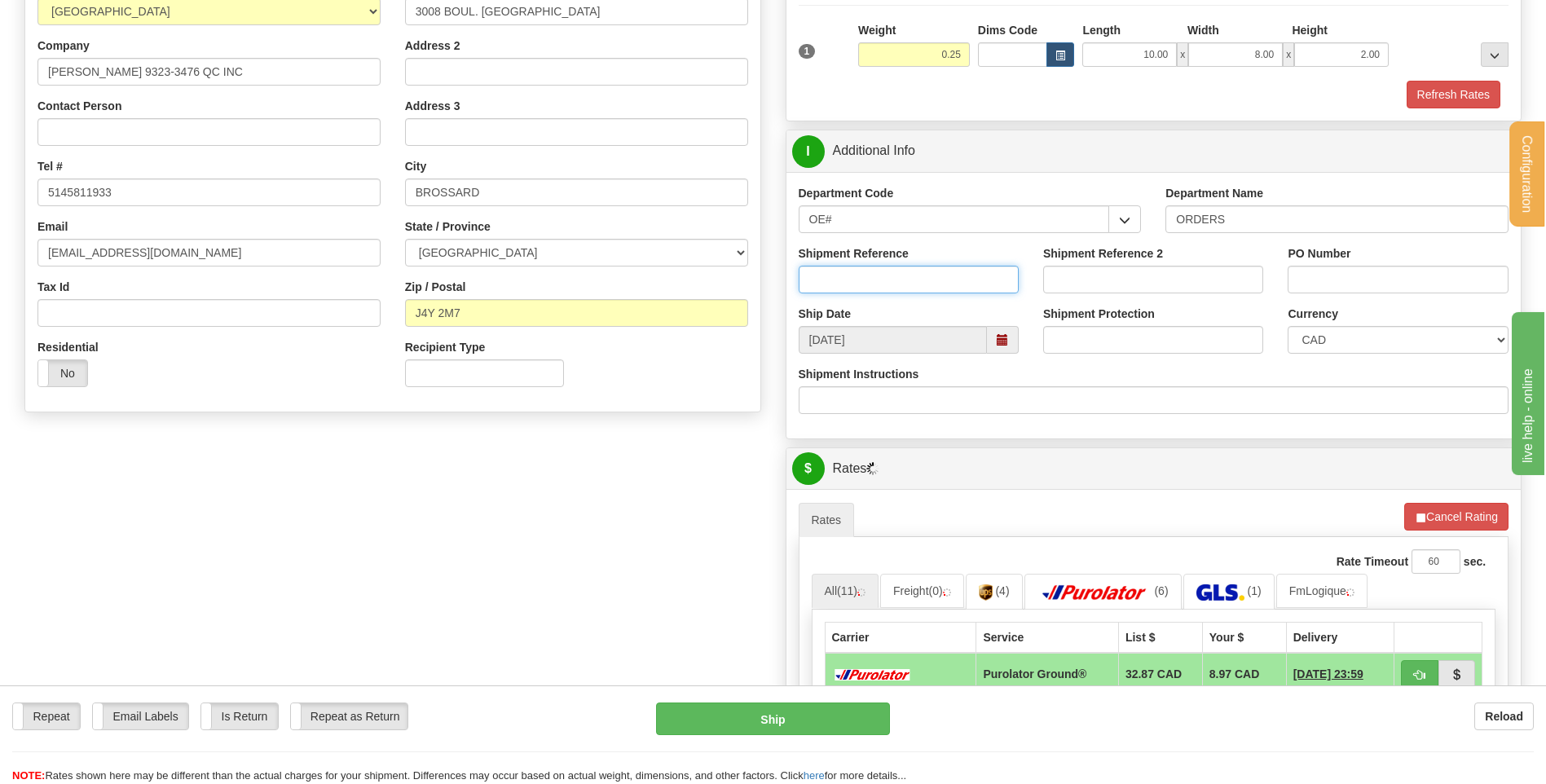
click at [915, 275] on input "Shipment Reference" at bounding box center [909, 279] width 220 height 27
type input "80005104-02"
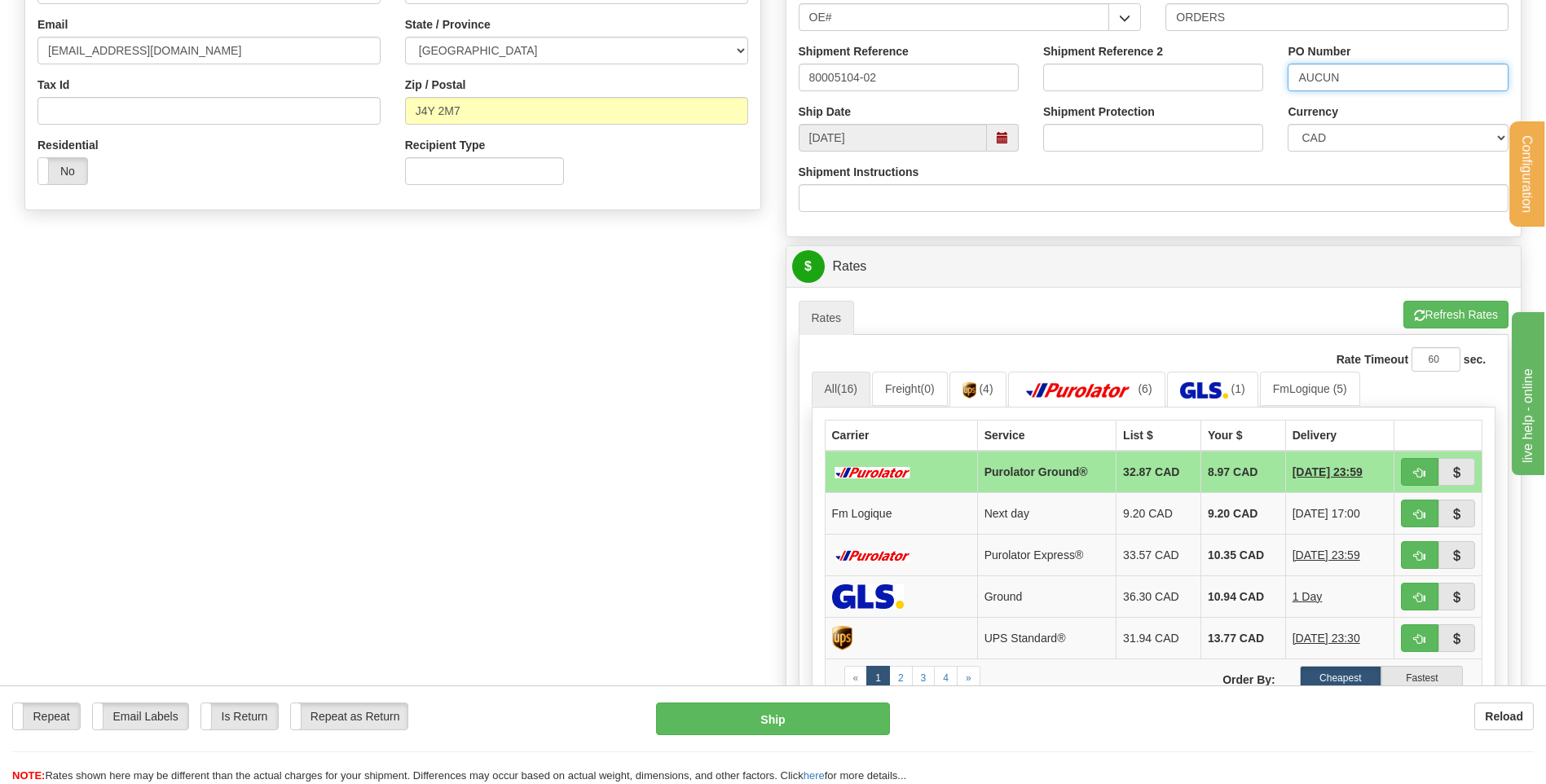
scroll to position [571, 0]
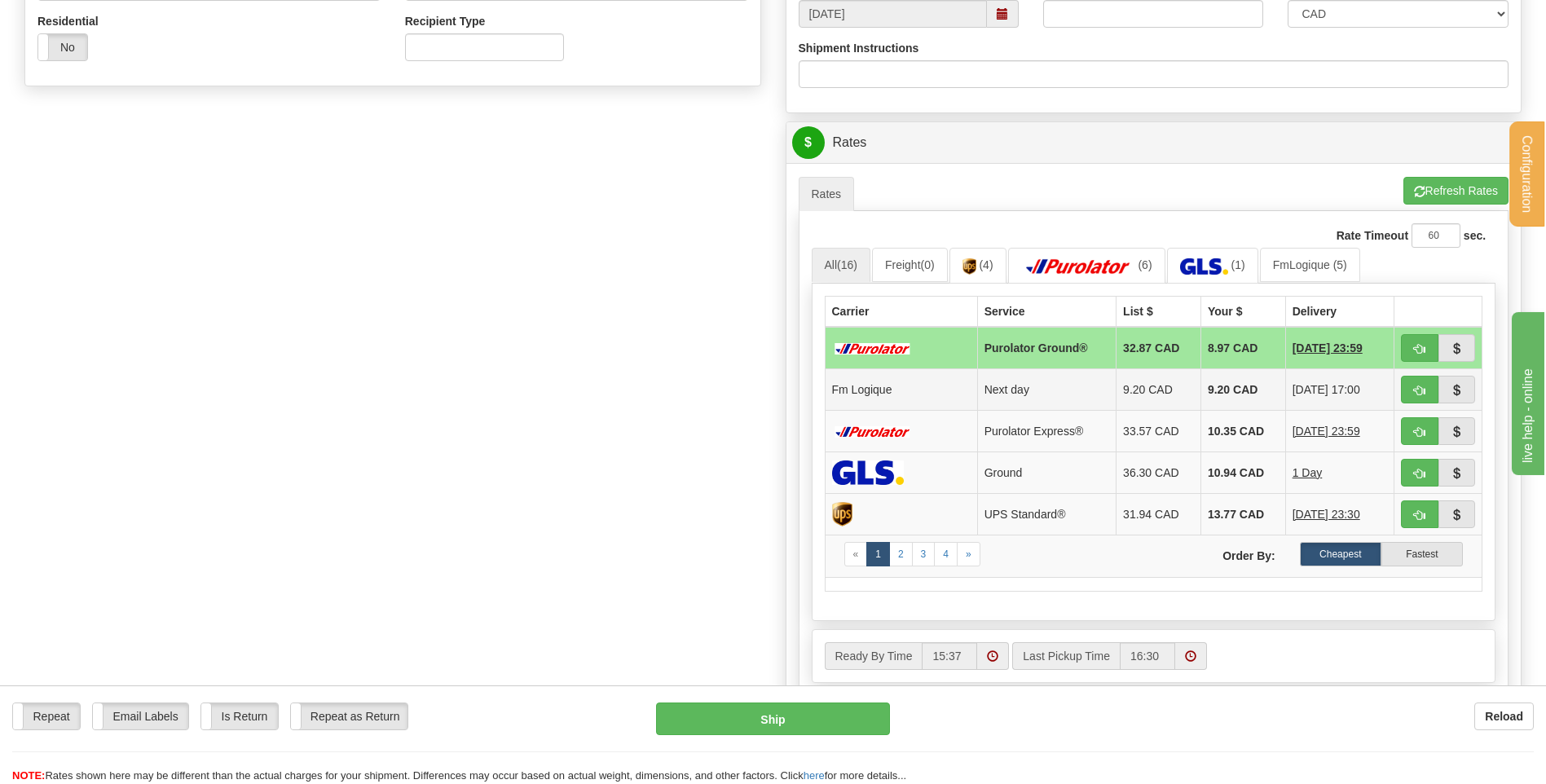
type input "AUCUN"
click at [1412, 392] on button "button" at bounding box center [1420, 389] width 38 height 27
type input "jour"
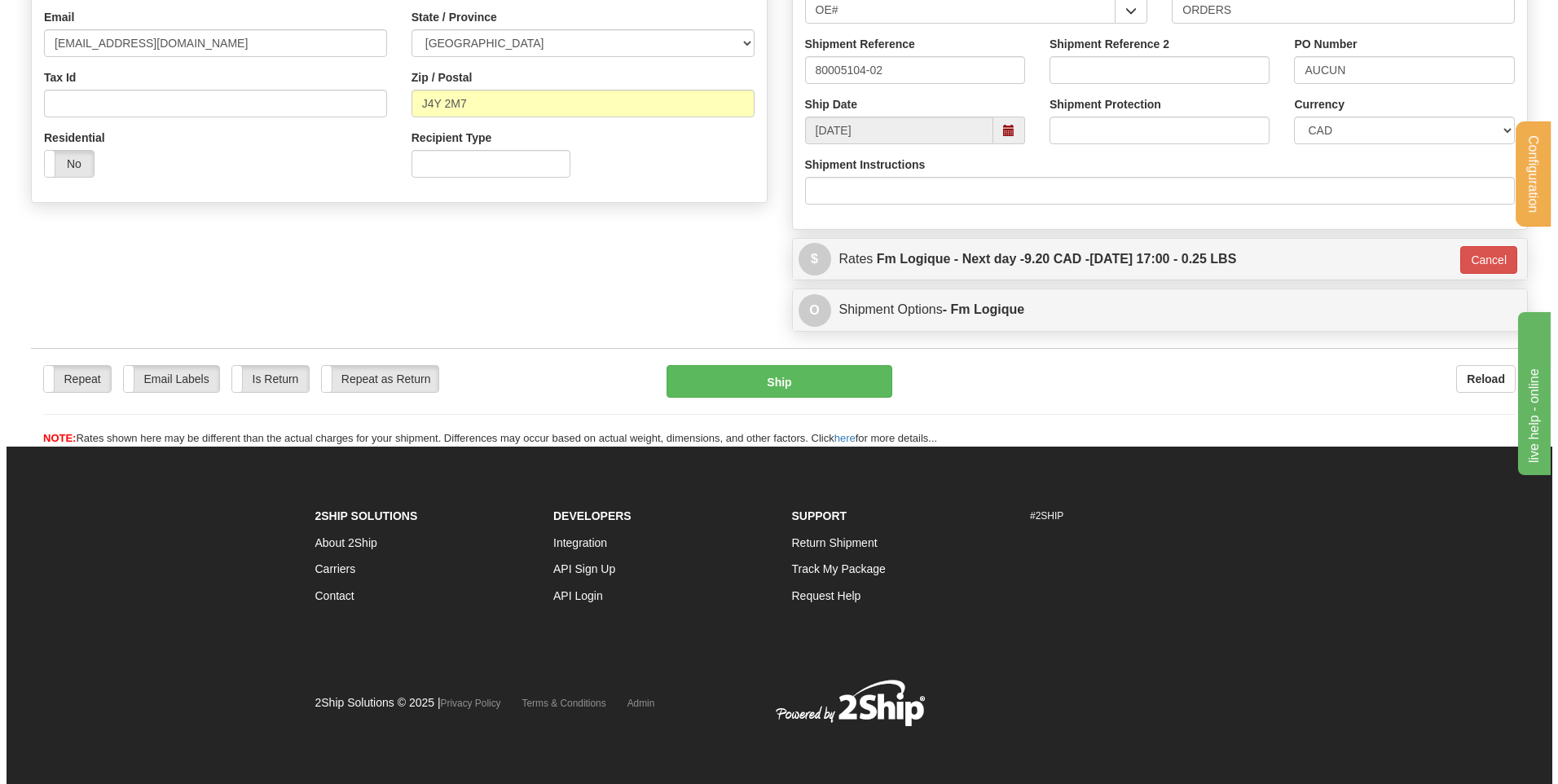
scroll to position [454, 0]
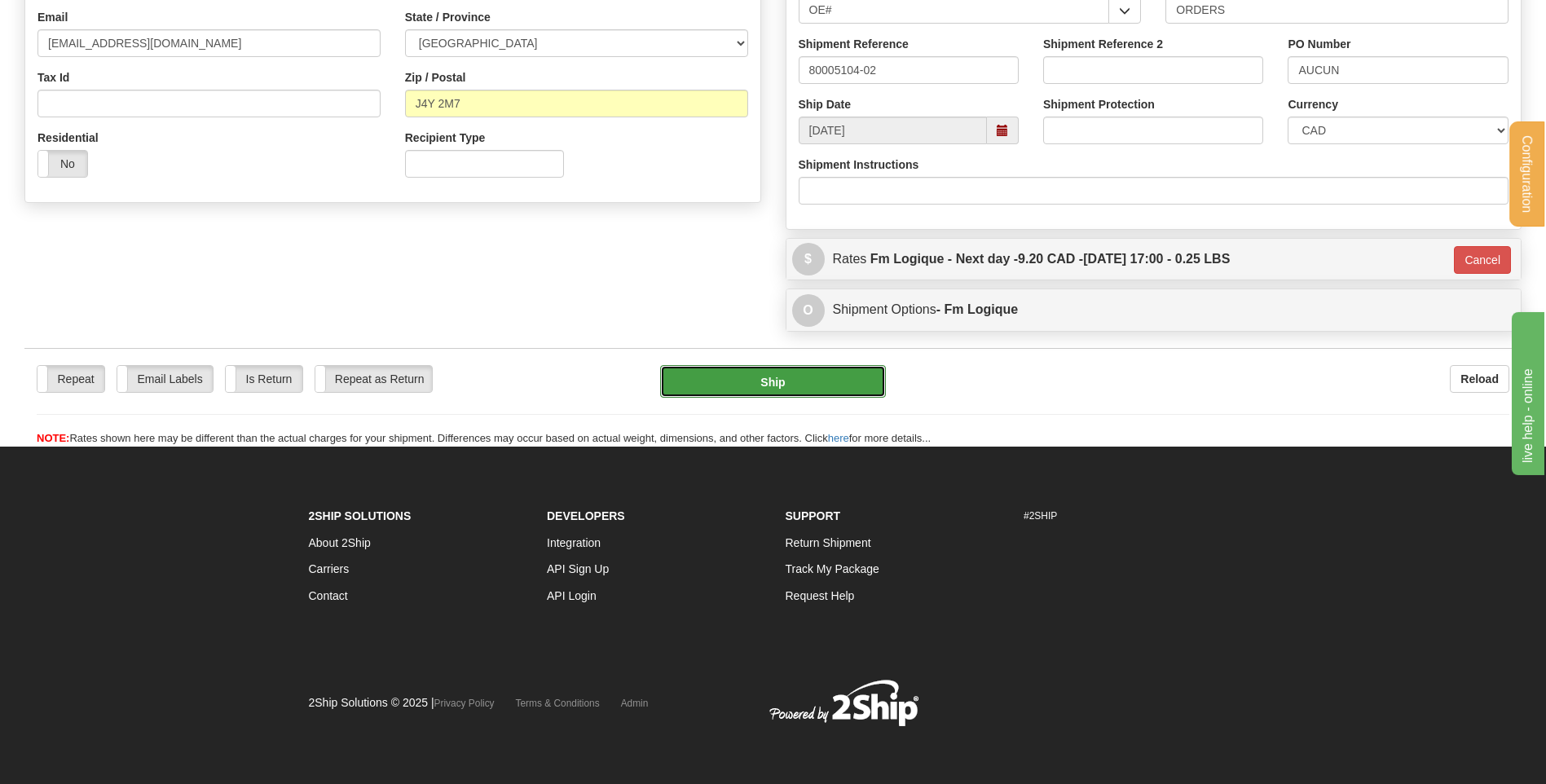
click at [851, 368] on button "Ship" at bounding box center [772, 381] width 225 height 33
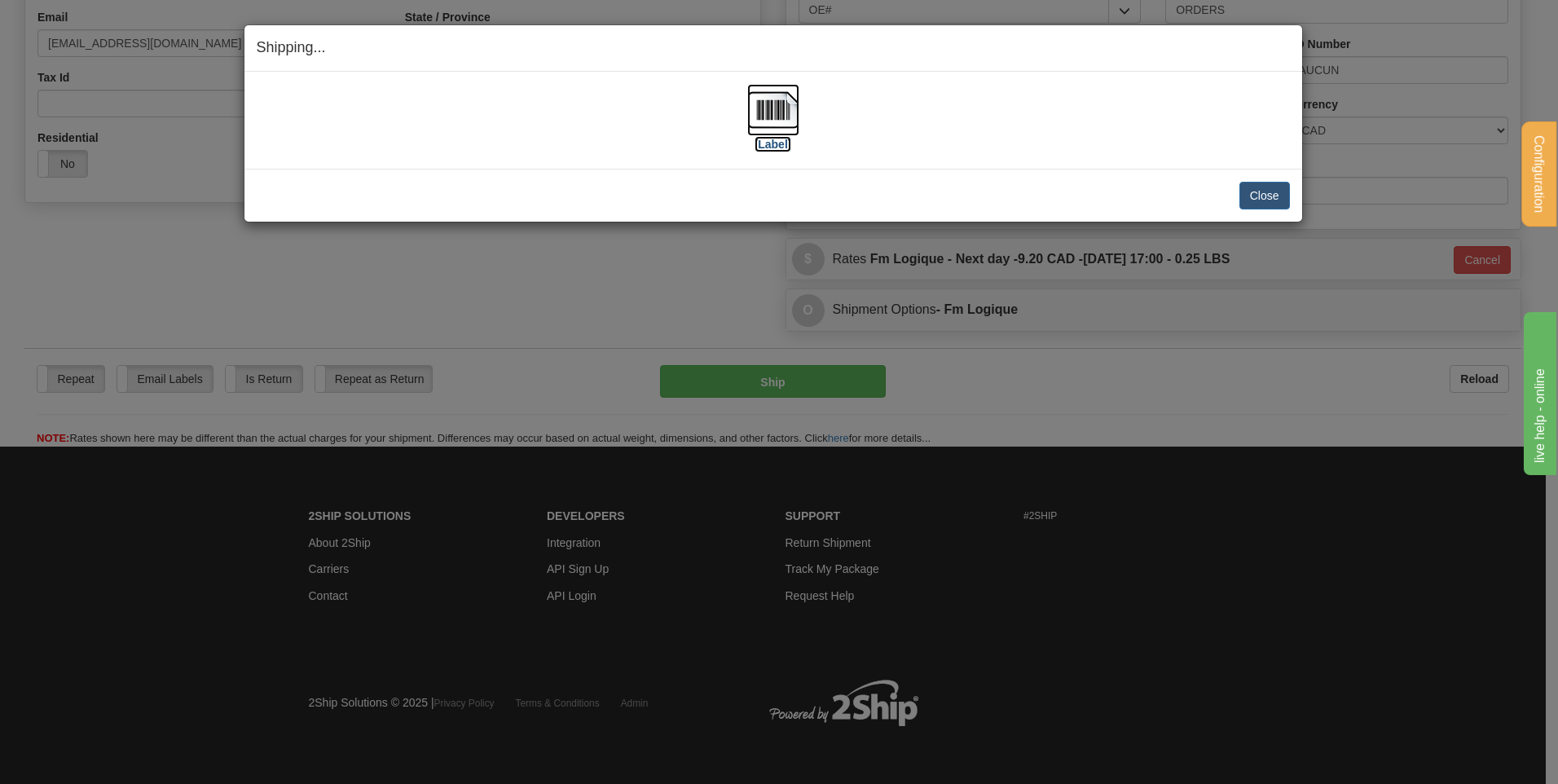
click at [773, 85] on img at bounding box center [773, 110] width 52 height 52
click at [1275, 188] on button "Close" at bounding box center [1264, 195] width 50 height 27
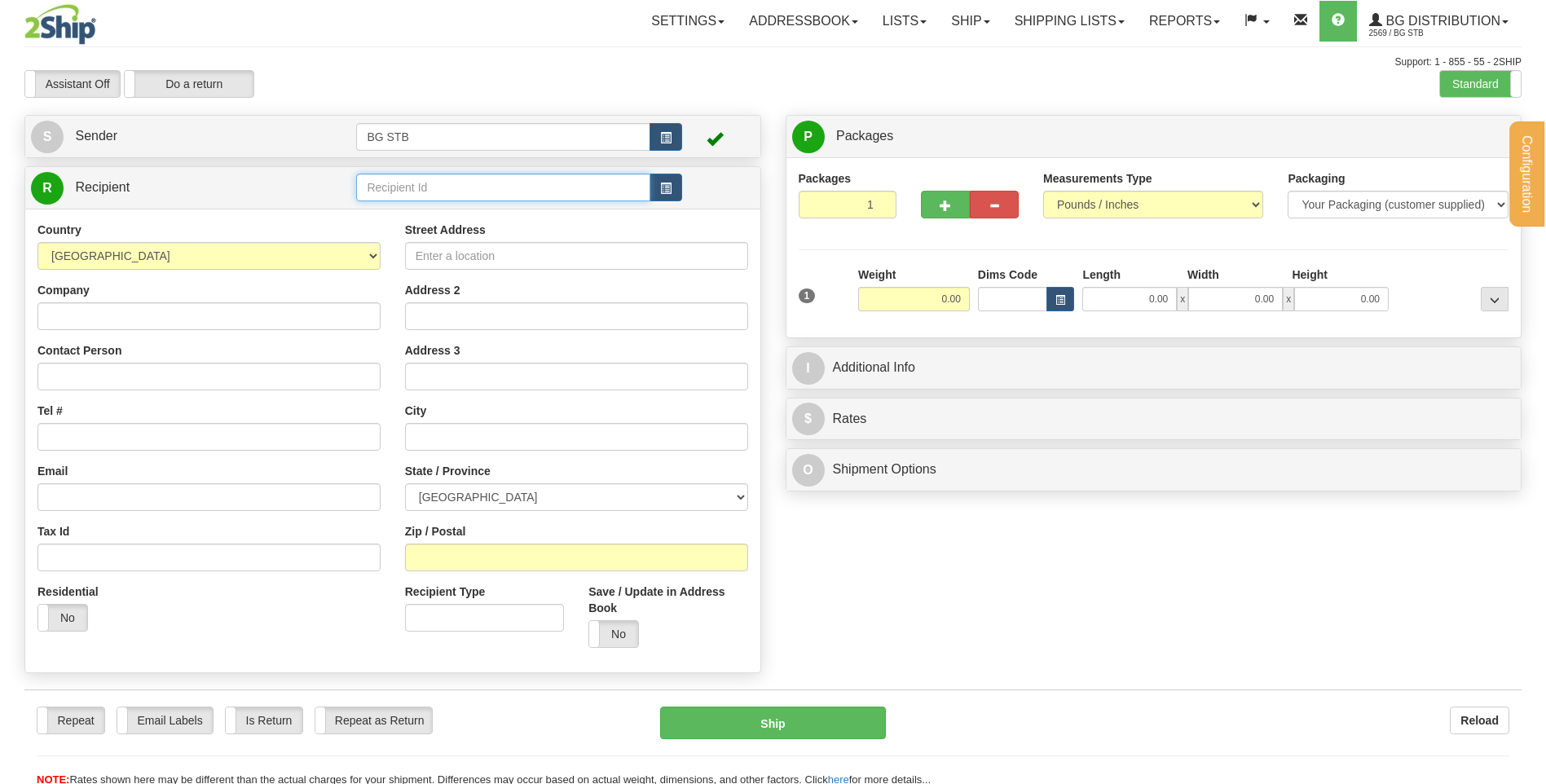
drag, startPoint x: 0, startPoint y: 0, endPoint x: 369, endPoint y: 195, distance: 417.4
click at [369, 195] on input "text" at bounding box center [503, 187] width 293 height 27
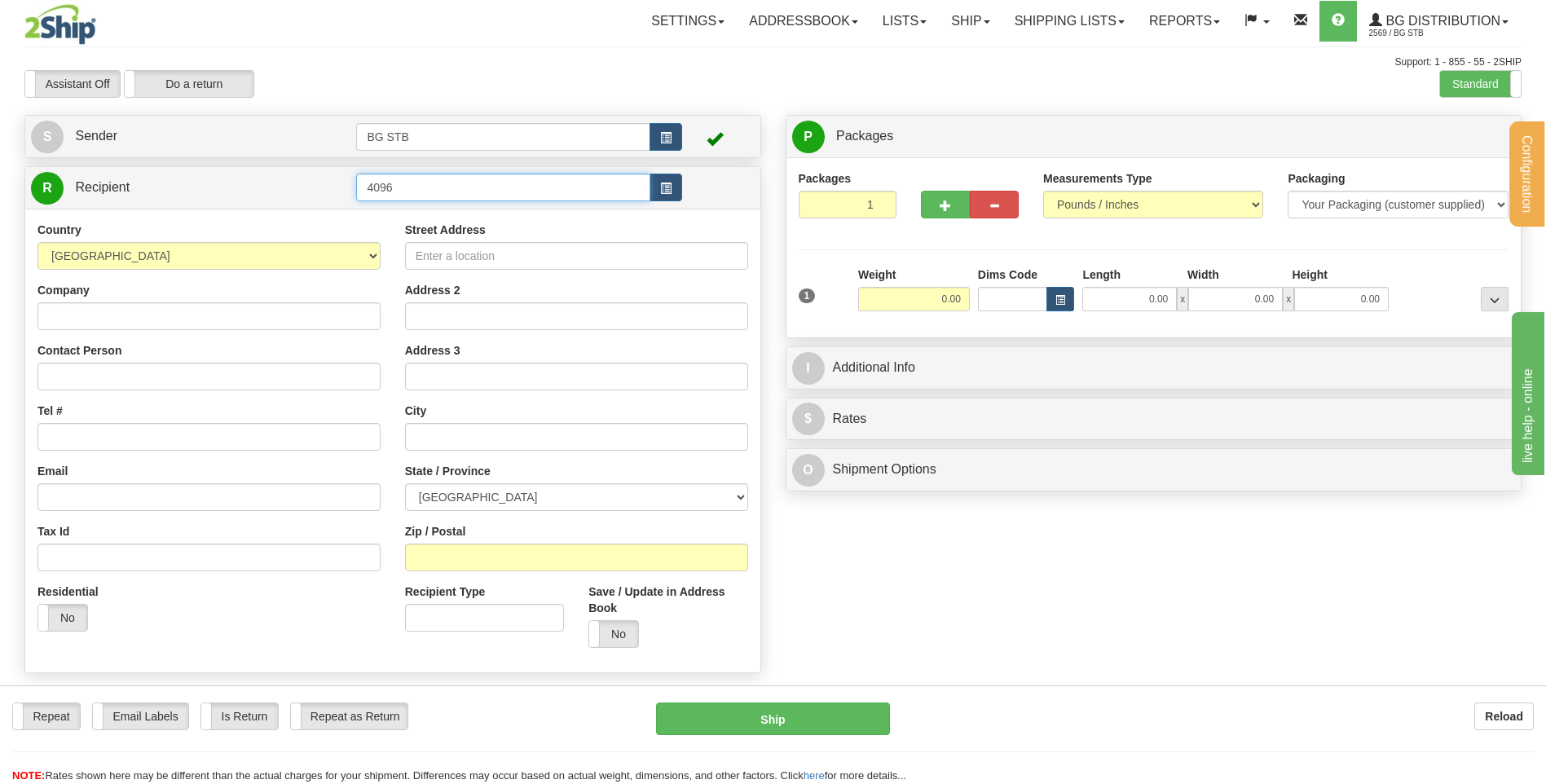
type input "4096"
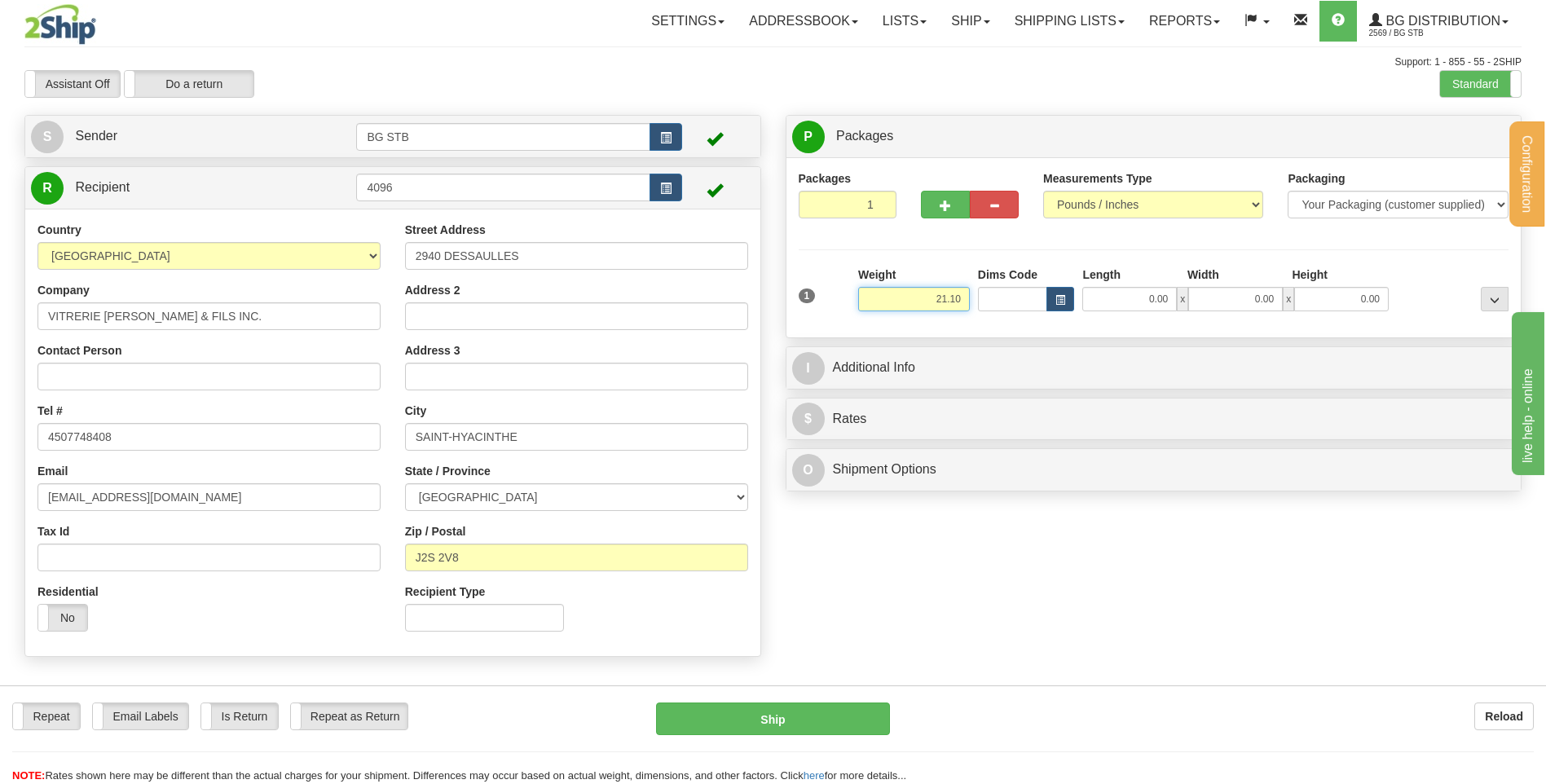
type input "21.10"
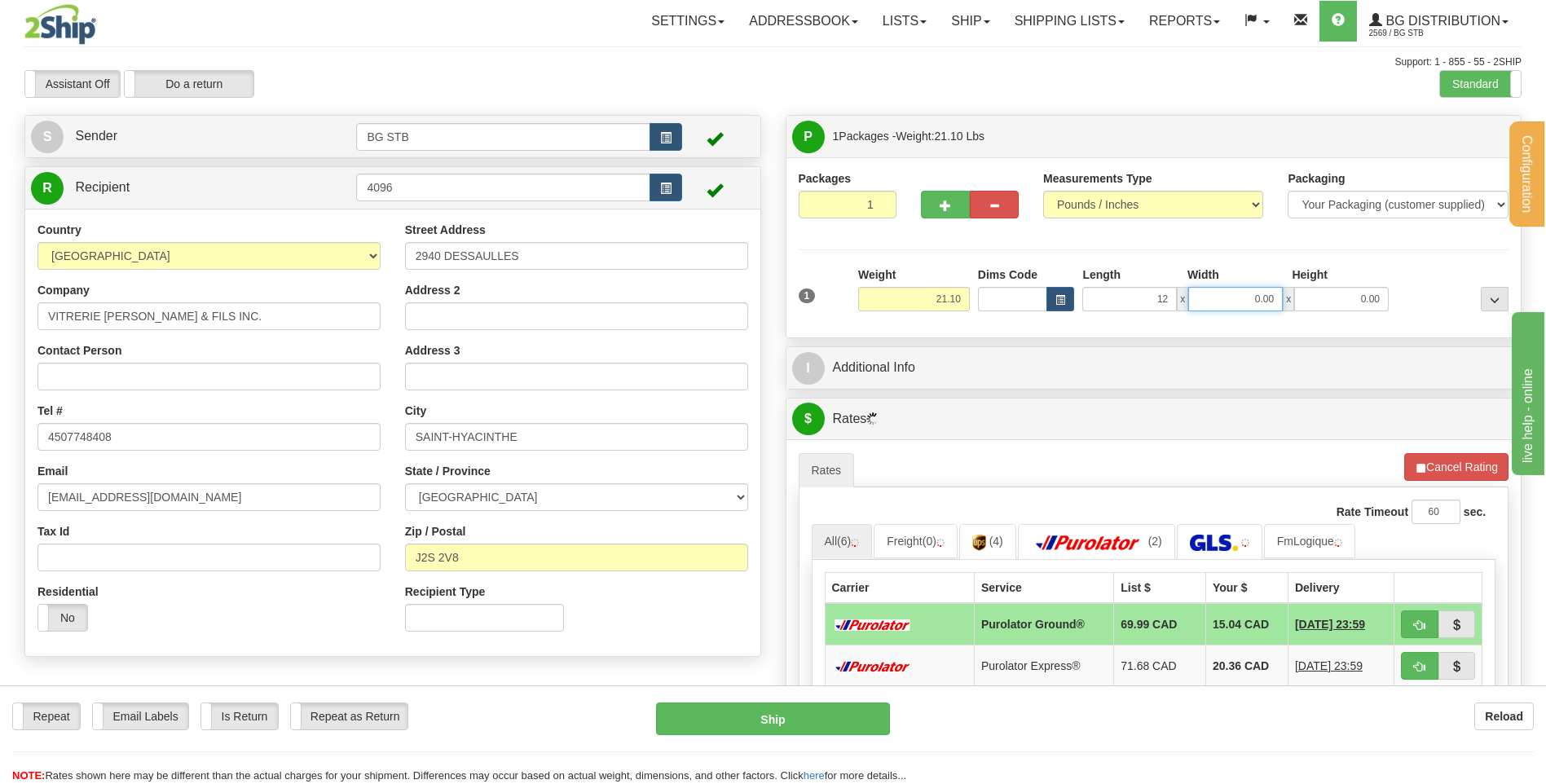
type input "12.00"
type input "8.00"
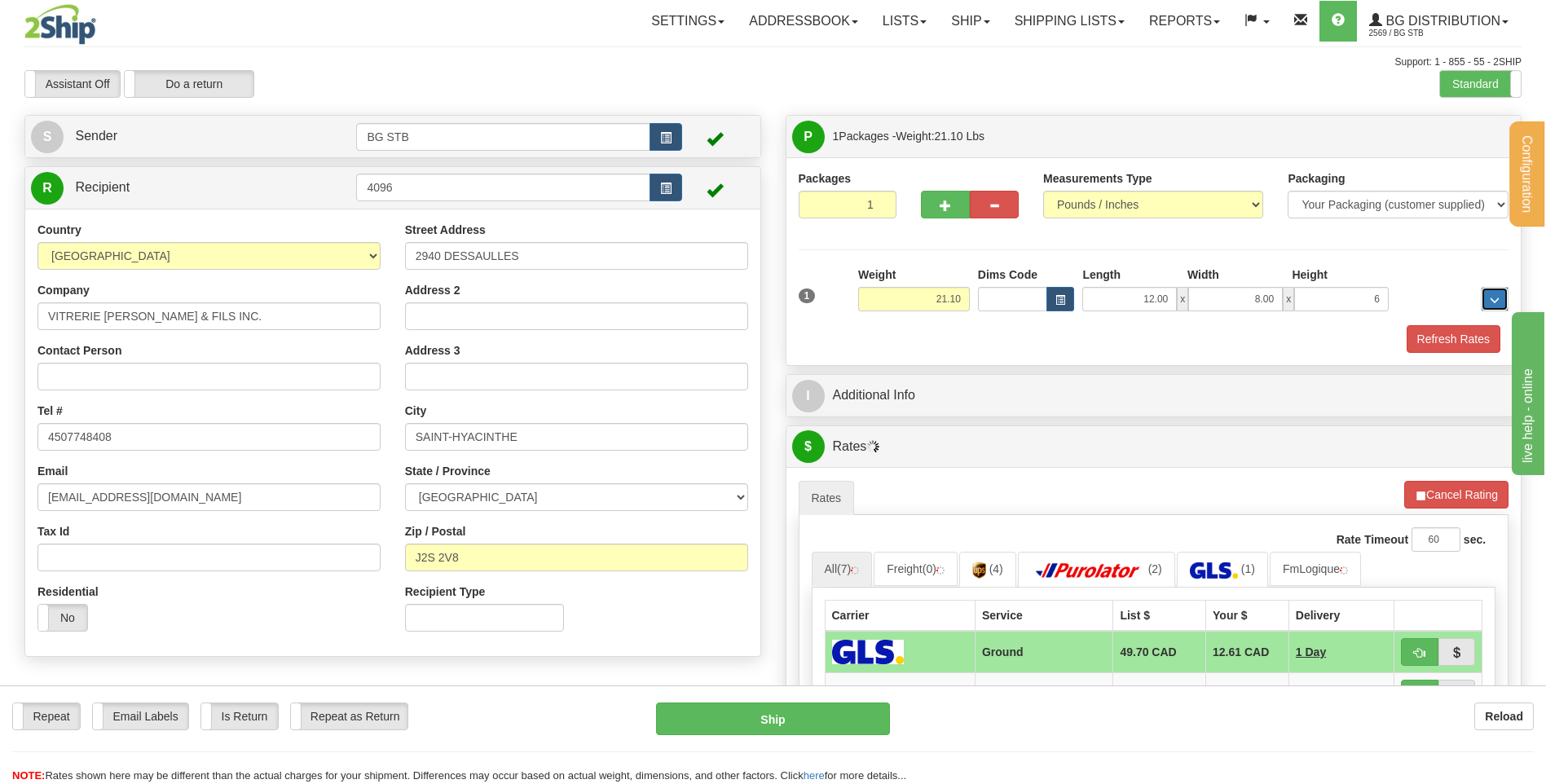
type input "6.00"
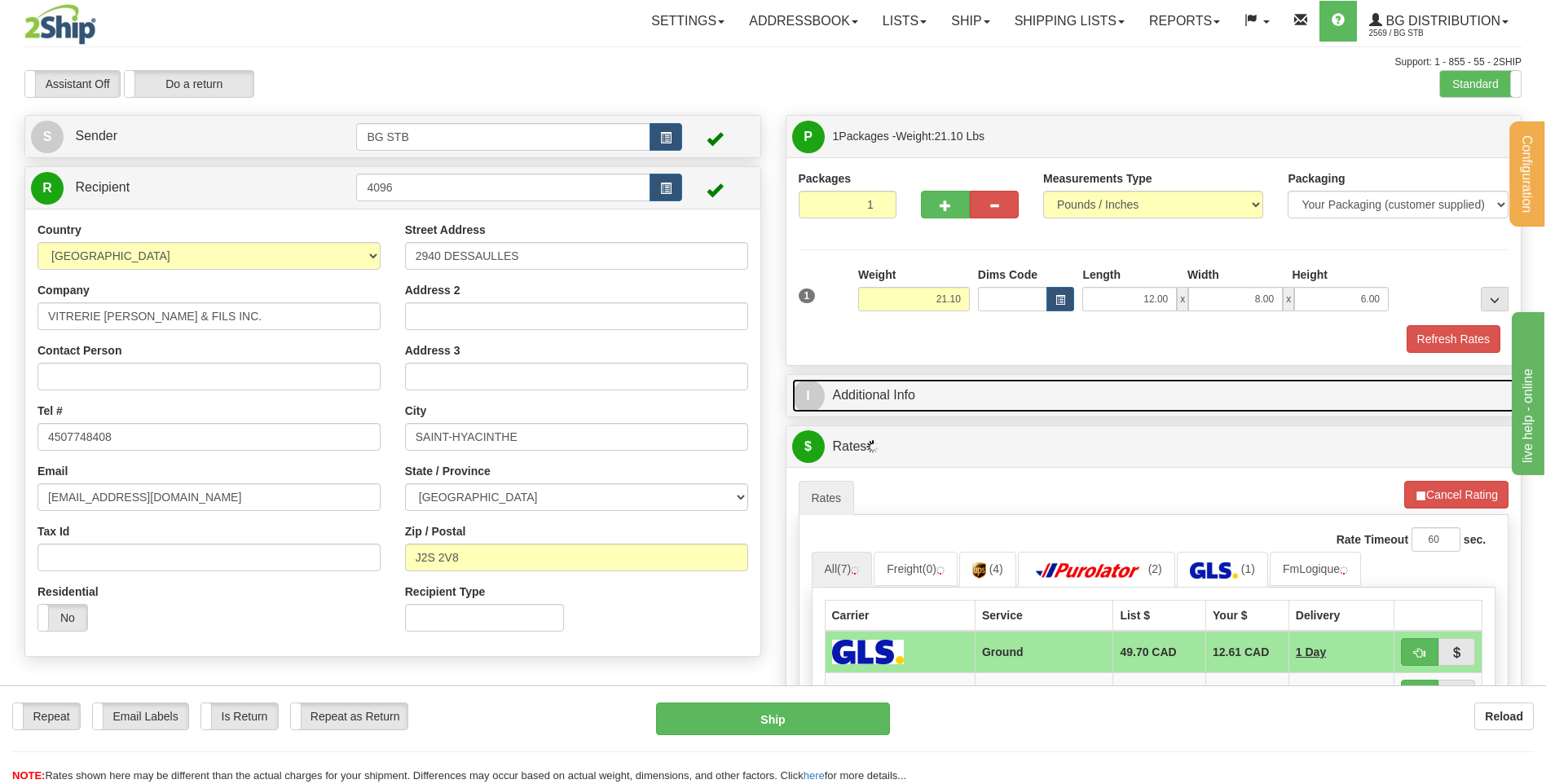
click at [913, 379] on link "I Additional Info" at bounding box center [1155, 396] width 724 height 33
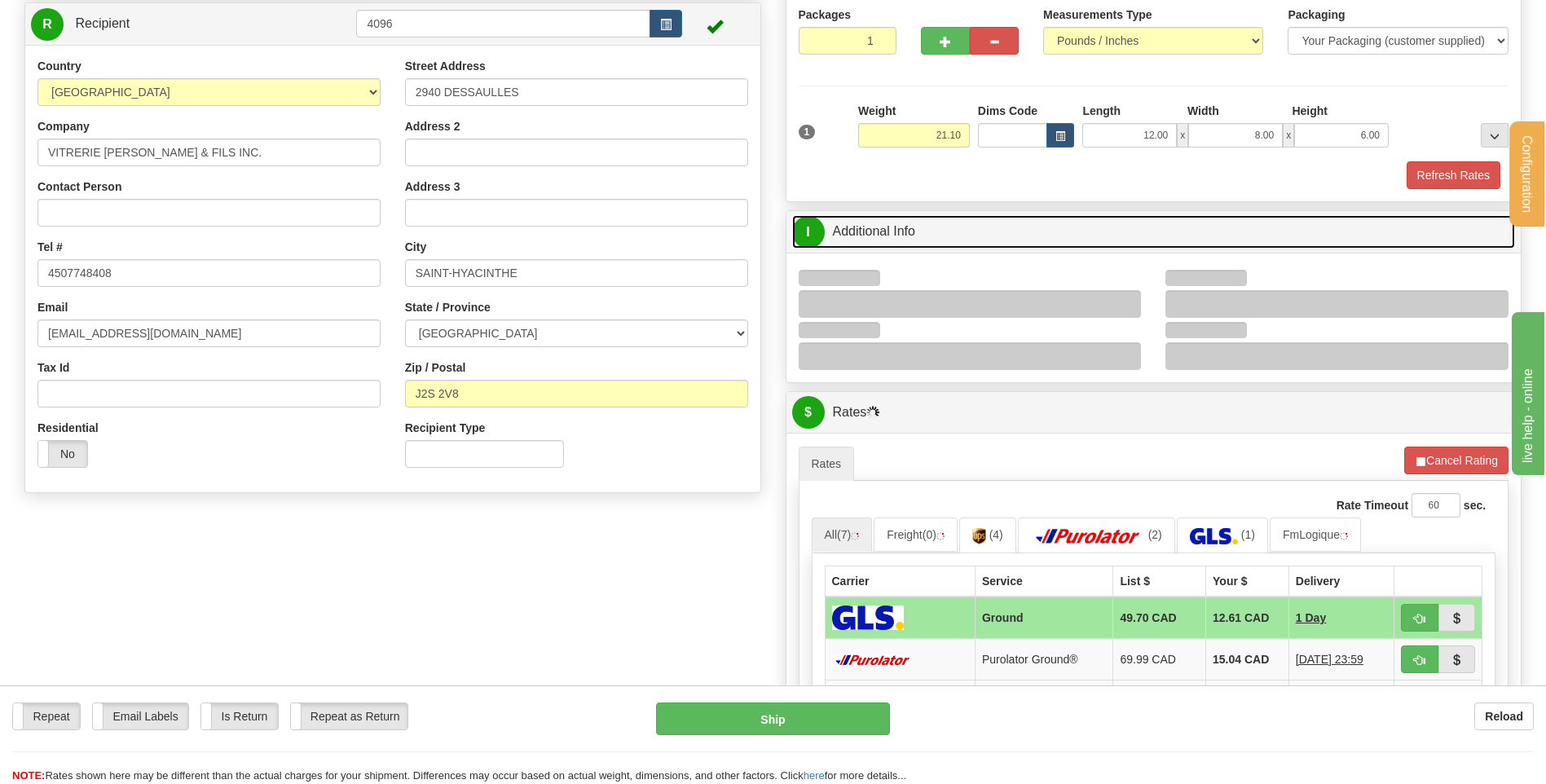
scroll to position [245, 0]
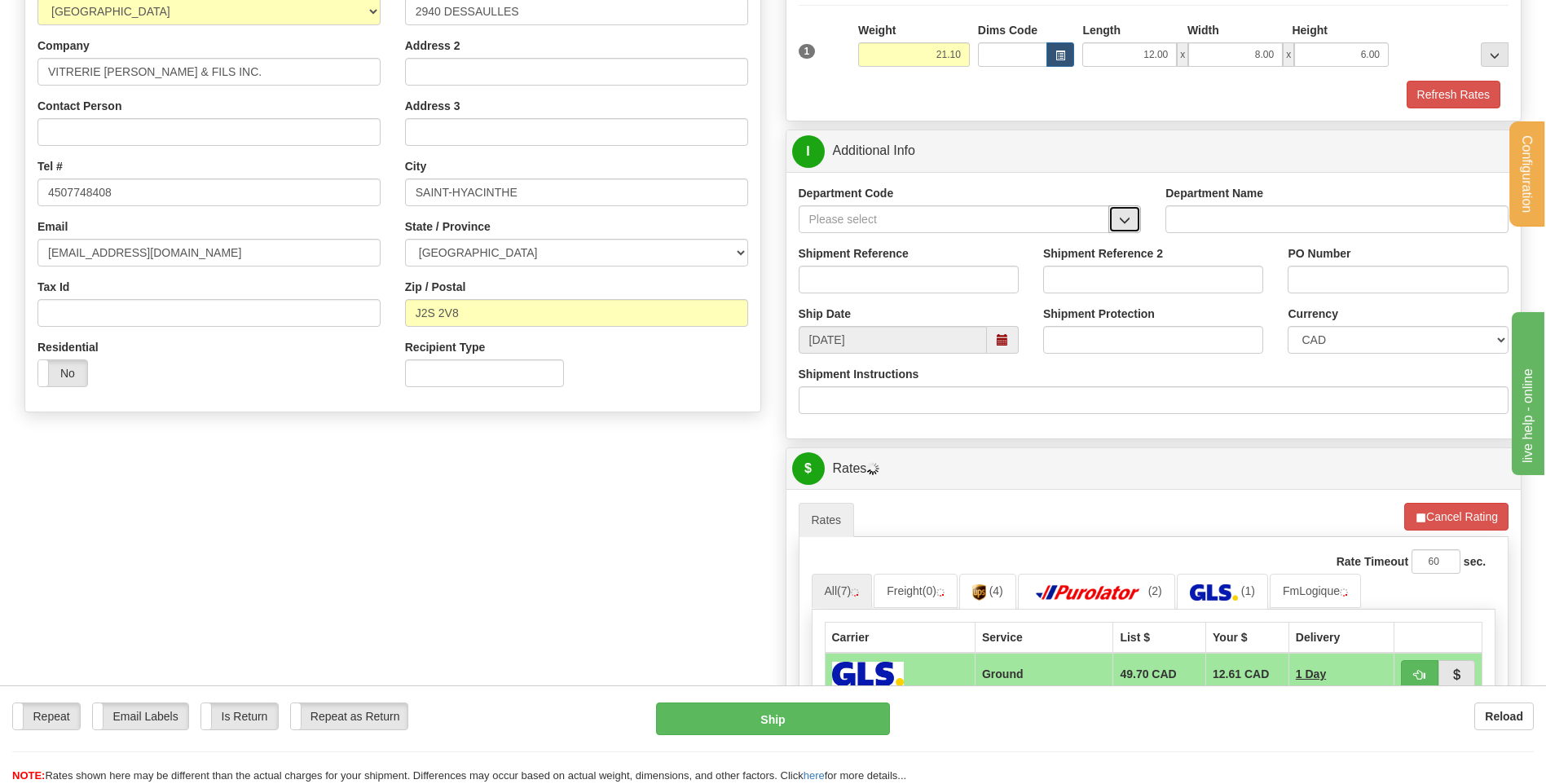
click at [1131, 215] on span "button" at bounding box center [1124, 221] width 11 height 11
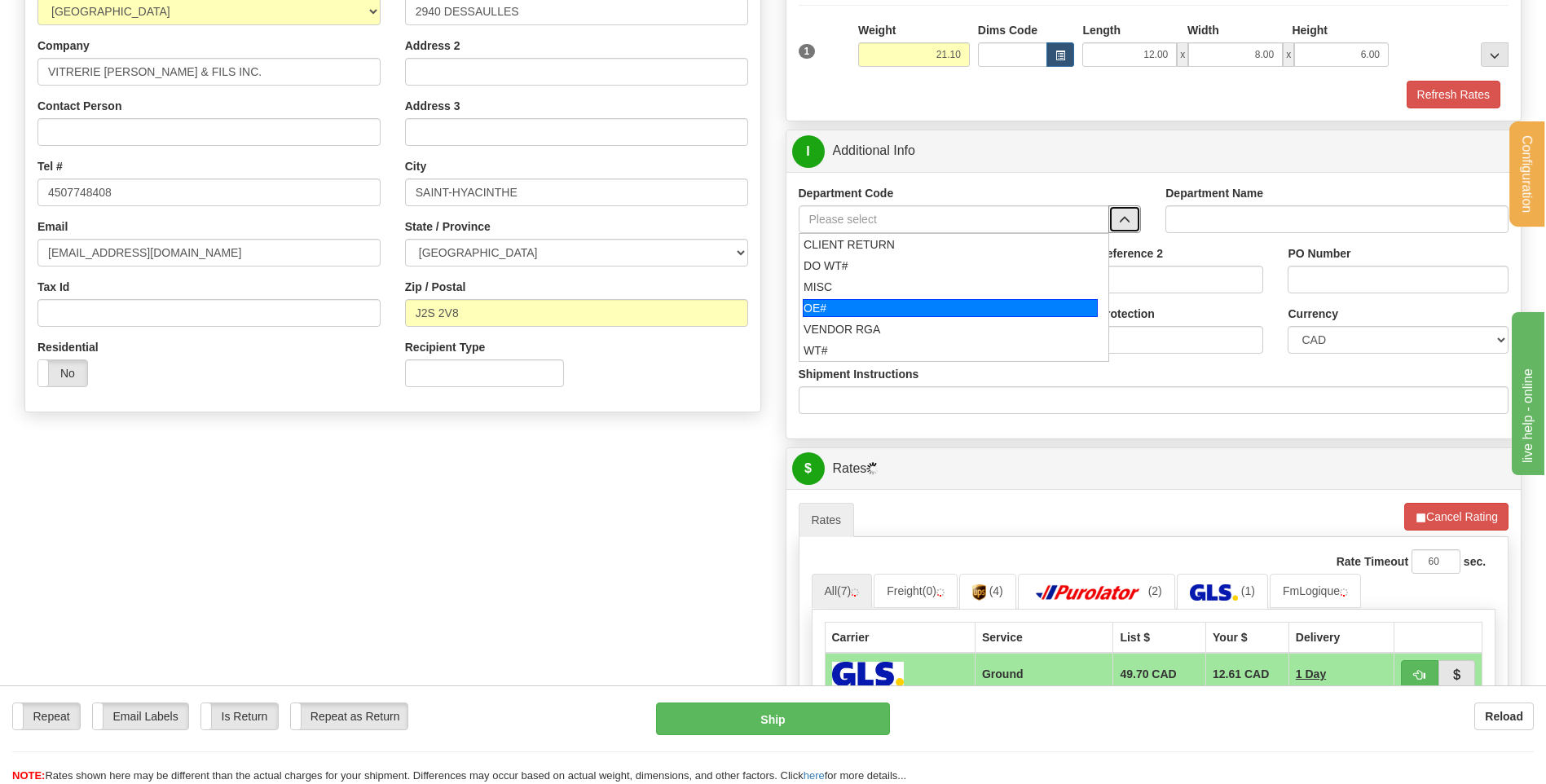
click at [904, 299] on div "OE#" at bounding box center [950, 308] width 295 height 18
type input "OE#"
type input "ORDERS"
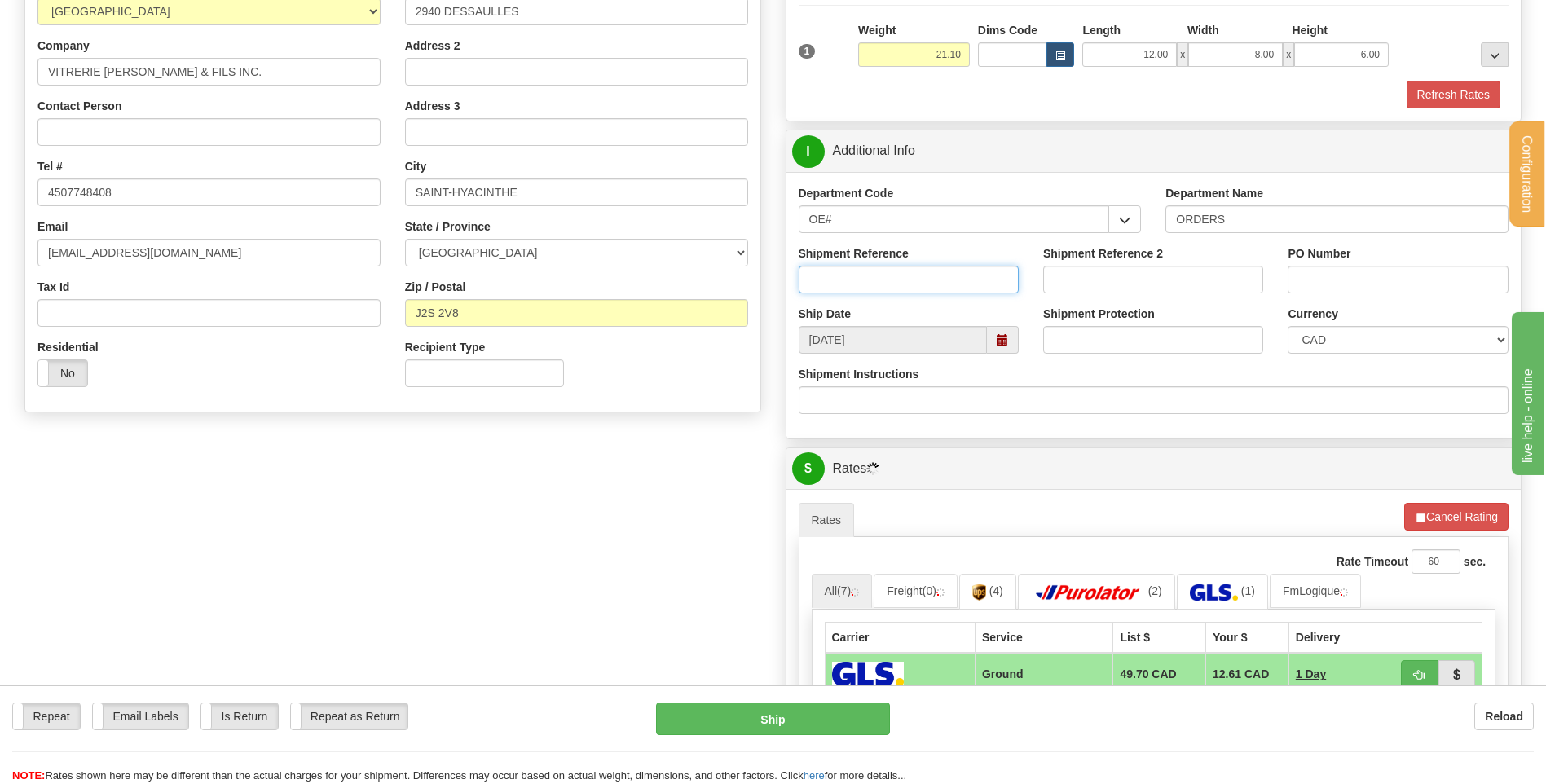
click at [902, 270] on input "Shipment Reference" at bounding box center [909, 279] width 220 height 27
type input "80005248-00"
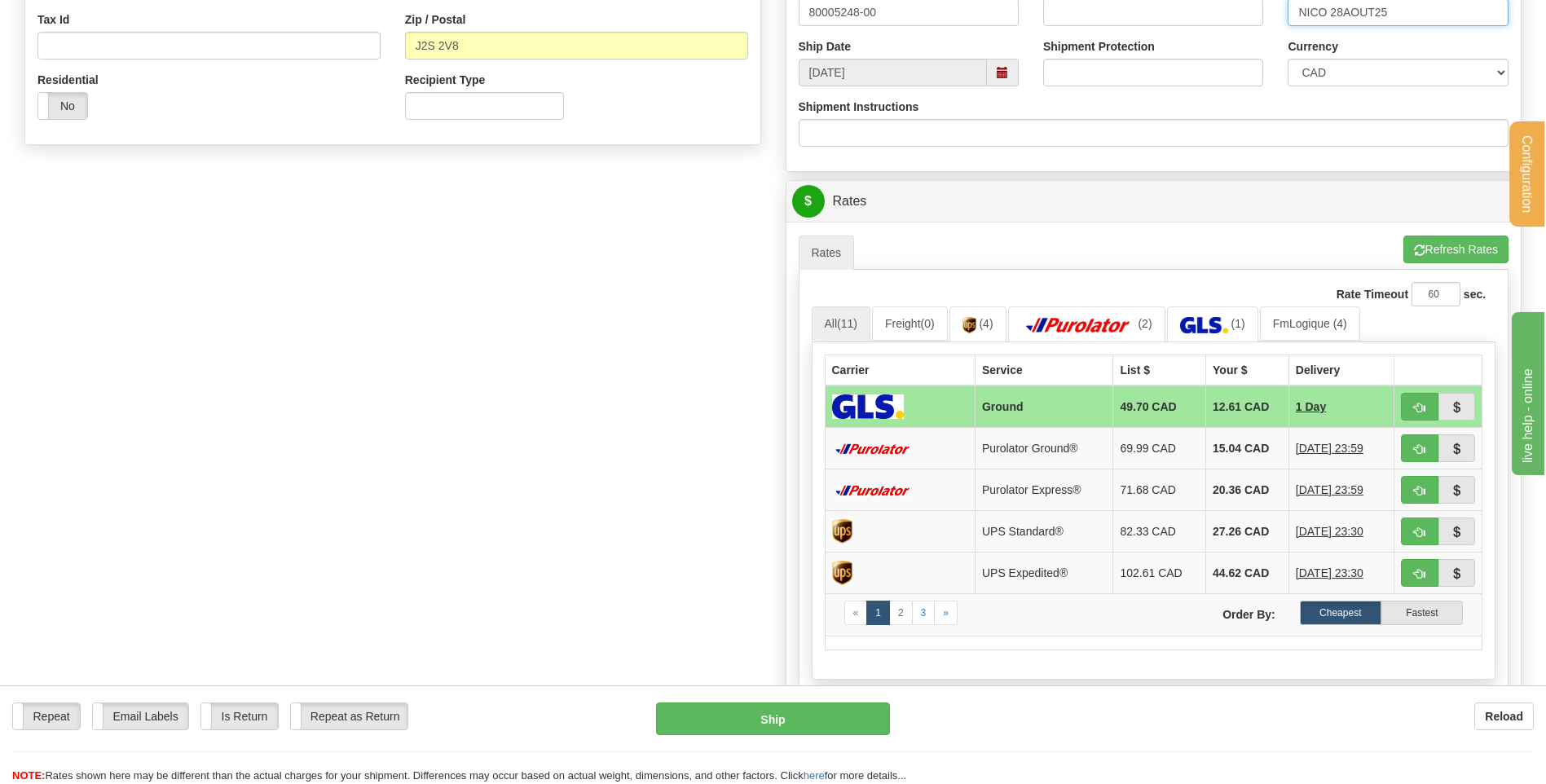
scroll to position [571, 0]
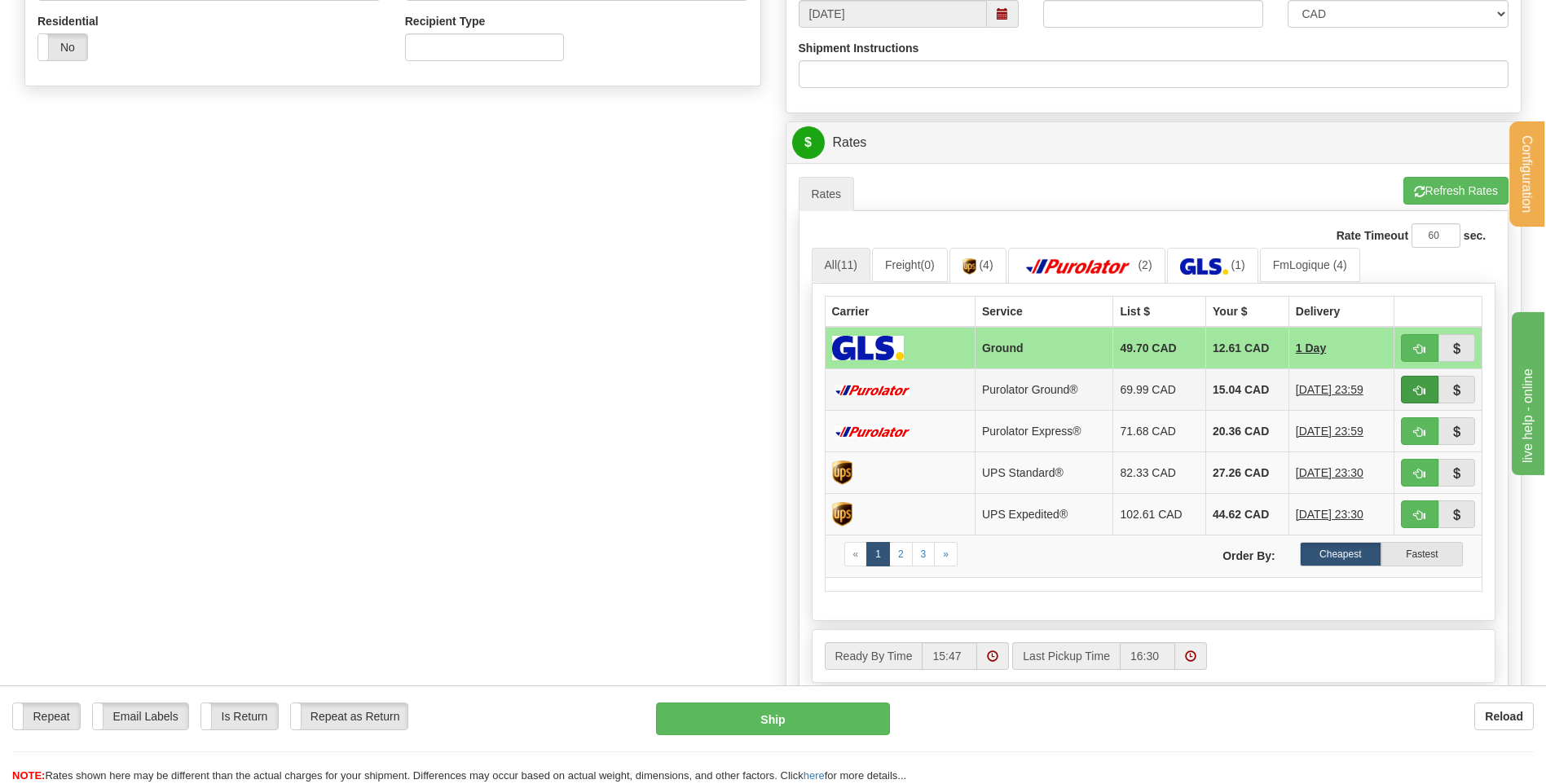
type input "NICO 28AOUT25"
click at [1411, 387] on button "button" at bounding box center [1420, 389] width 38 height 27
type input "260"
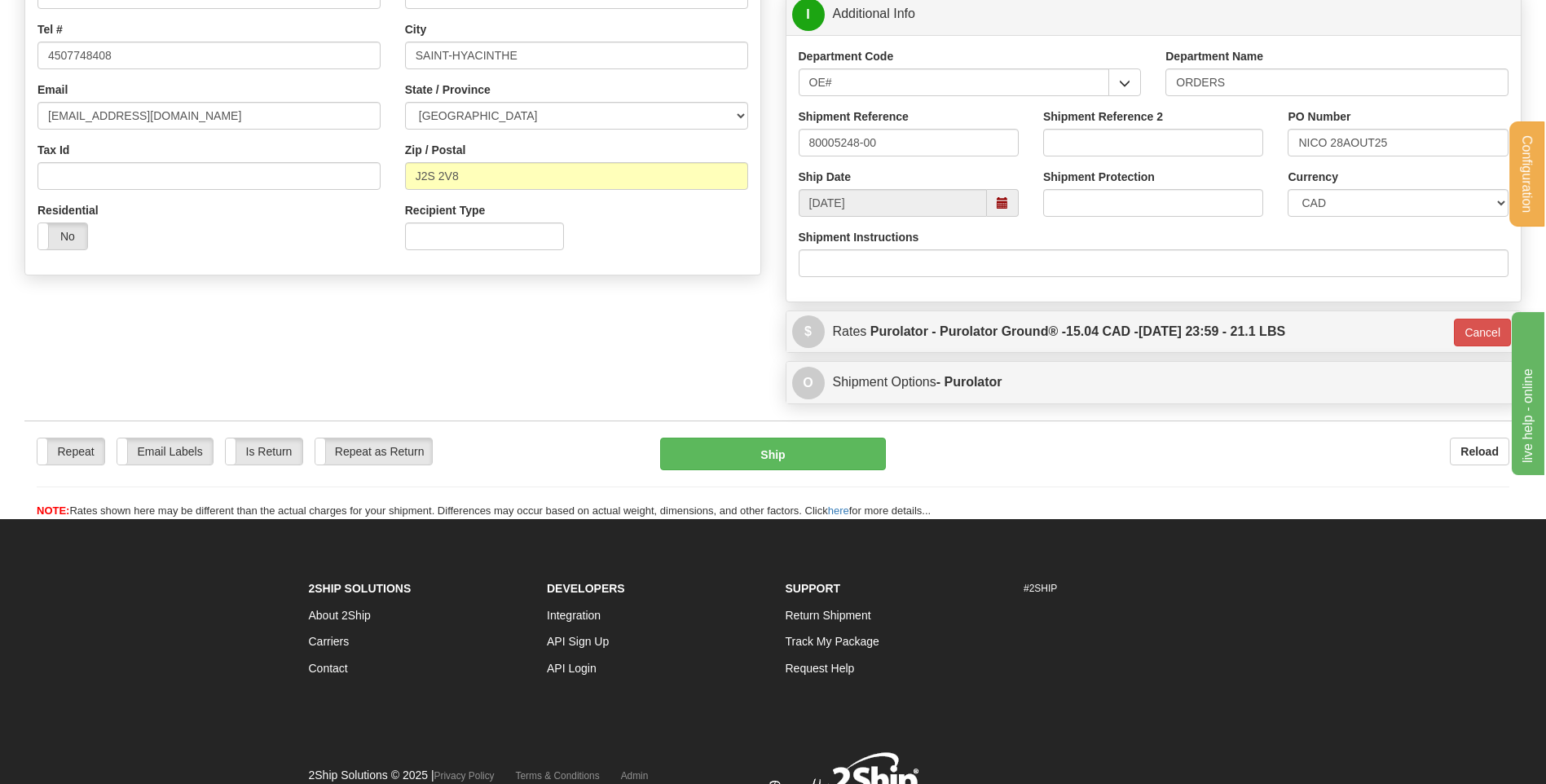
scroll to position [380, 0]
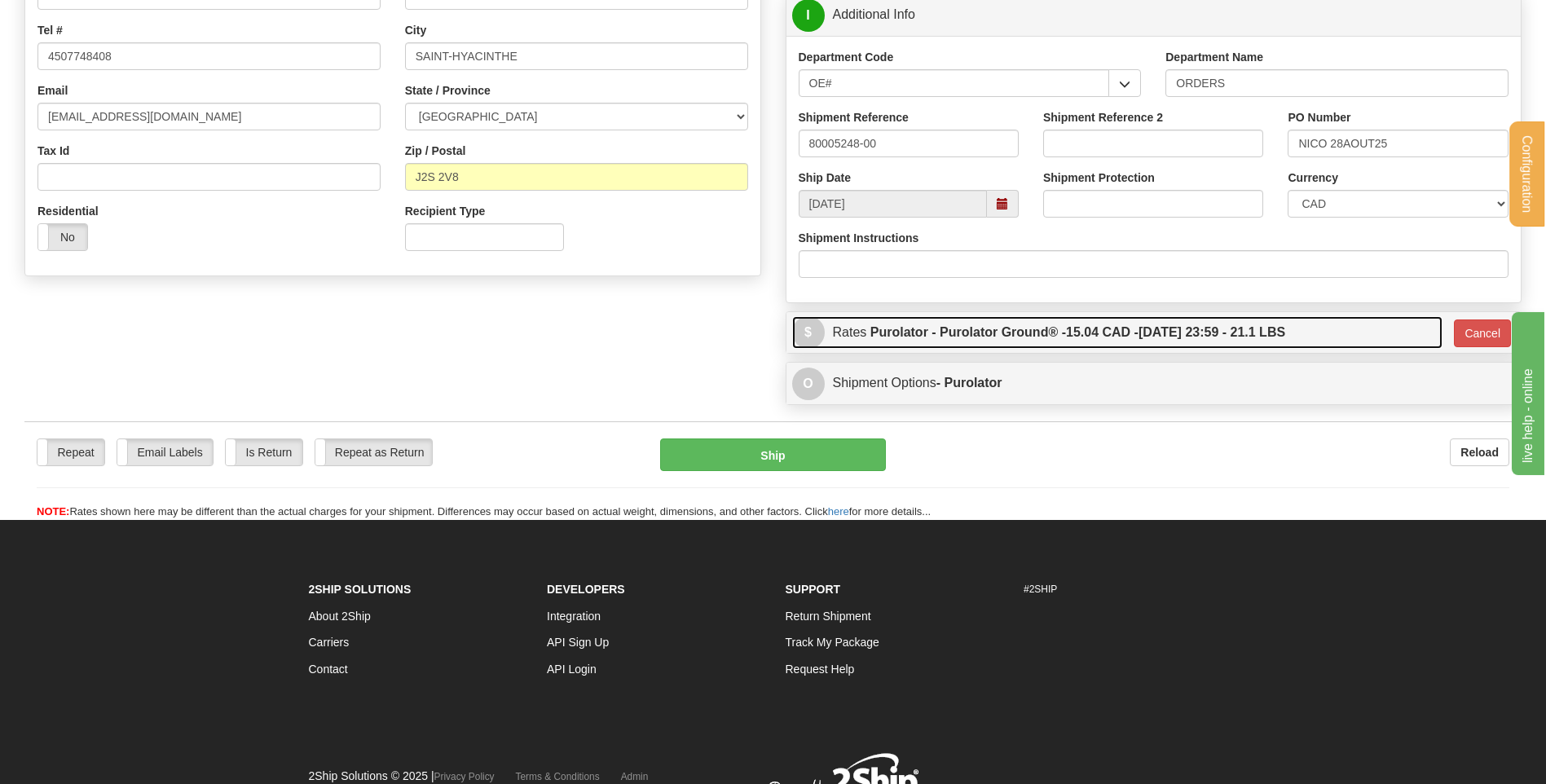
drag, startPoint x: 981, startPoint y: 320, endPoint x: 996, endPoint y: 326, distance: 16.2
click at [981, 320] on label "Purolator - Purolator Ground® - 15.04 CAD - [DATE] 23:59 - 21.1 LBS" at bounding box center [1078, 332] width 415 height 33
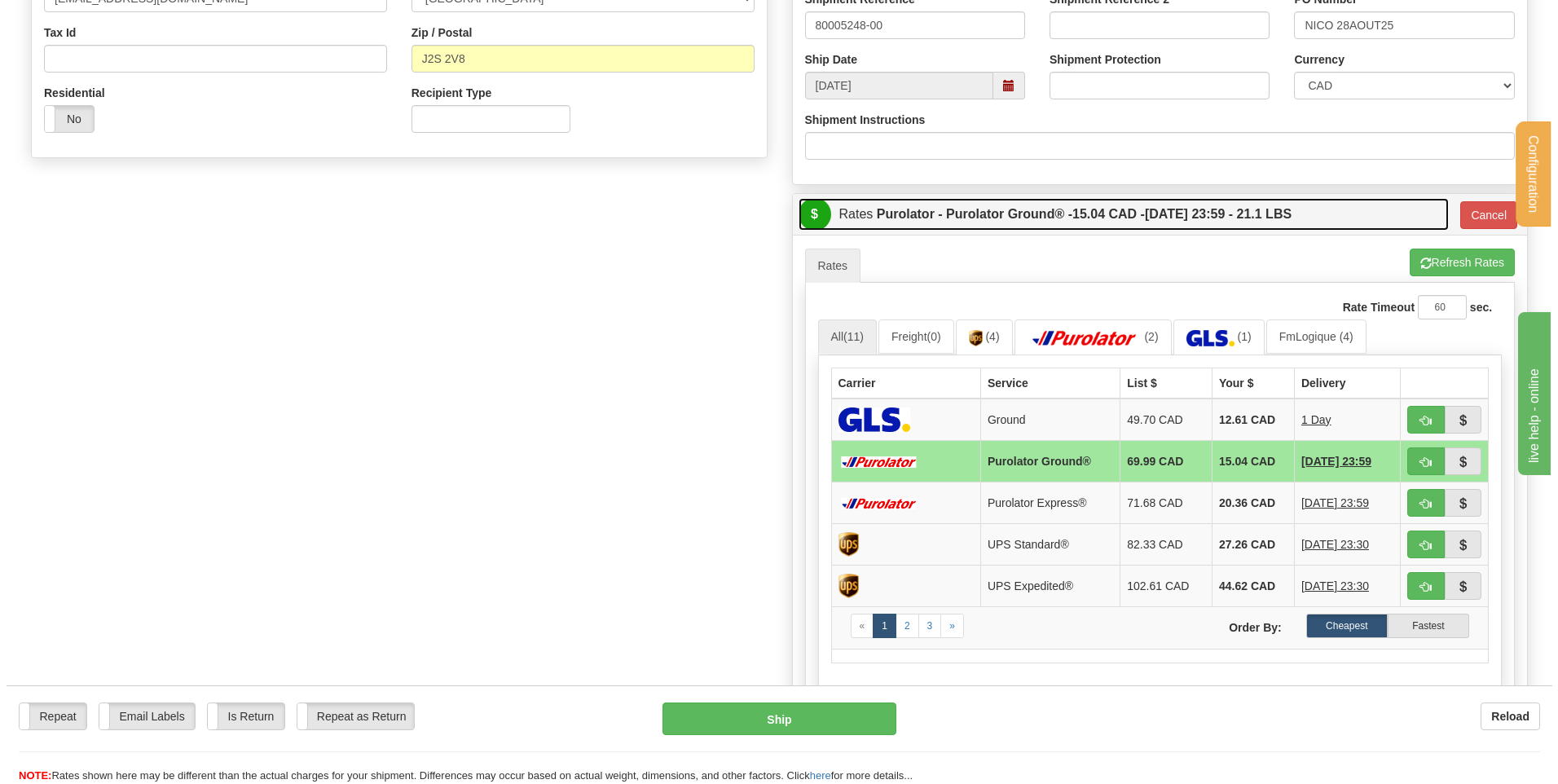
scroll to position [625, 0]
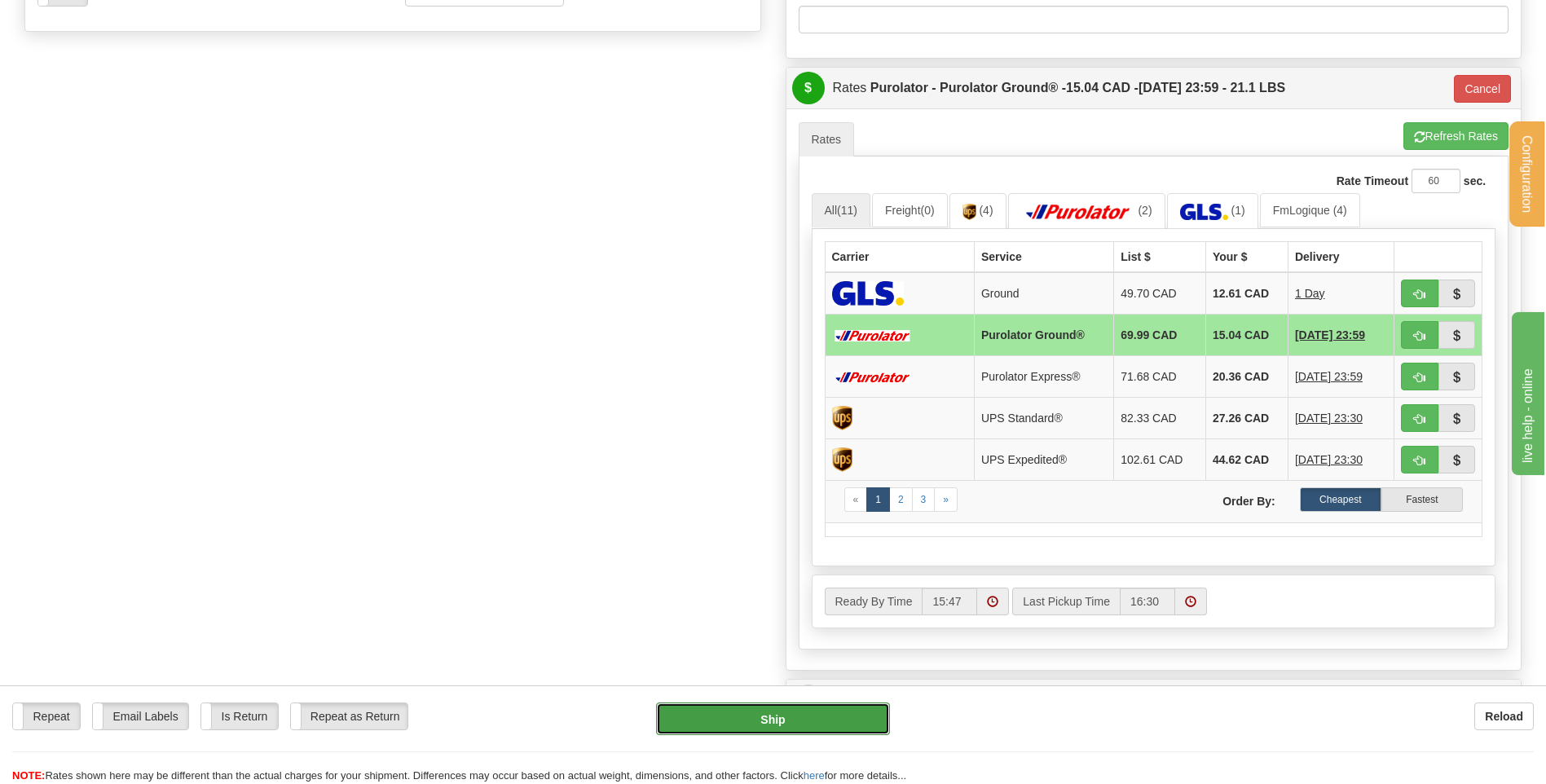
click at [833, 707] on button "Ship" at bounding box center [773, 719] width 233 height 33
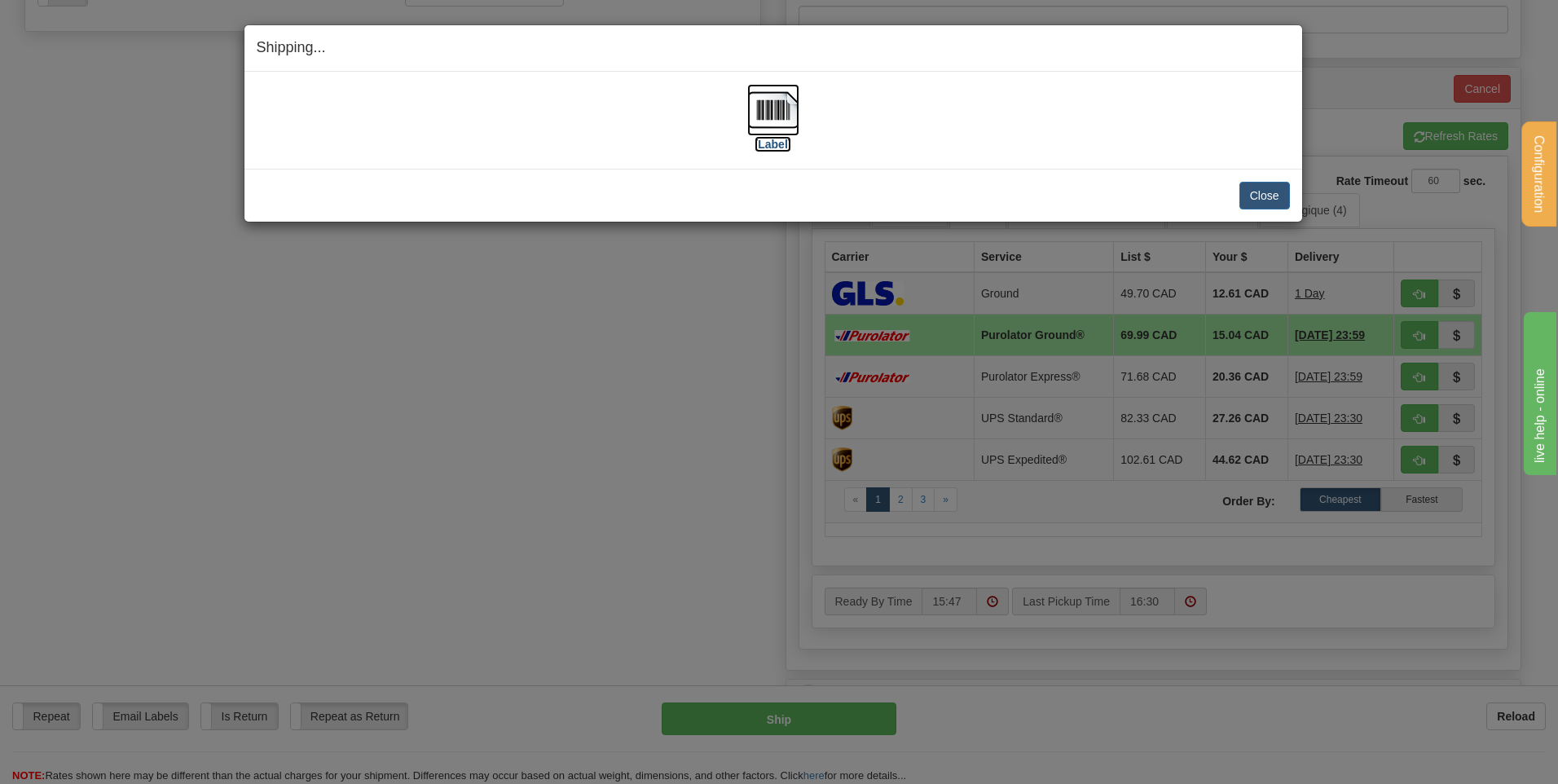
click at [776, 100] on img at bounding box center [773, 110] width 52 height 52
